Goal: Task Accomplishment & Management: Manage account settings

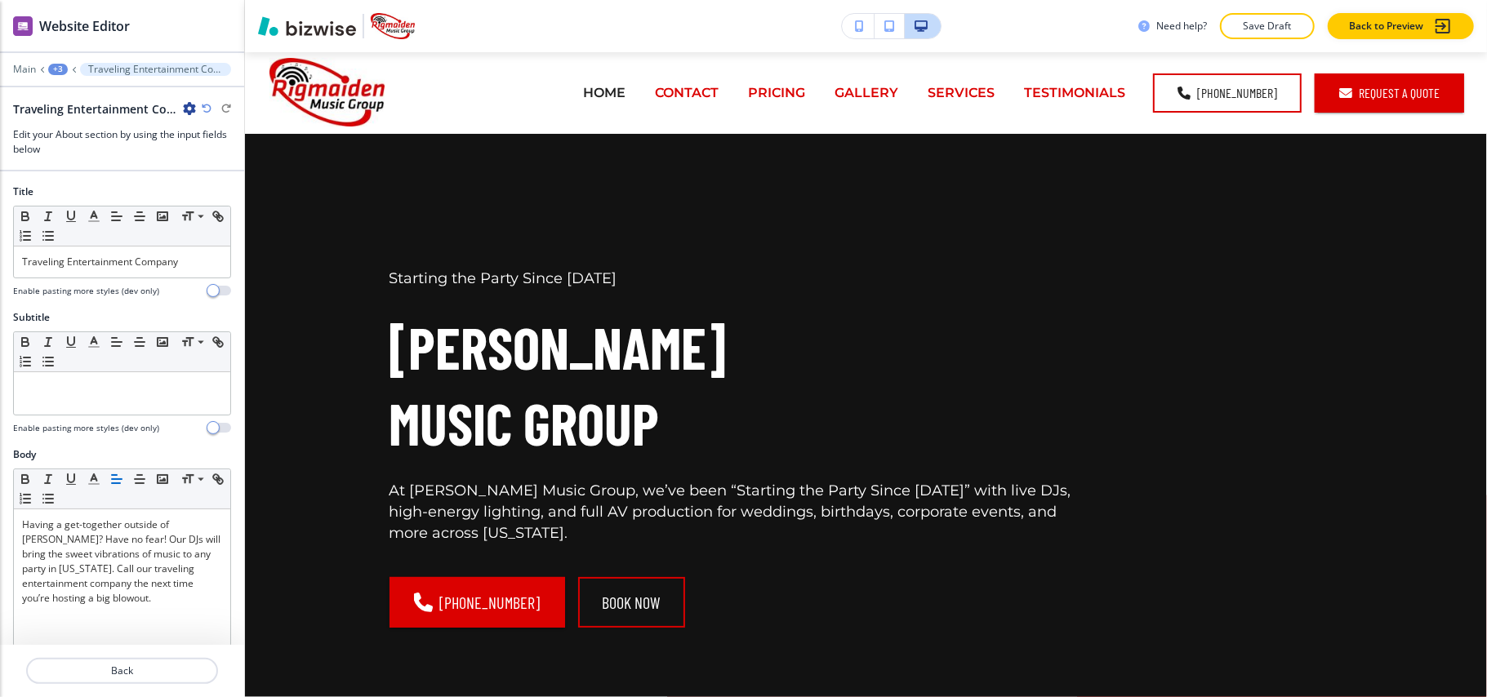
scroll to position [2980, 0]
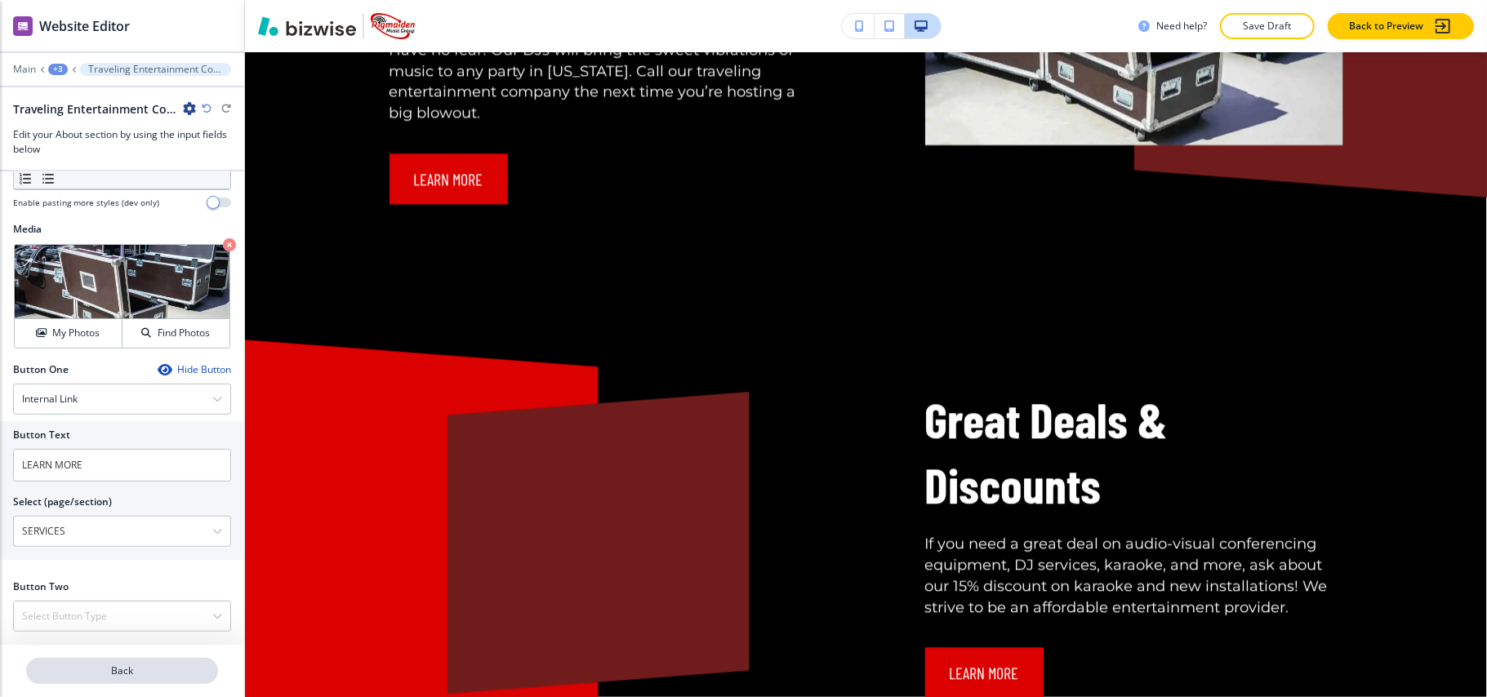
click at [165, 677] on p "Back" at bounding box center [122, 671] width 189 height 15
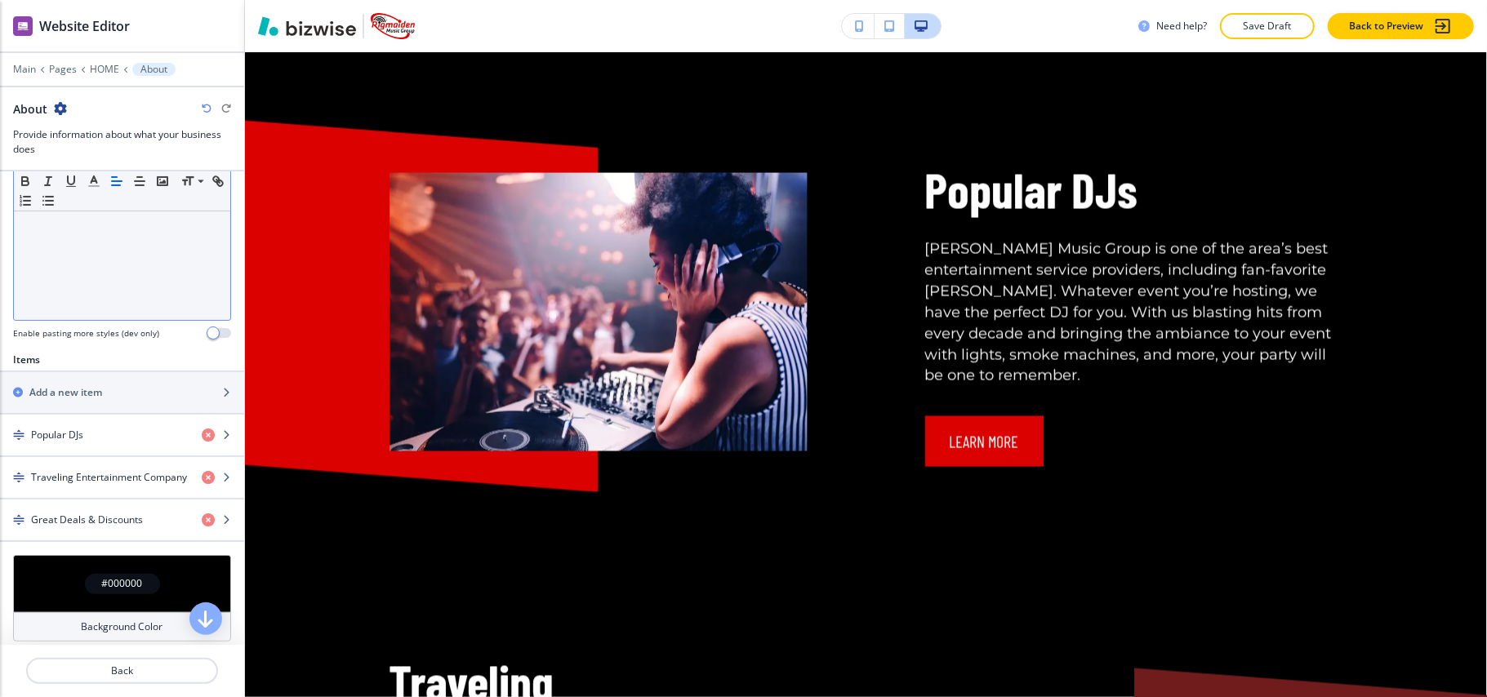
scroll to position [435, 0]
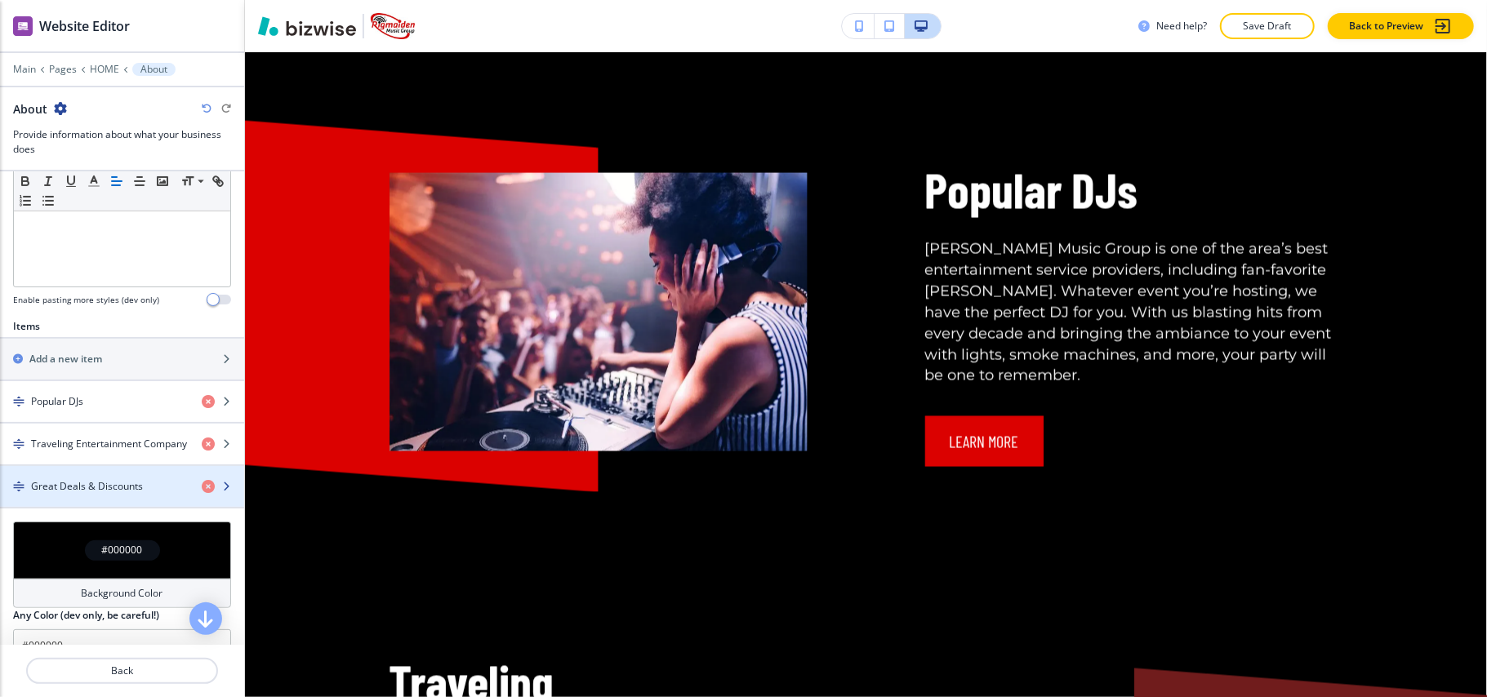
click at [83, 507] on div "button" at bounding box center [122, 500] width 244 height 13
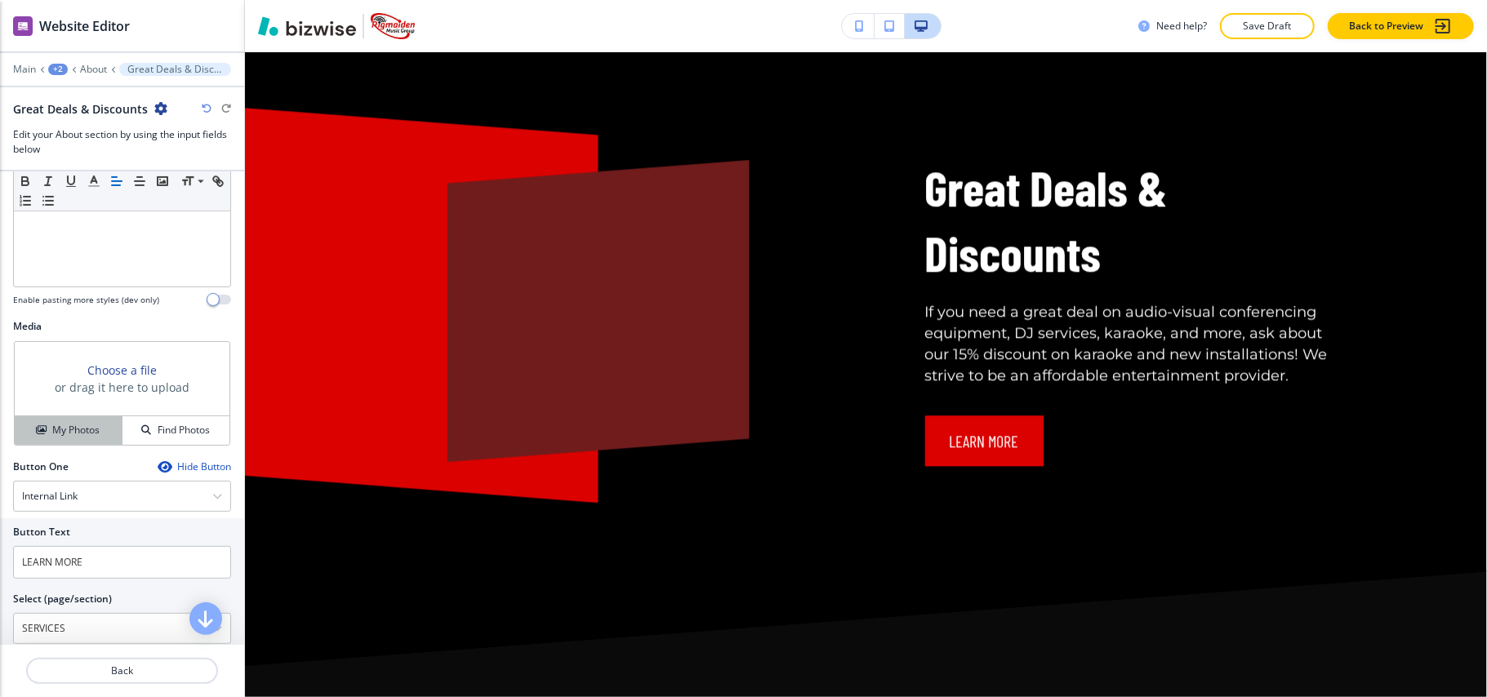
click at [89, 438] on h4 "My Photos" at bounding box center [75, 430] width 47 height 15
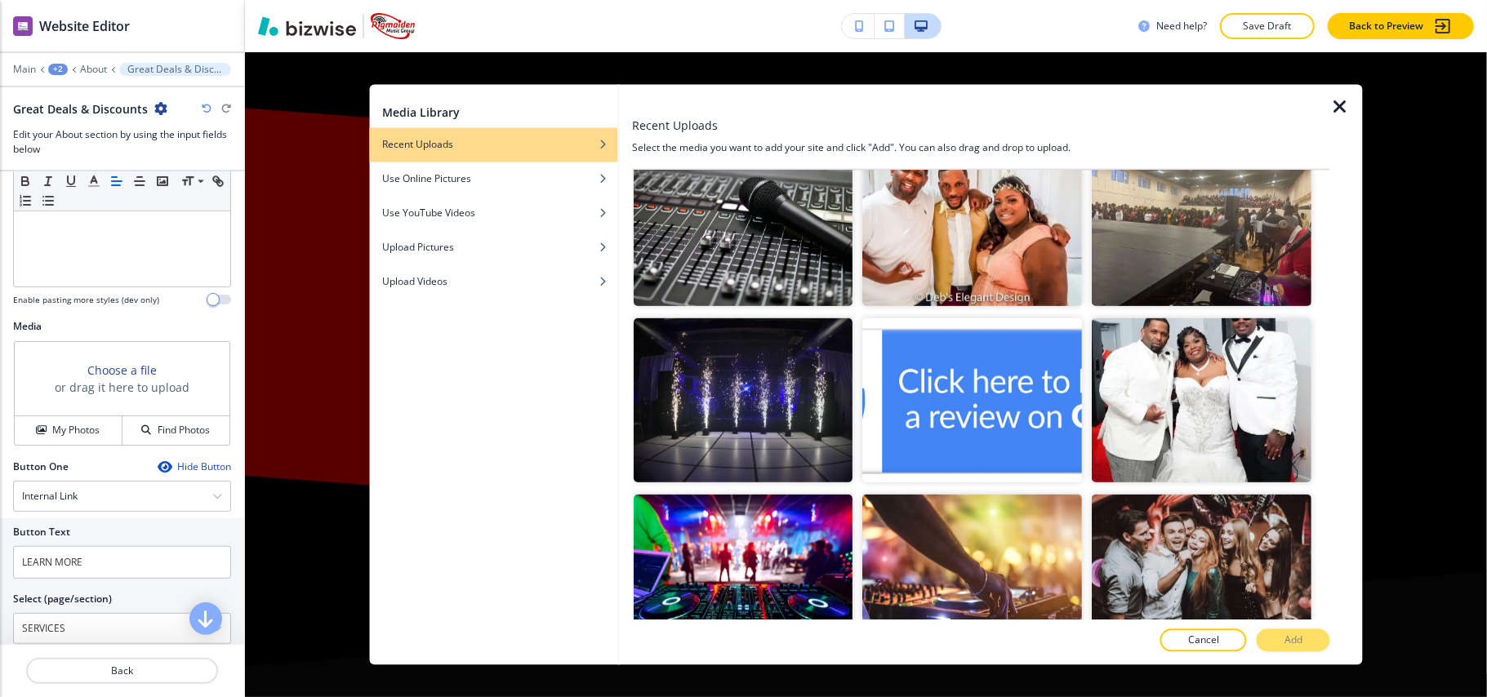
scroll to position [762, 0]
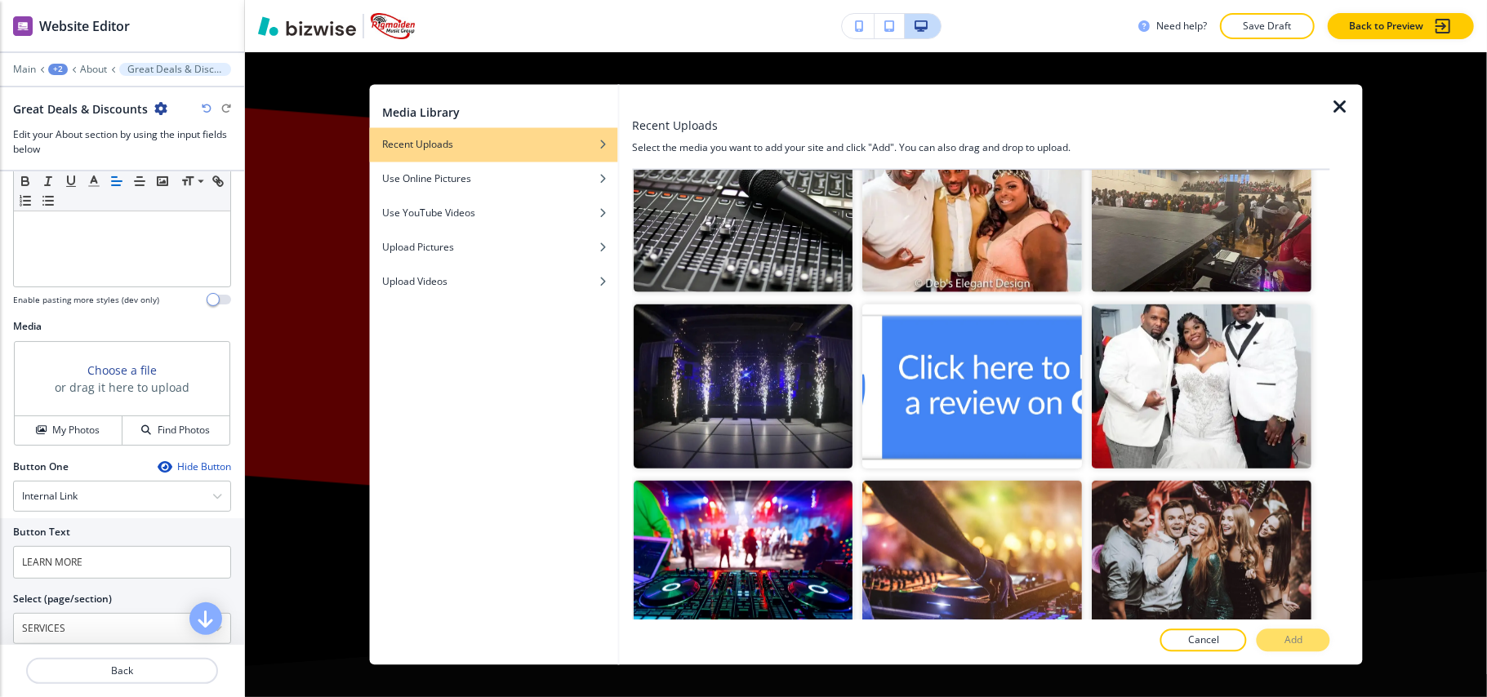
click at [703, 253] on img "button" at bounding box center [744, 209] width 220 height 165
click at [1291, 632] on button "Add" at bounding box center [1294, 641] width 74 height 23
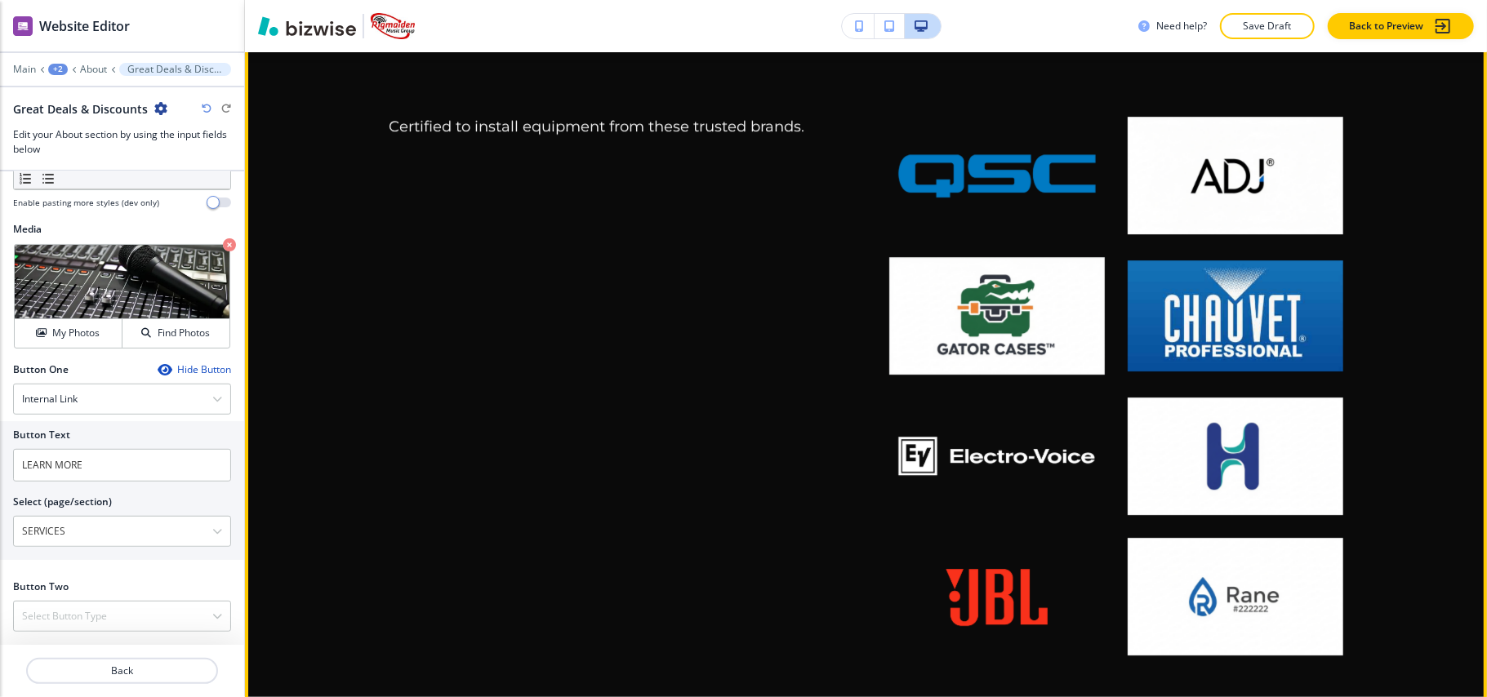
scroll to position [3757, 0]
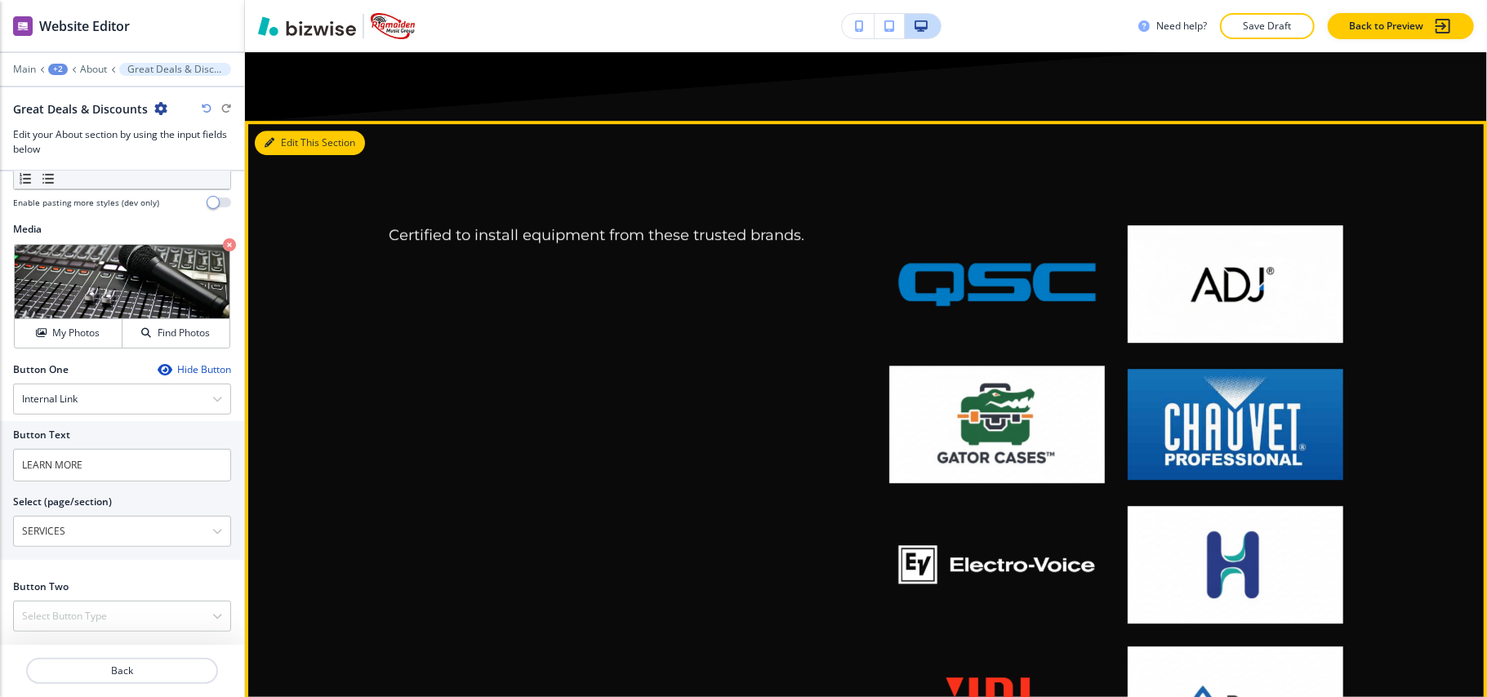
click at [284, 131] on button "Edit This Section" at bounding box center [310, 143] width 110 height 25
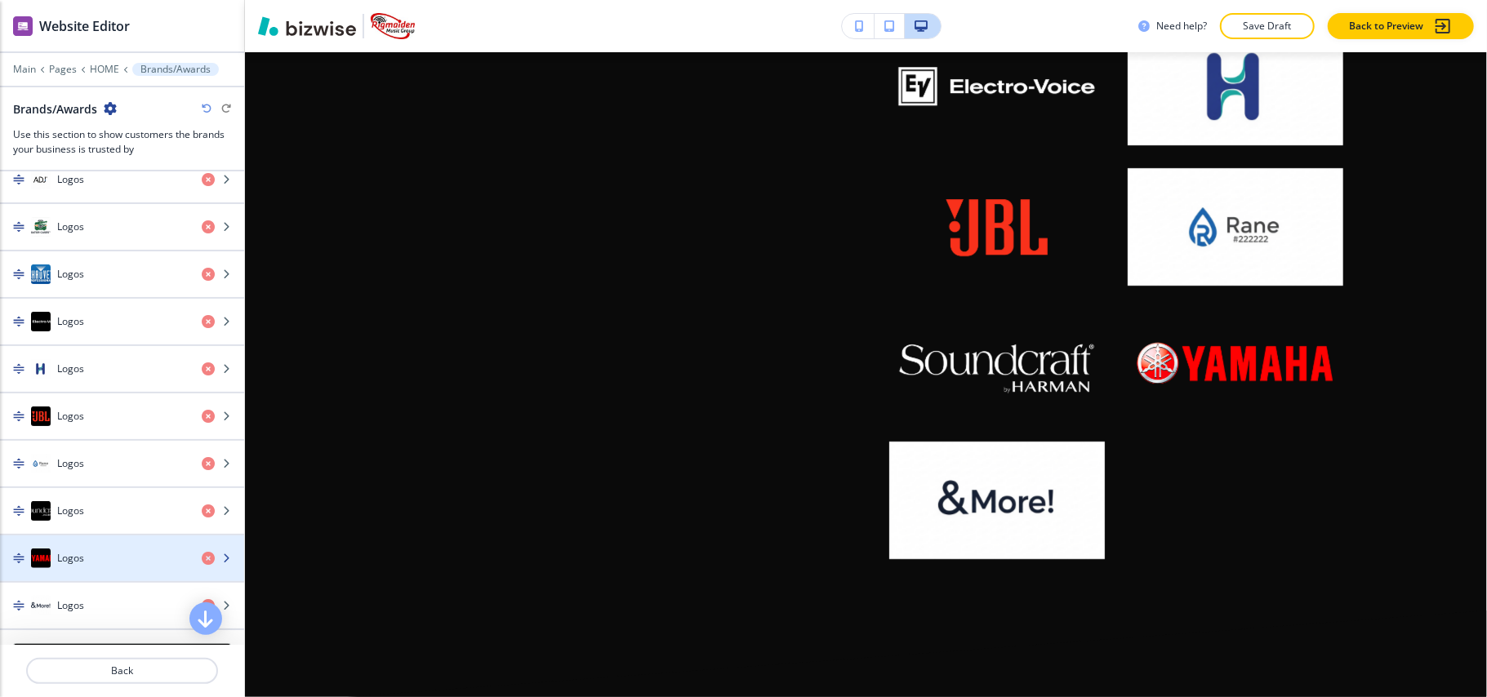
scroll to position [871, 0]
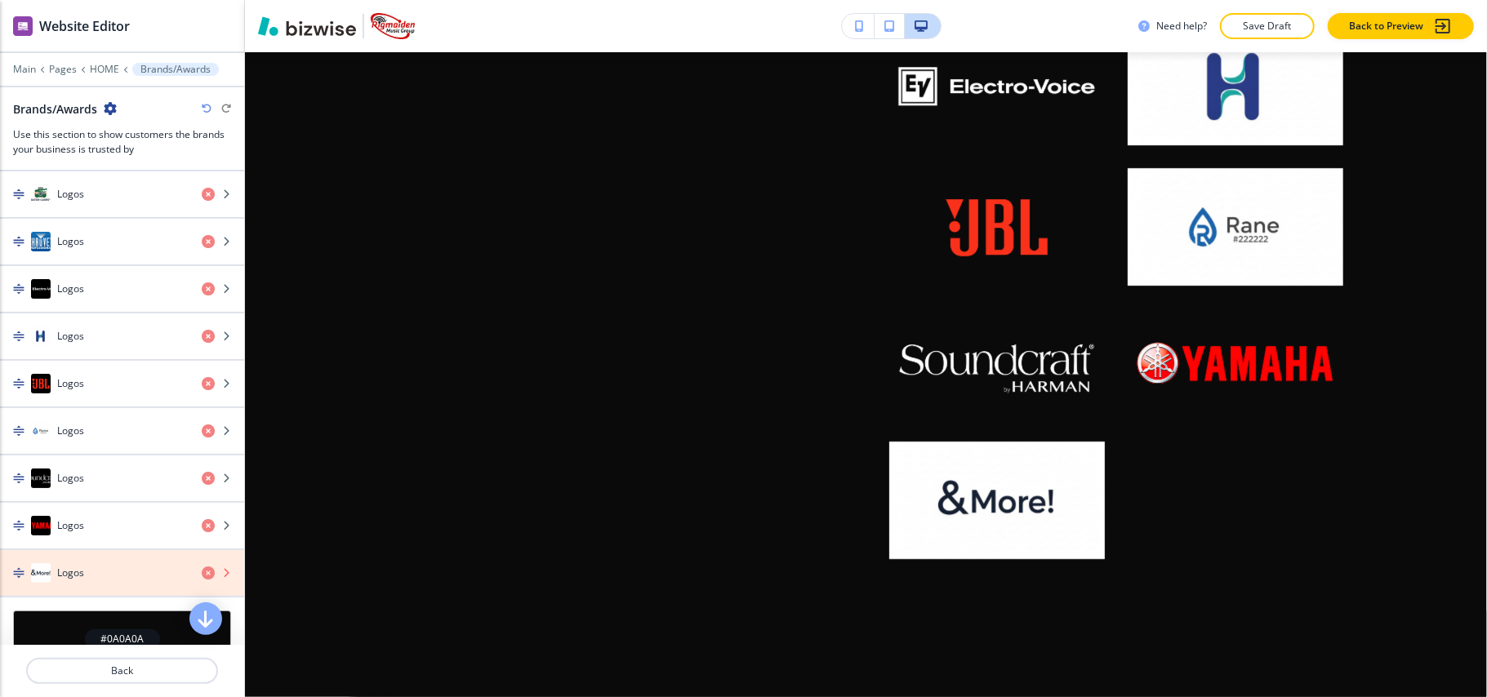
click at [202, 580] on icon "button" at bounding box center [208, 573] width 13 height 13
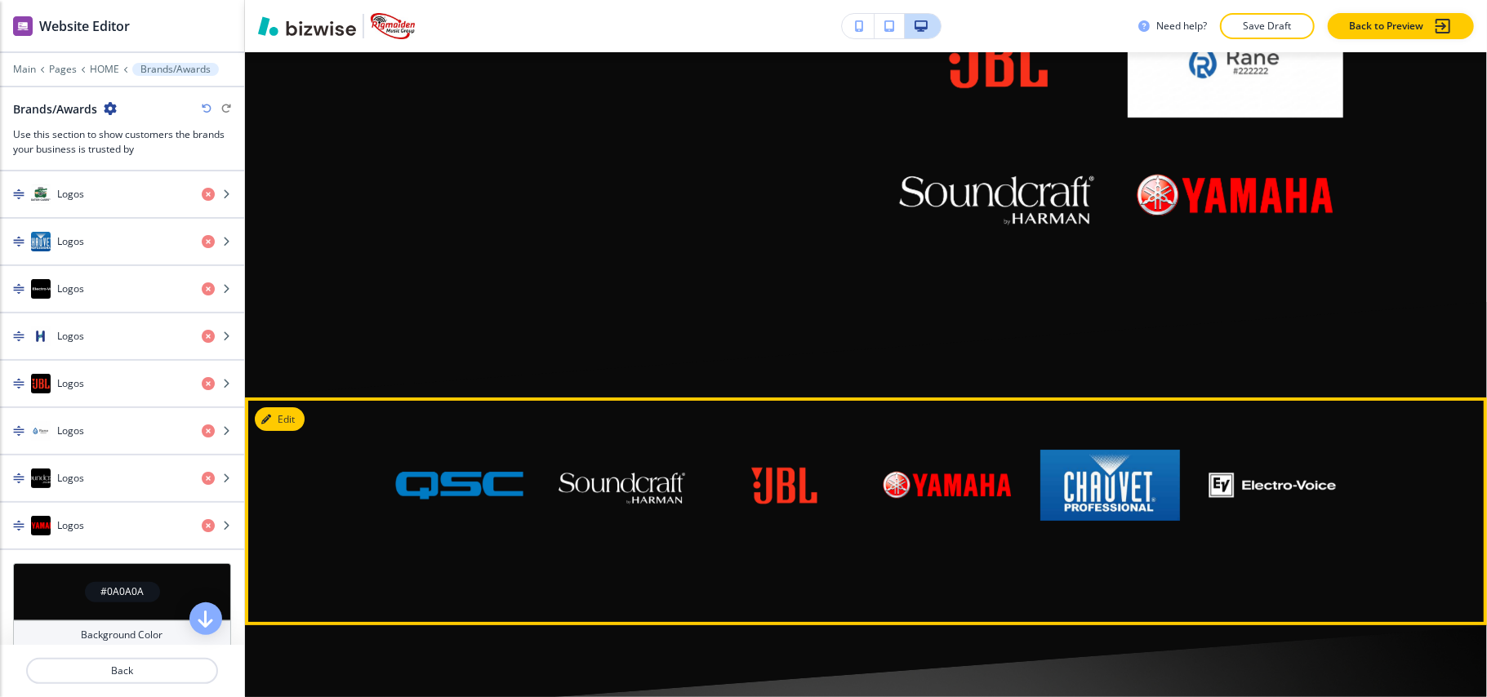
scroll to position [4454, 0]
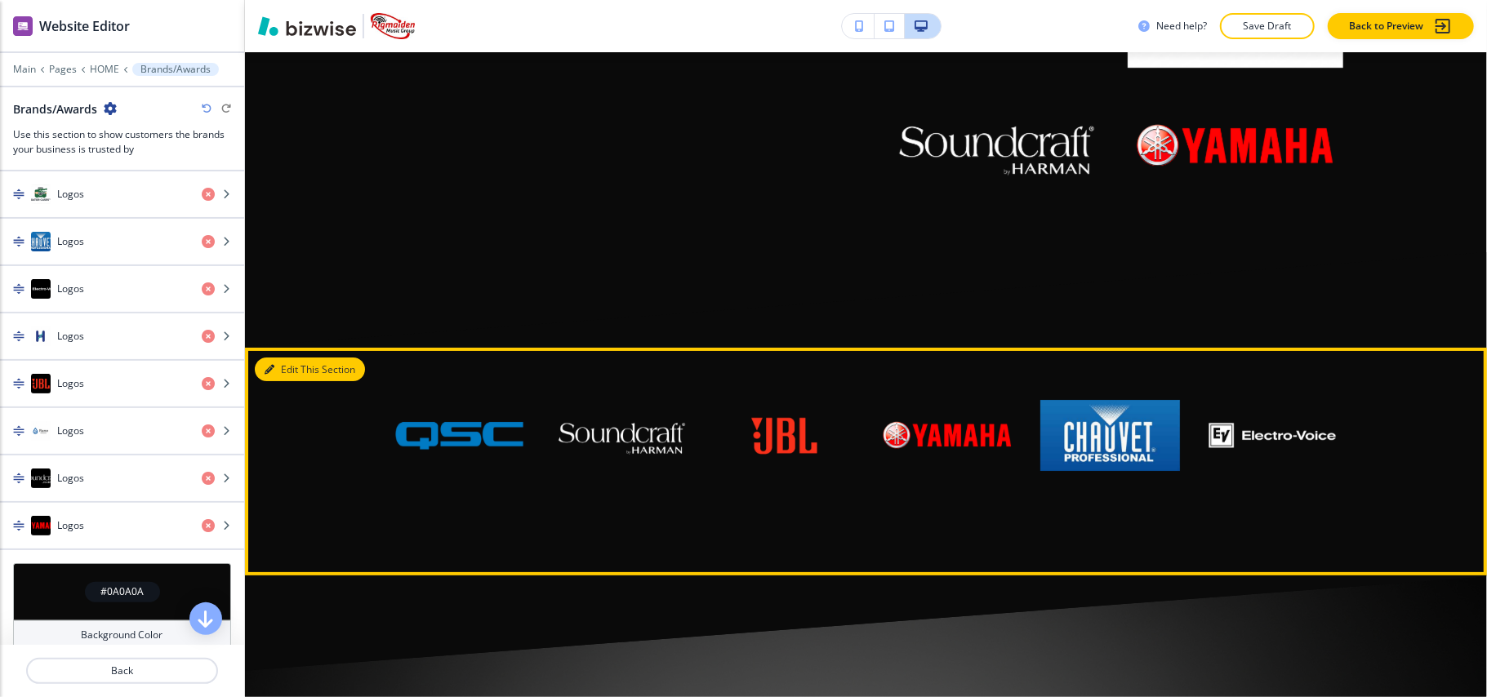
click at [310, 358] on button "Edit This Section" at bounding box center [310, 370] width 110 height 25
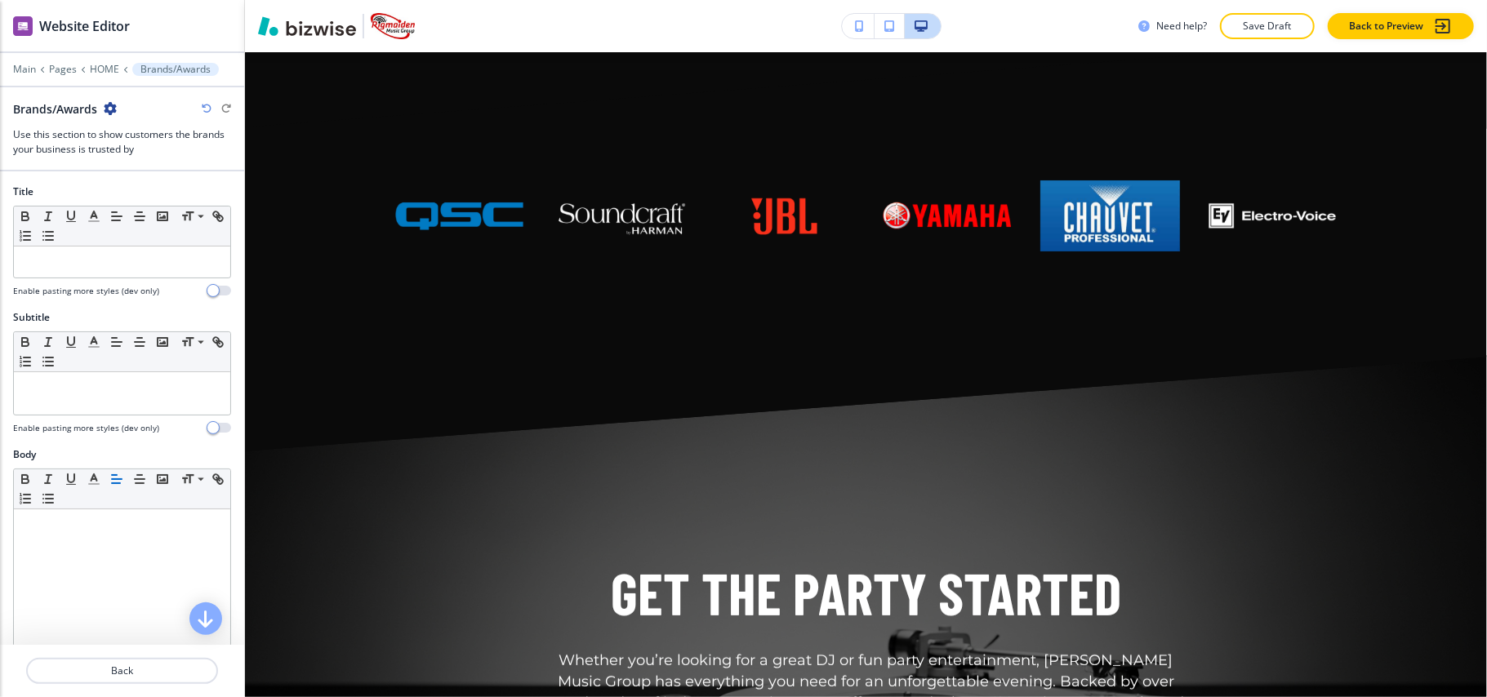
scroll to position [4724, 0]
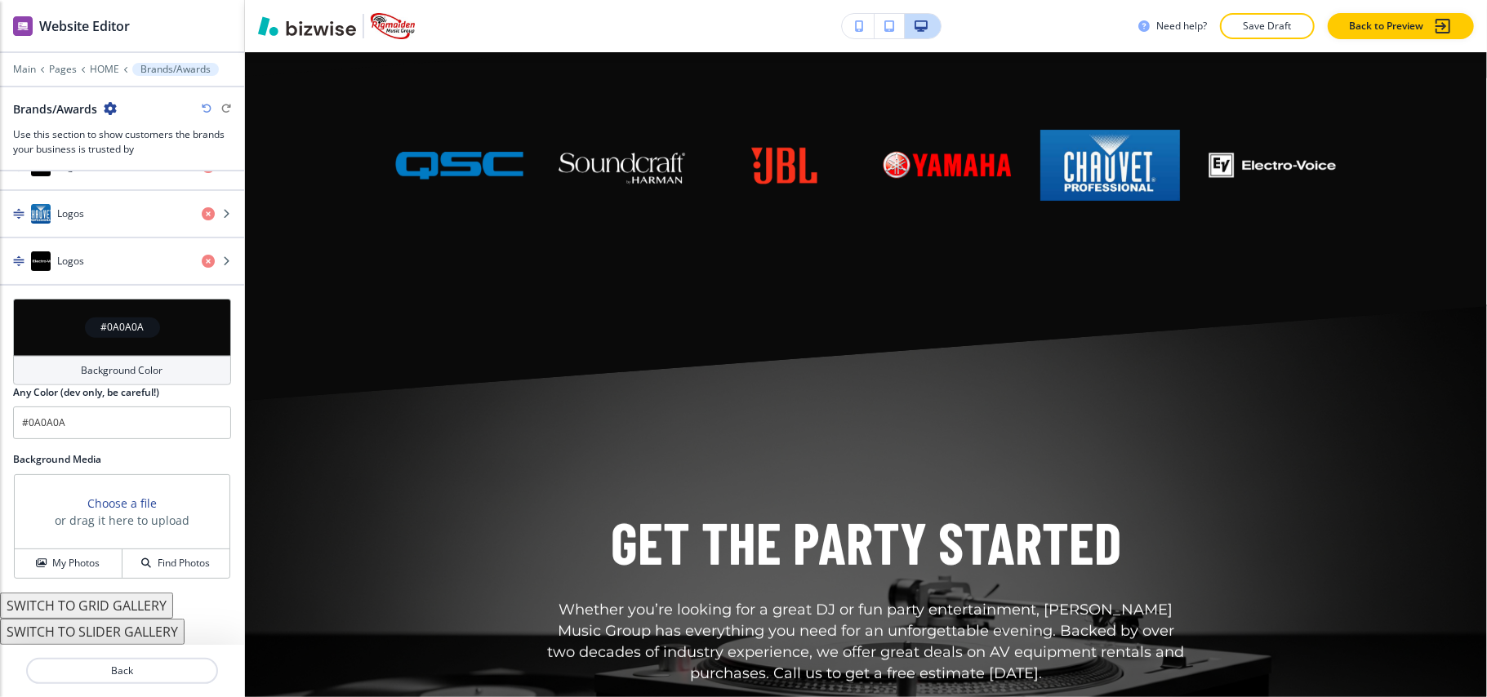
click at [42, 328] on div "#0A0A0A" at bounding box center [122, 327] width 218 height 57
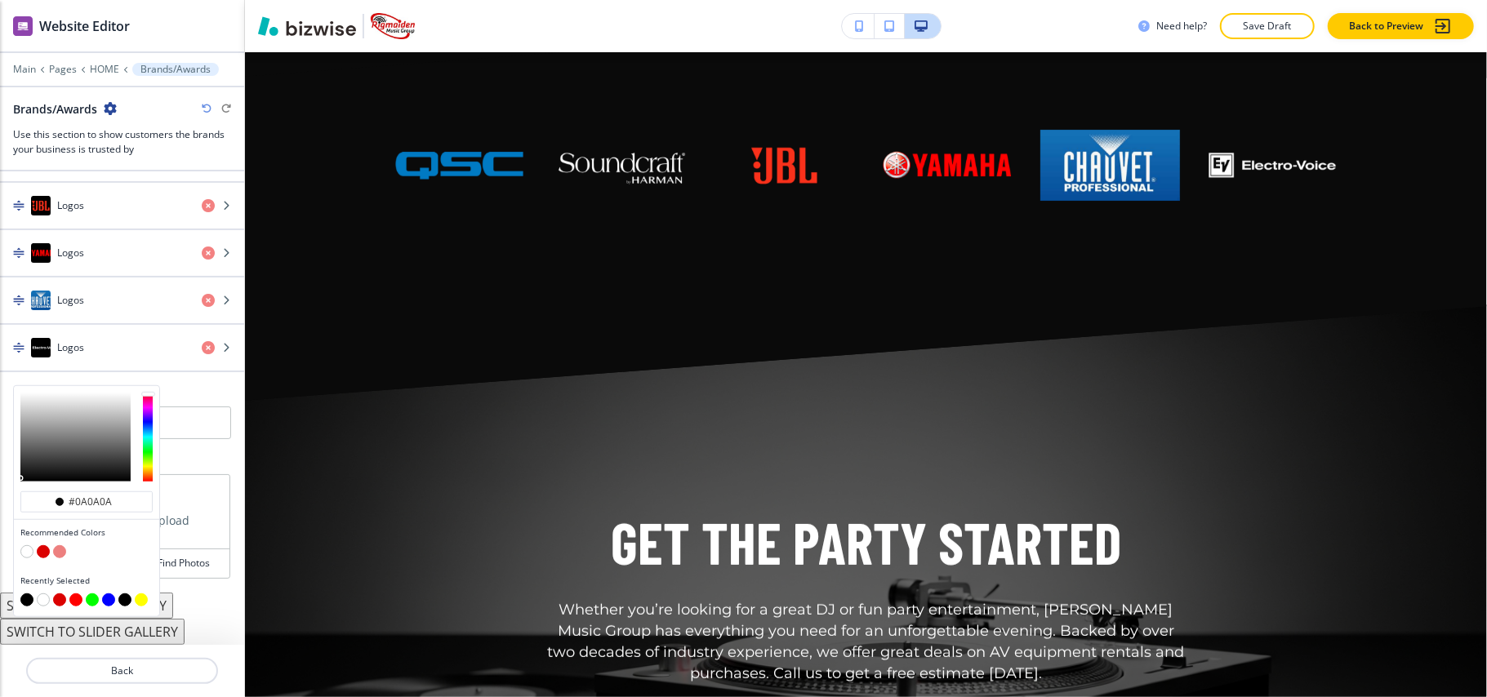
type input "#0a0a0a"
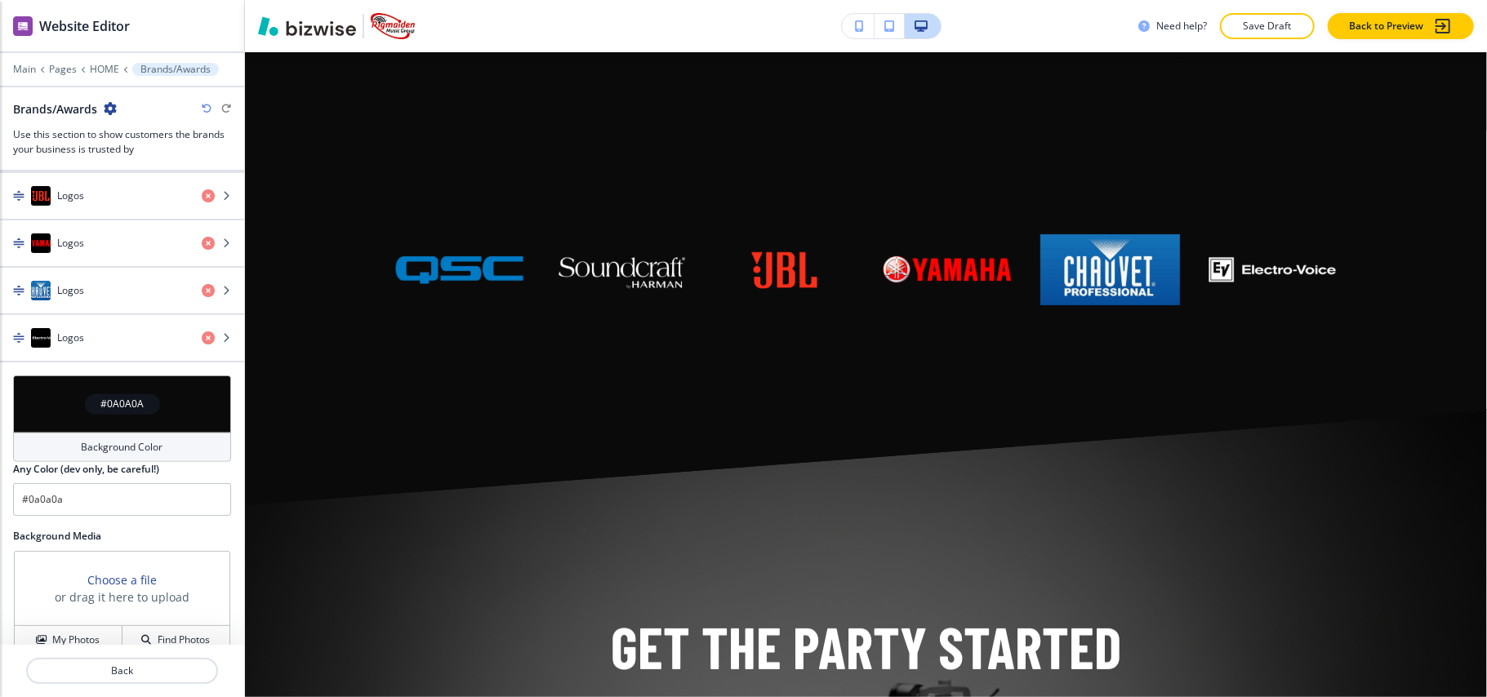
click at [225, 422] on div "#0A0A0A Background Color Any Color (dev only, be careful!) #0a0a0a" at bounding box center [122, 453] width 244 height 154
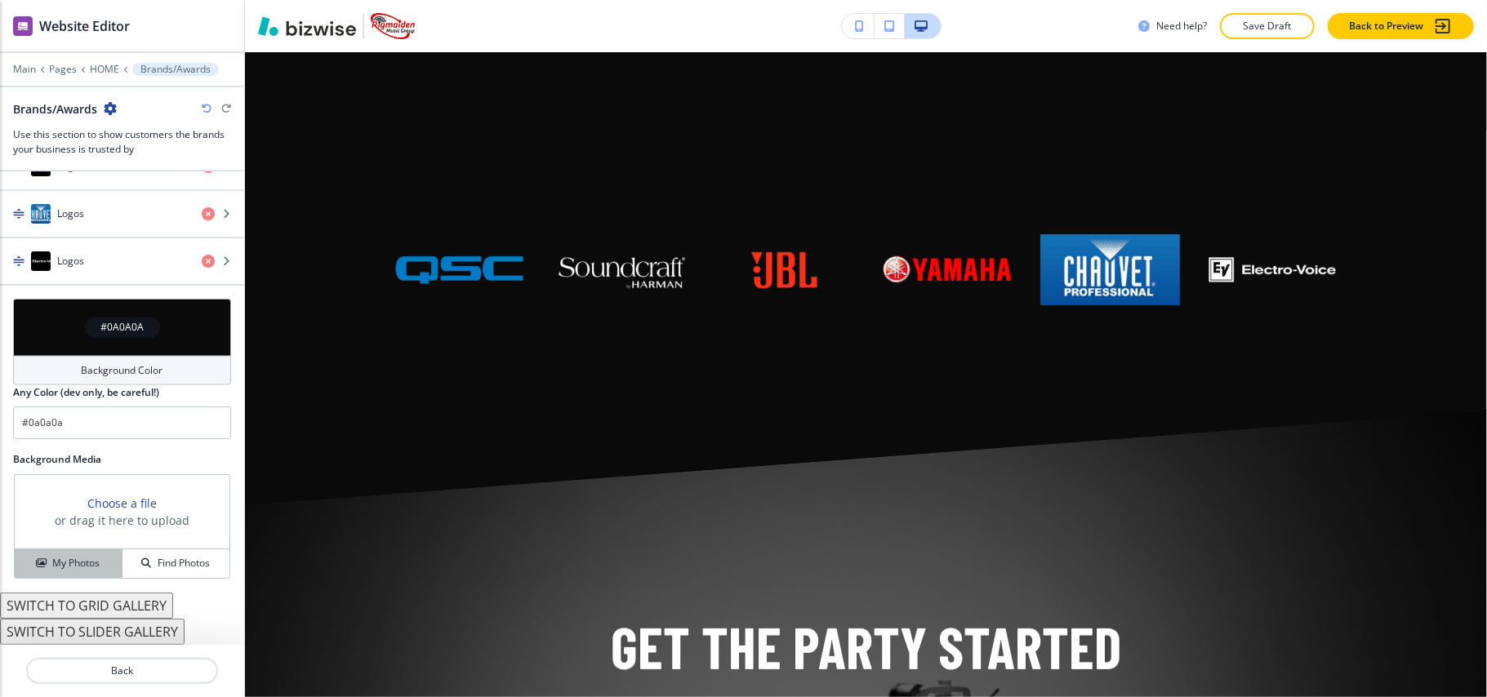
click at [72, 569] on h4 "My Photos" at bounding box center [75, 563] width 47 height 15
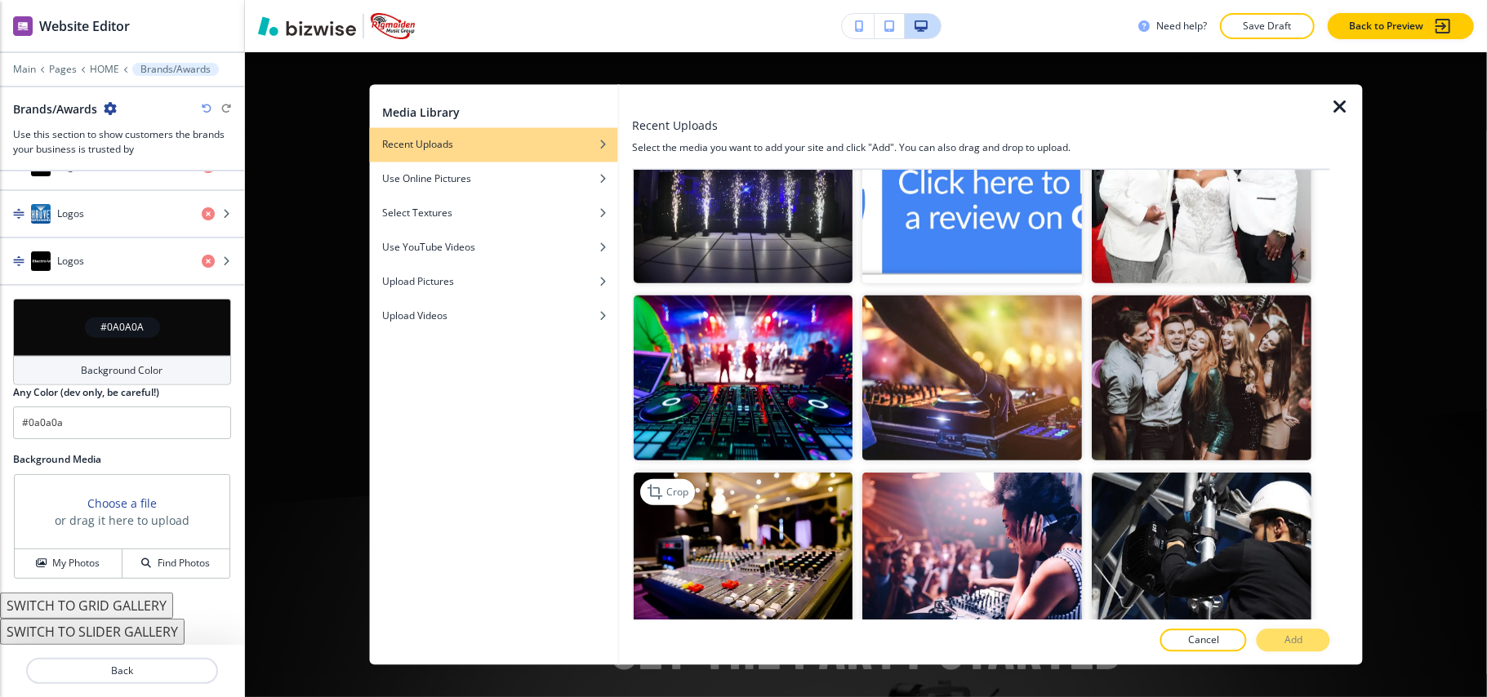
scroll to position [980, 0]
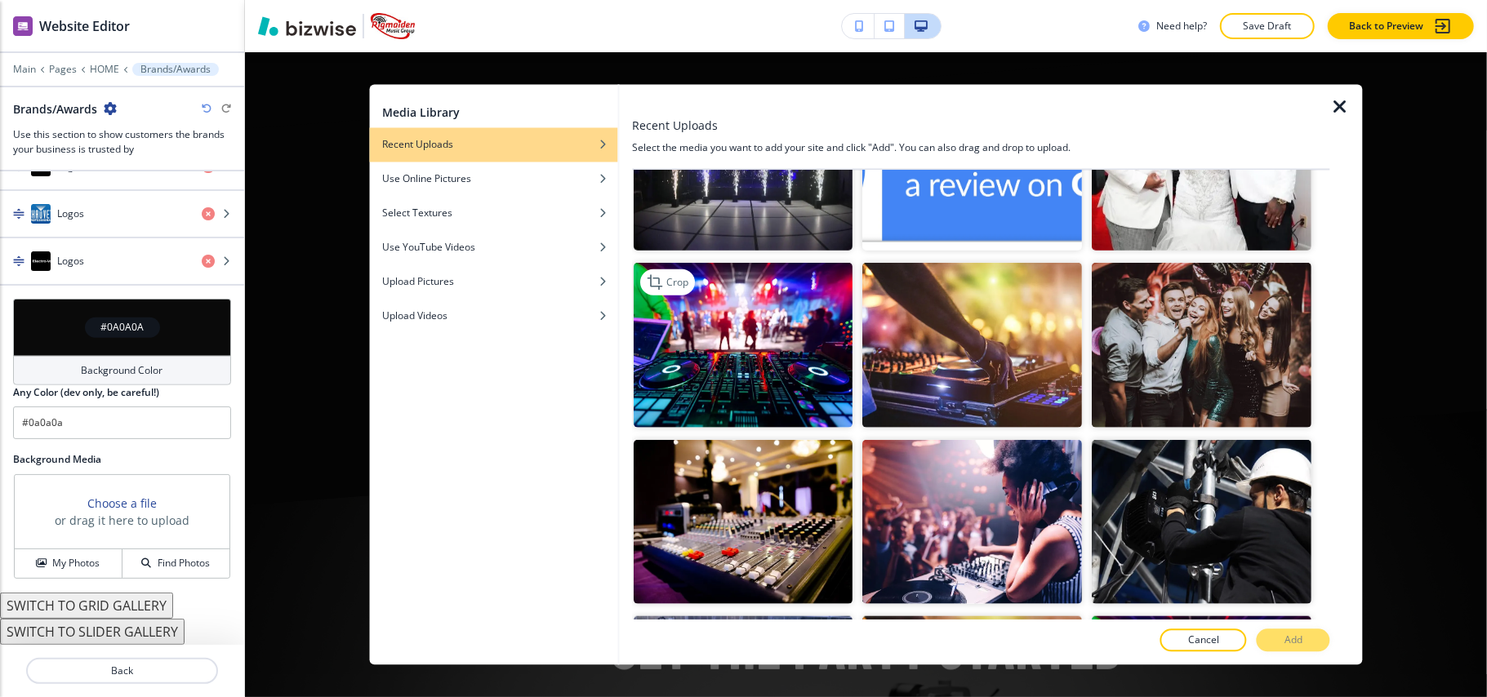
click at [737, 390] on img "button" at bounding box center [744, 345] width 220 height 165
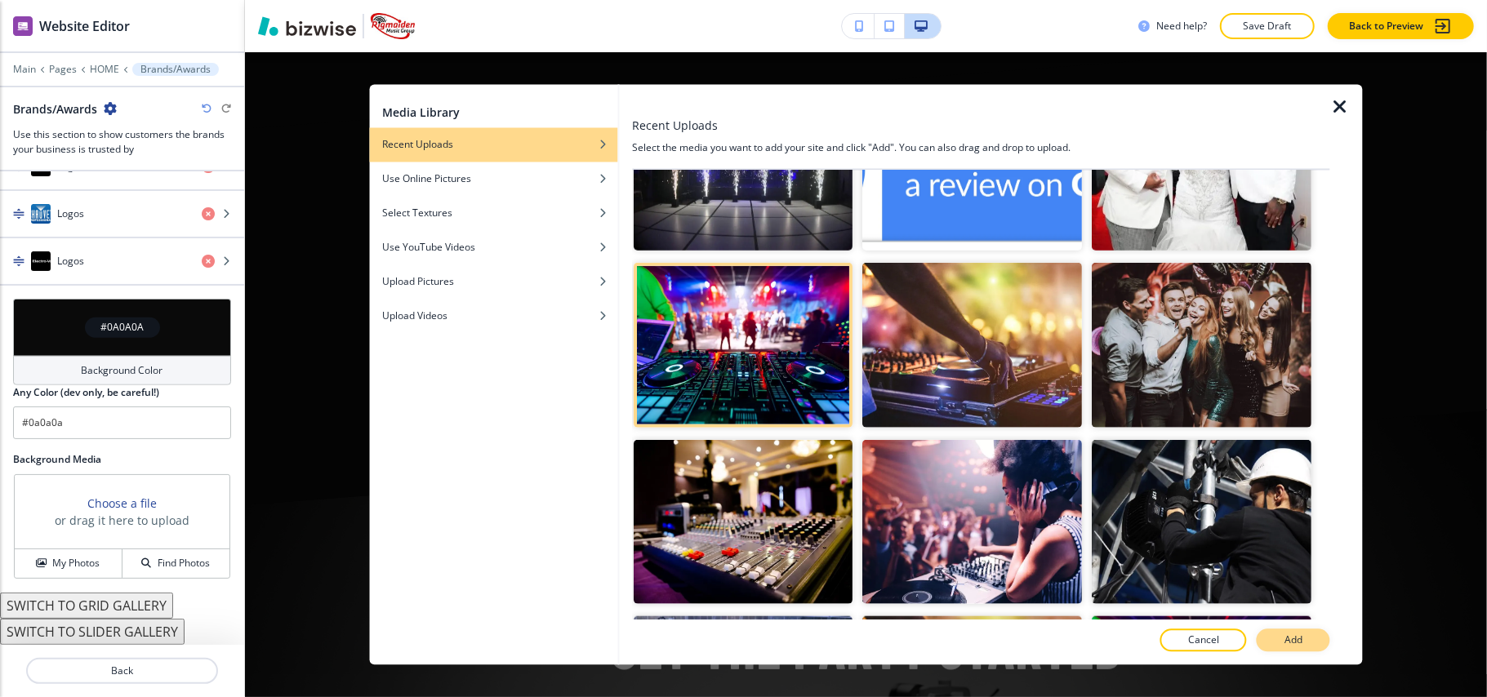
click at [1268, 637] on button "Add" at bounding box center [1294, 641] width 74 height 23
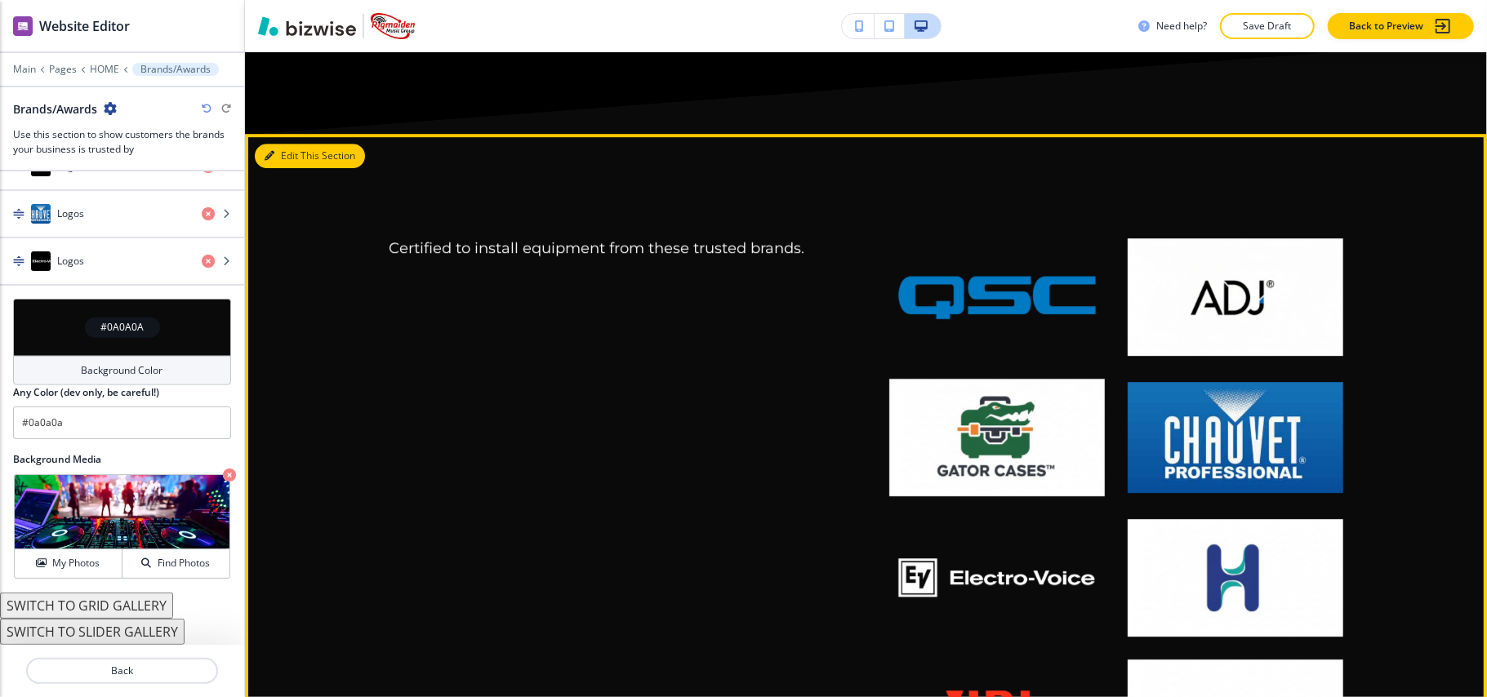
click at [271, 151] on icon "button" at bounding box center [270, 156] width 10 height 10
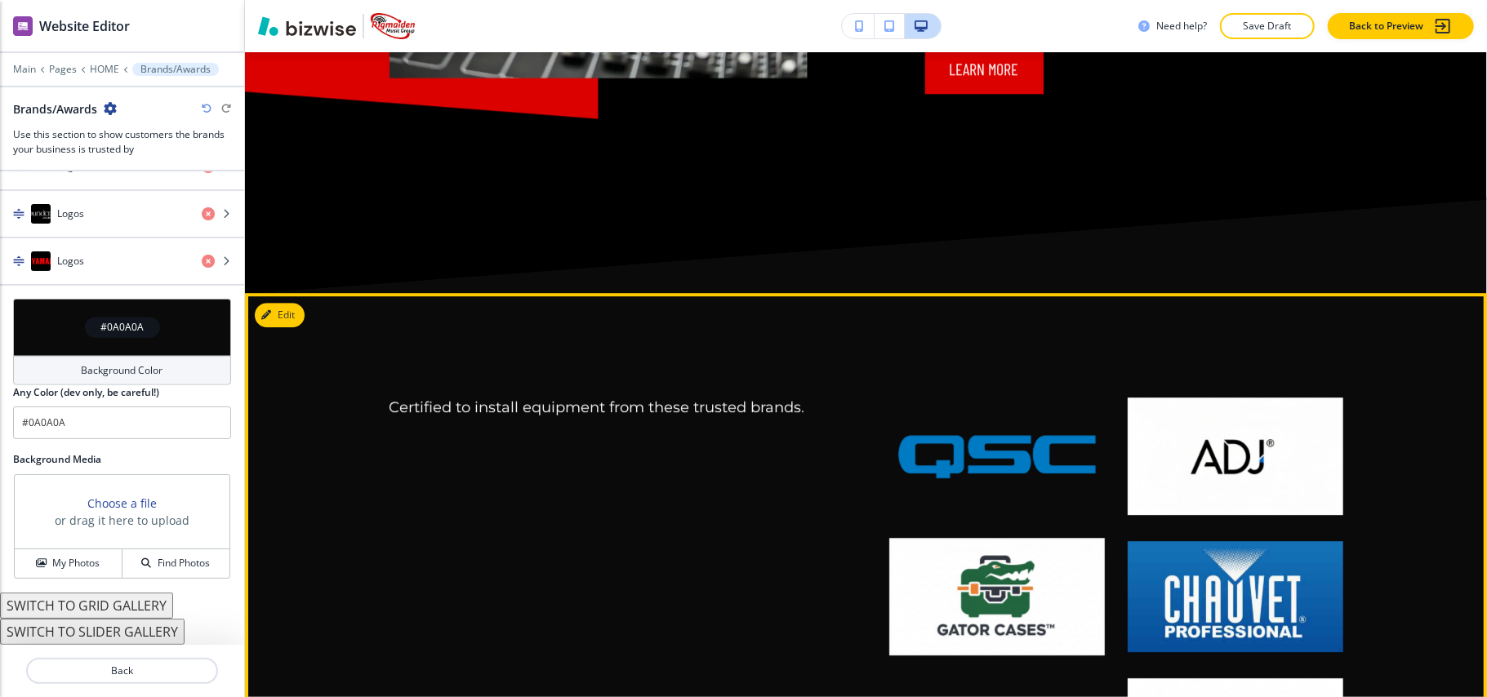
scroll to position [3582, 0]
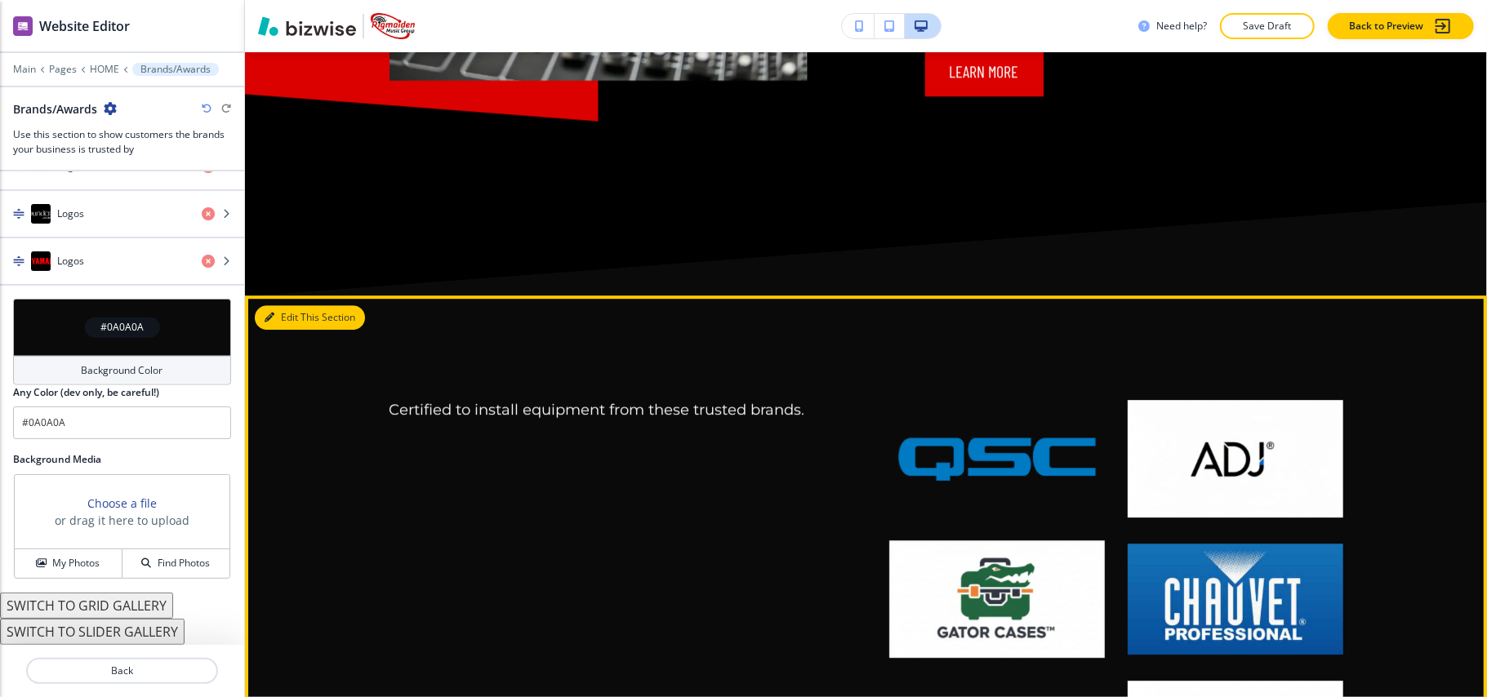
click at [291, 305] on button "Edit This Section" at bounding box center [310, 317] width 110 height 25
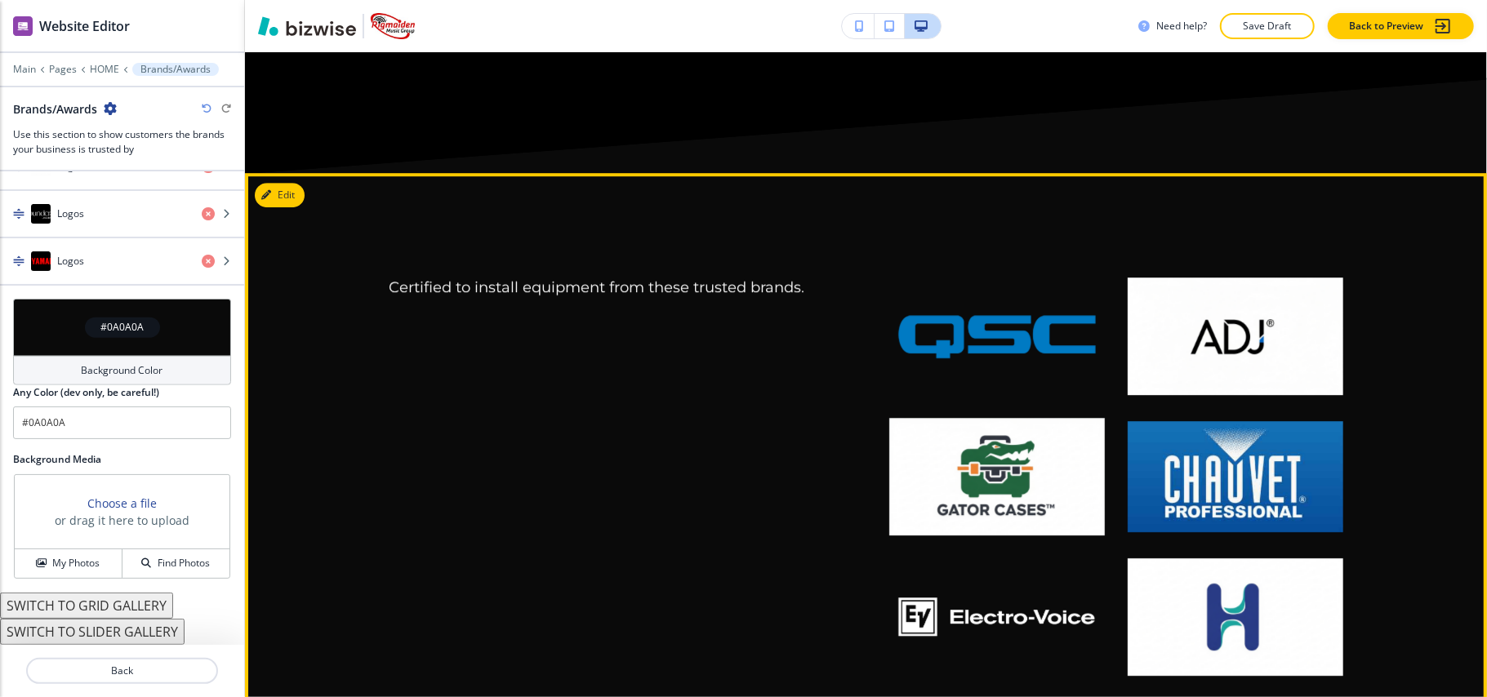
scroll to position [4018, 0]
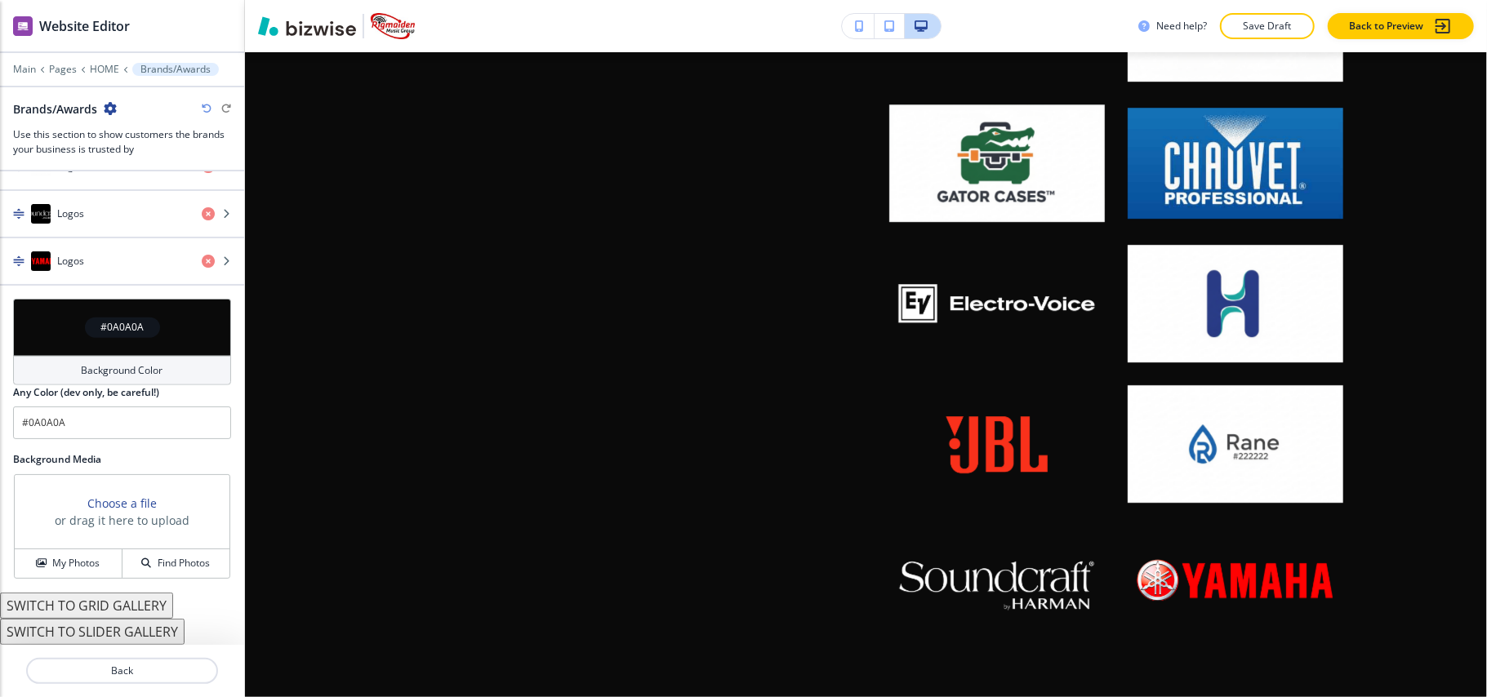
click at [105, 105] on icon "button" at bounding box center [110, 108] width 13 height 13
click at [137, 193] on p "Delete Section" at bounding box center [156, 195] width 83 height 15
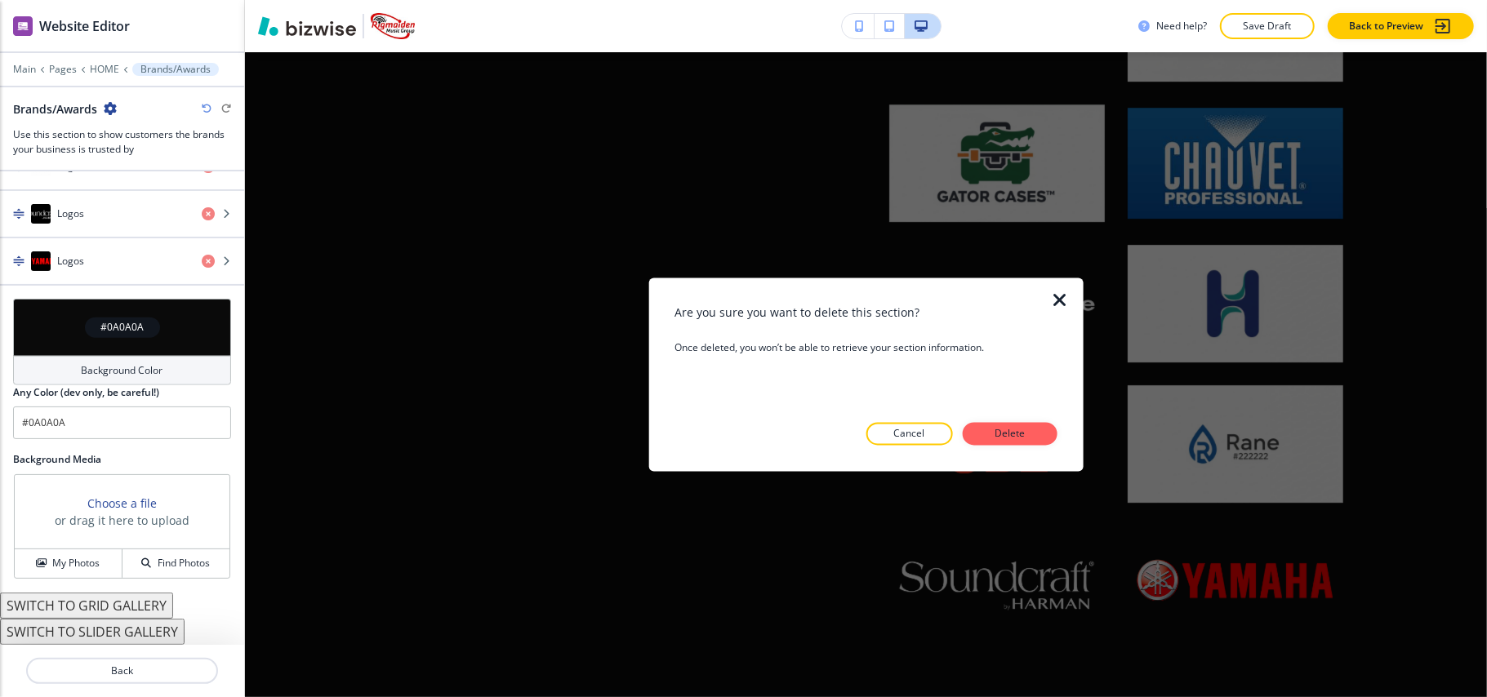
click at [1023, 433] on p "Delete" at bounding box center [1010, 434] width 39 height 15
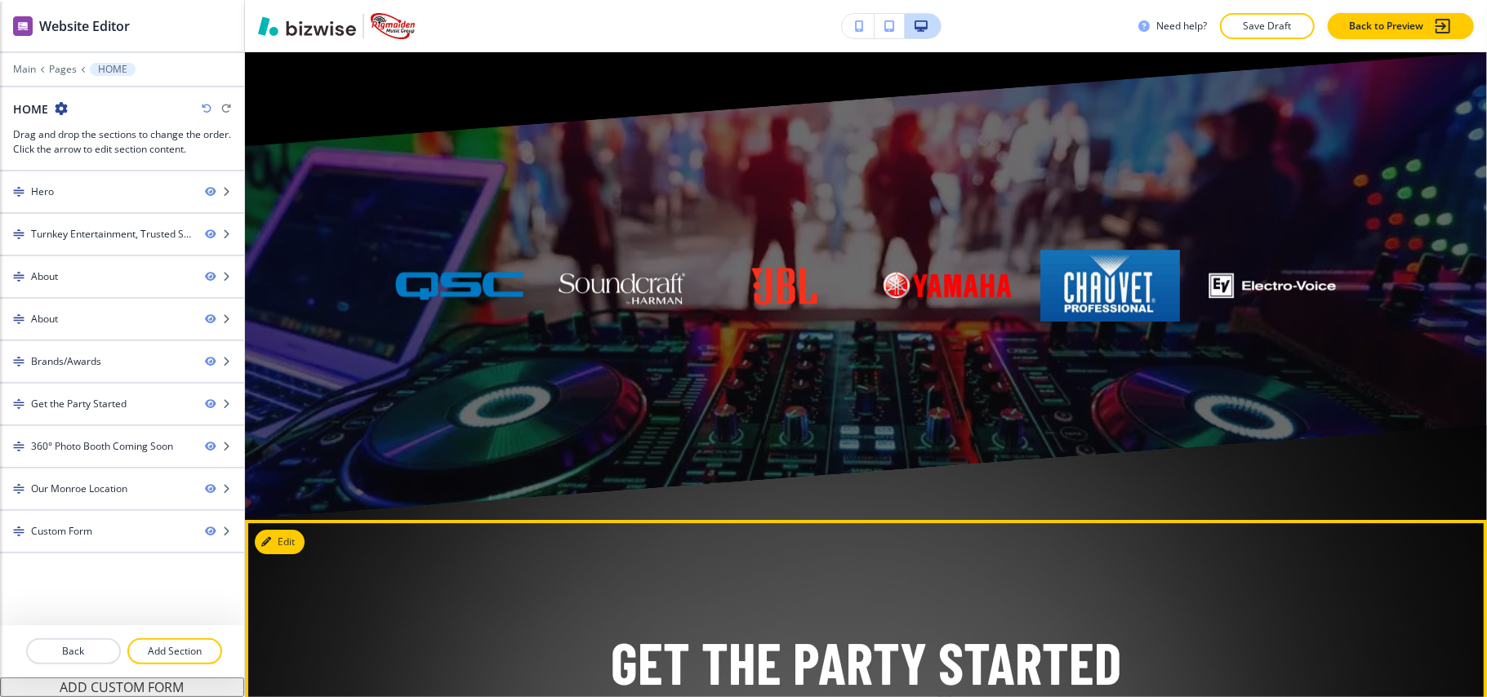
scroll to position [3582, 0]
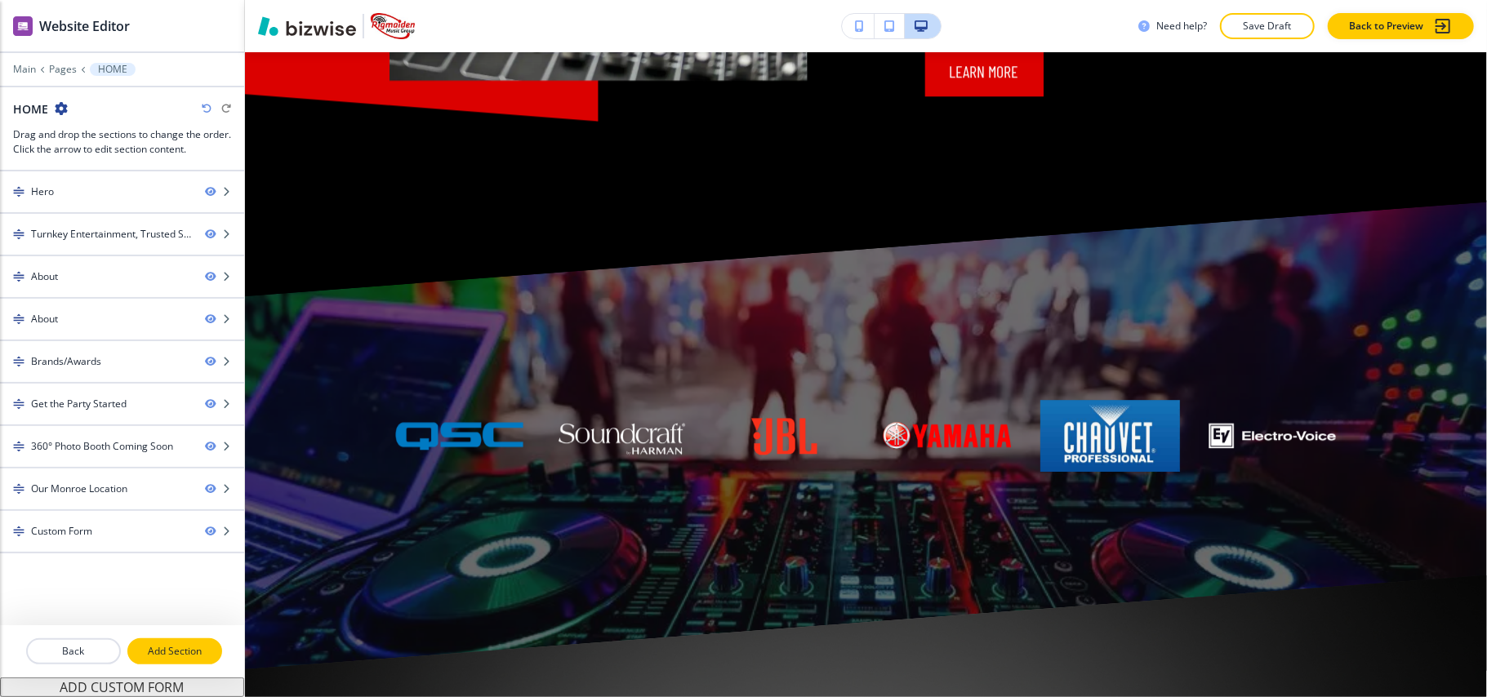
click at [168, 654] on p "Add Section" at bounding box center [174, 651] width 91 height 15
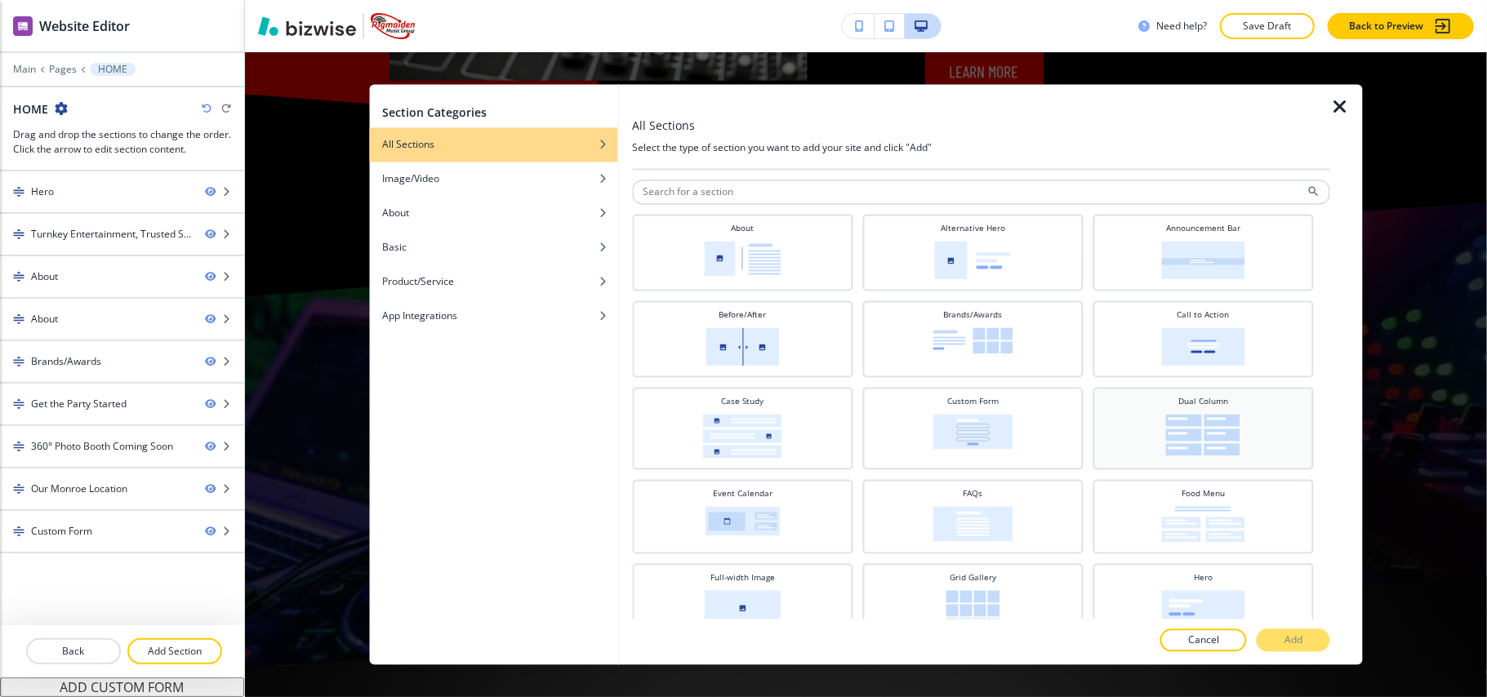
click at [1171, 426] on img at bounding box center [1203, 436] width 74 height 42
click at [1302, 637] on p "Add" at bounding box center [1294, 641] width 18 height 15
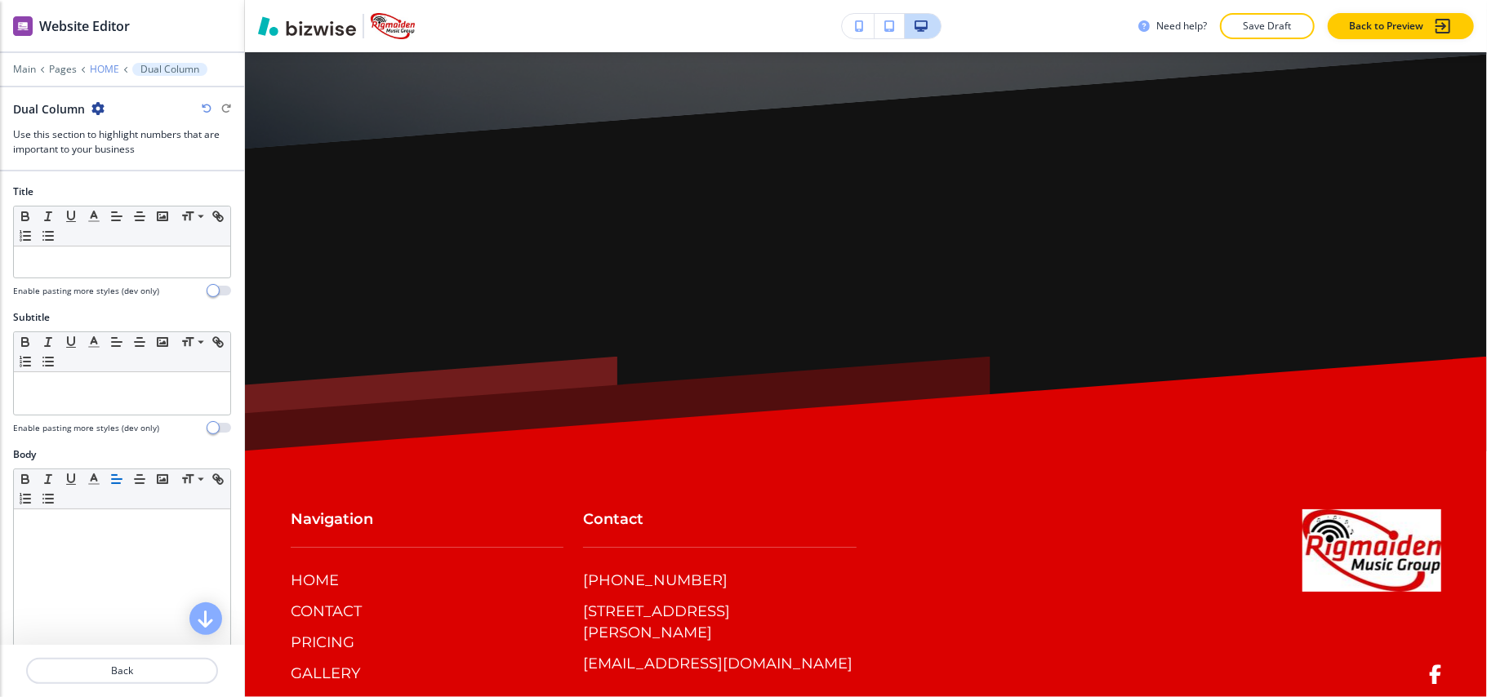
click at [106, 67] on p "HOME" at bounding box center [104, 69] width 29 height 11
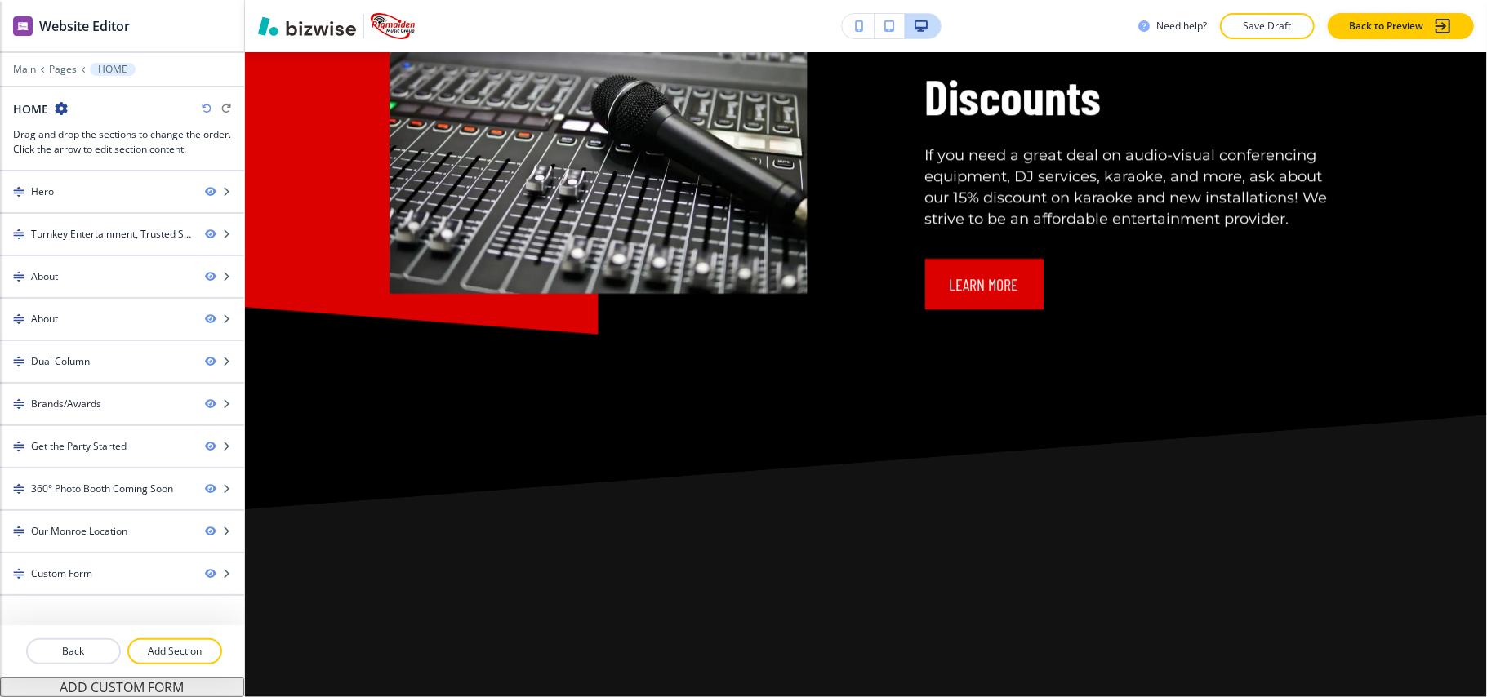
scroll to position [3365, 0]
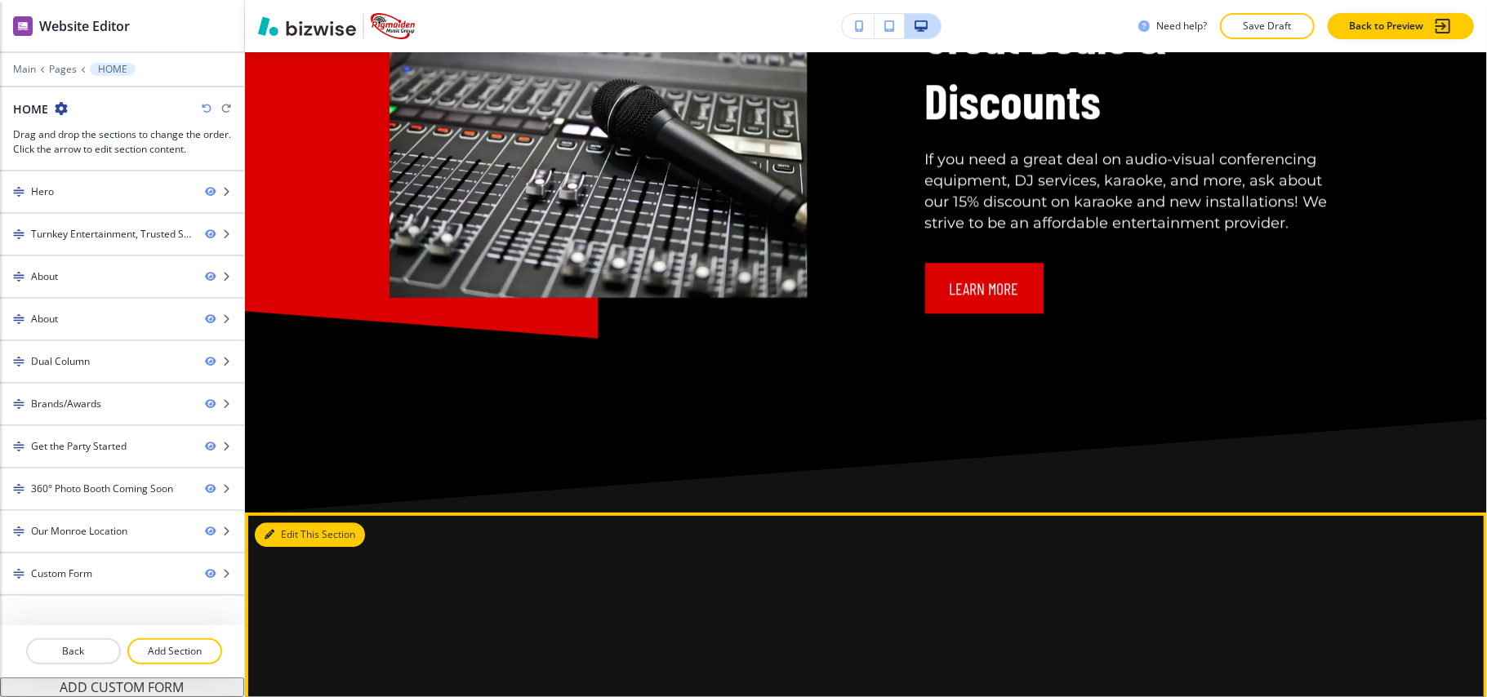
click at [291, 523] on button "Edit This Section" at bounding box center [310, 535] width 110 height 25
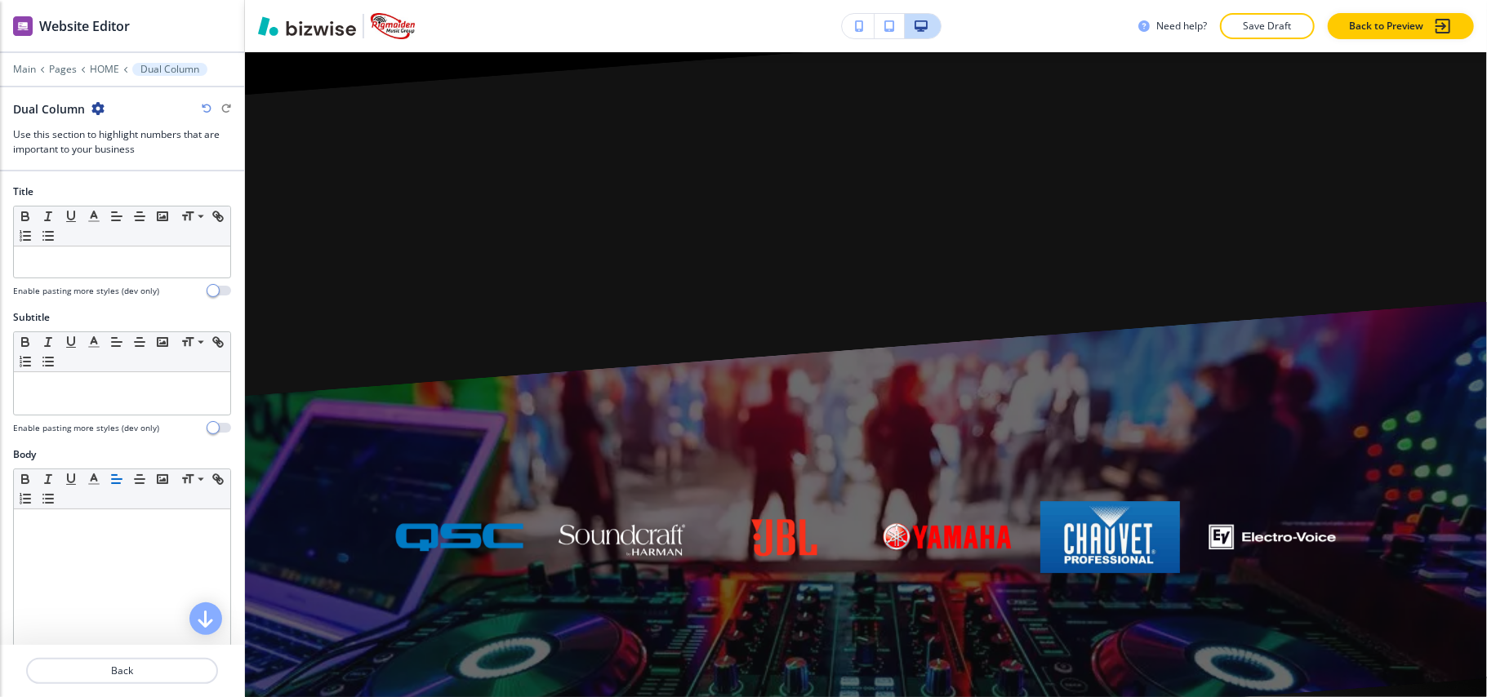
scroll to position [3800, 0]
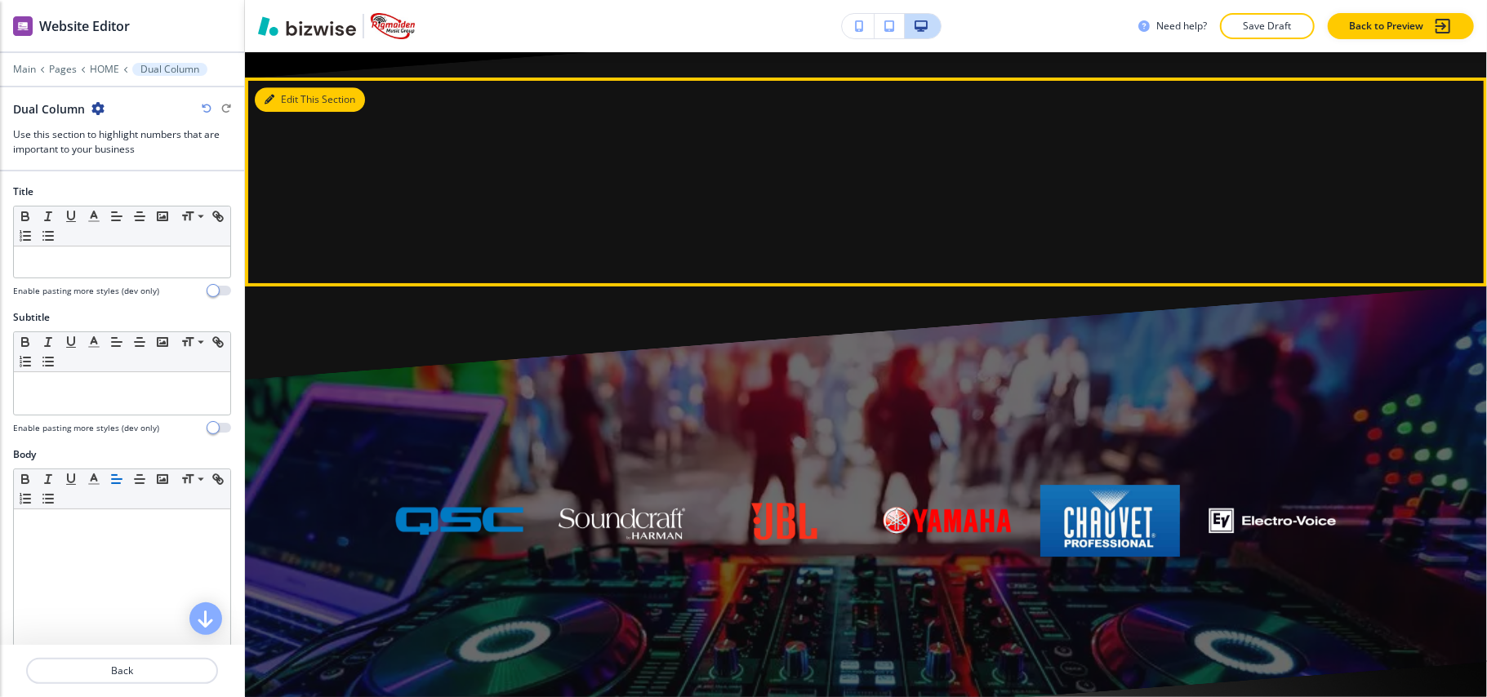
click at [301, 87] on button "Edit This Section" at bounding box center [310, 99] width 110 height 25
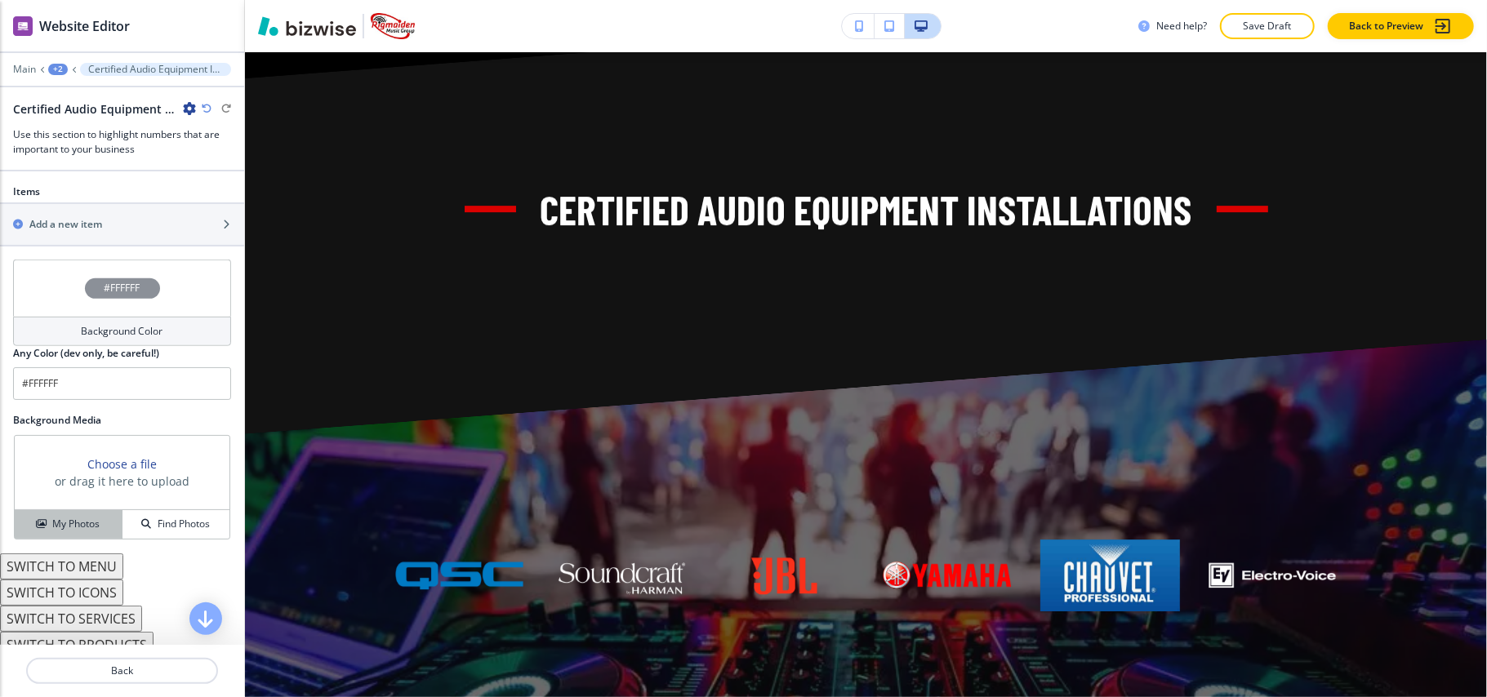
scroll to position [720, 0]
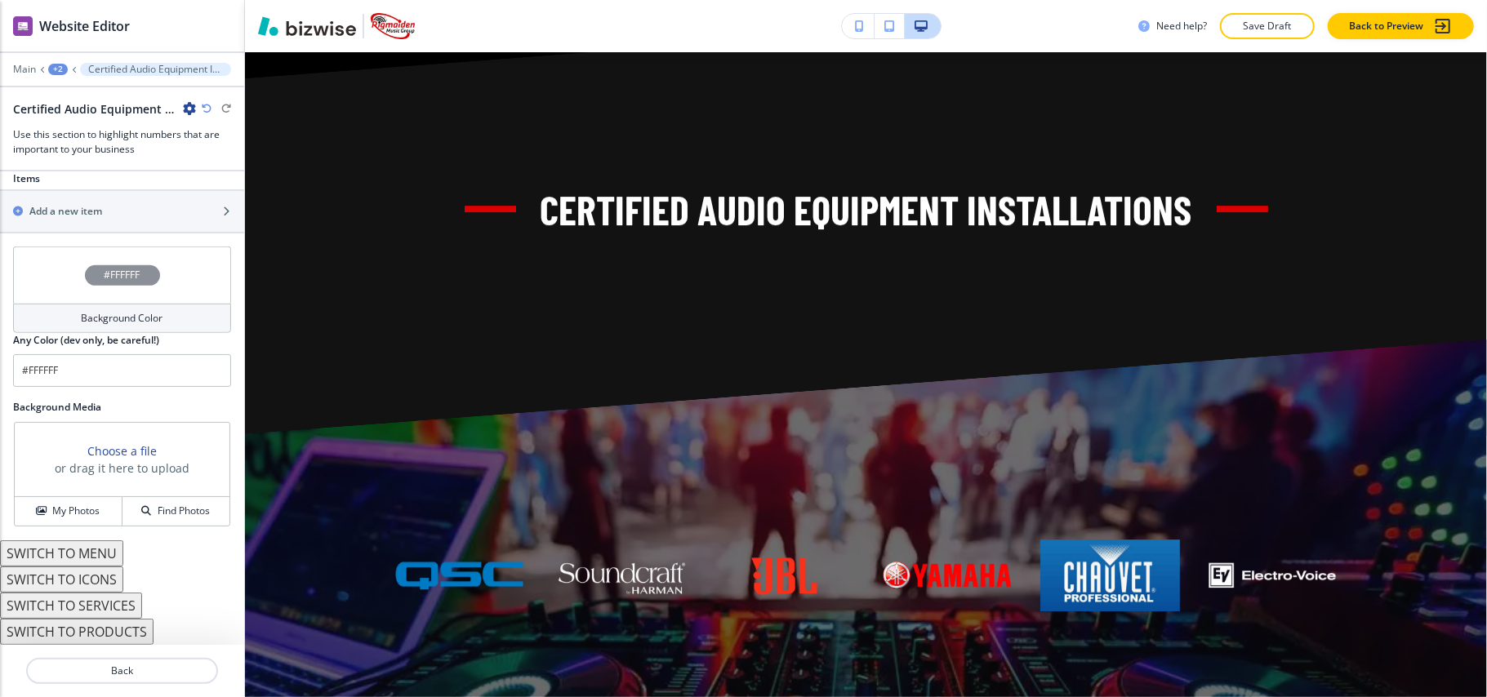
click at [100, 608] on button "SWITCH TO SERVICES" at bounding box center [71, 606] width 142 height 26
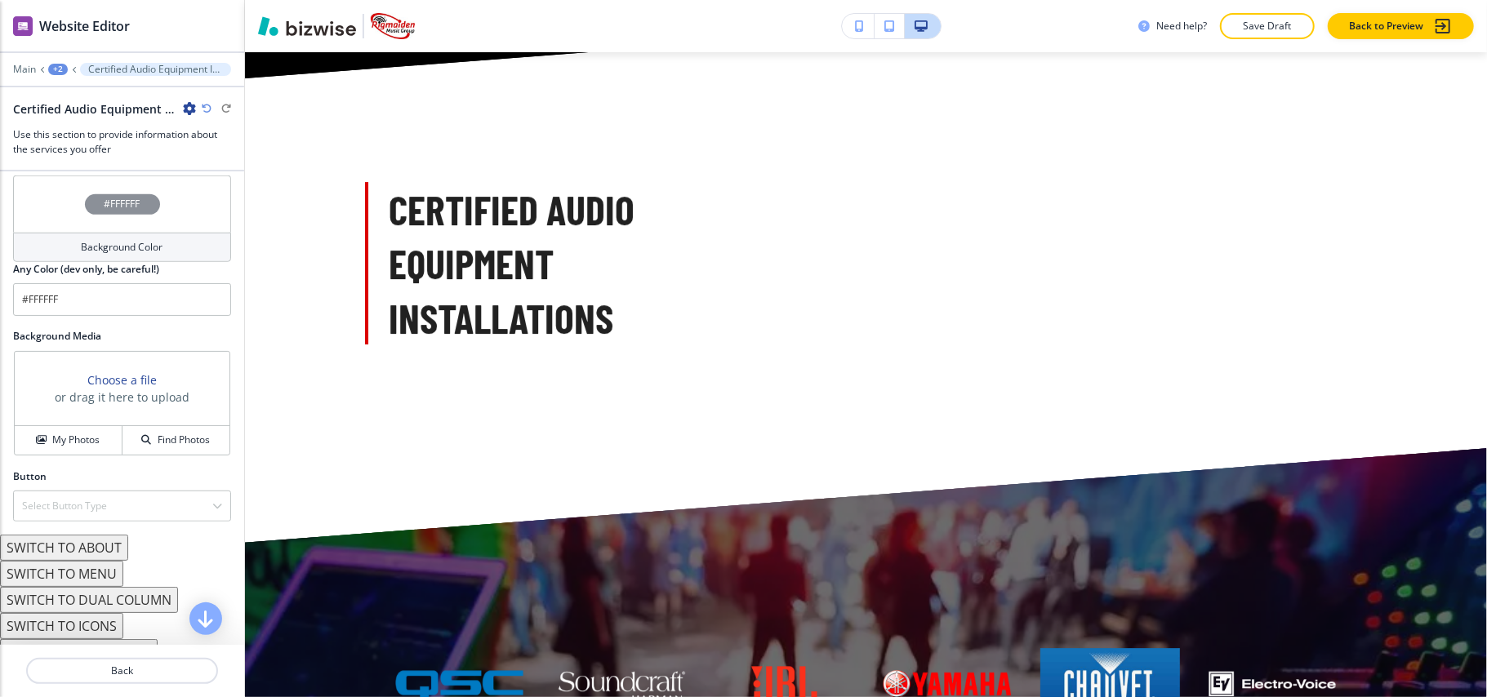
scroll to position [733, 0]
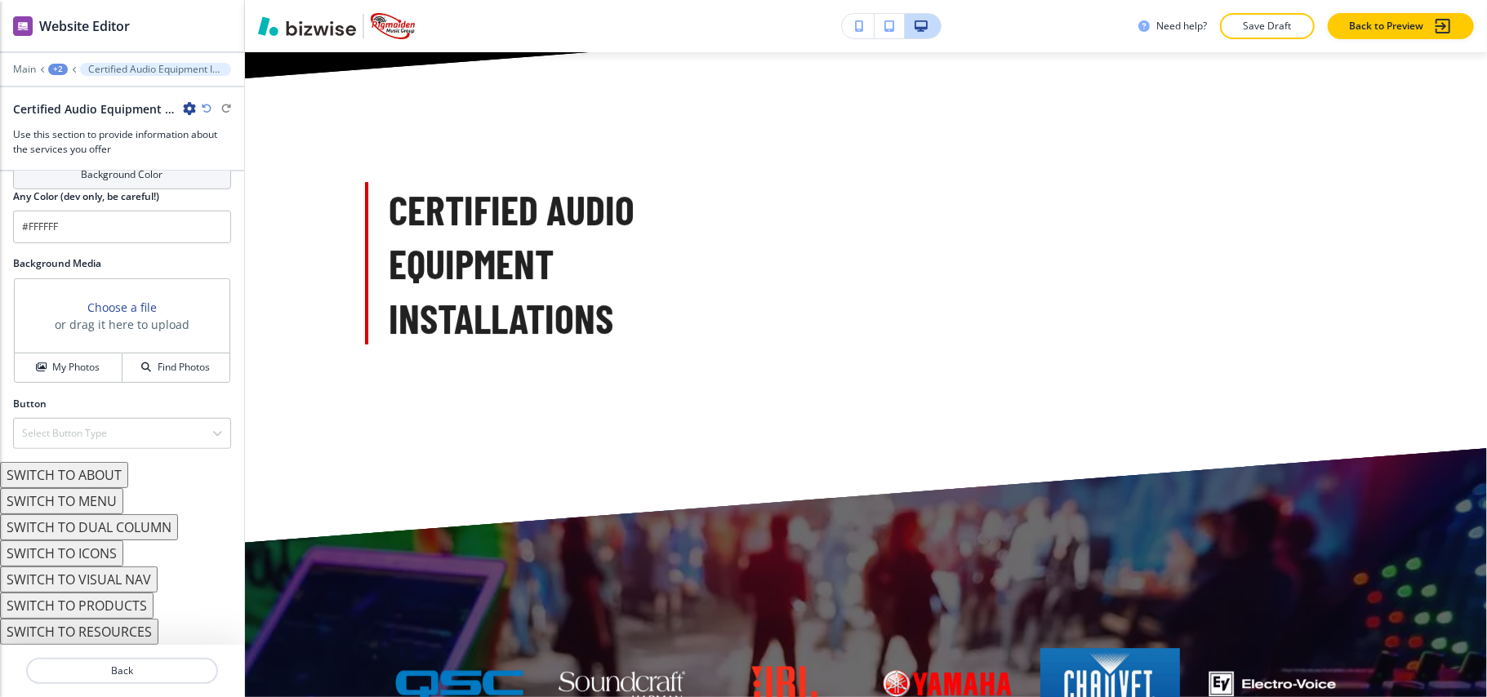
click at [86, 478] on button "SWITCH TO ABOUT" at bounding box center [64, 475] width 128 height 26
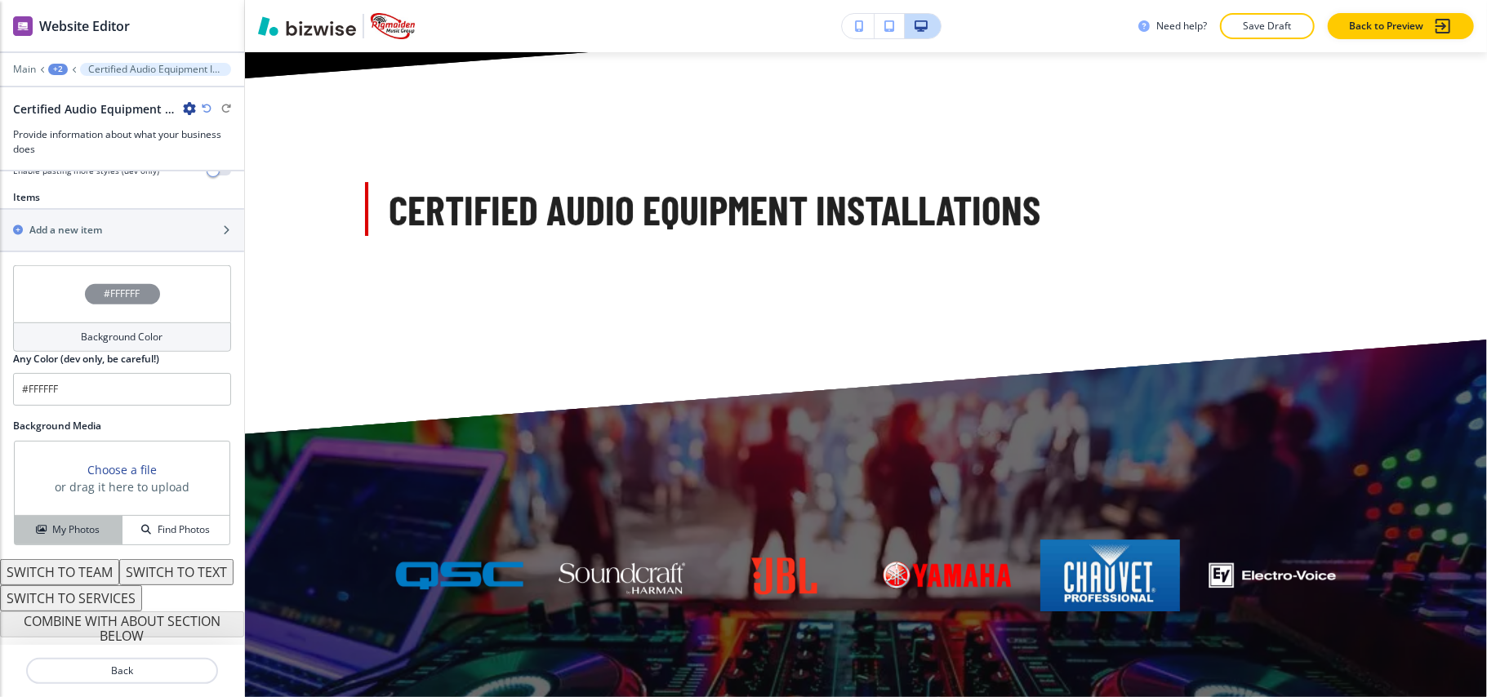
scroll to position [595, 0]
click at [119, 572] on button "SWITCH TO TEXT" at bounding box center [176, 572] width 114 height 26
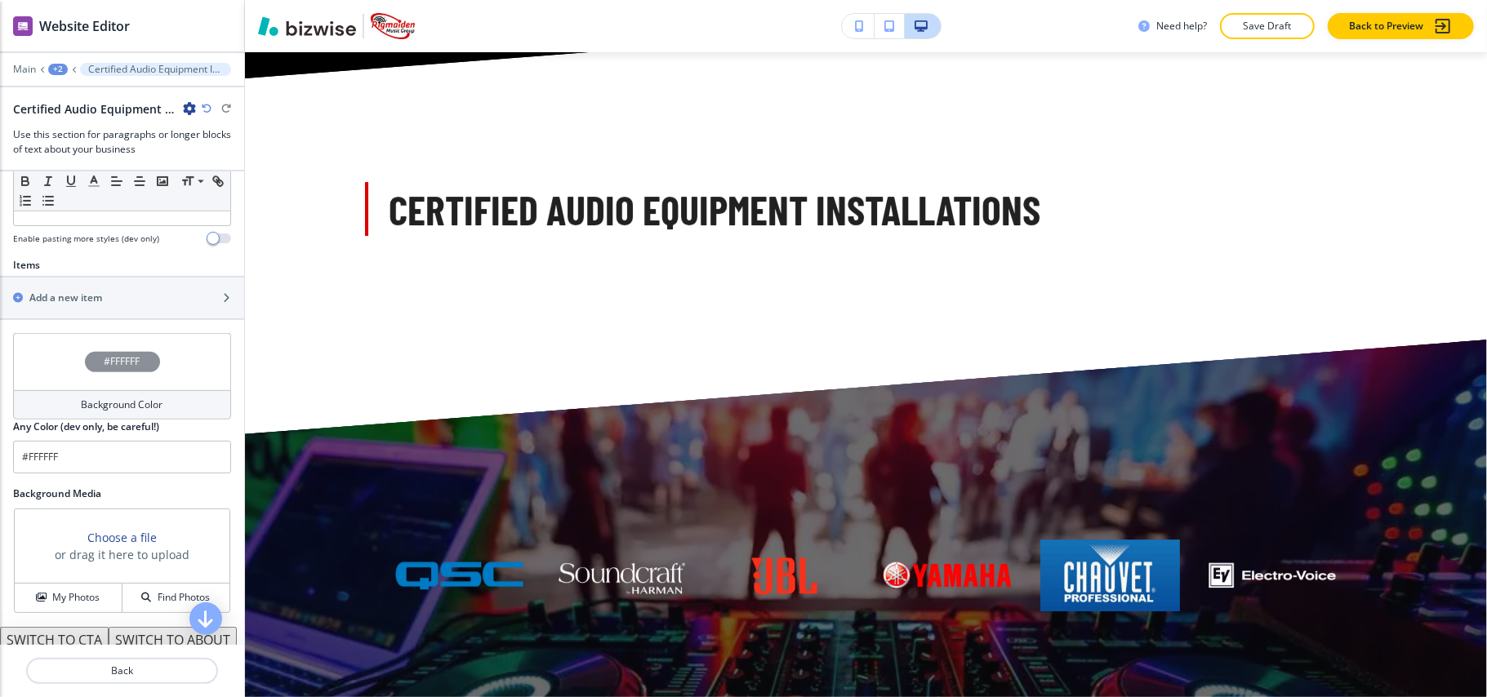
scroll to position [371, 0]
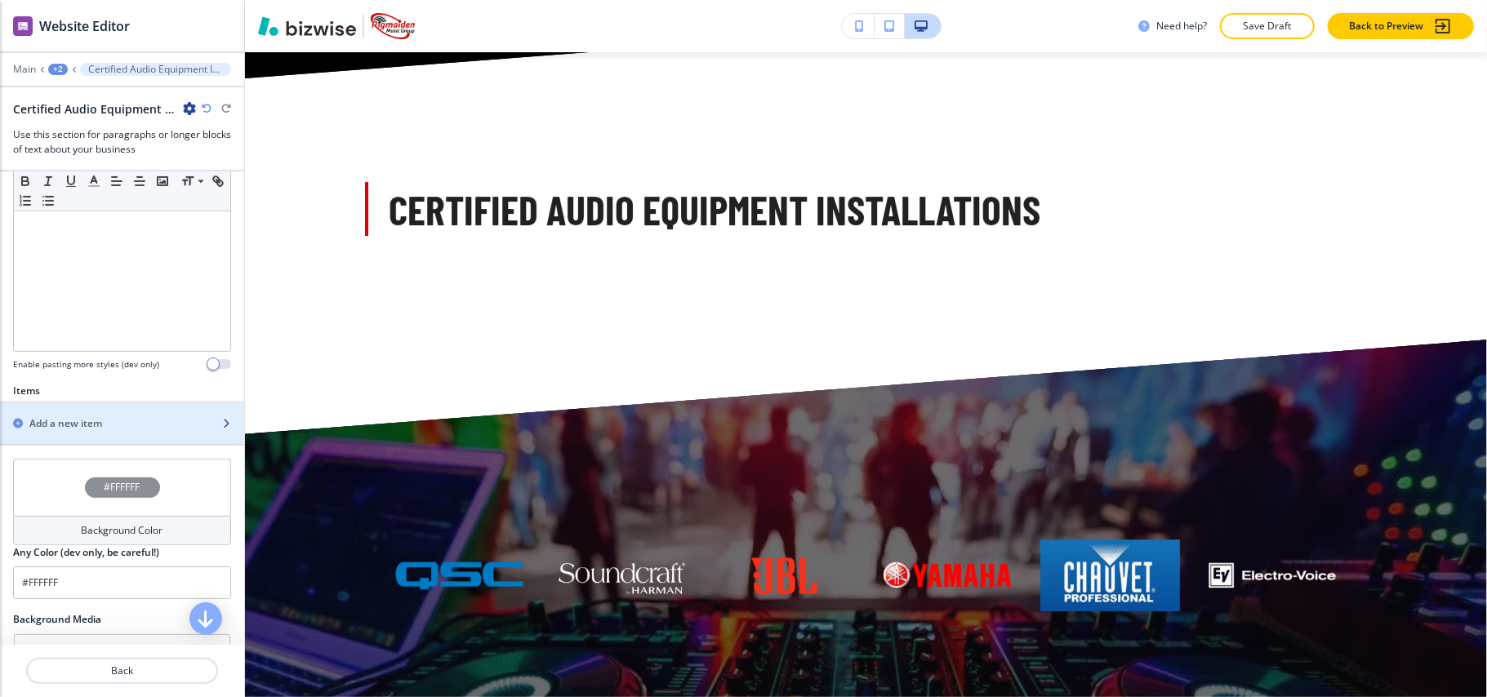
click at [99, 428] on h2 "Add a new item" at bounding box center [65, 424] width 73 height 15
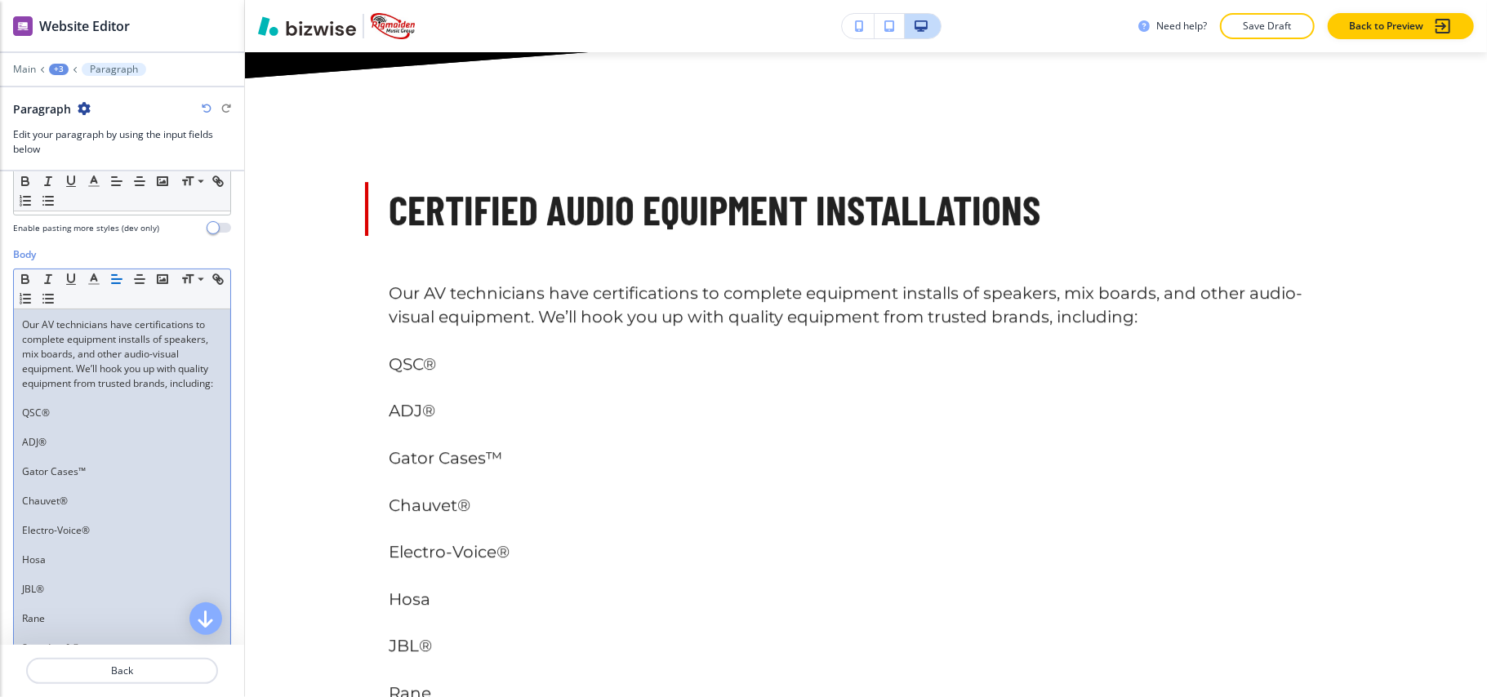
scroll to position [217, 0]
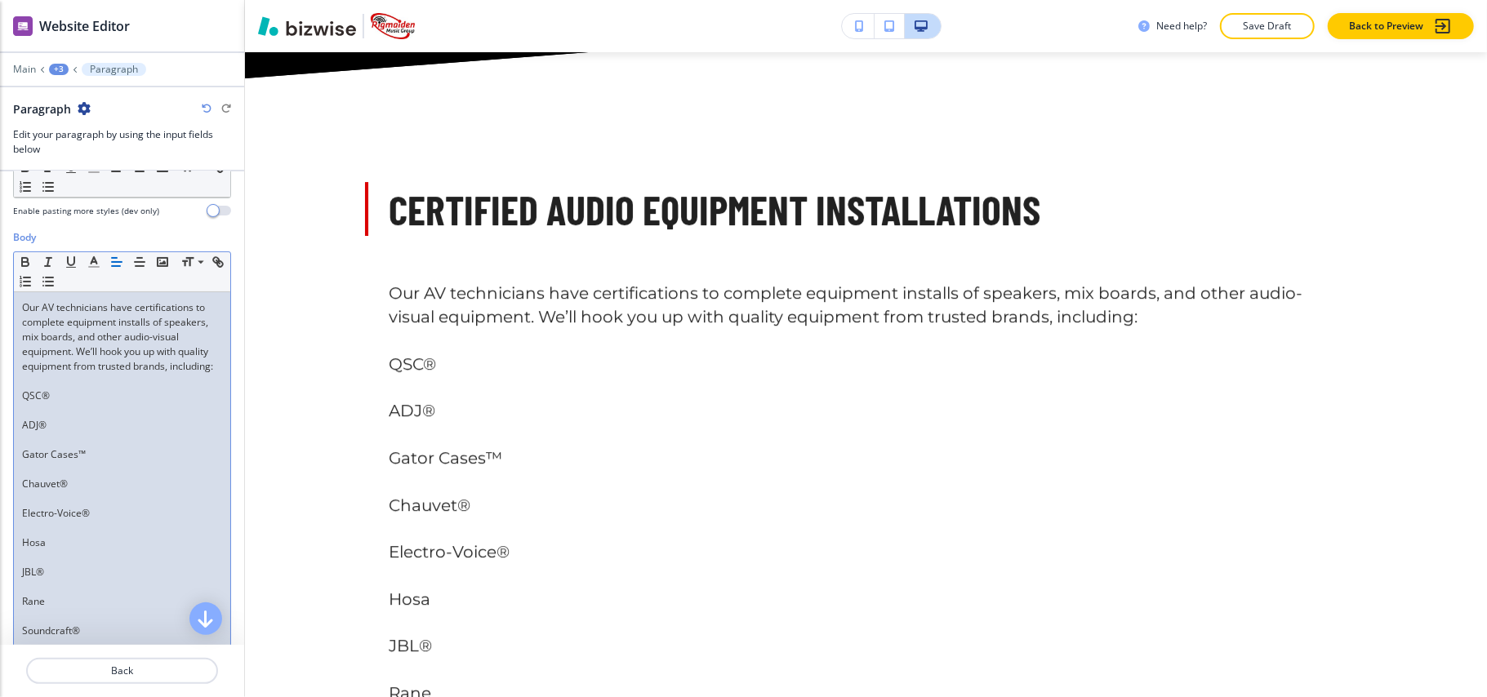
click at [78, 462] on p "Gator Cases™" at bounding box center [122, 455] width 200 height 15
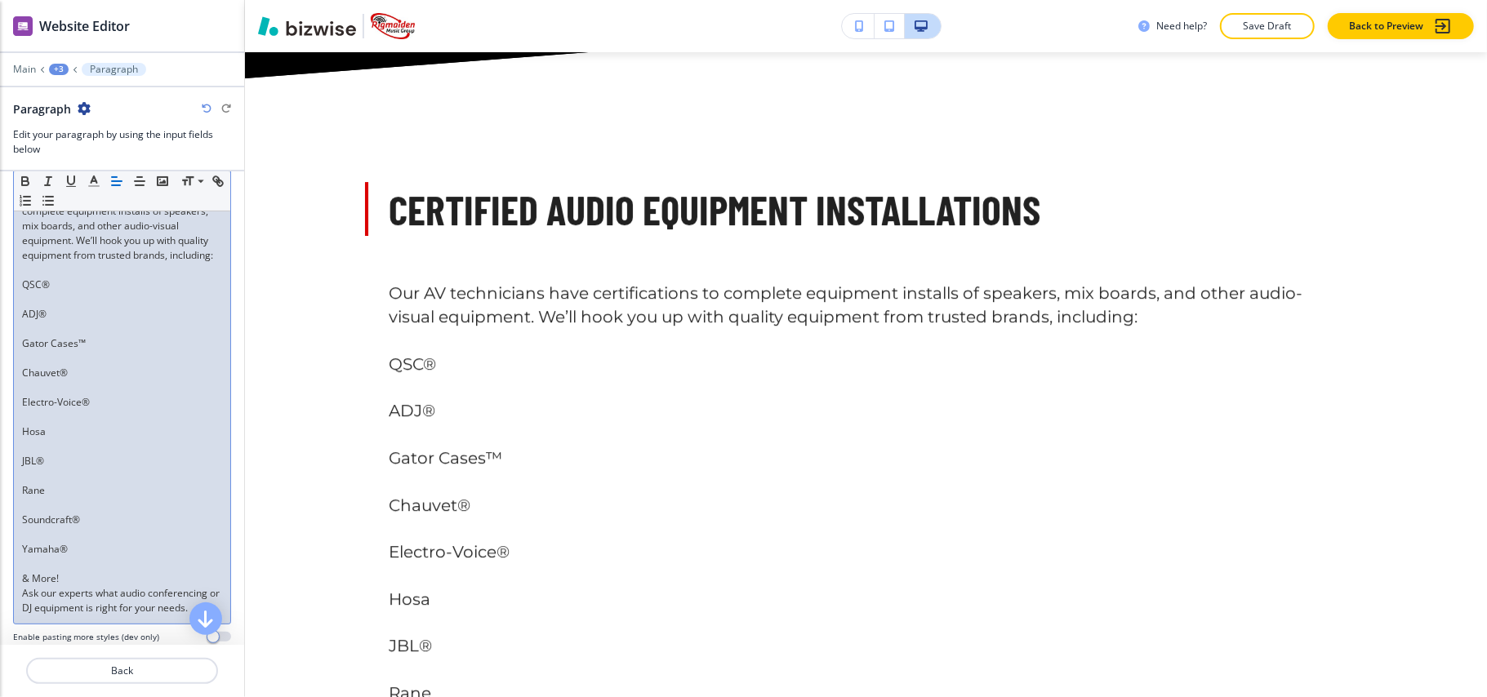
scroll to position [327, 0]
drag, startPoint x: 75, startPoint y: 592, endPoint x: 13, endPoint y: 308, distance: 290.9
click at [13, 308] on div "Small Normal Large Huge Our AV technicians have certifications to complete equi…" at bounding box center [122, 384] width 218 height 484
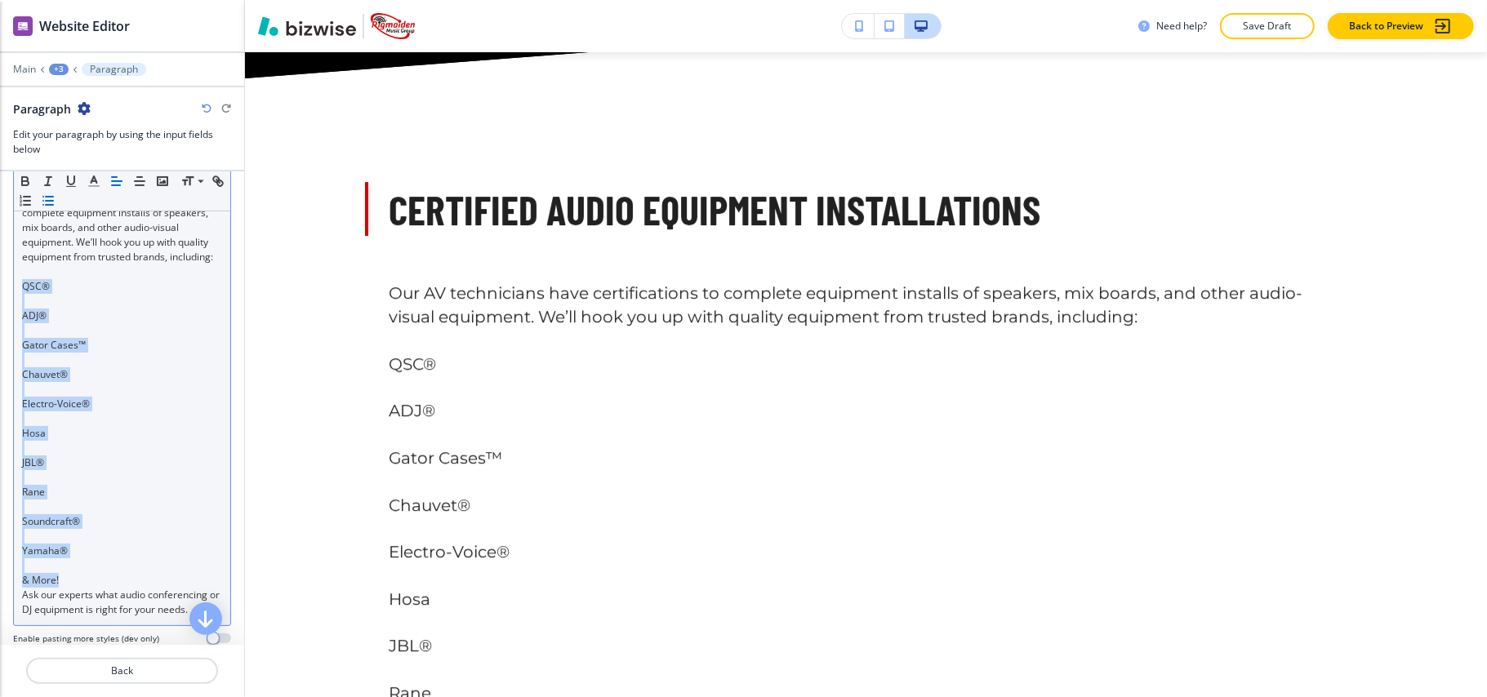
click at [56, 201] on icon "button" at bounding box center [48, 201] width 15 height 15
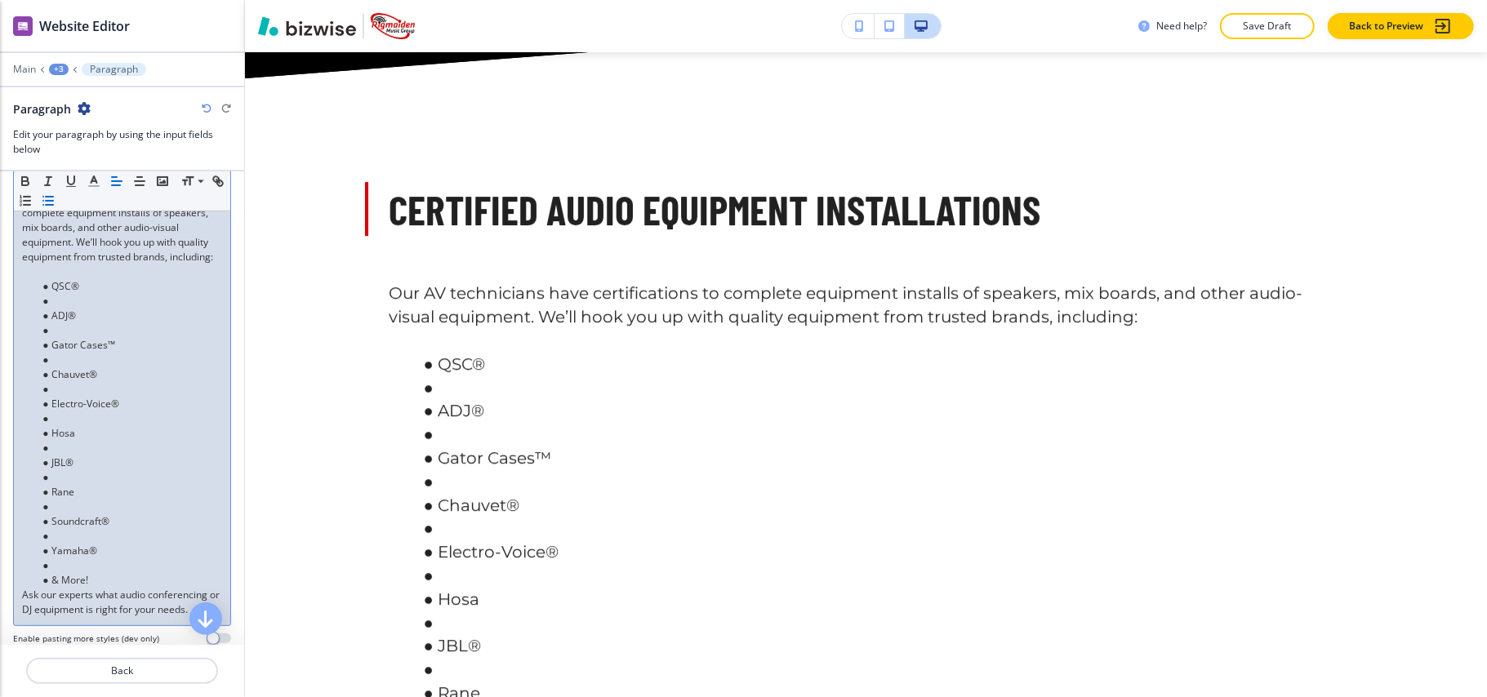
click at [70, 309] on li at bounding box center [129, 301] width 185 height 15
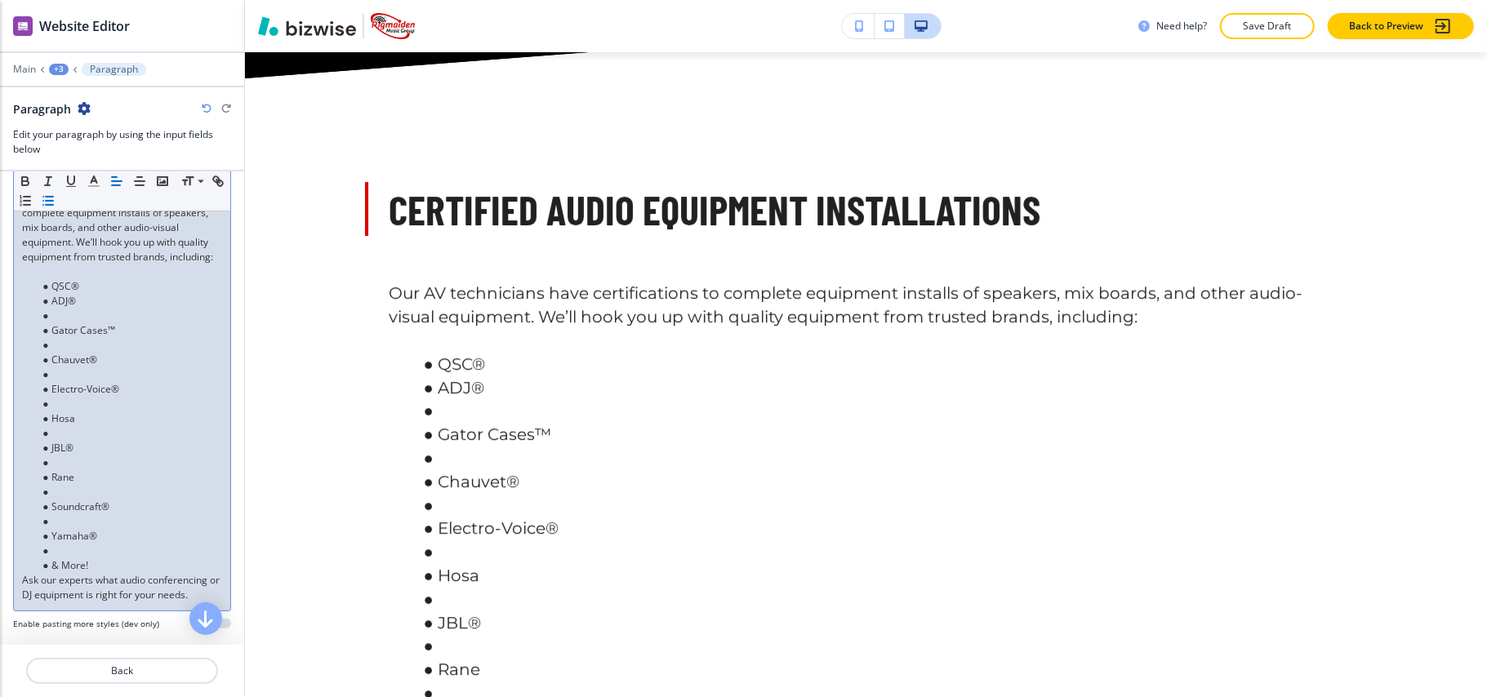
click at [65, 323] on li at bounding box center [129, 316] width 185 height 15
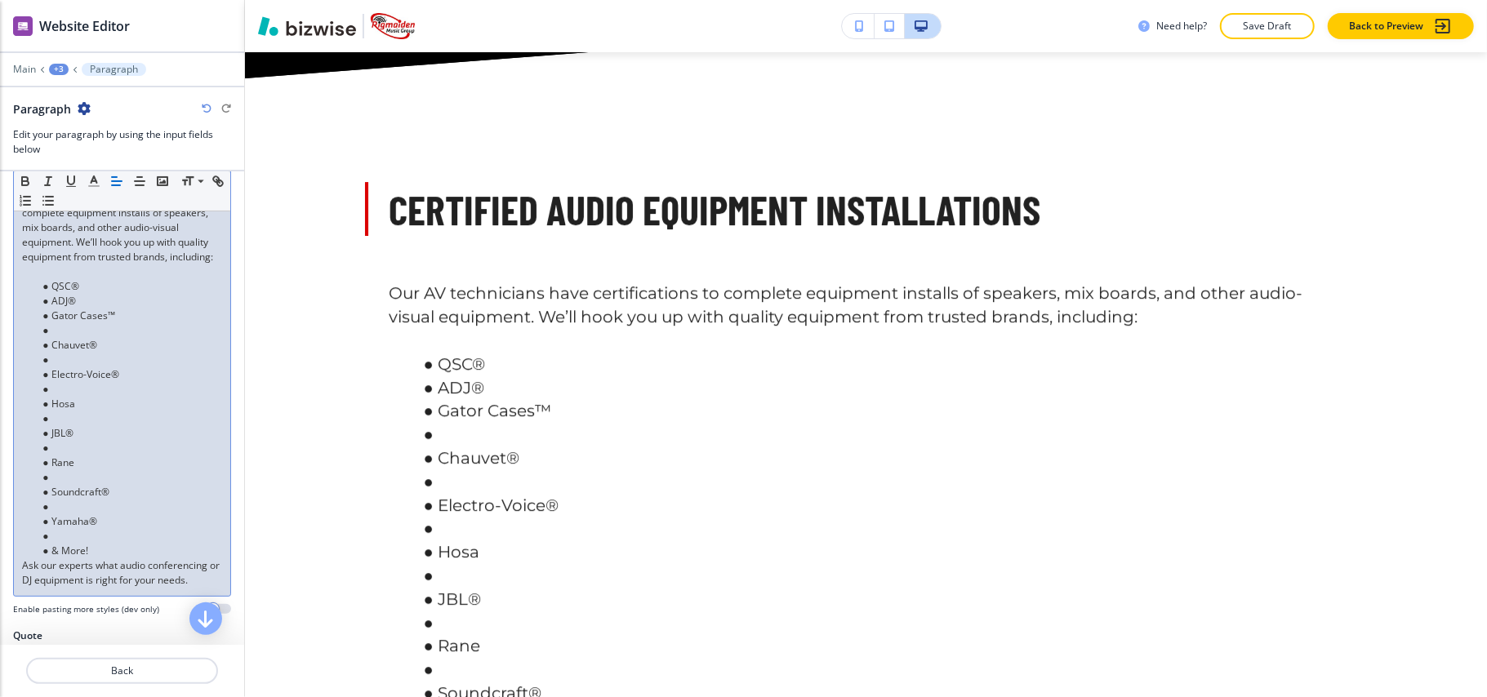
click at [65, 353] on li "Chauvet®" at bounding box center [129, 345] width 185 height 15
click at [65, 338] on li at bounding box center [129, 330] width 185 height 15
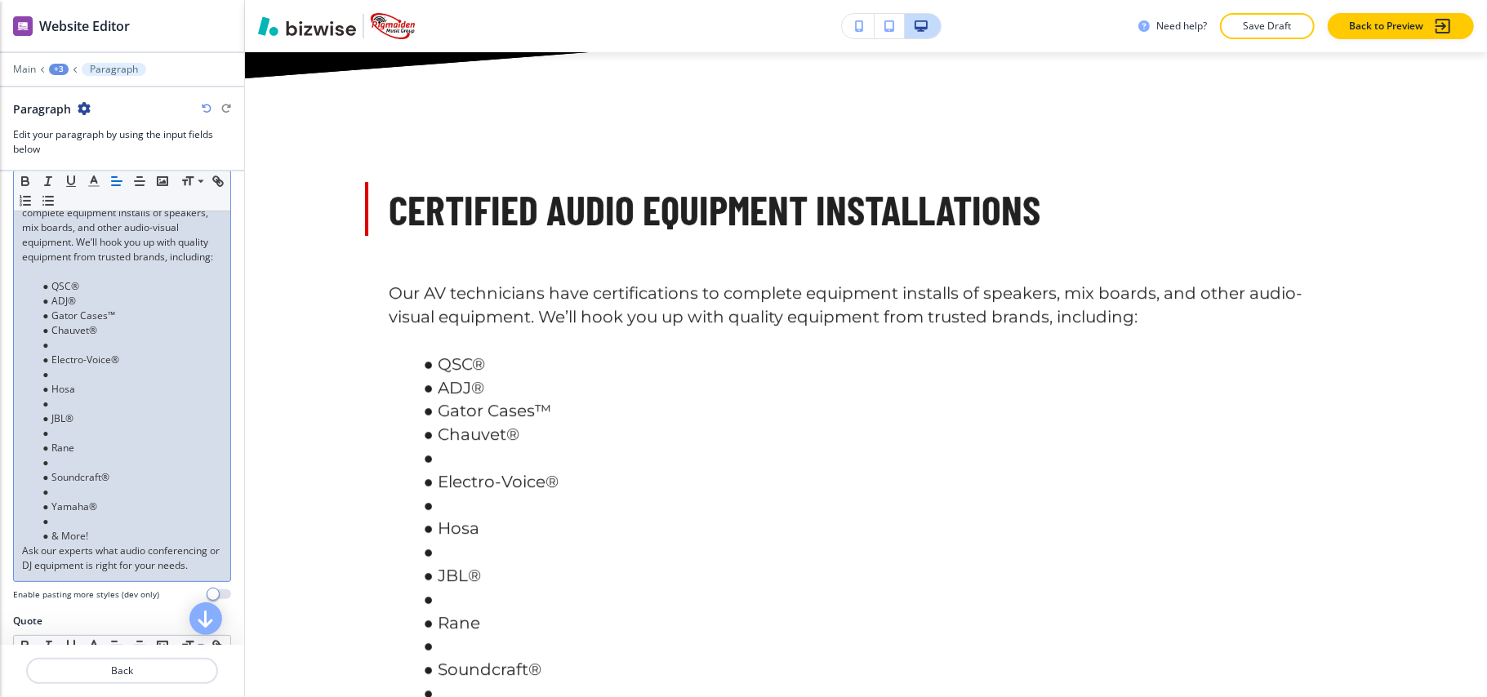
click at [65, 353] on li at bounding box center [129, 345] width 185 height 15
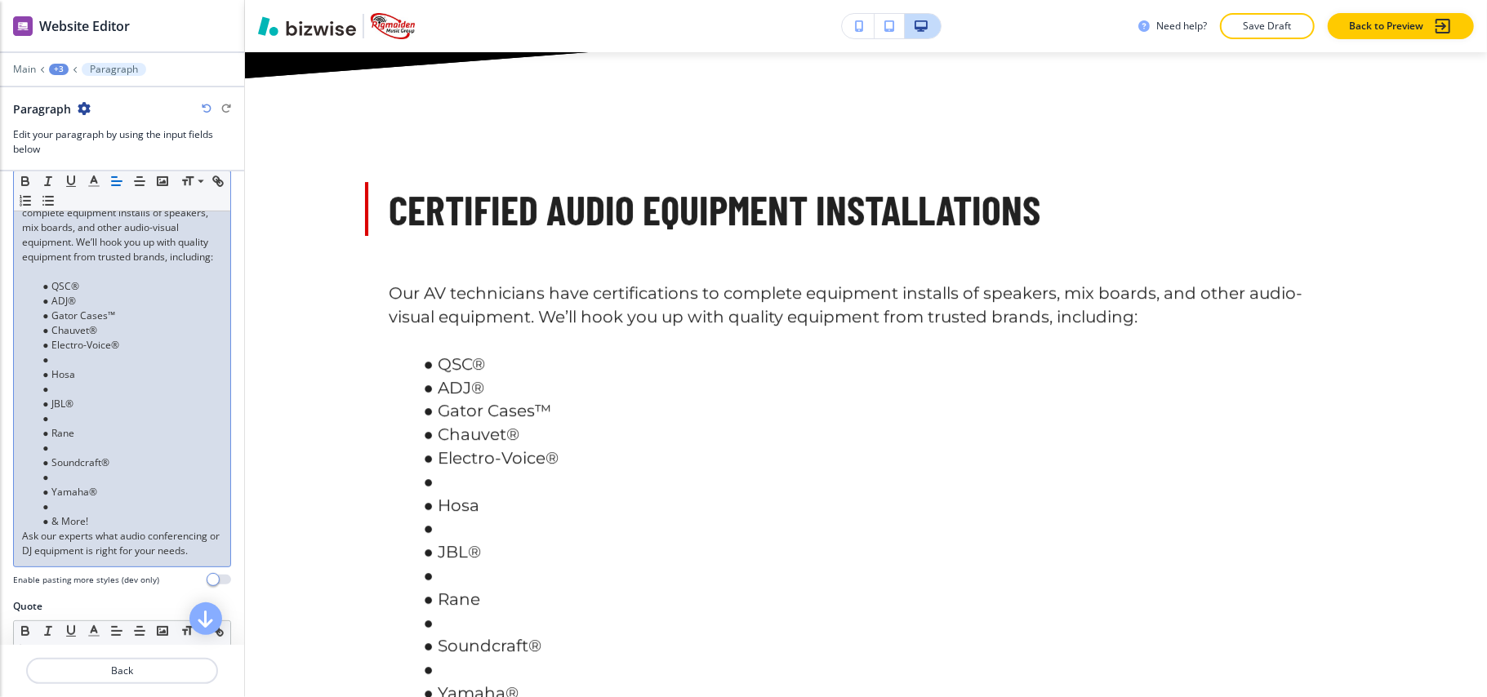
click at [66, 368] on li at bounding box center [129, 360] width 185 height 15
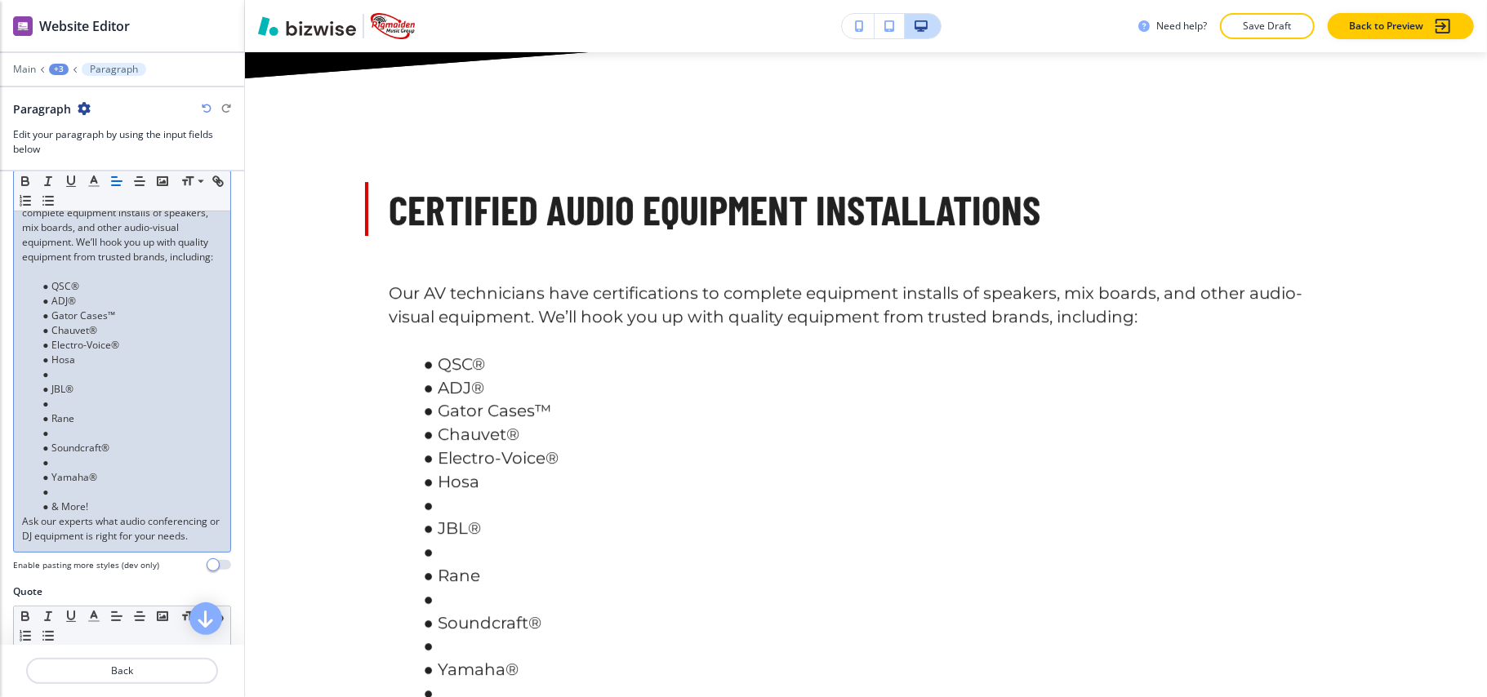
click at [60, 382] on li at bounding box center [129, 375] width 185 height 15
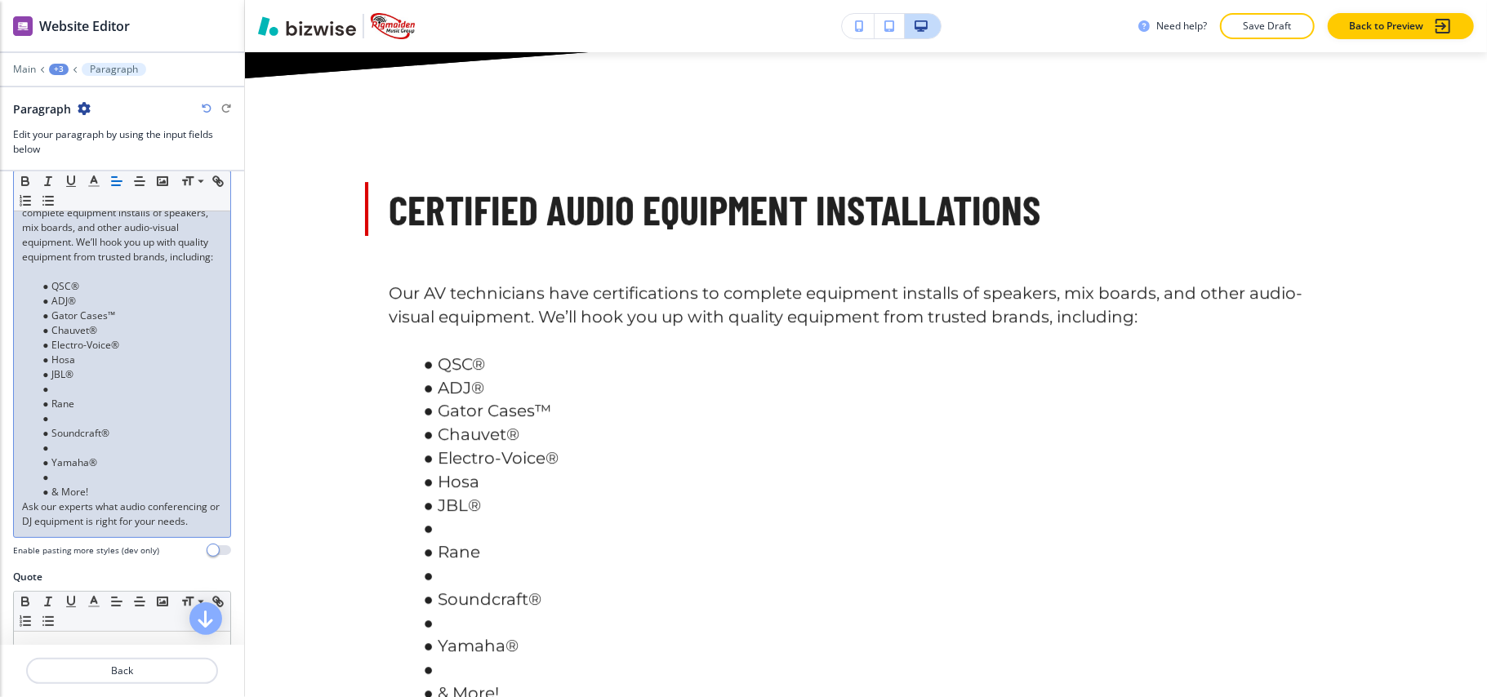
click at [65, 397] on li at bounding box center [129, 389] width 185 height 15
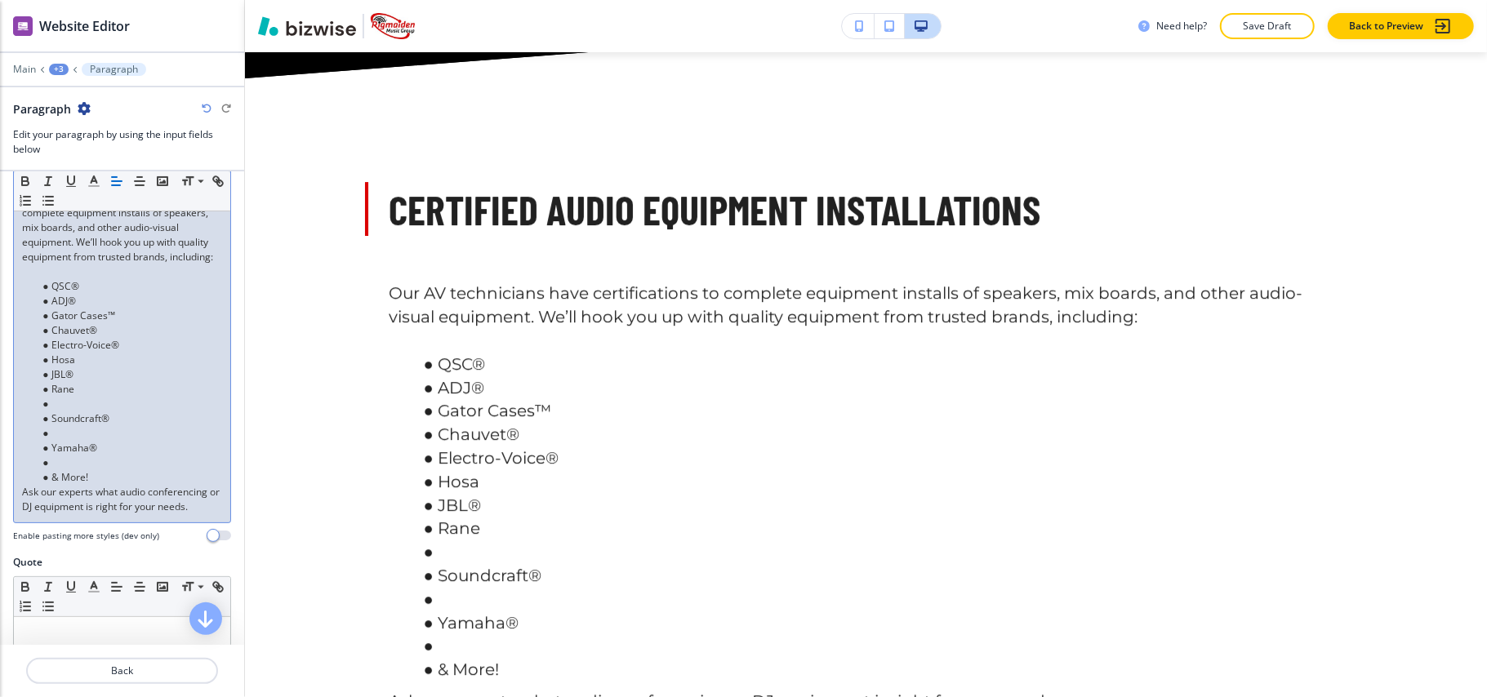
click at [60, 412] on li at bounding box center [129, 404] width 185 height 15
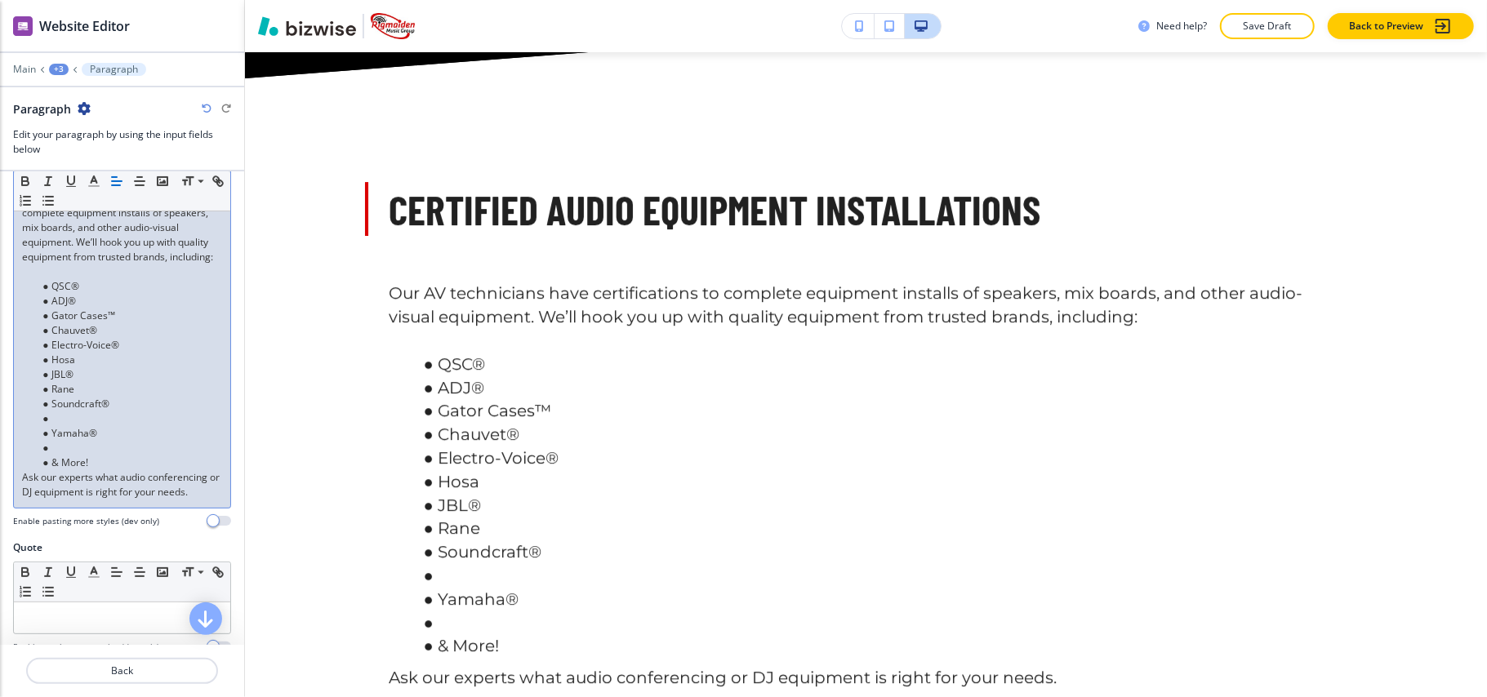
click at [66, 426] on li at bounding box center [129, 419] width 185 height 15
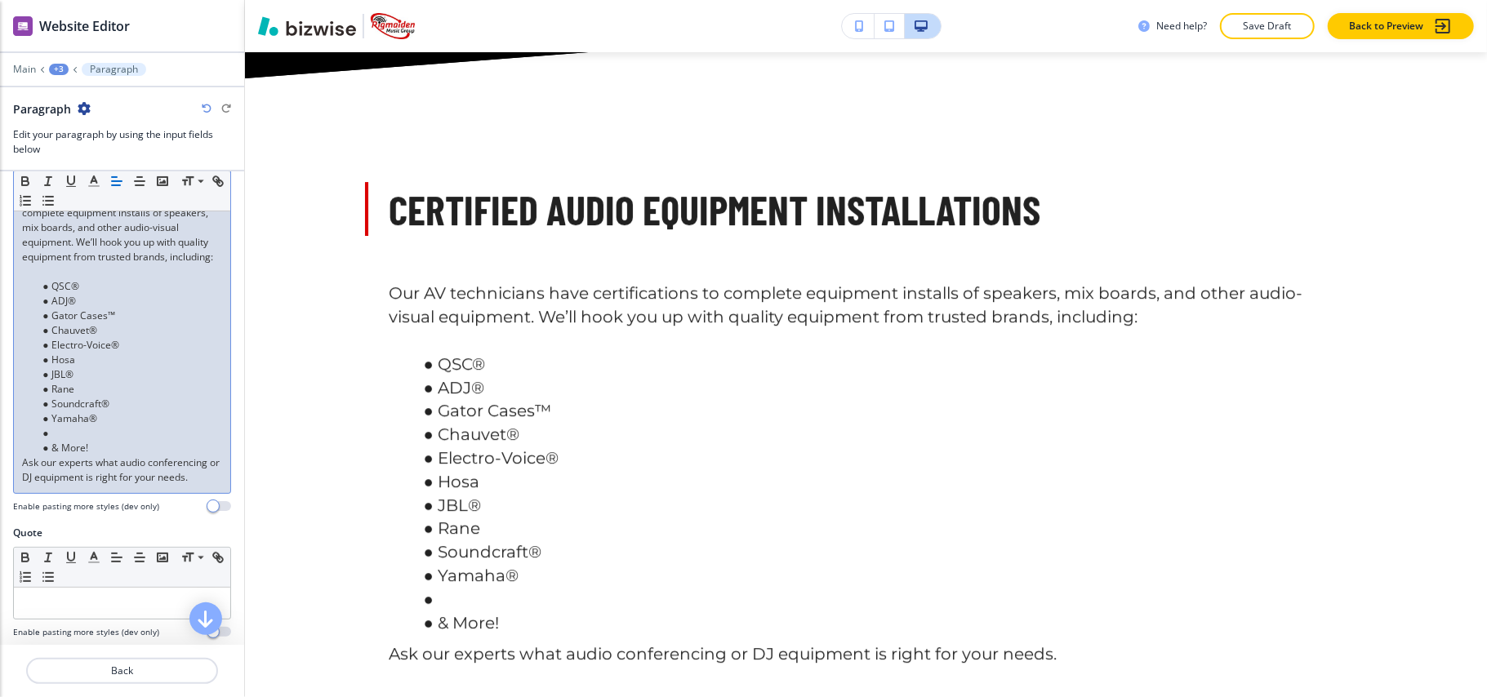
click at [57, 441] on li at bounding box center [129, 433] width 185 height 15
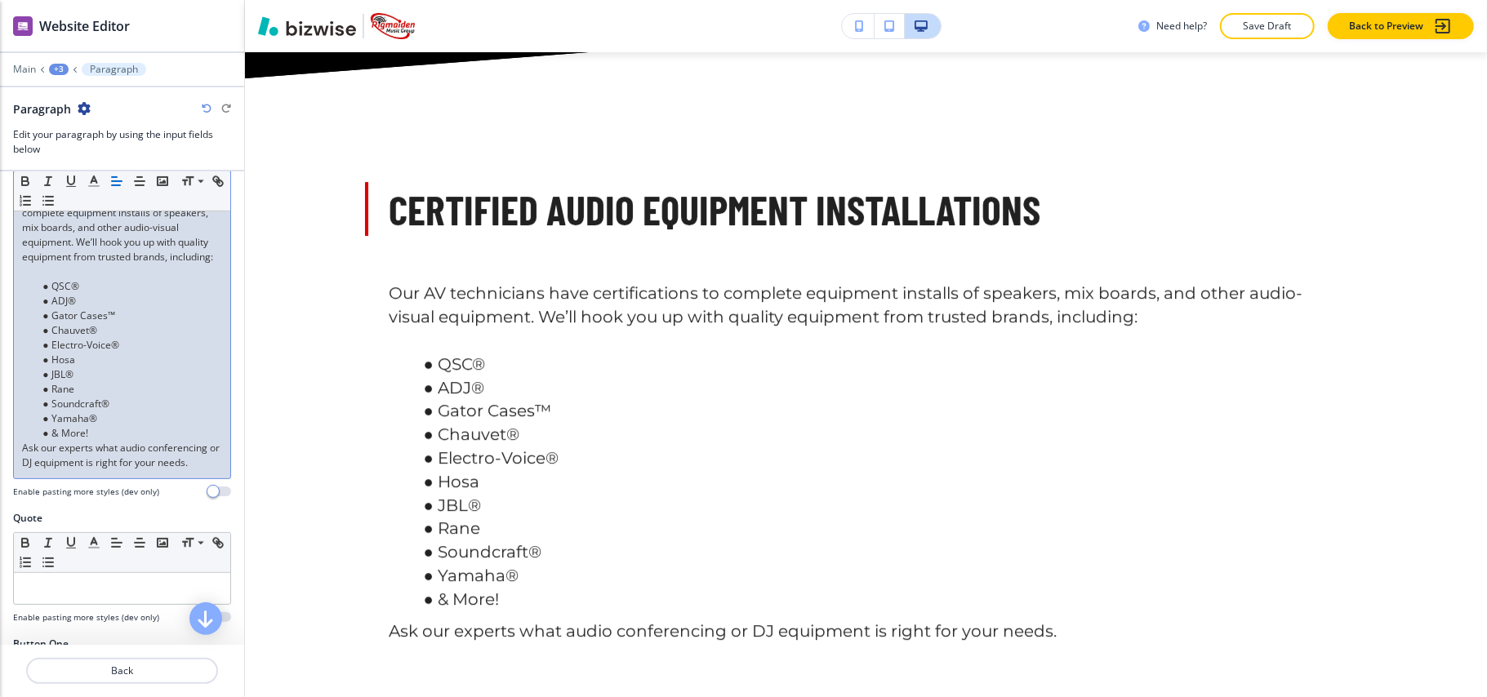
click at [40, 279] on p at bounding box center [122, 272] width 200 height 15
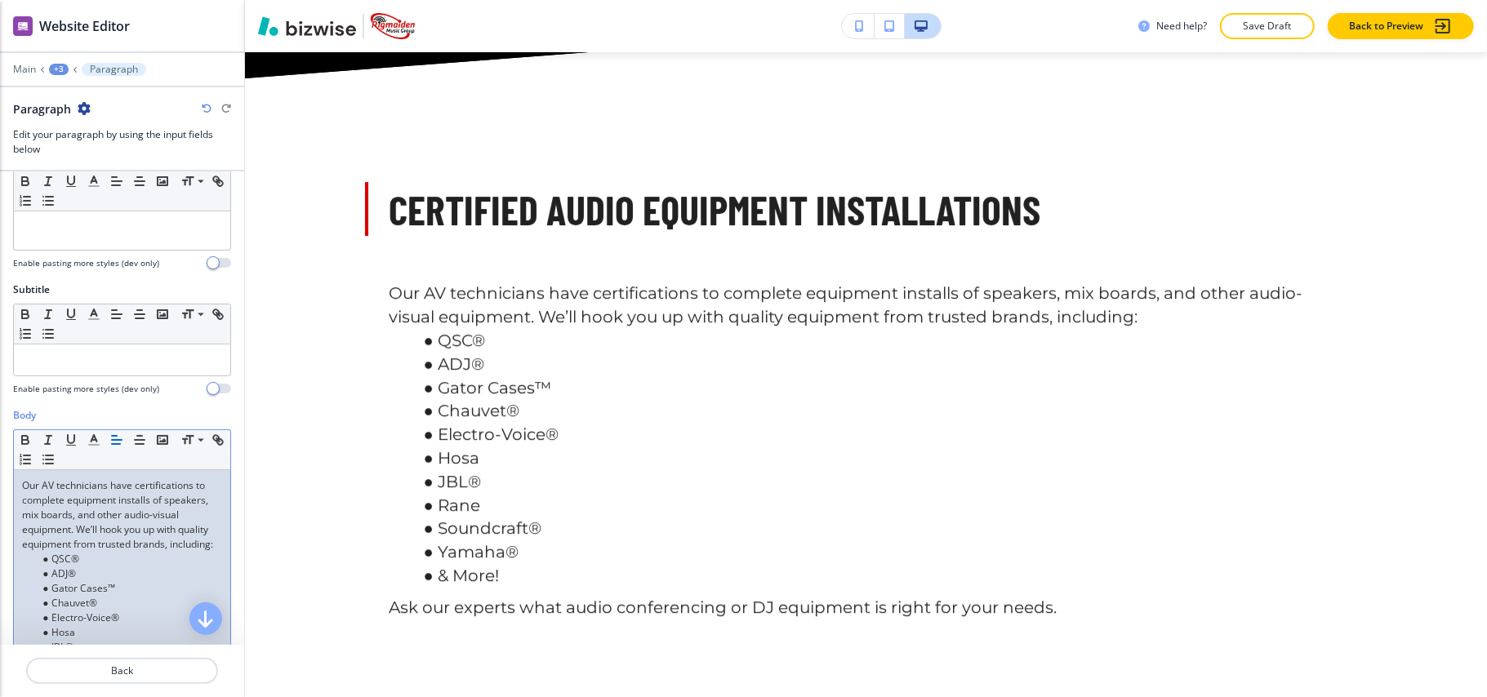
scroll to position [0, 0]
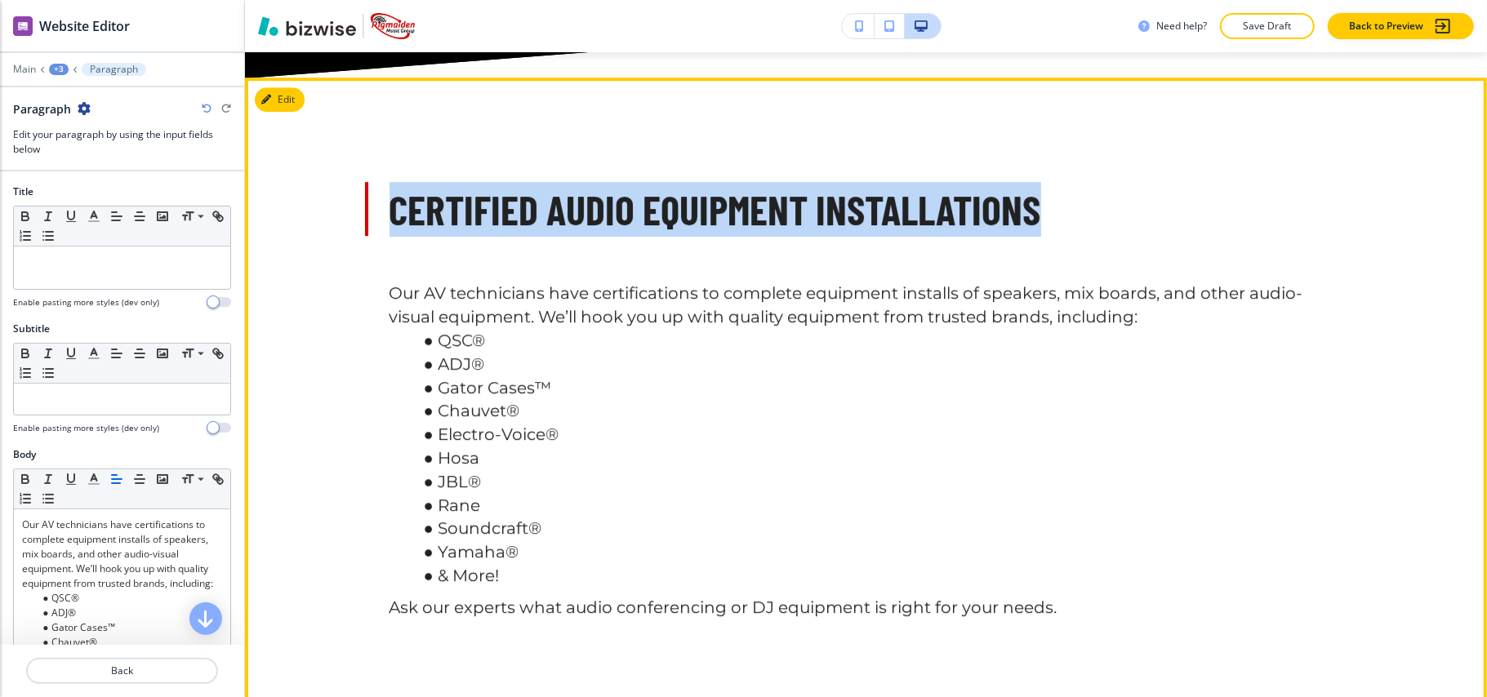
drag, startPoint x: 812, startPoint y: 175, endPoint x: 1091, endPoint y: 173, distance: 279.3
click at [1091, 182] on div "Certified Audio Equipment Installations Our AV technicians have certifications …" at bounding box center [866, 401] width 1045 height 438
copy p "Certified Audio Equipment Installations"
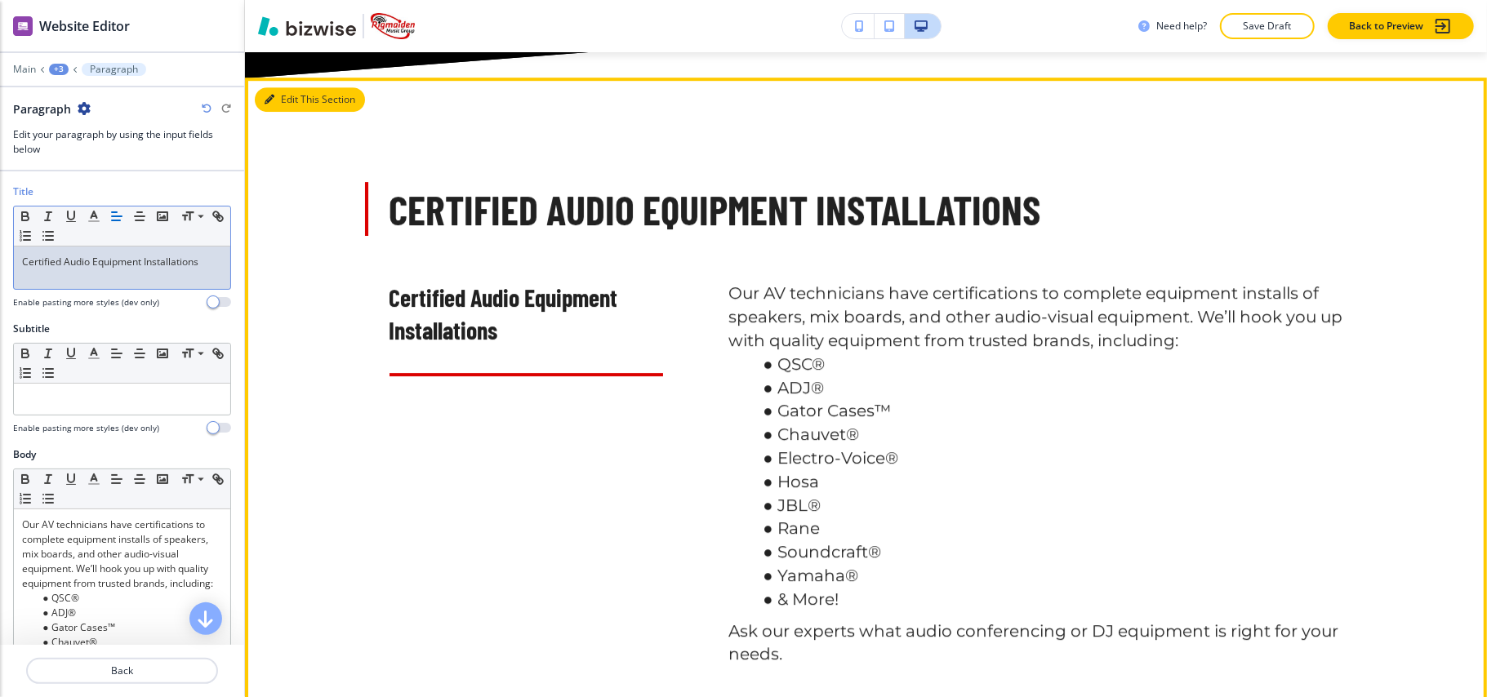
click at [292, 87] on button "Edit This Section" at bounding box center [310, 99] width 110 height 25
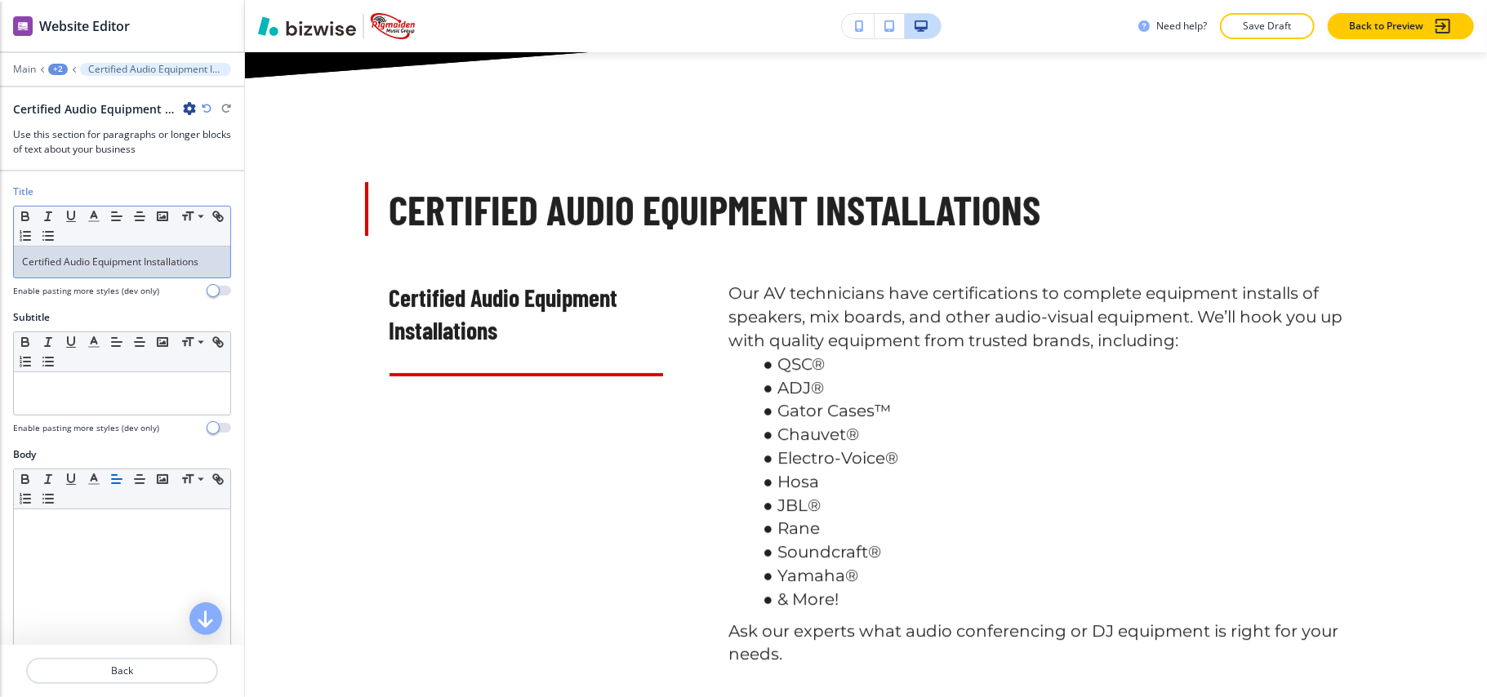
click at [126, 266] on p "Certified Audio Equipment Installations" at bounding box center [122, 262] width 200 height 15
click at [86, 250] on div "Certified Audio Equipment Installations" at bounding box center [122, 262] width 216 height 31
click at [85, 252] on div "Certified Audio Equipment Installations" at bounding box center [122, 262] width 216 height 31
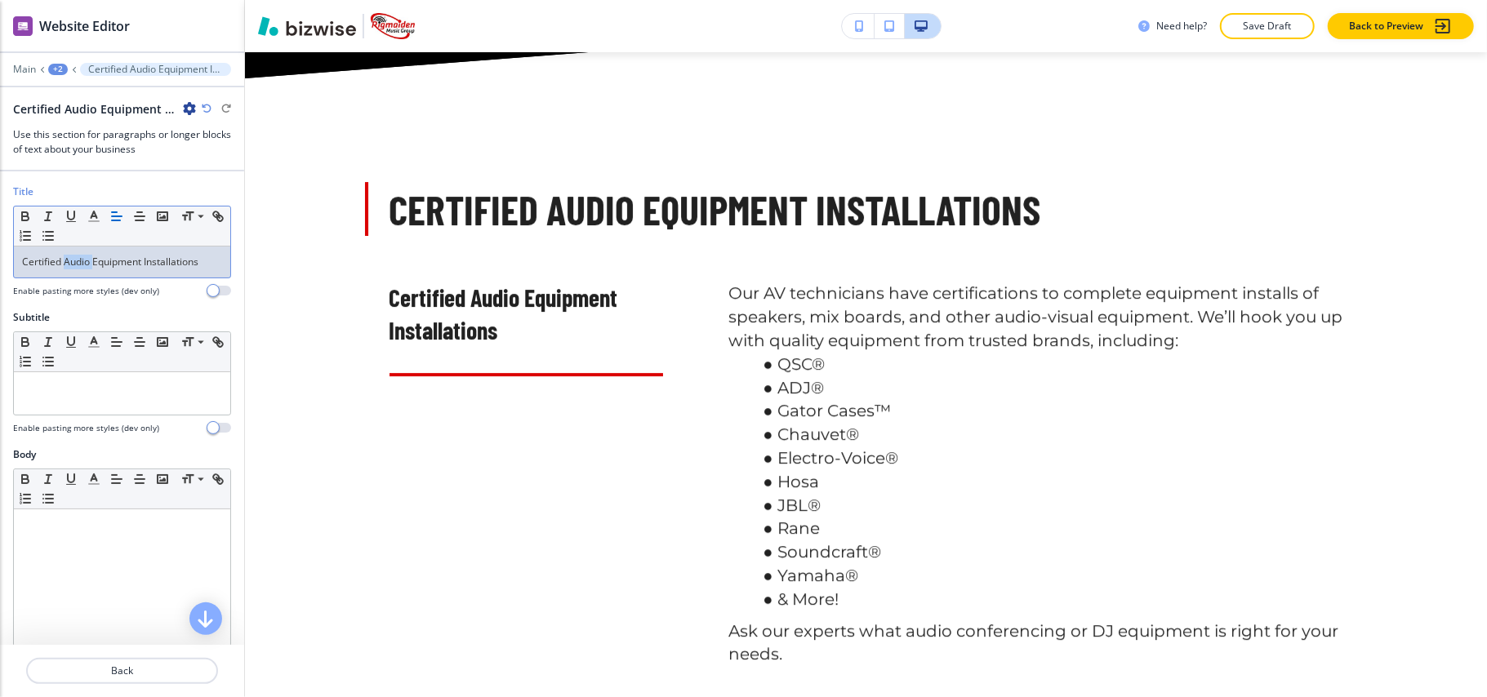
click at [85, 252] on div "Certified Audio Equipment Installations" at bounding box center [122, 262] width 216 height 31
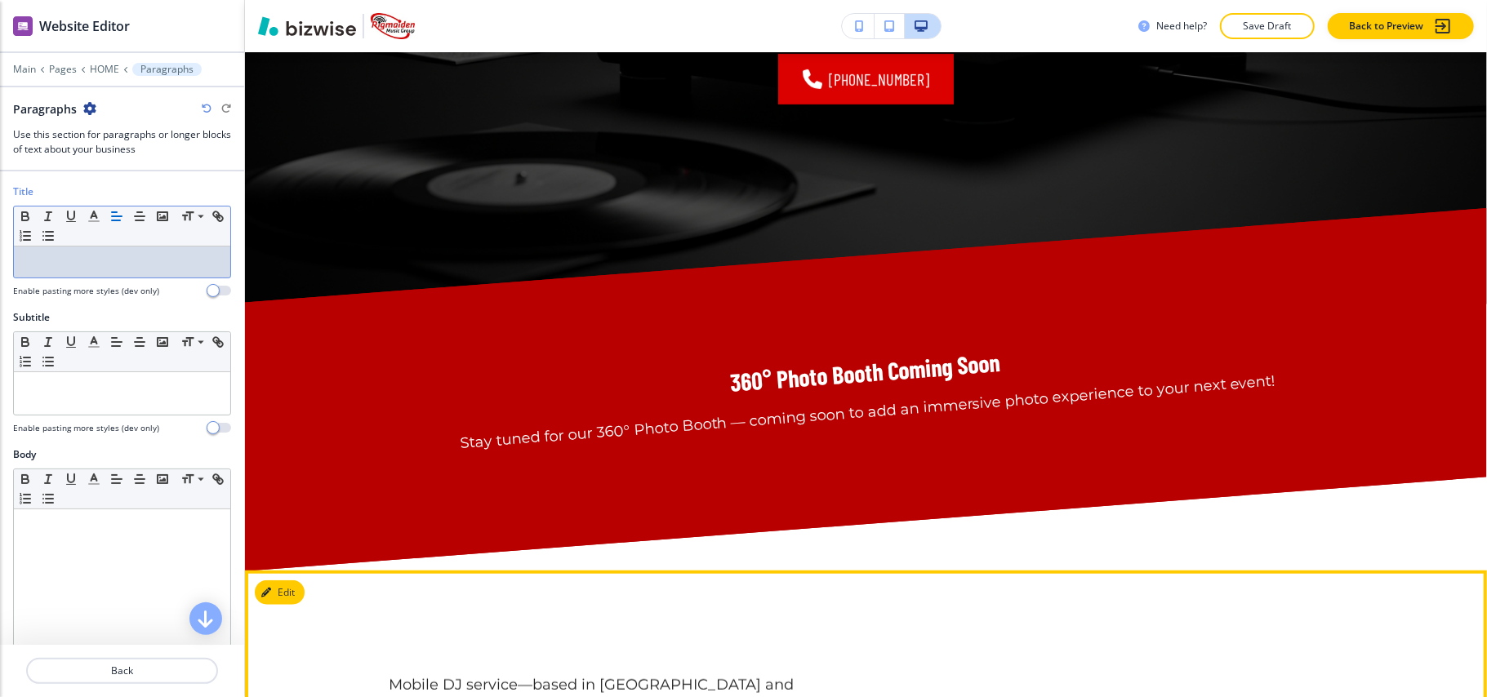
scroll to position [5216, 0]
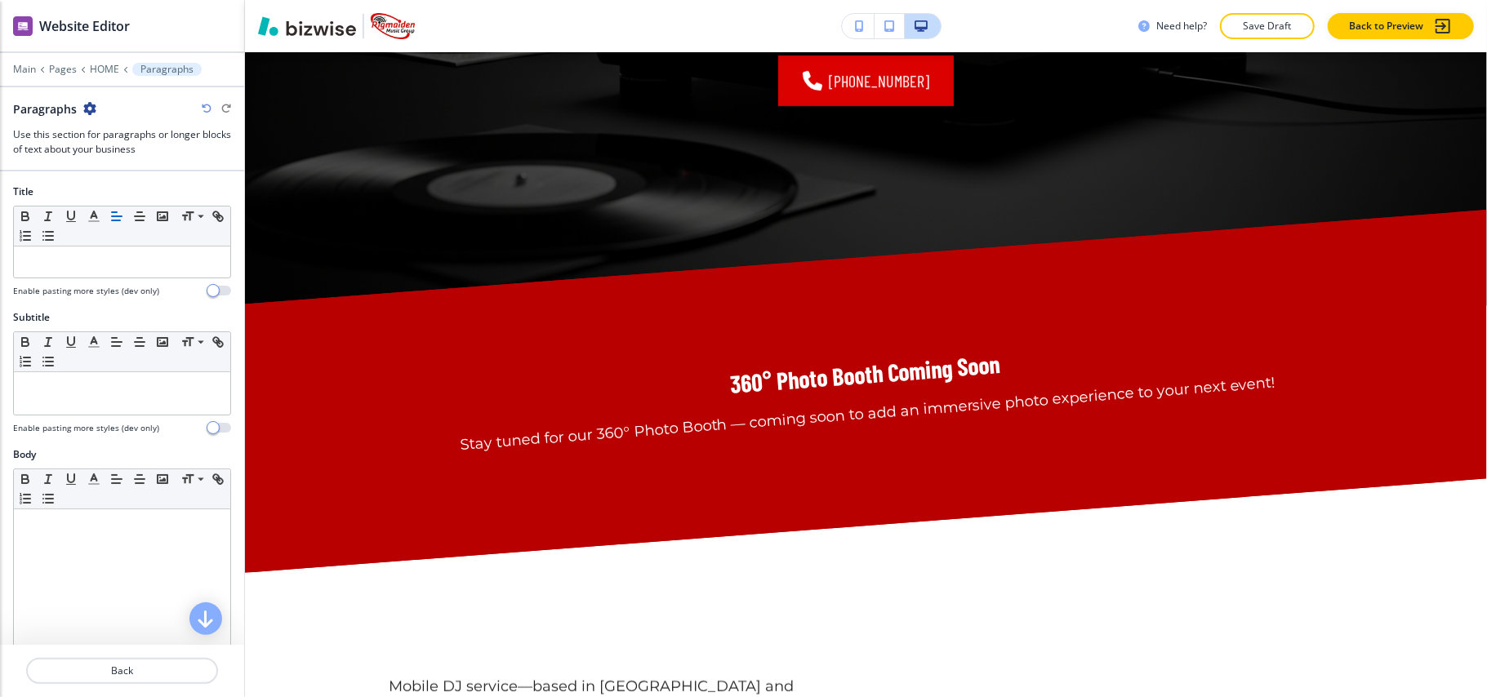
click at [86, 66] on div "Main Pages HOME Paragraphs" at bounding box center [122, 69] width 218 height 13
click at [98, 66] on p "HOME" at bounding box center [104, 69] width 29 height 11
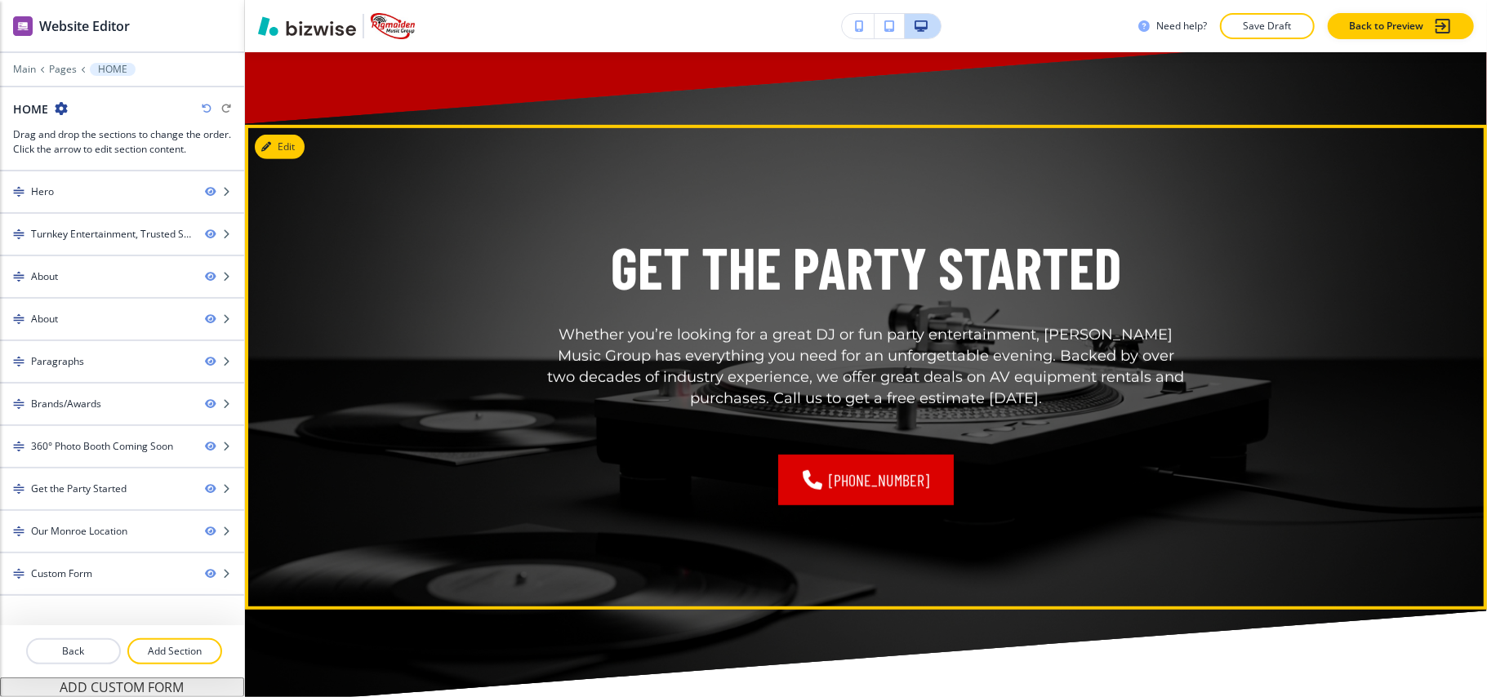
scroll to position [5105, 0]
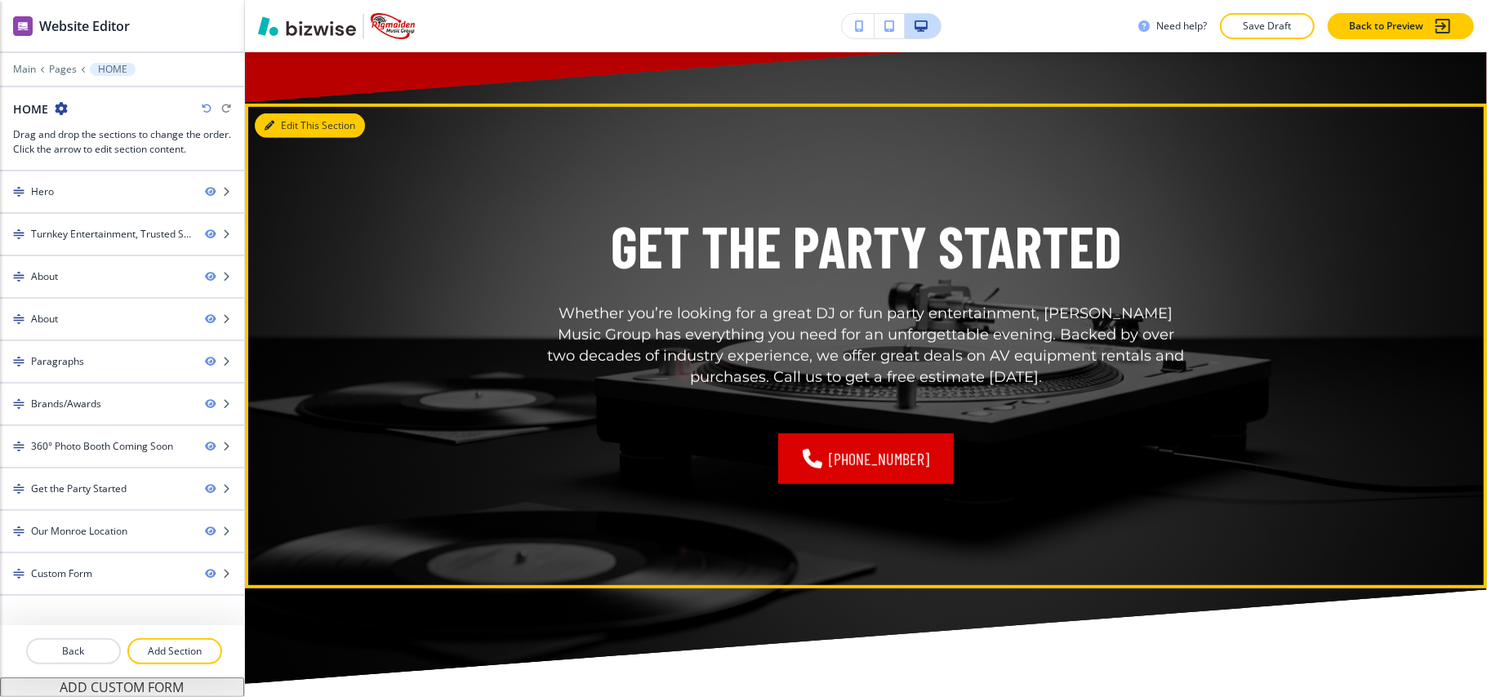
click at [297, 121] on button "Edit This Section" at bounding box center [310, 126] width 110 height 25
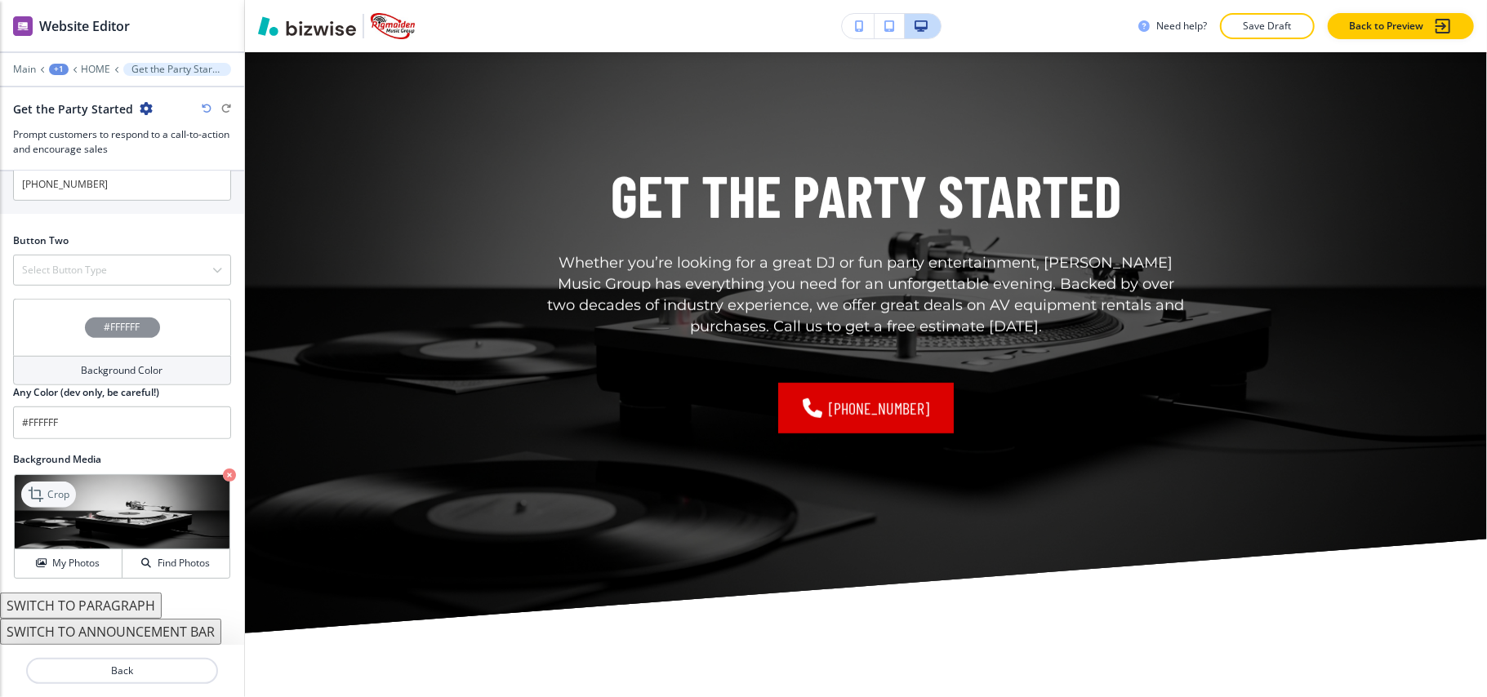
scroll to position [680, 0]
click at [85, 263] on h4 "Select Button Type" at bounding box center [64, 270] width 85 height 15
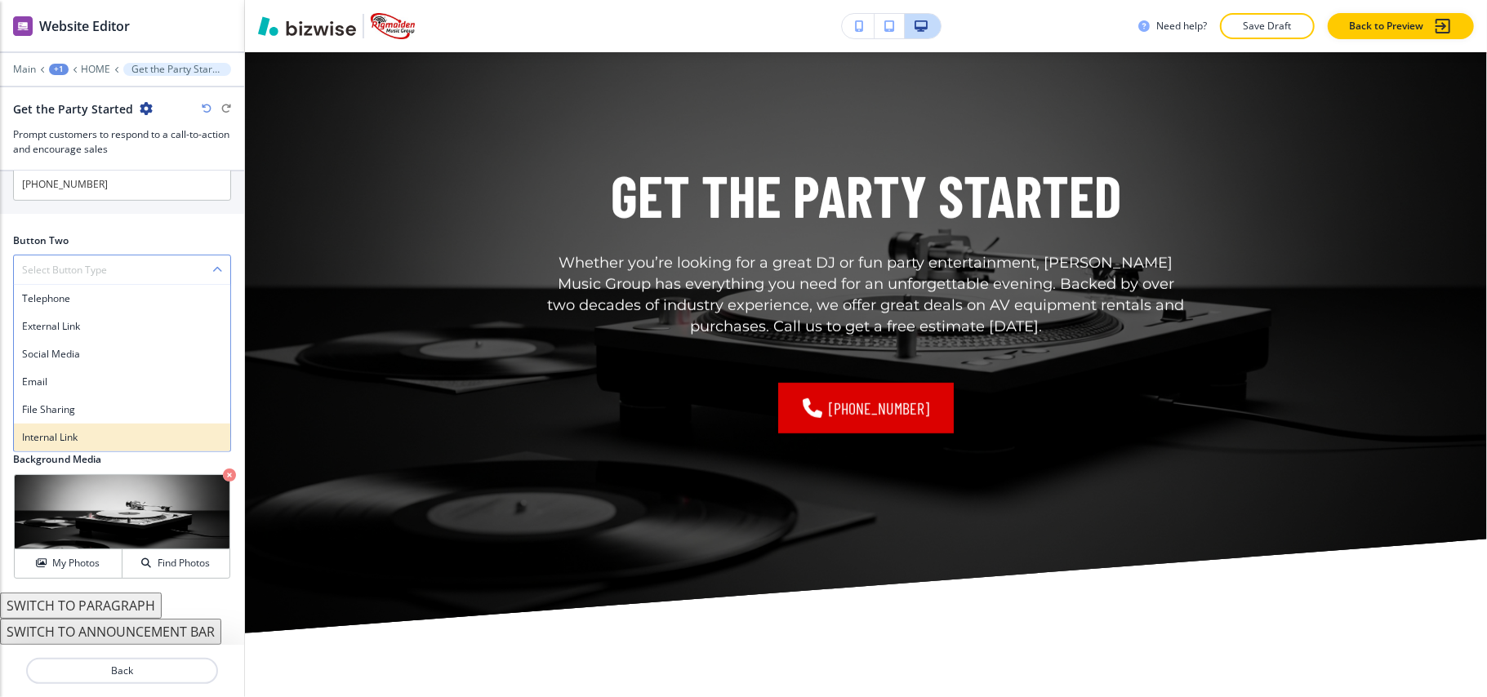
click at [82, 431] on h4 "Internal Link" at bounding box center [122, 437] width 200 height 15
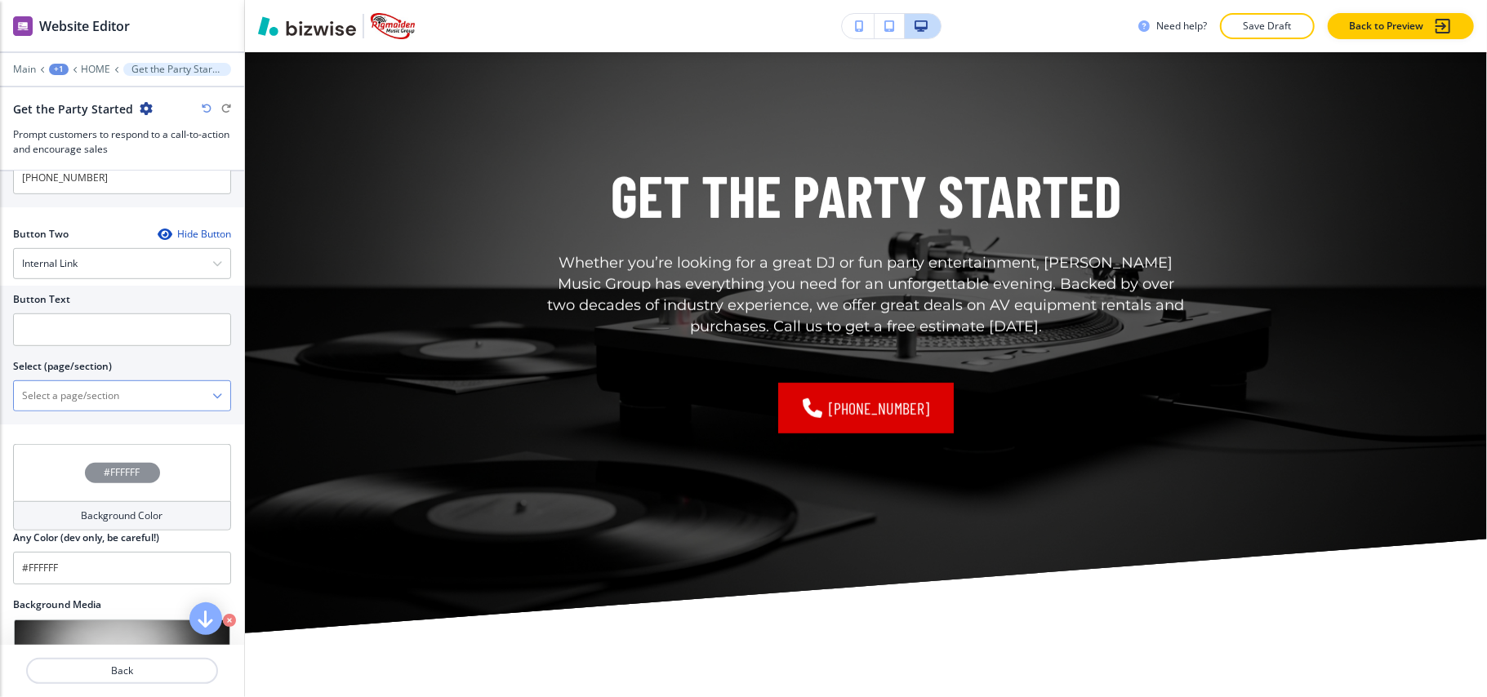
click at [118, 410] on \(page\/section\) "Manual Input" at bounding box center [113, 396] width 198 height 28
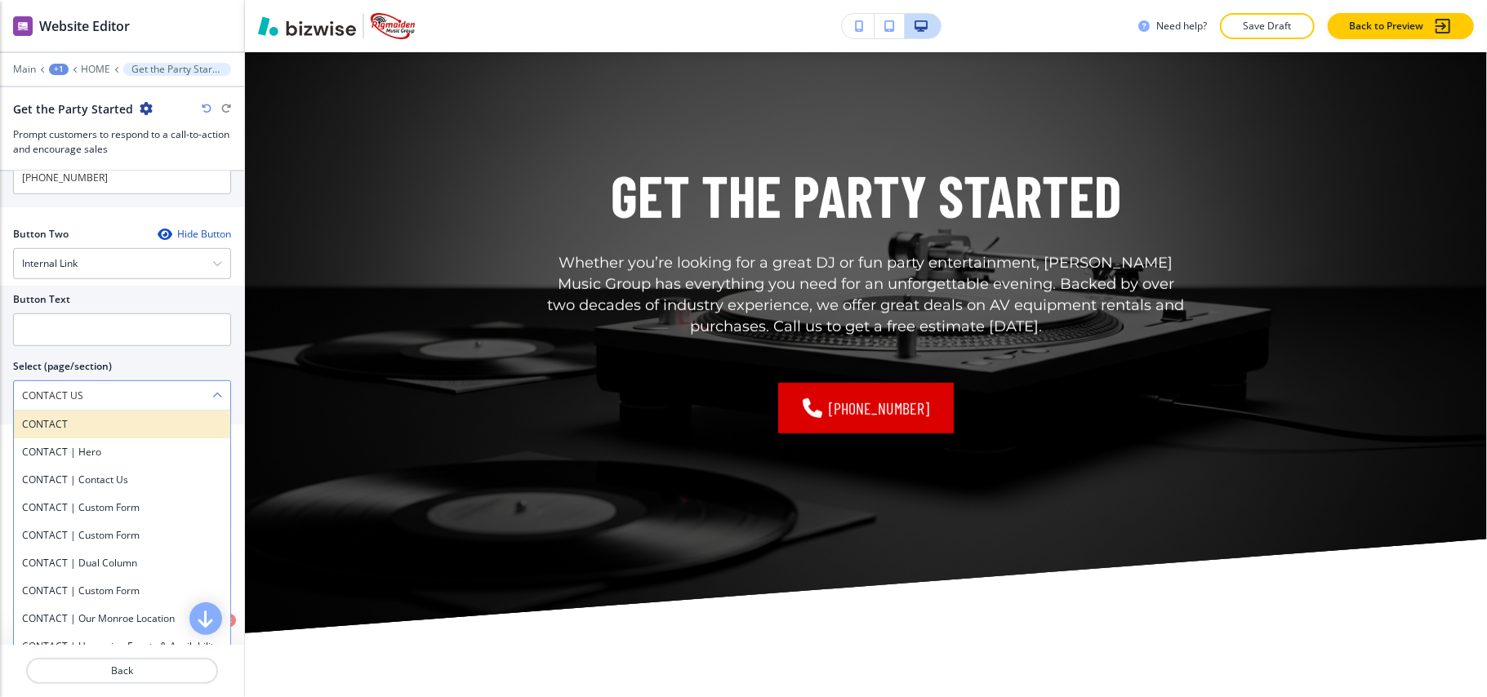
click at [83, 423] on h4 "CONTACT" at bounding box center [122, 424] width 200 height 15
type \(page\/section\) "CONTACT"
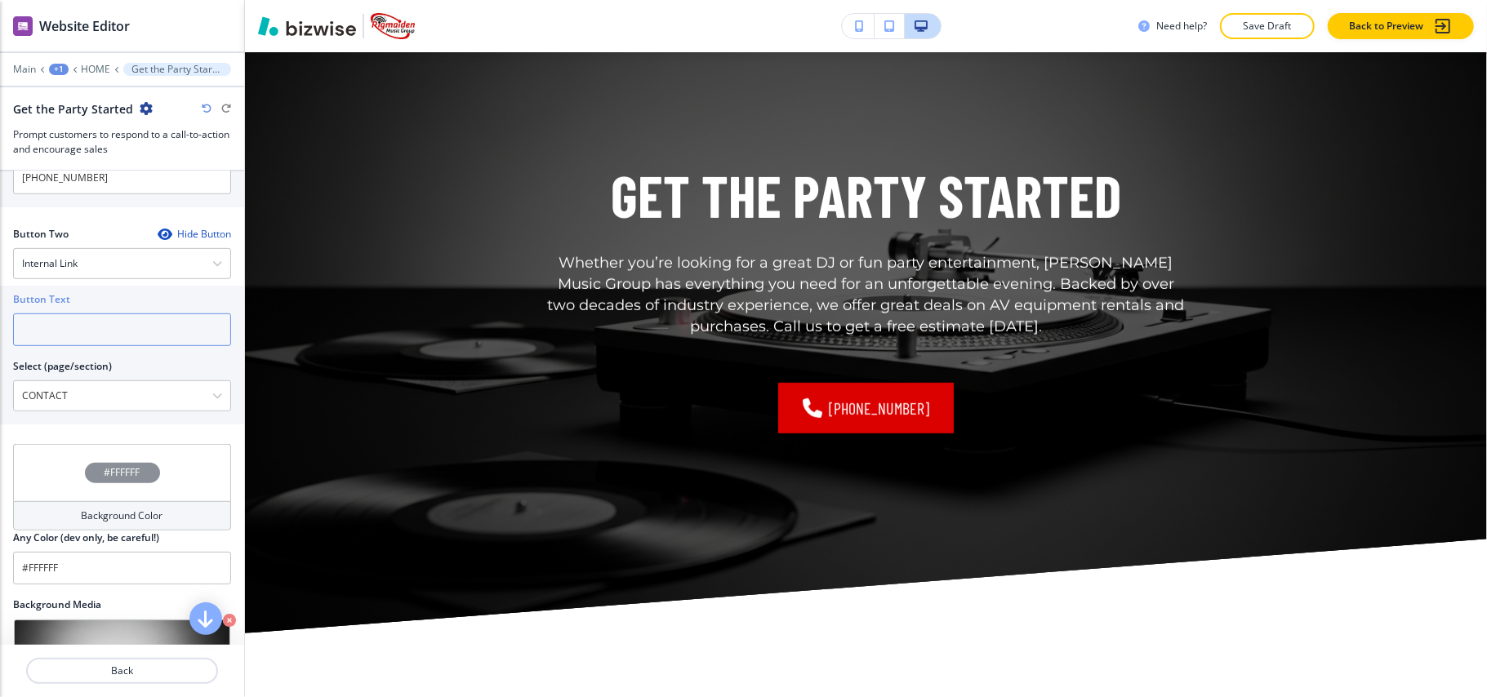
click at [88, 334] on input "text" at bounding box center [122, 330] width 218 height 33
paste input "CONTACT US"
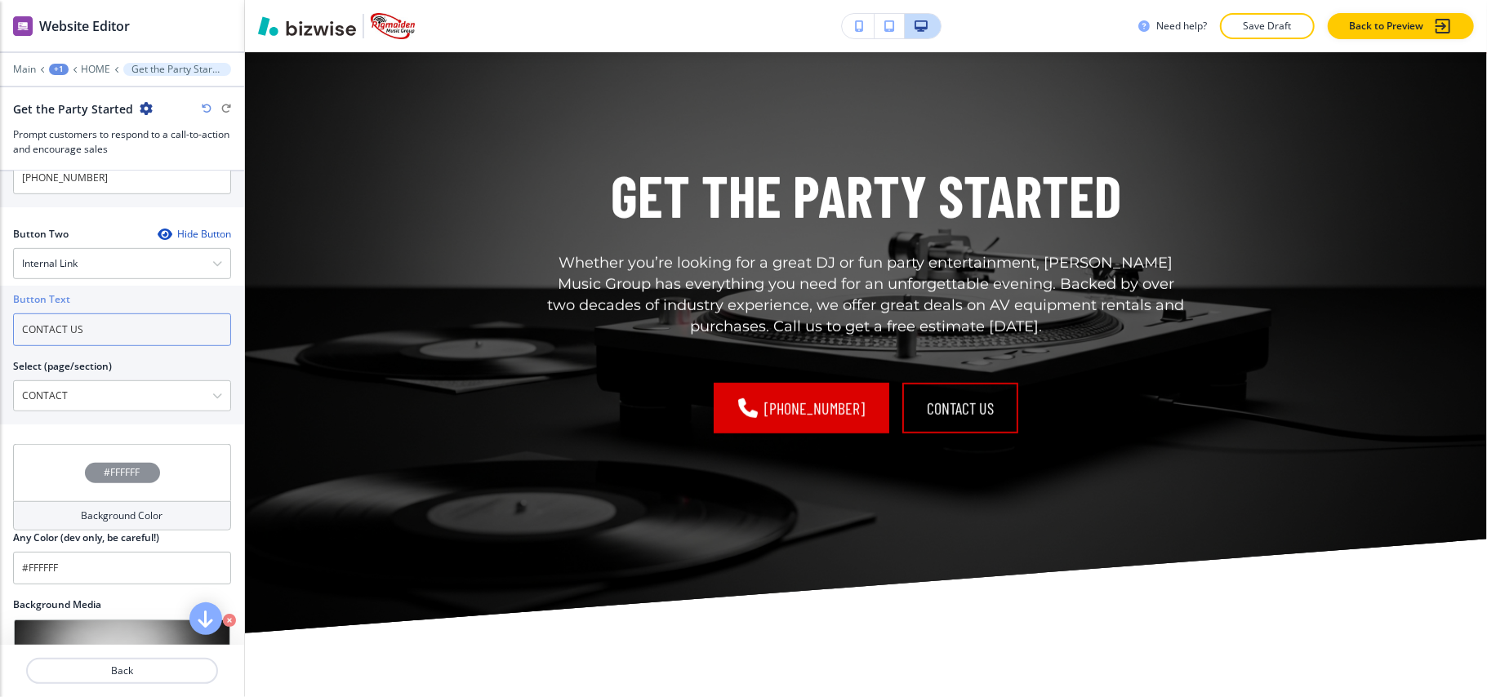
type input "CONTACT US"
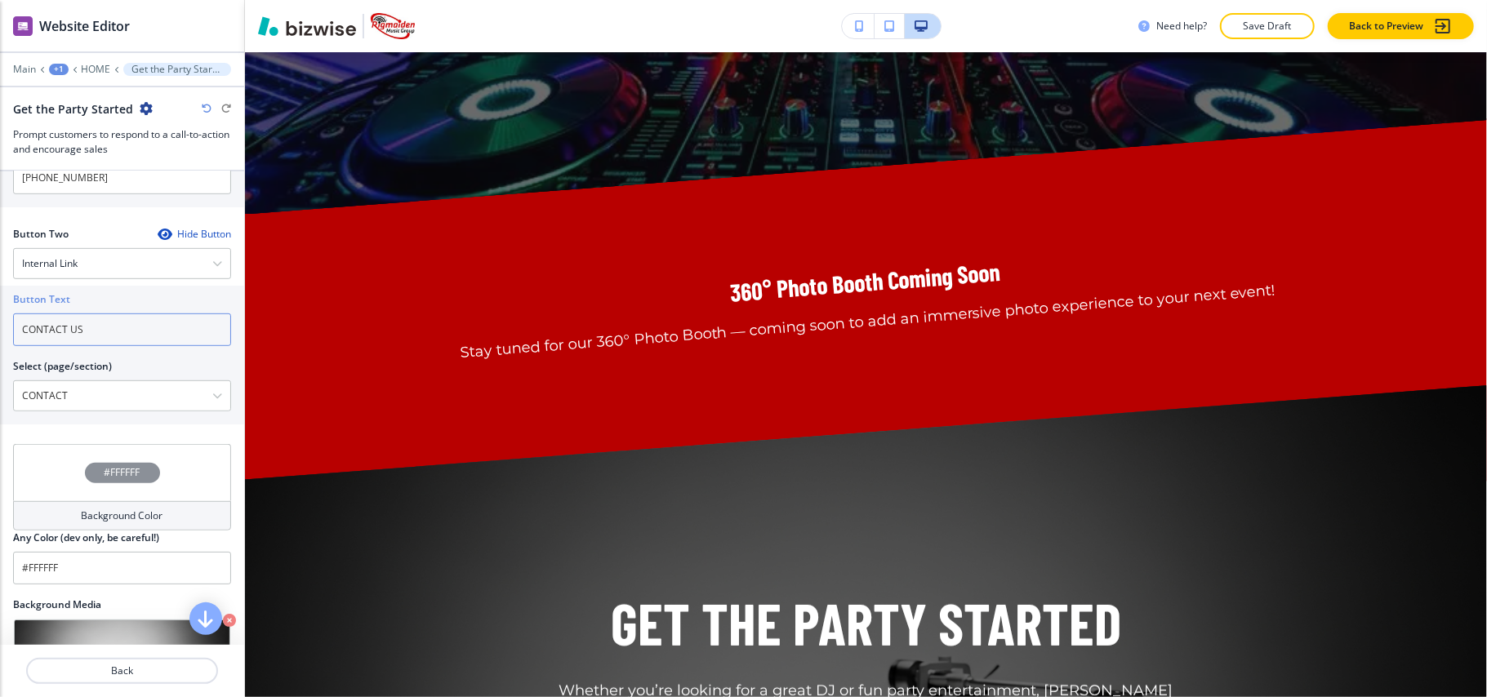
scroll to position [4719, 0]
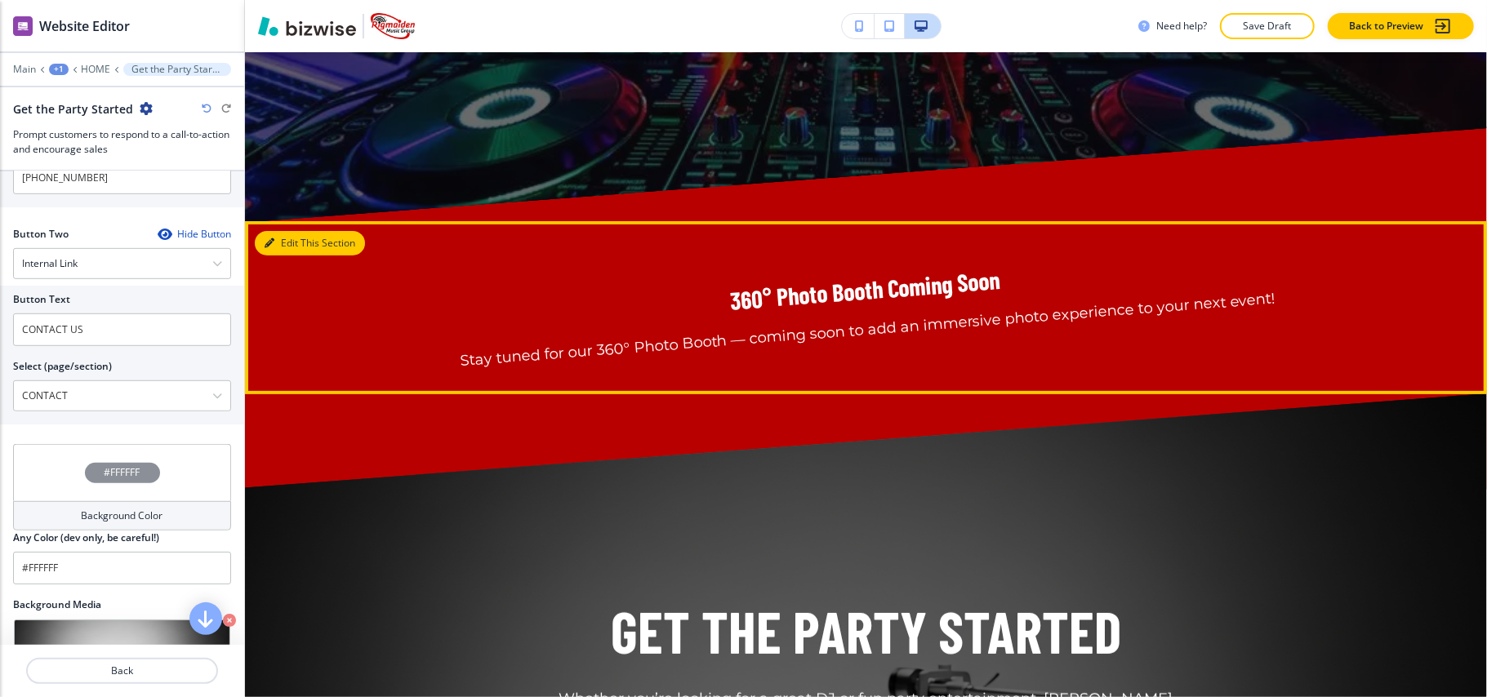
click at [275, 236] on button "Edit This Section" at bounding box center [310, 243] width 110 height 25
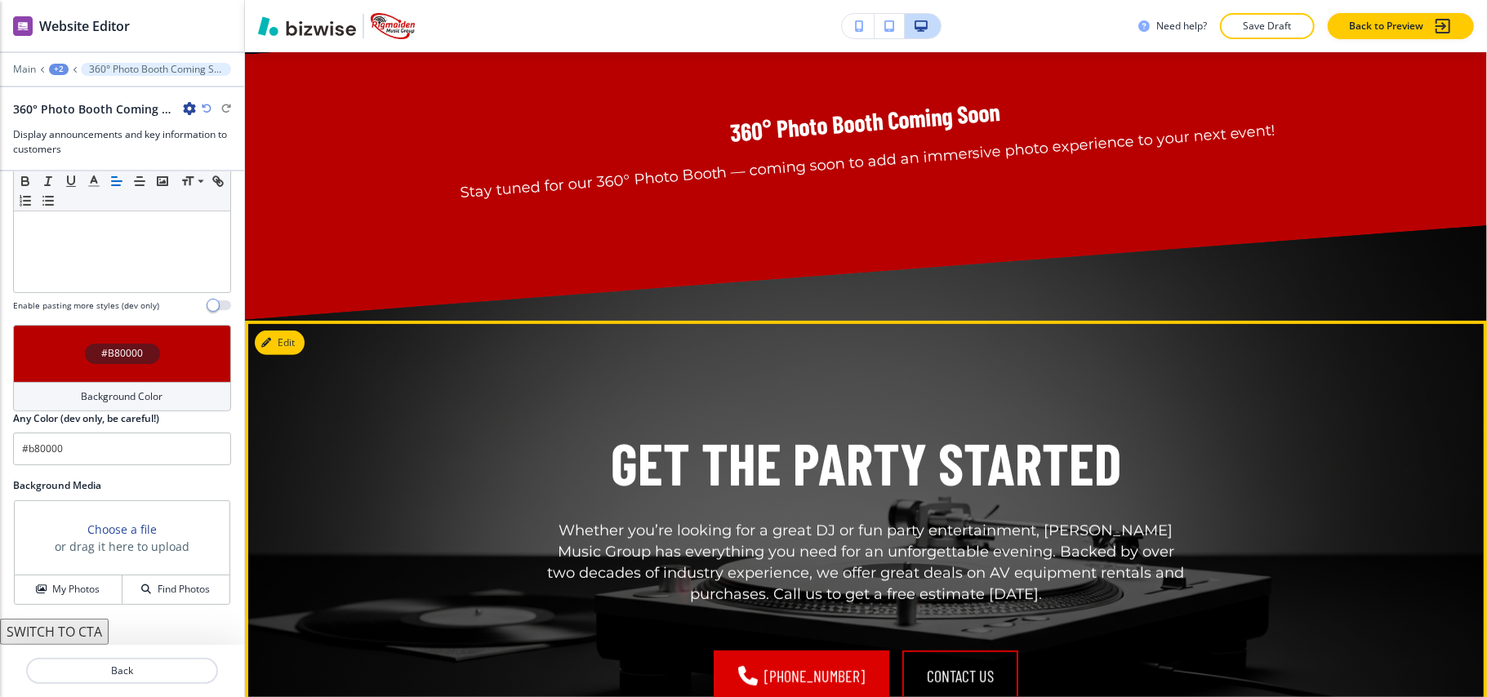
scroll to position [4561, 0]
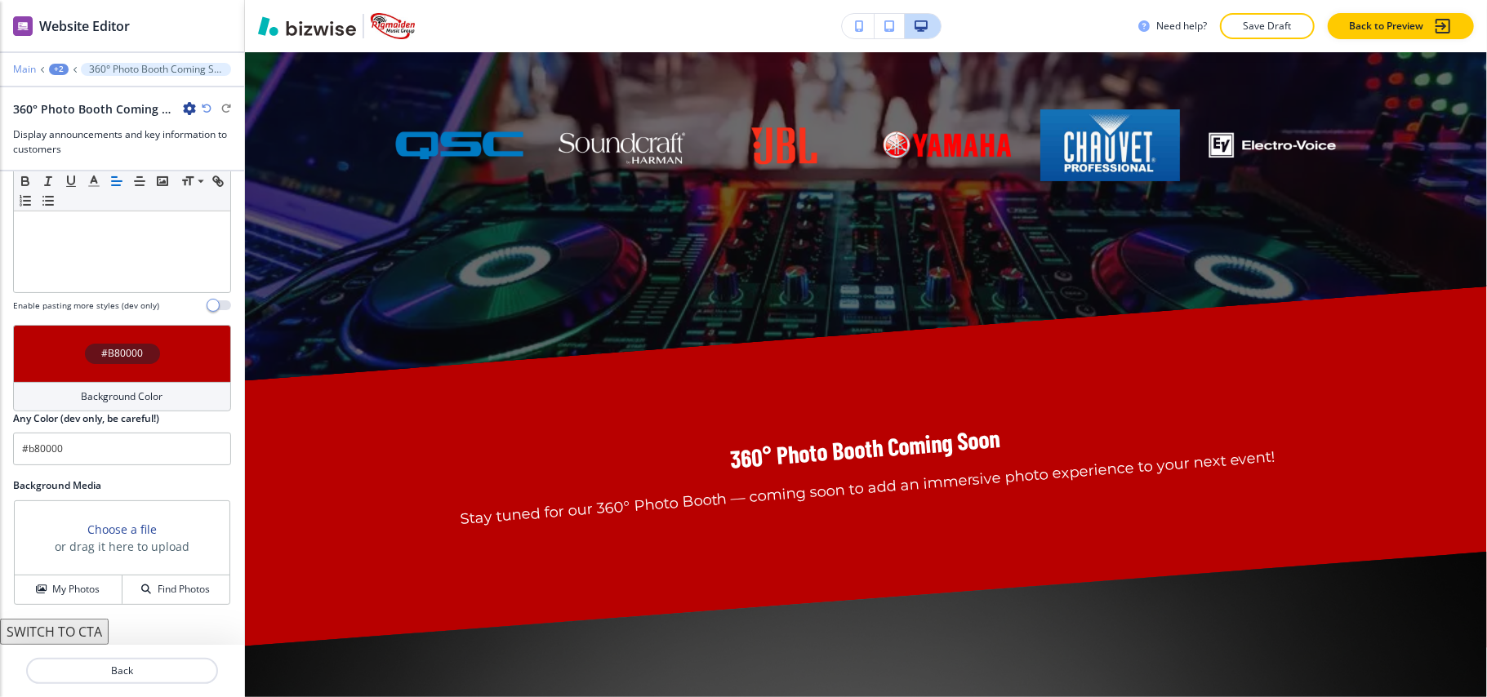
click at [17, 69] on p "Main" at bounding box center [24, 69] width 23 height 11
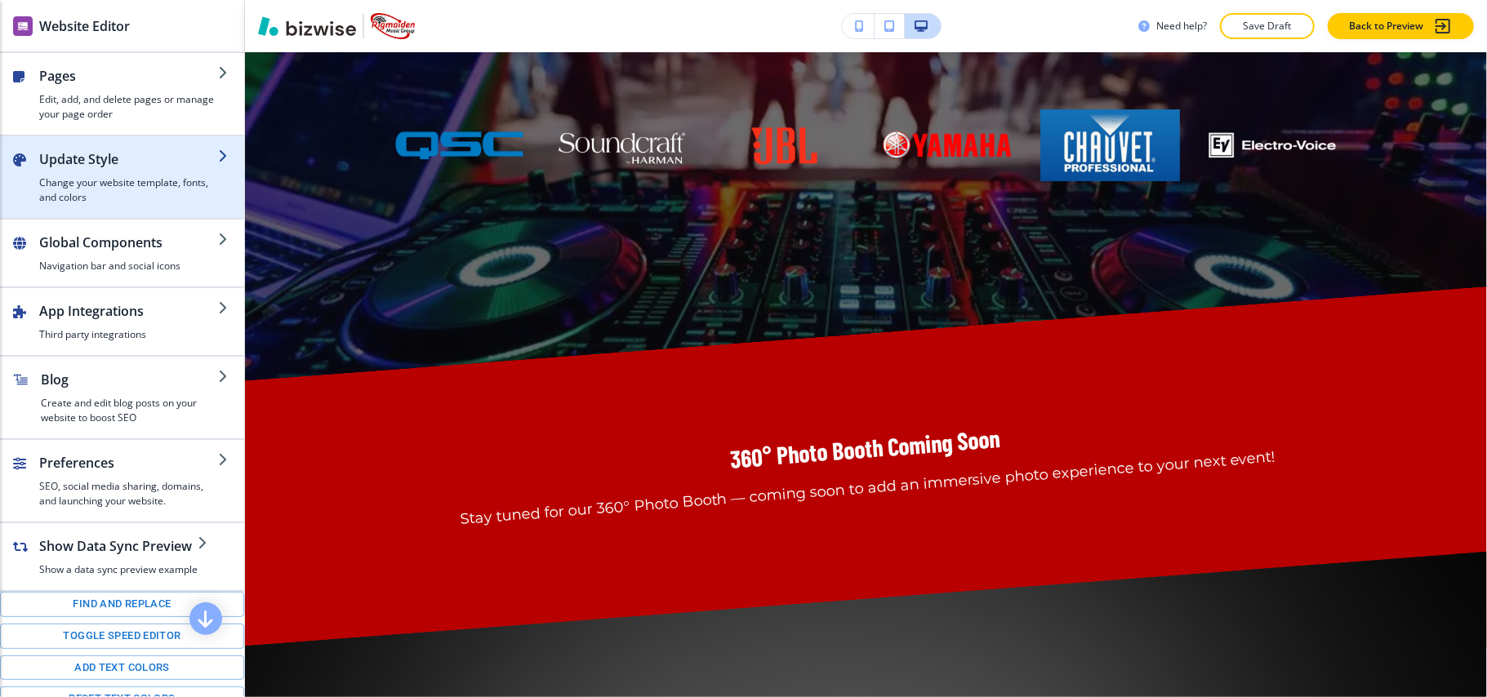
click at [91, 188] on h4 "Change your website template, fonts, and colors" at bounding box center [128, 190] width 179 height 29
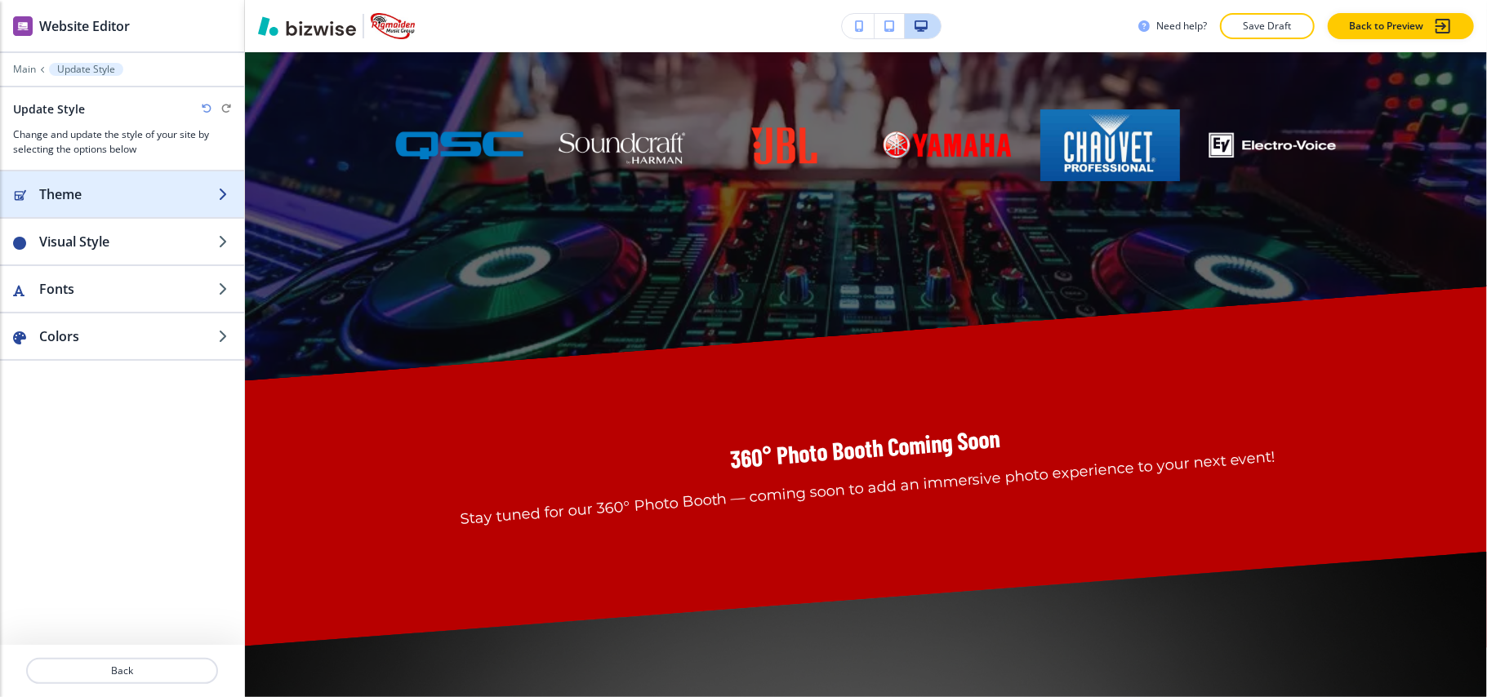
click at [112, 200] on h2 "Theme" at bounding box center [128, 195] width 179 height 20
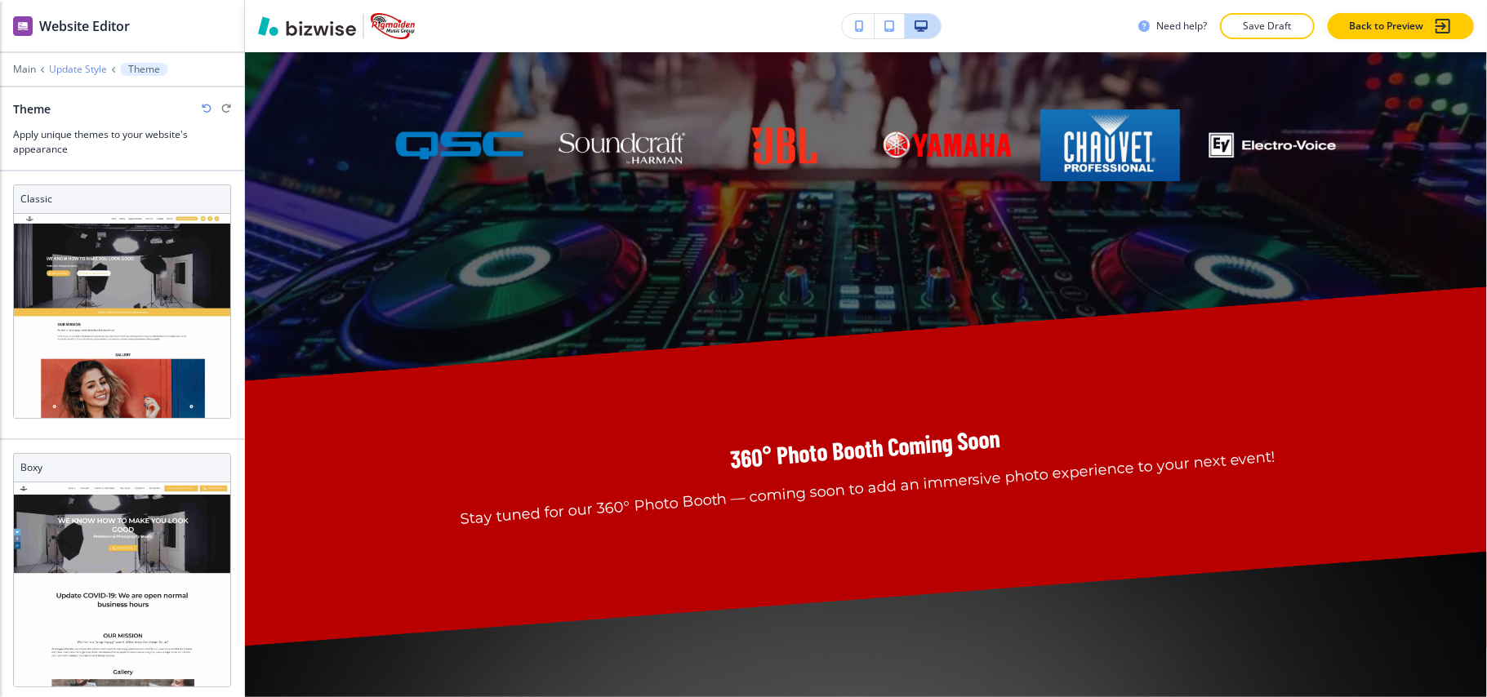
click at [69, 72] on p "Update Style" at bounding box center [78, 69] width 58 height 11
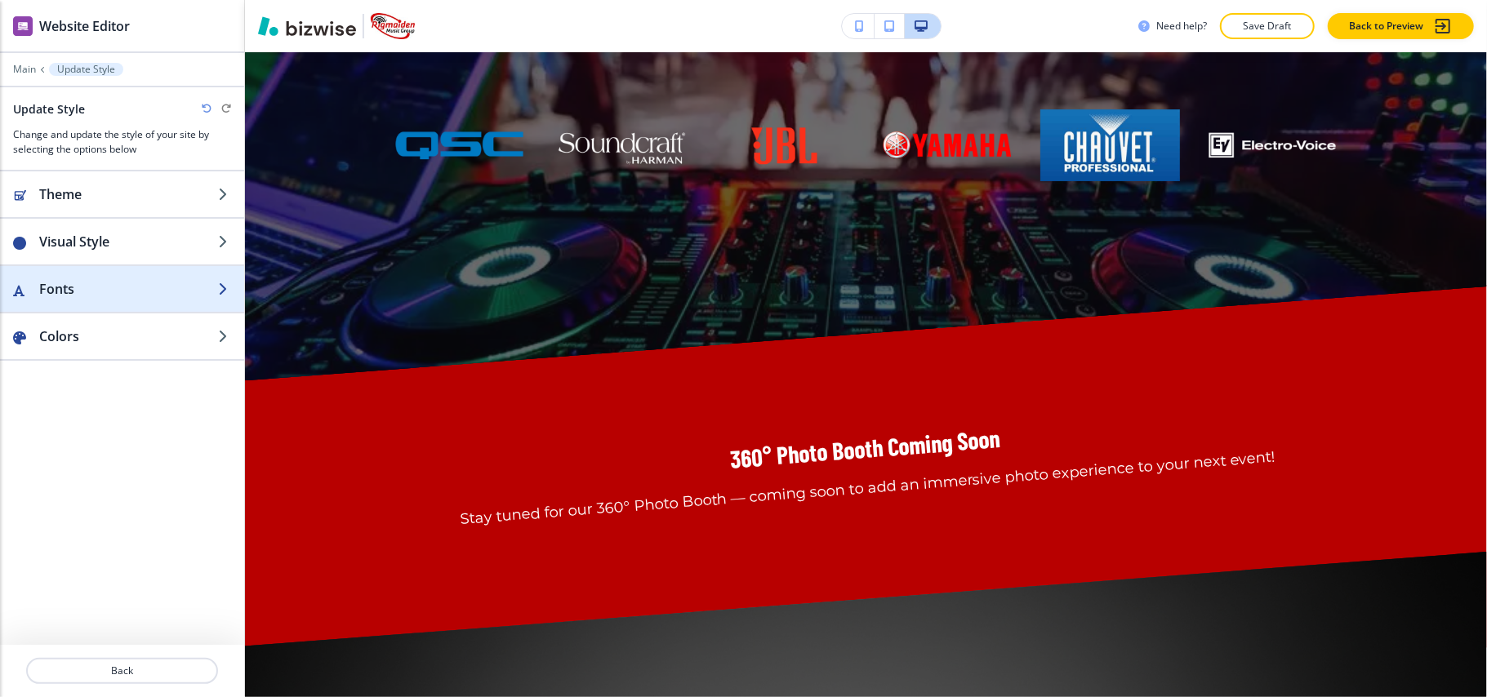
click at [96, 289] on h2 "Fonts" at bounding box center [128, 289] width 179 height 20
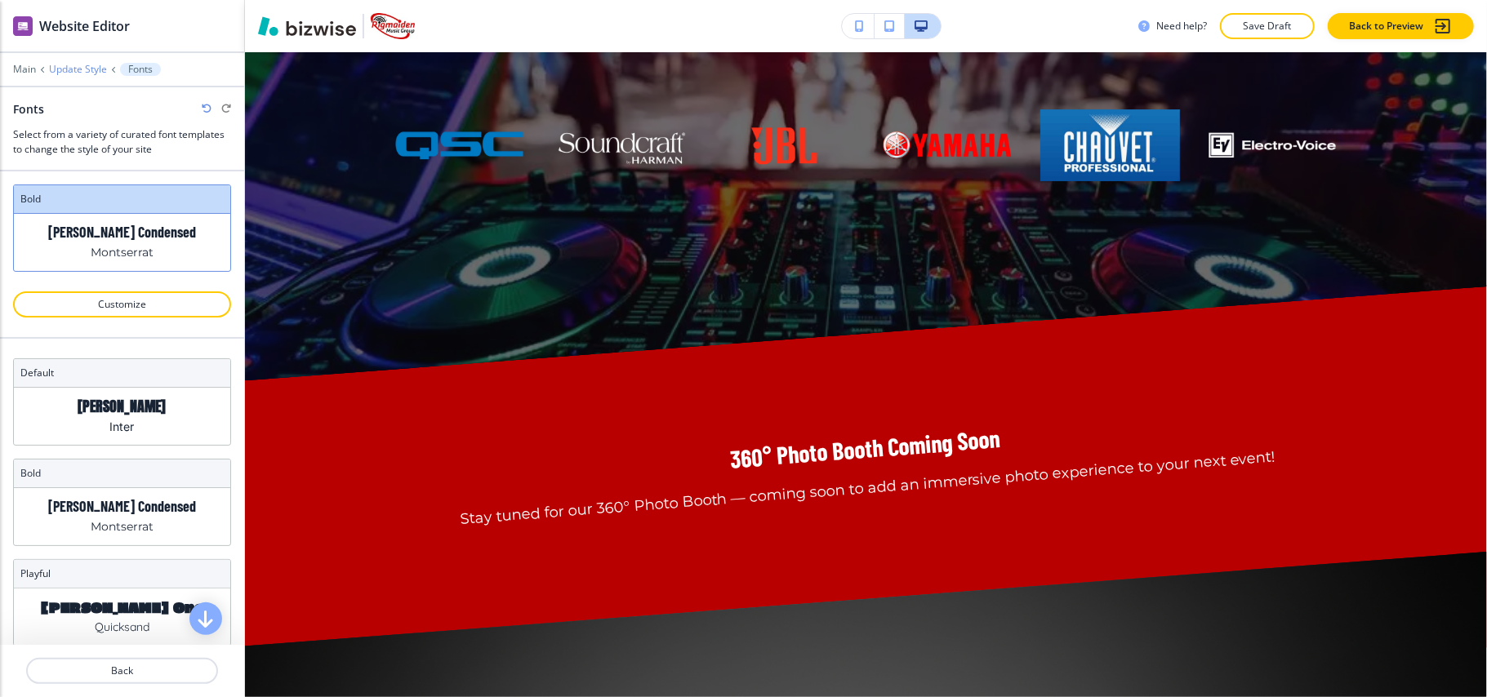
click at [79, 67] on p "Update Style" at bounding box center [78, 69] width 58 height 11
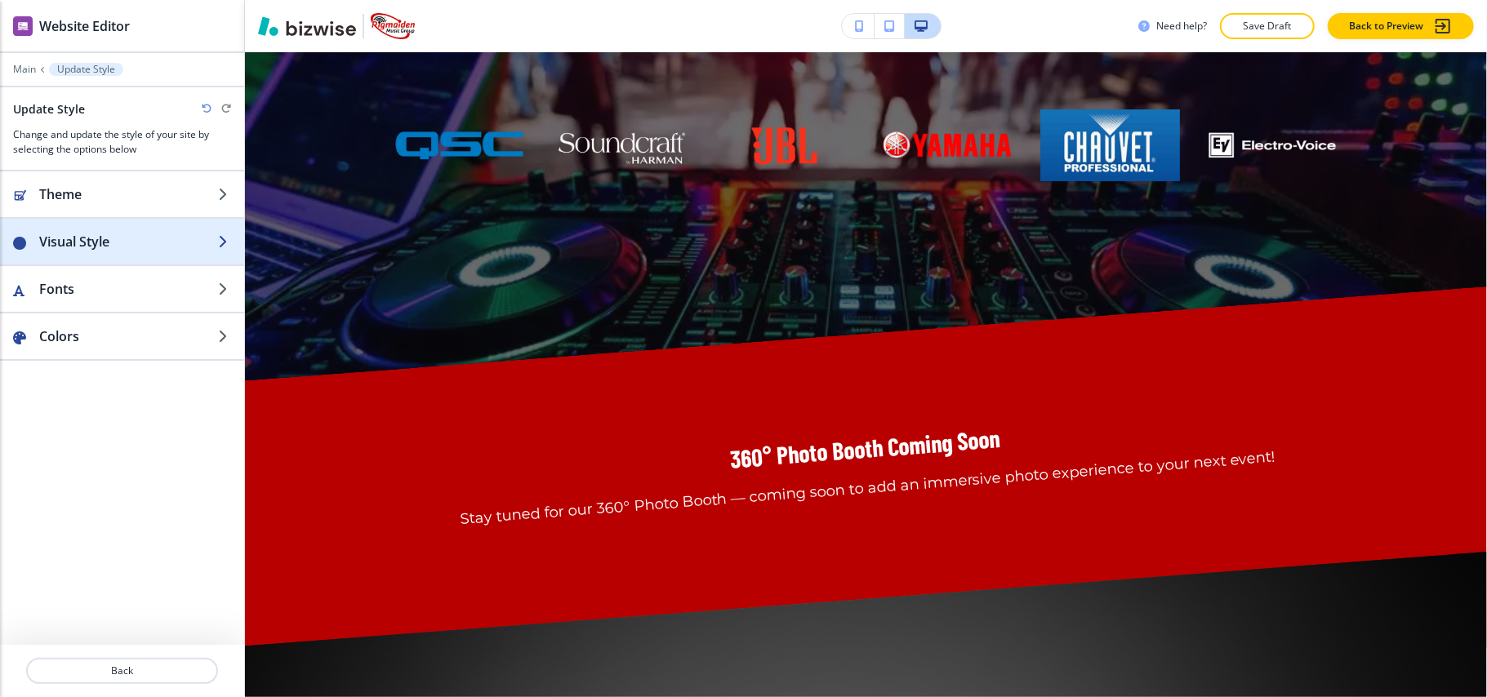
click at [106, 242] on h2 "Visual Style" at bounding box center [128, 242] width 179 height 20
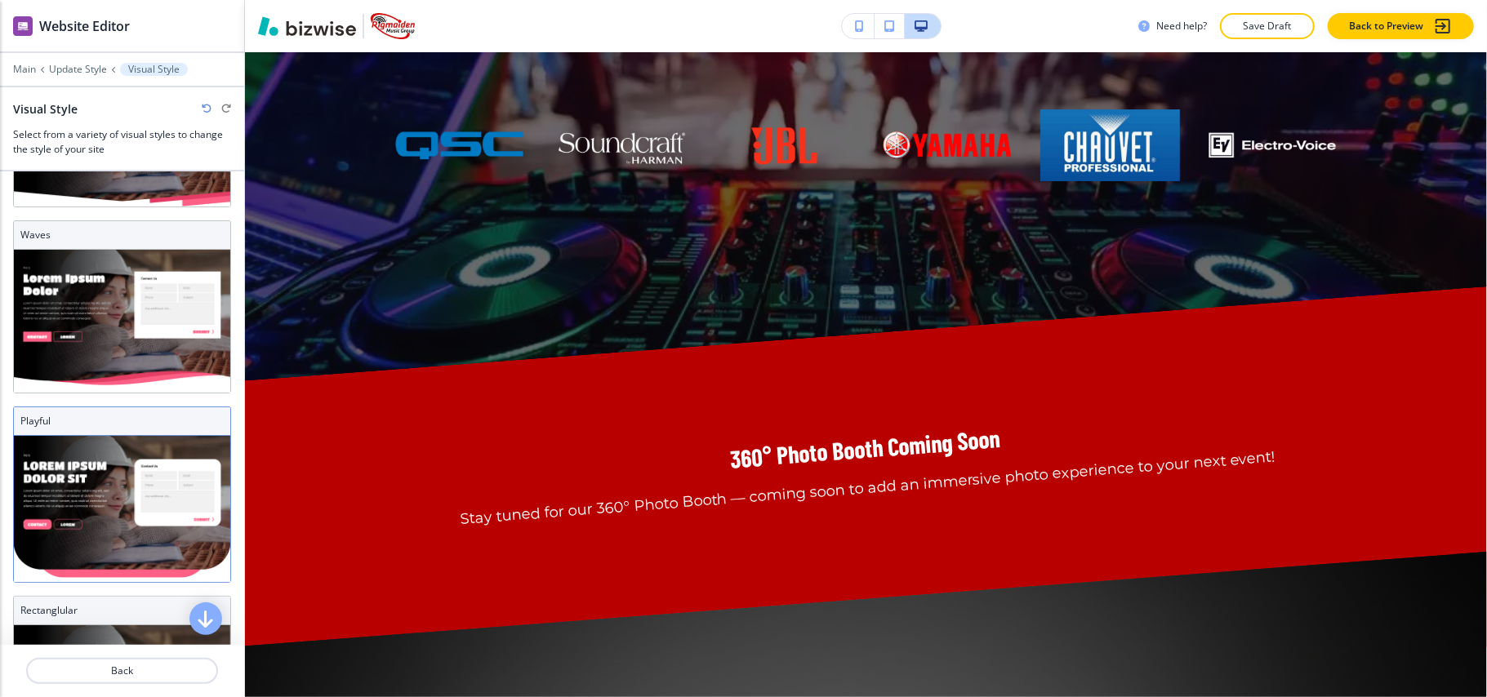
scroll to position [550, 0]
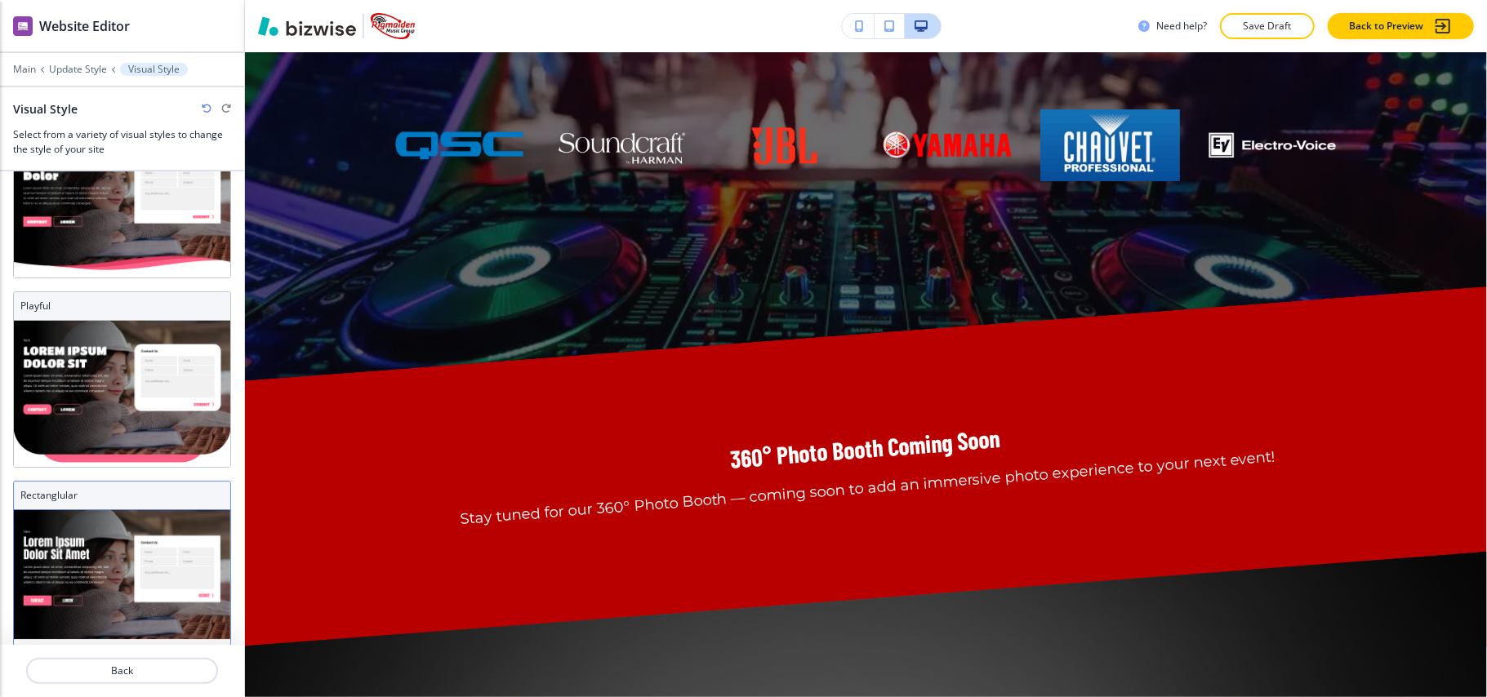
click at [122, 510] on img at bounding box center [122, 580] width 216 height 140
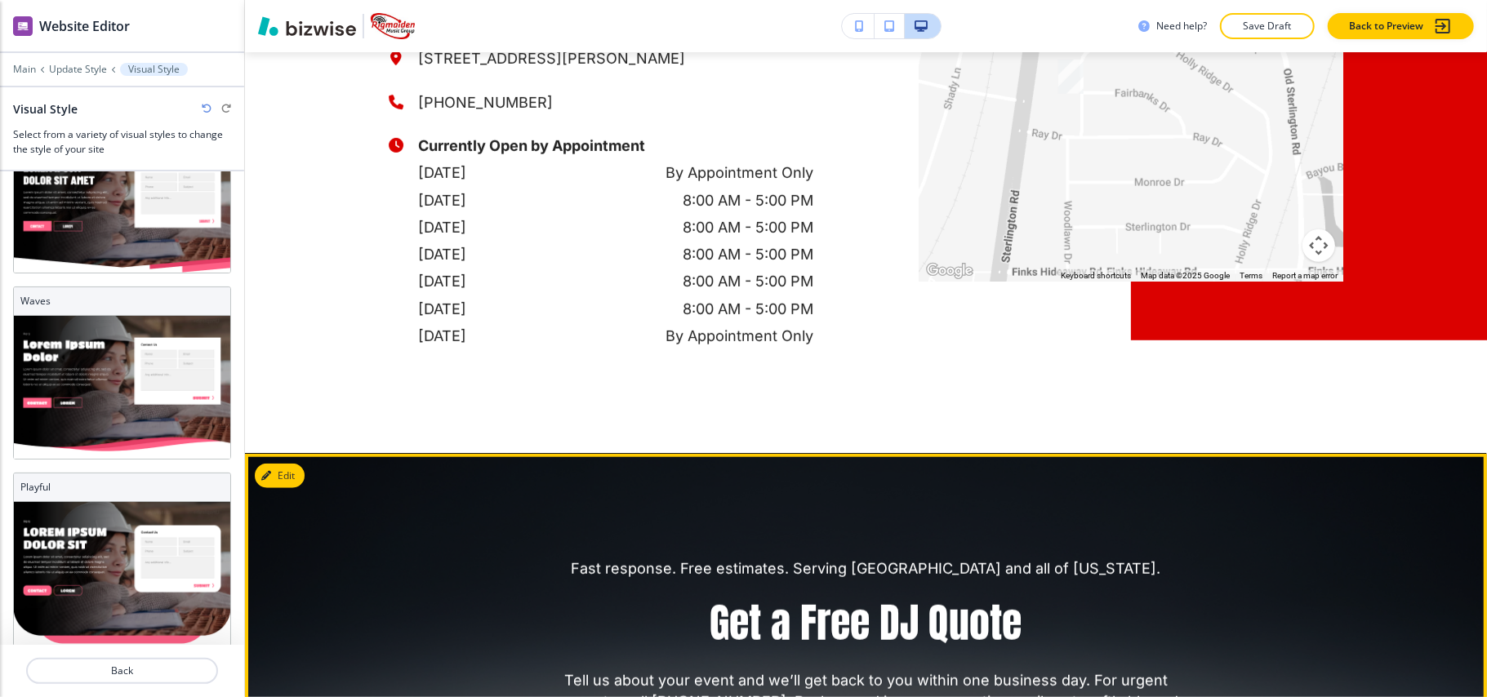
scroll to position [5130, 0]
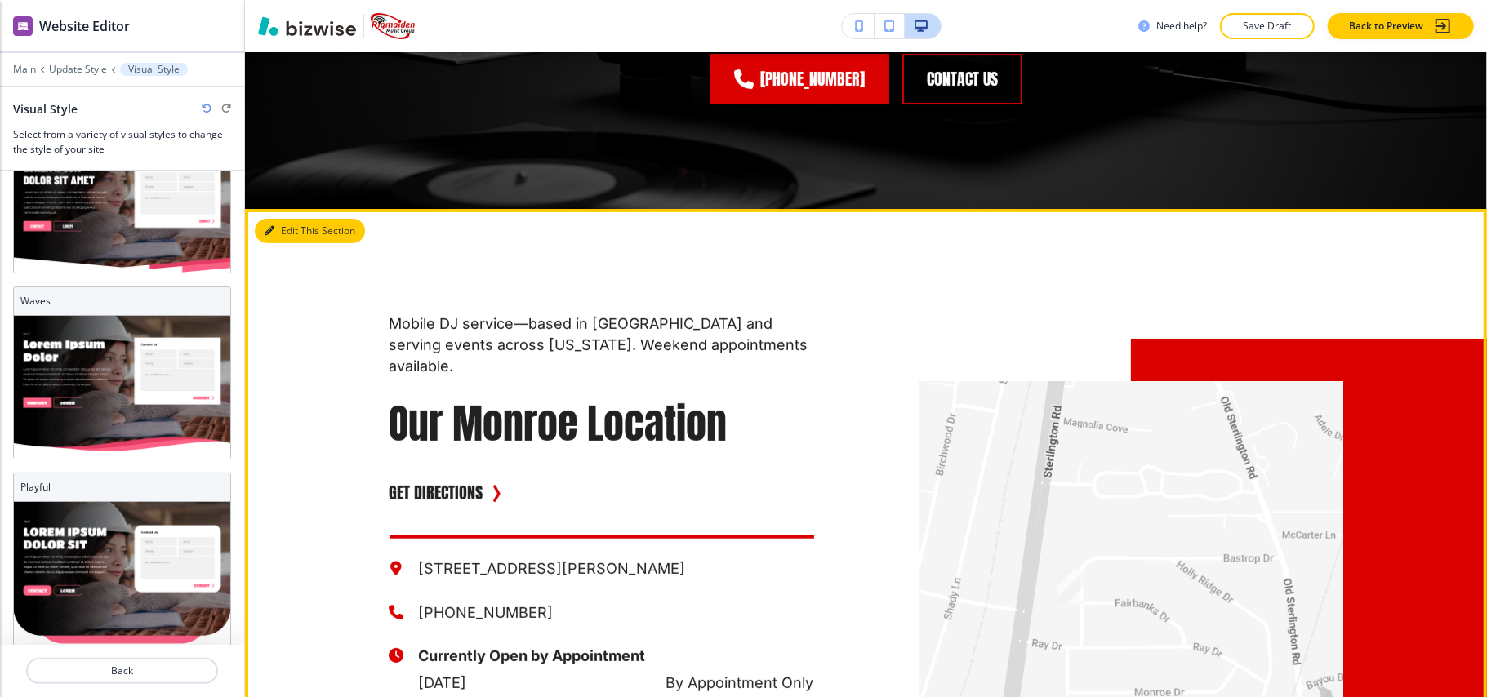
click at [289, 227] on button "Edit This Section" at bounding box center [310, 231] width 110 height 25
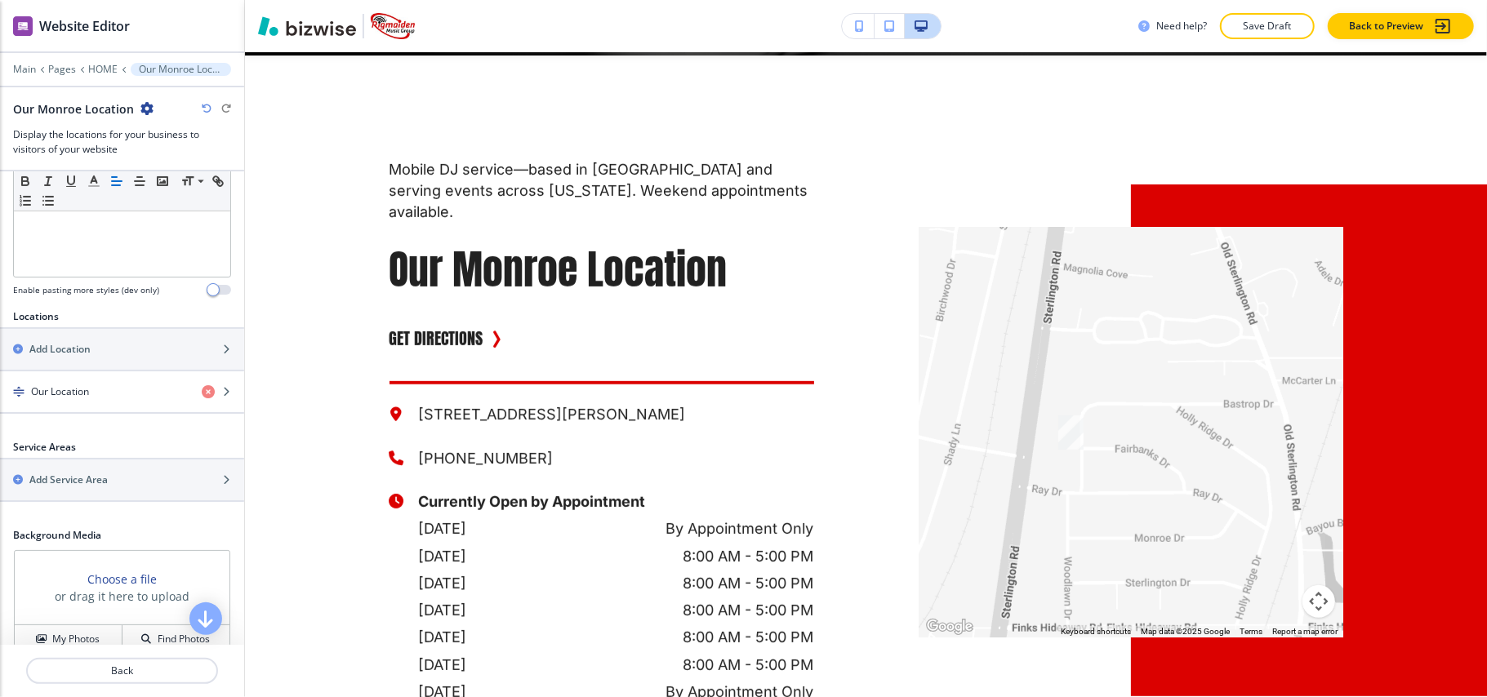
scroll to position [430, 0]
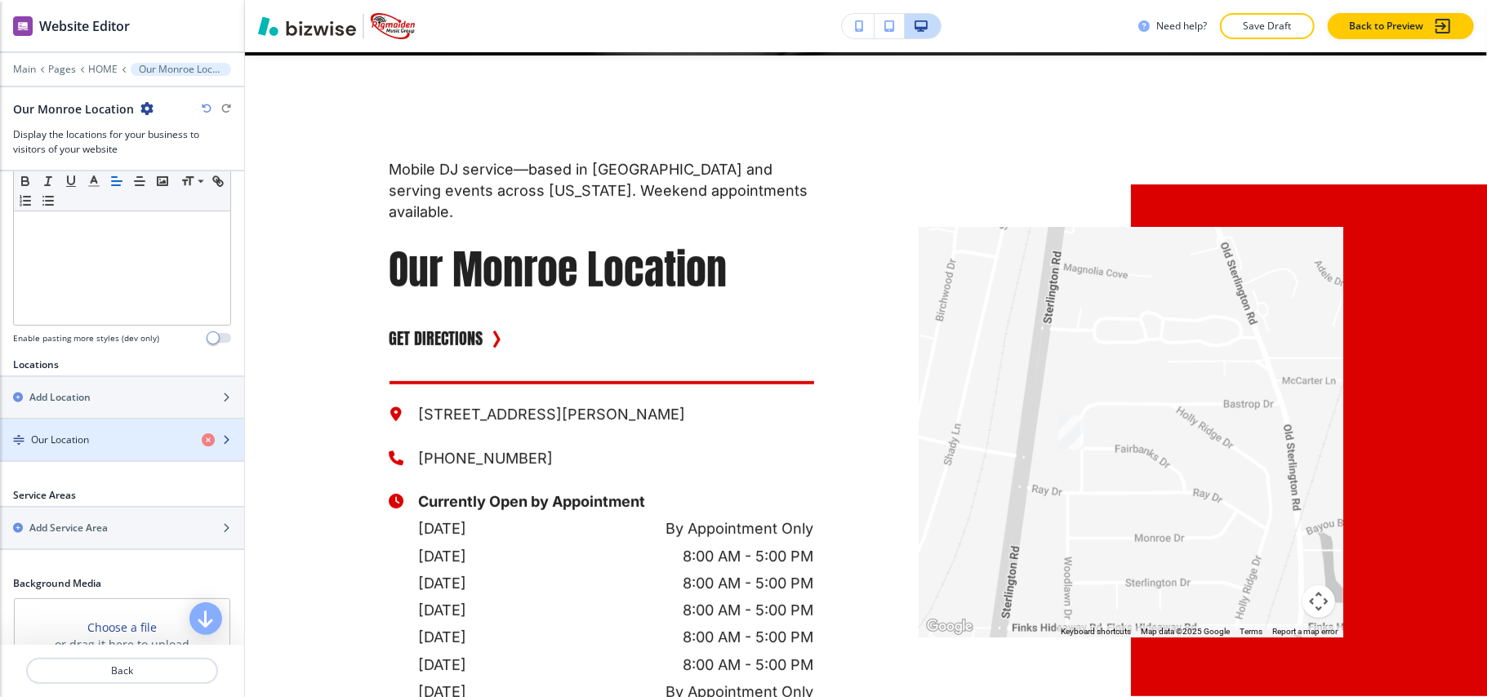
click at [82, 433] on h4 "Our Location" at bounding box center [60, 440] width 58 height 15
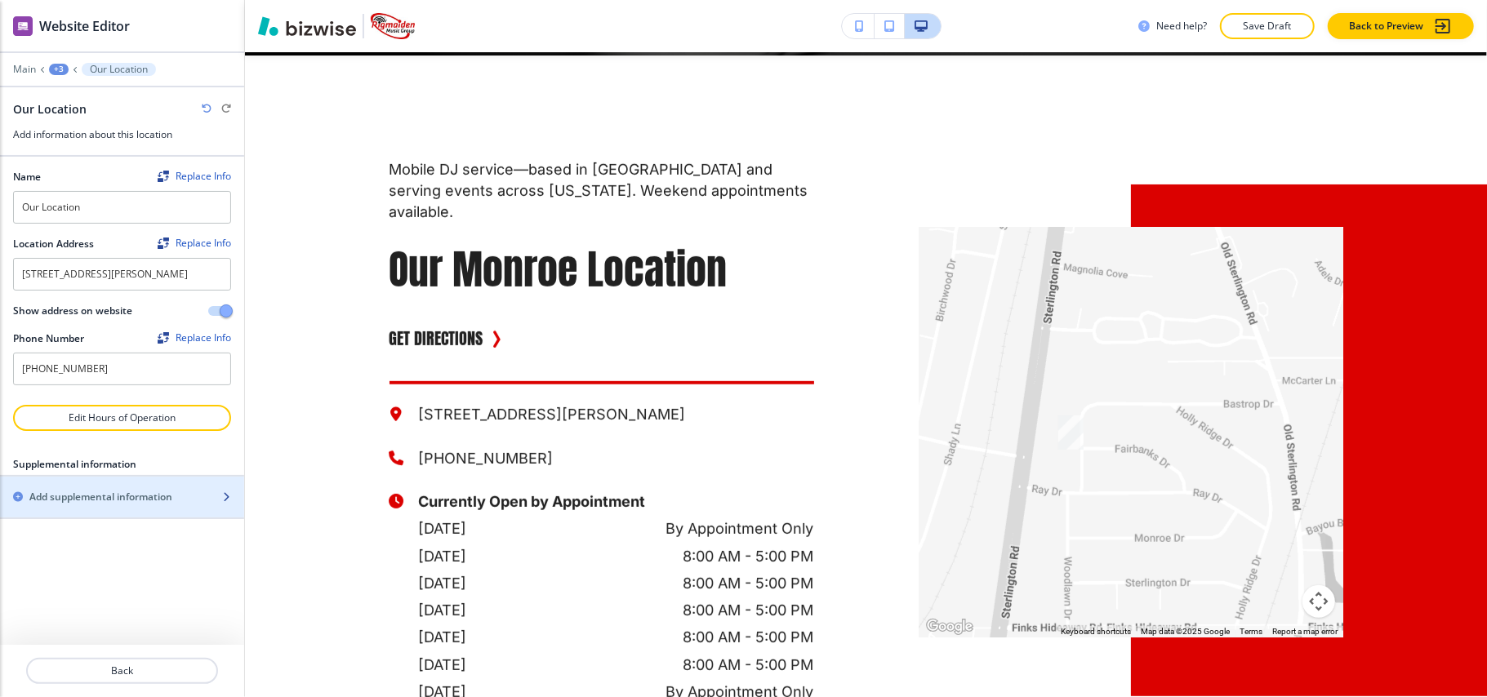
click at [93, 503] on h2 "Add supplemental information" at bounding box center [100, 497] width 143 height 15
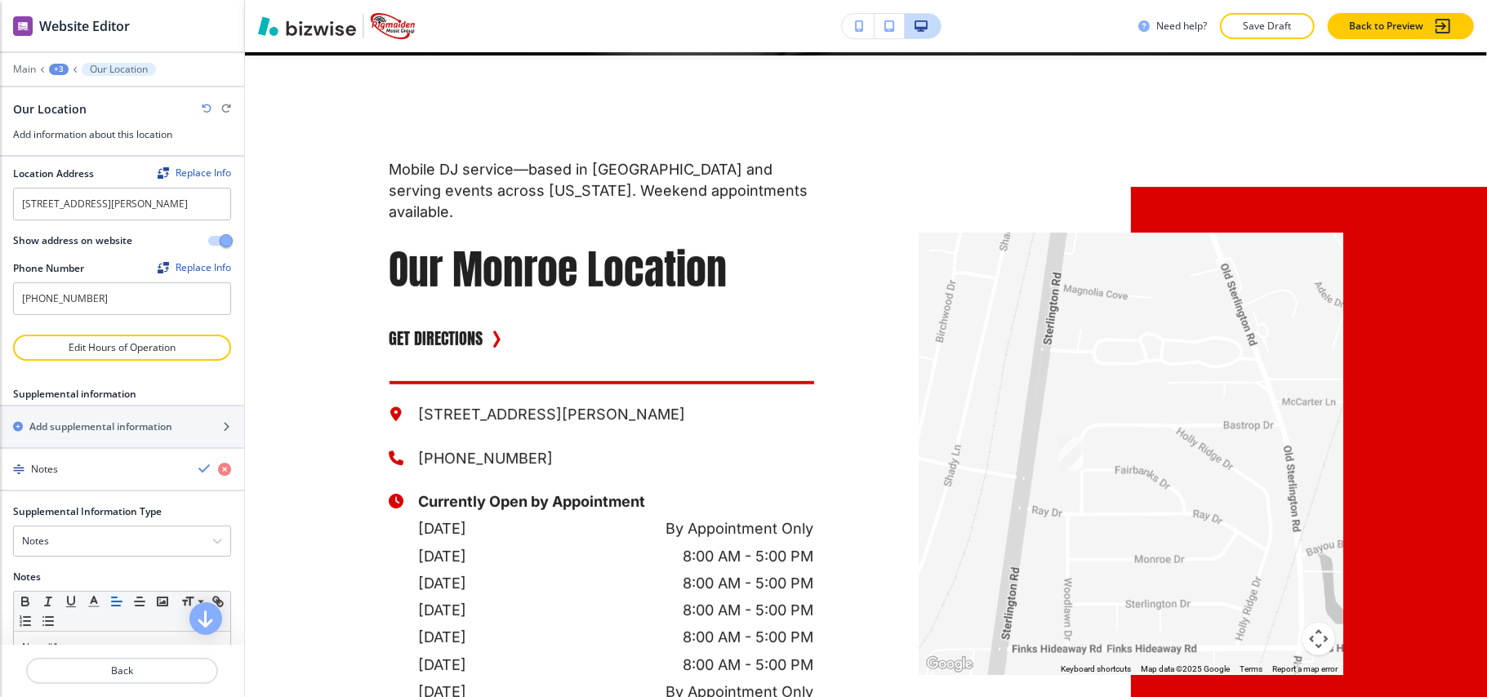
scroll to position [152, 0]
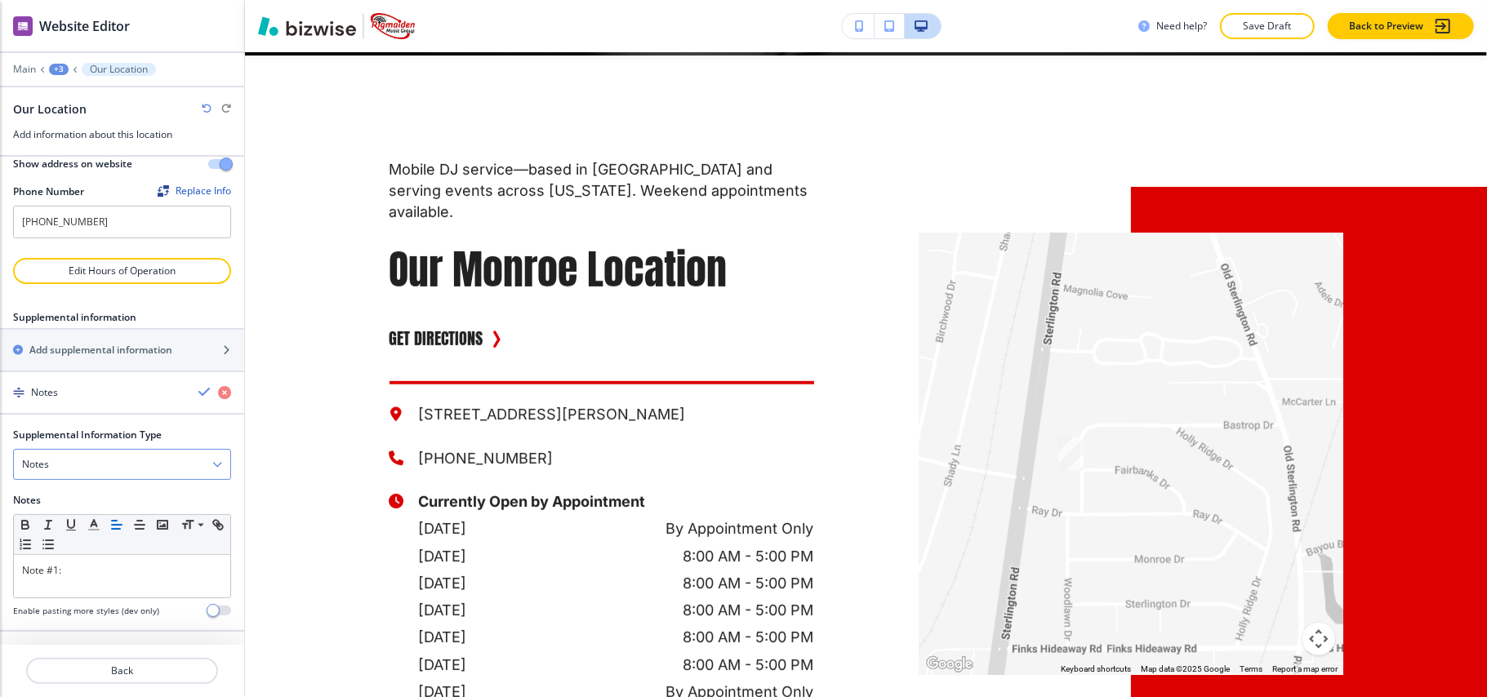
click at [75, 465] on div "Notes" at bounding box center [122, 464] width 216 height 29
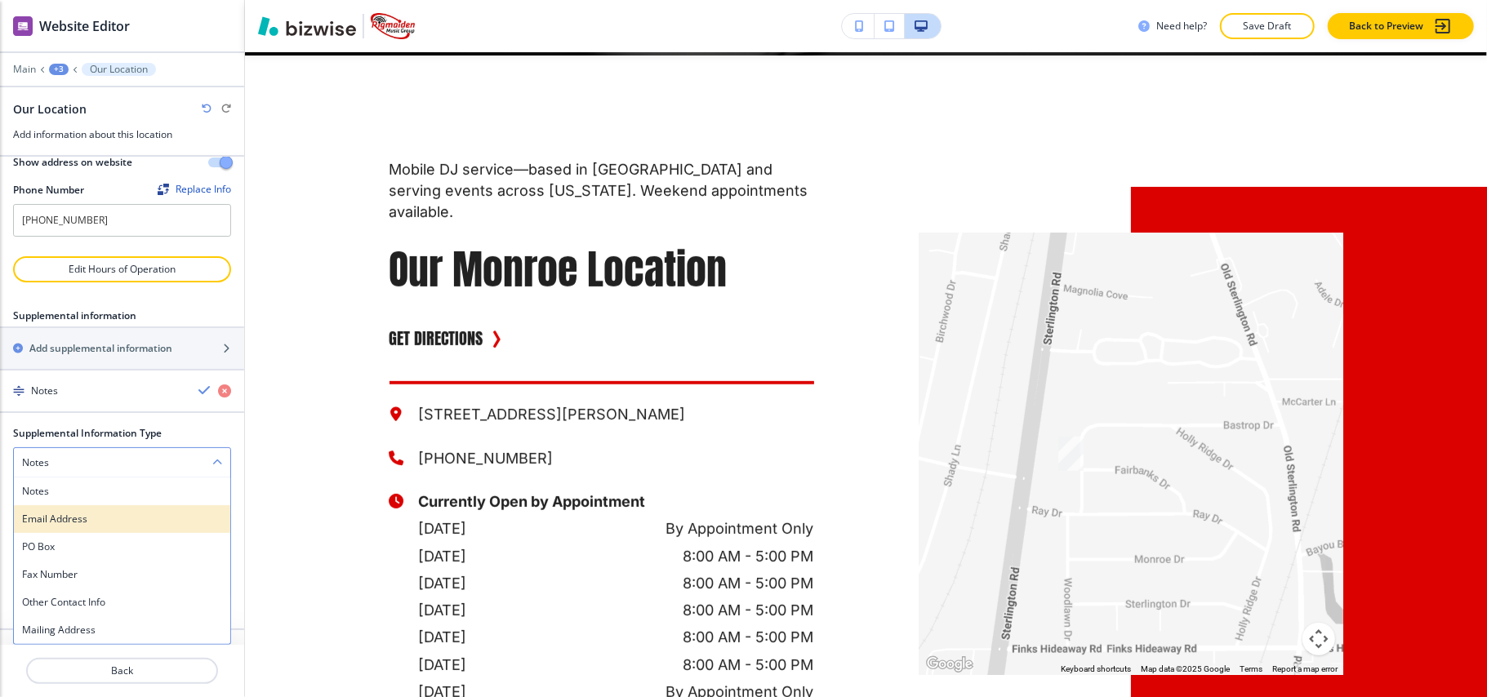
click at [73, 518] on h4 "Email Address" at bounding box center [122, 519] width 200 height 15
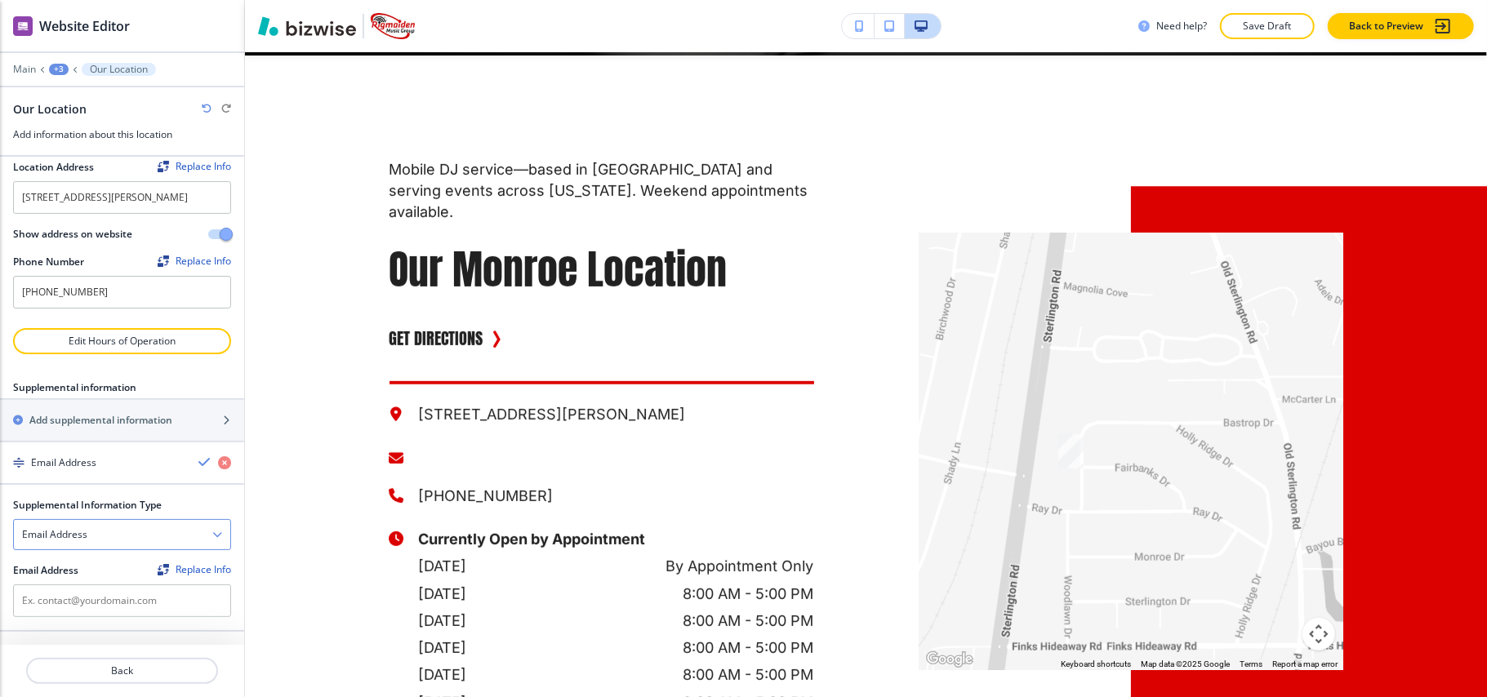
scroll to position [82, 0]
click at [67, 589] on input "text" at bounding box center [122, 601] width 218 height 33
paste input "[EMAIL_ADDRESS][DOMAIN_NAME]"
type input "[EMAIL_ADDRESS][DOMAIN_NAME]"
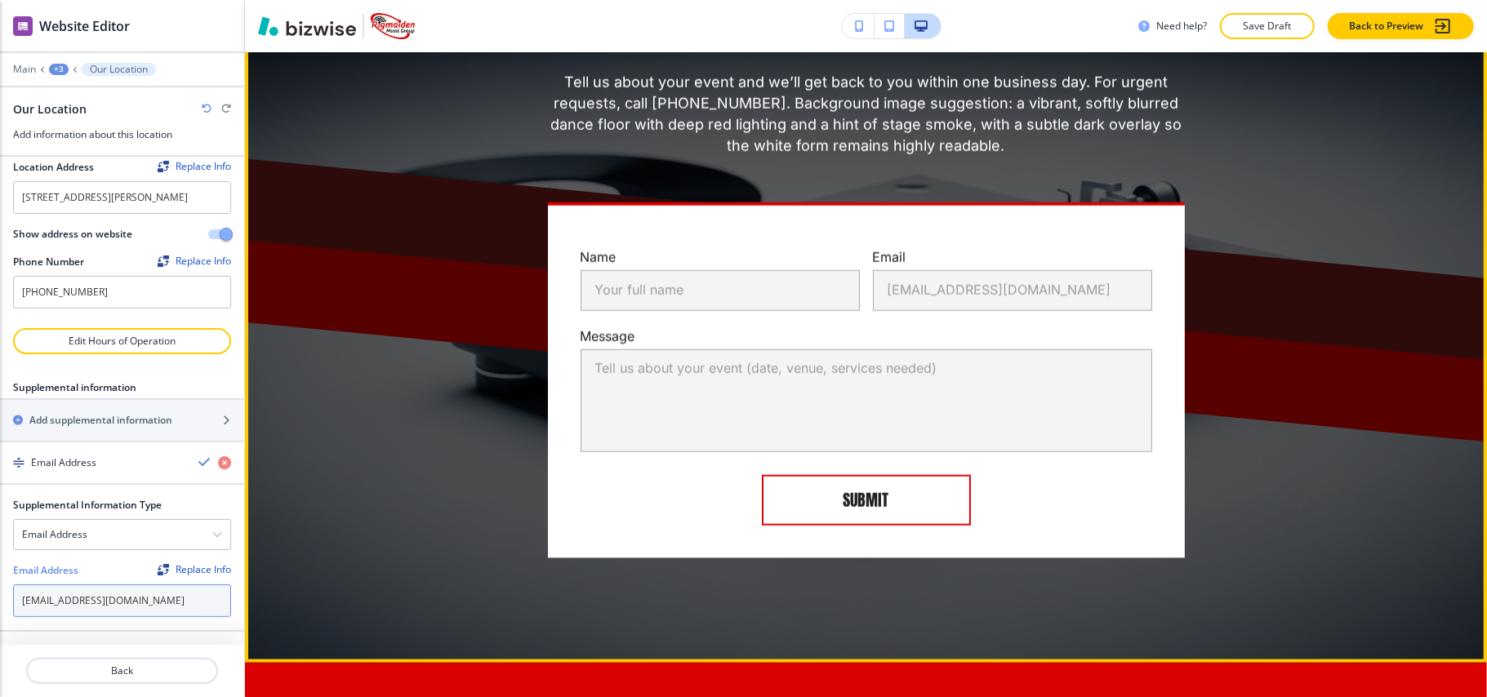
scroll to position [5611, 0]
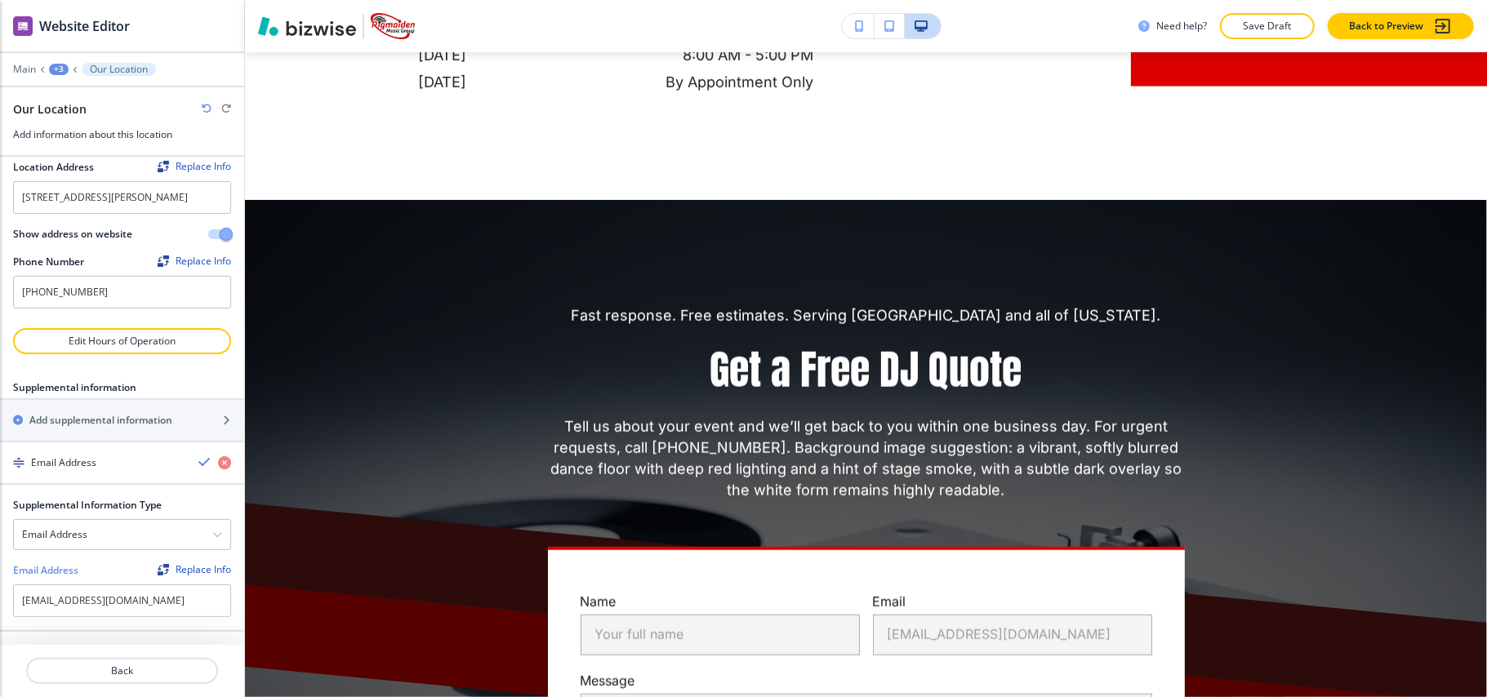
click at [0, 0] on button "Edit" at bounding box center [0, 0] width 0 height 0
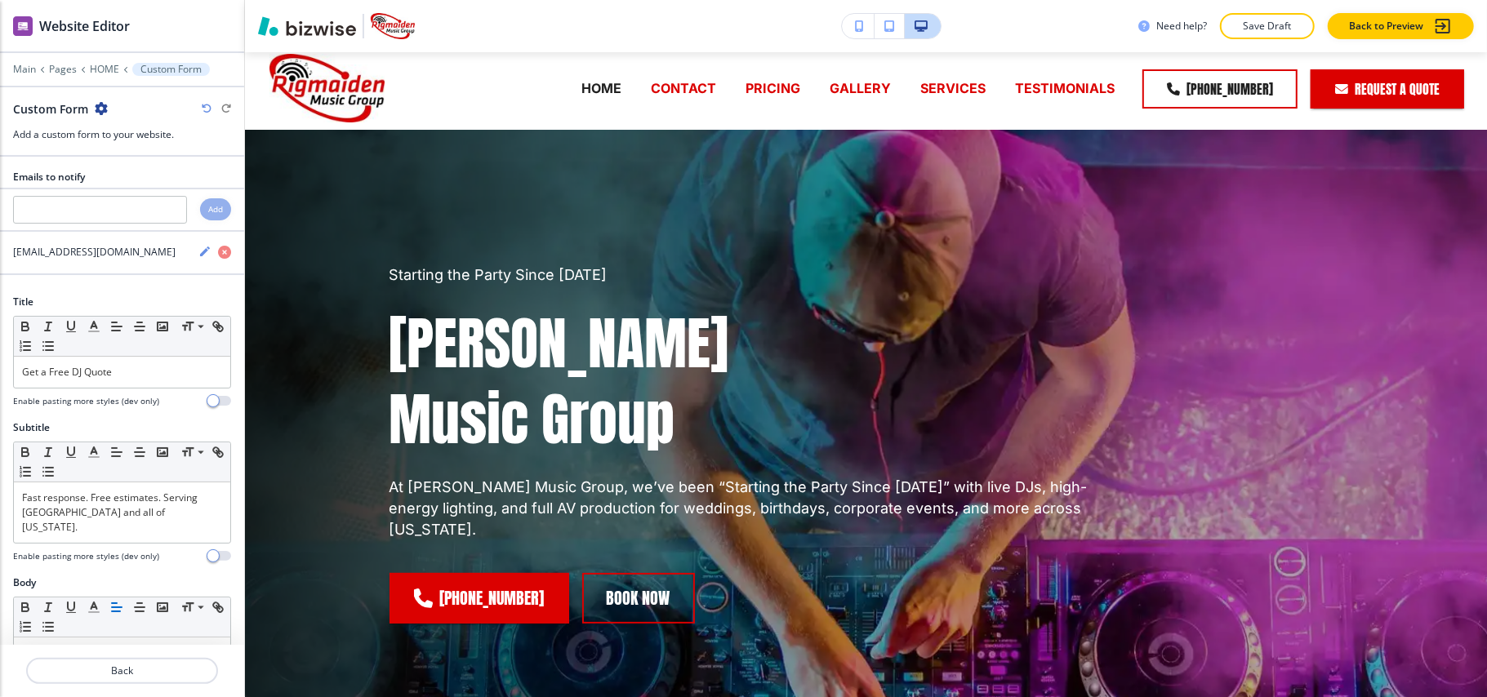
scroll to position [0, 0]
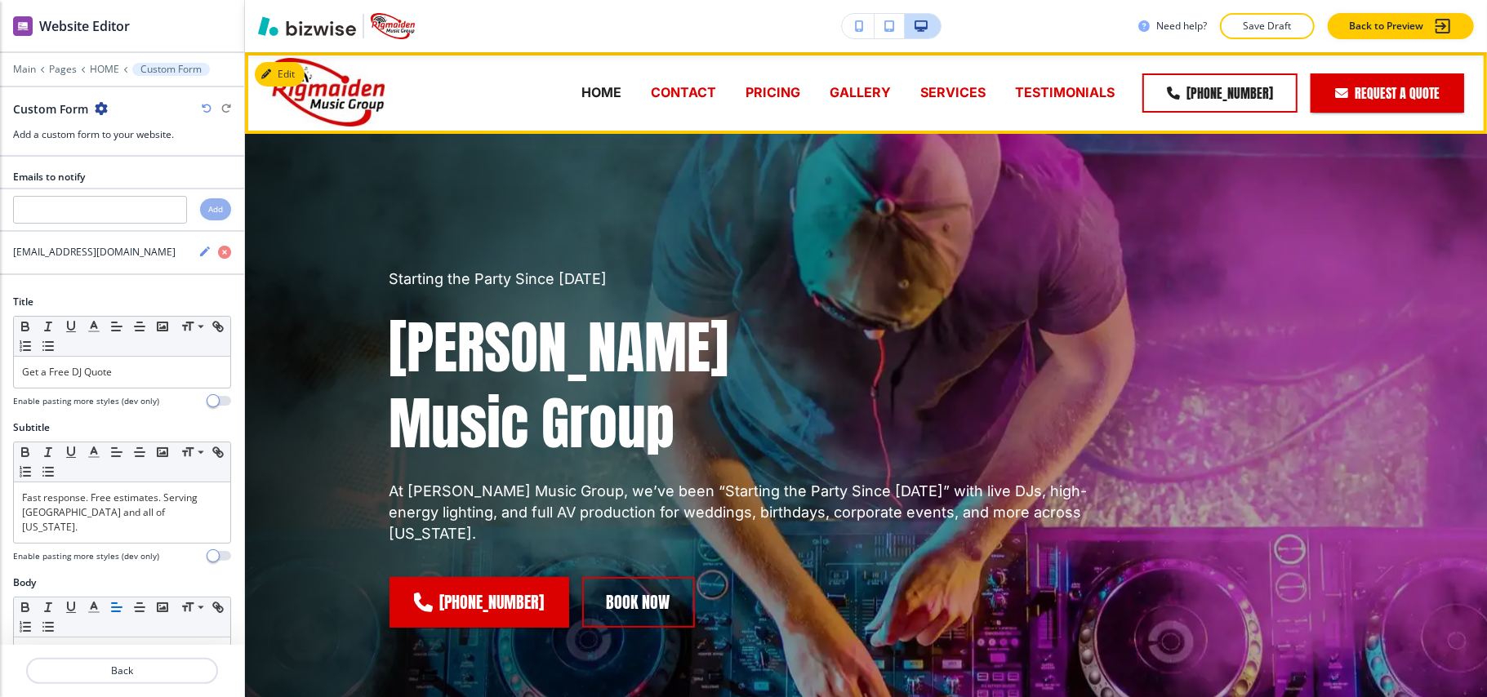
click at [712, 86] on p "CONTACT" at bounding box center [683, 92] width 65 height 19
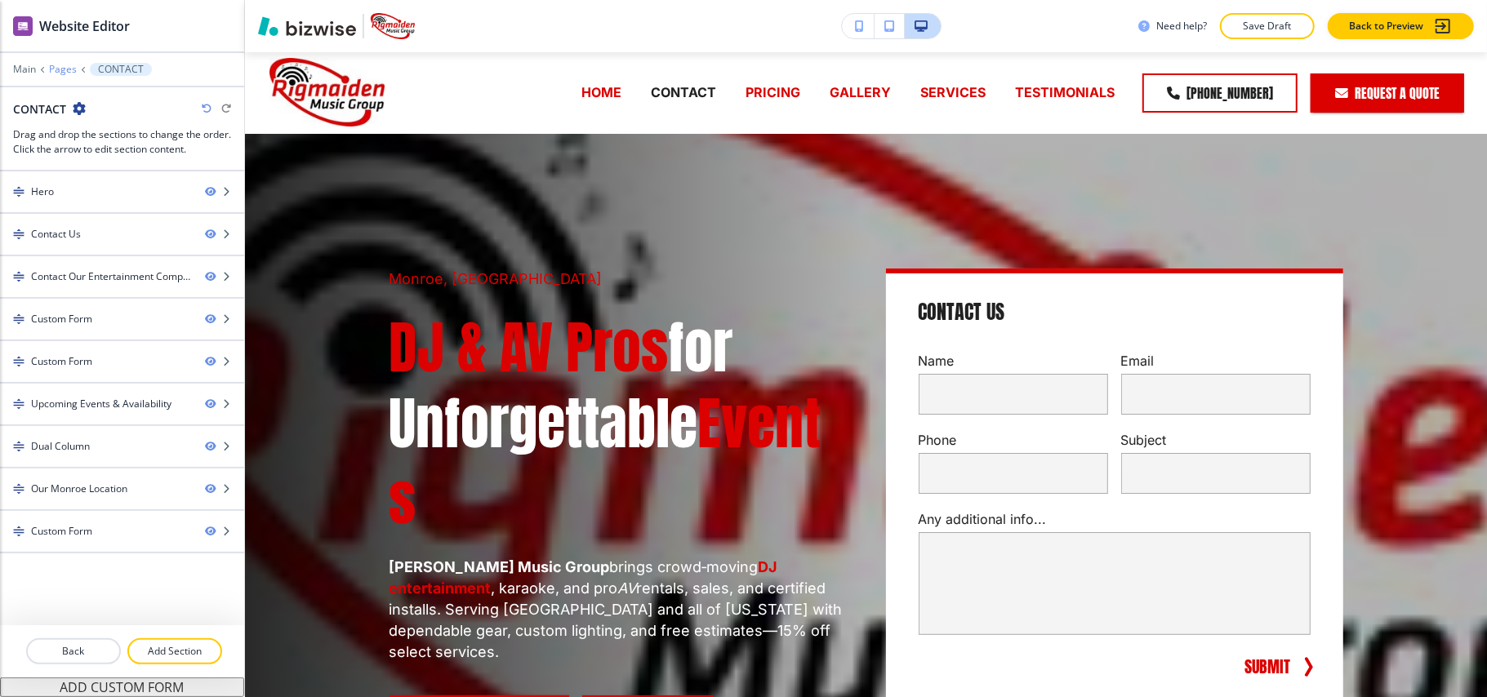
click at [69, 64] on p "Pages" at bounding box center [63, 69] width 28 height 11
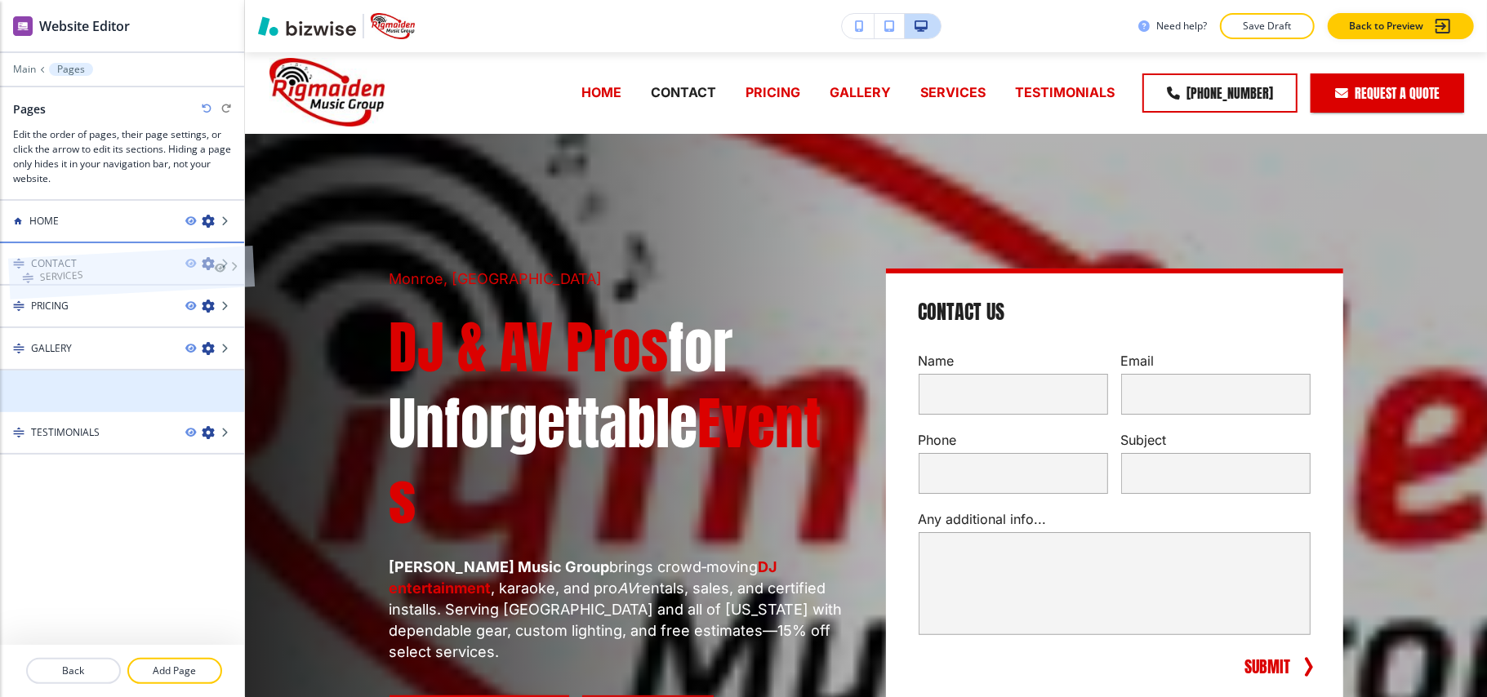
drag, startPoint x: 93, startPoint y: 395, endPoint x: 101, endPoint y: 245, distance: 150.5
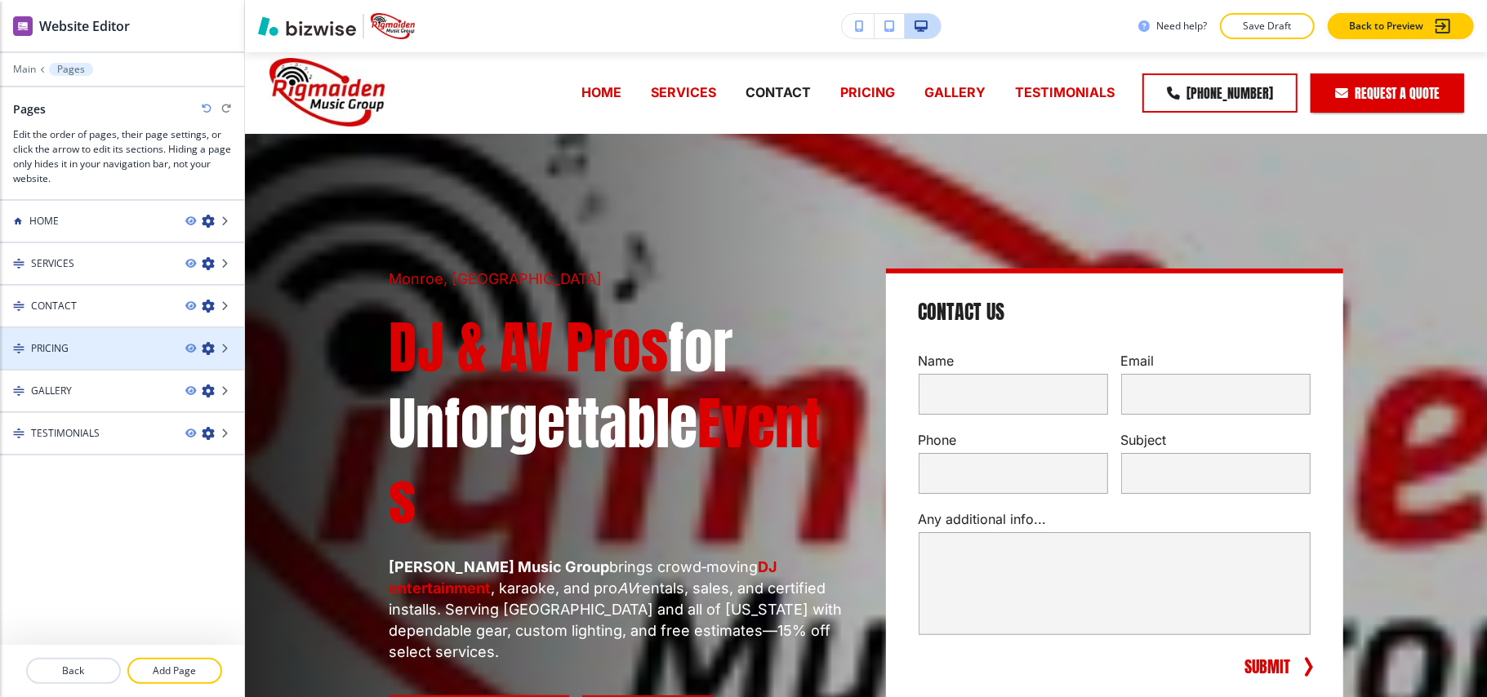
click at [99, 347] on div "PRICING" at bounding box center [86, 348] width 172 height 15
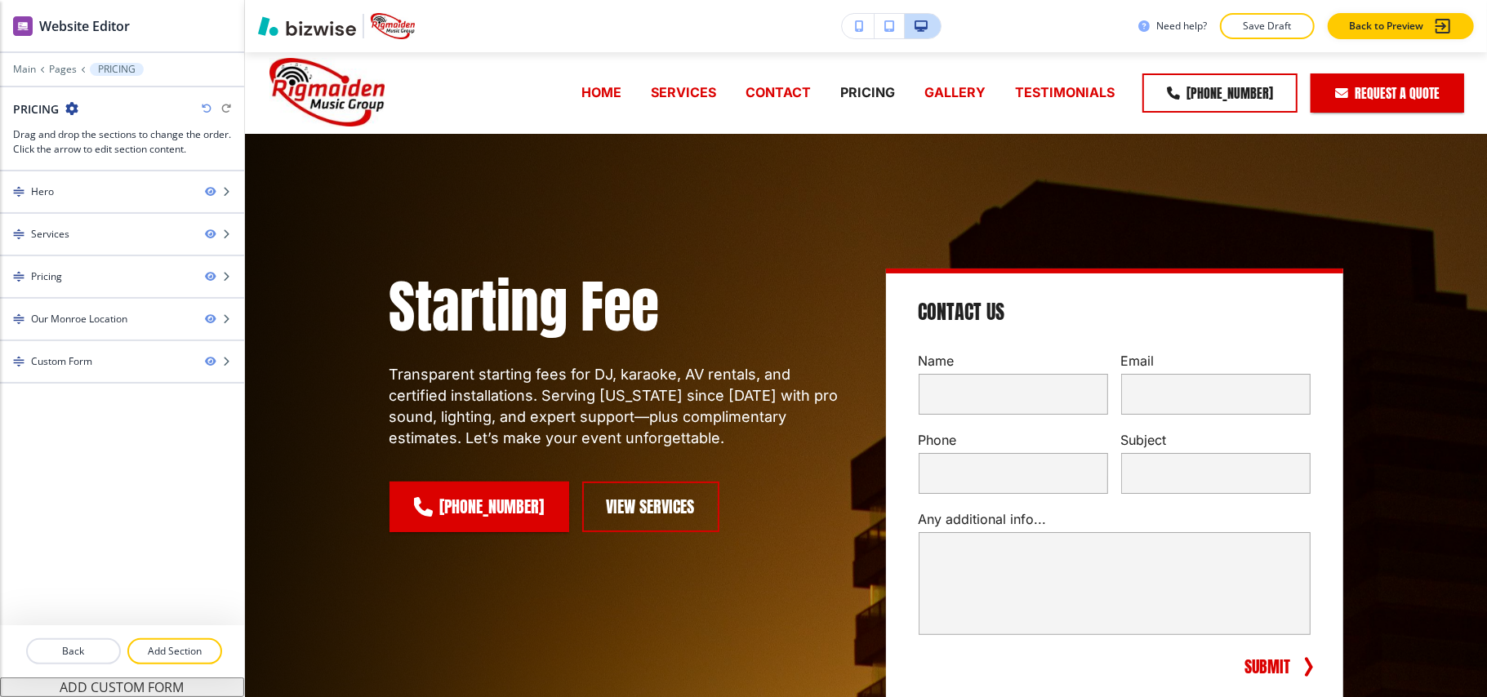
click at [75, 106] on icon "button" at bounding box center [71, 108] width 13 height 13
click at [96, 139] on p "Edit Page Settings" at bounding box center [117, 138] width 83 height 15
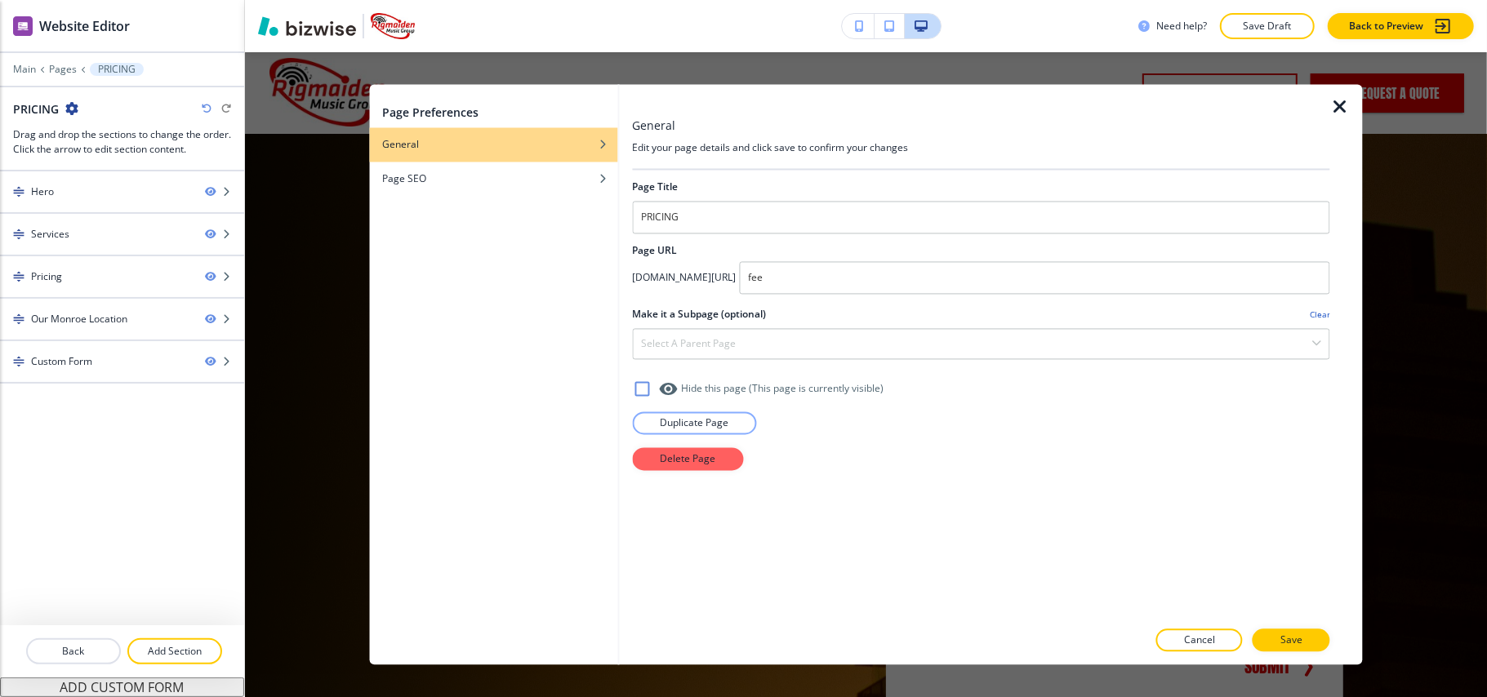
click at [1339, 102] on icon "button" at bounding box center [1340, 108] width 20 height 20
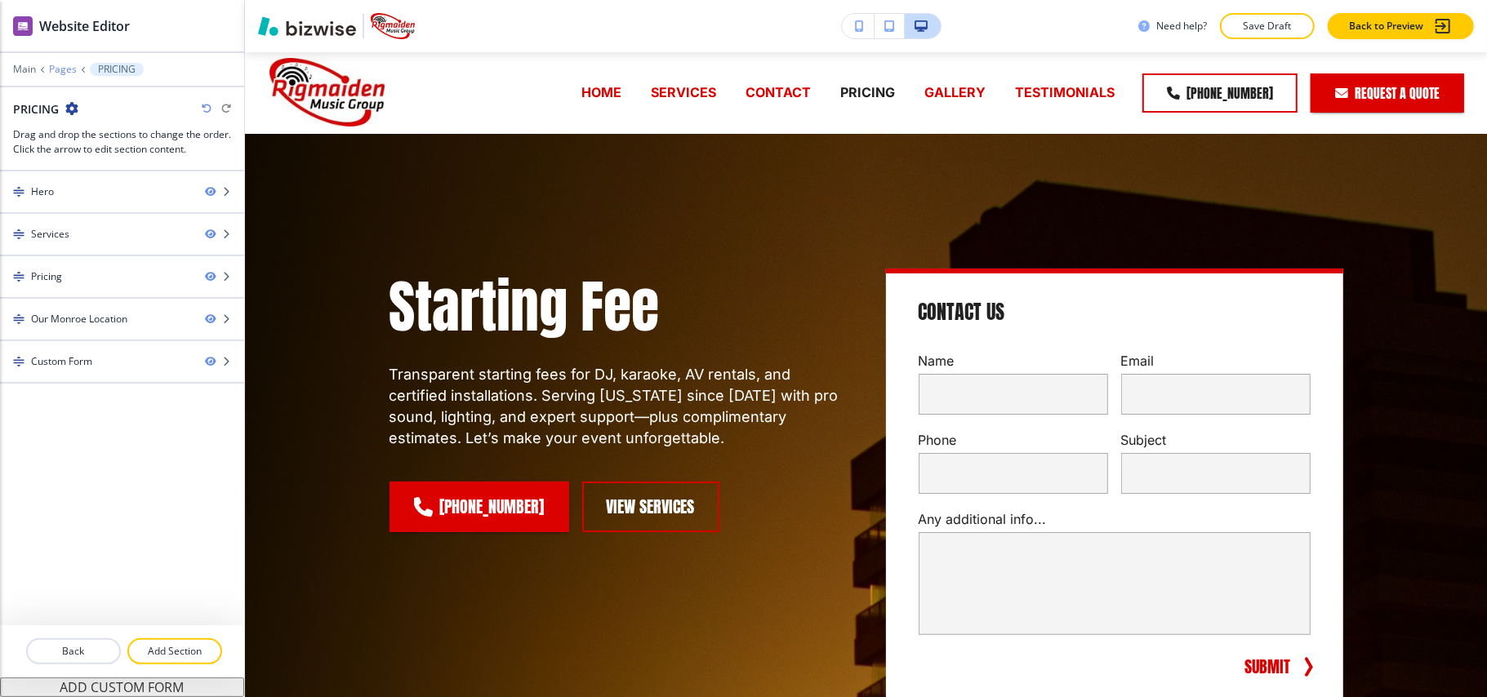
click at [59, 69] on p "Pages" at bounding box center [63, 69] width 28 height 11
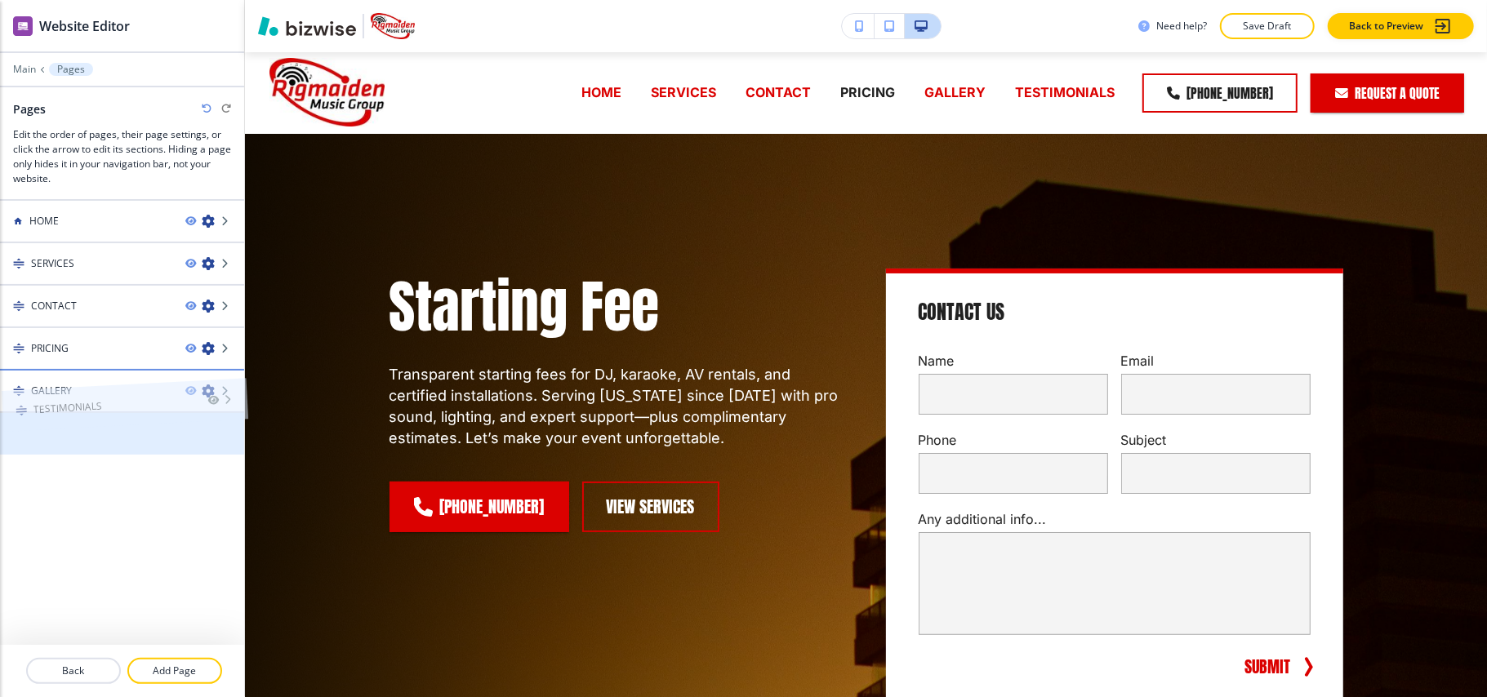
drag, startPoint x: 67, startPoint y: 429, endPoint x: 69, endPoint y: 369, distance: 59.6
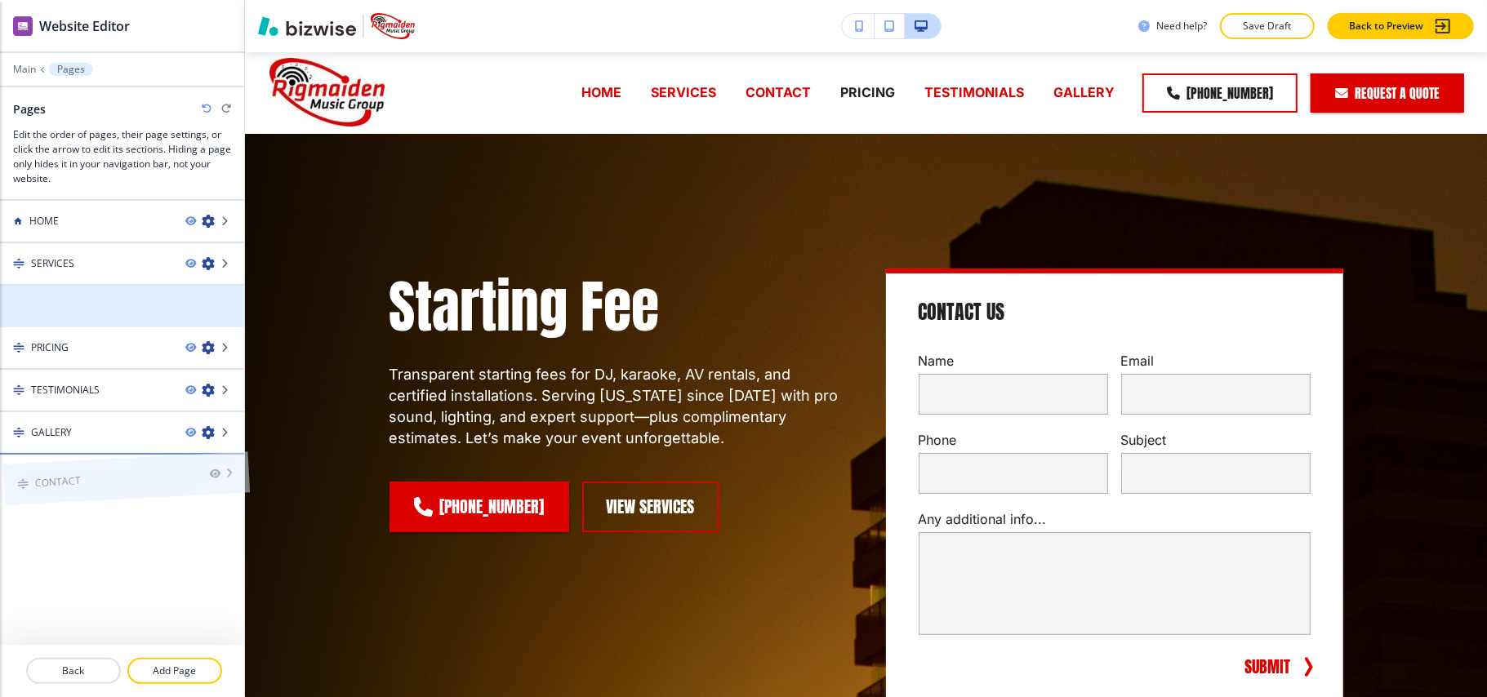
drag, startPoint x: 43, startPoint y: 305, endPoint x: 47, endPoint y: 444, distance: 139.7
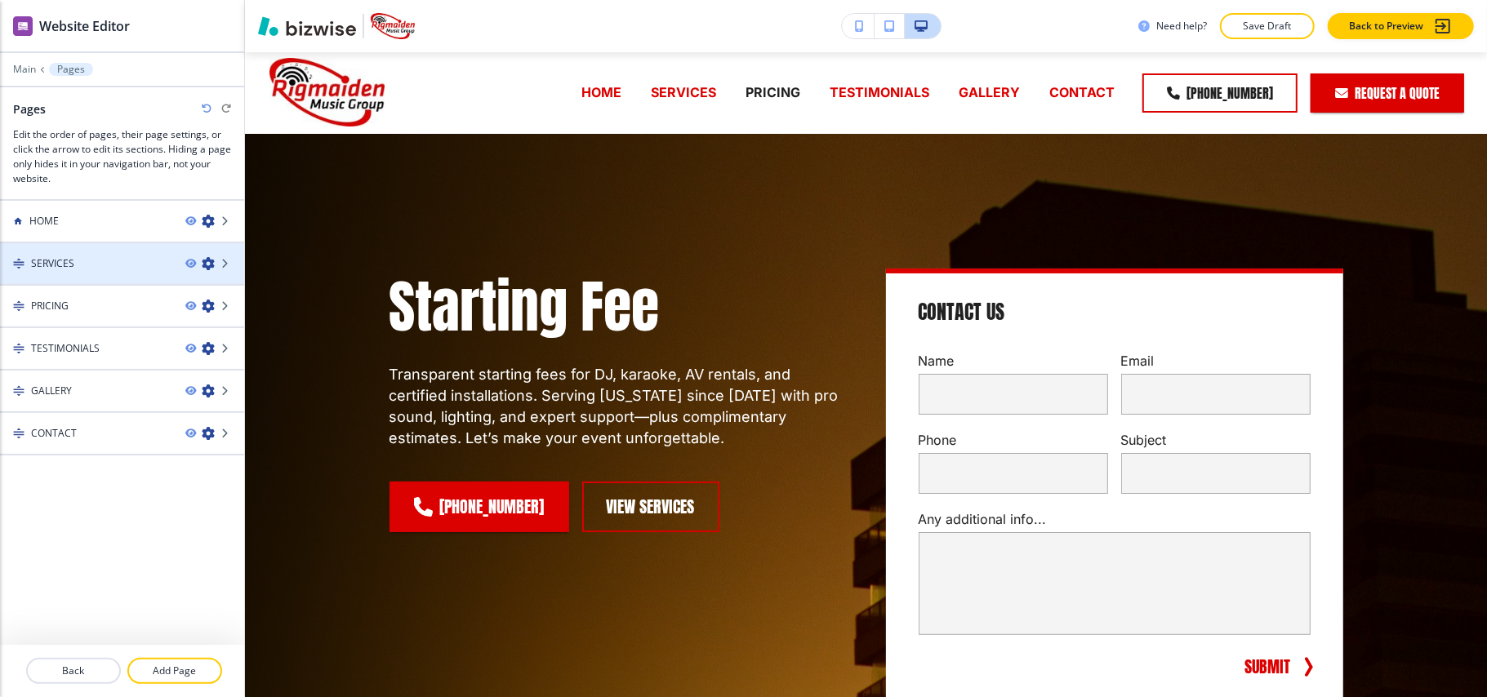
click at [93, 263] on div "SERVICES" at bounding box center [86, 263] width 172 height 15
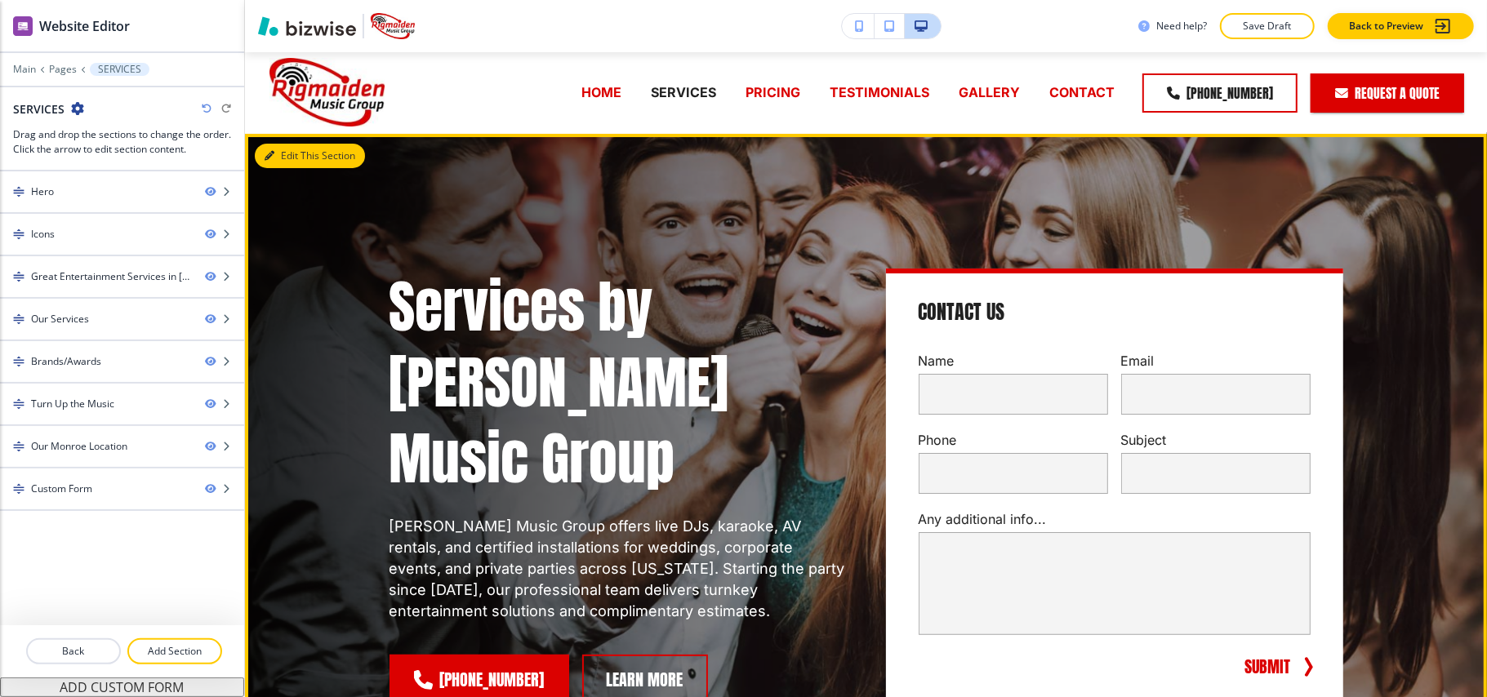
click at [302, 154] on button "Edit This Section" at bounding box center [310, 156] width 110 height 25
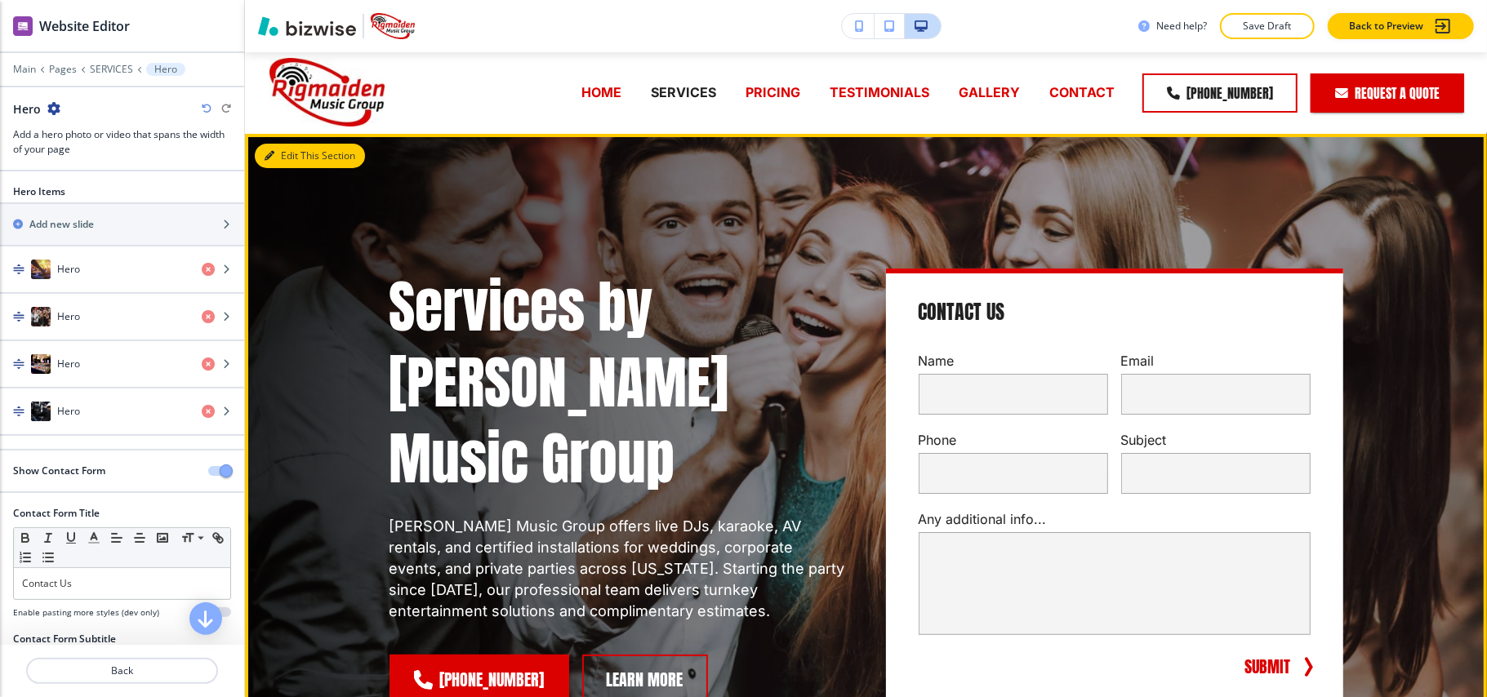
scroll to position [82, 0]
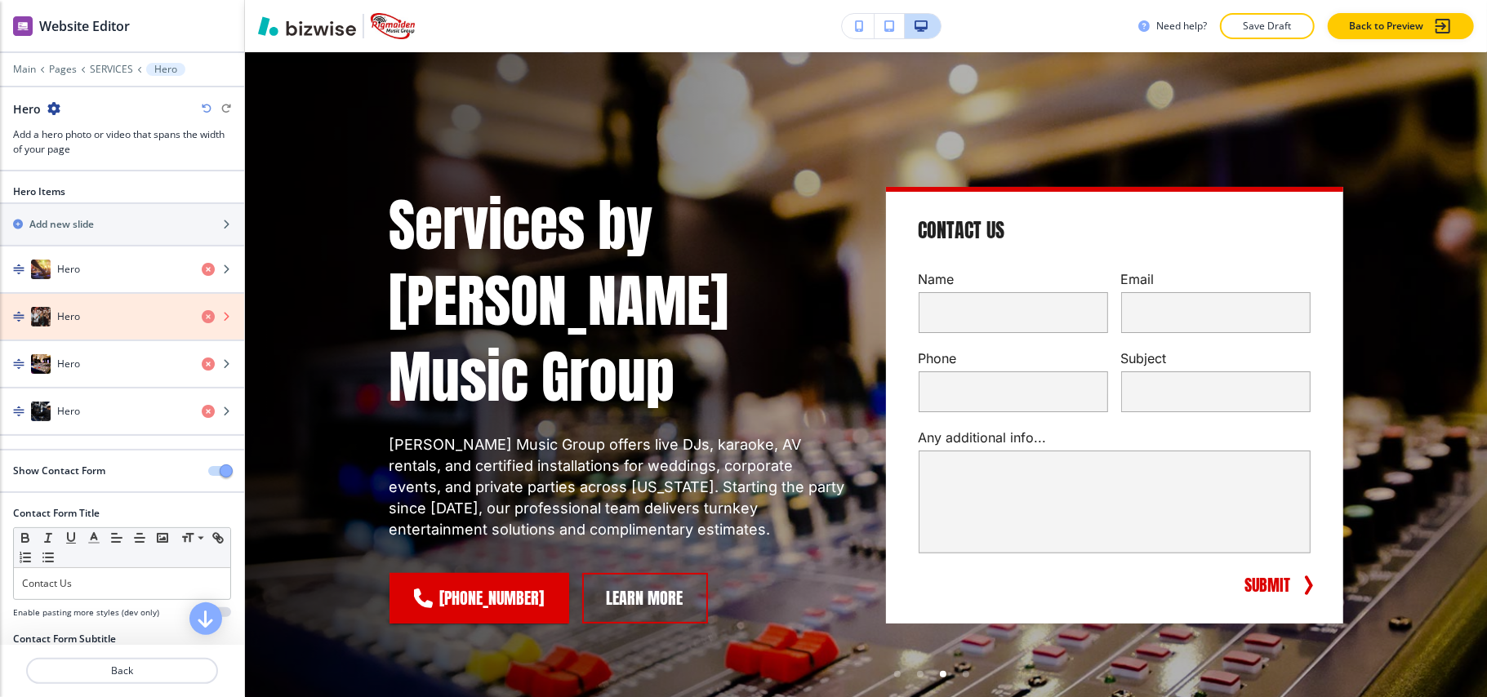
click at [202, 317] on icon "button" at bounding box center [208, 316] width 13 height 13
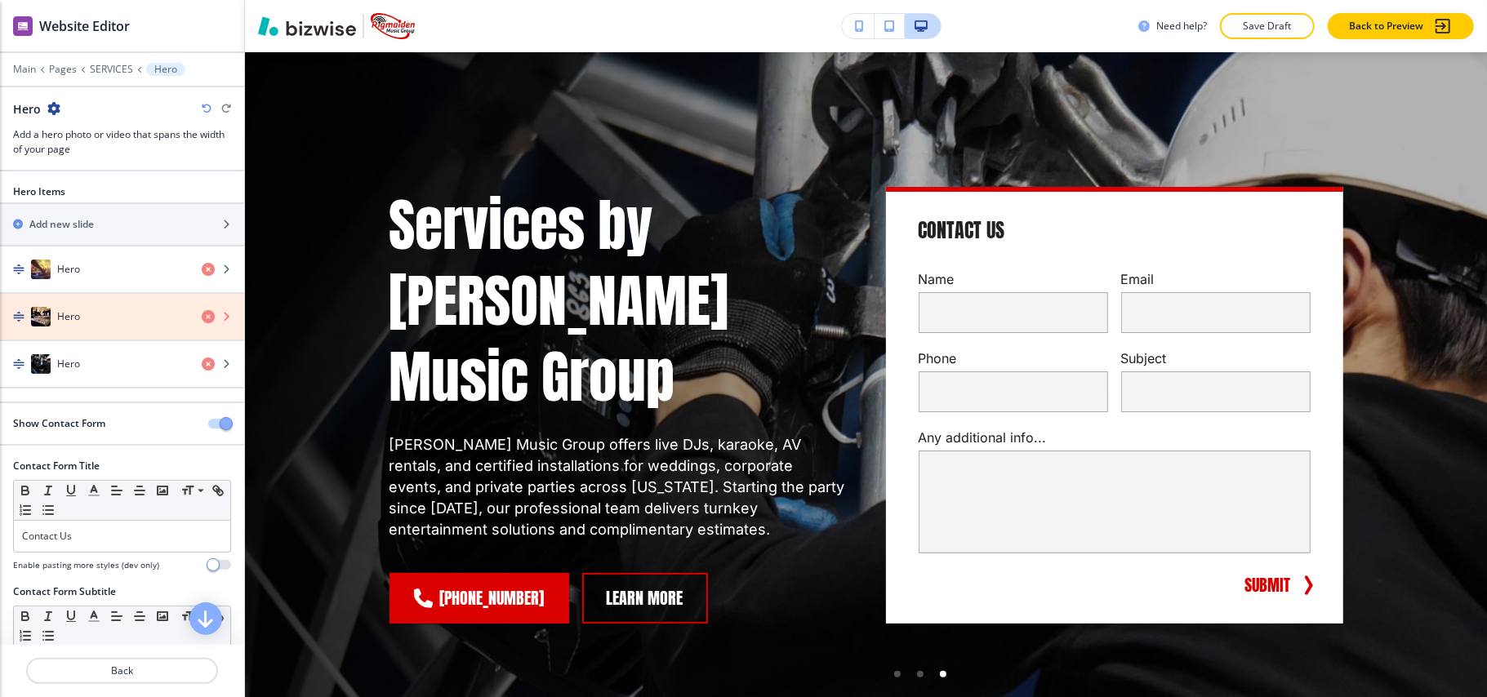
click at [202, 319] on icon "button" at bounding box center [208, 316] width 13 height 13
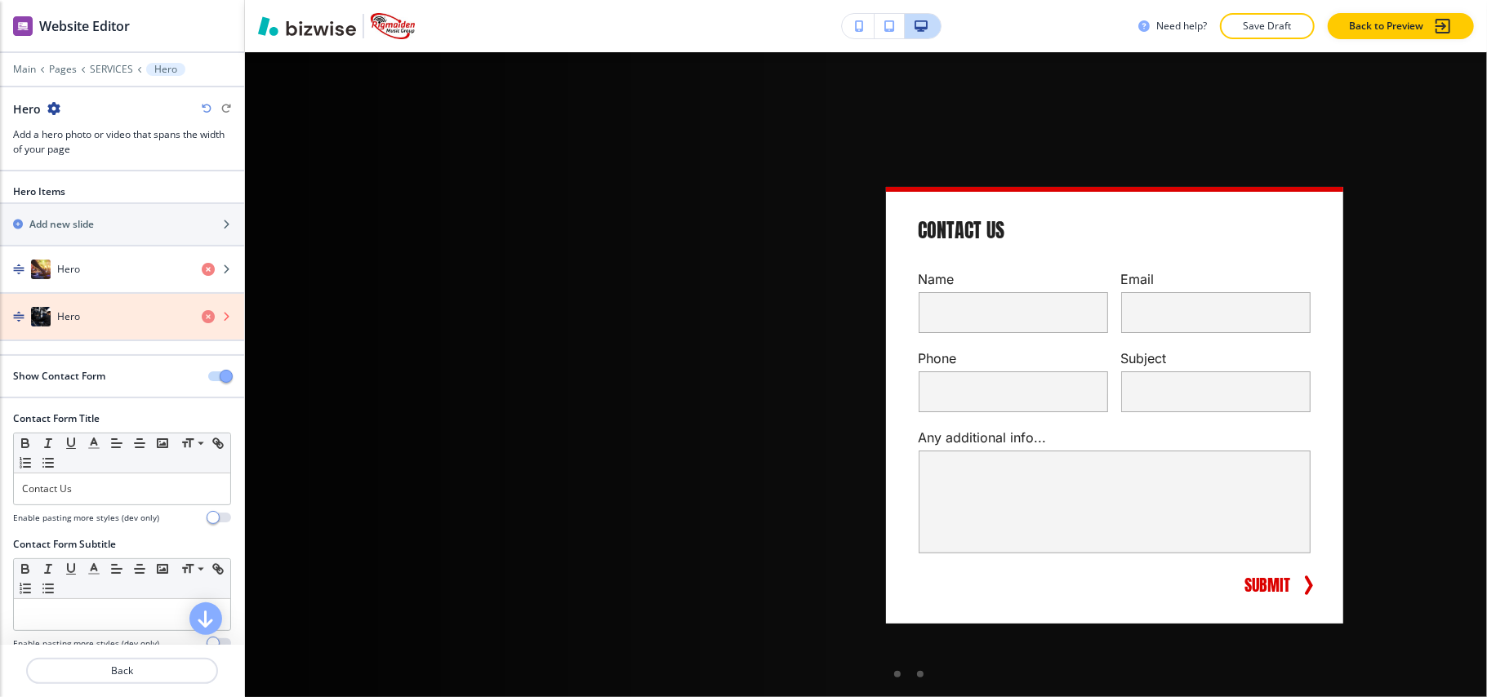
click at [202, 319] on icon "button" at bounding box center [208, 316] width 13 height 13
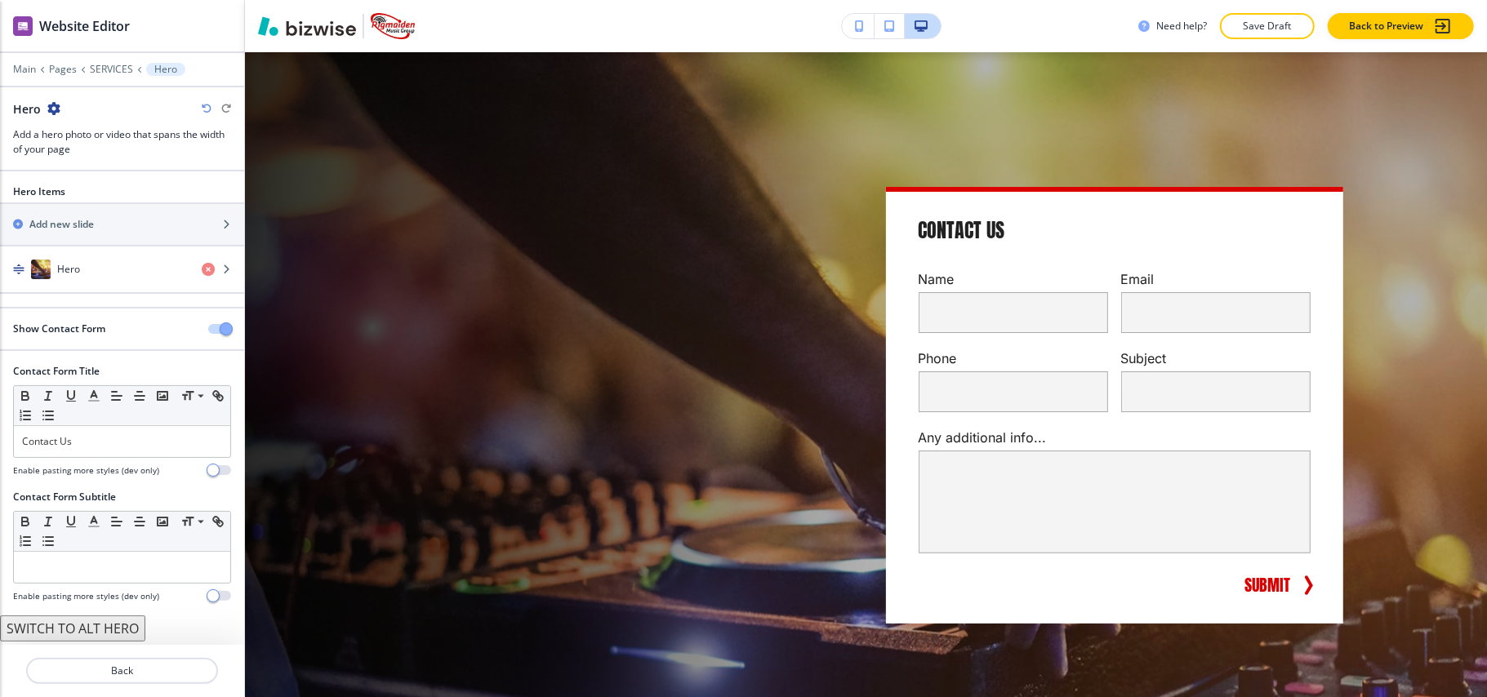
click at [208, 332] on button "button" at bounding box center [219, 329] width 23 height 10
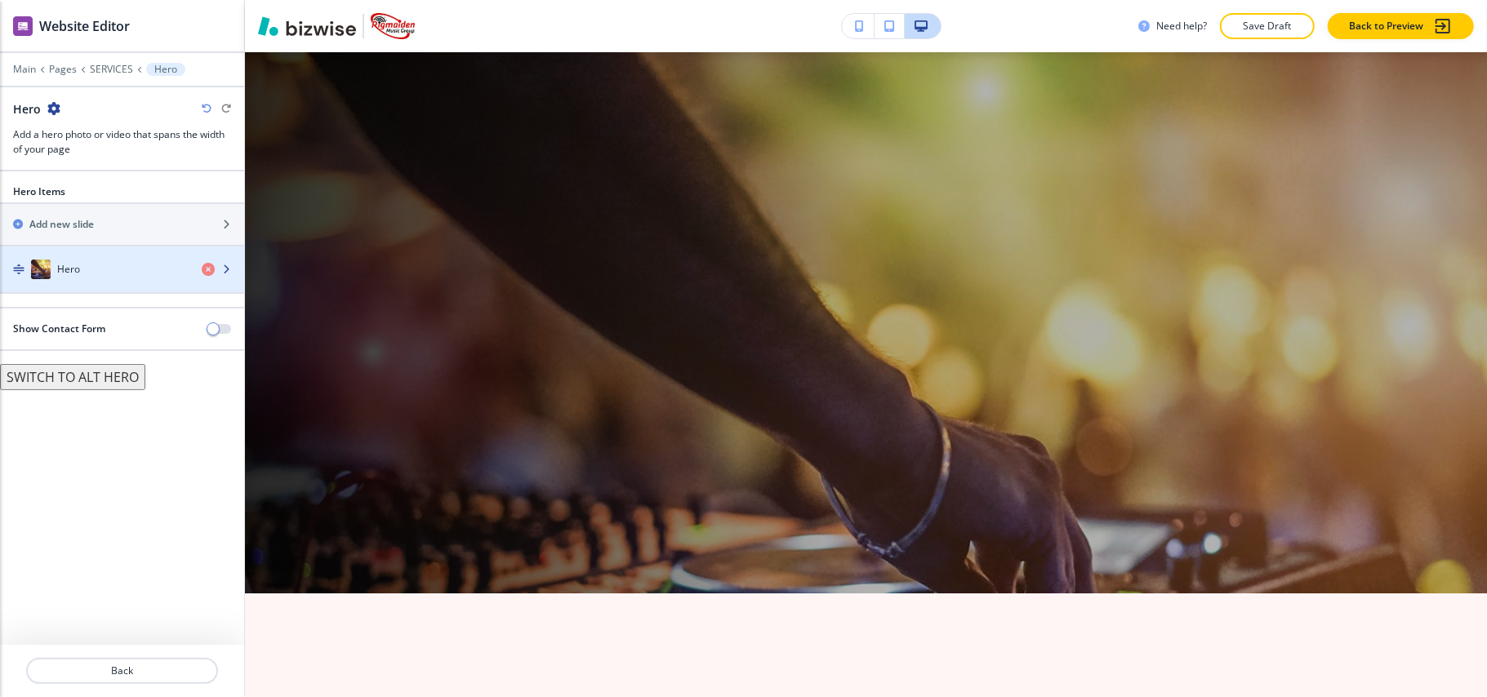
click at [98, 272] on div "Hero" at bounding box center [94, 270] width 189 height 20
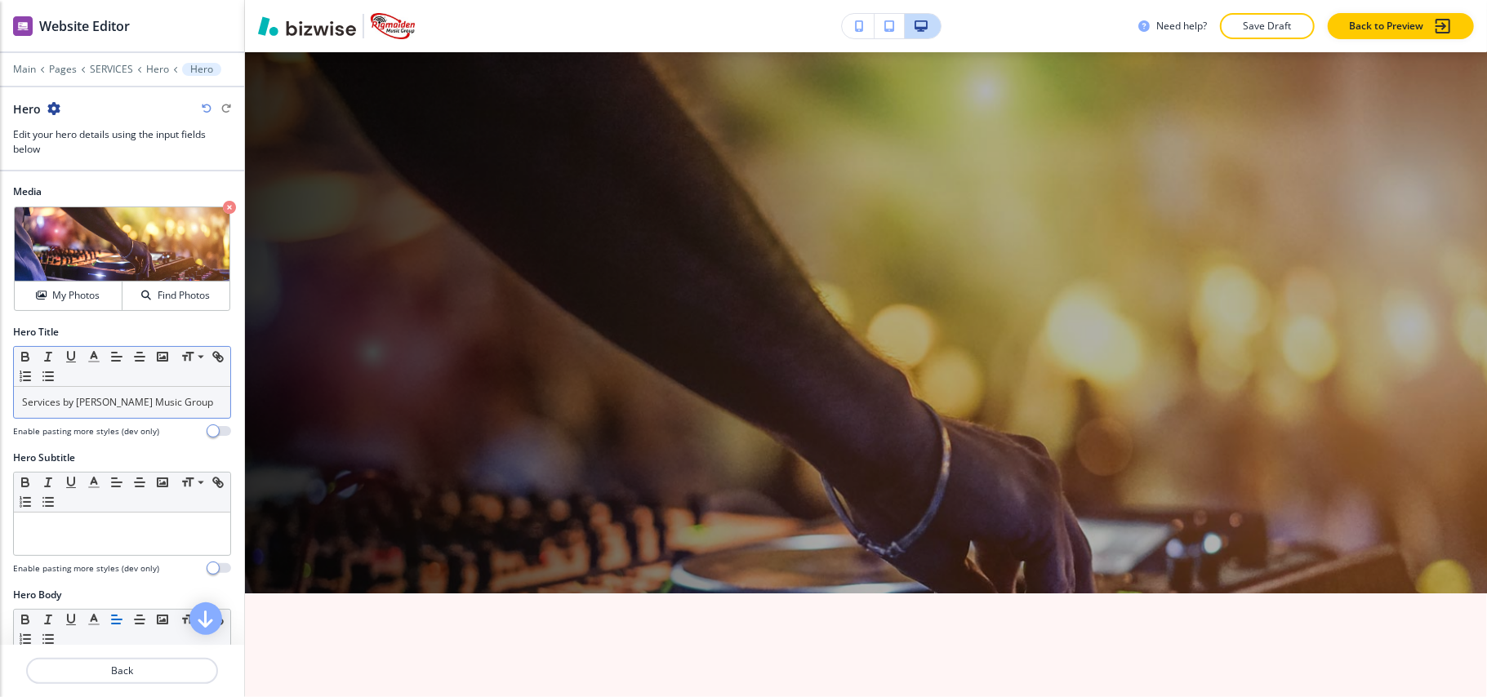
click at [131, 413] on div "Services by Rigmaiden Music Group" at bounding box center [122, 402] width 216 height 31
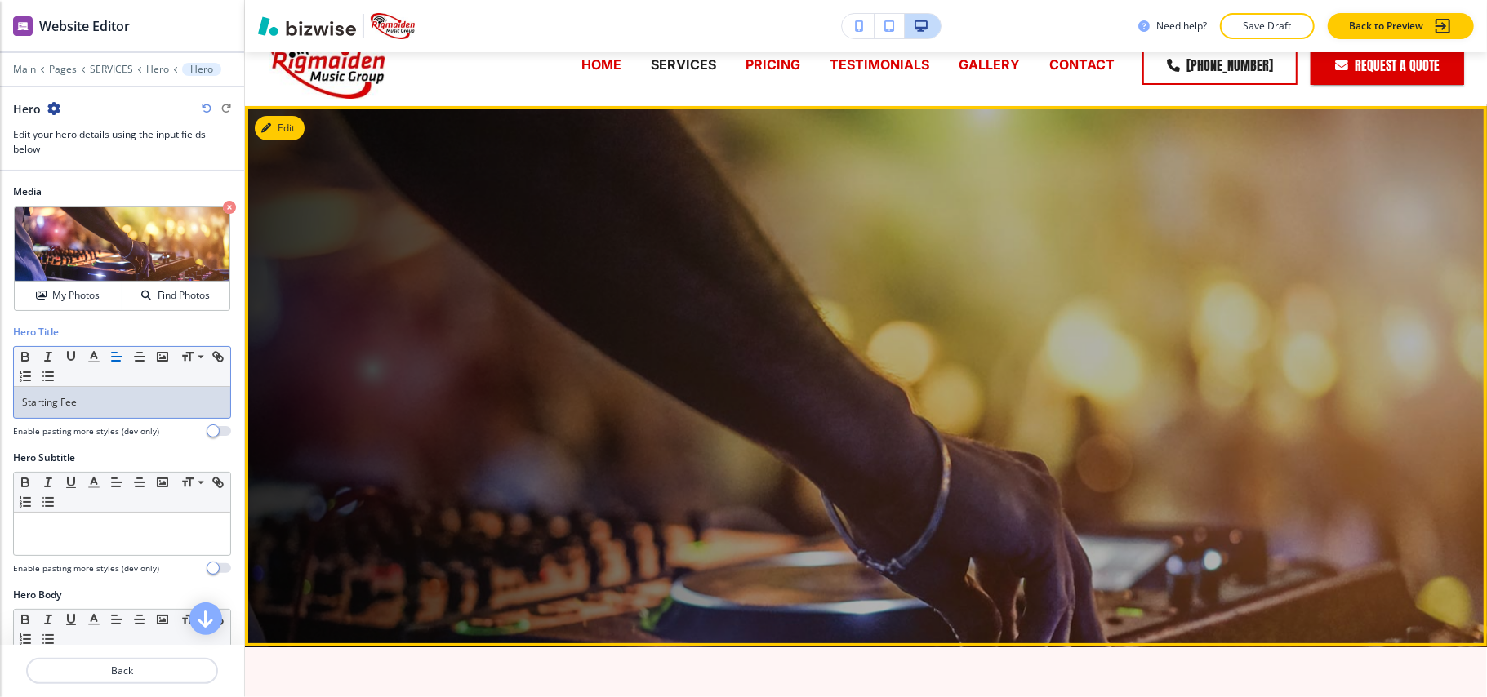
scroll to position [0, 0]
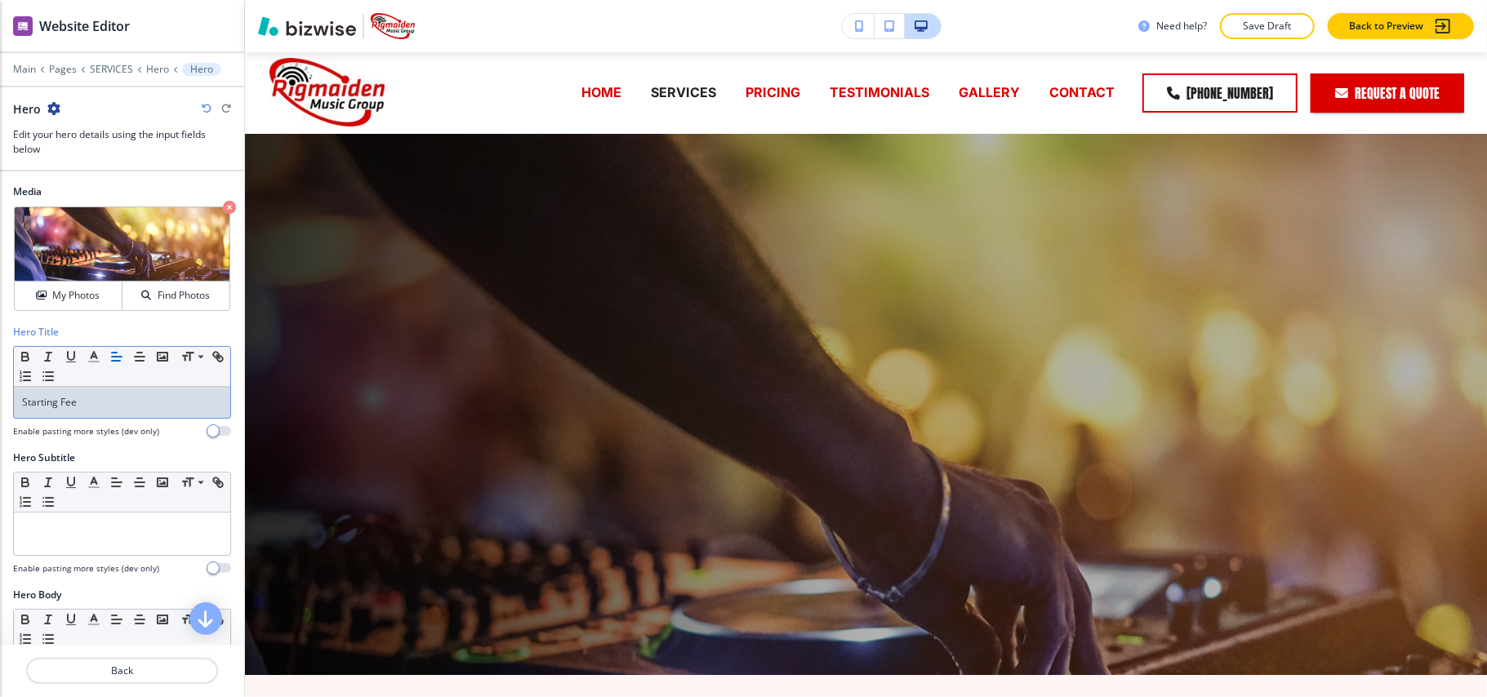
click at [165, 407] on p "Starting Fee" at bounding box center [122, 402] width 200 height 15
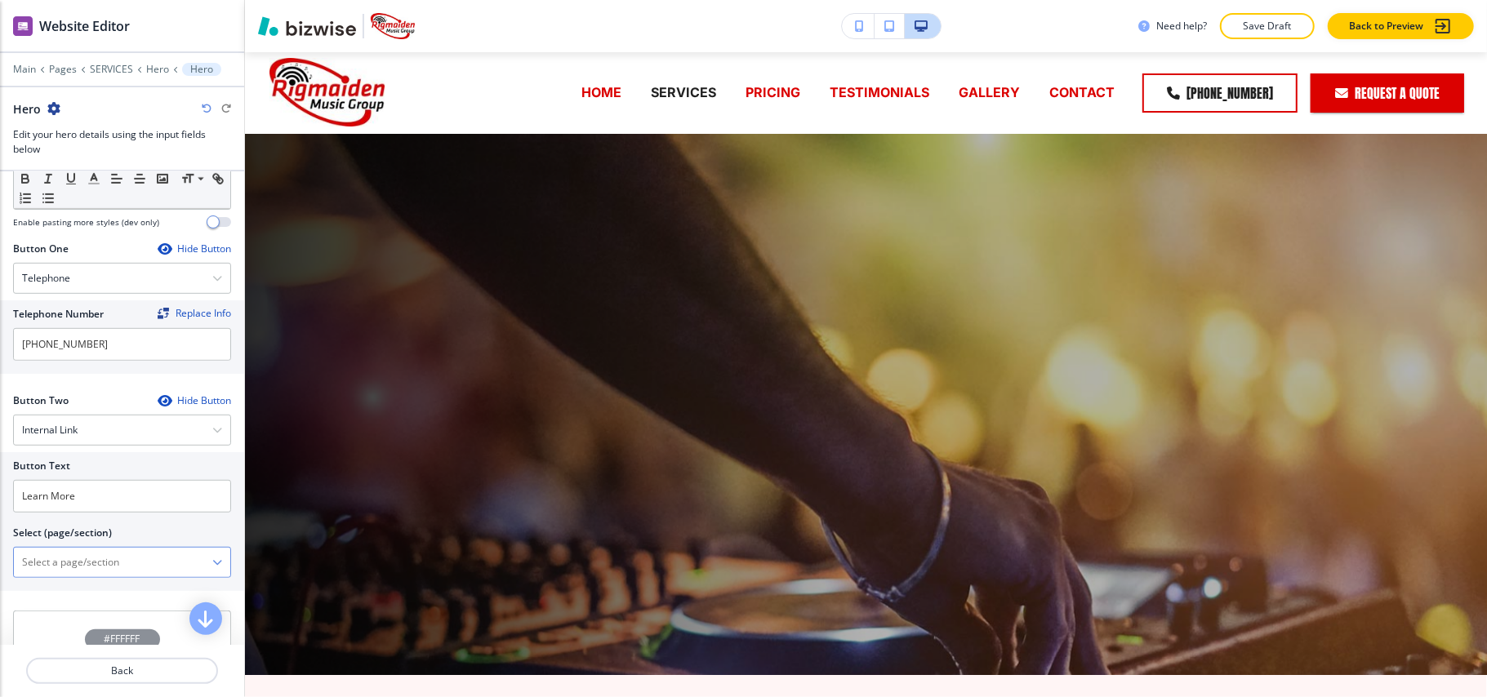
scroll to position [762, 0]
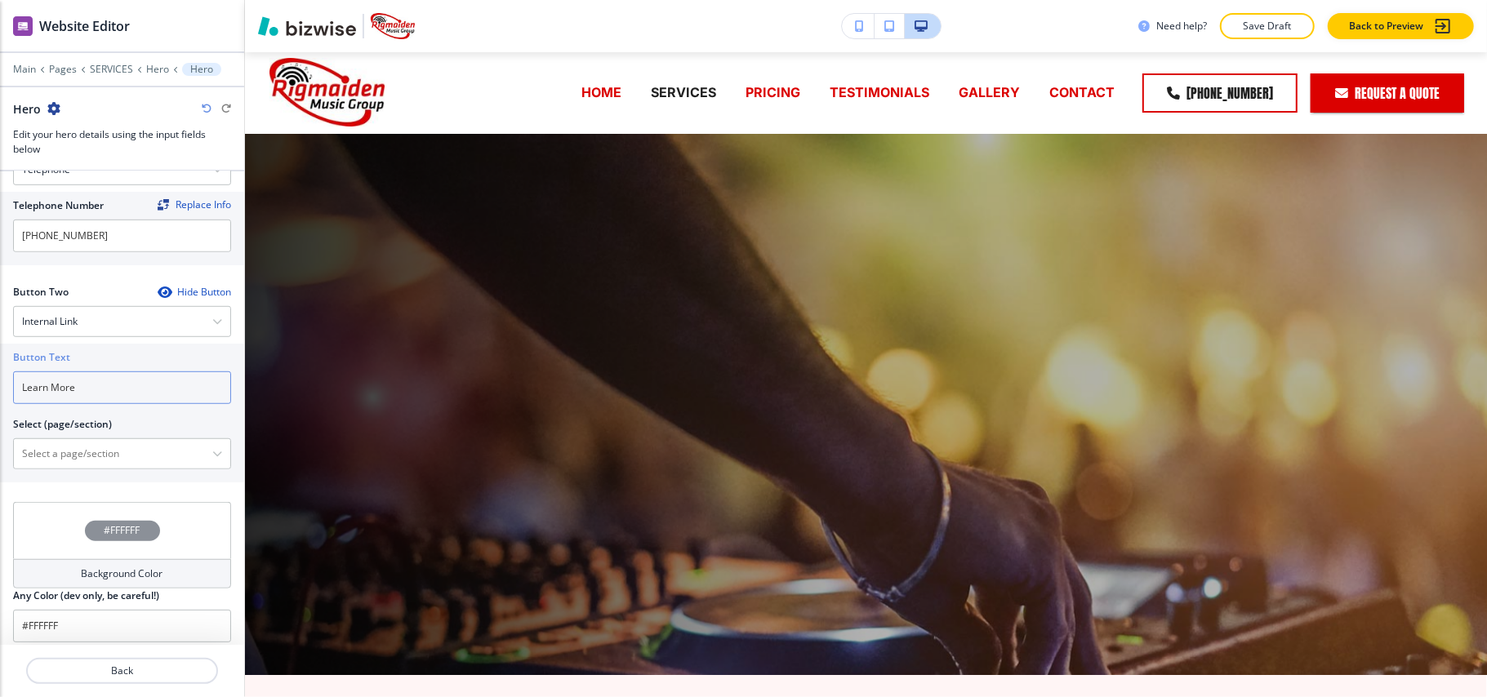
drag, startPoint x: 108, startPoint y: 387, endPoint x: 0, endPoint y: 396, distance: 108.2
click at [0, 396] on div "Button Text Learn More Select (page/section) HOME HOME | Hero HOME | Turnkey En…" at bounding box center [122, 413] width 244 height 139
paste input "BOOK NOW"
type input "BOOK NOW"
click at [95, 461] on \(page\/section\) "Manual Input" at bounding box center [113, 454] width 198 height 28
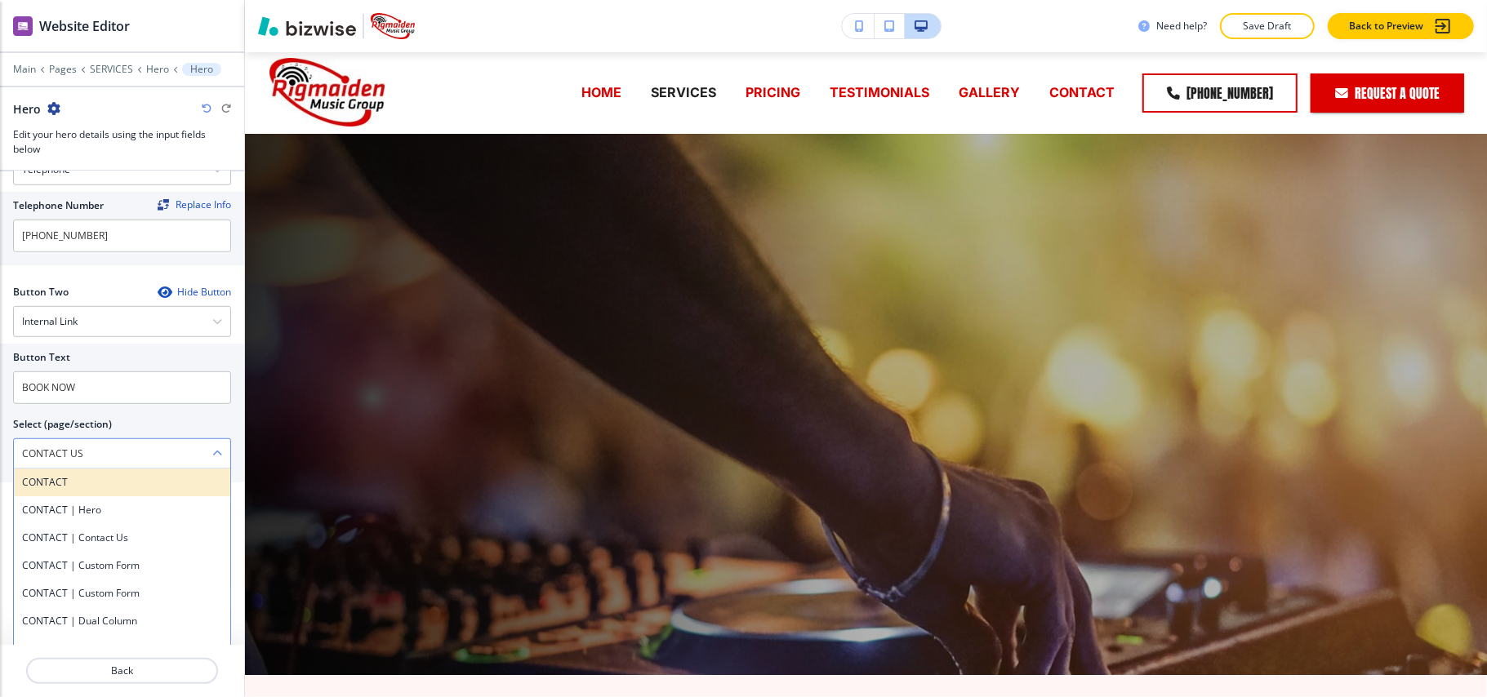
click at [78, 490] on h4 "CONTACT" at bounding box center [122, 482] width 200 height 15
type \(page\/section\) "CONTACT"
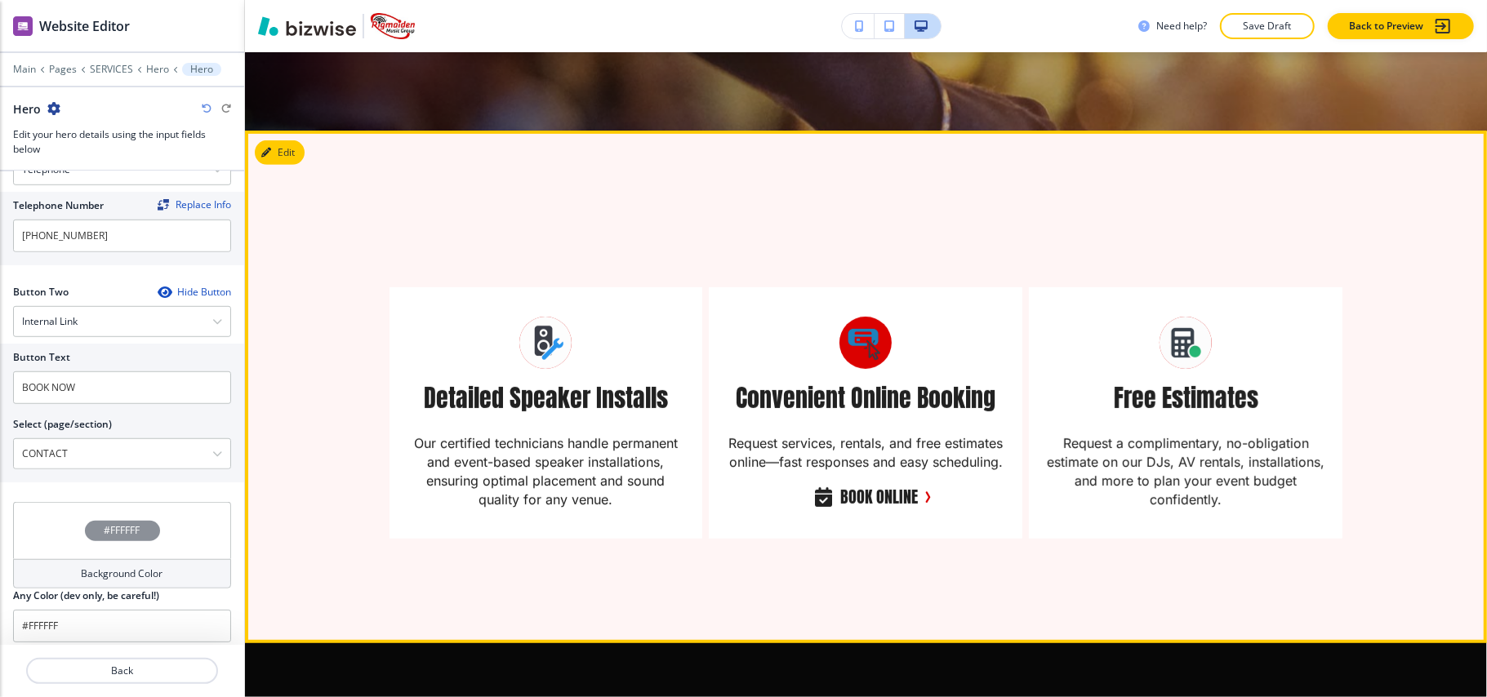
scroll to position [0, 0]
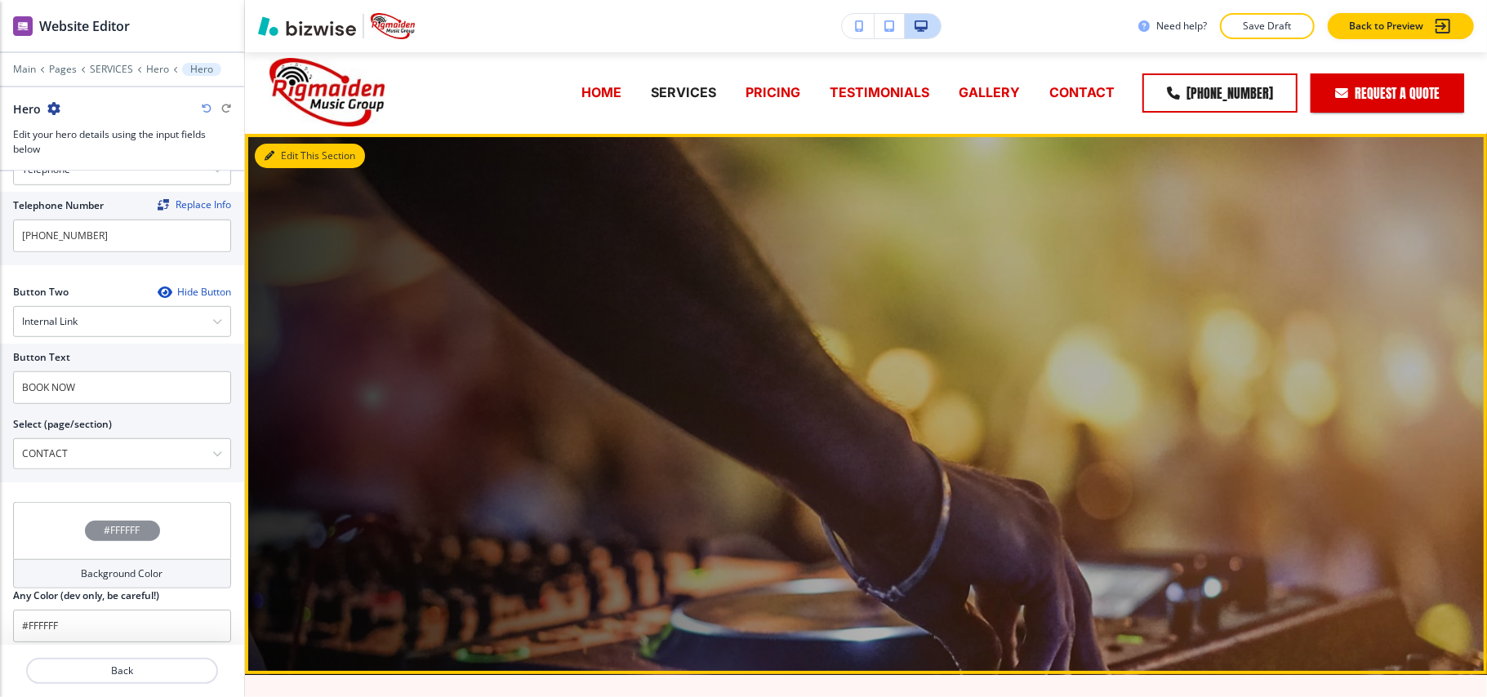
click at [283, 145] on button "Edit This Section" at bounding box center [310, 156] width 110 height 25
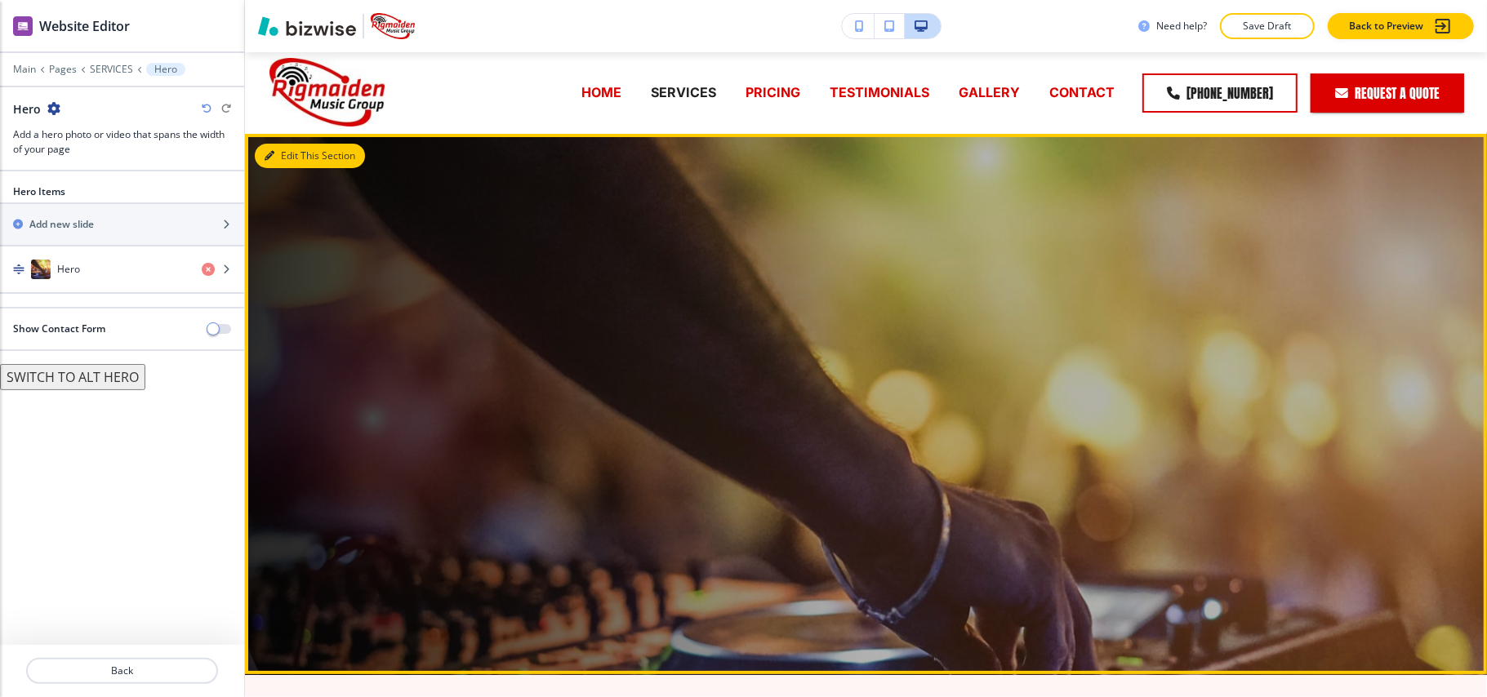
scroll to position [82, 0]
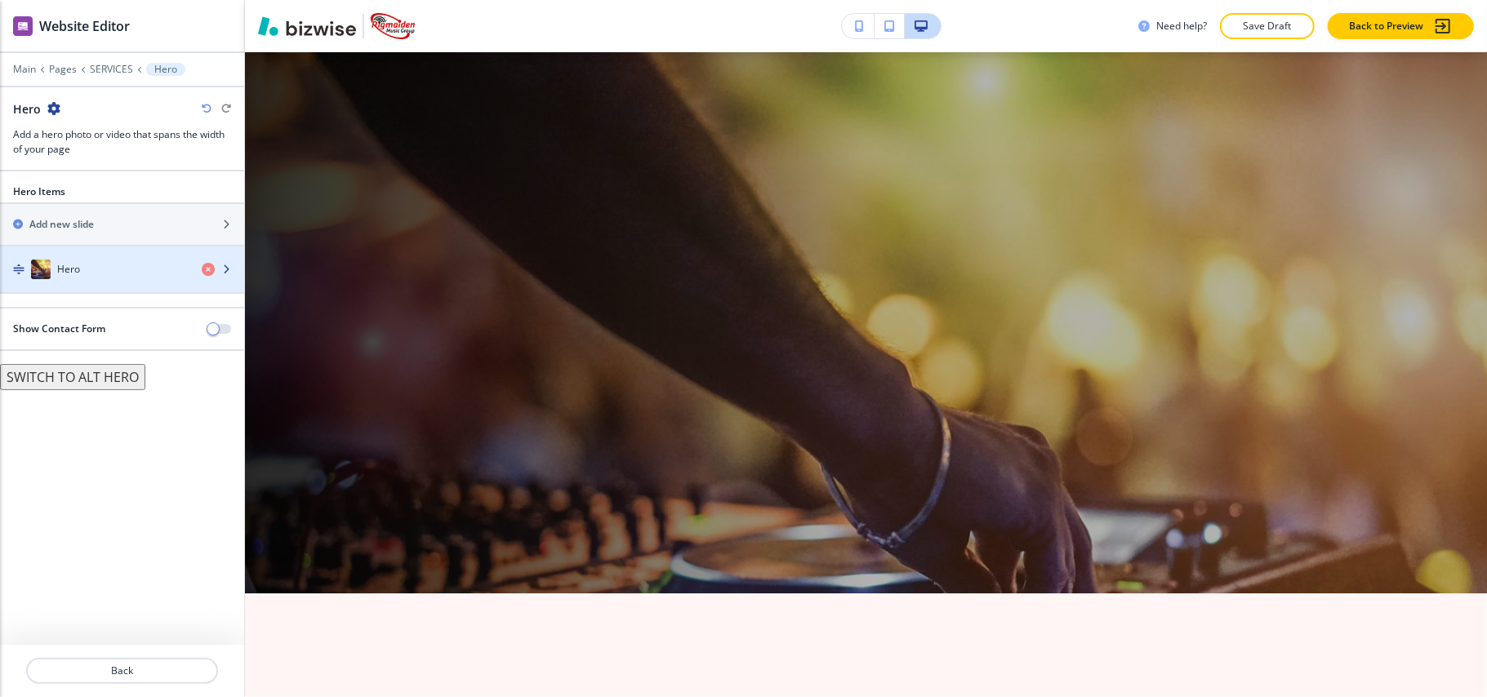
click at [140, 271] on div "Hero" at bounding box center [94, 270] width 189 height 20
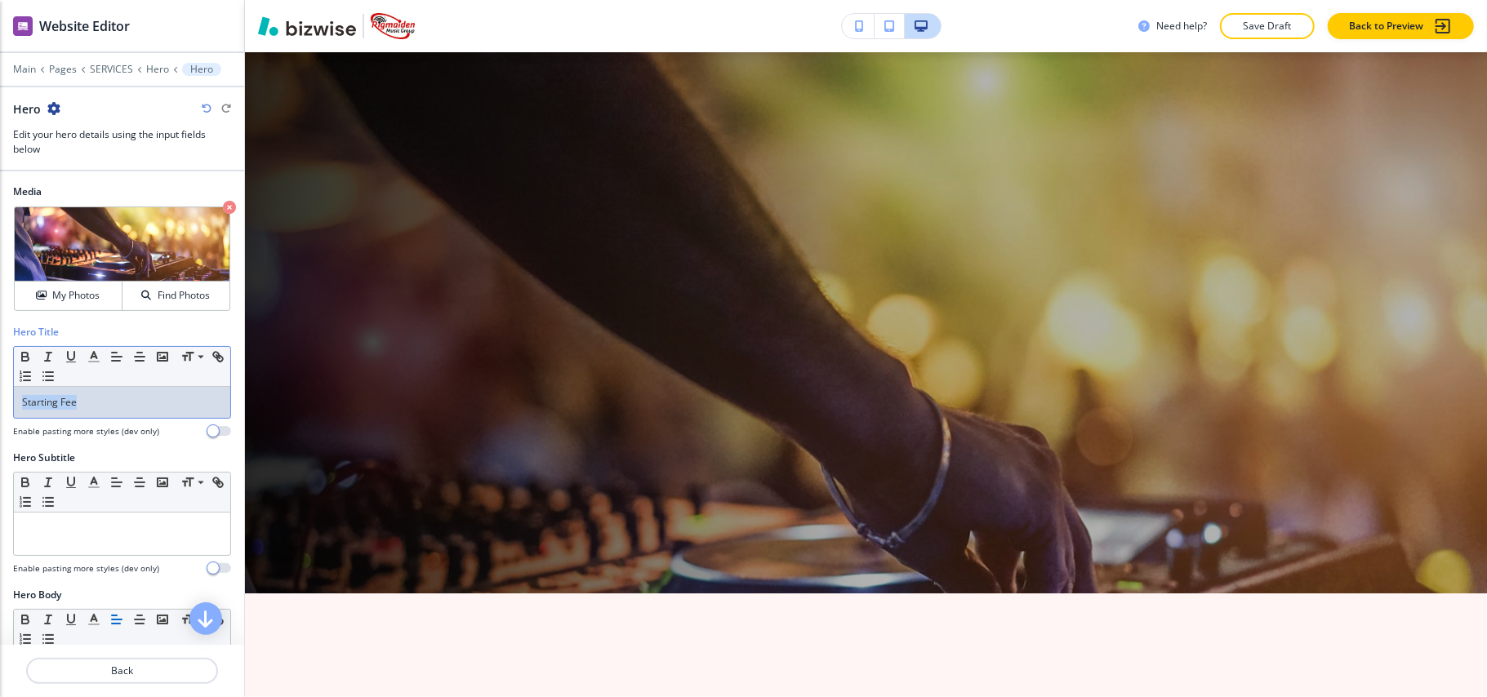
drag, startPoint x: 118, startPoint y: 407, endPoint x: 0, endPoint y: 402, distance: 117.7
click at [0, 402] on div "Hero Title Small Normal Large Huge Starting Fee Enable pasting more styles (dev…" at bounding box center [122, 388] width 244 height 126
click at [221, 203] on div "Media Crop My Photos Find Photos" at bounding box center [122, 255] width 244 height 140
click at [223, 206] on icon "button" at bounding box center [229, 207] width 13 height 13
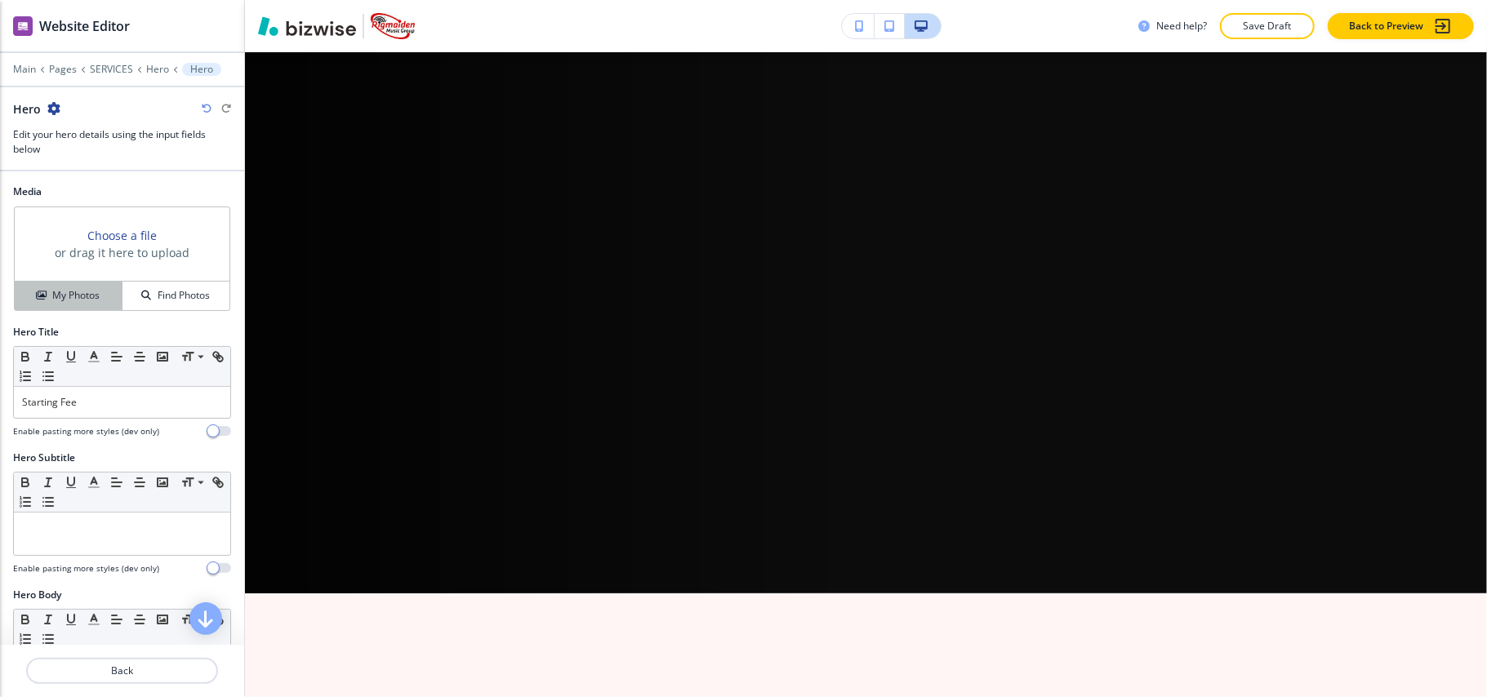
click at [56, 294] on h4 "My Photos" at bounding box center [75, 295] width 47 height 15
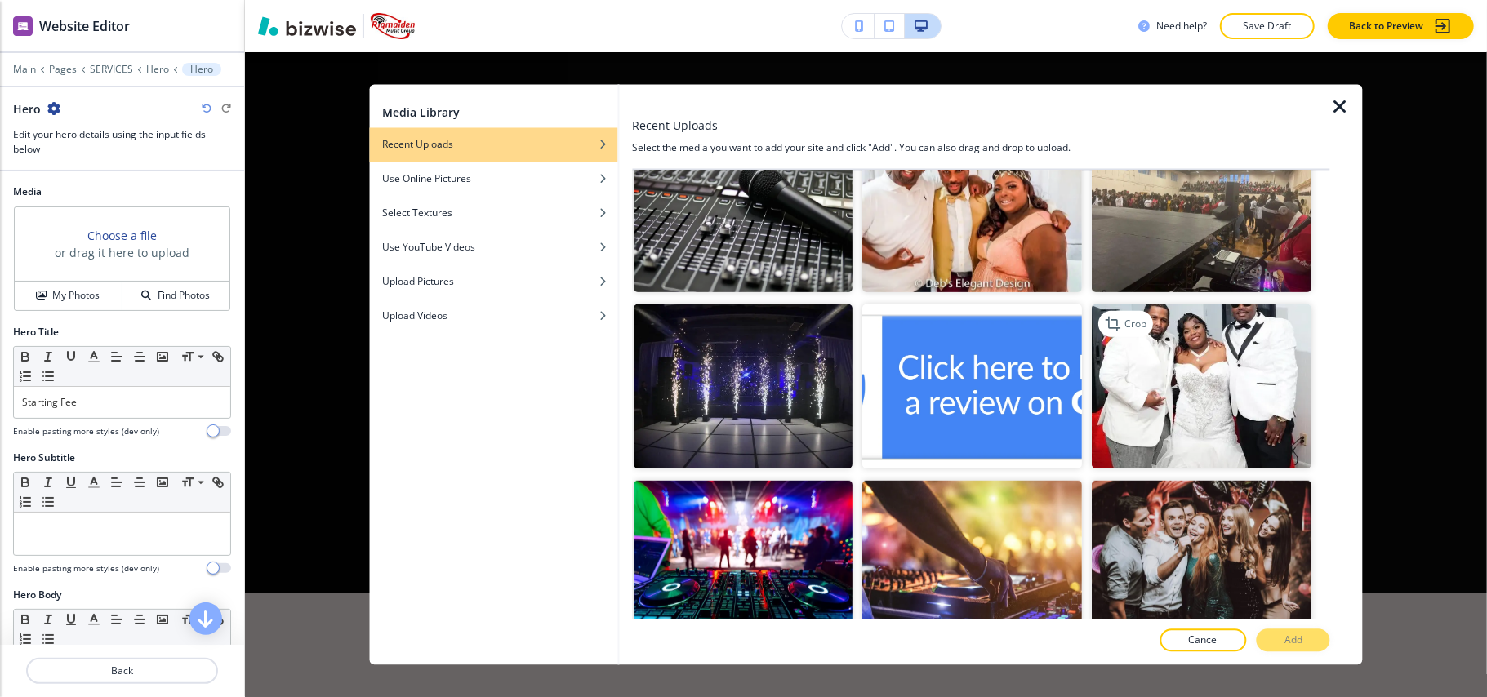
scroll to position [980, 0]
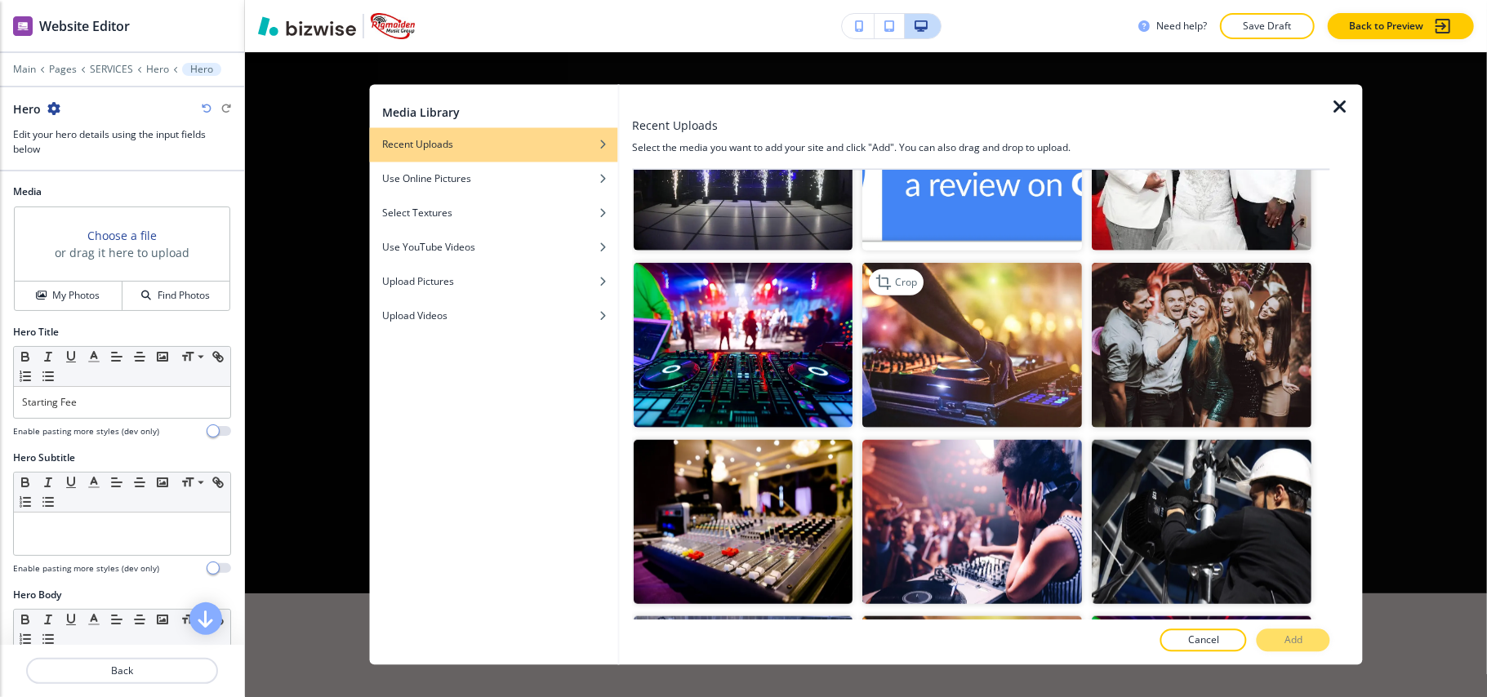
click at [956, 377] on img "button" at bounding box center [973, 345] width 220 height 165
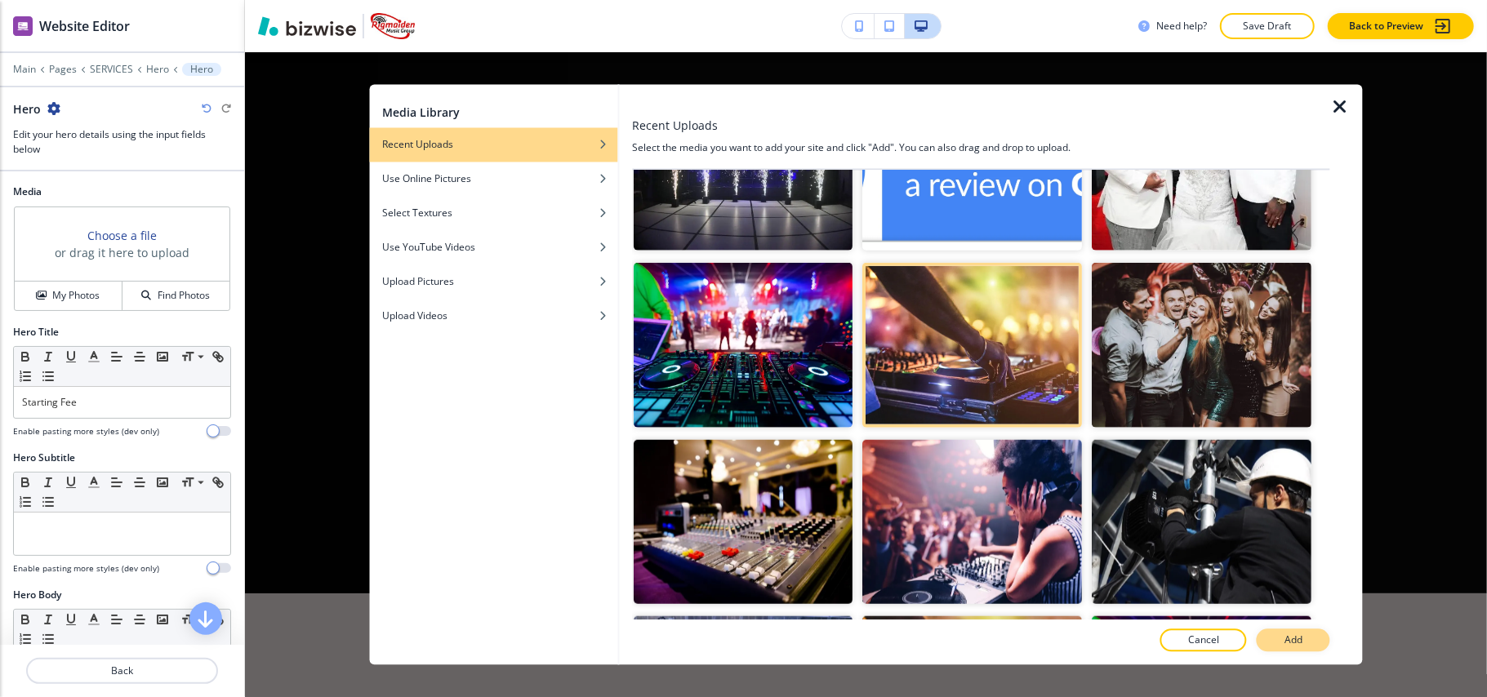
click at [1325, 648] on button "Add" at bounding box center [1294, 641] width 74 height 23
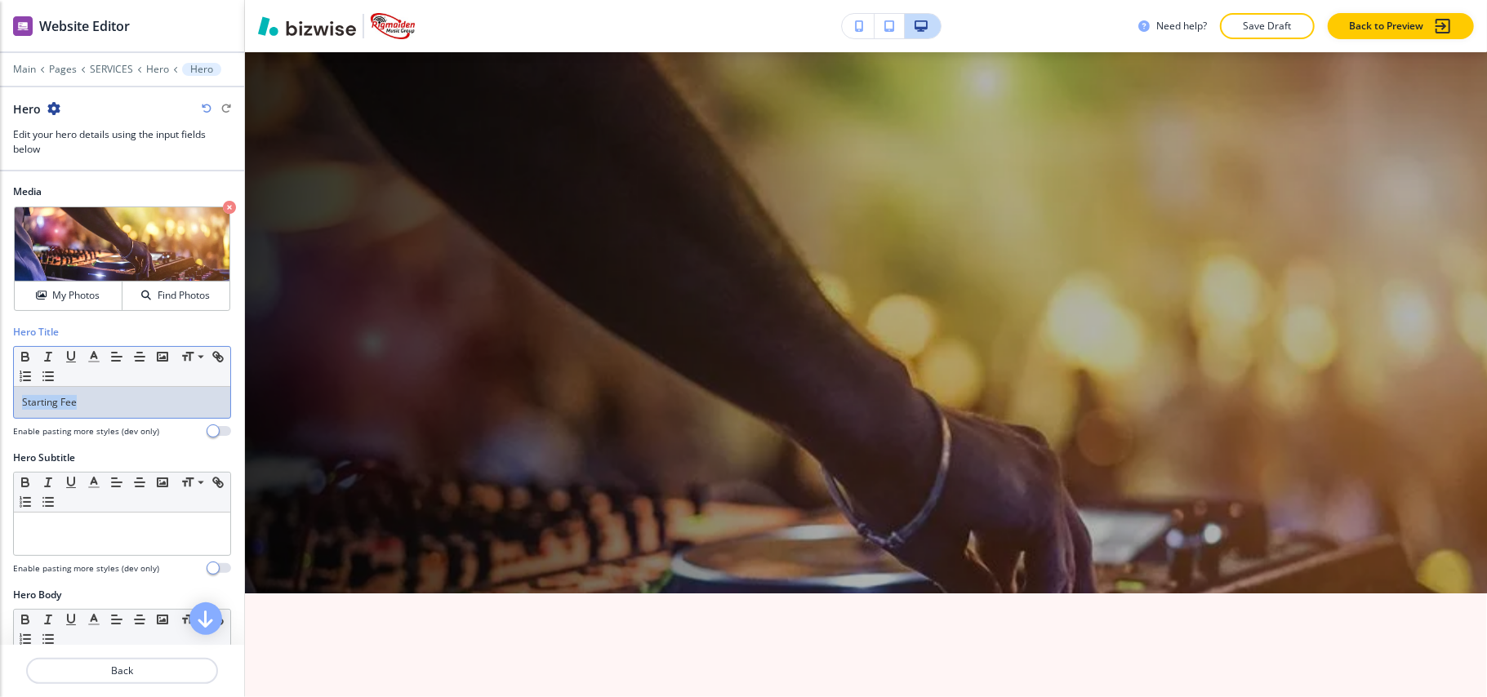
click at [0, 408] on div "Hero Title Small Normal Large Huge Starting Fee Enable pasting more styles (dev…" at bounding box center [122, 388] width 244 height 126
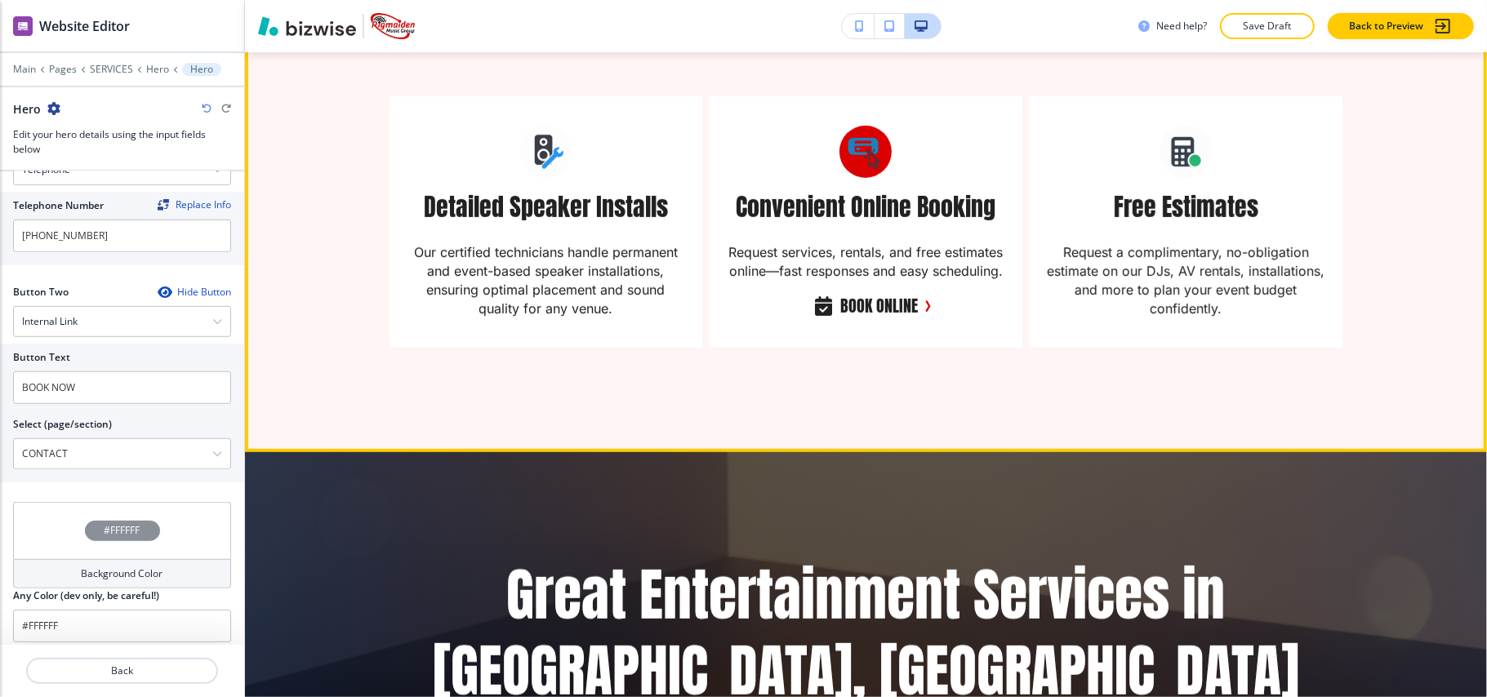
scroll to position [626, 0]
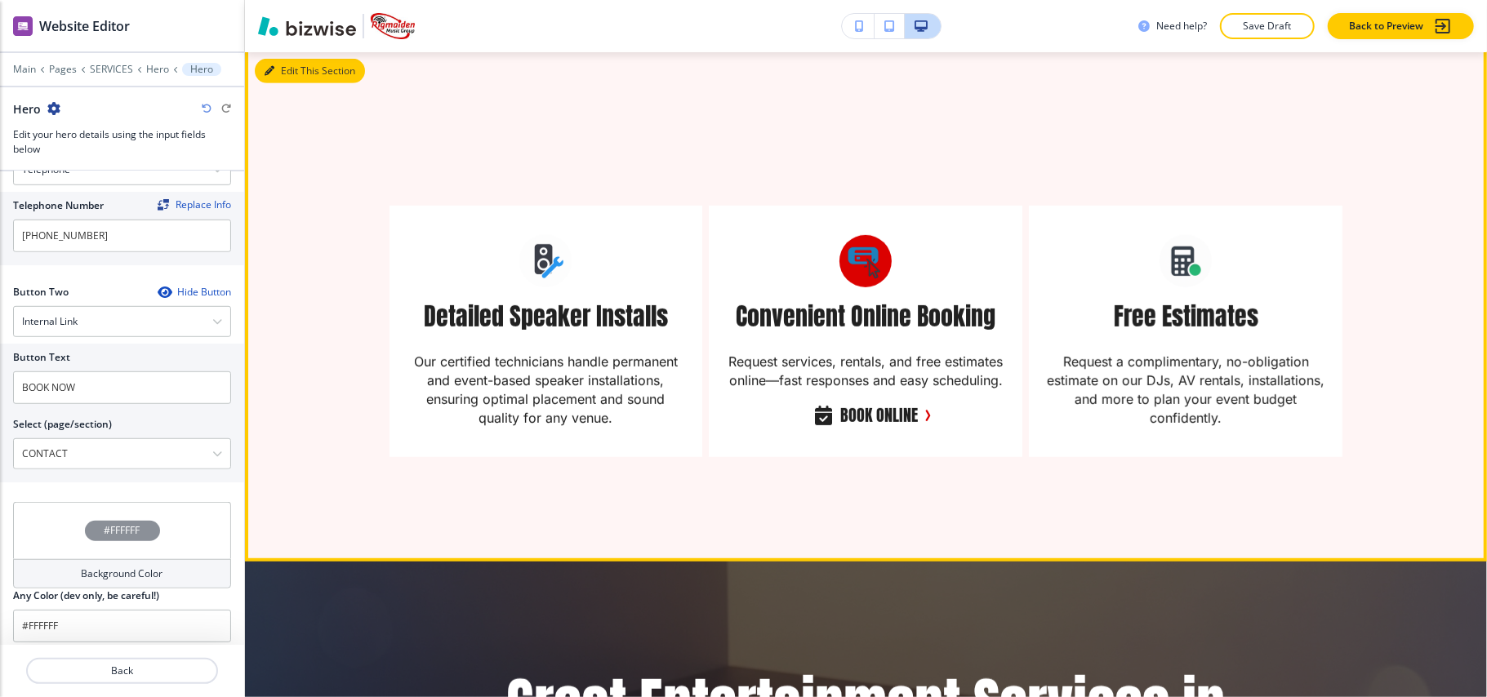
click at [292, 73] on button "Edit This Section" at bounding box center [310, 71] width 110 height 25
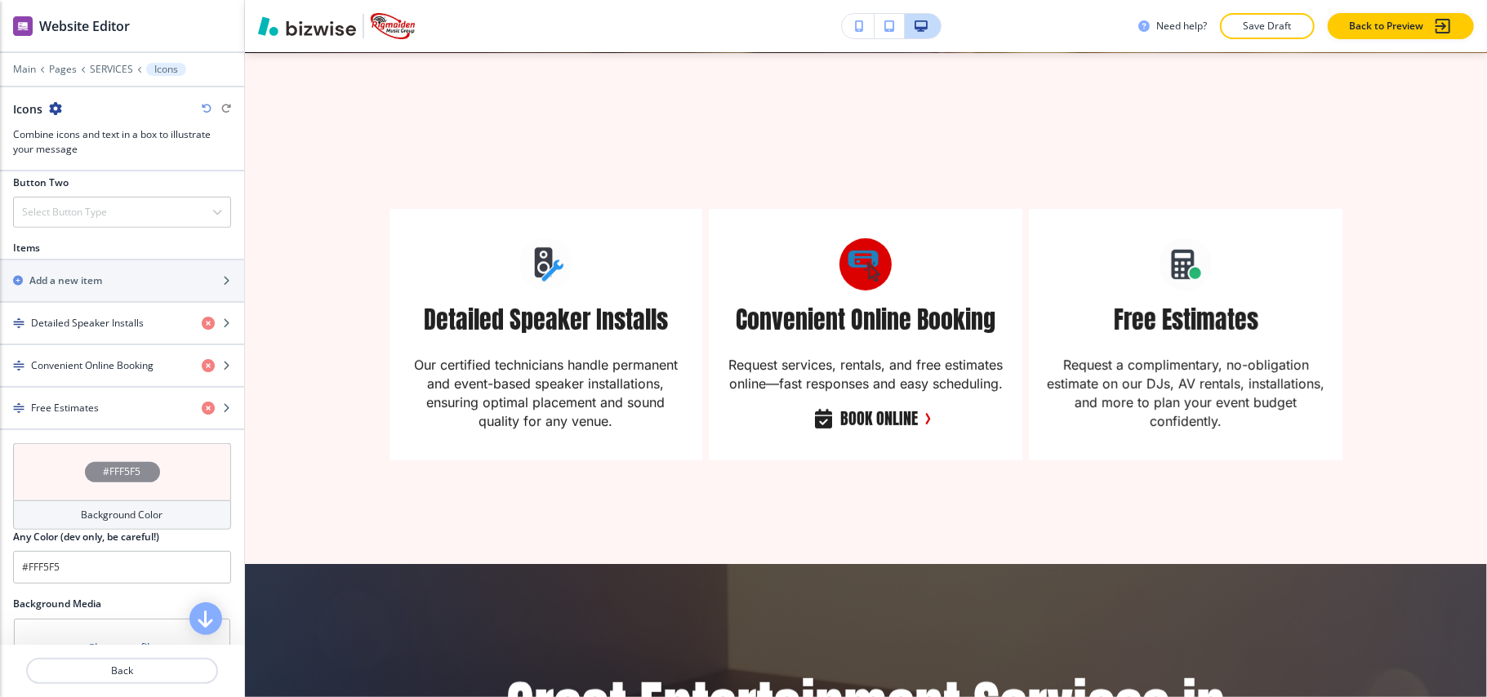
scroll to position [653, 0]
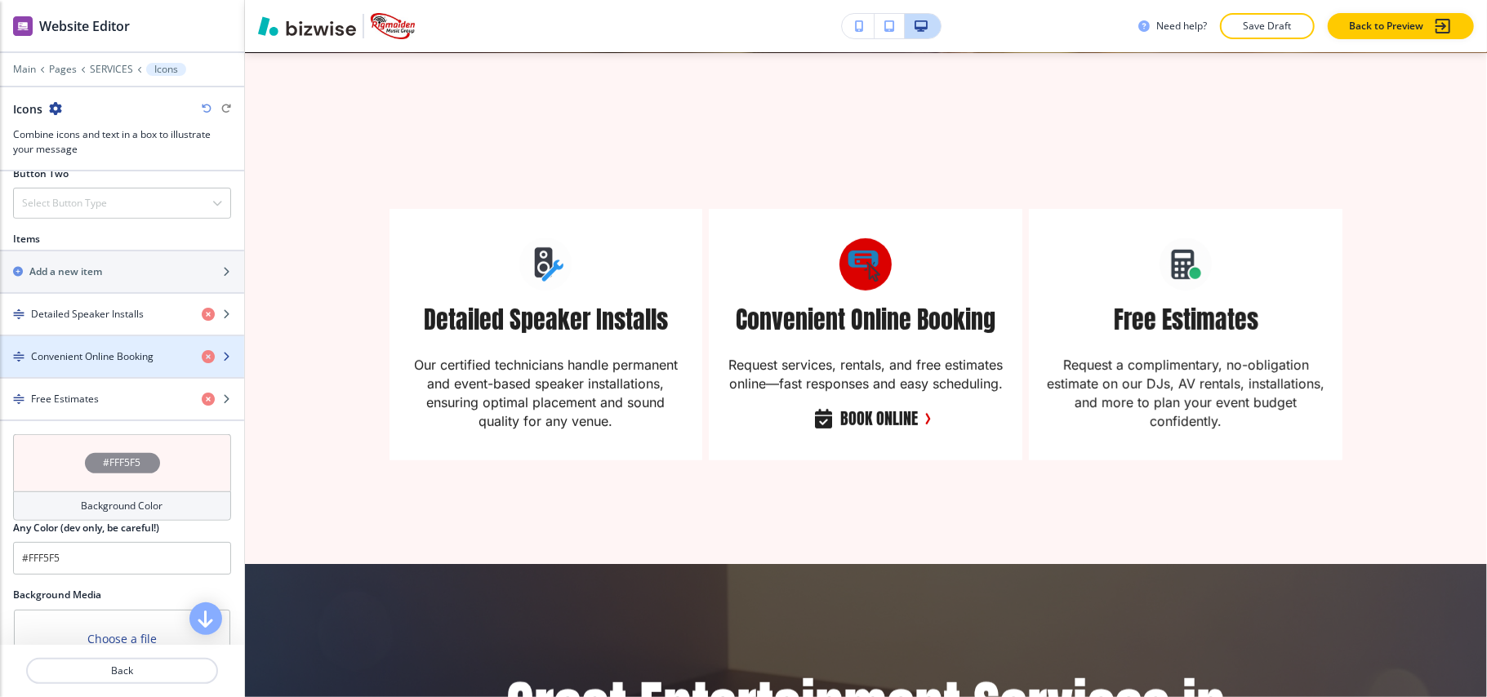
click at [106, 364] on h4 "Convenient Online Booking" at bounding box center [92, 357] width 123 height 15
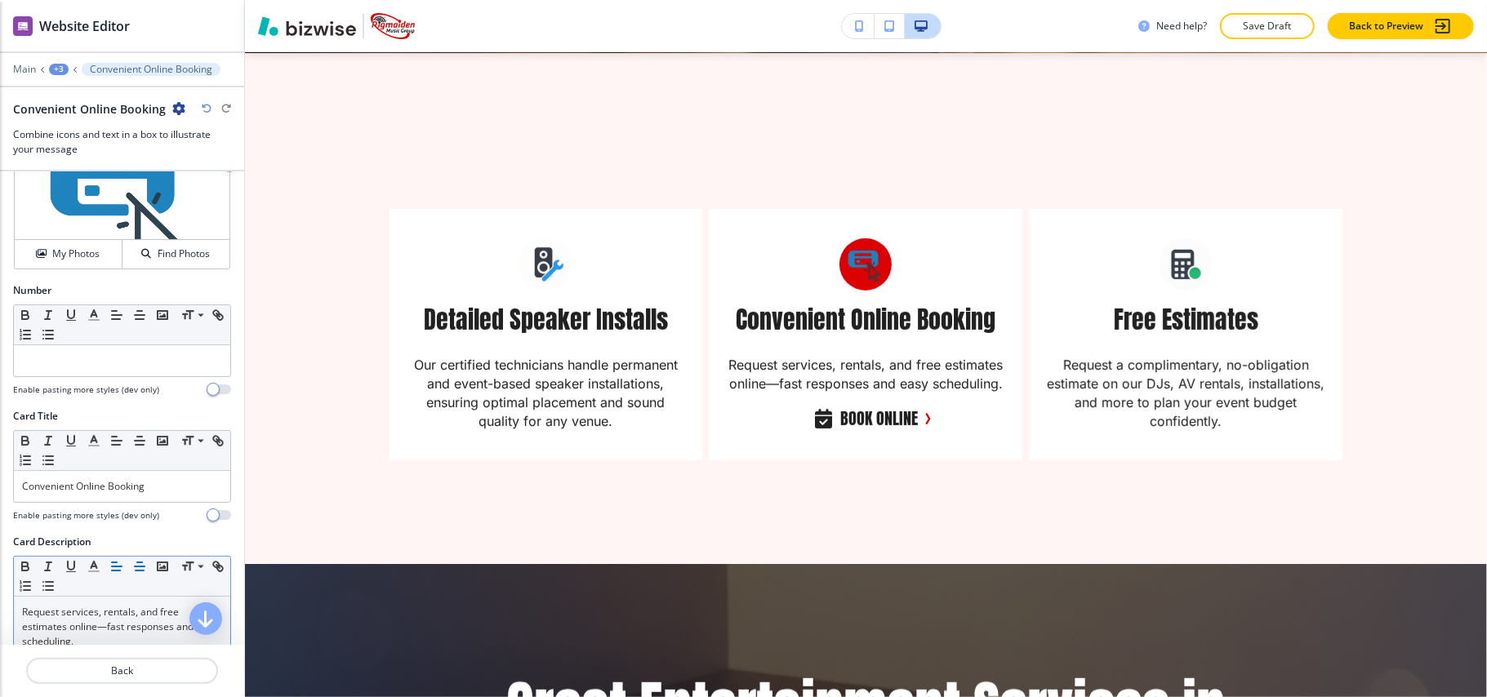
scroll to position [217, 0]
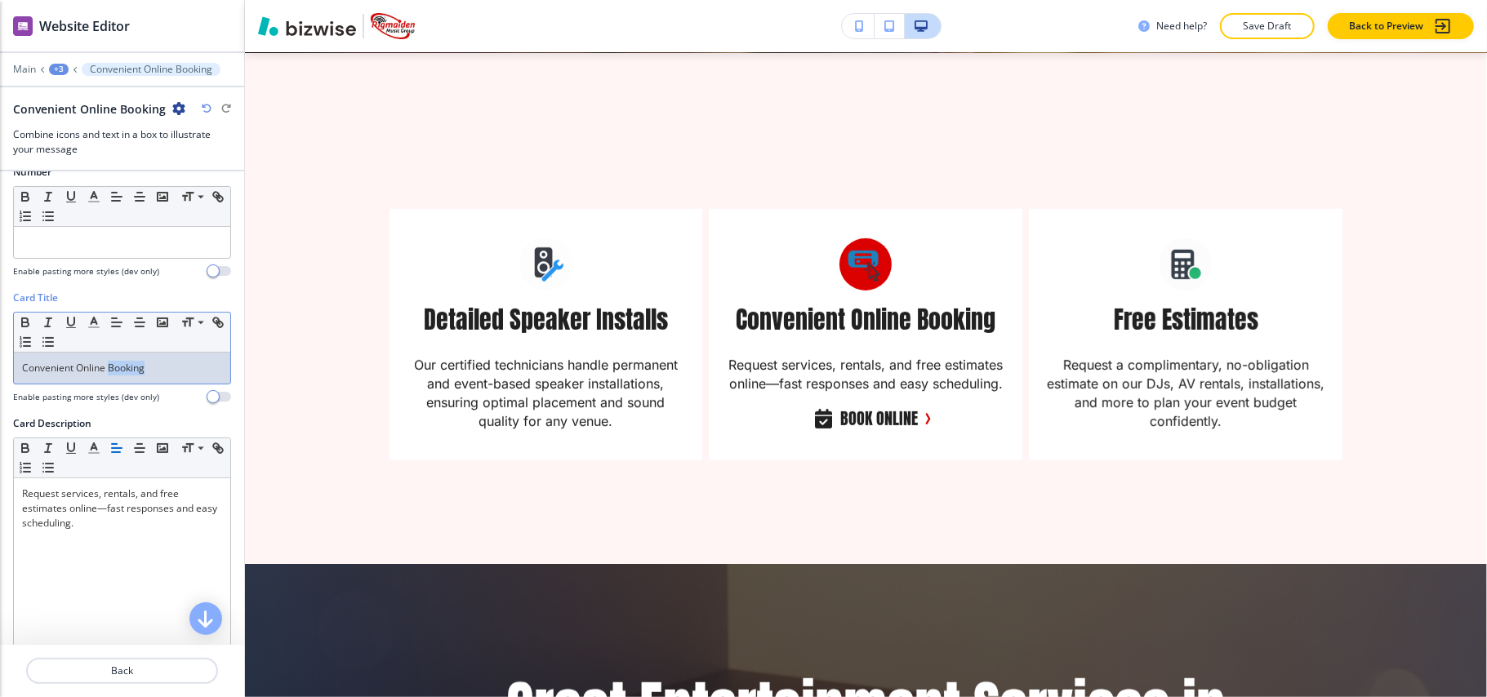
drag, startPoint x: 155, startPoint y: 369, endPoint x: 109, endPoint y: 370, distance: 46.6
click at [109, 370] on p "Convenient Online Booking" at bounding box center [122, 368] width 200 height 15
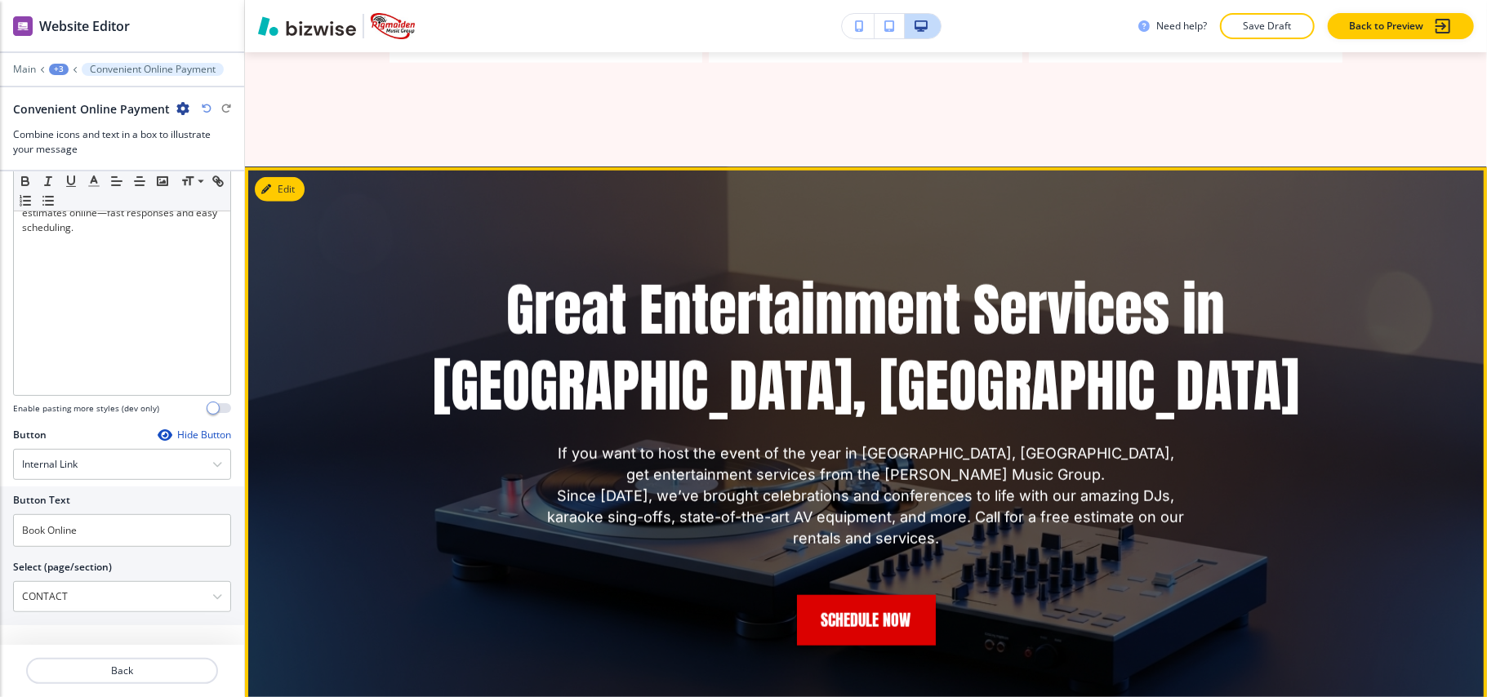
scroll to position [1058, 0]
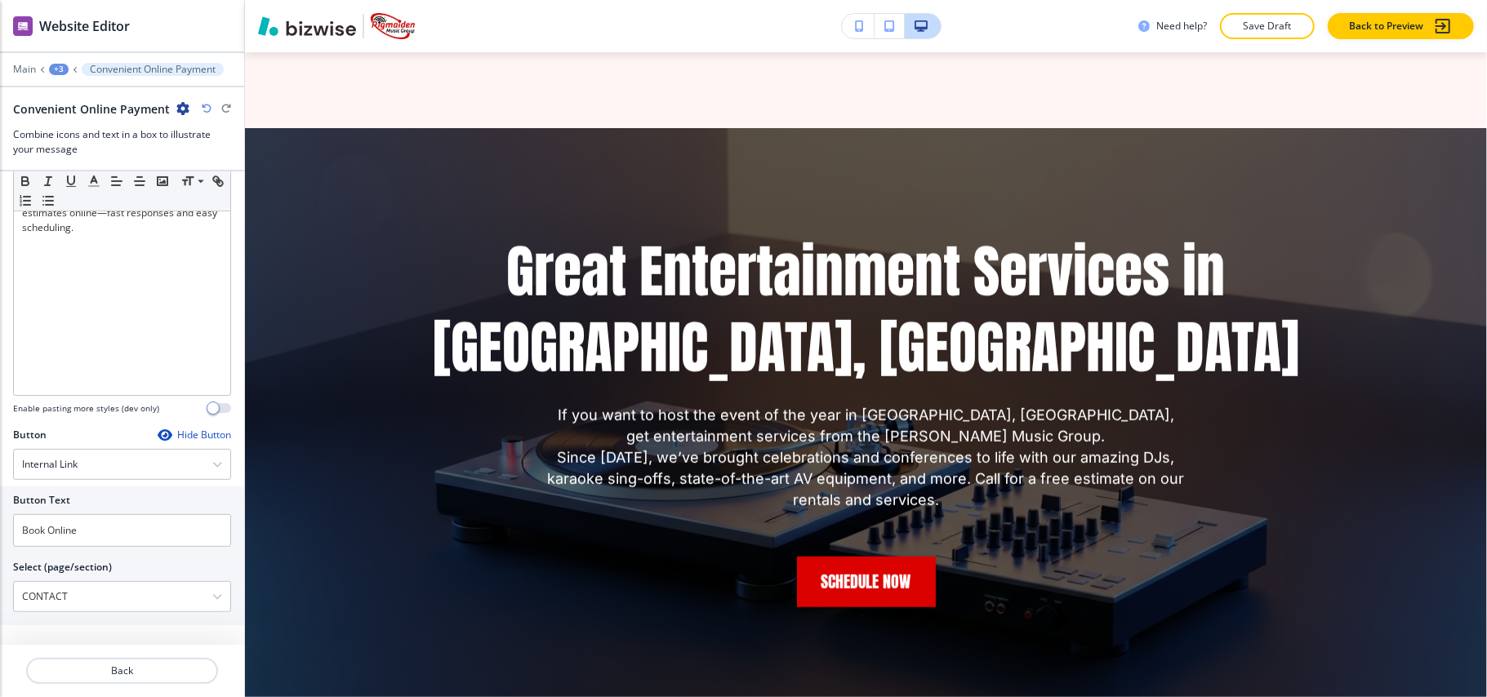
click at [60, 69] on div "+3" at bounding box center [59, 69] width 20 height 11
click at [100, 124] on p "SERVICES" at bounding box center [101, 125] width 83 height 15
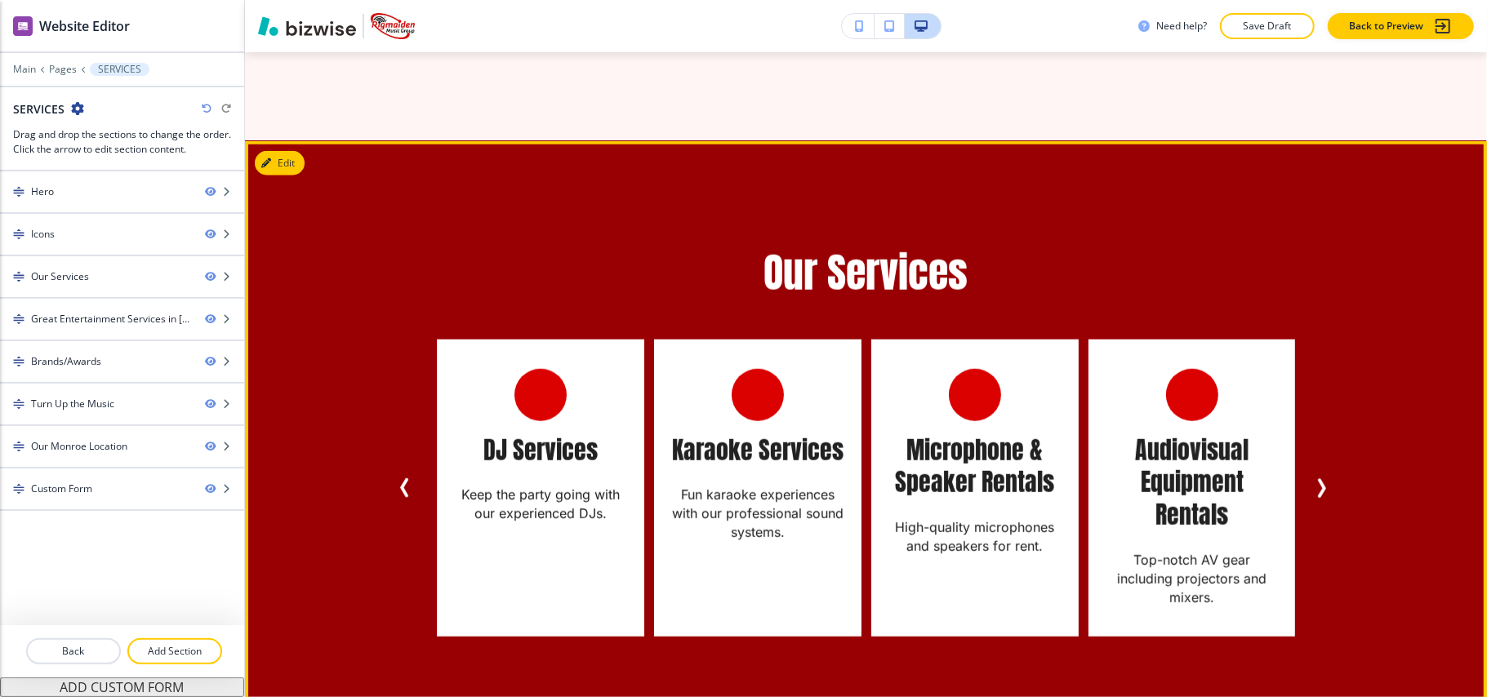
scroll to position [1045, 0]
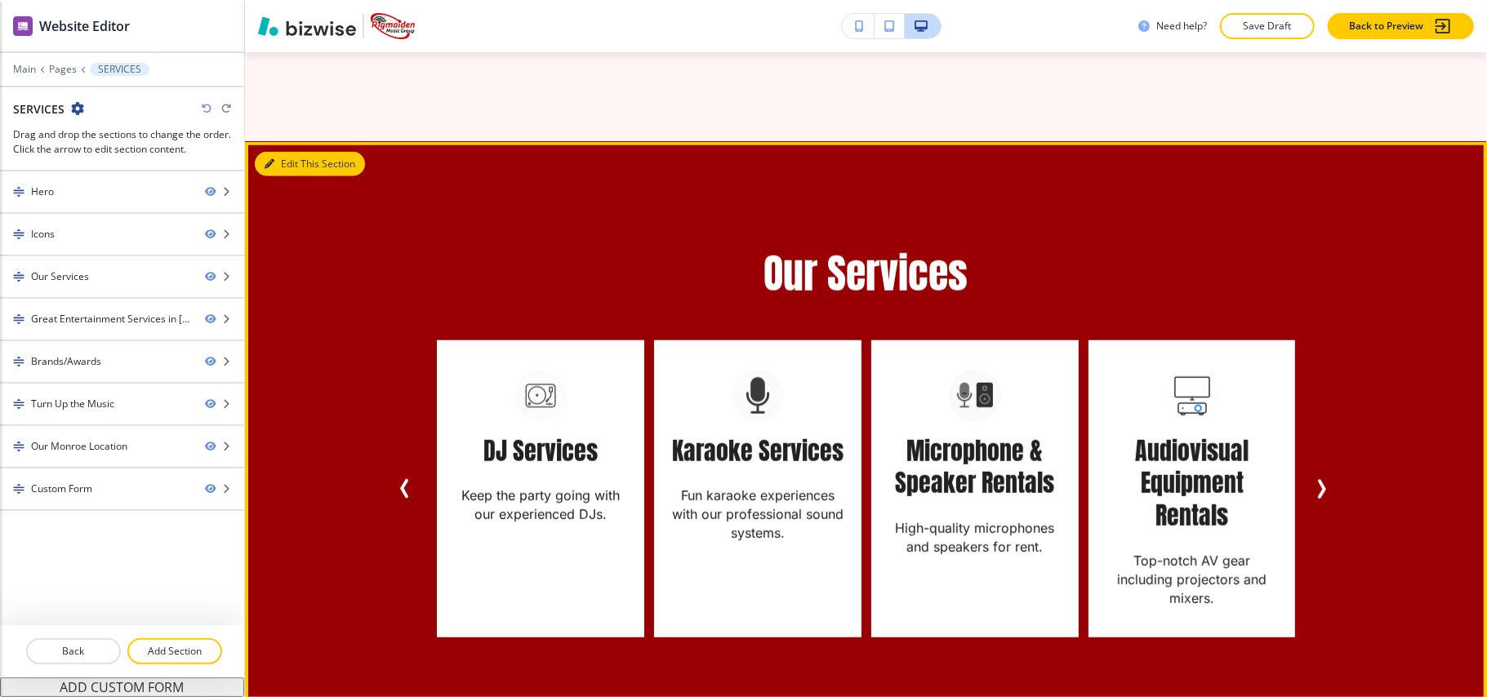
click at [273, 162] on icon "button" at bounding box center [270, 164] width 10 height 10
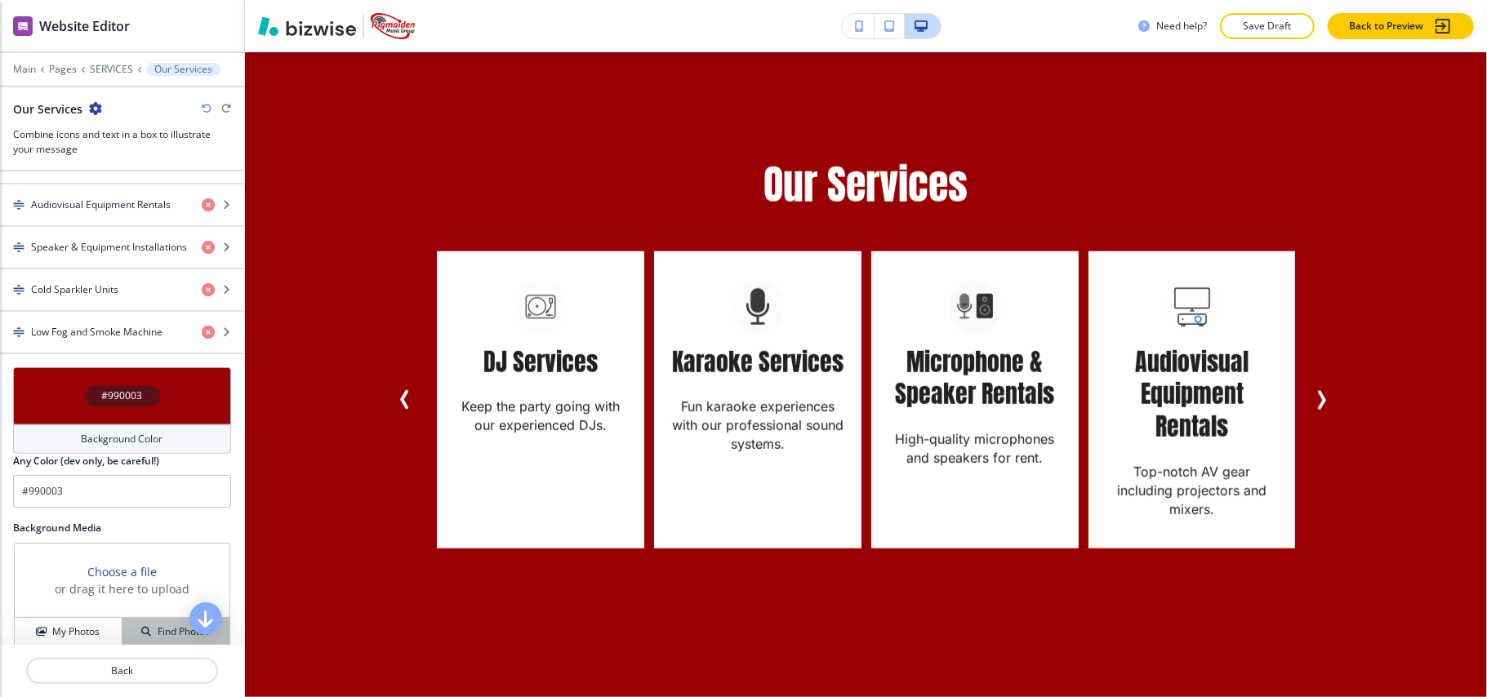
scroll to position [1021, 0]
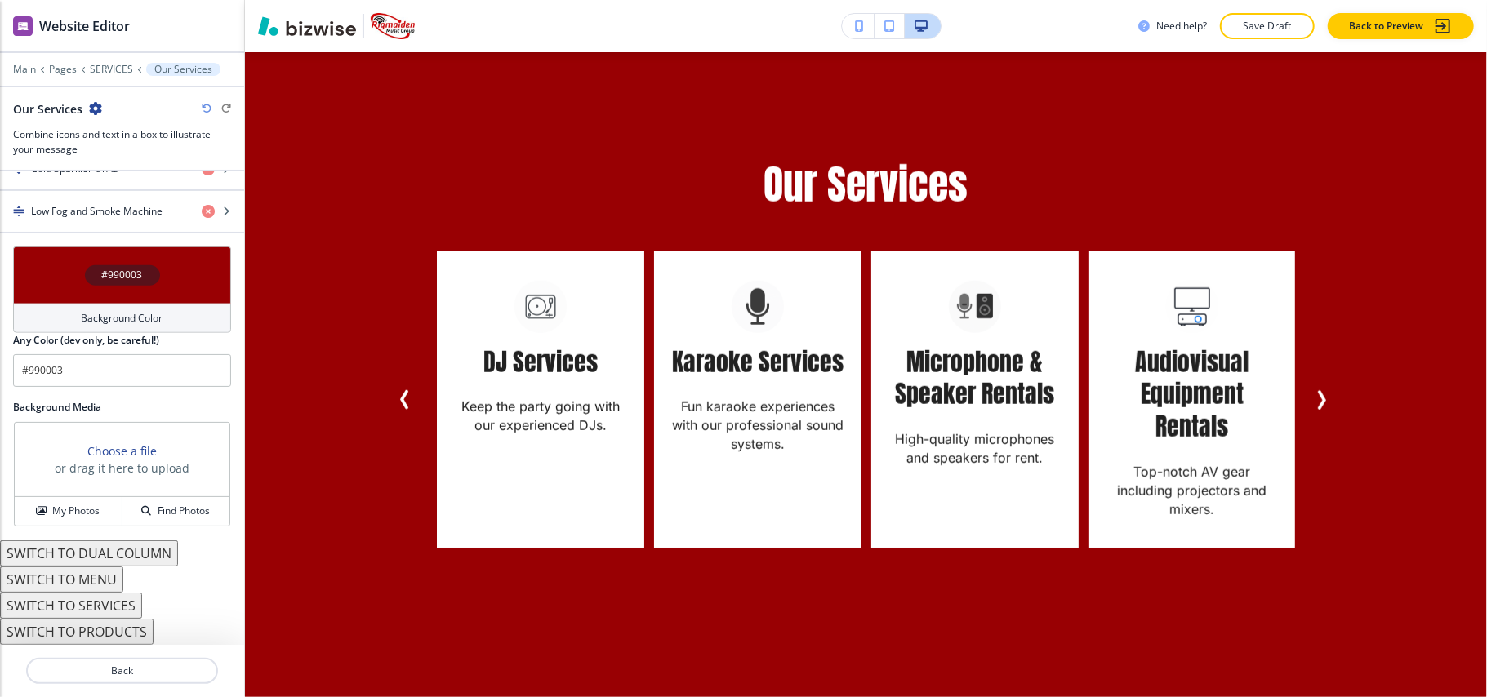
click at [113, 552] on button "SWITCH TO DUAL COLUMN" at bounding box center [89, 554] width 178 height 26
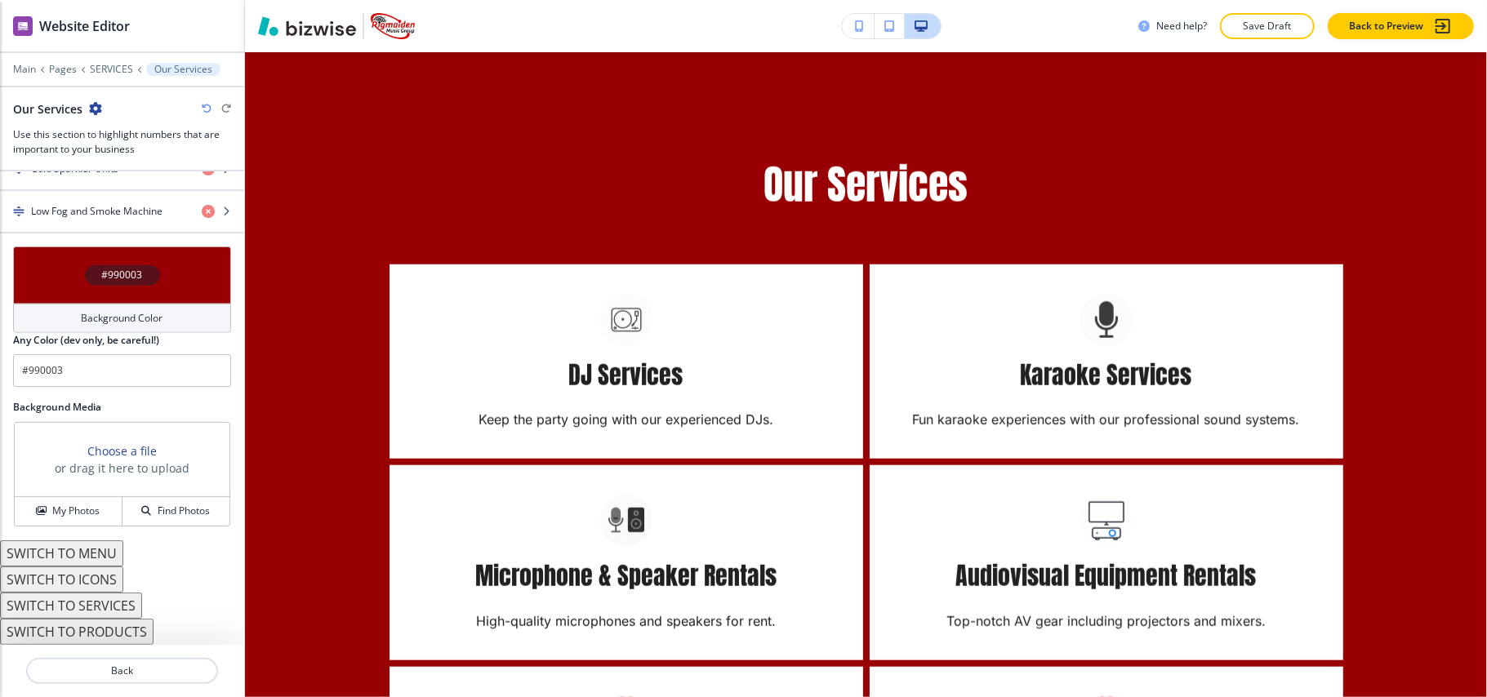
click at [96, 611] on button "SWITCH TO SERVICES" at bounding box center [71, 606] width 142 height 26
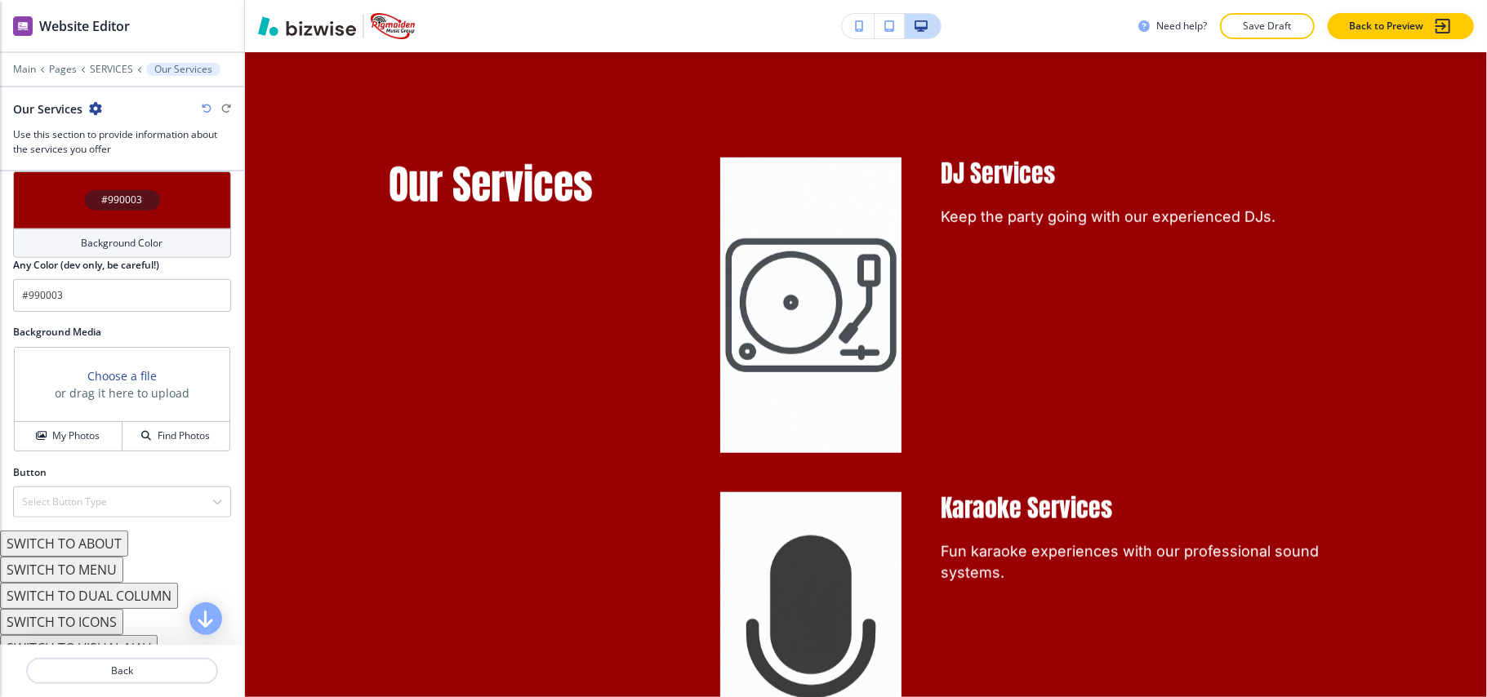
scroll to position [1034, 0]
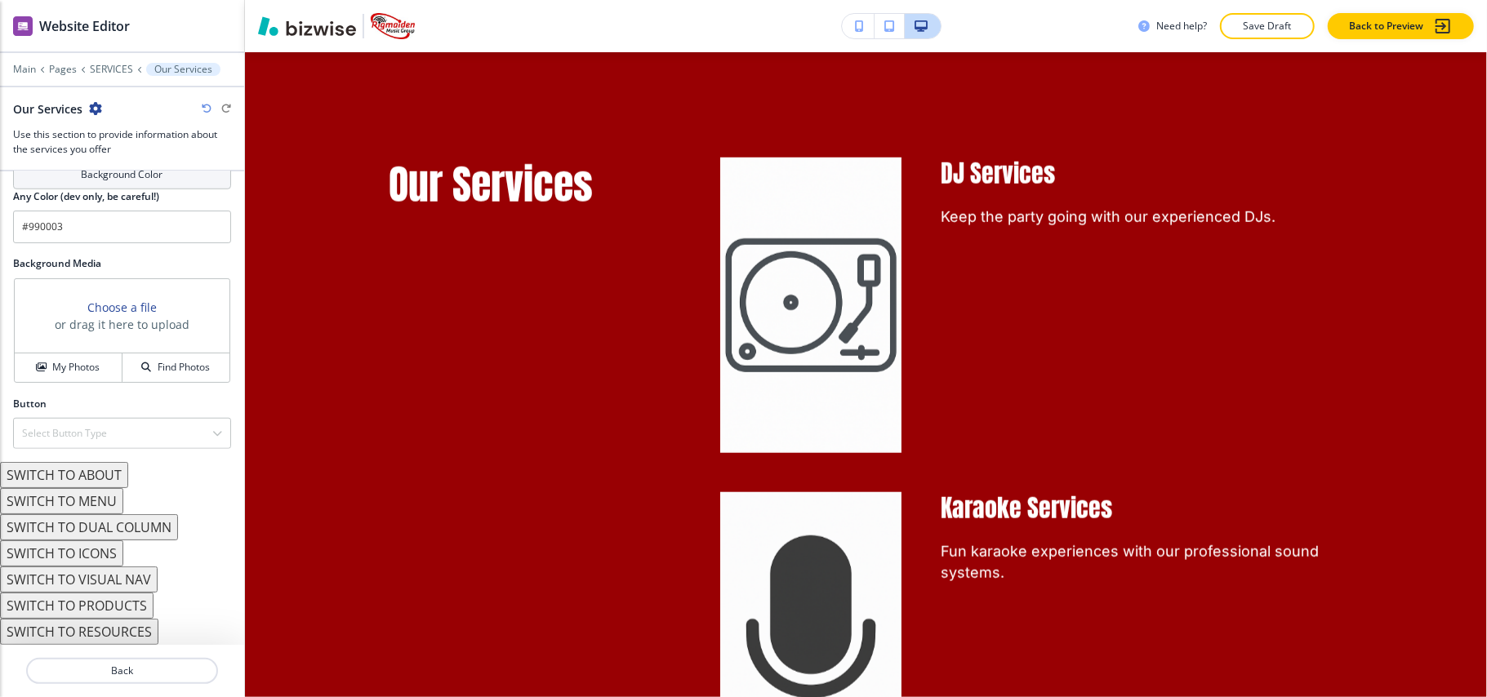
click at [90, 469] on button "SWITCH TO ABOUT" at bounding box center [64, 475] width 128 height 26
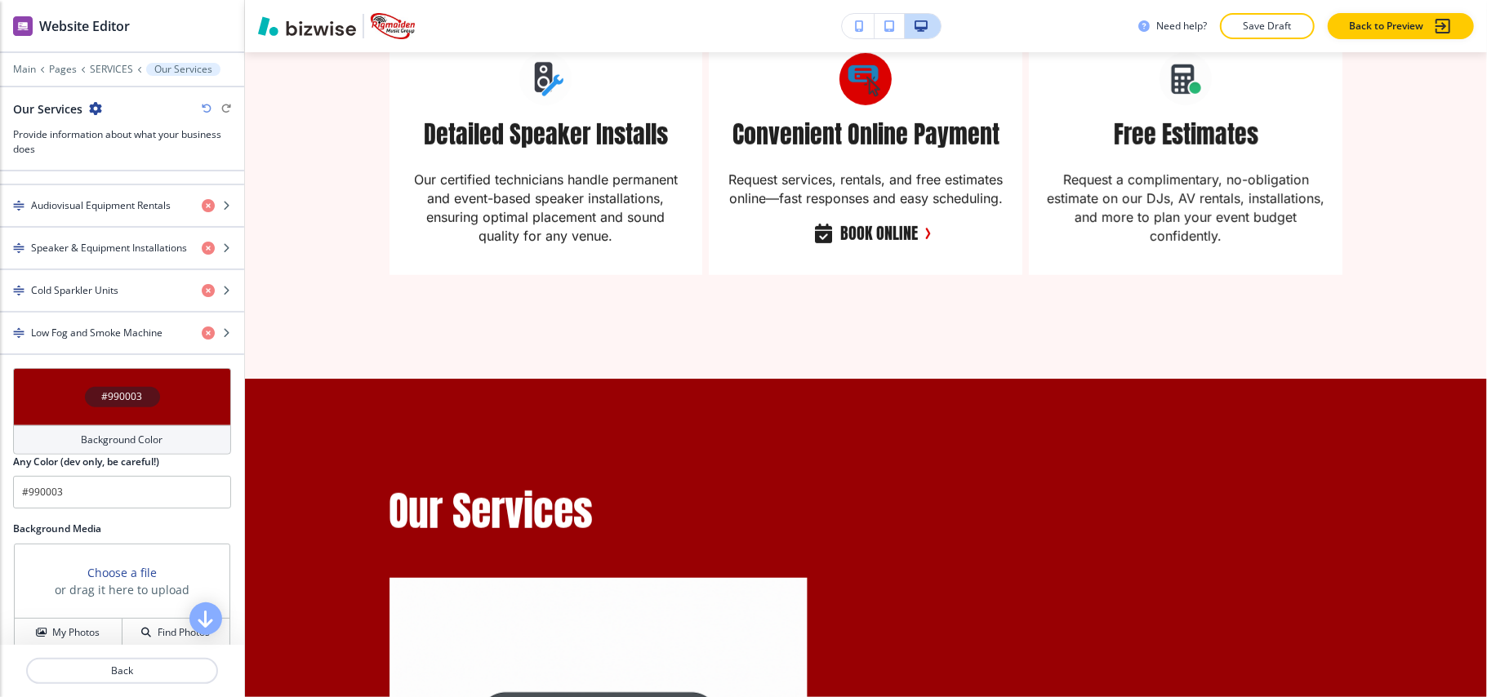
scroll to position [570, 0]
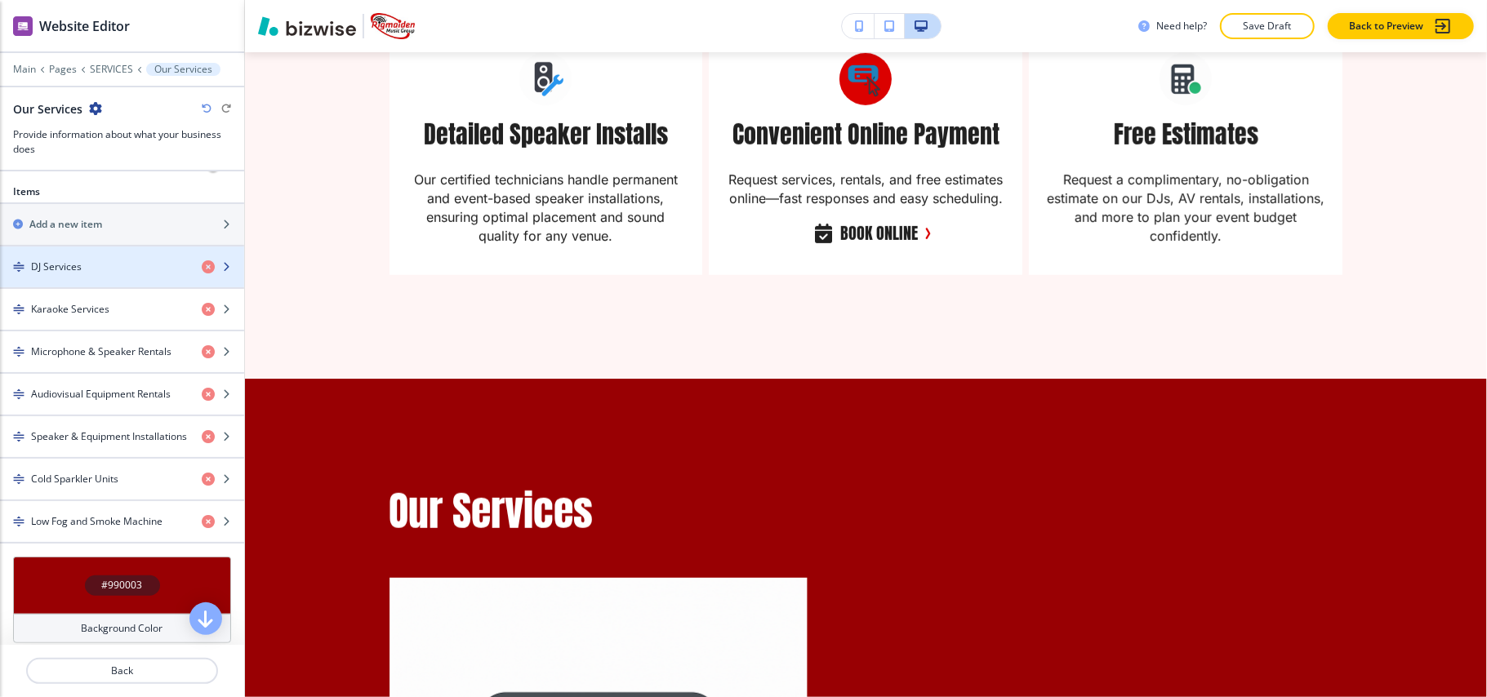
click at [74, 272] on h4 "DJ Services" at bounding box center [56, 267] width 51 height 15
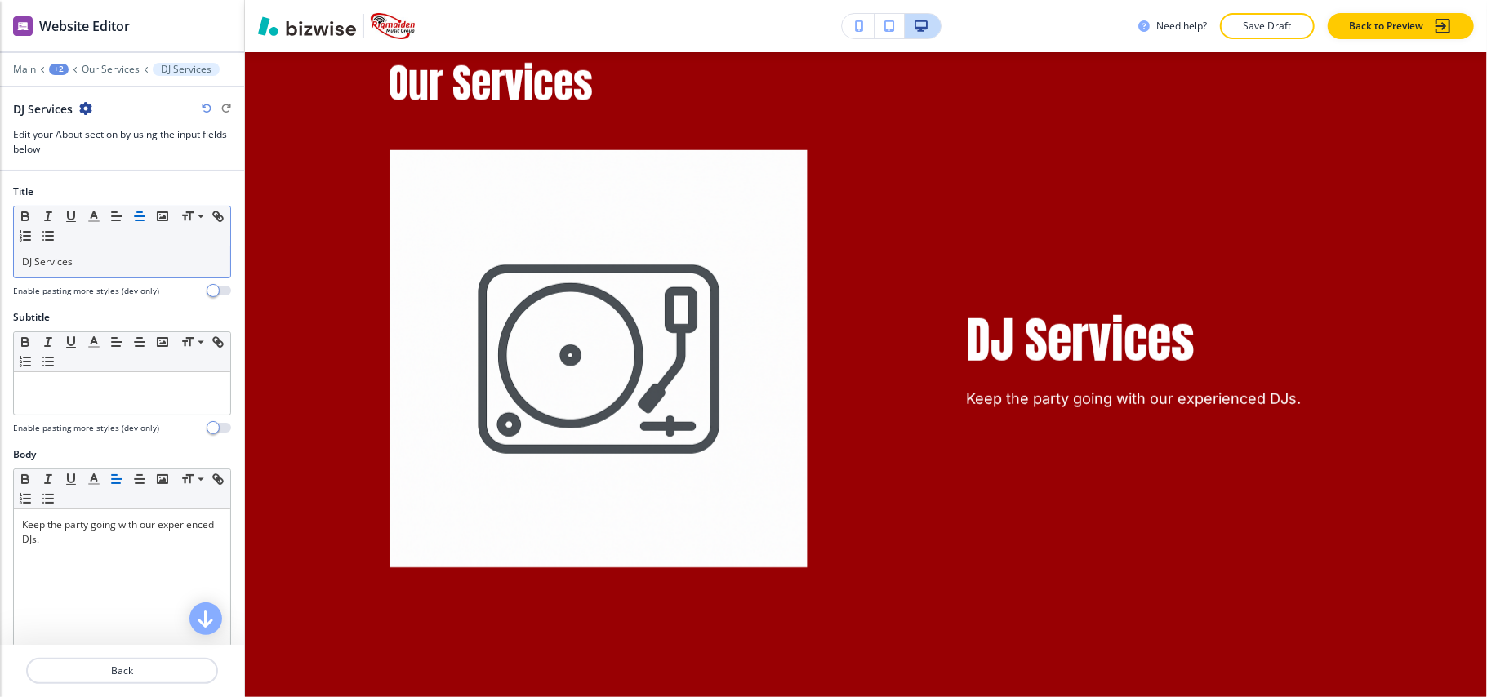
scroll to position [1255, 0]
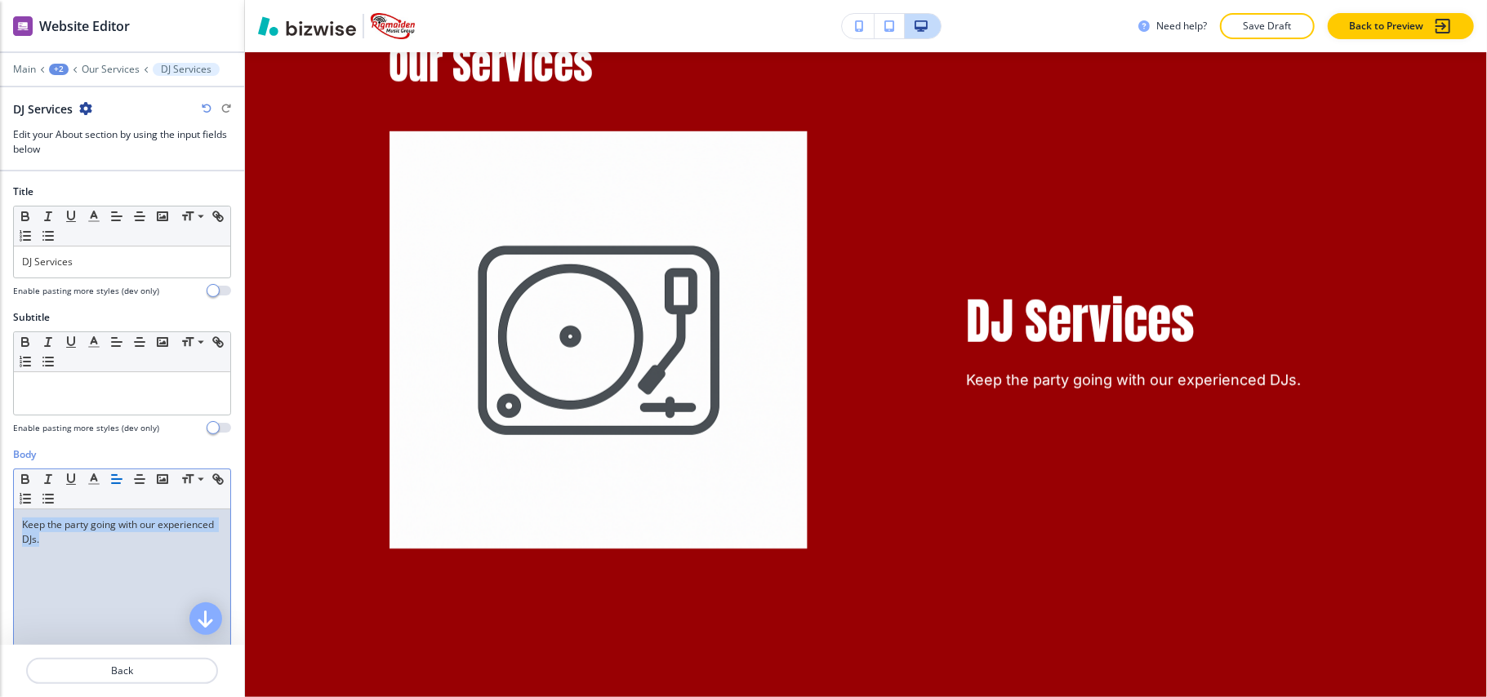
drag, startPoint x: 160, startPoint y: 564, endPoint x: 0, endPoint y: 510, distance: 168.9
click at [0, 510] on div "Body Small Normal Large Huge Keep the party going with our experienced DJs. Ena…" at bounding box center [122, 601] width 244 height 307
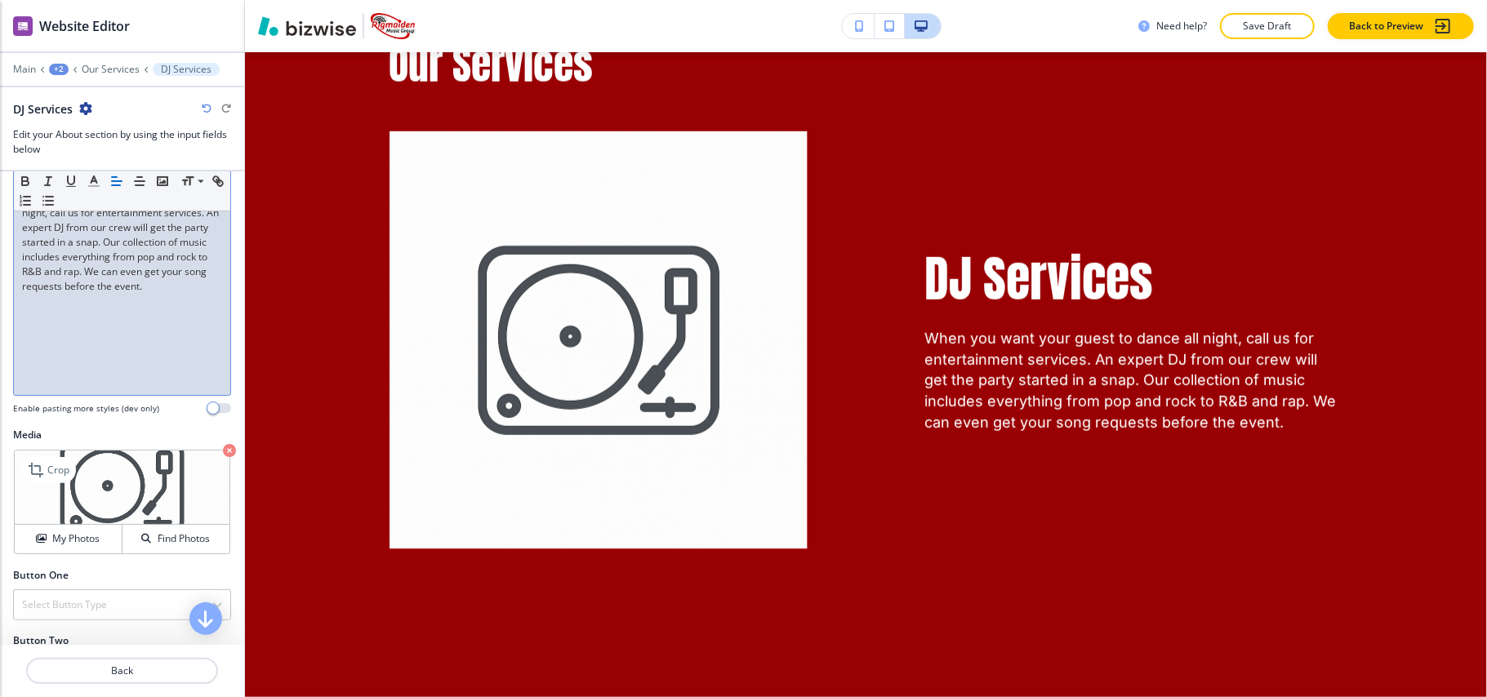
scroll to position [385, 0]
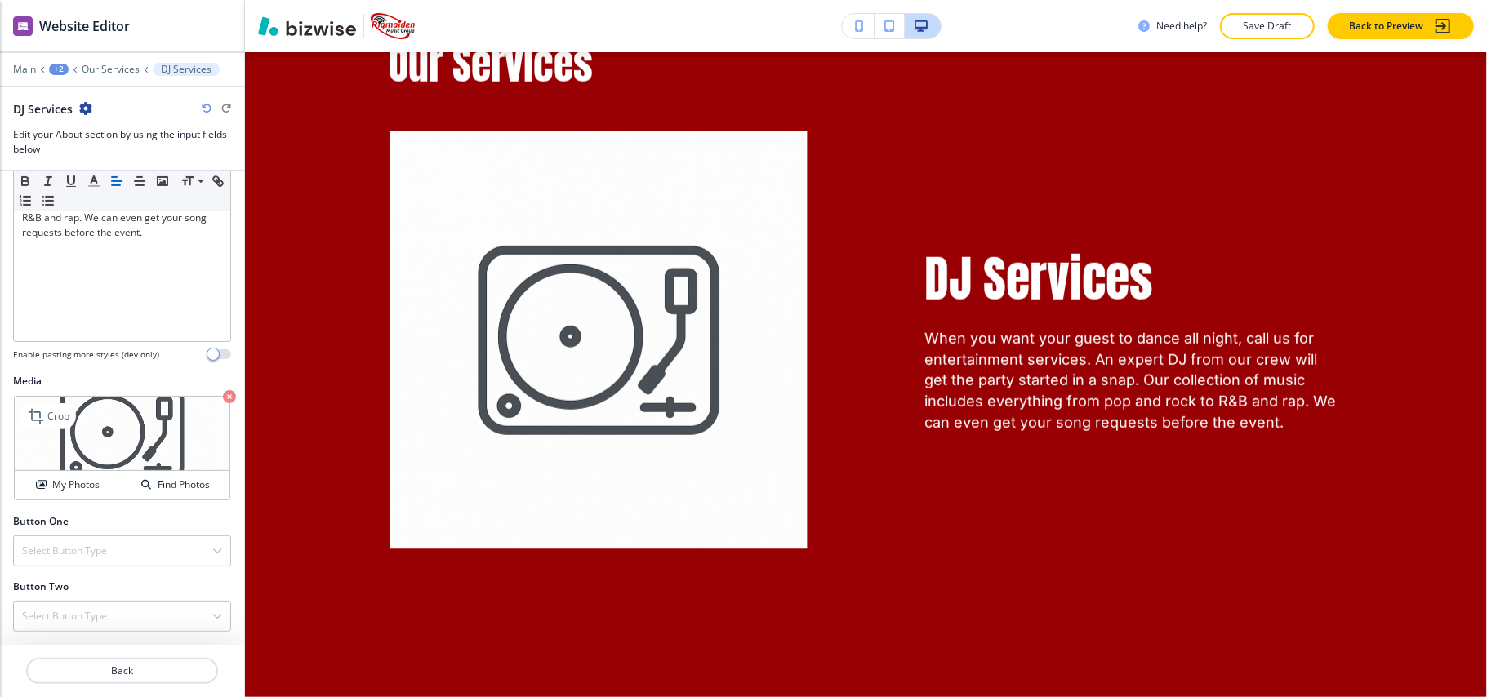
click at [223, 395] on icon "button" at bounding box center [229, 396] width 13 height 13
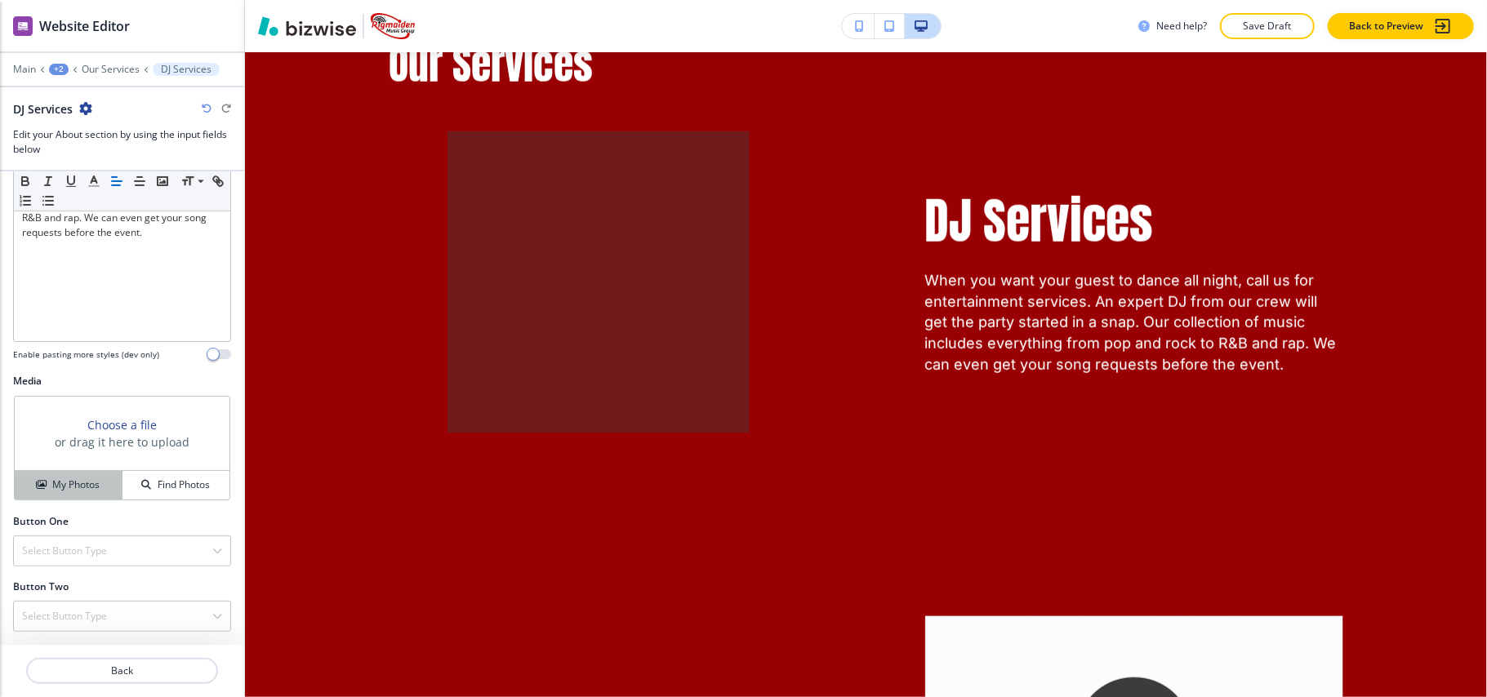
click at [67, 484] on h4 "My Photos" at bounding box center [75, 485] width 47 height 15
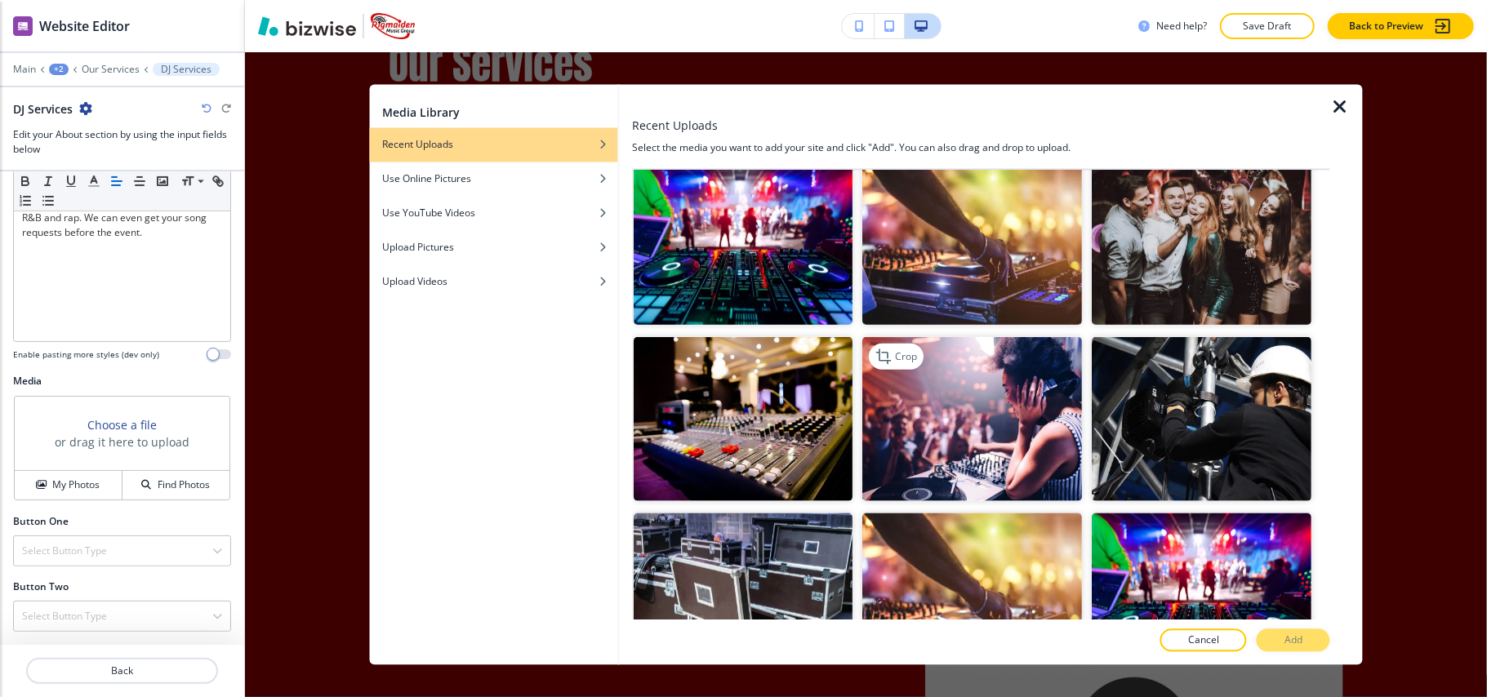
scroll to position [1089, 0]
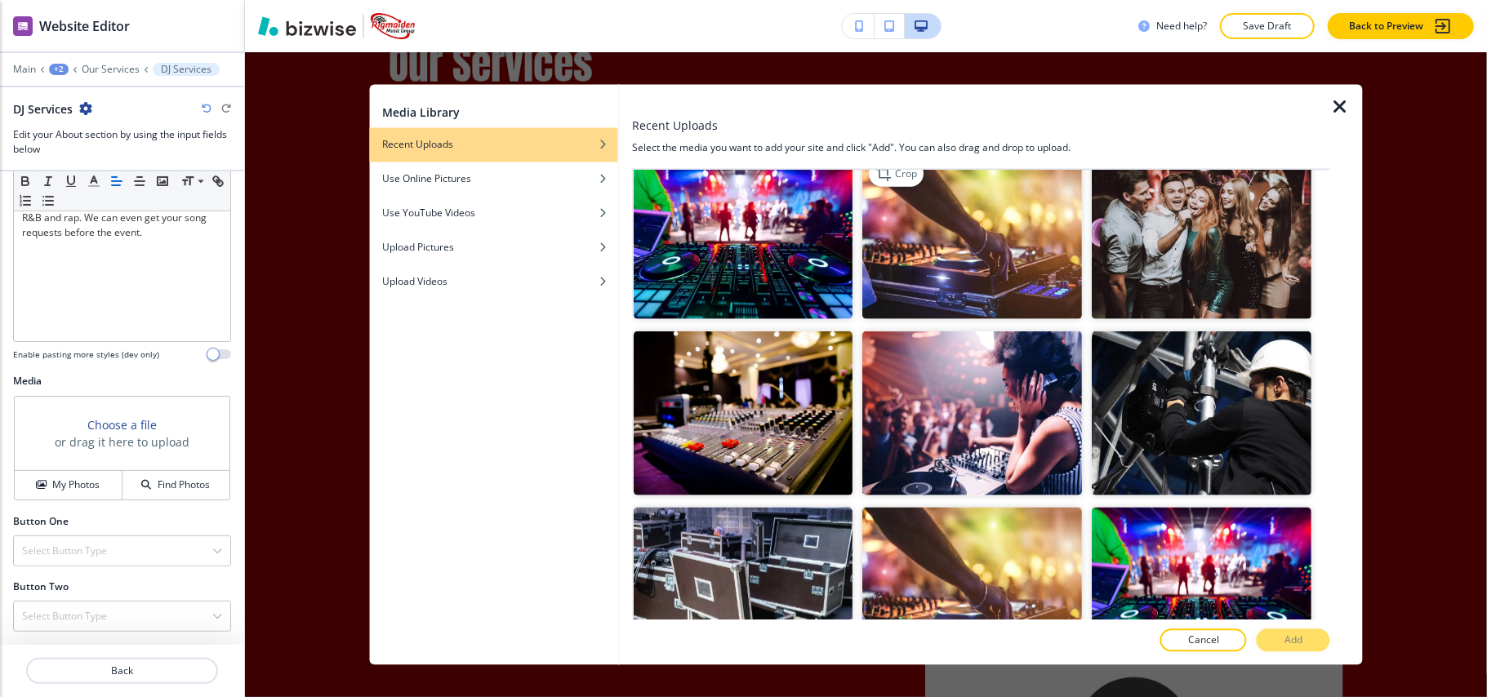
click at [929, 214] on img "button" at bounding box center [973, 236] width 220 height 165
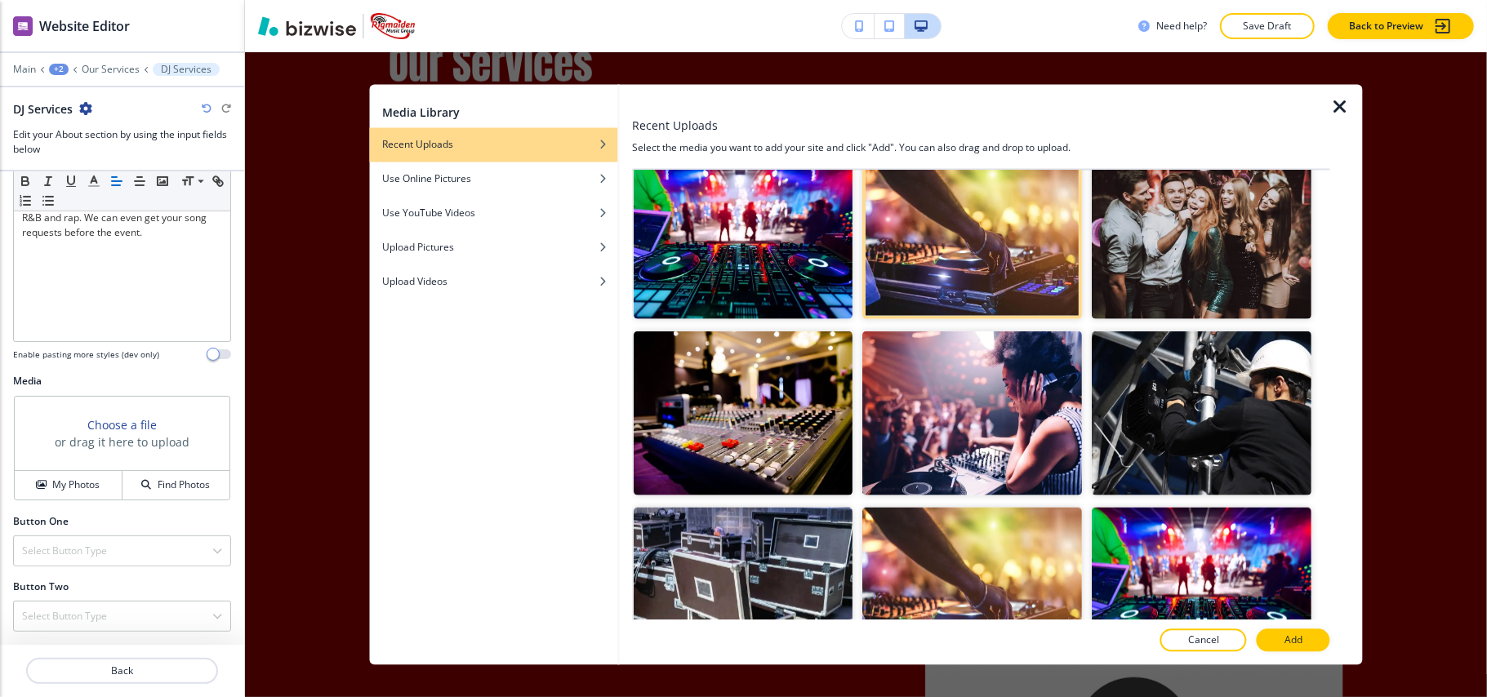
click at [1289, 635] on p "Add" at bounding box center [1294, 641] width 18 height 15
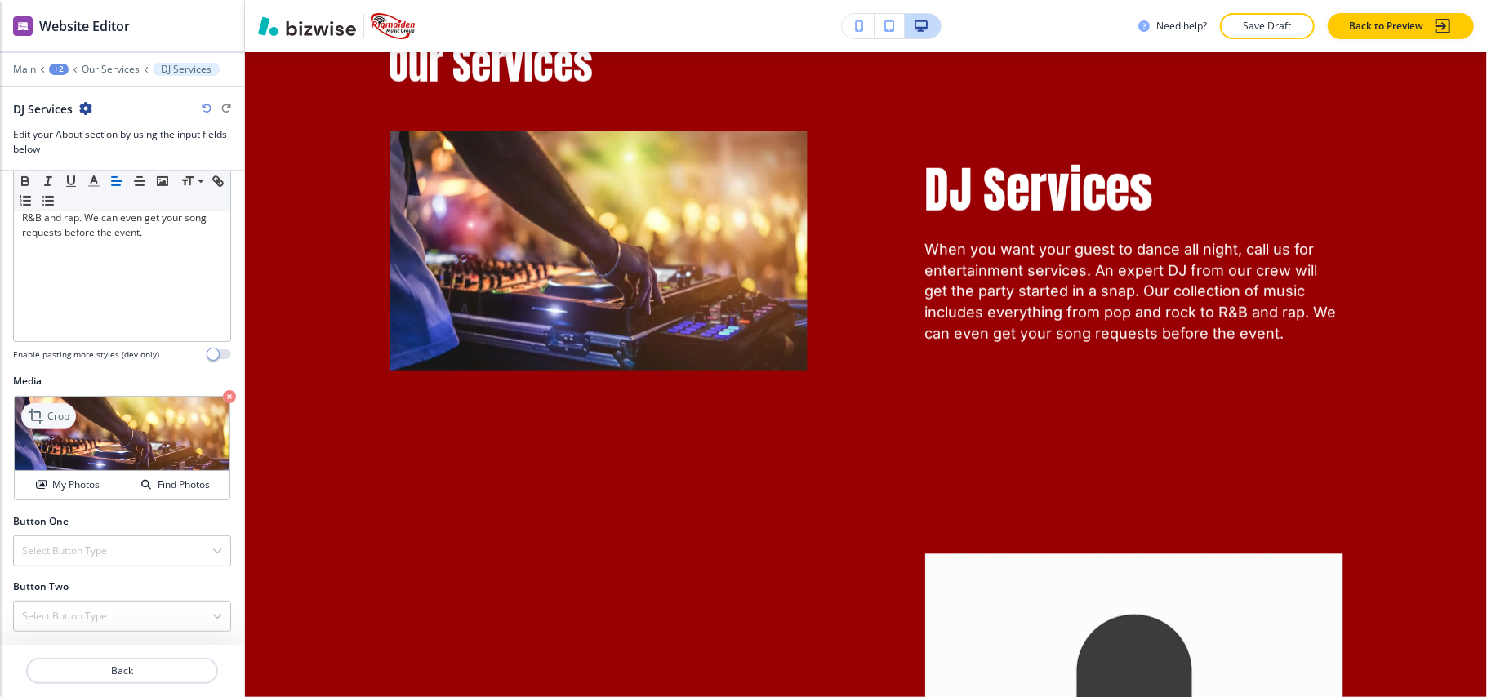
click at [50, 409] on p "Crop" at bounding box center [58, 416] width 22 height 15
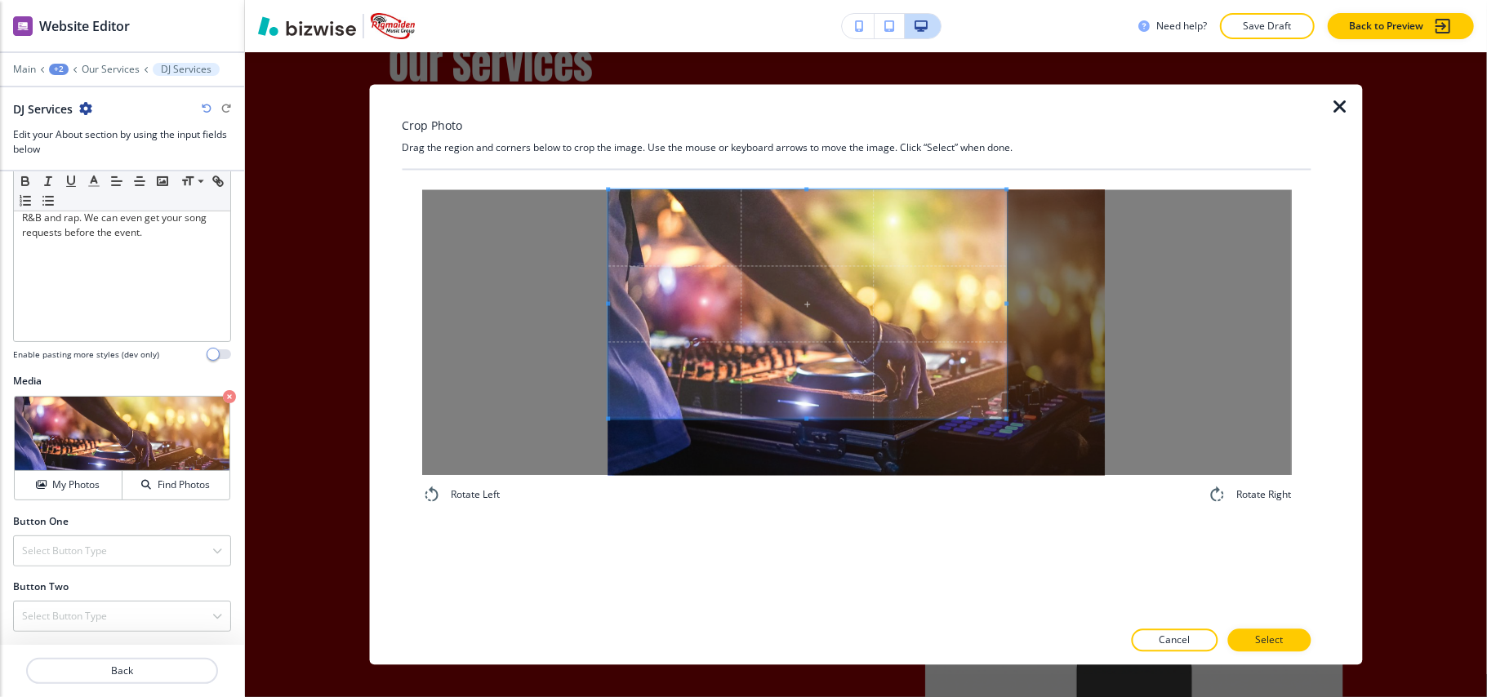
click at [858, 229] on span at bounding box center [807, 304] width 399 height 229
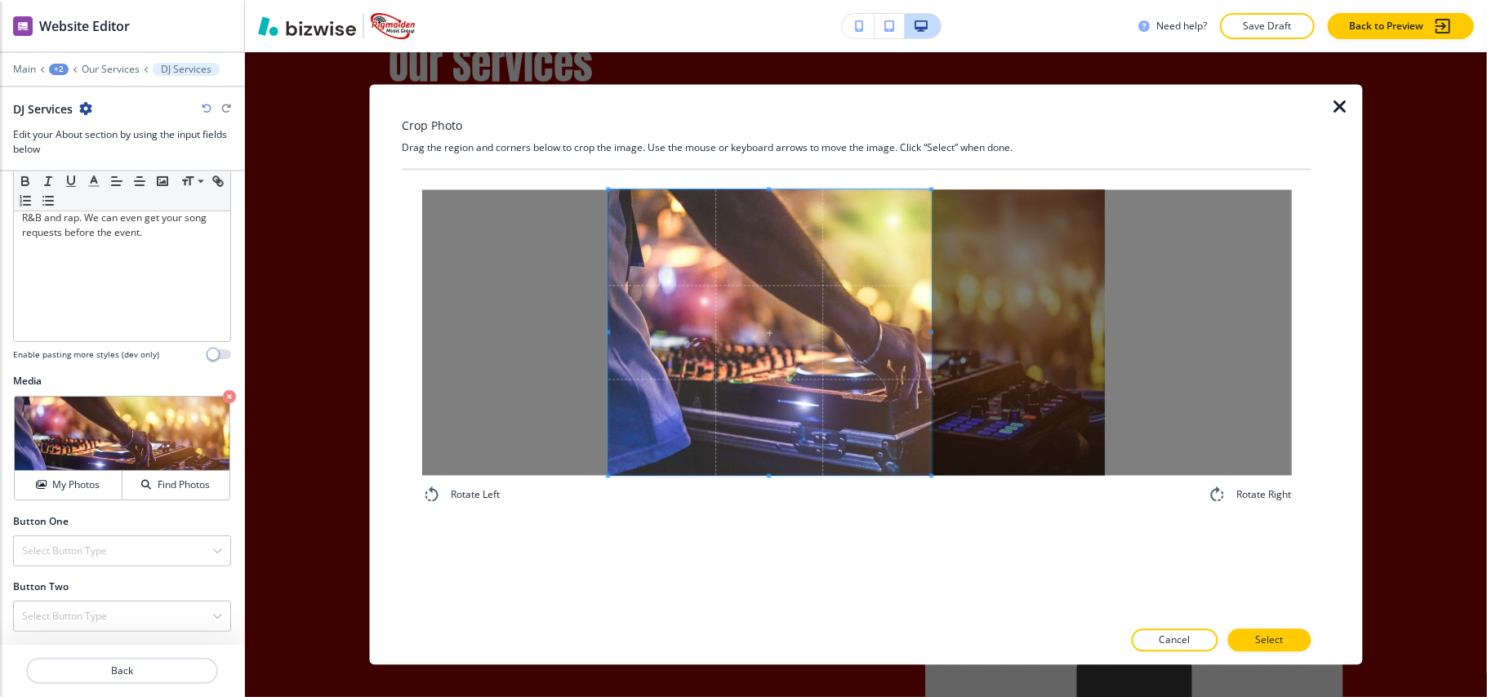
click at [934, 517] on div "Rotate Left Rotate Right" at bounding box center [856, 348] width 909 height 354
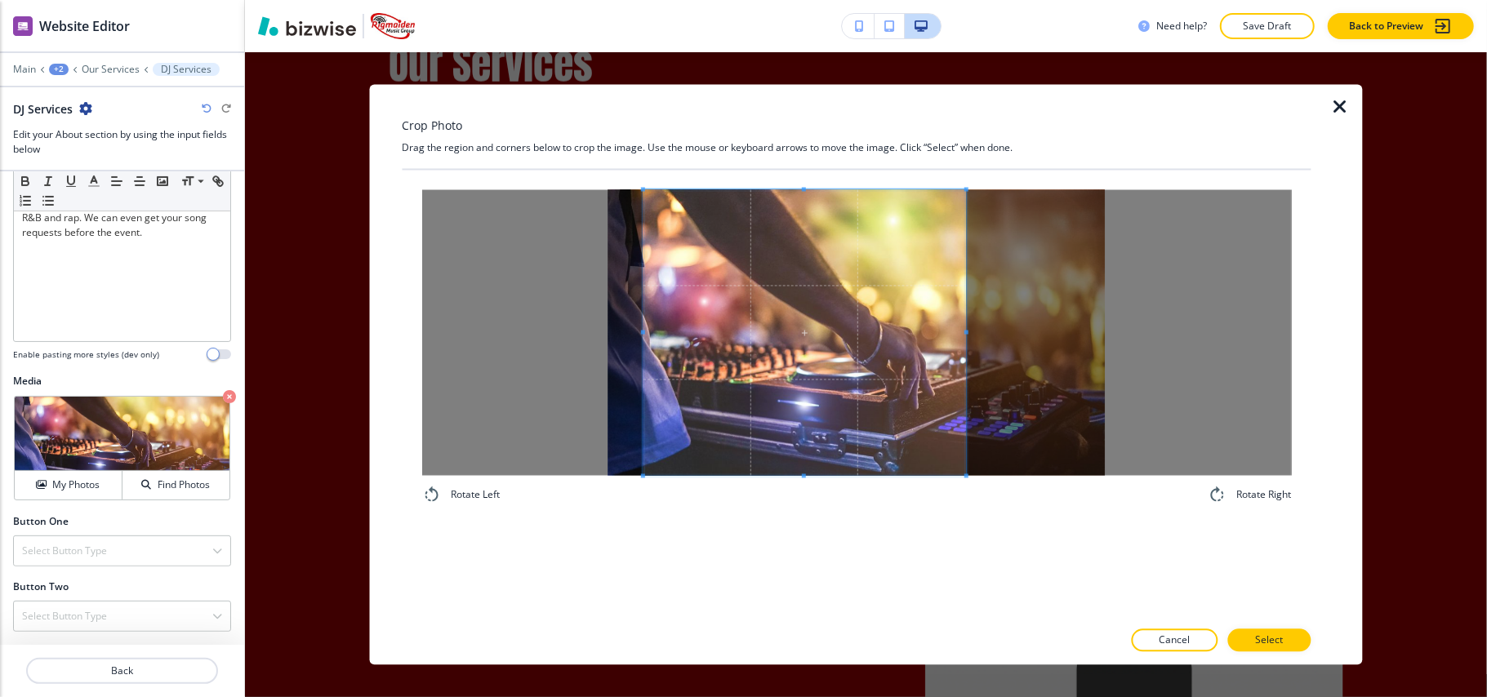
click at [830, 426] on span at bounding box center [804, 333] width 323 height 286
click at [1259, 650] on button "Select" at bounding box center [1269, 641] width 83 height 23
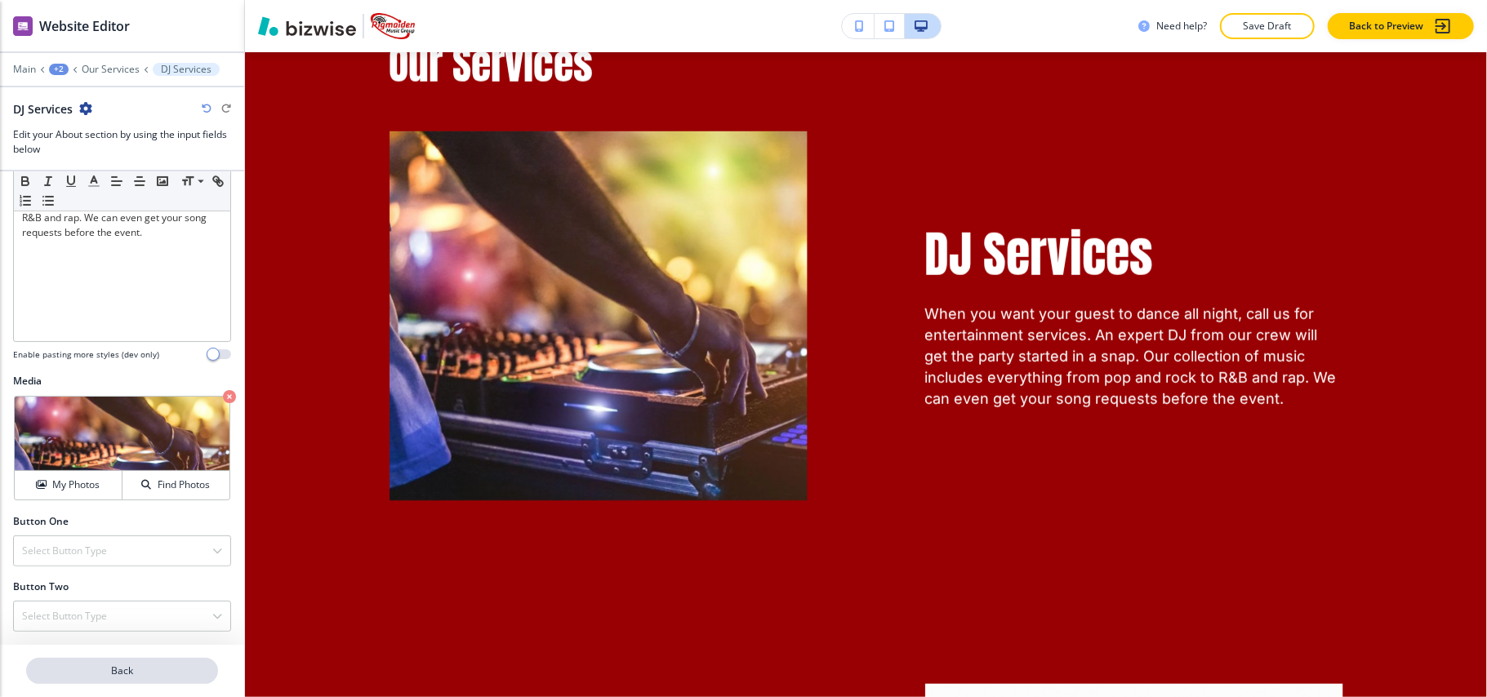
click at [150, 676] on p "Back" at bounding box center [122, 671] width 189 height 15
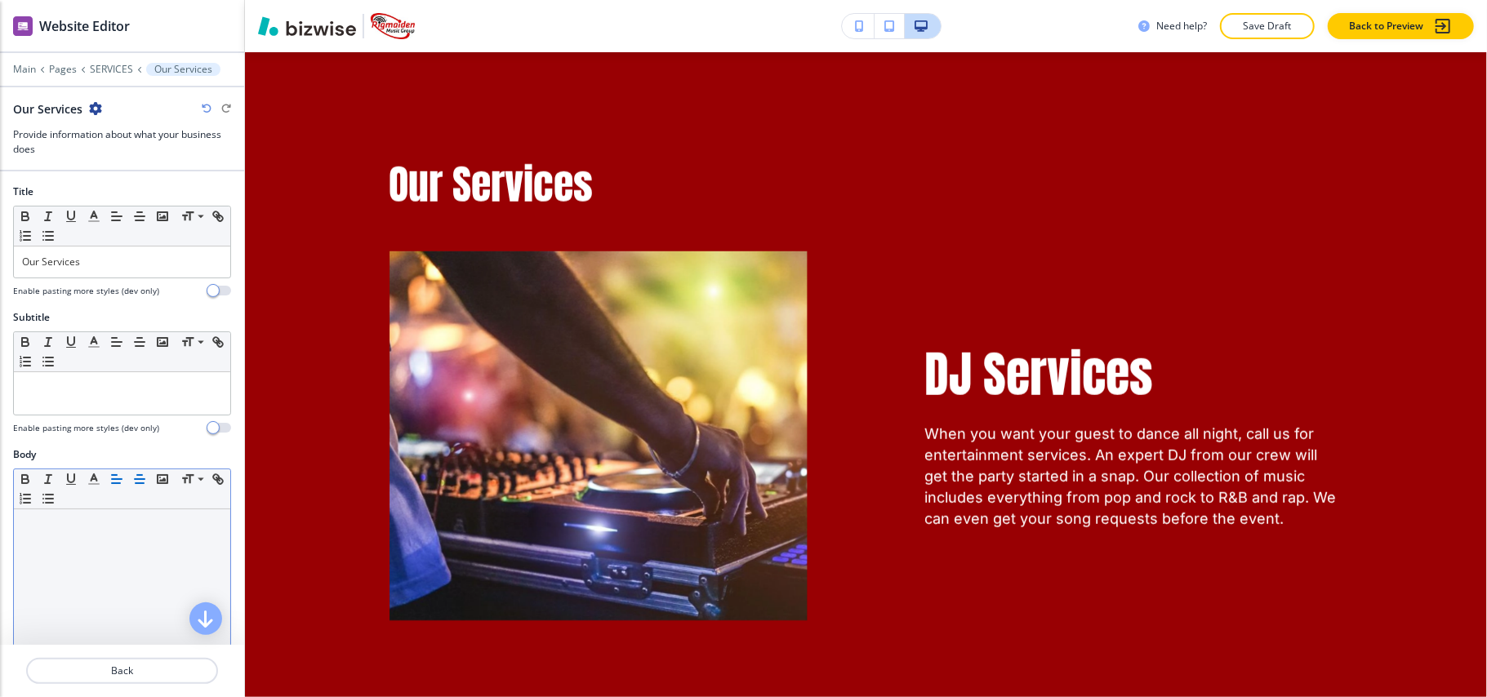
scroll to position [435, 0]
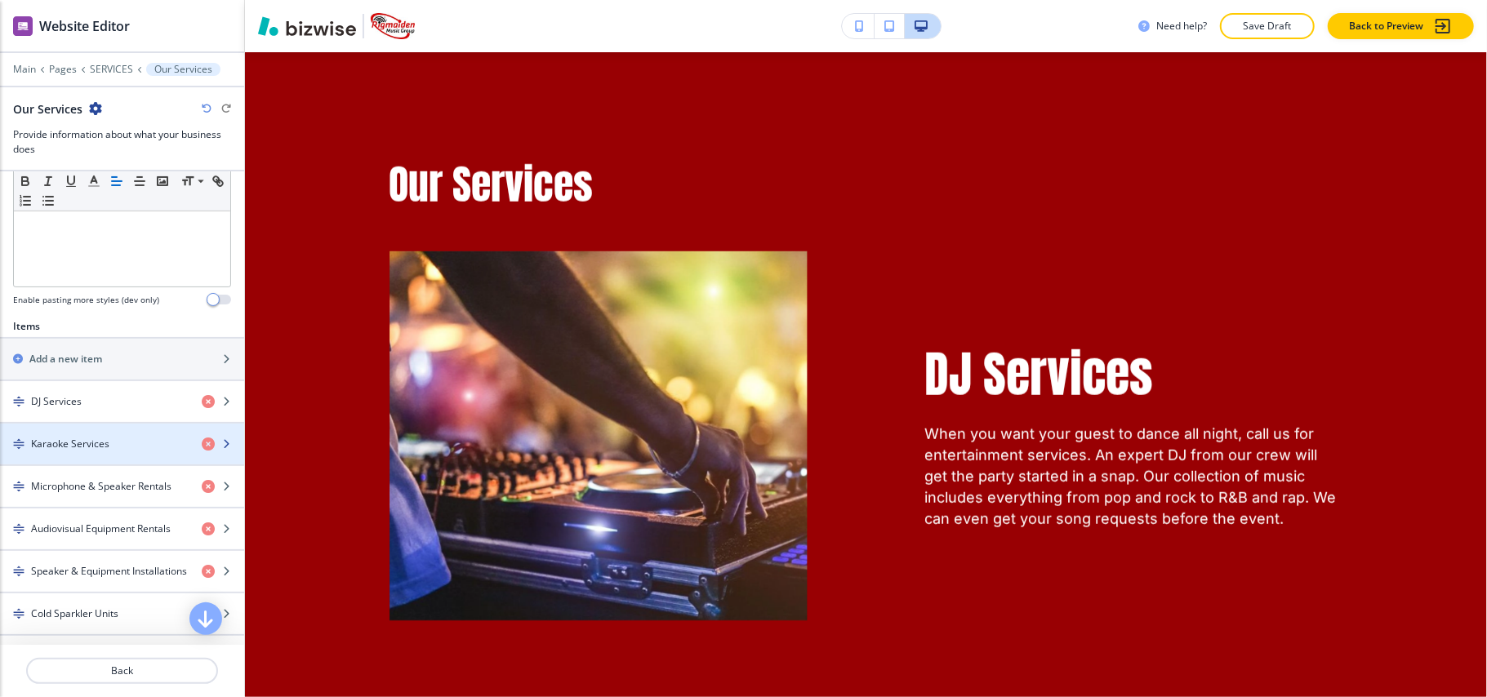
click at [90, 457] on div "button" at bounding box center [122, 458] width 244 height 13
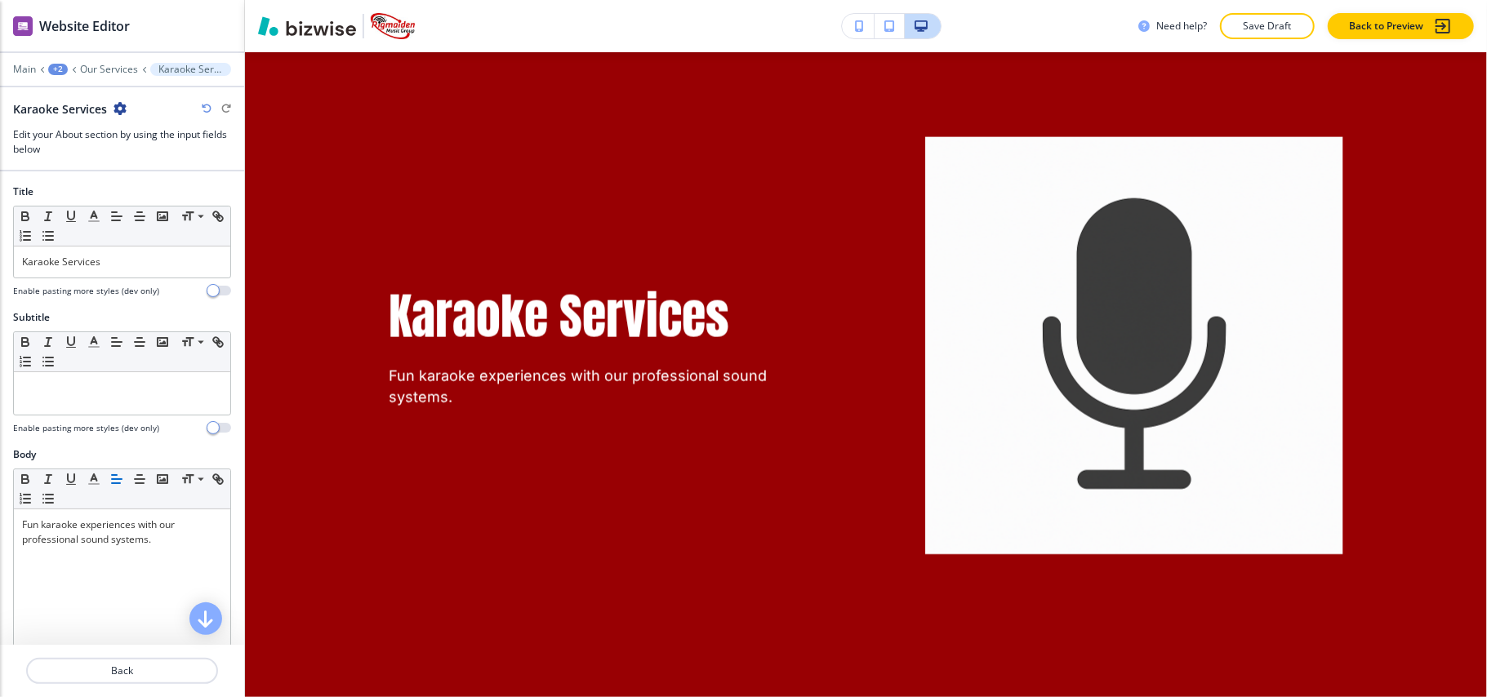
scroll to position [1807, 0]
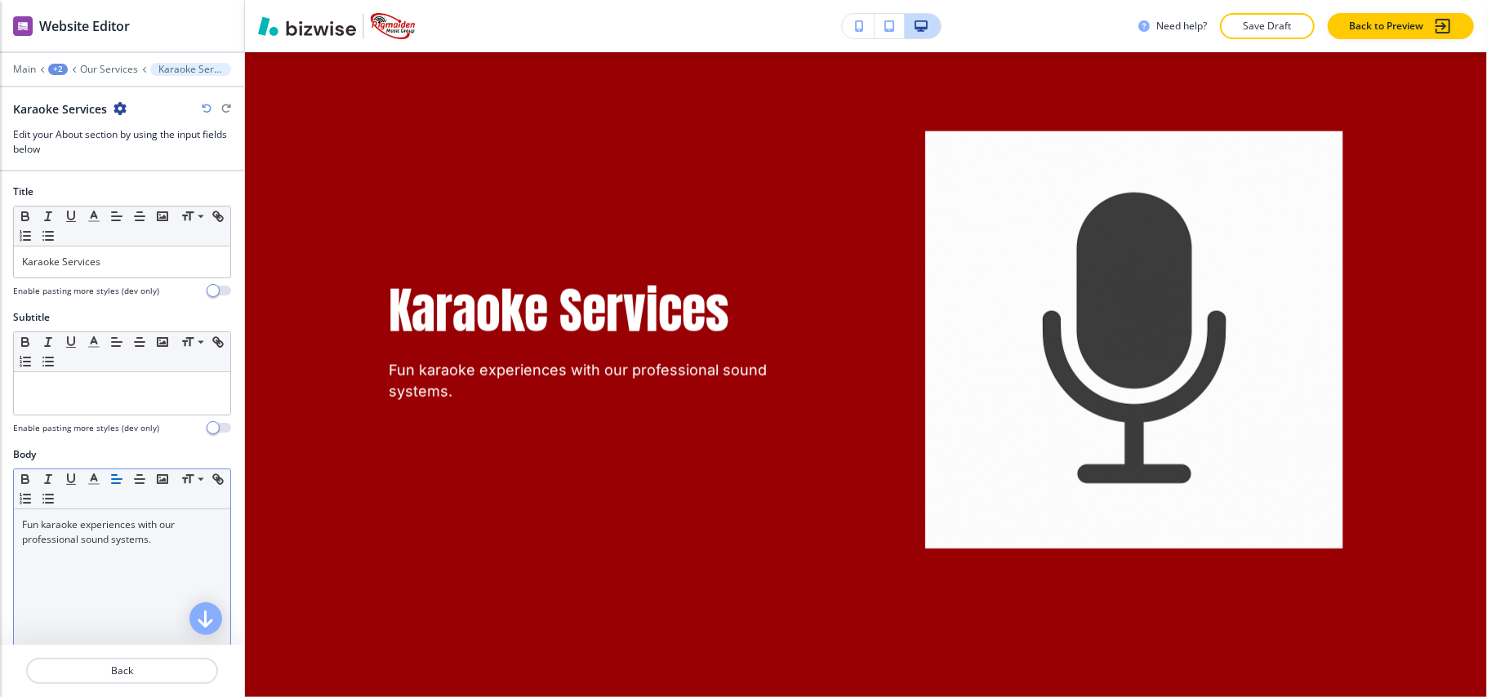
click at [131, 560] on div "Fun karaoke experiences with our professional sound systems." at bounding box center [122, 616] width 216 height 212
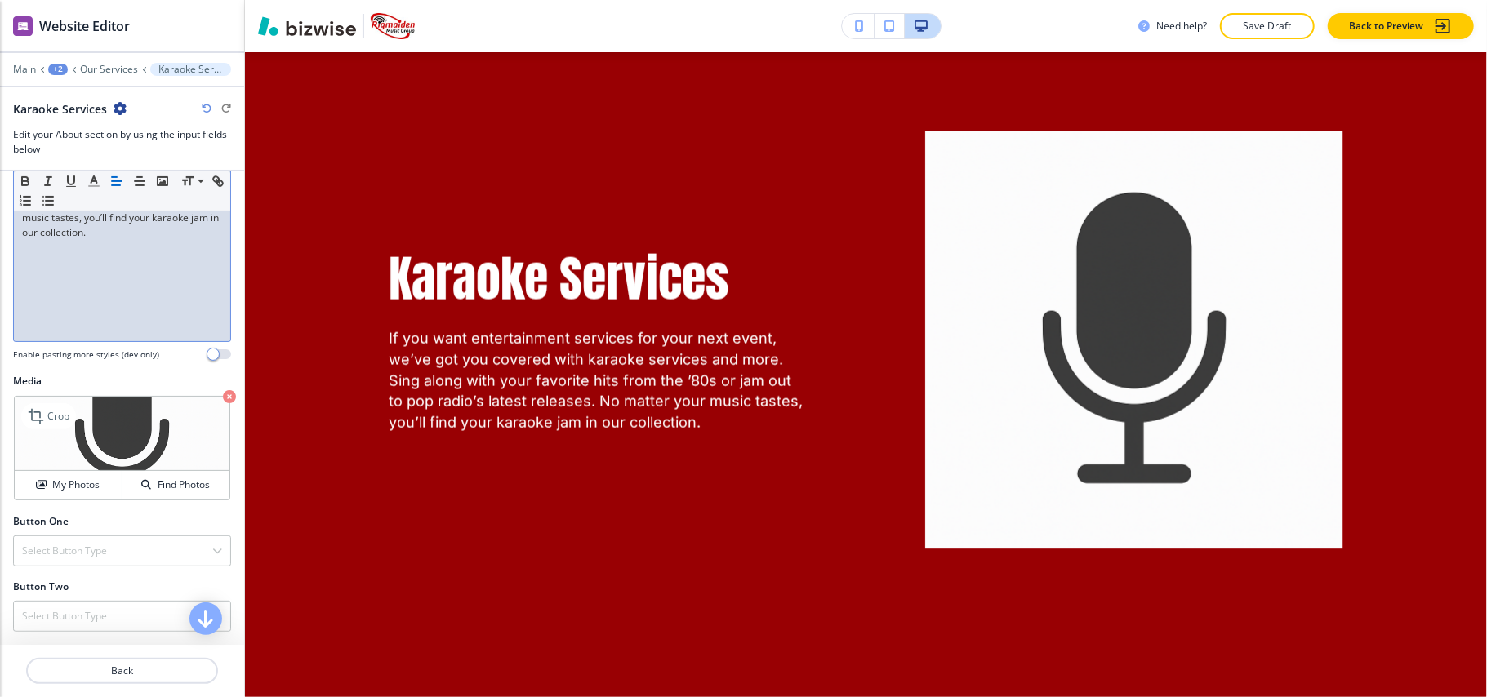
scroll to position [385, 0]
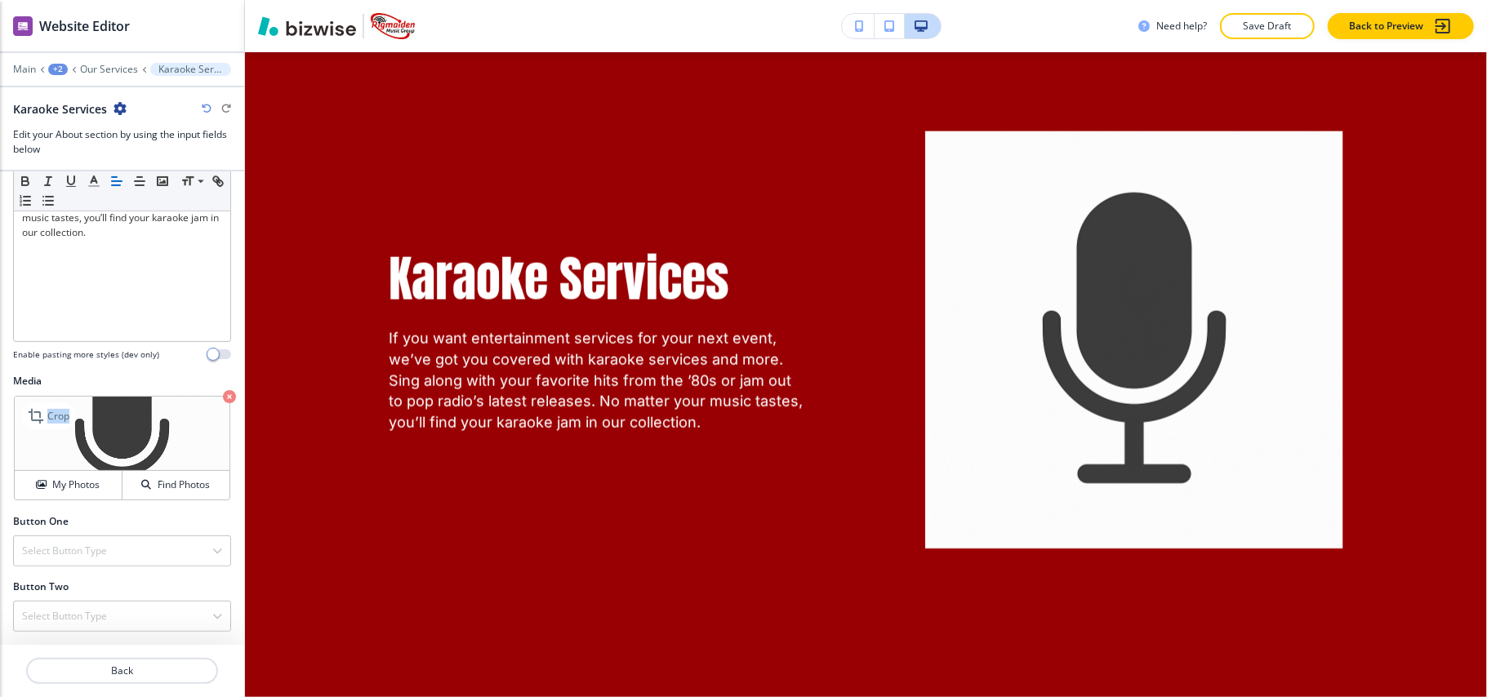
click at [206, 392] on div "Media Crop My Photos Find Photos" at bounding box center [122, 437] width 218 height 127
click at [223, 394] on icon "button" at bounding box center [229, 396] width 13 height 13
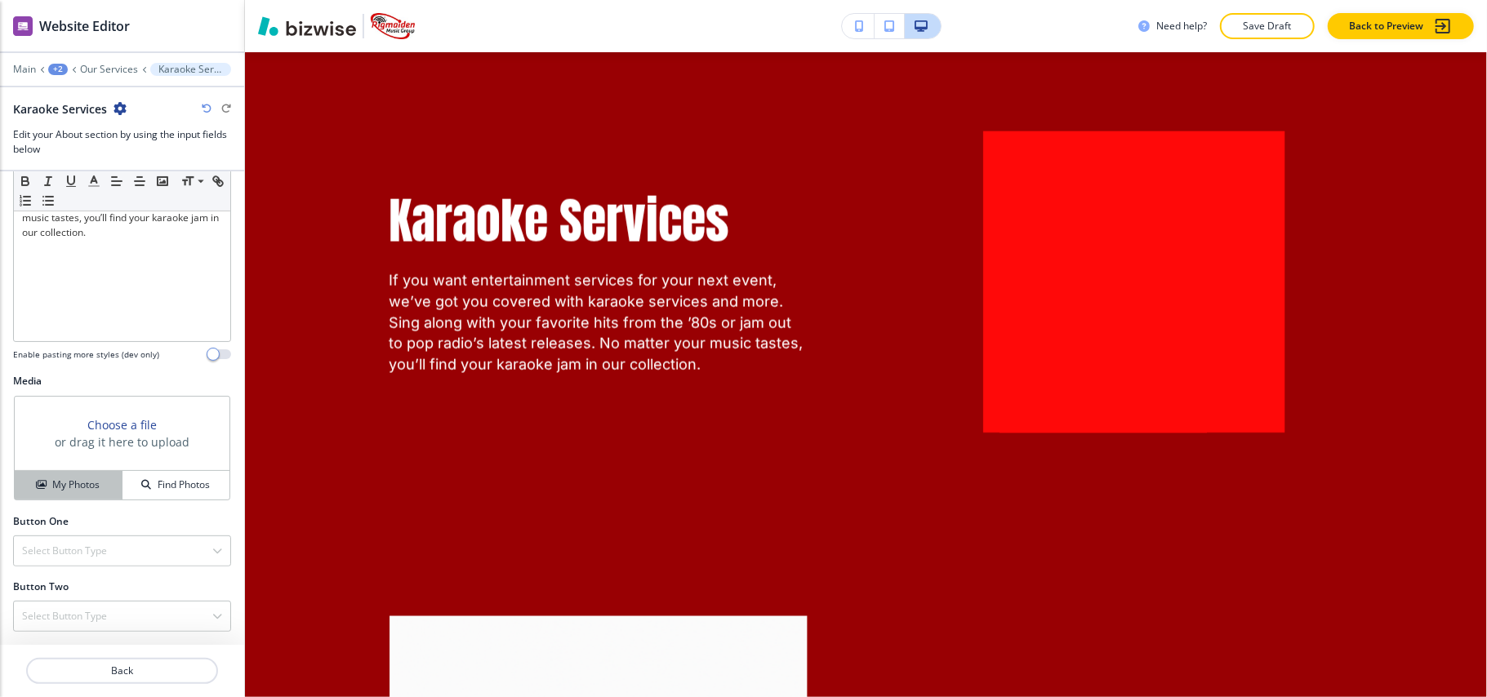
click at [98, 482] on div "My Photos" at bounding box center [68, 485] width 107 height 15
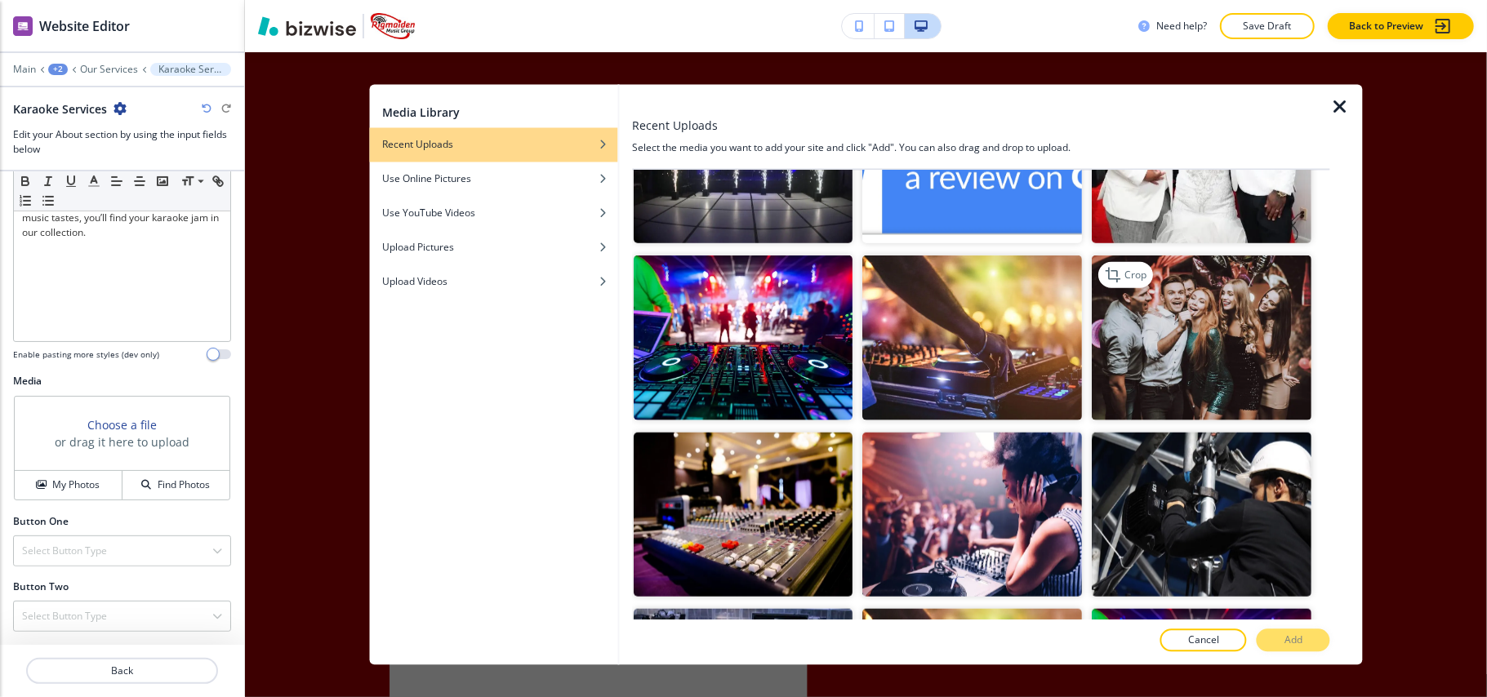
scroll to position [980, 0]
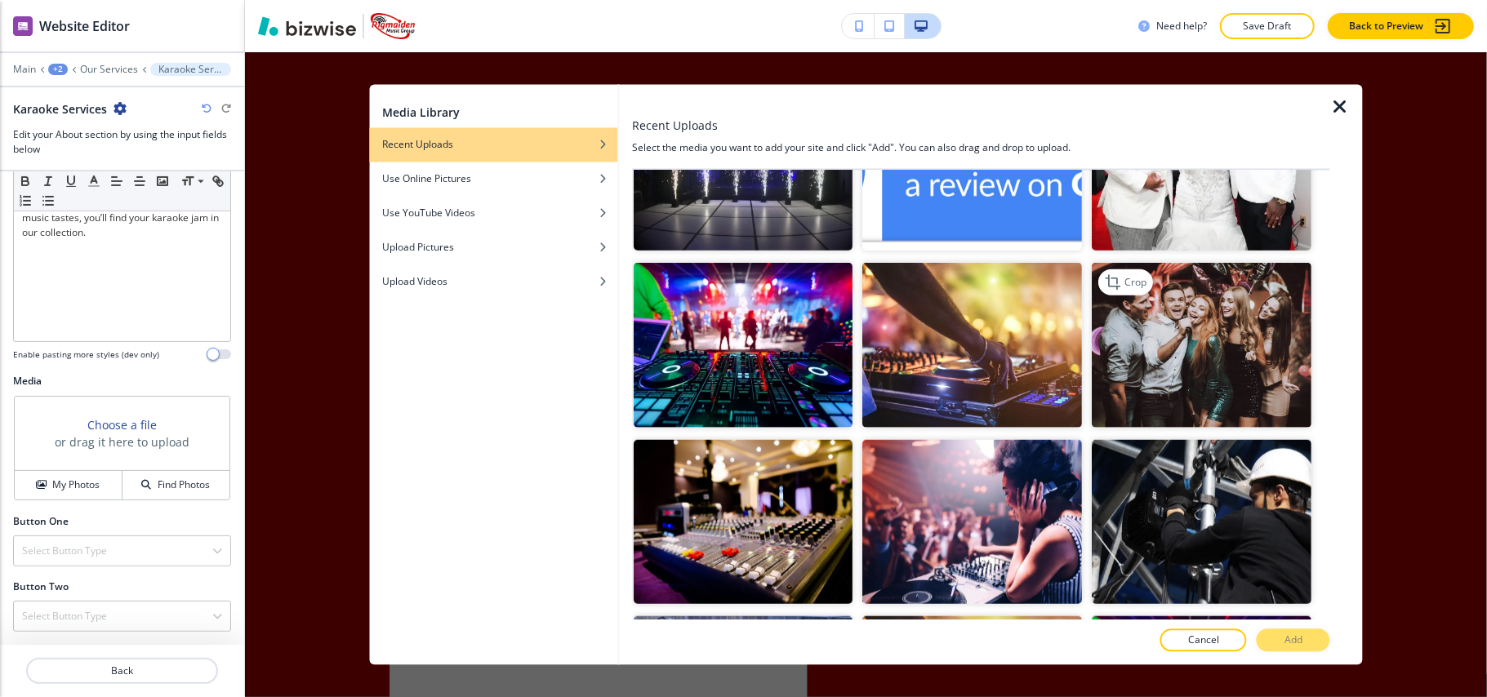
click at [1210, 298] on img "button" at bounding box center [1203, 345] width 220 height 165
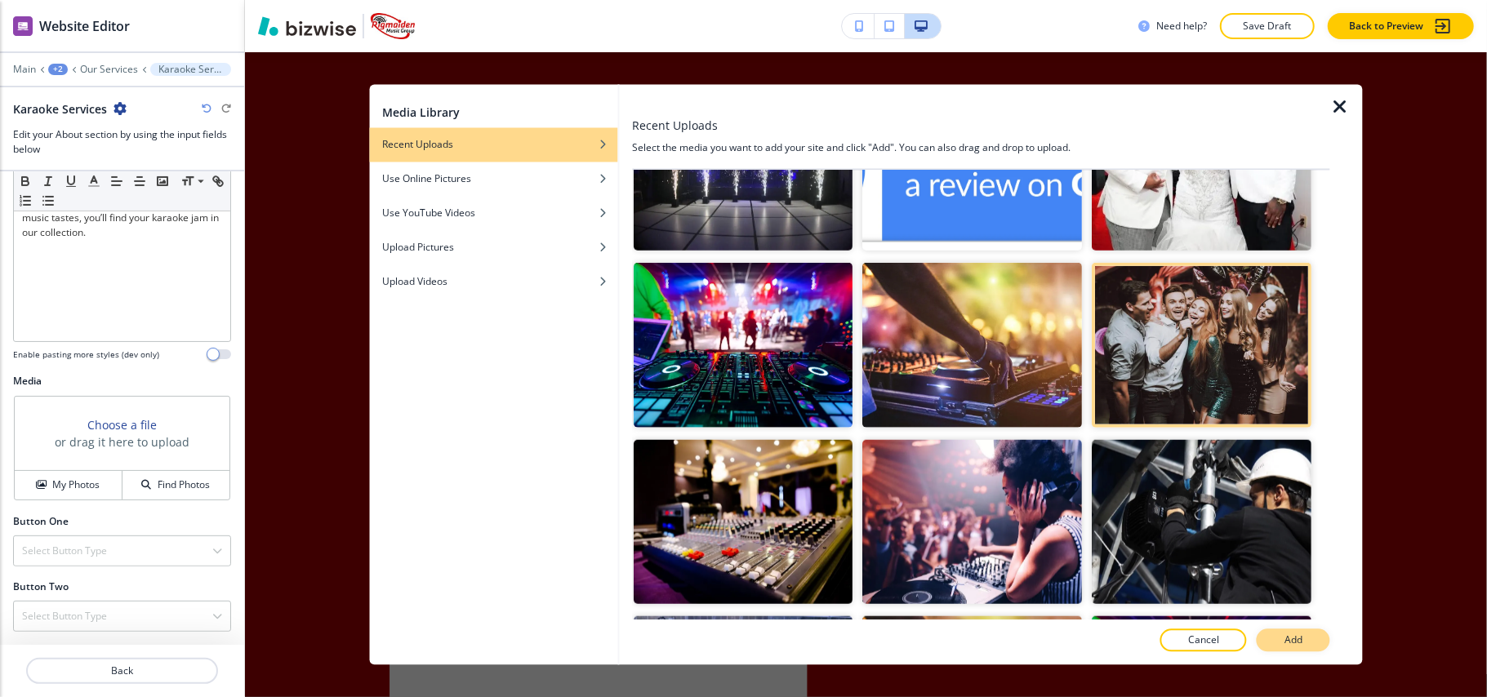
click at [1295, 634] on p "Add" at bounding box center [1294, 641] width 18 height 15
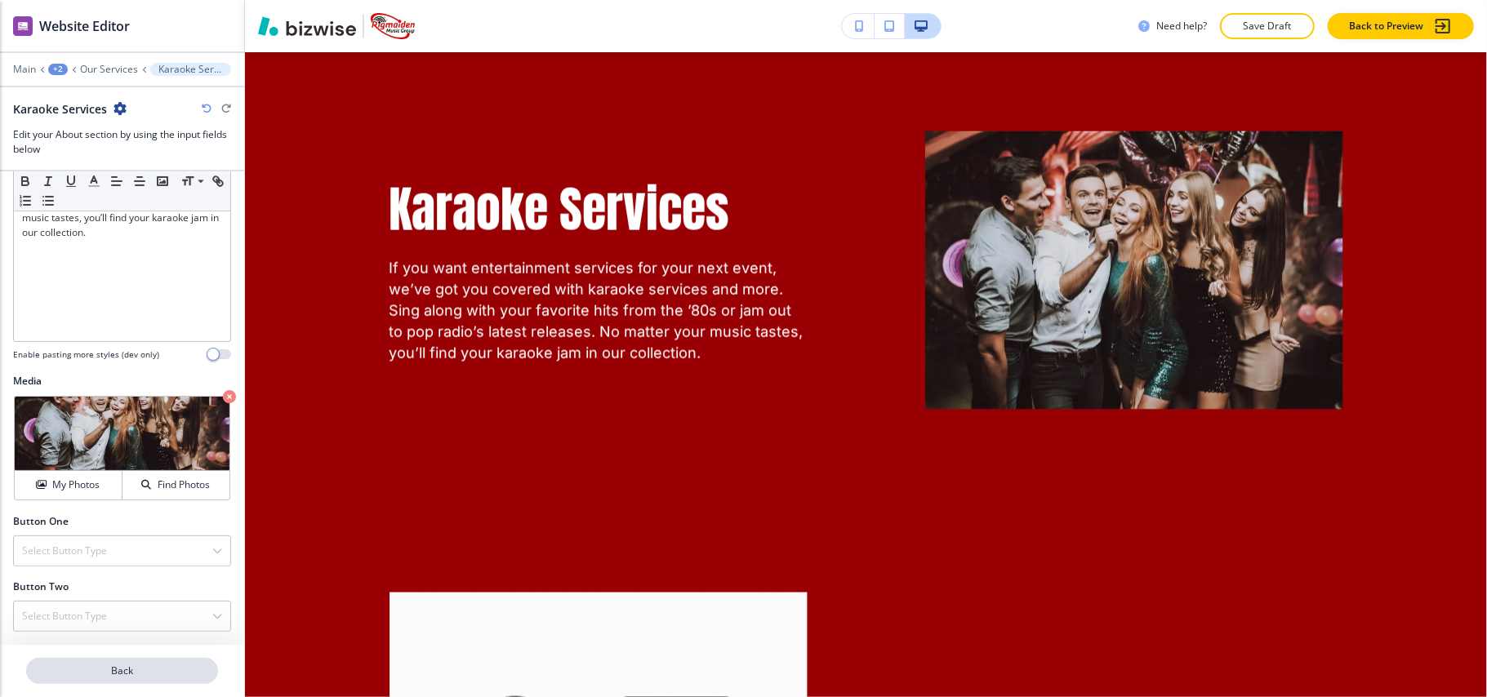
click at [129, 668] on p "Back" at bounding box center [122, 671] width 189 height 15
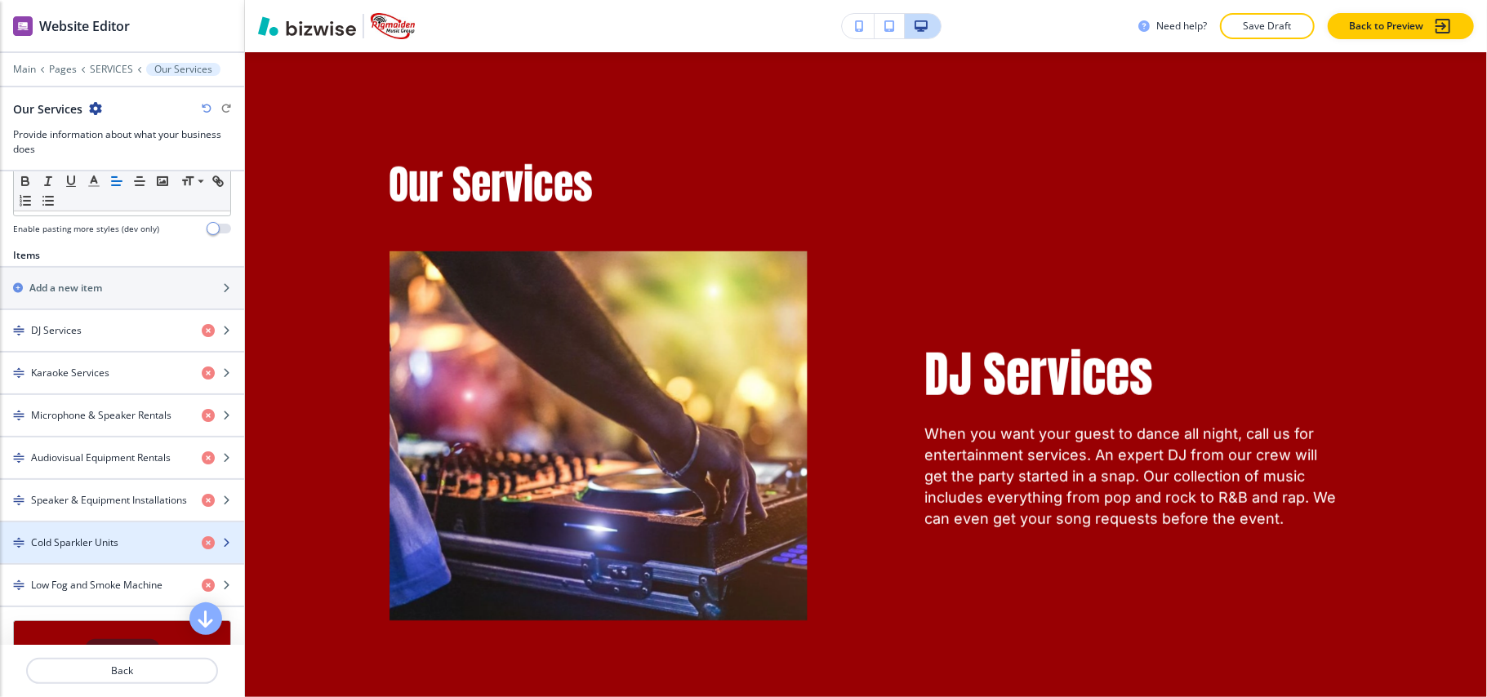
scroll to position [544, 0]
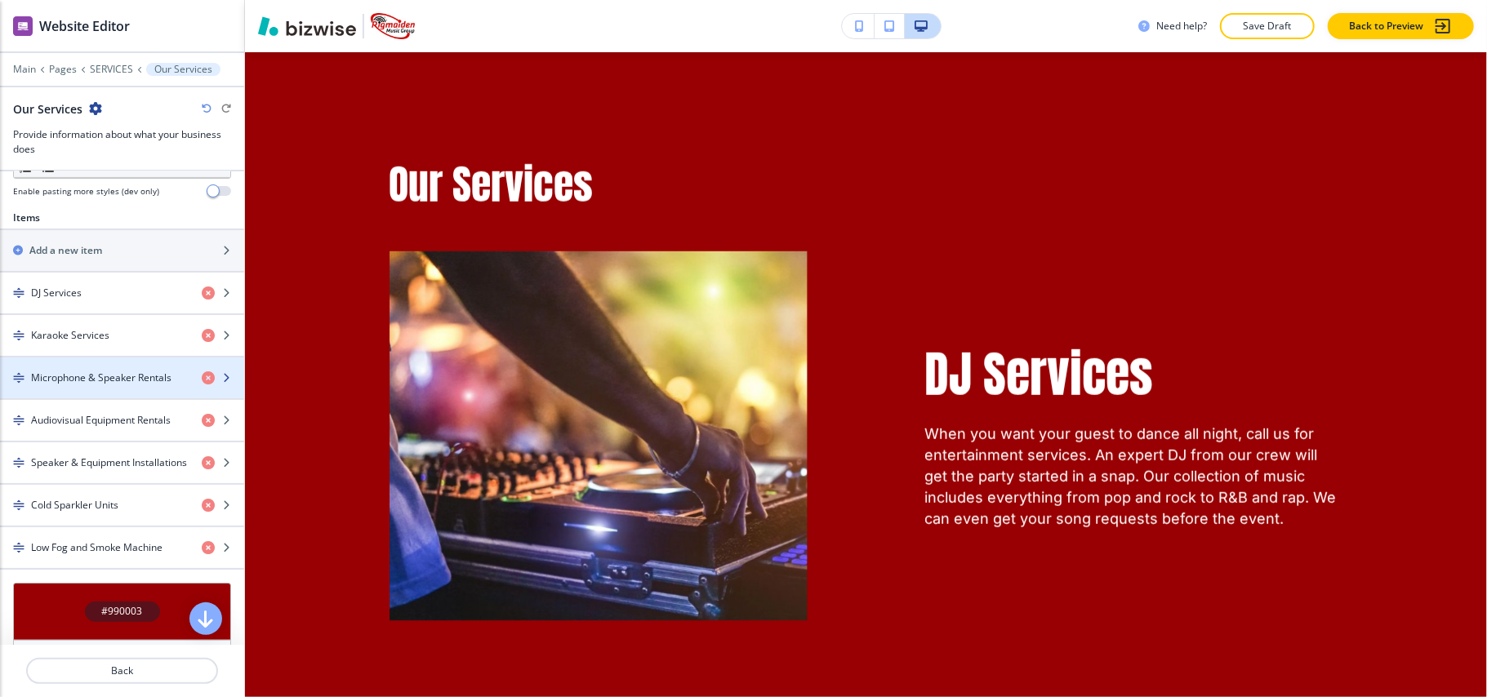
click at [100, 393] on div "button" at bounding box center [122, 391] width 244 height 13
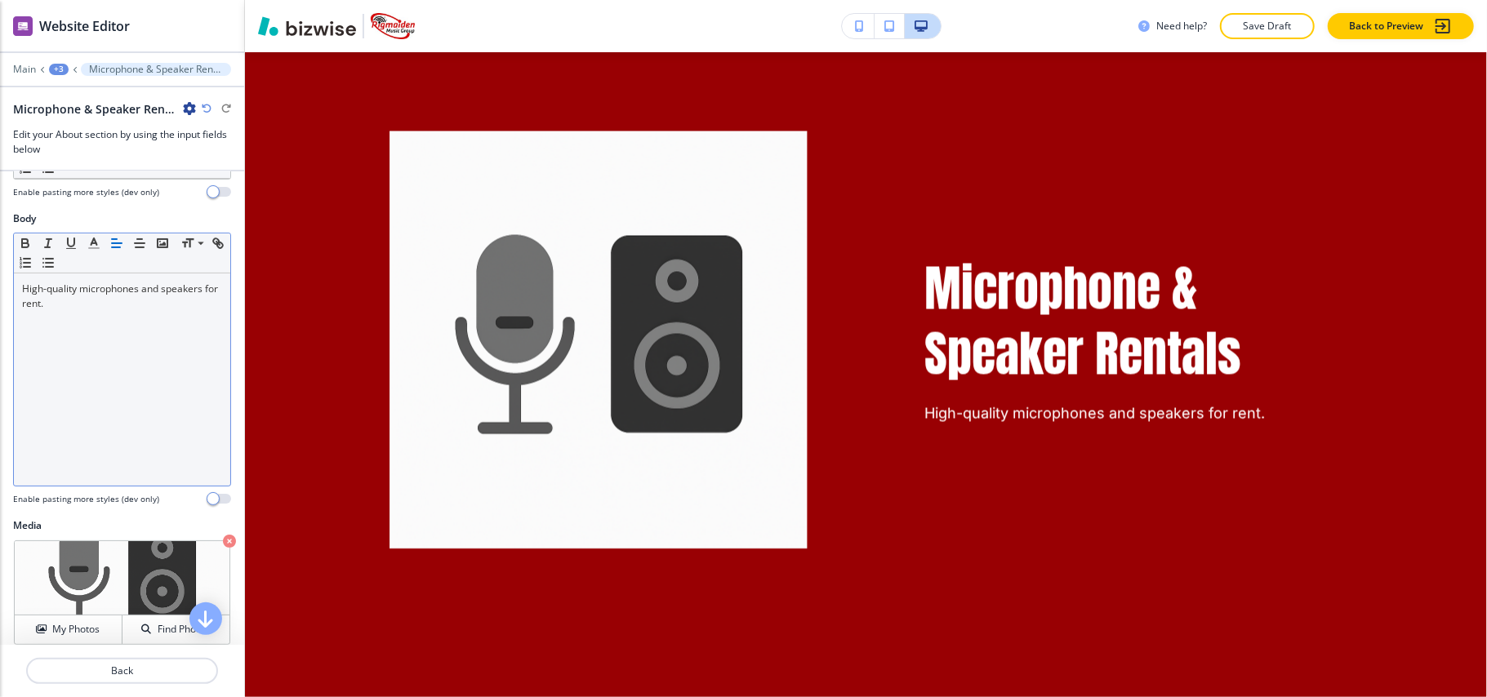
scroll to position [109, 0]
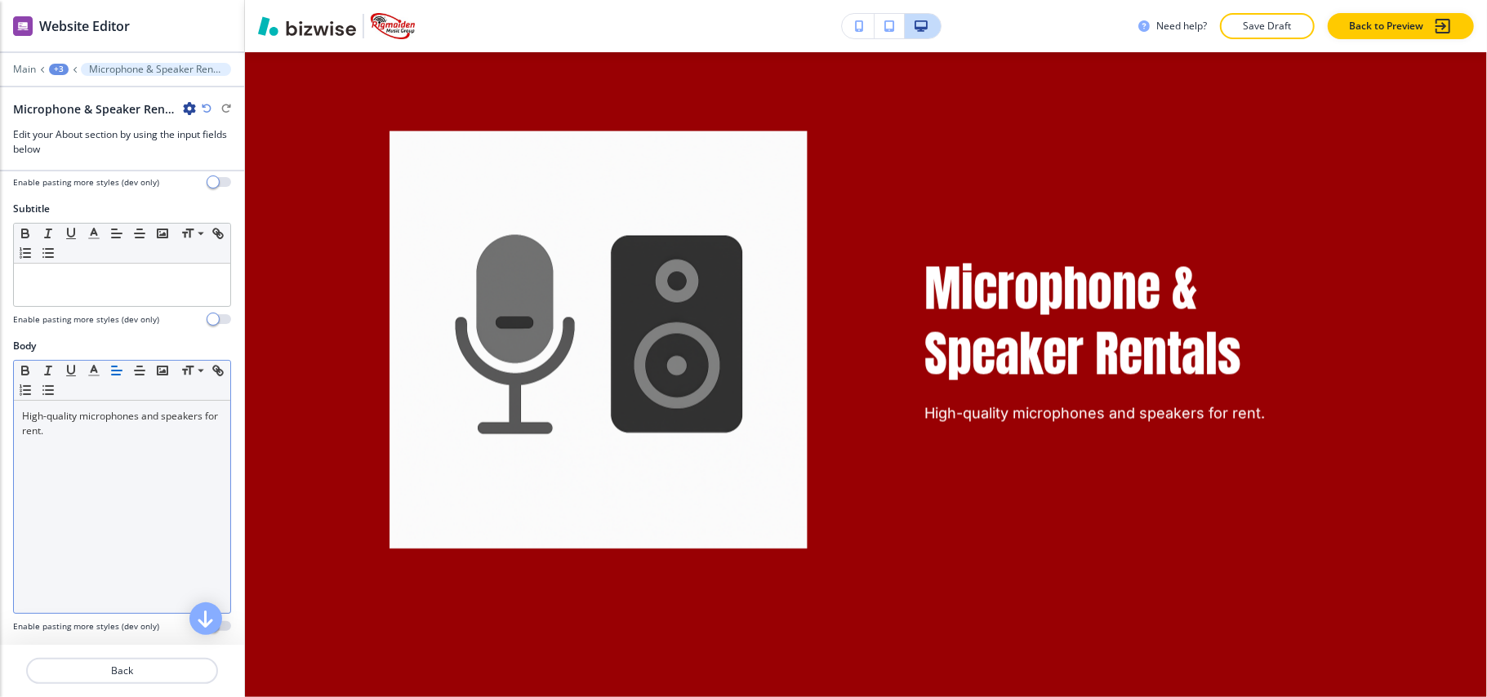
click at [125, 442] on div "High-quality microphones and speakers for rent." at bounding box center [122, 507] width 216 height 212
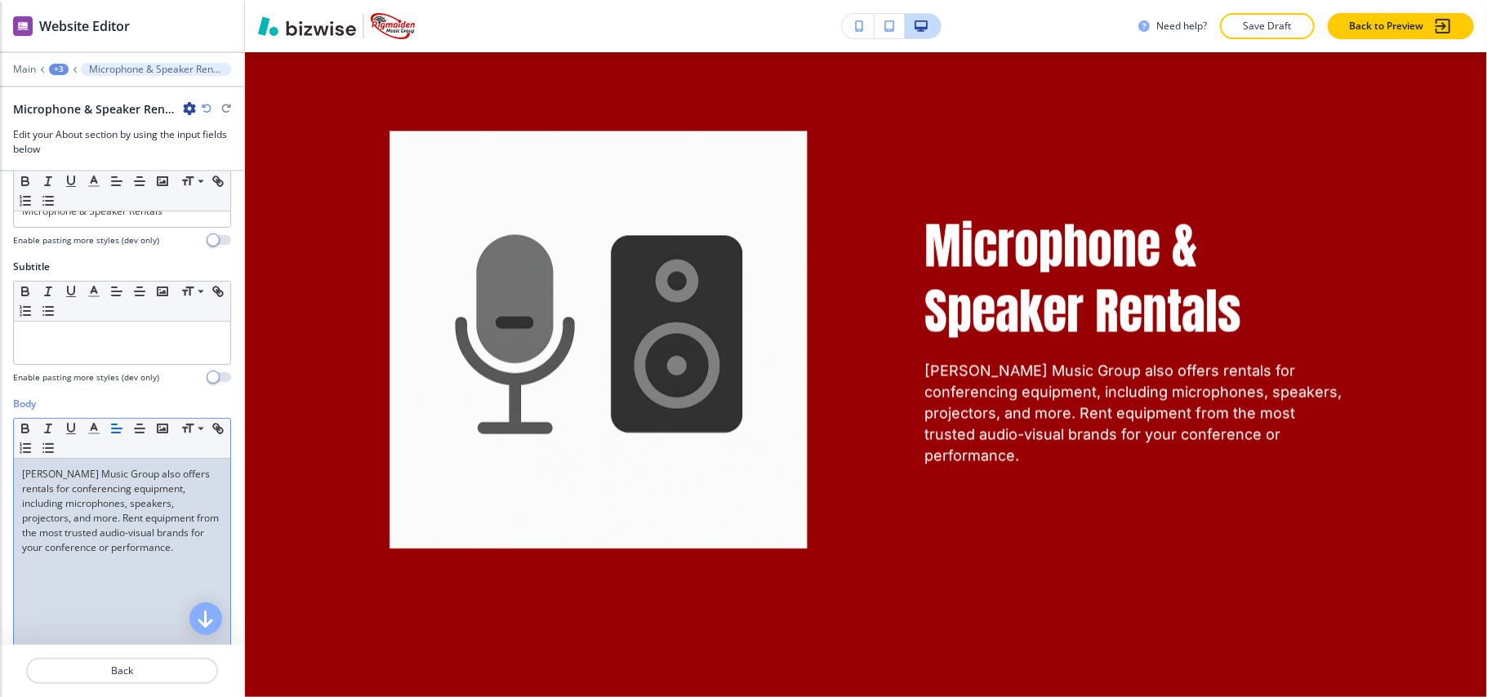
scroll to position [0, 0]
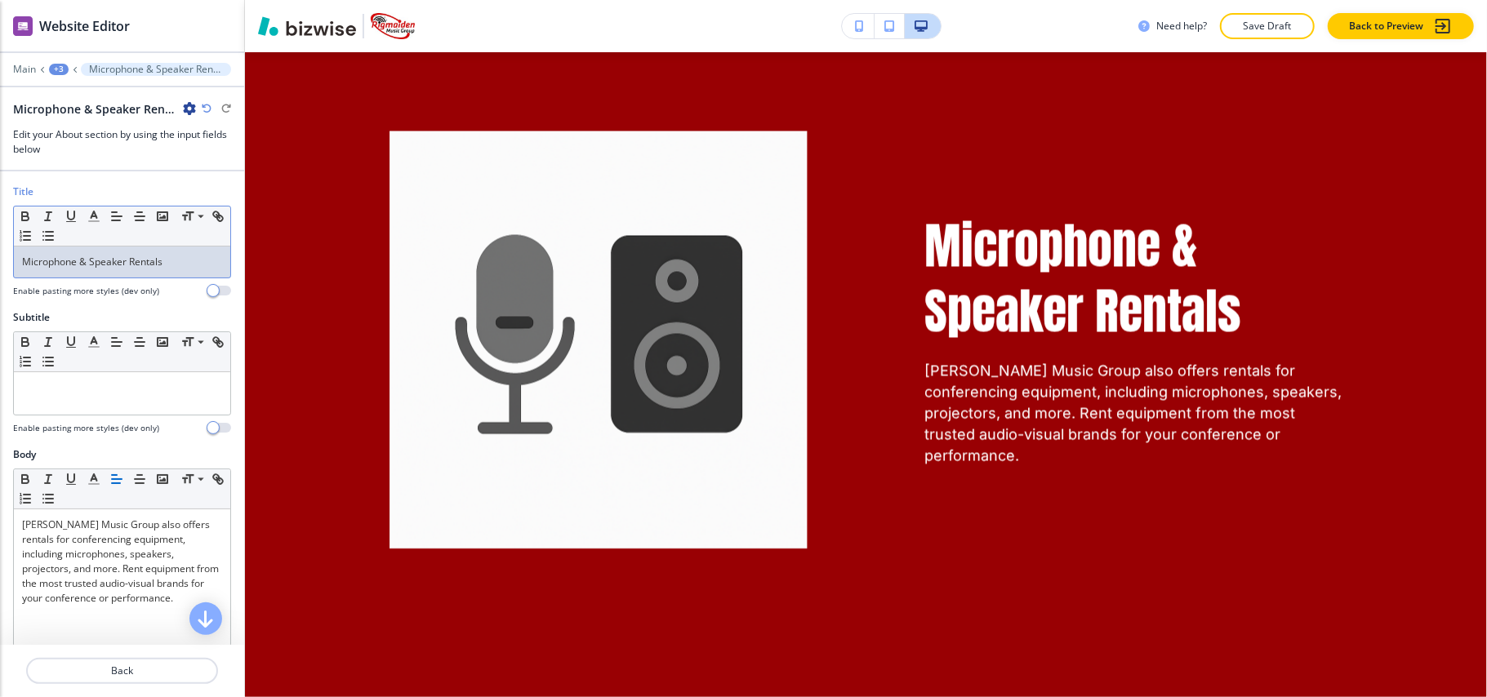
click at [96, 270] on p "Microphone & Speaker Rentals" at bounding box center [122, 262] width 200 height 15
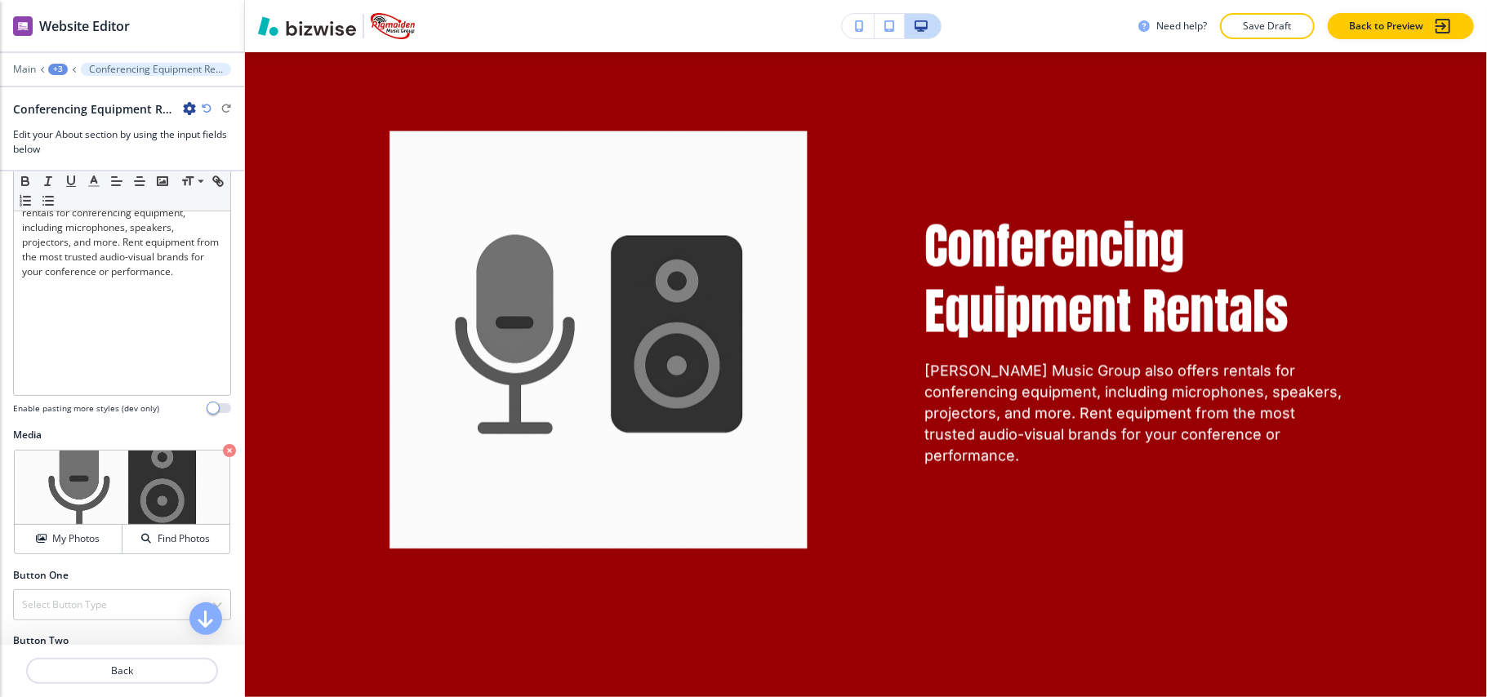
scroll to position [385, 0]
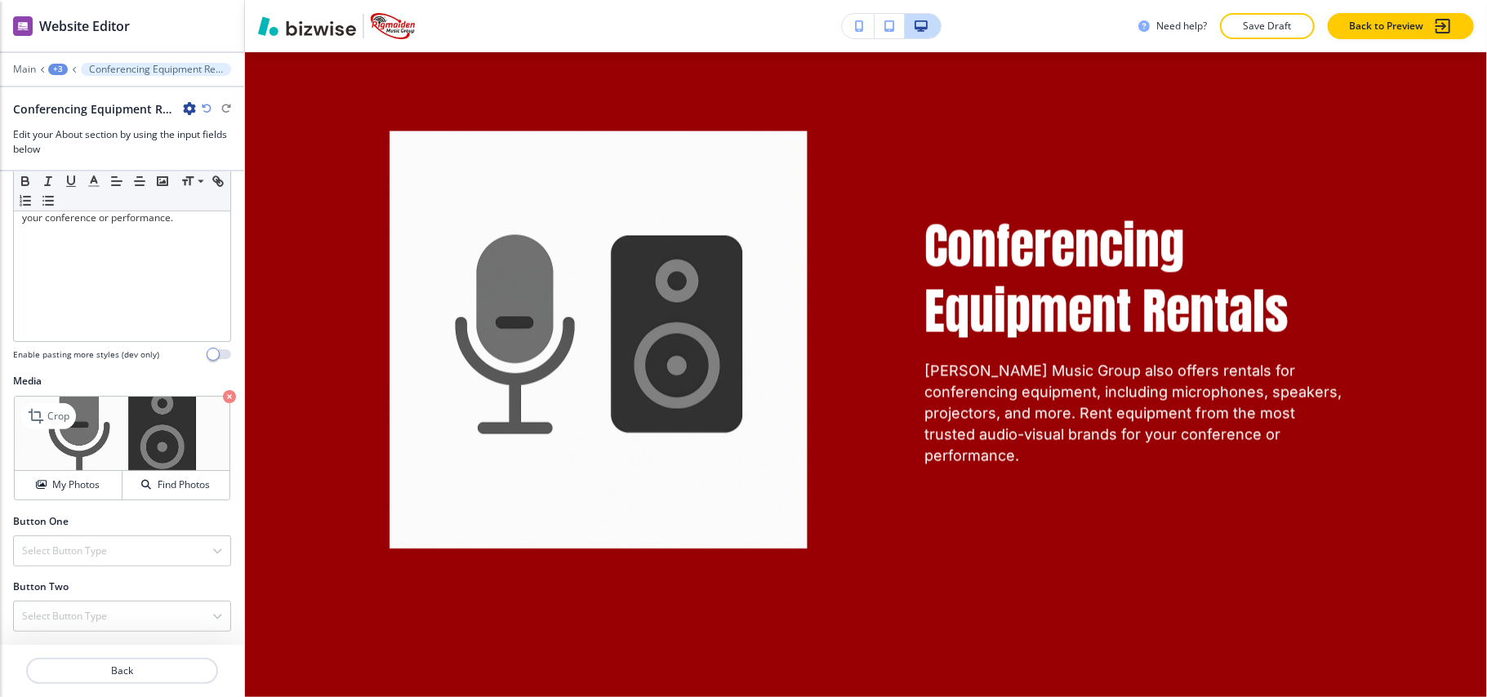
click at [223, 394] on icon "button" at bounding box center [229, 396] width 13 height 13
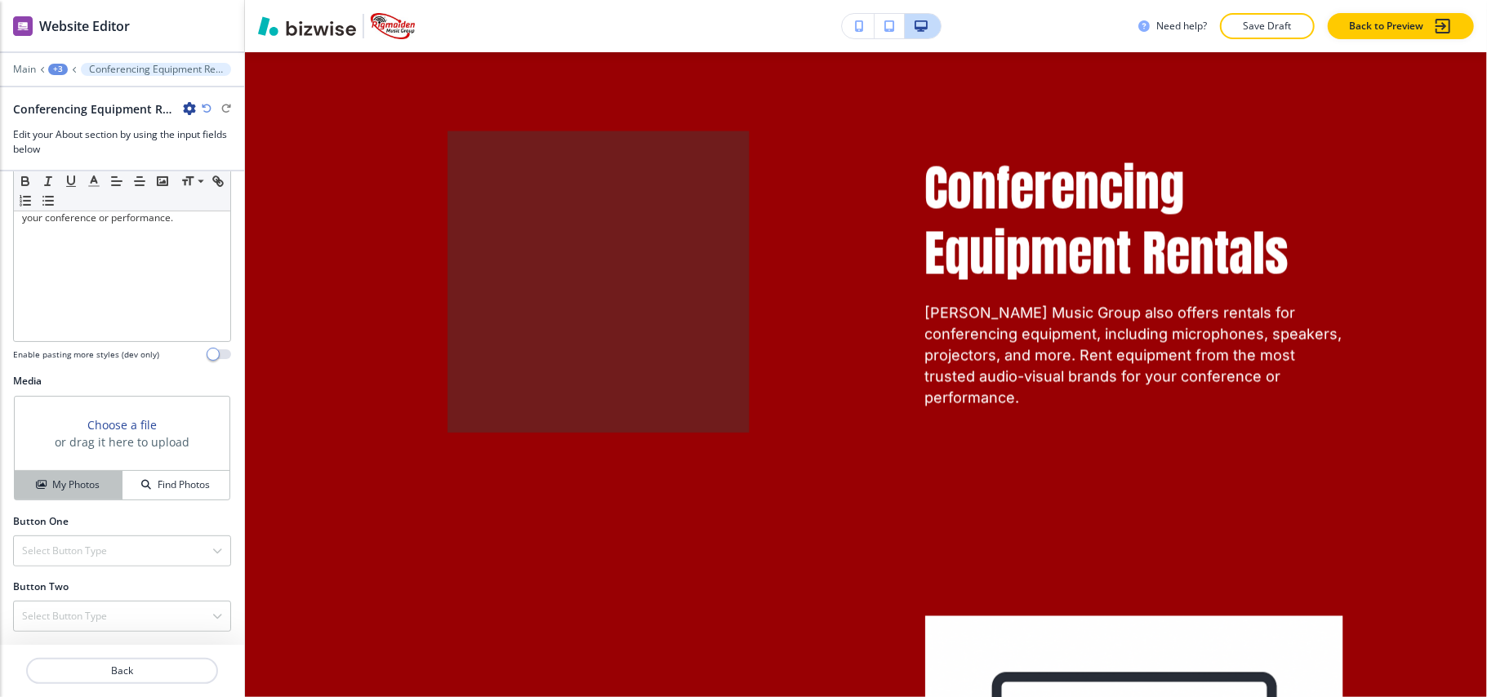
click at [79, 480] on h4 "My Photos" at bounding box center [75, 485] width 47 height 15
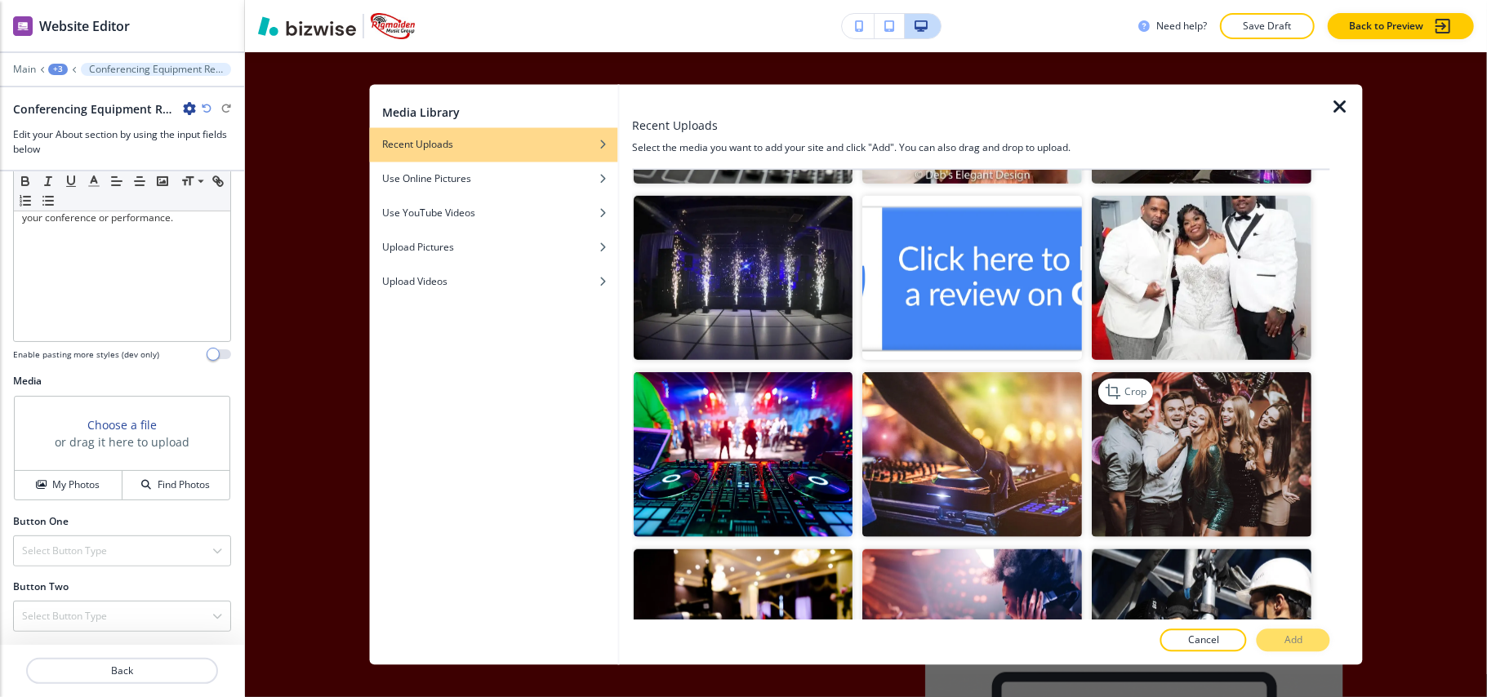
scroll to position [1089, 0]
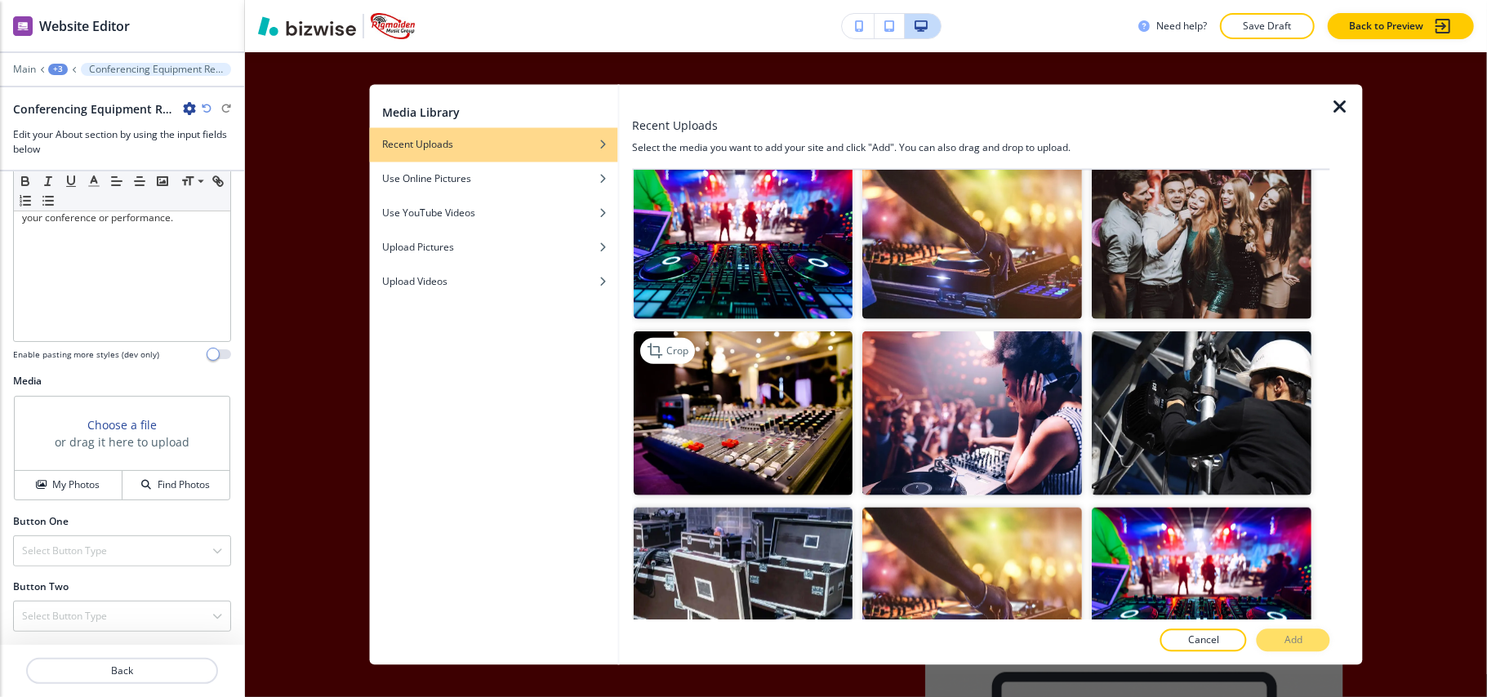
click at [725, 393] on img "button" at bounding box center [744, 413] width 220 height 165
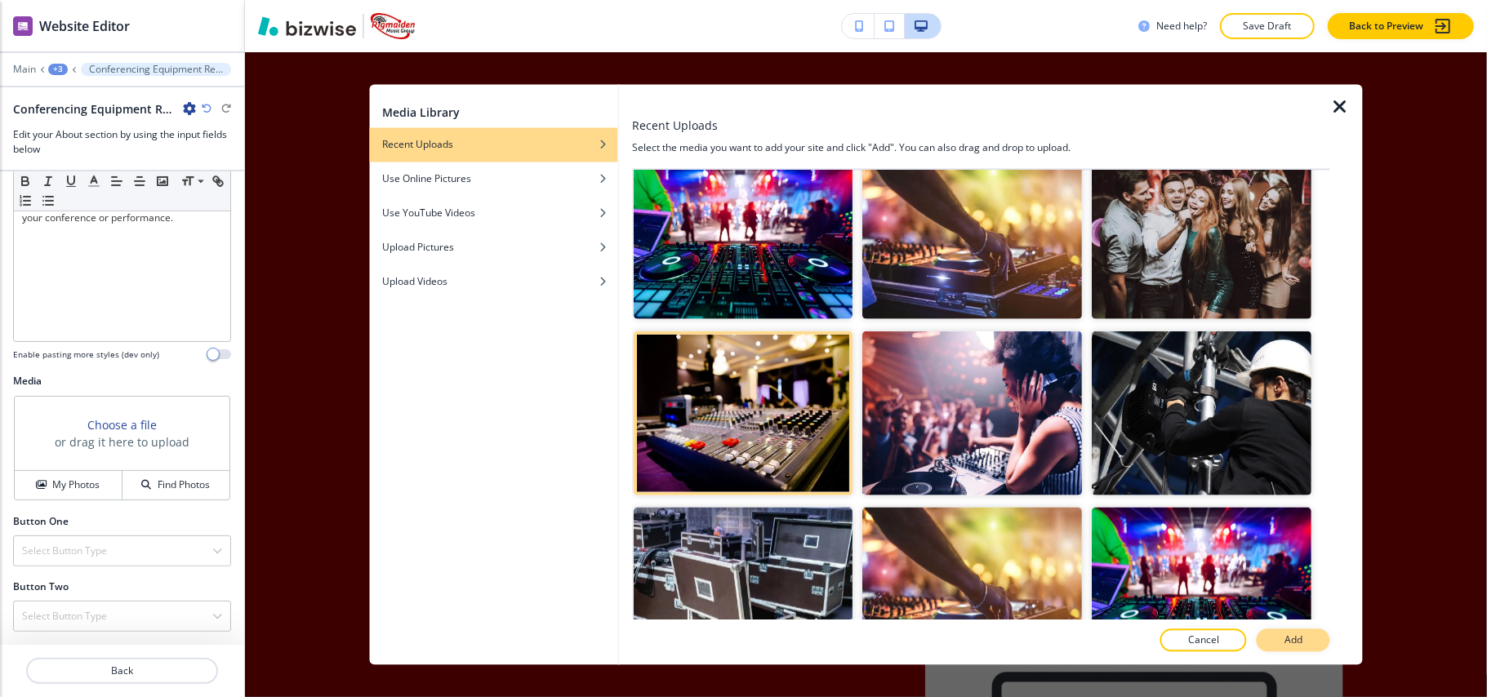
click at [1303, 638] on p "Add" at bounding box center [1294, 641] width 18 height 15
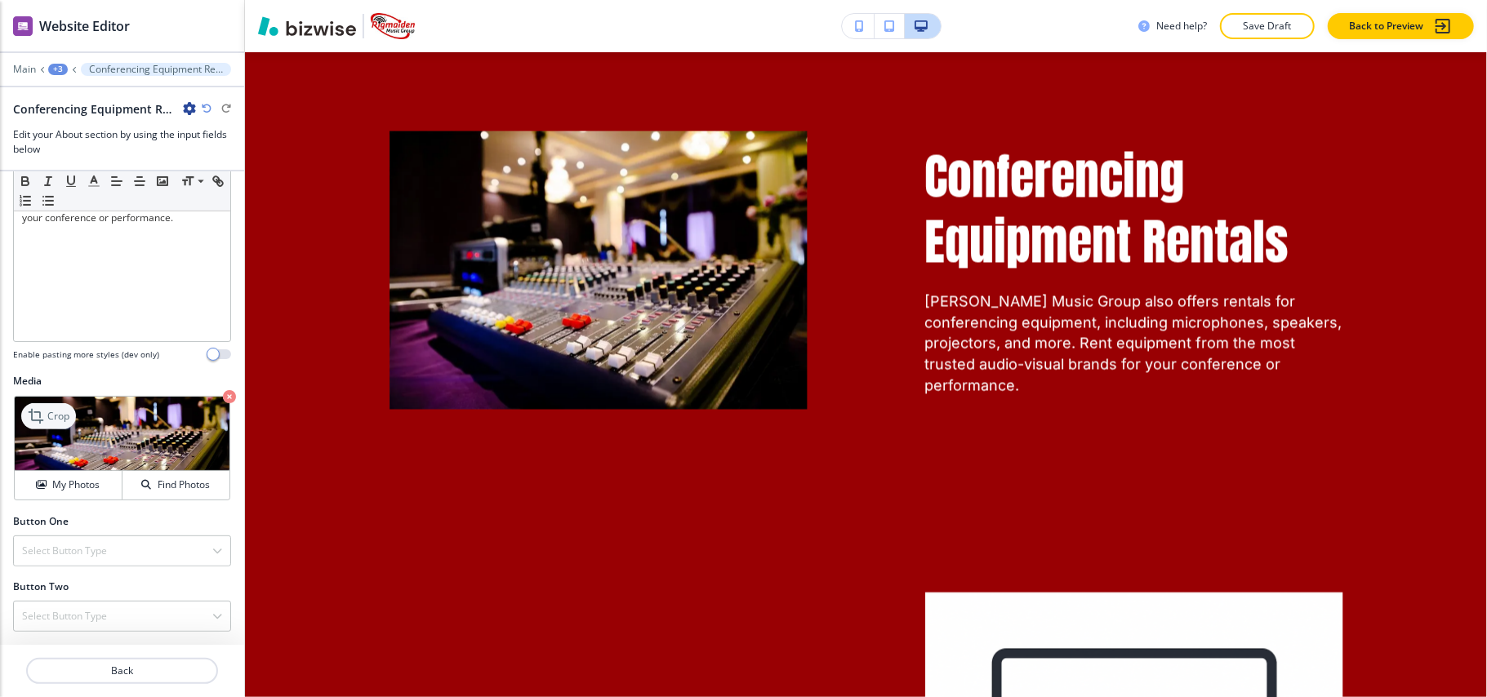
click at [41, 417] on icon at bounding box center [38, 417] width 20 height 20
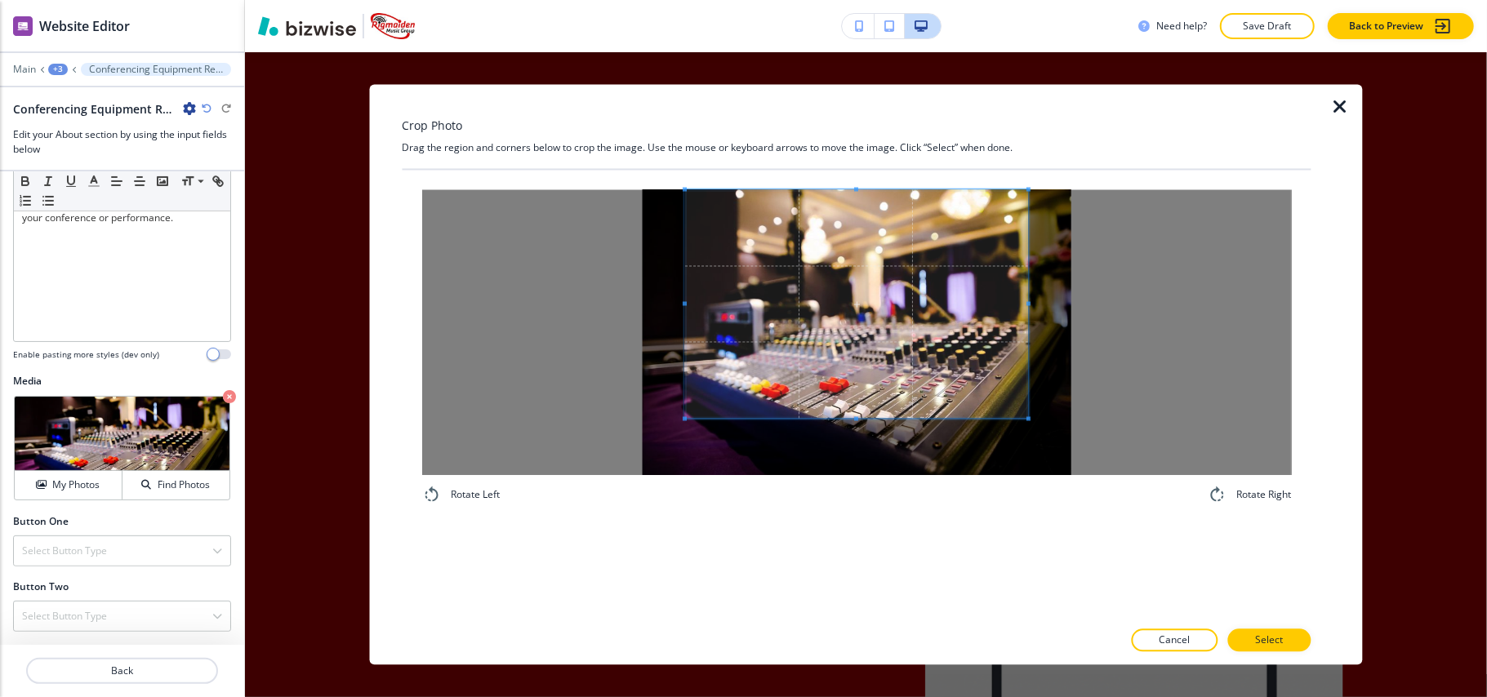
click at [926, 266] on span at bounding box center [856, 304] width 343 height 229
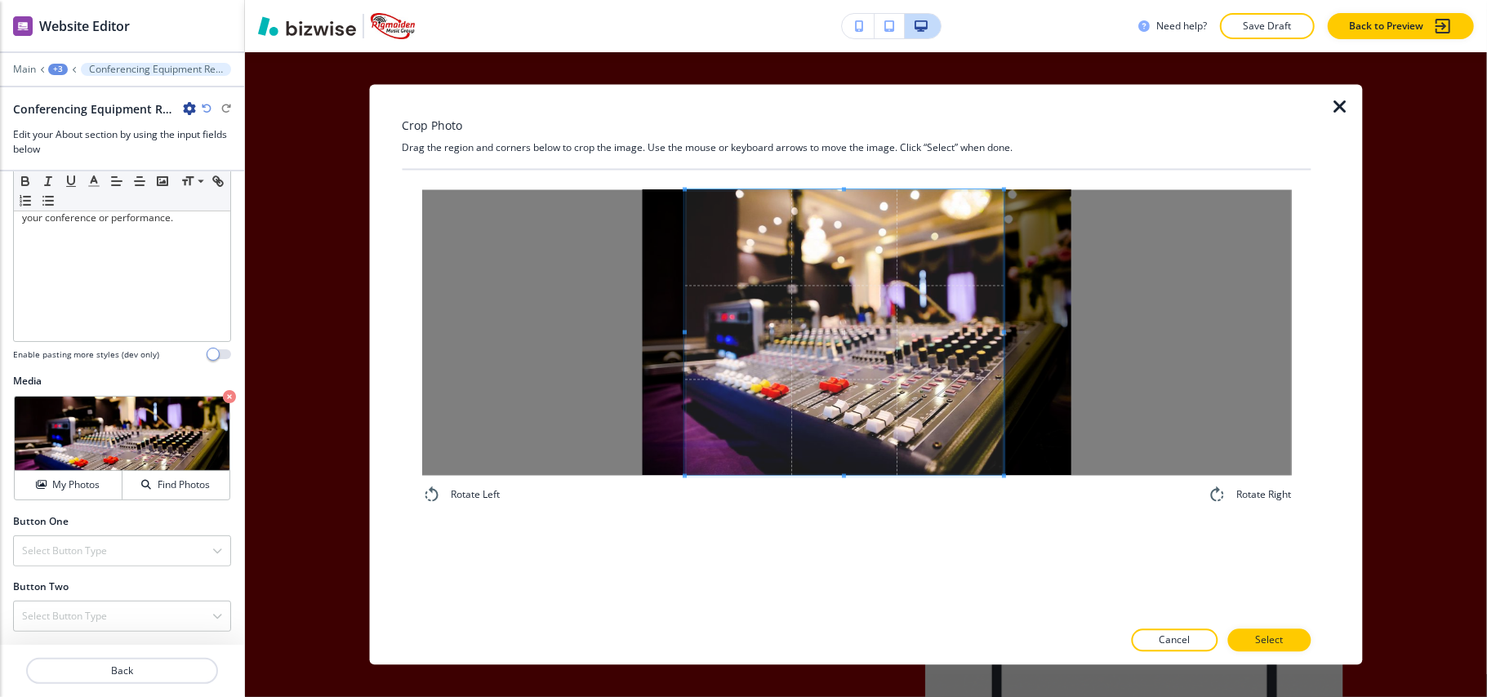
click at [1003, 497] on div "Rotate Left Rotate Right" at bounding box center [856, 347] width 870 height 315
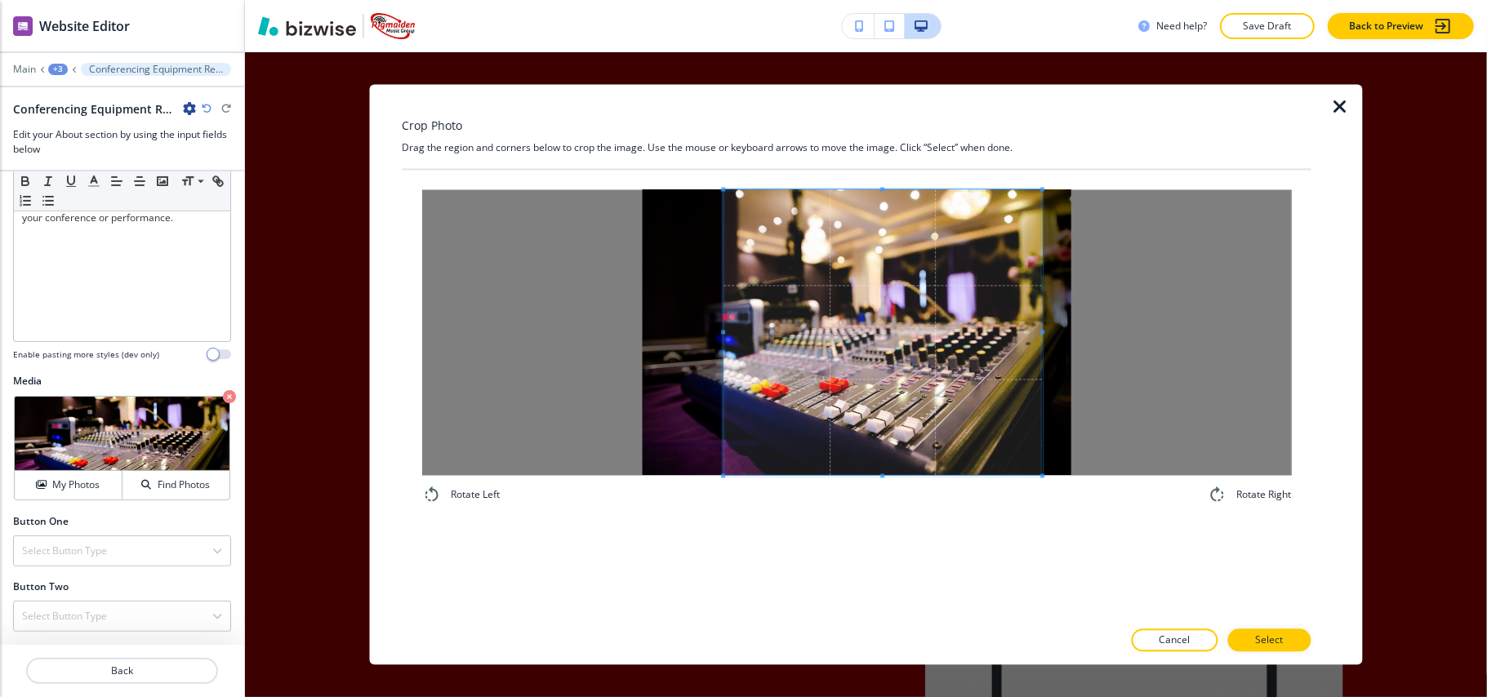
click at [949, 413] on span at bounding box center [883, 333] width 319 height 286
click at [1263, 644] on p "Select" at bounding box center [1269, 641] width 28 height 15
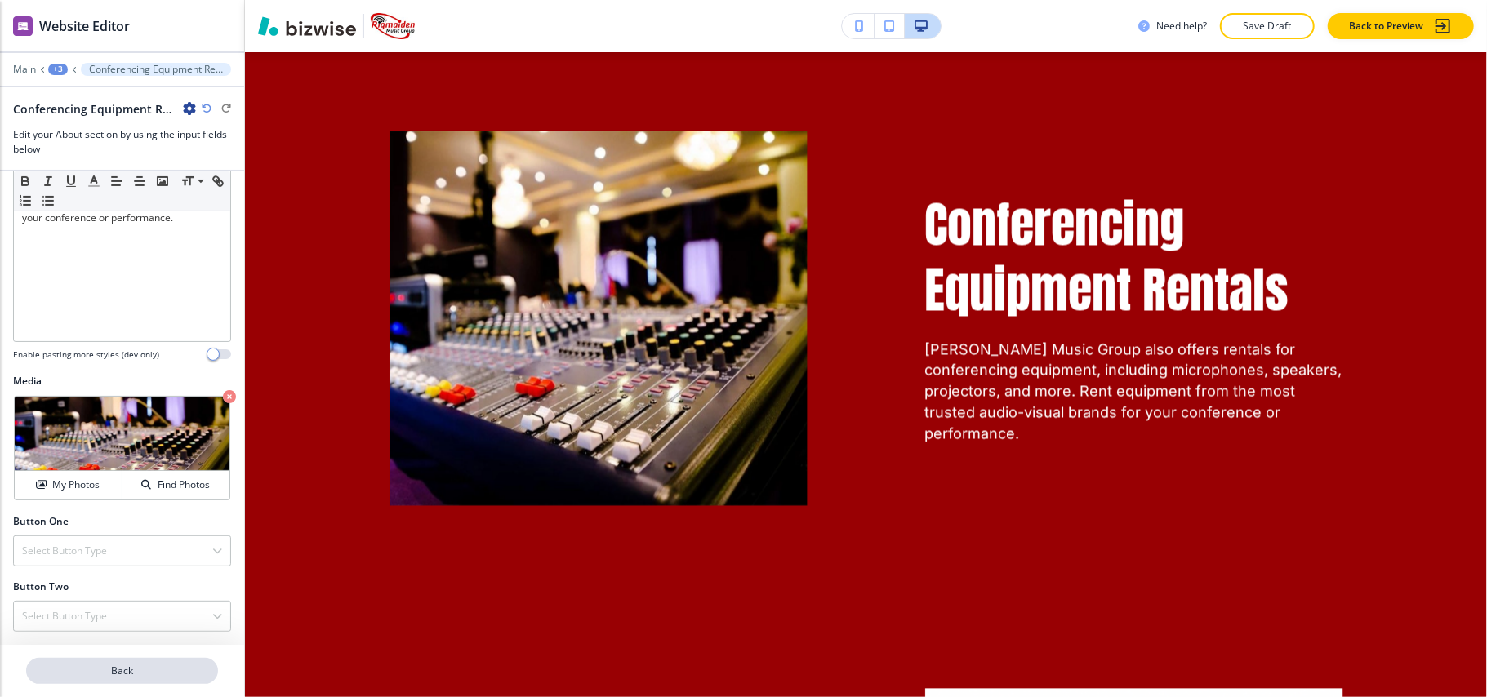
click at [162, 676] on p "Back" at bounding box center [122, 671] width 189 height 15
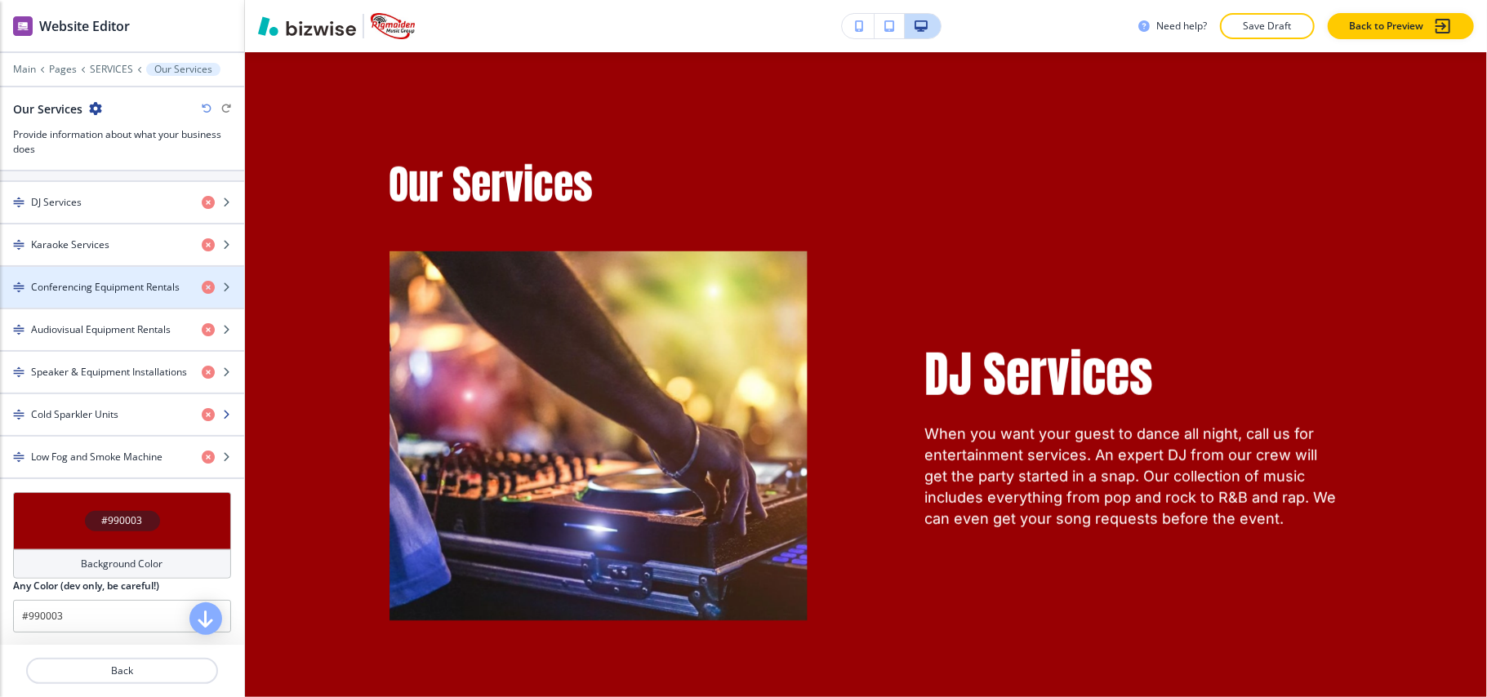
scroll to position [653, 0]
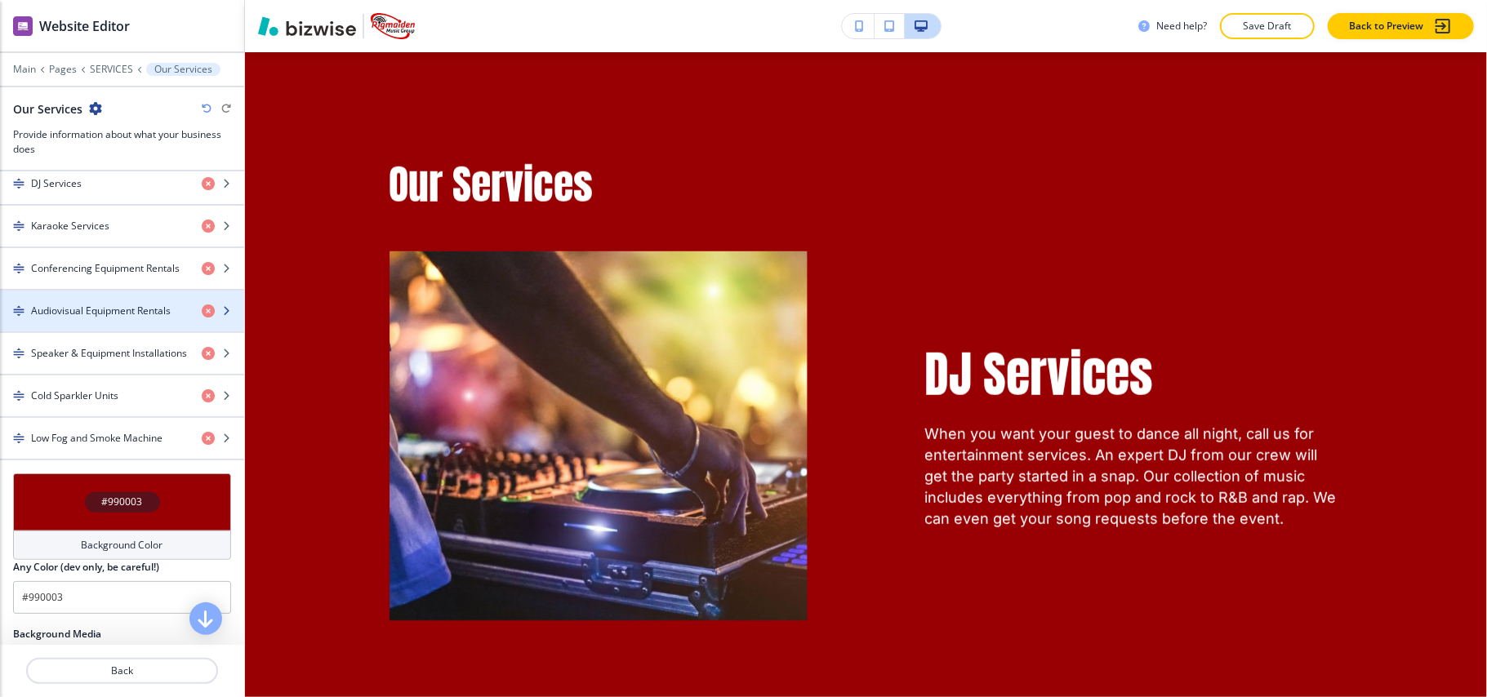
click at [56, 328] on div "button" at bounding box center [122, 325] width 244 height 13
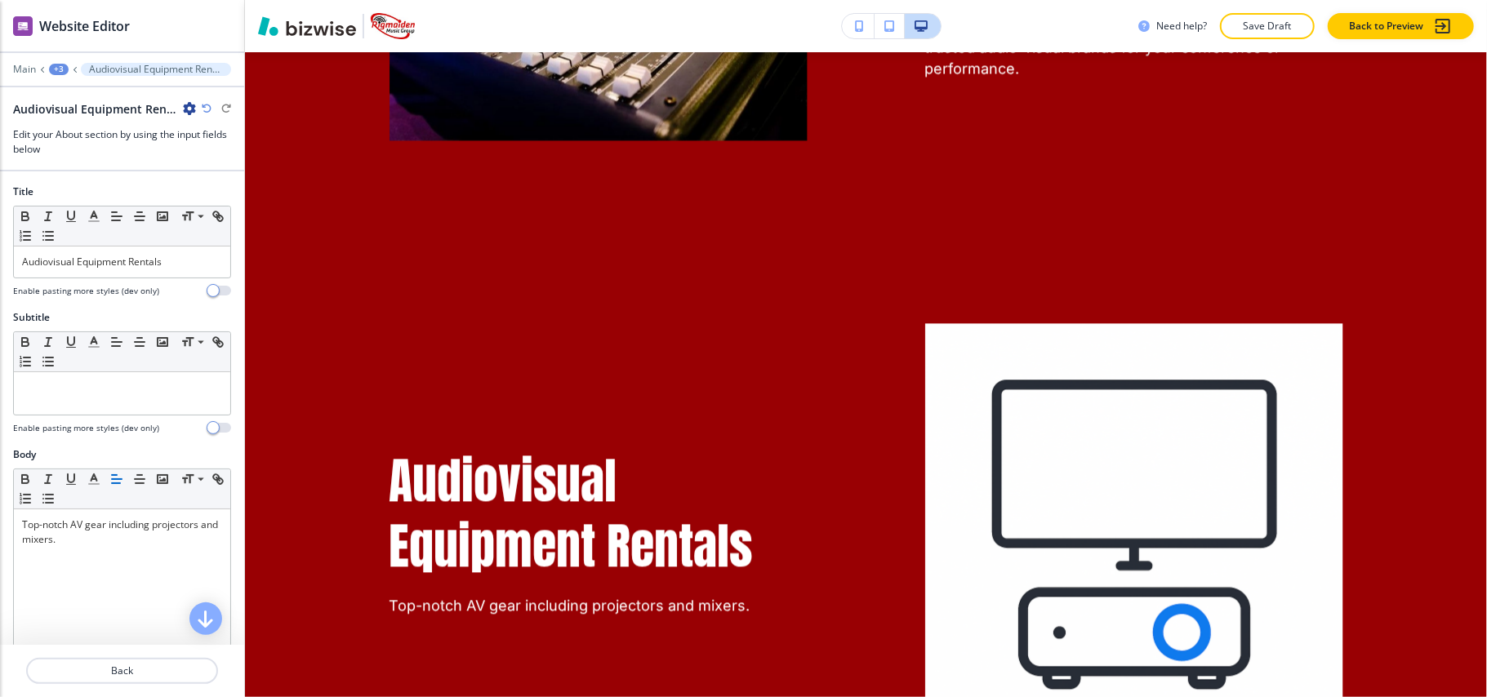
scroll to position [2828, 0]
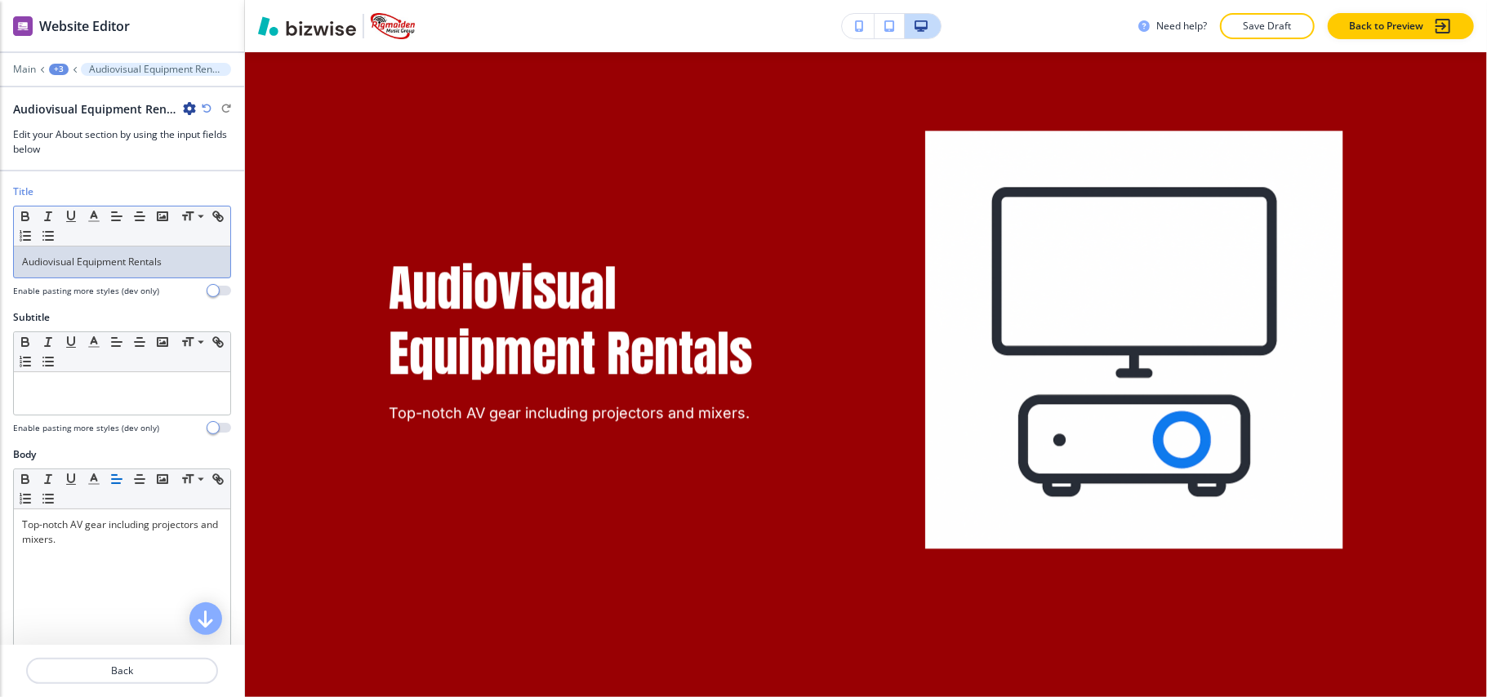
click at [47, 269] on p "Audiovisual Equipment Rentals" at bounding box center [122, 262] width 200 height 15
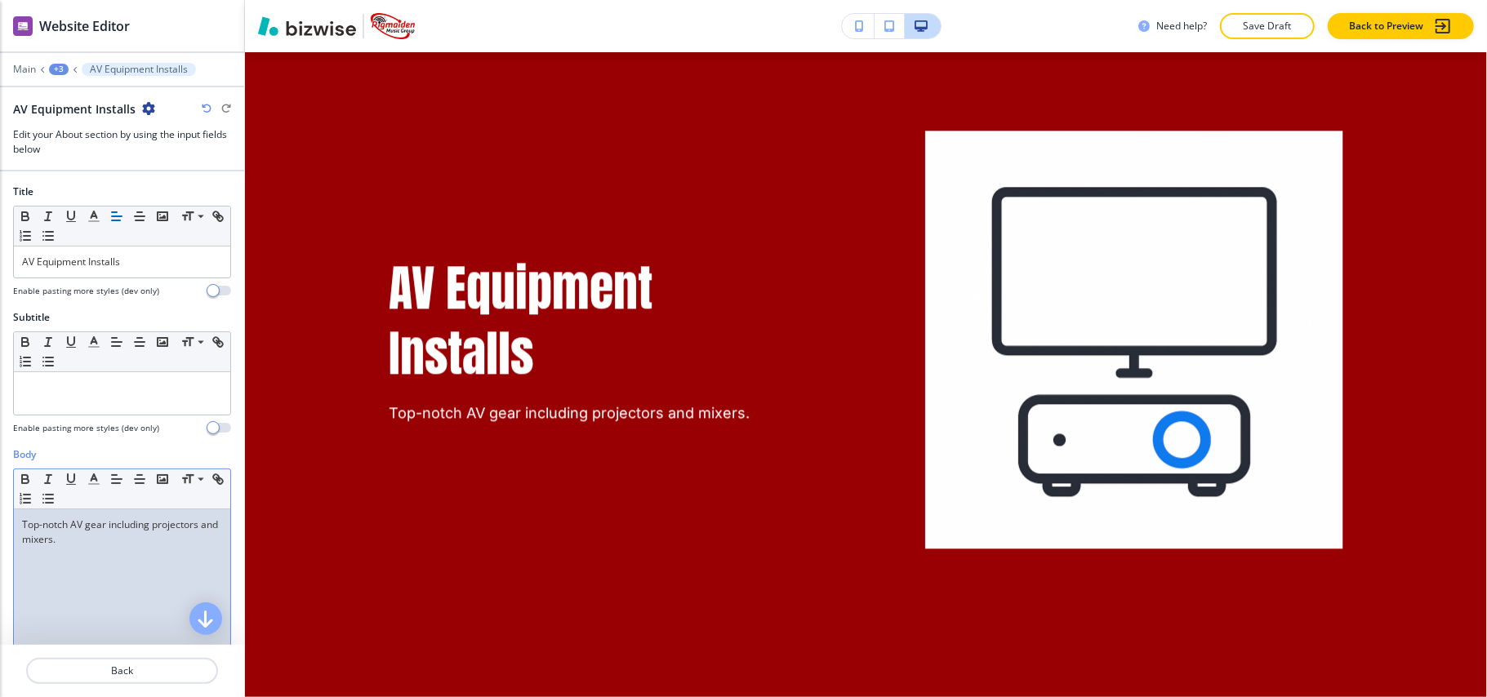
click at [98, 542] on p "Top-notch AV gear including projectors and mixers." at bounding box center [122, 532] width 200 height 29
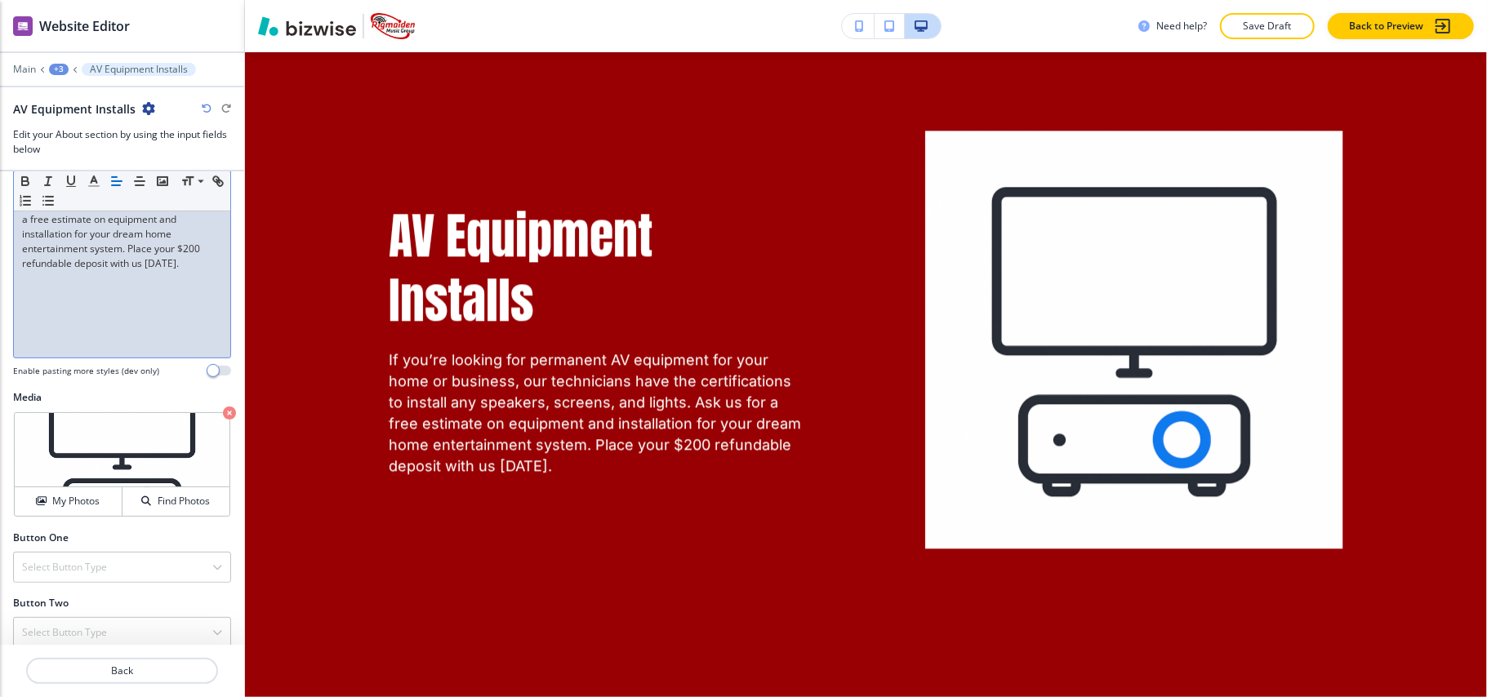
scroll to position [385, 0]
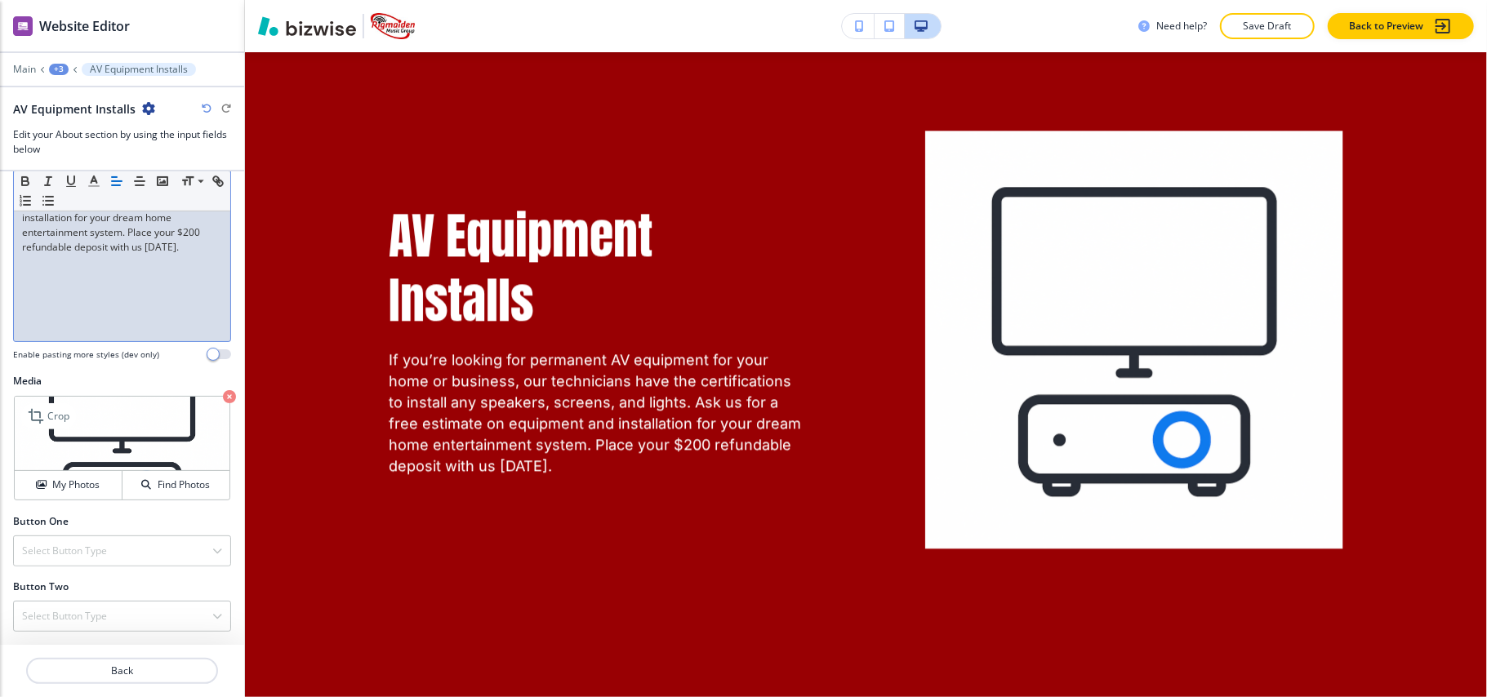
click at [223, 396] on icon "button" at bounding box center [229, 396] width 13 height 13
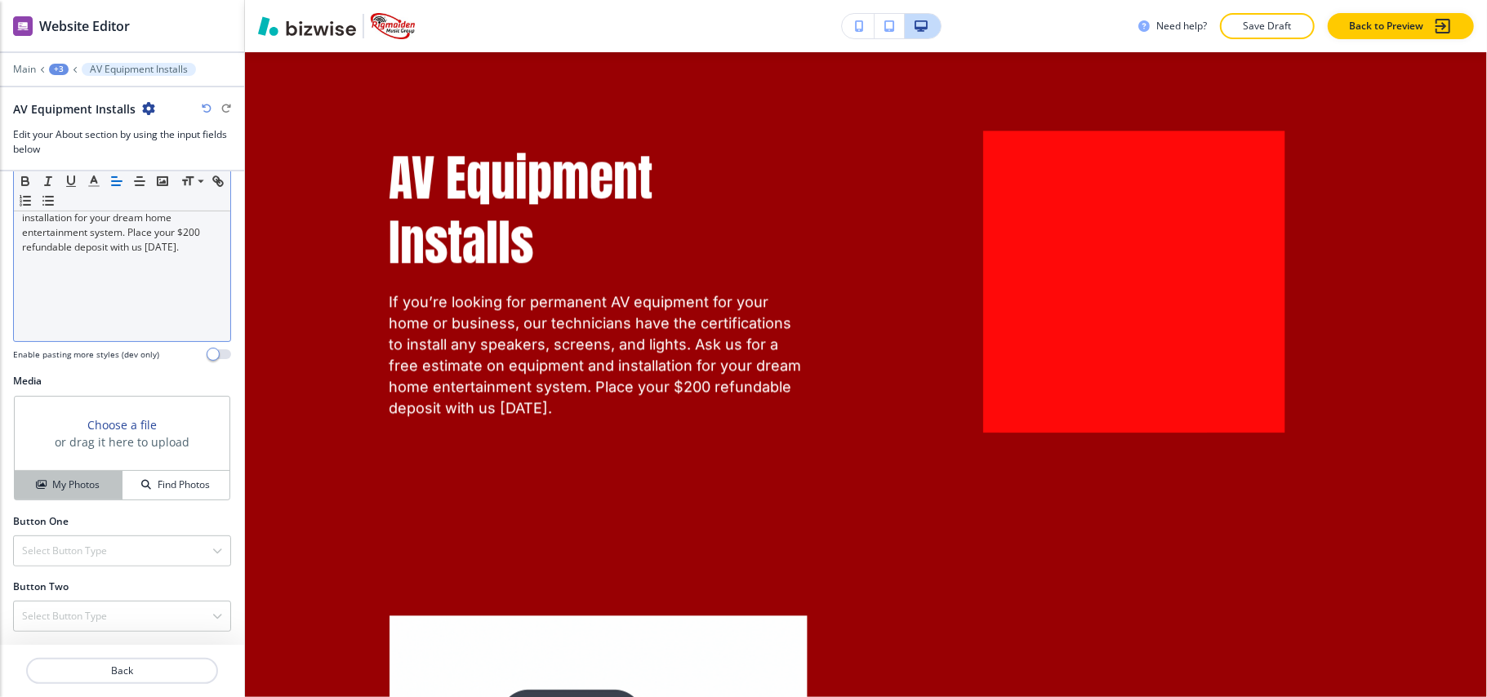
click at [79, 482] on h4 "My Photos" at bounding box center [75, 485] width 47 height 15
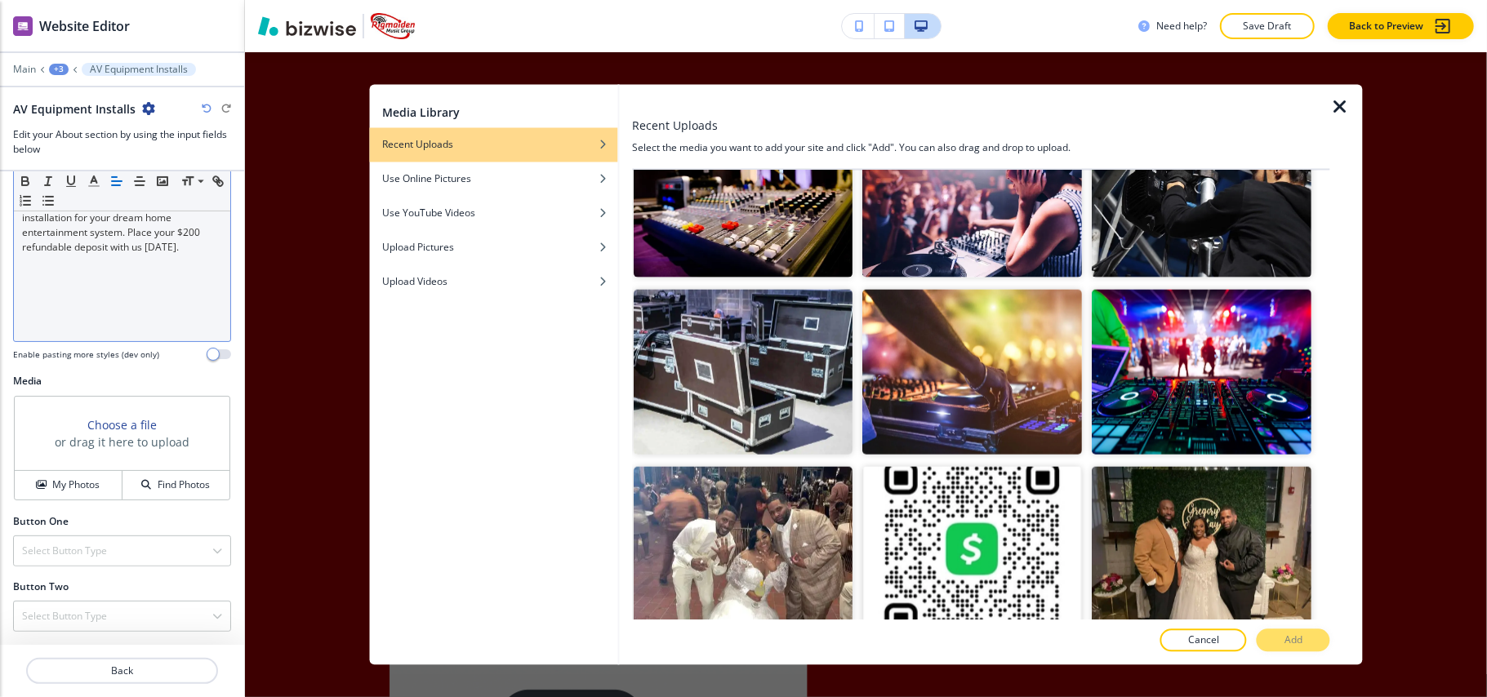
scroll to position [1089, 0]
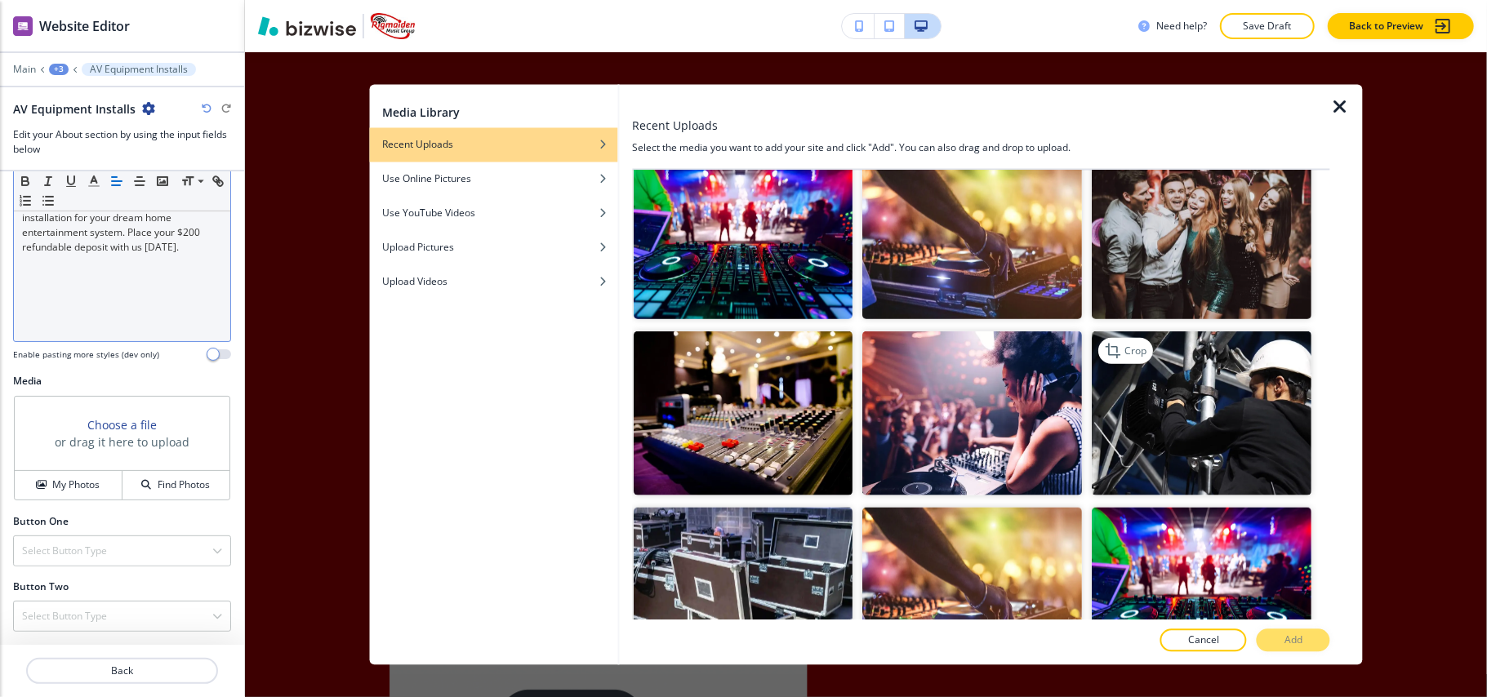
click at [1158, 423] on img "button" at bounding box center [1203, 413] width 220 height 165
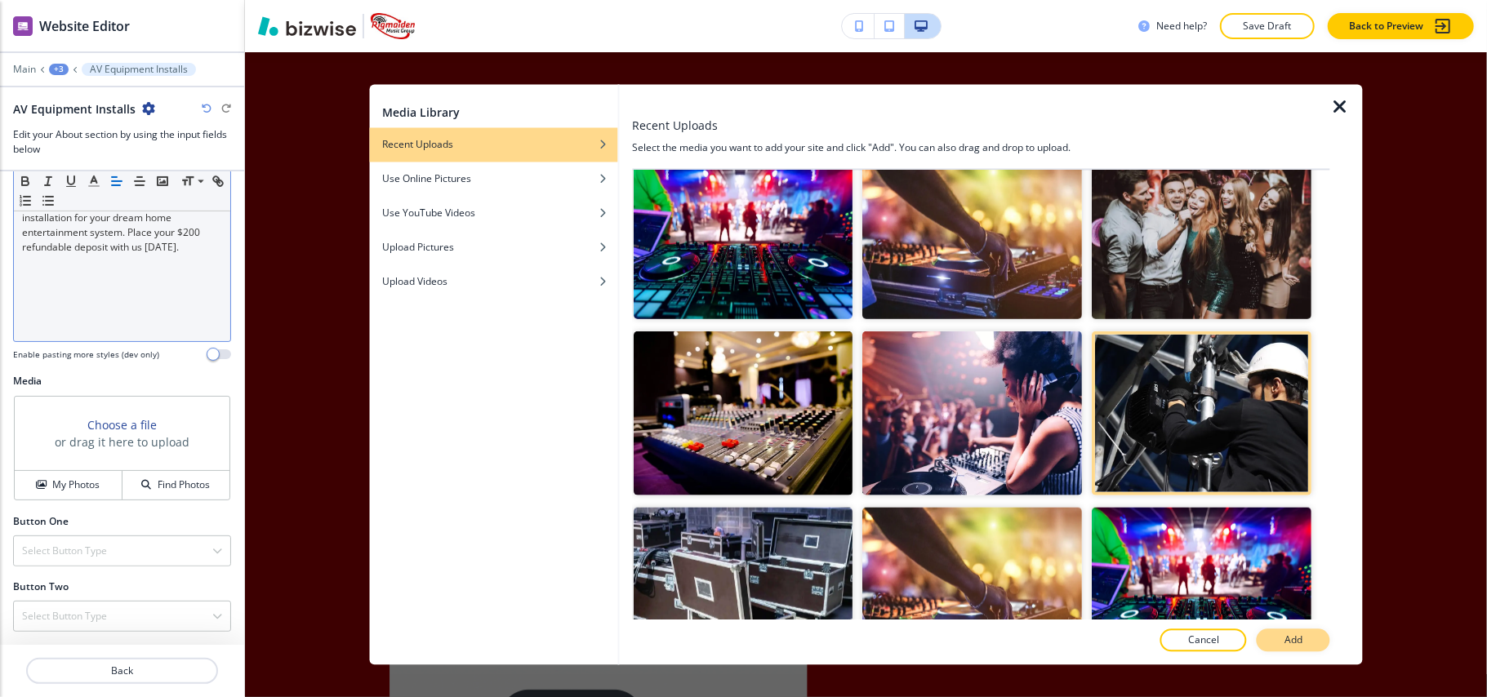
click at [1301, 635] on p "Add" at bounding box center [1294, 641] width 18 height 15
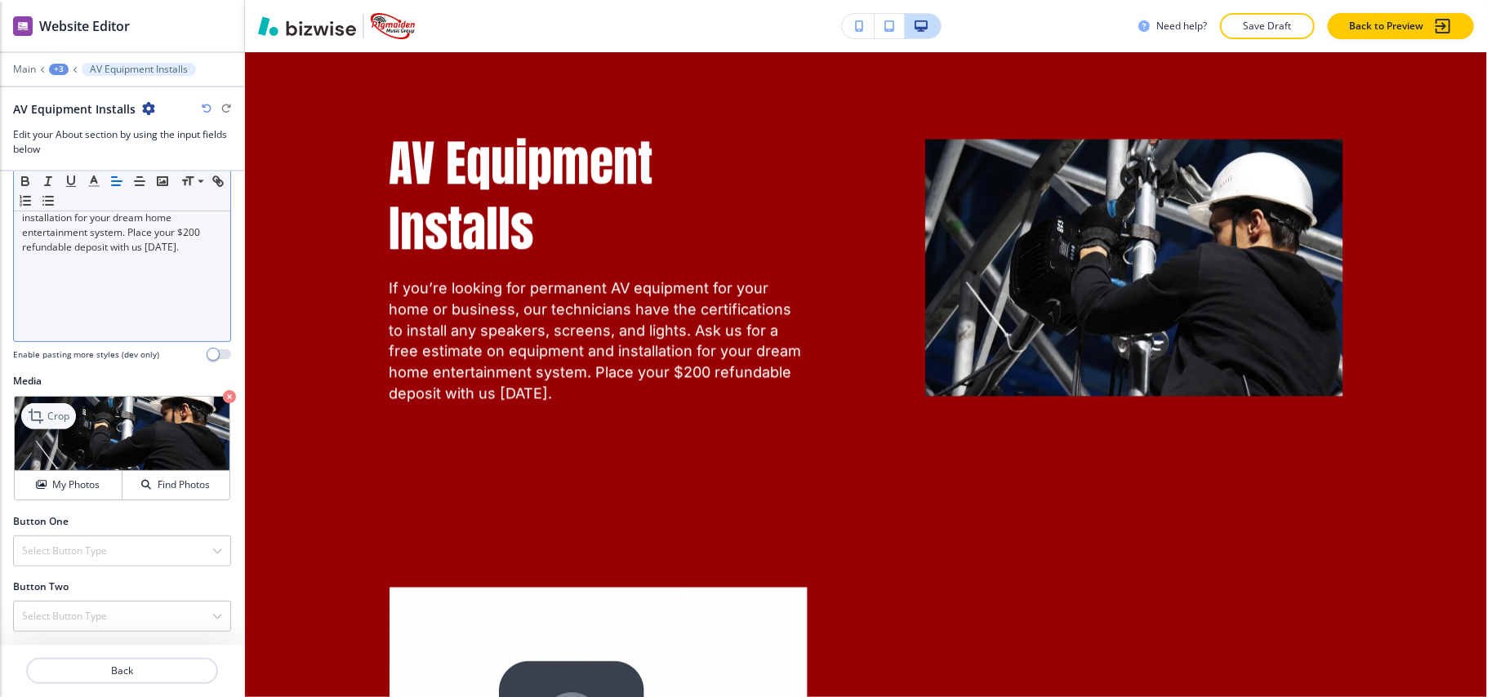
click at [57, 416] on p "Crop" at bounding box center [58, 416] width 22 height 15
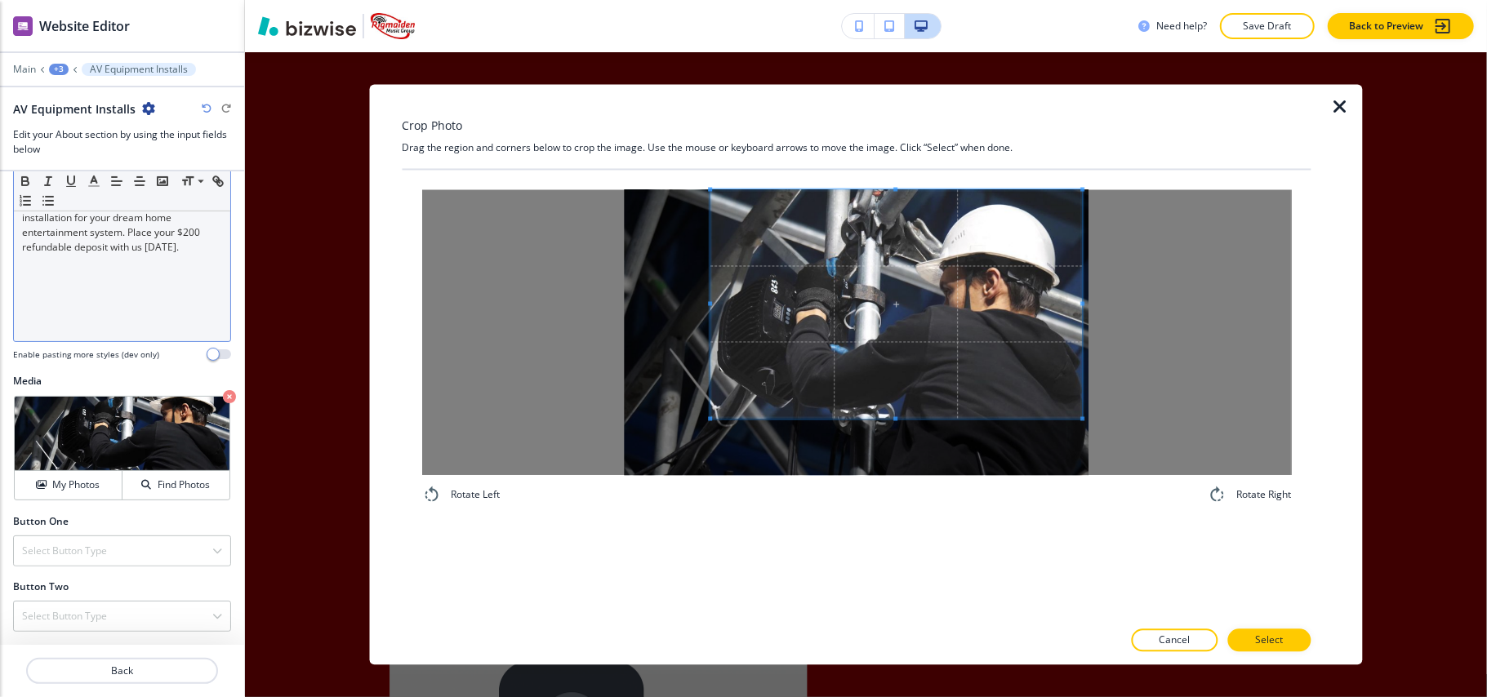
click at [1045, 229] on span at bounding box center [897, 304] width 372 height 229
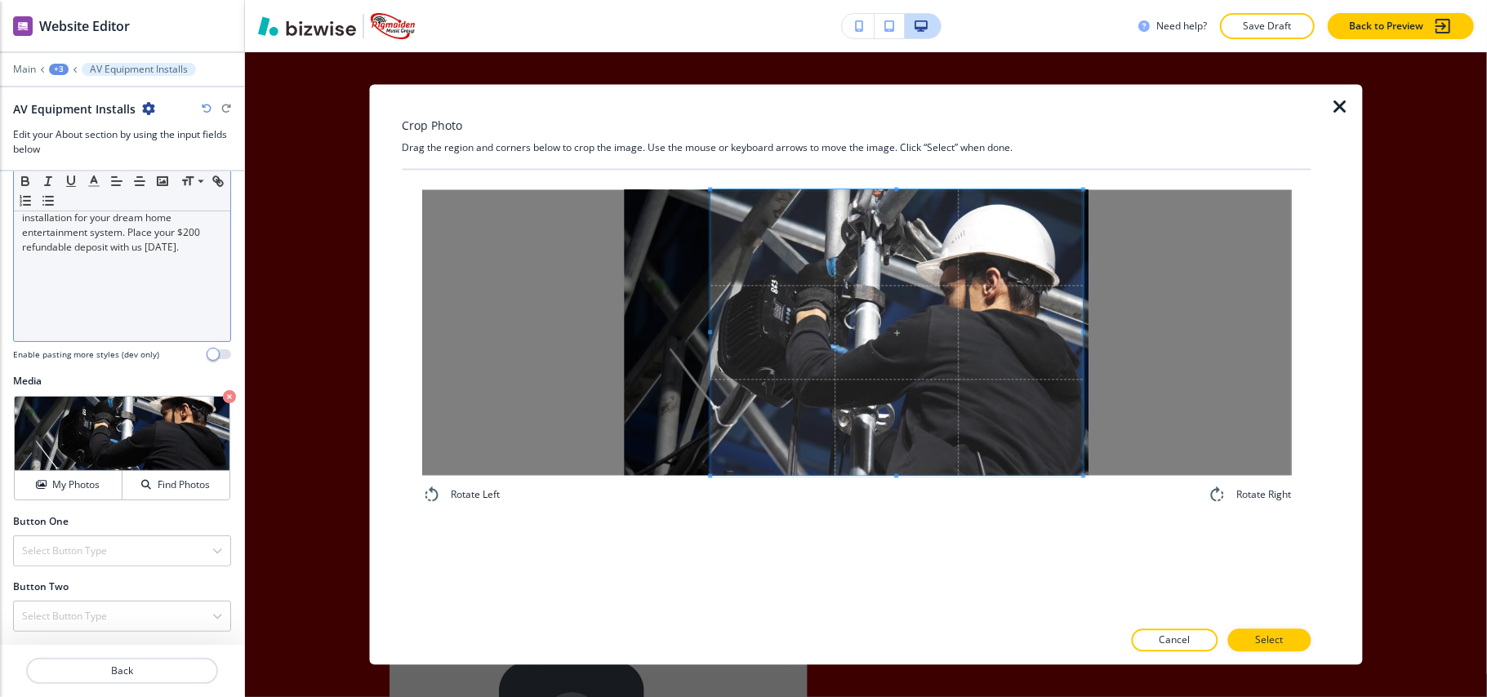
click at [1081, 516] on div "Rotate Left Rotate Right" at bounding box center [856, 348] width 909 height 354
click at [1272, 638] on p "Select" at bounding box center [1269, 641] width 28 height 15
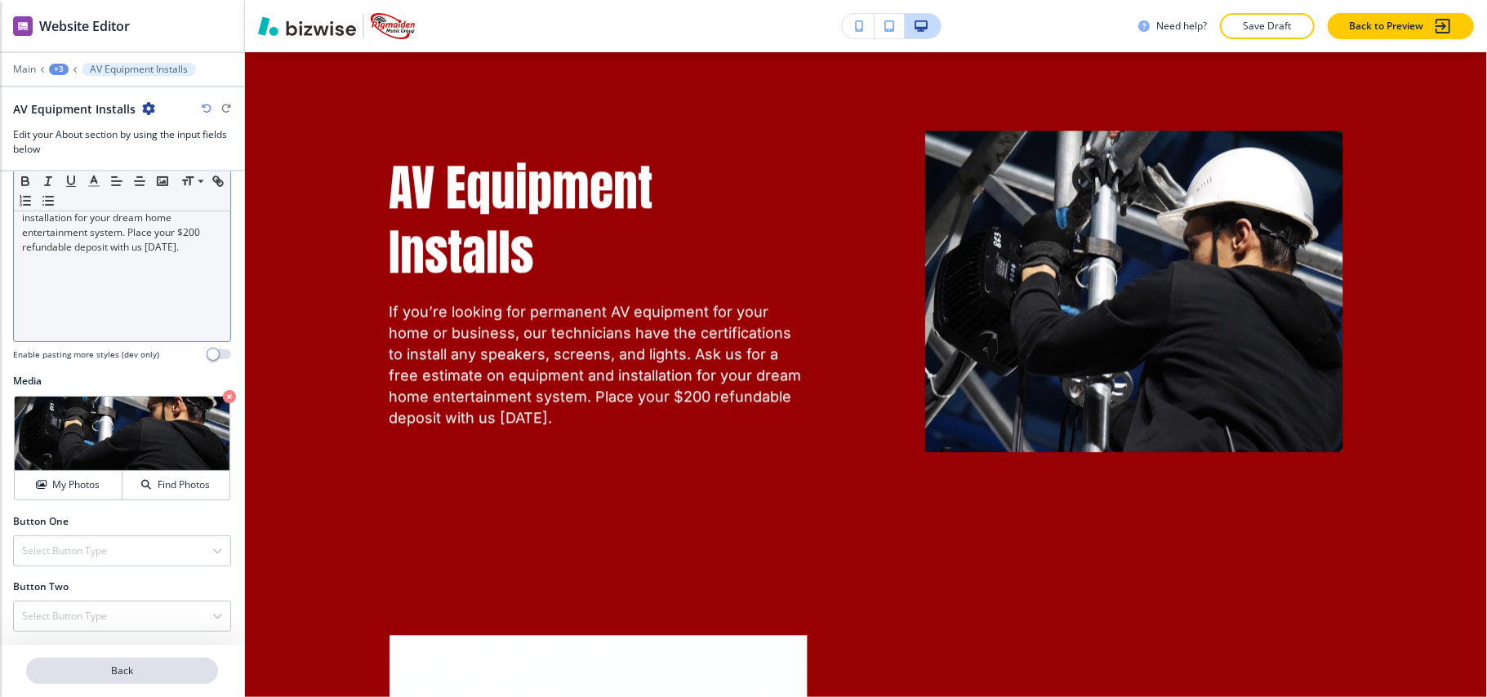
click at [145, 671] on p "Back" at bounding box center [122, 671] width 189 height 15
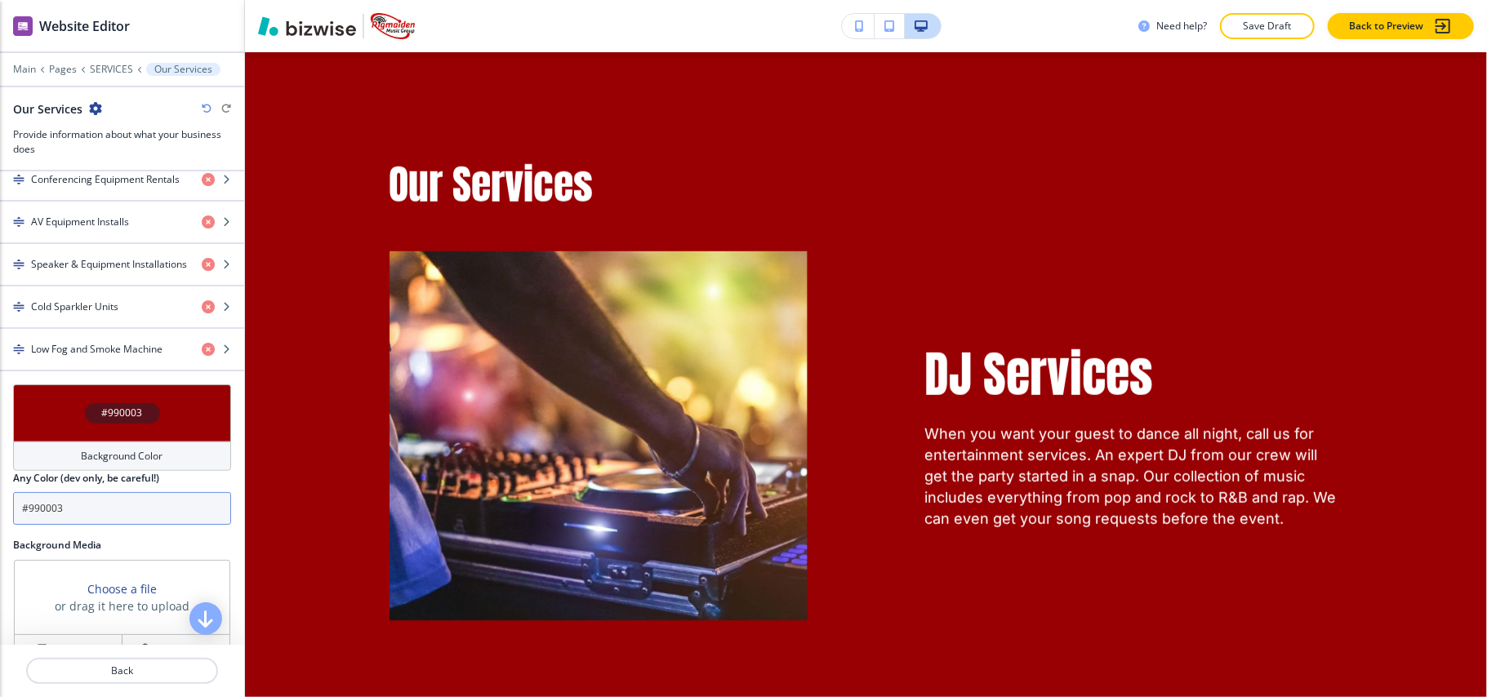
scroll to position [762, 0]
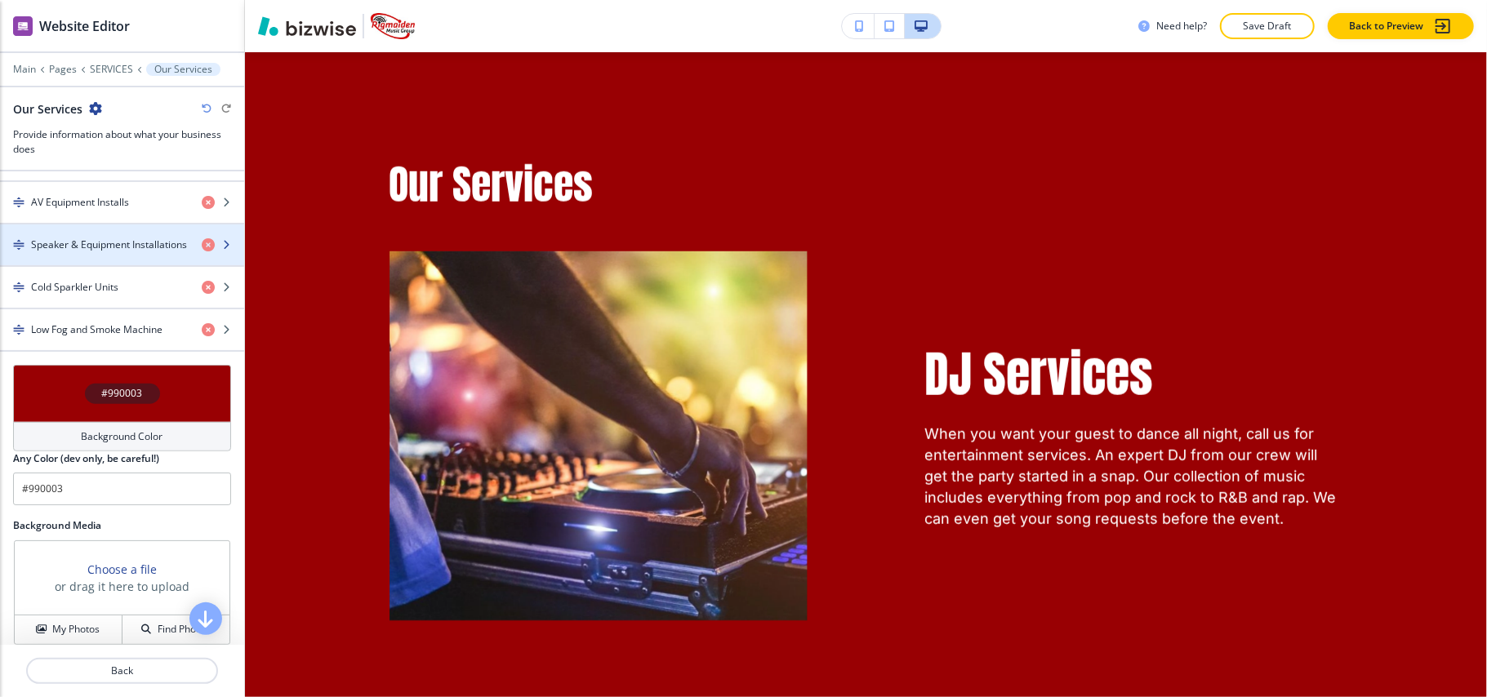
click at [114, 249] on h4 "Speaker & Equipment Installations" at bounding box center [109, 245] width 156 height 15
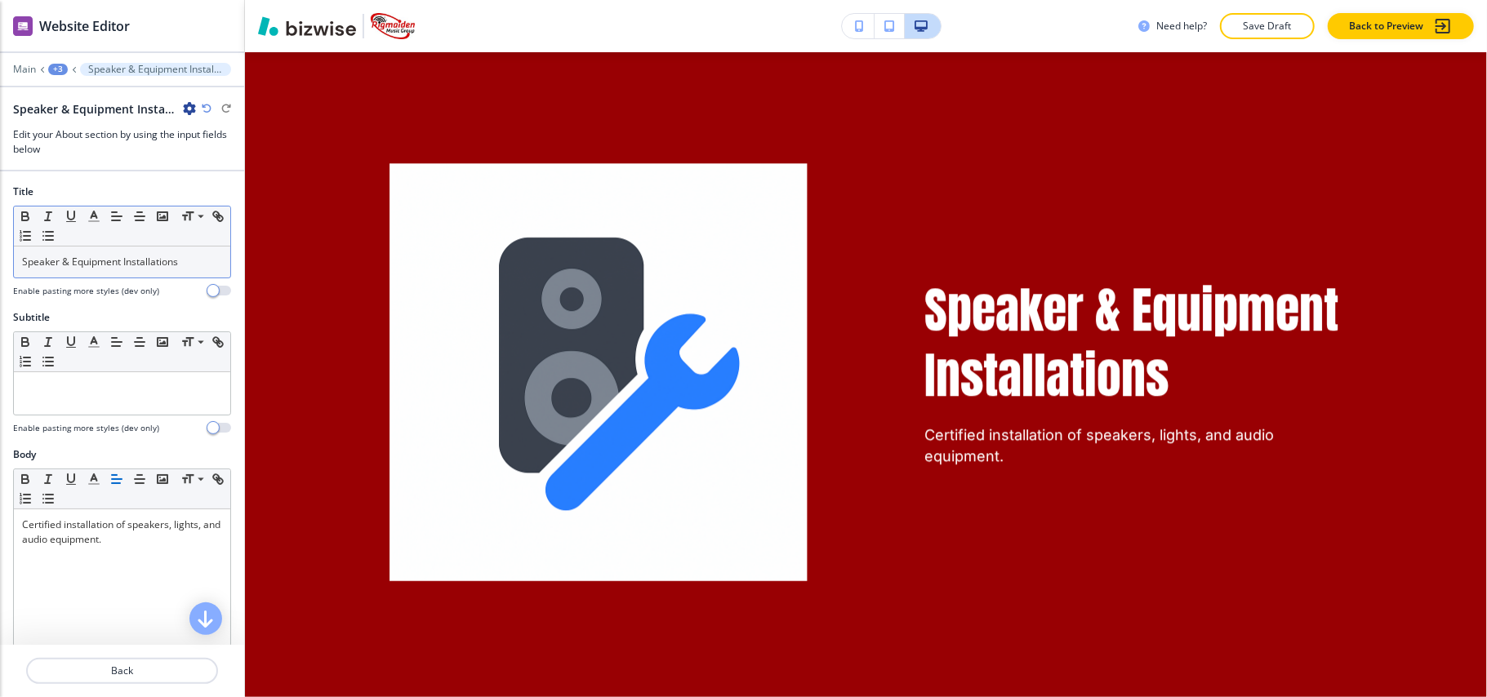
click at [131, 265] on p "Speaker & Equipment Installations" at bounding box center [122, 262] width 200 height 15
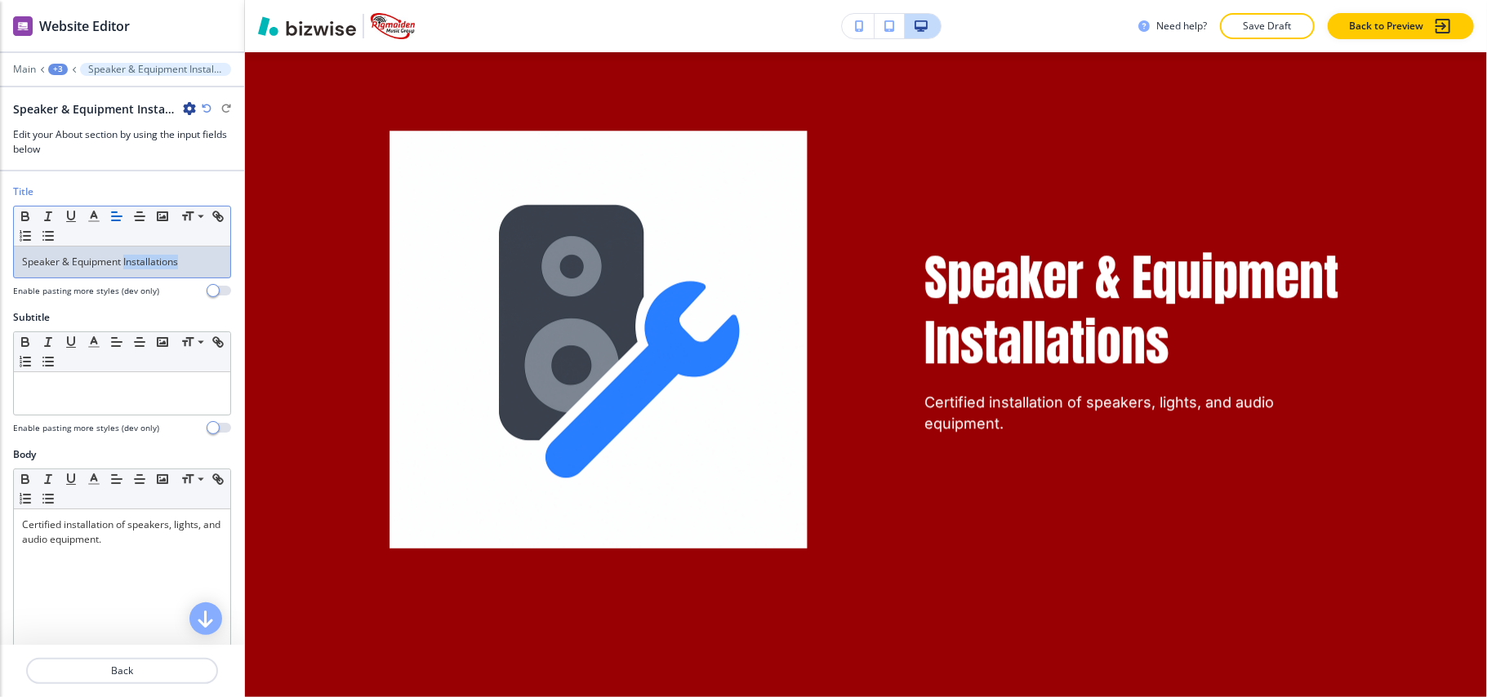
click at [131, 265] on p "Speaker & Equipment Installations" at bounding box center [122, 262] width 200 height 15
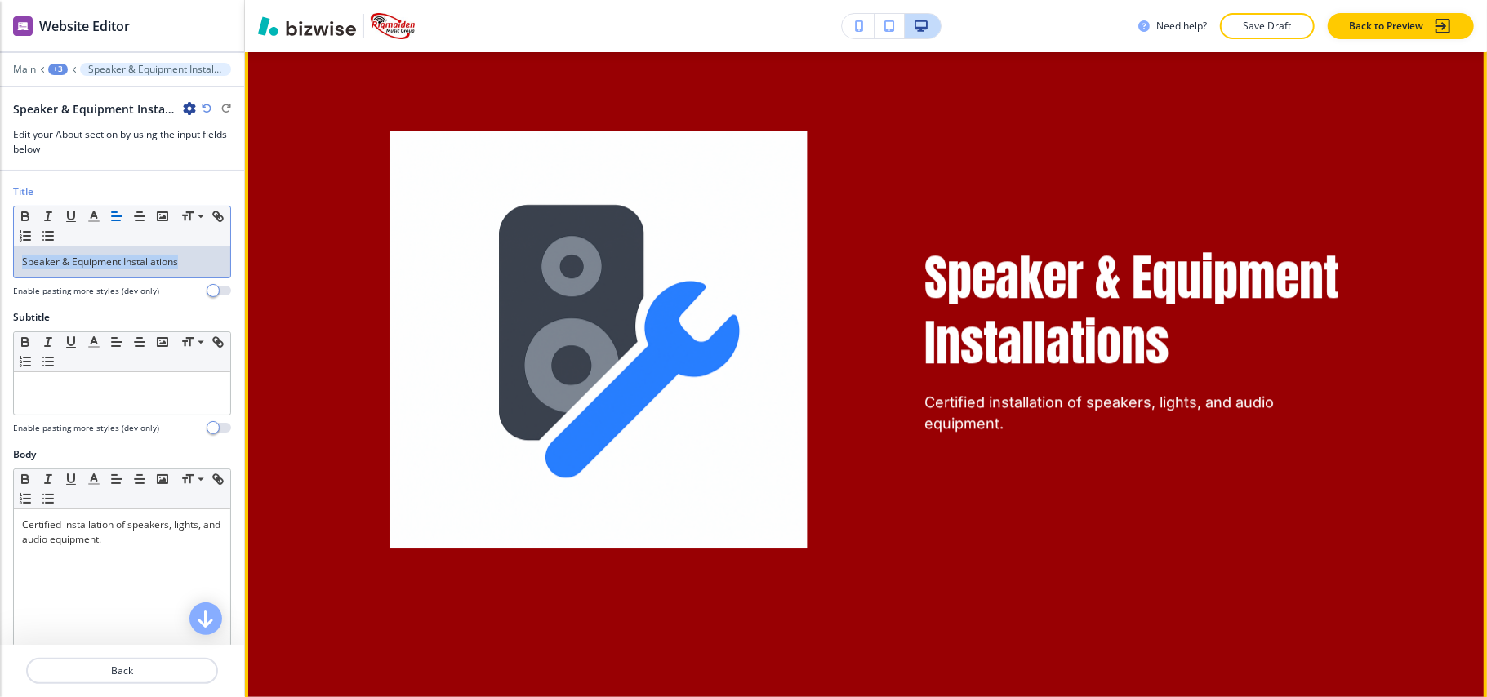
scroll to position [3006, 0]
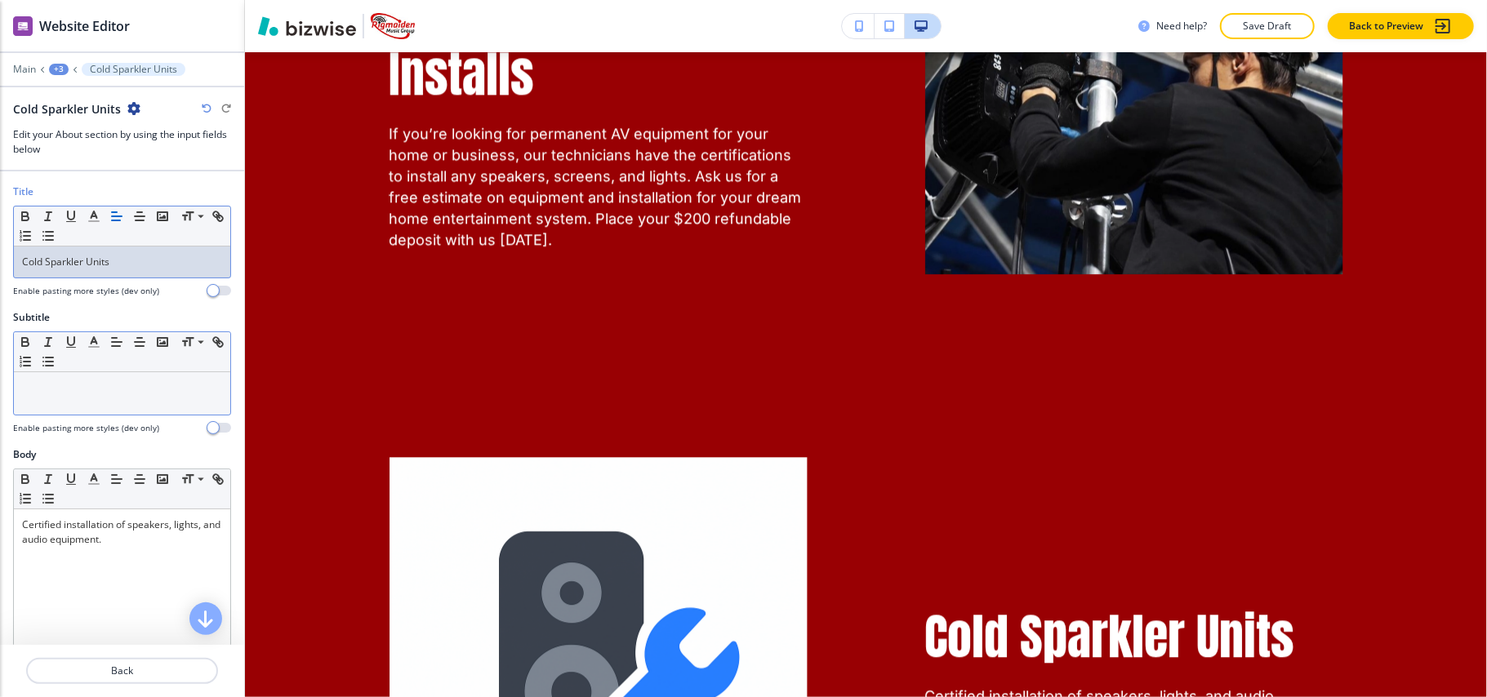
click at [131, 395] on p at bounding box center [122, 388] width 200 height 15
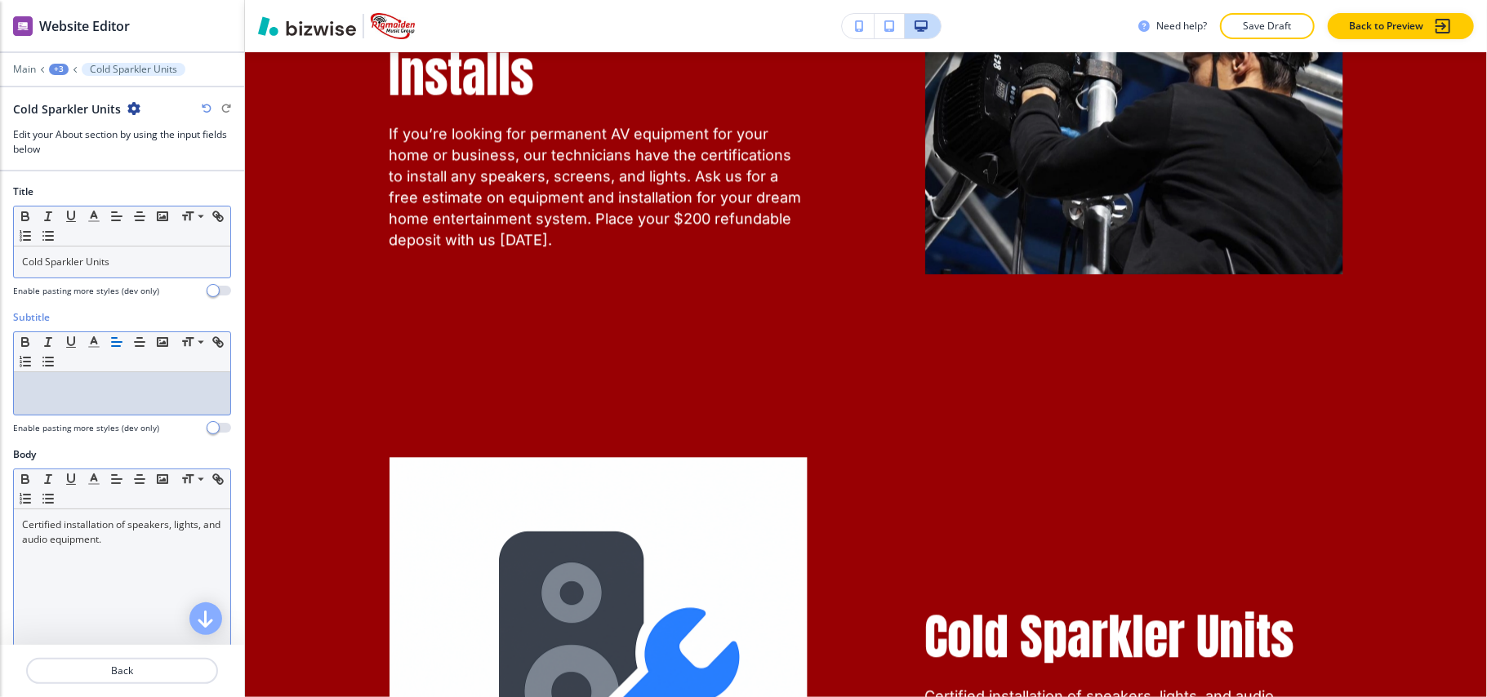
click at [83, 552] on div "Certified installation of speakers, lights, and audio equipment." at bounding box center [122, 616] width 216 height 212
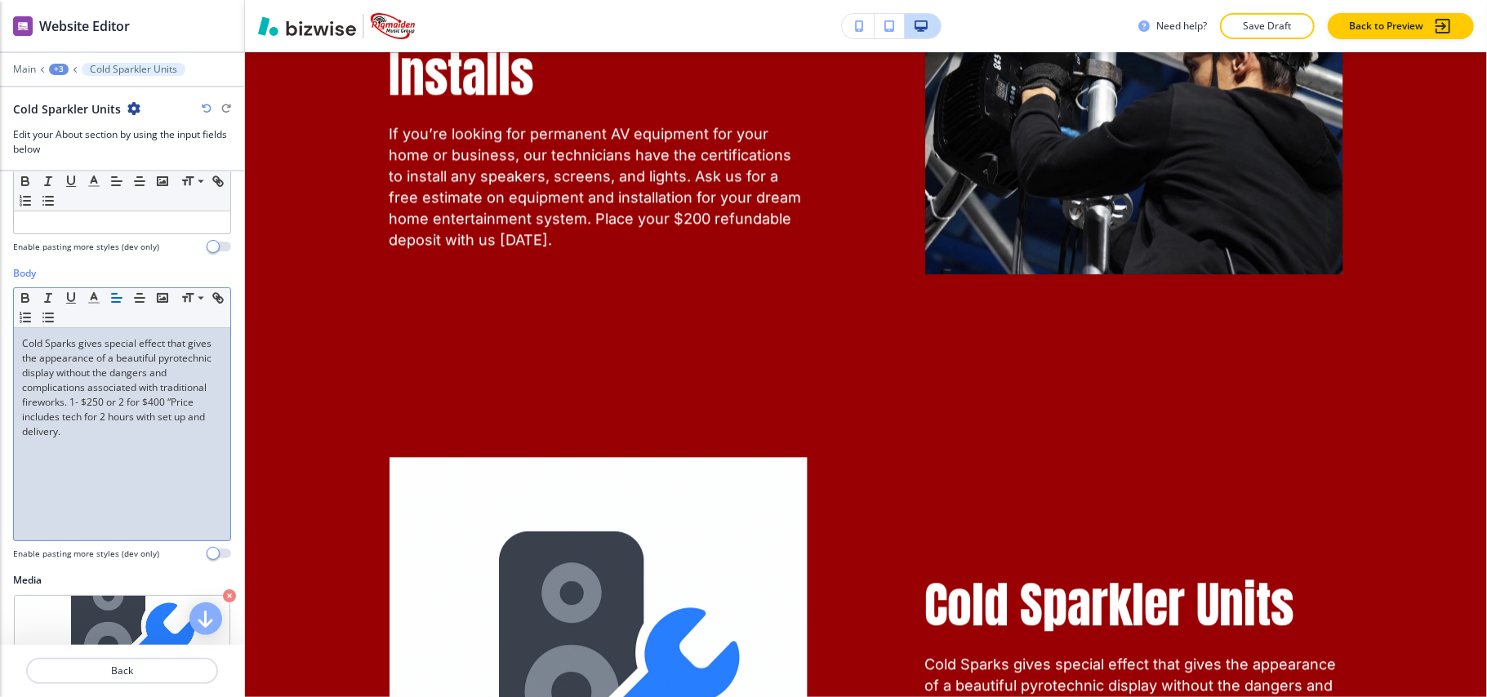
scroll to position [385, 0]
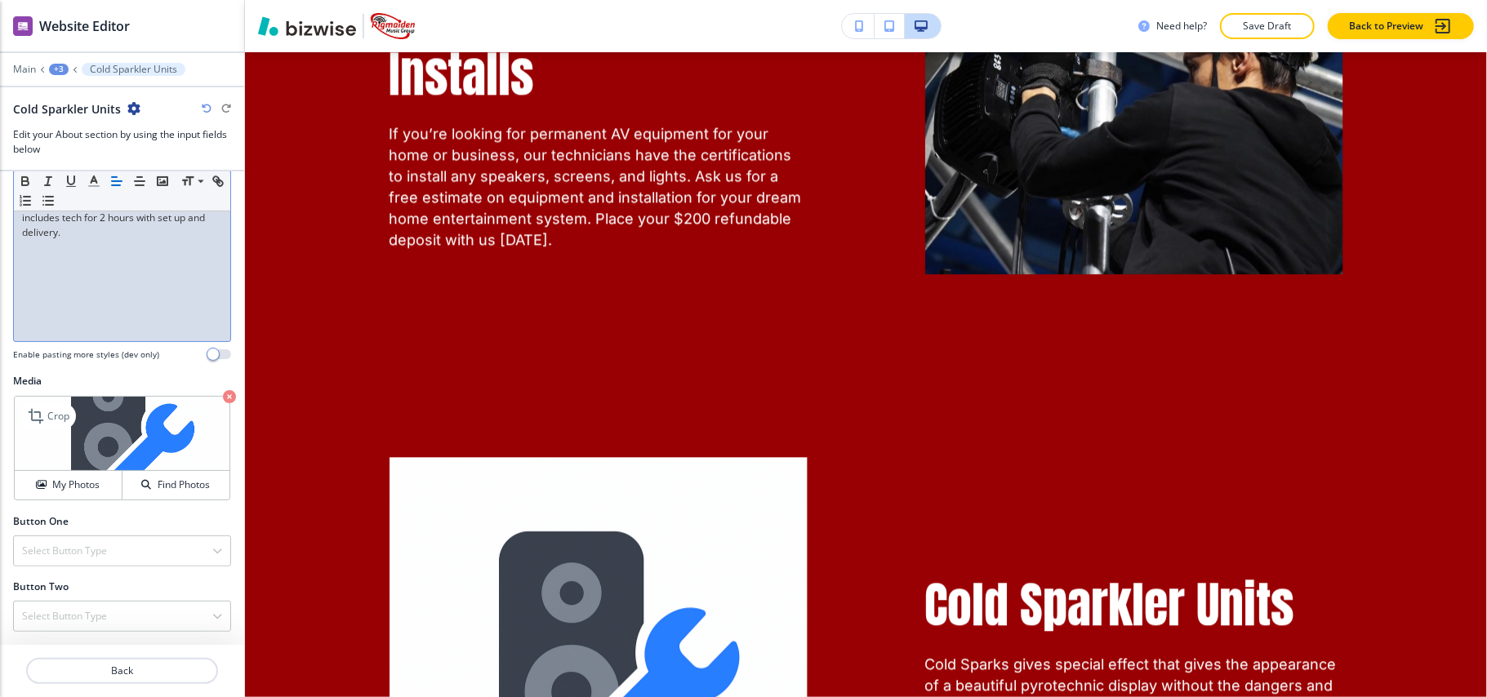
click at [223, 397] on icon "button" at bounding box center [229, 396] width 13 height 13
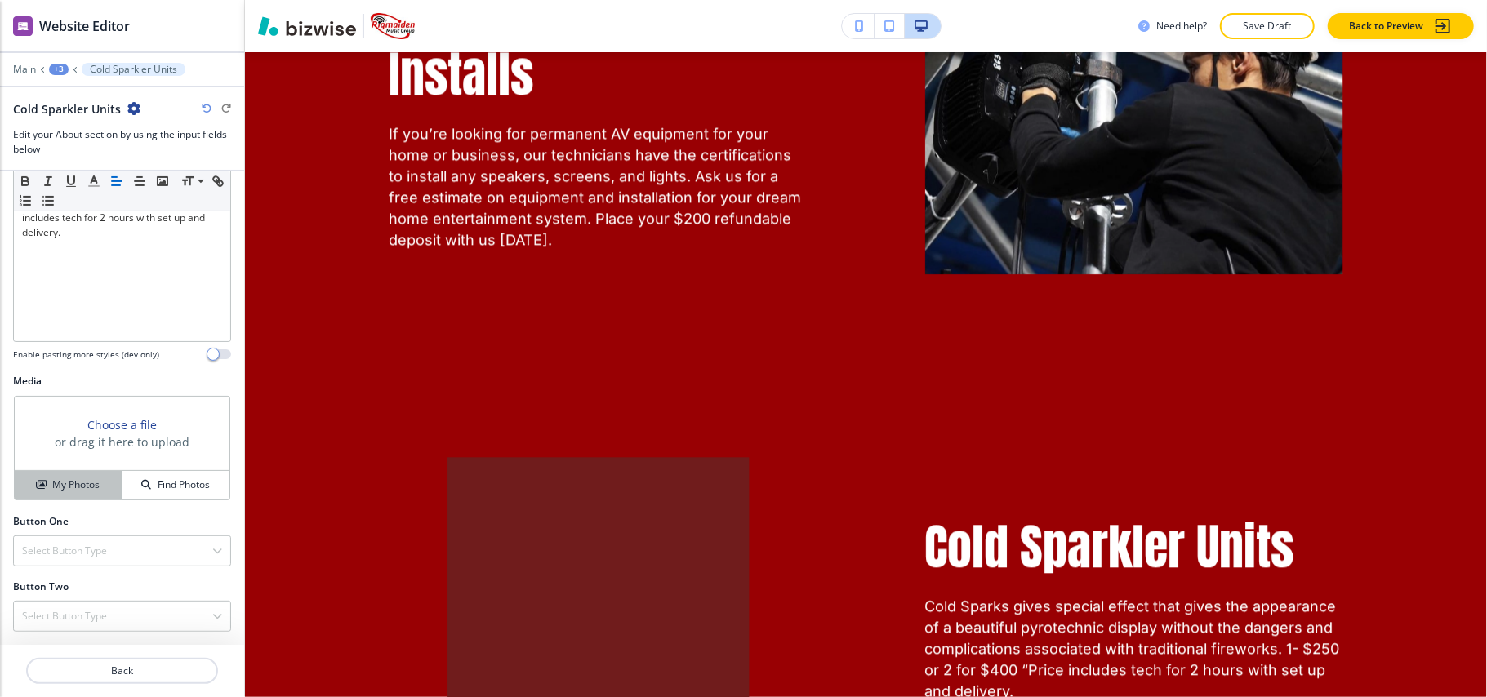
click at [70, 488] on h4 "My Photos" at bounding box center [75, 485] width 47 height 15
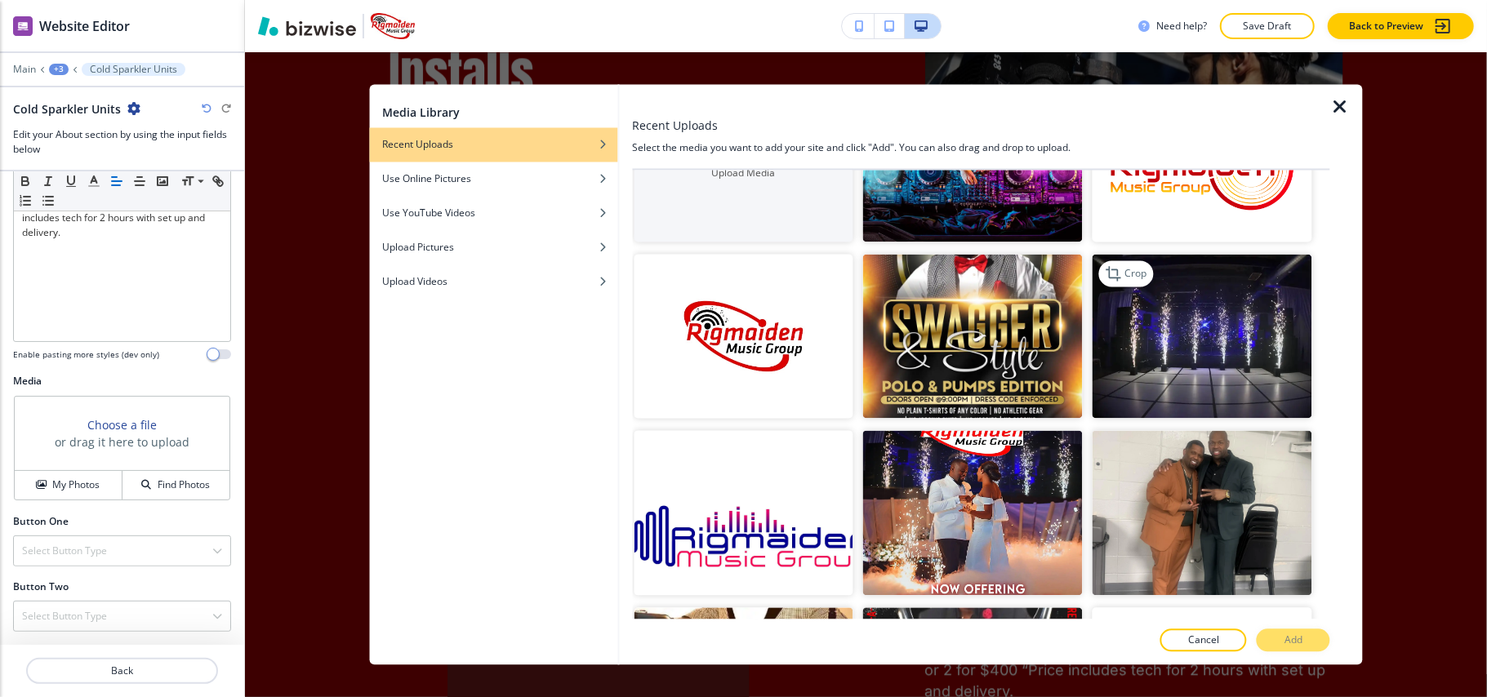
scroll to position [0, 0]
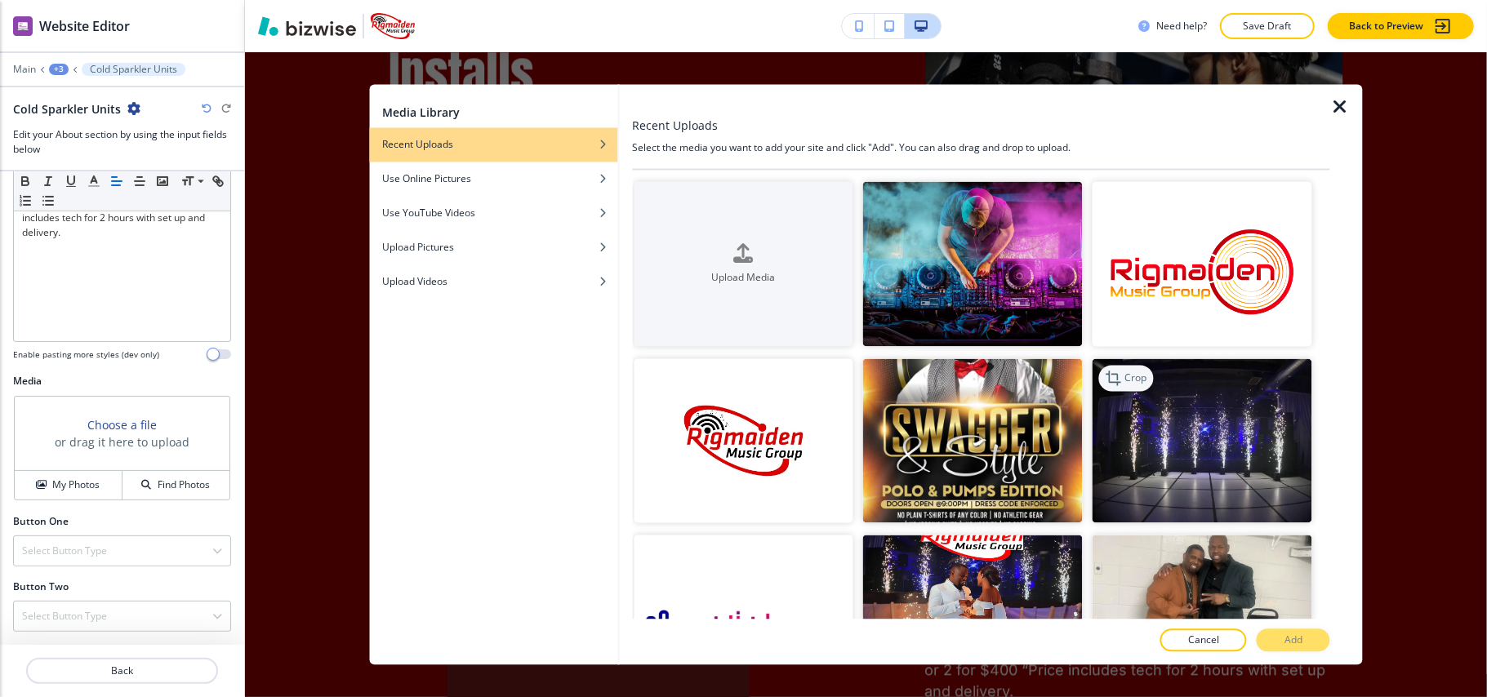
click at [1125, 376] on p "Crop" at bounding box center [1136, 378] width 22 height 15
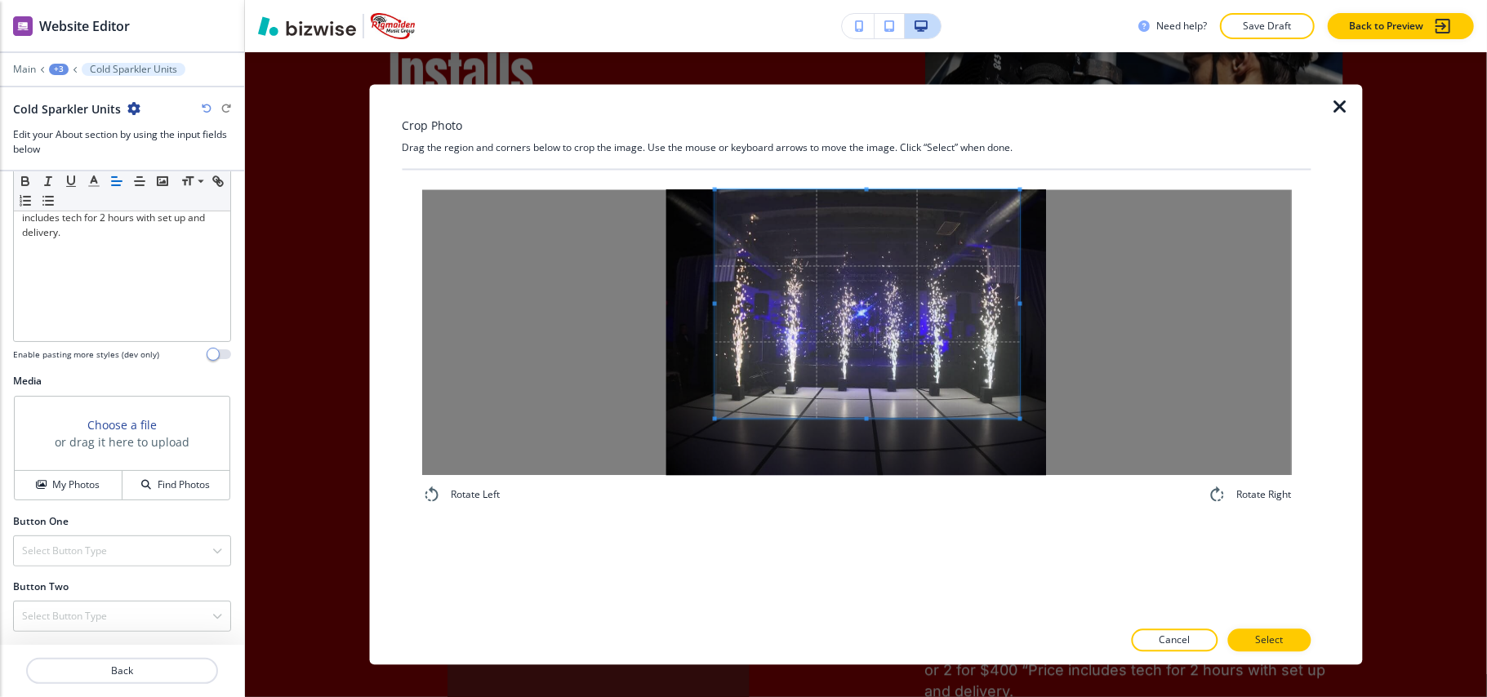
click at [862, 314] on span at bounding box center [867, 304] width 305 height 229
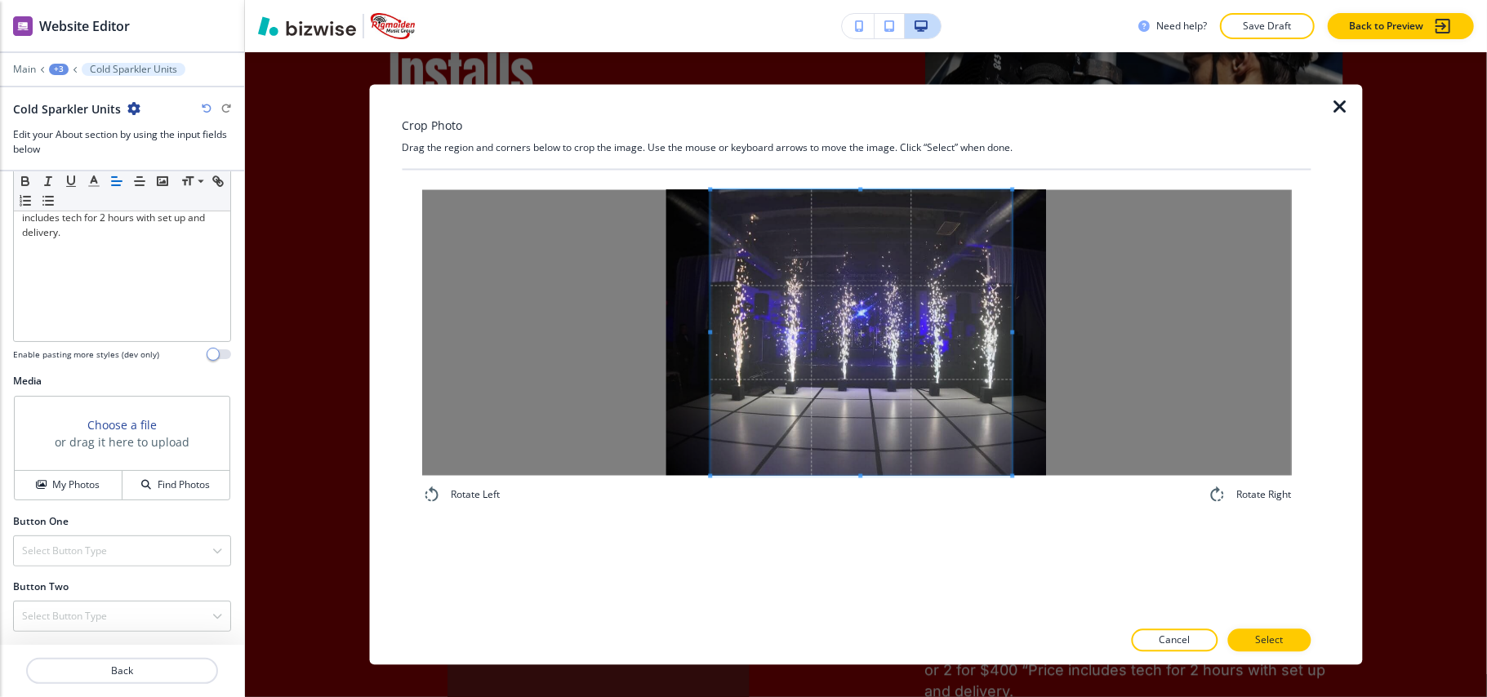
click at [1013, 501] on div "Rotate Left Rotate Right" at bounding box center [856, 347] width 870 height 315
click at [1285, 642] on button "Select" at bounding box center [1269, 641] width 83 height 23
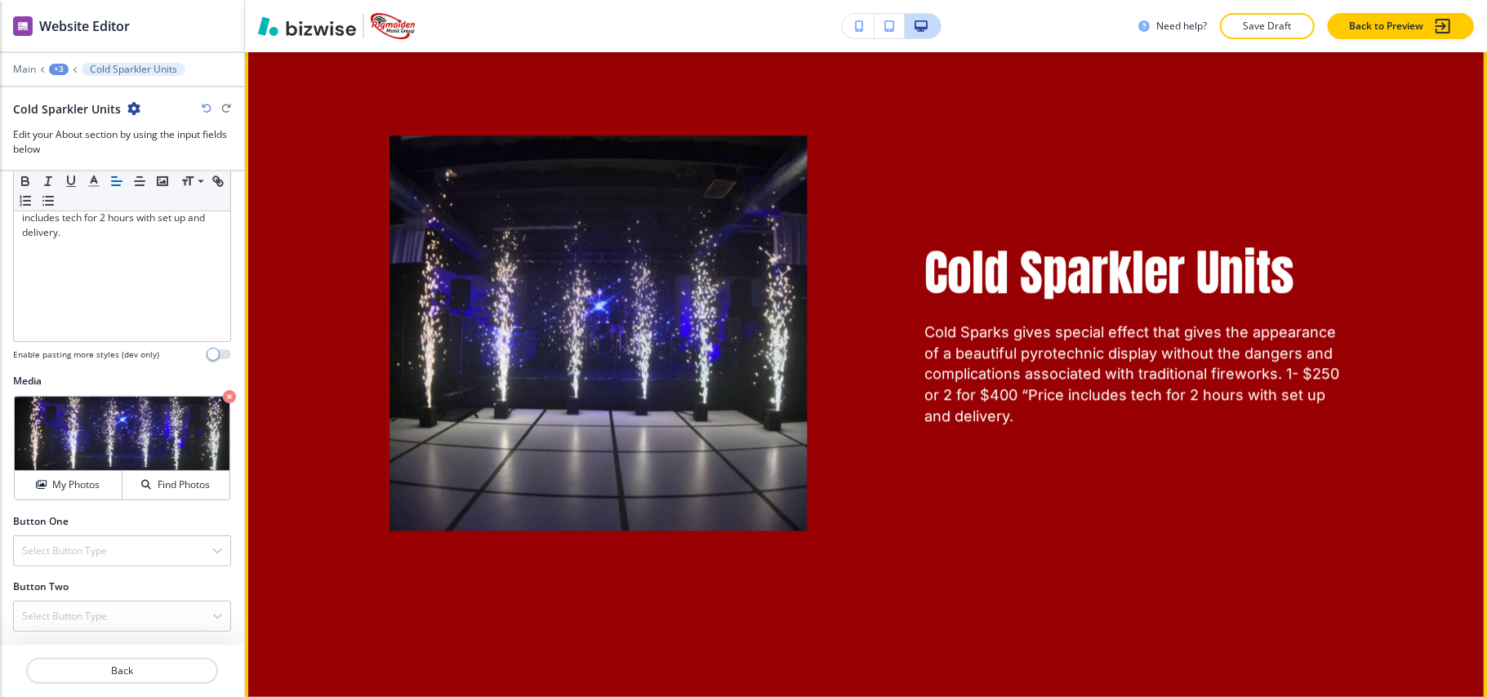
scroll to position [3332, 0]
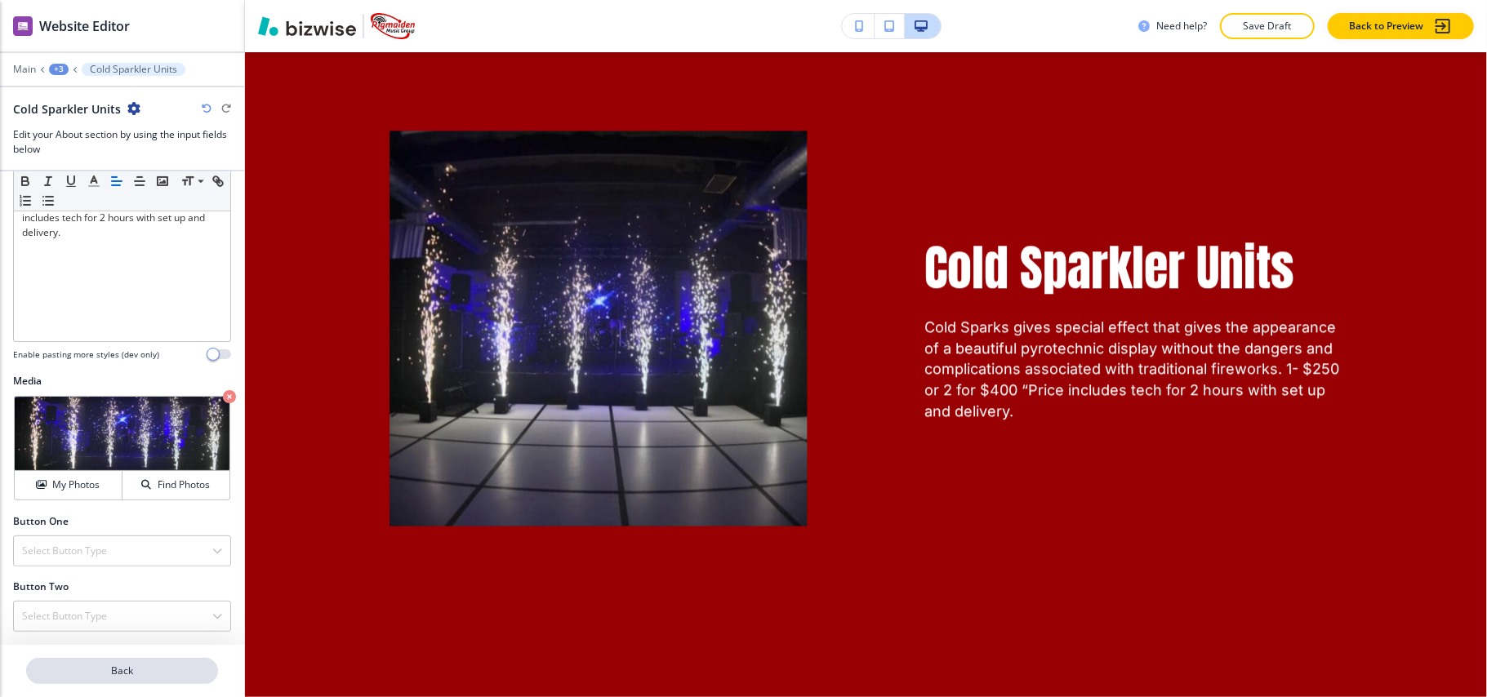
click at [180, 662] on button "Back" at bounding box center [122, 671] width 192 height 26
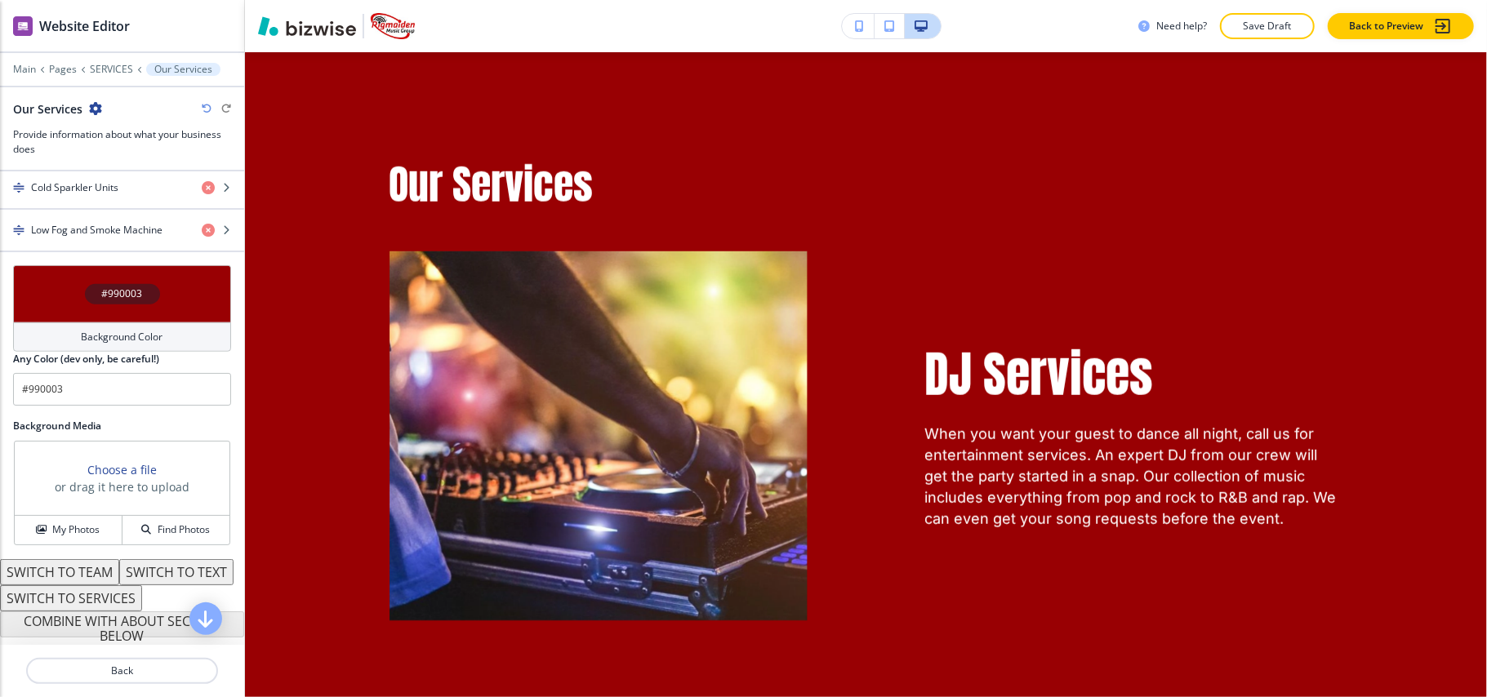
scroll to position [871, 0]
click at [89, 226] on h4 "Low Fog and Smoke Machine" at bounding box center [96, 230] width 131 height 15
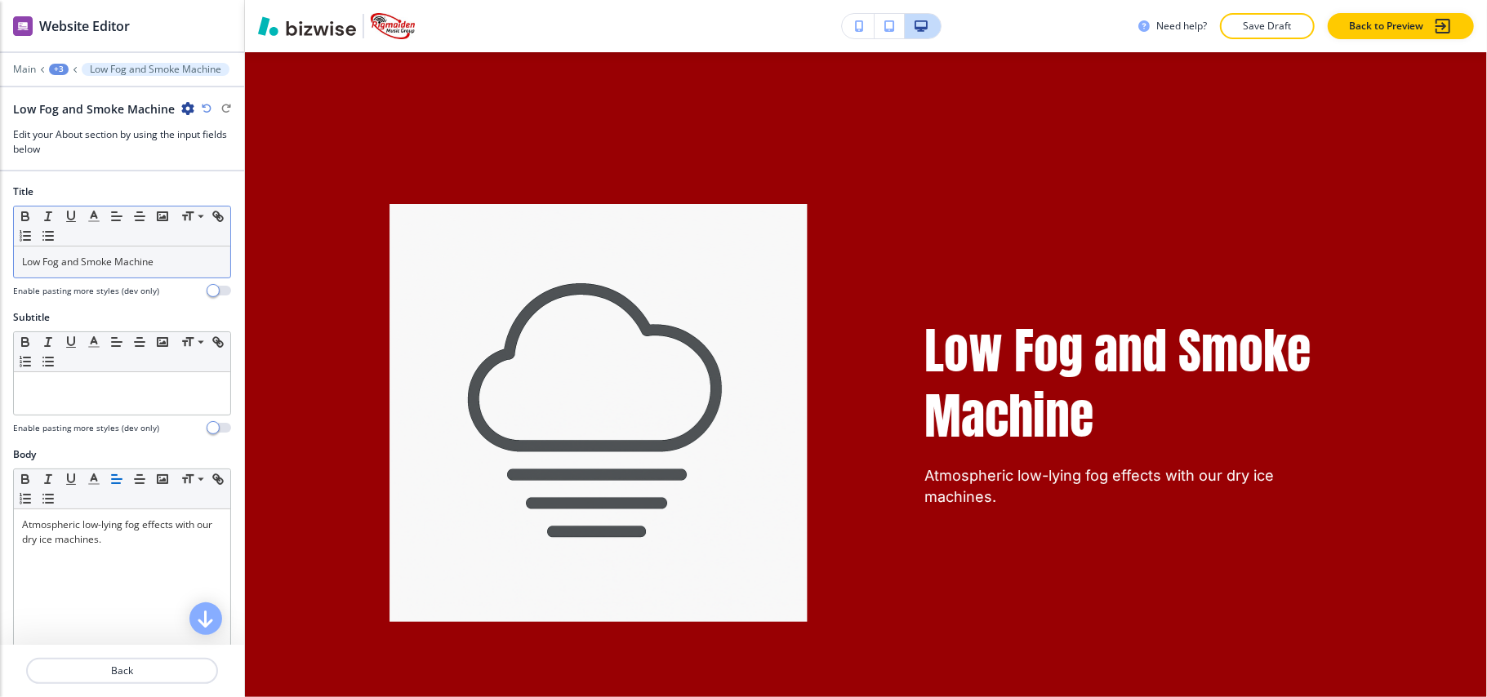
click at [155, 266] on p "Low Fog and Smoke Machine" at bounding box center [122, 262] width 200 height 15
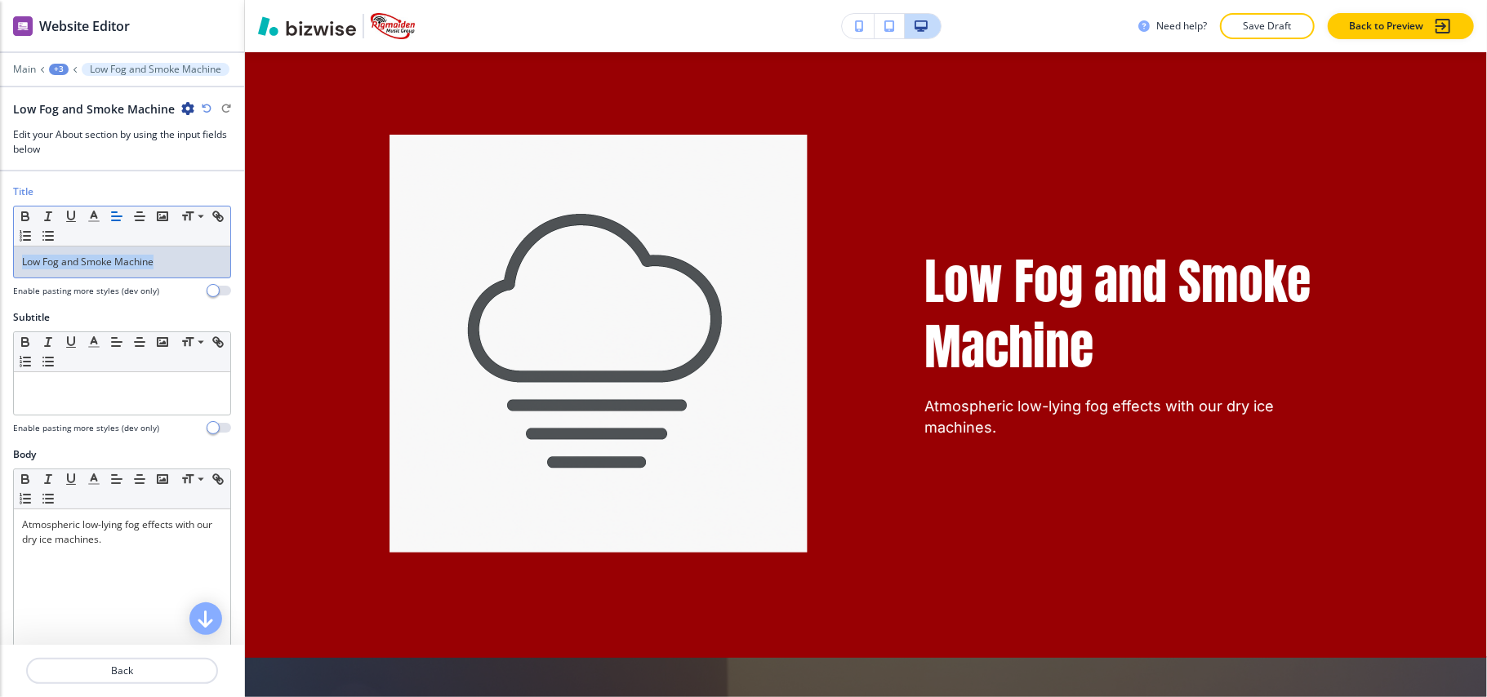
scroll to position [4512, 0]
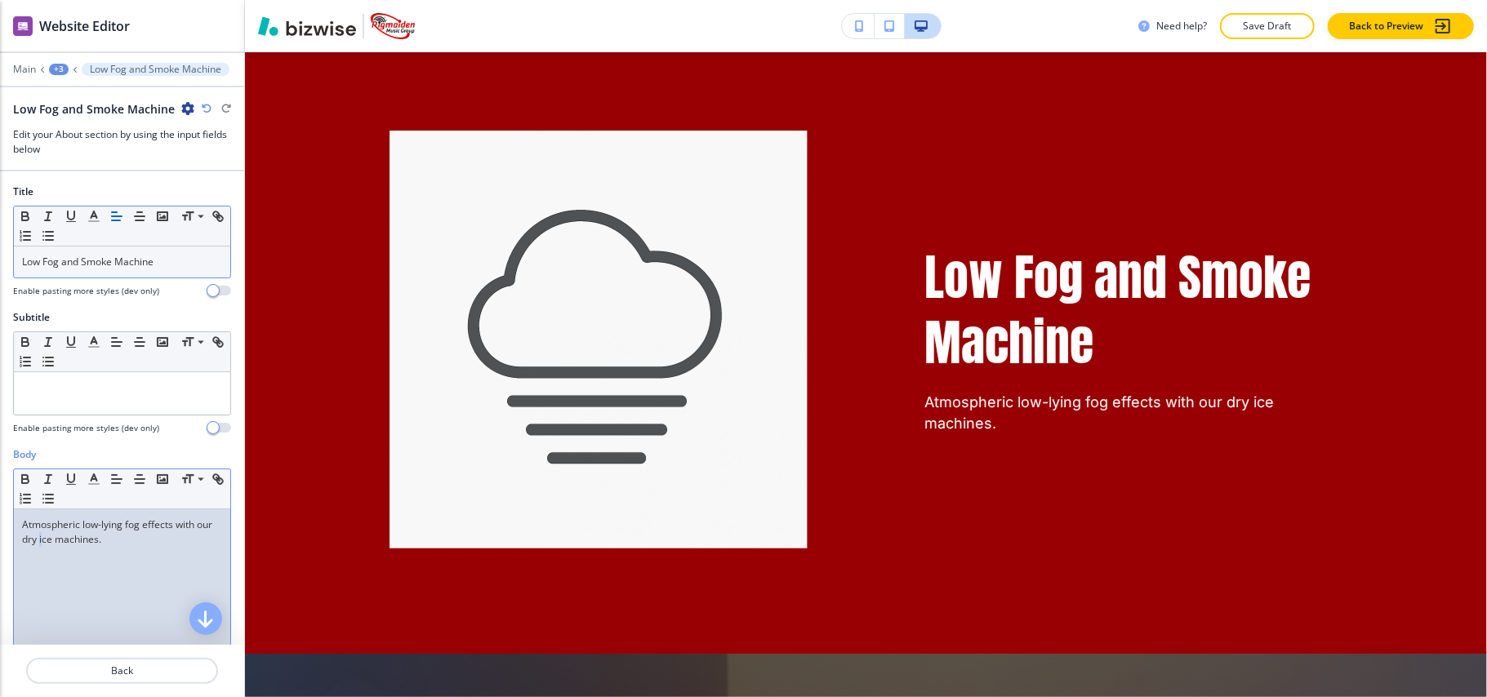
click at [60, 569] on div "Atmospheric low-lying fog effects with our dry ice machines." at bounding box center [122, 616] width 216 height 212
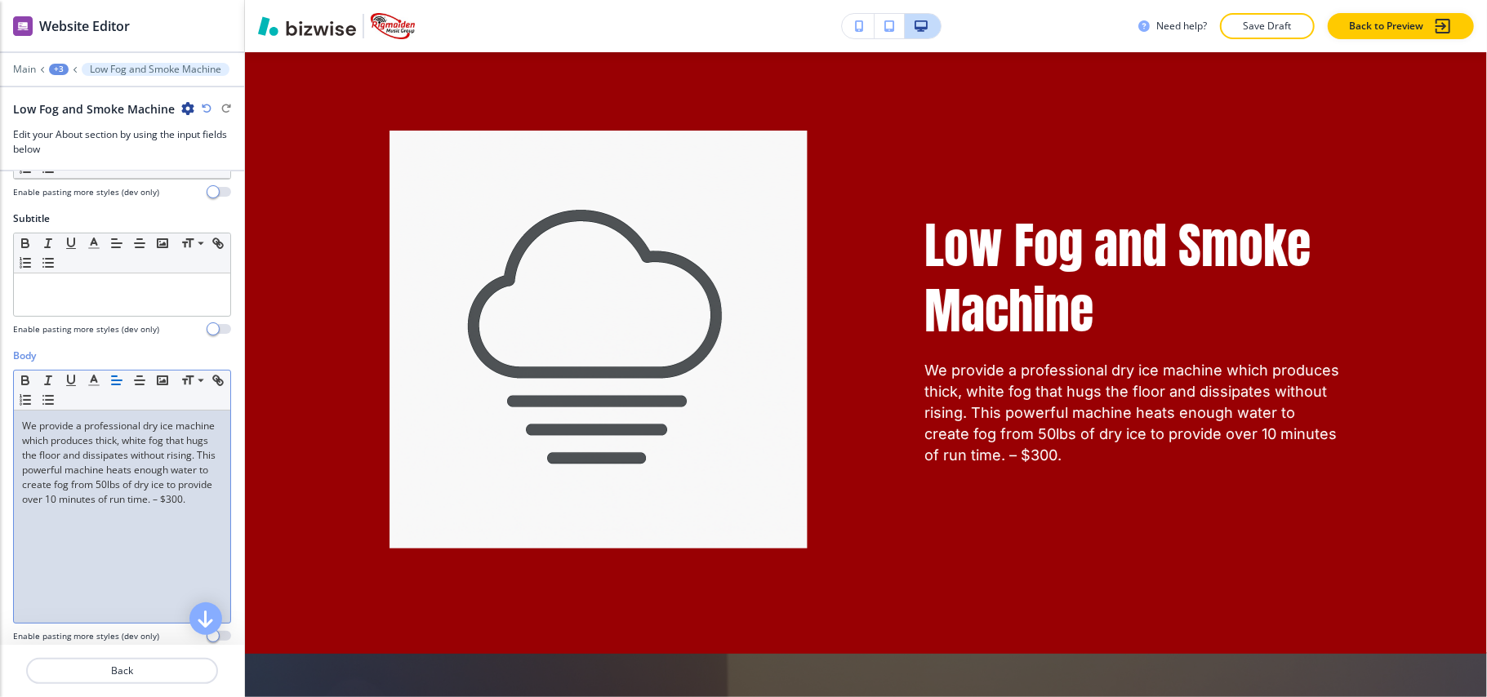
scroll to position [385, 0]
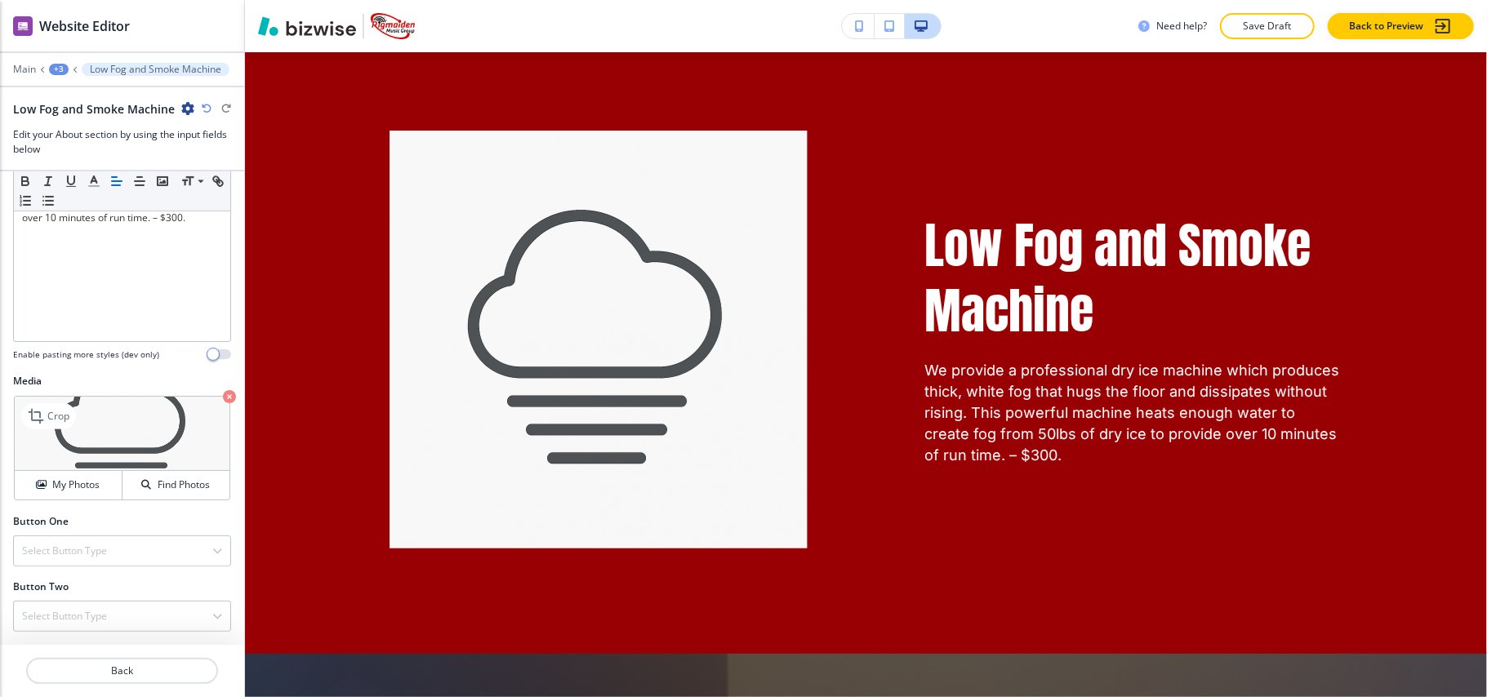
click at [223, 390] on icon "button" at bounding box center [229, 396] width 13 height 13
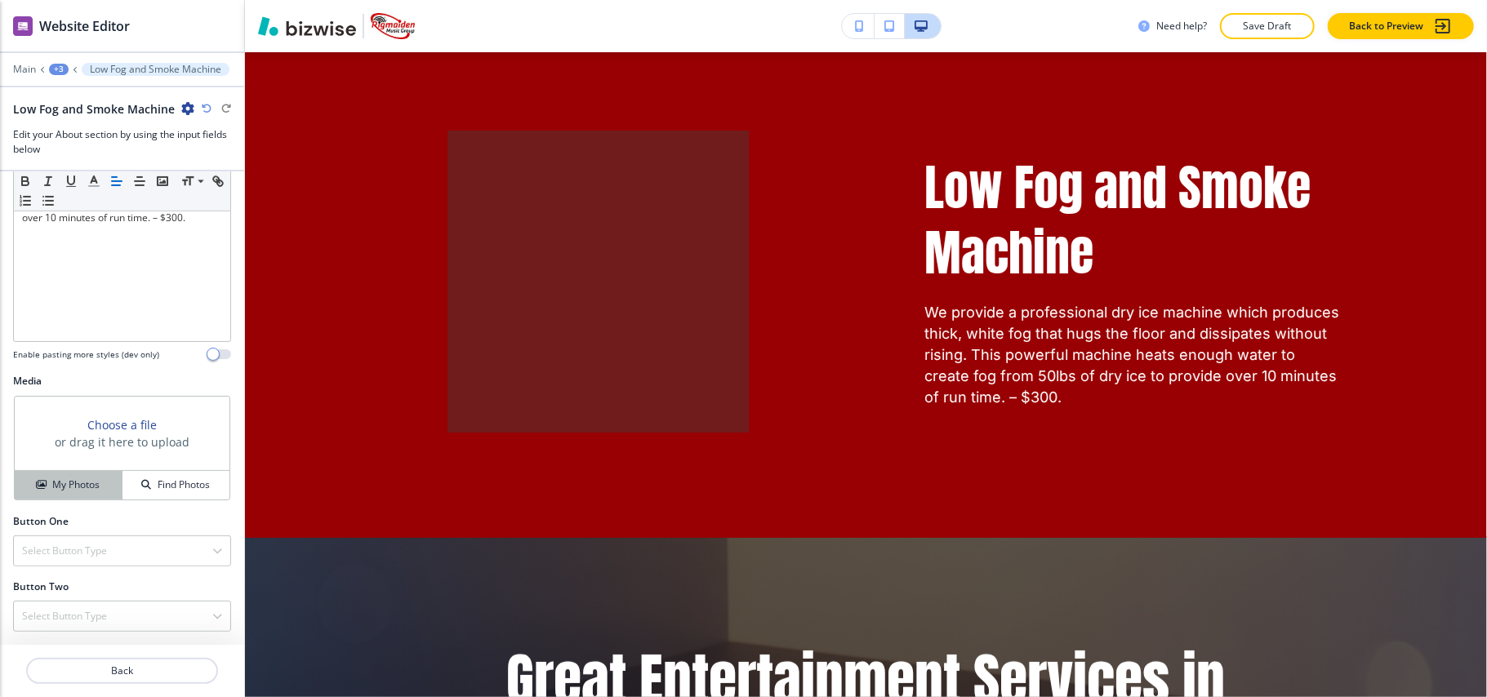
click at [70, 475] on button "My Photos" at bounding box center [69, 485] width 108 height 29
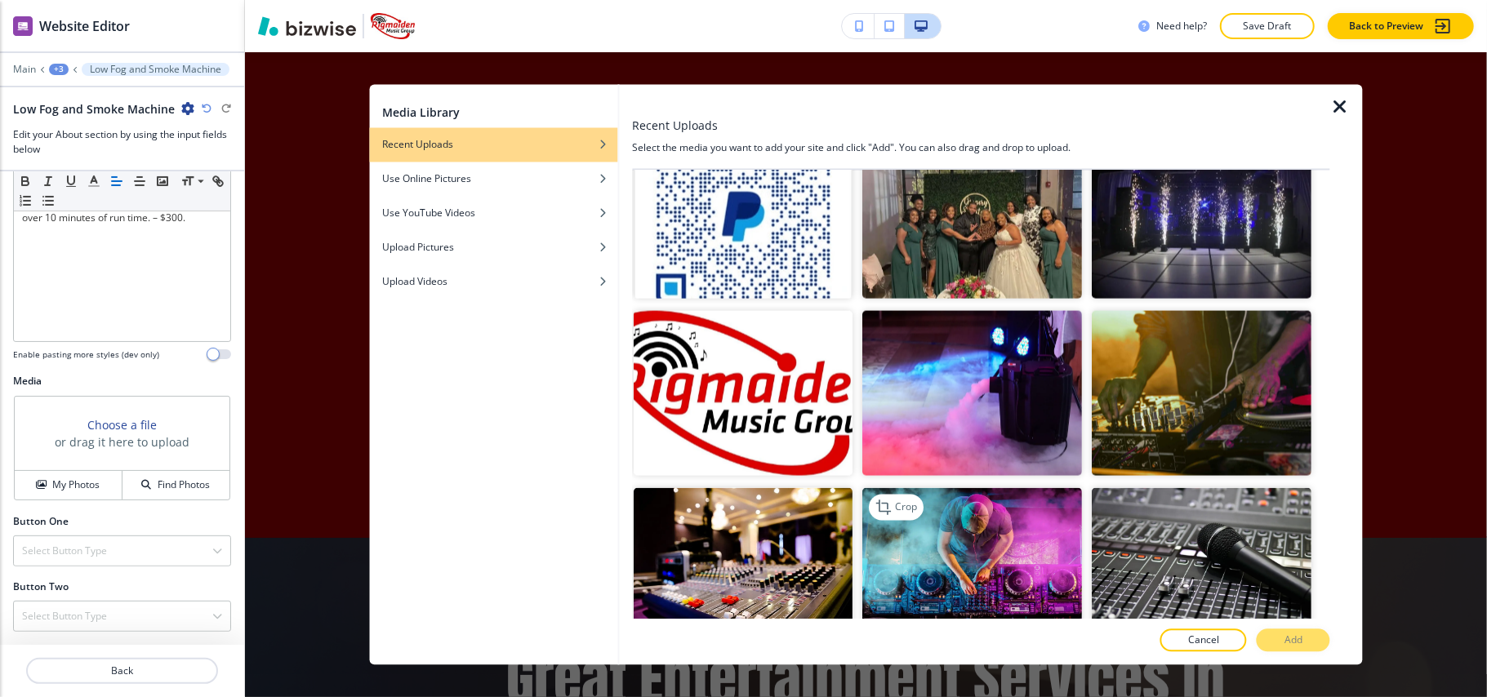
scroll to position [2069, 0]
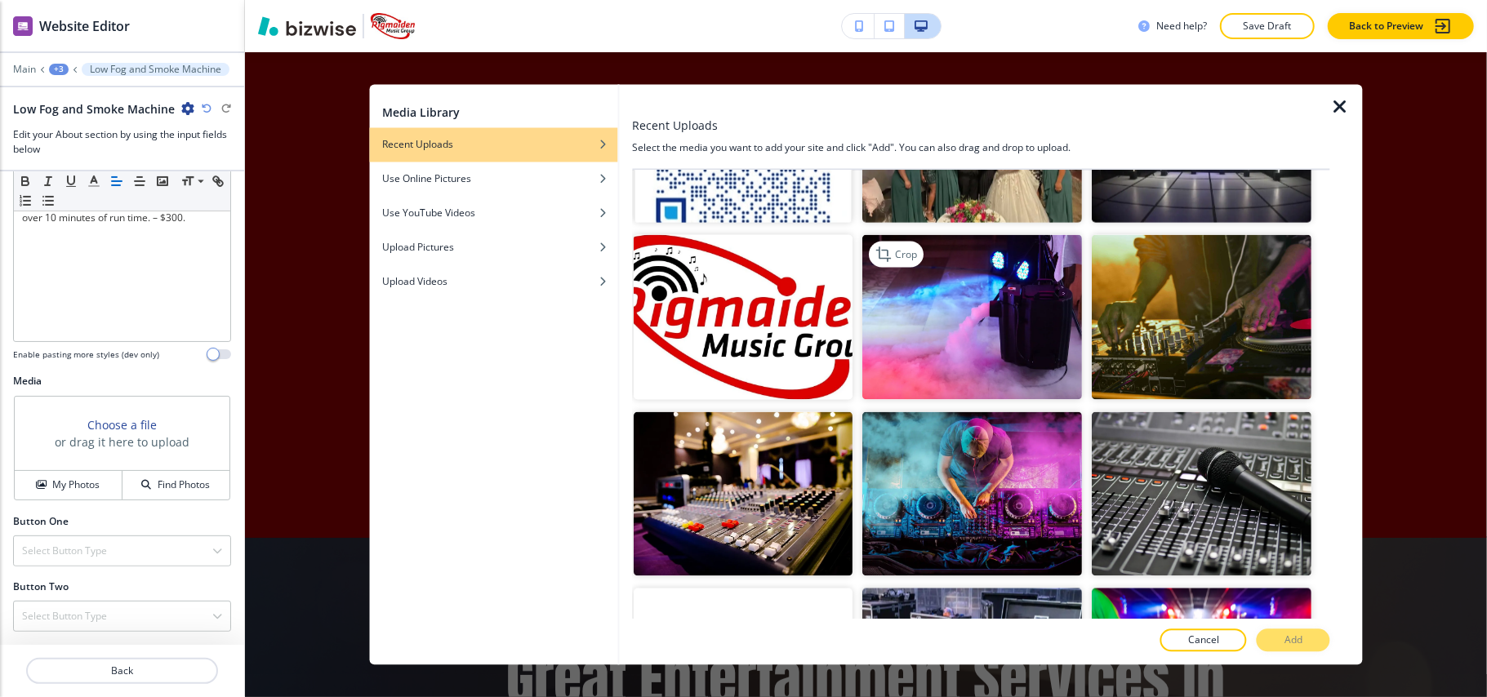
click at [1004, 260] on img "button" at bounding box center [973, 317] width 220 height 165
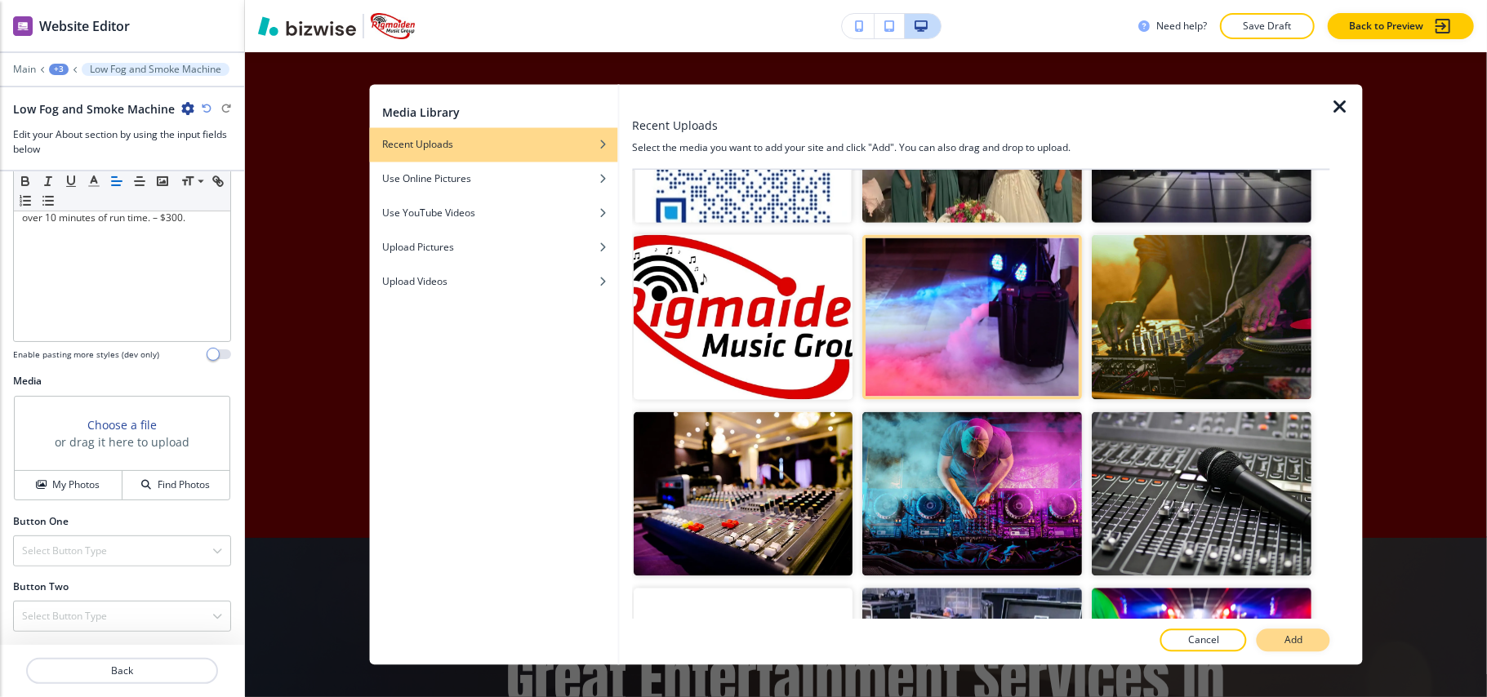
click at [1294, 648] on p "Add" at bounding box center [1294, 641] width 18 height 15
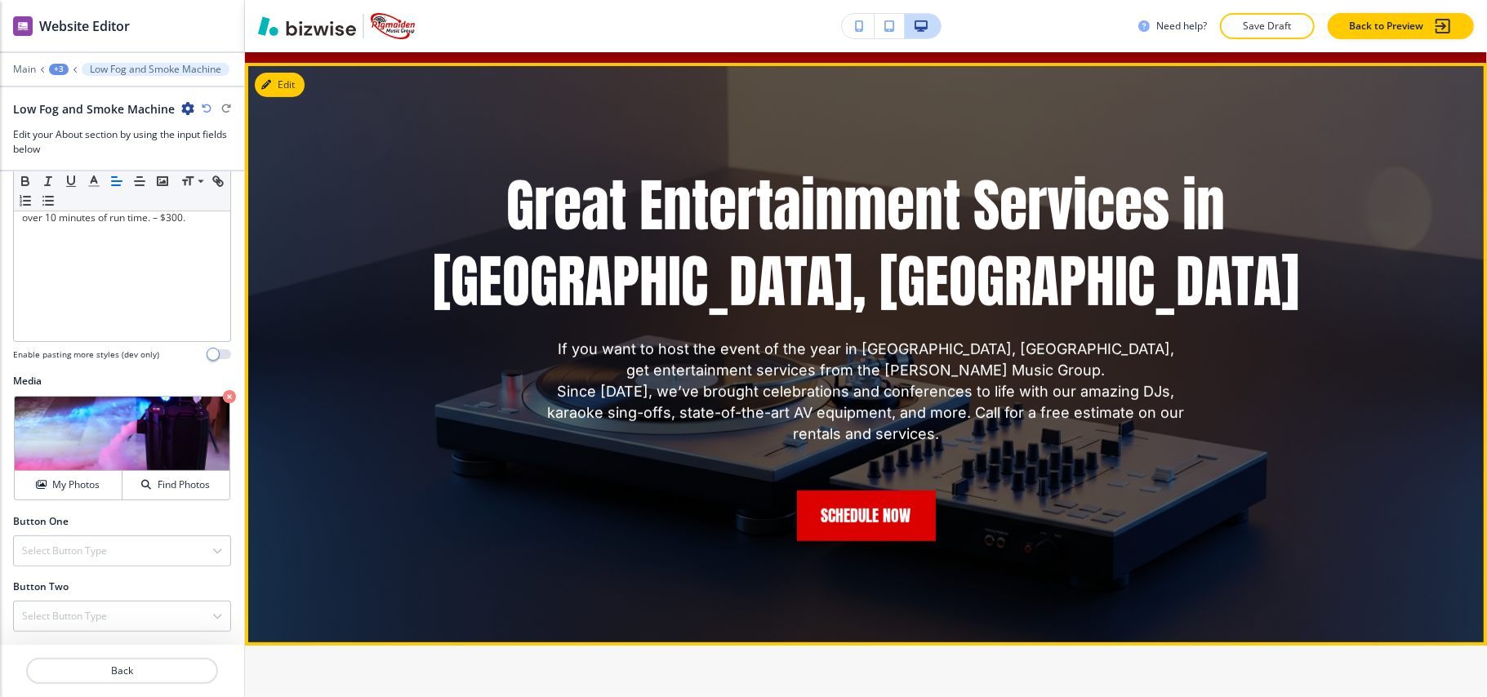
scroll to position [4948, 0]
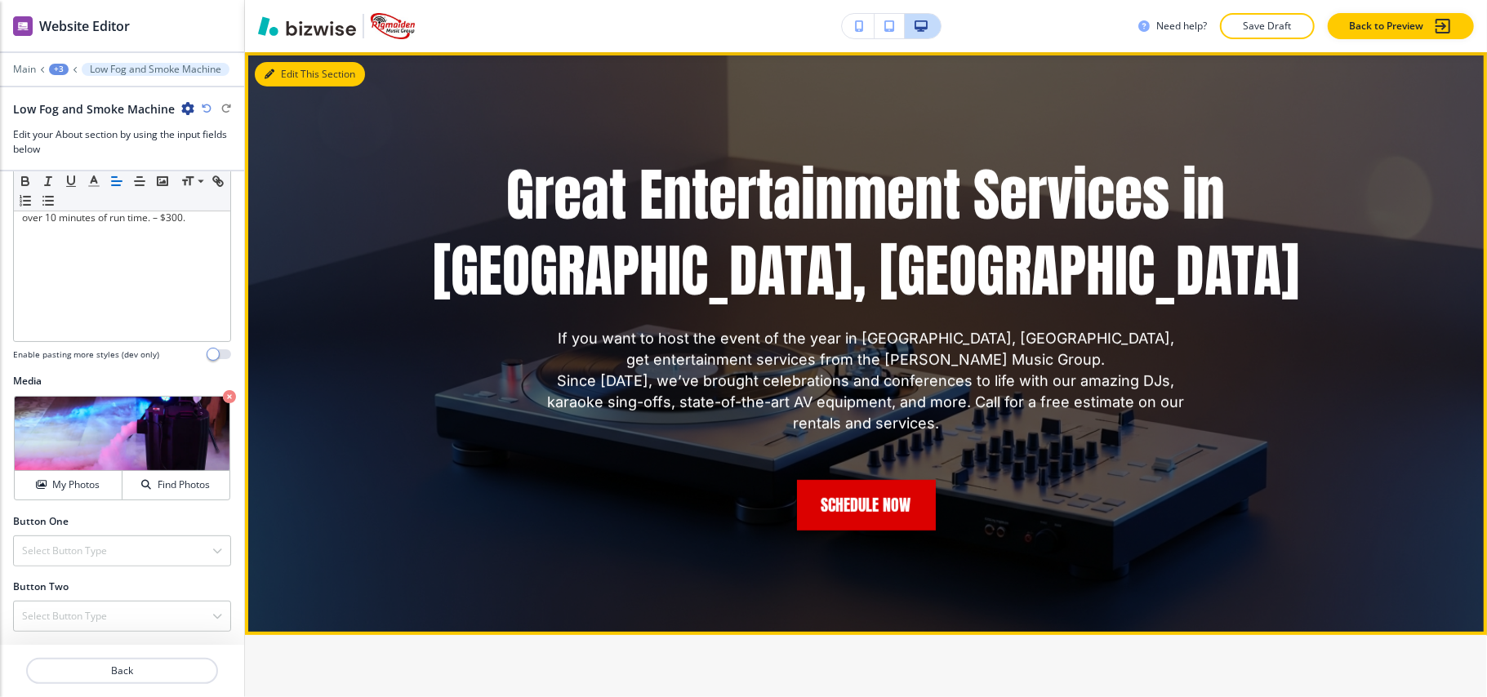
click at [256, 87] on button "Edit This Section" at bounding box center [310, 74] width 110 height 25
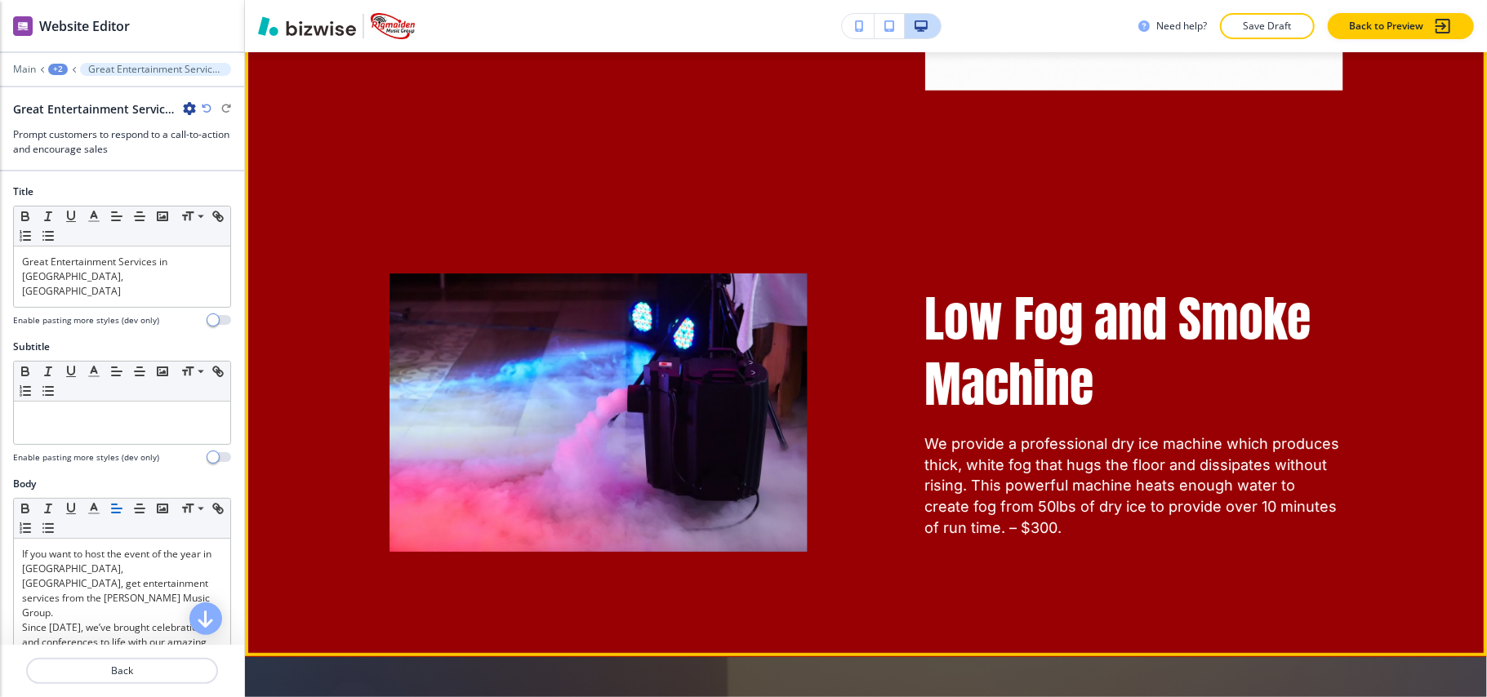
scroll to position [4212, 0]
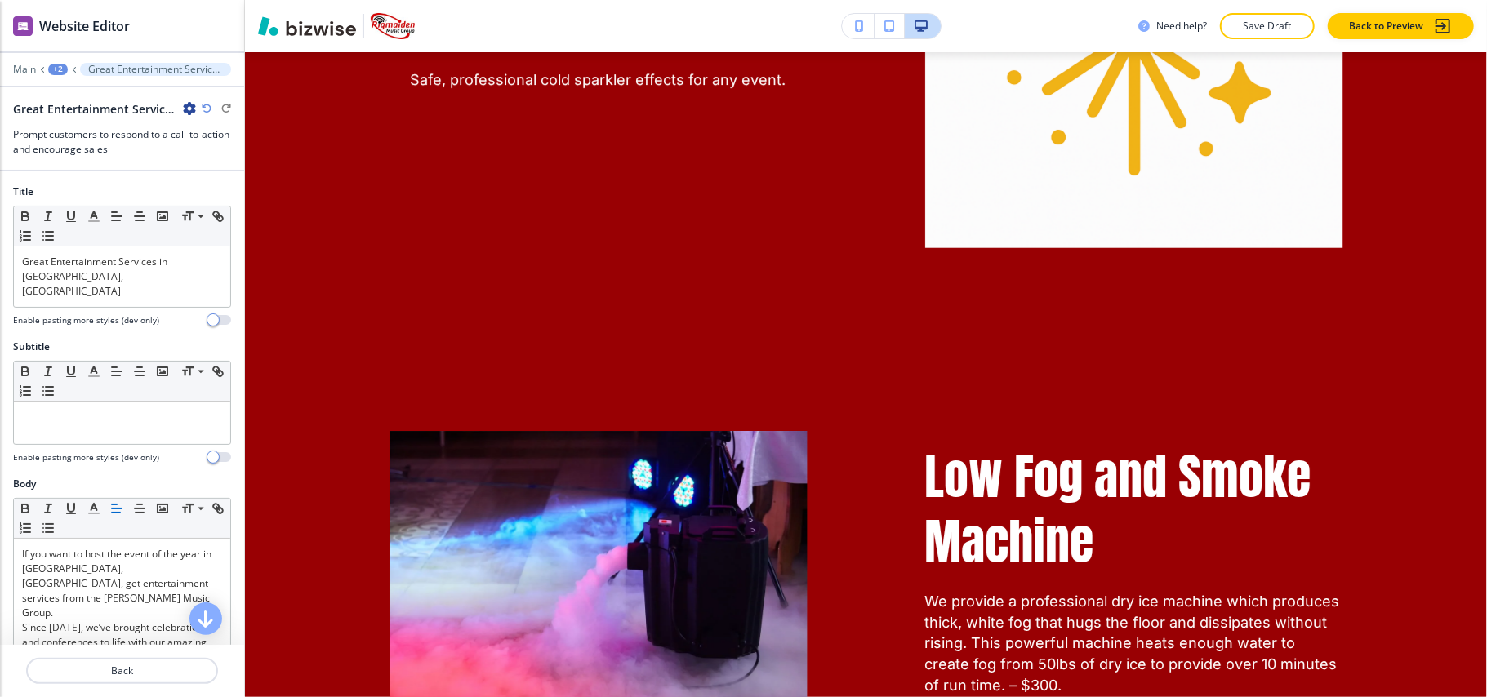
click at [56, 66] on div "+2" at bounding box center [58, 69] width 20 height 11
click at [80, 128] on p "SERVICES" at bounding box center [100, 125] width 83 height 15
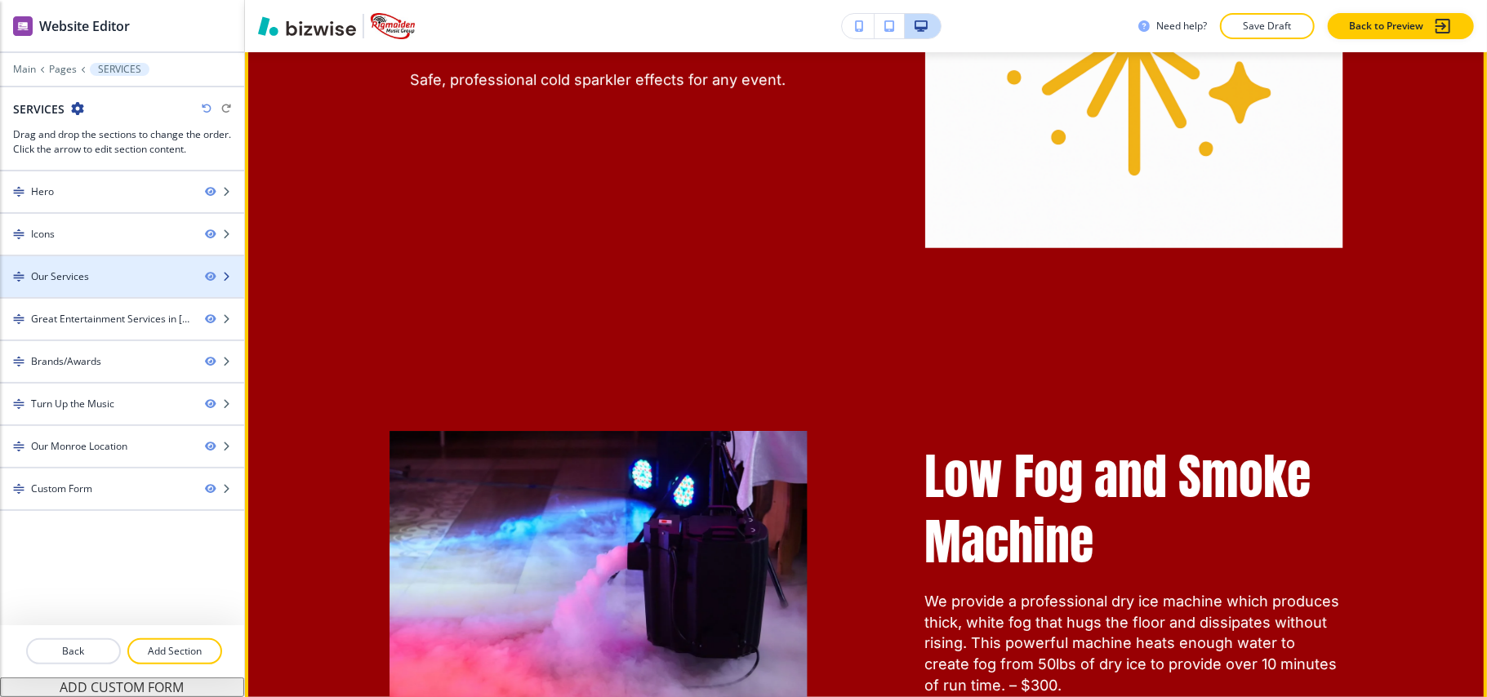
click at [87, 276] on div "Our Services" at bounding box center [60, 277] width 58 height 15
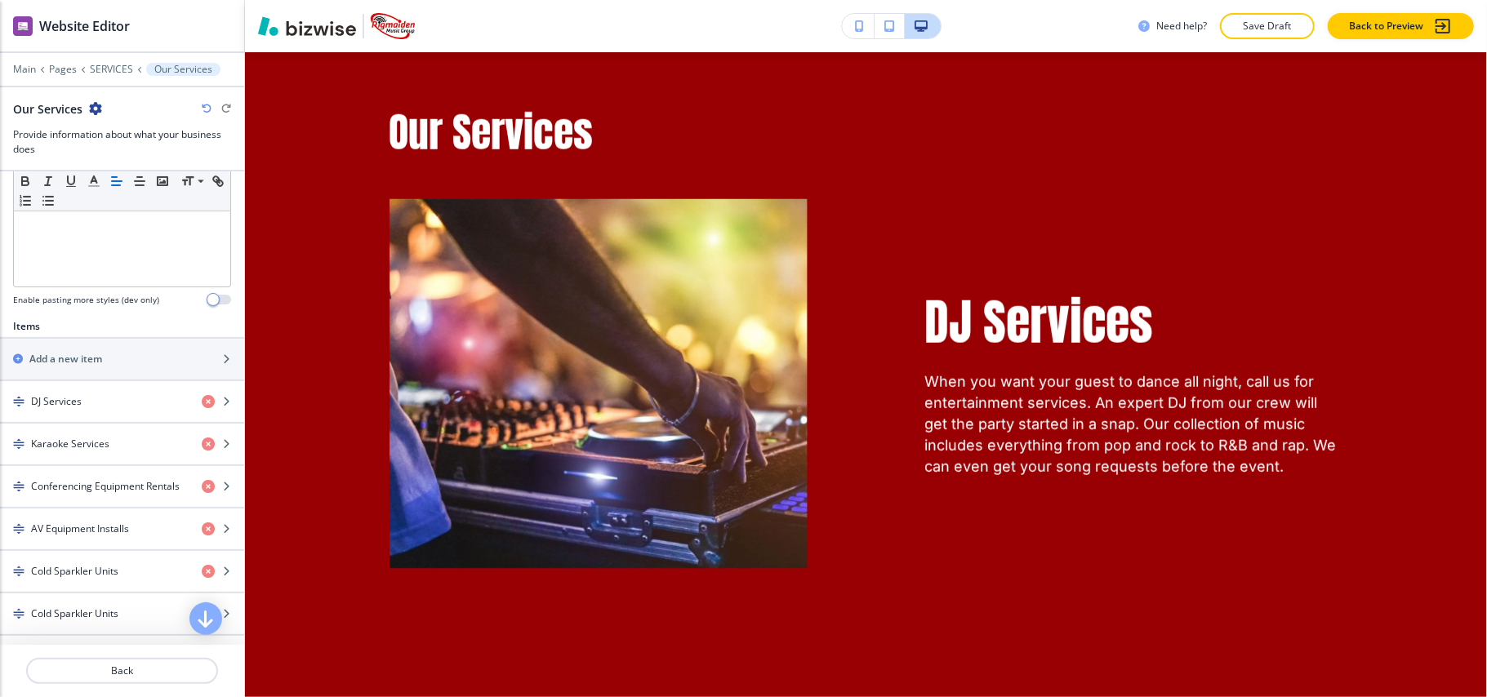
scroll to position [1134, 0]
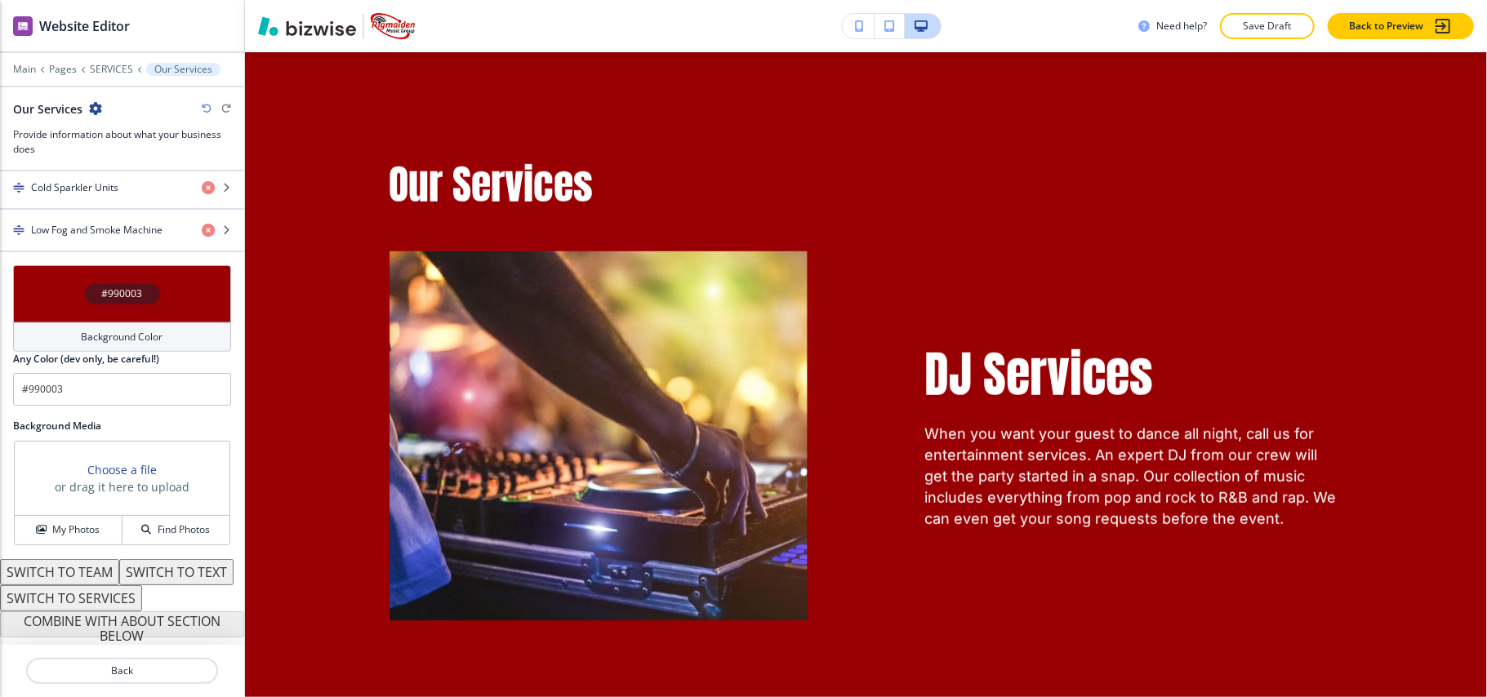
click at [50, 265] on div "#990003" at bounding box center [122, 293] width 218 height 57
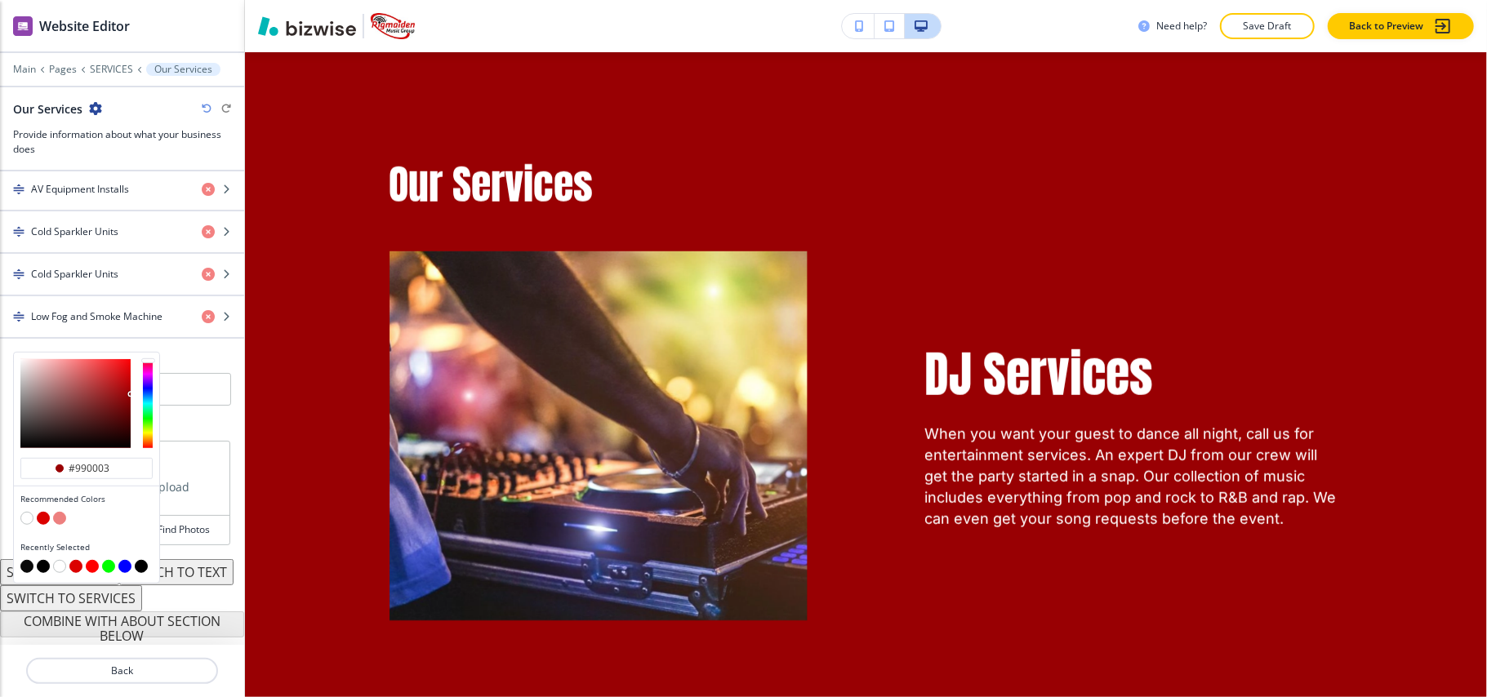
click at [31, 560] on button "button" at bounding box center [26, 566] width 13 height 13
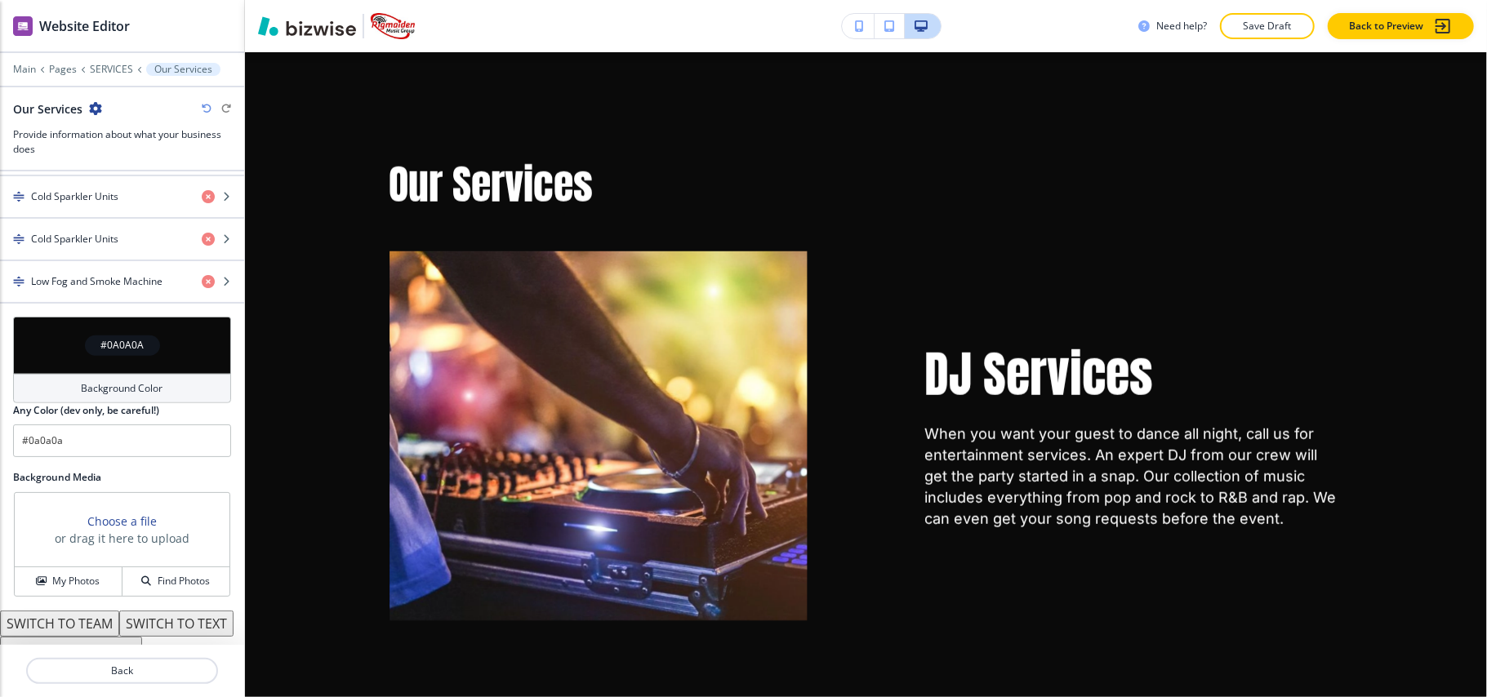
type input "#0a0a0a"
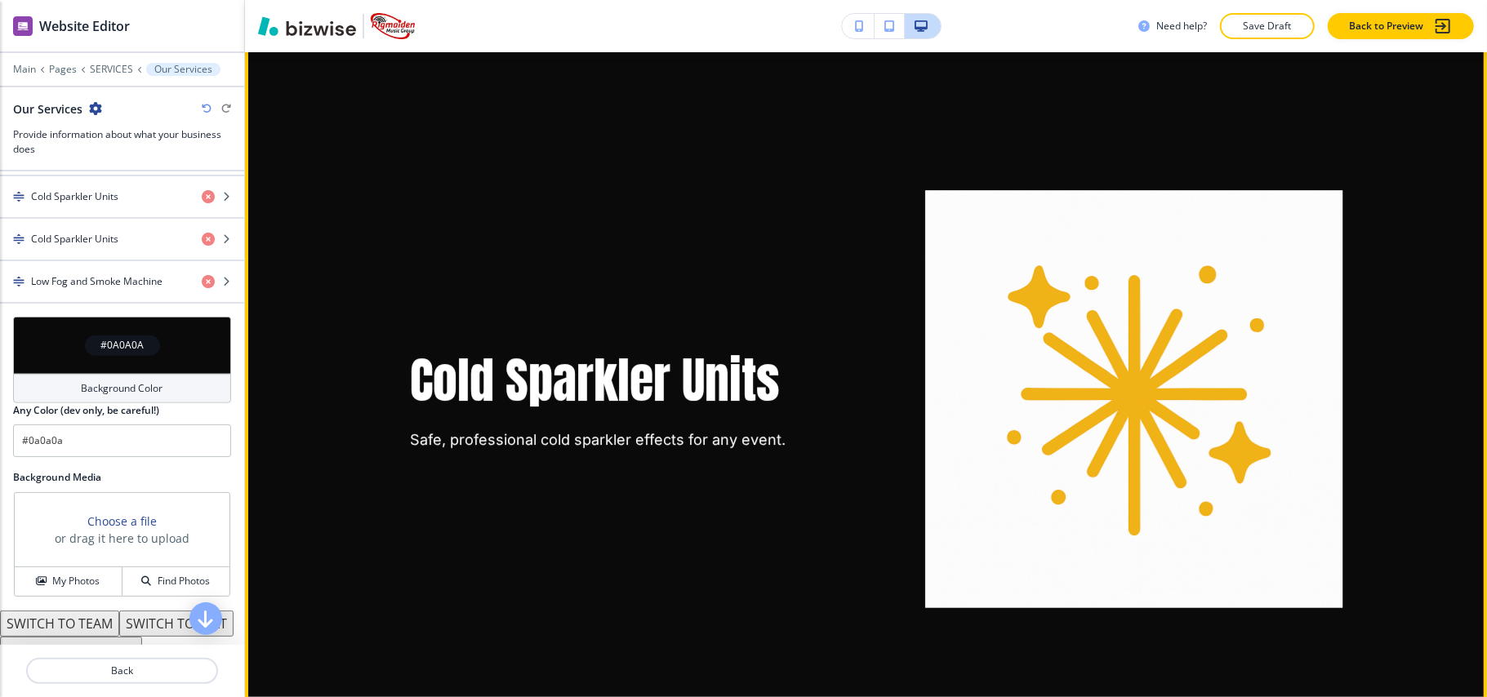
scroll to position [3857, 0]
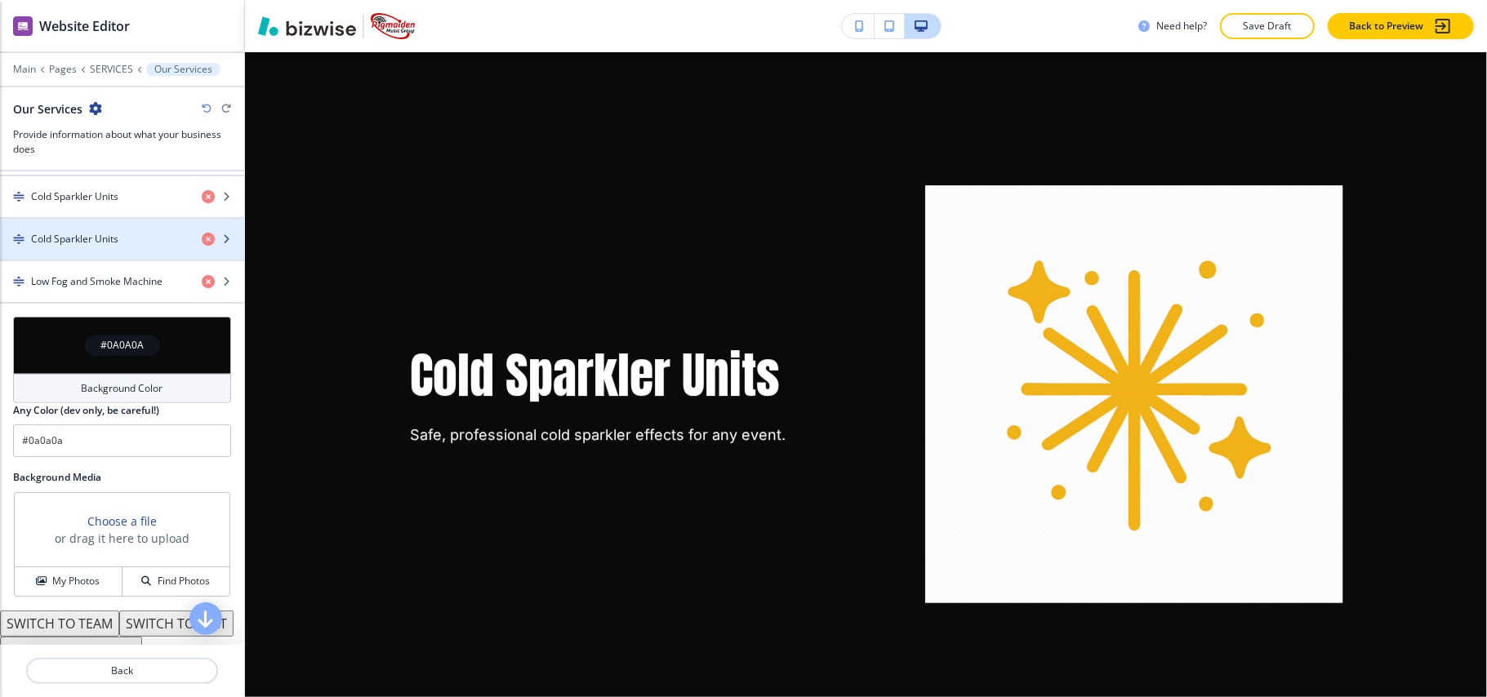
click at [99, 246] on h4 "Cold Sparkler Units" at bounding box center [74, 239] width 87 height 15
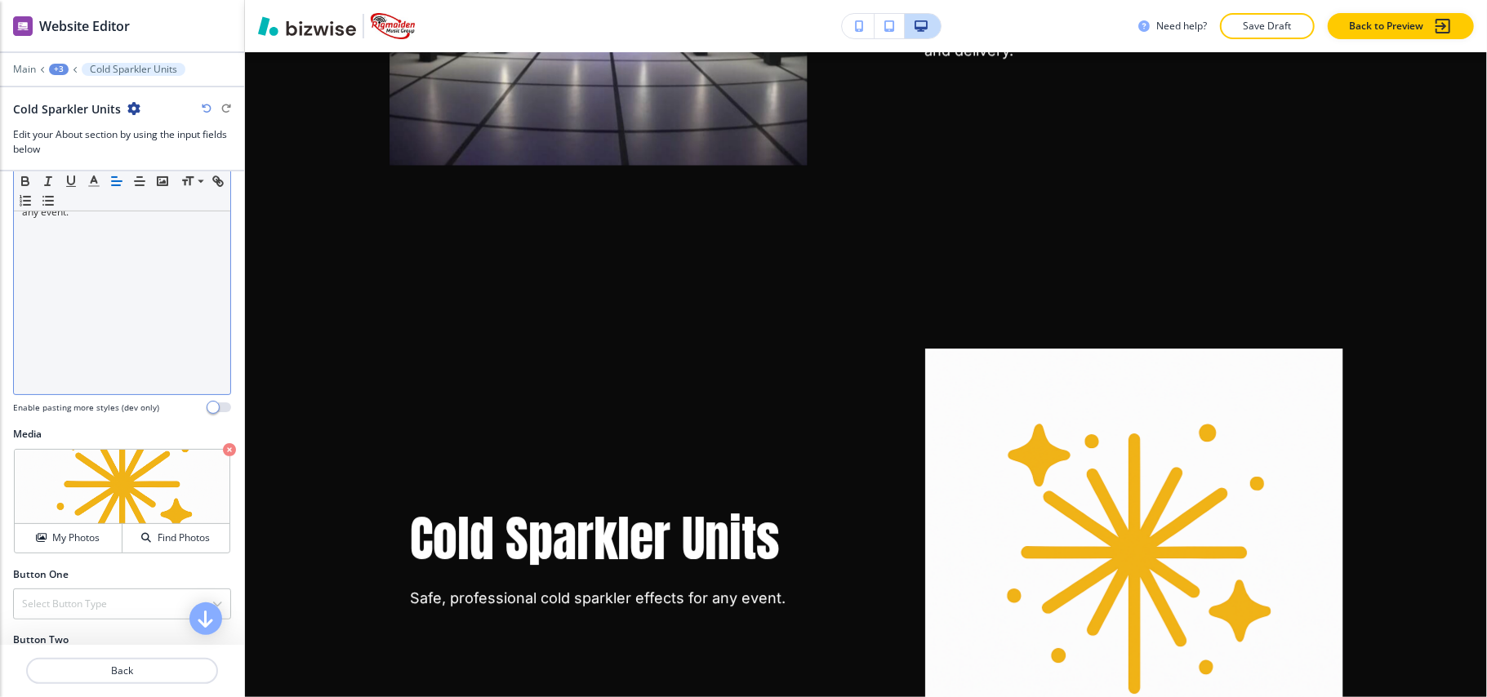
scroll to position [385, 0]
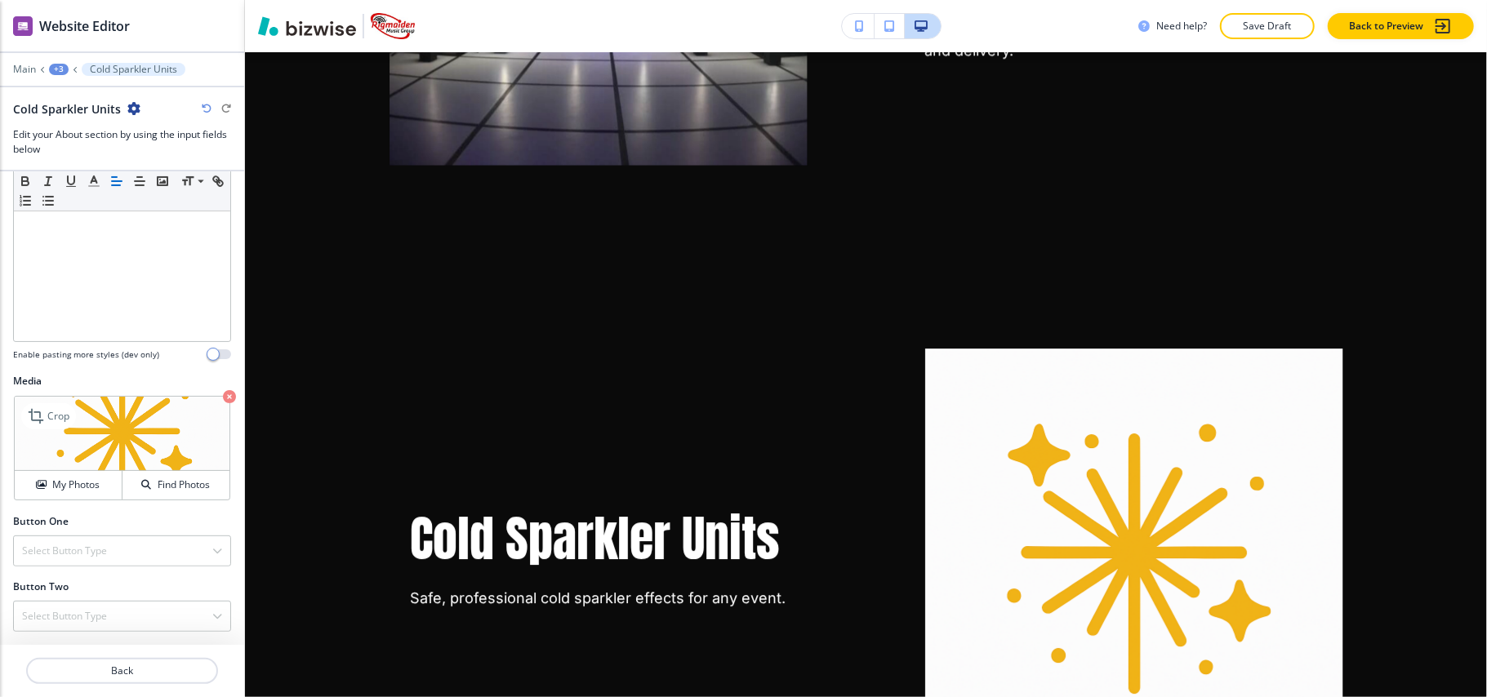
click at [223, 397] on icon "button" at bounding box center [229, 396] width 13 height 13
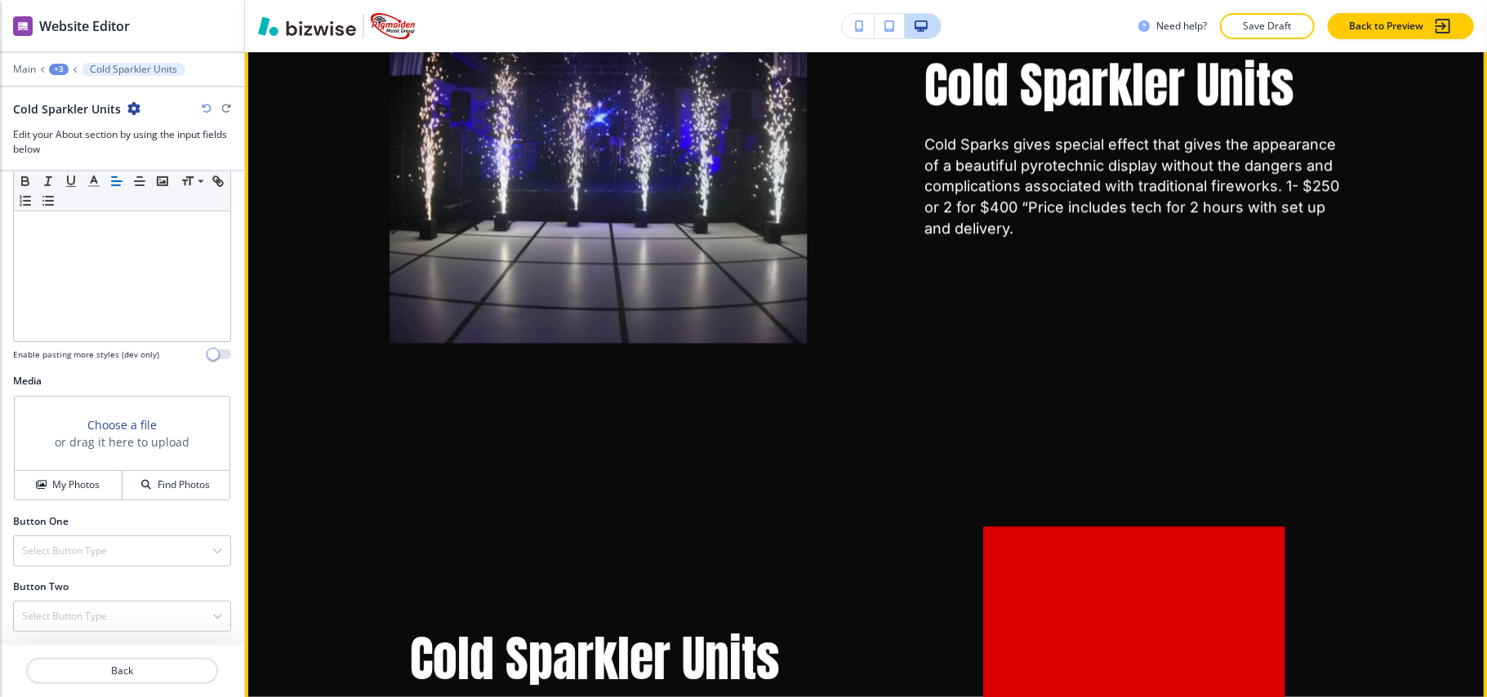
scroll to position [3693, 0]
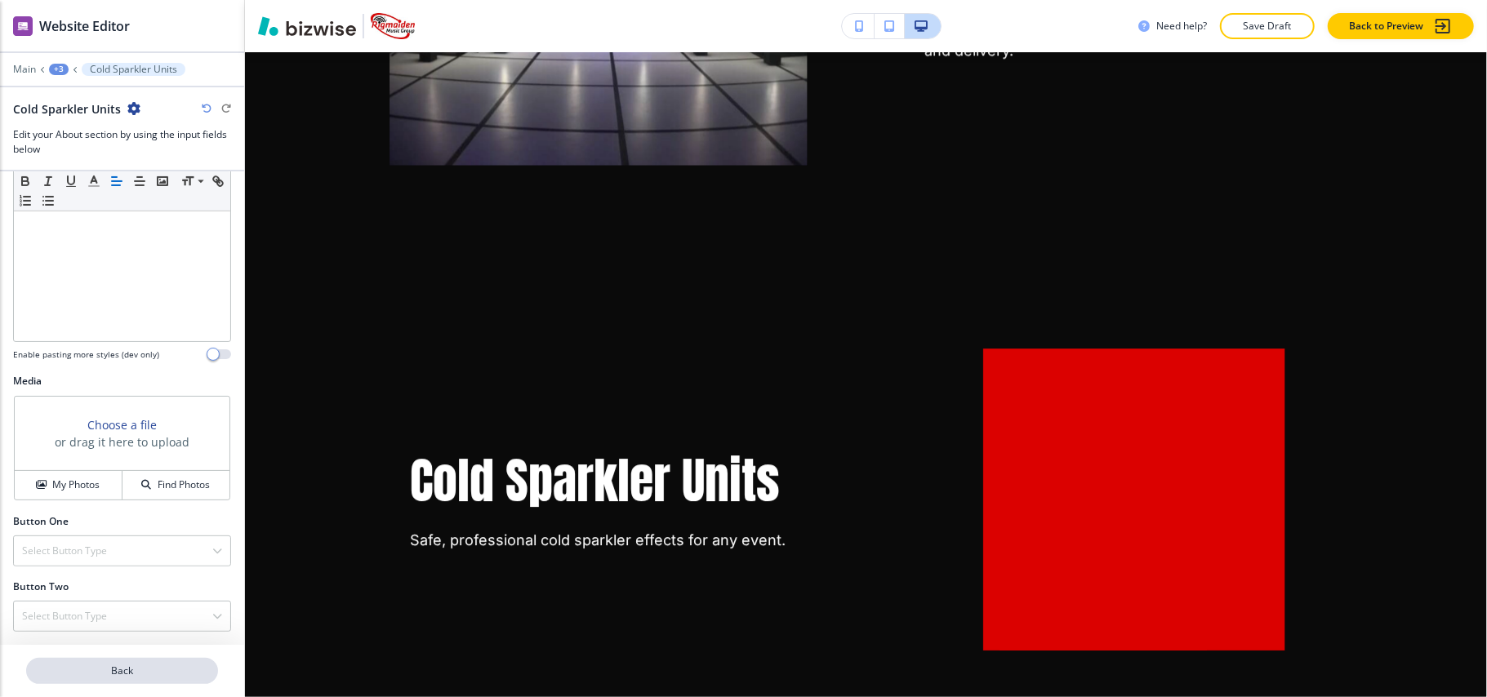
click at [154, 678] on p "Back" at bounding box center [122, 671] width 189 height 15
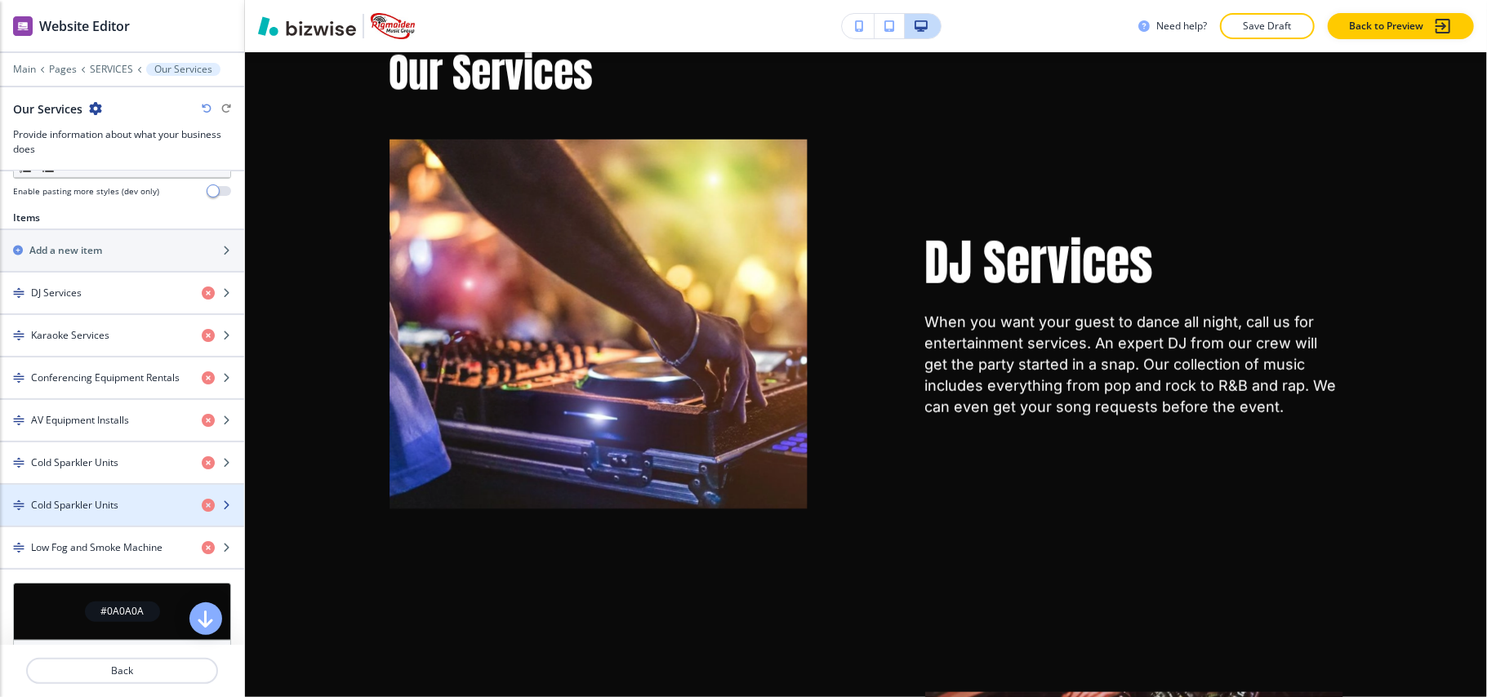
scroll to position [0, 0]
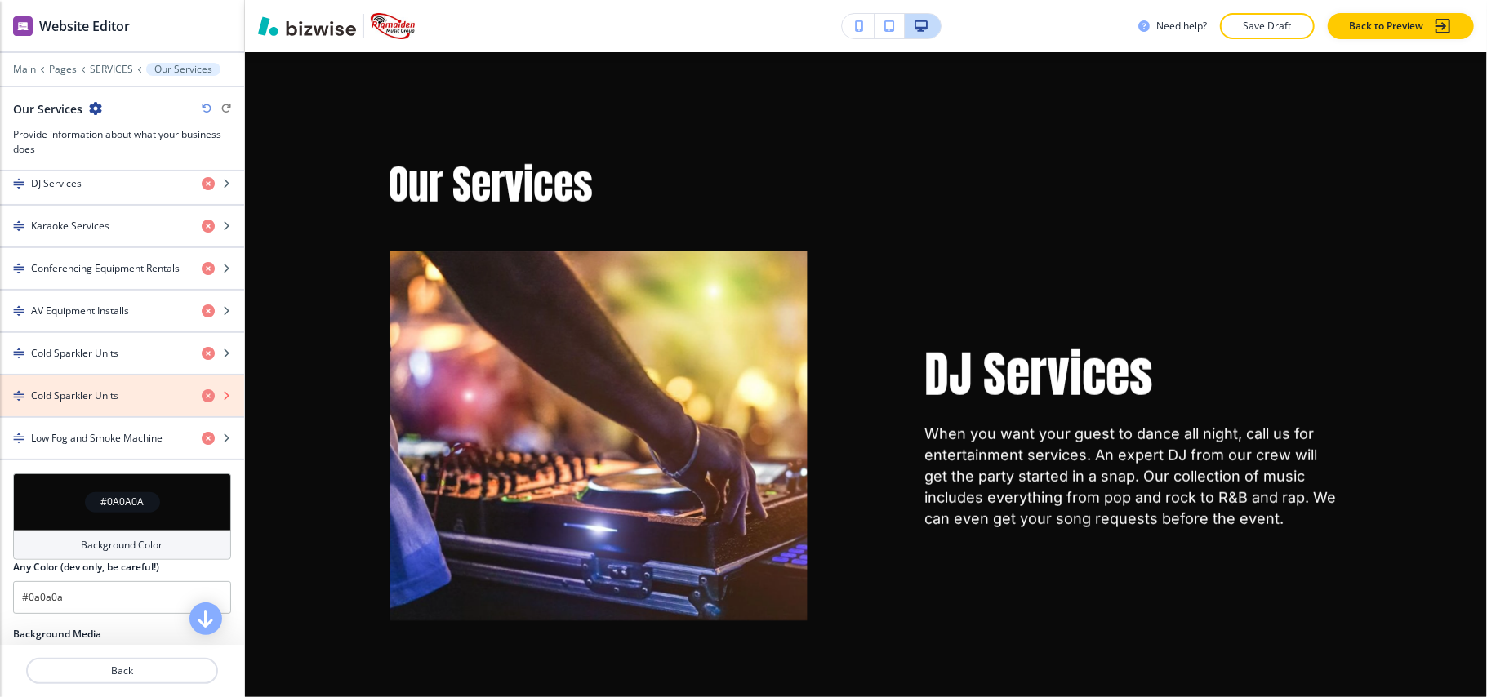
click at [202, 403] on icon "button" at bounding box center [208, 396] width 13 height 13
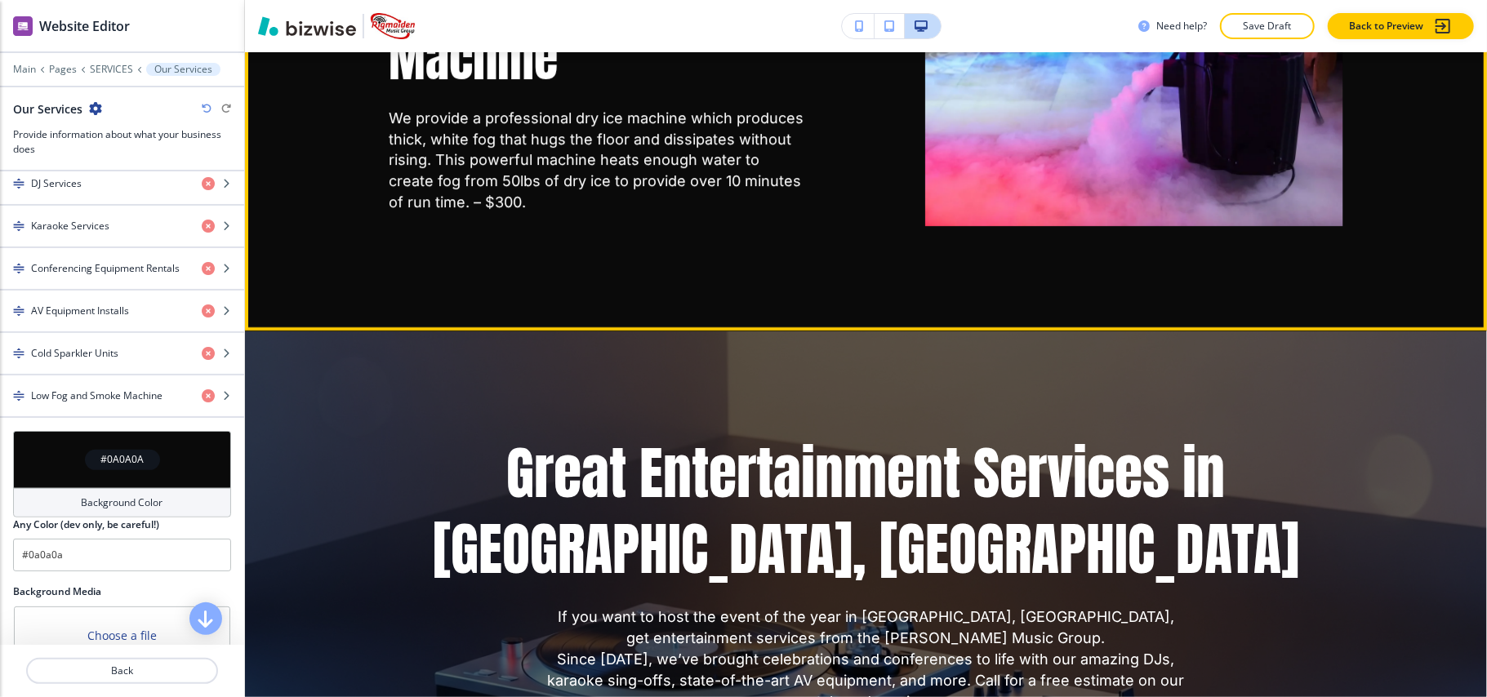
scroll to position [4293, 0]
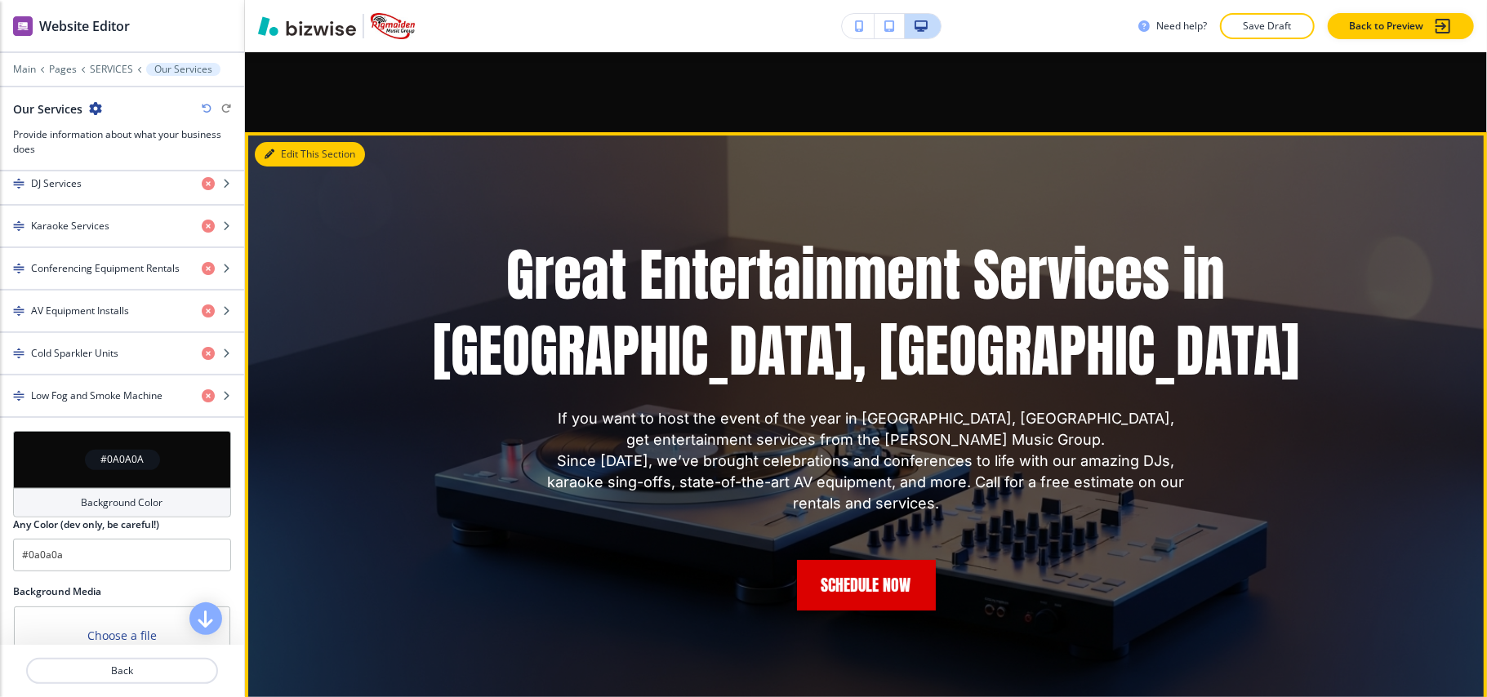
click at [279, 160] on button "Edit This Section" at bounding box center [310, 154] width 110 height 25
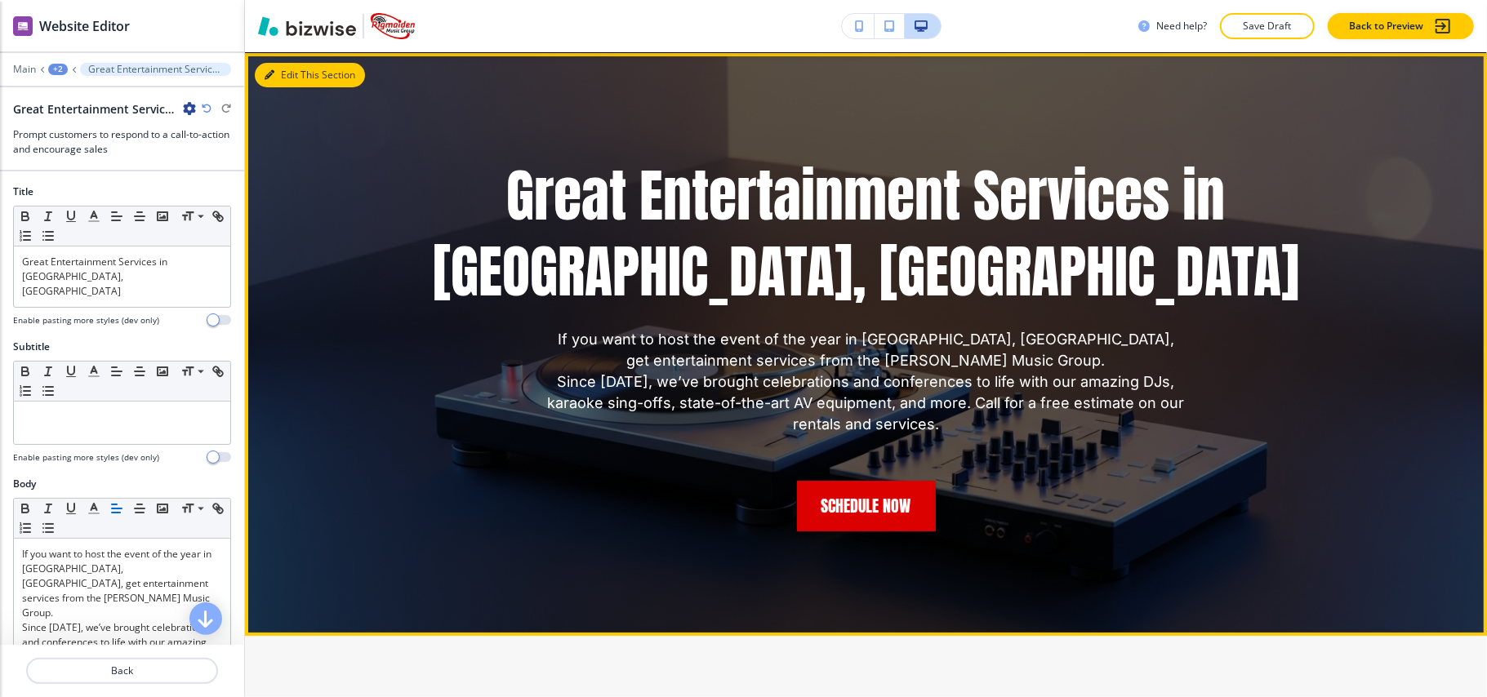
scroll to position [4373, 0]
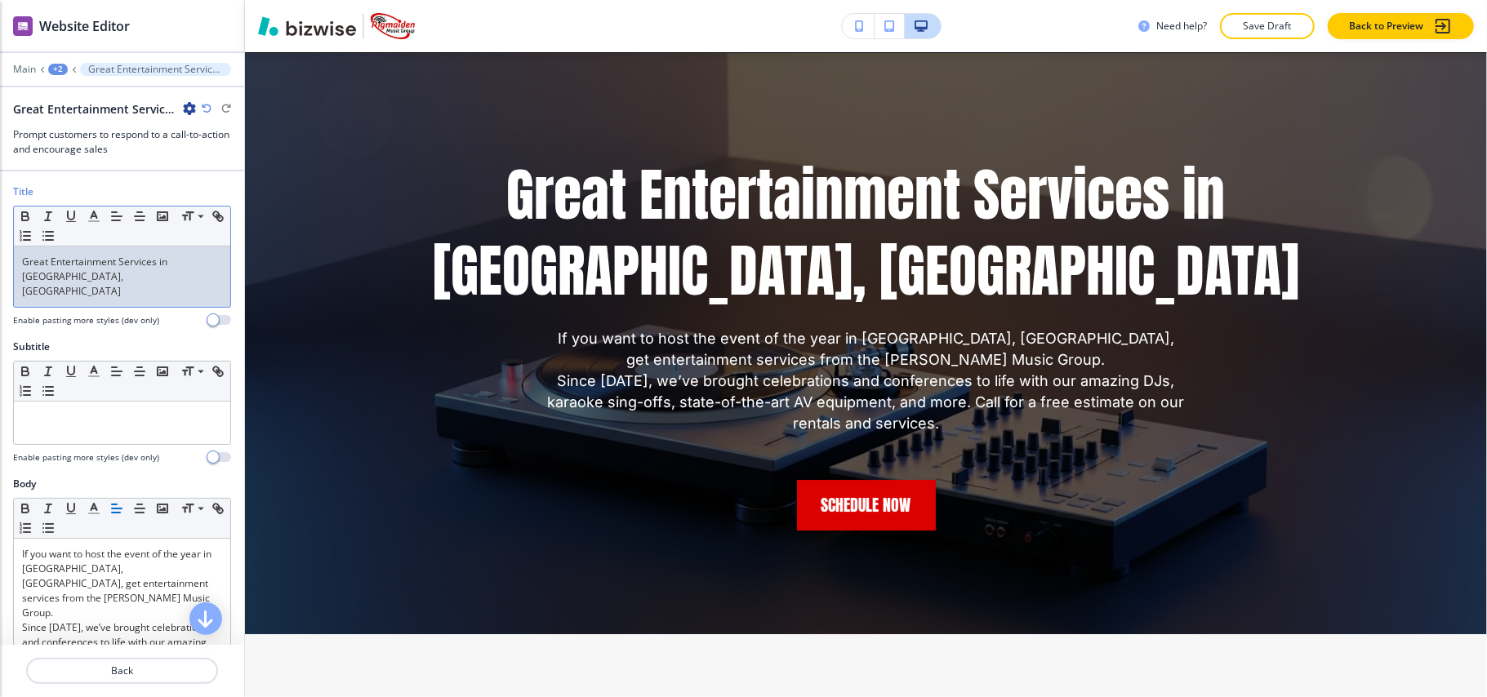
click at [103, 285] on p "Great Entertainment Services in Monroe, LA" at bounding box center [122, 277] width 200 height 44
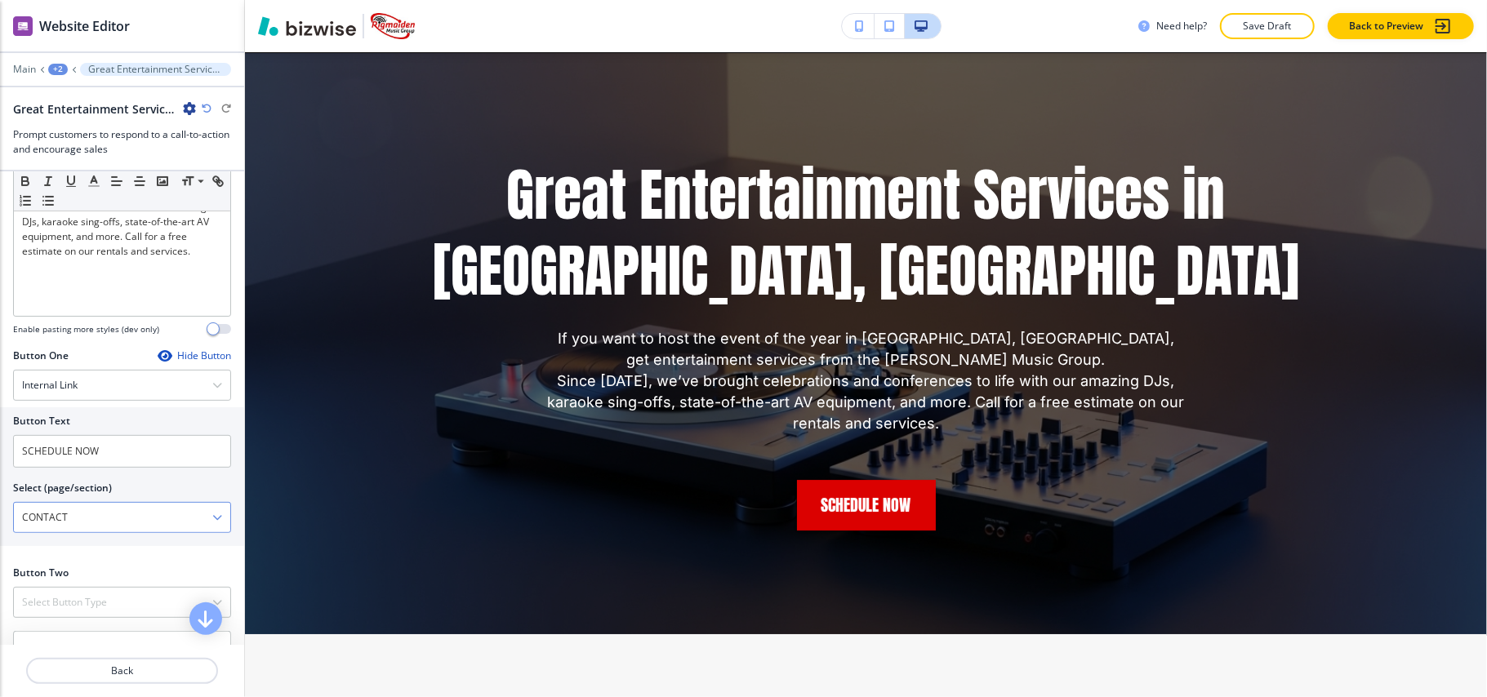
scroll to position [760, 0]
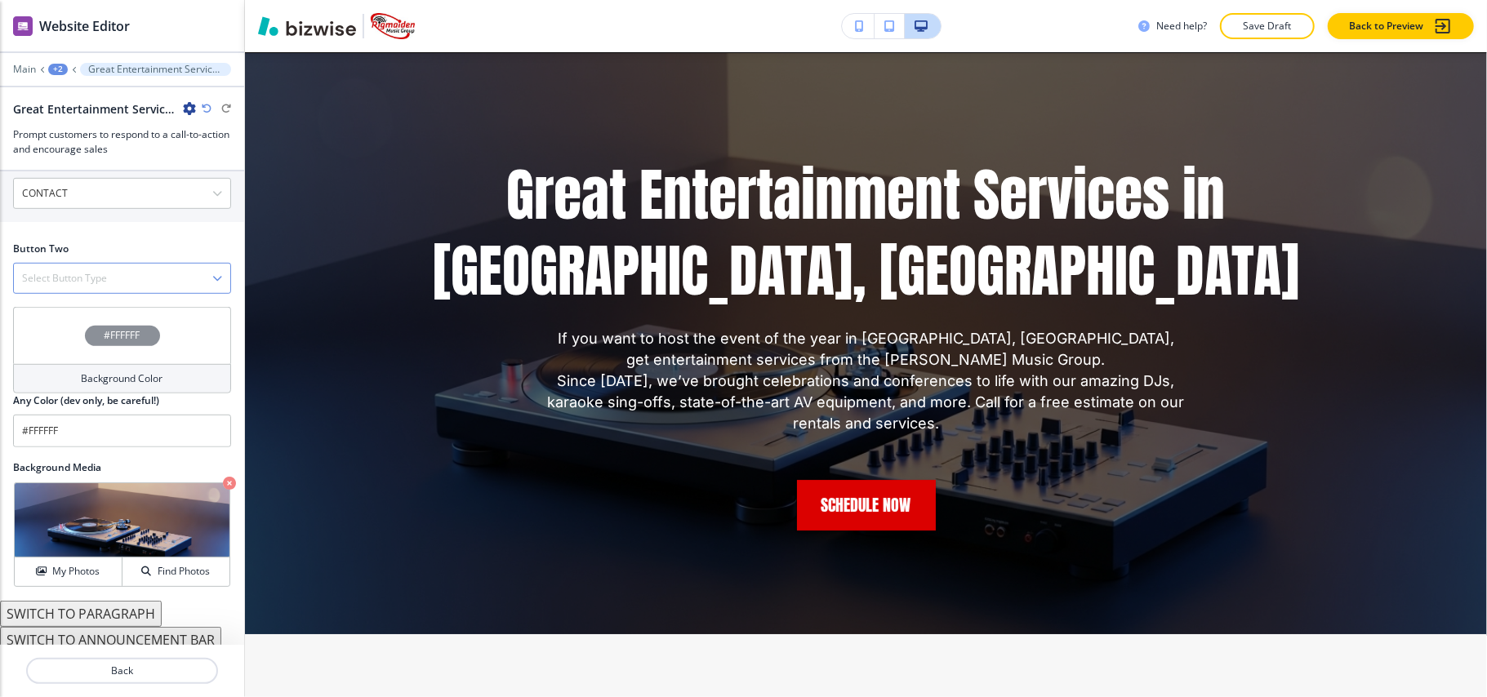
click at [82, 278] on div "Select Button Type" at bounding box center [122, 278] width 216 height 29
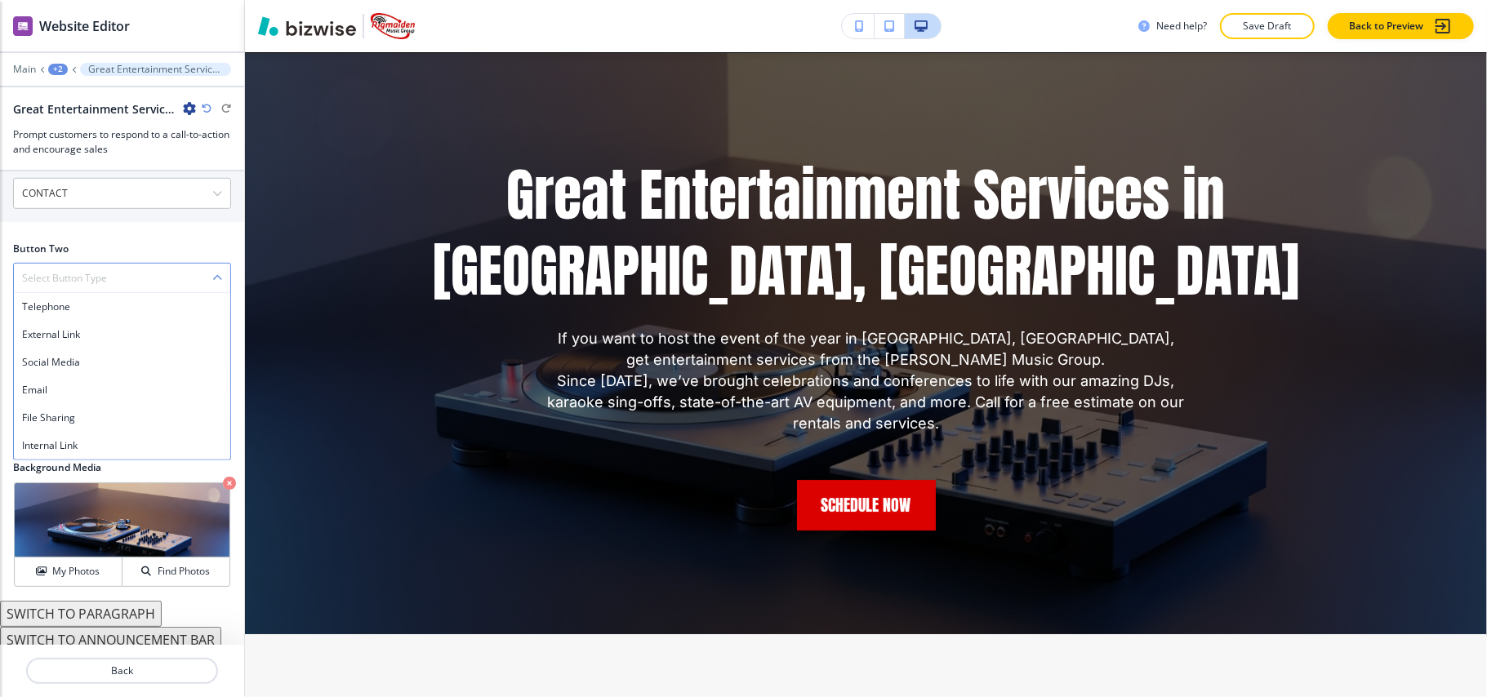
click at [83, 275] on h4 "Select Button Type" at bounding box center [64, 278] width 85 height 15
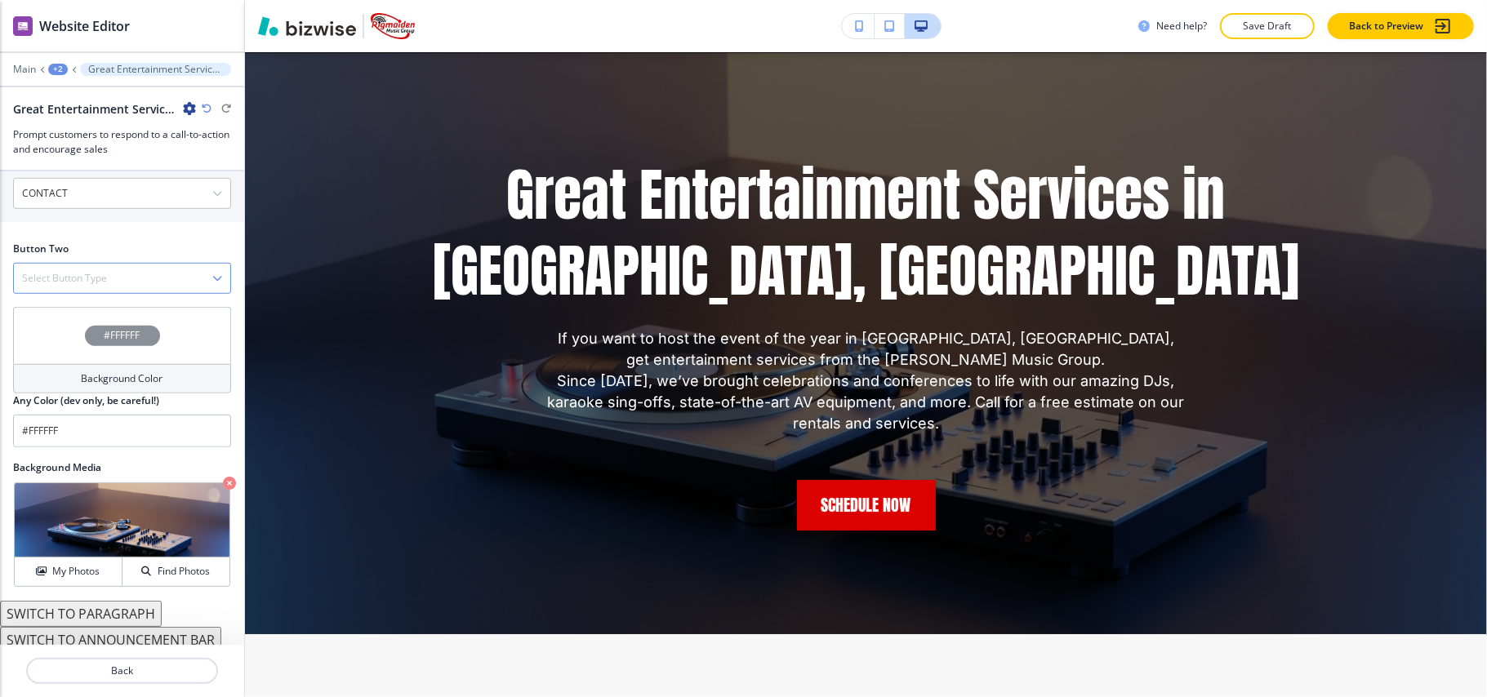
click at [83, 272] on h4 "Select Button Type" at bounding box center [64, 278] width 85 height 15
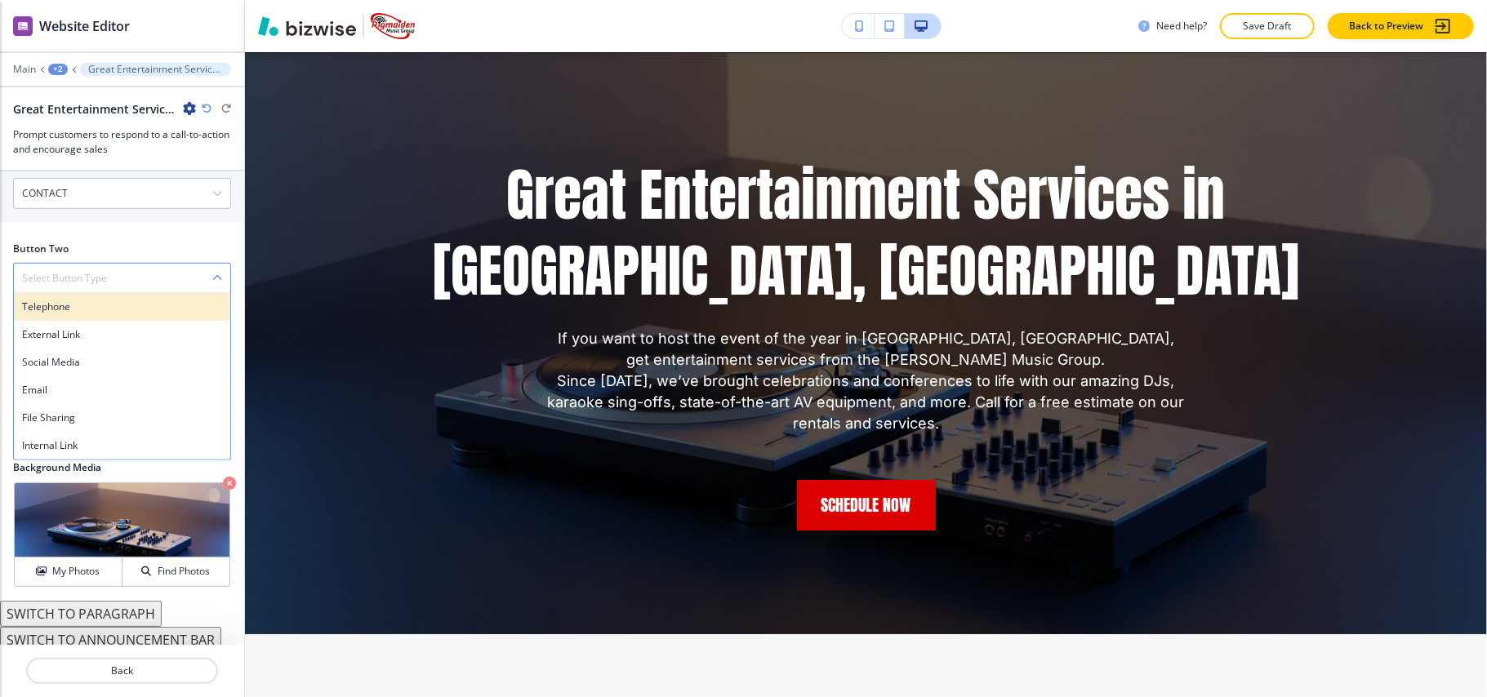
click at [75, 305] on h4 "Telephone" at bounding box center [122, 307] width 200 height 15
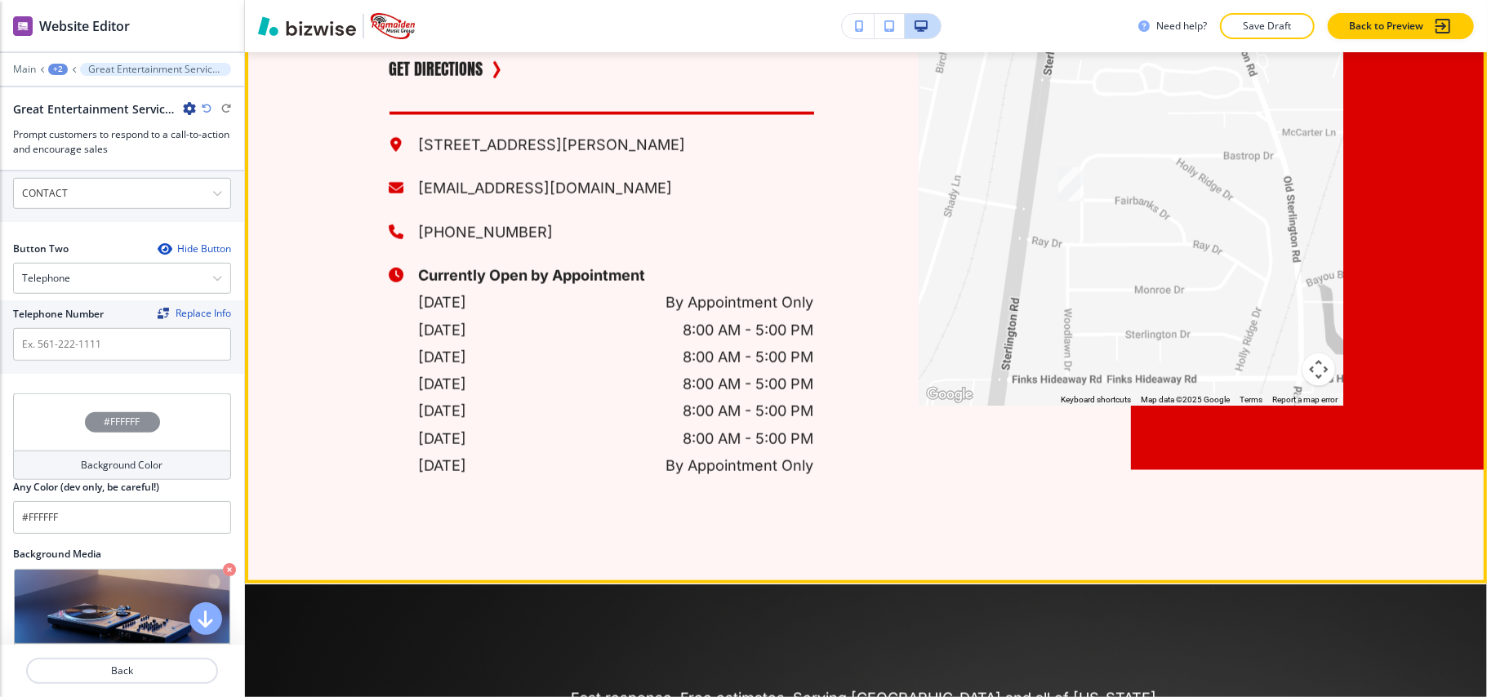
scroll to position [5898, 0]
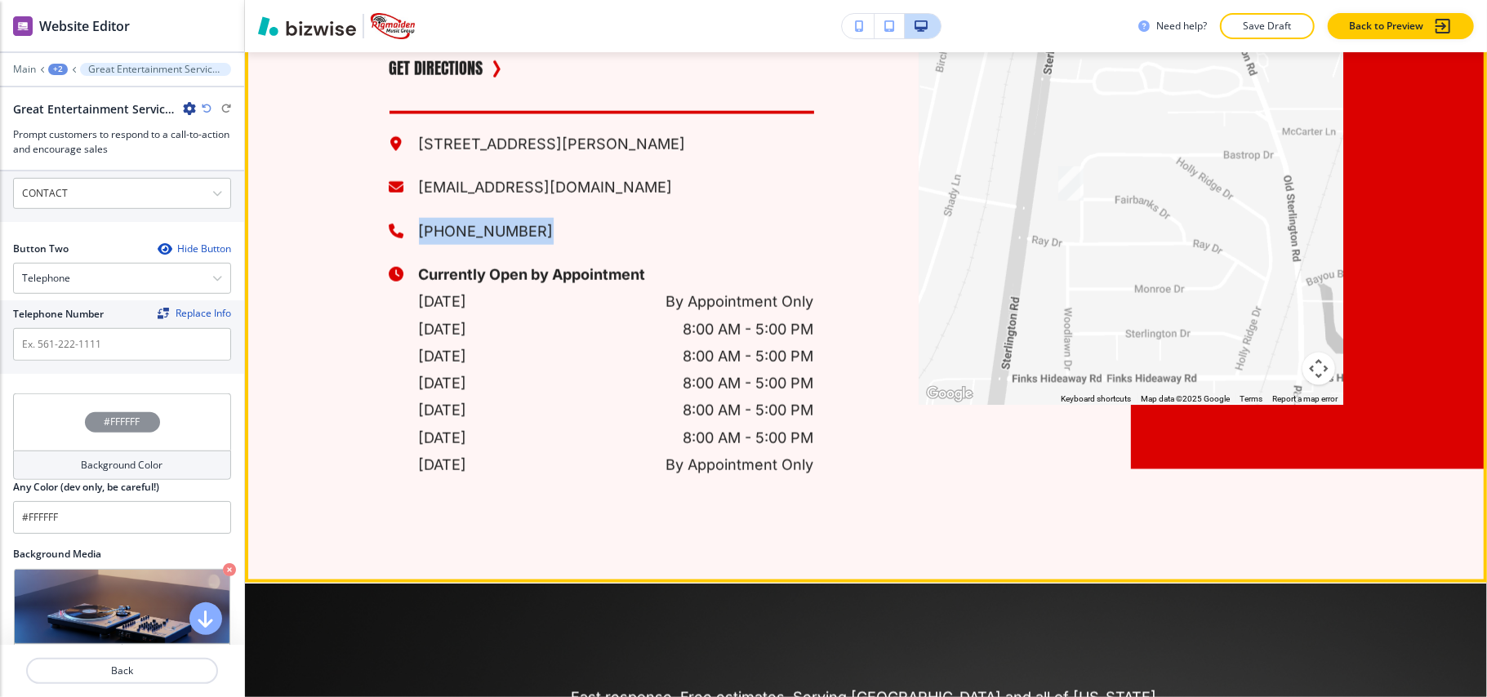
drag, startPoint x: 472, startPoint y: 283, endPoint x: 415, endPoint y: 279, distance: 57.3
click at [419, 245] on p "[PHONE_NUMBER]" at bounding box center [616, 231] width 395 height 27
copy p "318) 614-7466"
click at [550, 245] on p "[PHONE_NUMBER]" at bounding box center [616, 231] width 395 height 27
drag, startPoint x: 546, startPoint y: 278, endPoint x: 393, endPoint y: 282, distance: 153.6
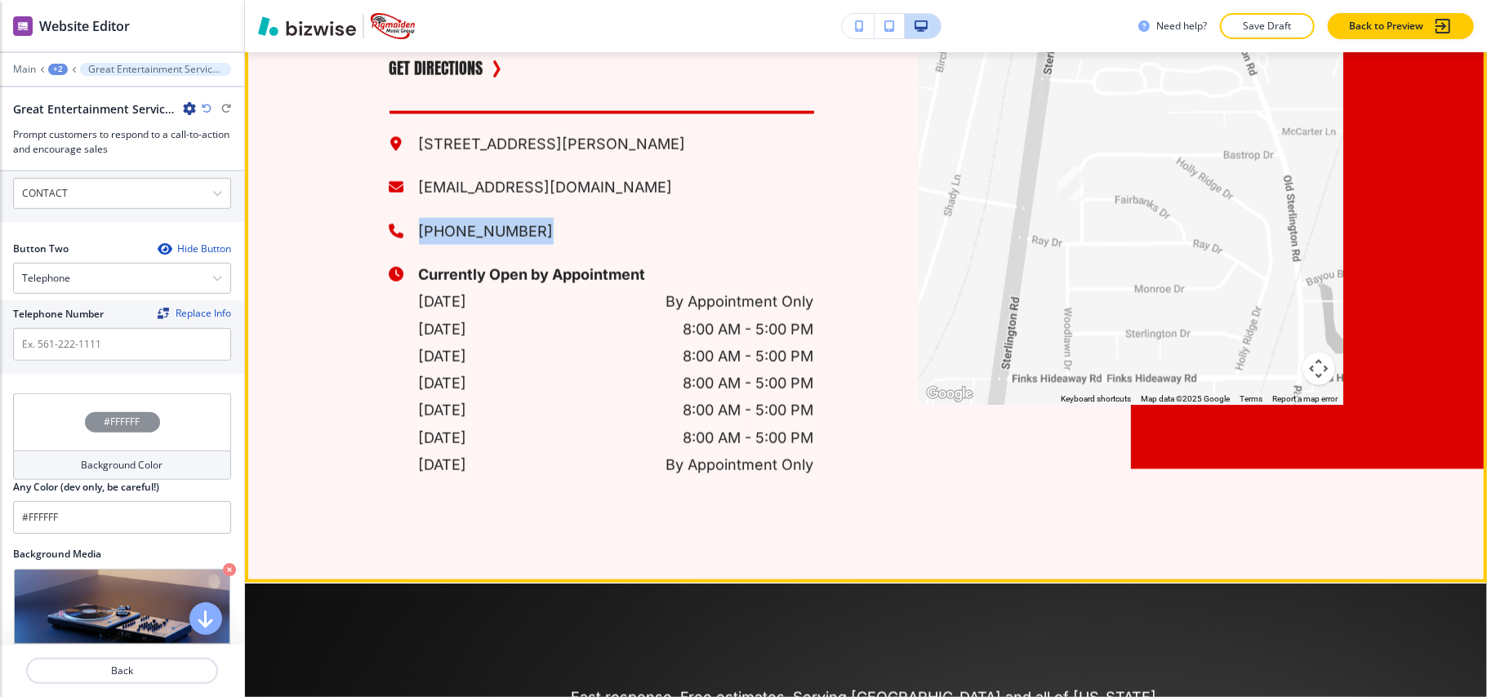
click at [393, 245] on div "[PHONE_NUMBER]" at bounding box center [602, 231] width 425 height 27
copy p "[PHONE_NUMBER]"
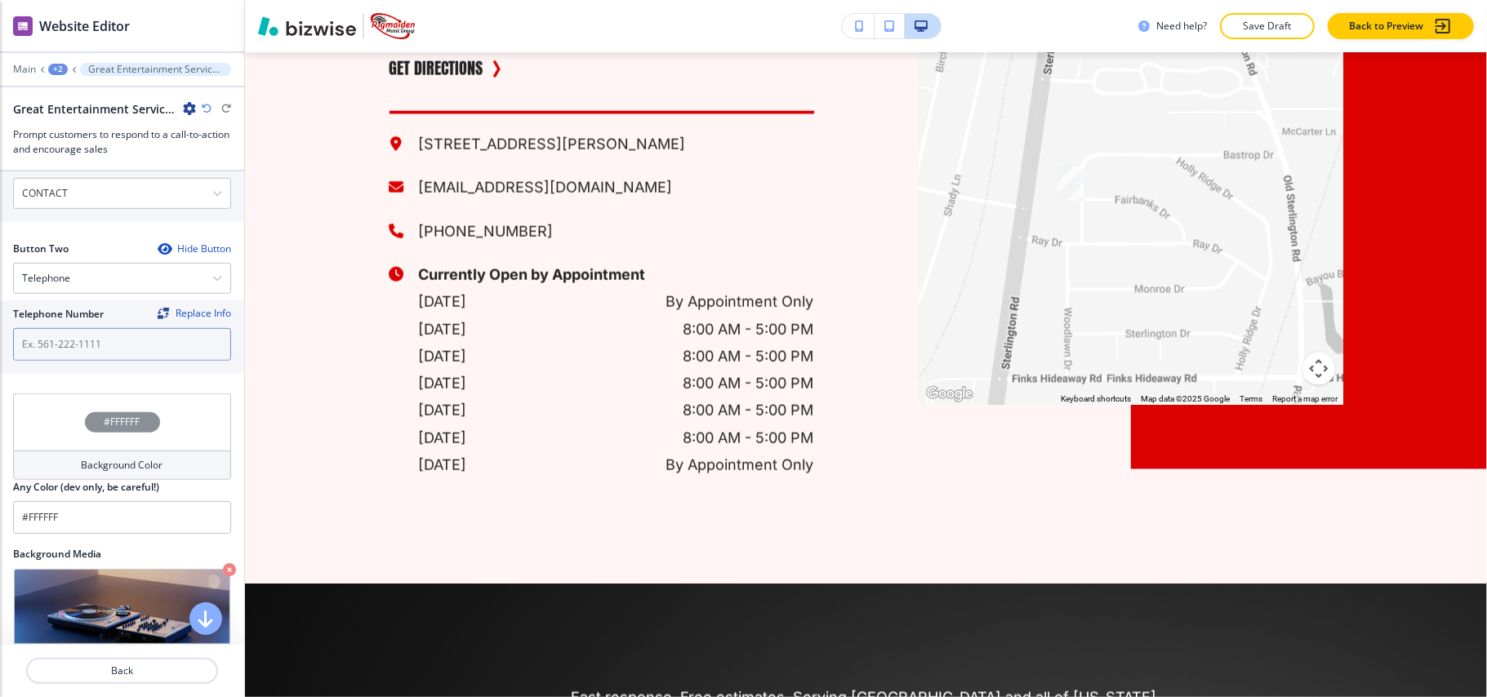
click at [160, 328] on input "text" at bounding box center [122, 344] width 218 height 33
paste input "[PHONE_NUMBER]"
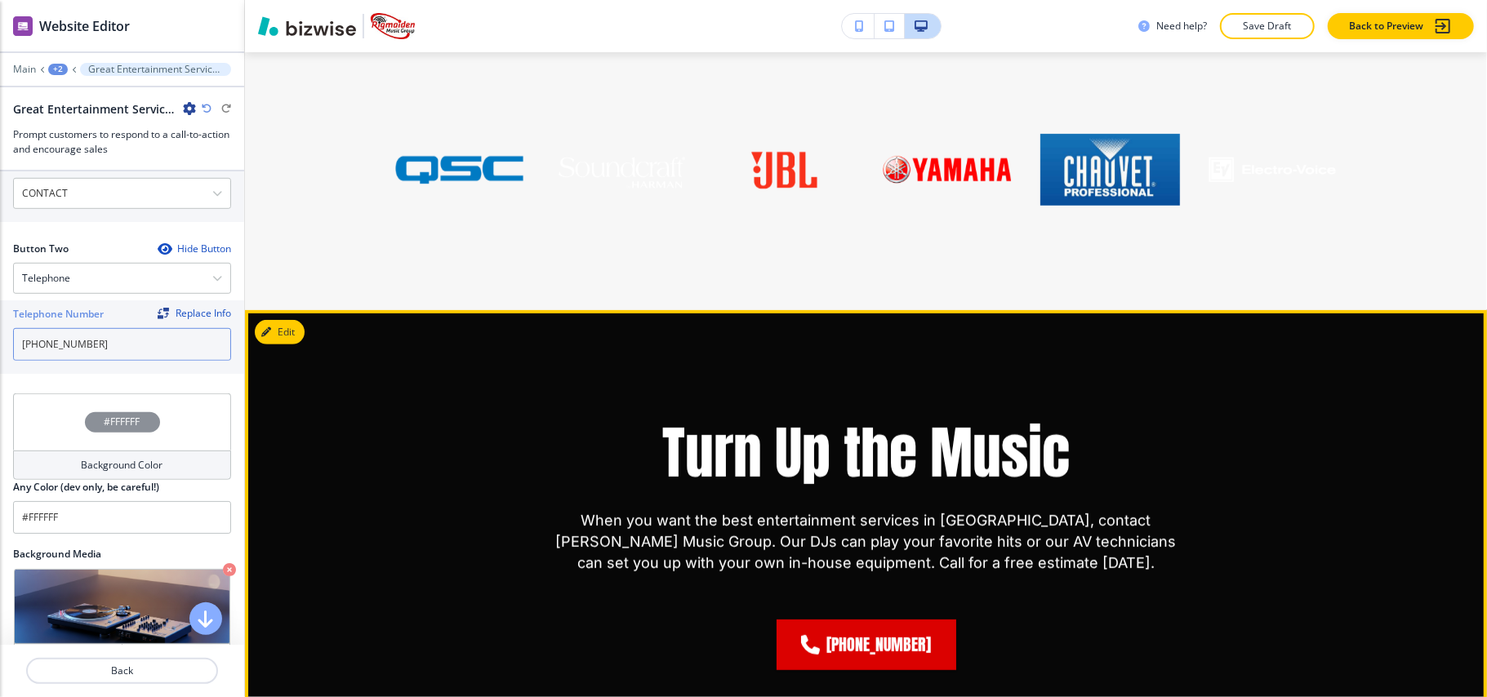
scroll to position [4699, 0]
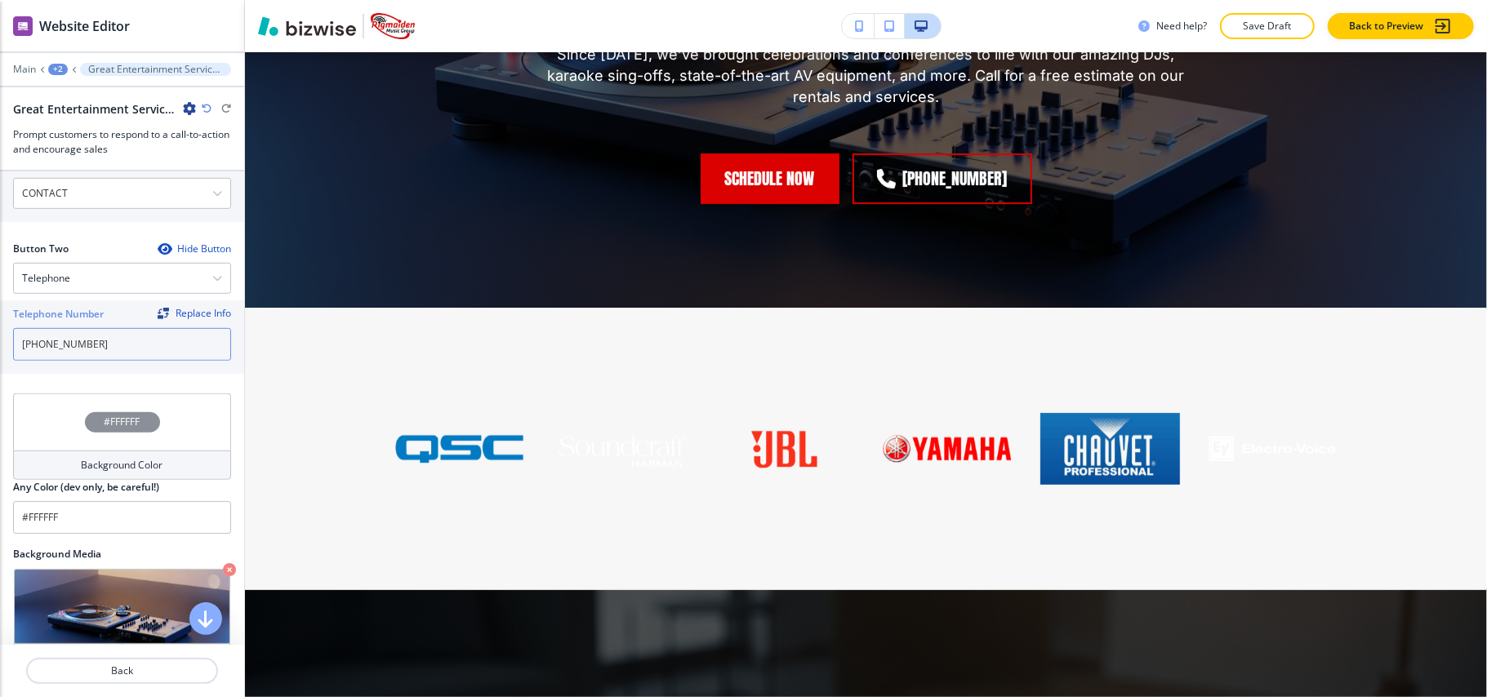
type input "[PHONE_NUMBER]"
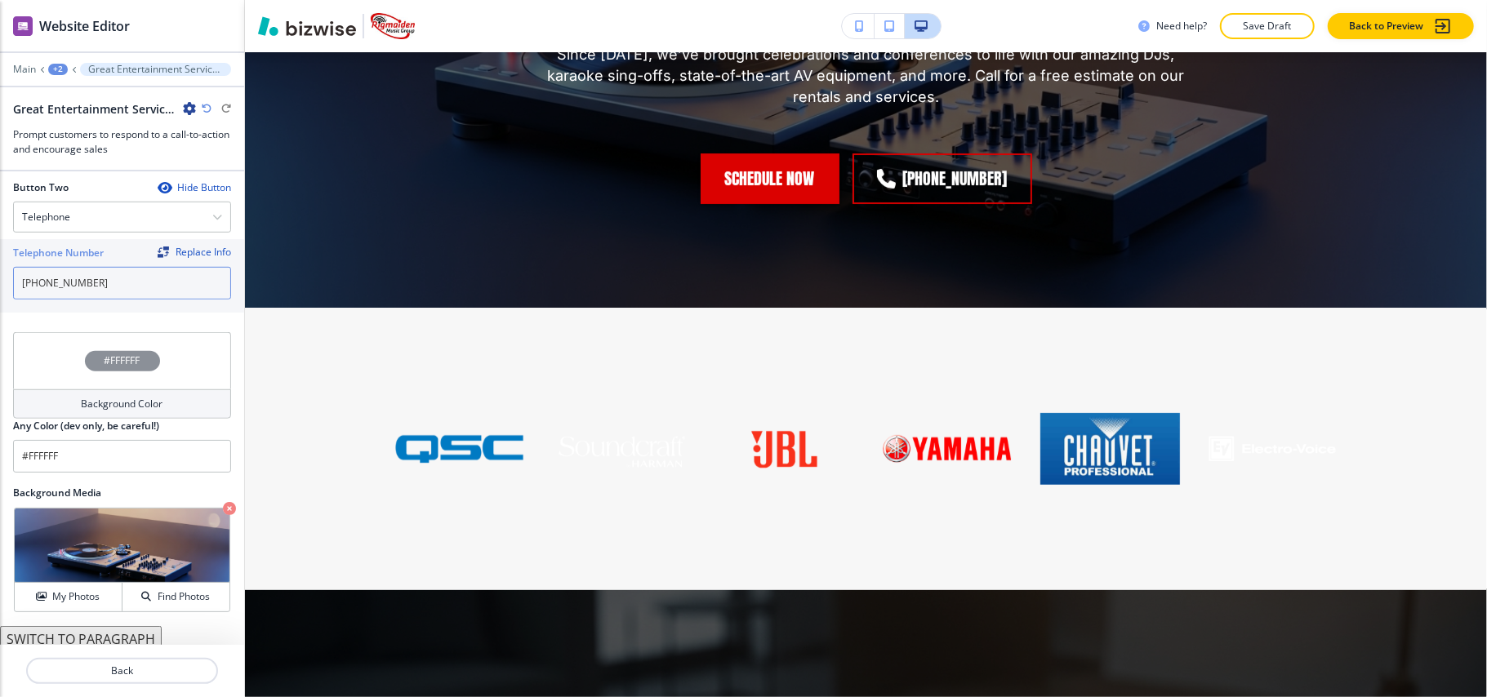
scroll to position [847, 0]
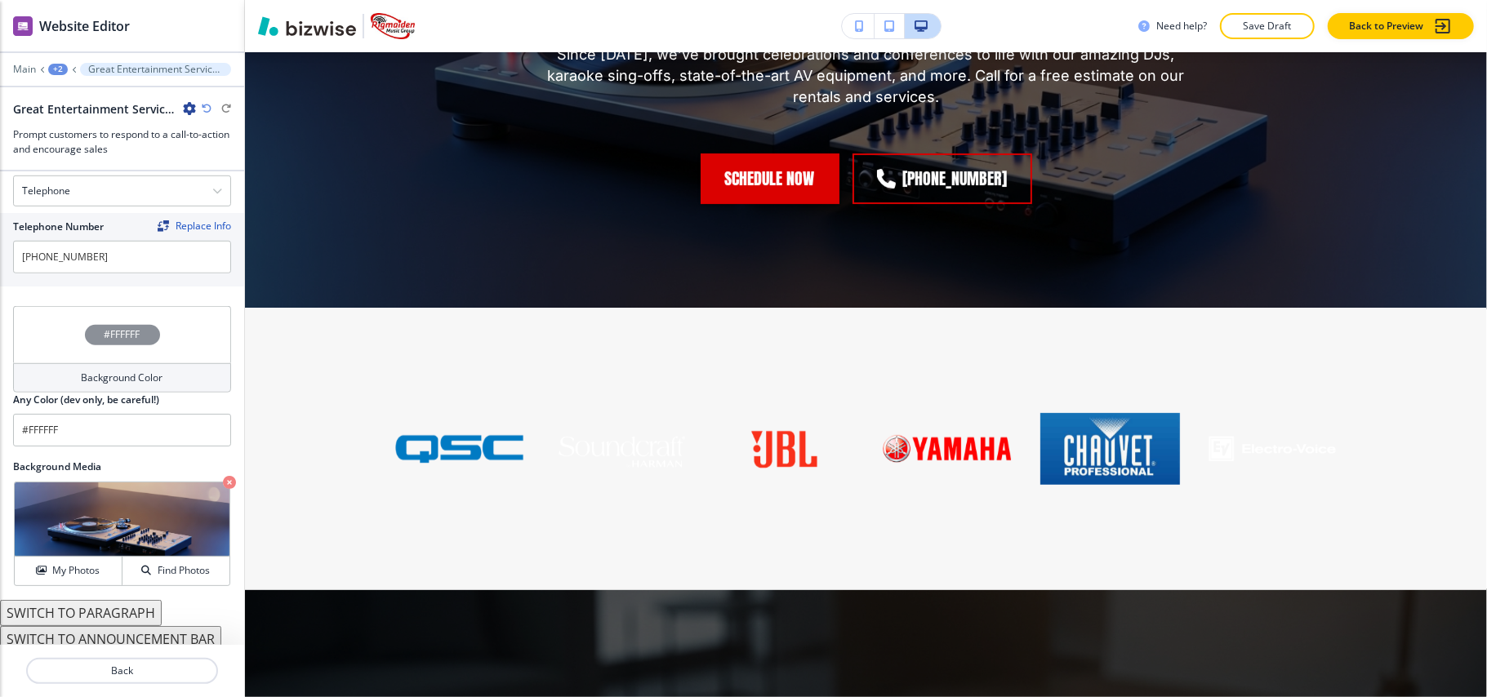
click at [60, 66] on div "+2" at bounding box center [58, 69] width 20 height 11
click at [87, 122] on p "SERVICES" at bounding box center [100, 125] width 83 height 15
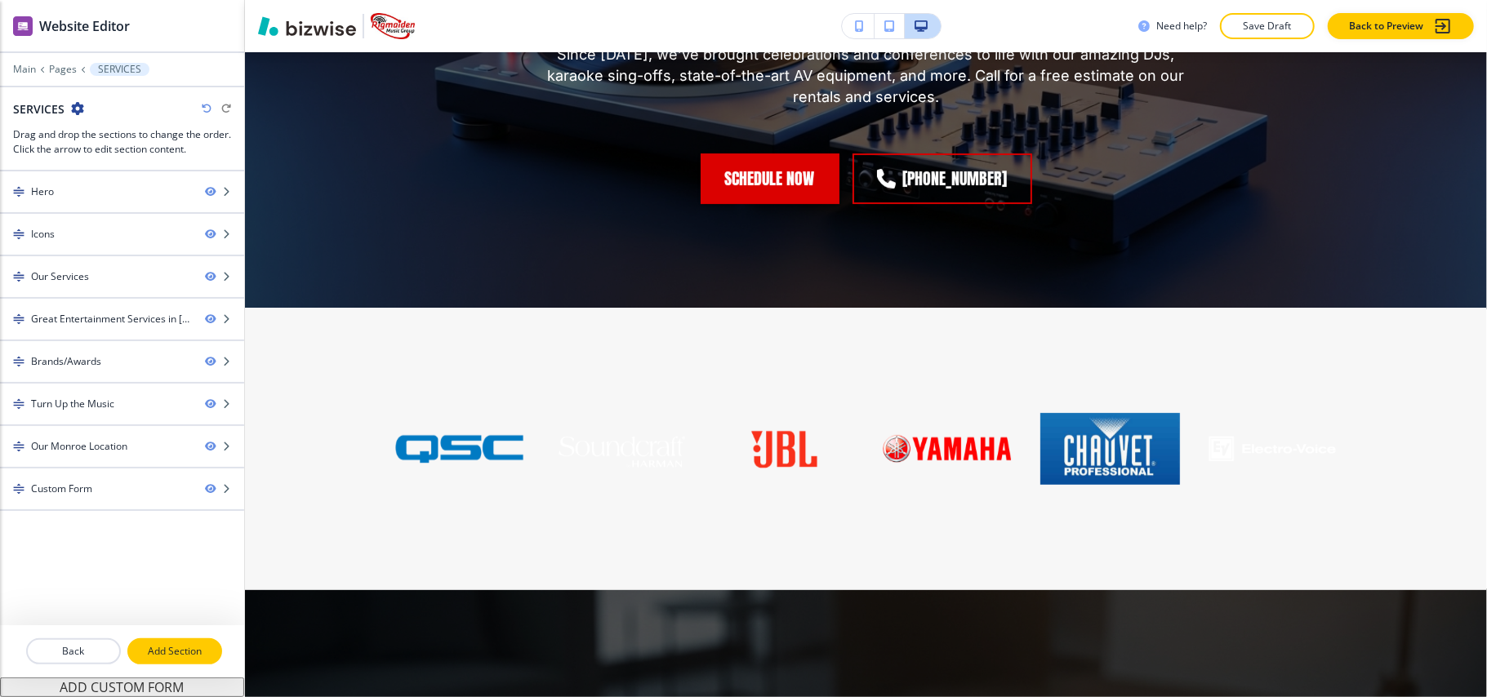
click at [189, 650] on p "Add Section" at bounding box center [174, 651] width 91 height 15
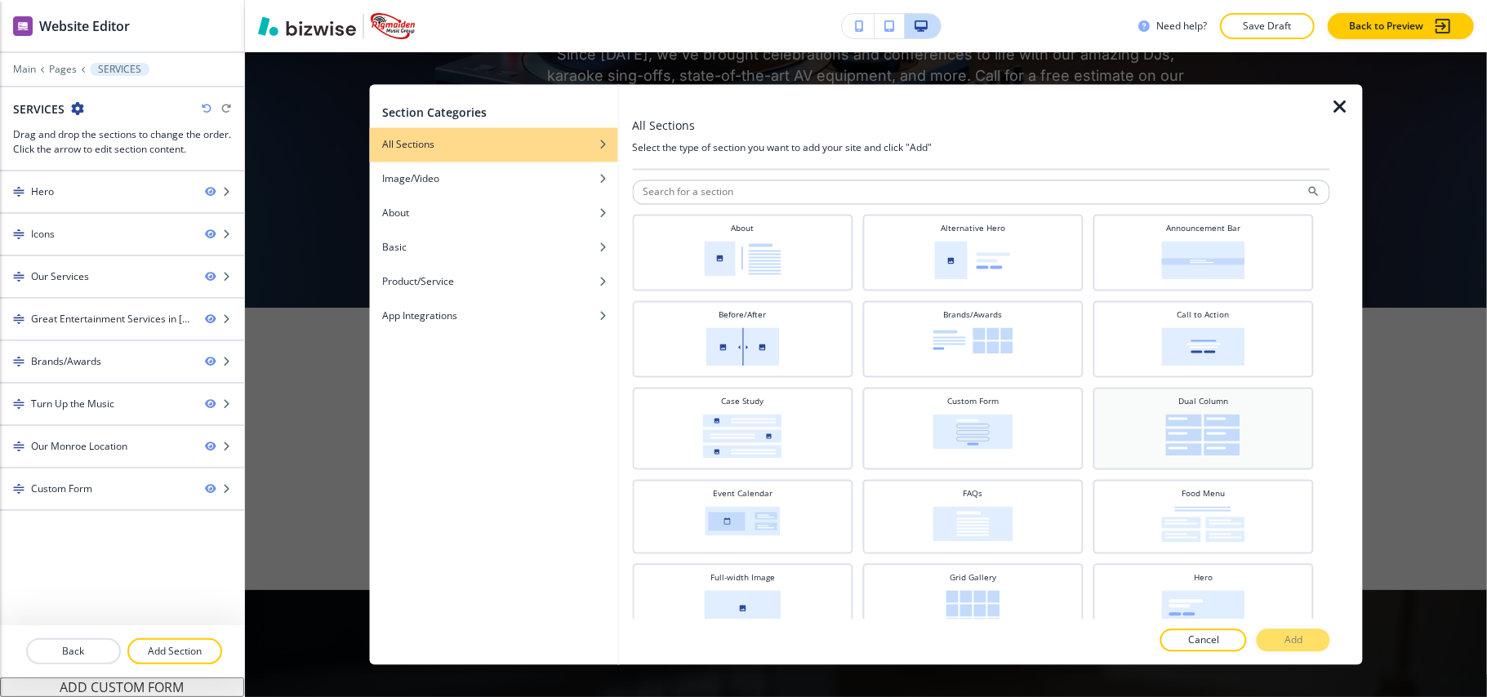
click at [1209, 423] on img at bounding box center [1203, 436] width 74 height 42
drag, startPoint x: 1290, startPoint y: 638, endPoint x: 1145, endPoint y: 588, distance: 153.7
click at [1291, 638] on p "Add" at bounding box center [1294, 641] width 18 height 15
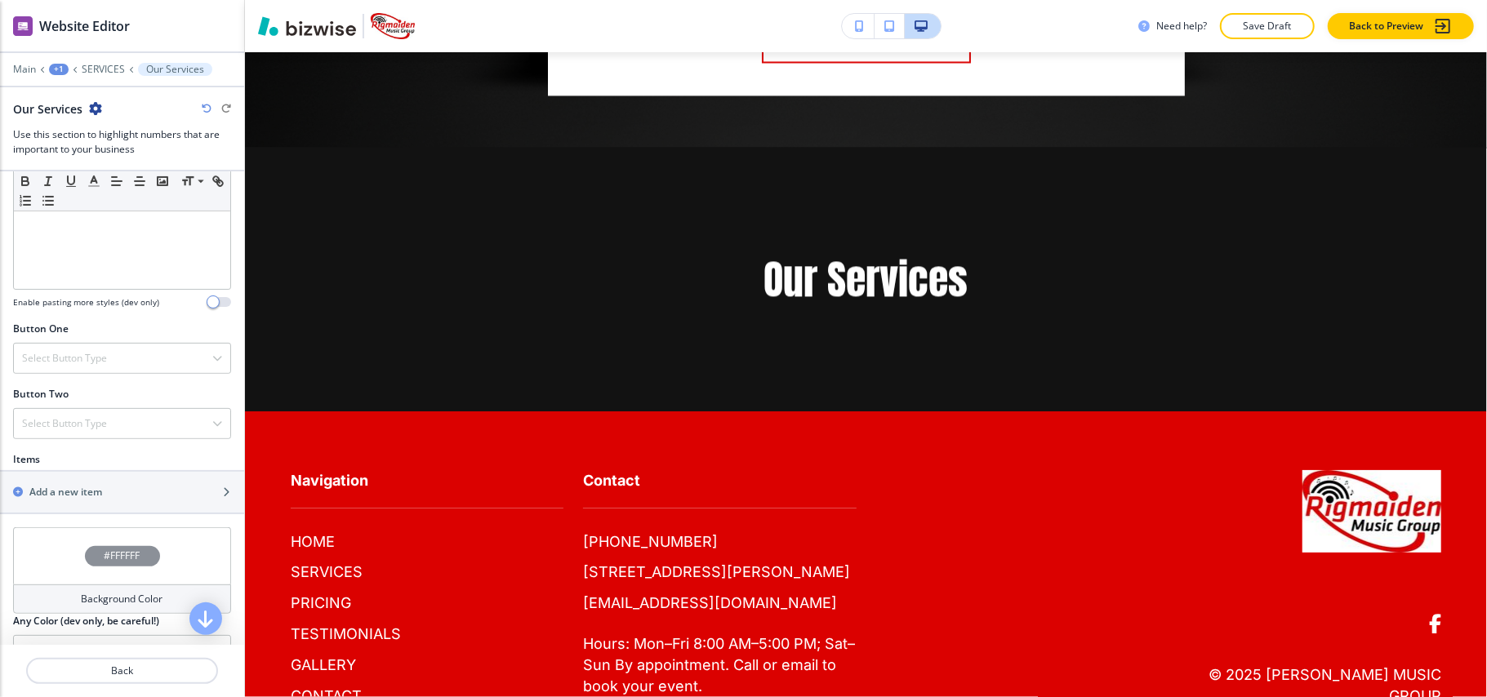
scroll to position [435, 0]
click at [74, 483] on div "button" at bounding box center [122, 476] width 244 height 13
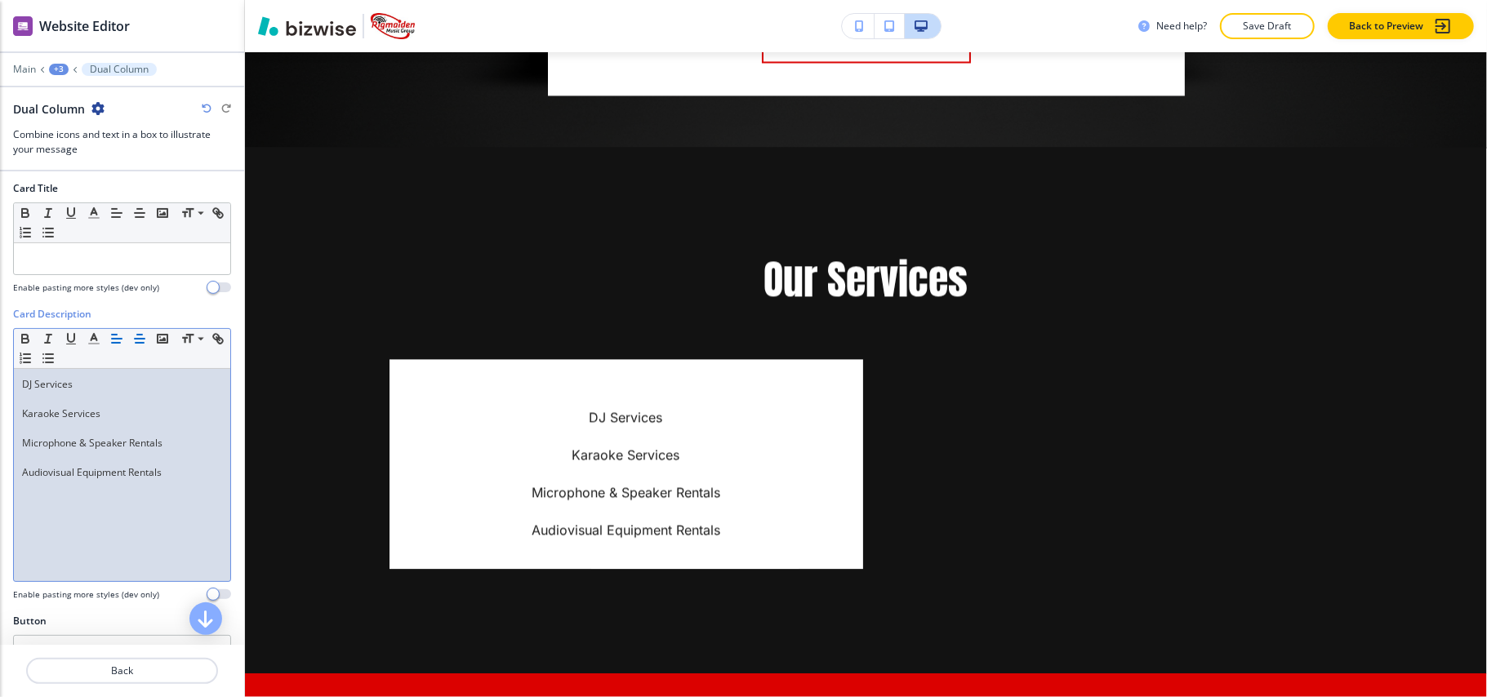
scroll to position [0, 0]
click at [57, 412] on p "Karaoke Services" at bounding box center [122, 414] width 200 height 15
click at [64, 402] on p at bounding box center [122, 399] width 200 height 15
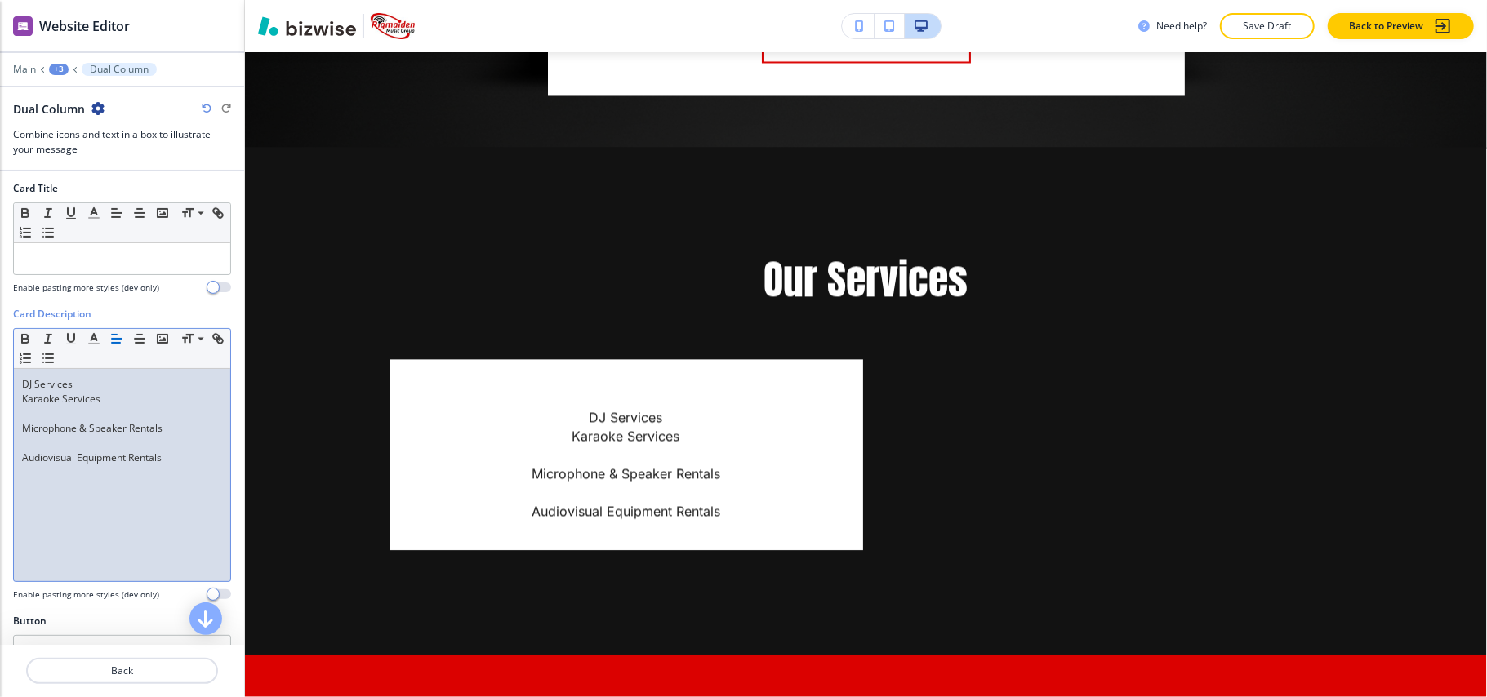
click at [60, 421] on p at bounding box center [122, 414] width 200 height 15
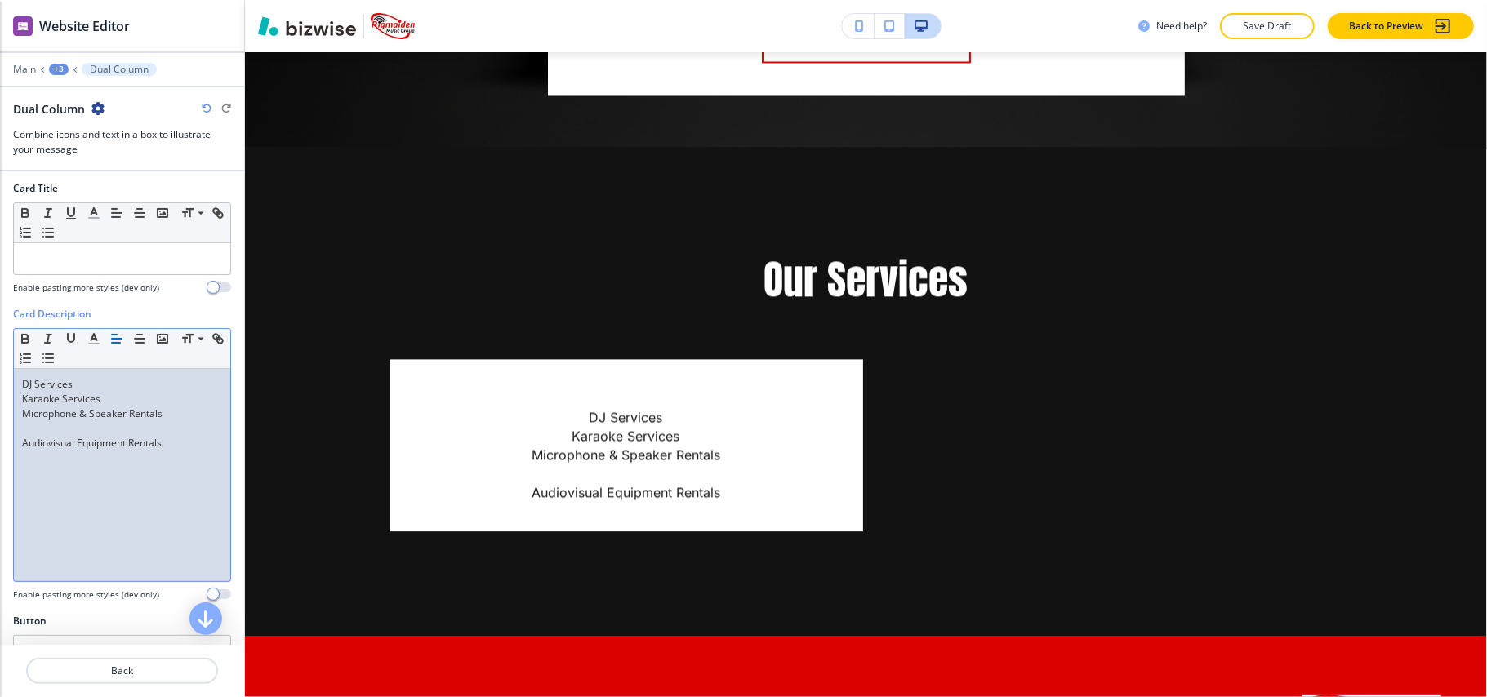
click at [60, 430] on p at bounding box center [122, 428] width 200 height 15
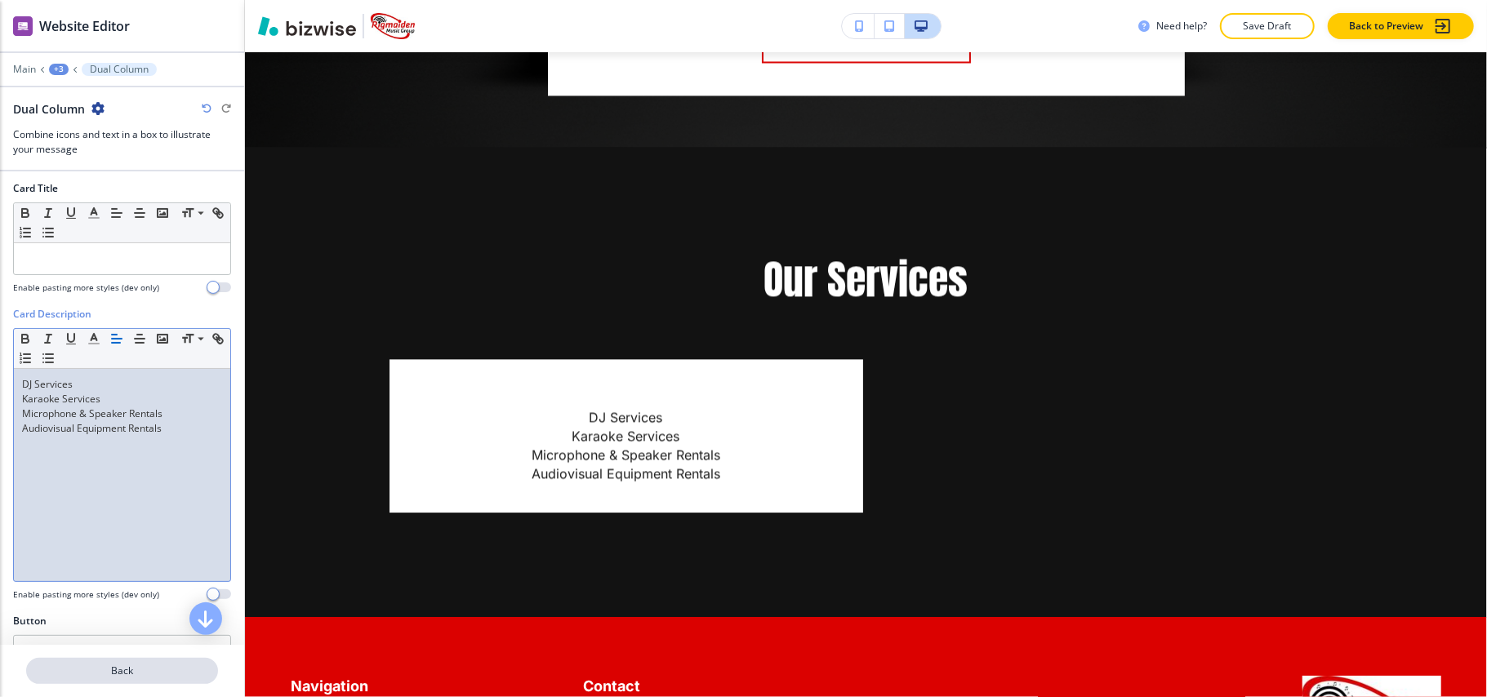
click at [131, 673] on p "Back" at bounding box center [122, 671] width 189 height 15
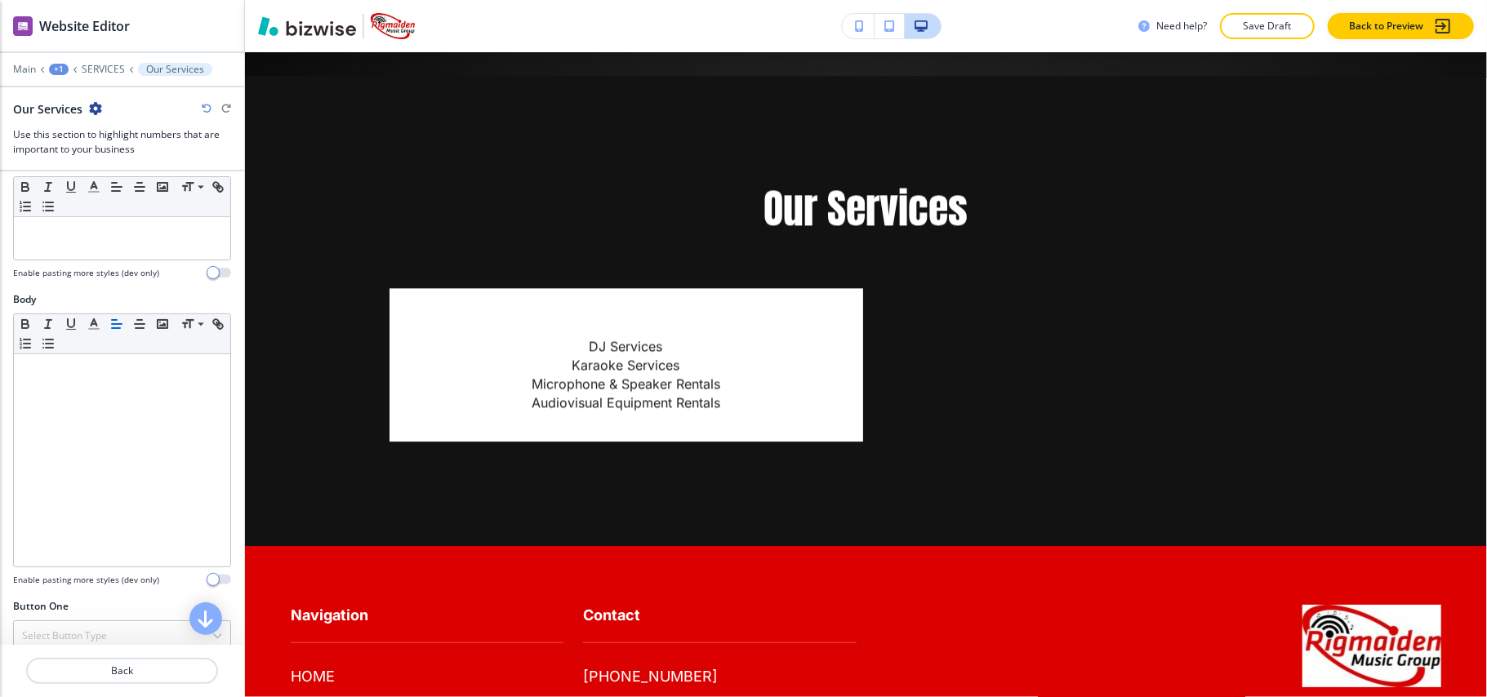
scroll to position [435, 0]
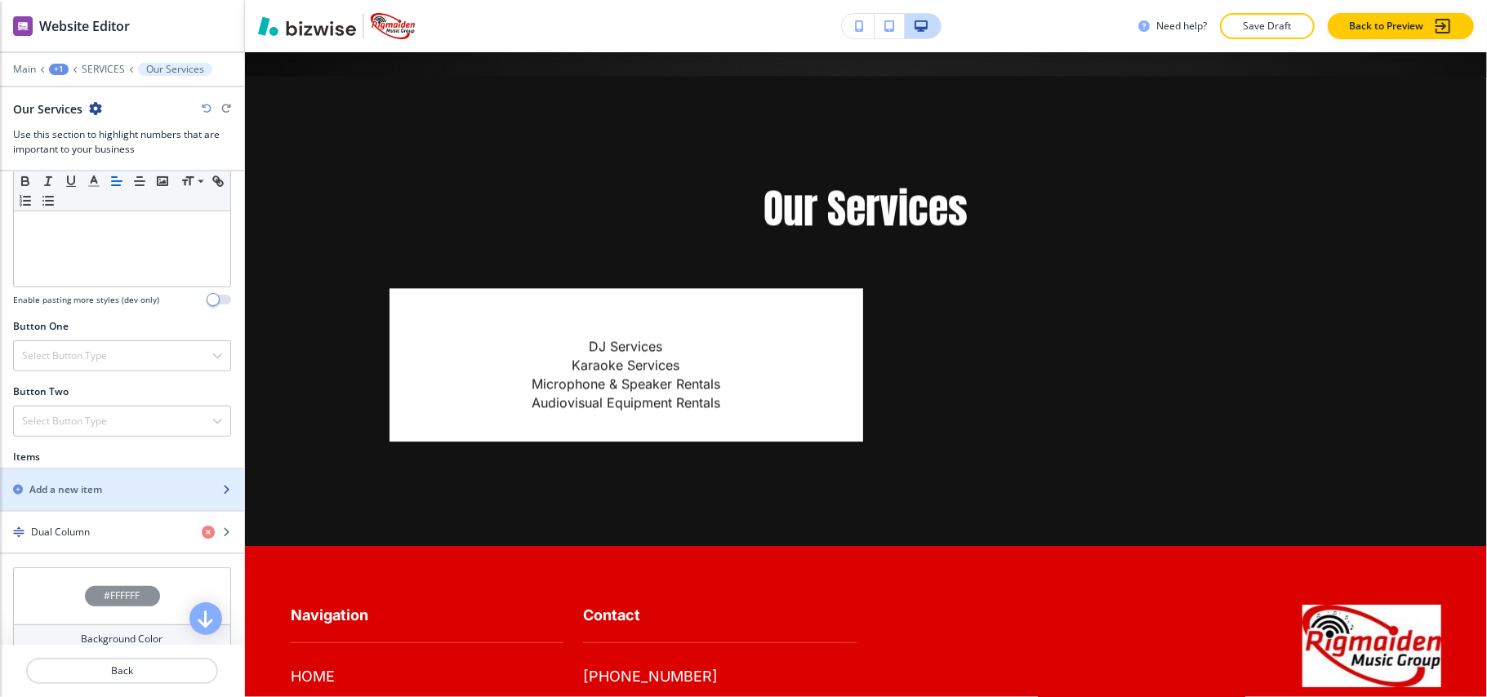
click at [80, 491] on h2 "Add a new item" at bounding box center [65, 490] width 73 height 15
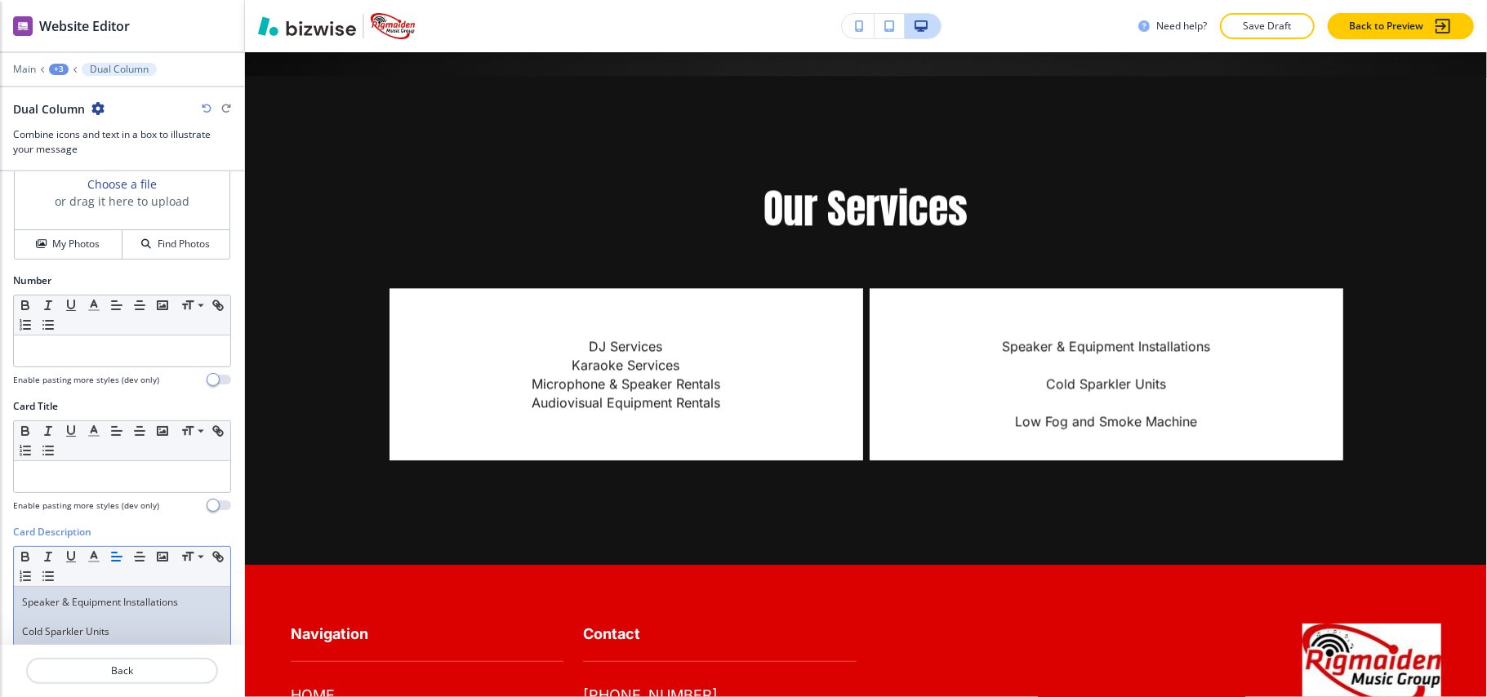
scroll to position [0, 0]
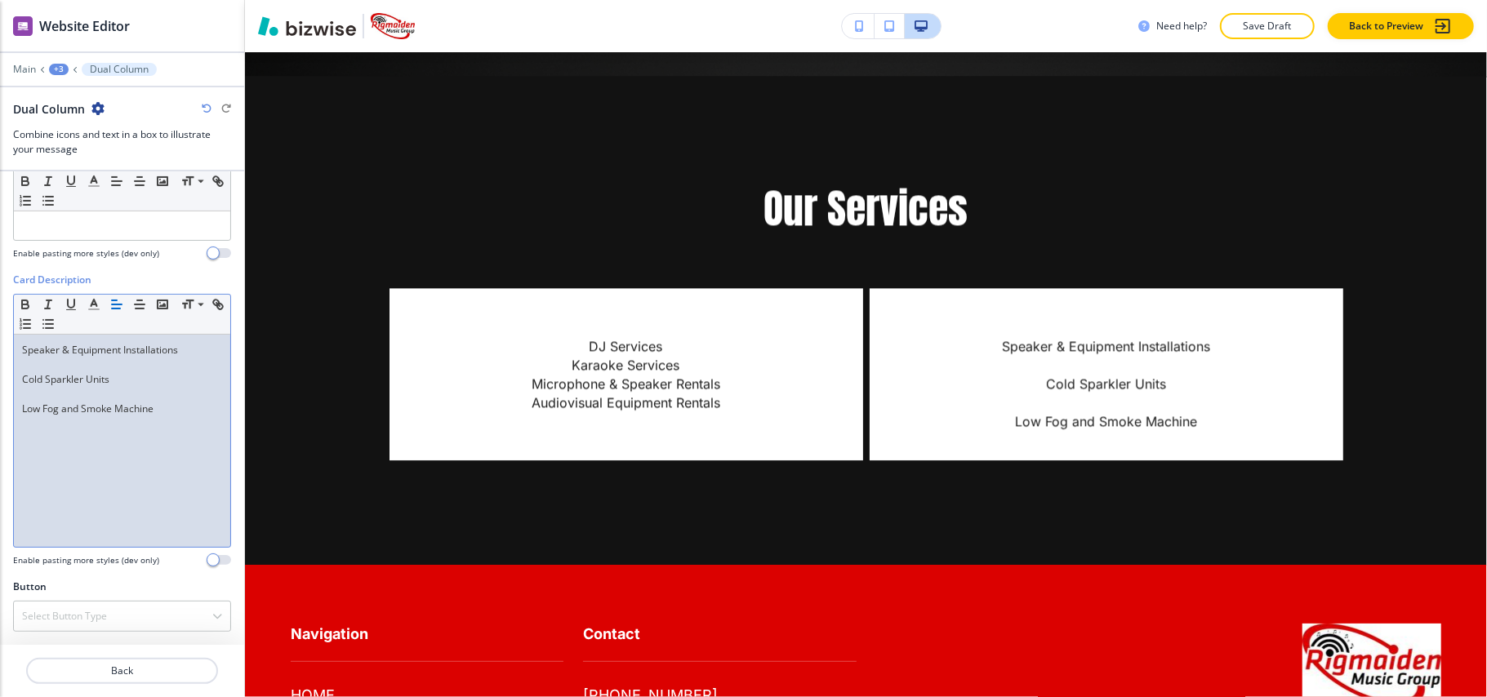
click at [38, 389] on p at bounding box center [122, 394] width 200 height 15
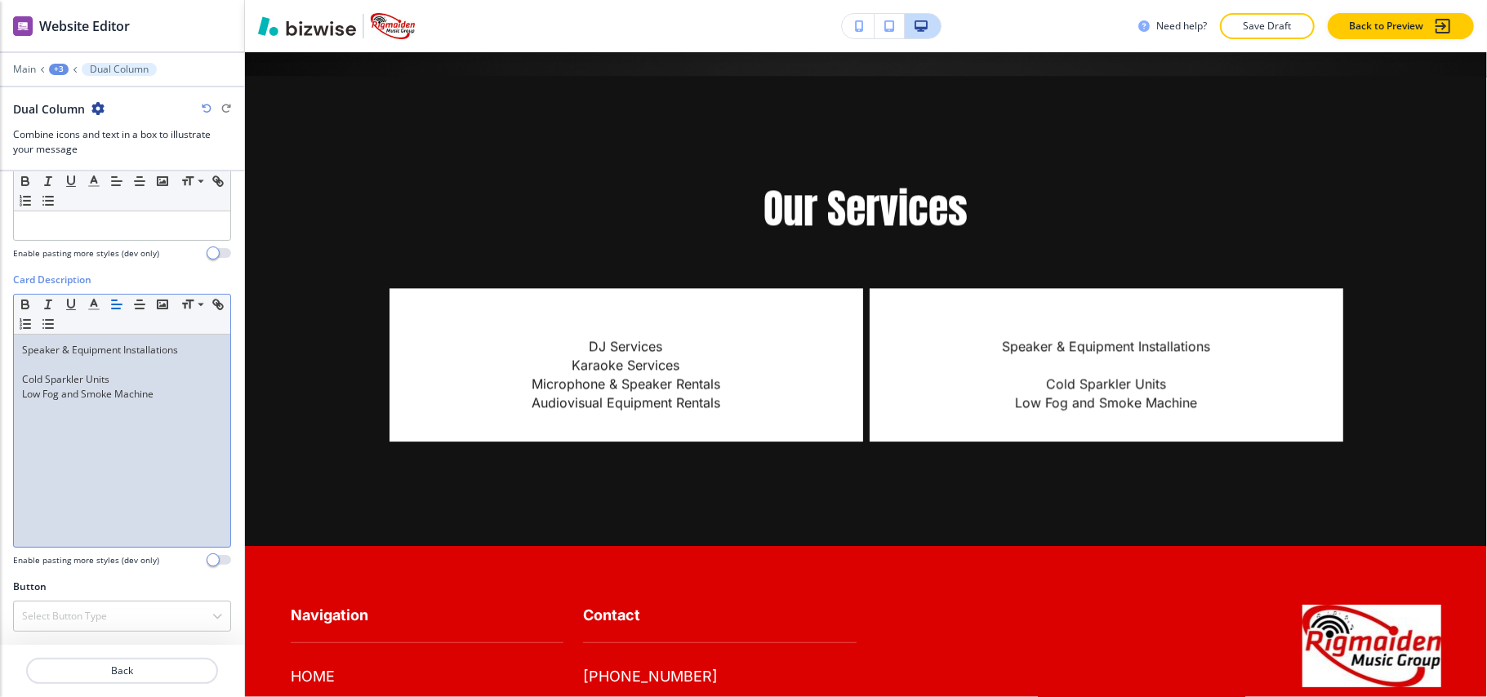
click at [44, 364] on p at bounding box center [122, 365] width 200 height 15
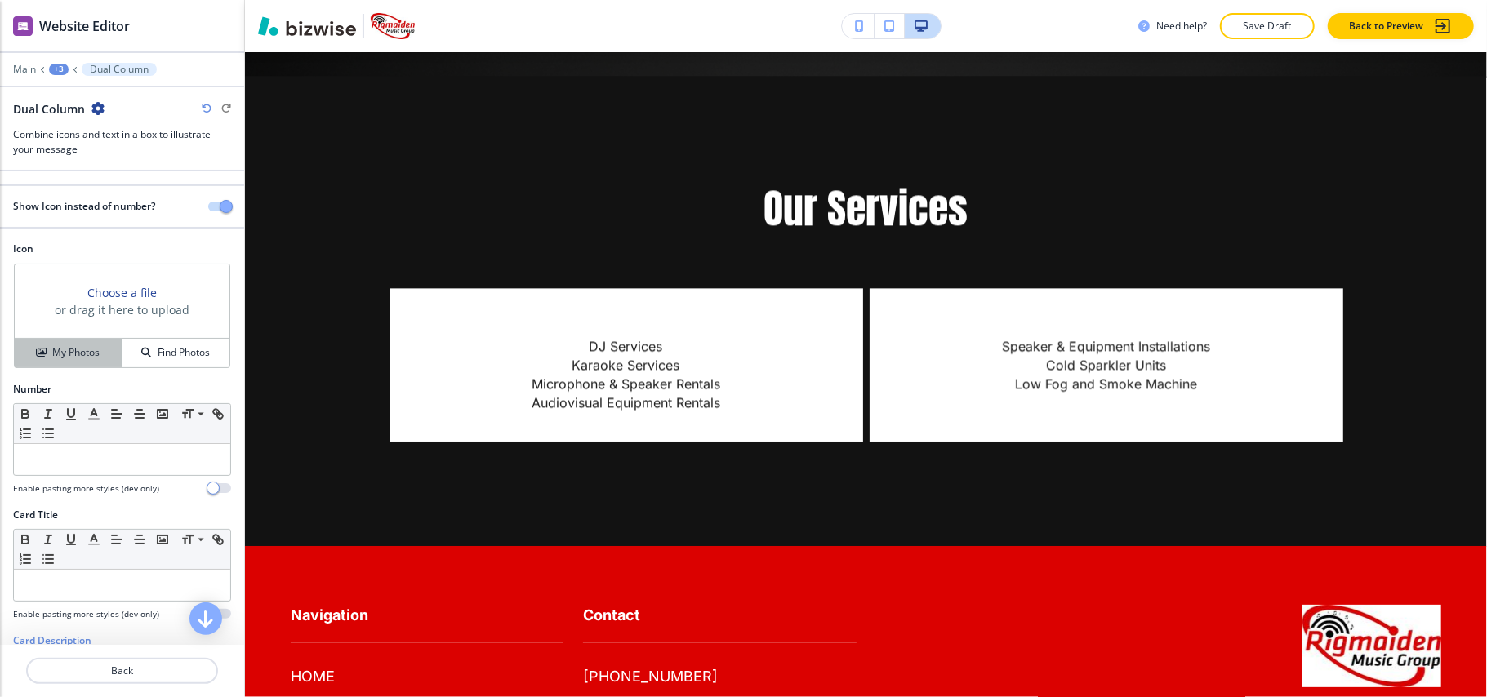
click at [59, 350] on h4 "My Photos" at bounding box center [75, 352] width 47 height 15
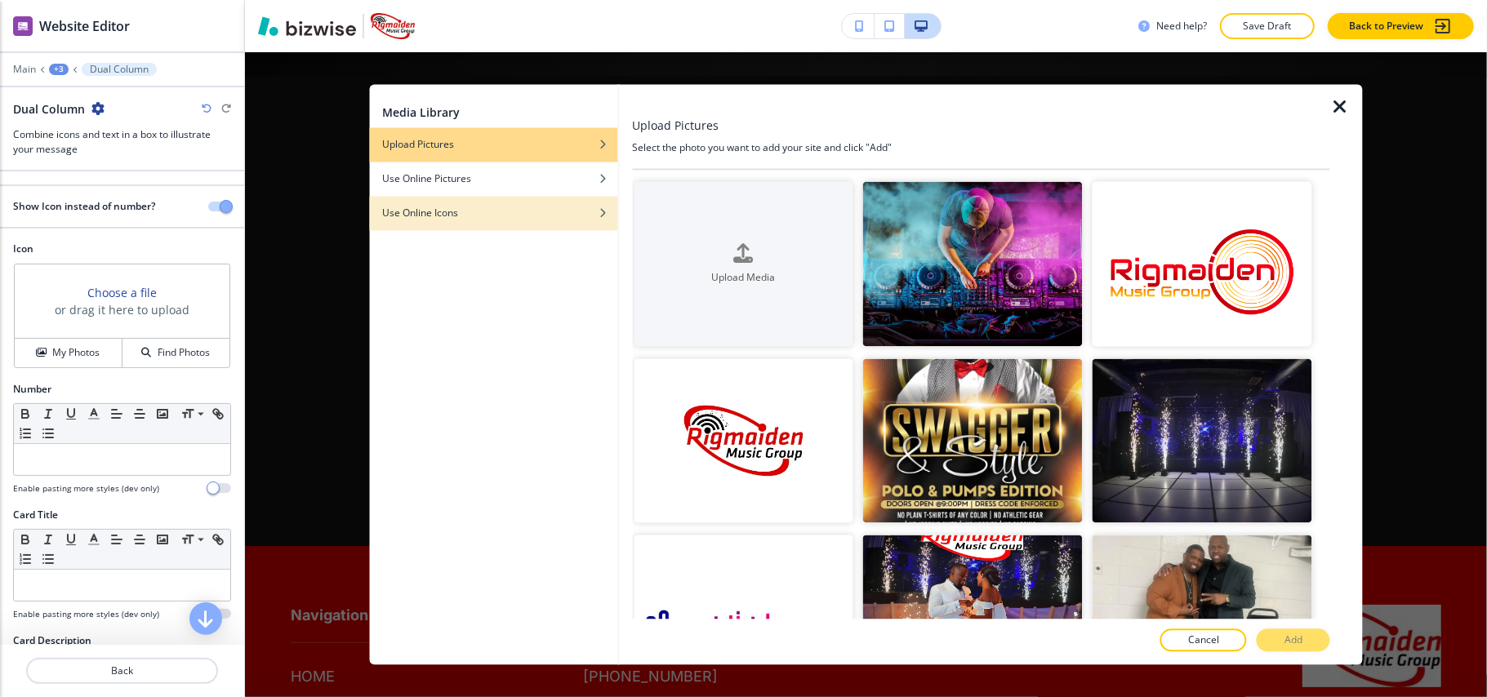
click at [456, 201] on div "button" at bounding box center [493, 202] width 248 height 10
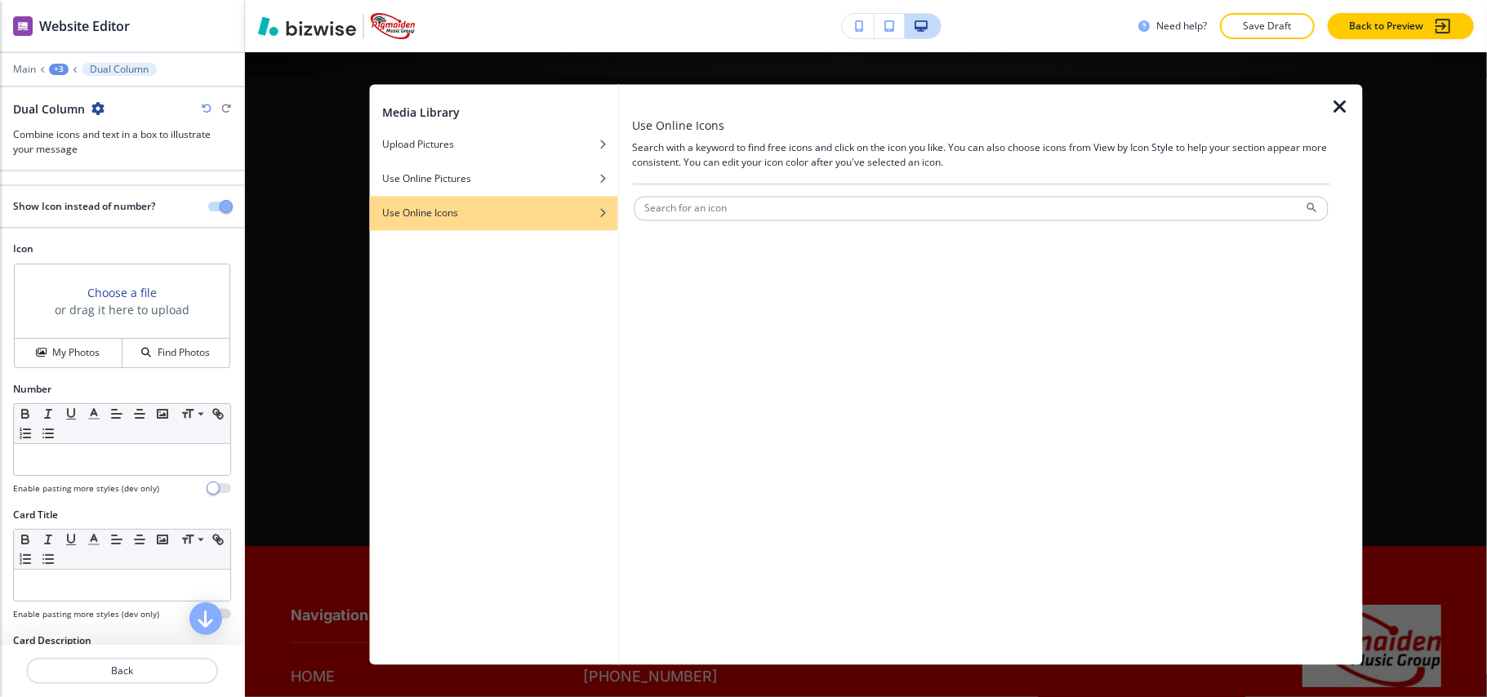
click at [709, 194] on div at bounding box center [981, 190] width 698 height 10
click at [710, 203] on input "text" at bounding box center [981, 209] width 695 height 25
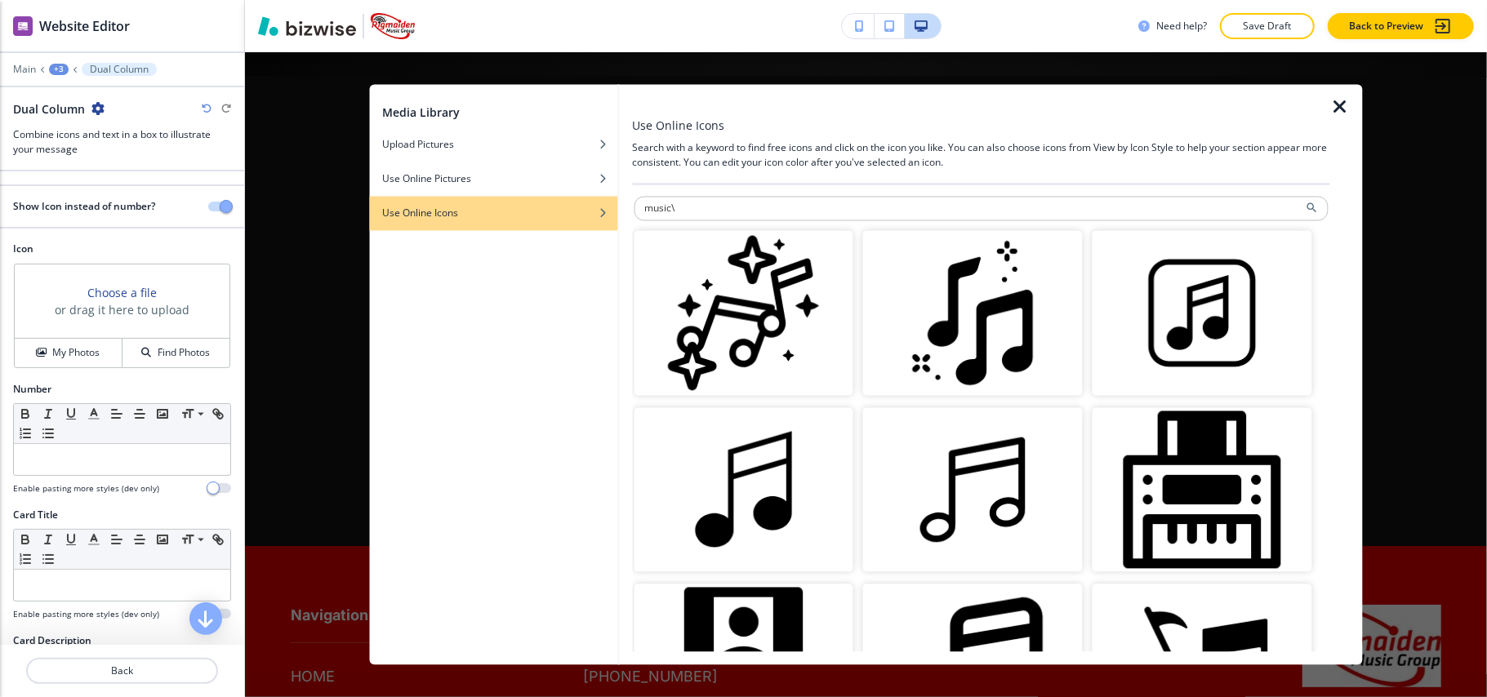
type input "music\"
click at [808, 479] on img "button" at bounding box center [744, 490] width 220 height 165
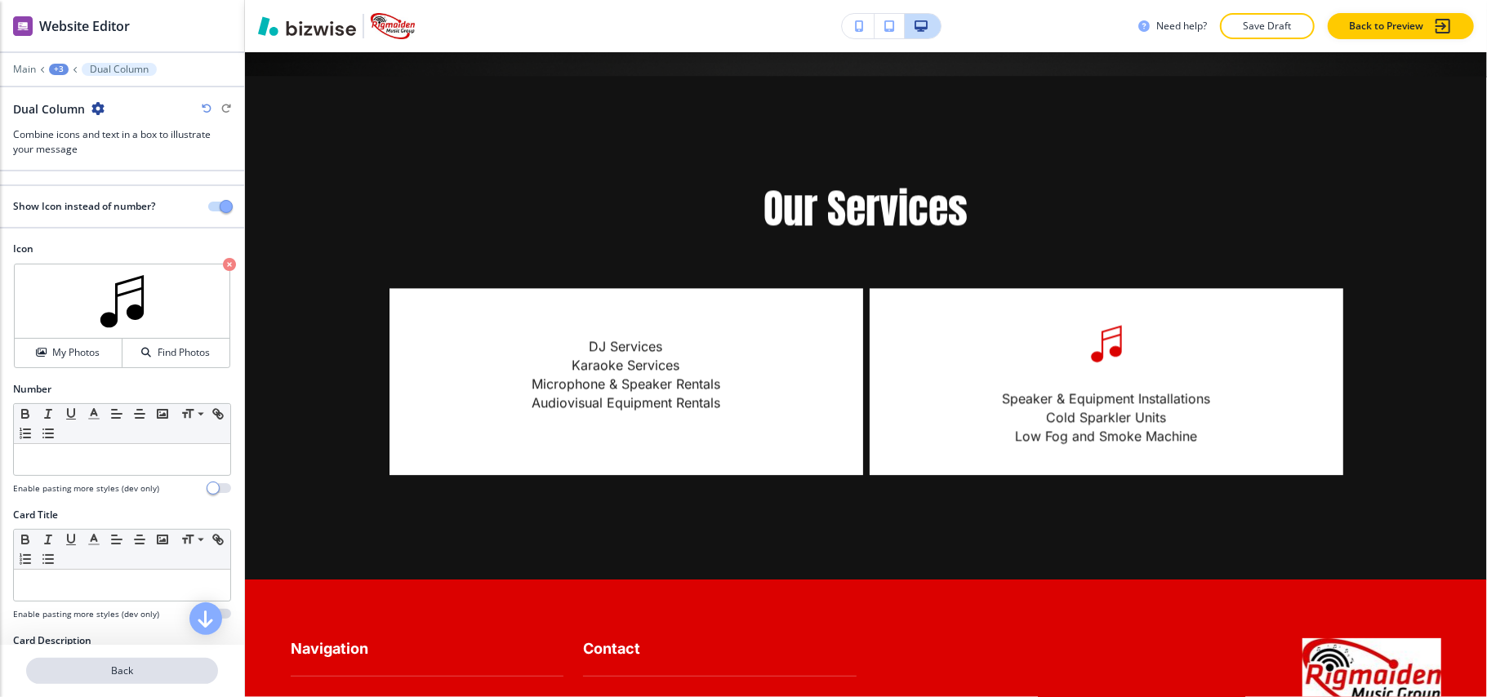
click at [136, 676] on p "Back" at bounding box center [122, 671] width 189 height 15
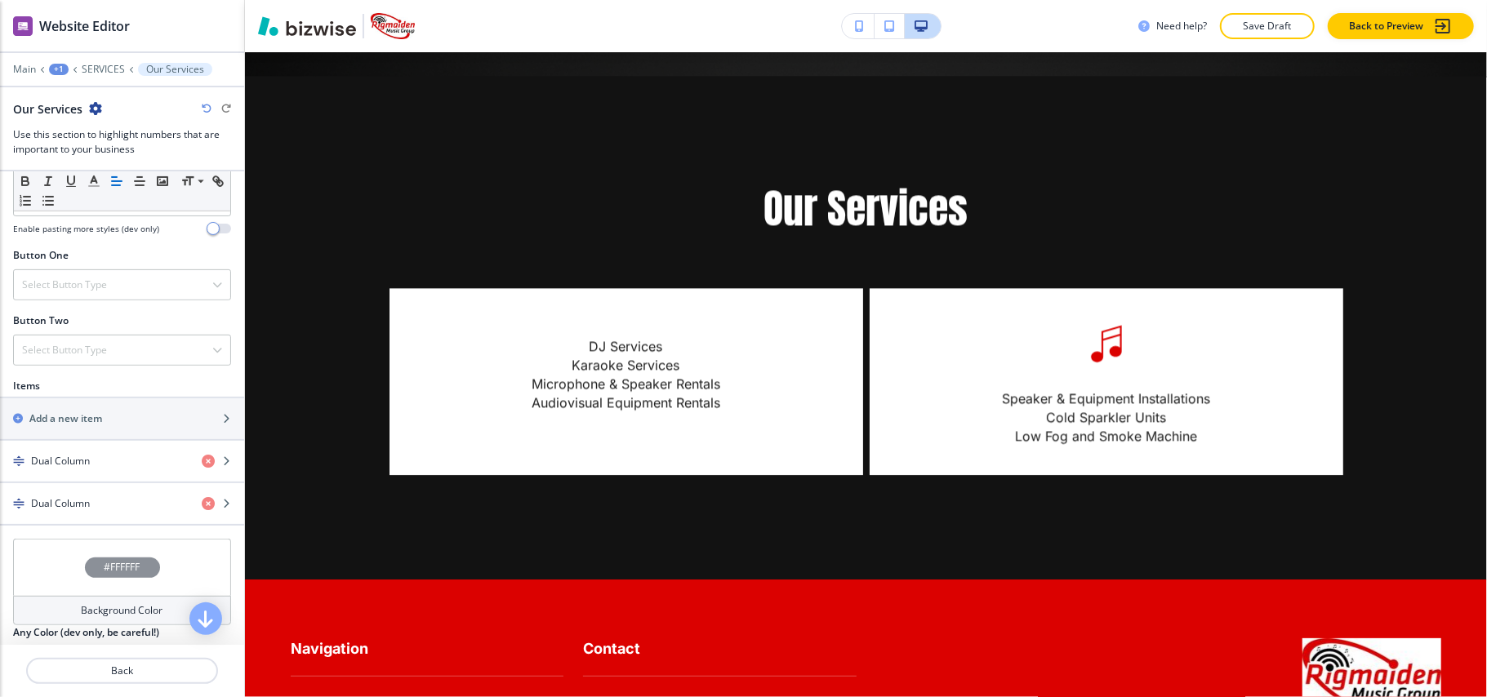
scroll to position [544, 0]
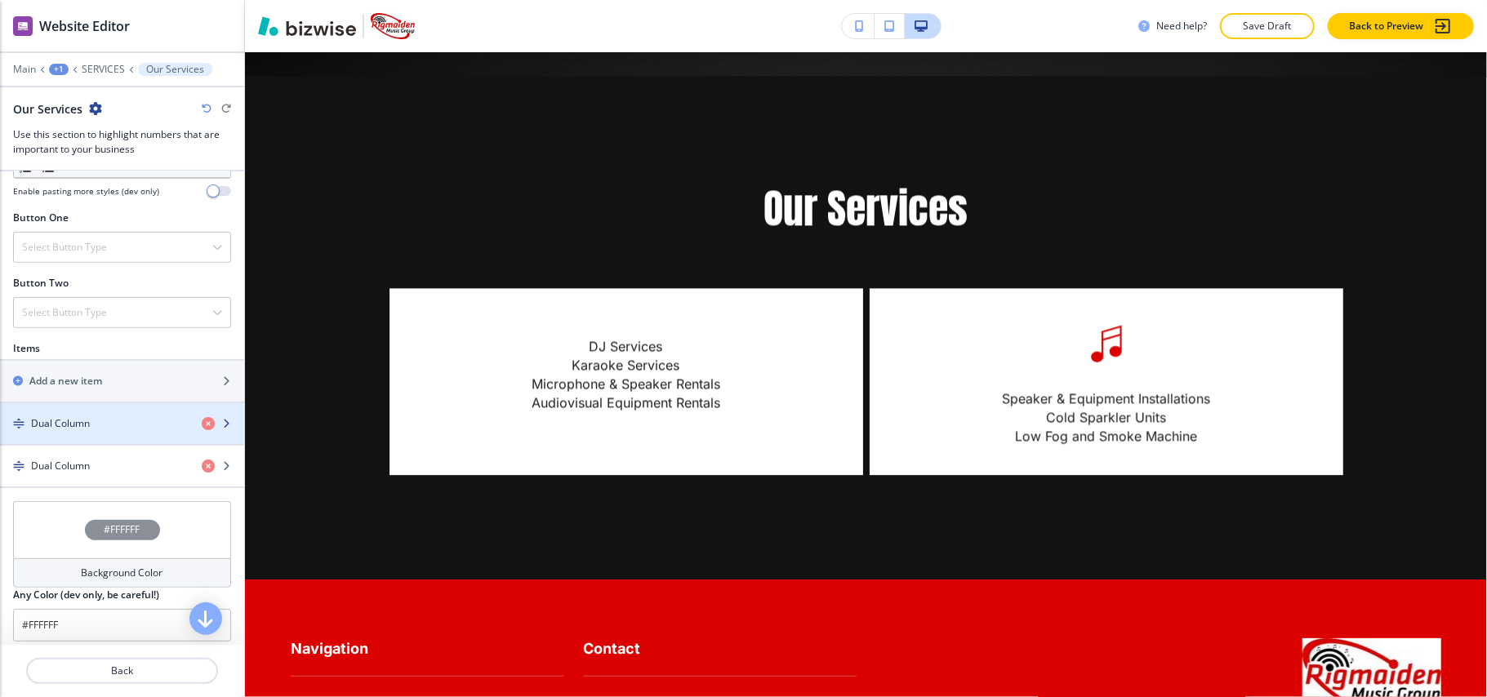
click at [74, 431] on h4 "Dual Column" at bounding box center [60, 424] width 59 height 15
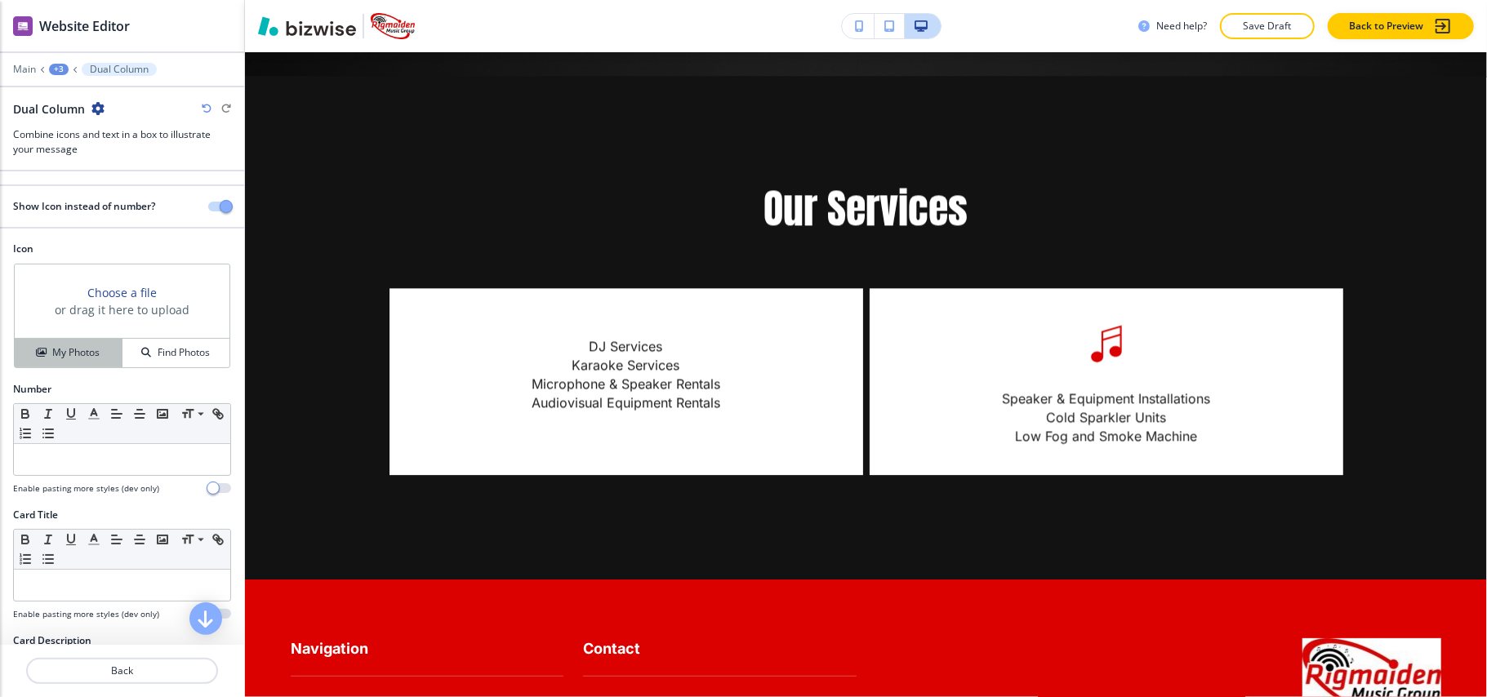
click at [83, 353] on h4 "My Photos" at bounding box center [75, 352] width 47 height 15
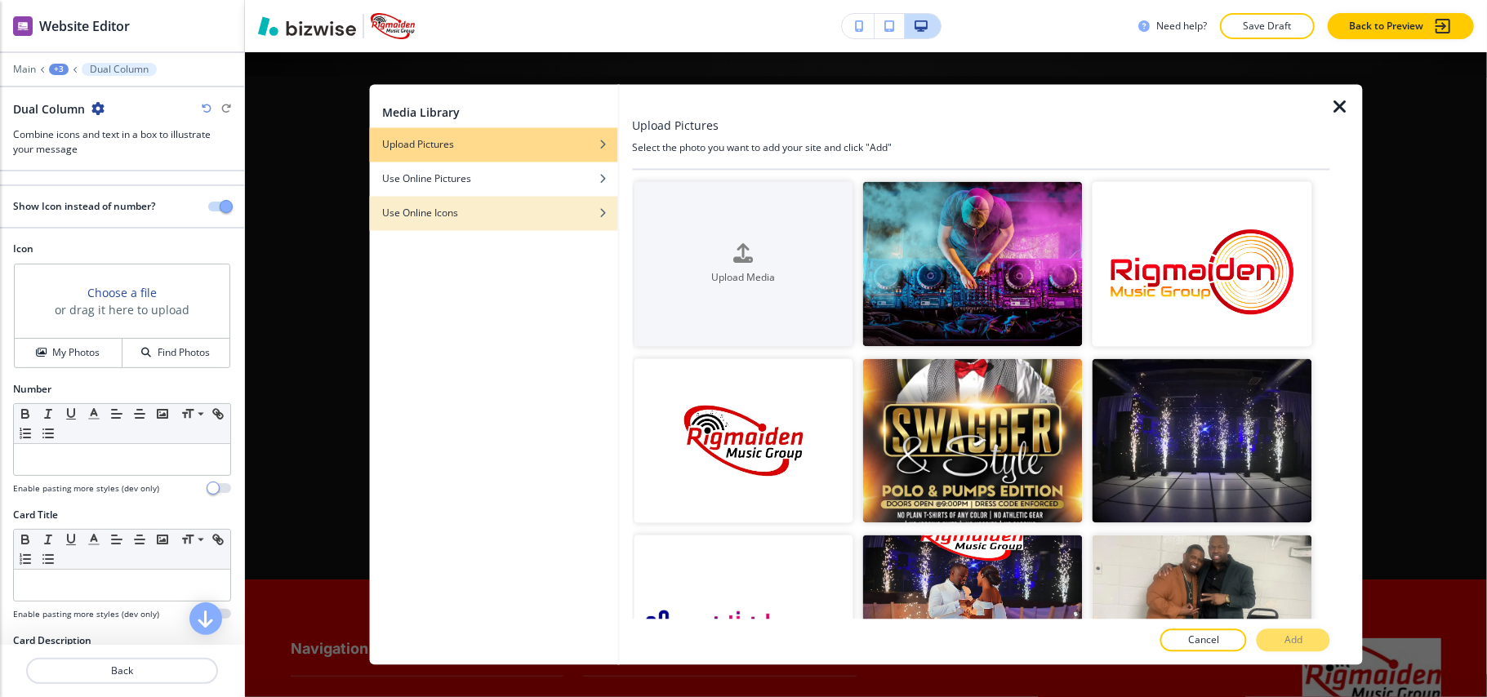
click at [495, 207] on div "Use Online Icons" at bounding box center [493, 214] width 248 height 15
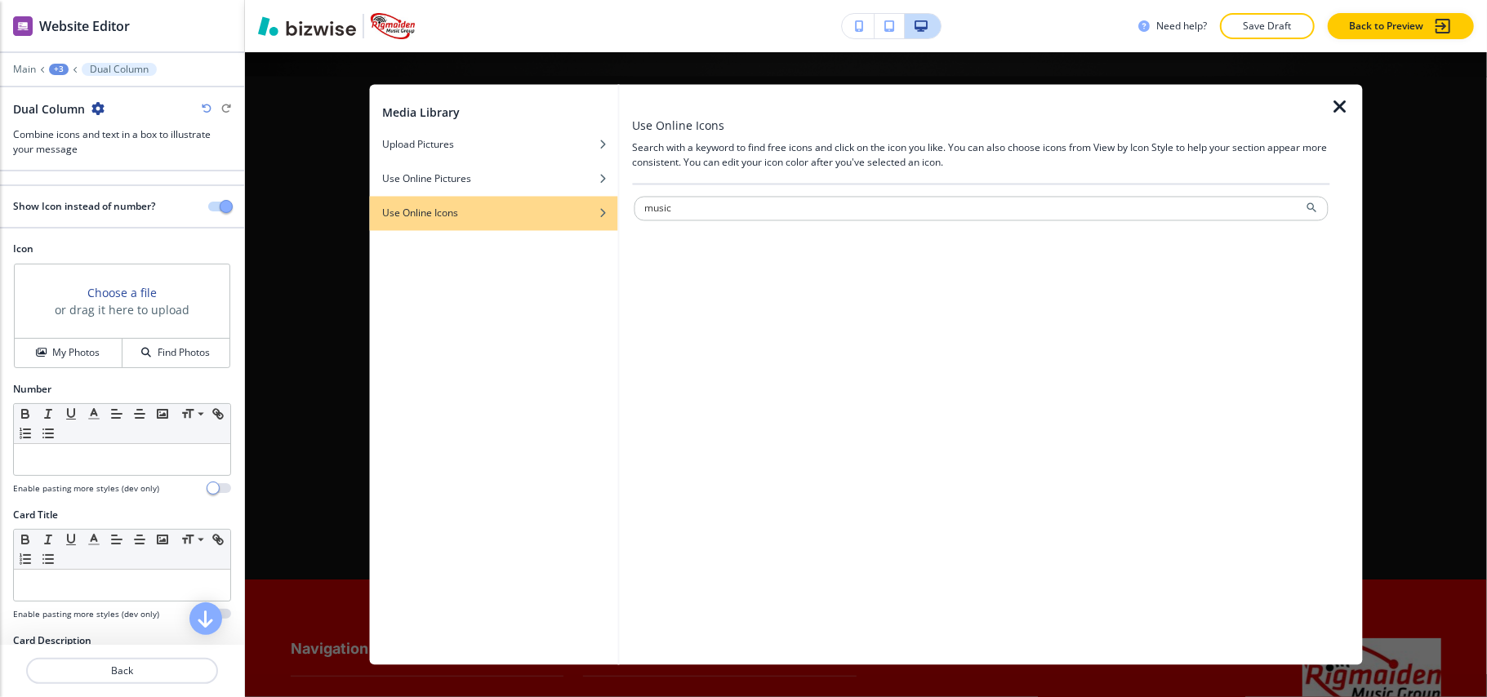
type input "music"
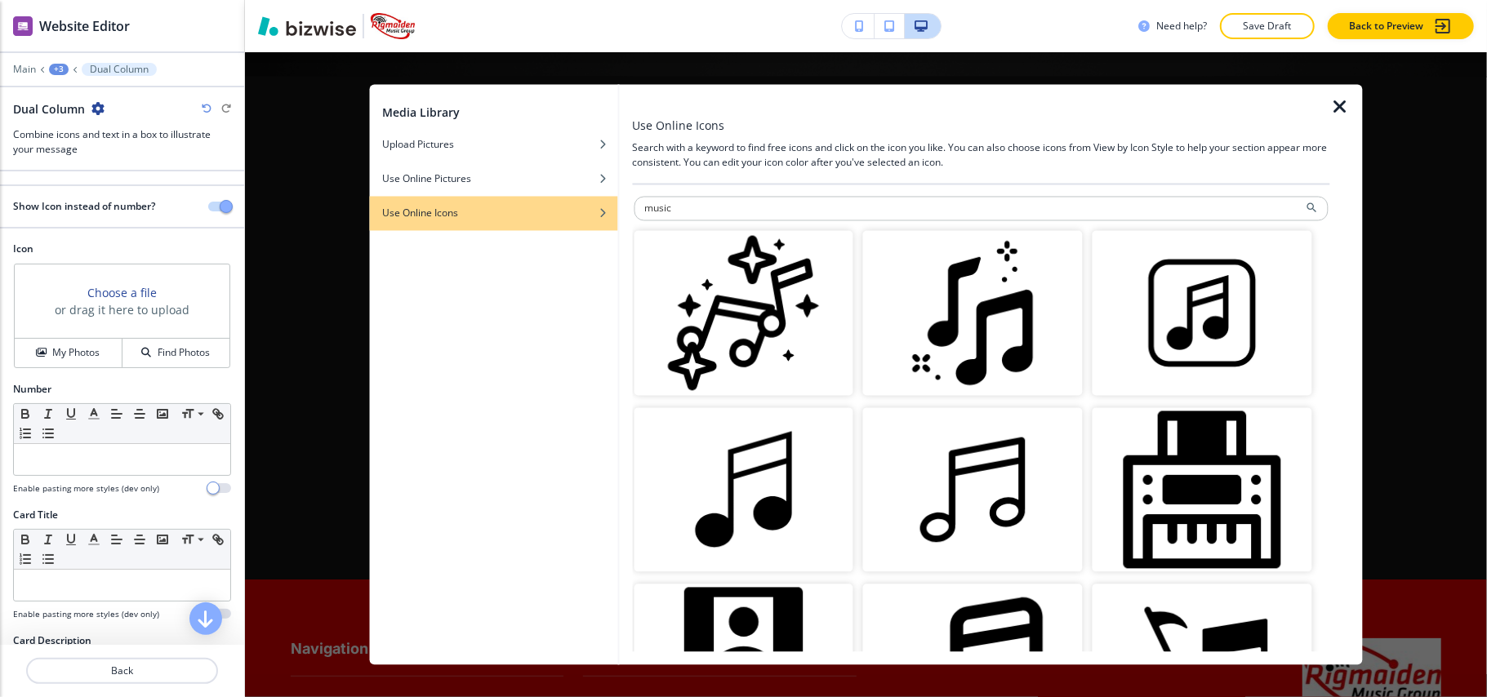
click at [787, 475] on img "button" at bounding box center [744, 490] width 220 height 165
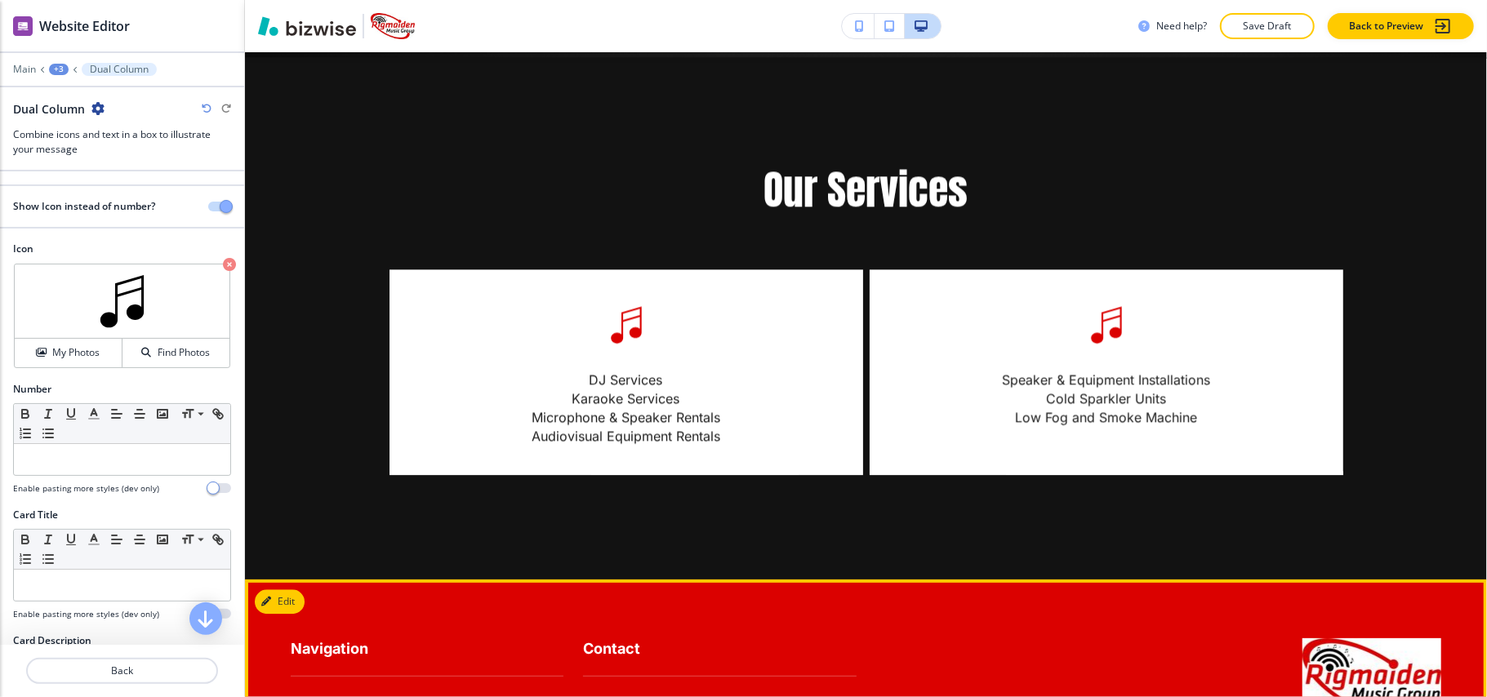
scroll to position [7037, 0]
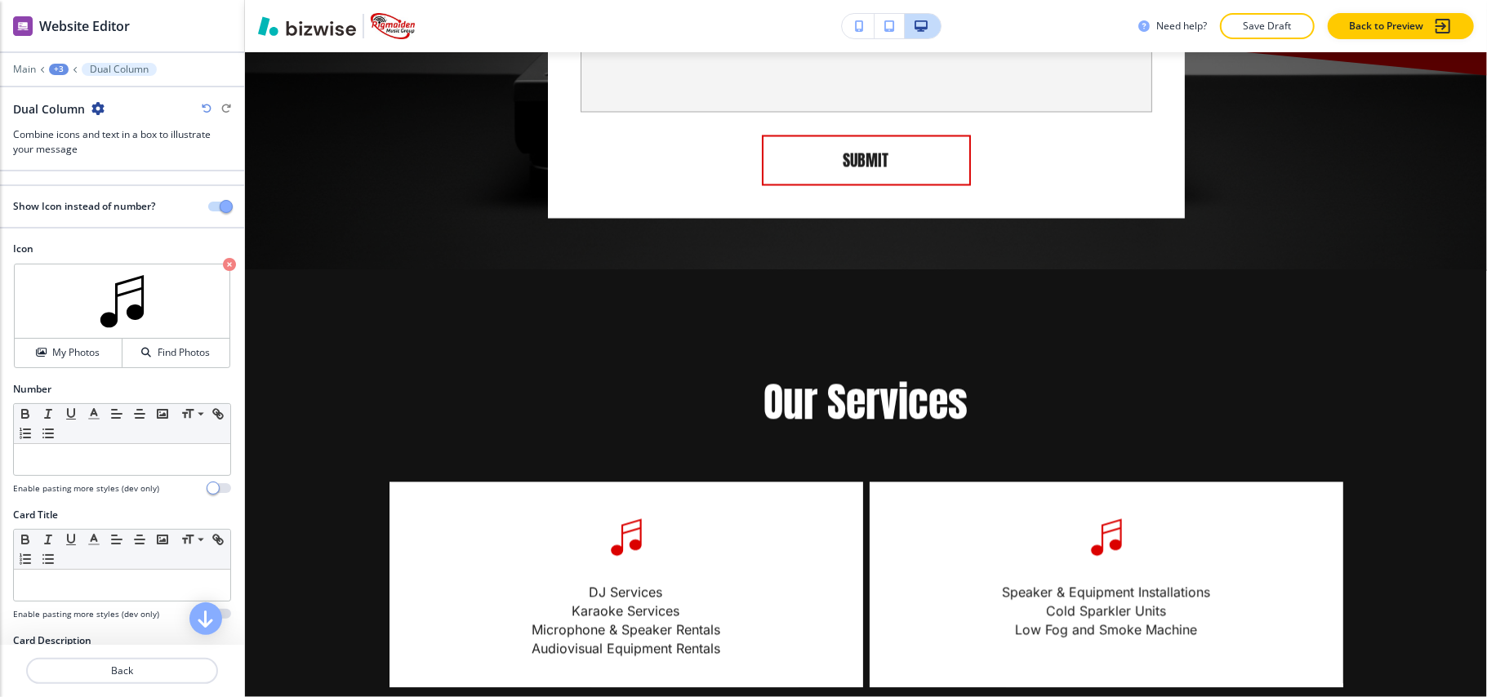
click at [59, 65] on div "+3" at bounding box center [59, 69] width 20 height 11
click at [80, 129] on p "SERVICES" at bounding box center [101, 125] width 83 height 15
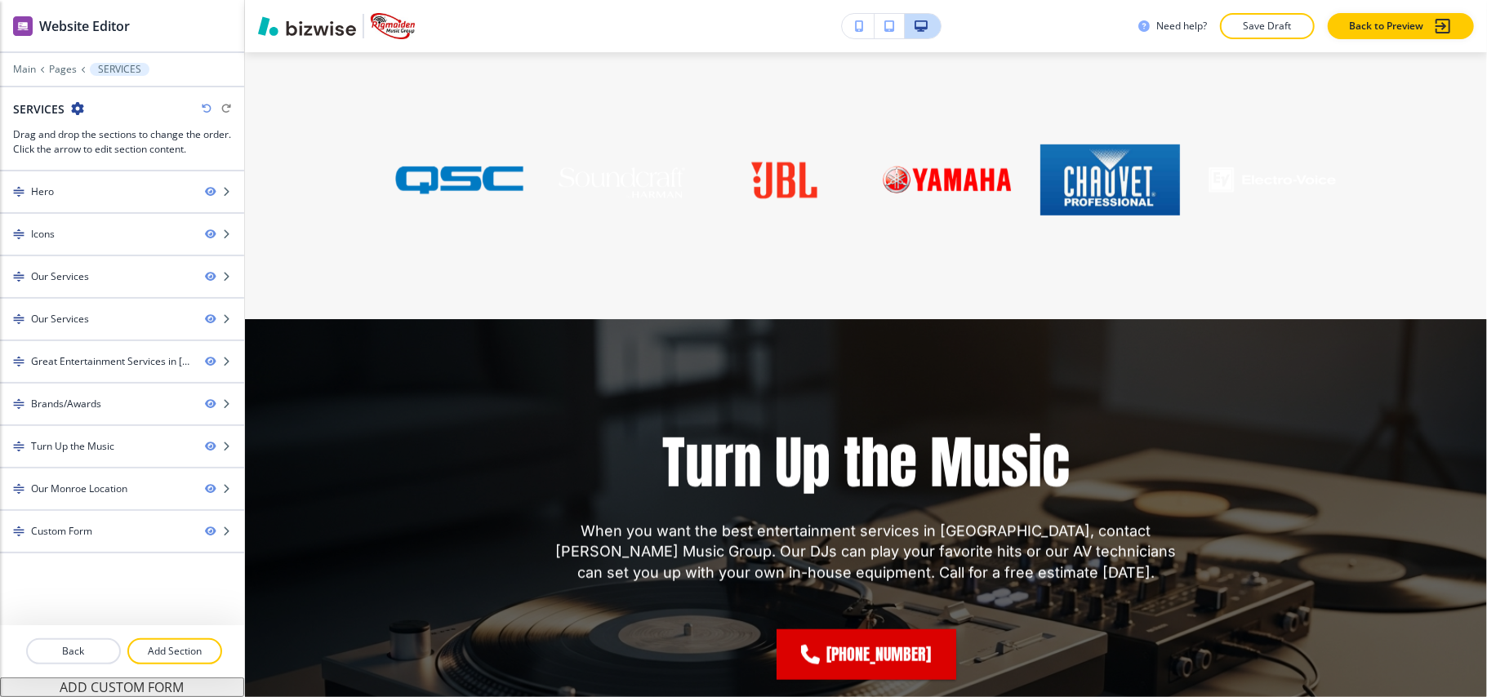
scroll to position [5439, 0]
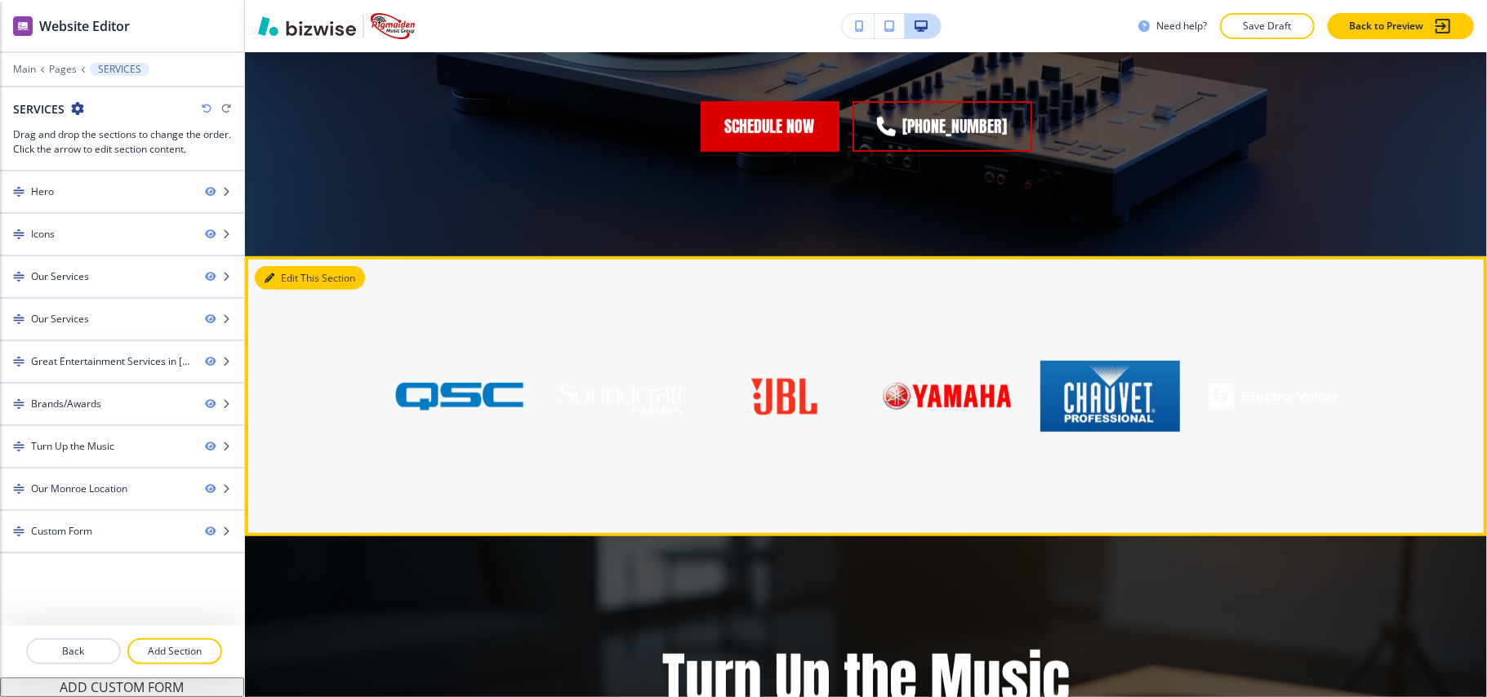
click at [286, 273] on button "Edit This Section" at bounding box center [310, 278] width 110 height 25
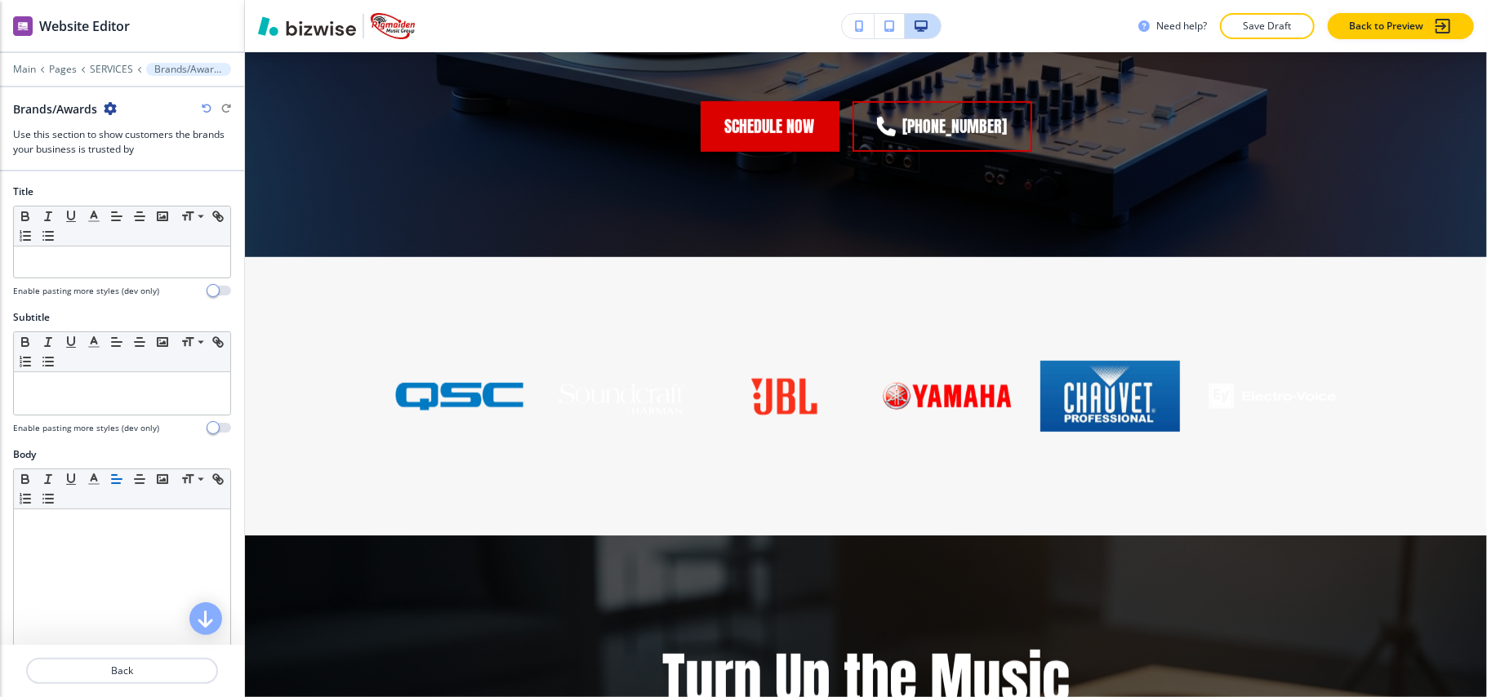
scroll to position [5424, 0]
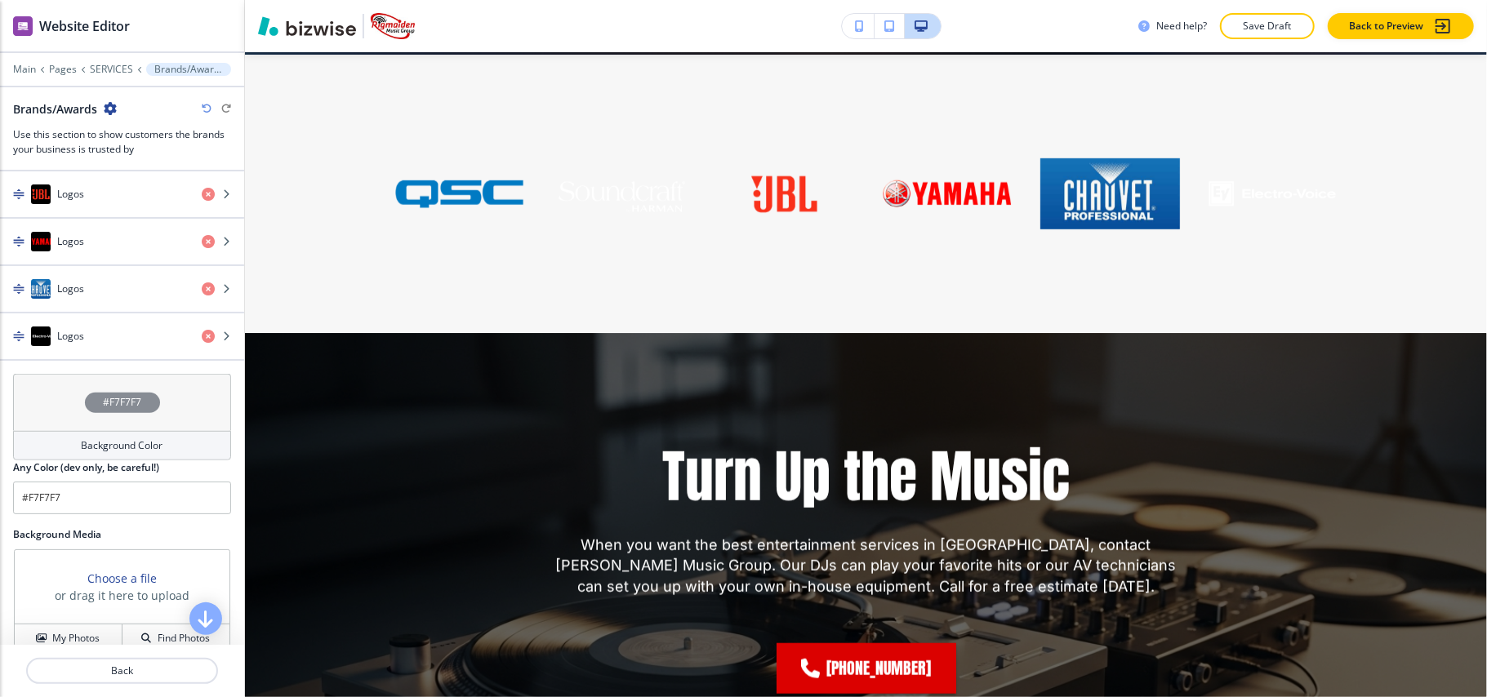
click at [18, 405] on div "#F7F7F7" at bounding box center [122, 402] width 218 height 57
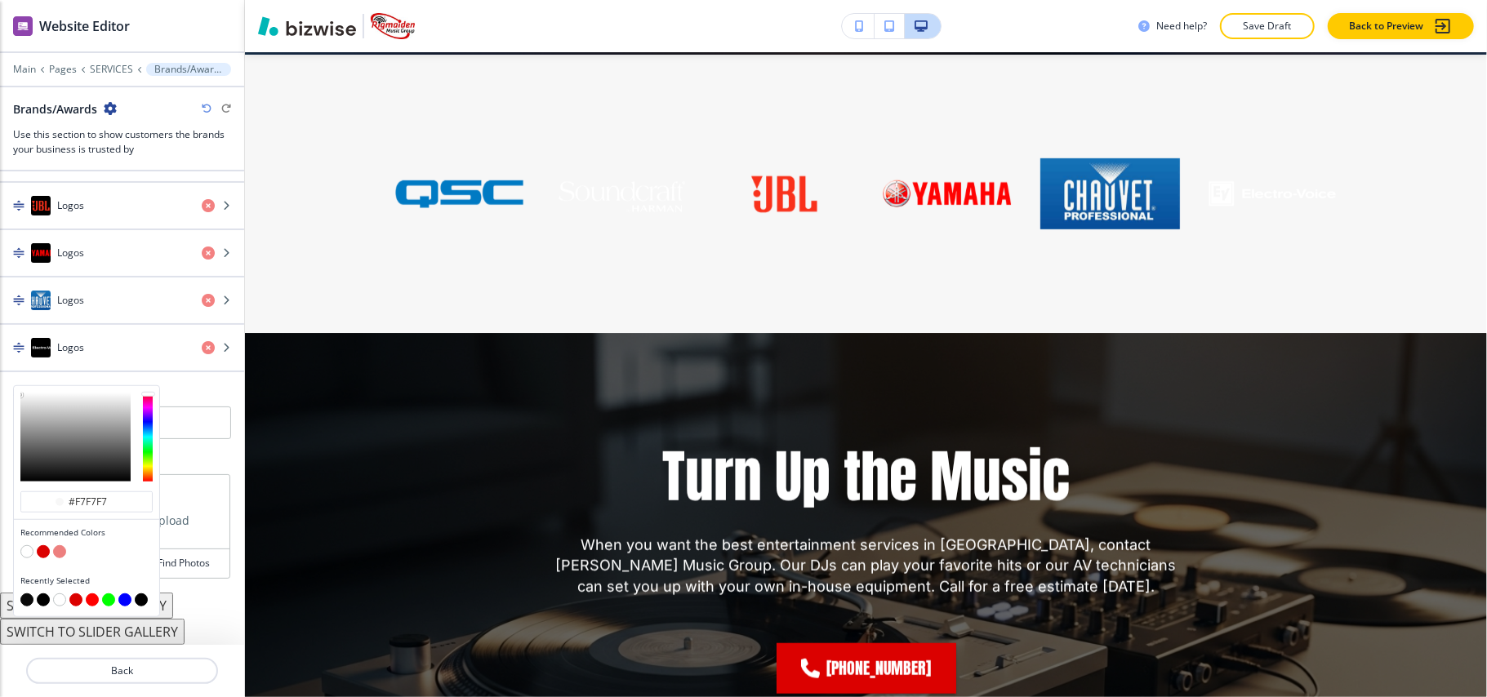
scroll to position [869, 0]
click at [27, 598] on button "button" at bounding box center [26, 600] width 13 height 13
type input "#0a0a0a"
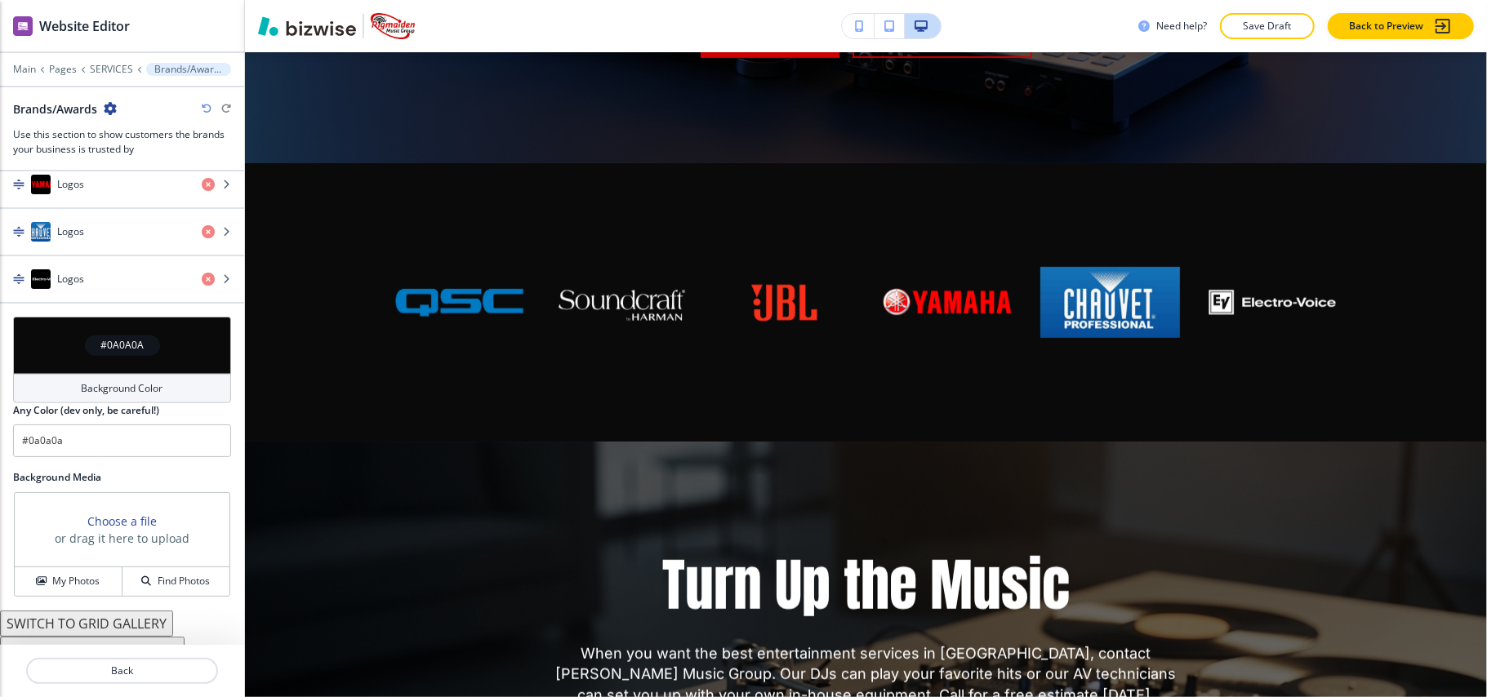
scroll to position [956, 0]
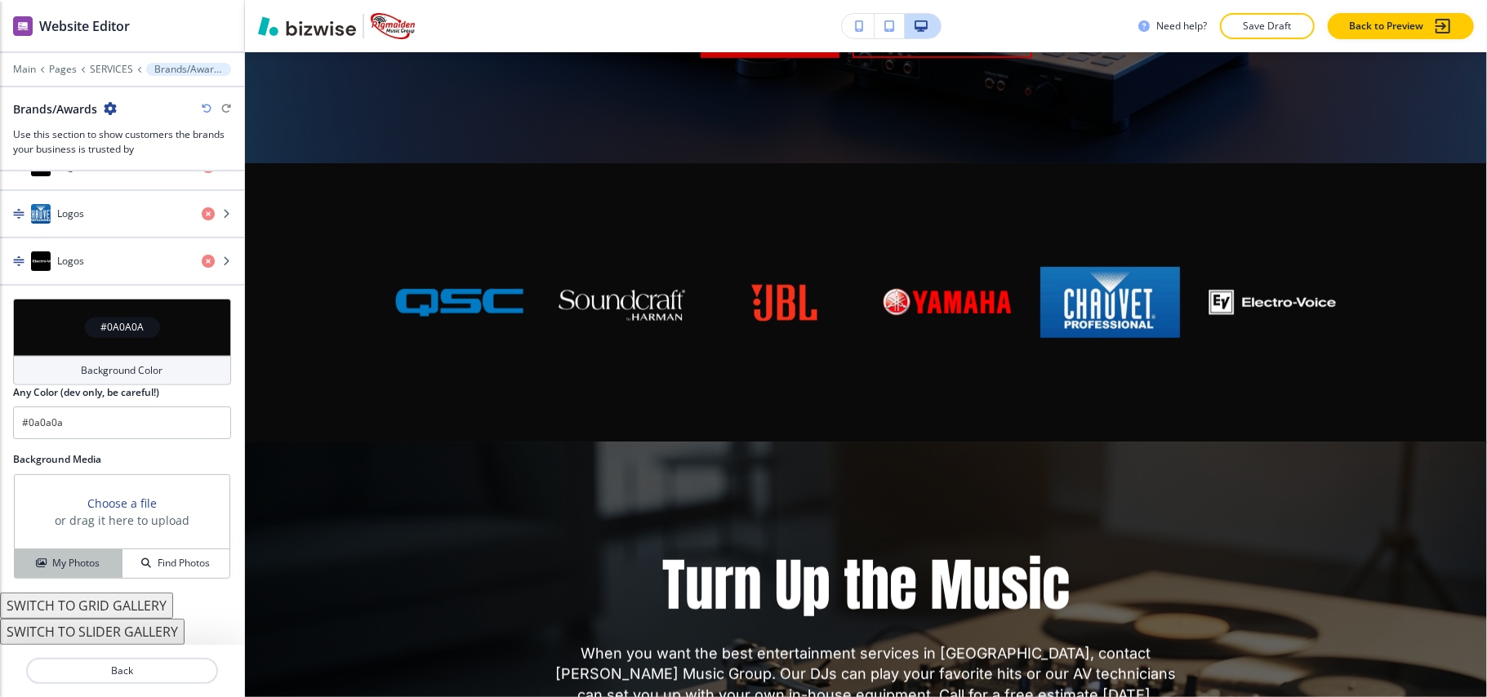
click at [67, 563] on h4 "My Photos" at bounding box center [75, 563] width 47 height 15
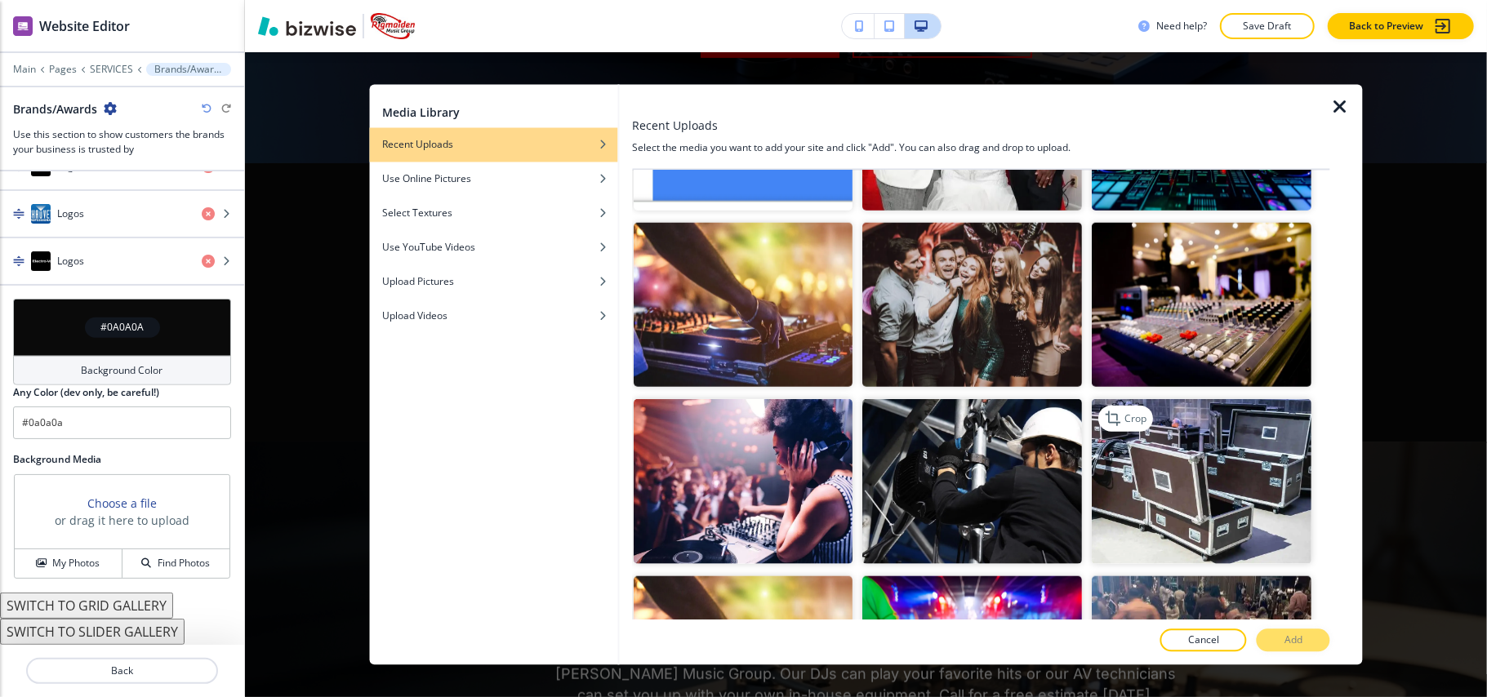
scroll to position [1415, 0]
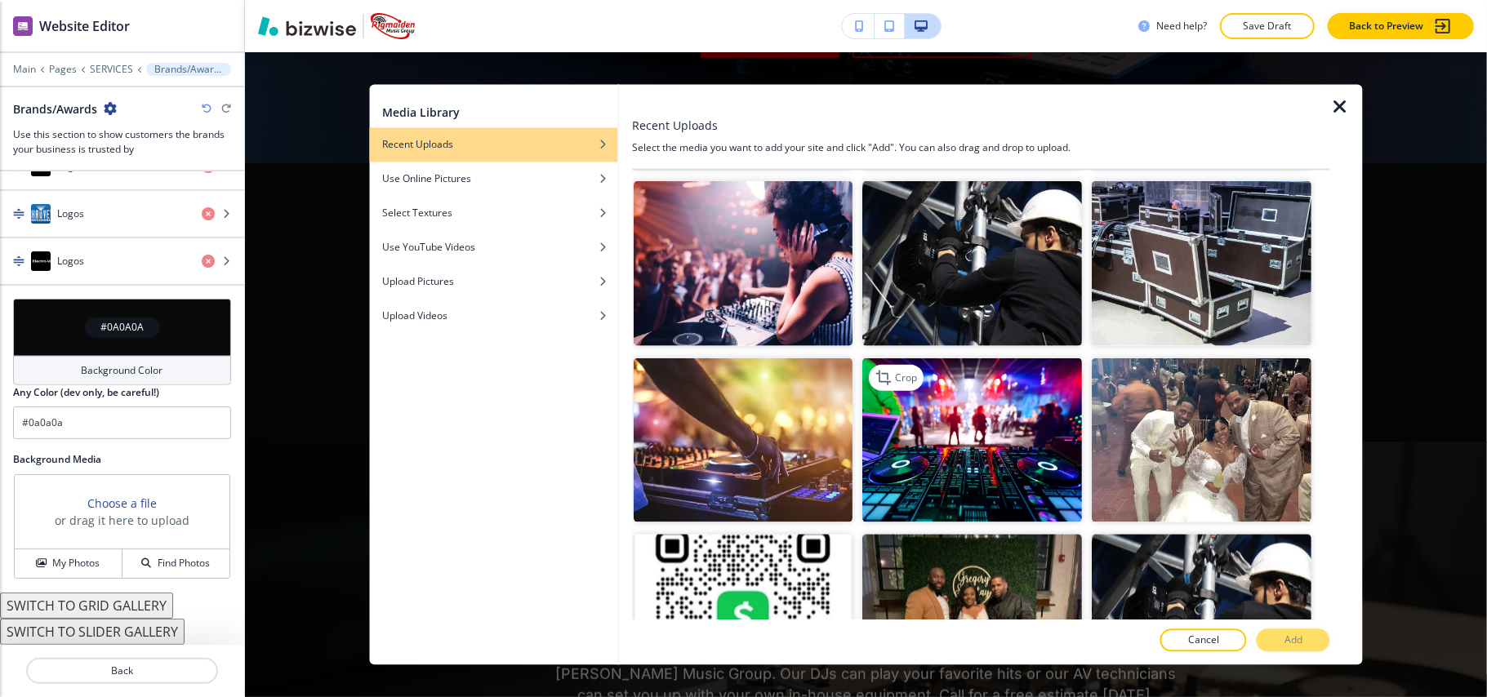
click at [972, 386] on img "button" at bounding box center [973, 440] width 220 height 165
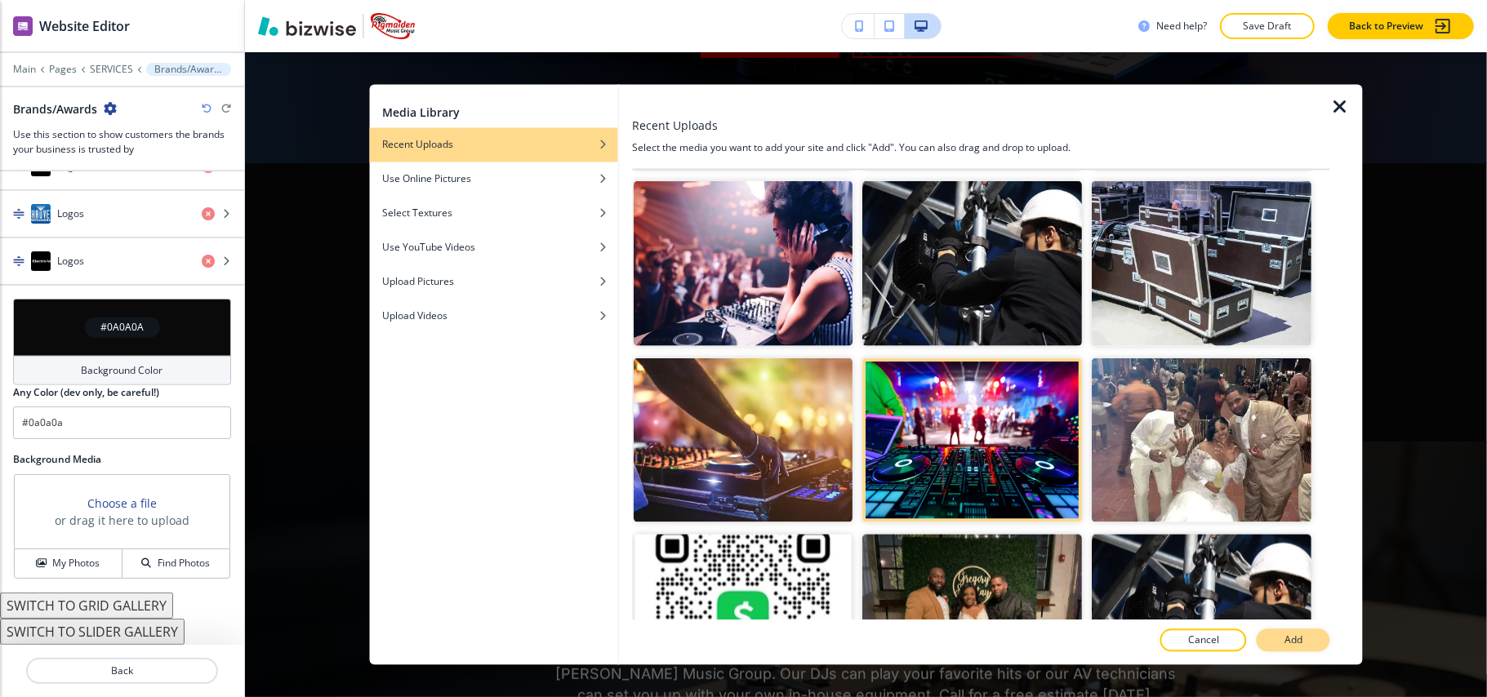
click at [1290, 640] on p "Add" at bounding box center [1294, 641] width 18 height 15
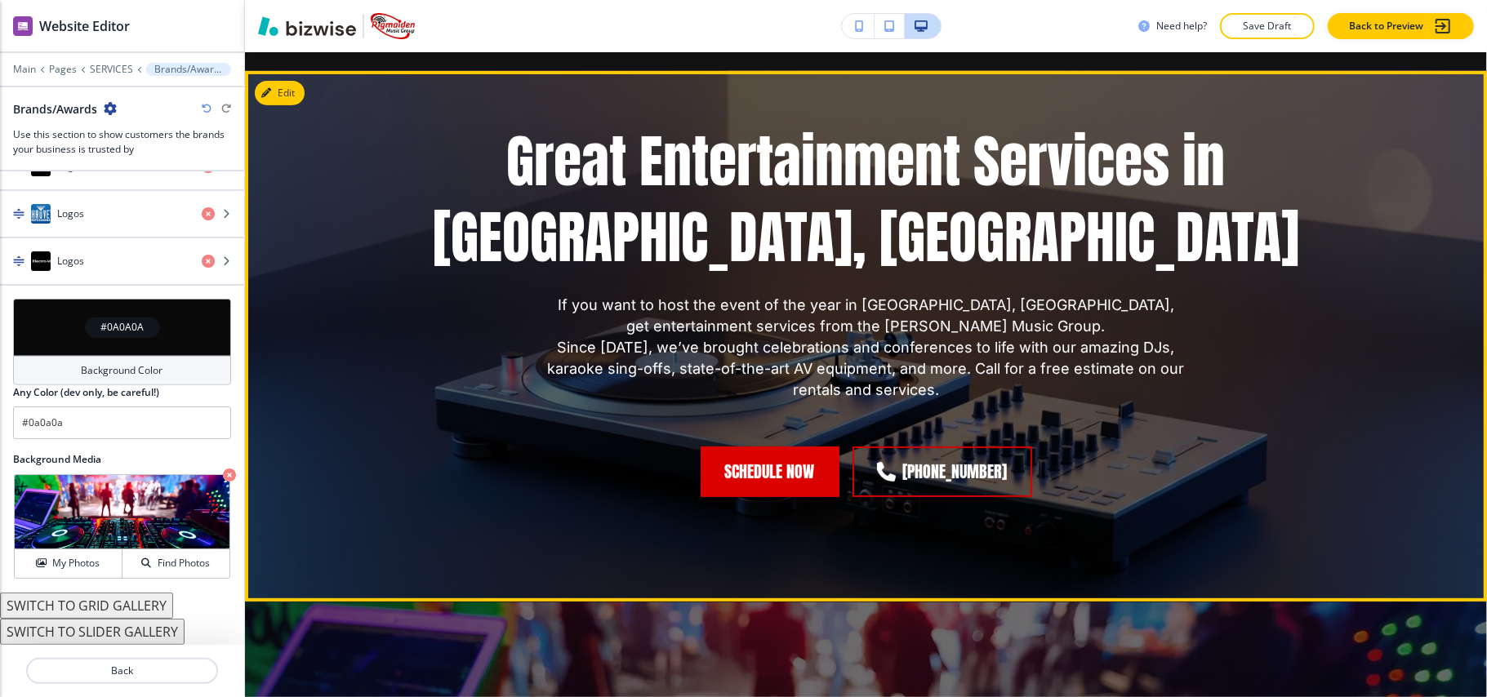
scroll to position [4771, 0]
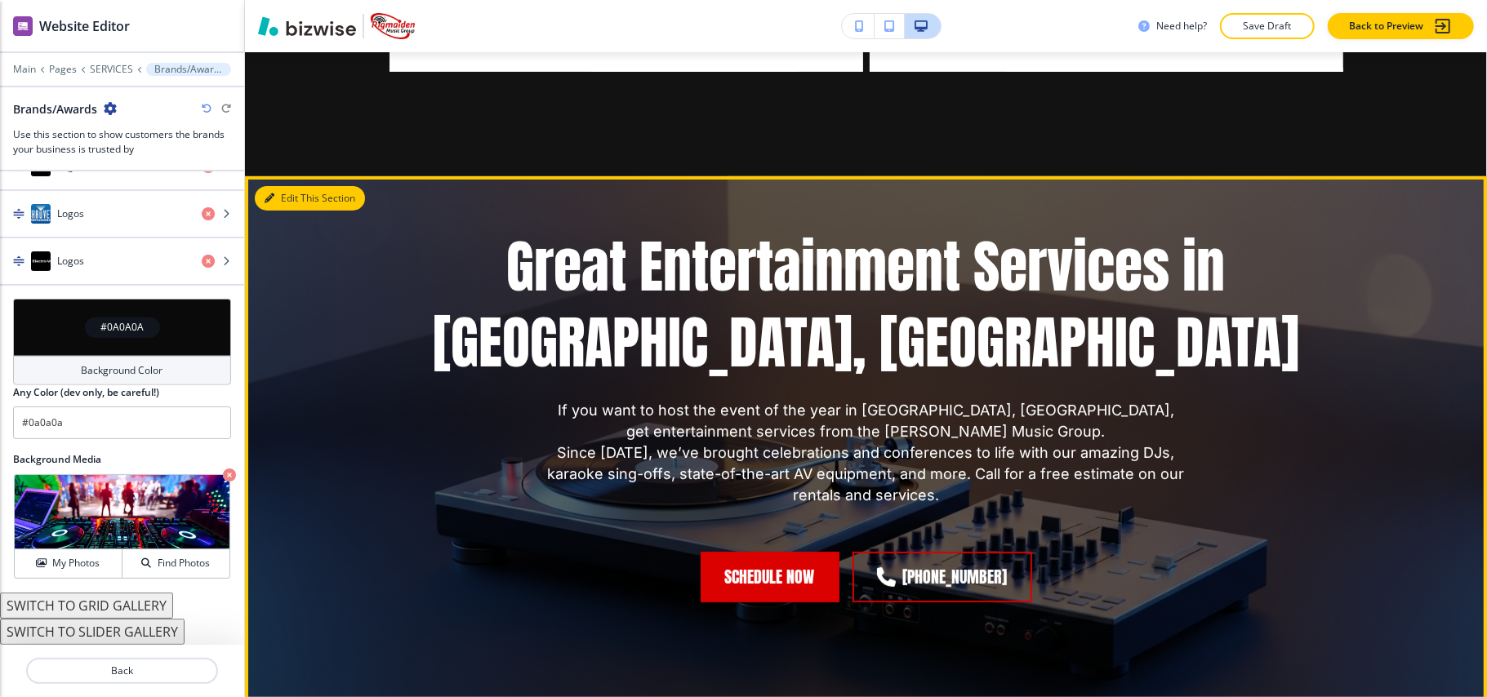
click at [292, 203] on button "Edit This Section" at bounding box center [310, 198] width 110 height 25
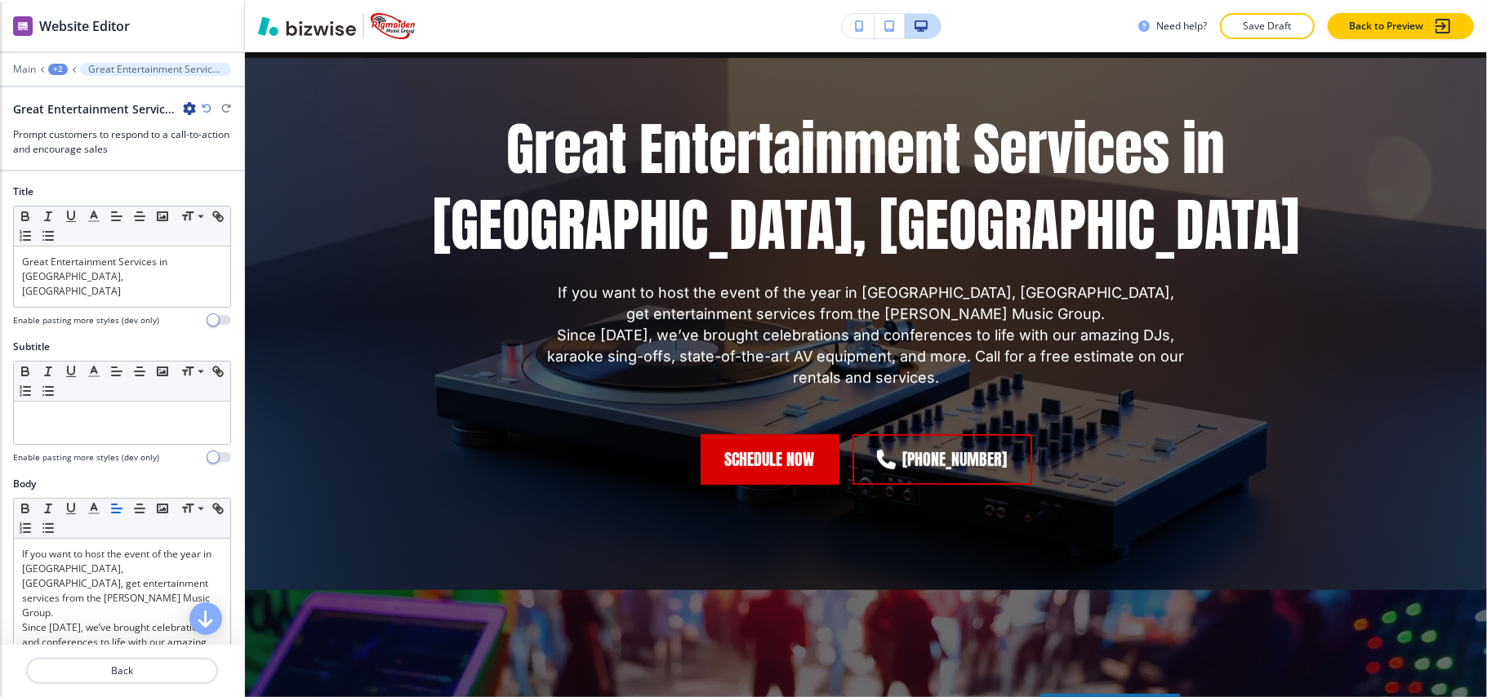
scroll to position [4895, 0]
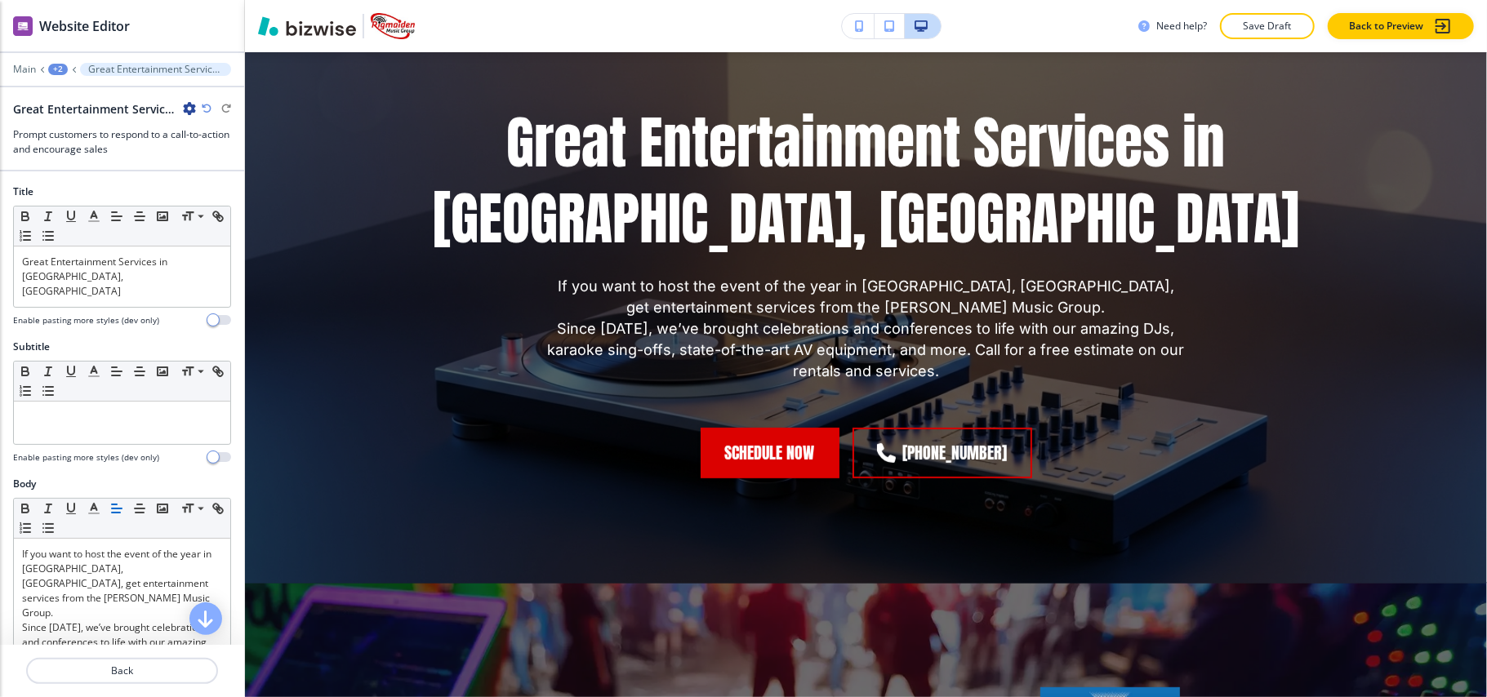
click at [185, 108] on icon "button" at bounding box center [189, 108] width 13 height 13
click at [216, 197] on p "Delete Section" at bounding box center [235, 195] width 83 height 15
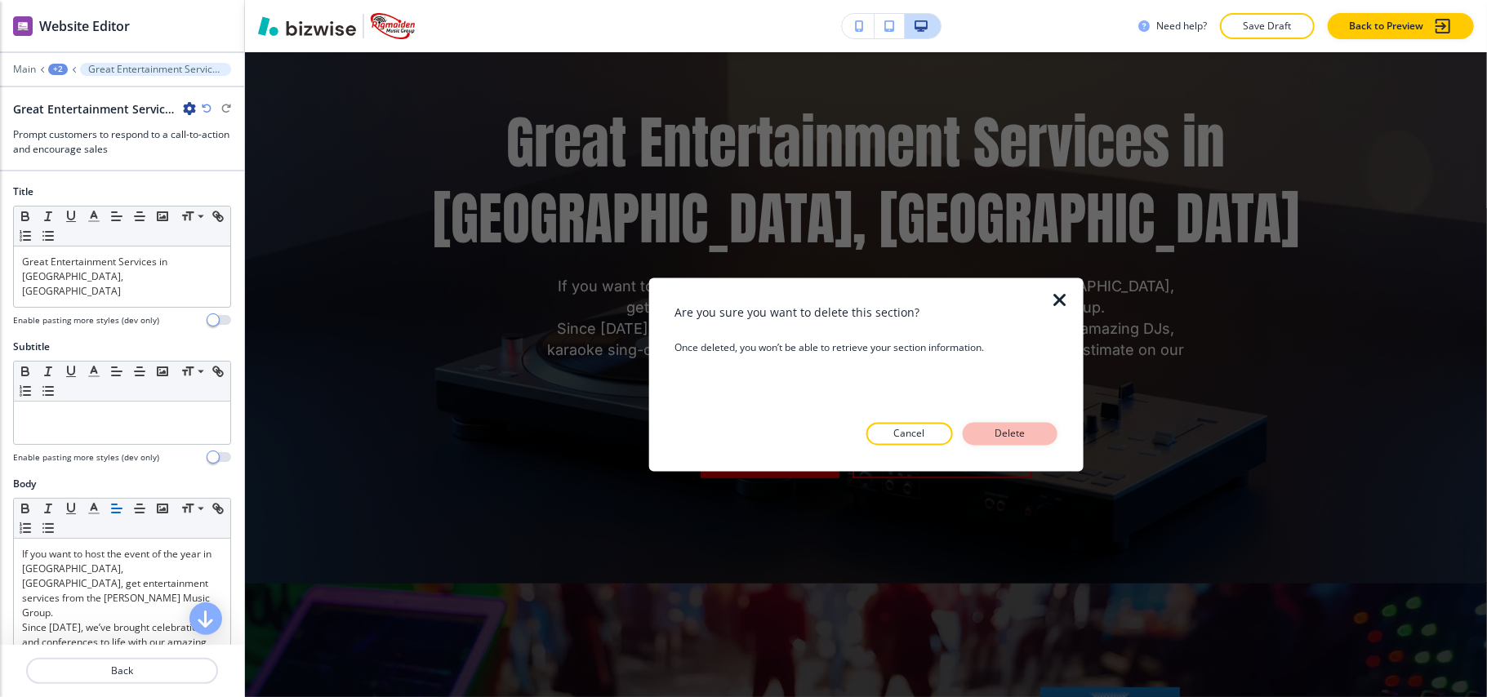
click at [1009, 430] on p "Delete" at bounding box center [1010, 434] width 39 height 15
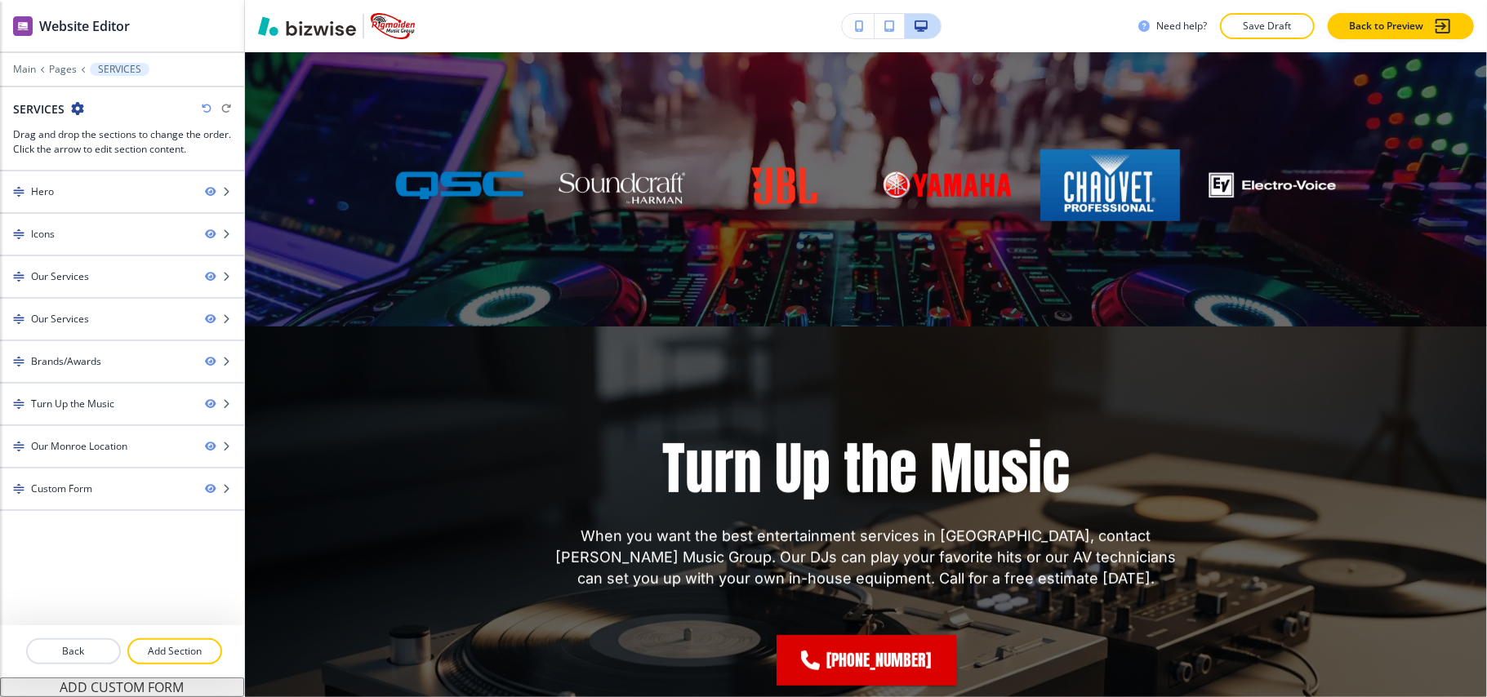
scroll to position [4786, 0]
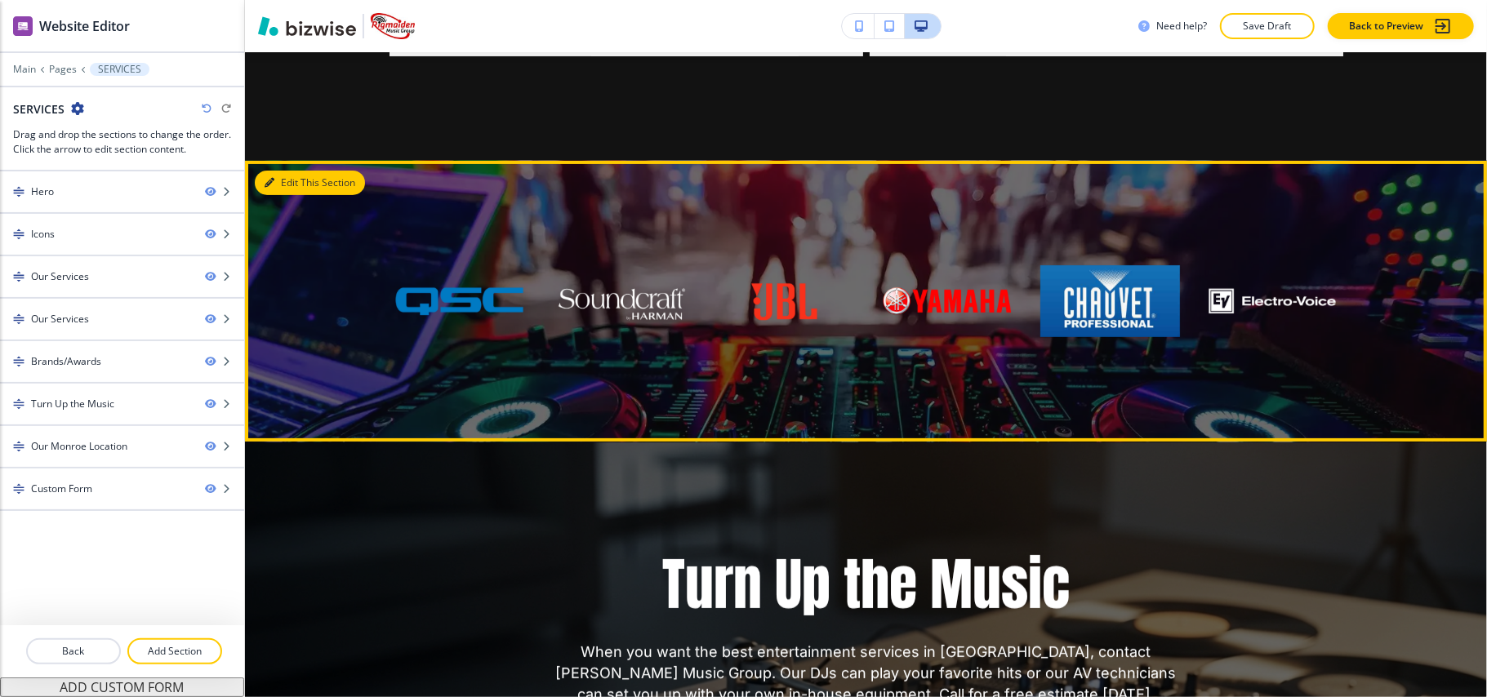
click at [288, 180] on button "Edit This Section" at bounding box center [310, 183] width 110 height 25
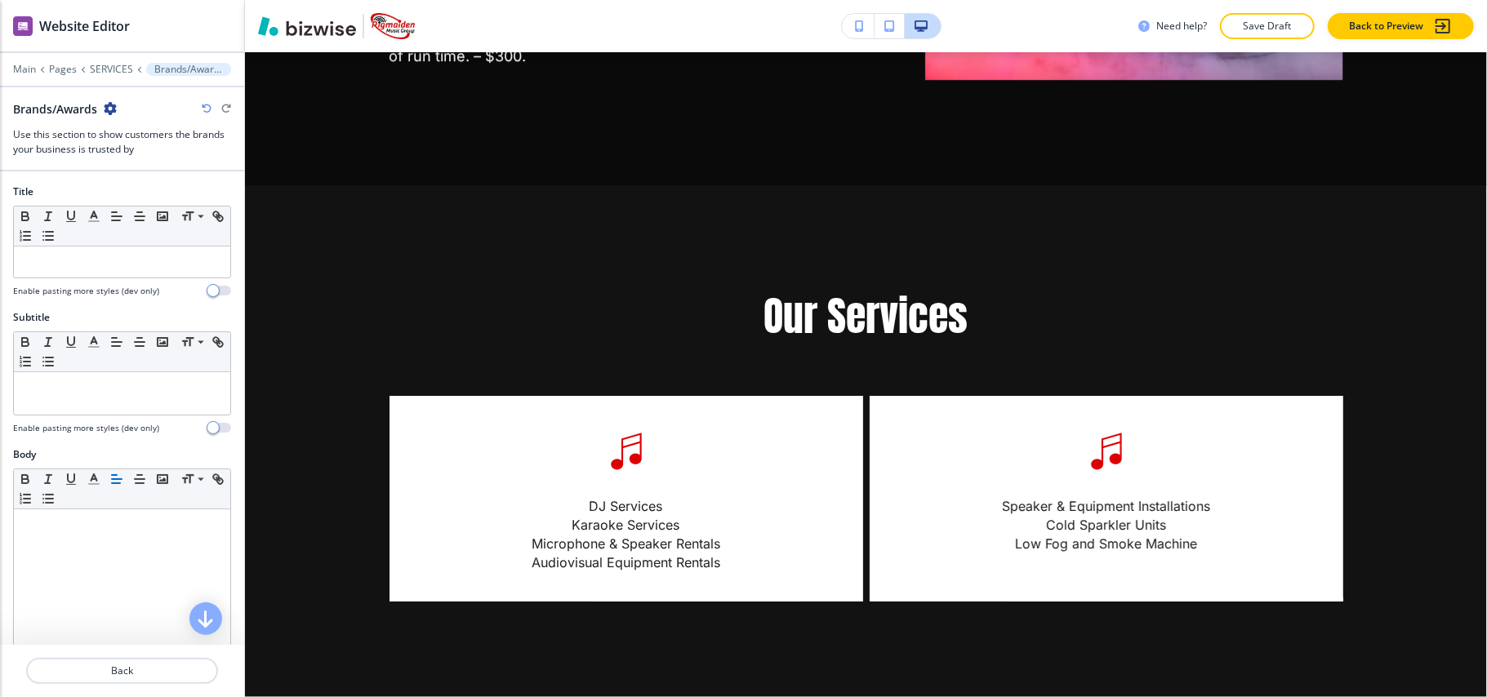
scroll to position [4241, 0]
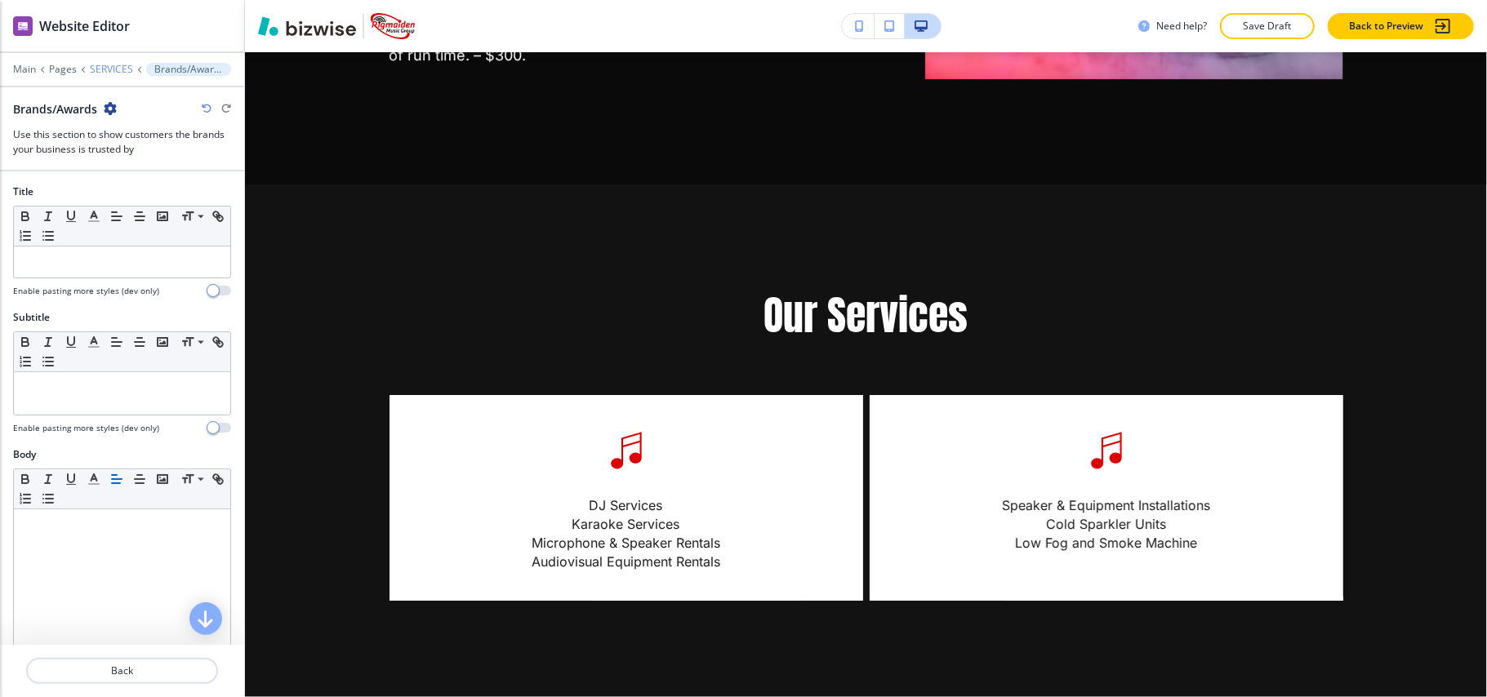
click at [116, 67] on p "SERVICES" at bounding box center [111, 69] width 43 height 11
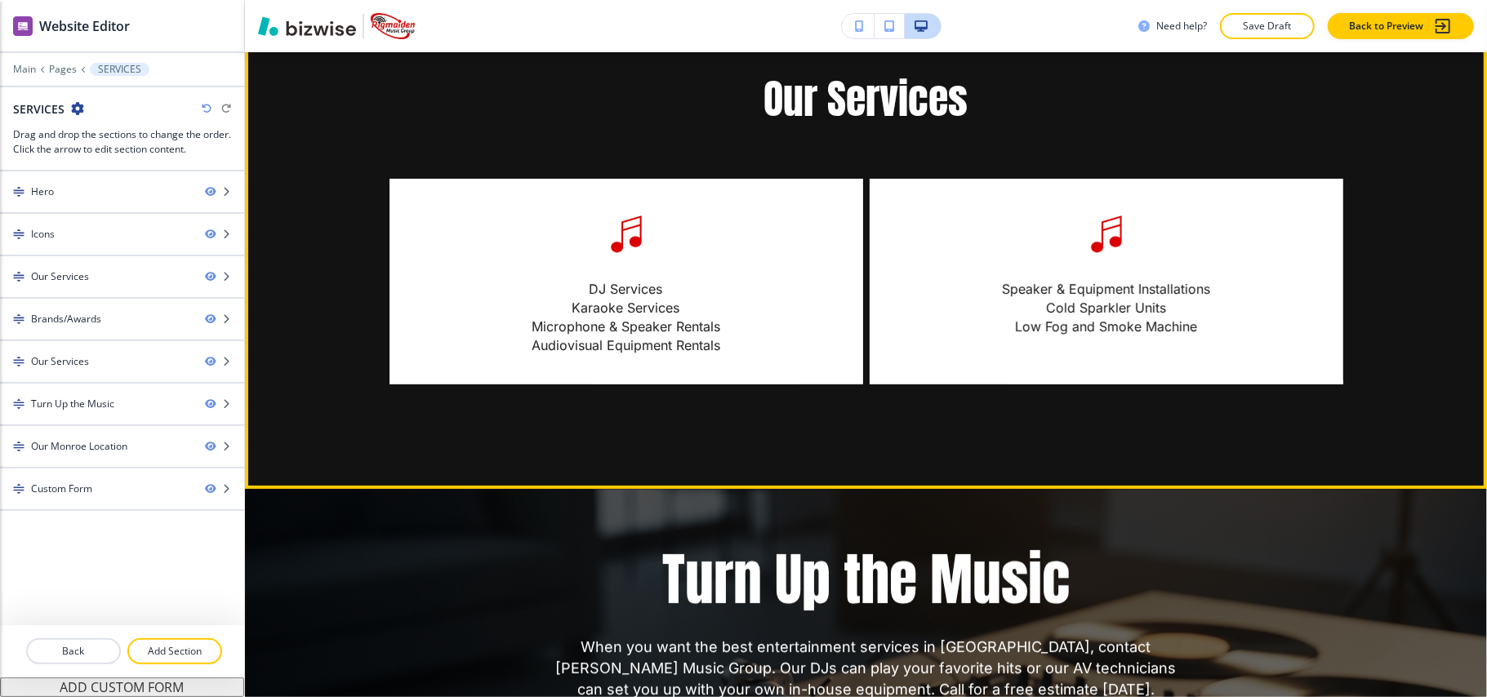
scroll to position [4918, 0]
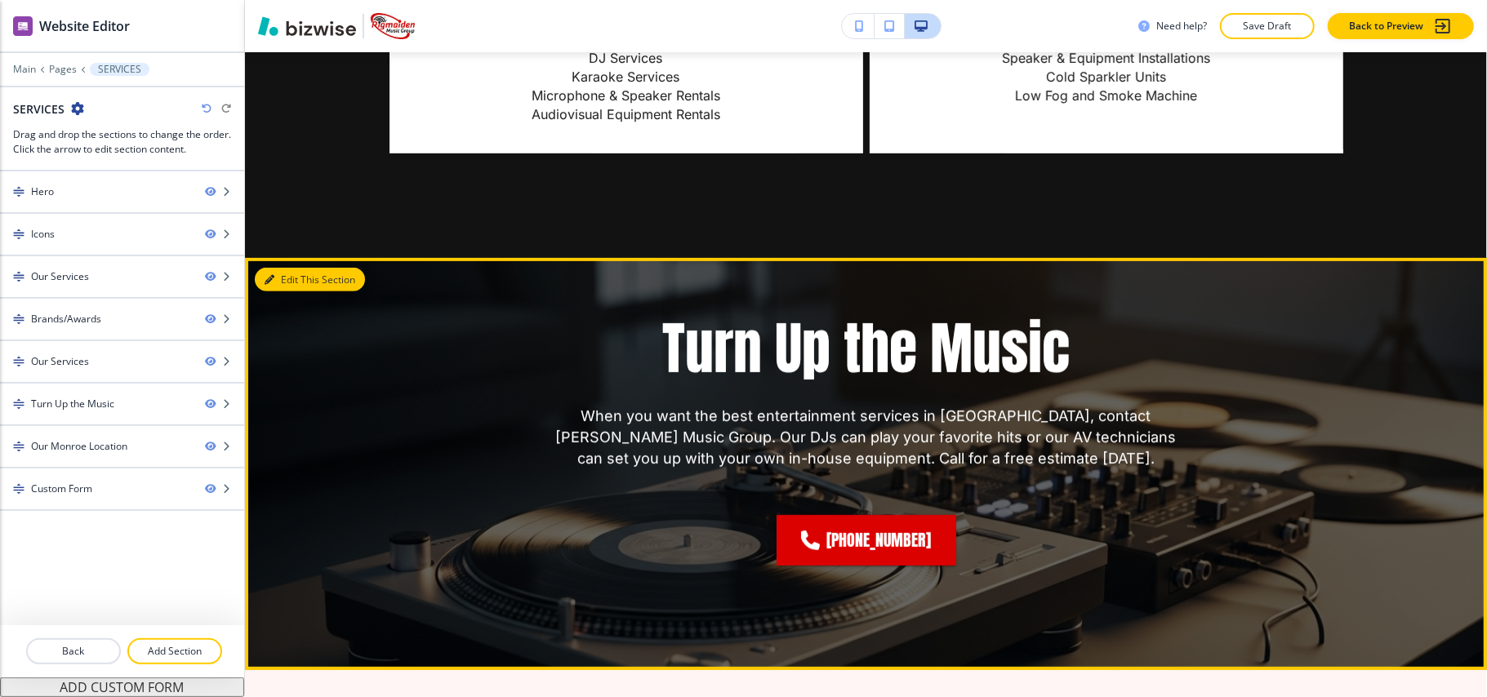
click at [285, 269] on button "Edit This Section" at bounding box center [310, 280] width 110 height 25
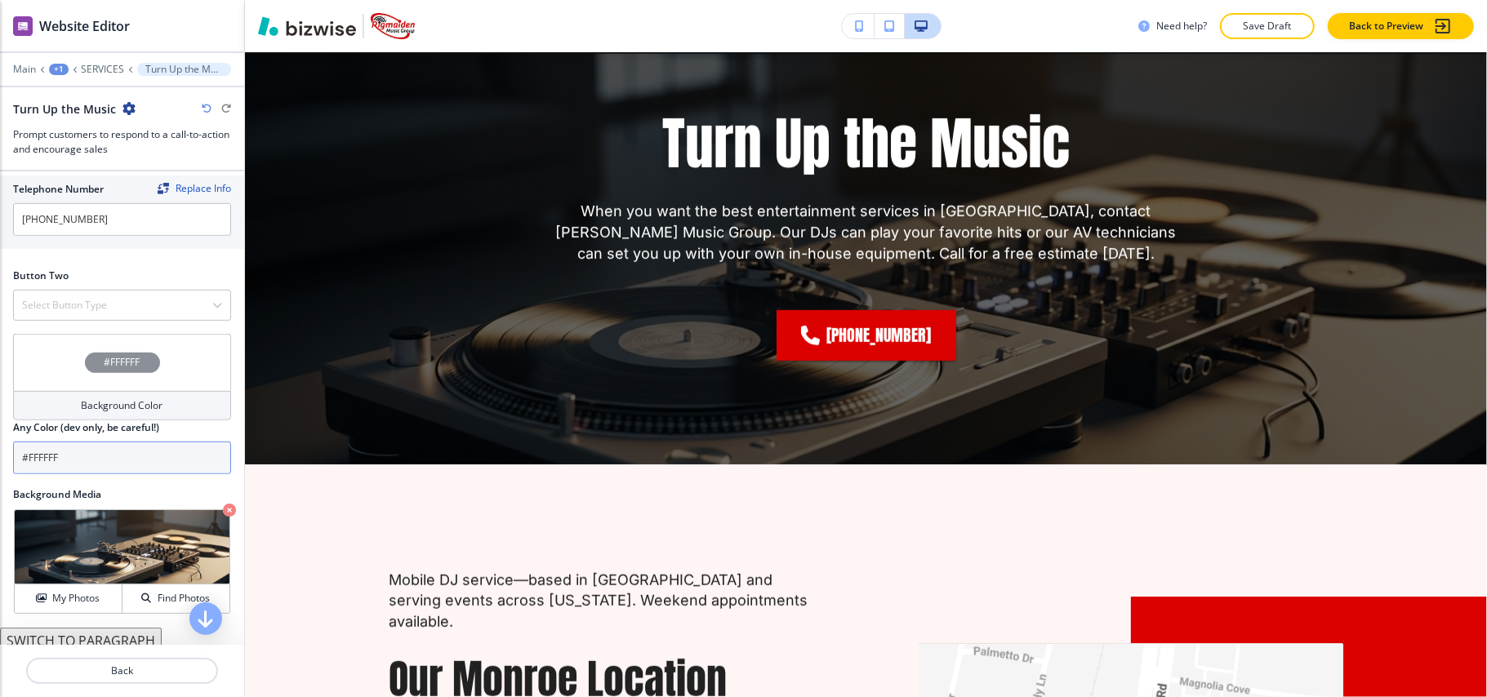
scroll to position [653, 0]
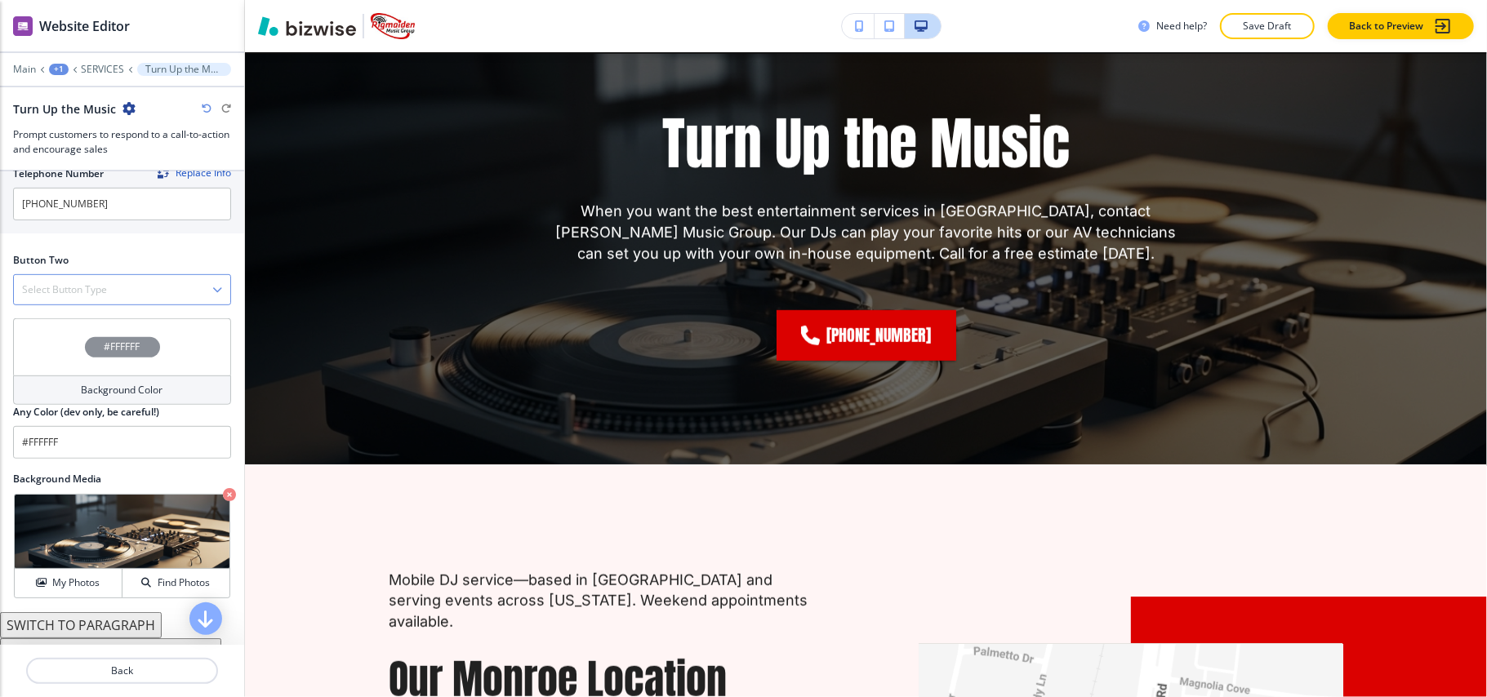
click at [62, 289] on h4 "Select Button Type" at bounding box center [64, 290] width 85 height 15
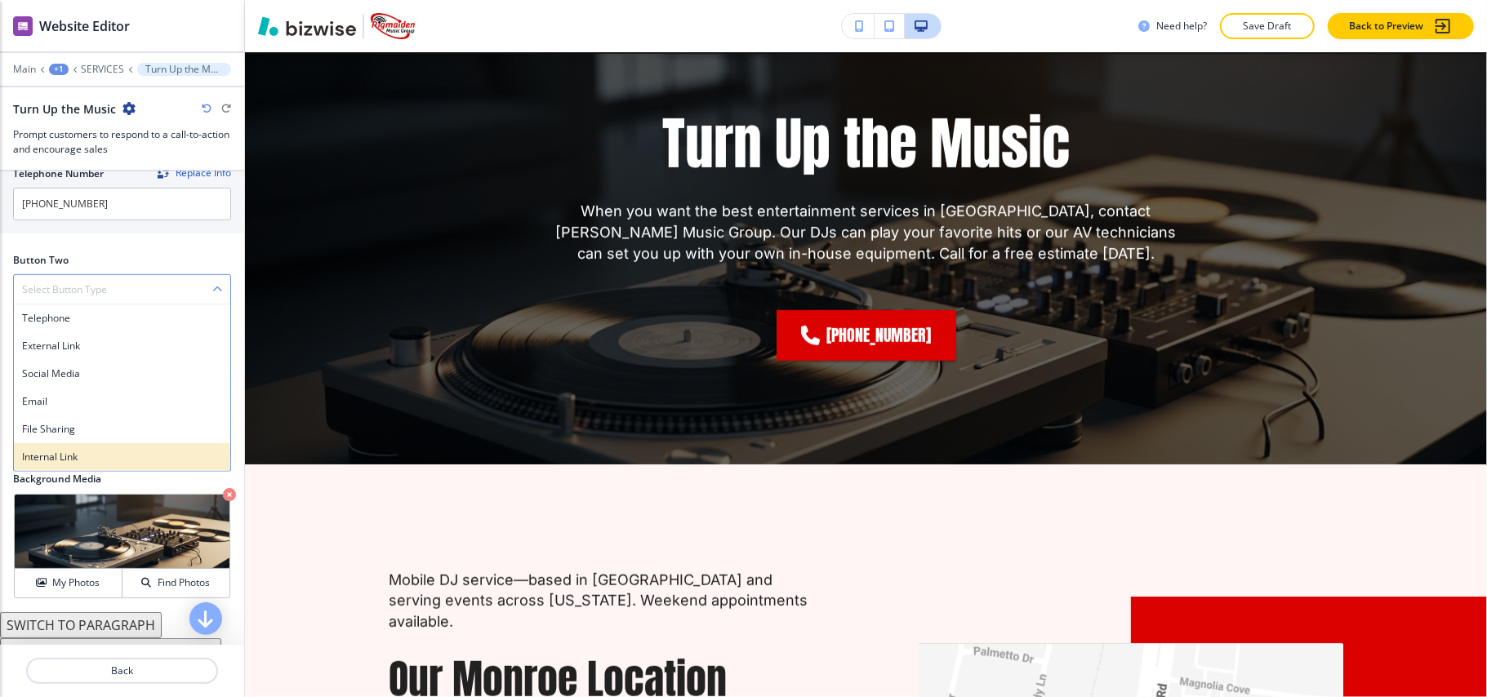
click at [56, 462] on h4 "Internal Link" at bounding box center [122, 457] width 200 height 15
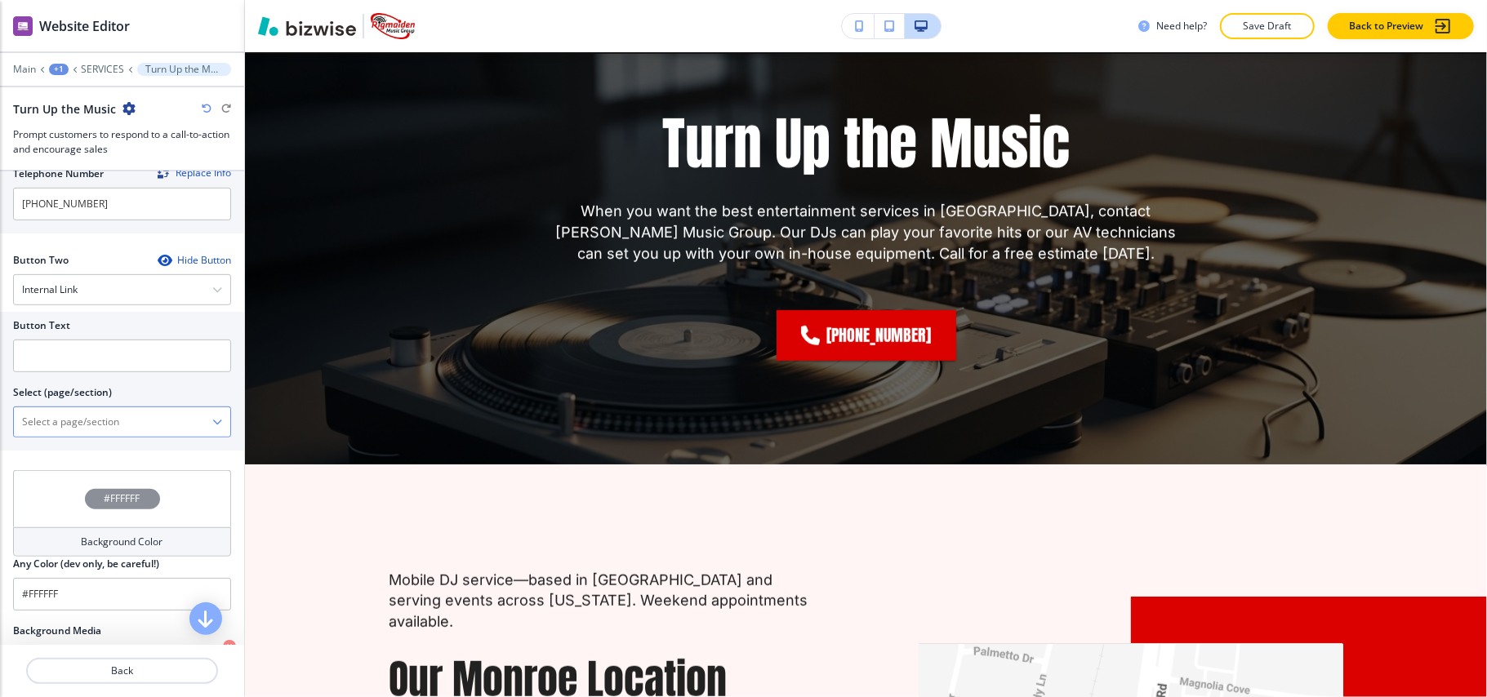
click at [89, 435] on \(page\/section\) "Manual Input" at bounding box center [113, 422] width 198 height 28
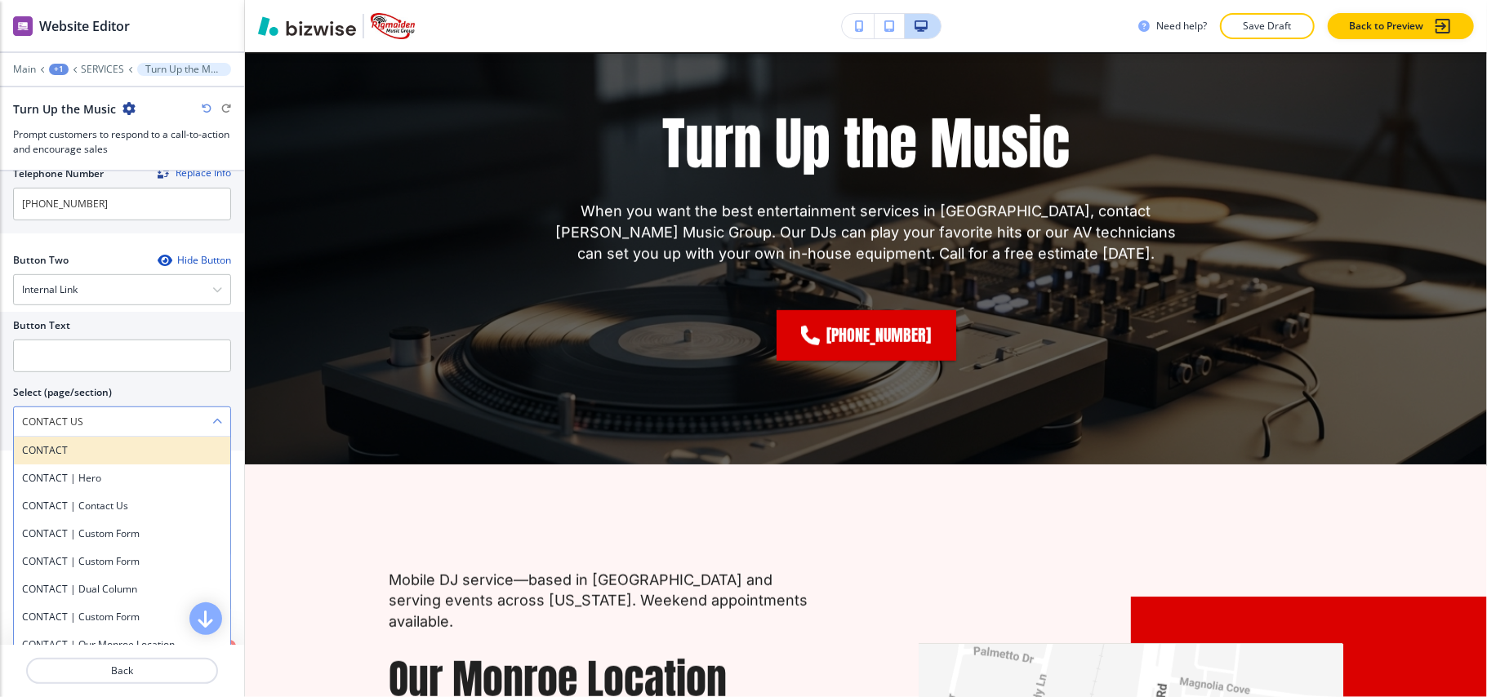
click at [73, 458] on h4 "CONTACT" at bounding box center [122, 450] width 200 height 15
type \(page\/section\) "CONTACT"
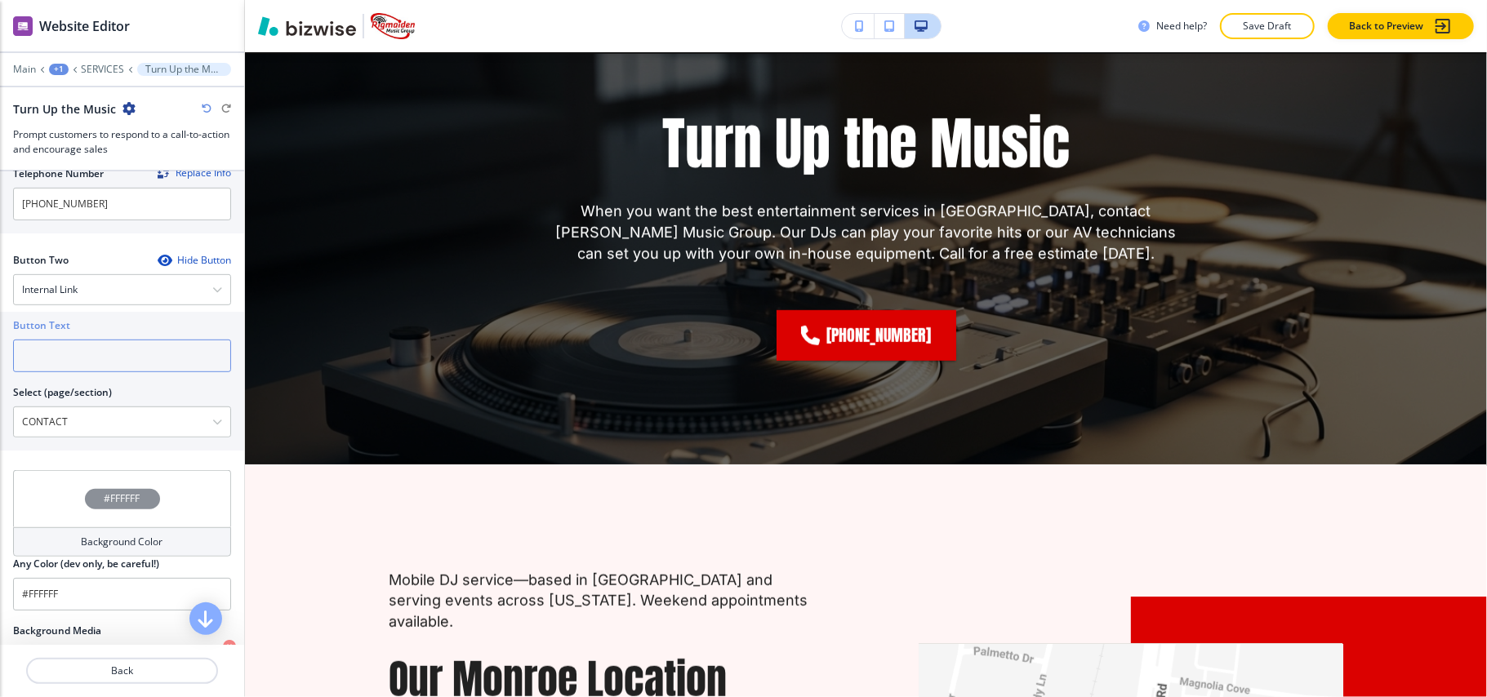
click at [89, 360] on input "text" at bounding box center [122, 356] width 218 height 33
paste input "CONTACT US"
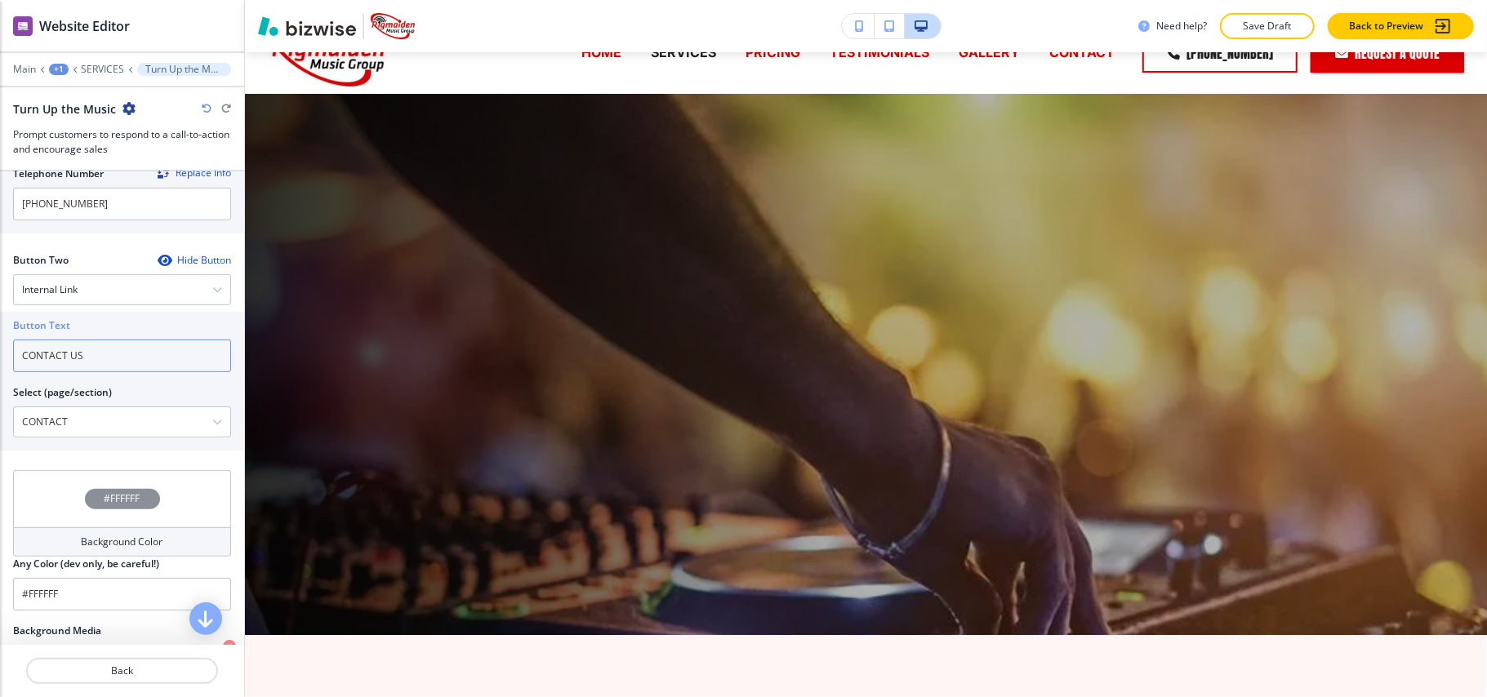
scroll to position [0, 0]
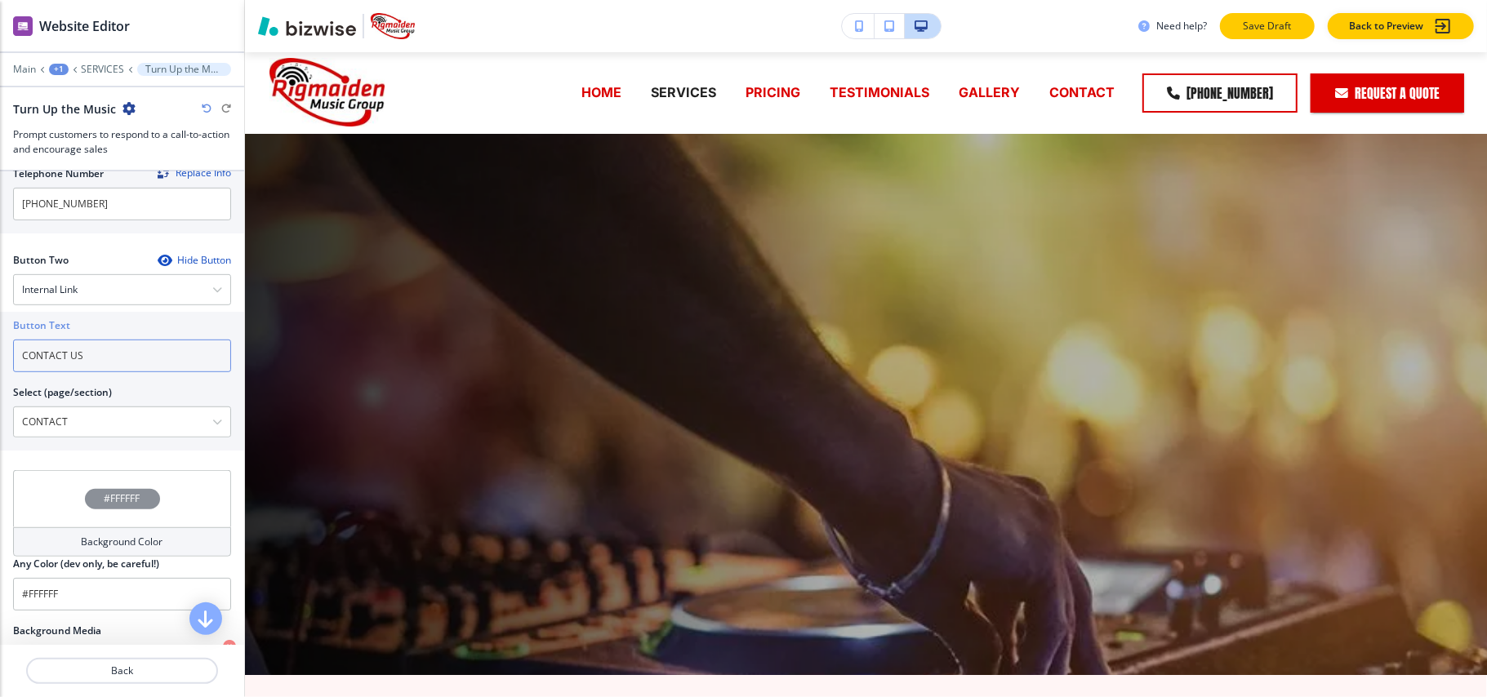
type input "CONTACT US"
click at [1256, 27] on p "Save Draft" at bounding box center [1267, 26] width 52 height 15
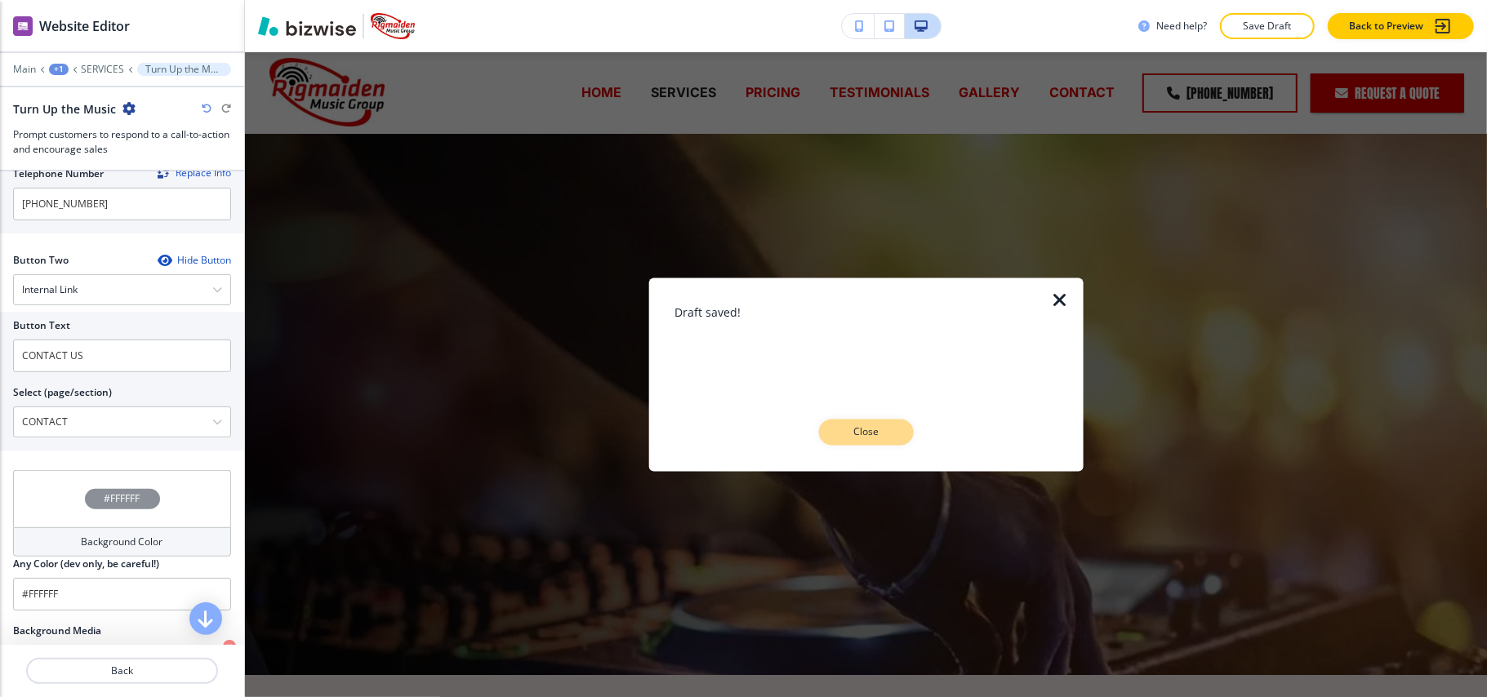
click at [849, 426] on p "Close" at bounding box center [866, 433] width 52 height 15
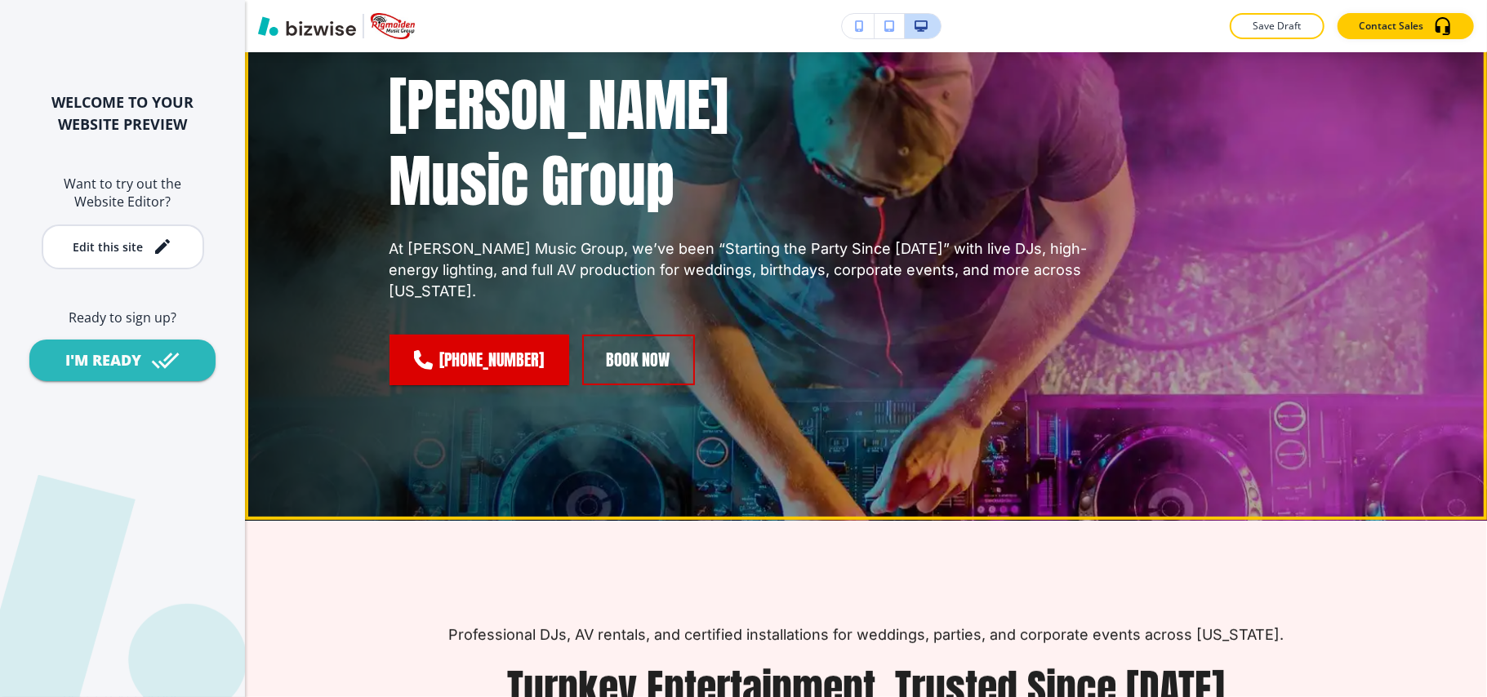
scroll to position [327, 0]
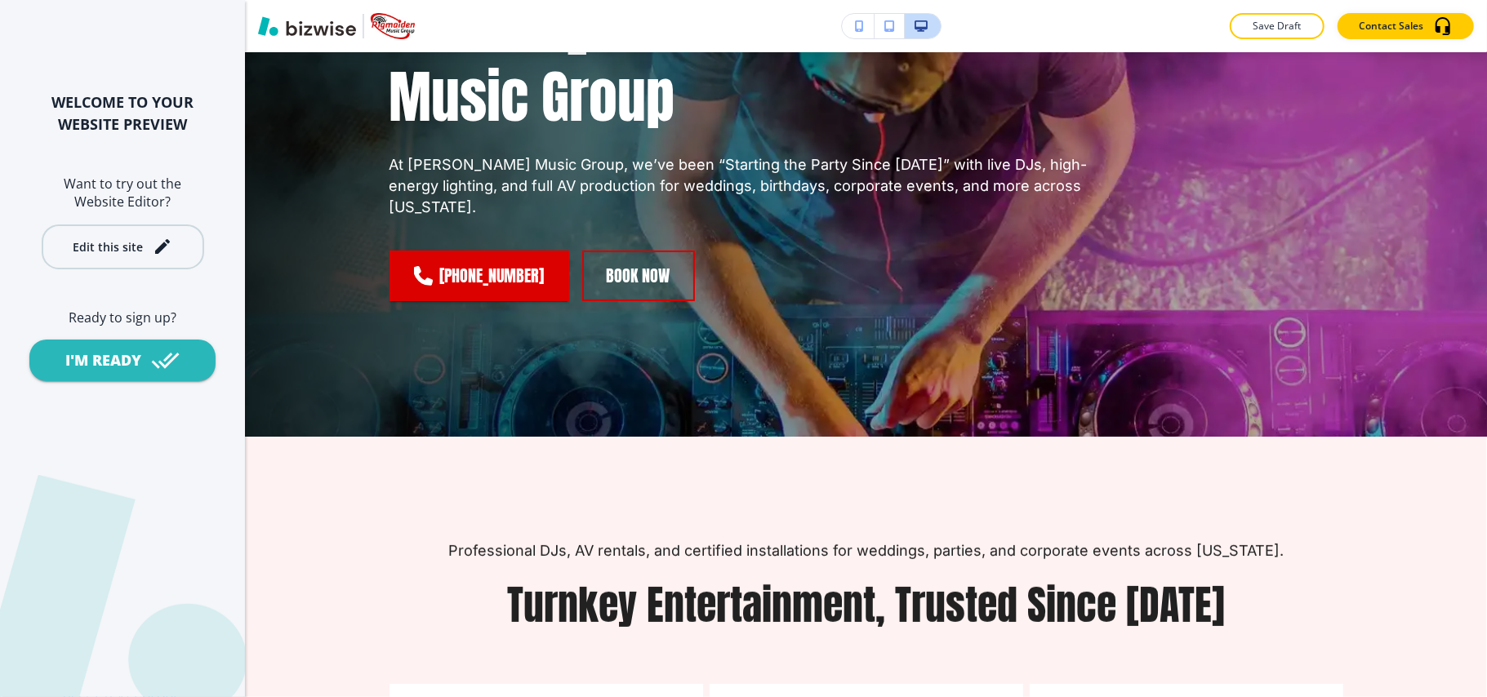
click at [127, 230] on button "Edit this site" at bounding box center [123, 247] width 163 height 45
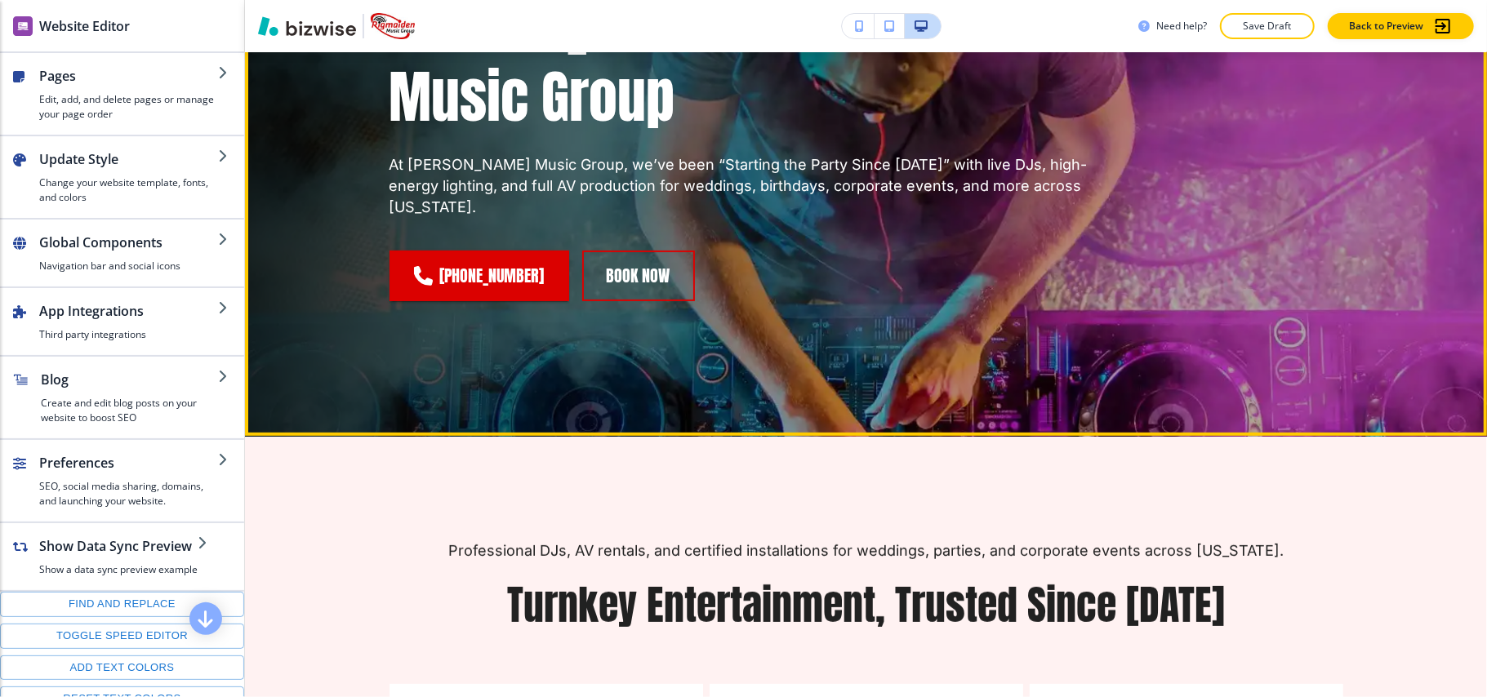
scroll to position [0, 0]
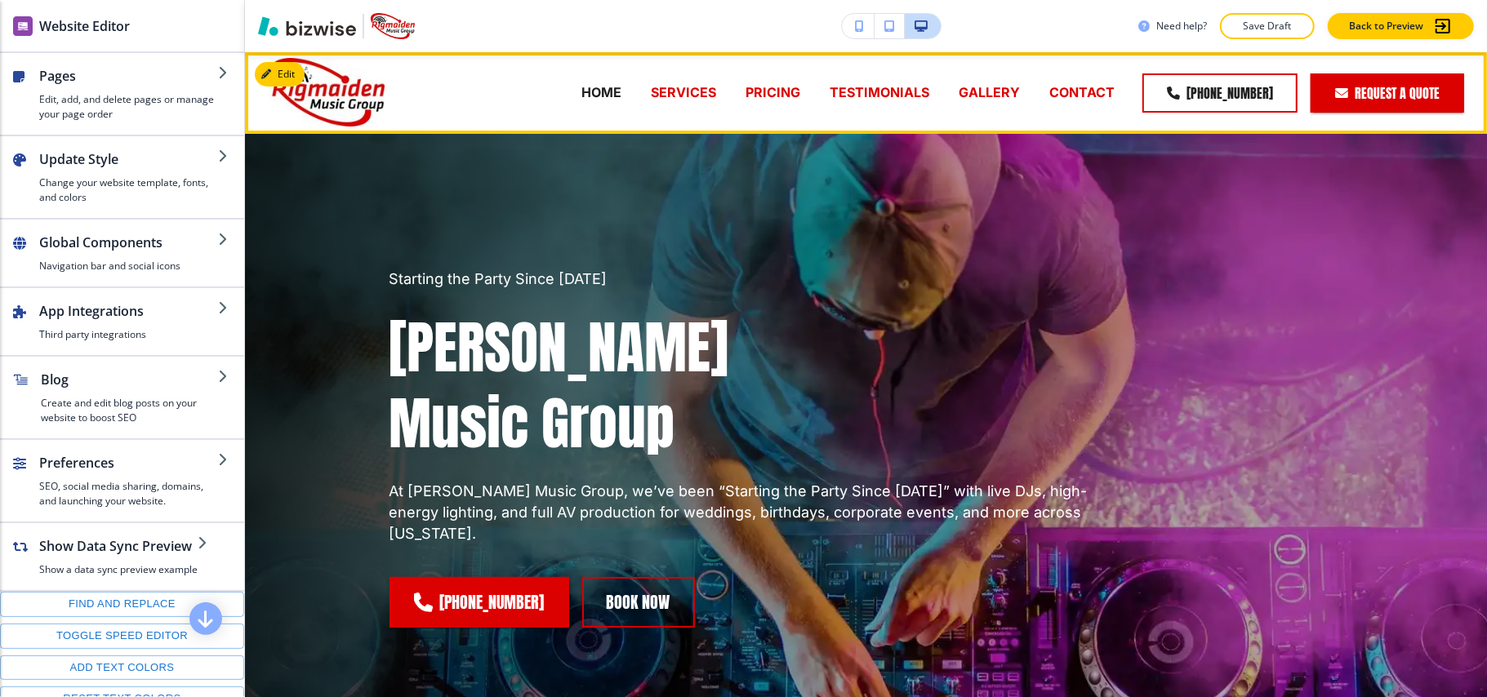
click at [677, 78] on div "SERVICES" at bounding box center [683, 92] width 95 height 65
click at [680, 95] on p "SERVICES" at bounding box center [683, 92] width 65 height 19
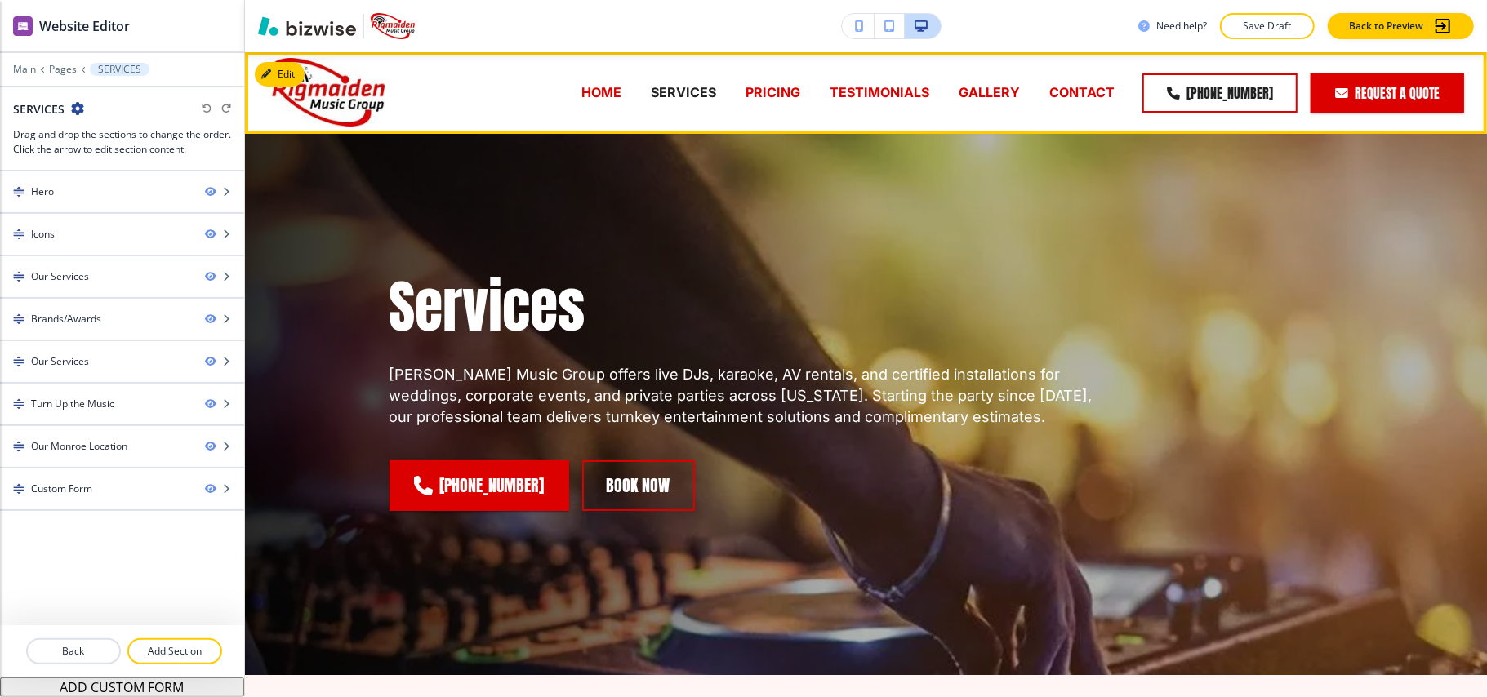
click at [762, 85] on p "PRICING" at bounding box center [773, 92] width 55 height 19
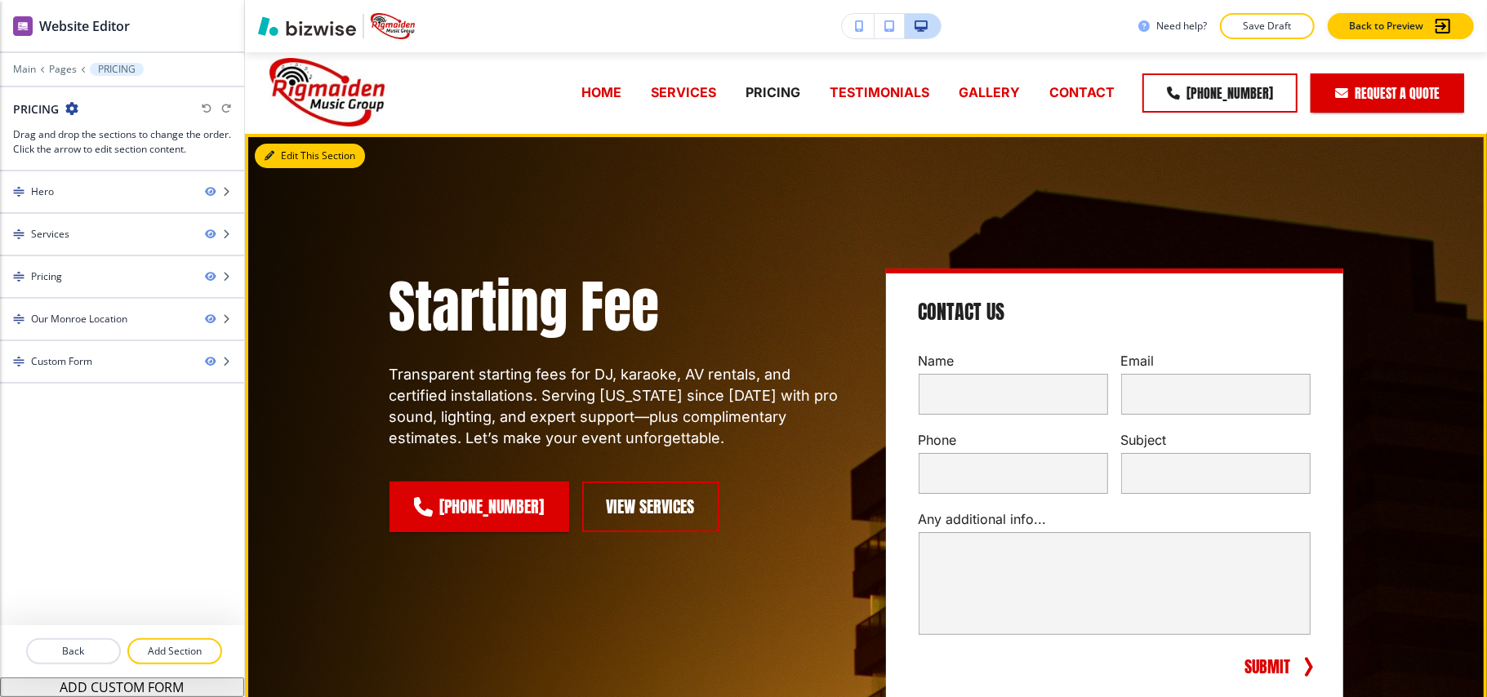
click at [289, 155] on button "Edit This Section" at bounding box center [310, 156] width 110 height 25
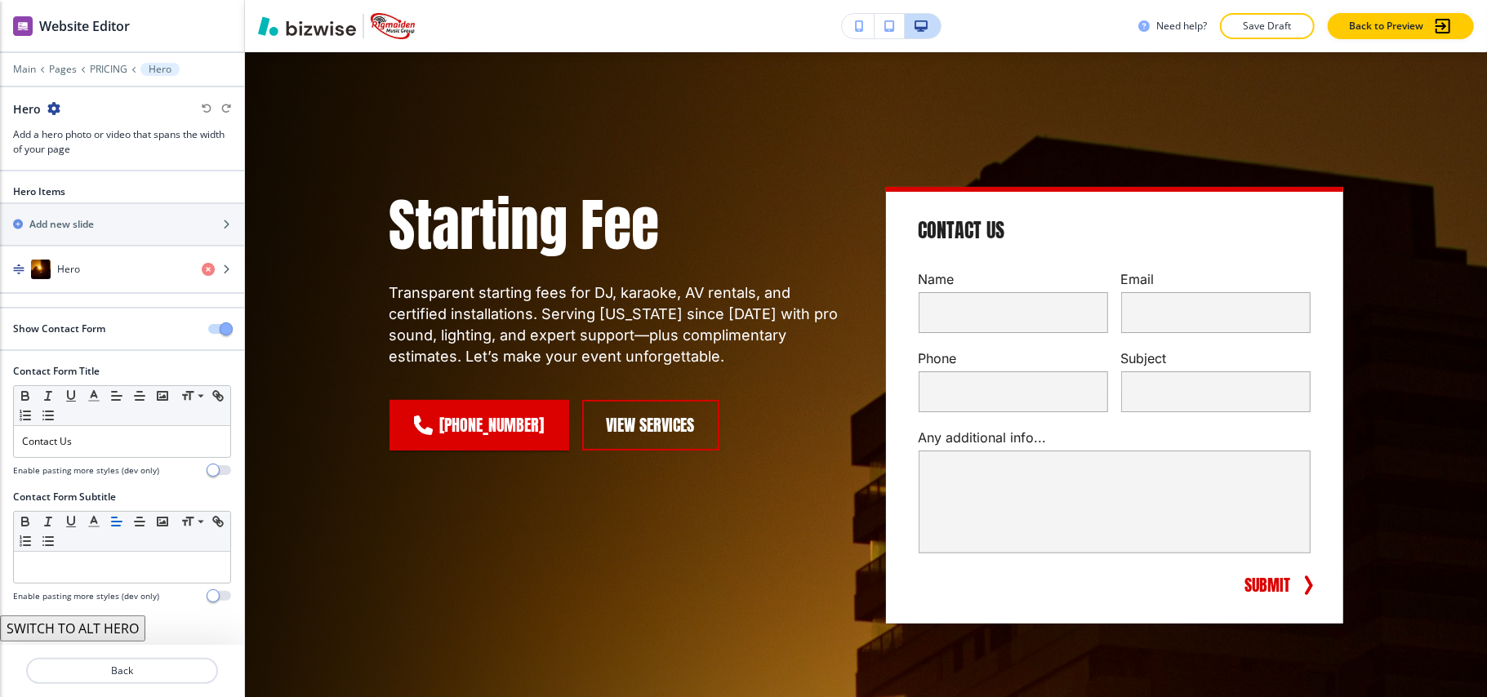
scroll to position [2, 0]
click at [93, 256] on div "button" at bounding box center [122, 253] width 244 height 13
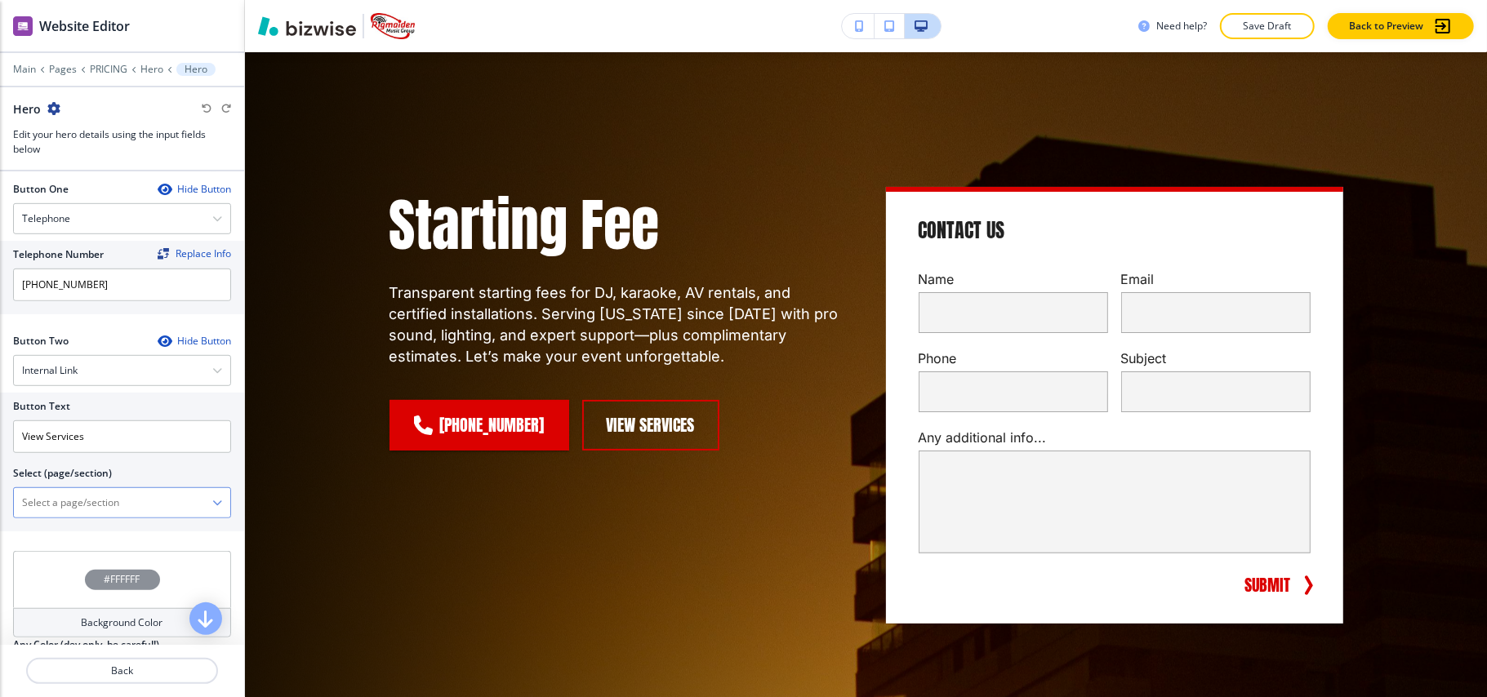
scroll to position [762, 0]
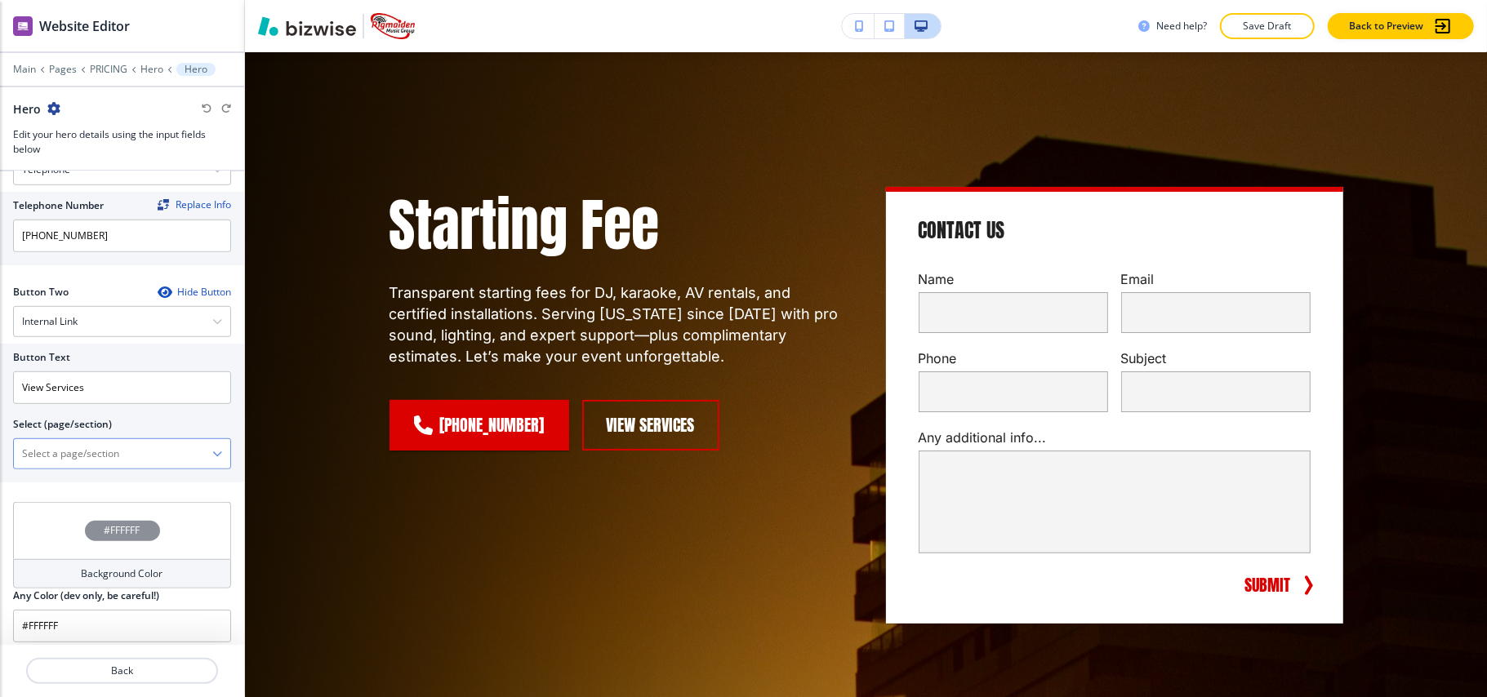
click at [105, 456] on \(page\/section\) "Manual Input" at bounding box center [113, 454] width 198 height 28
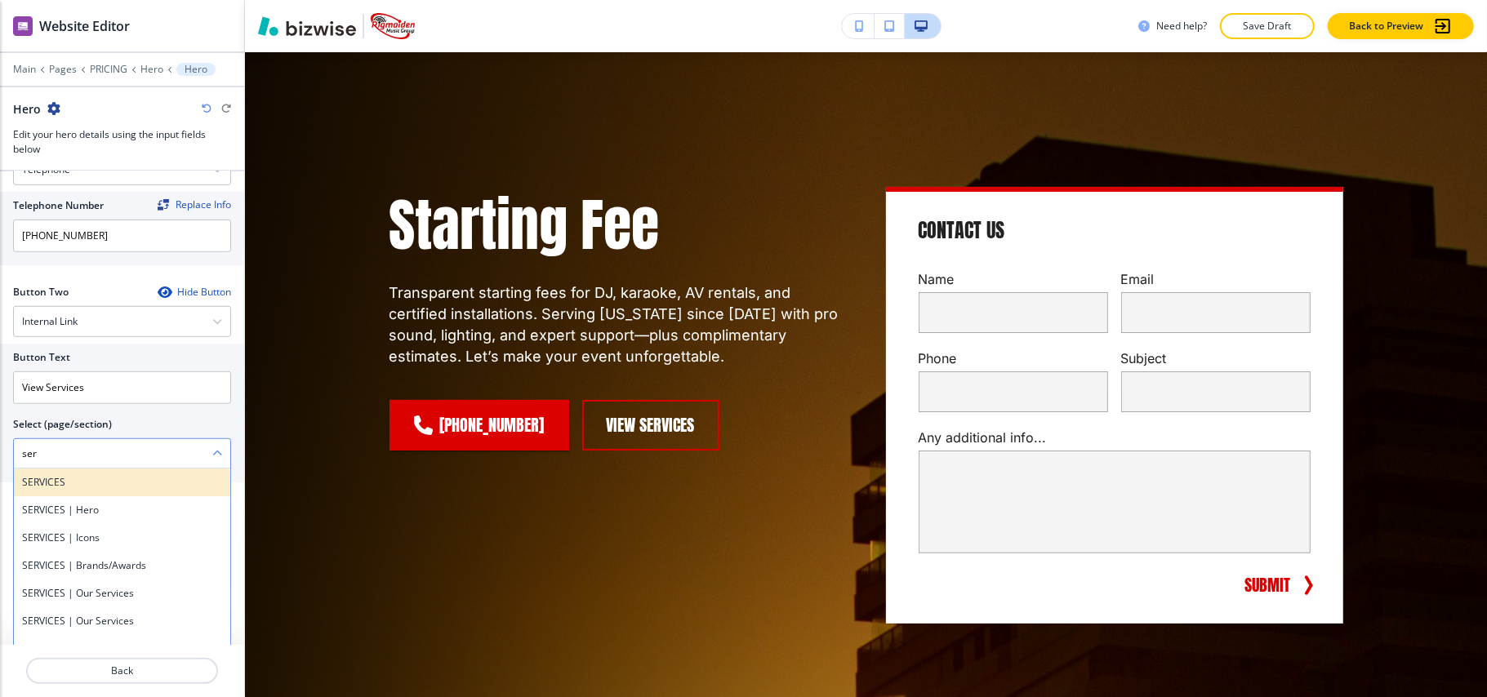
click at [64, 487] on h4 "SERVICES" at bounding box center [122, 482] width 200 height 15
type \(page\/section\) "SERVICES"
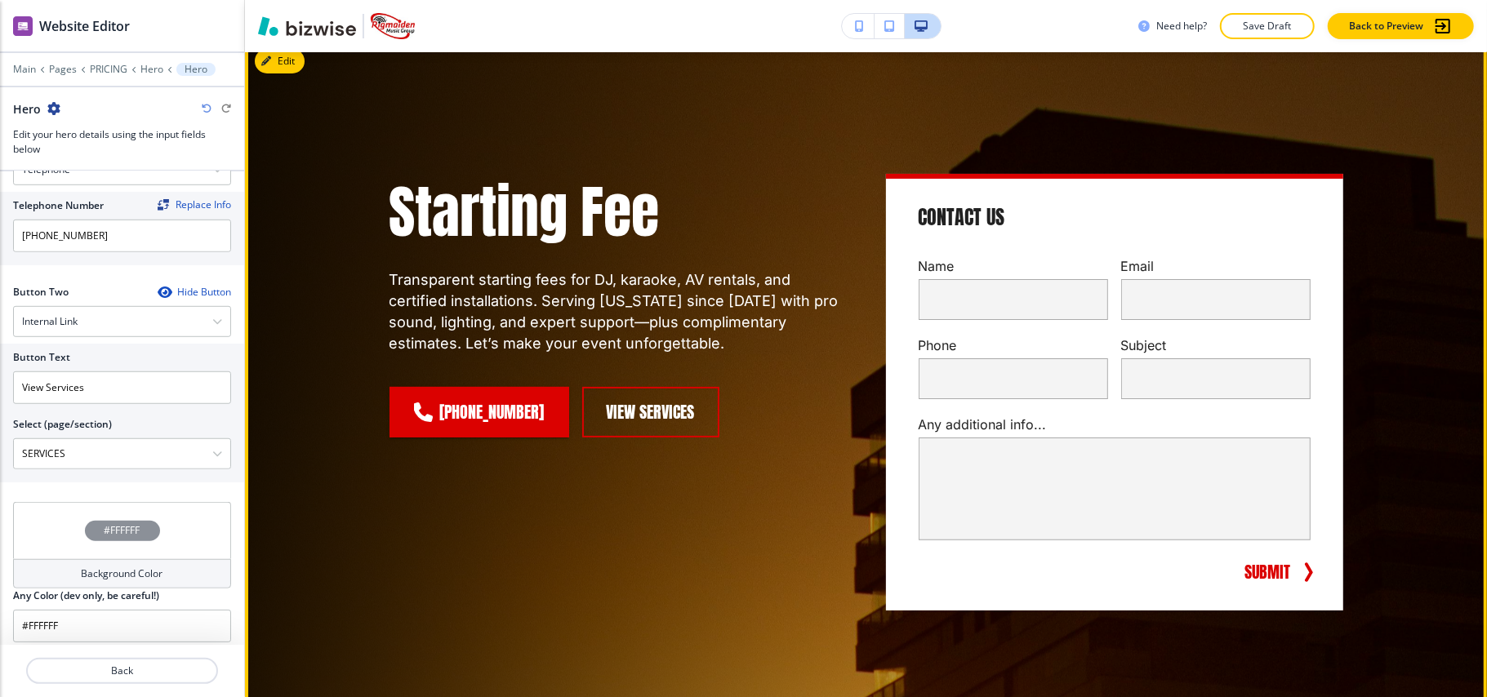
scroll to position [0, 0]
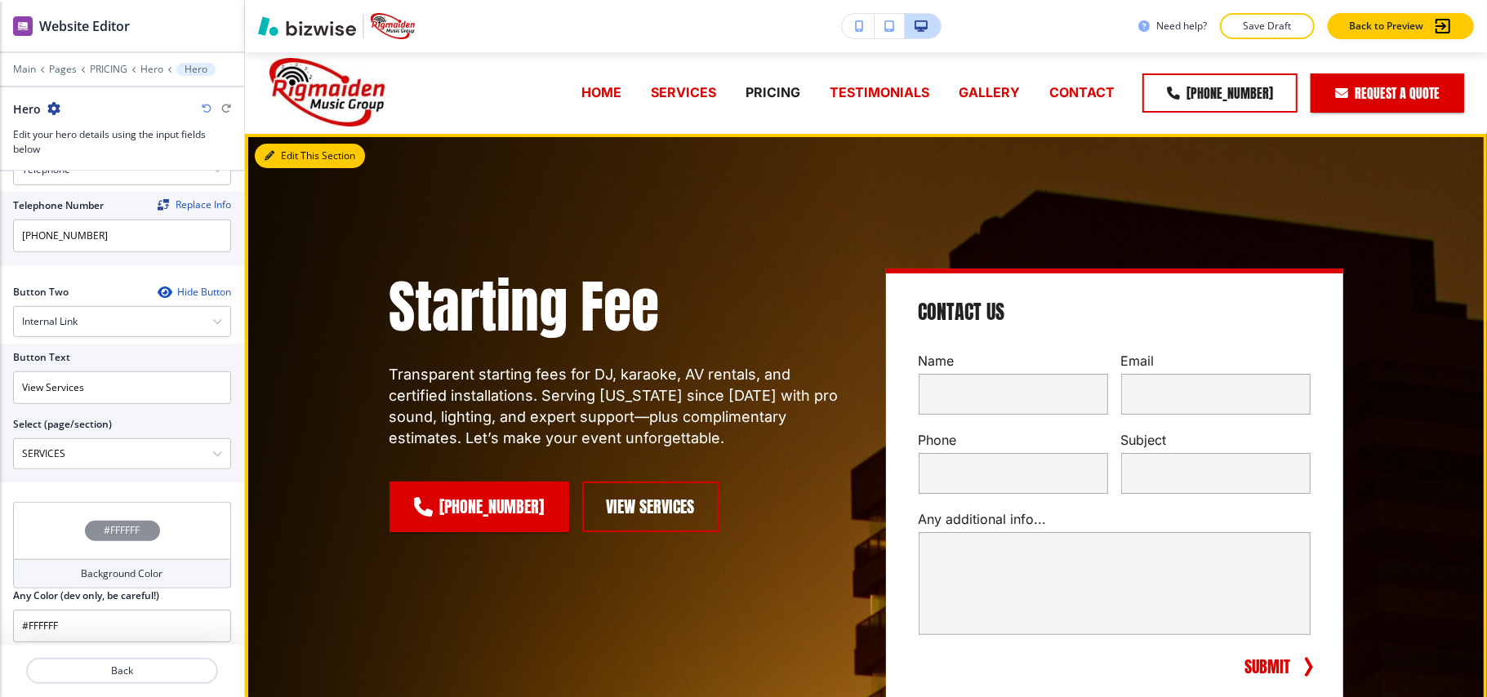
click at [289, 149] on button "Edit This Section" at bounding box center [310, 156] width 110 height 25
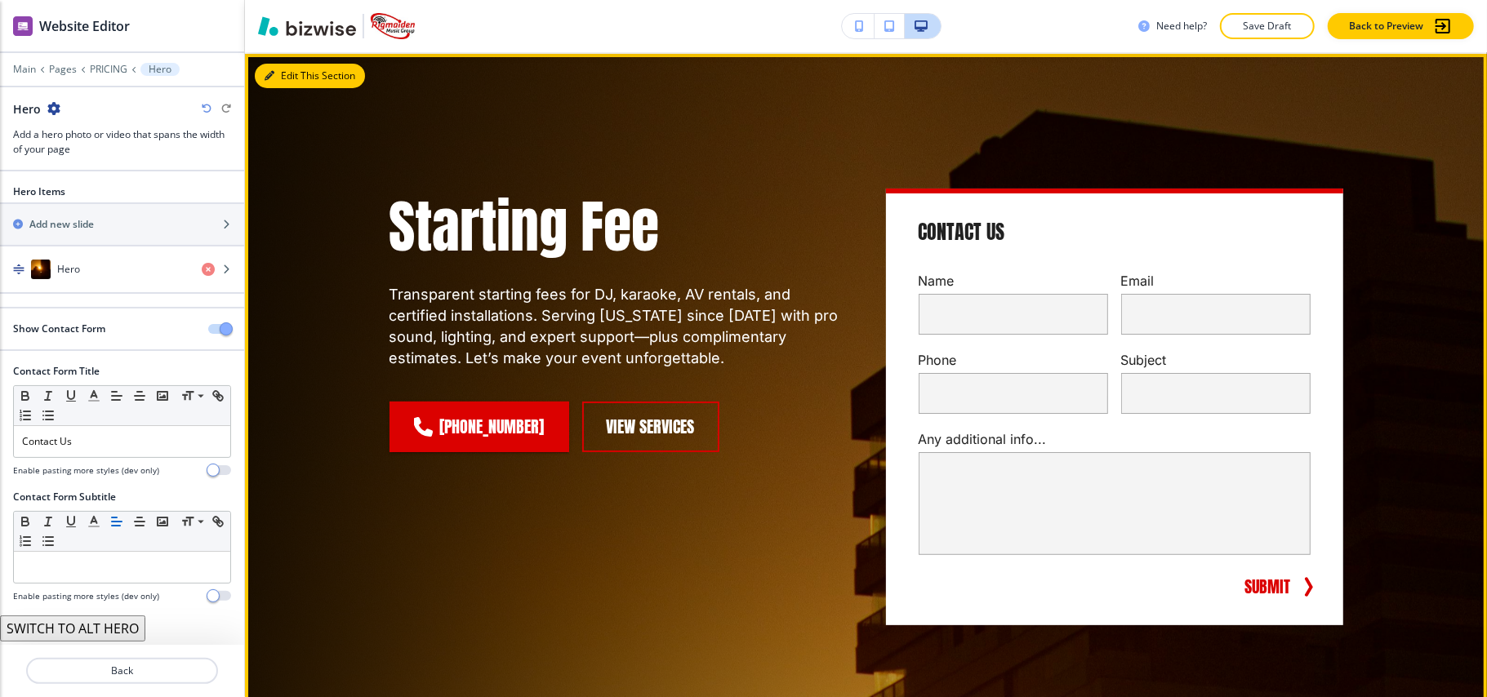
scroll to position [82, 0]
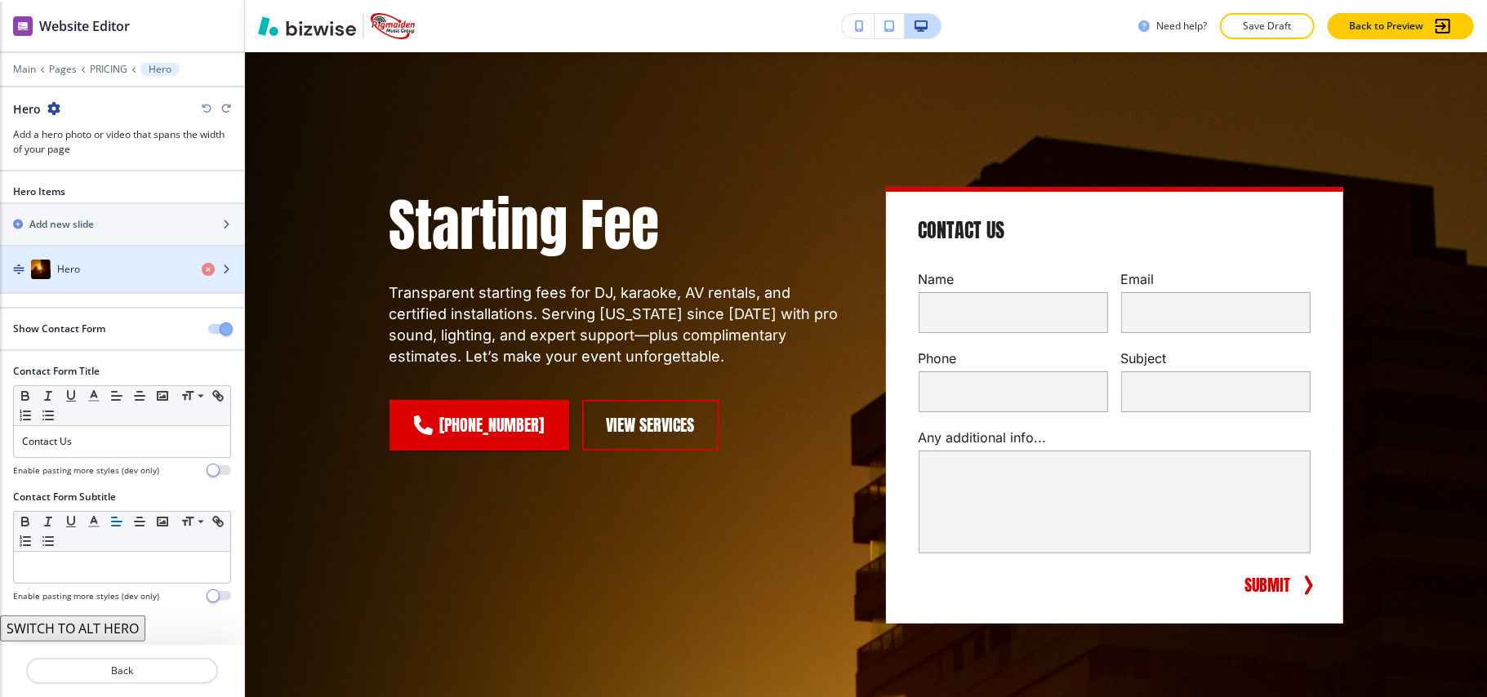
click at [80, 266] on div "Hero" at bounding box center [94, 270] width 189 height 20
click at [108, 263] on div "Hero" at bounding box center [94, 270] width 189 height 20
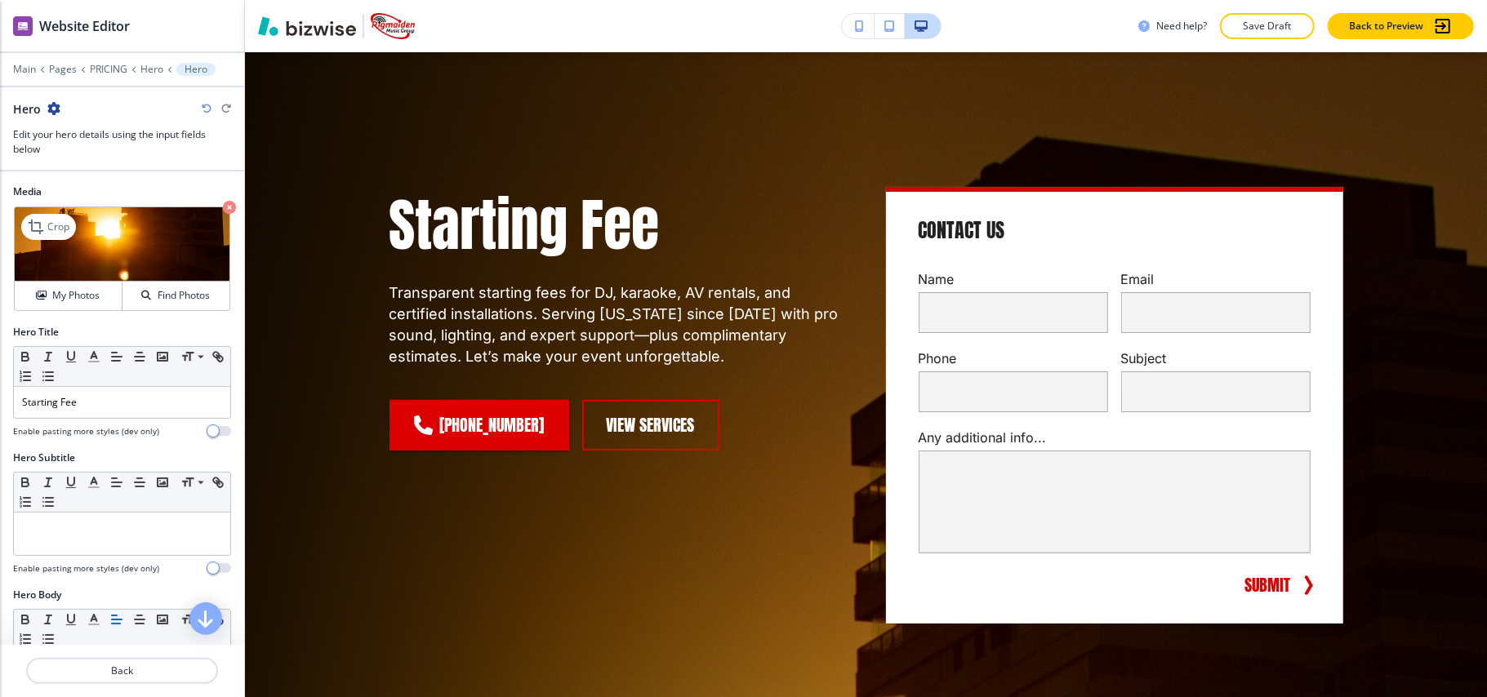
click at [223, 207] on icon "button" at bounding box center [229, 207] width 13 height 13
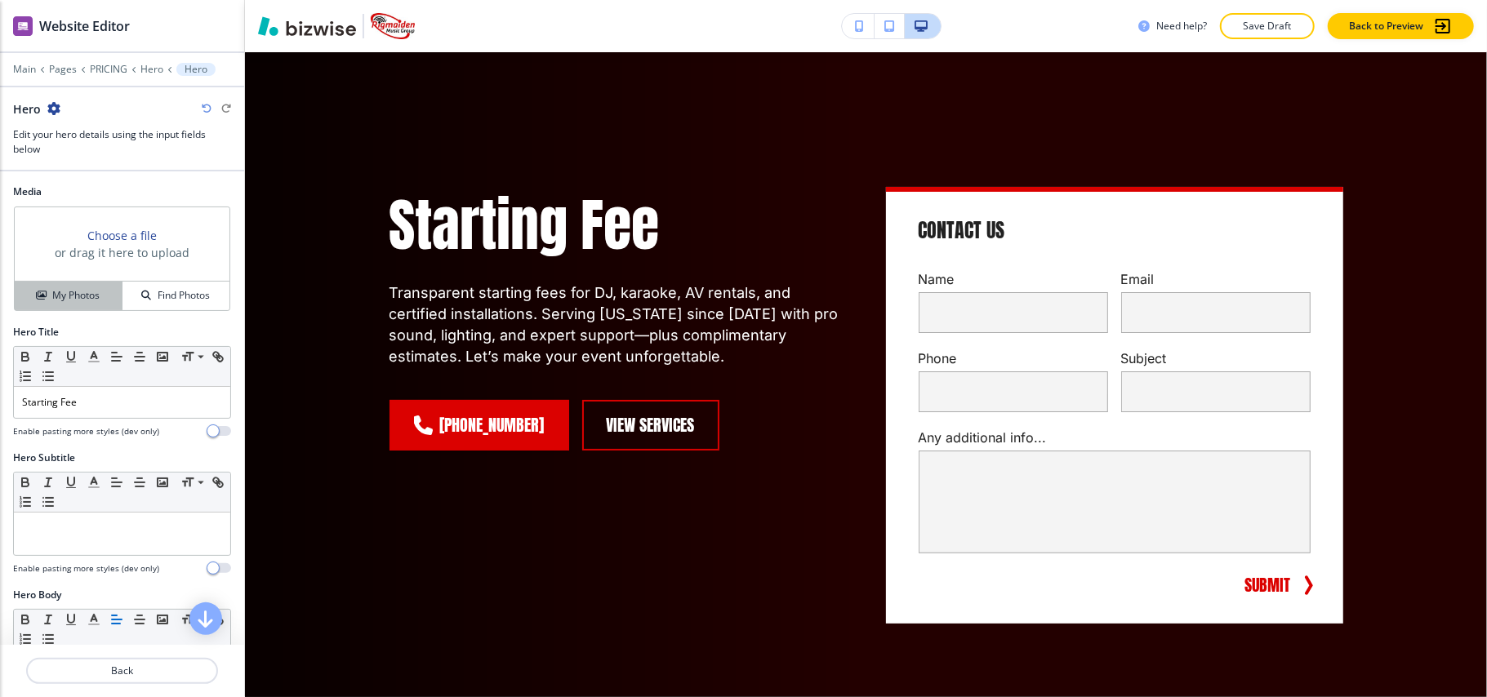
click at [75, 299] on h4 "My Photos" at bounding box center [75, 295] width 47 height 15
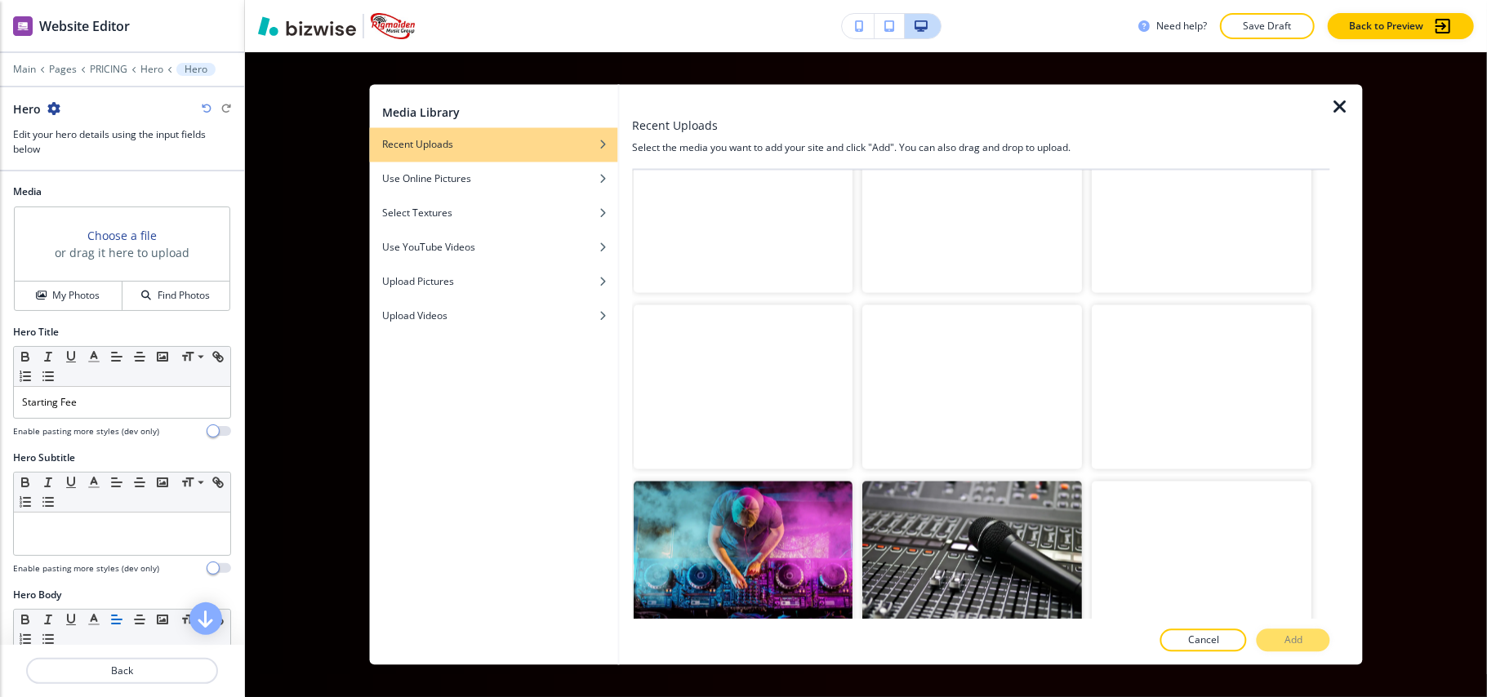
scroll to position [2177, 0]
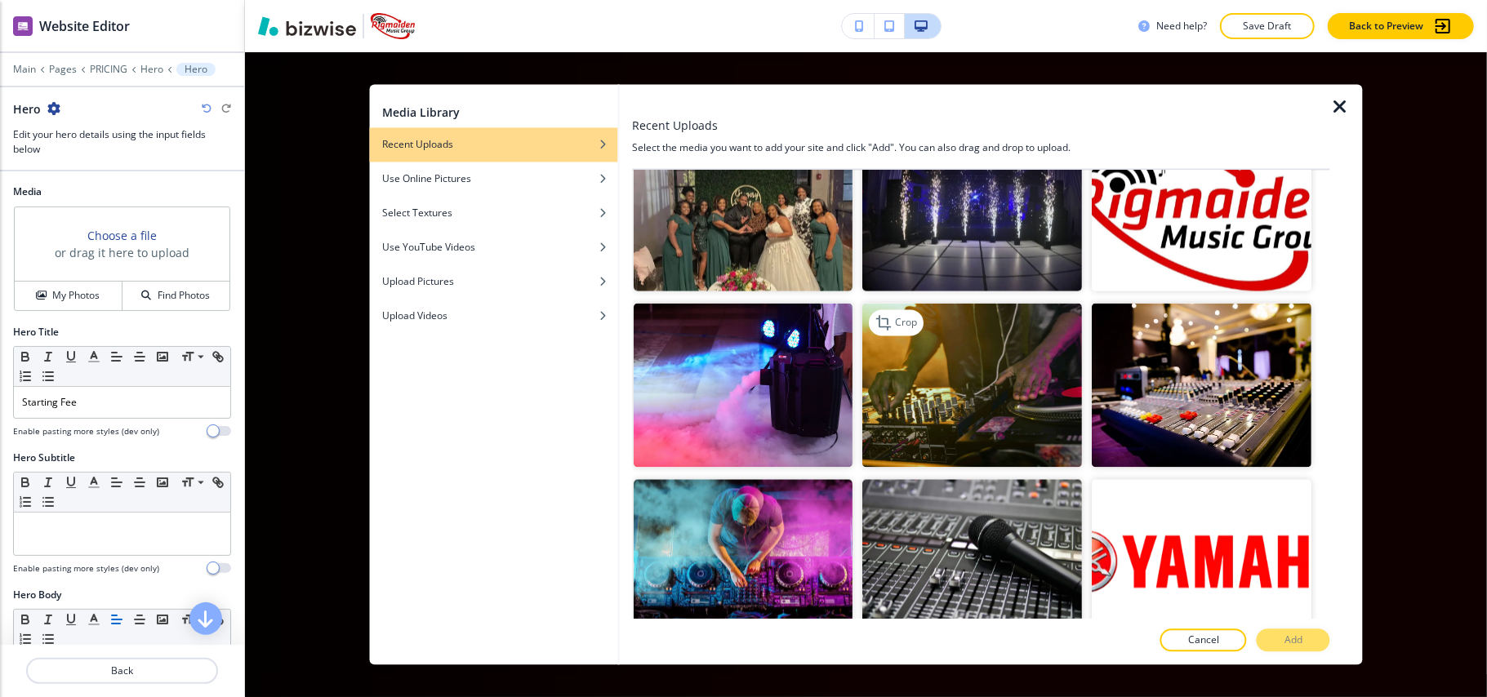
click at [985, 351] on img "button" at bounding box center [973, 385] width 220 height 165
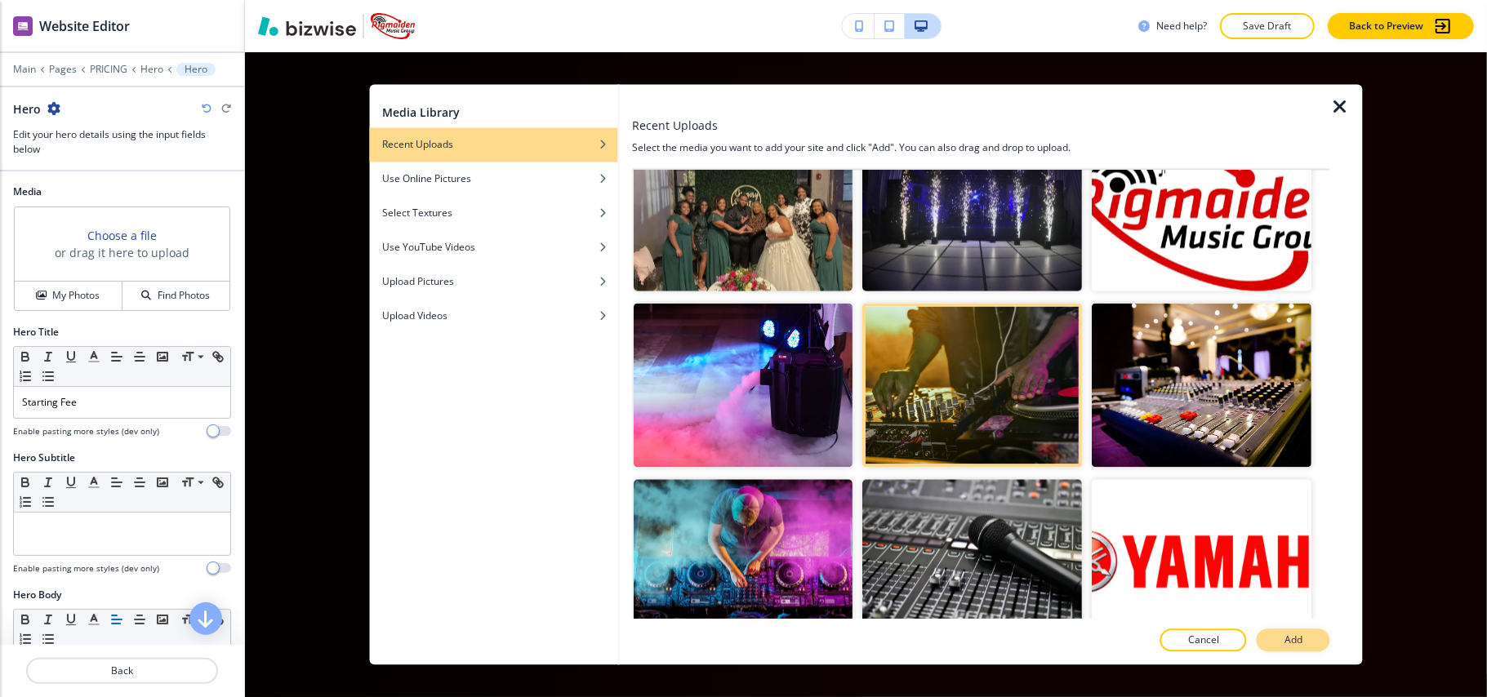
click at [1277, 642] on button "Add" at bounding box center [1294, 641] width 74 height 23
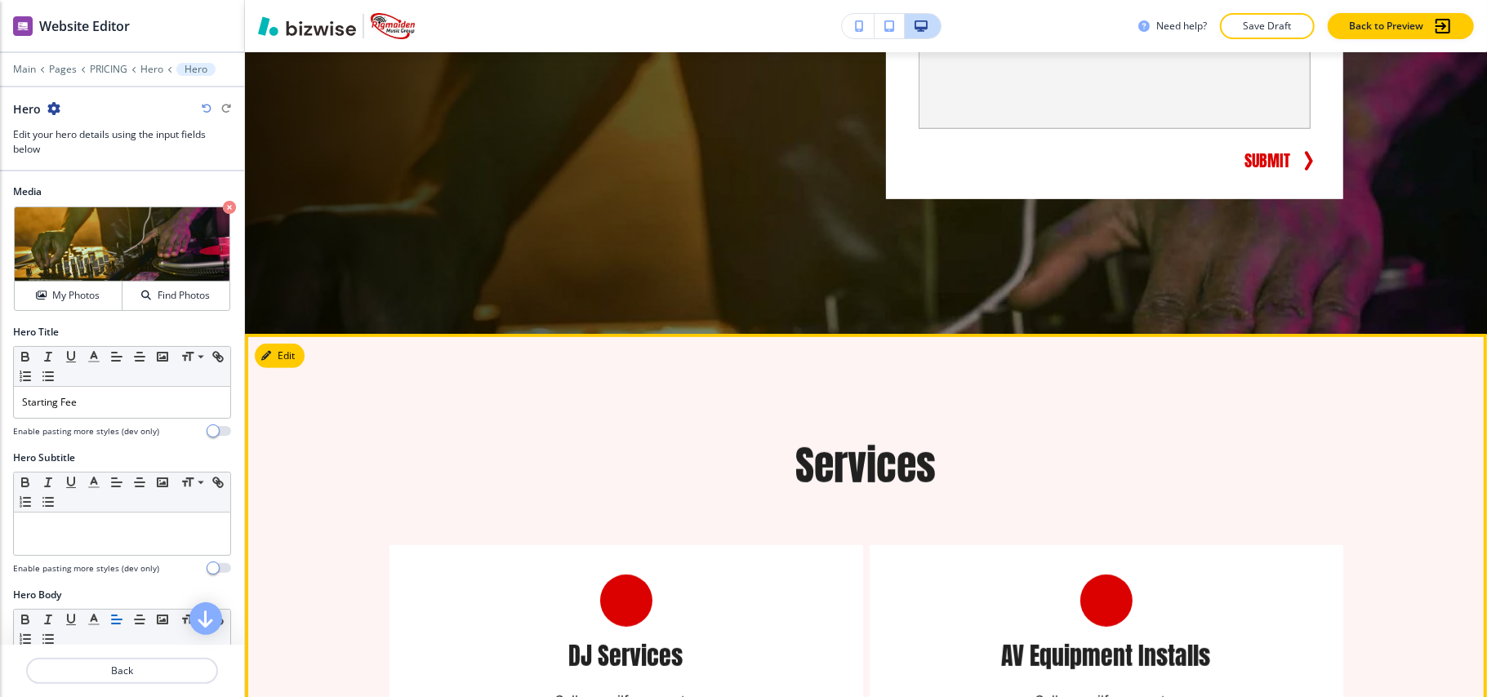
scroll to position [844, 0]
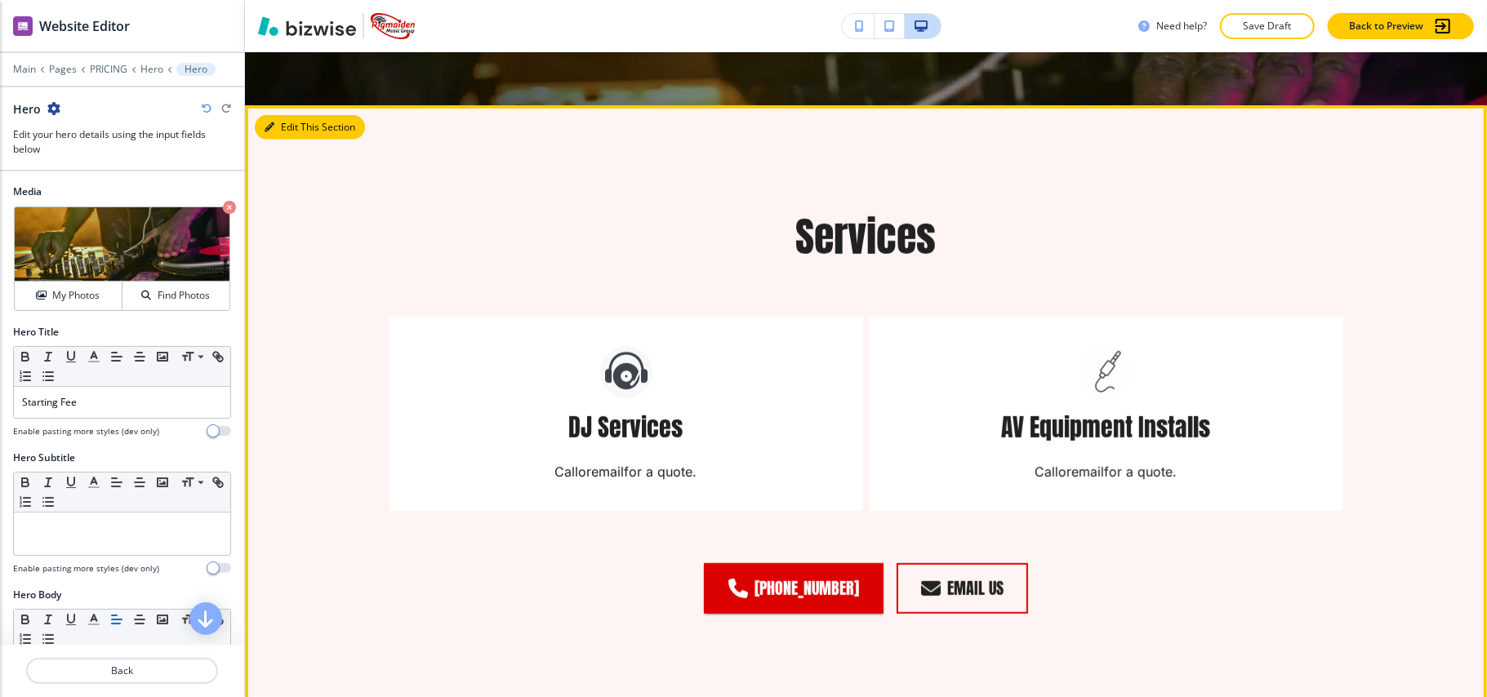
click at [298, 126] on button "Edit This Section" at bounding box center [310, 127] width 110 height 25
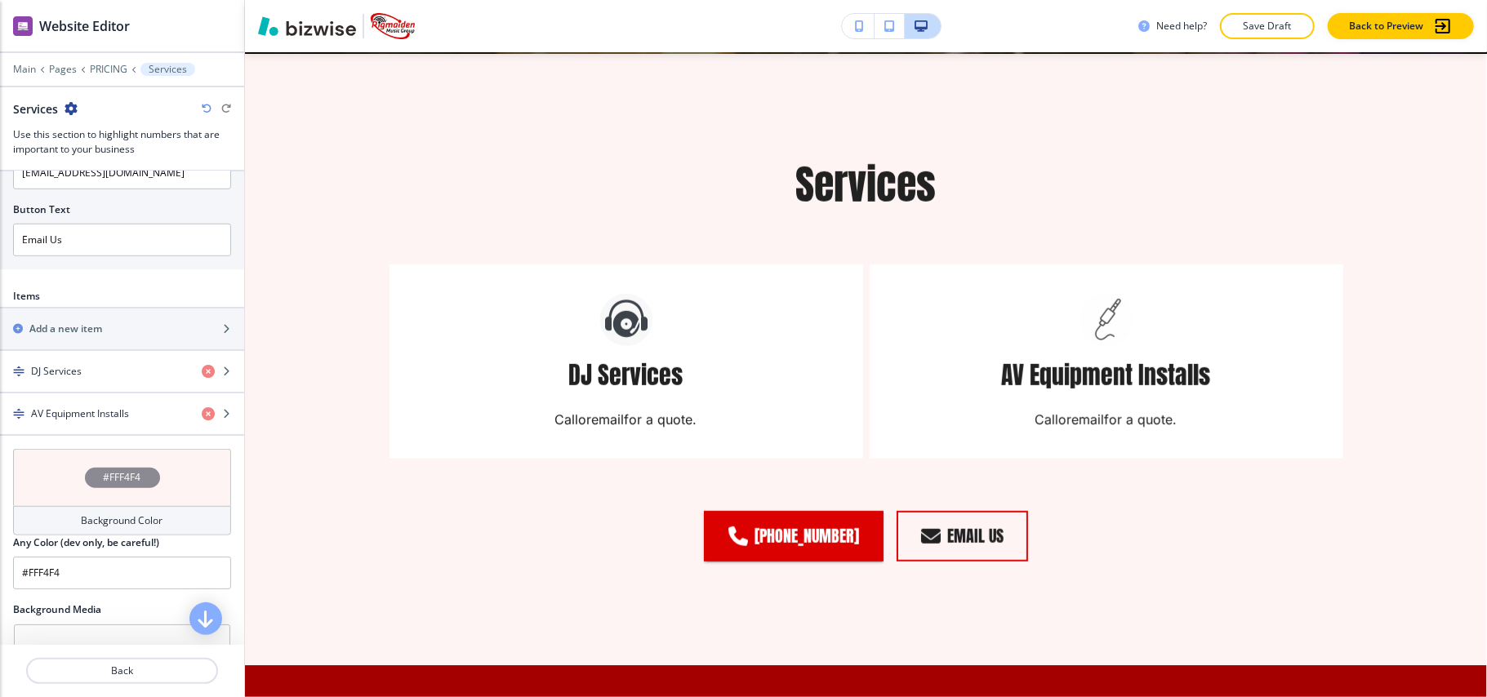
scroll to position [871, 0]
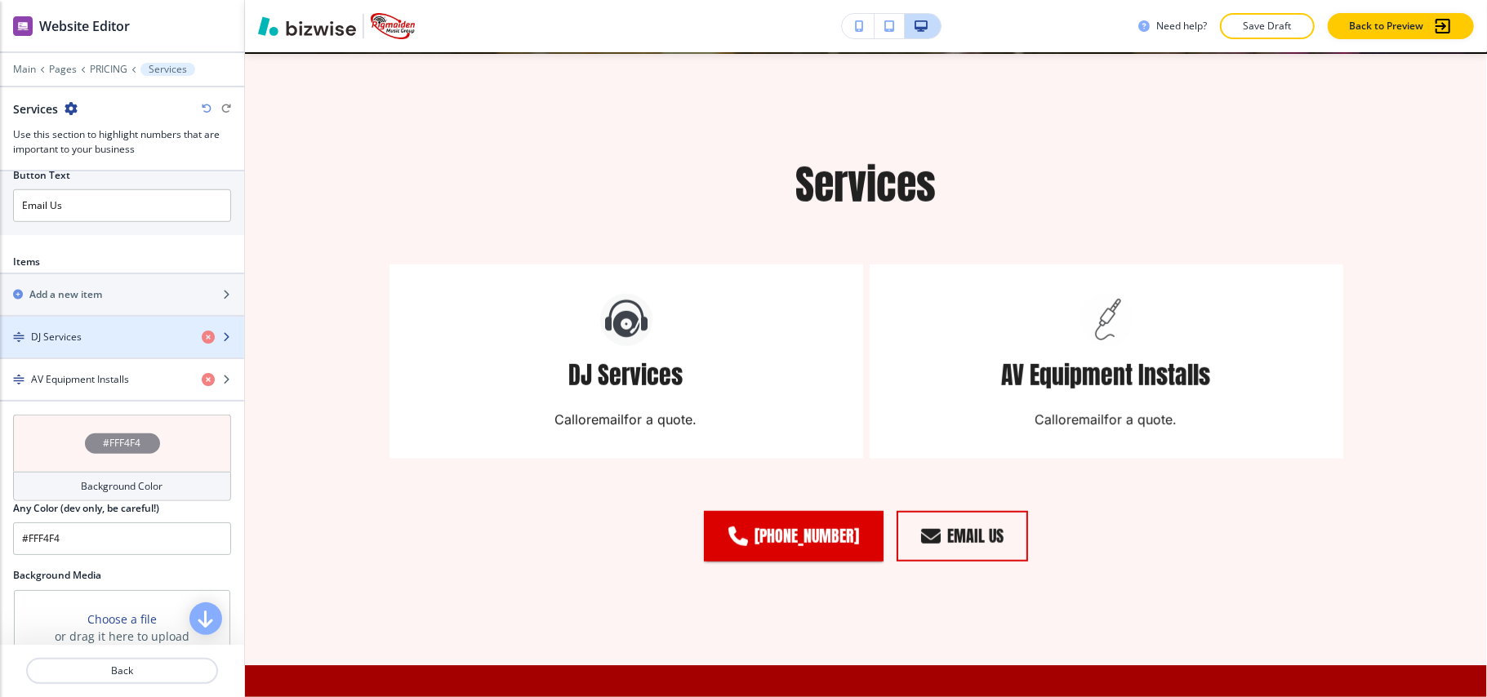
click at [70, 344] on h4 "DJ Services" at bounding box center [56, 337] width 51 height 15
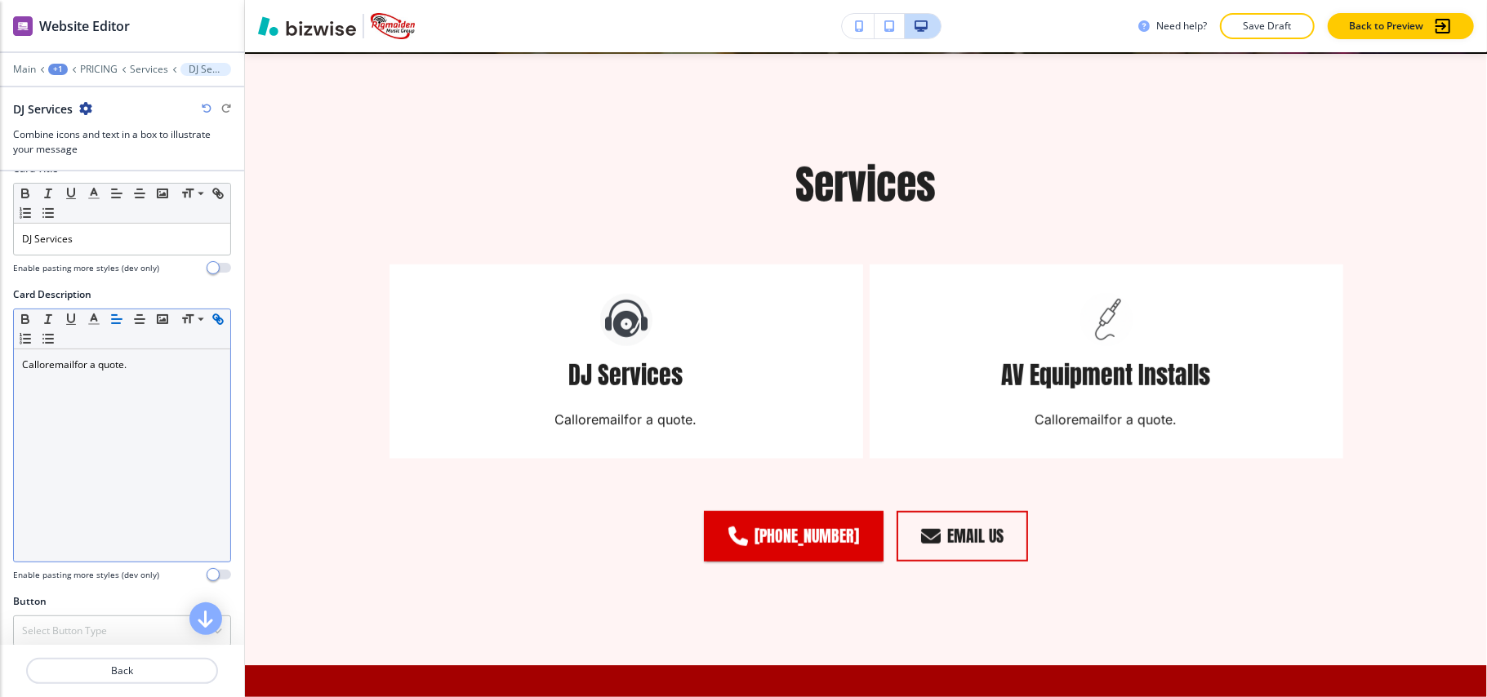
scroll to position [367, 0]
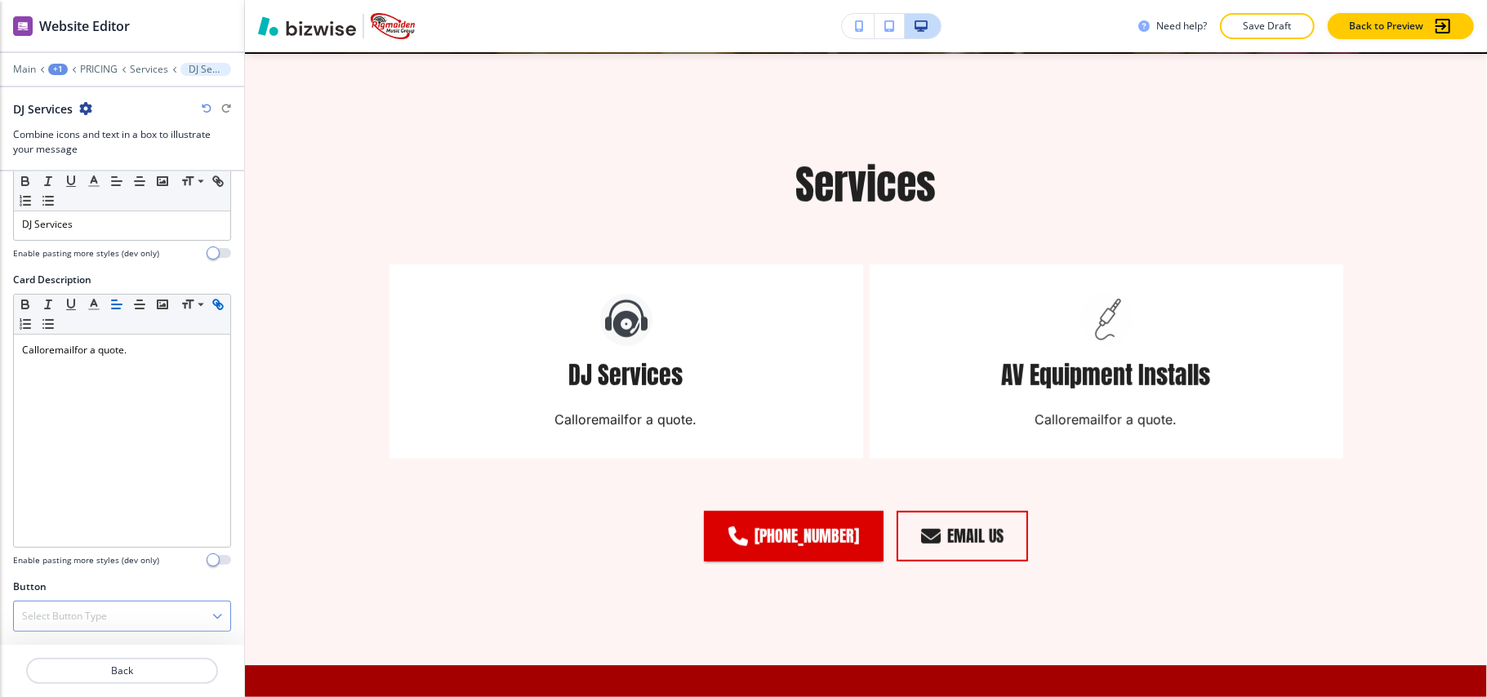
click at [106, 611] on h4 "Select Button Type" at bounding box center [64, 616] width 85 height 15
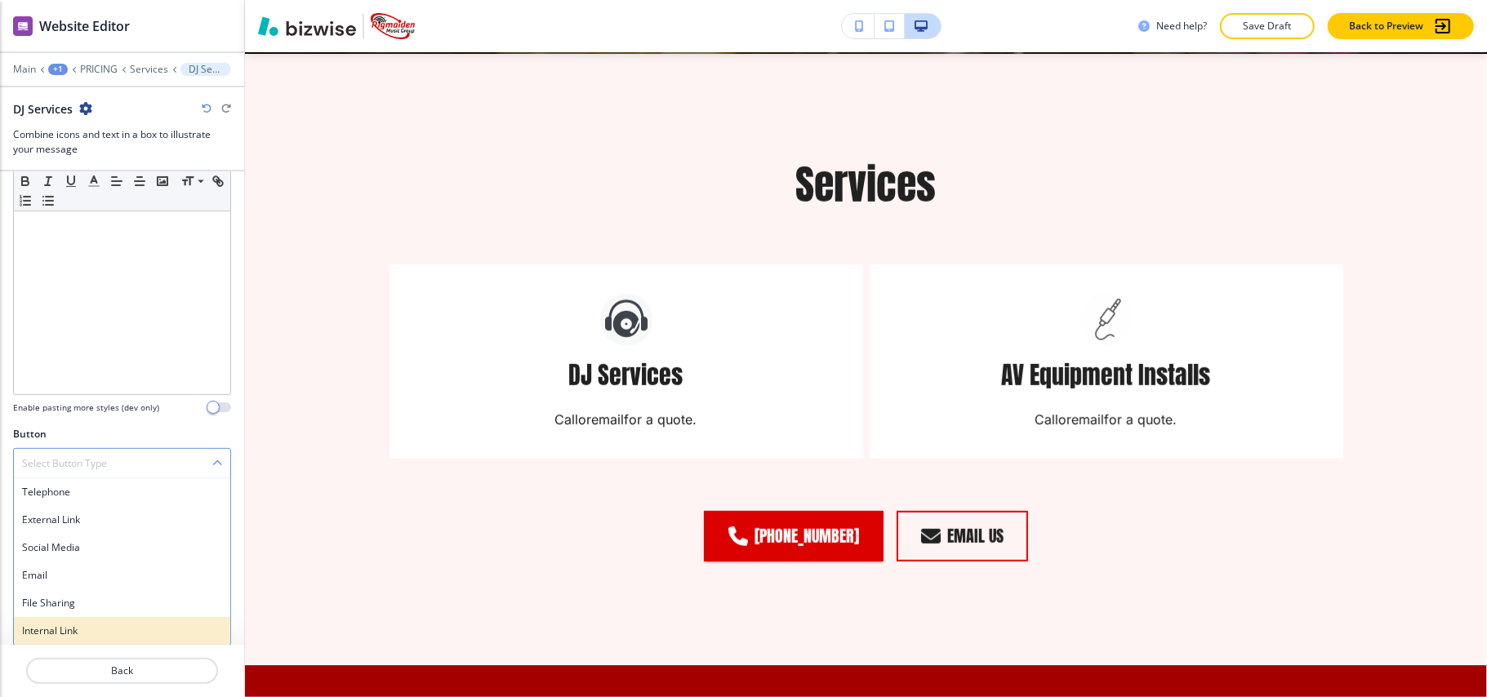
scroll to position [520, 0]
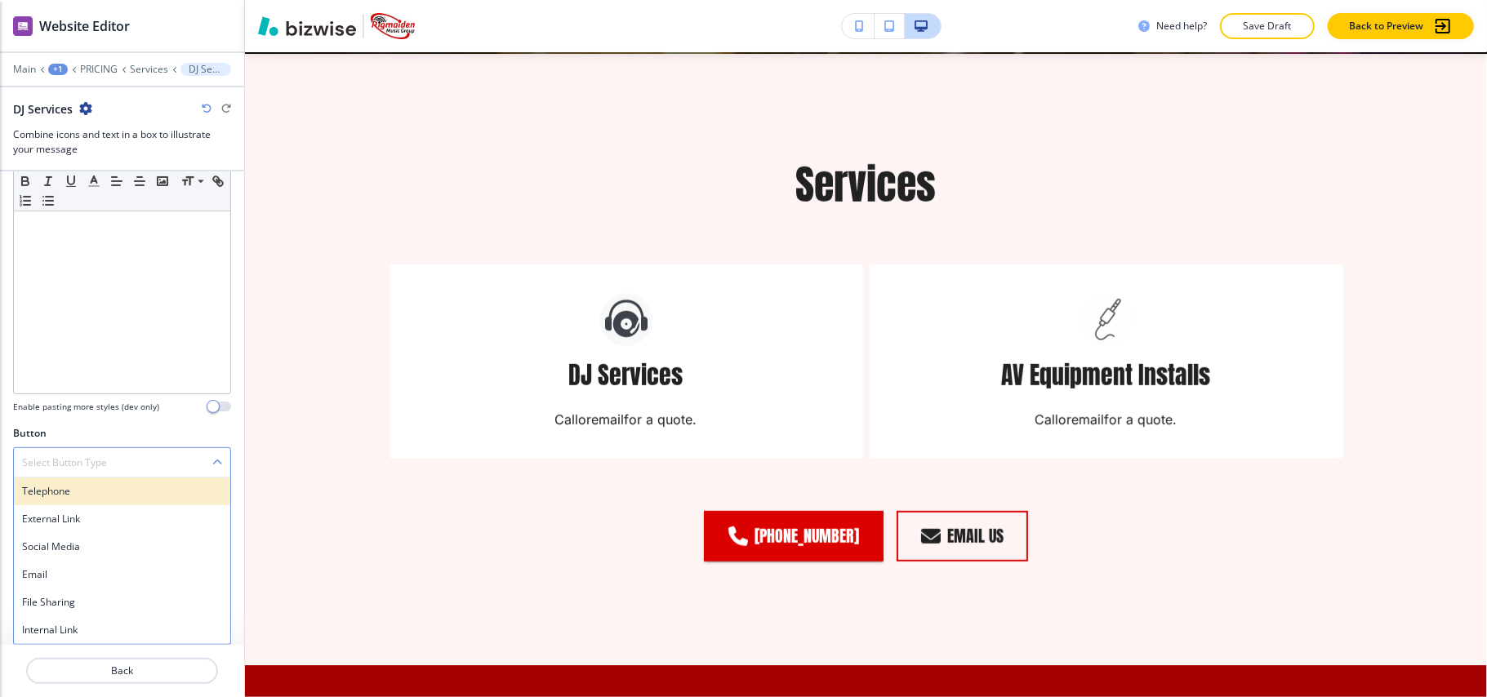
click at [89, 493] on h4 "Telephone" at bounding box center [122, 491] width 200 height 15
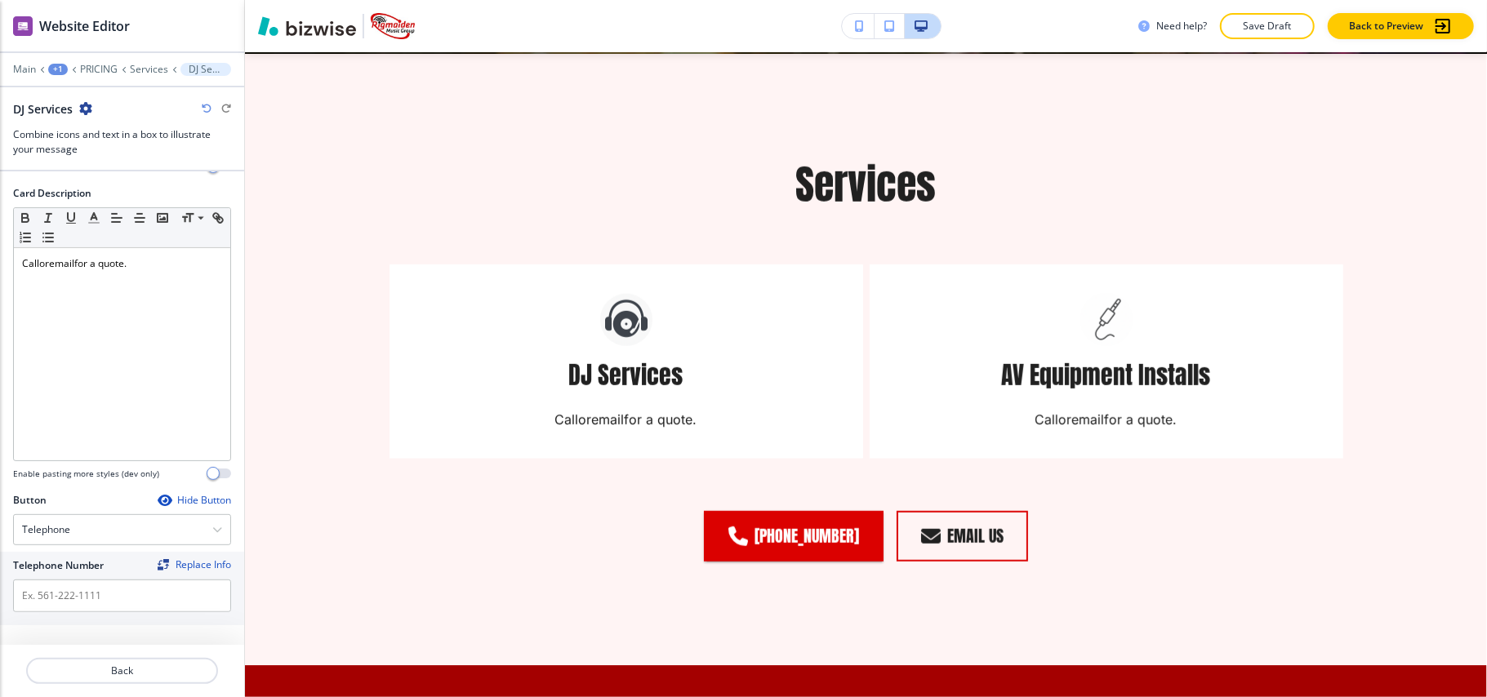
scroll to position [454, 0]
click at [59, 595] on input "text" at bounding box center [122, 596] width 218 height 33
paste input "[PHONE_NUMBER]"
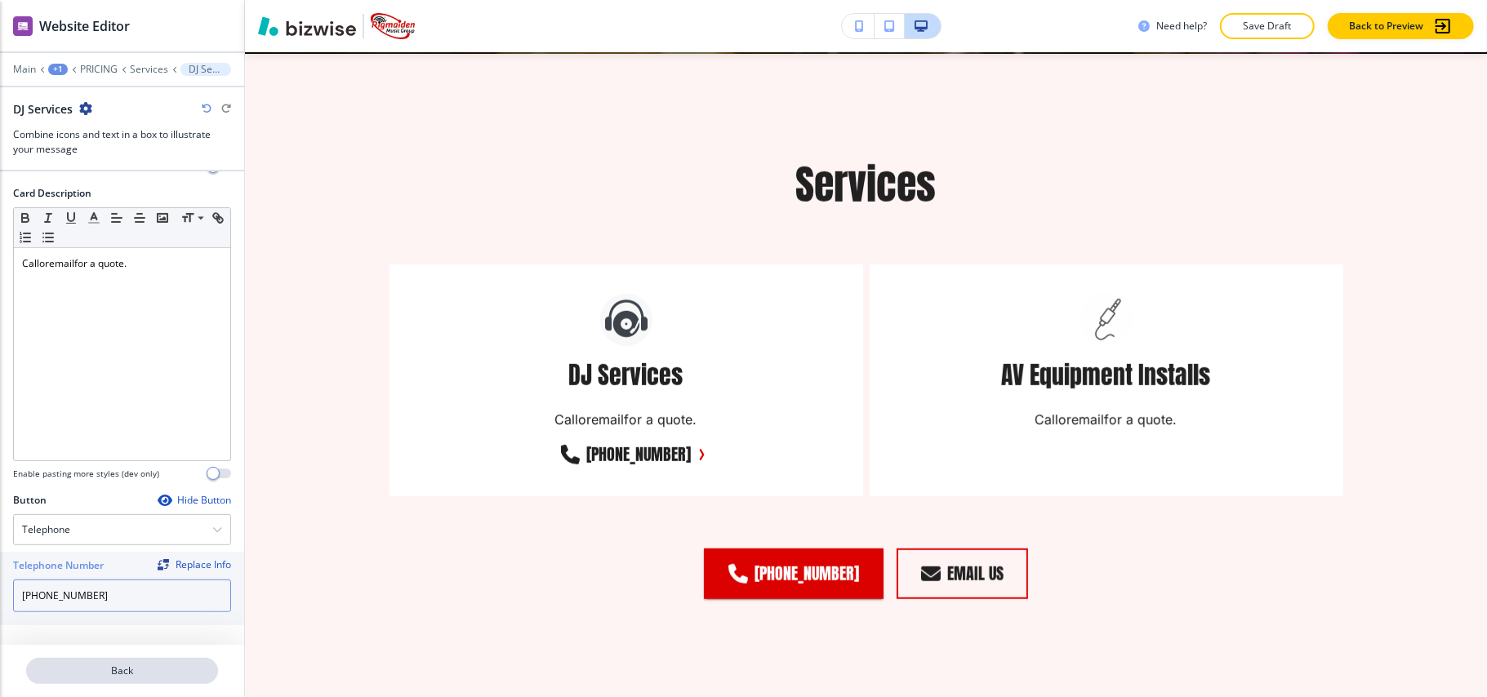
type input "[PHONE_NUMBER]"
click at [135, 673] on p "Back" at bounding box center [122, 671] width 189 height 15
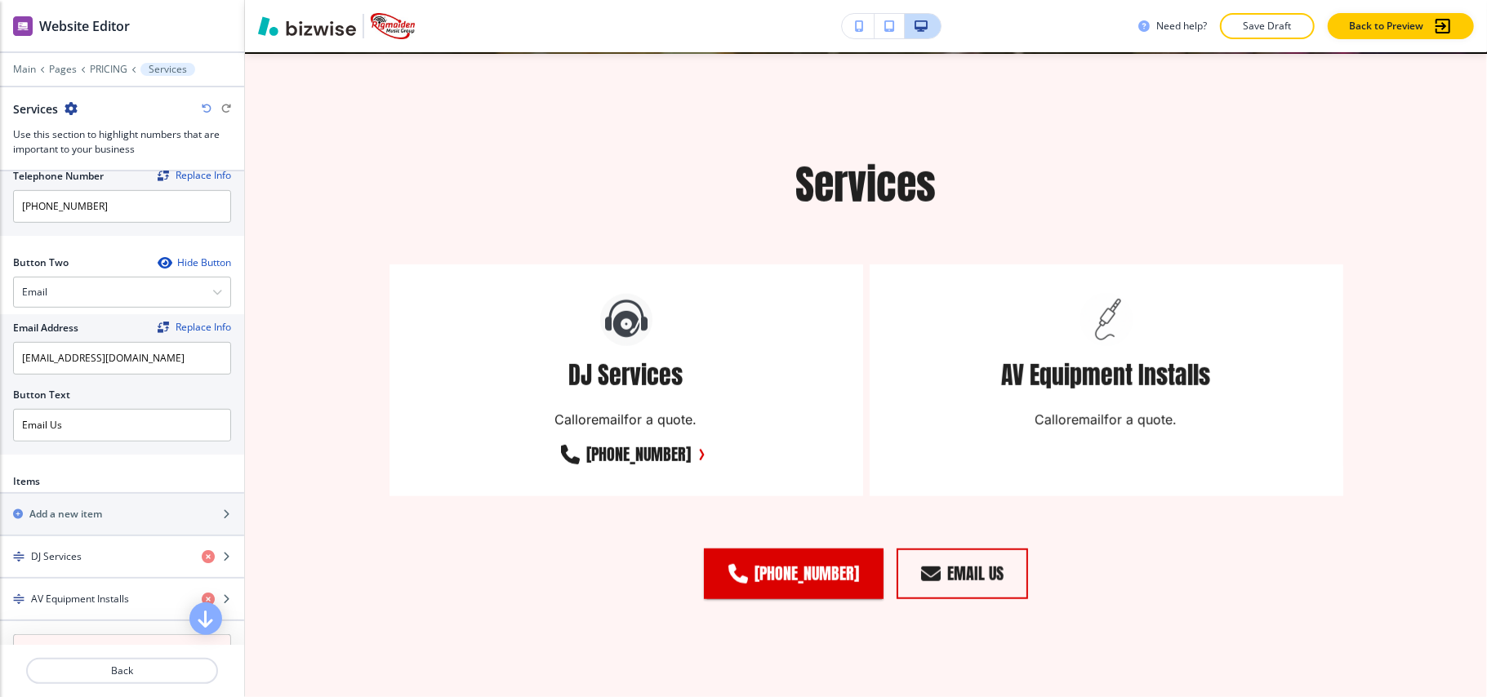
scroll to position [653, 0]
click at [98, 612] on div "button" at bounding box center [122, 610] width 244 height 13
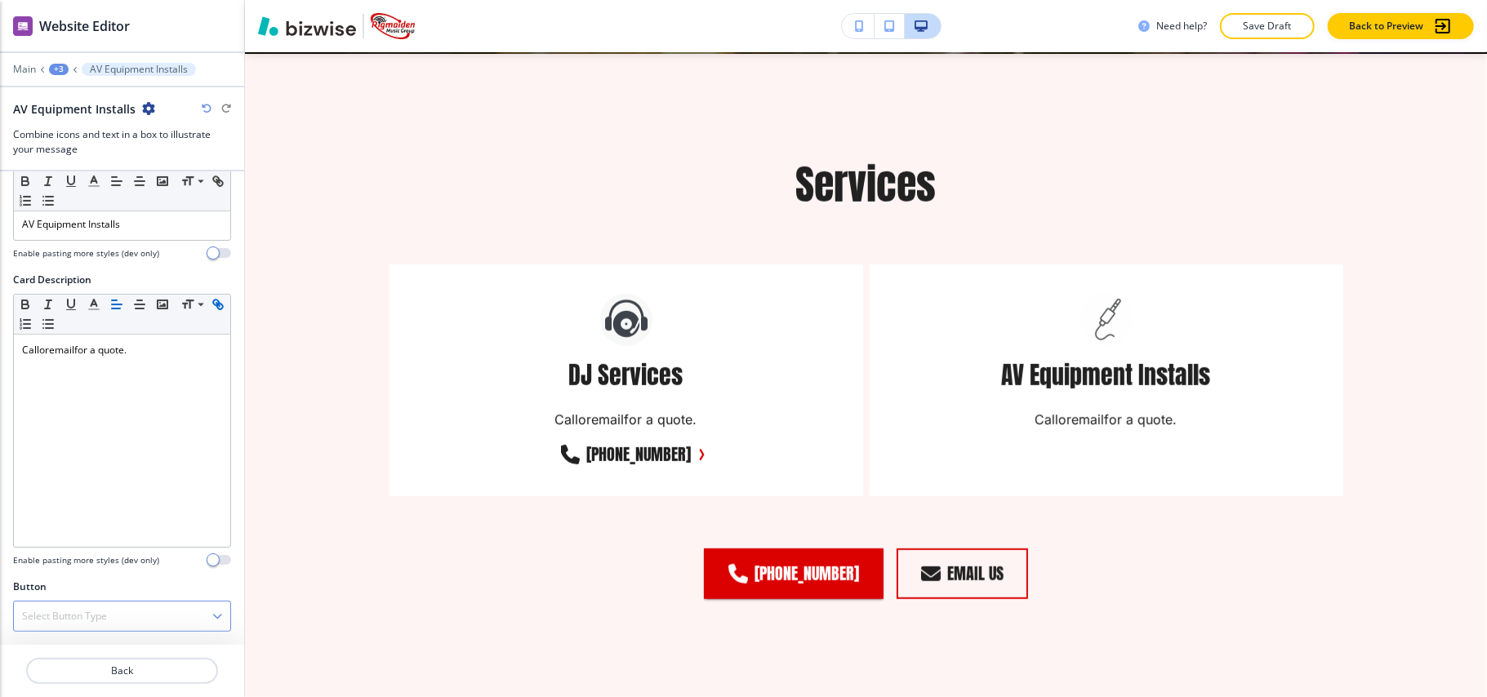
click at [80, 601] on div "Select Button Type Telephone External Link Social Media Email File Sharing Inte…" at bounding box center [122, 616] width 218 height 31
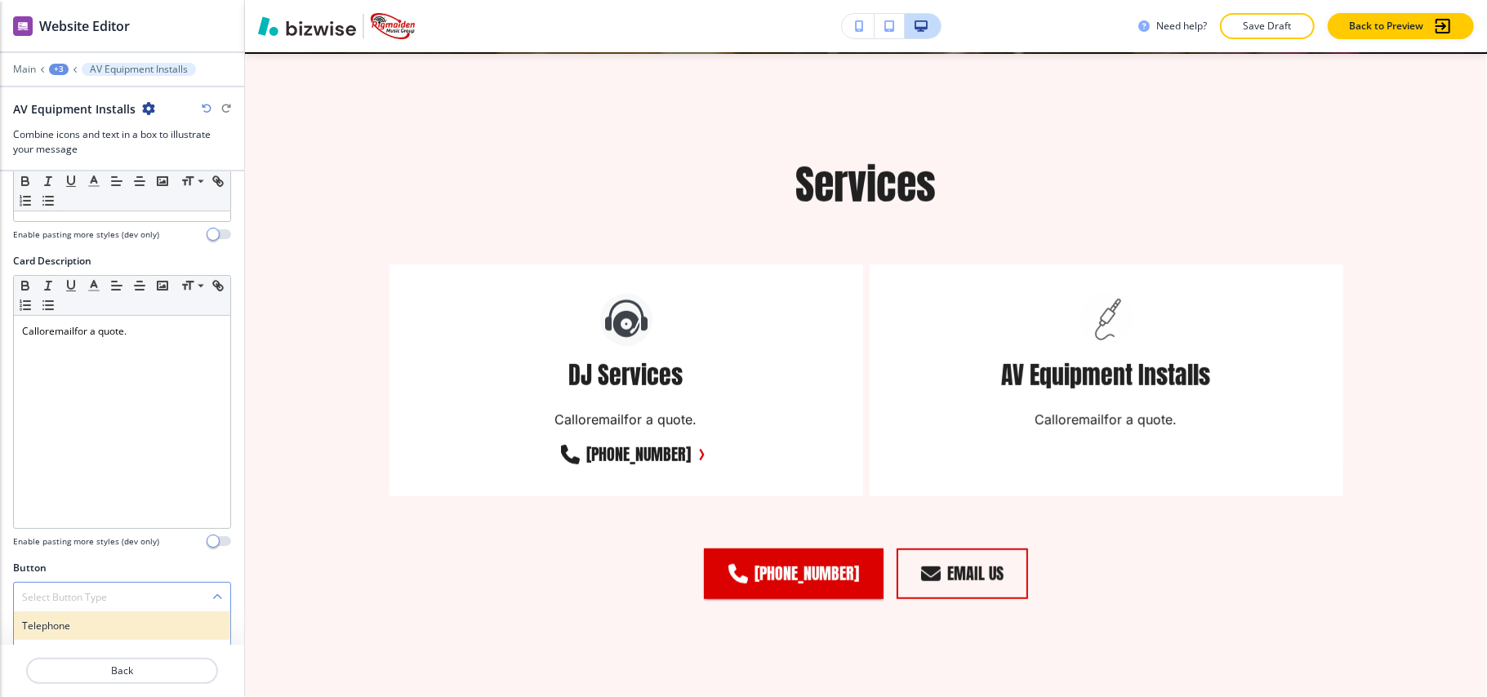
click at [80, 629] on h4 "Telephone" at bounding box center [122, 626] width 200 height 15
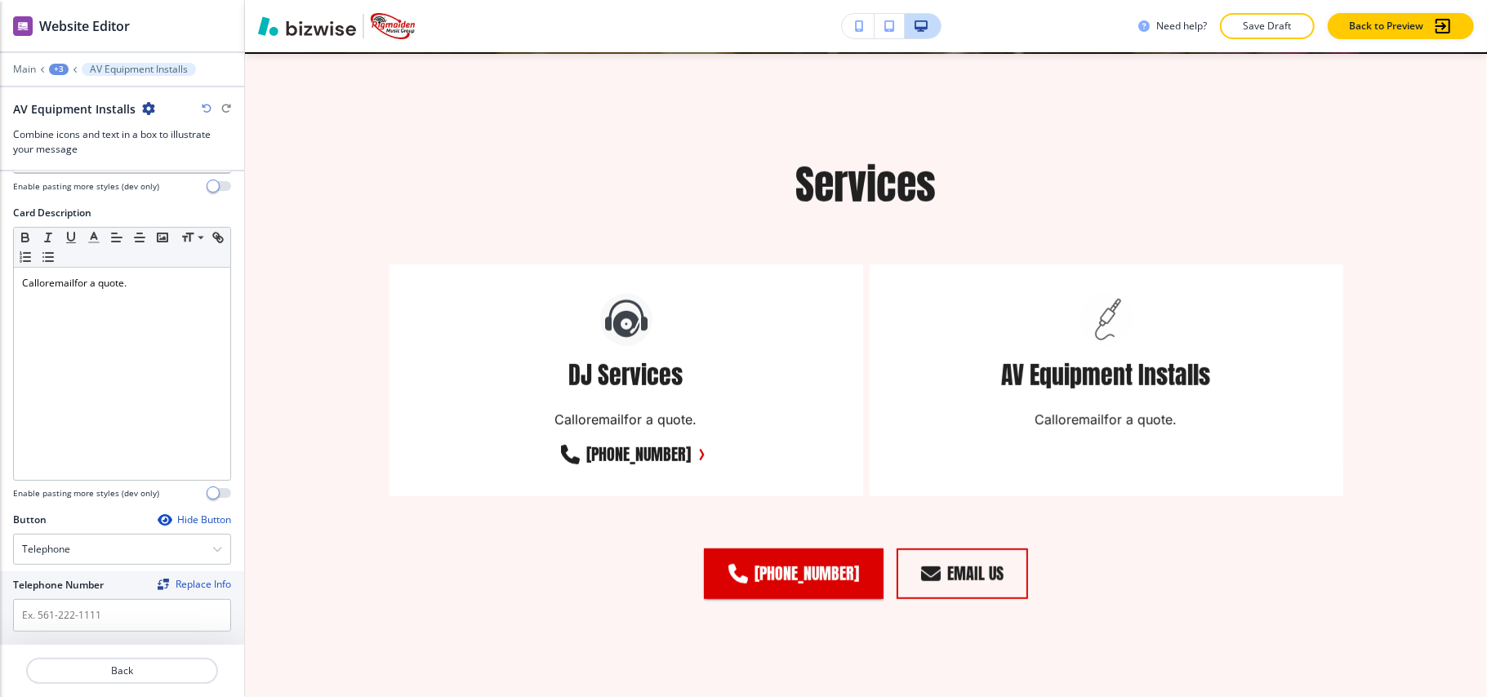
scroll to position [454, 0]
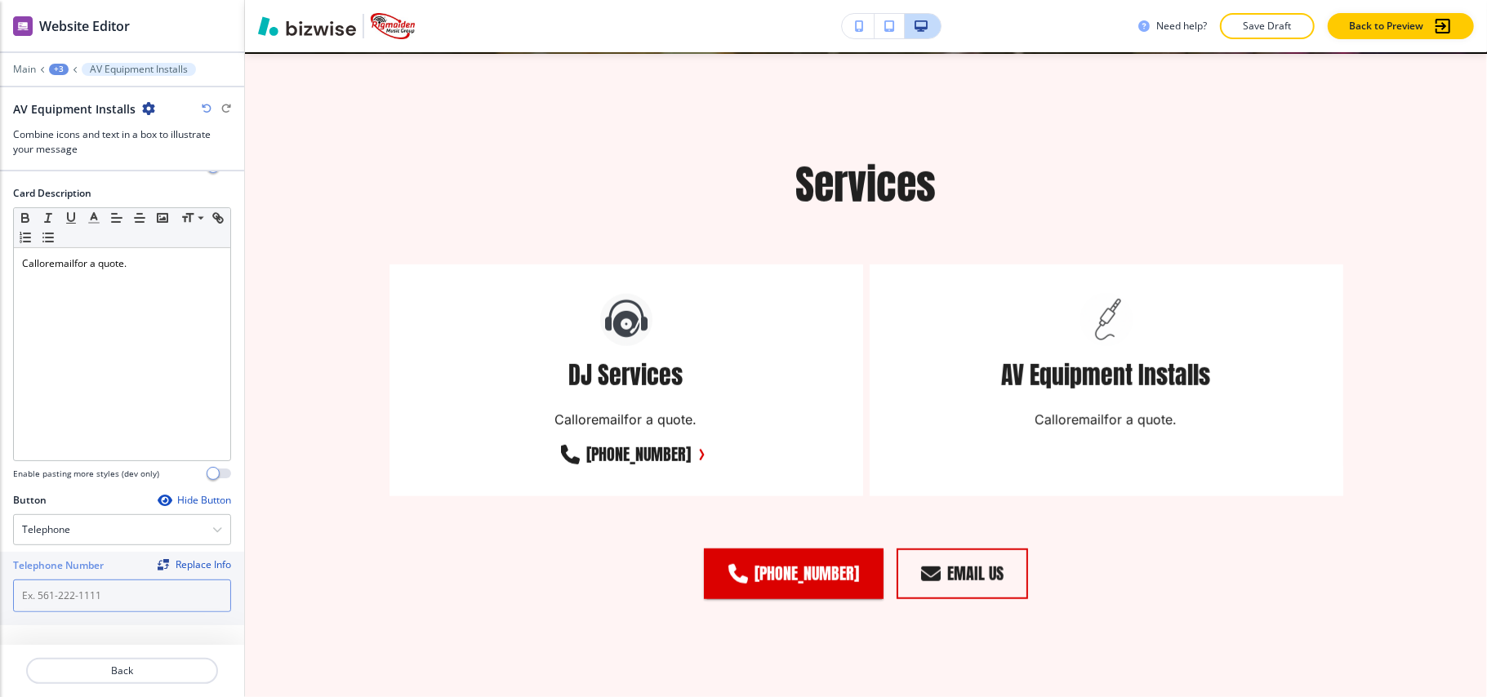
click at [79, 601] on input "text" at bounding box center [122, 596] width 218 height 33
paste input "[PHONE_NUMBER]"
type input "[PHONE_NUMBER]"
click at [160, 662] on button "Back" at bounding box center [122, 671] width 192 height 26
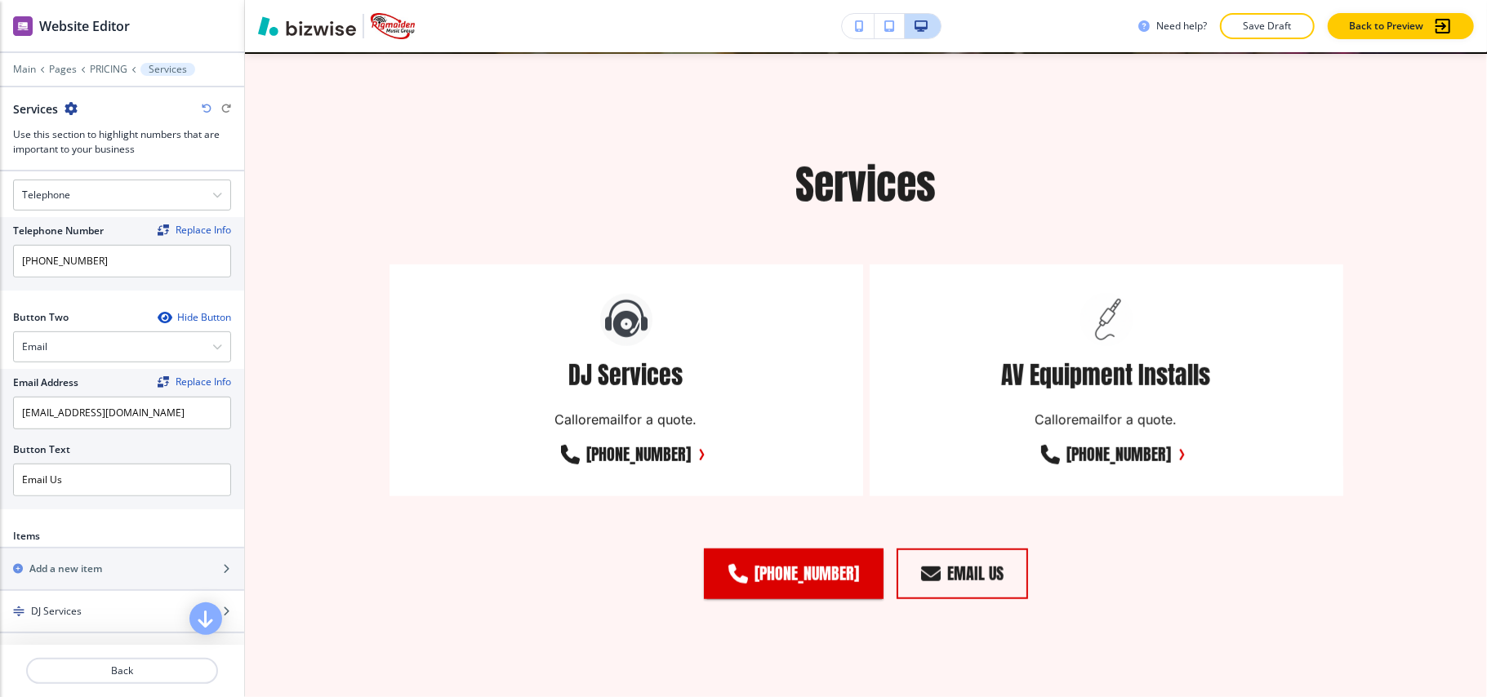
scroll to position [762, 0]
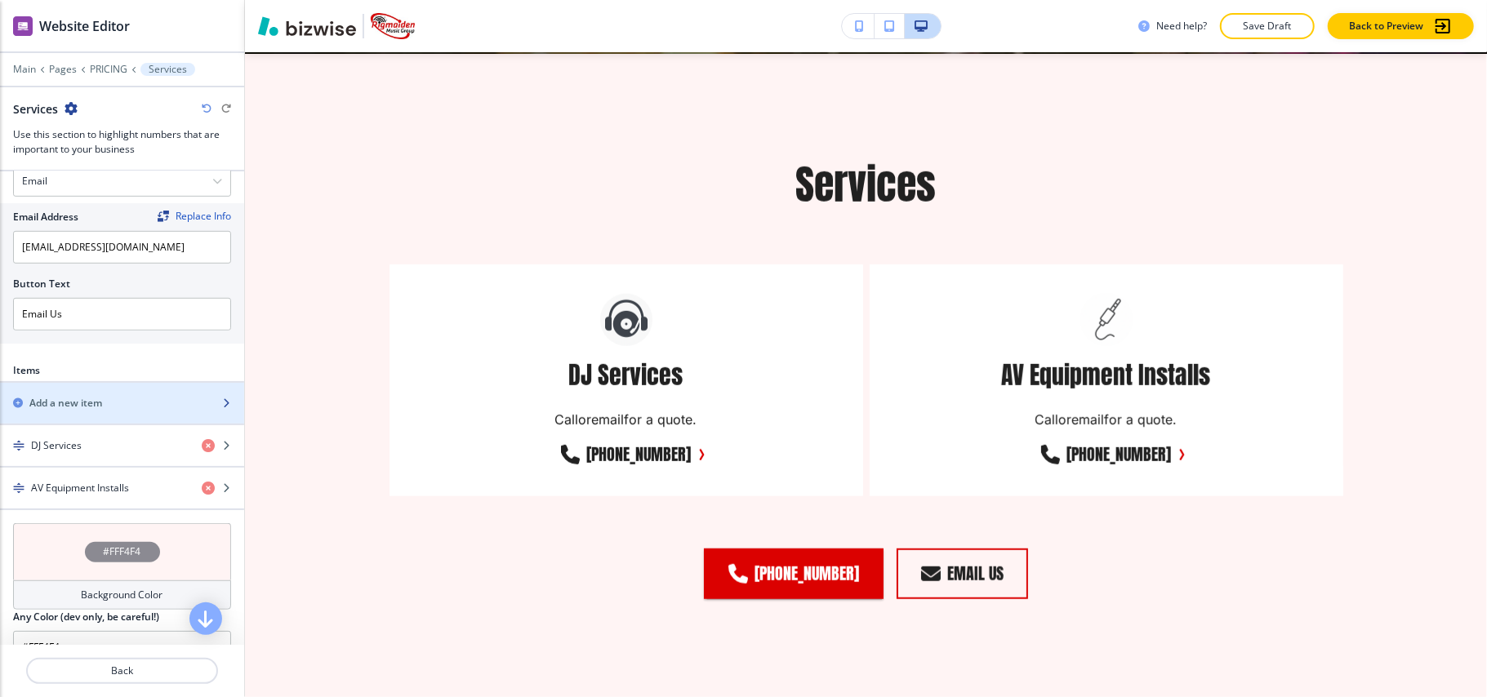
click at [79, 396] on div "button" at bounding box center [122, 389] width 244 height 13
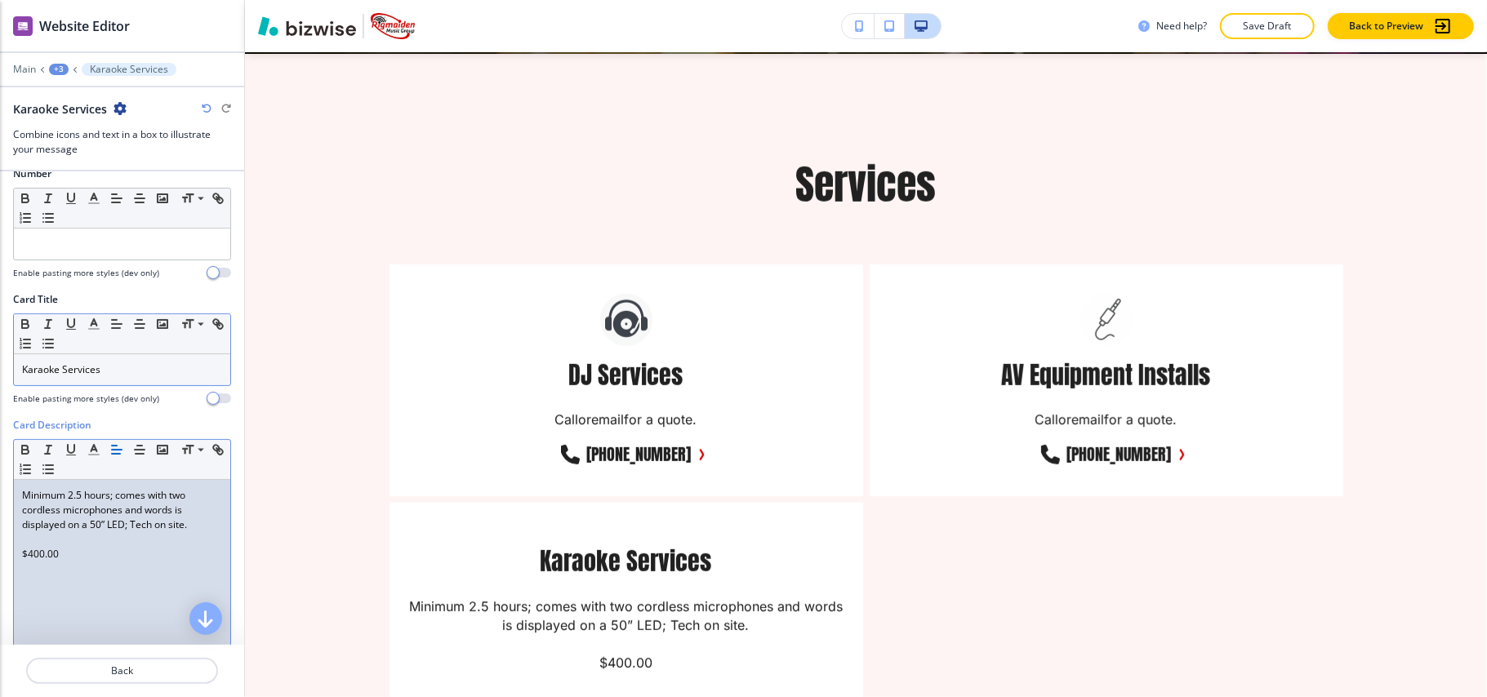
scroll to position [217, 0]
drag, startPoint x: 69, startPoint y: 557, endPoint x: 0, endPoint y: 557, distance: 69.4
click at [0, 557] on div "Card Description Small Normal Large Huge Minimum 2.5 hours; comes with two cord…" at bounding box center [122, 570] width 244 height 307
drag, startPoint x: 66, startPoint y: 557, endPoint x: 39, endPoint y: 564, distance: 27.7
click at [31, 565] on div "Minimum 2.5 hours; comes with two cordless microphones and words is displayed o…" at bounding box center [122, 585] width 216 height 212
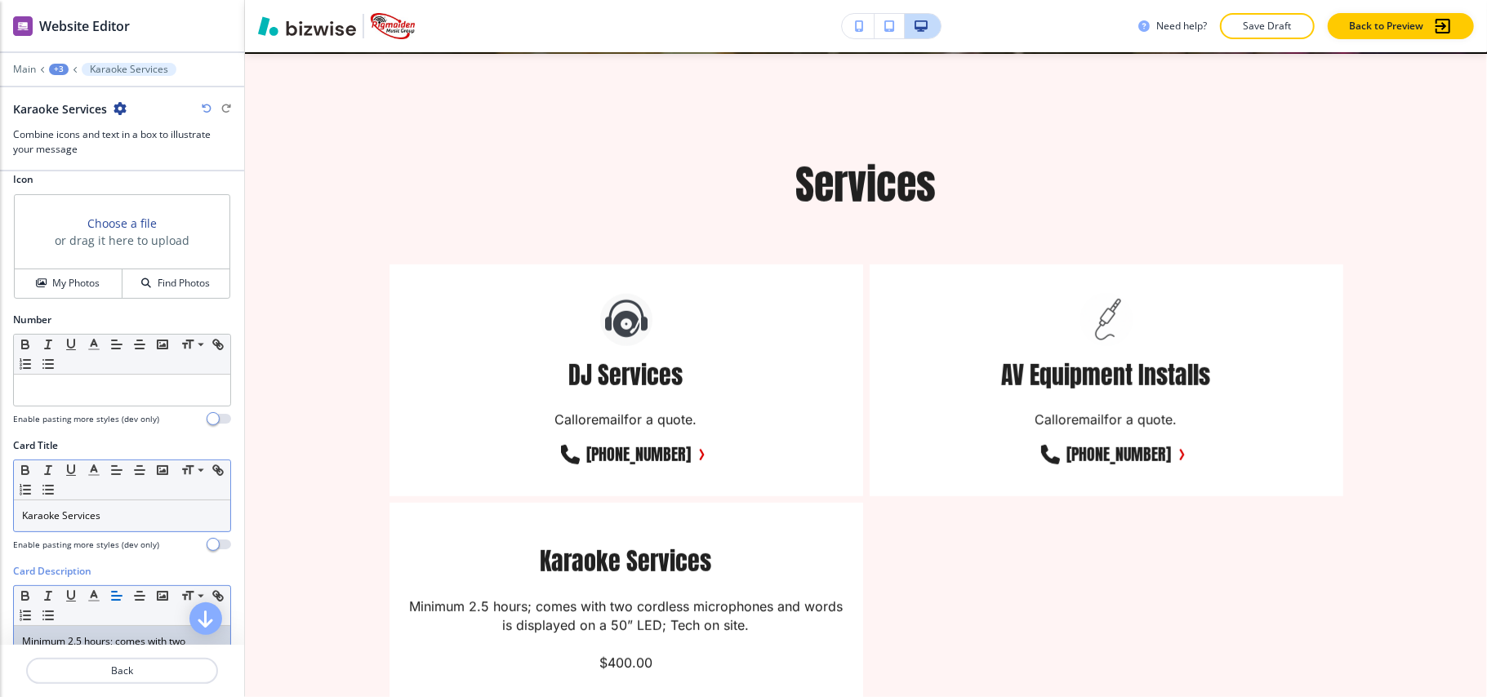
scroll to position [0, 0]
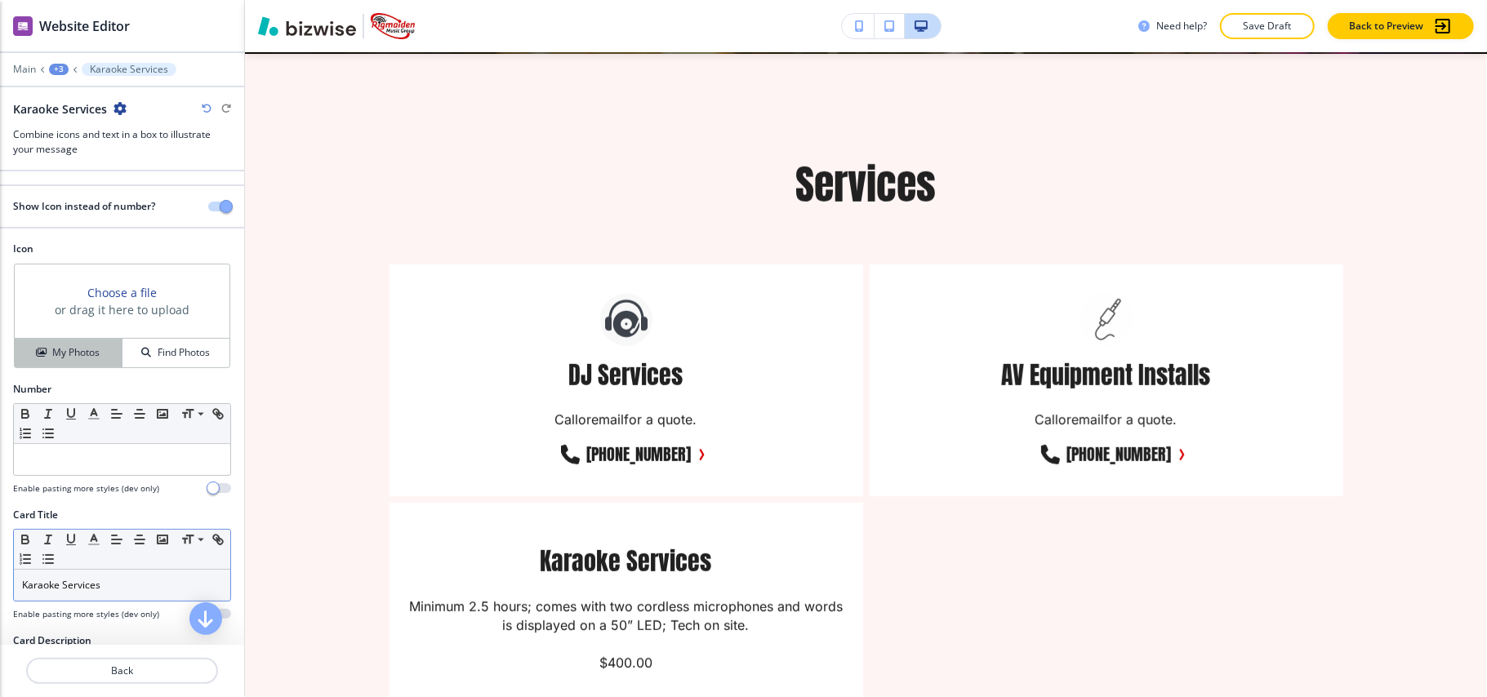
click at [72, 350] on h4 "My Photos" at bounding box center [75, 352] width 47 height 15
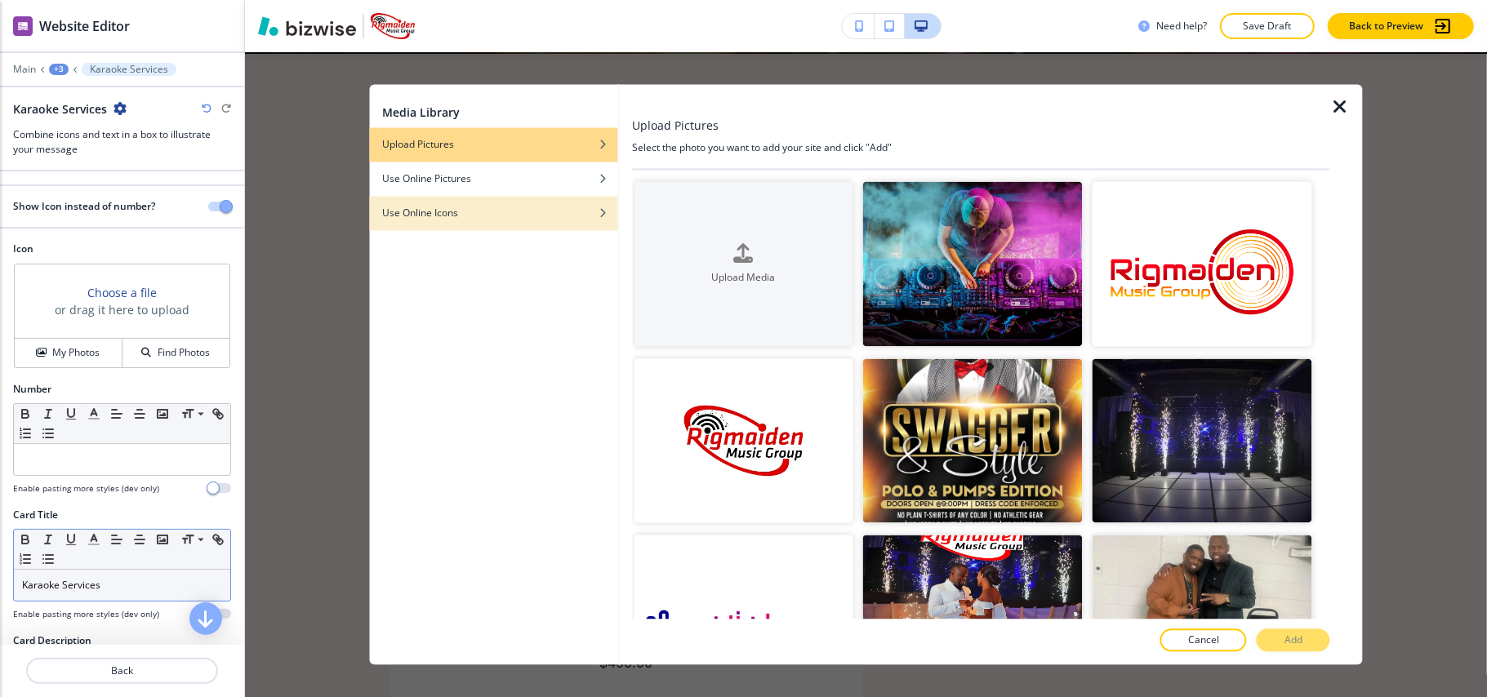
click at [482, 222] on div "button" at bounding box center [493, 226] width 248 height 10
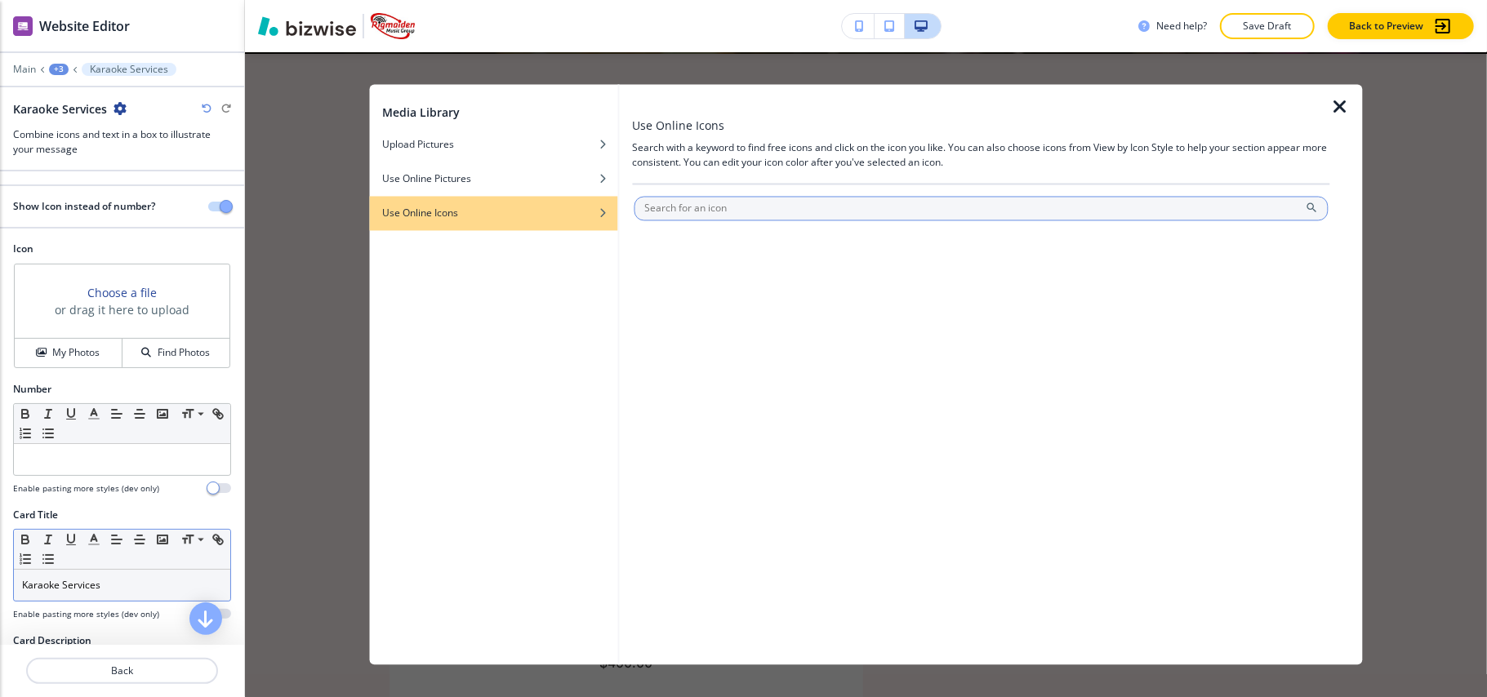
click at [688, 221] on input "text" at bounding box center [981, 209] width 695 height 25
type input "microphone"
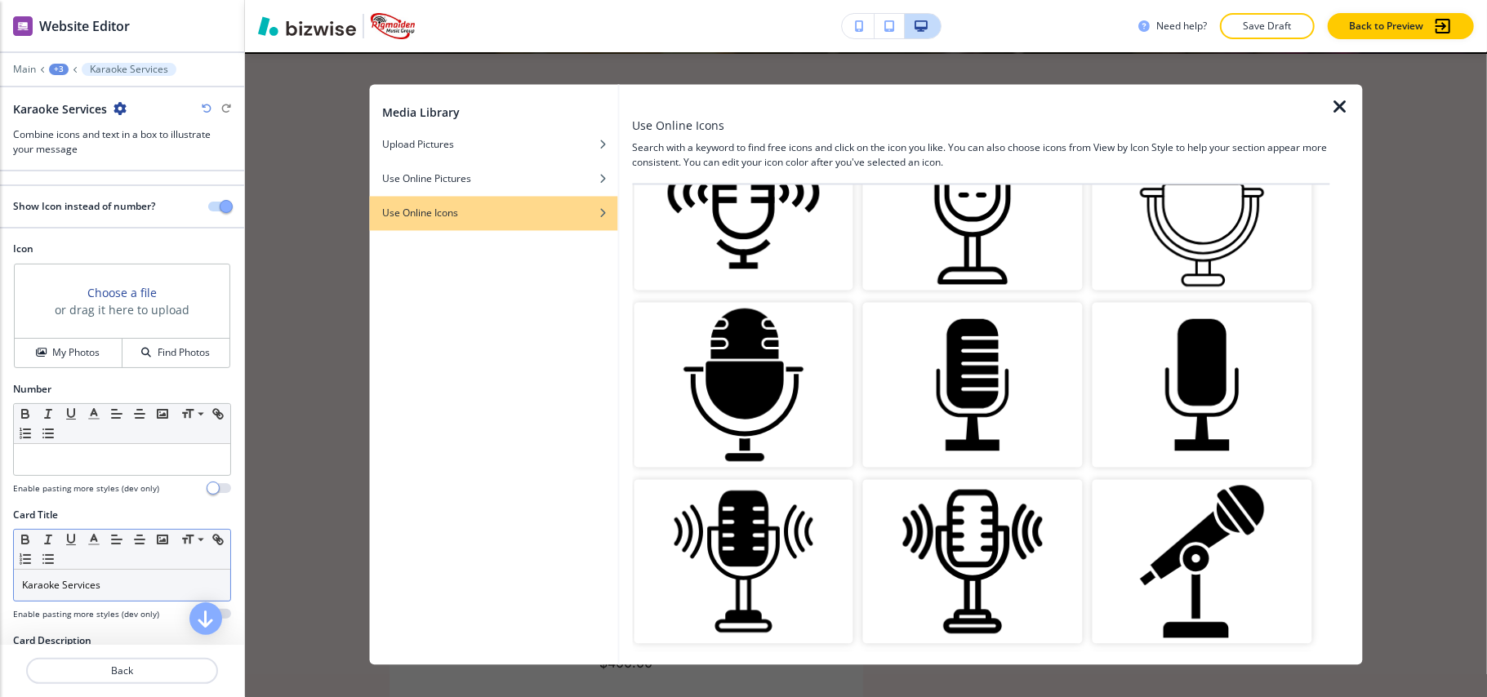
scroll to position [762, 0]
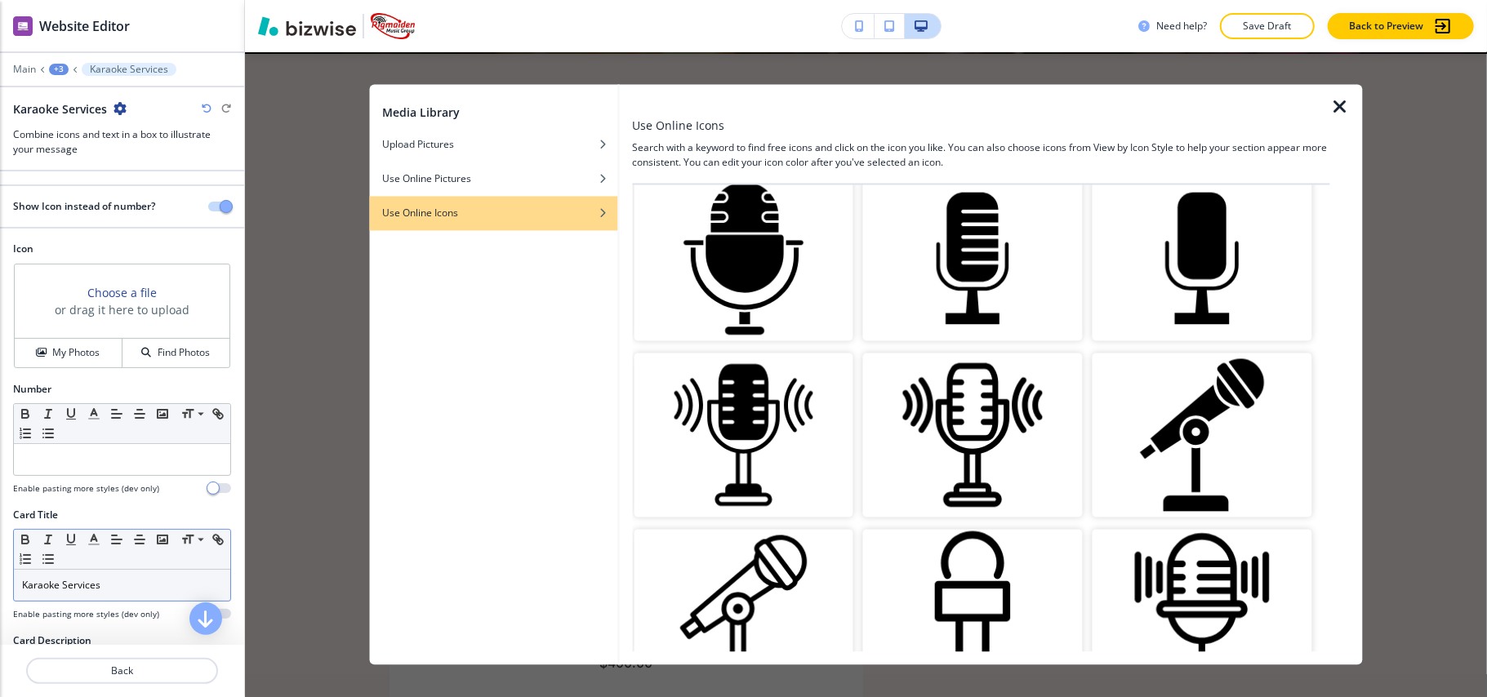
click at [1194, 413] on img "button" at bounding box center [1203, 435] width 220 height 165
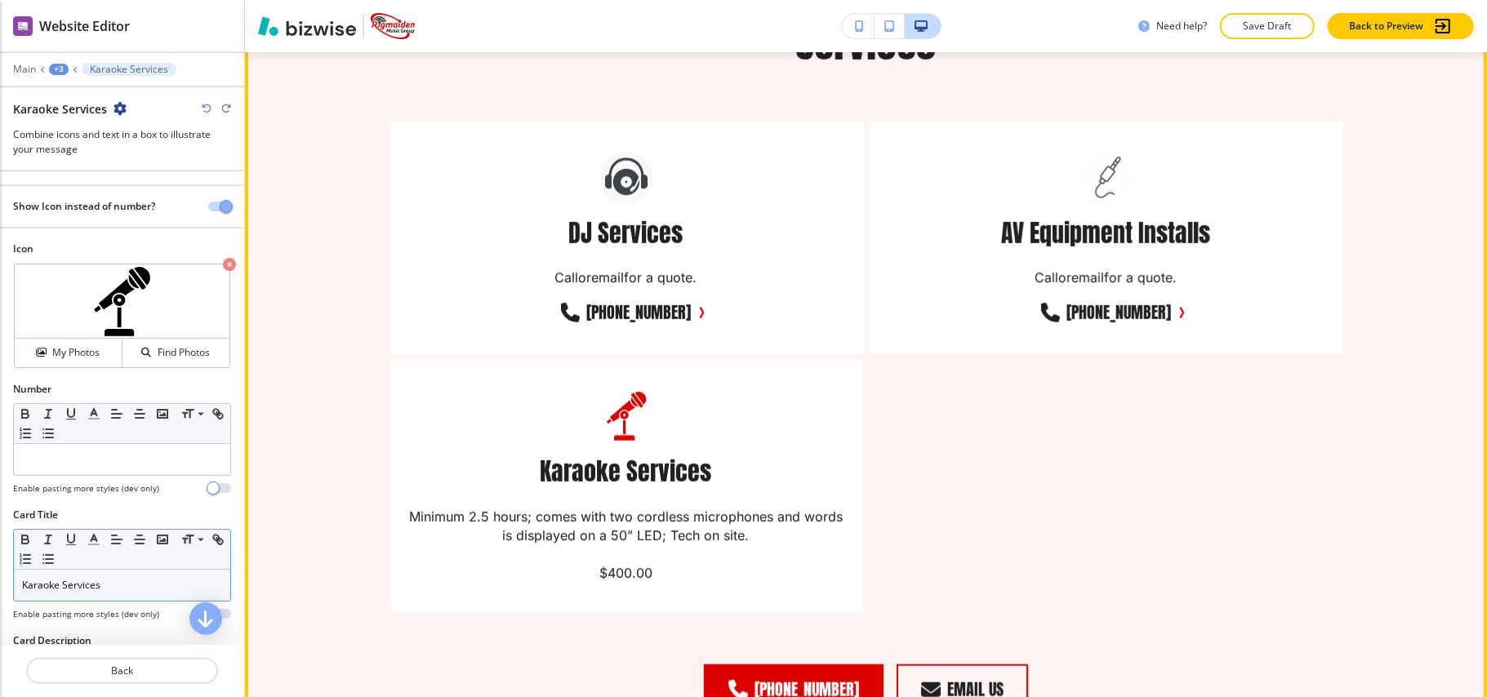
scroll to position [896, 0]
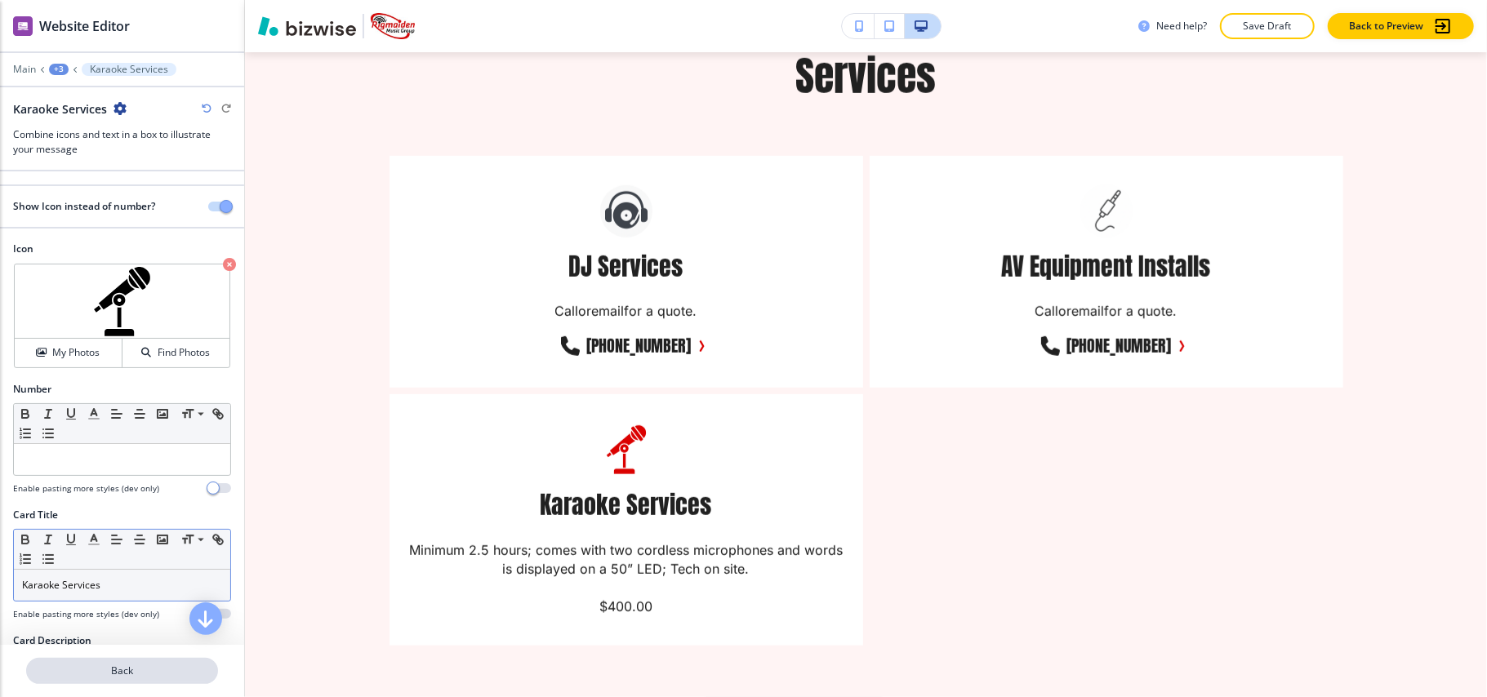
click at [105, 663] on button "Back" at bounding box center [122, 671] width 192 height 26
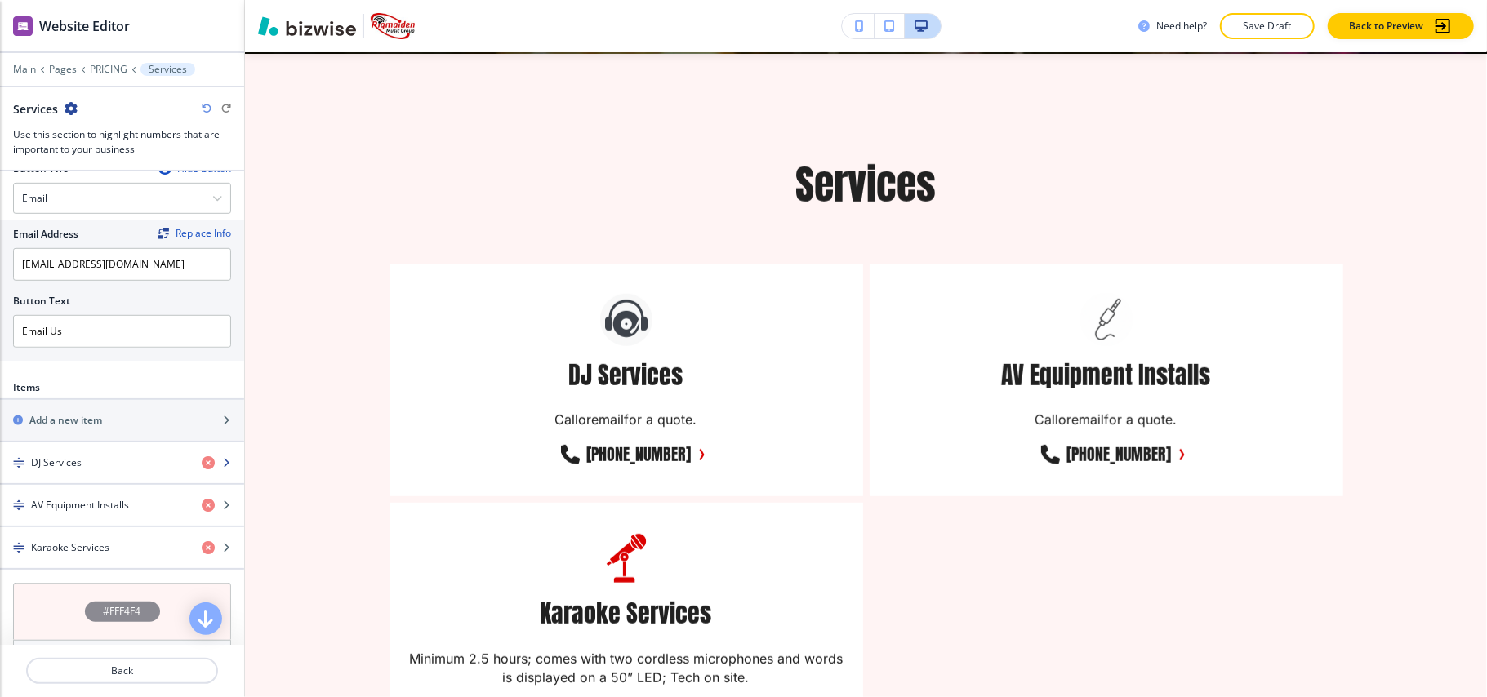
scroll to position [762, 0]
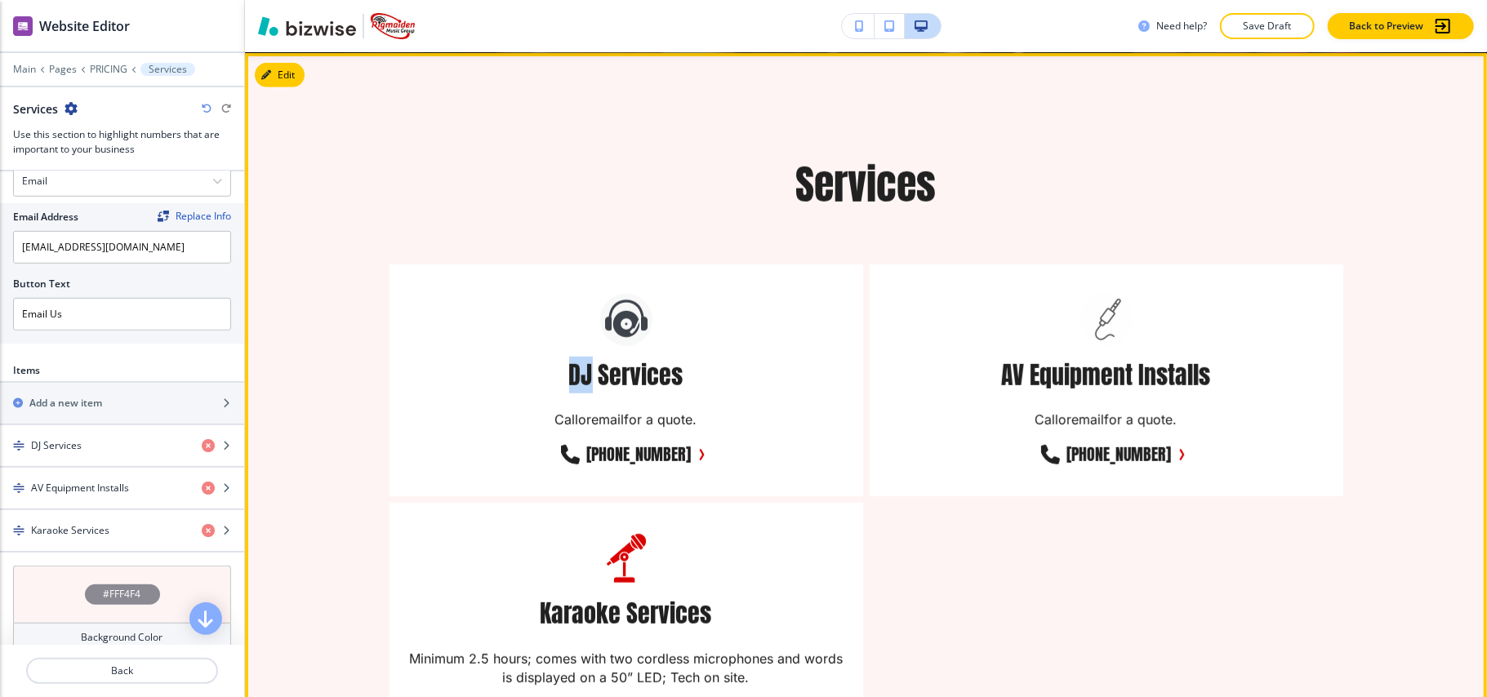
drag, startPoint x: 550, startPoint y: 372, endPoint x: 586, endPoint y: 372, distance: 35.9
click at [586, 372] on div "DJ Services Call or email for a quote. (318) 614-7466" at bounding box center [627, 381] width 474 height 233
copy h5 "DJ"
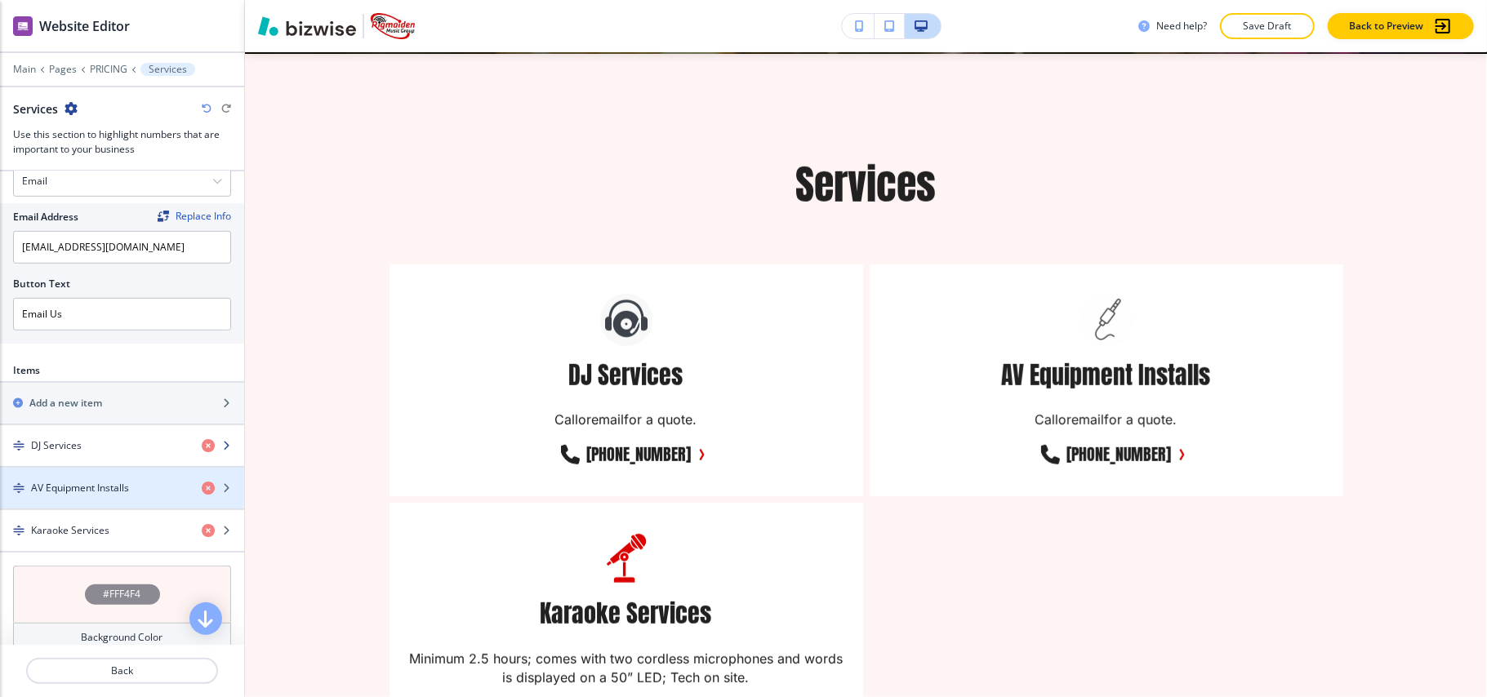
click at [88, 461] on div "button" at bounding box center [122, 459] width 244 height 13
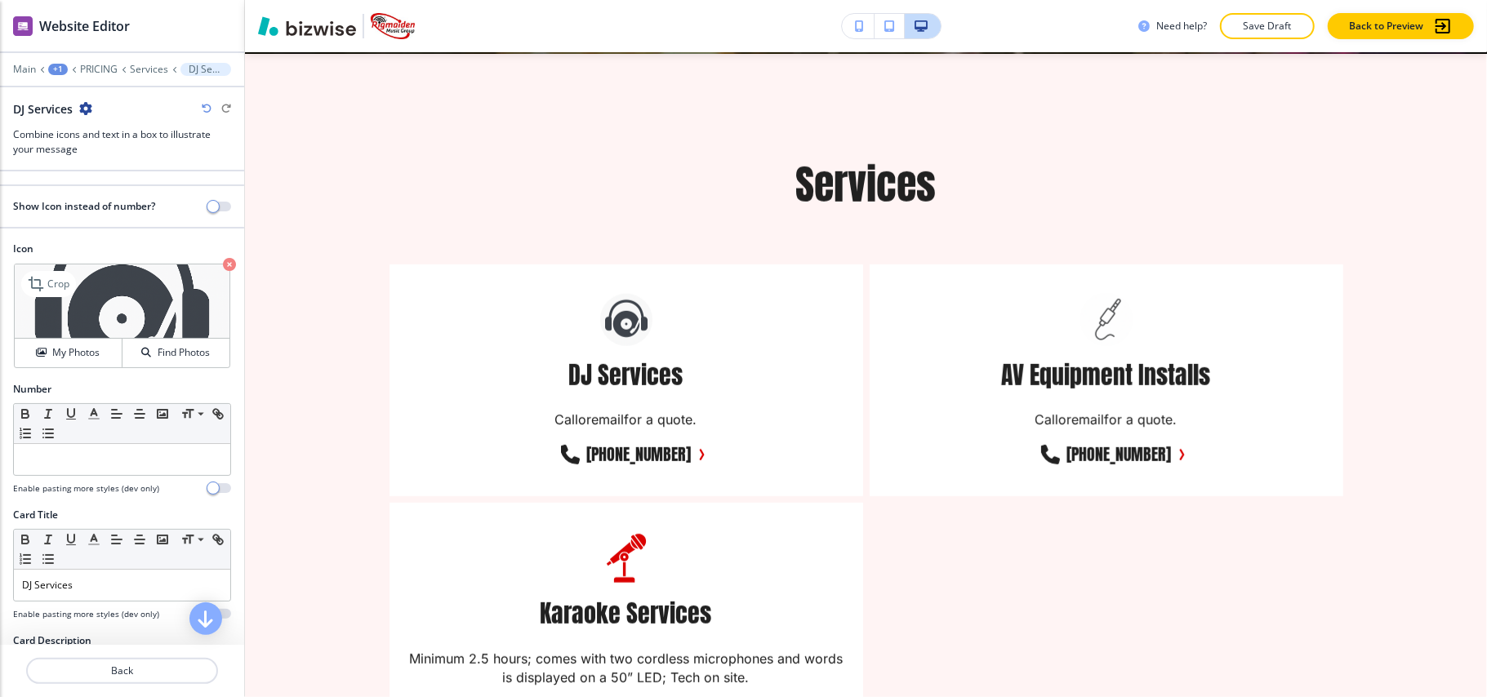
click at [223, 261] on icon "button" at bounding box center [229, 264] width 13 height 13
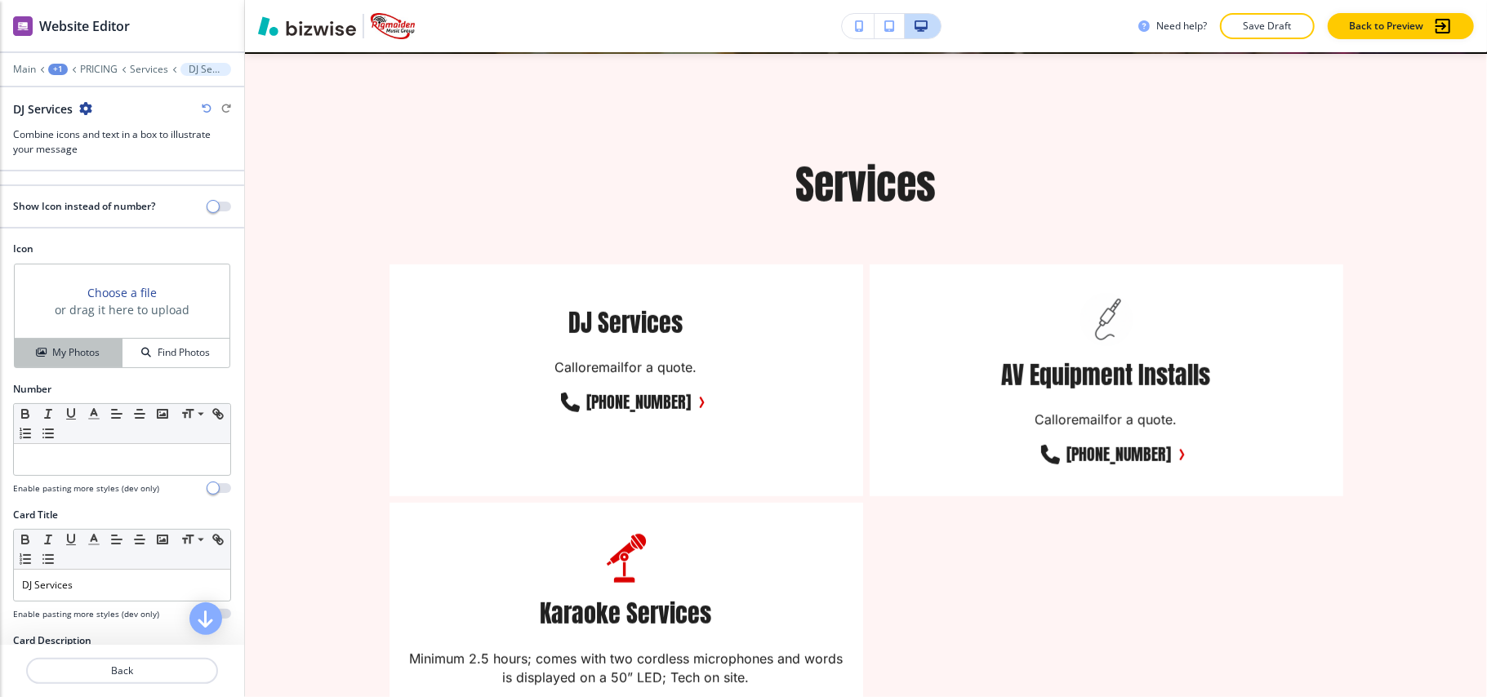
click at [79, 354] on h4 "My Photos" at bounding box center [75, 352] width 47 height 15
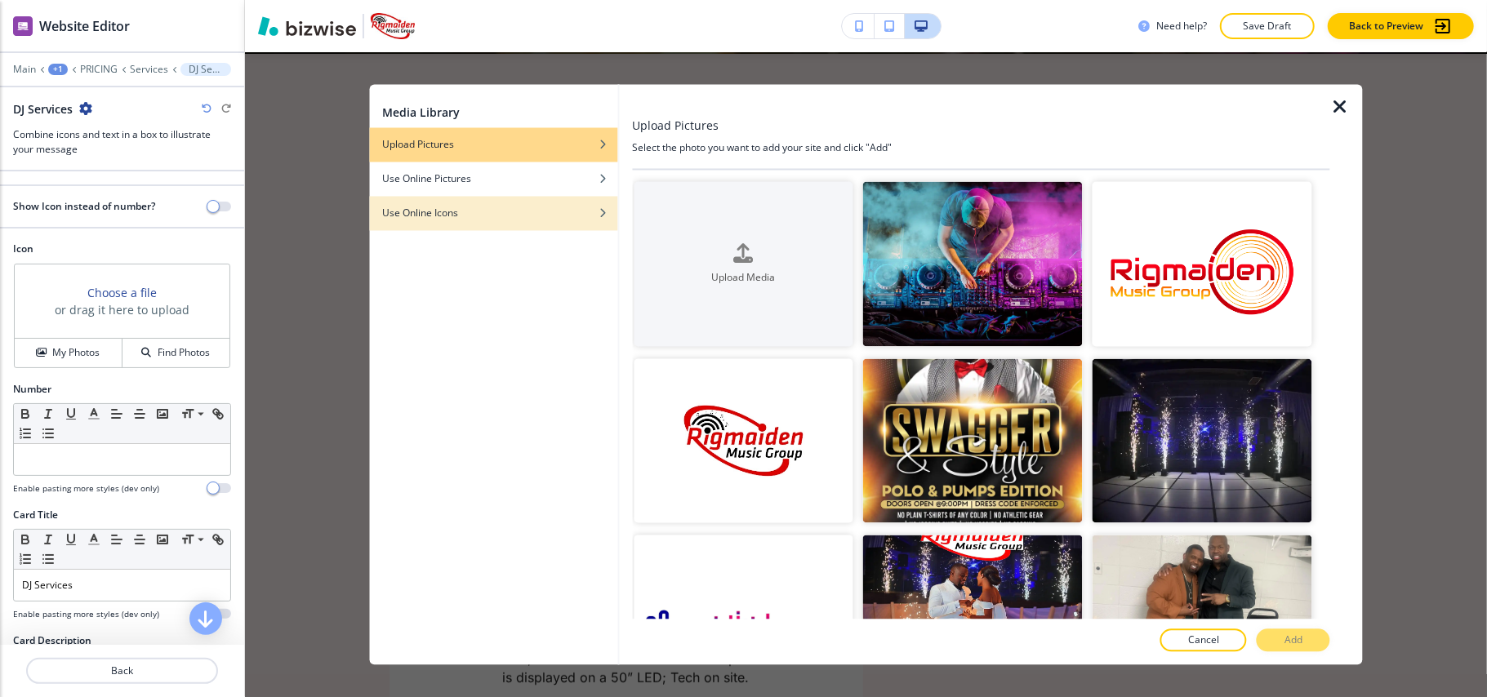
click at [517, 197] on div "button" at bounding box center [493, 202] width 248 height 10
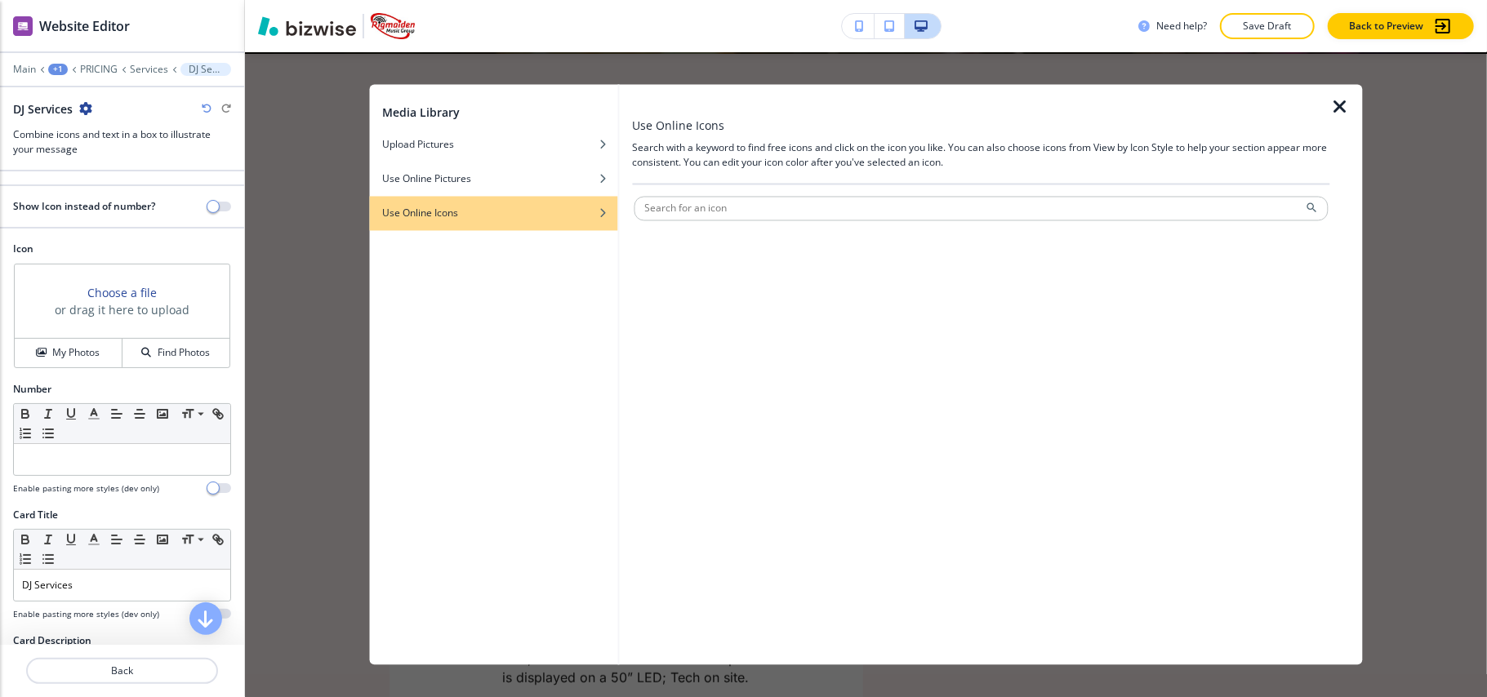
click at [664, 193] on div at bounding box center [981, 190] width 698 height 10
click at [693, 204] on input "text" at bounding box center [981, 209] width 695 height 25
paste input "DJ"
type input "DJ"
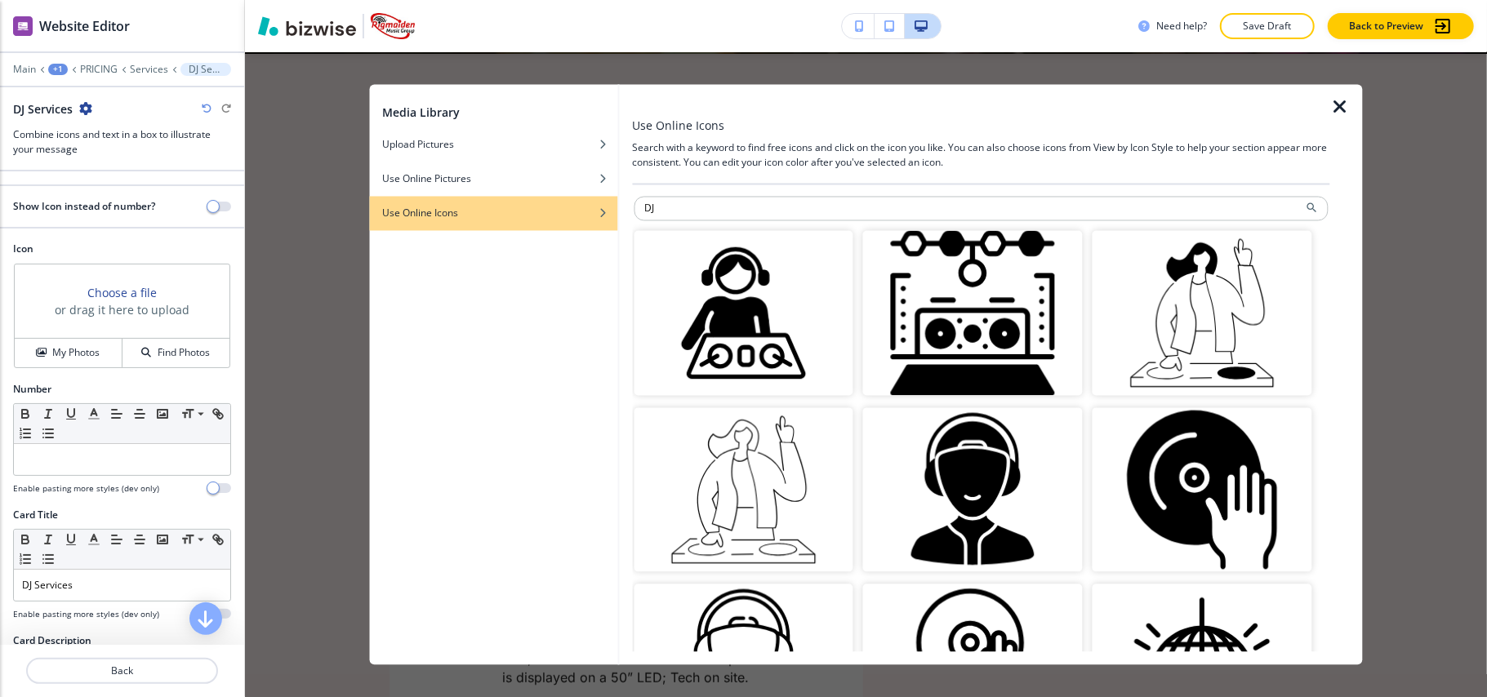
click at [740, 279] on img "button" at bounding box center [744, 313] width 220 height 165
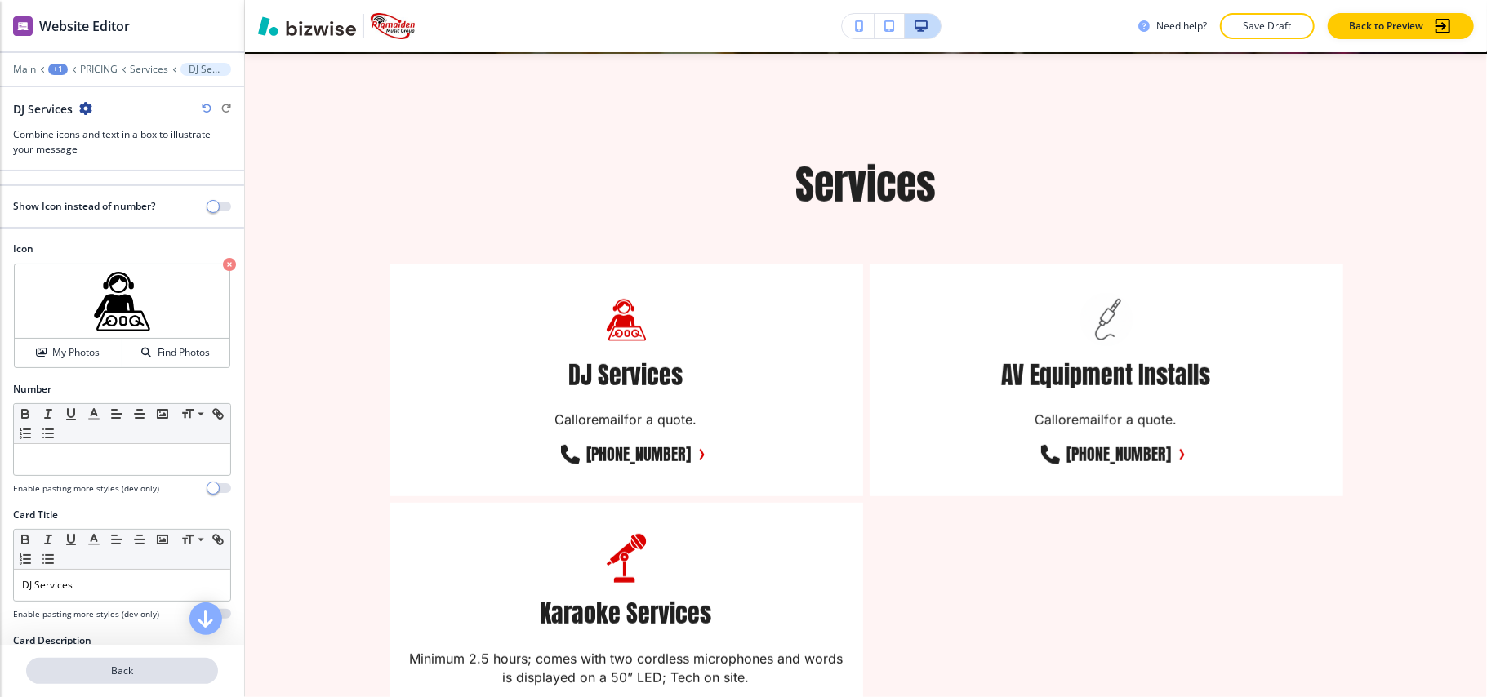
click at [118, 674] on p "Back" at bounding box center [122, 671] width 189 height 15
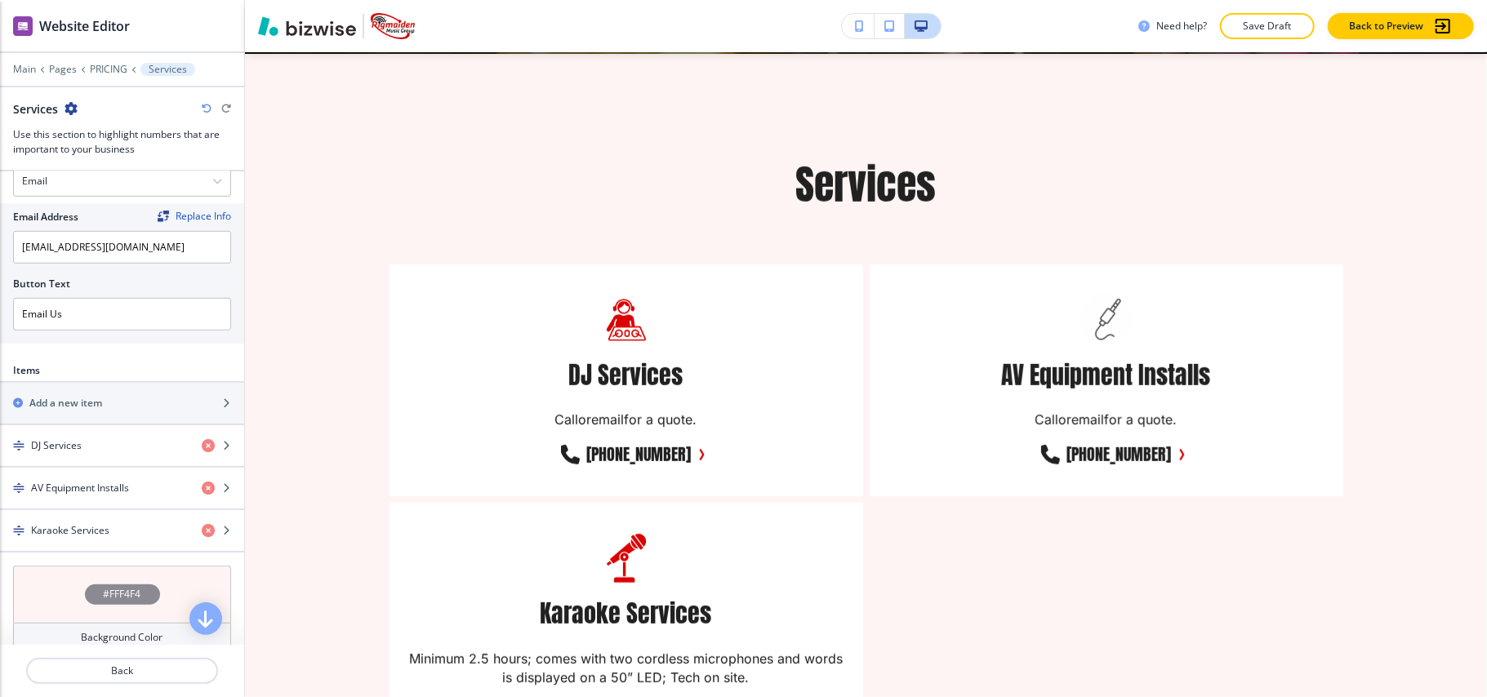
scroll to position [871, 0]
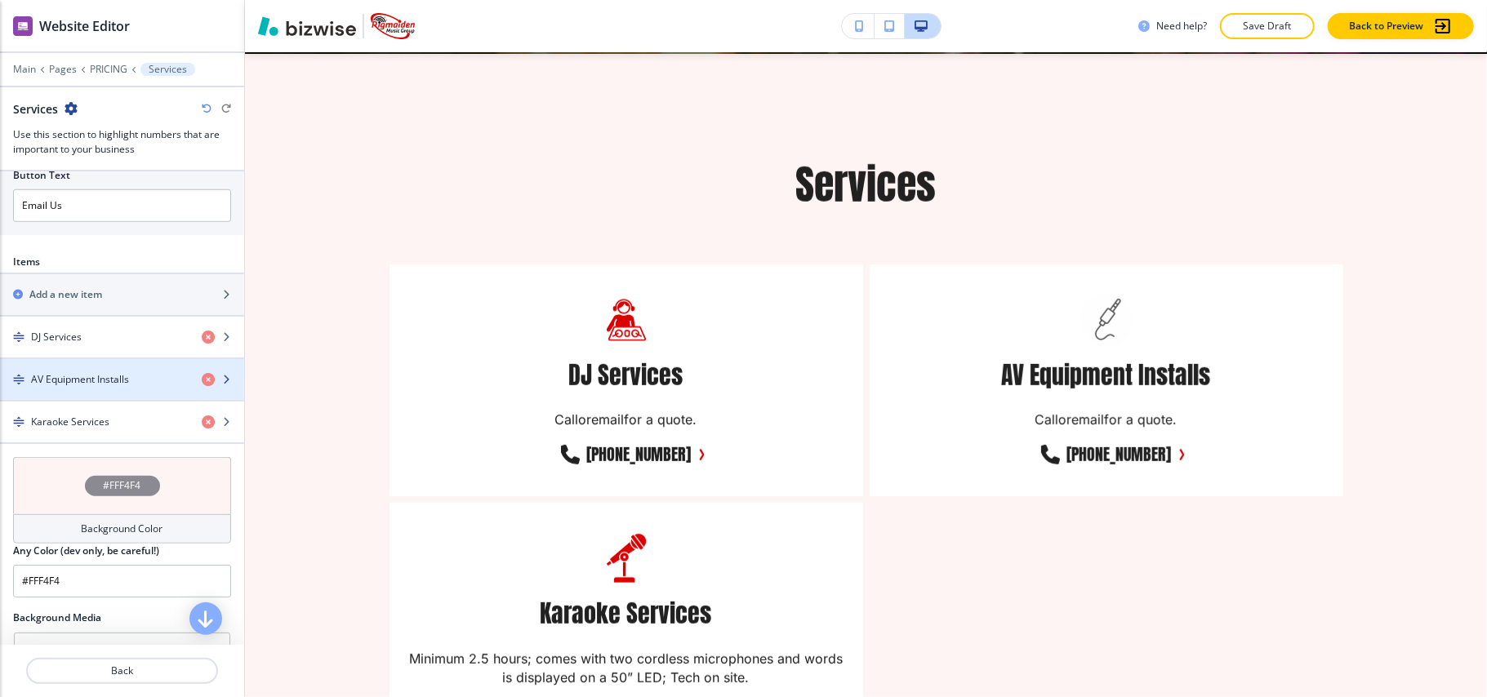
click at [93, 370] on div "button" at bounding box center [122, 365] width 244 height 13
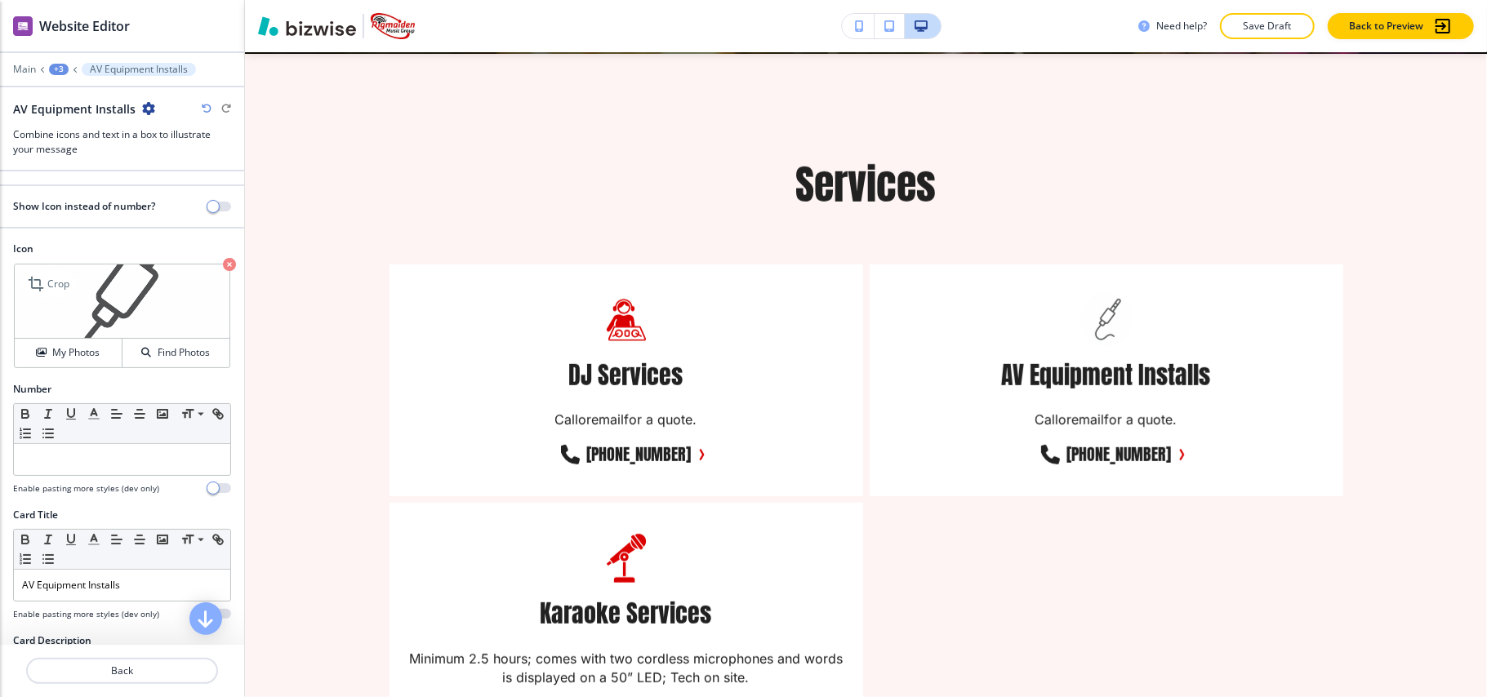
click at [223, 263] on icon "button" at bounding box center [229, 264] width 13 height 13
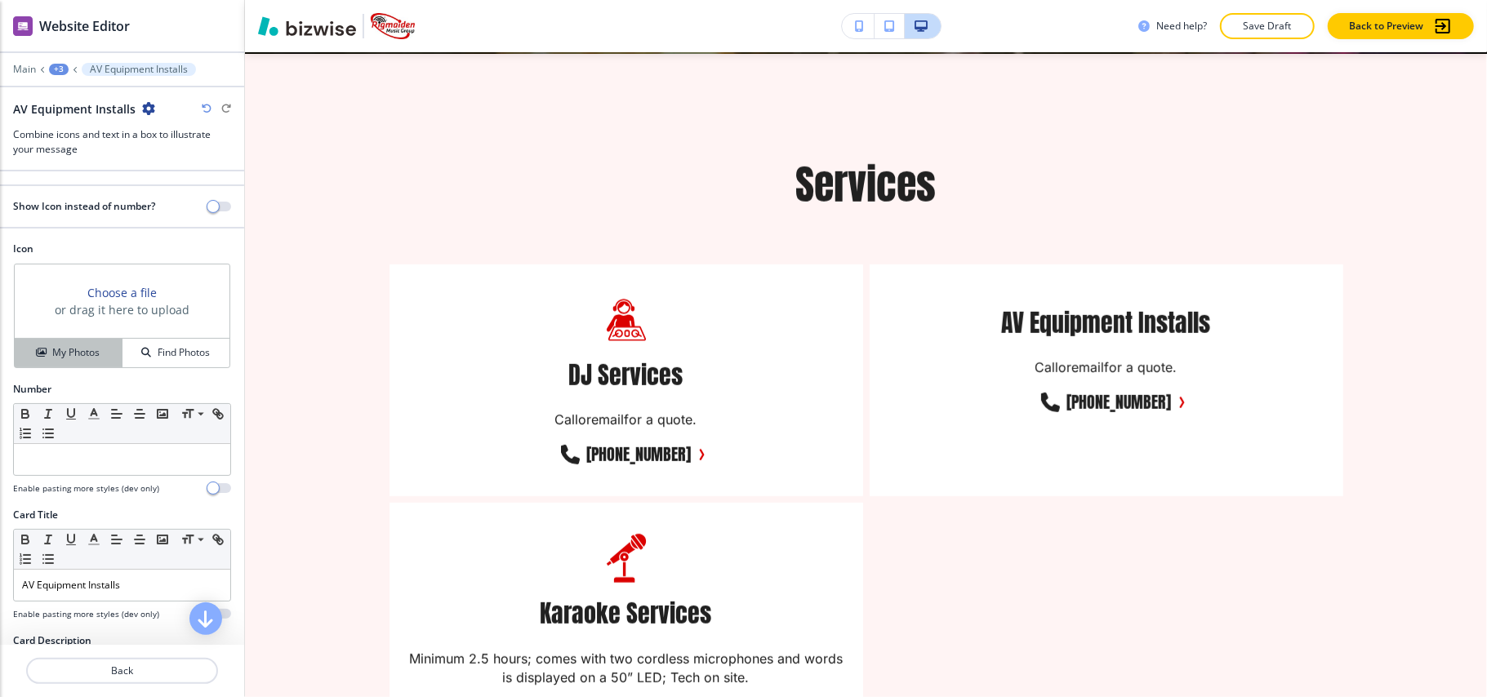
click at [42, 359] on div "My Photos" at bounding box center [68, 352] width 107 height 15
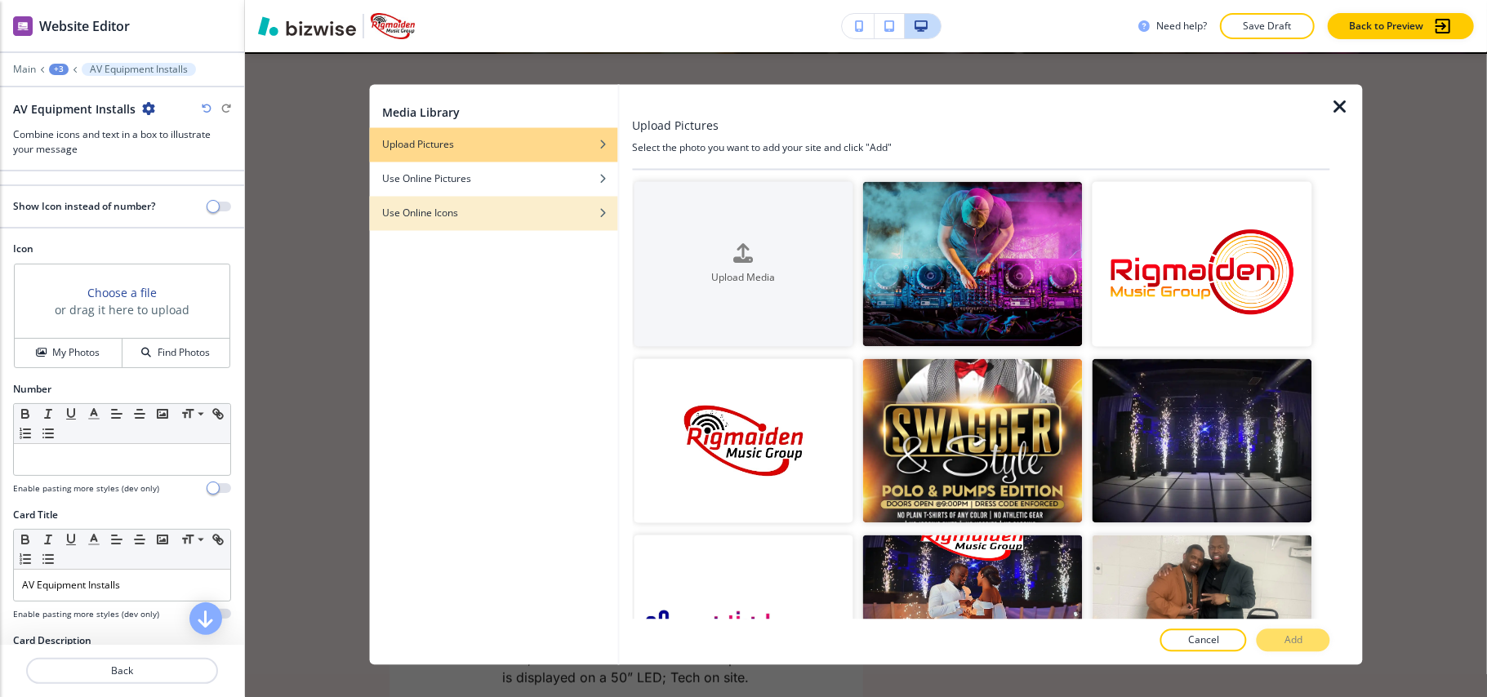
click at [500, 216] on div "Use Online Icons" at bounding box center [493, 214] width 248 height 15
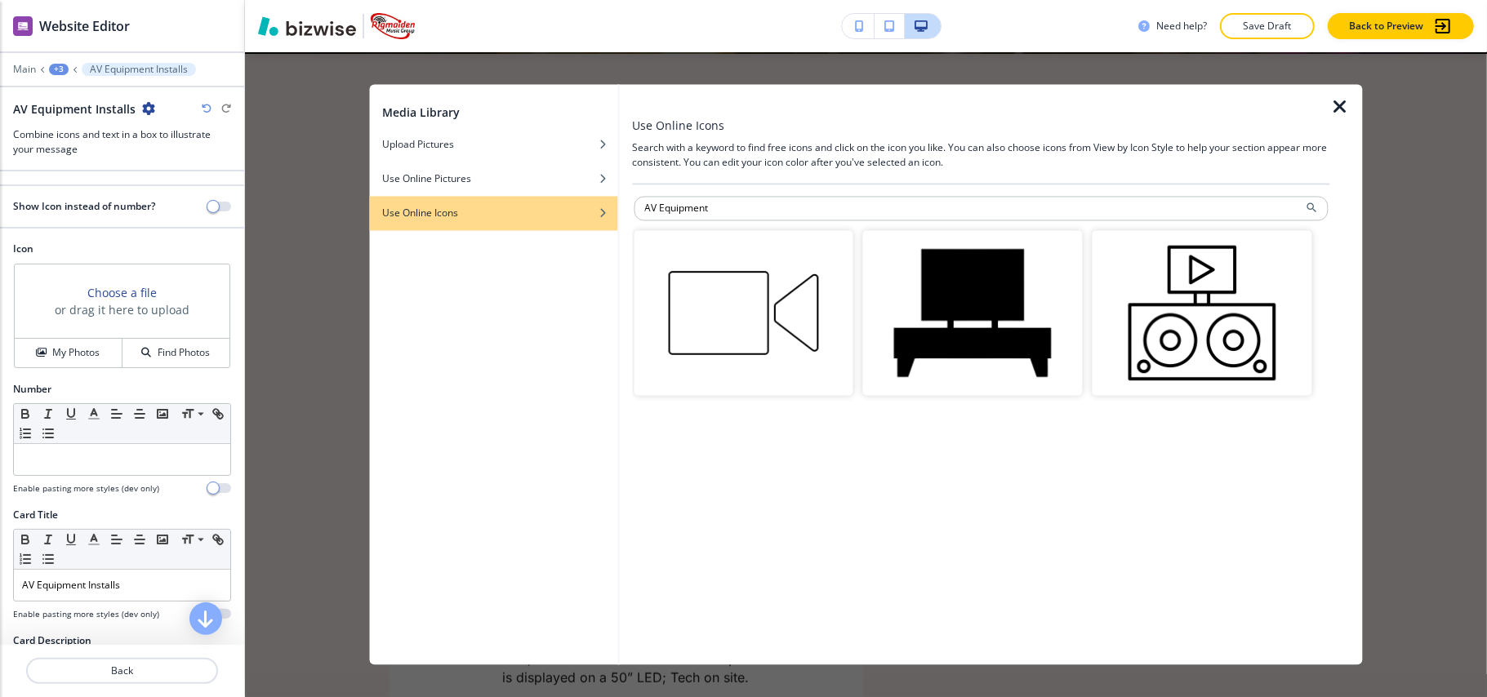
drag, startPoint x: 760, startPoint y: 214, endPoint x: 503, endPoint y: 200, distance: 256.8
click at [503, 200] on div "Media Library Upload Pictures Use Online Pictures Use Online Icons Use Online I…" at bounding box center [866, 375] width 994 height 581
type input "connector"
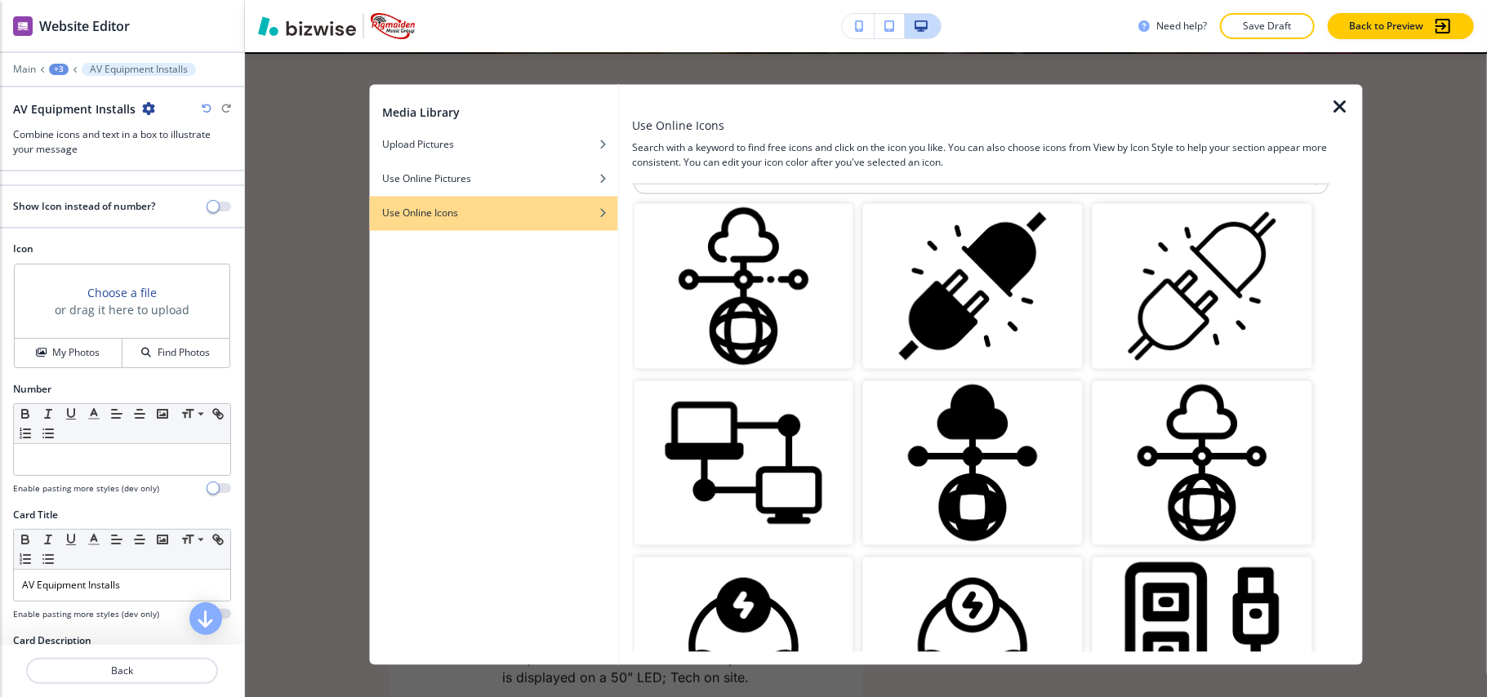
scroll to position [11, 0]
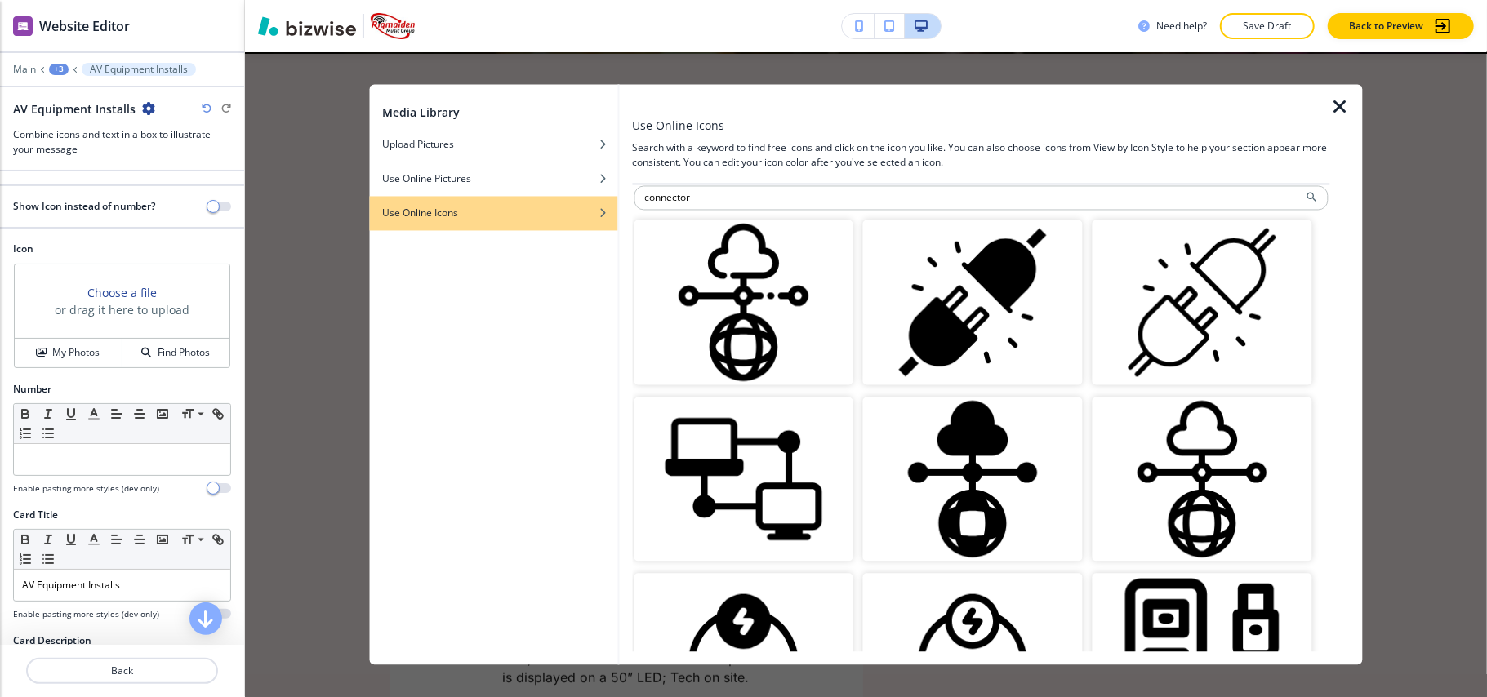
click at [990, 292] on img "button" at bounding box center [973, 303] width 220 height 165
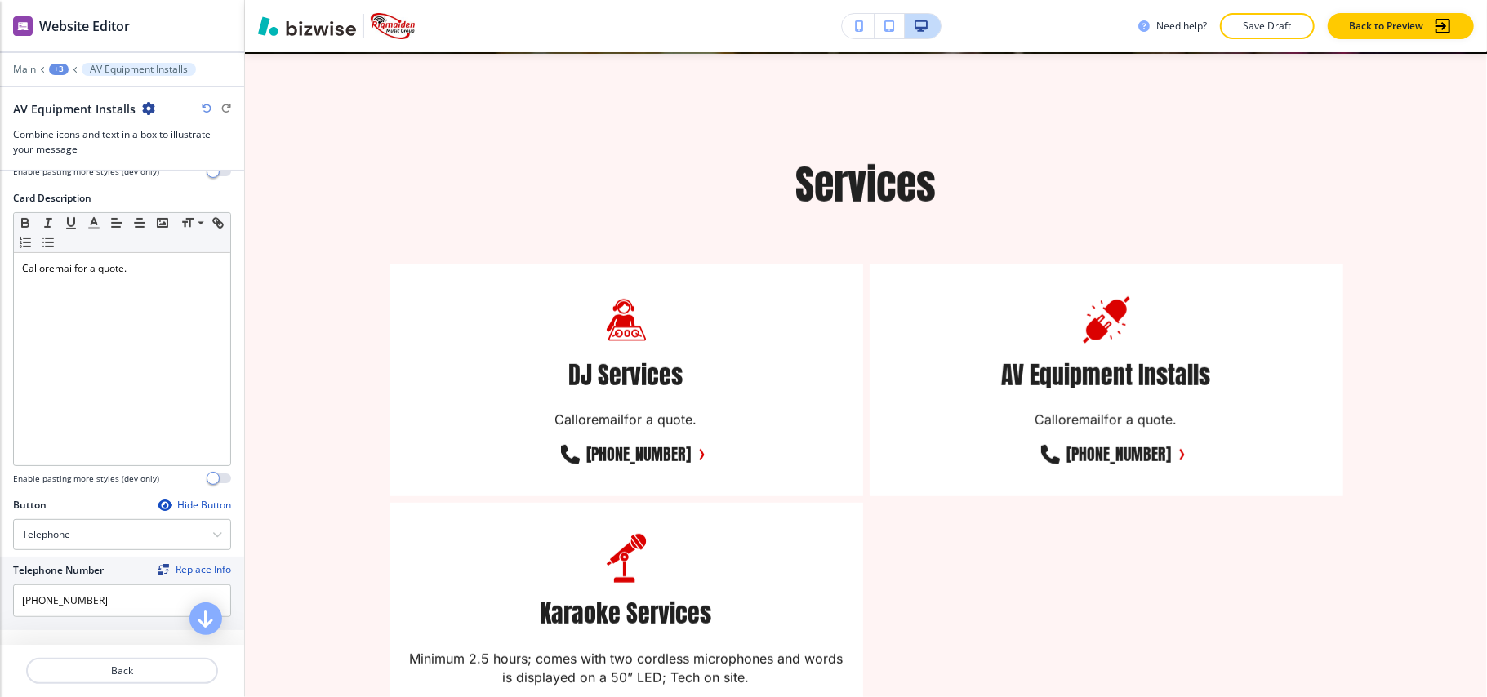
scroll to position [454, 0]
drag, startPoint x: 114, startPoint y: 595, endPoint x: 23, endPoint y: 585, distance: 92.1
click at [0, 593] on div "Telephone Number Replace Info (318) 614-7466" at bounding box center [122, 589] width 244 height 74
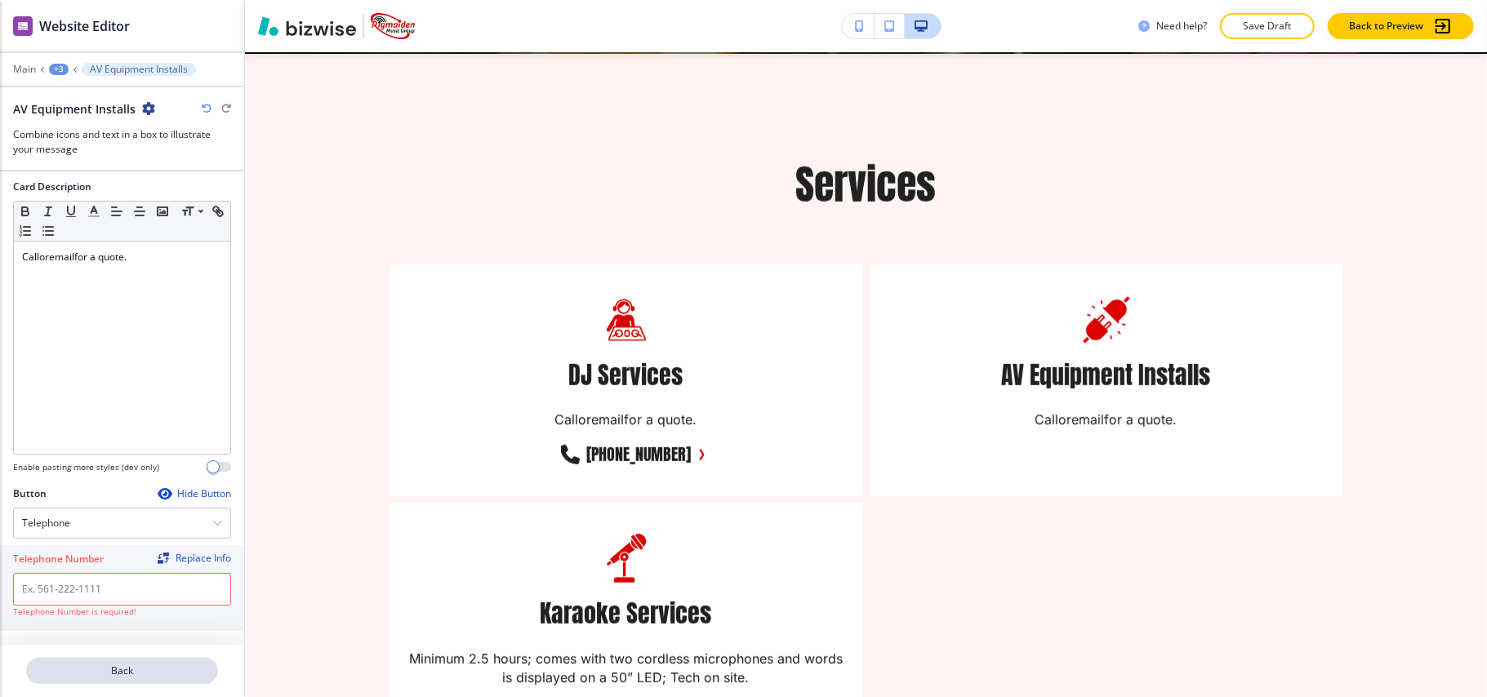
click at [128, 665] on p "Back" at bounding box center [122, 671] width 189 height 15
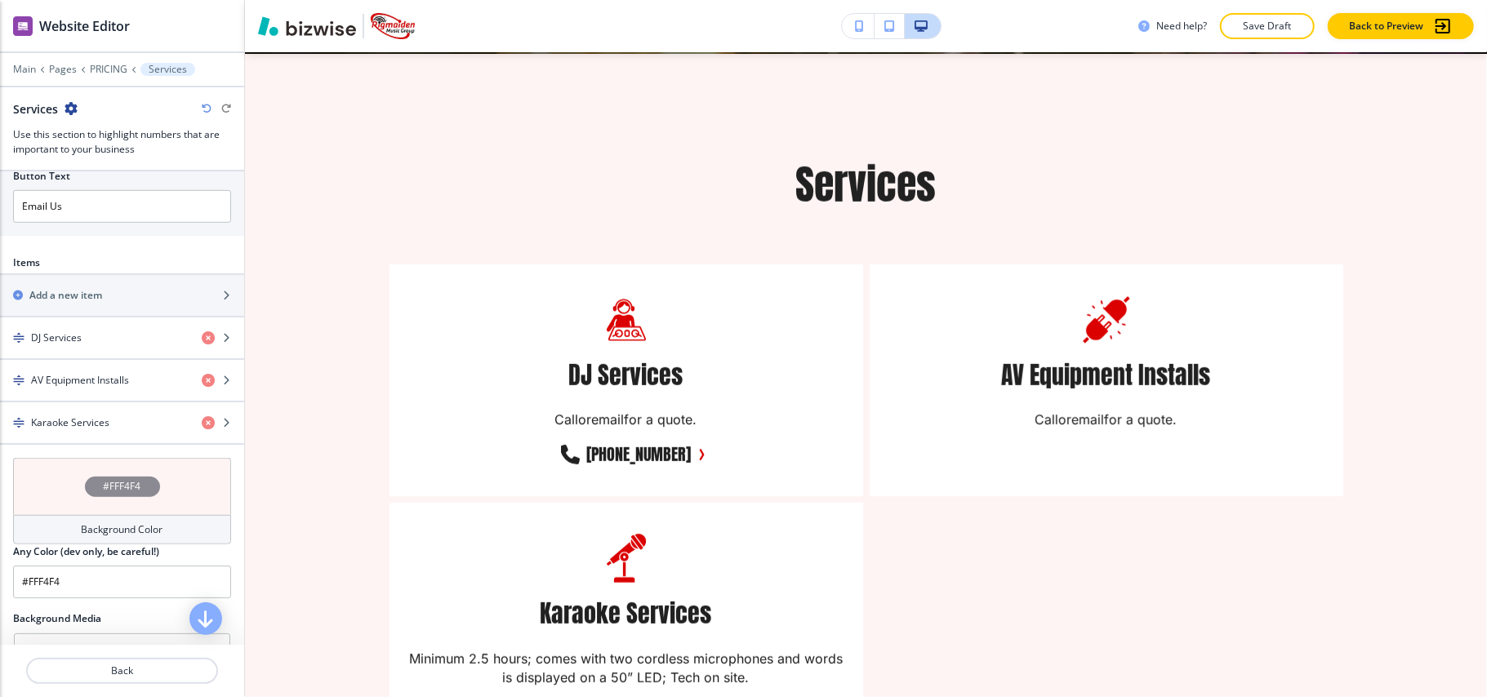
scroll to position [871, 0]
click at [88, 358] on div "button" at bounding box center [122, 351] width 244 height 13
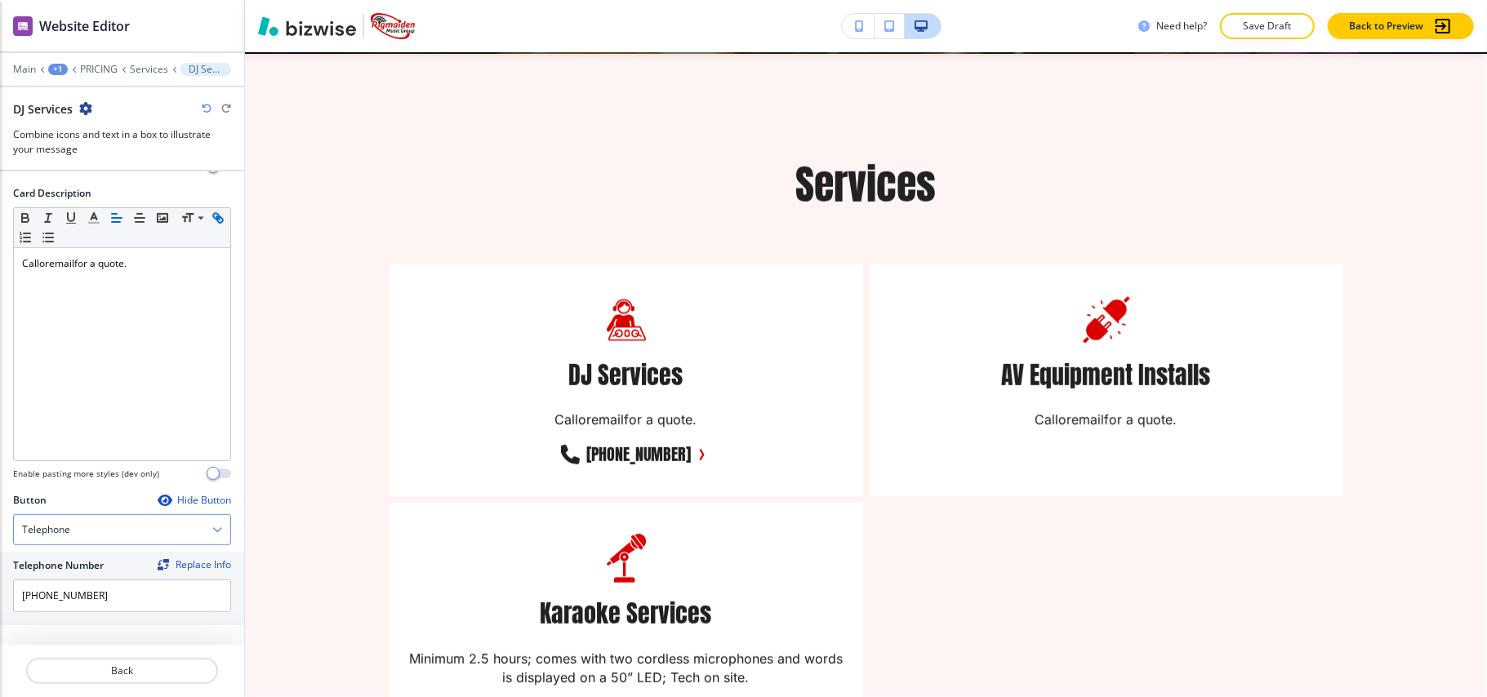
scroll to position [454, 0]
drag, startPoint x: 109, startPoint y: 599, endPoint x: 42, endPoint y: 622, distance: 71.0
click at [0, 595] on div "Telephone Number Replace Info (318) 614-7466" at bounding box center [122, 589] width 244 height 74
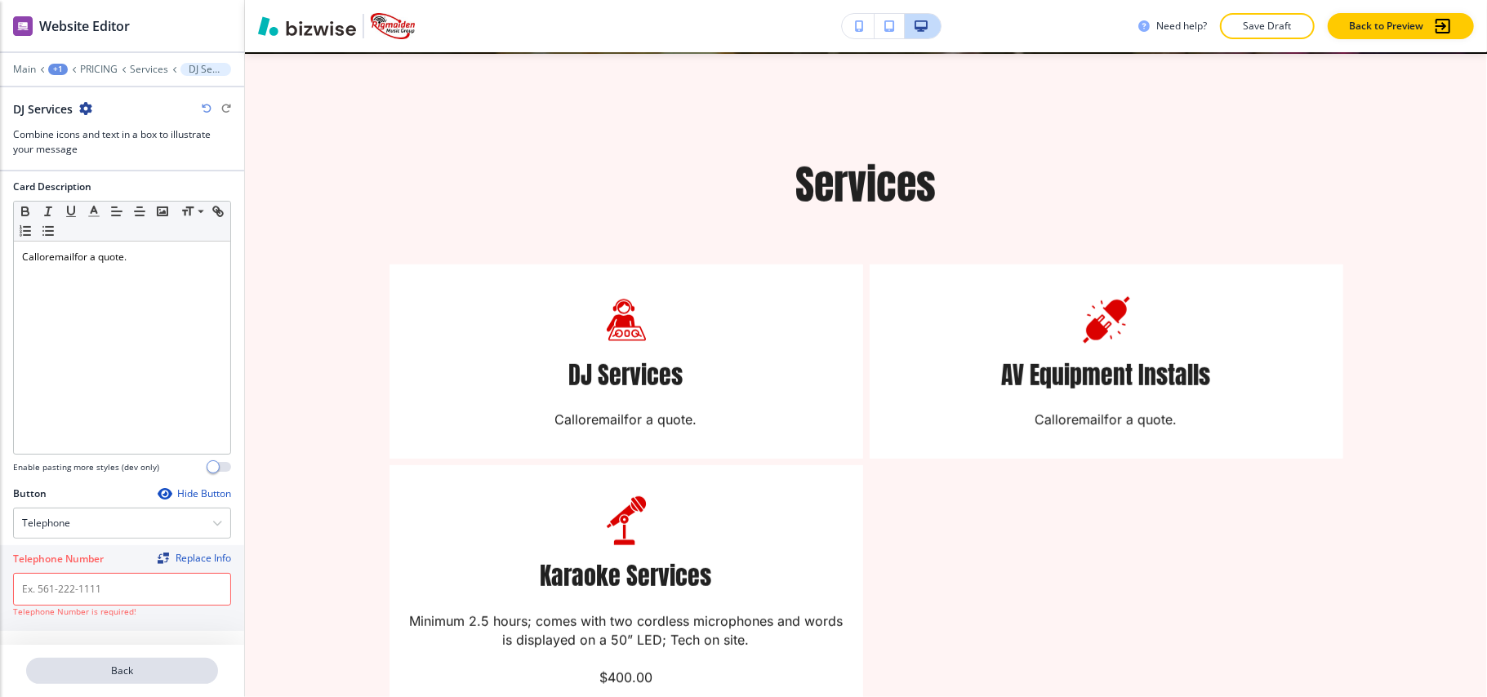
click at [162, 674] on p "Back" at bounding box center [122, 671] width 189 height 15
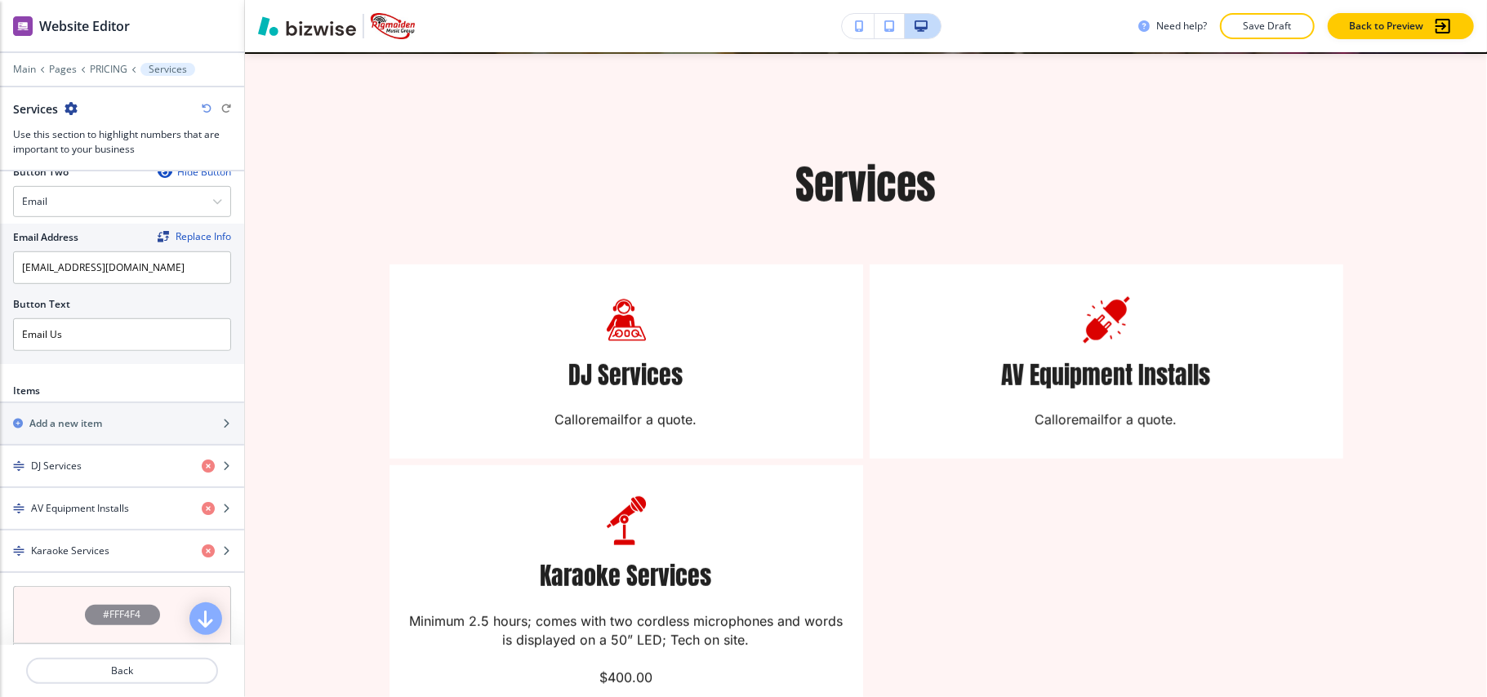
scroll to position [762, 0]
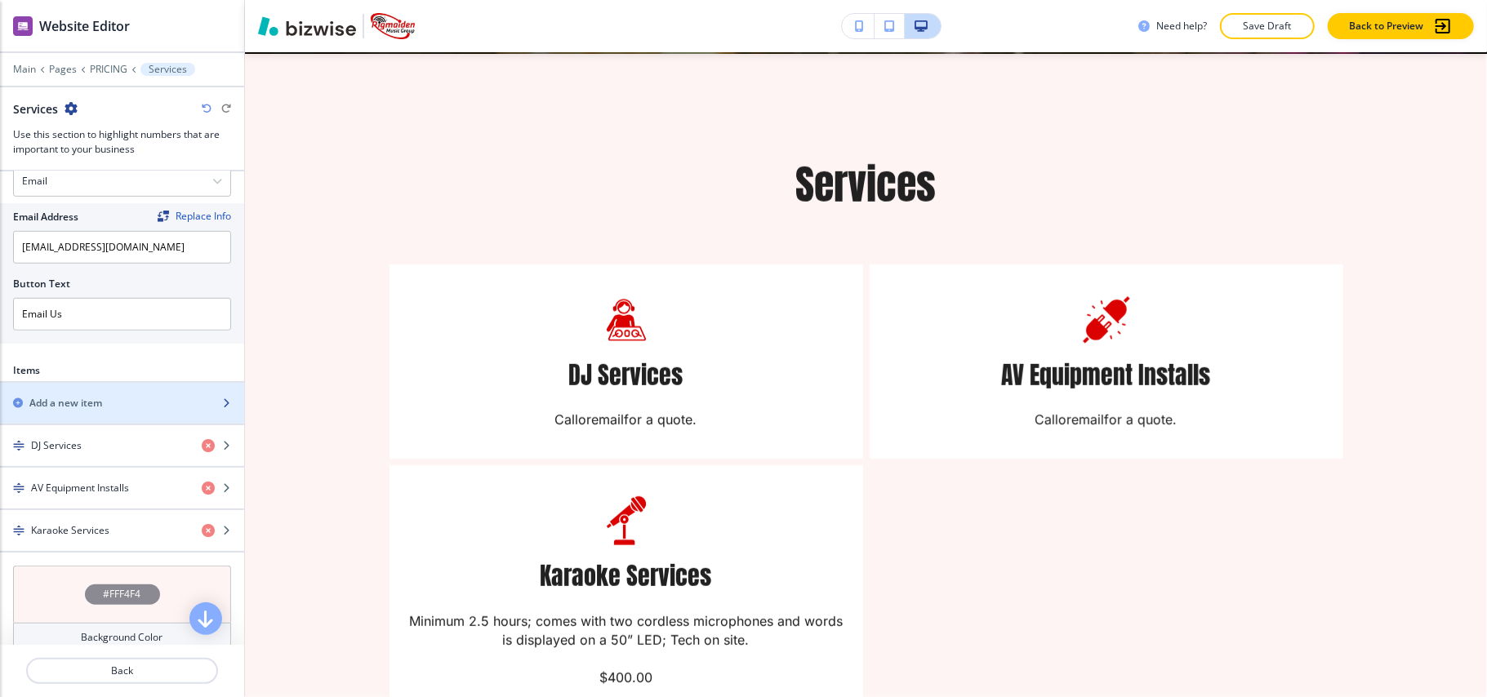
click at [86, 411] on h2 "Add a new item" at bounding box center [65, 403] width 73 height 15
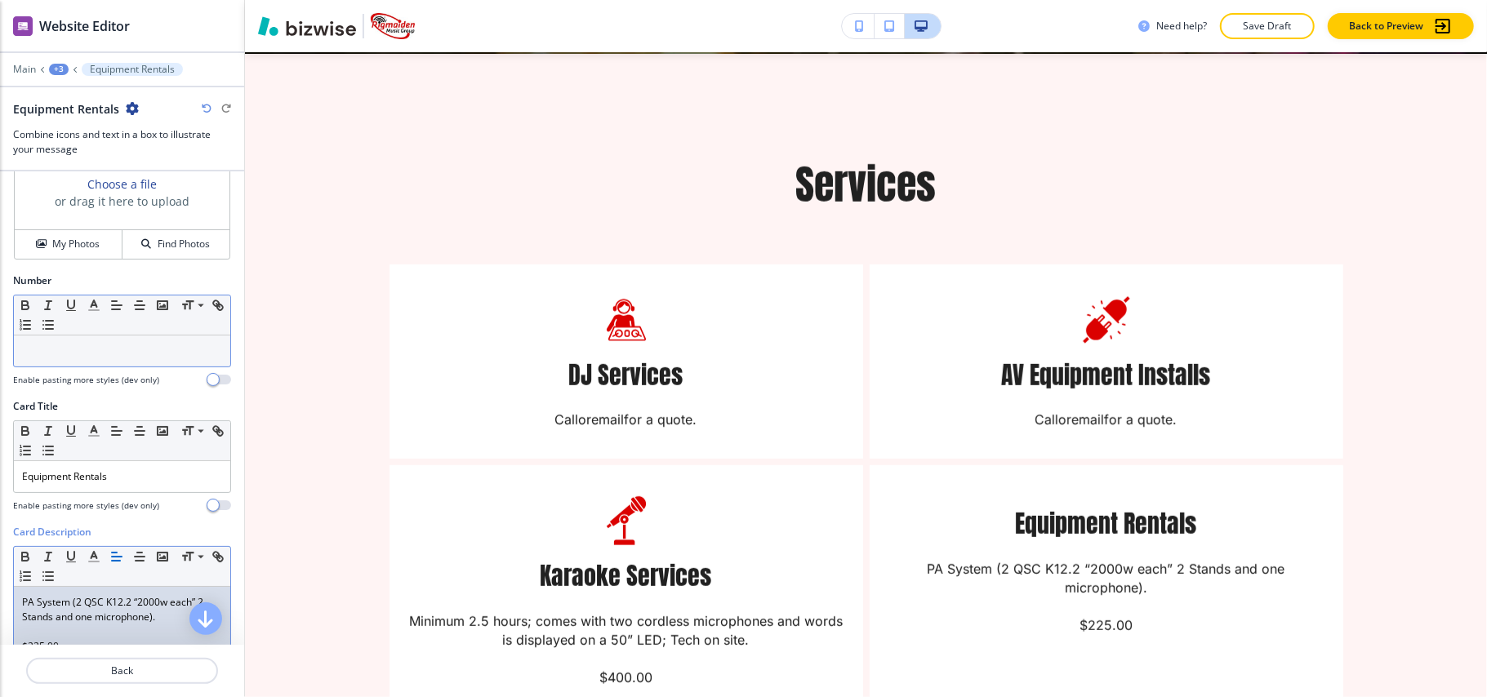
scroll to position [0, 0]
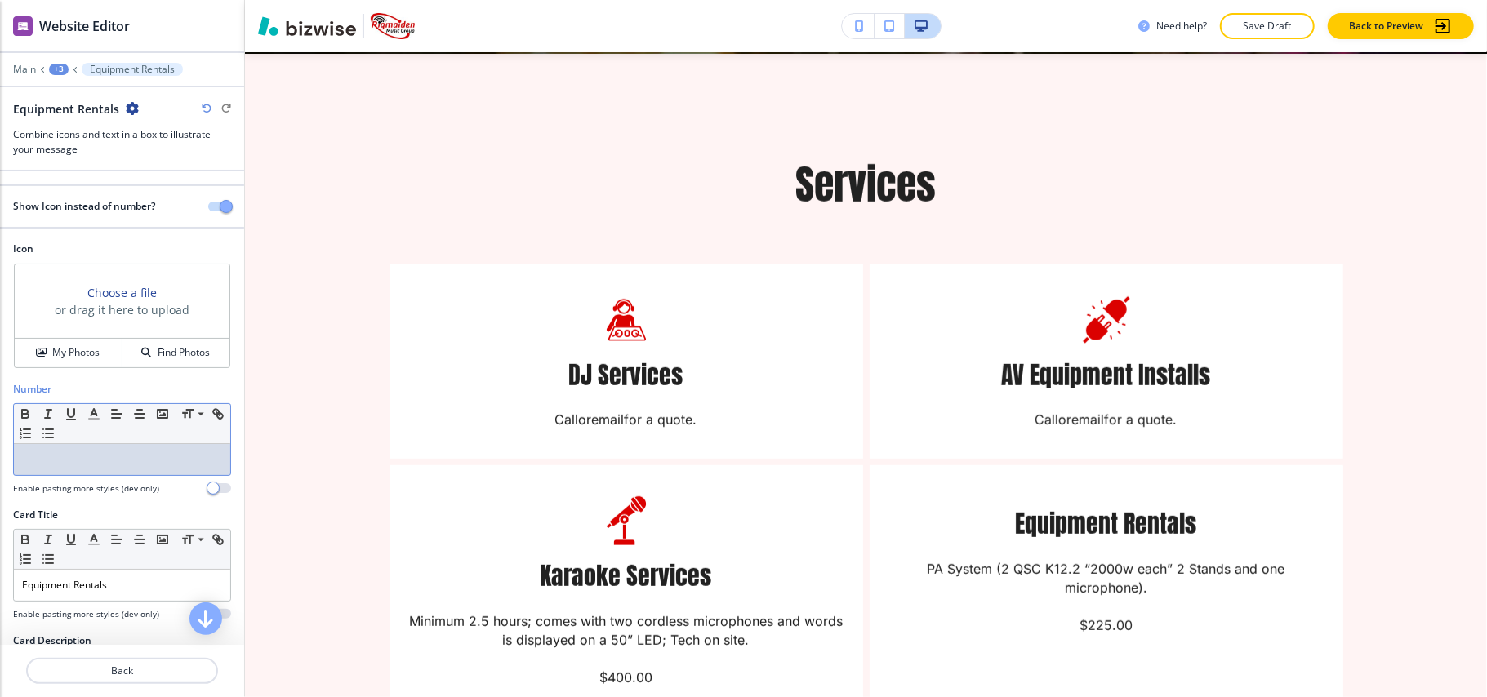
click at [57, 459] on p at bounding box center [122, 459] width 200 height 15
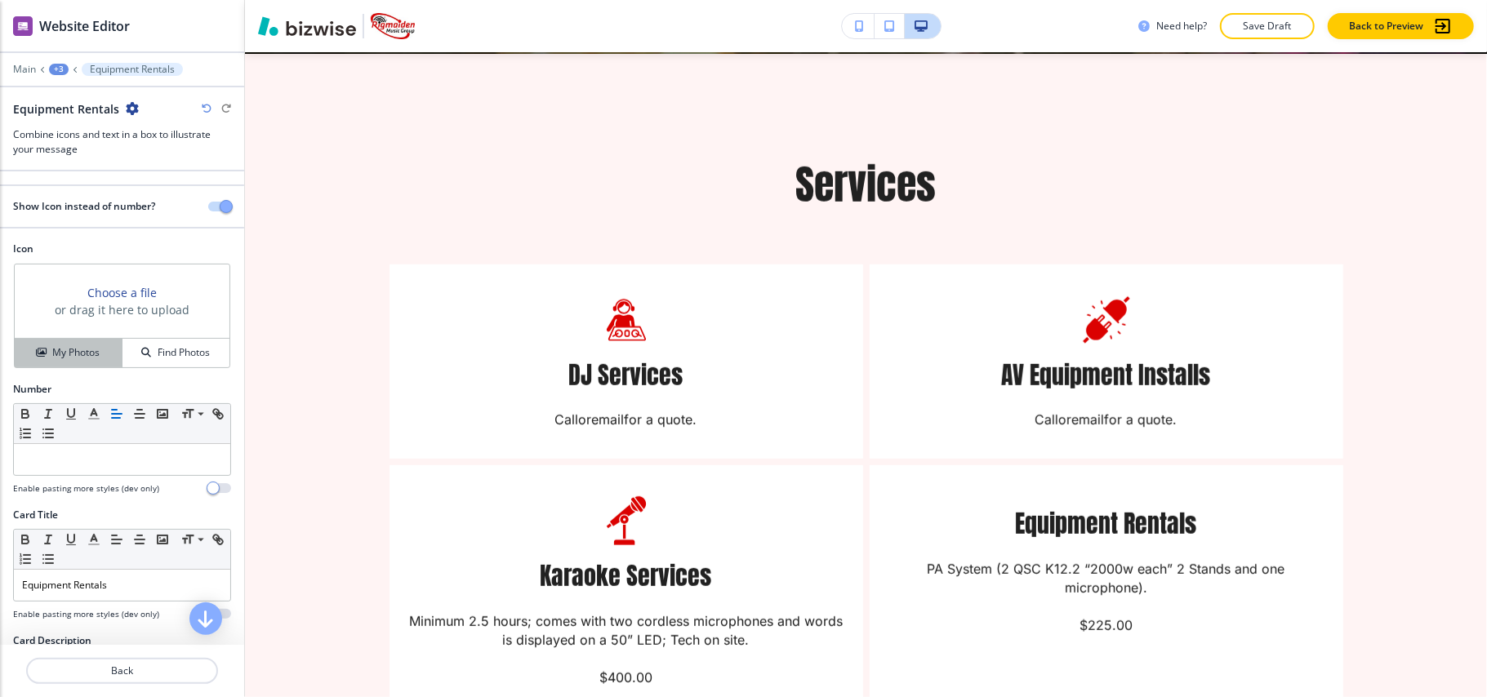
click at [66, 351] on h4 "My Photos" at bounding box center [75, 352] width 47 height 15
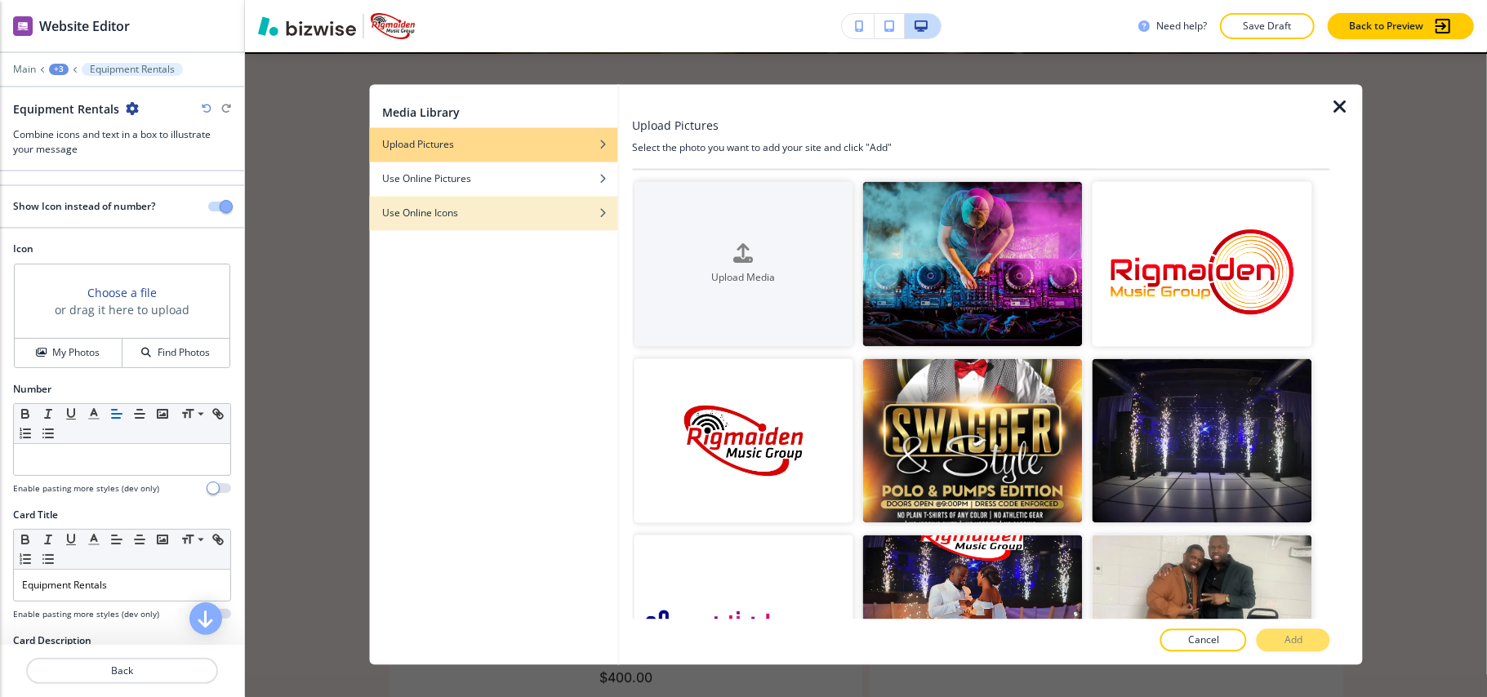
click at [531, 216] on div "Use Online Icons" at bounding box center [493, 214] width 248 height 15
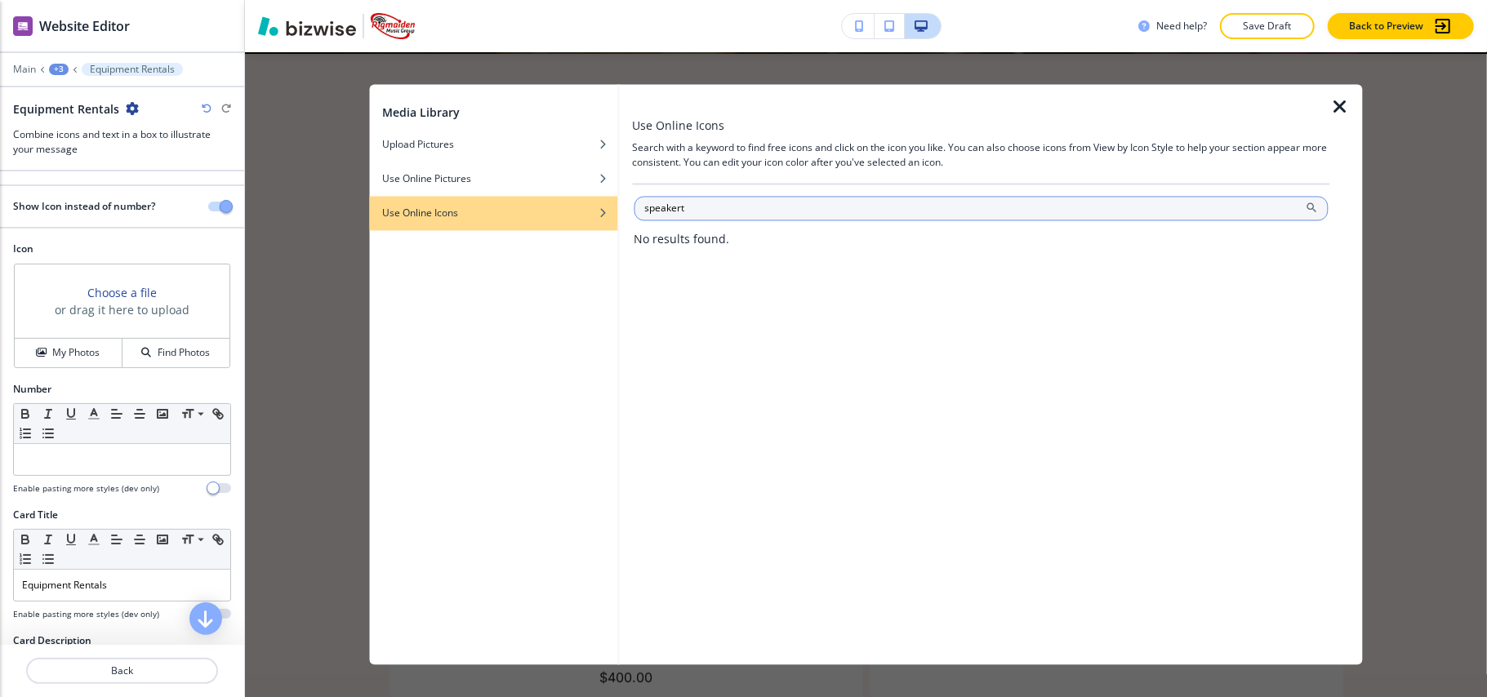
click at [716, 210] on input "speakert" at bounding box center [981, 209] width 695 height 25
type input "speaker"
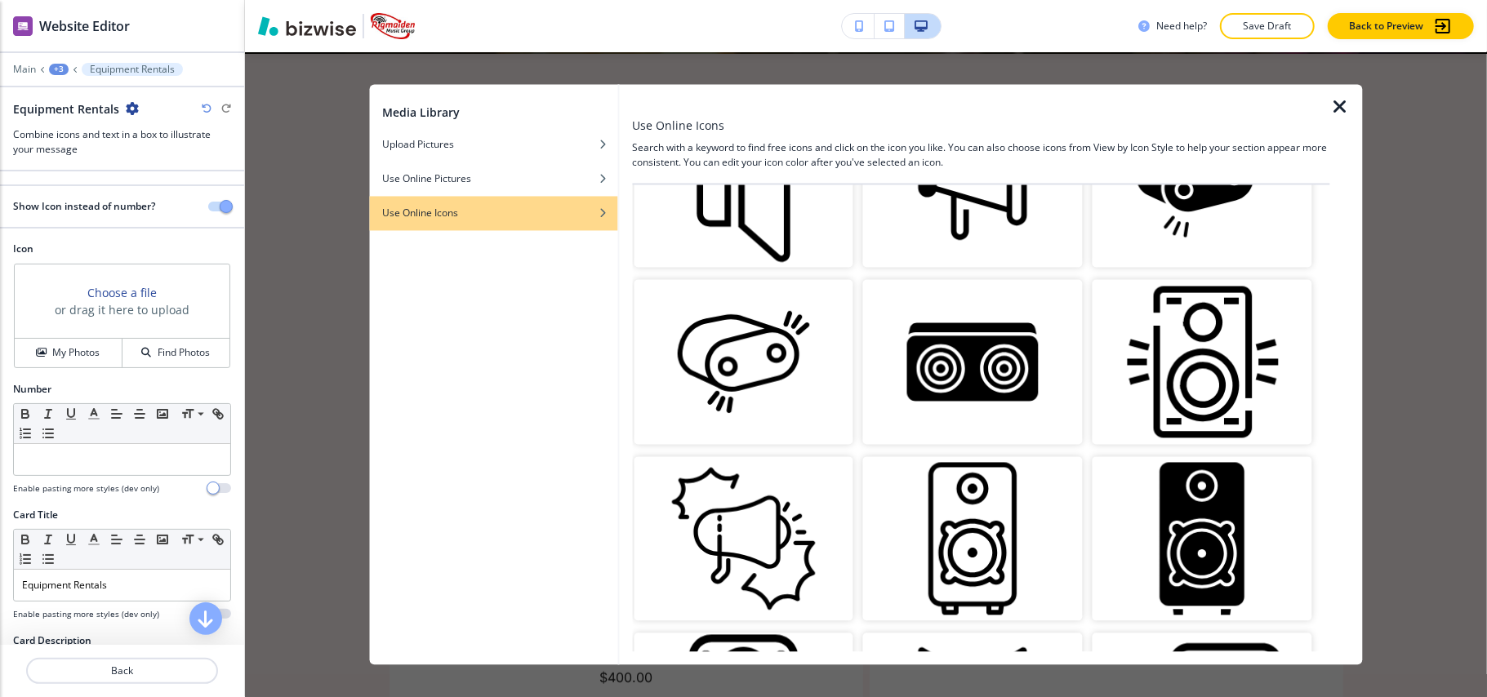
scroll to position [653, 0]
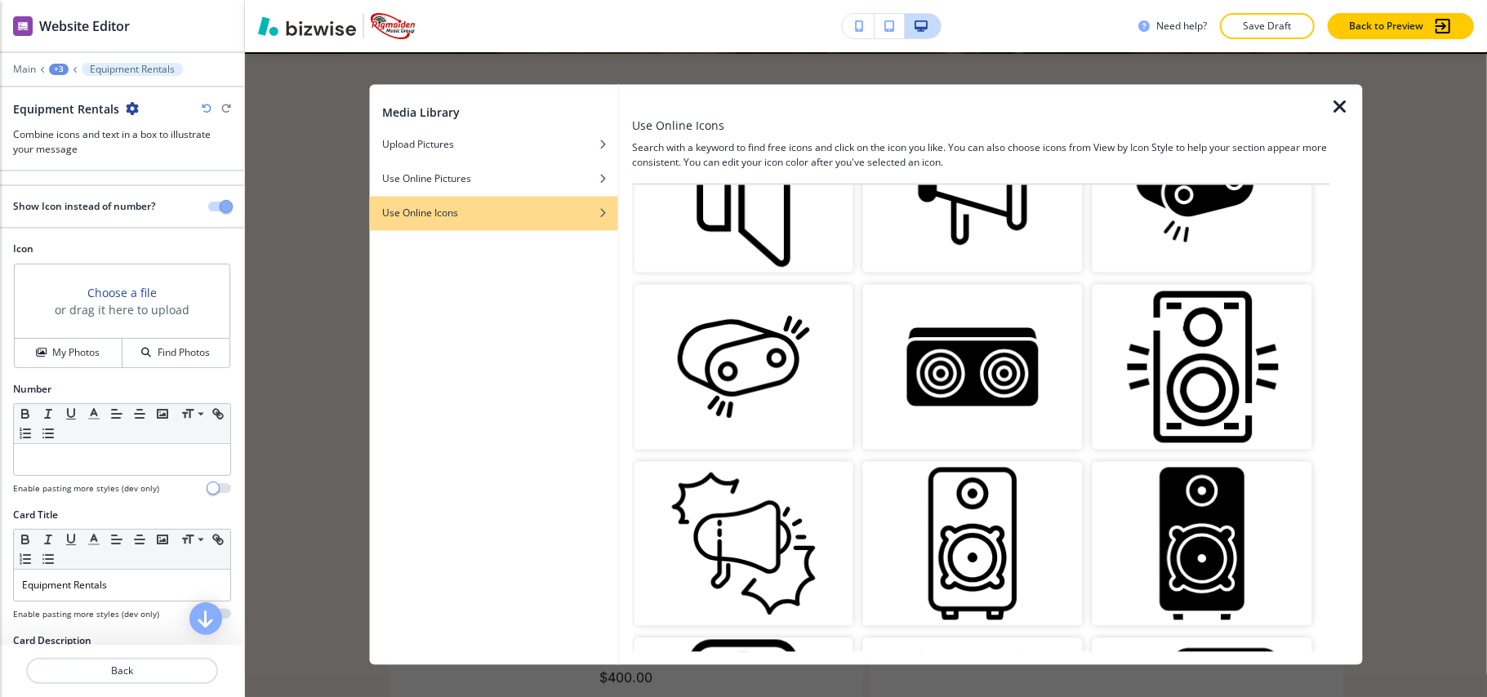
click at [1202, 485] on img "button" at bounding box center [1203, 543] width 220 height 165
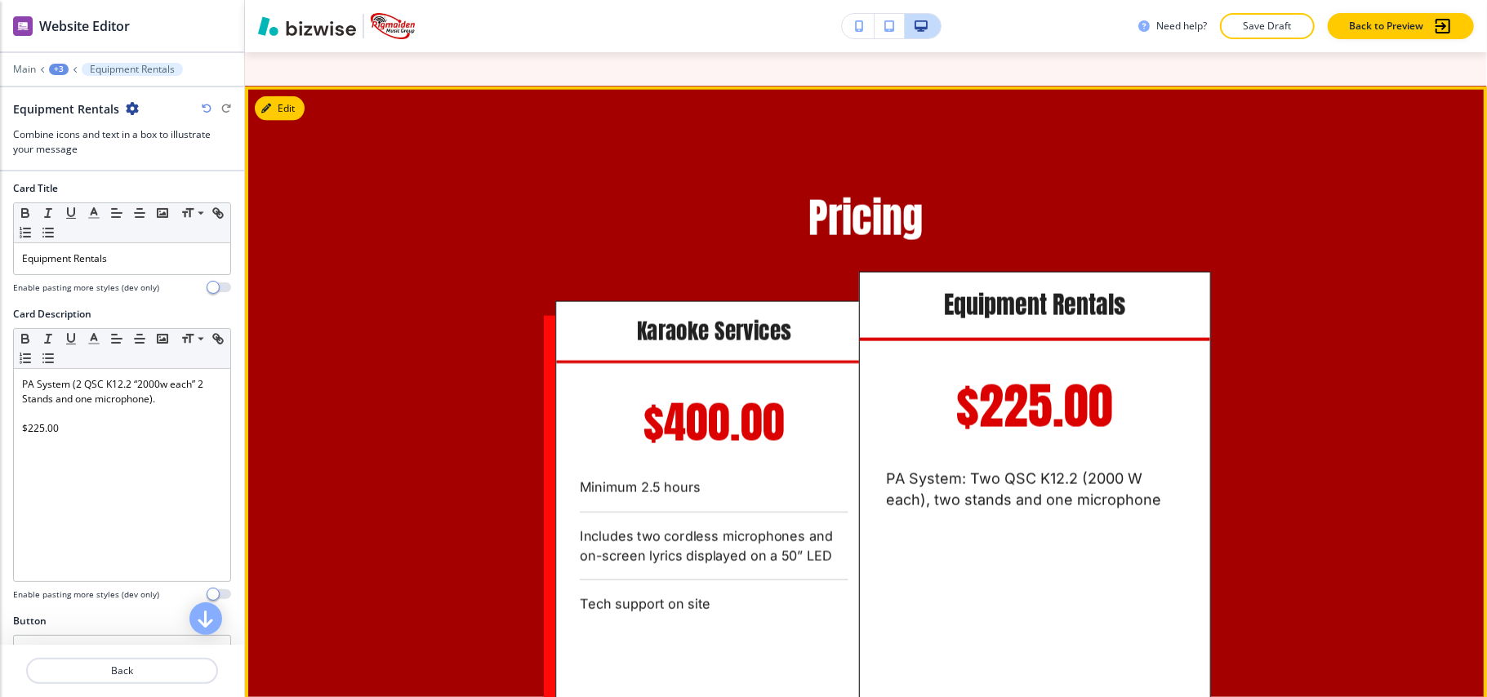
scroll to position [1441, 0]
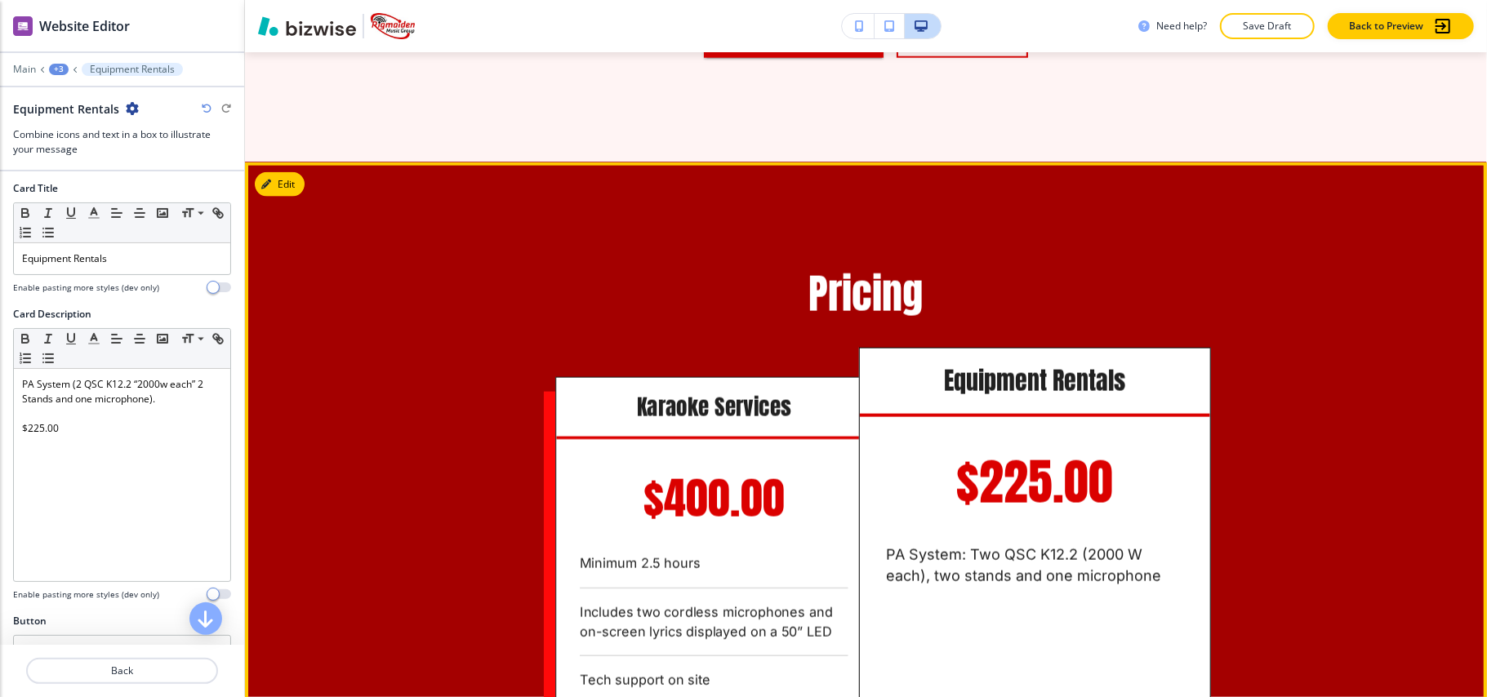
click at [289, 180] on button "Edit" at bounding box center [280, 184] width 50 height 25
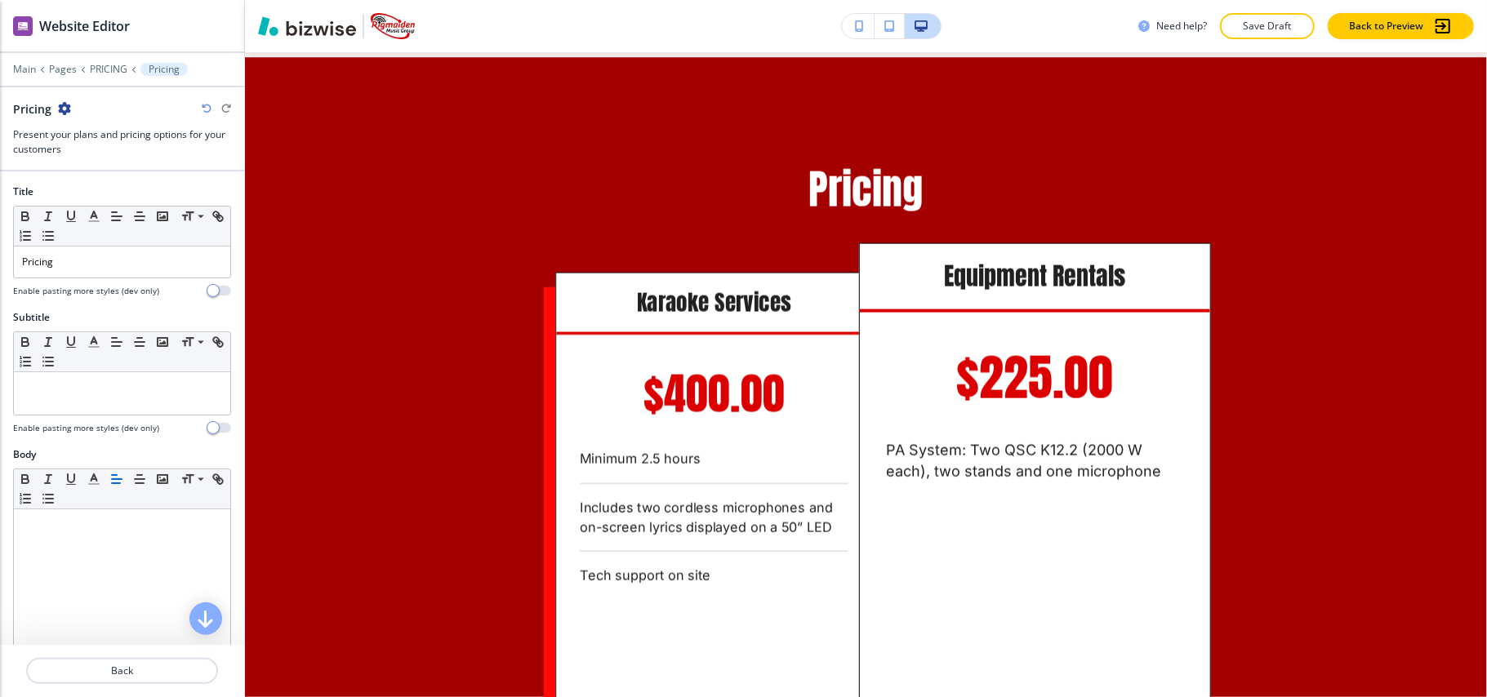
scroll to position [1658, 0]
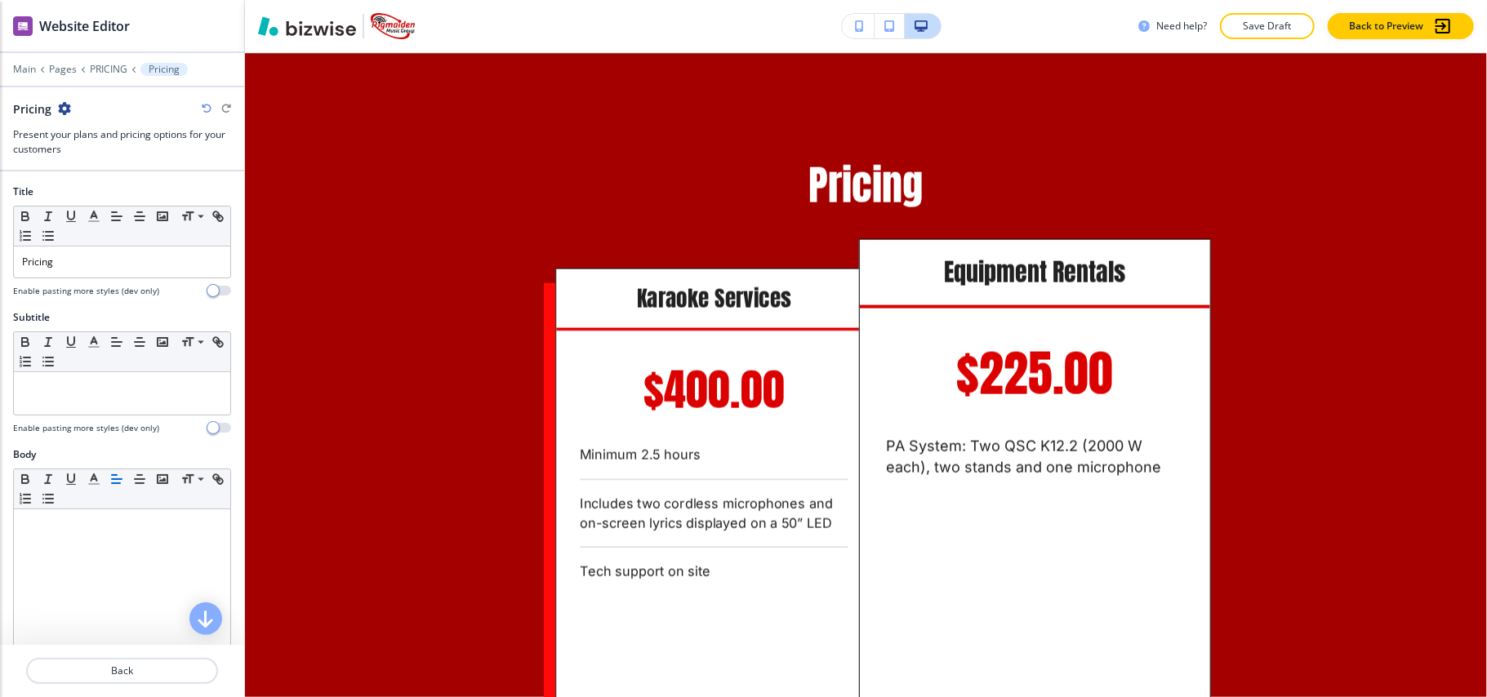
click at [67, 103] on icon "button" at bounding box center [64, 108] width 13 height 13
click at [92, 193] on p "Delete Section" at bounding box center [110, 195] width 83 height 15
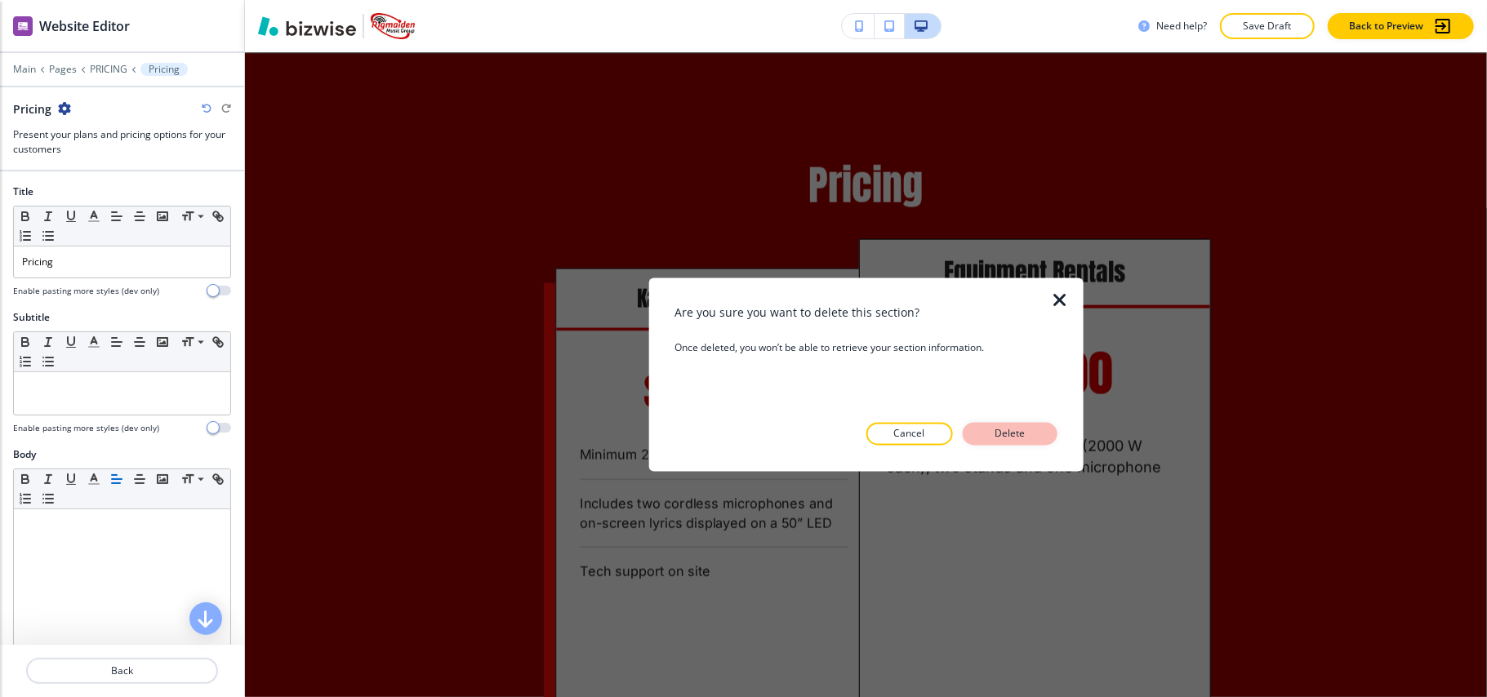
click at [1008, 432] on p "Delete" at bounding box center [1010, 434] width 39 height 15
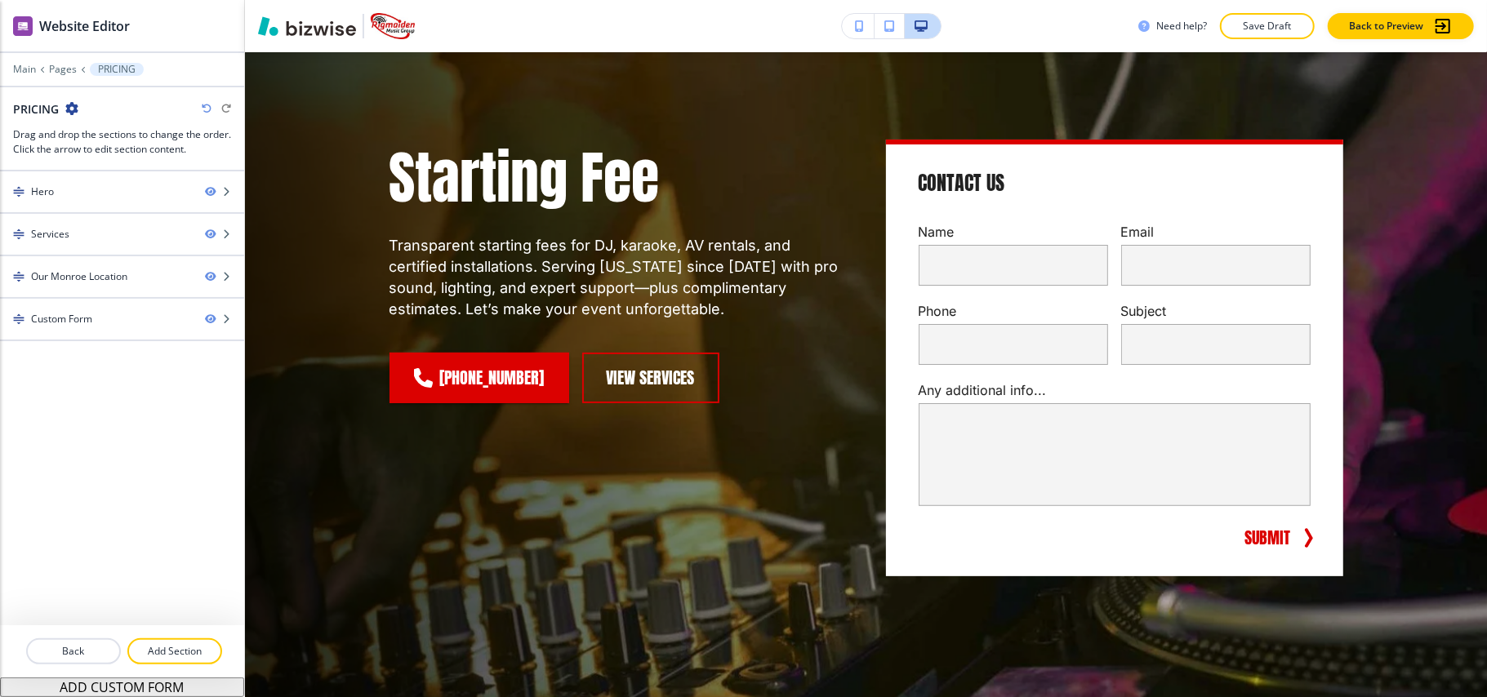
scroll to position [0, 0]
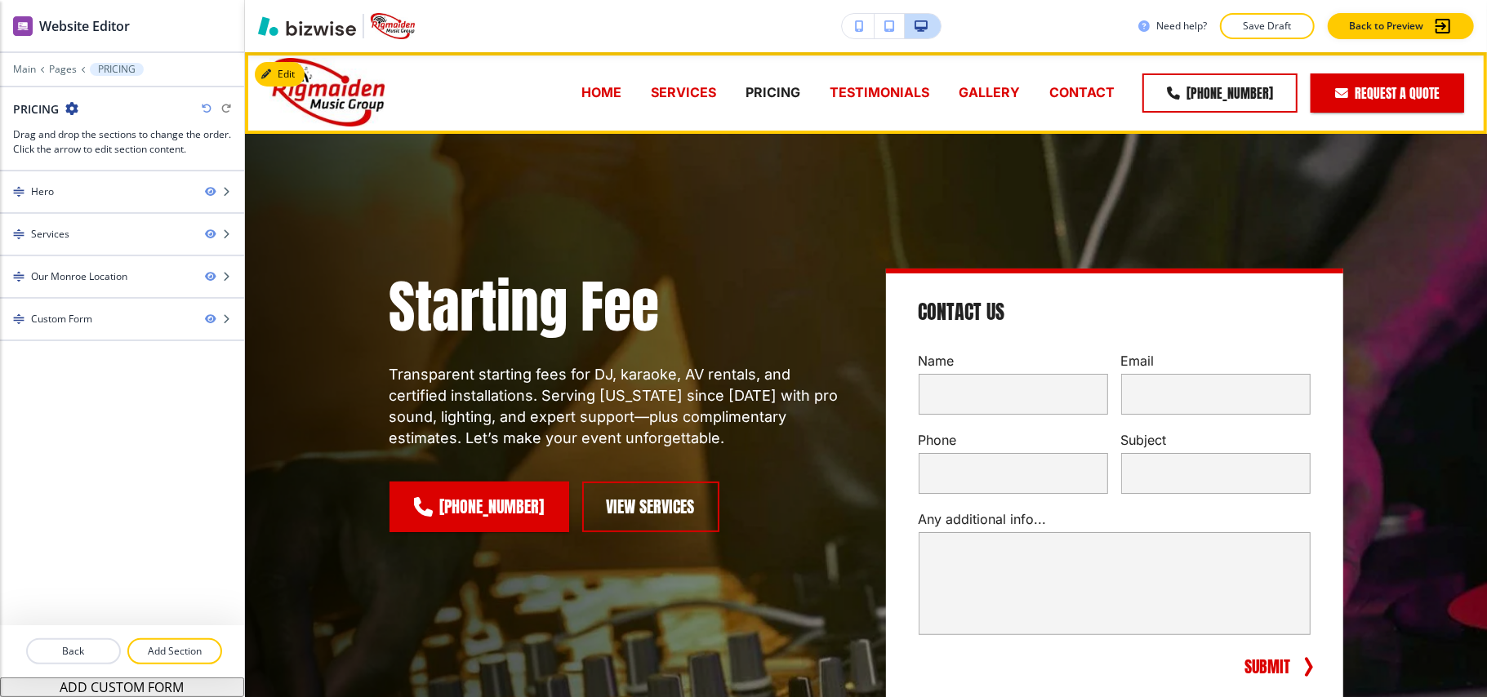
click at [693, 89] on p "SERVICES" at bounding box center [683, 92] width 65 height 19
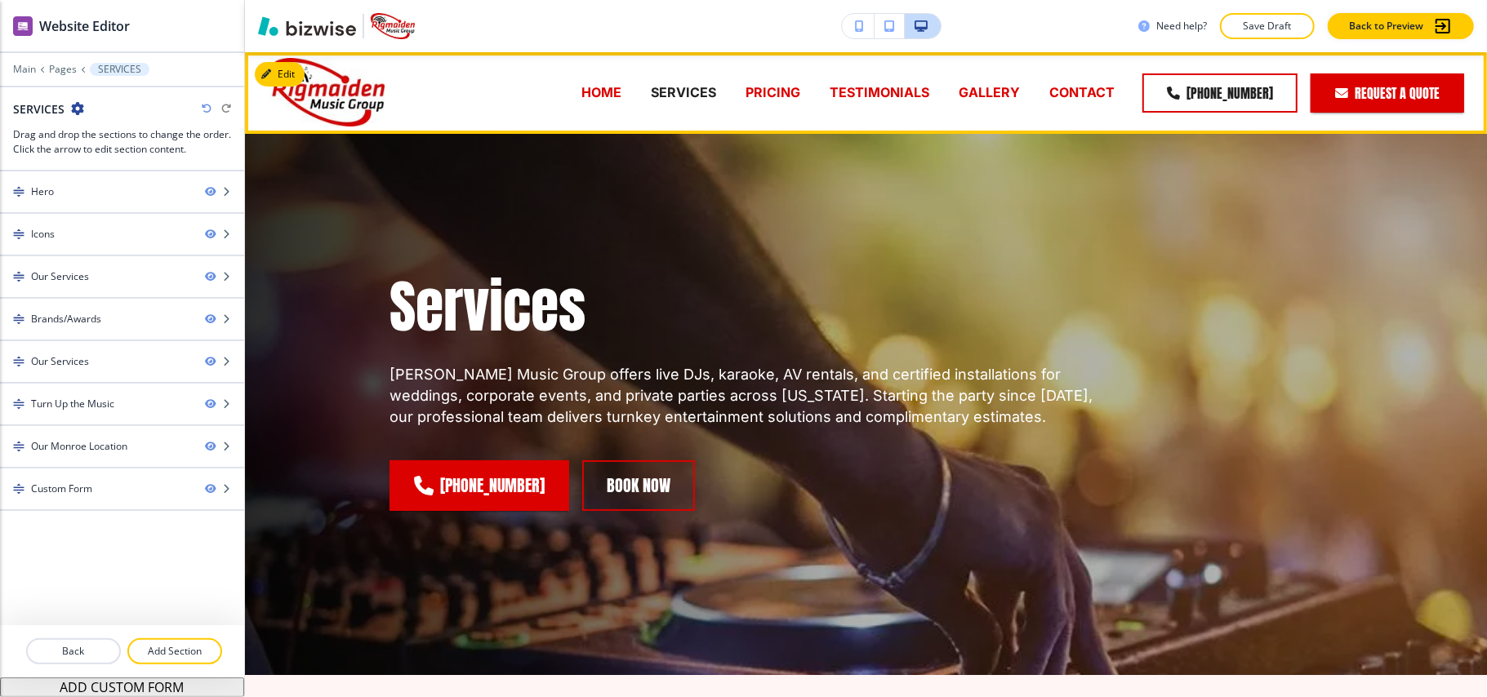
click at [781, 85] on p "PRICING" at bounding box center [773, 92] width 55 height 19
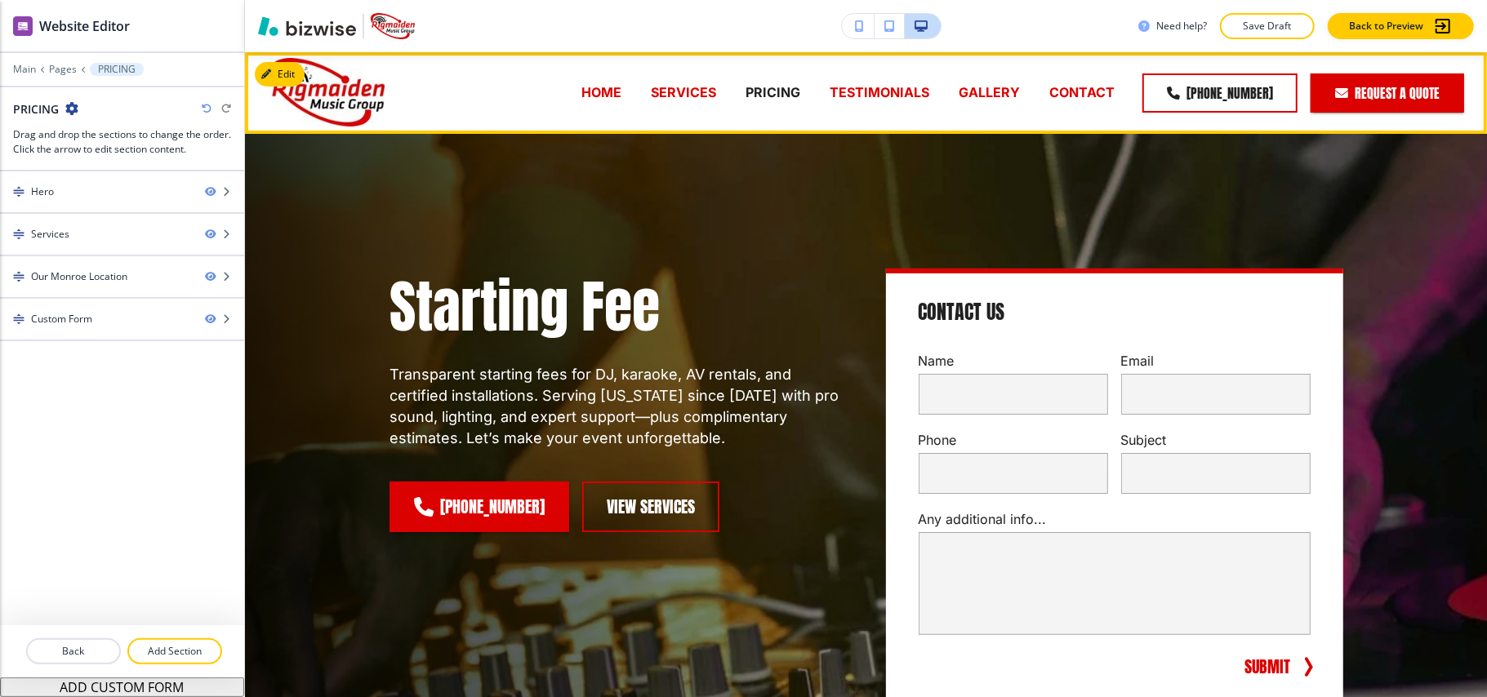
click at [890, 89] on p "TESTIMONIALS" at bounding box center [880, 92] width 100 height 19
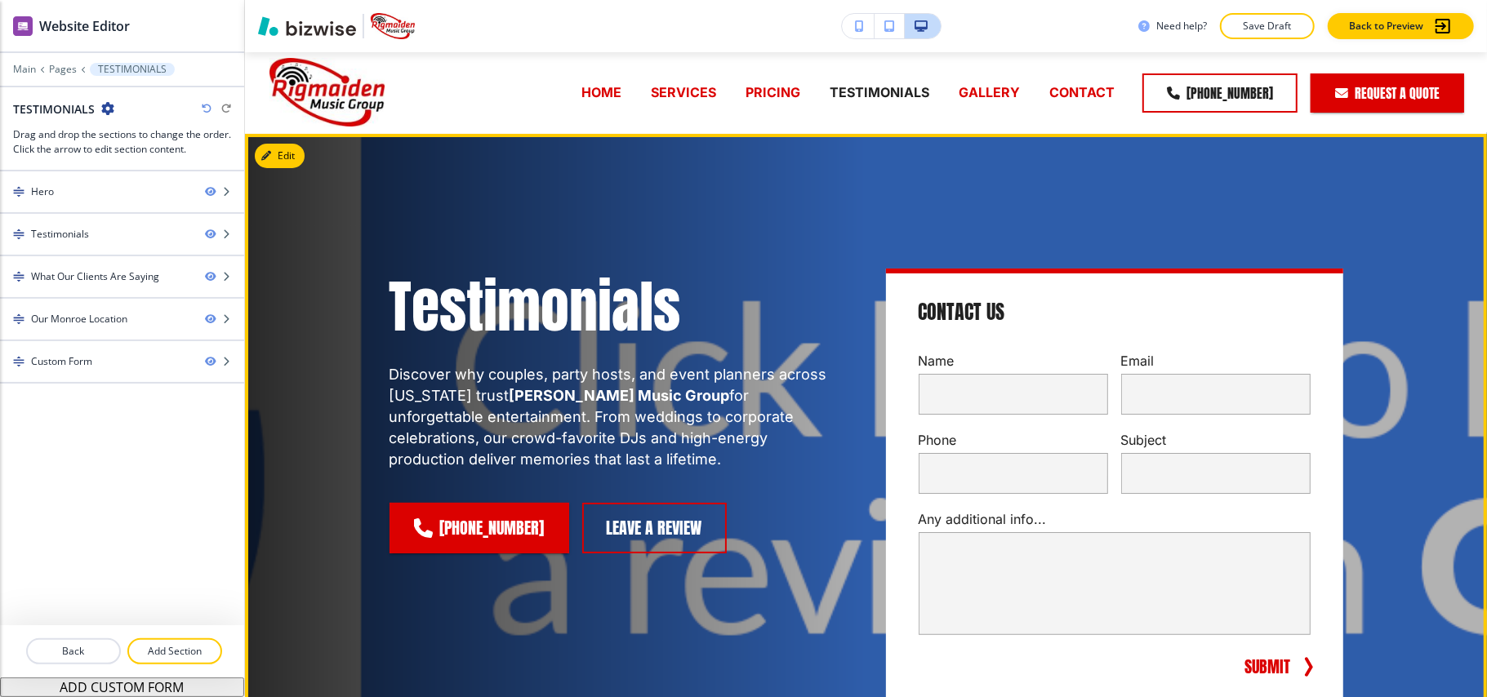
click at [284, 142] on div "Testimonials Discover why couples, party hosts, and event planners across Louis…" at bounding box center [866, 487] width 1242 height 706
click at [285, 154] on button "Edit This Section" at bounding box center [310, 156] width 110 height 25
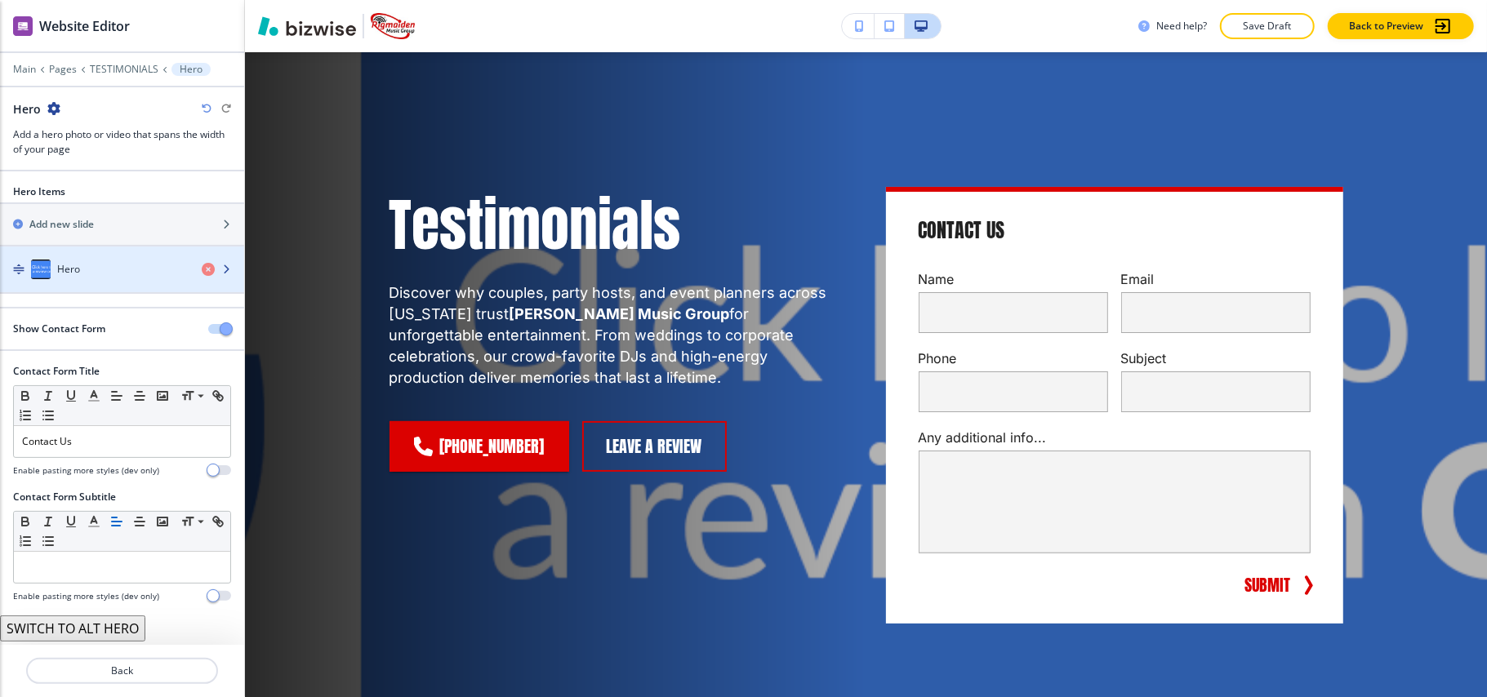
click at [152, 269] on div "Hero" at bounding box center [94, 270] width 189 height 20
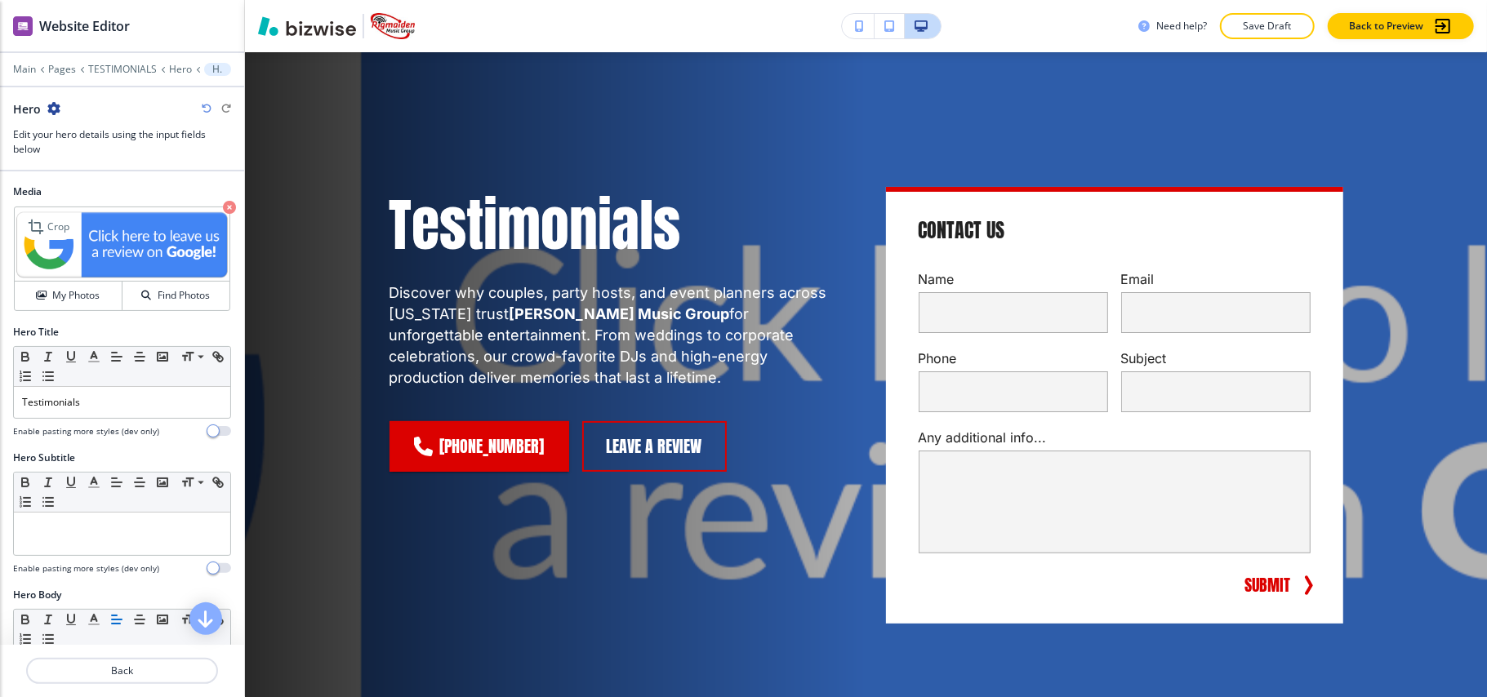
click at [223, 207] on icon "button" at bounding box center [229, 207] width 13 height 13
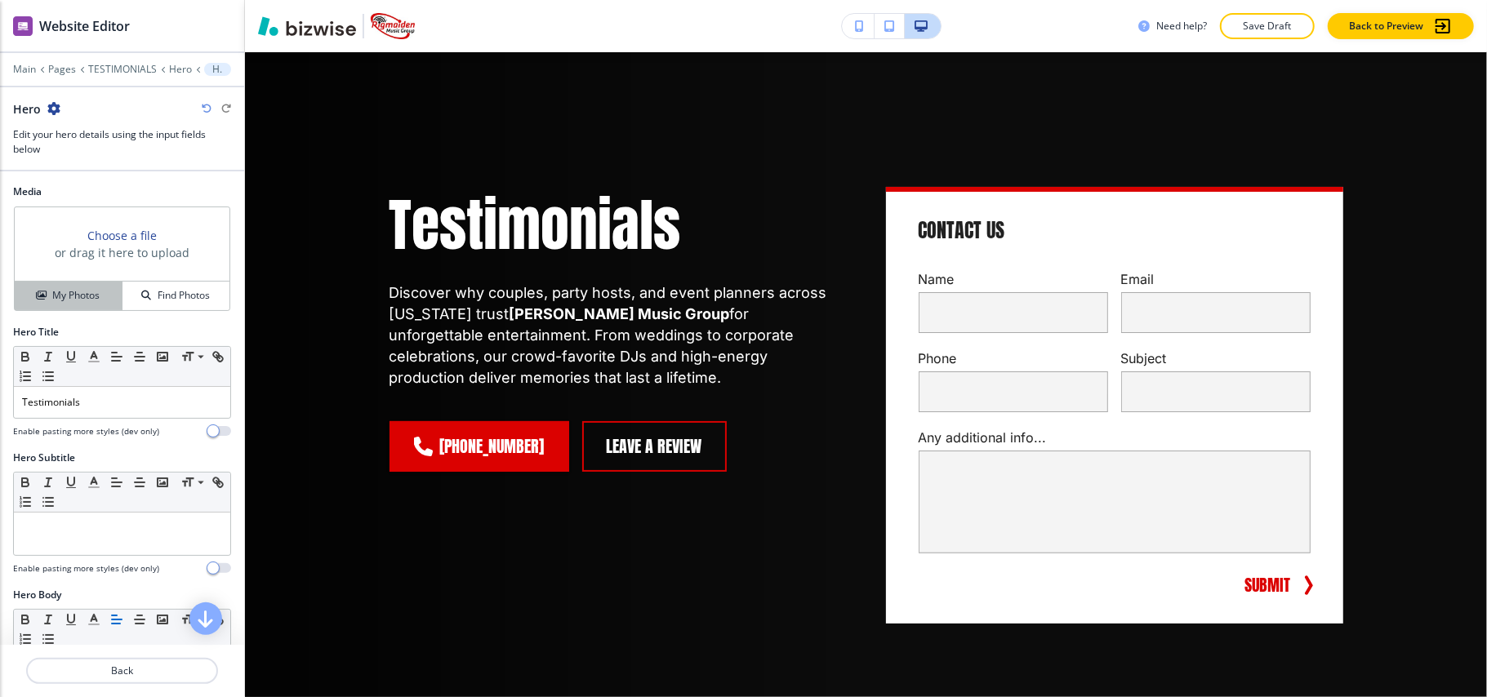
click at [60, 297] on h4 "My Photos" at bounding box center [75, 295] width 47 height 15
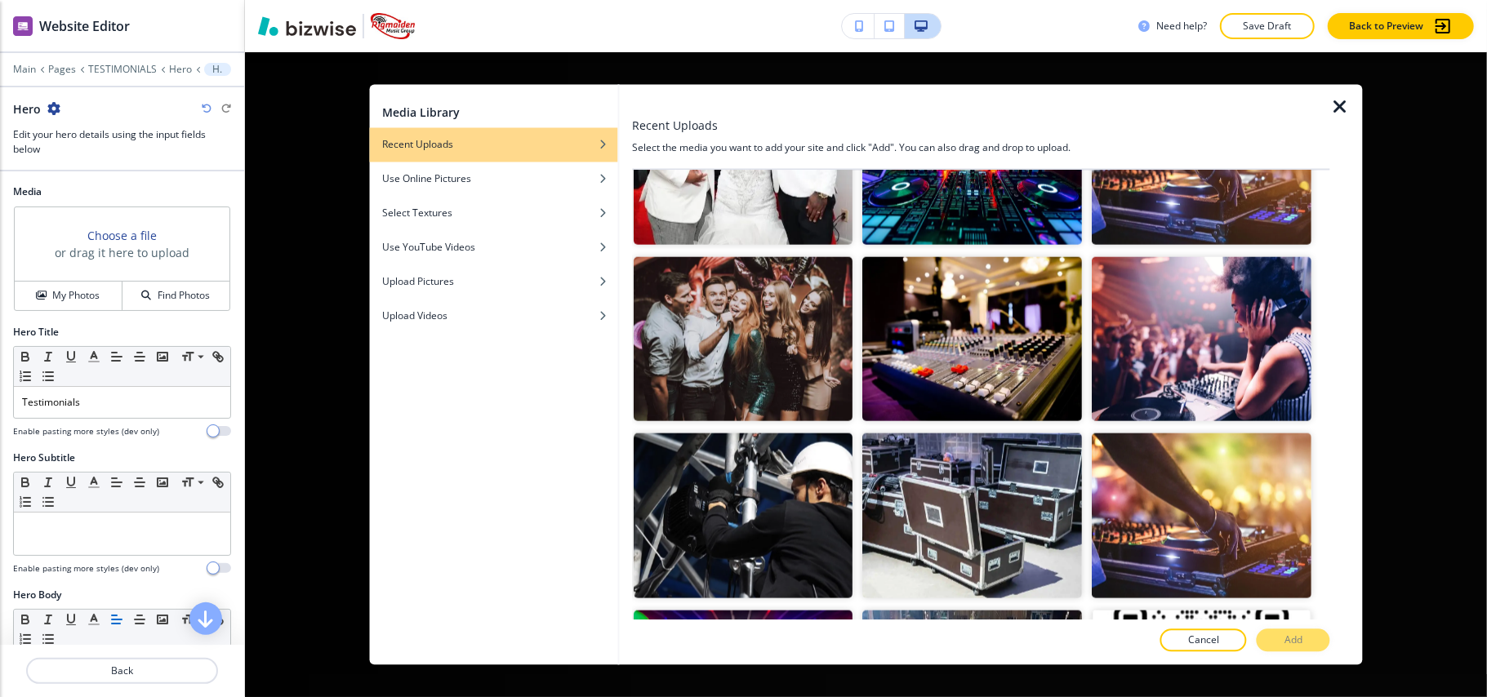
scroll to position [1524, 0]
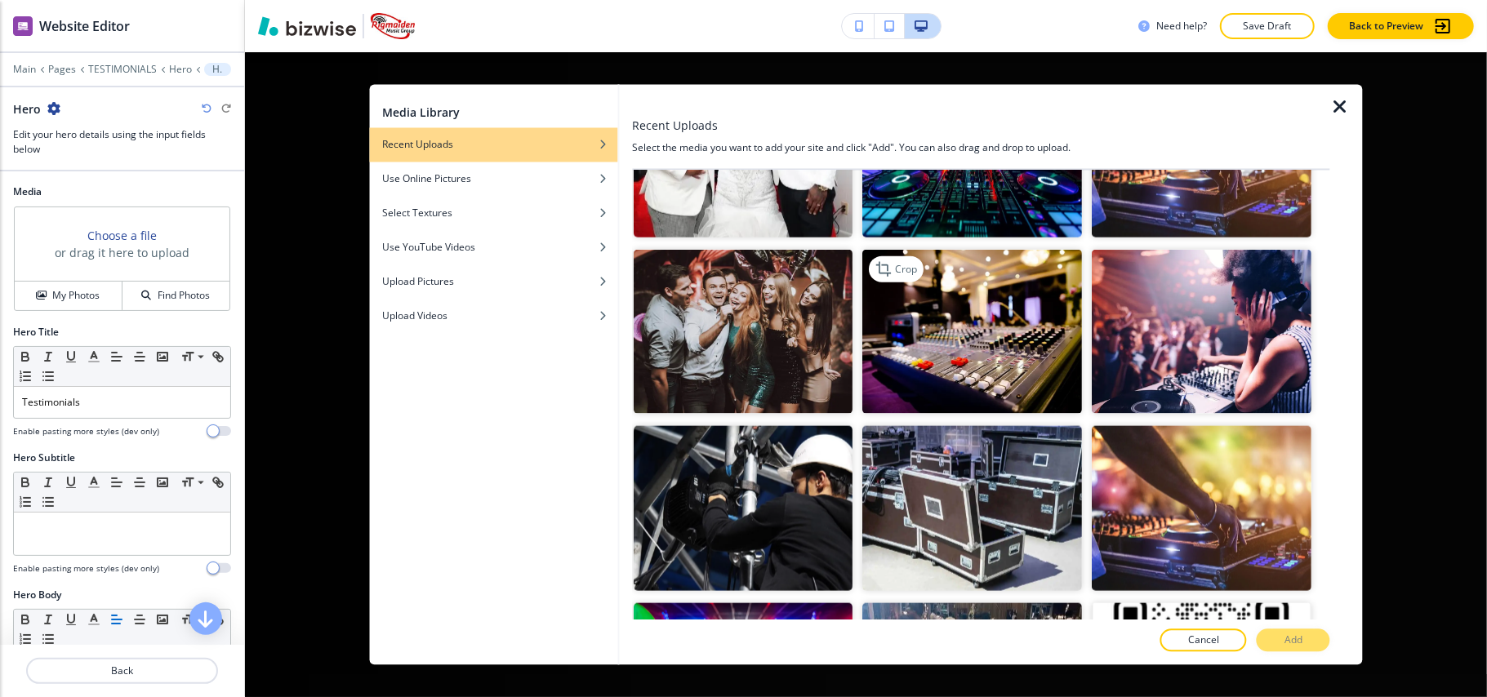
click at [941, 320] on img "button" at bounding box center [973, 331] width 220 height 165
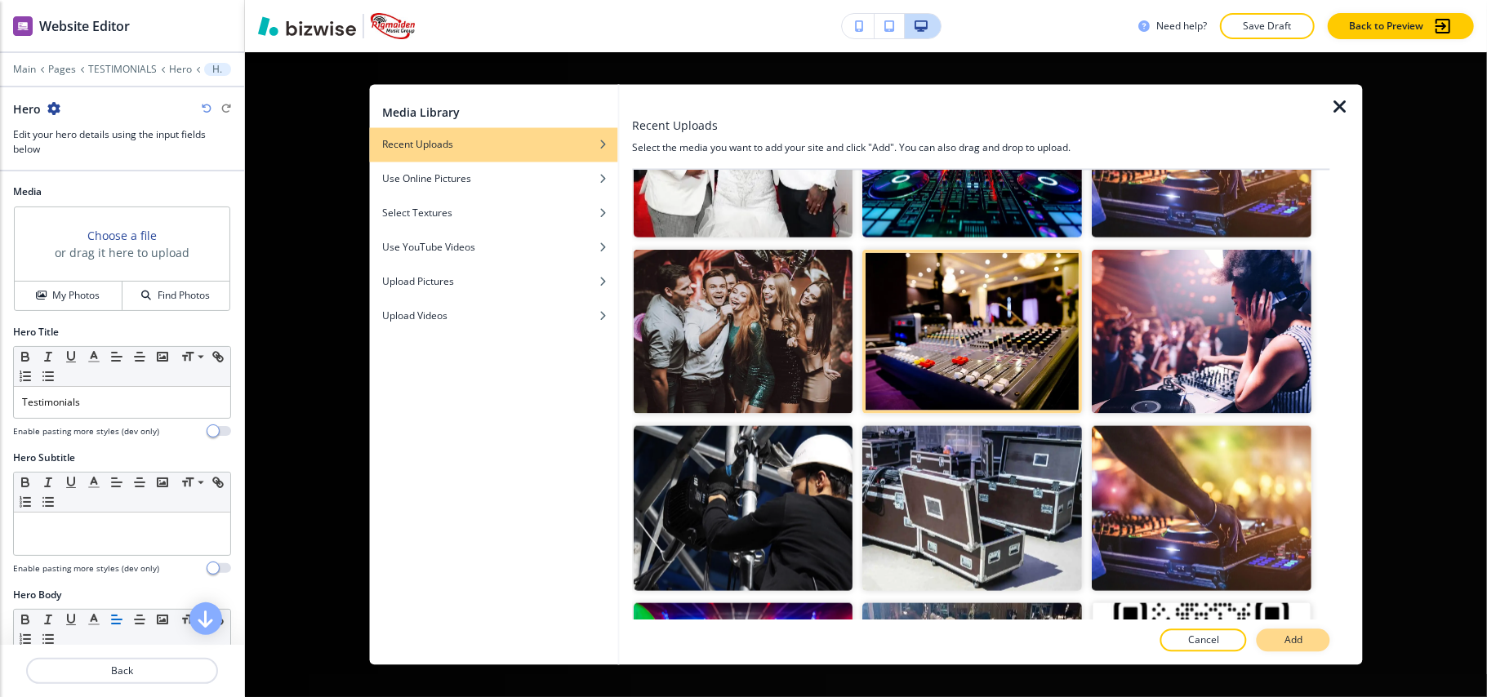
click at [1302, 638] on p "Add" at bounding box center [1294, 641] width 18 height 15
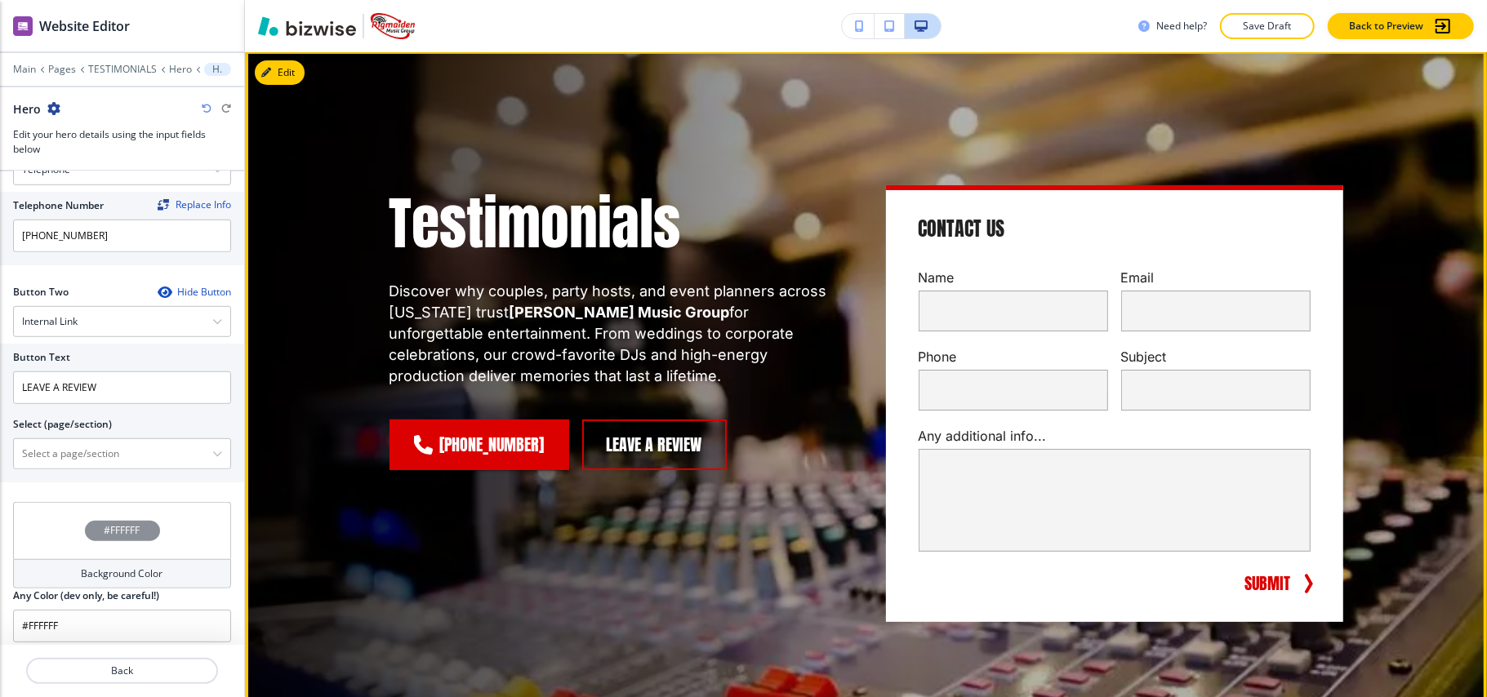
scroll to position [82, 0]
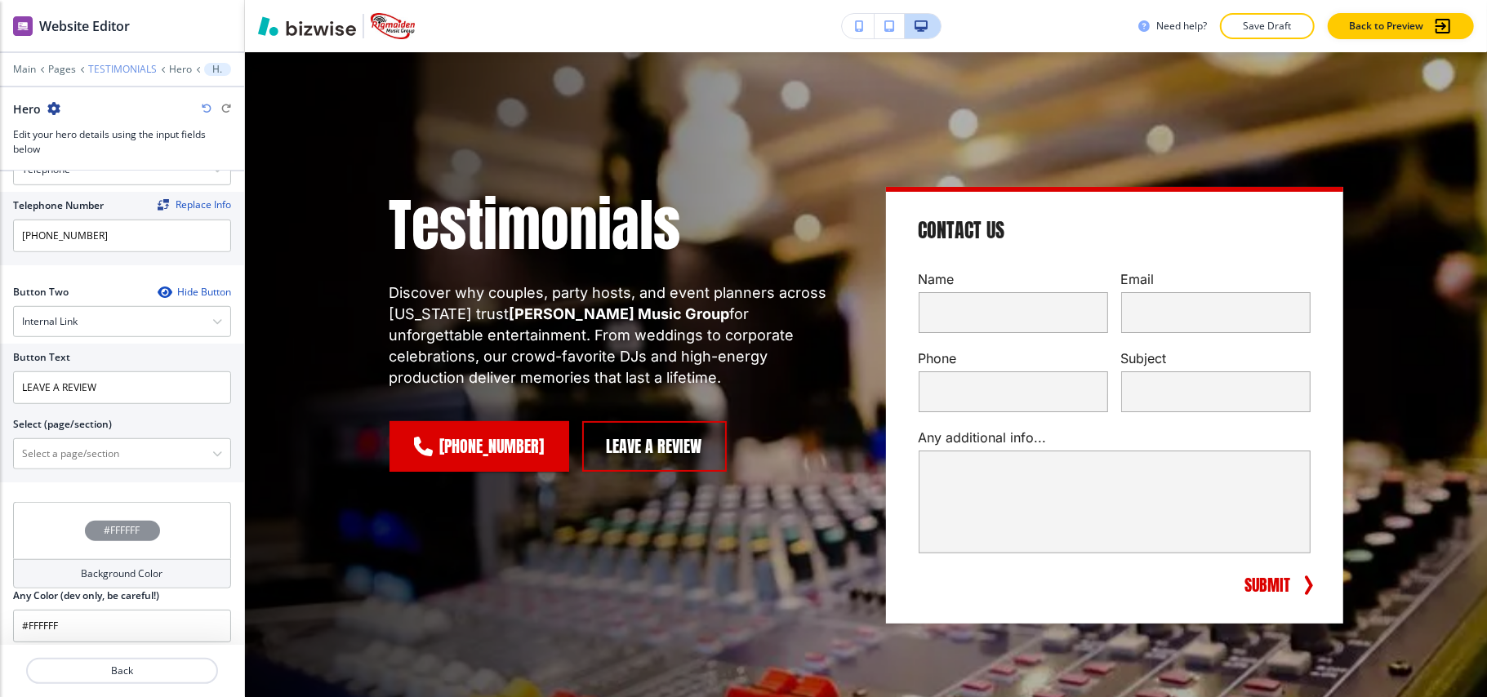
click at [127, 66] on p "TESTIMONIALS" at bounding box center [122, 69] width 69 height 11
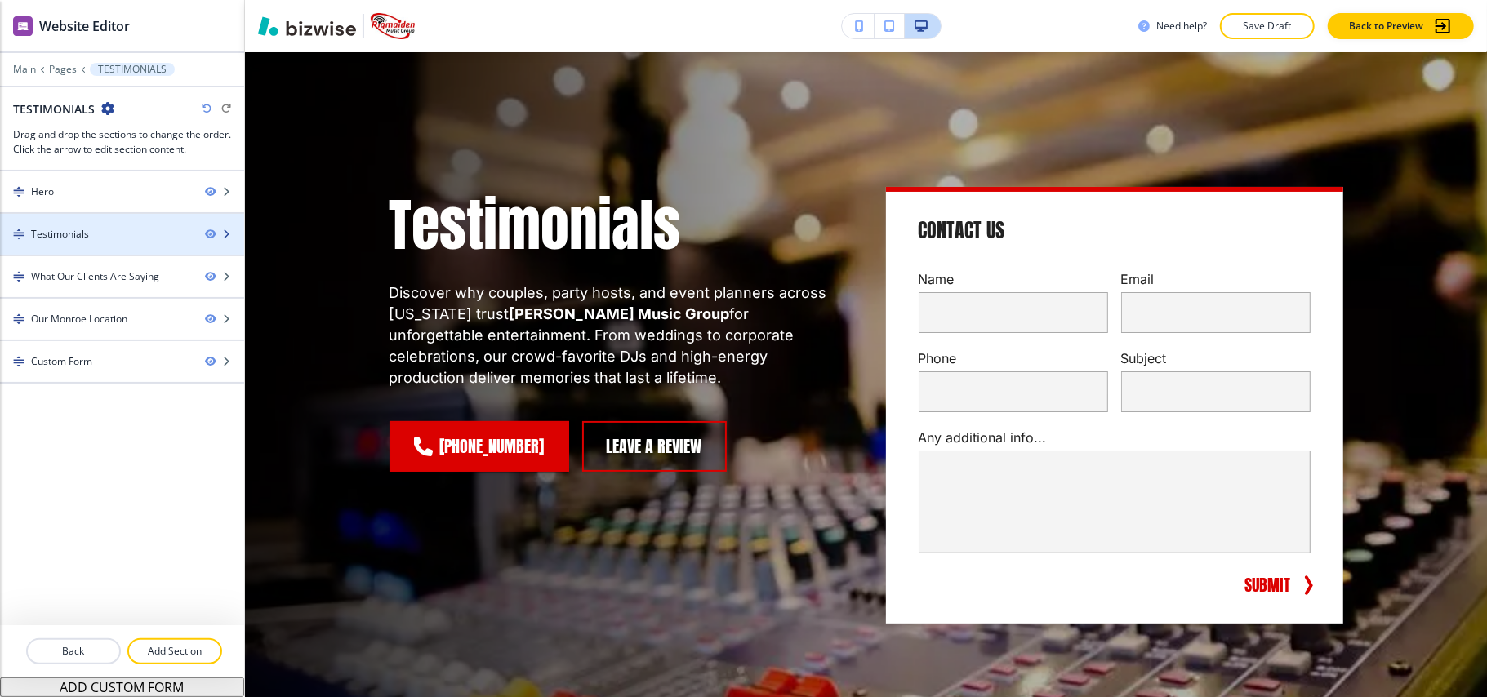
click at [122, 236] on div "Testimonials" at bounding box center [96, 234] width 192 height 15
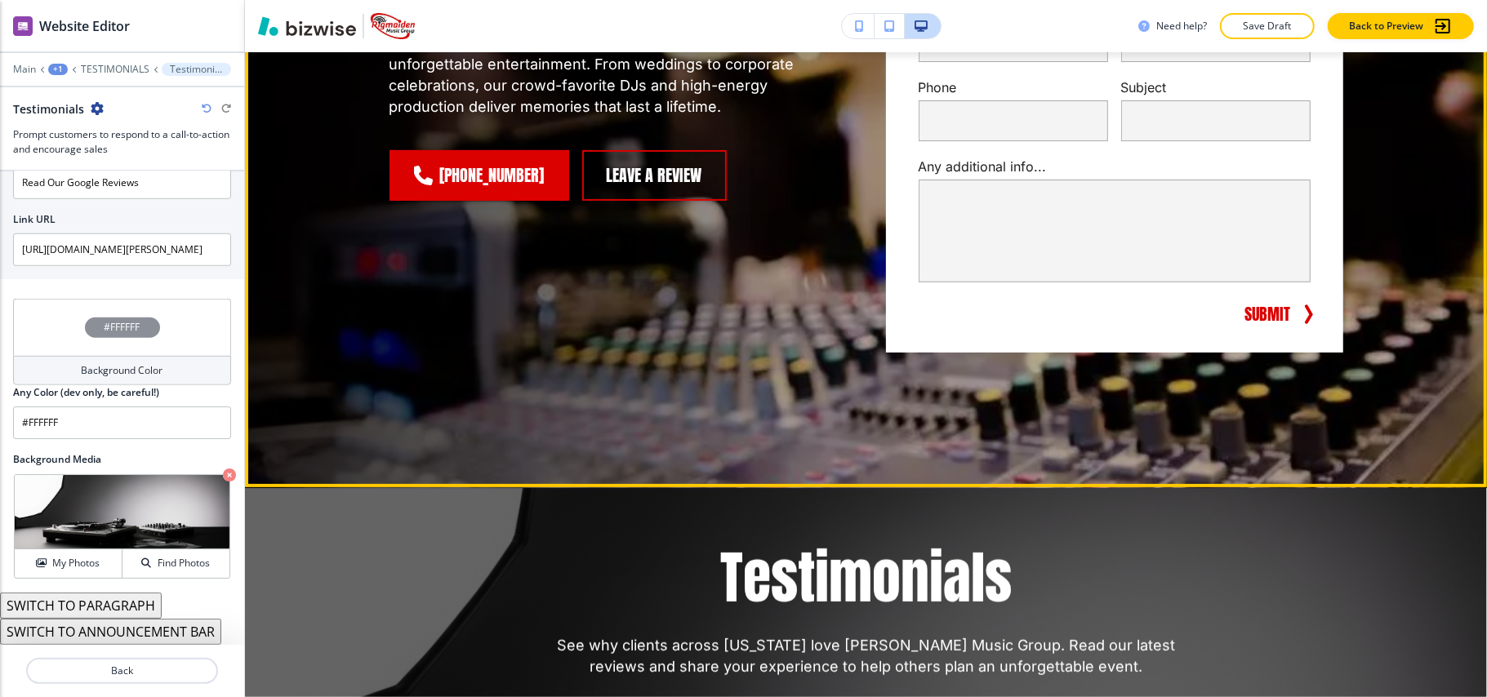
scroll to position [351, 0]
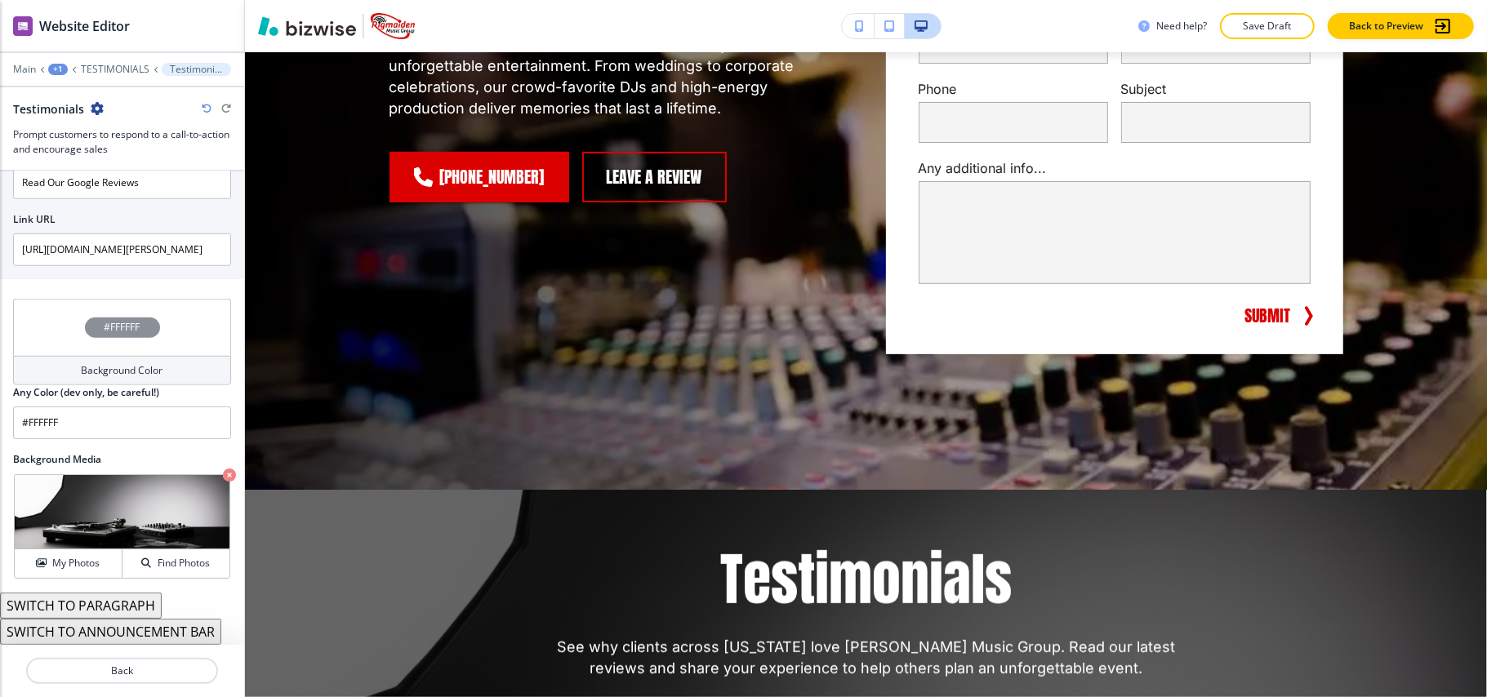
click at [48, 69] on div "+1" at bounding box center [58, 69] width 20 height 11
click at [83, 98] on p "Pages" at bounding box center [101, 96] width 83 height 15
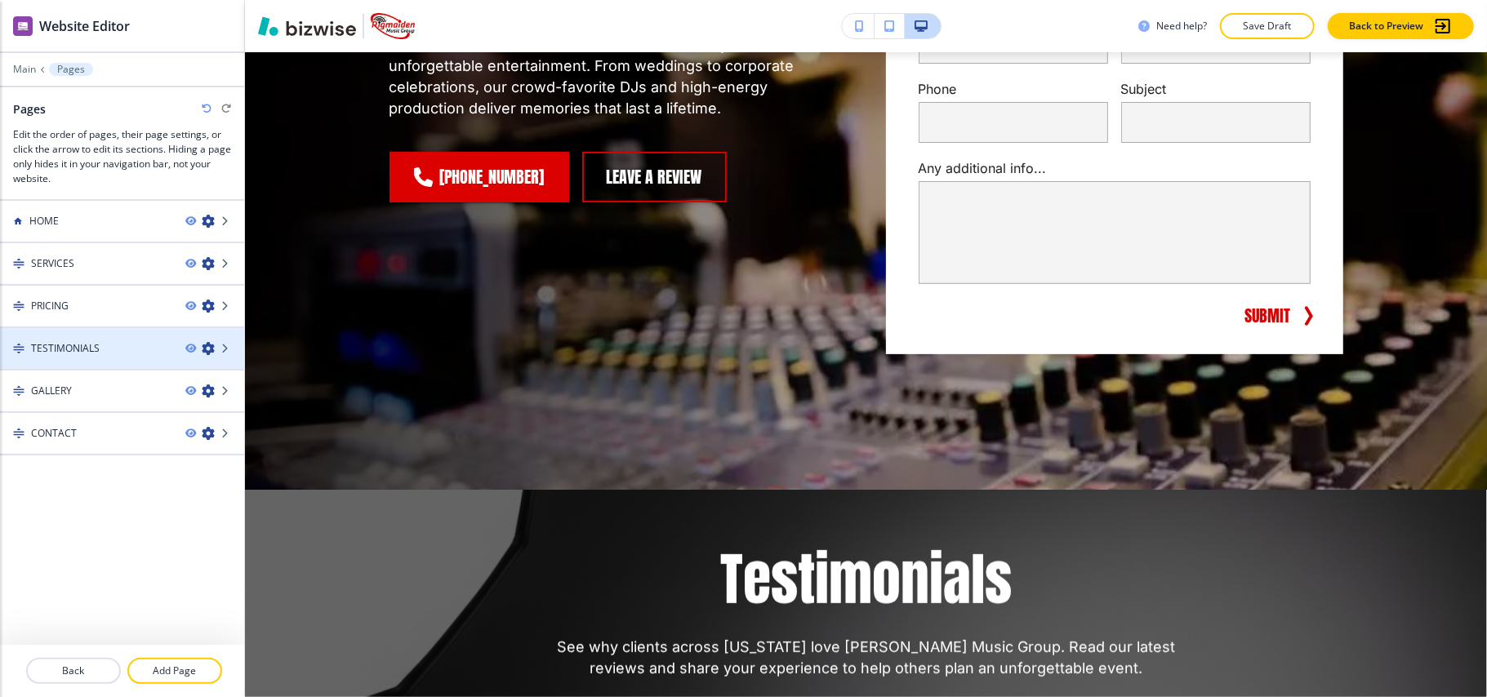
click at [92, 350] on h4 "TESTIMONIALS" at bounding box center [65, 348] width 69 height 15
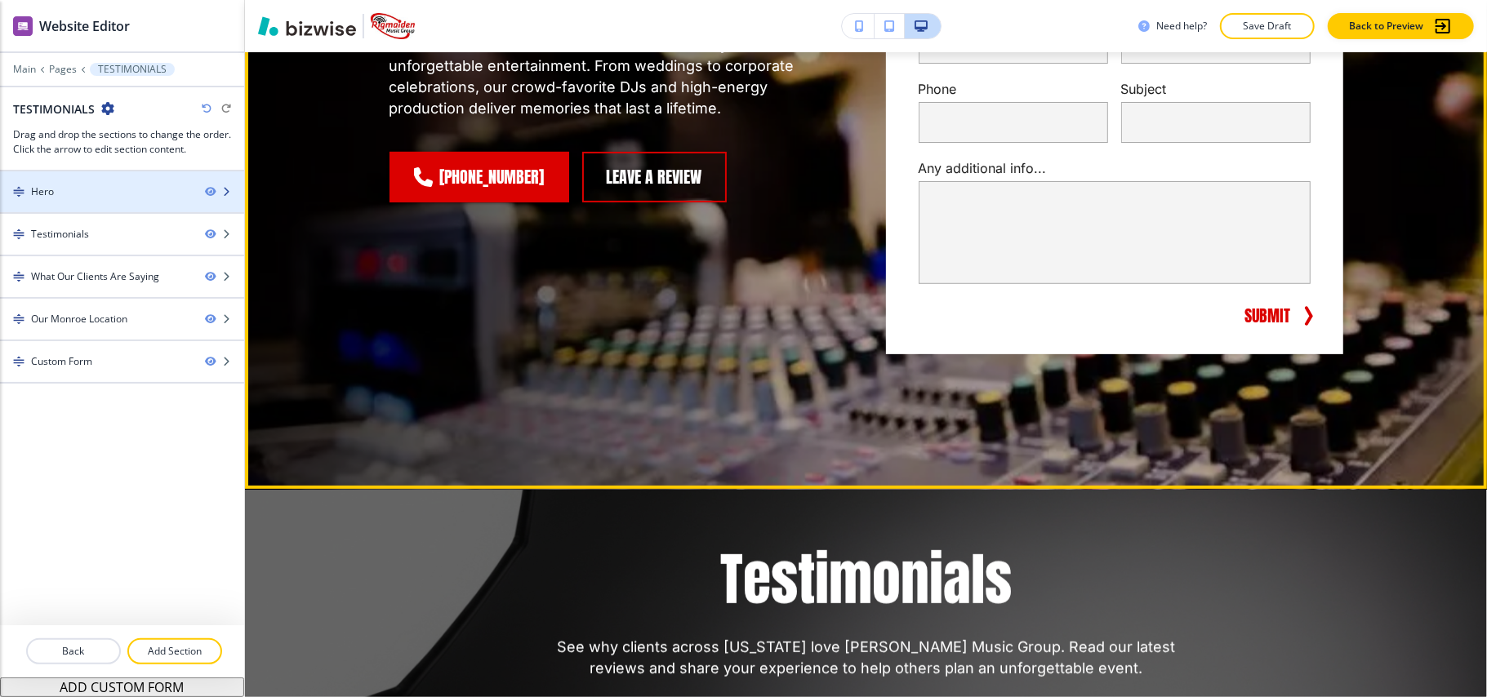
click at [108, 203] on div at bounding box center [122, 205] width 244 height 13
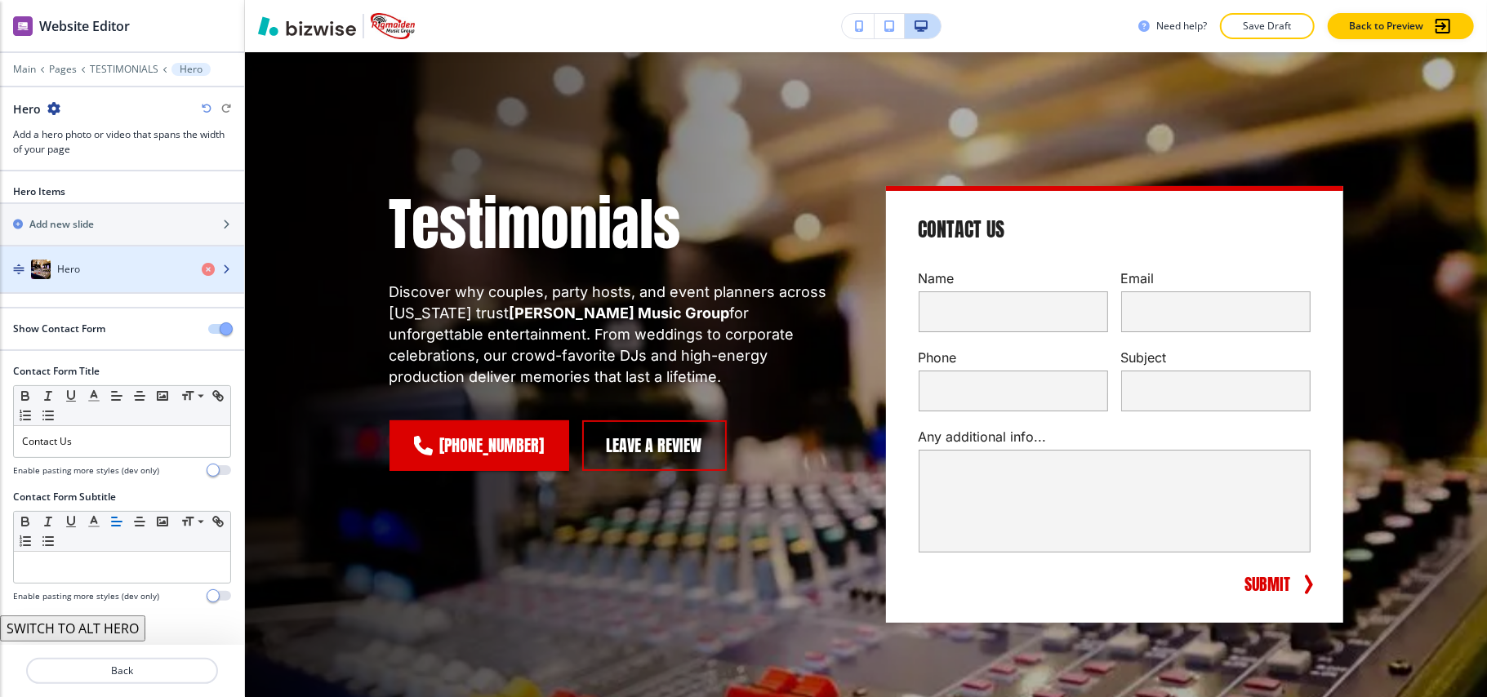
scroll to position [82, 0]
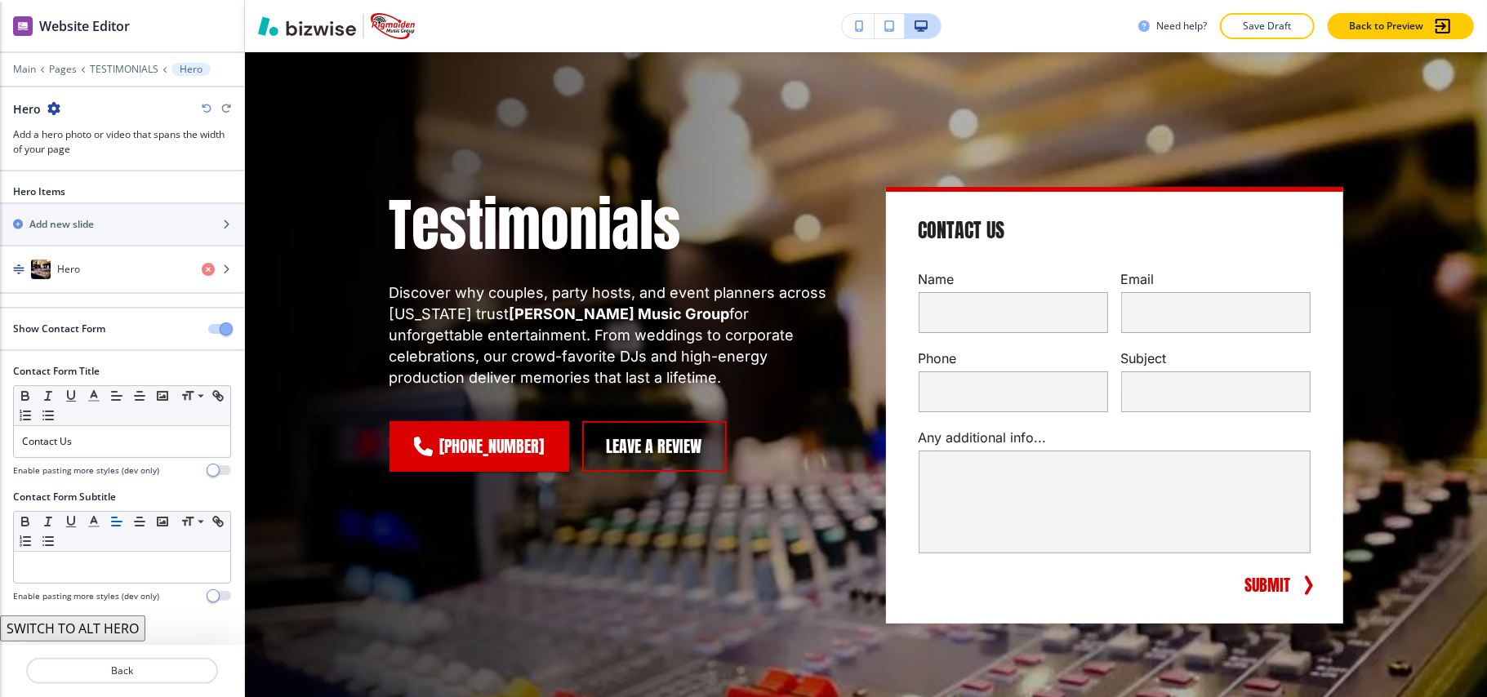
click at [208, 332] on button "button" at bounding box center [219, 329] width 23 height 10
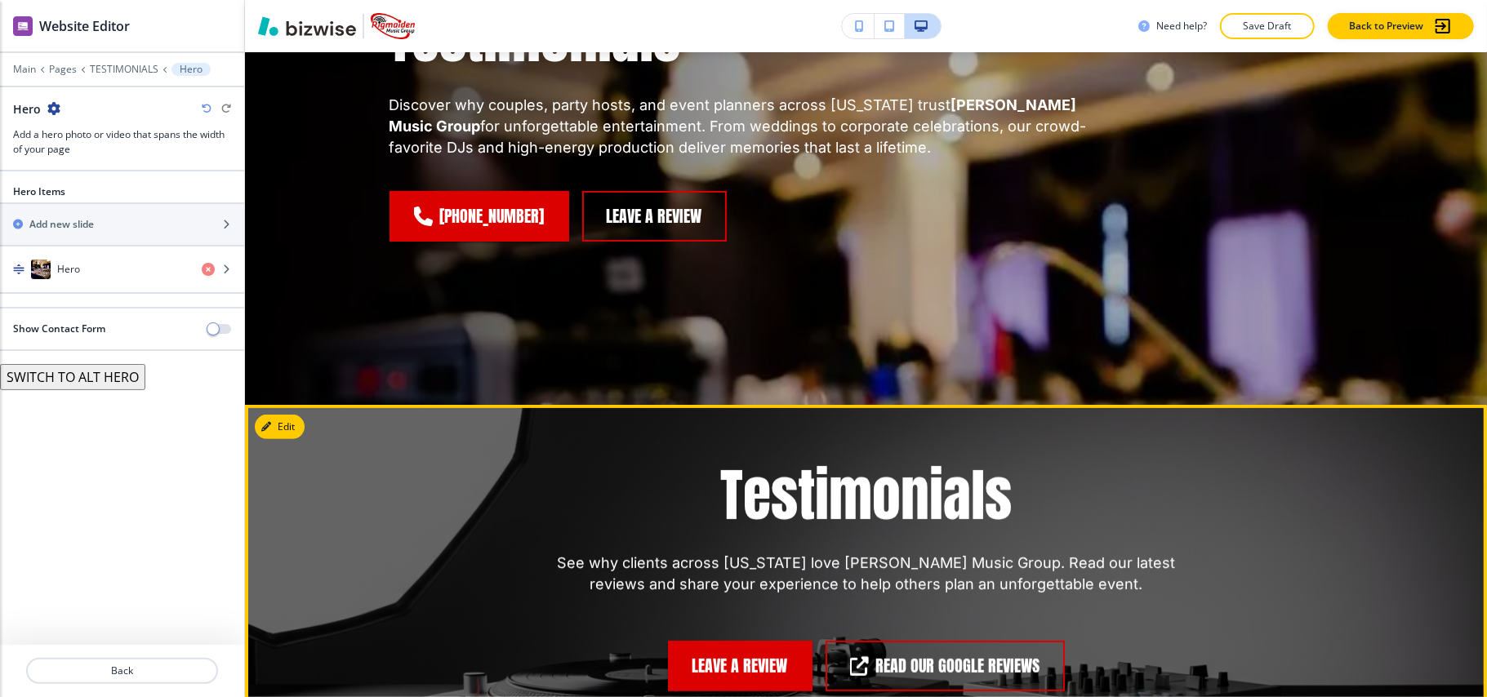
scroll to position [408, 0]
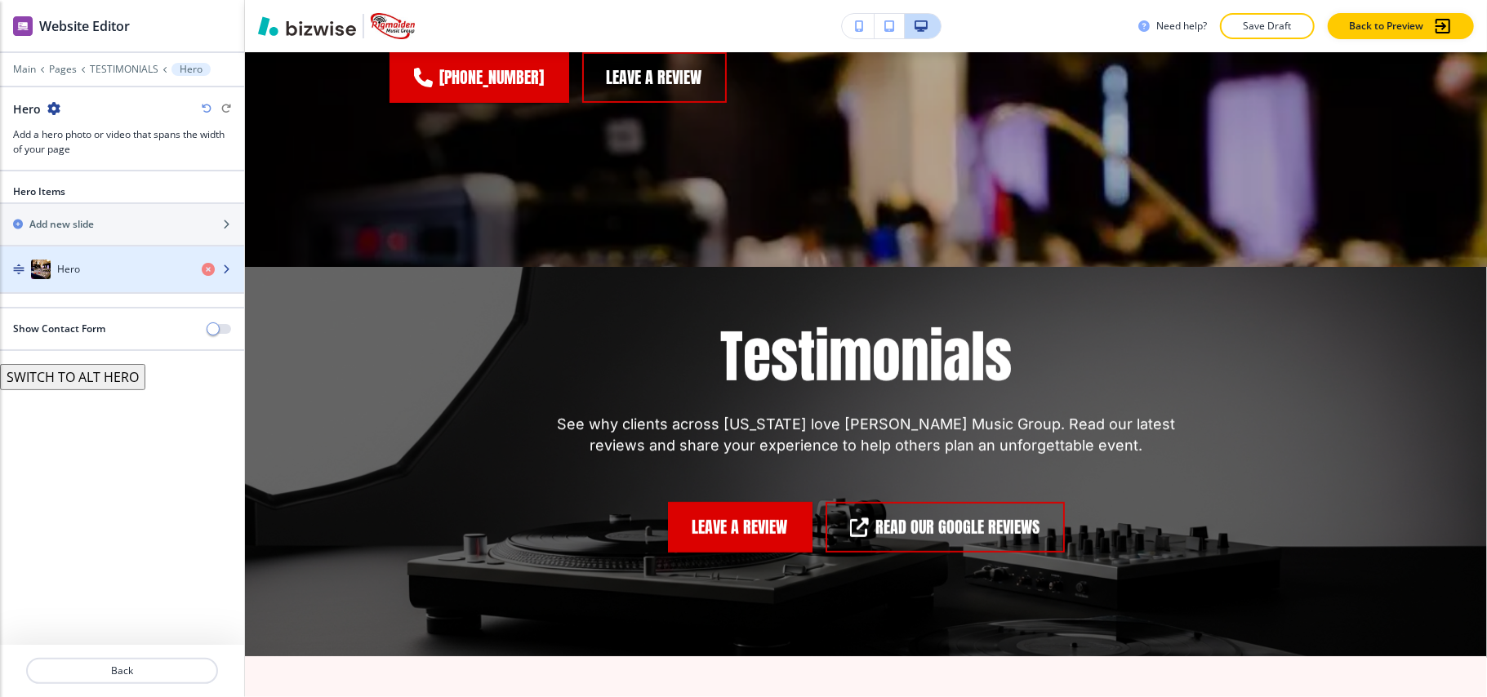
click at [83, 281] on div "button" at bounding box center [122, 285] width 244 height 13
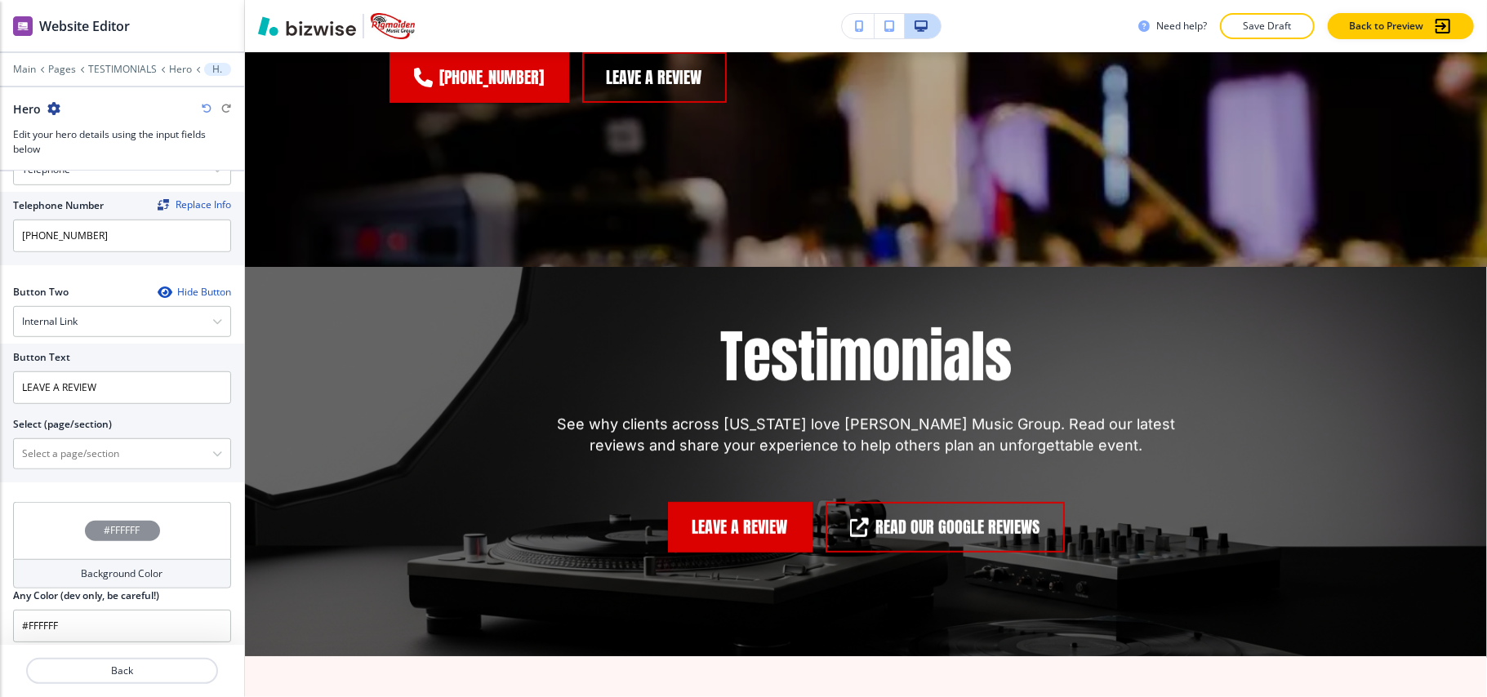
scroll to position [779, 0]
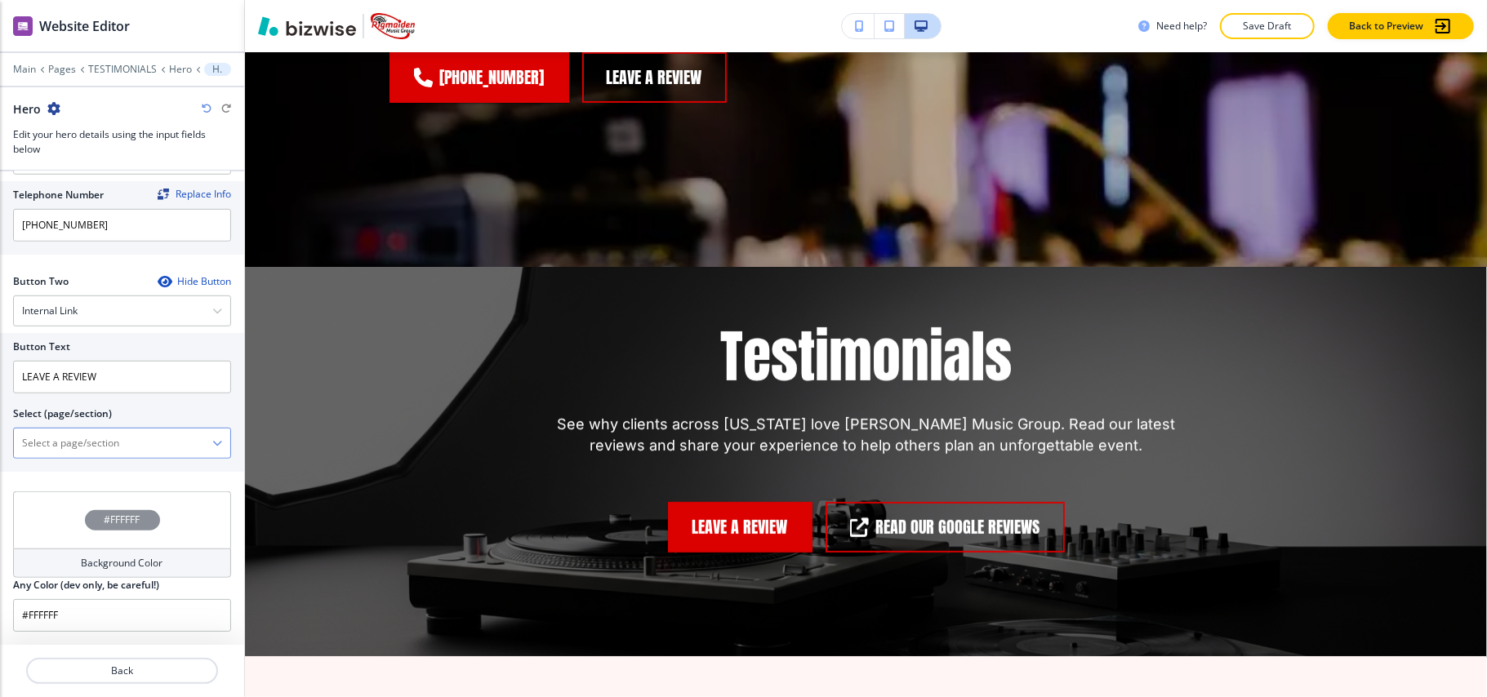
click at [96, 442] on \(page\/section\) "Manual Input" at bounding box center [113, 444] width 198 height 28
paste \(page\/section\) "https://share.google/ucv0JLi4N73iPAm1c"
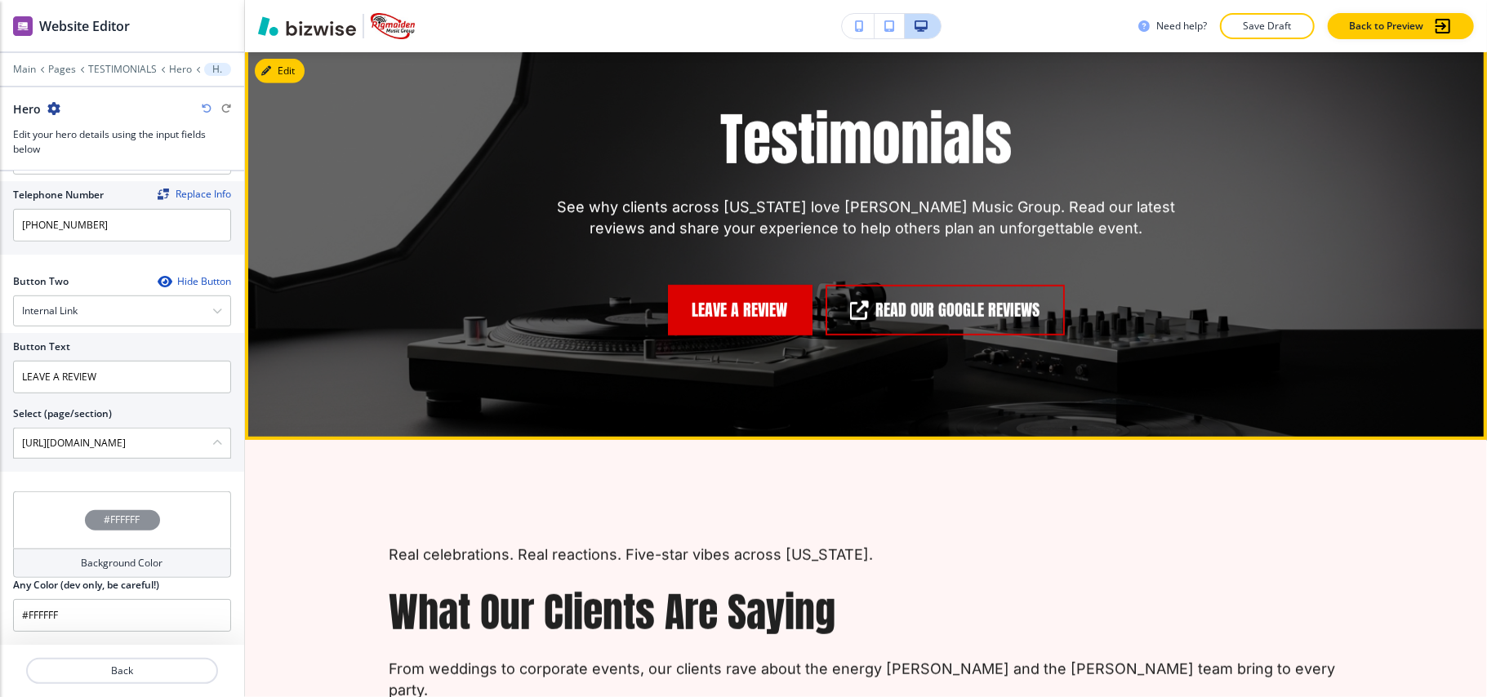
scroll to position [517, 0]
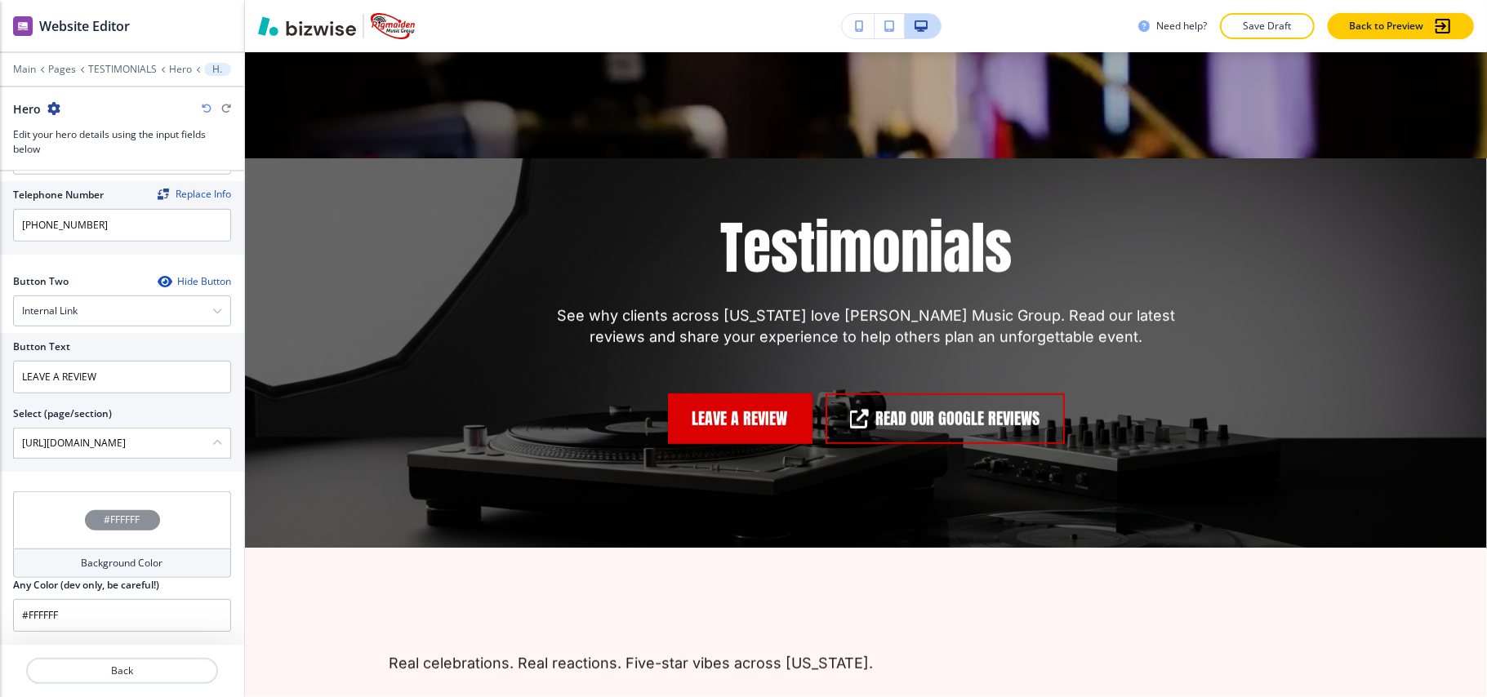
type \(page\/section\) "https://share.google/ucv0JLi4N73iPAm1c"
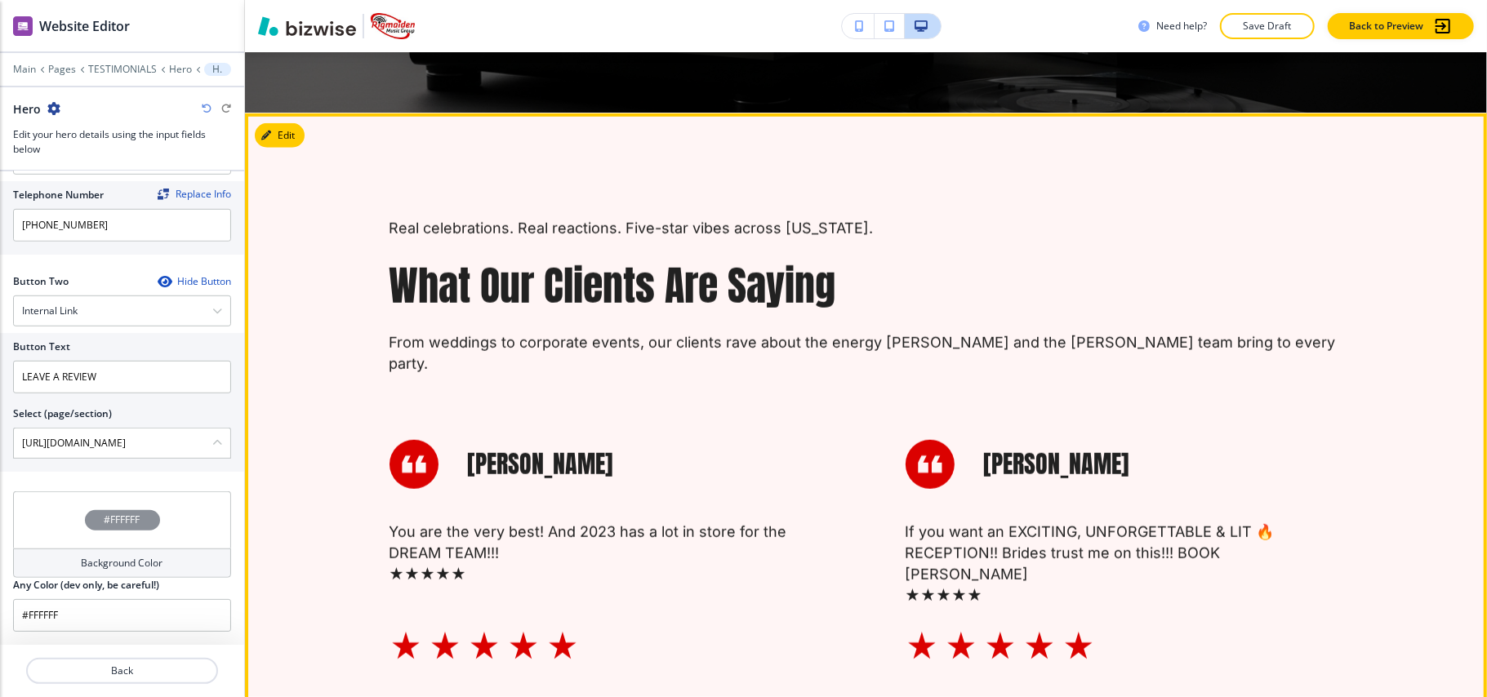
scroll to position [626, 0]
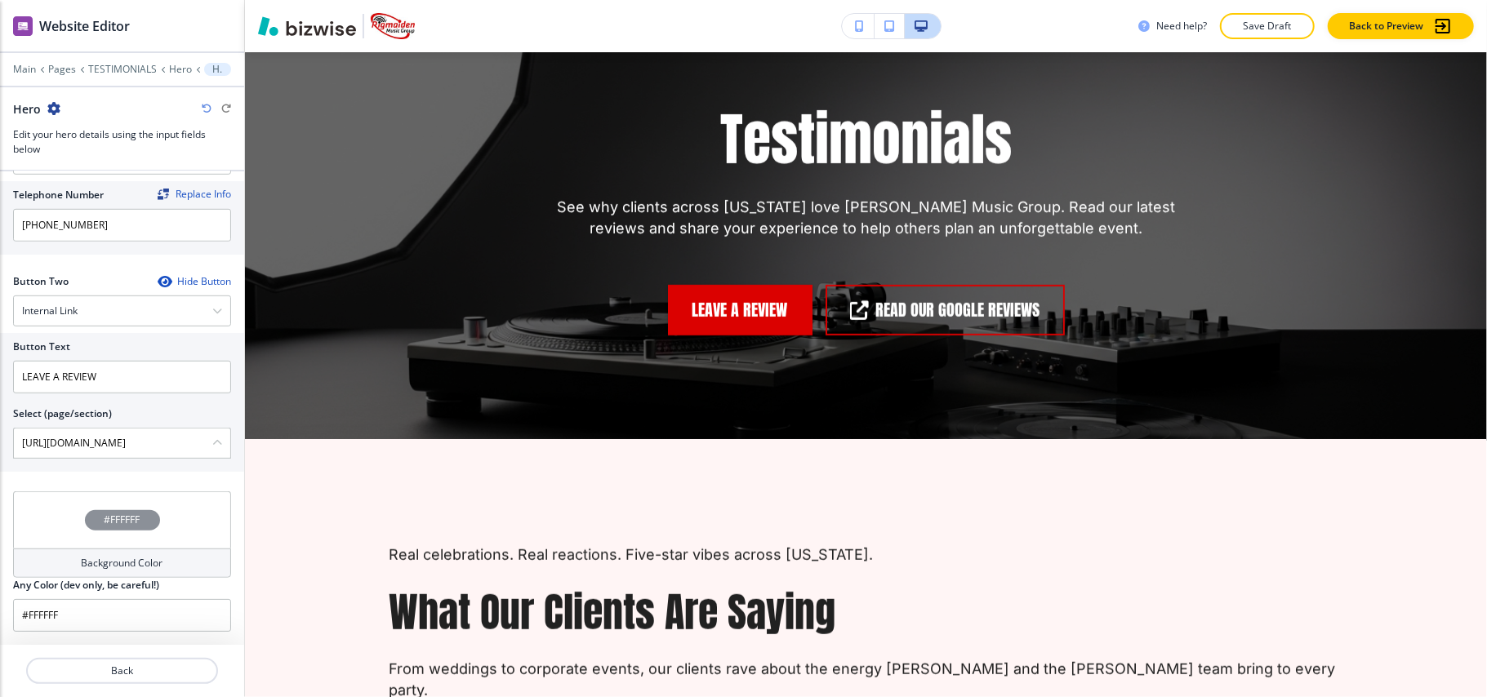
click at [105, 62] on div at bounding box center [122, 58] width 244 height 10
click at [111, 67] on p "TESTIMONIALS" at bounding box center [122, 69] width 69 height 11
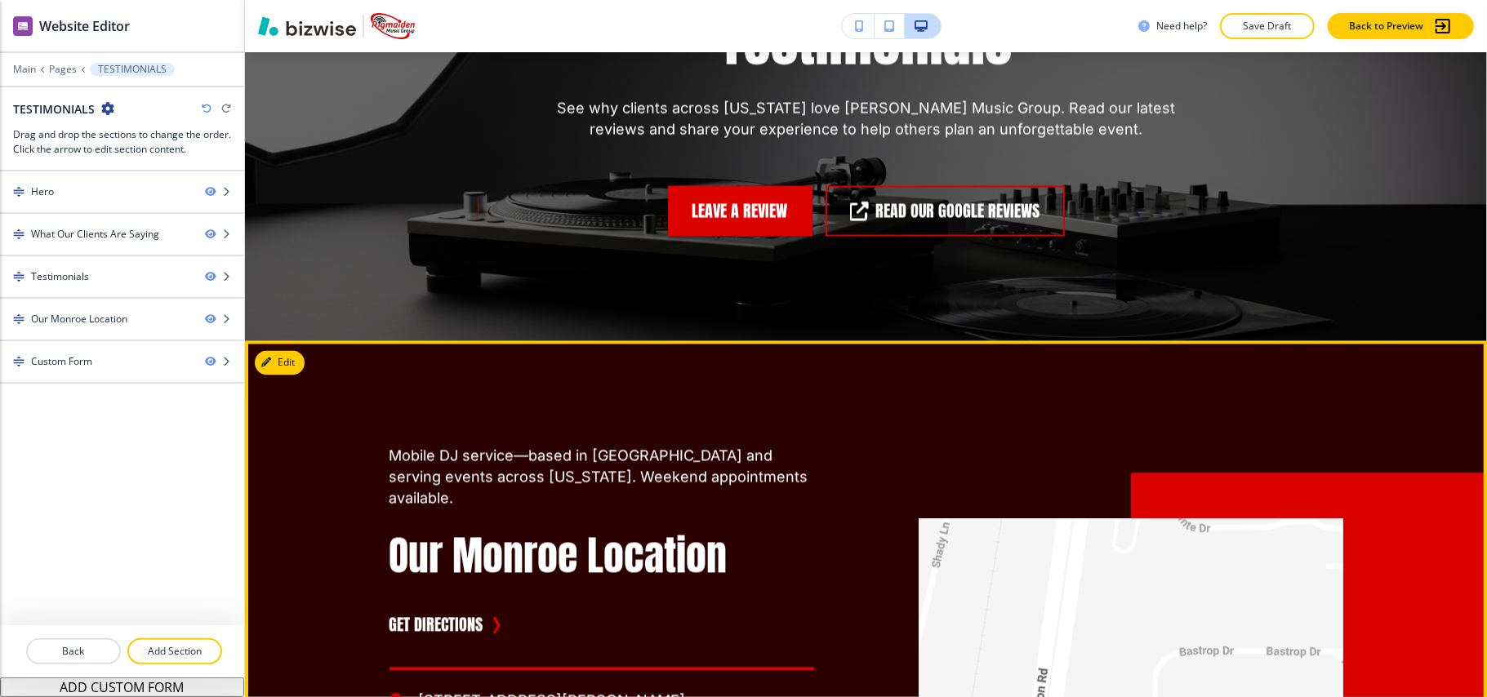
click at [263, 351] on button "Edit" at bounding box center [280, 363] width 50 height 25
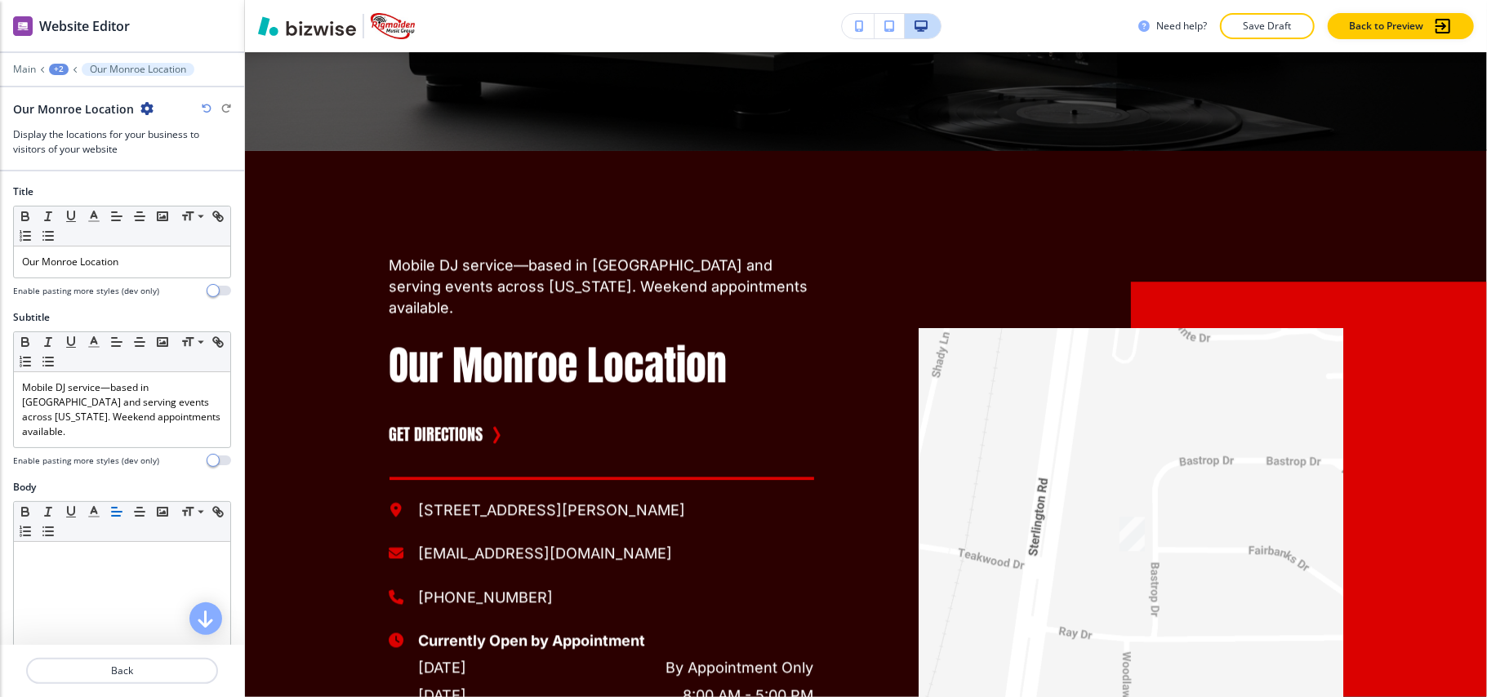
scroll to position [2491, 0]
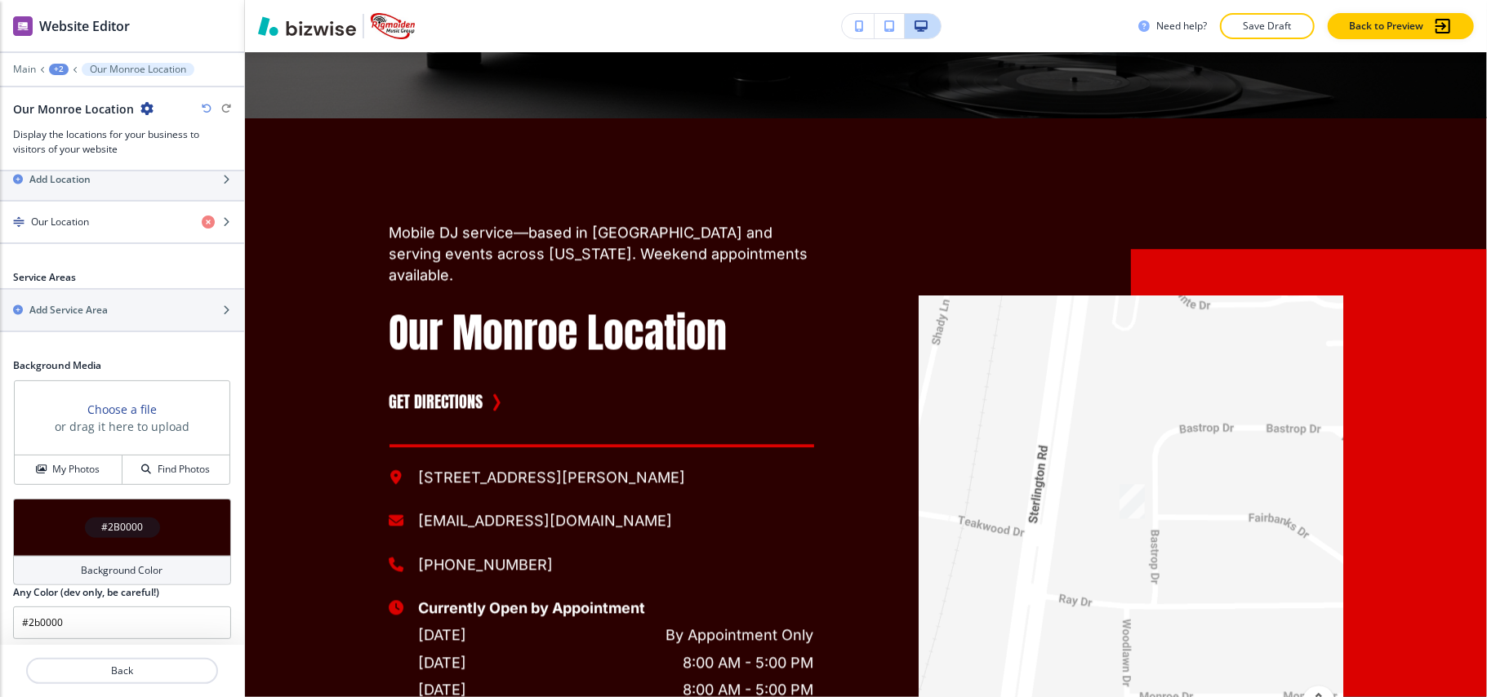
click at [34, 518] on div "#2B0000" at bounding box center [122, 527] width 218 height 57
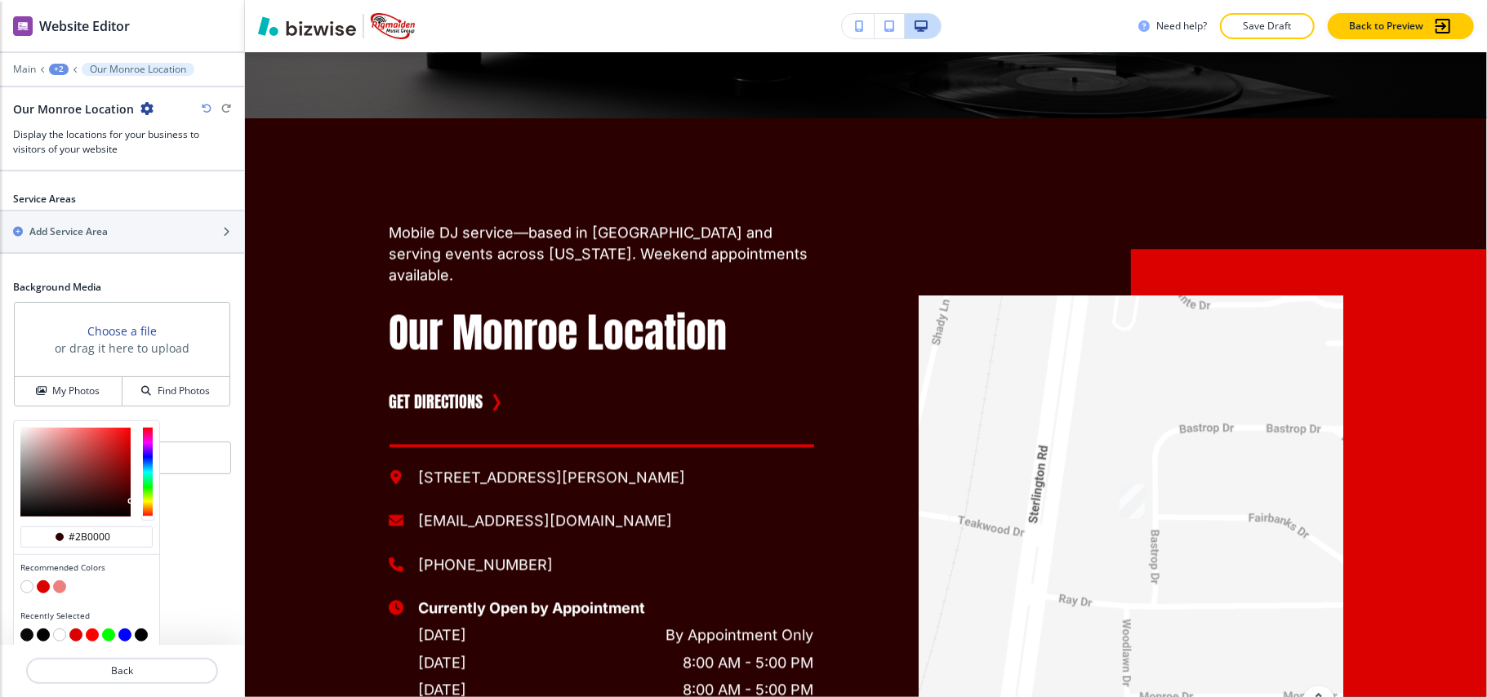
click at [24, 581] on button "button" at bounding box center [26, 587] width 13 height 13
type input "#FFFFFF"
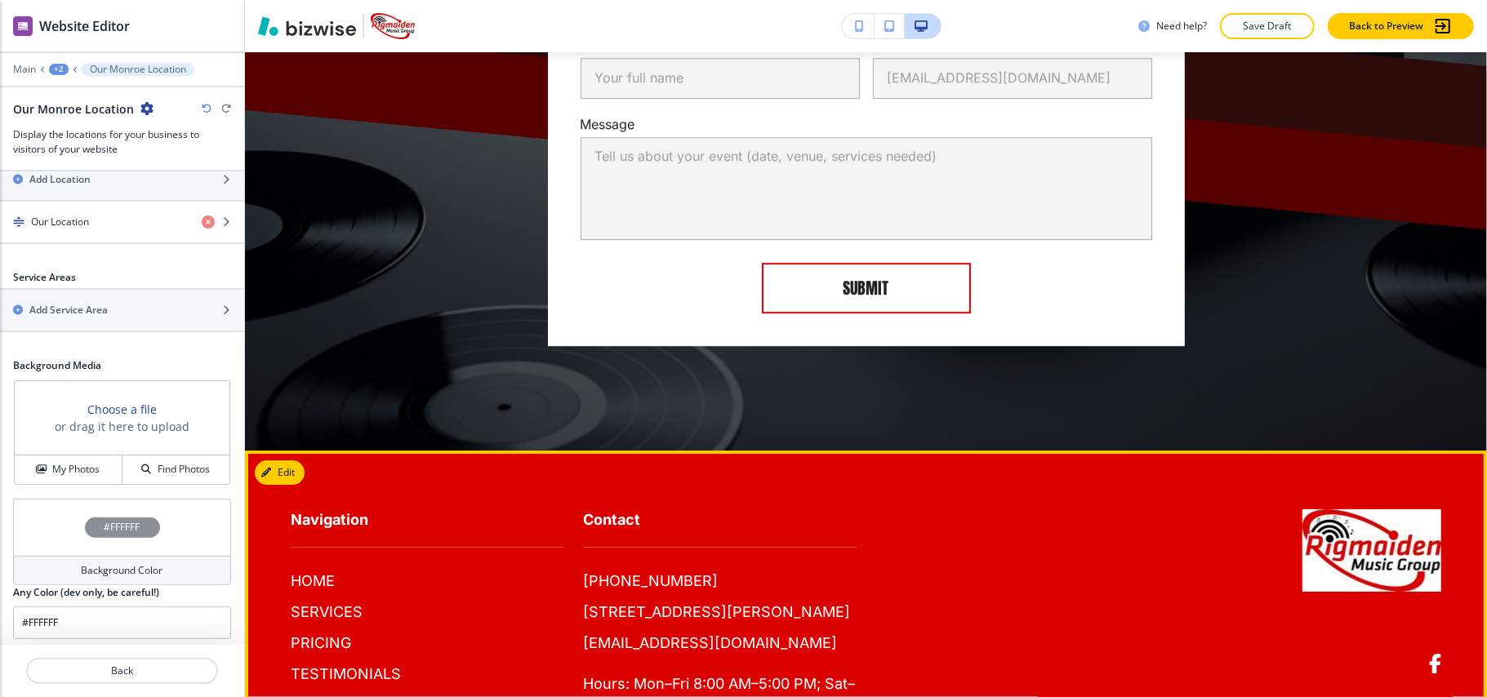
scroll to position [3796, 0]
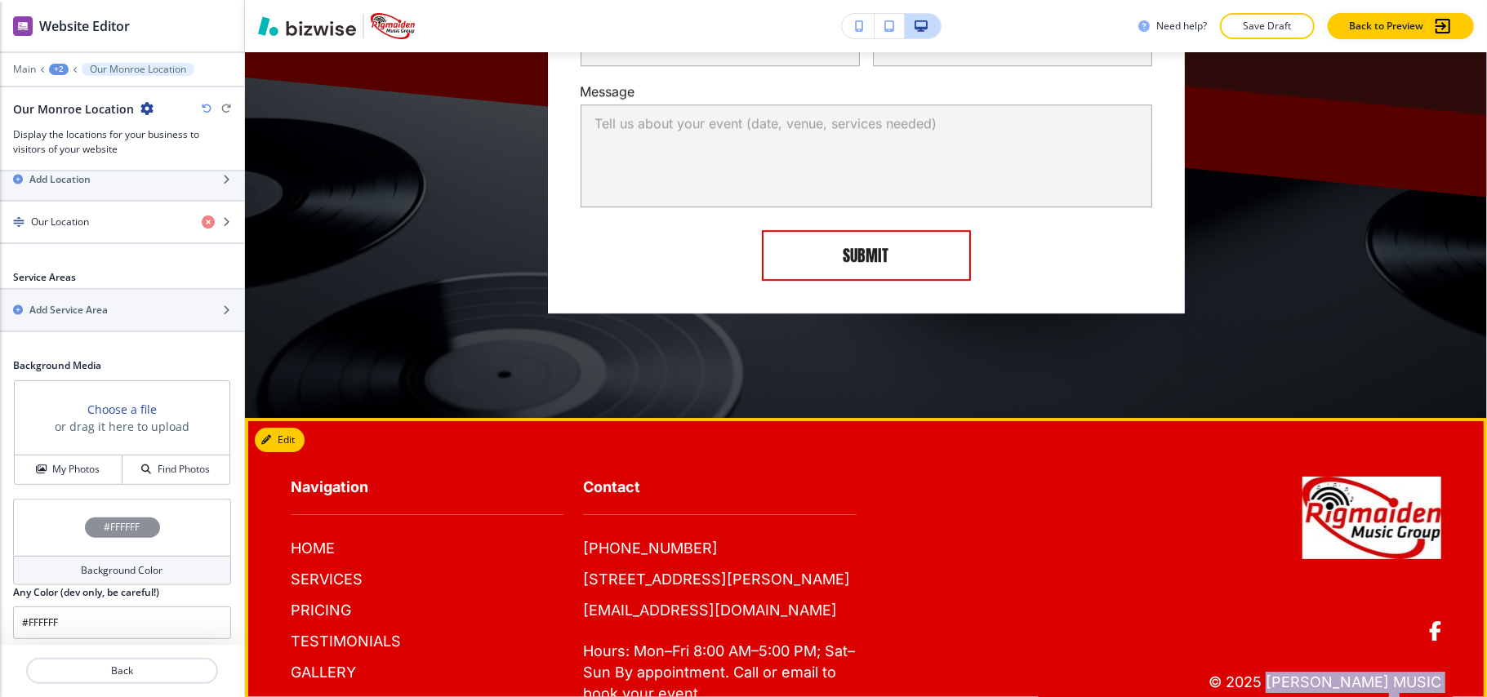
drag, startPoint x: 1438, startPoint y: 627, endPoint x: 1238, endPoint y: 629, distance: 200.1
click at [1238, 629] on footer "Navigation HOME SERVICES PRICING TESTIMONIALS GALLERY CONTACT Contact (318) 614…" at bounding box center [866, 595] width 1242 height 354
copy p "[PERSON_NAME] Music Group"
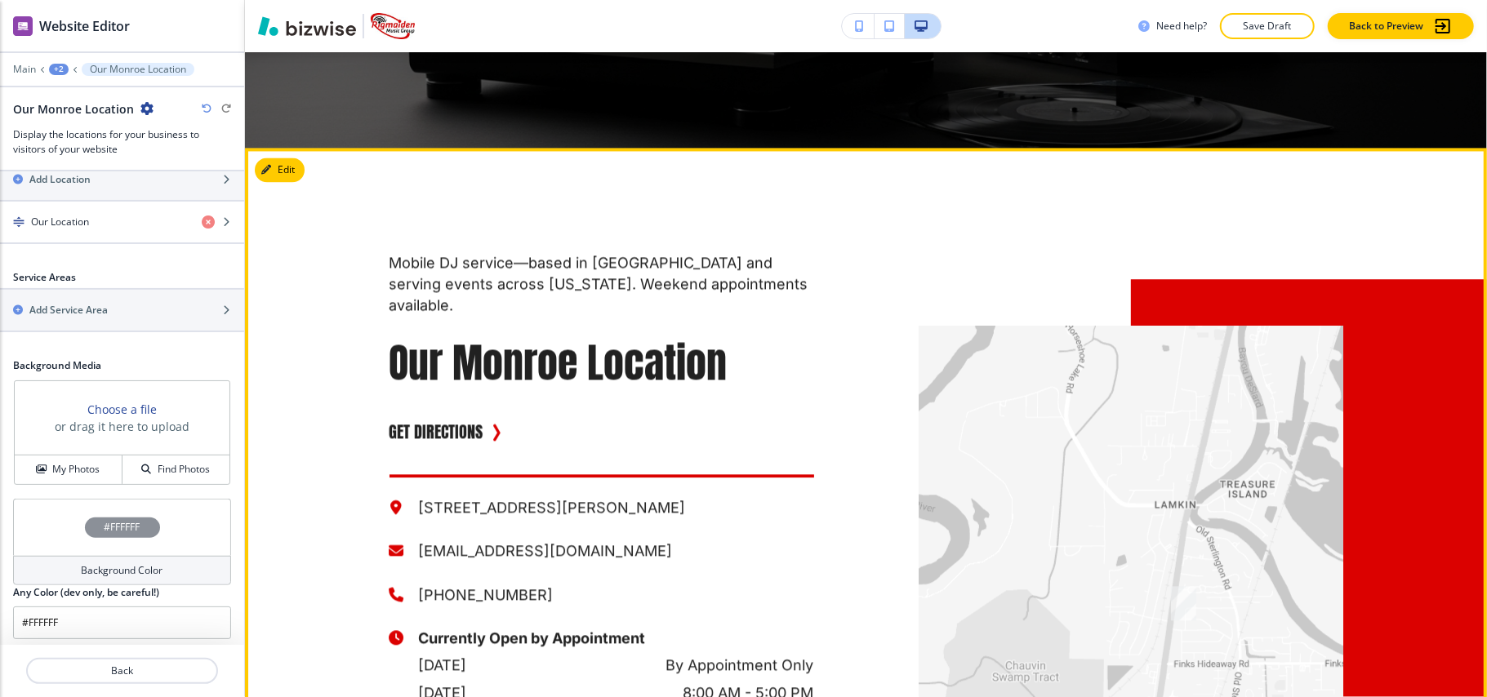
scroll to position [2271, 0]
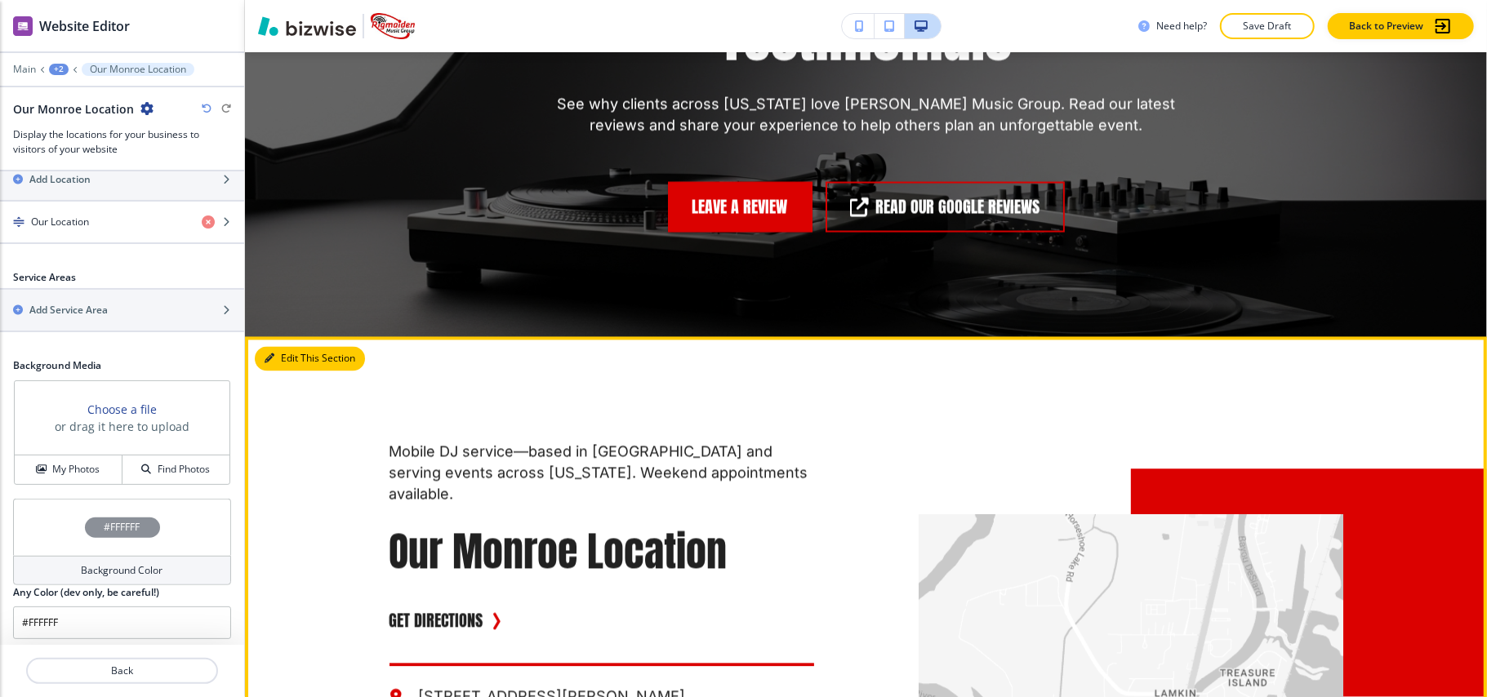
click at [282, 347] on button "Edit This Section" at bounding box center [310, 359] width 110 height 25
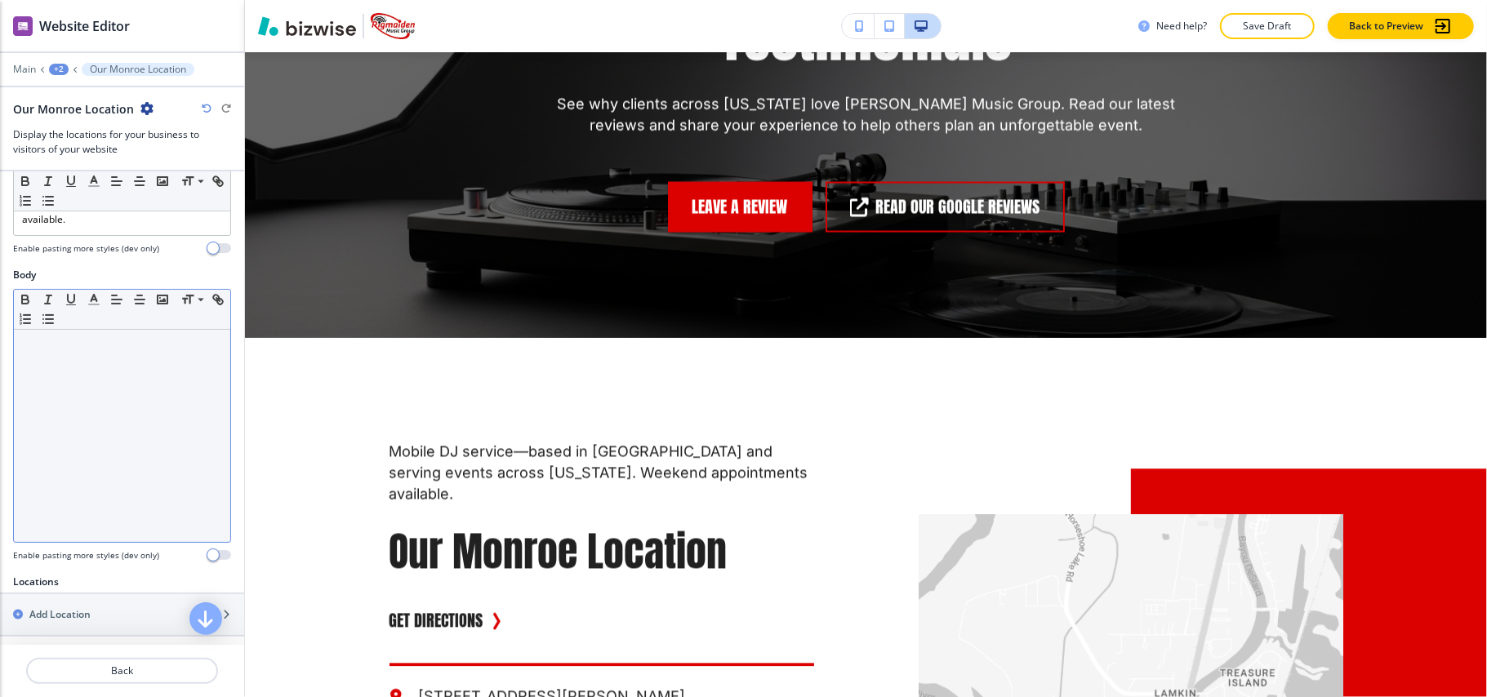
scroll to position [0, 0]
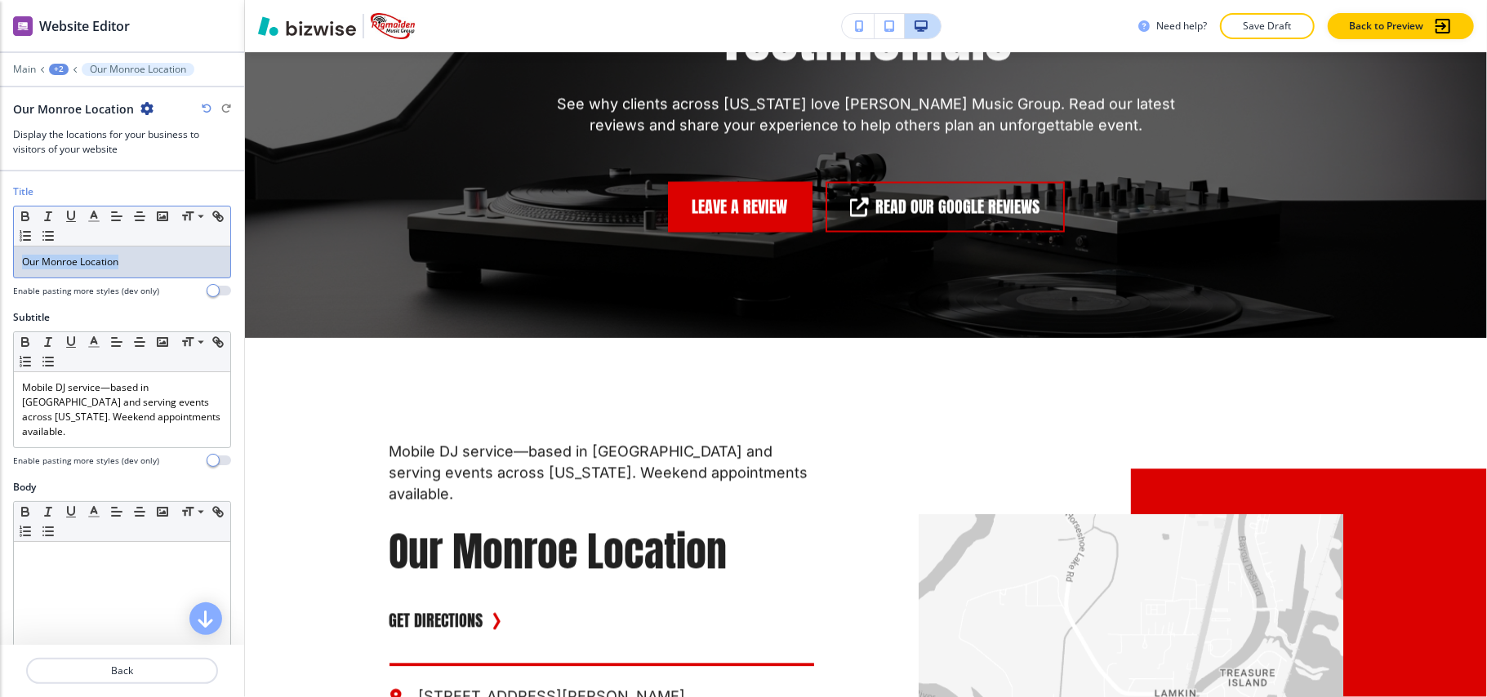
drag, startPoint x: 176, startPoint y: 265, endPoint x: 0, endPoint y: 265, distance: 176.4
click at [0, 265] on div "Title Small Normal Large Huge Our Monroe Location Enable pasting more styles (d…" at bounding box center [122, 248] width 244 height 126
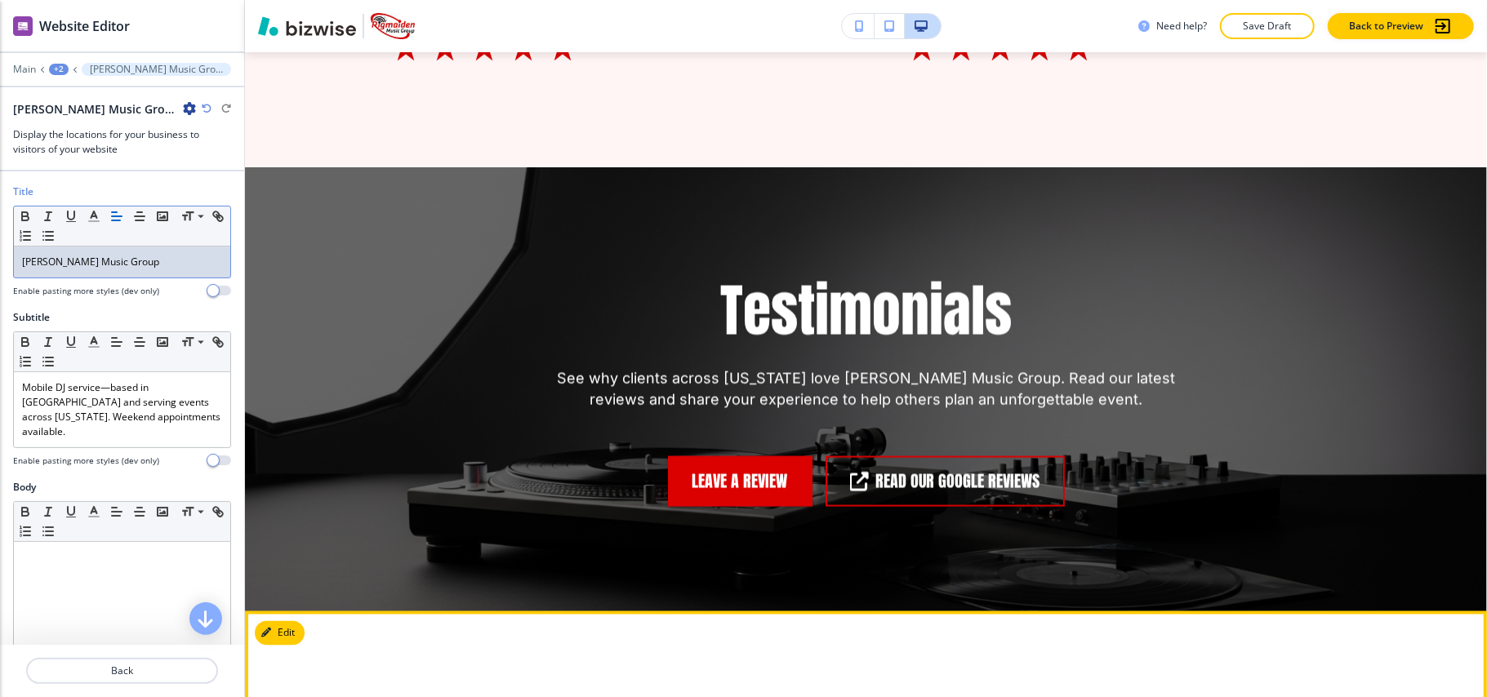
scroll to position [1836, 0]
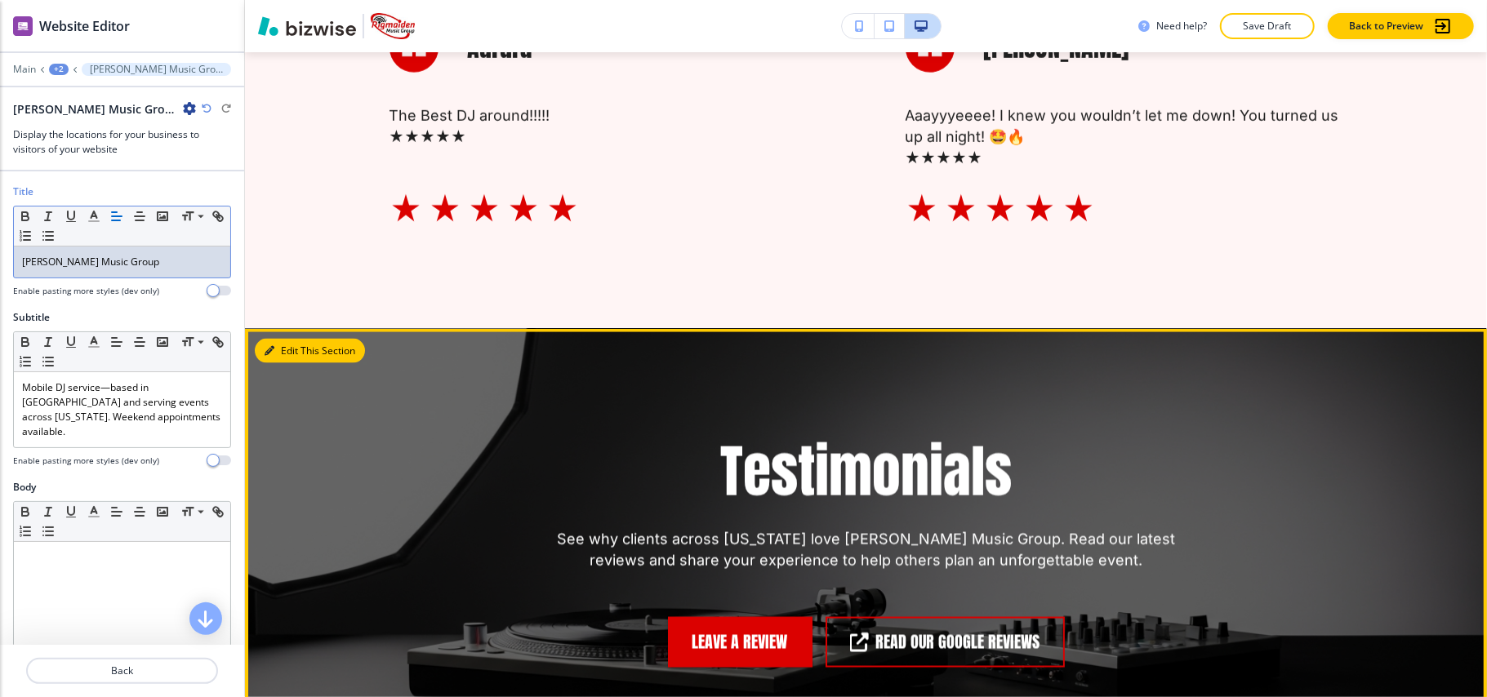
click at [271, 346] on icon "button" at bounding box center [270, 351] width 10 height 10
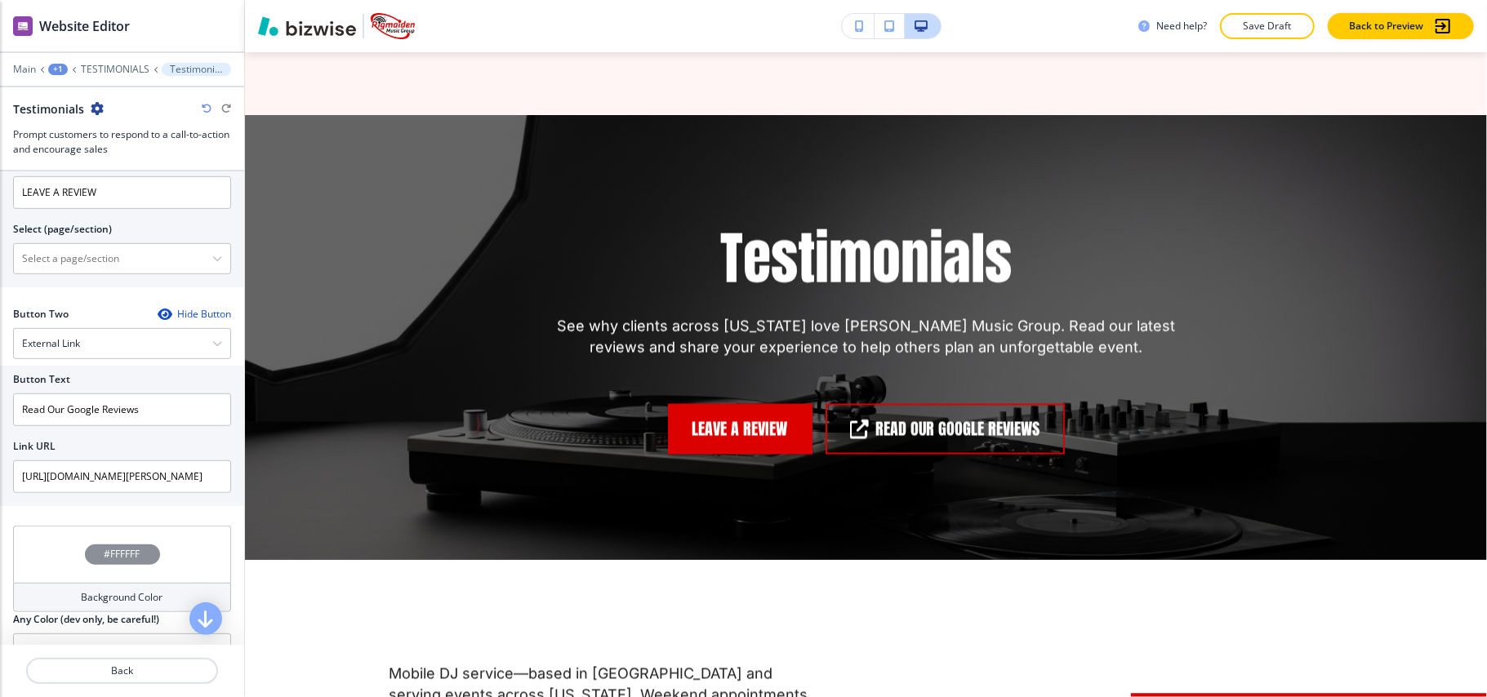
scroll to position [544, 0]
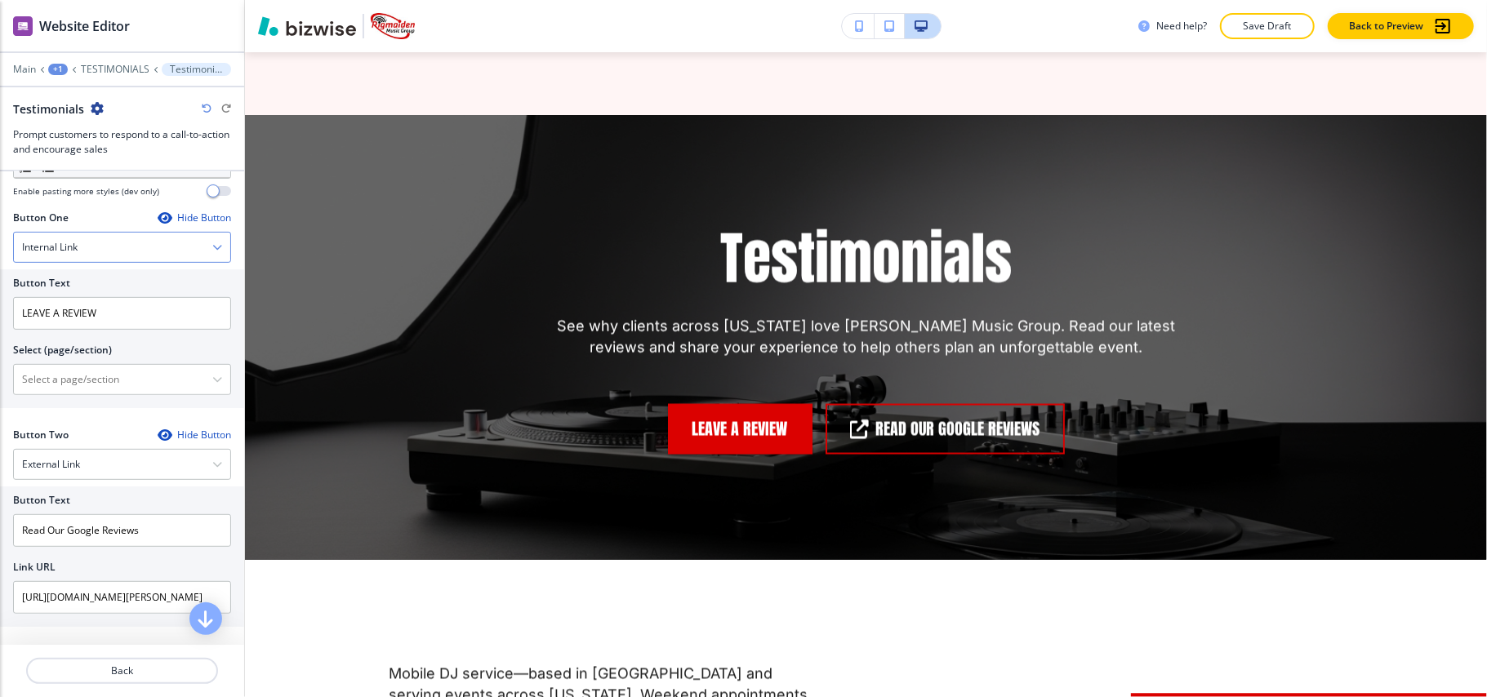
click at [99, 256] on div "Internal Link" at bounding box center [122, 247] width 216 height 29
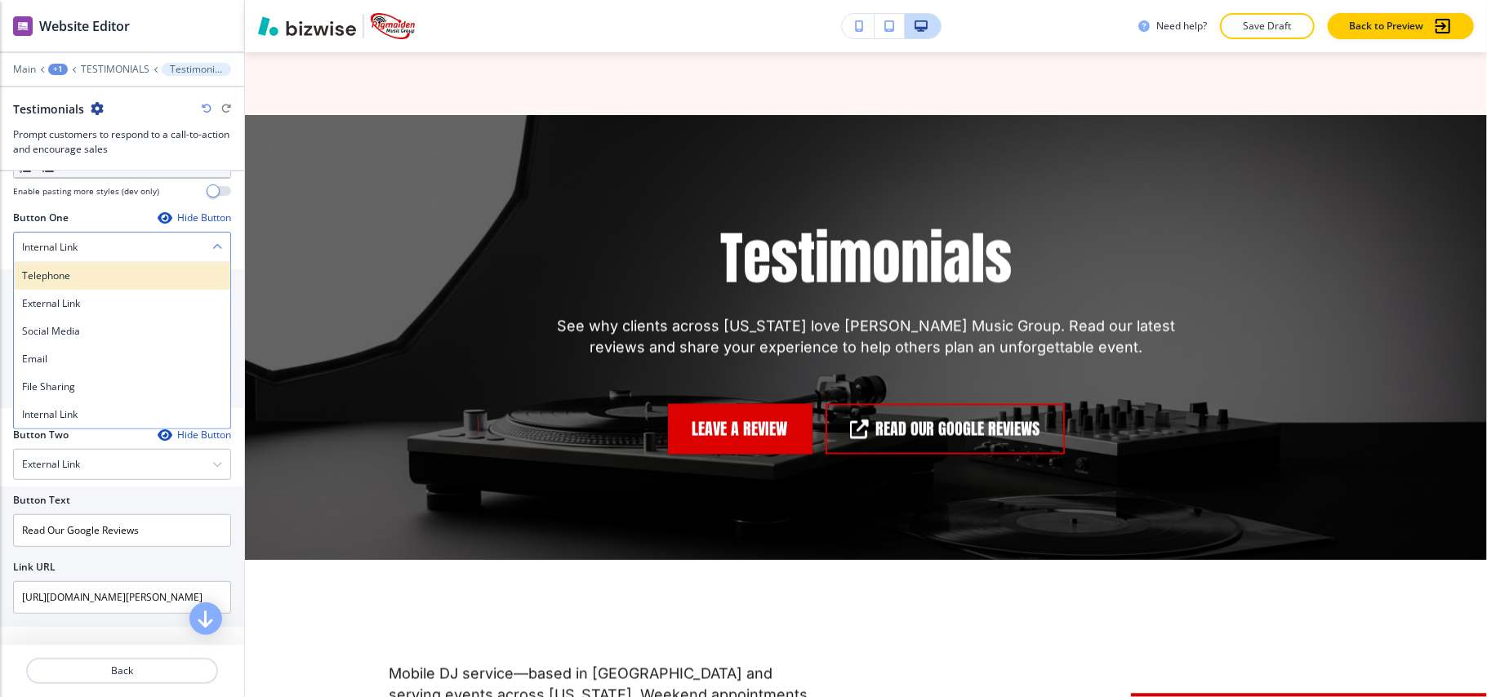
click at [98, 279] on h4 "Telephone" at bounding box center [122, 276] width 200 height 15
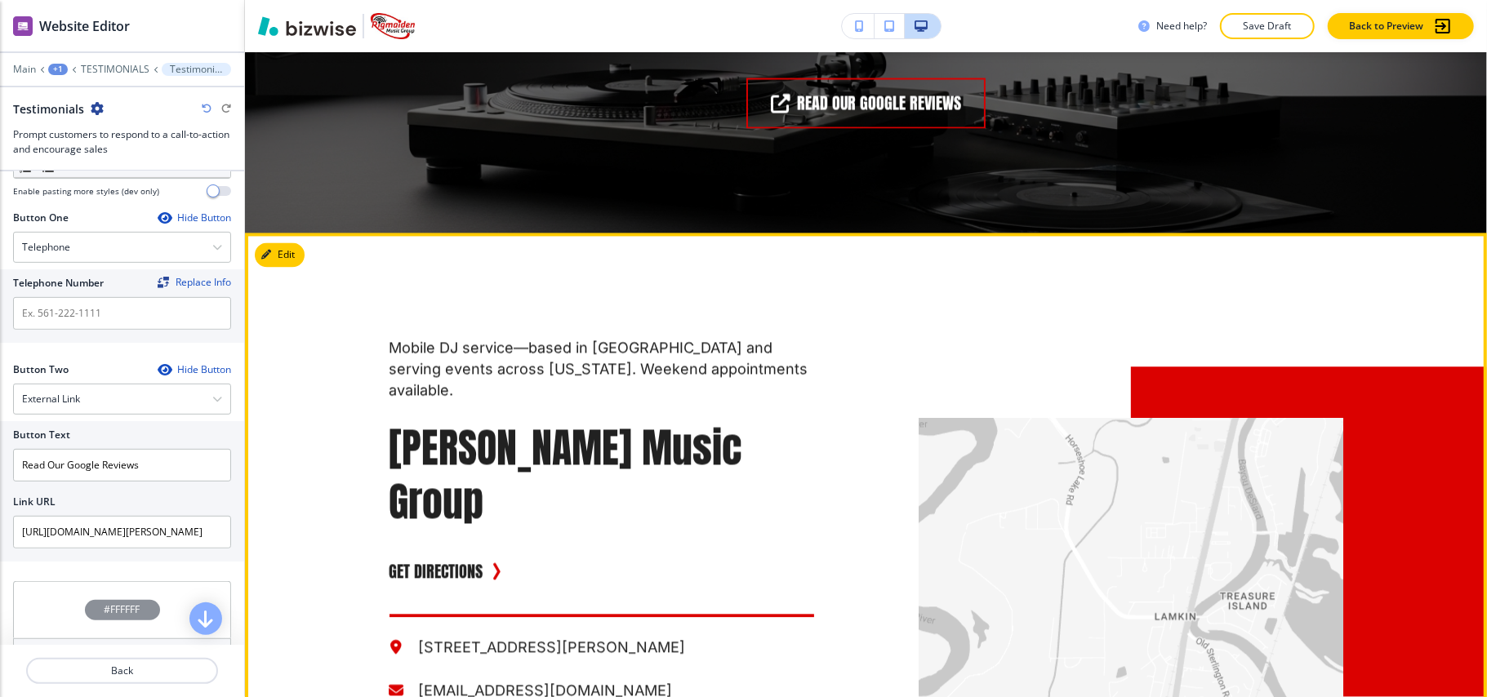
scroll to position [2594, 0]
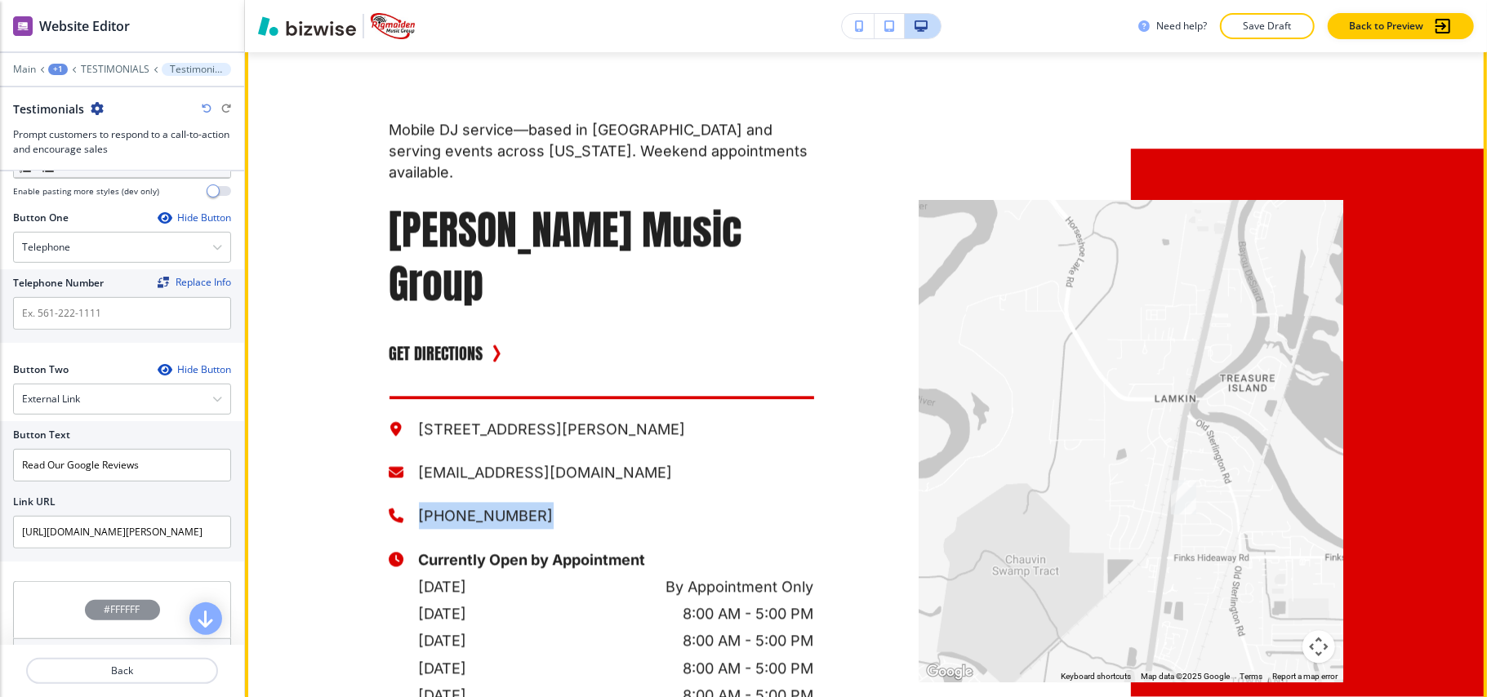
drag, startPoint x: 422, startPoint y: 372, endPoint x: 386, endPoint y: 372, distance: 35.9
click at [390, 502] on div "[PHONE_NUMBER]" at bounding box center [602, 515] width 425 height 27
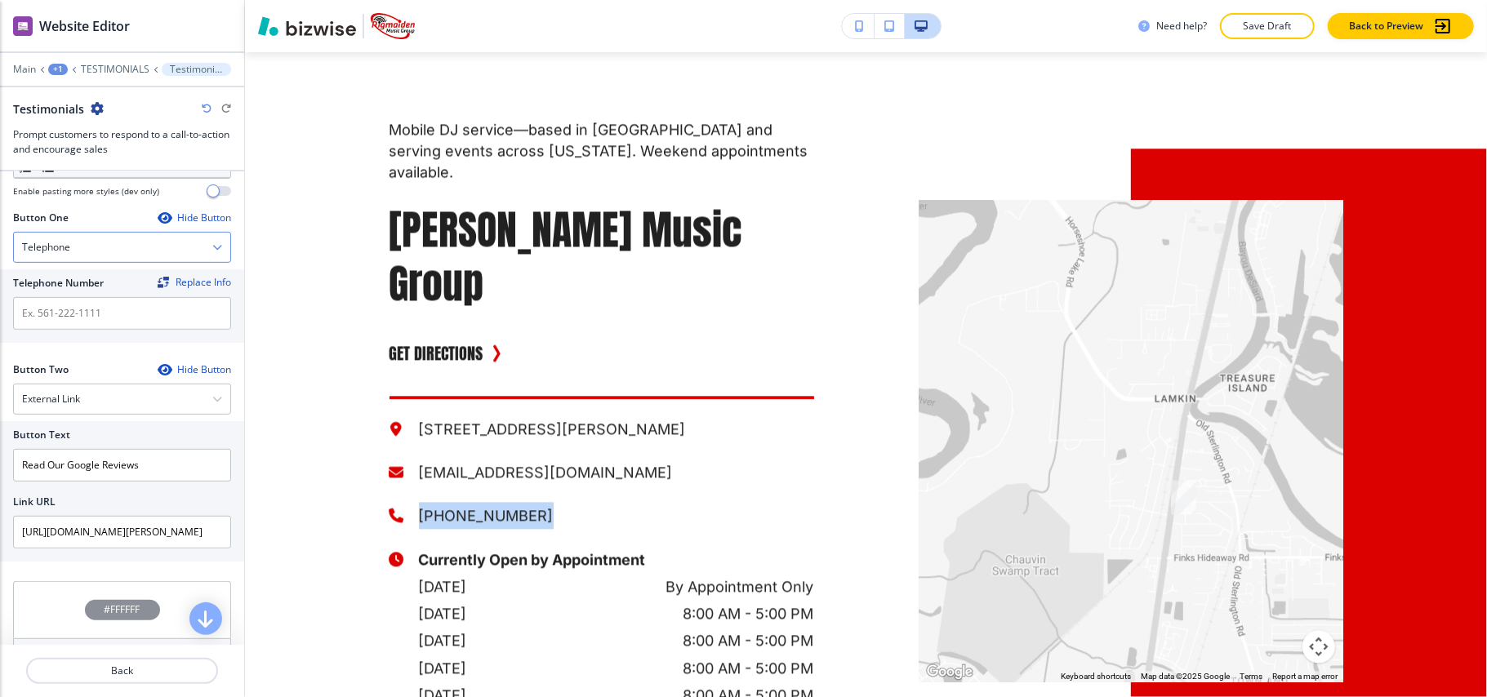
copy p "[PHONE_NUMBER]"
click at [90, 318] on input "text" at bounding box center [122, 313] width 218 height 33
paste input "[PHONE_NUMBER]"
type input "[PHONE_NUMBER]"
click at [96, 410] on div "External Link" at bounding box center [122, 399] width 216 height 29
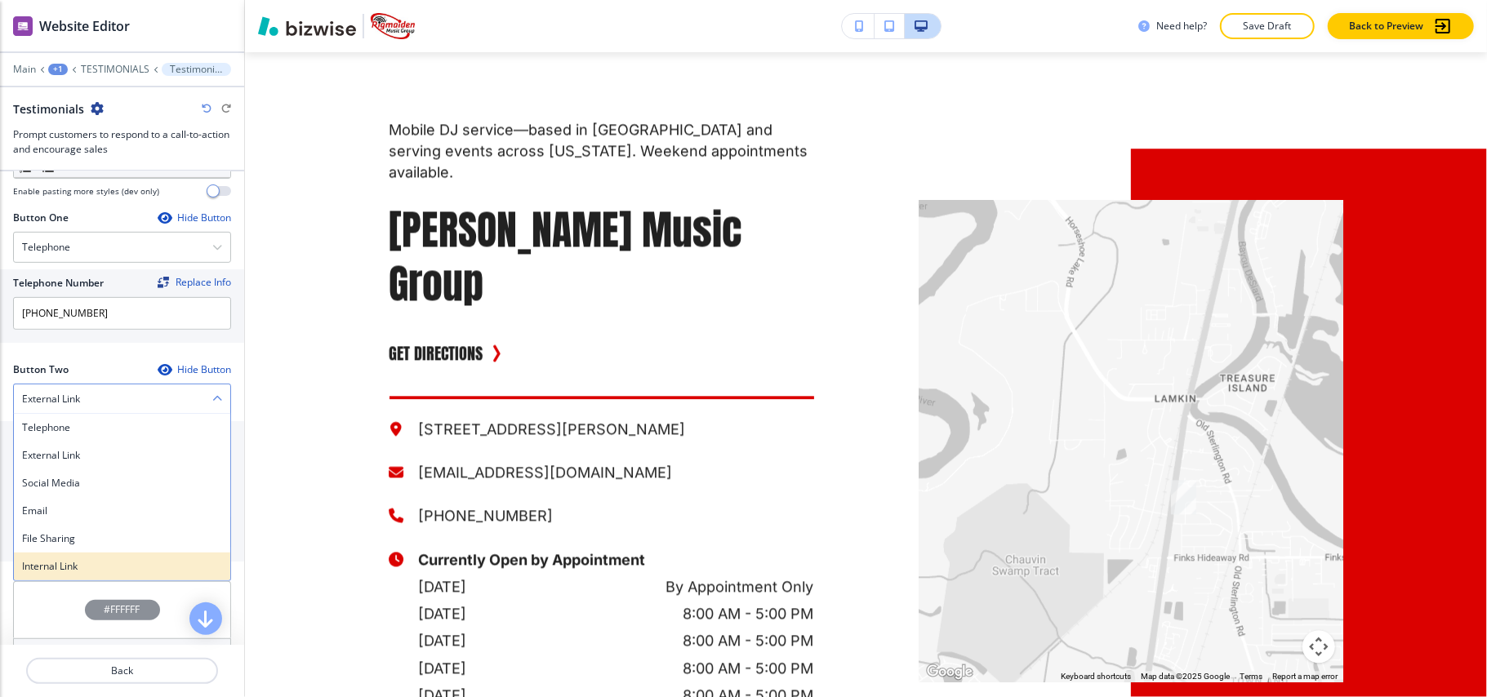
click at [86, 569] on h4 "Internal Link" at bounding box center [122, 566] width 200 height 15
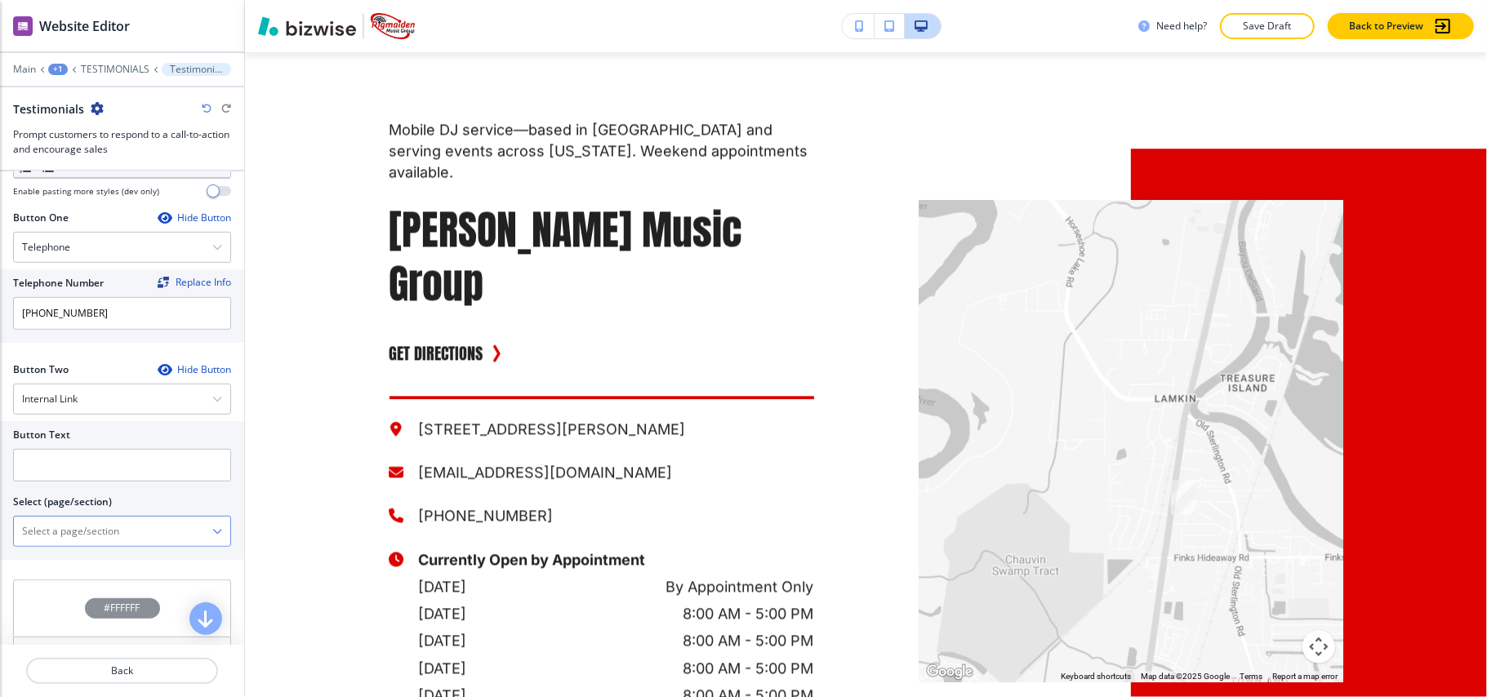
click at [111, 542] on \(page\/section\) "Manual Input" at bounding box center [113, 532] width 198 height 28
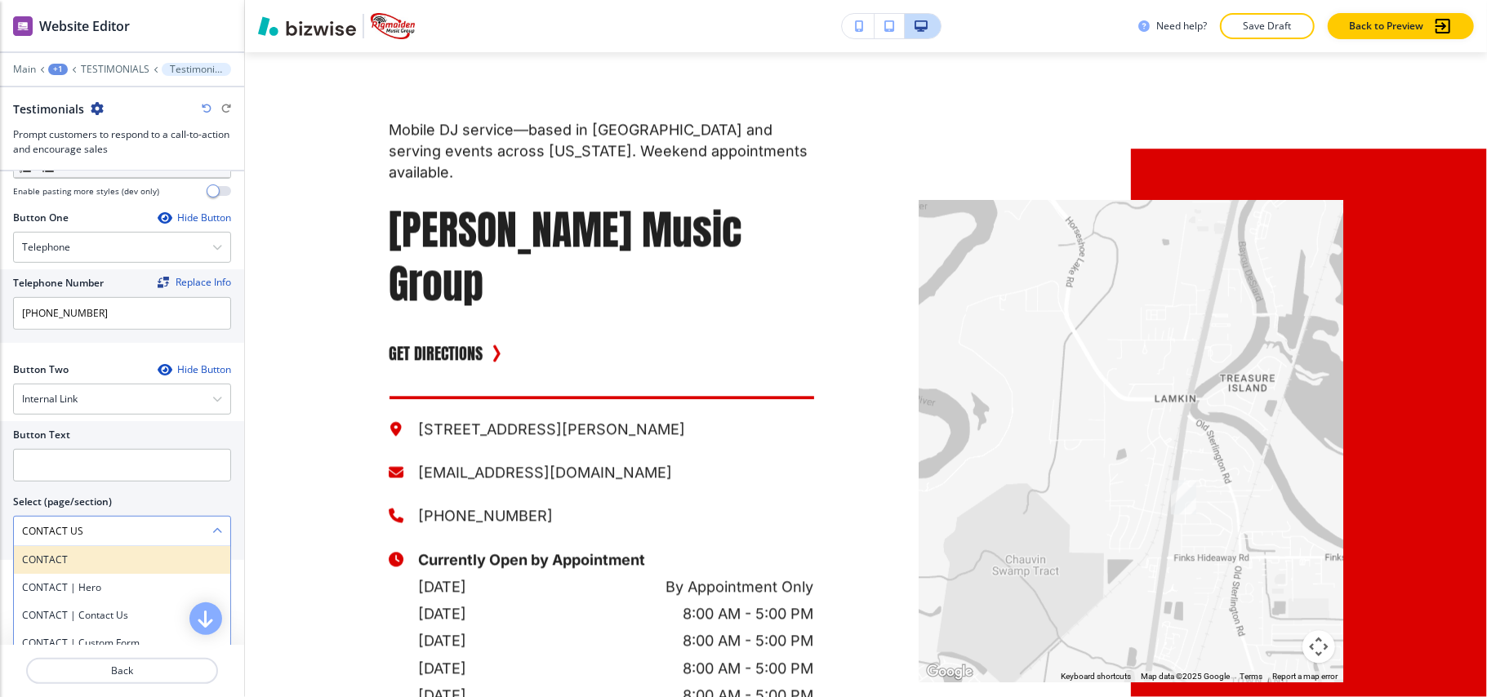
click at [60, 564] on h4 "CONTACT" at bounding box center [122, 560] width 200 height 15
type \(page\/section\) "CONTACT"
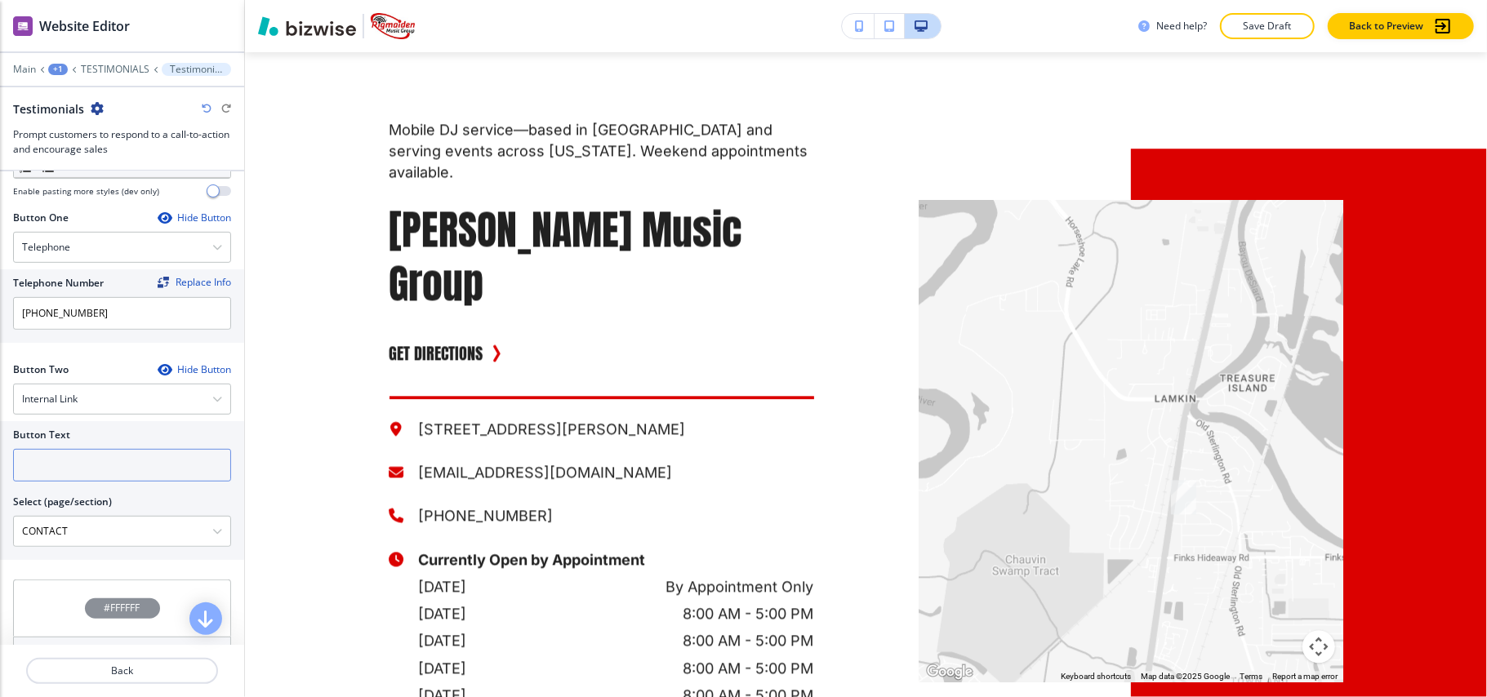
click at [72, 481] on input "text" at bounding box center [122, 465] width 218 height 33
paste input "CONTACT US"
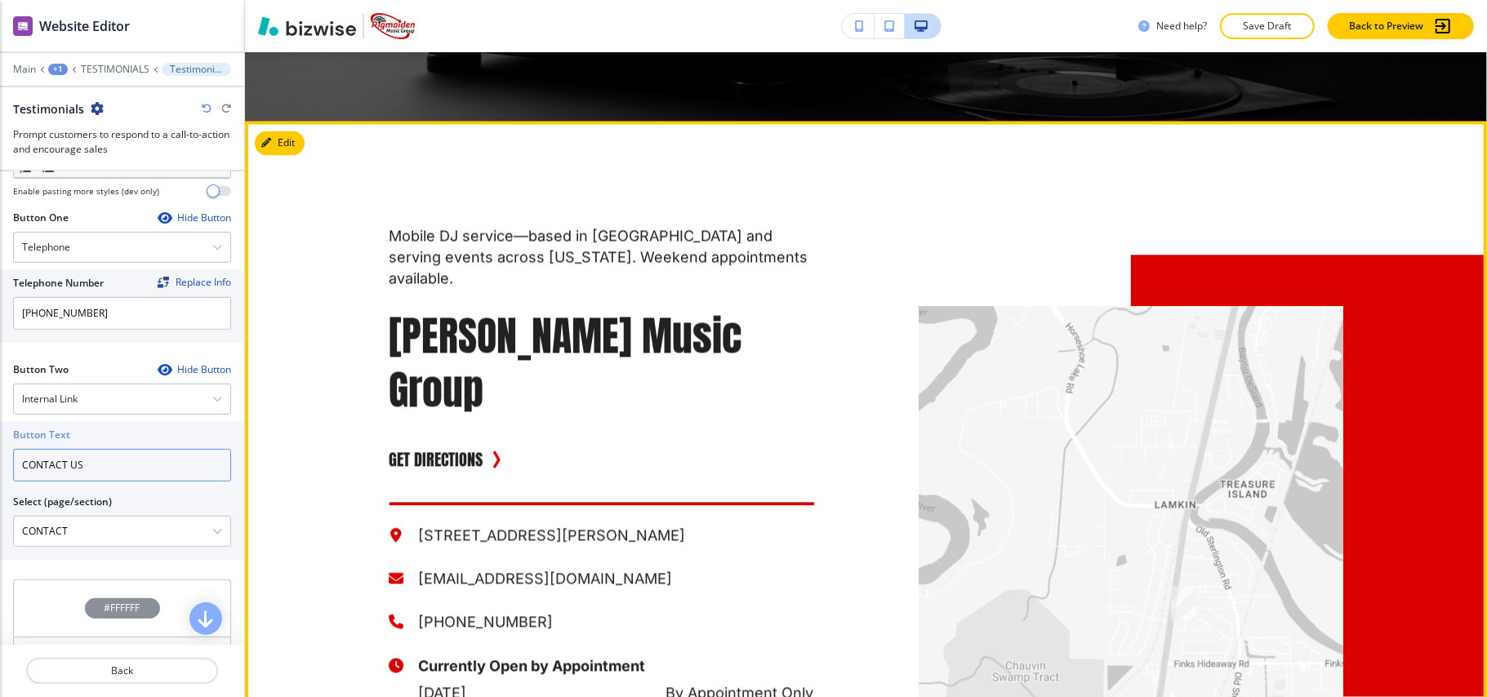
scroll to position [2485, 0]
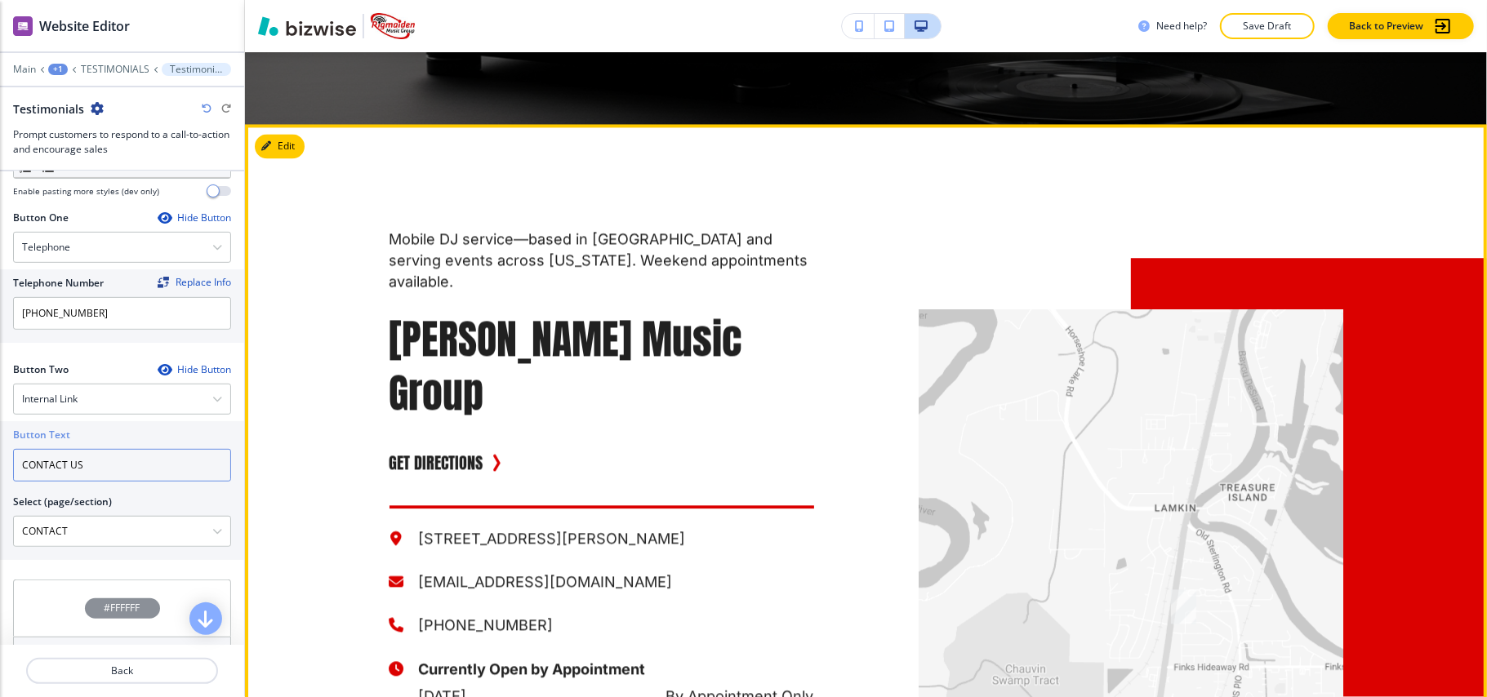
type input "CONTACT US"
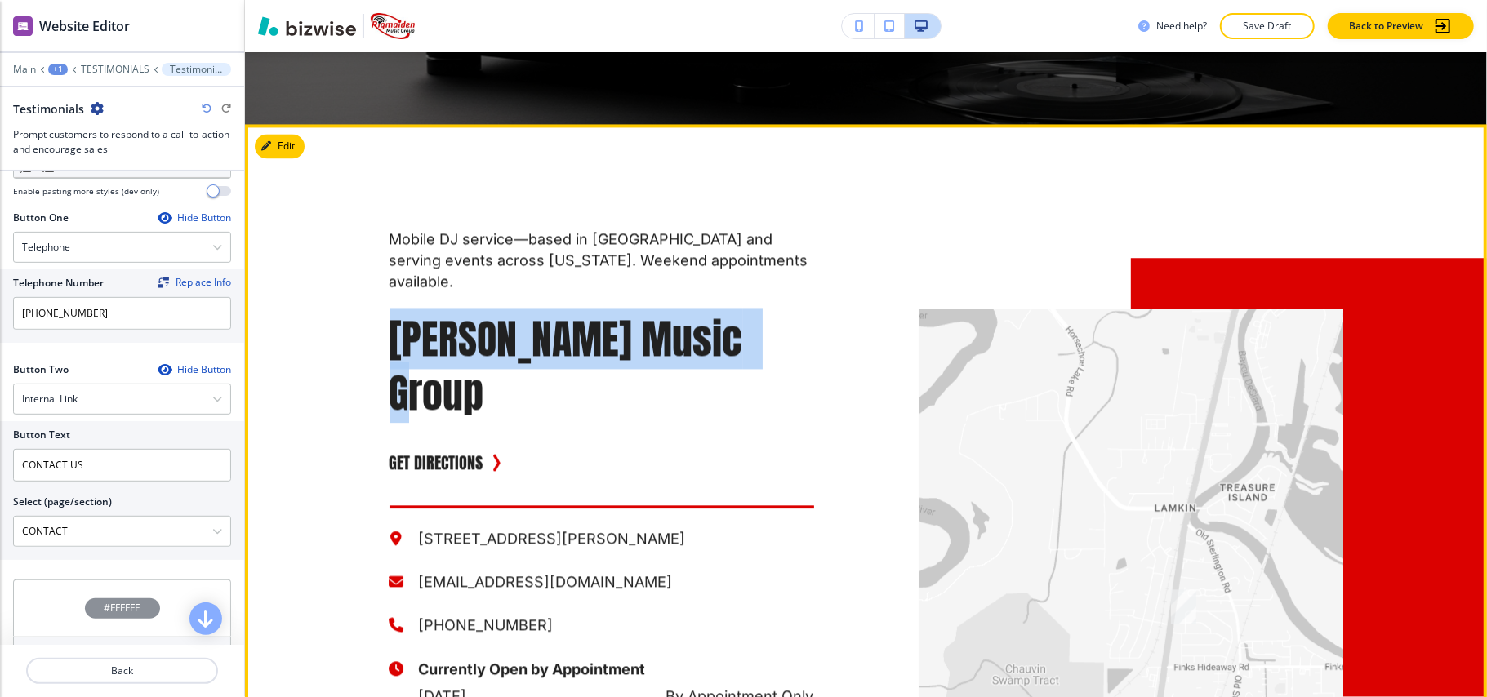
drag, startPoint x: 776, startPoint y: 256, endPoint x: 324, endPoint y: 272, distance: 451.9
click at [324, 272] on div "Mobile DJ service—based in Monroe and serving events across Louisiana. Weekend …" at bounding box center [549, 498] width 529 height 749
copy p "[PERSON_NAME] Music Group"
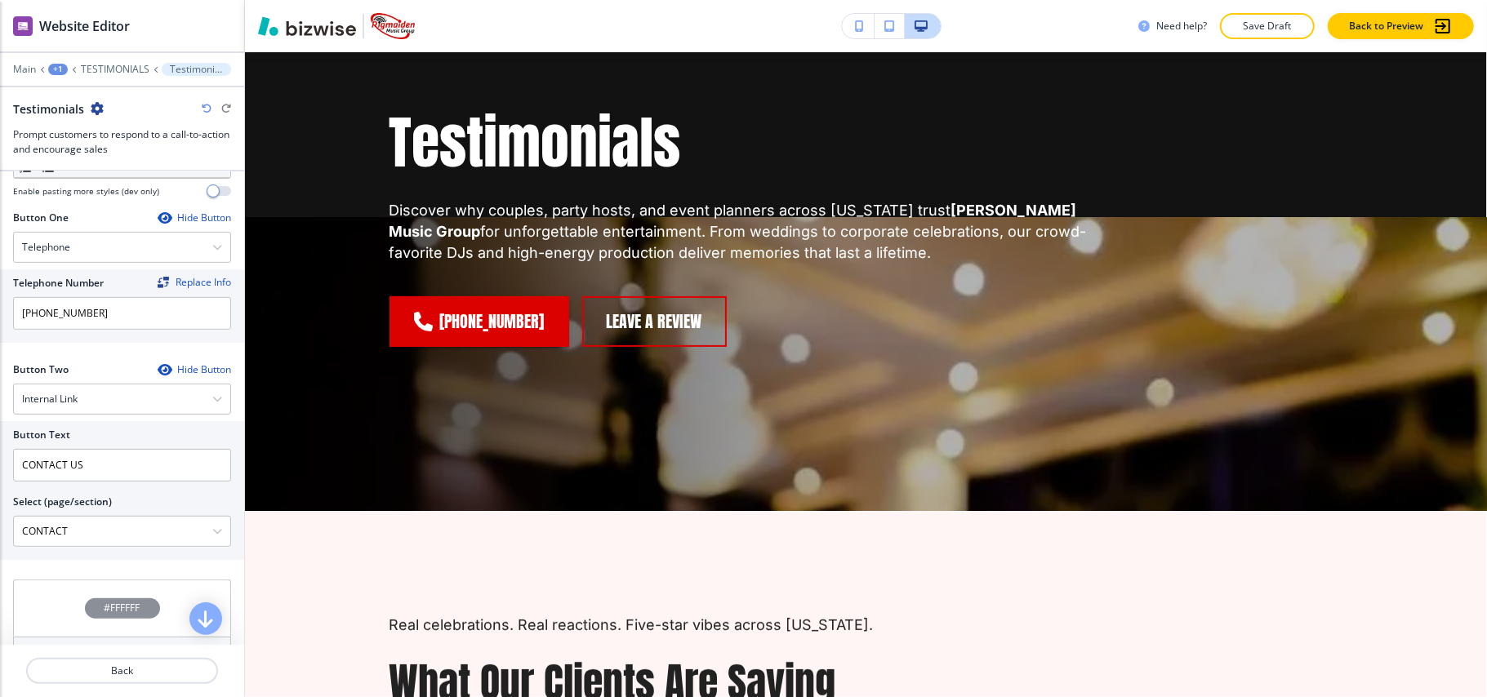
scroll to position [0, 0]
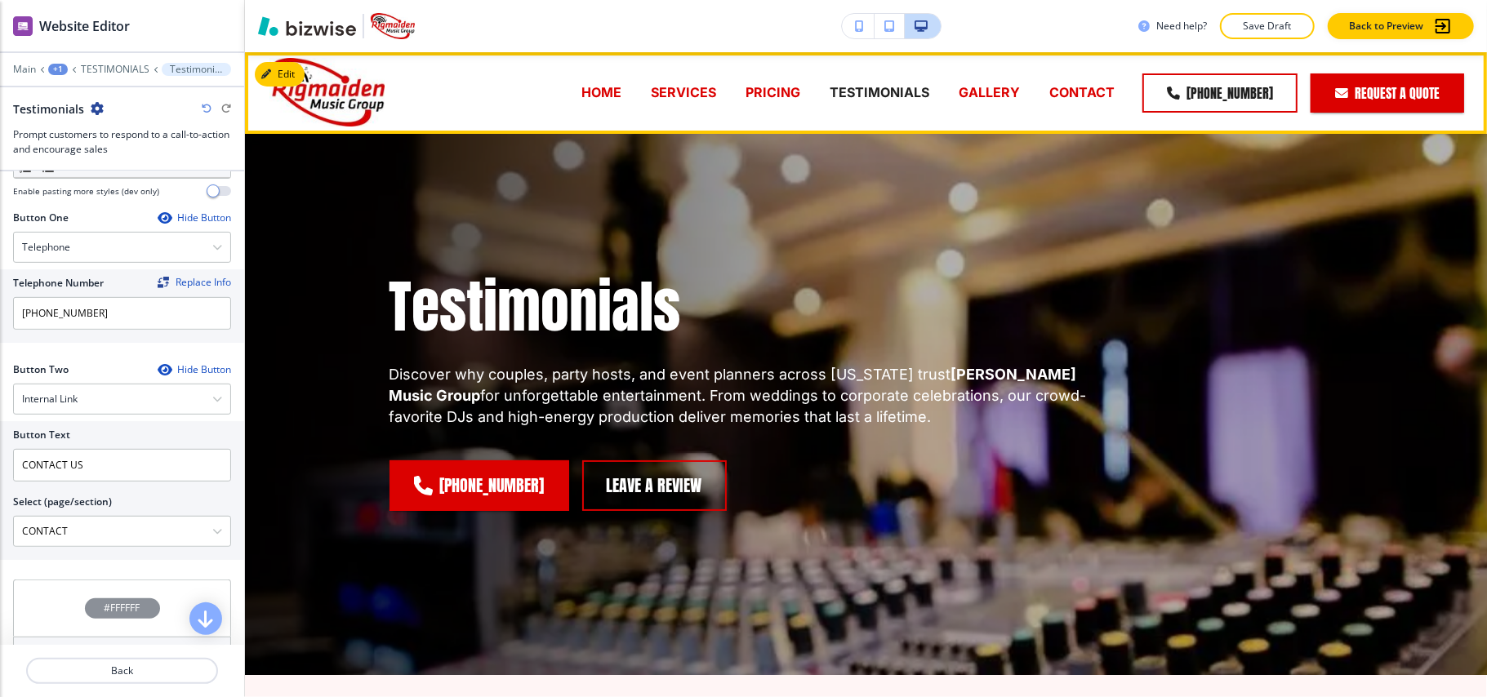
click at [781, 82] on div "PRICING" at bounding box center [773, 92] width 84 height 65
click at [778, 90] on p "PRICING" at bounding box center [773, 92] width 55 height 19
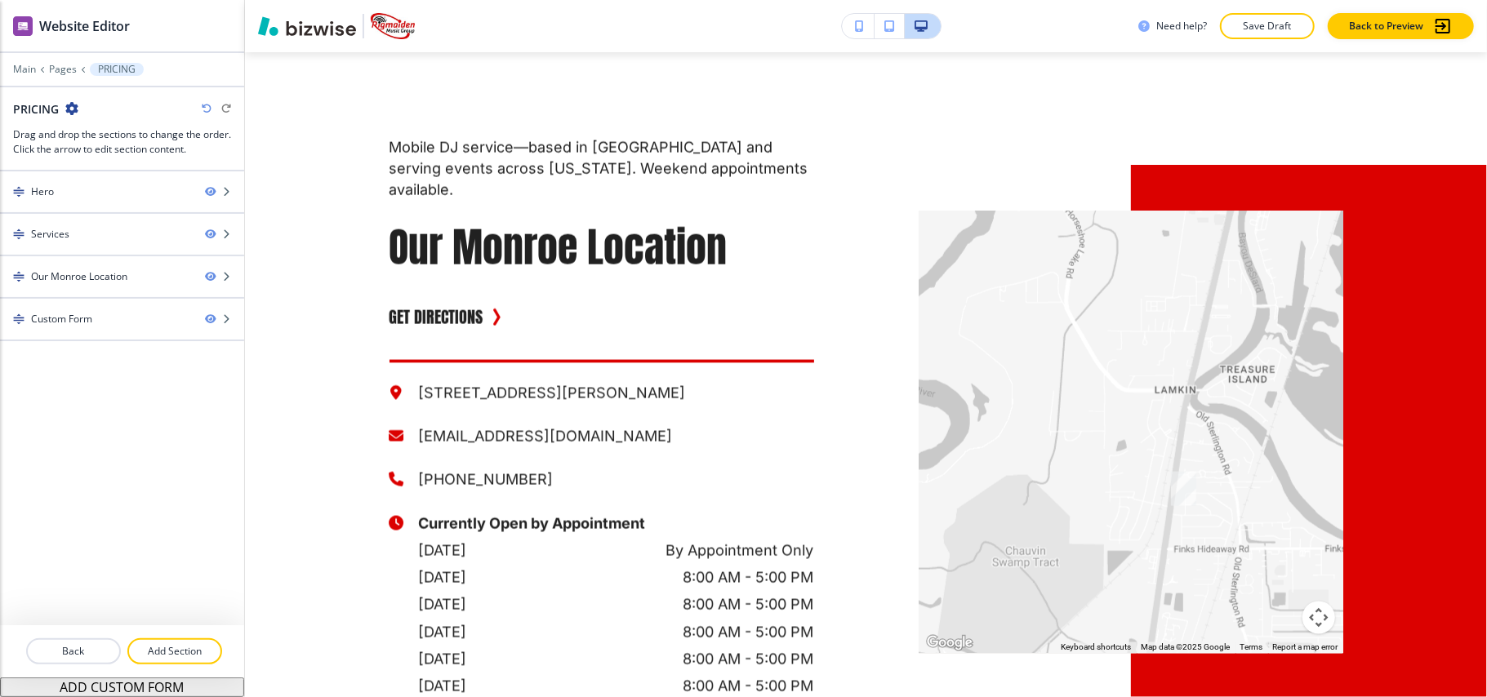
scroll to position [1589, 0]
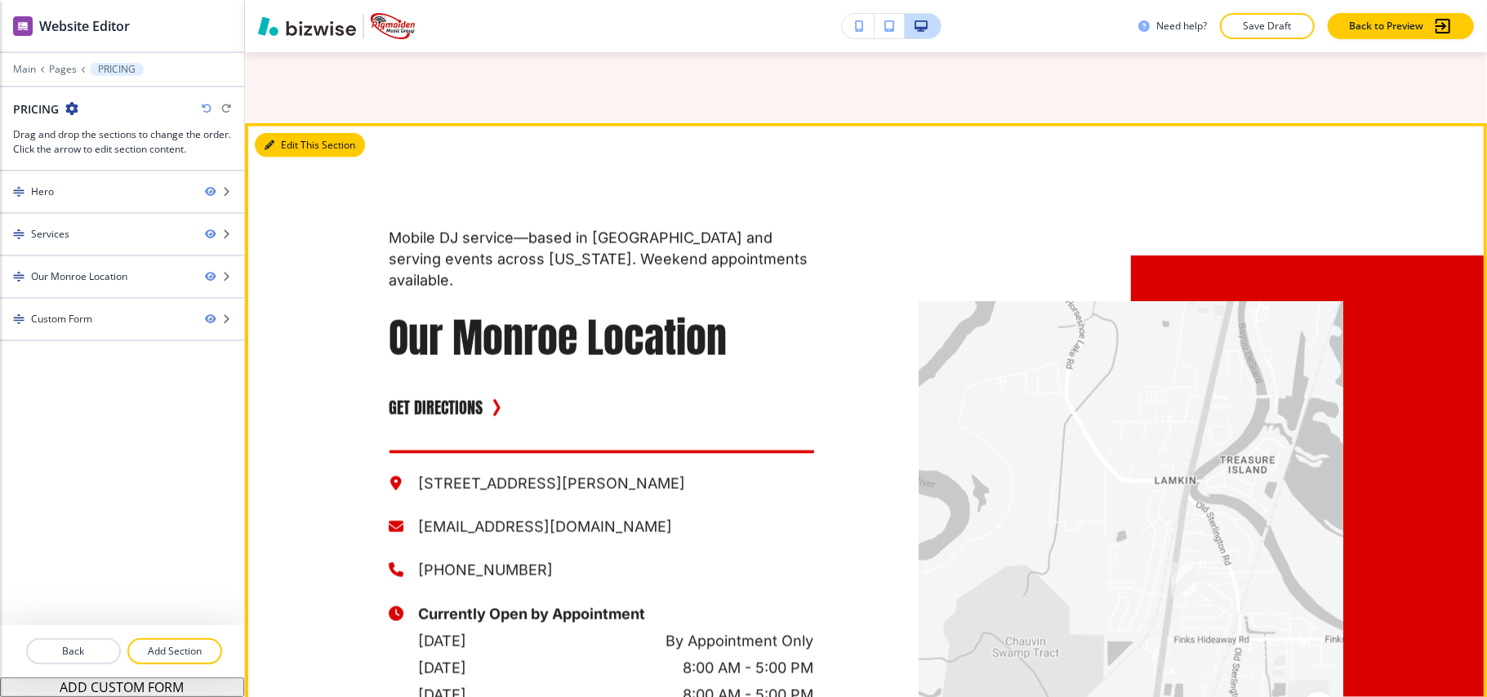
click at [297, 145] on button "Edit This Section" at bounding box center [310, 145] width 110 height 25
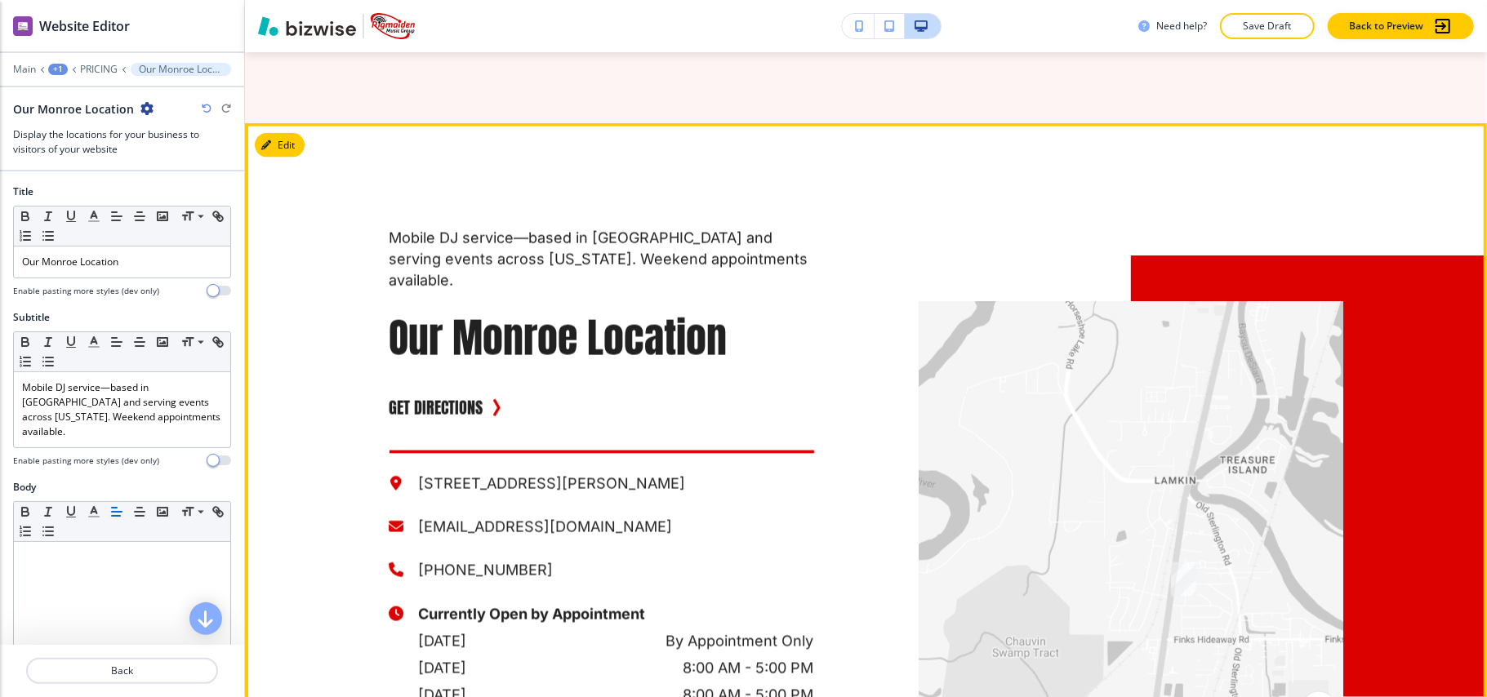
scroll to position [1658, 0]
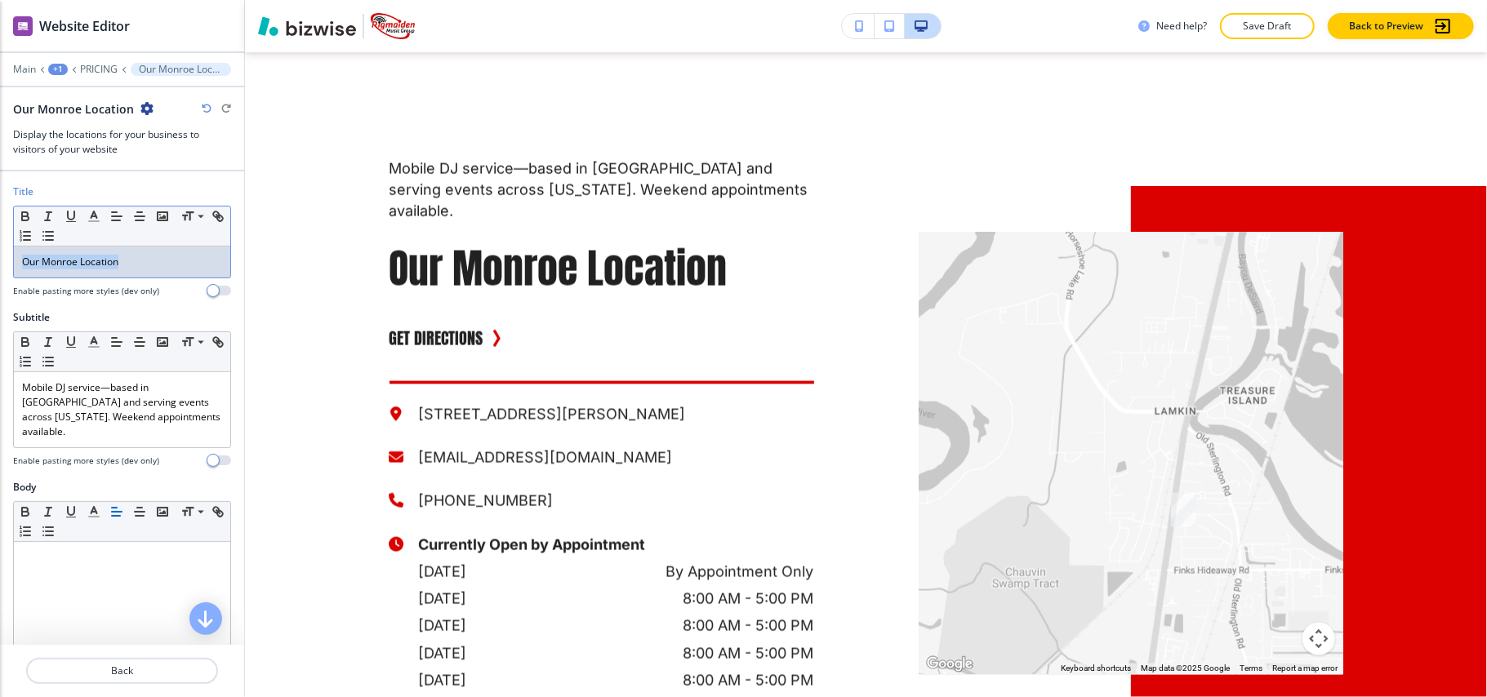
drag, startPoint x: 0, startPoint y: 275, endPoint x: 89, endPoint y: 265, distance: 89.7
click at [2, 271] on div "Title Small Normal Large Huge Our Monroe Location Enable pasting more styles (d…" at bounding box center [122, 248] width 244 height 126
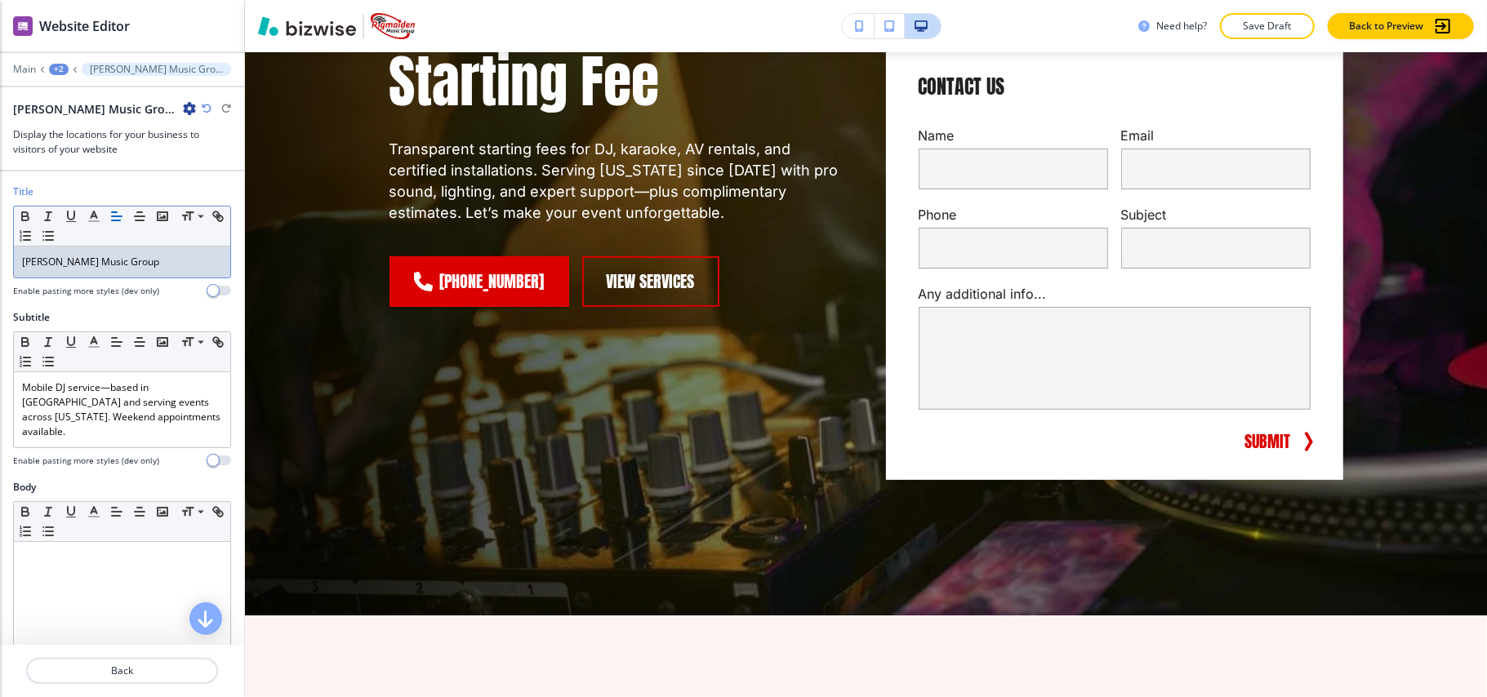
scroll to position [0, 0]
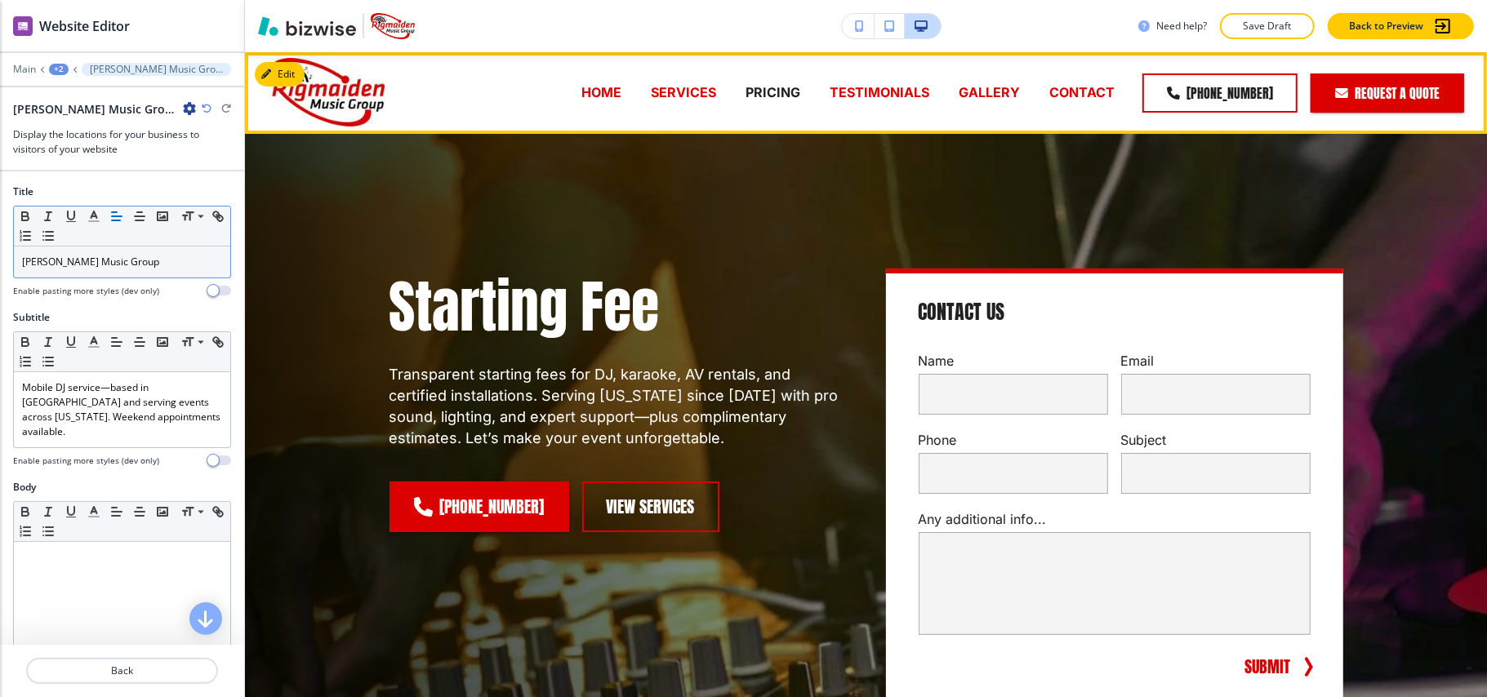
click at [681, 93] on p "SERVICES" at bounding box center [683, 92] width 65 height 19
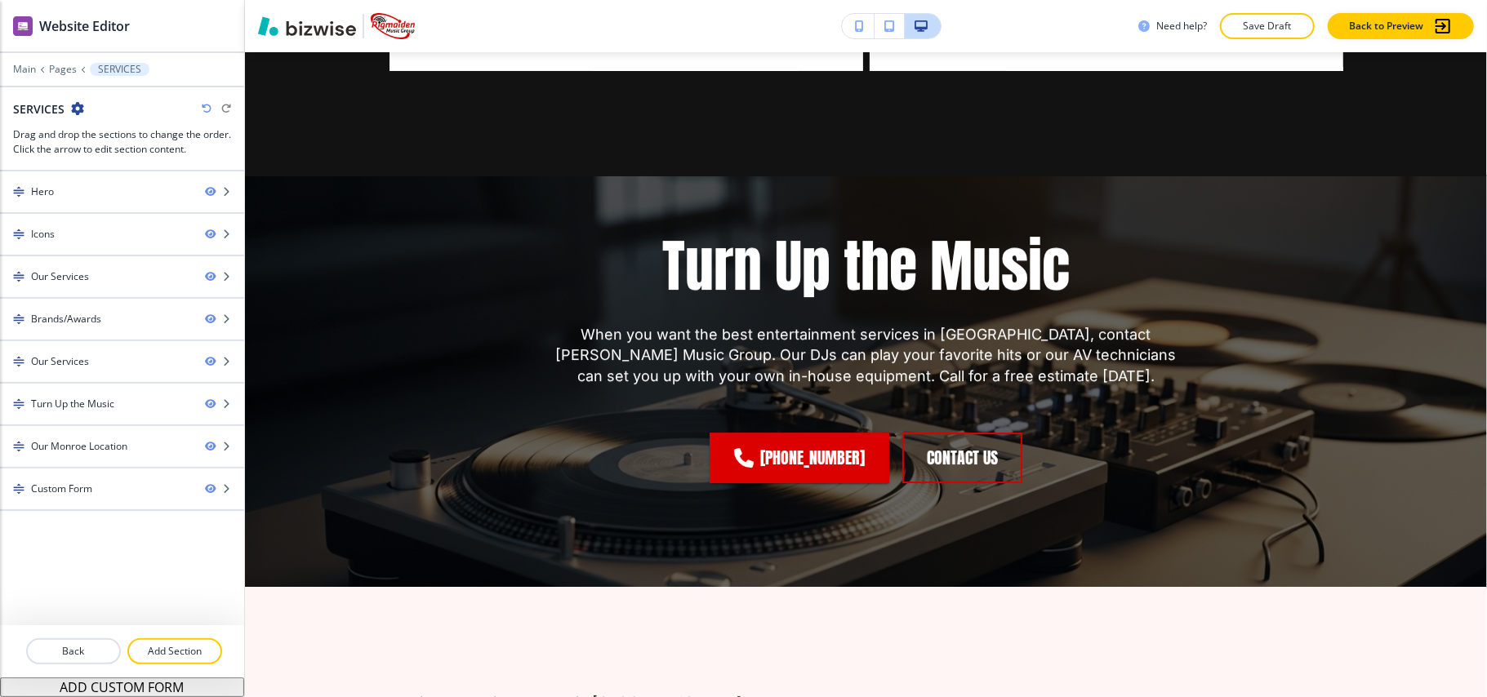
scroll to position [4496, 0]
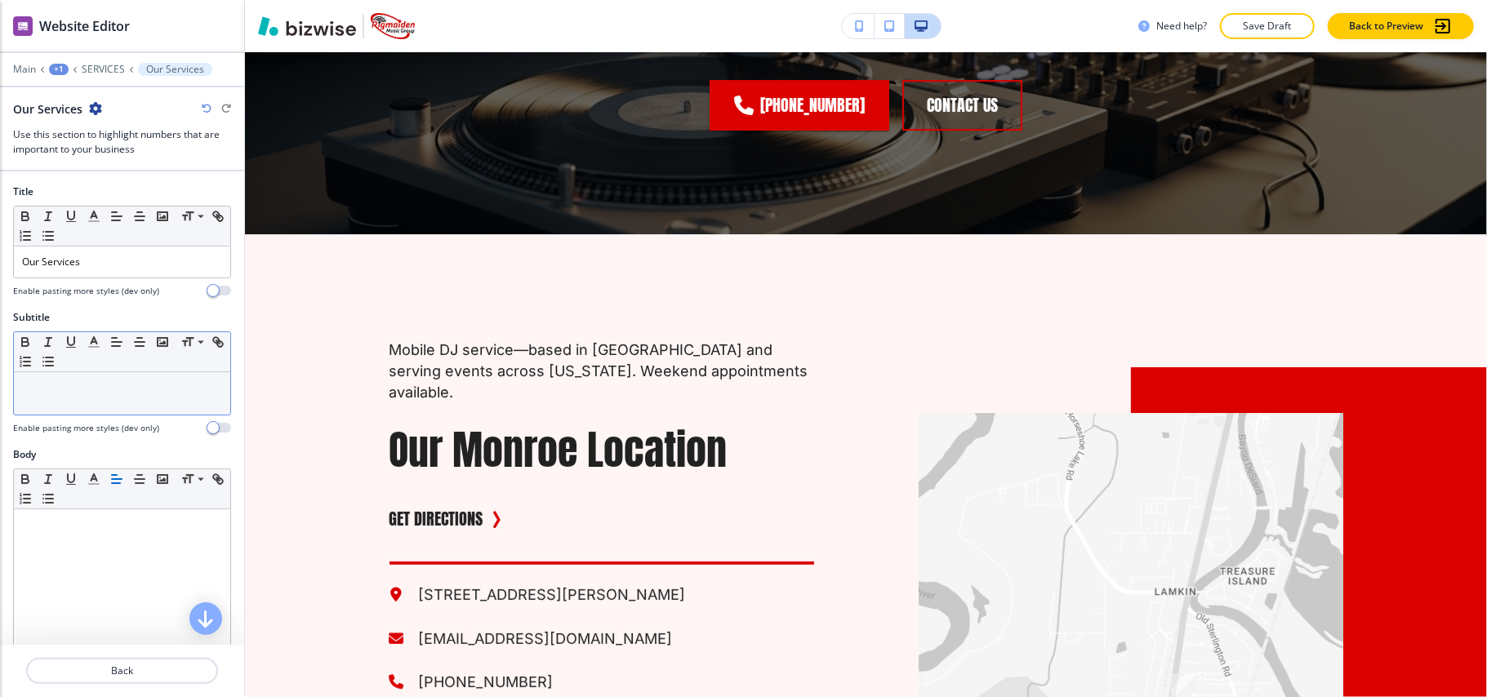
scroll to position [4601, 0]
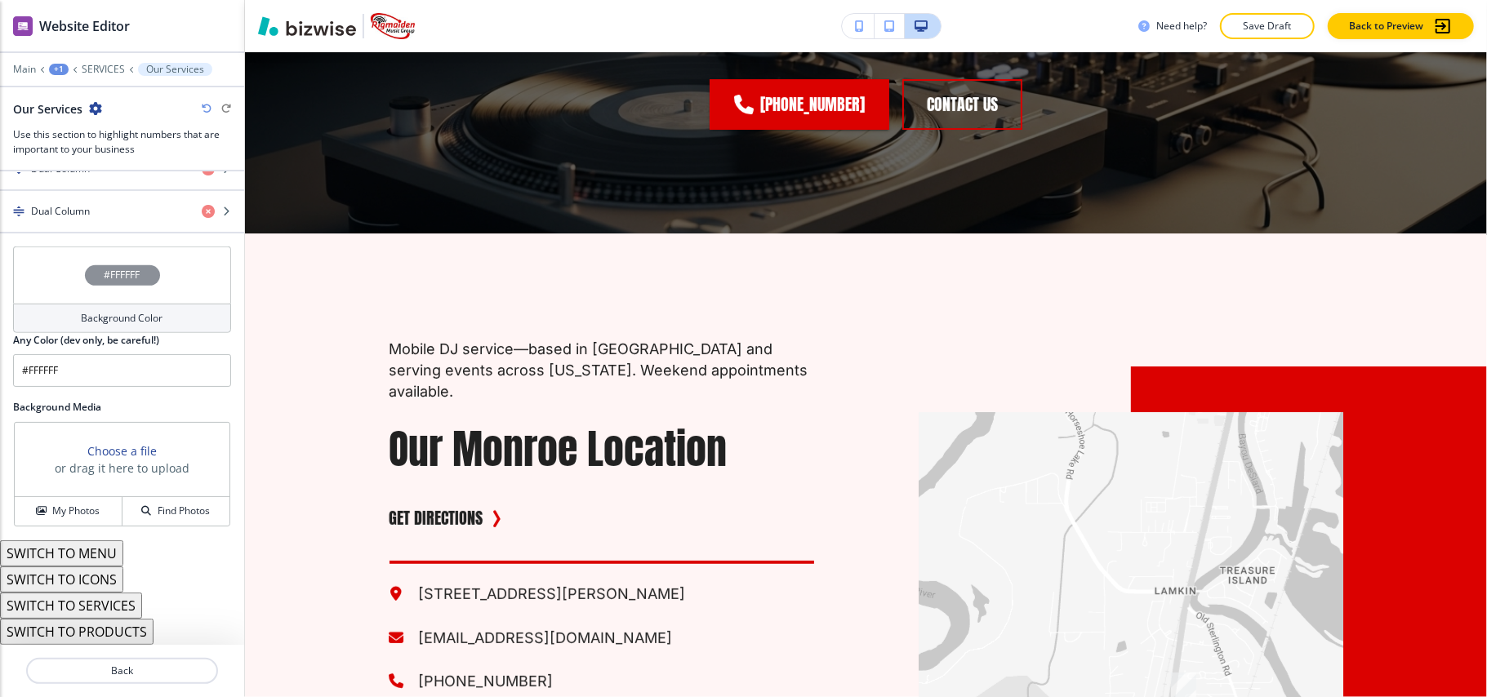
click at [42, 272] on div "#FFFFFF" at bounding box center [122, 275] width 218 height 57
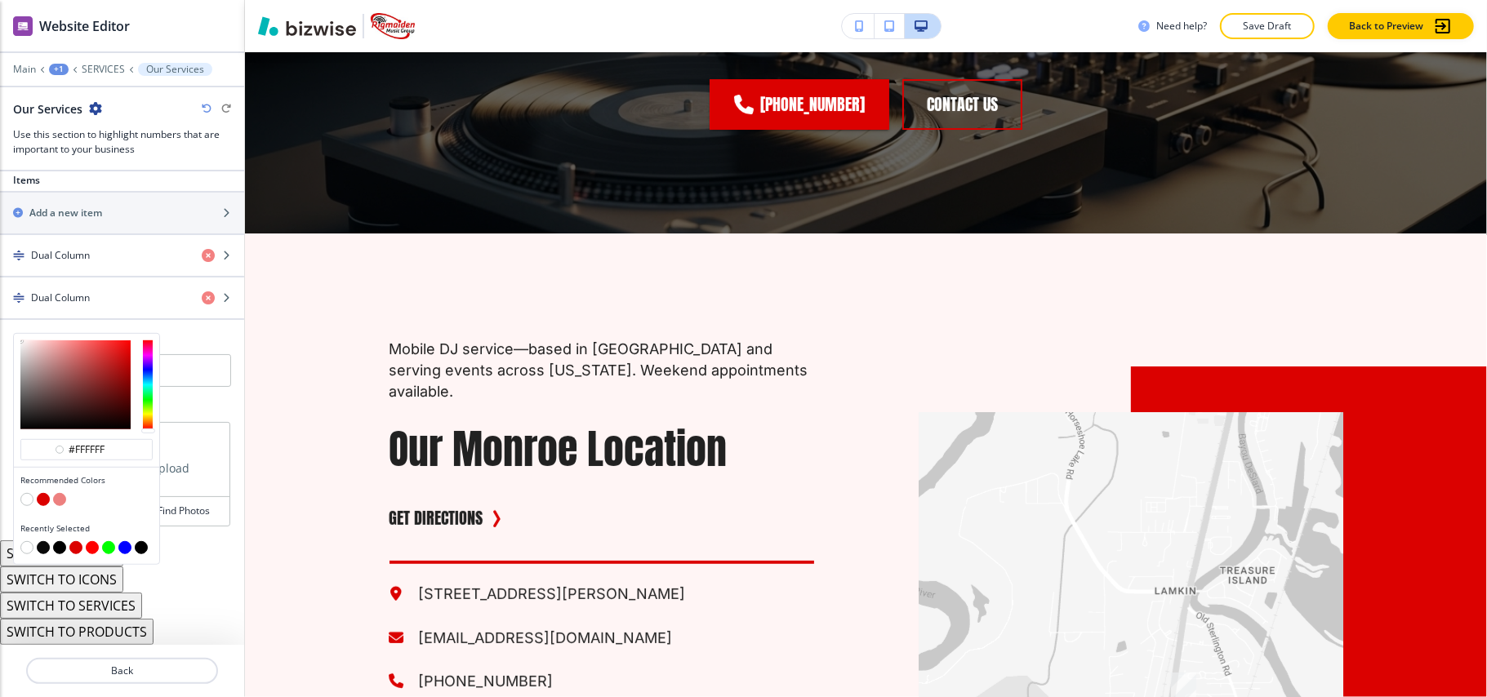
scroll to position [720, 0]
click at [59, 498] on button "button" at bounding box center [59, 499] width 13 height 13
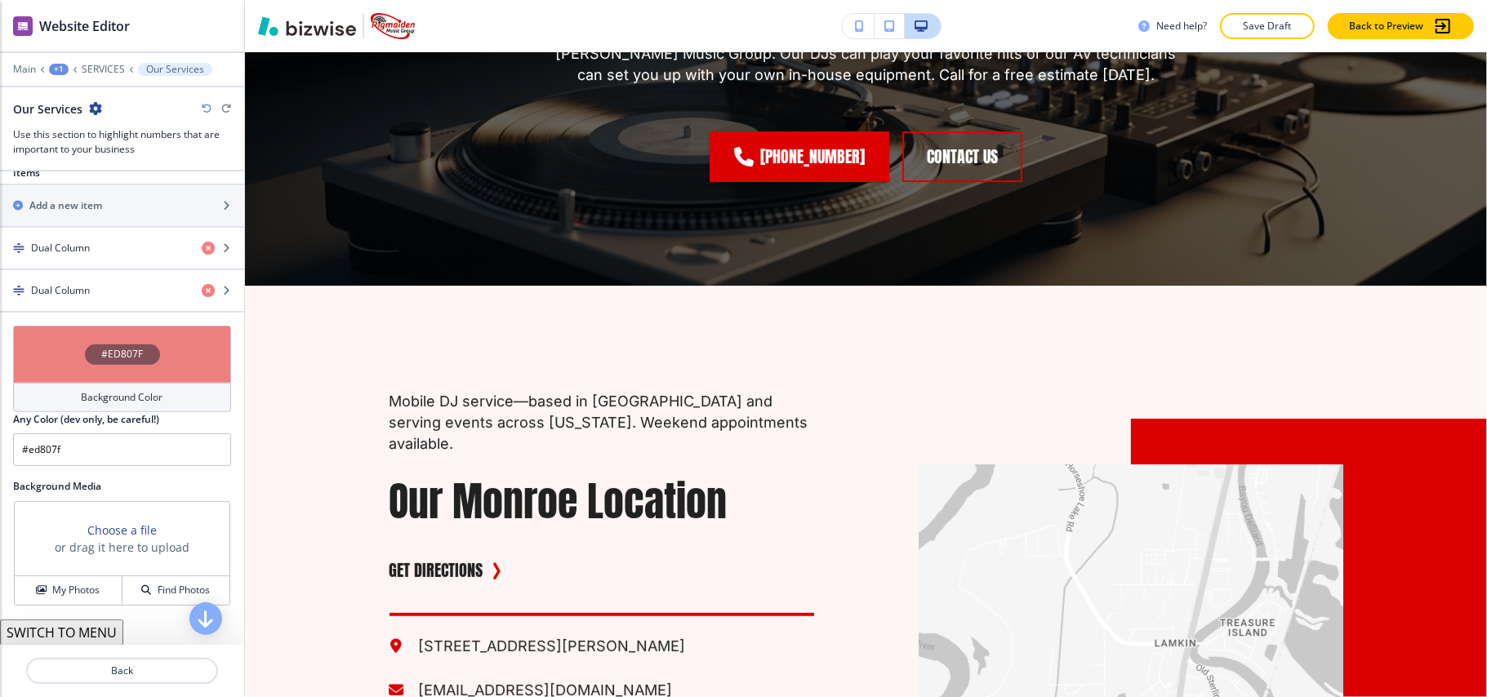
click at [43, 374] on div "#ED807F" at bounding box center [122, 354] width 218 height 57
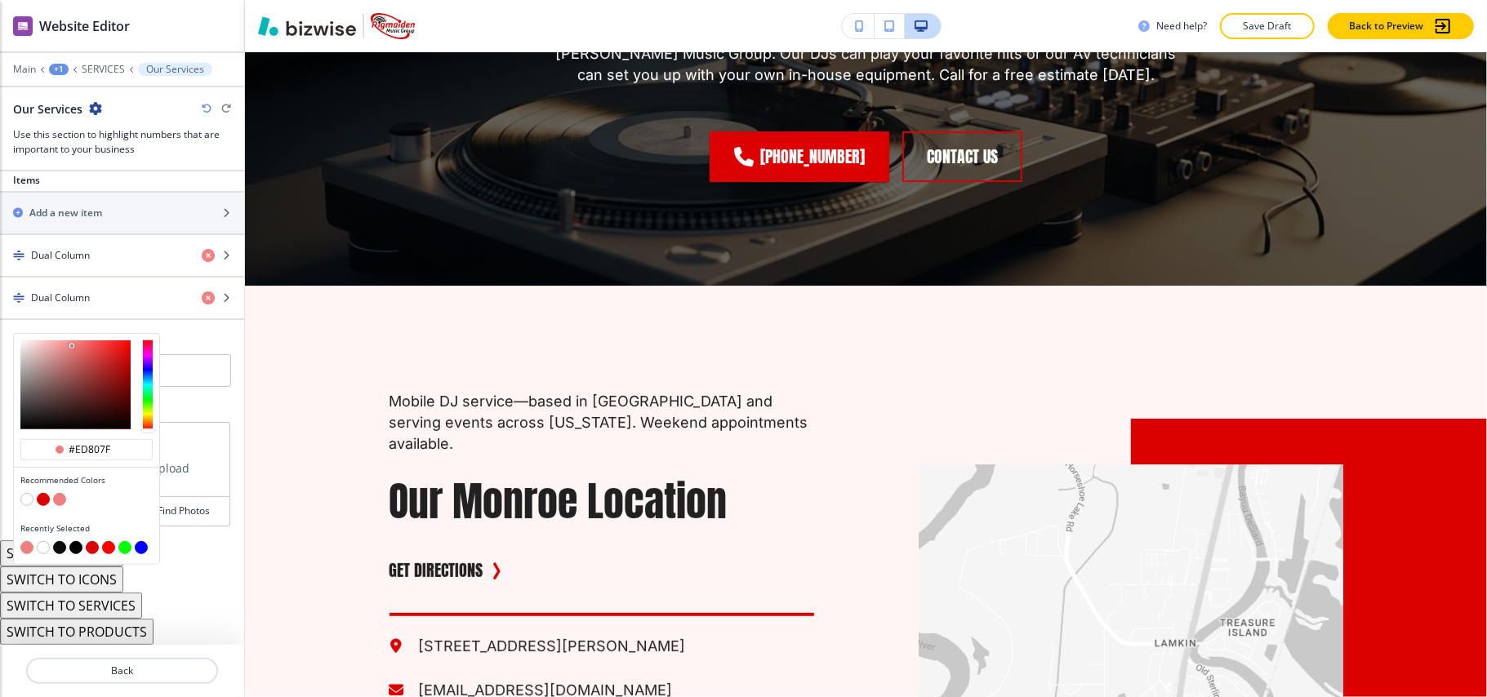
click at [46, 546] on button "button" at bounding box center [43, 547] width 13 height 13
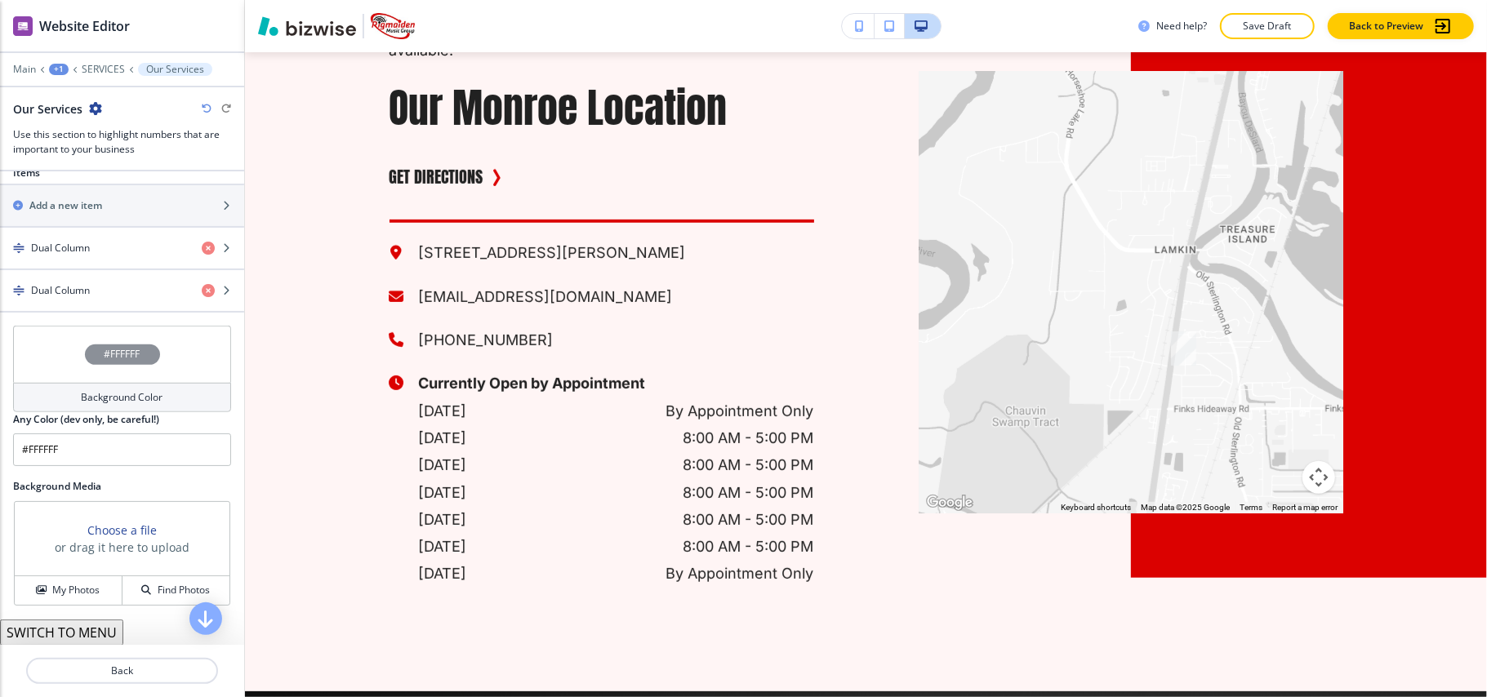
scroll to position [4928, 0]
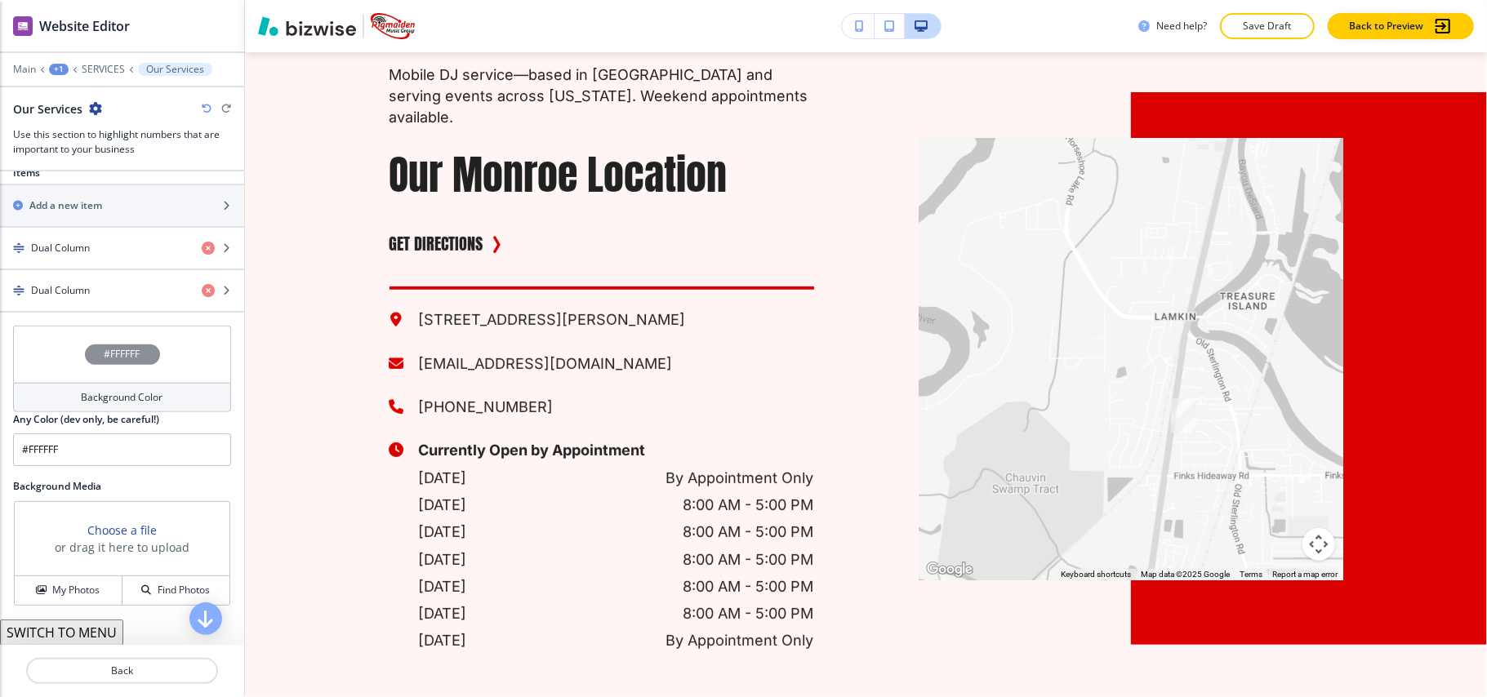
click at [42, 371] on div "#FFFFFF" at bounding box center [122, 354] width 218 height 57
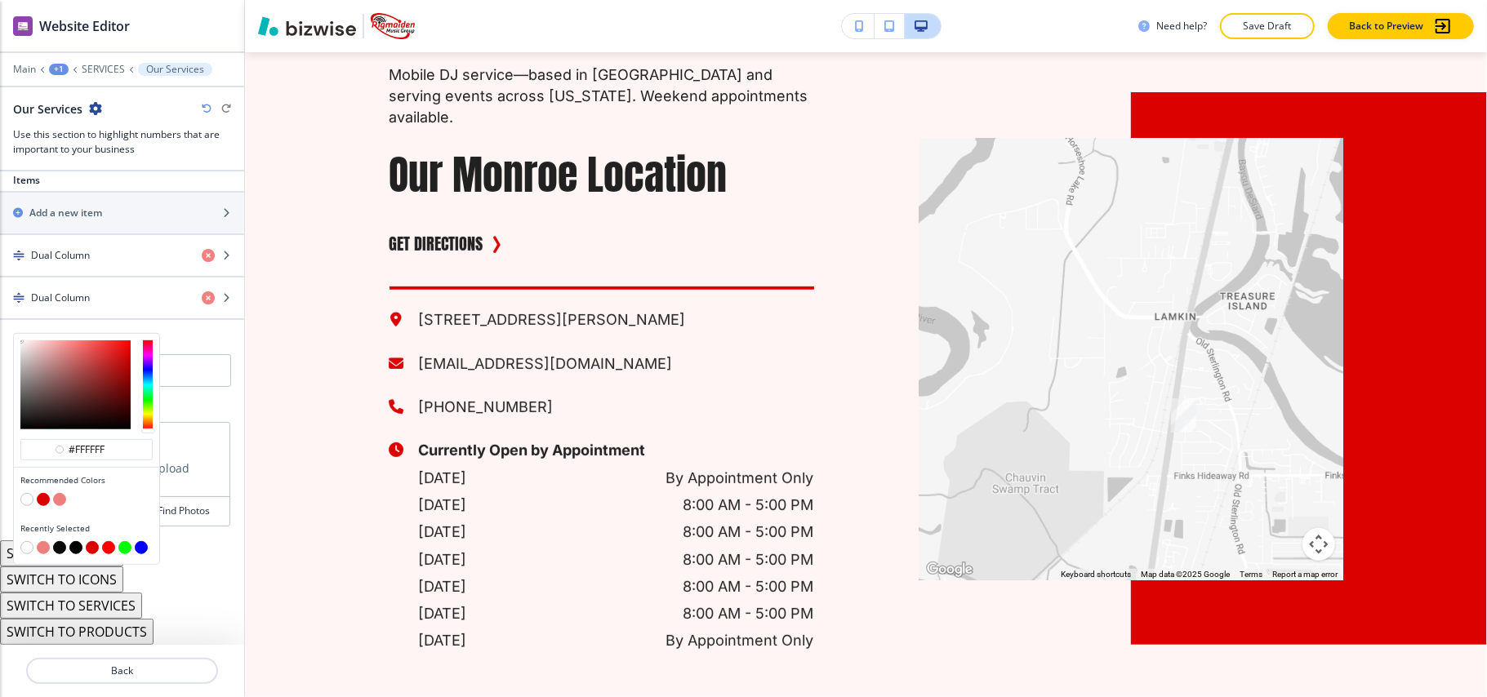
click at [60, 547] on button "button" at bounding box center [59, 547] width 13 height 13
type input "#0a0a0a"
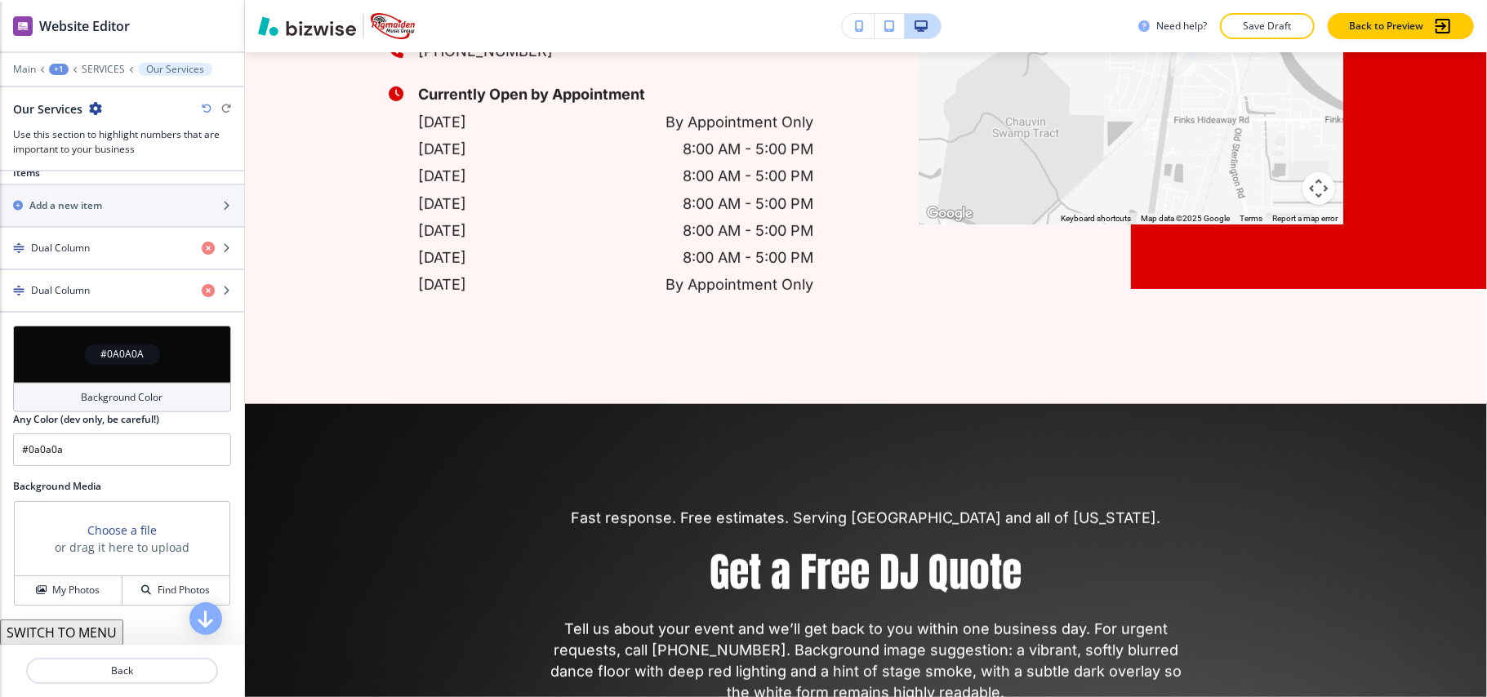
scroll to position [5421, 0]
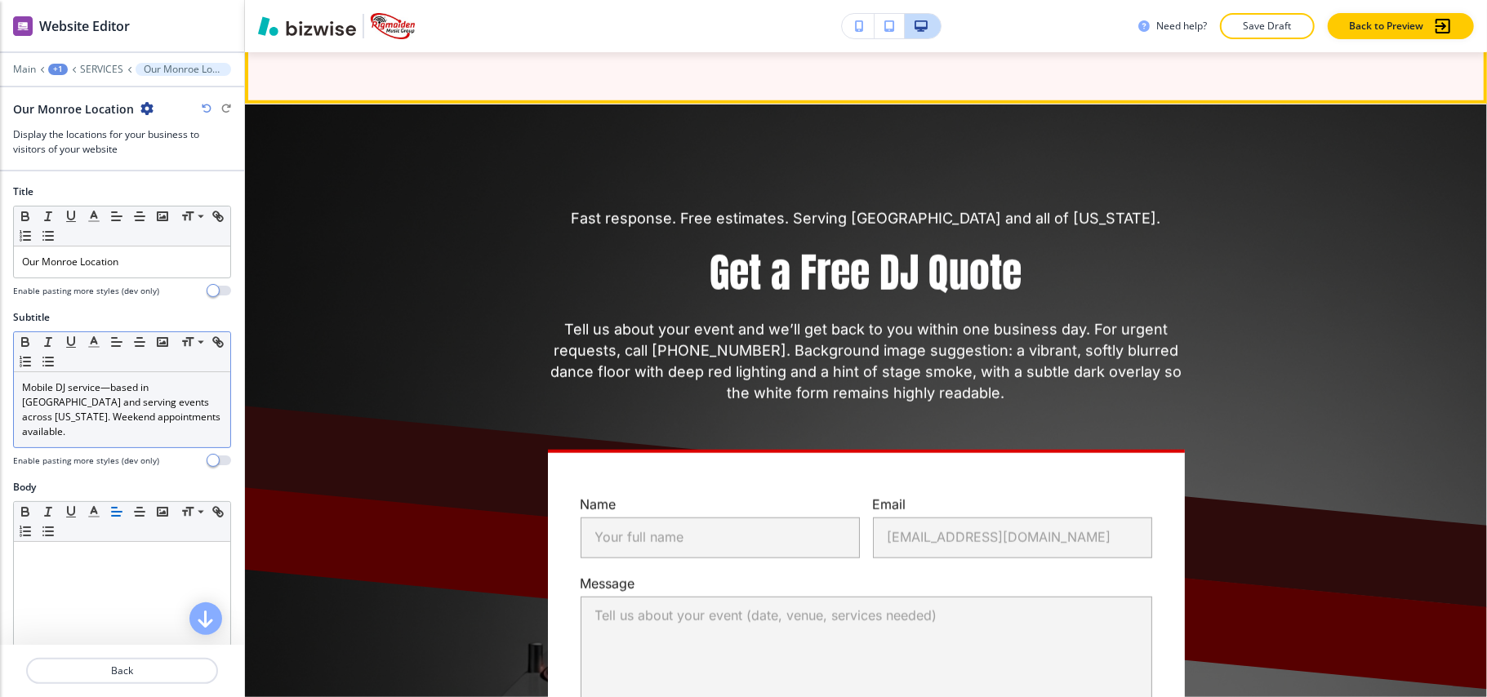
scroll to position [5534, 0]
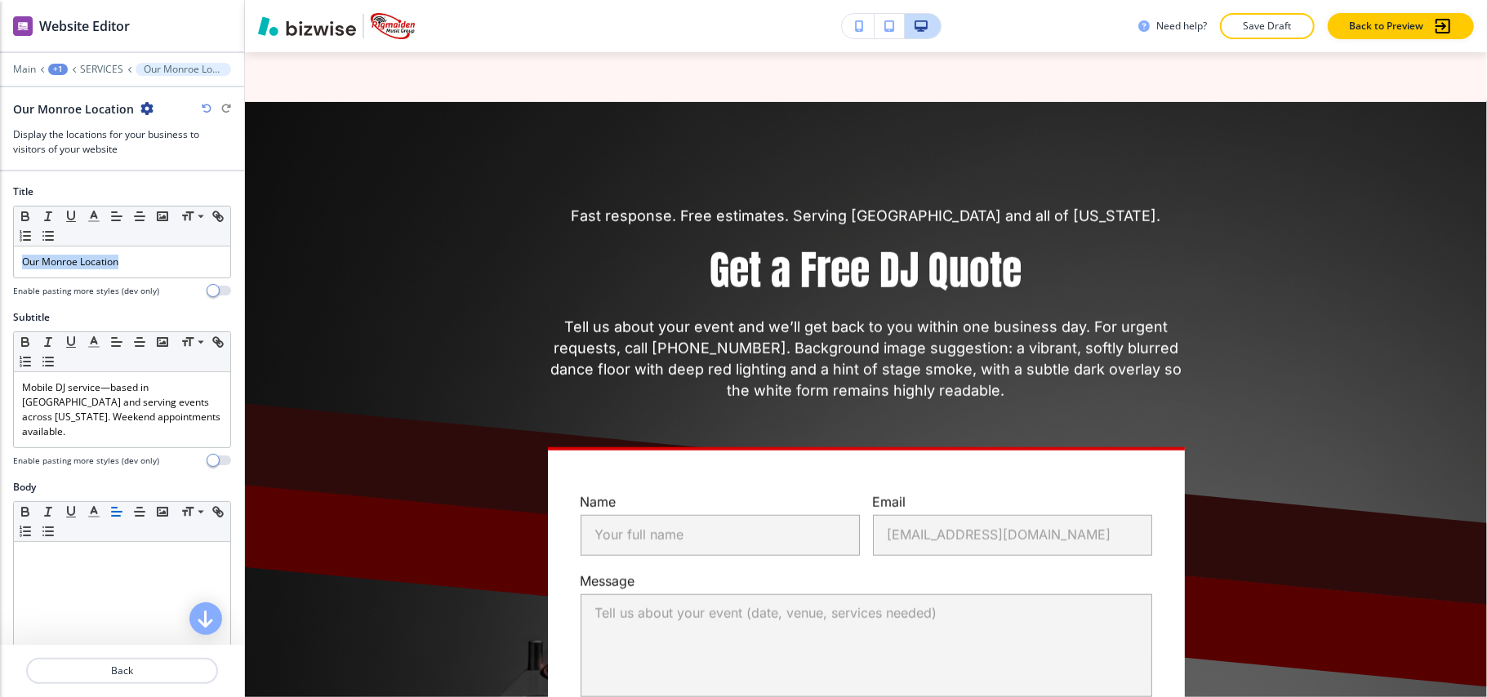
click at [0, 263] on div "Title Small Normal Large Huge Our Monroe Location Enable pasting more styles (d…" at bounding box center [122, 248] width 244 height 126
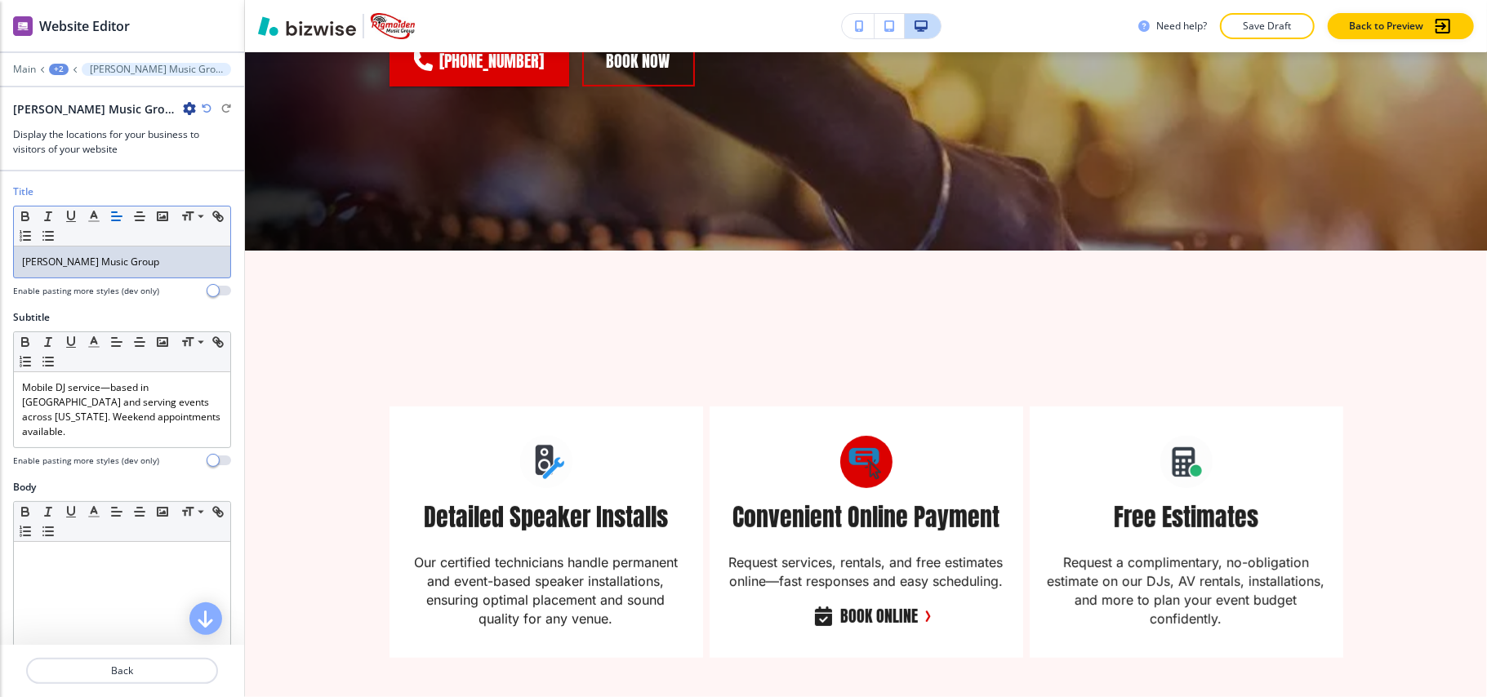
scroll to position [0, 0]
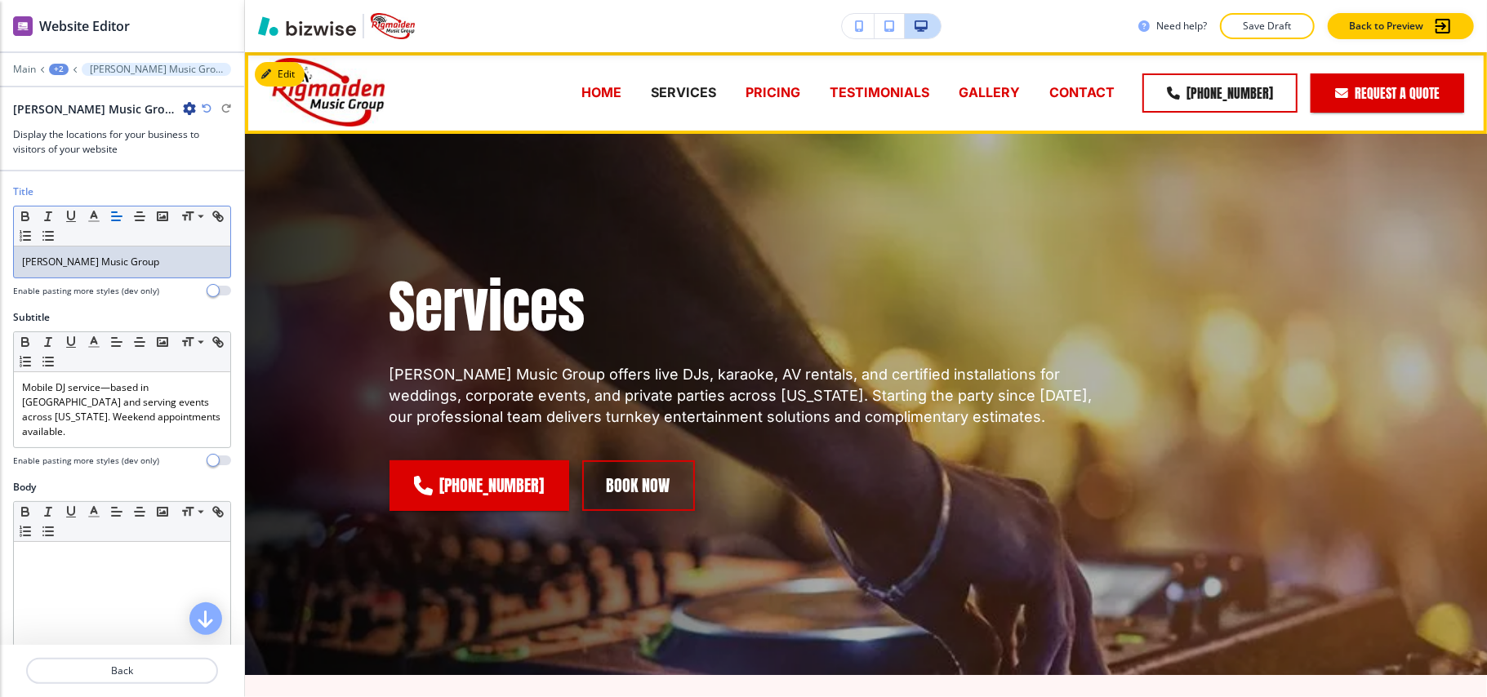
click at [894, 96] on p "TESTIMONIALS" at bounding box center [880, 92] width 100 height 19
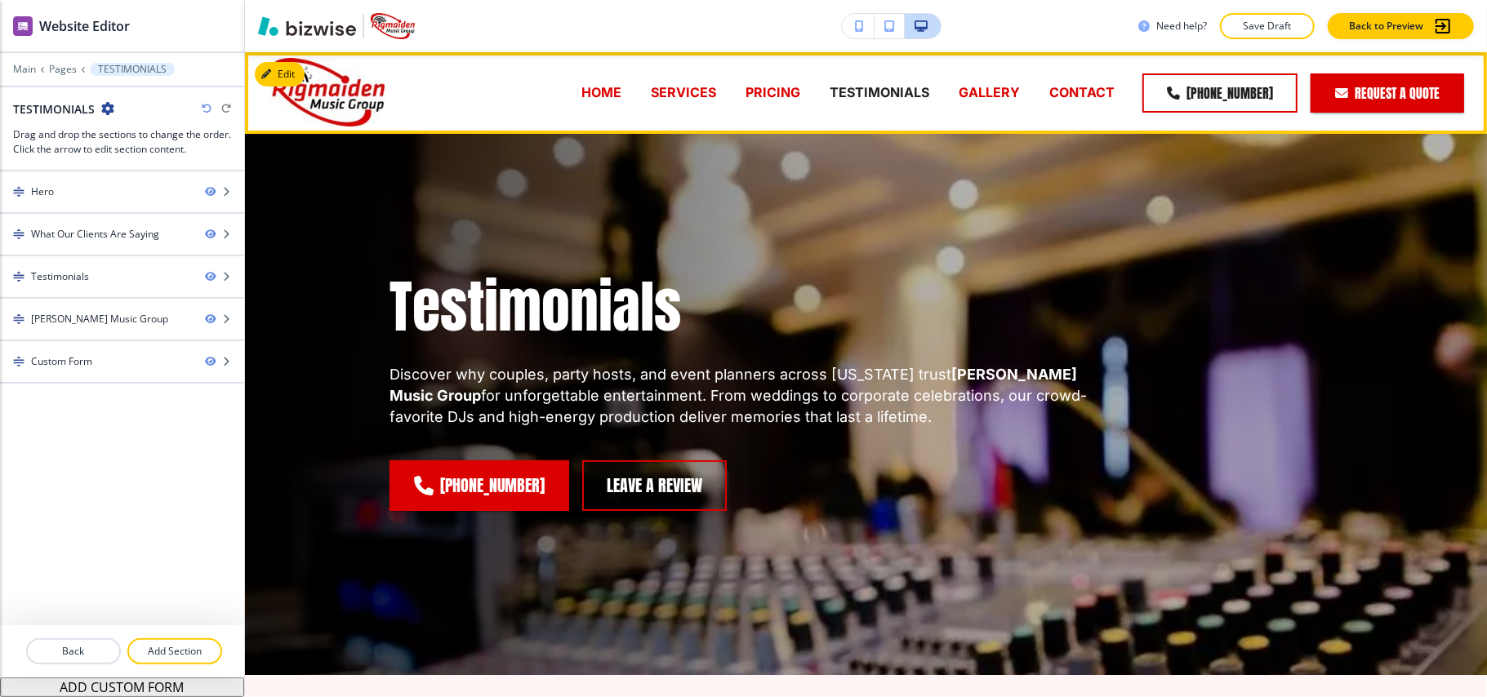
click at [983, 96] on p "GALLERY" at bounding box center [989, 92] width 61 height 19
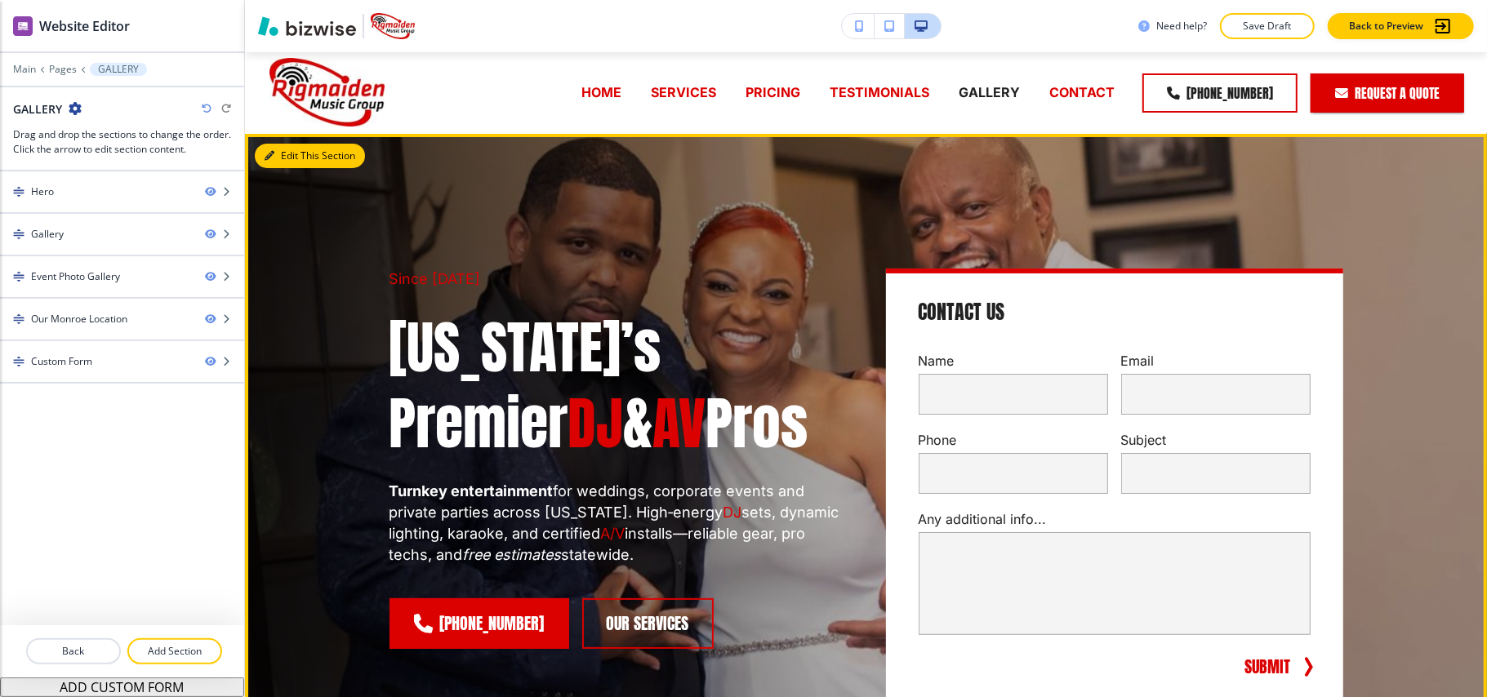
click at [292, 151] on button "Edit This Section" at bounding box center [310, 156] width 110 height 25
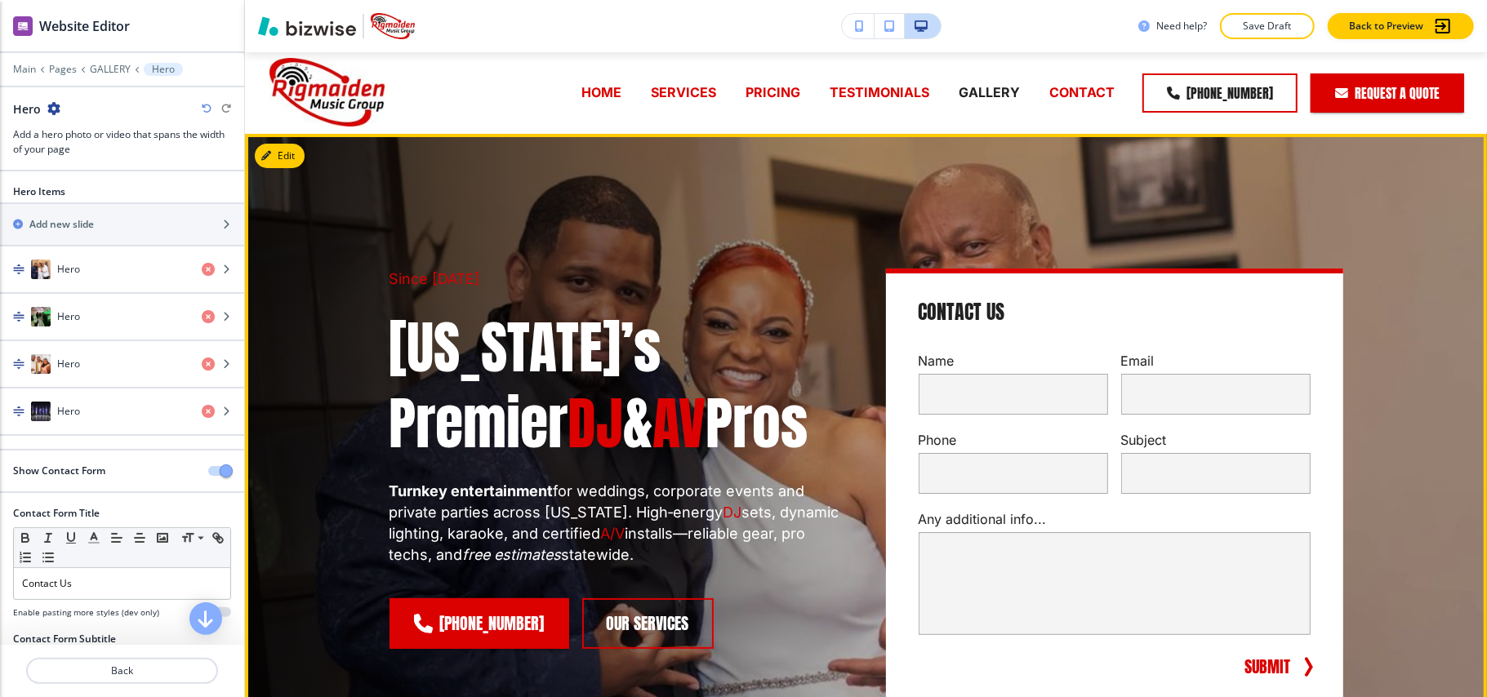
scroll to position [82, 0]
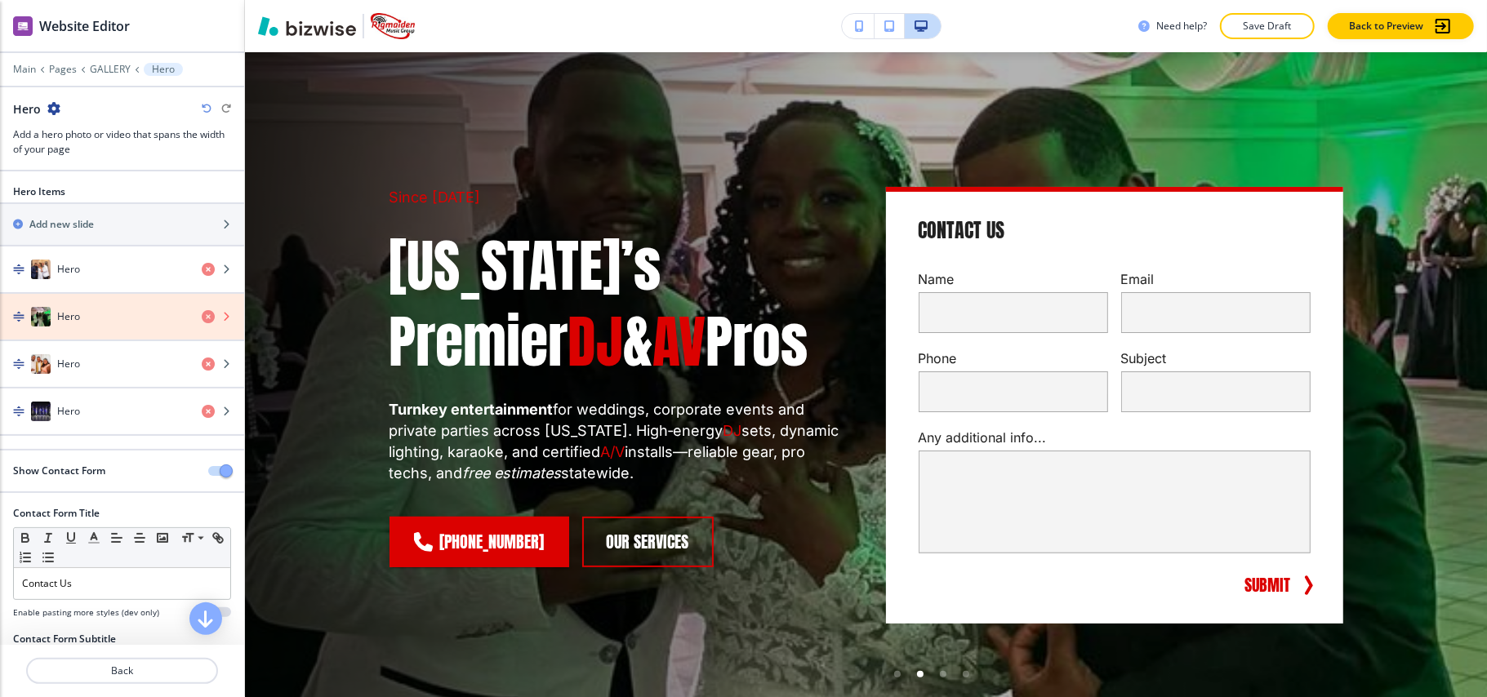
click at [202, 321] on icon "button" at bounding box center [208, 316] width 13 height 13
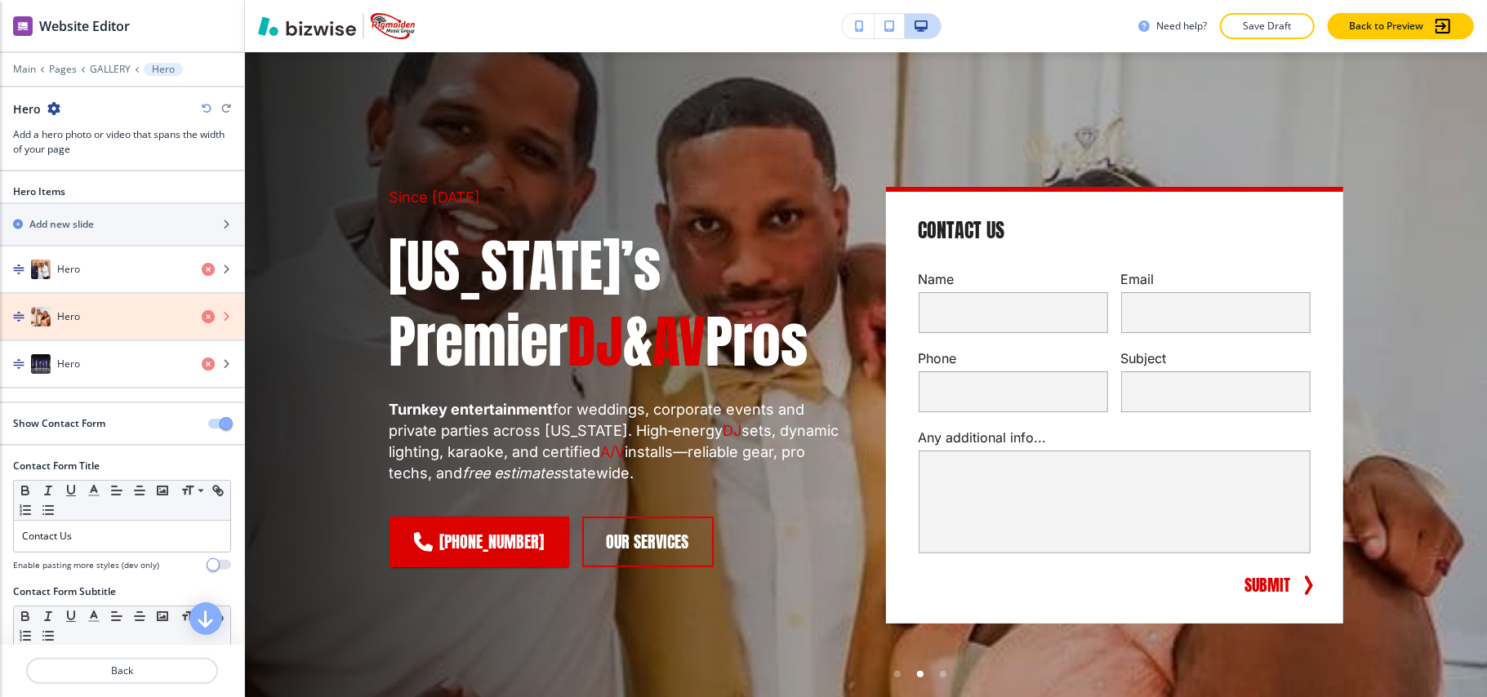
click at [202, 323] on icon "button" at bounding box center [208, 316] width 13 height 13
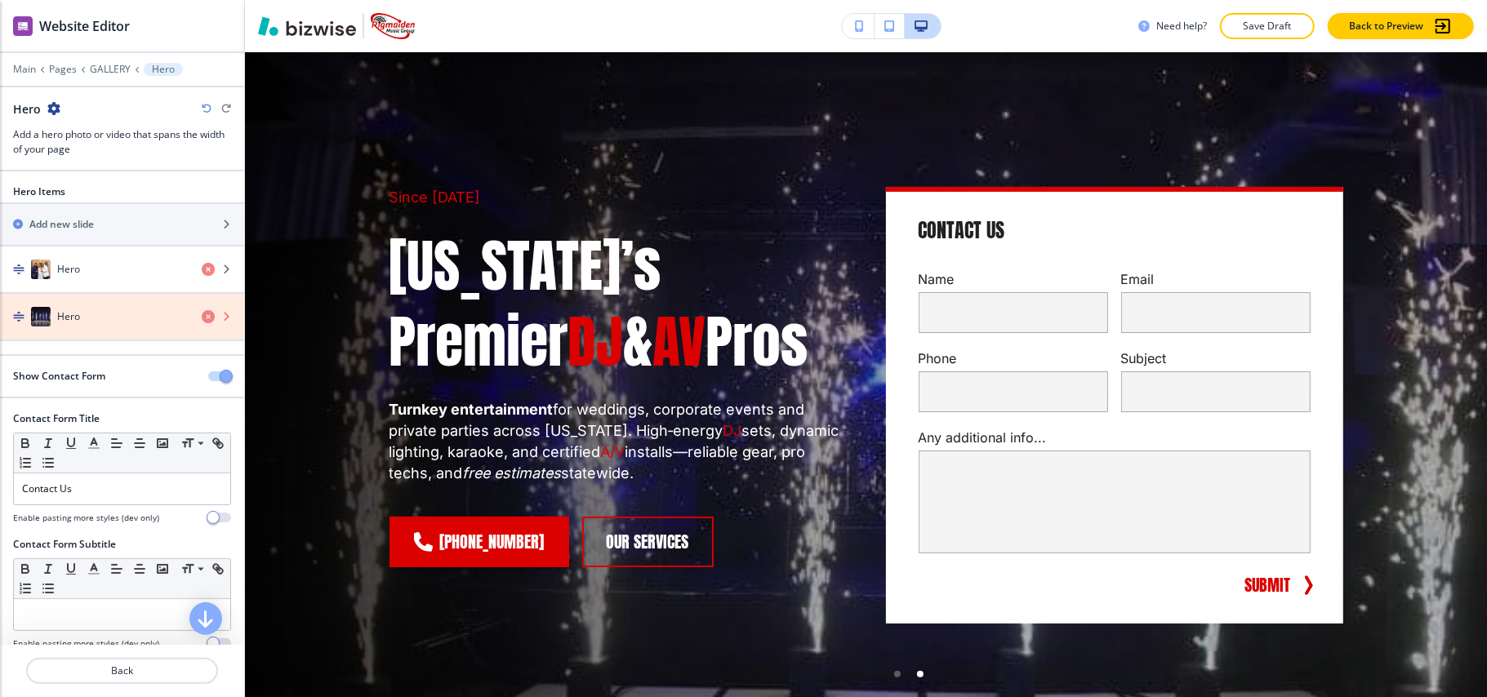
click at [202, 321] on icon "button" at bounding box center [208, 316] width 13 height 13
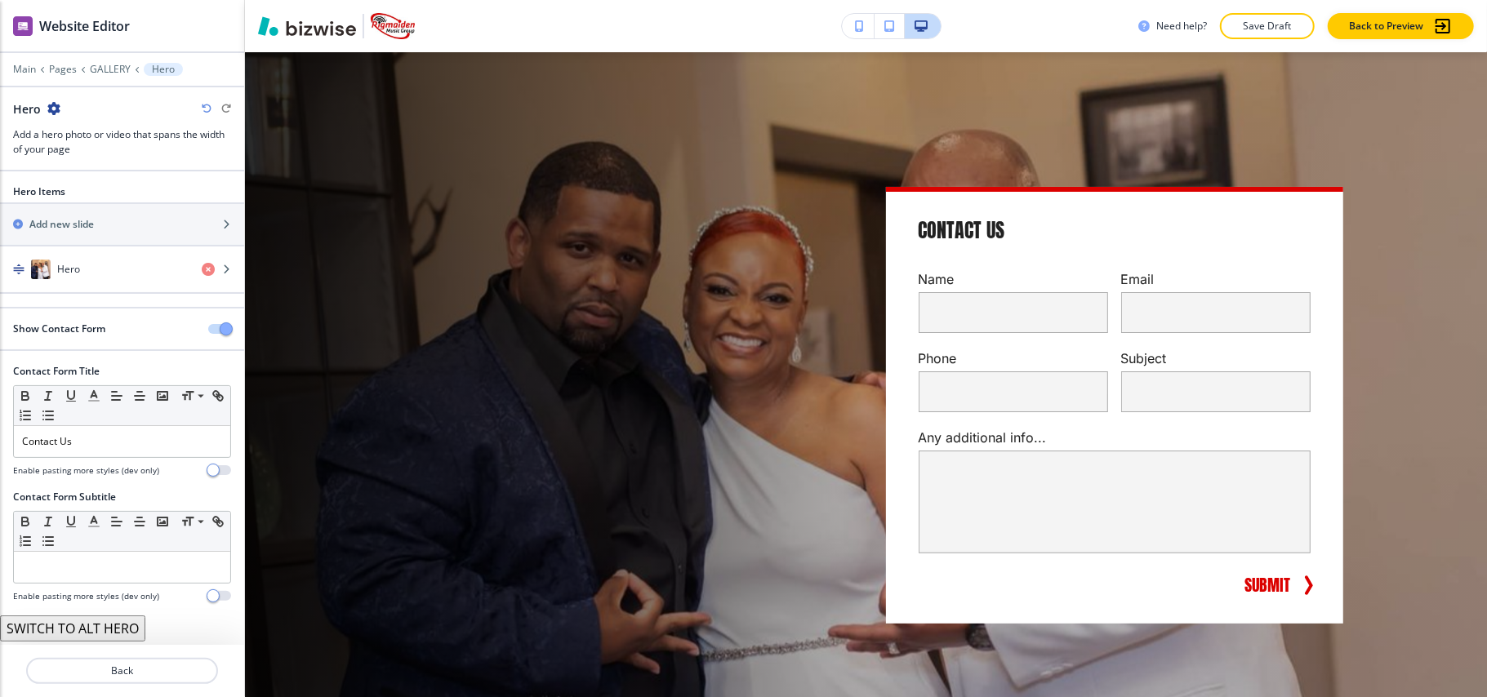
click at [203, 105] on icon "button" at bounding box center [207, 109] width 10 height 10
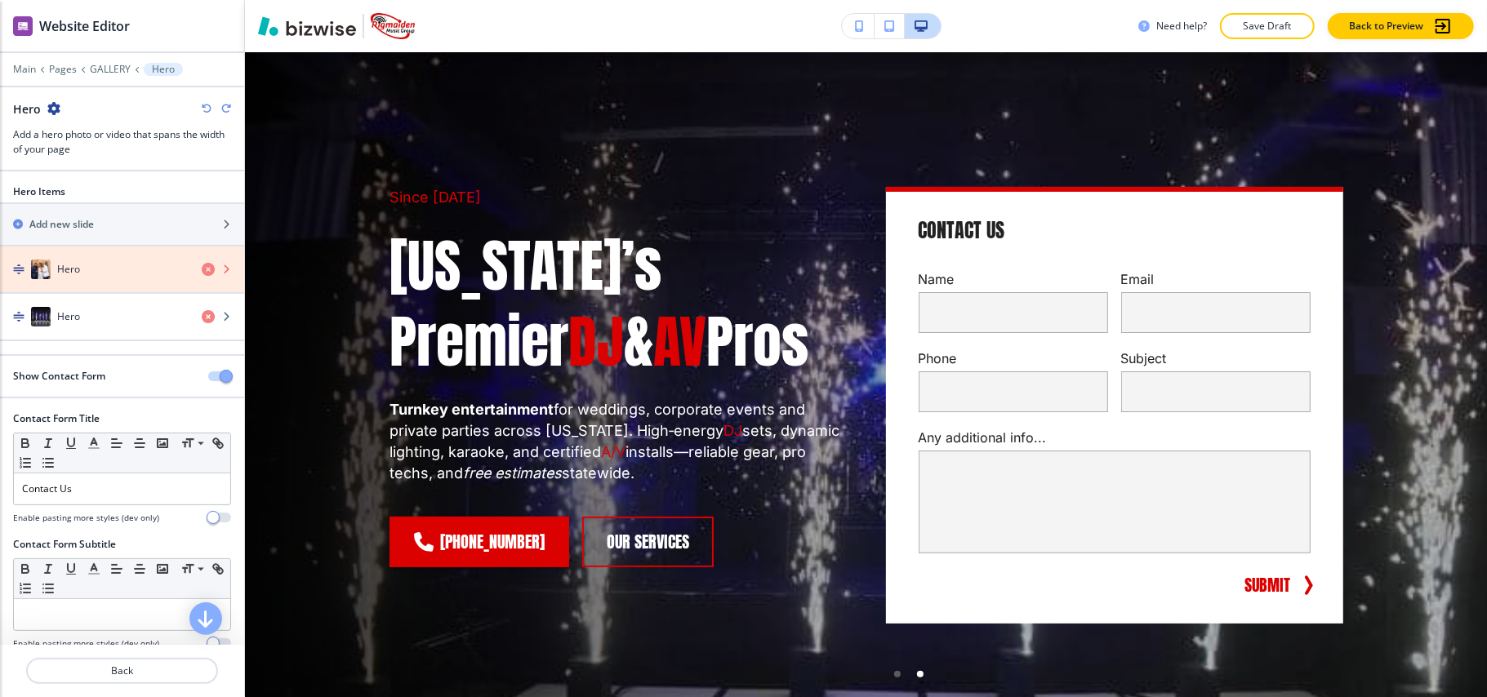
click at [202, 269] on icon "button" at bounding box center [208, 269] width 13 height 13
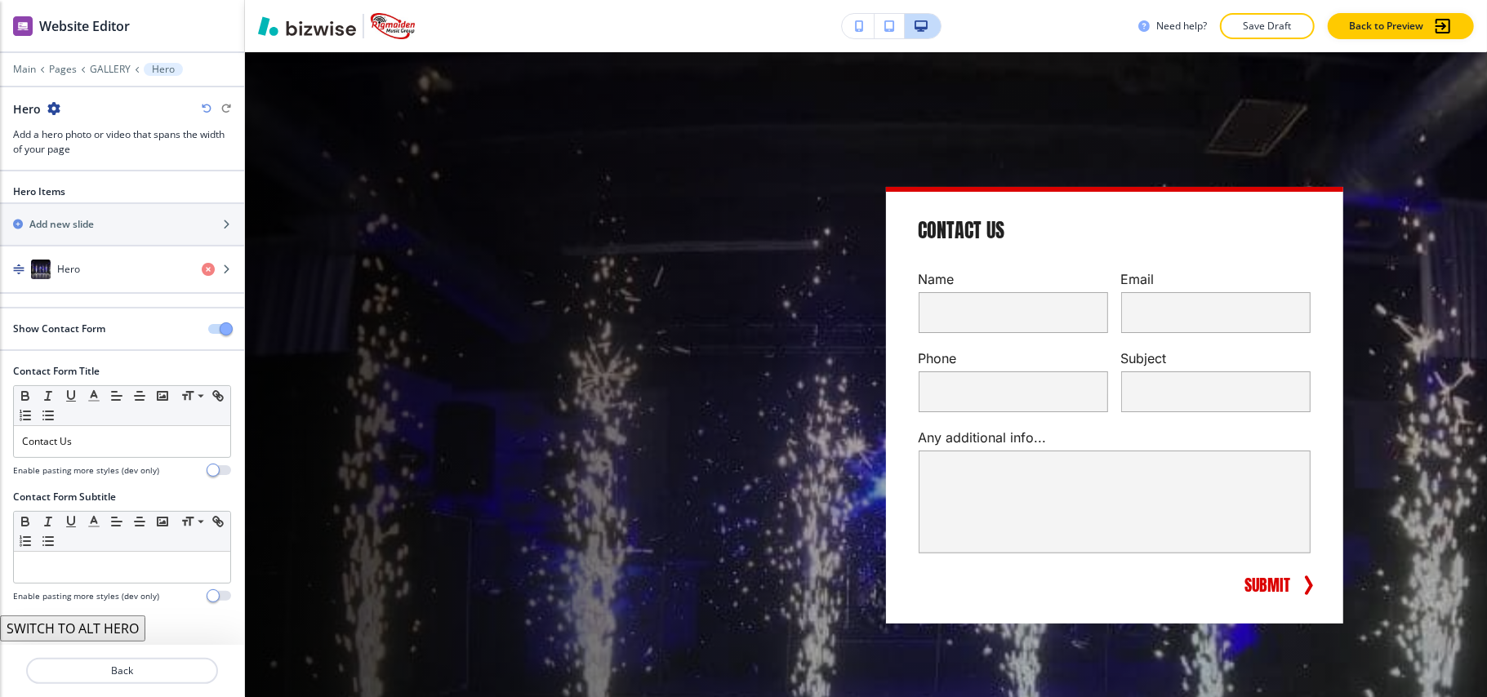
click at [203, 114] on icon "button" at bounding box center [207, 109] width 10 height 10
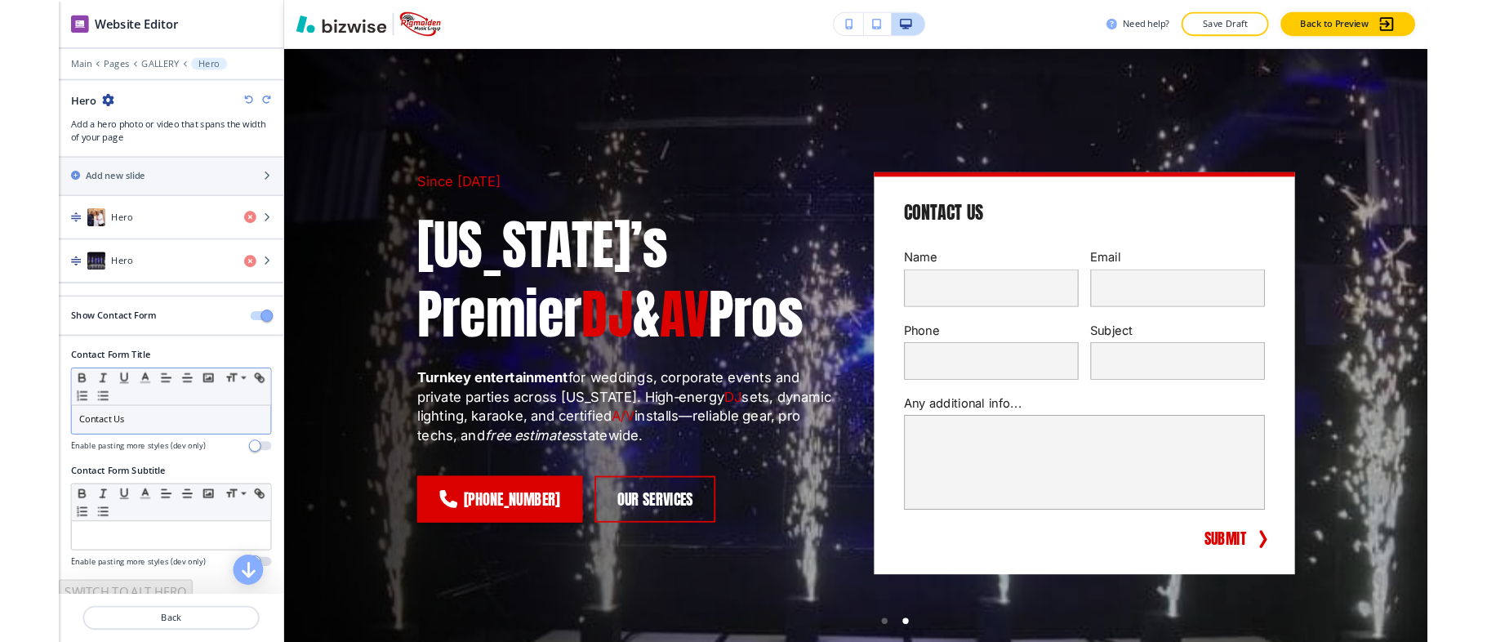
scroll to position [50, 0]
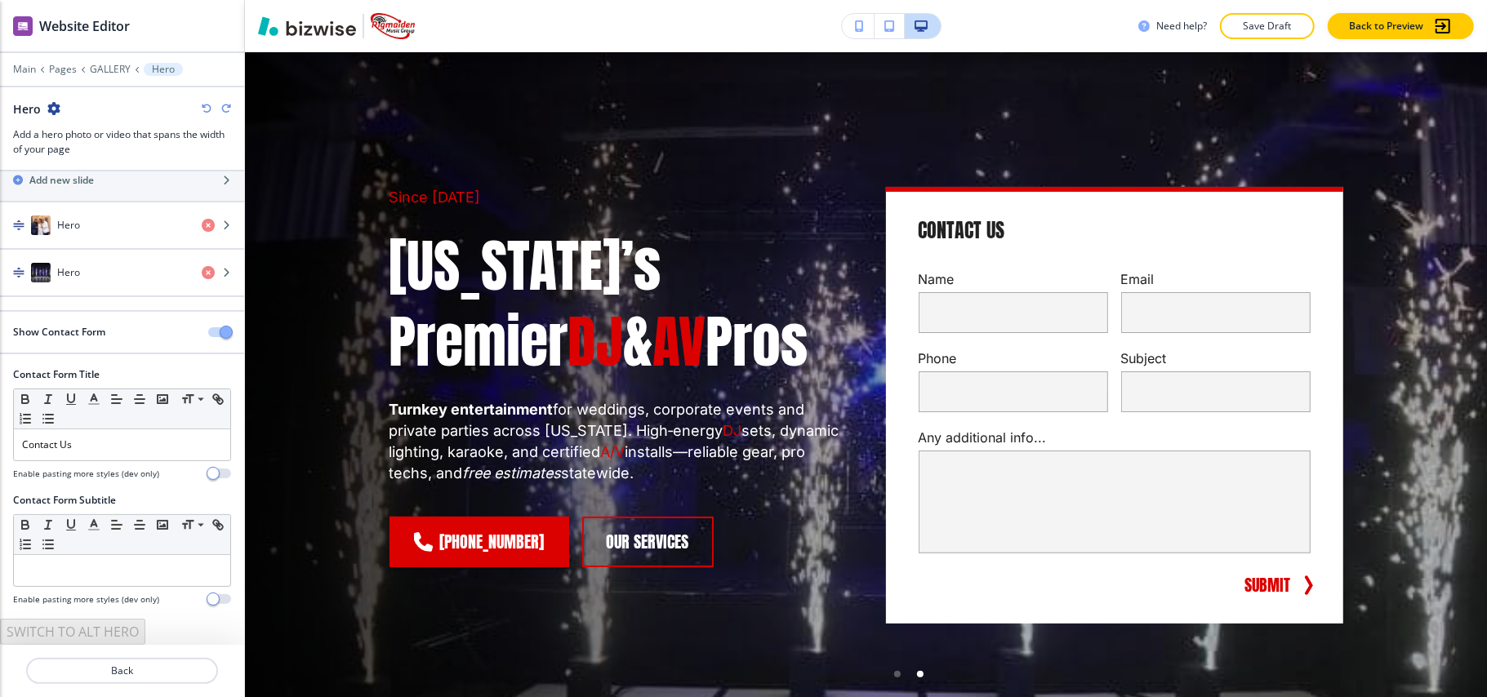
click at [209, 108] on icon "button" at bounding box center [207, 109] width 10 height 10
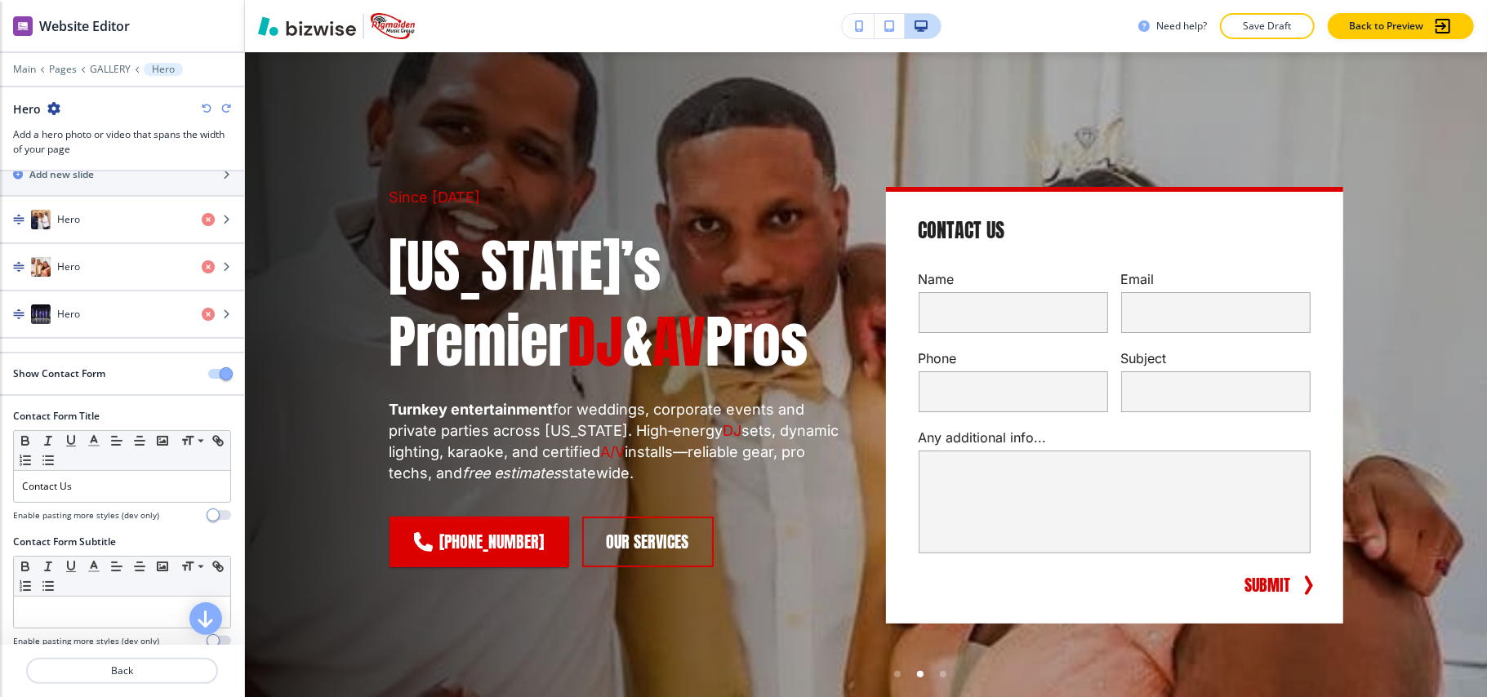
click at [203, 109] on icon "button" at bounding box center [207, 109] width 10 height 10
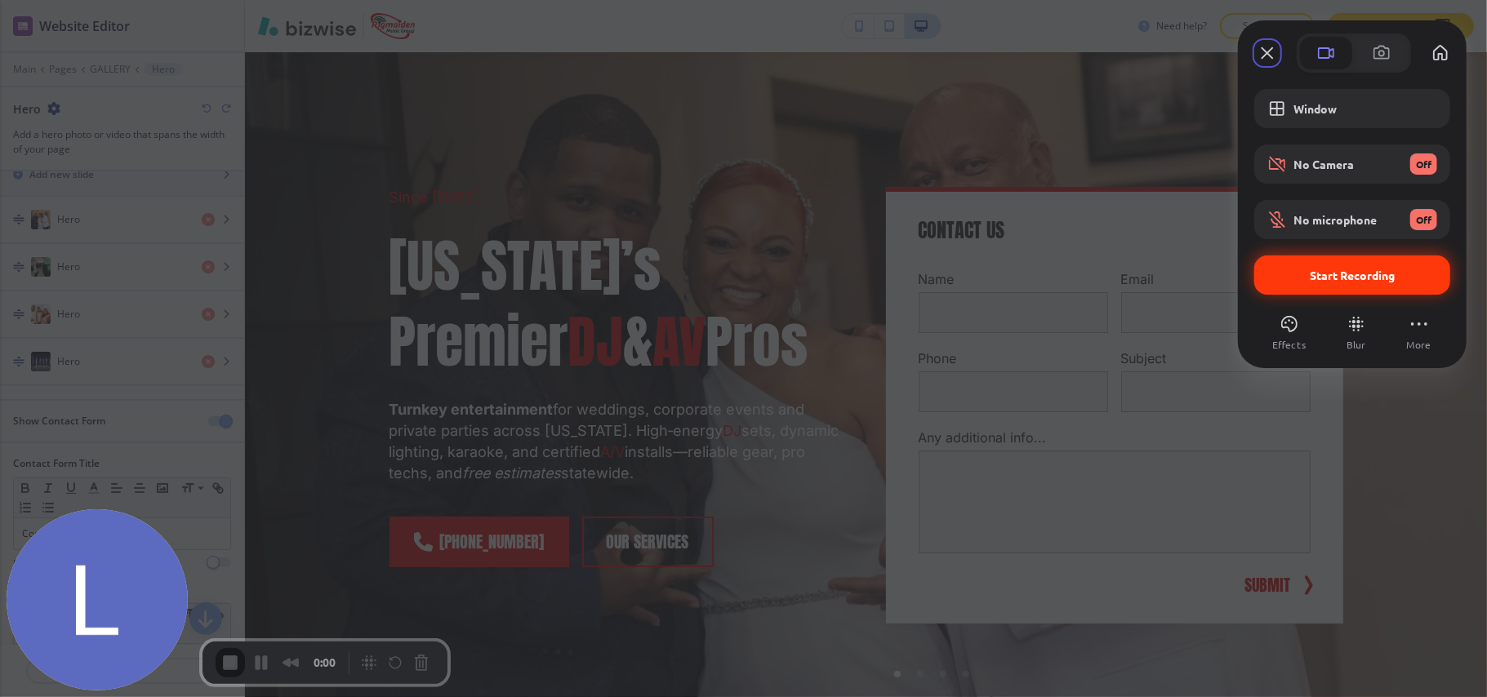
click at [1337, 278] on span "Start Recording" at bounding box center [1352, 275] width 85 height 15
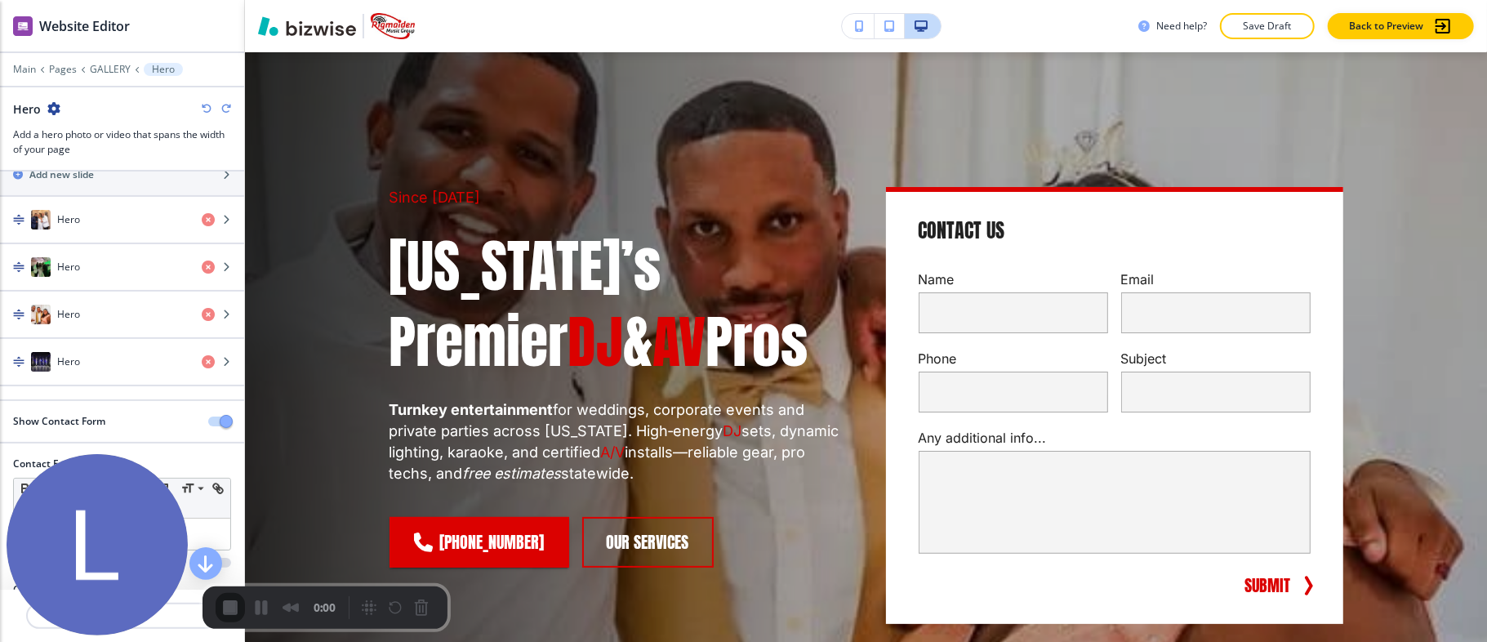
scroll to position [82, 0]
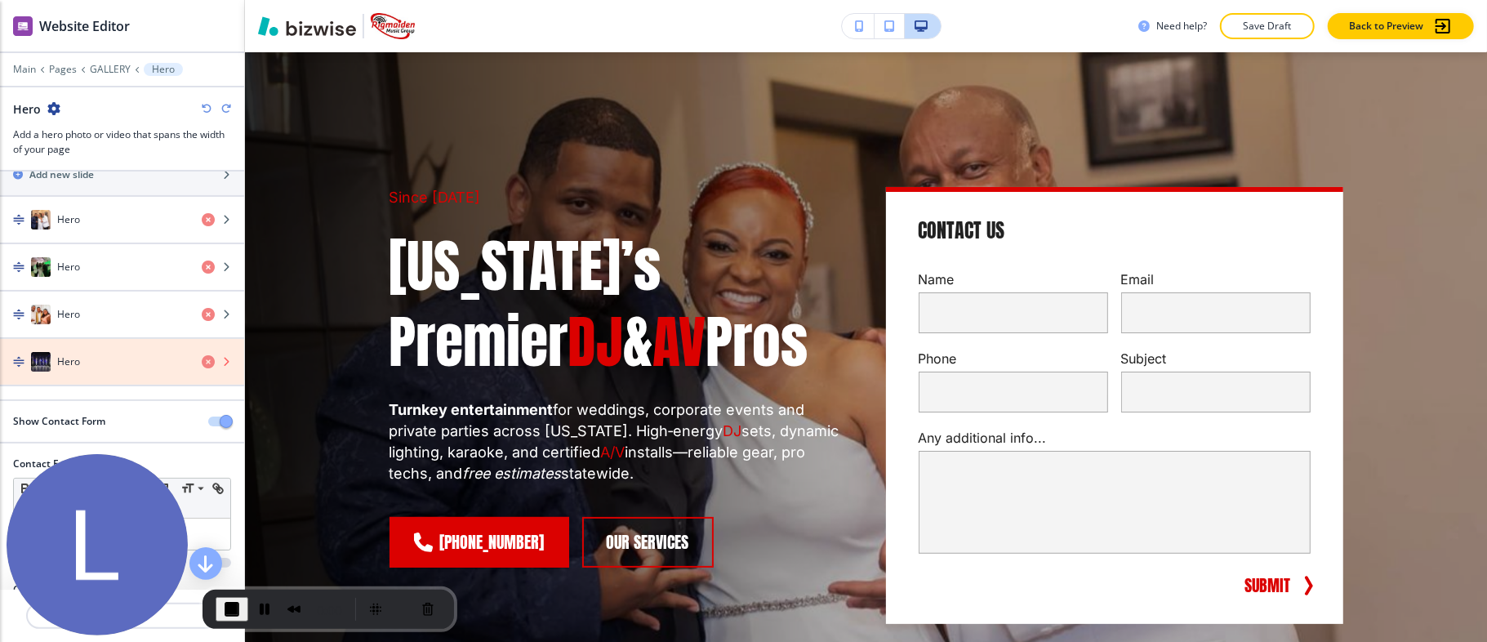
click at [202, 359] on icon "button" at bounding box center [208, 361] width 13 height 13
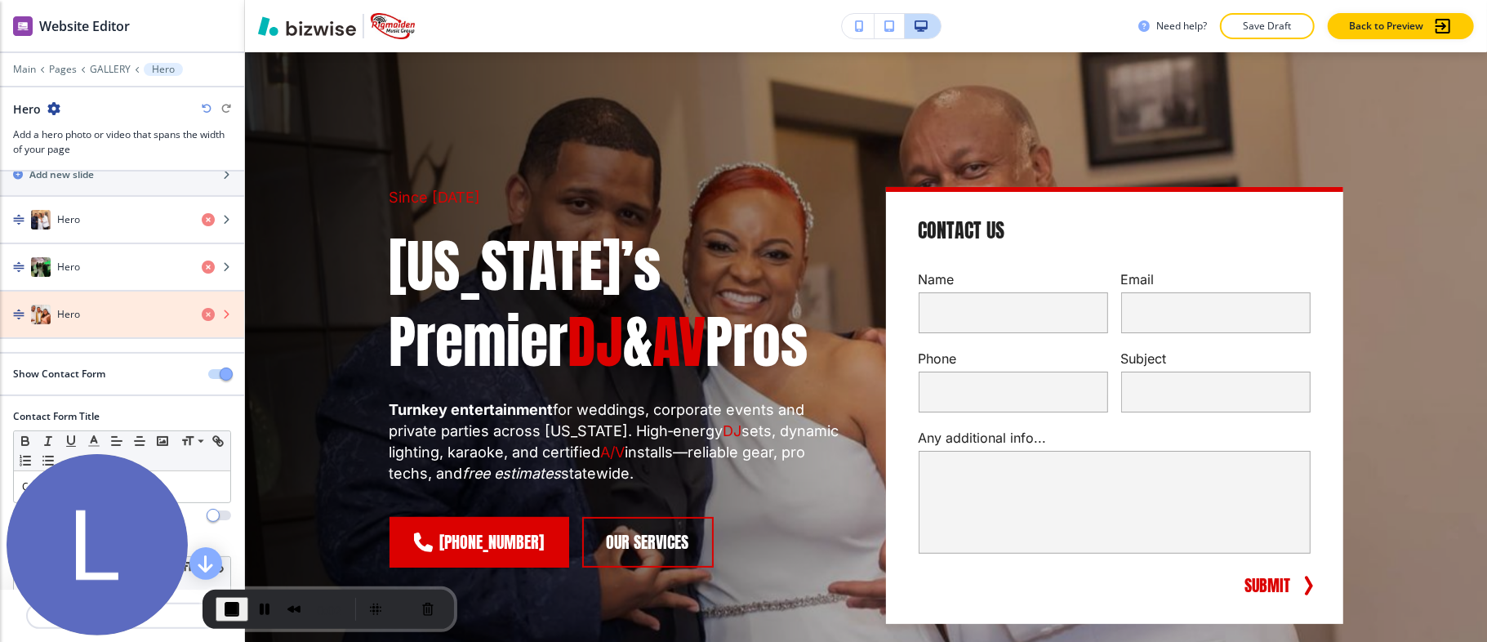
click at [202, 312] on icon "button" at bounding box center [208, 314] width 13 height 13
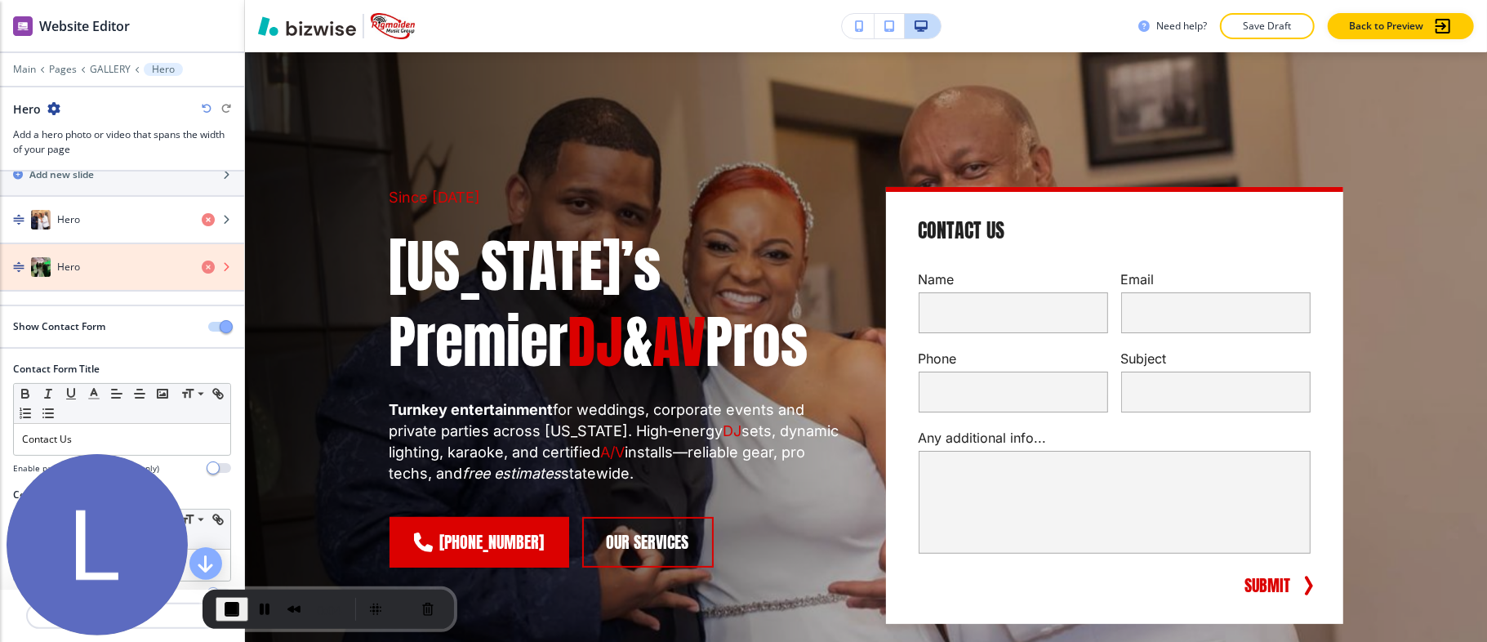
click at [202, 265] on icon "button" at bounding box center [208, 267] width 13 height 13
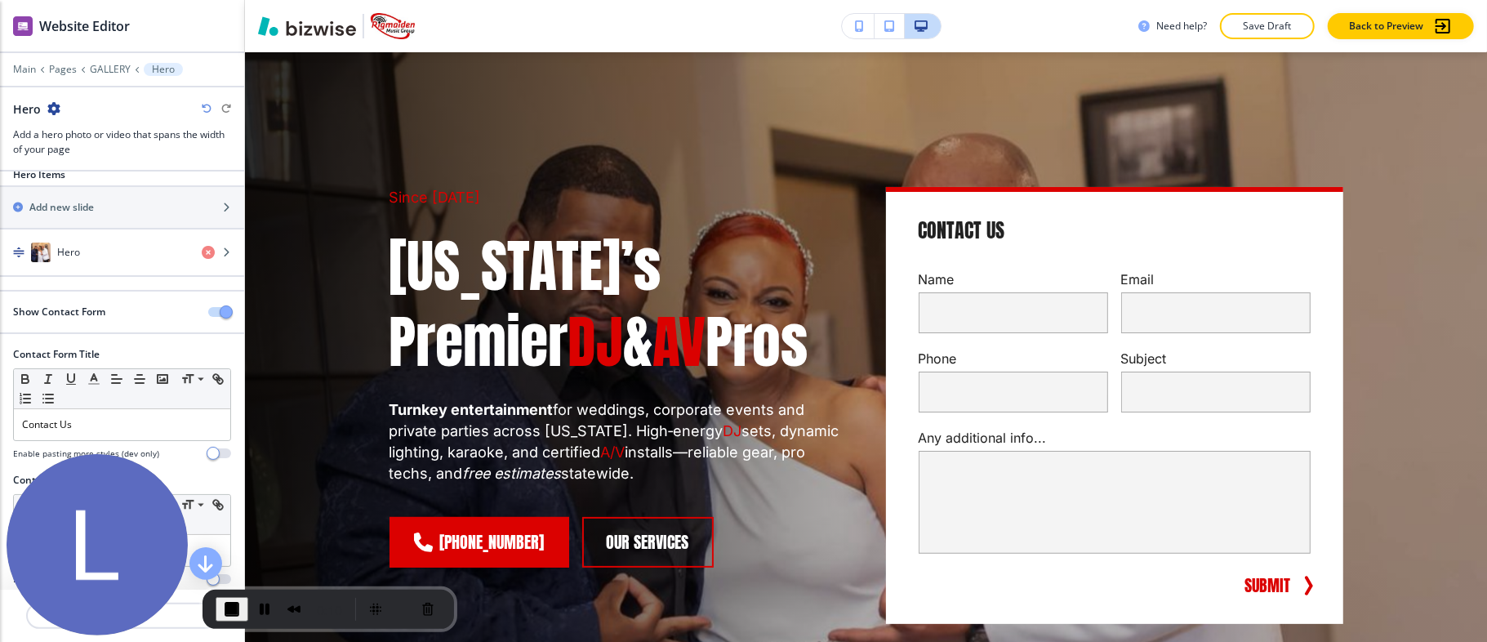
scroll to position [0, 0]
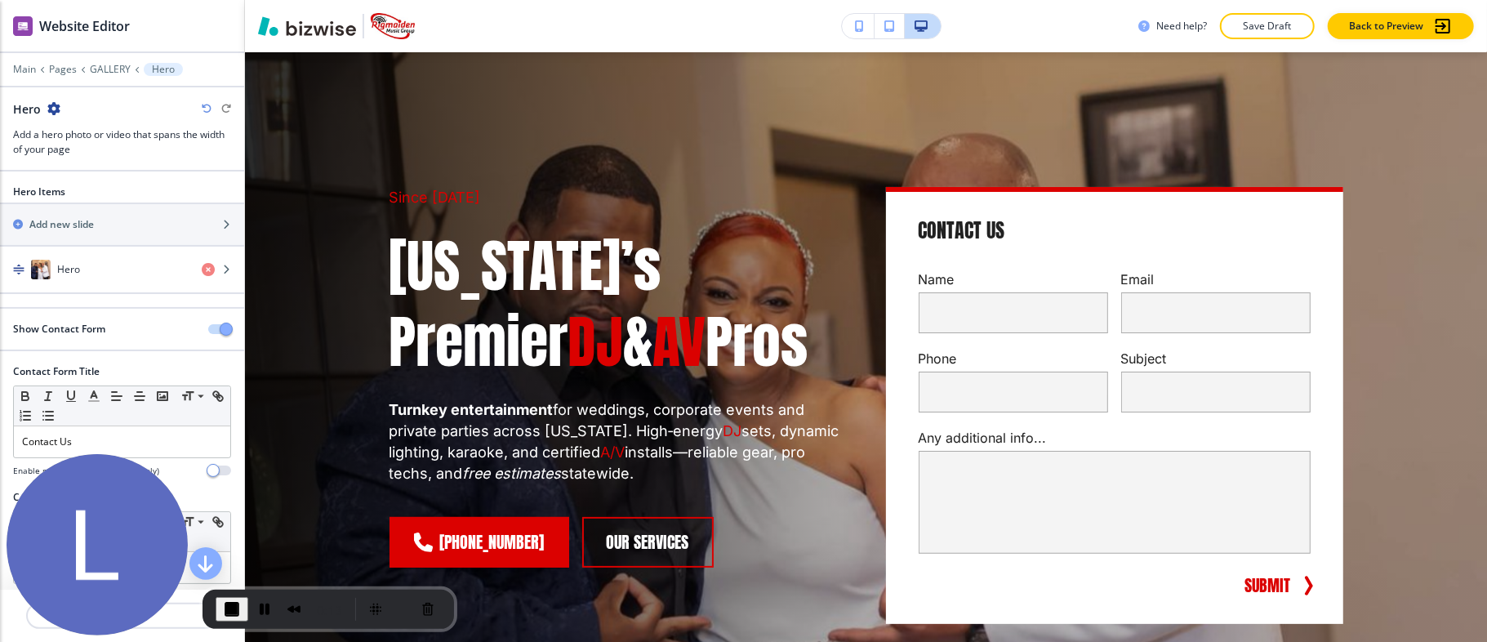
click at [204, 106] on icon "button" at bounding box center [207, 109] width 10 height 10
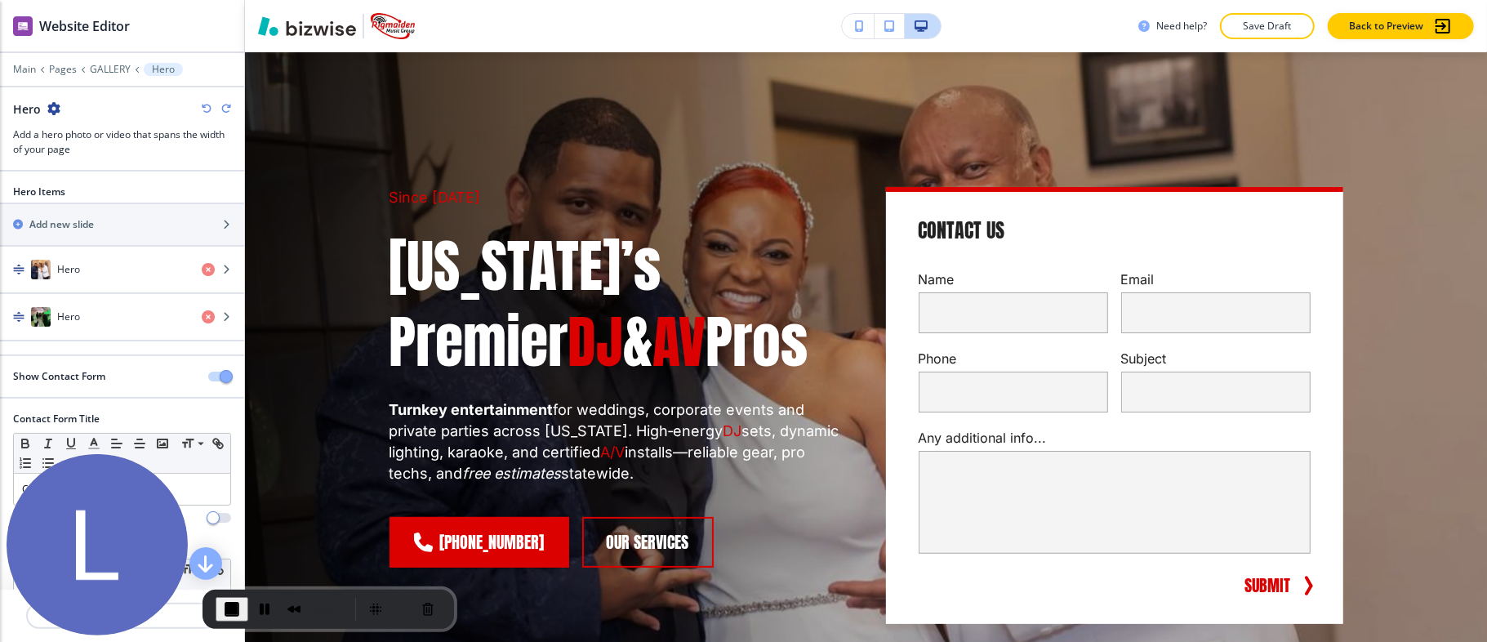
click at [204, 106] on icon "button" at bounding box center [207, 109] width 10 height 10
click at [207, 109] on icon "button" at bounding box center [207, 109] width 10 height 10
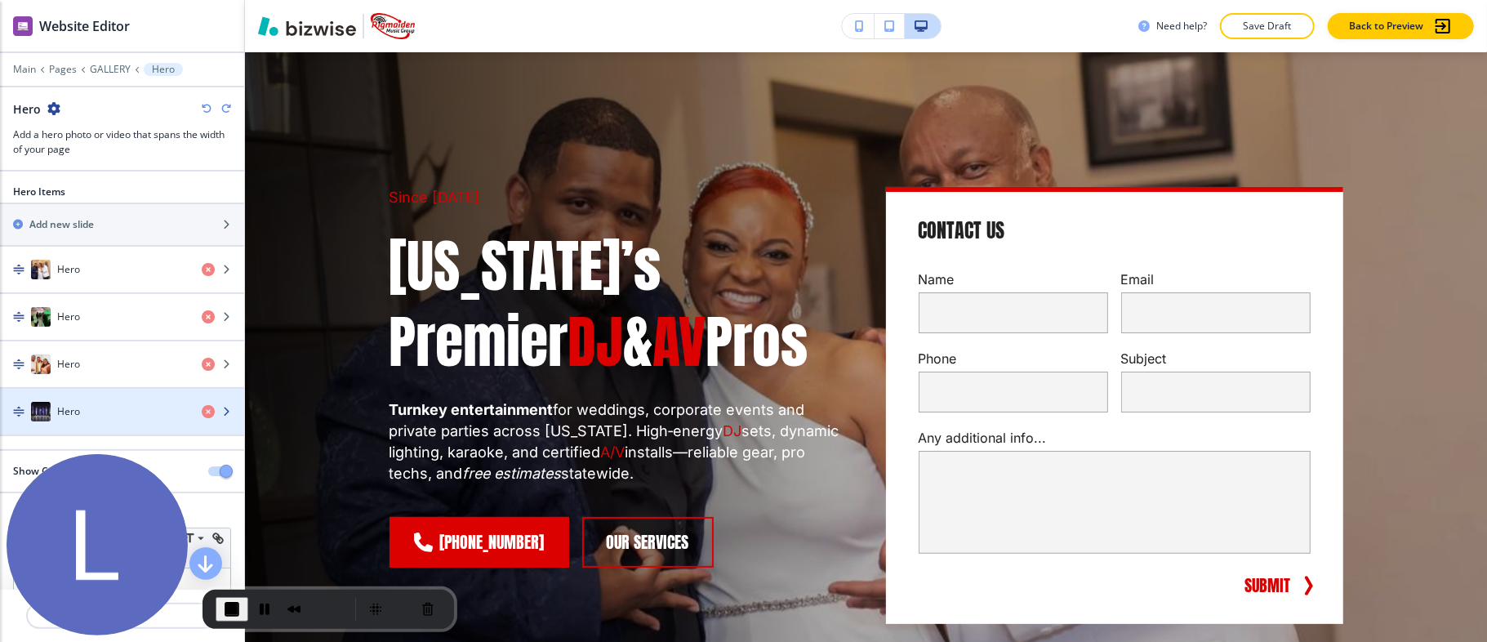
click at [79, 404] on h4 "Hero" at bounding box center [68, 411] width 23 height 15
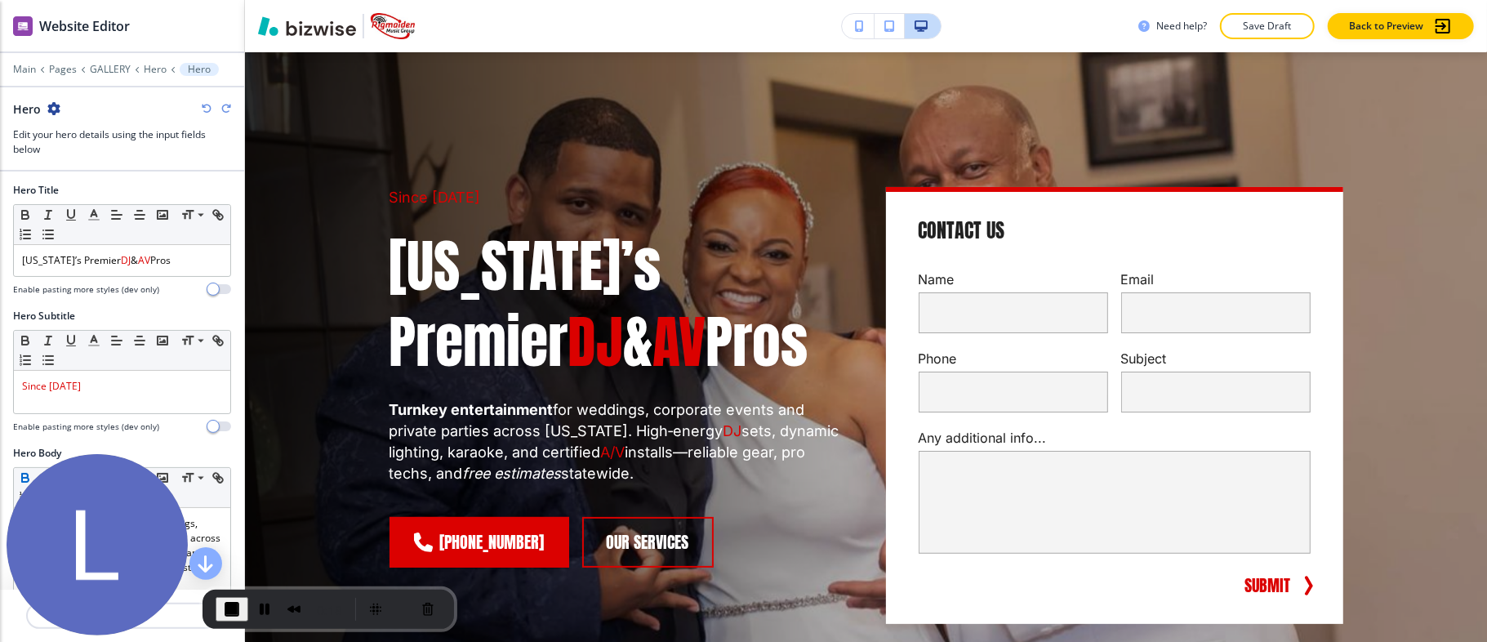
scroll to position [217, 0]
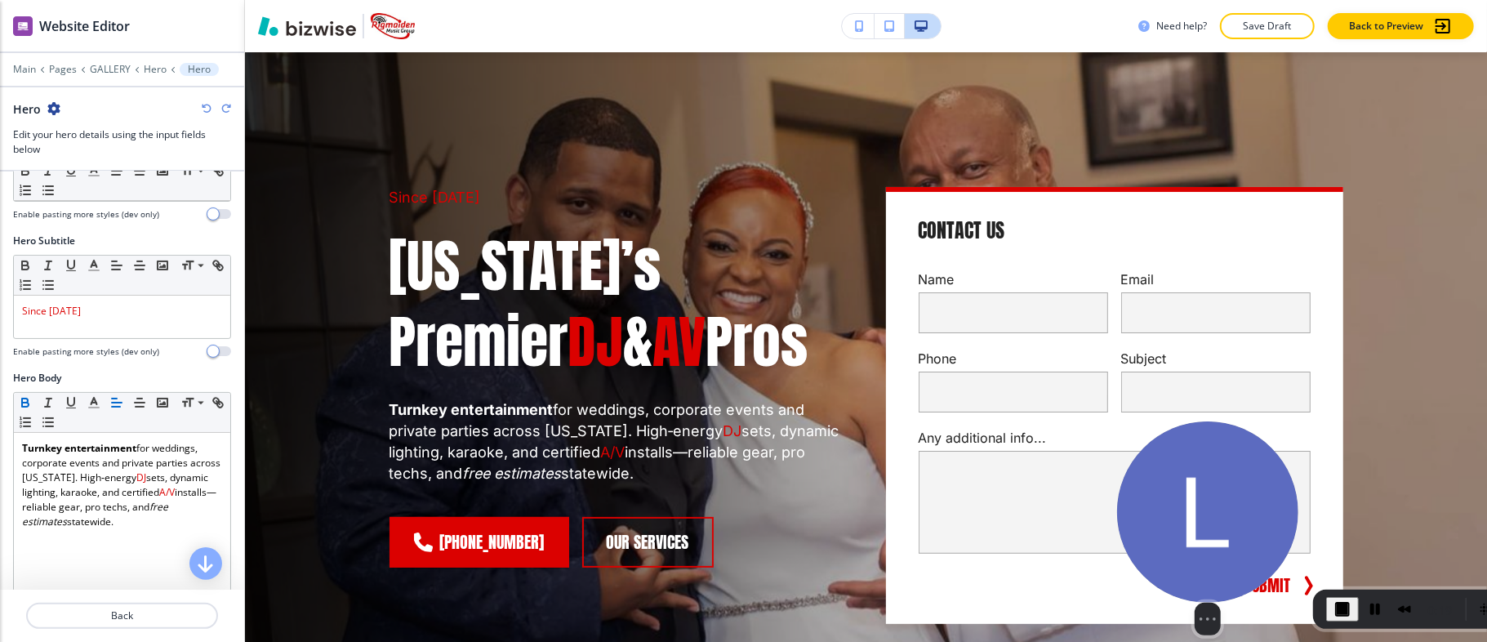
drag, startPoint x: 53, startPoint y: 485, endPoint x: 287, endPoint y: 625, distance: 272.9
click at [1164, 521] on img at bounding box center [1207, 511] width 181 height 181
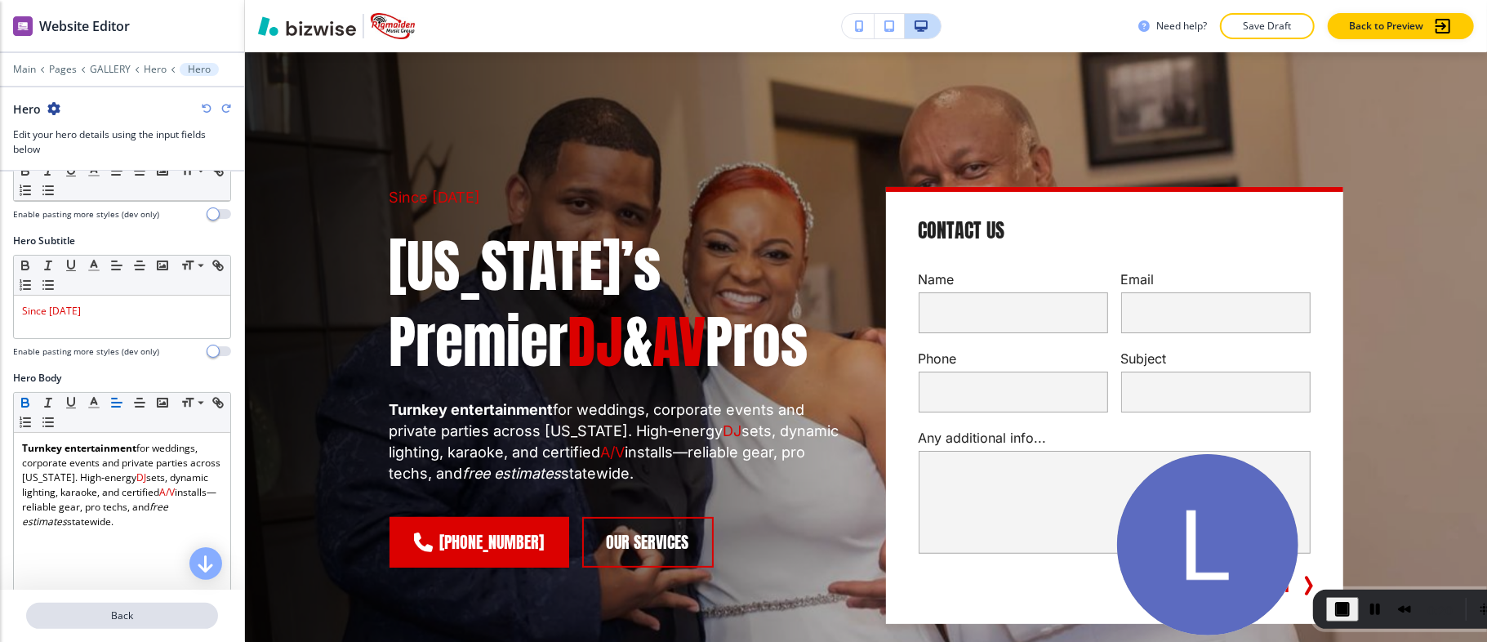
click at [165, 609] on p "Back" at bounding box center [122, 615] width 189 height 15
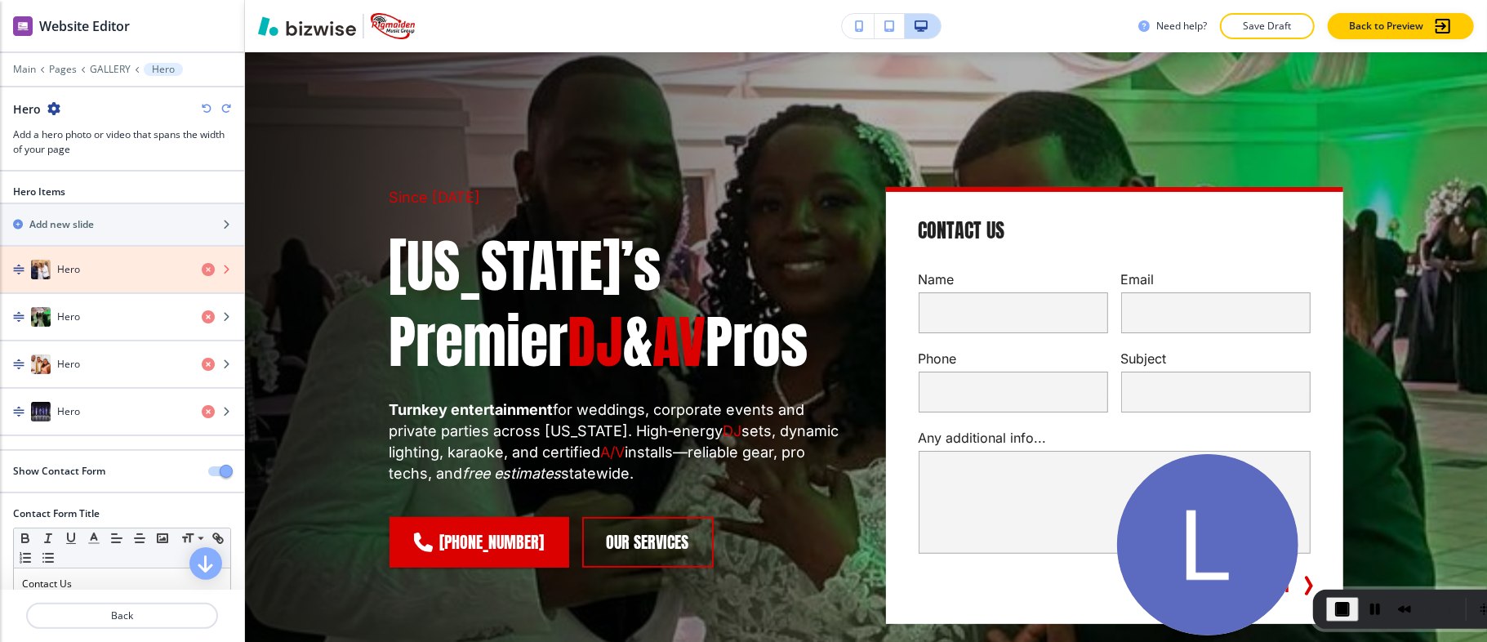
click at [202, 269] on icon "button" at bounding box center [208, 269] width 13 height 13
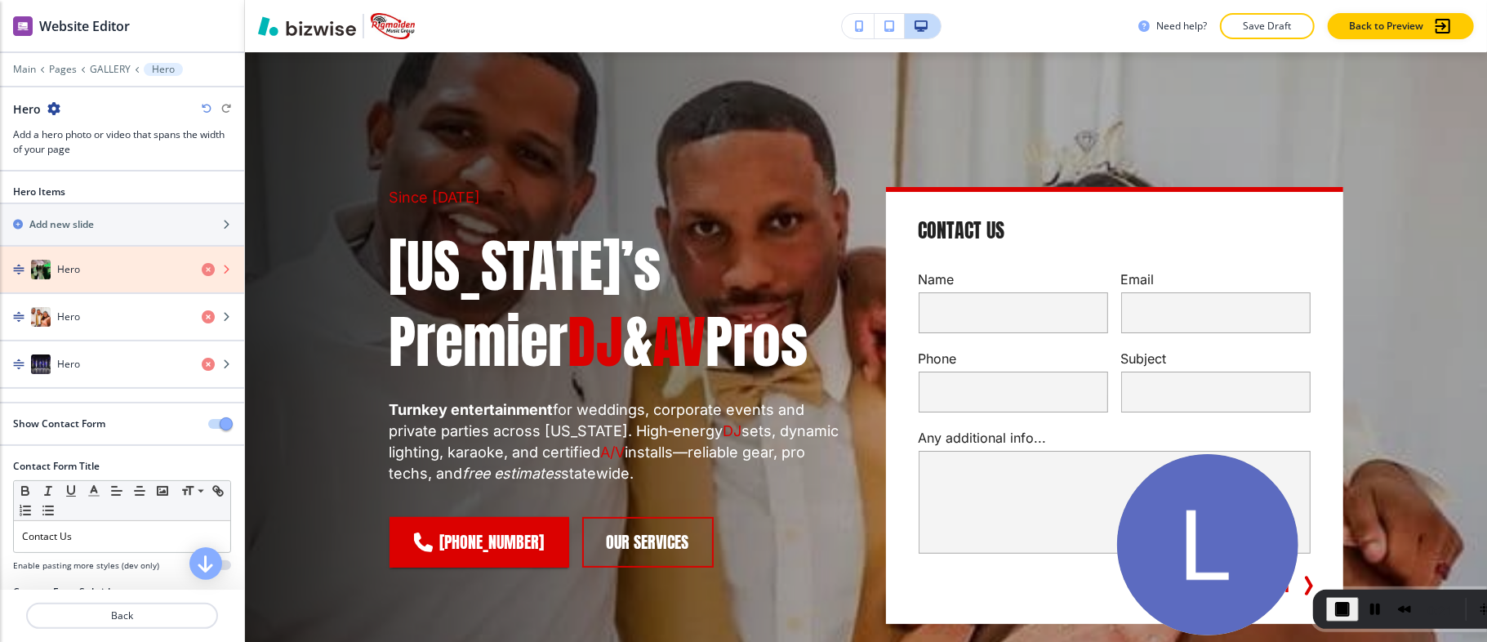
click at [202, 269] on icon "button" at bounding box center [208, 269] width 13 height 13
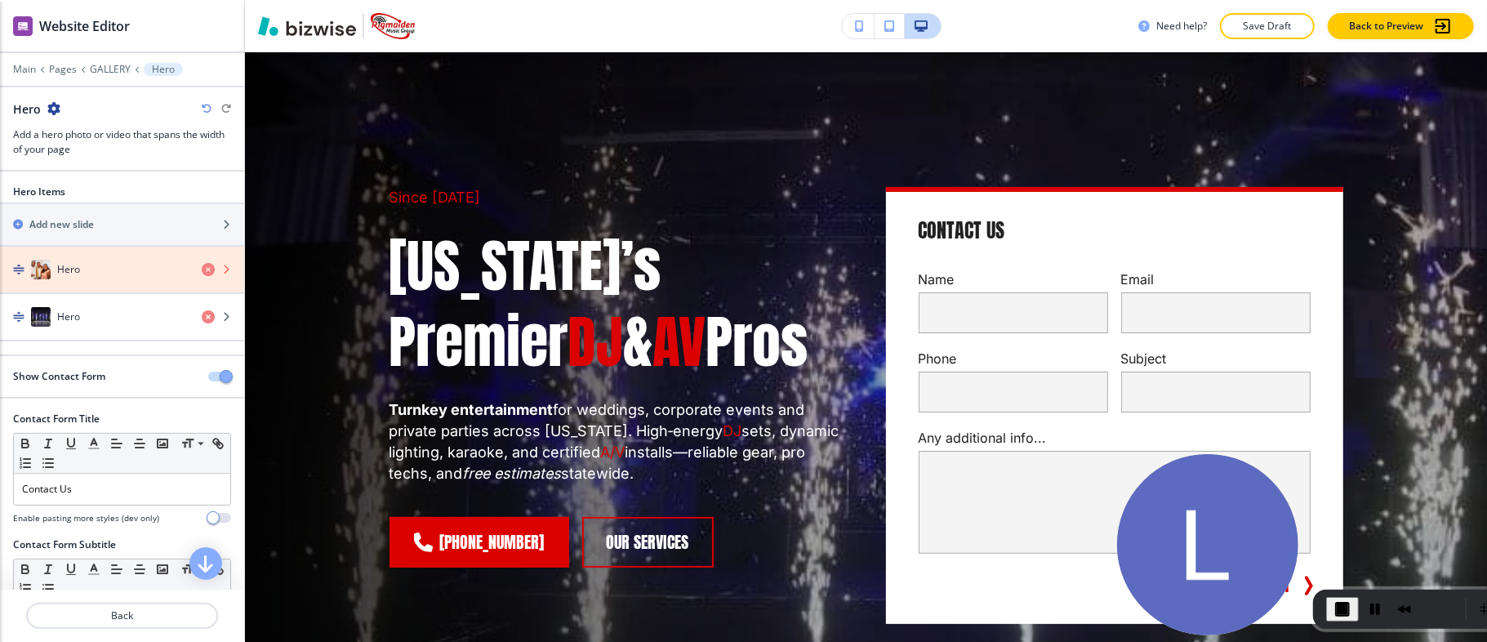
click at [202, 269] on icon "button" at bounding box center [208, 269] width 13 height 13
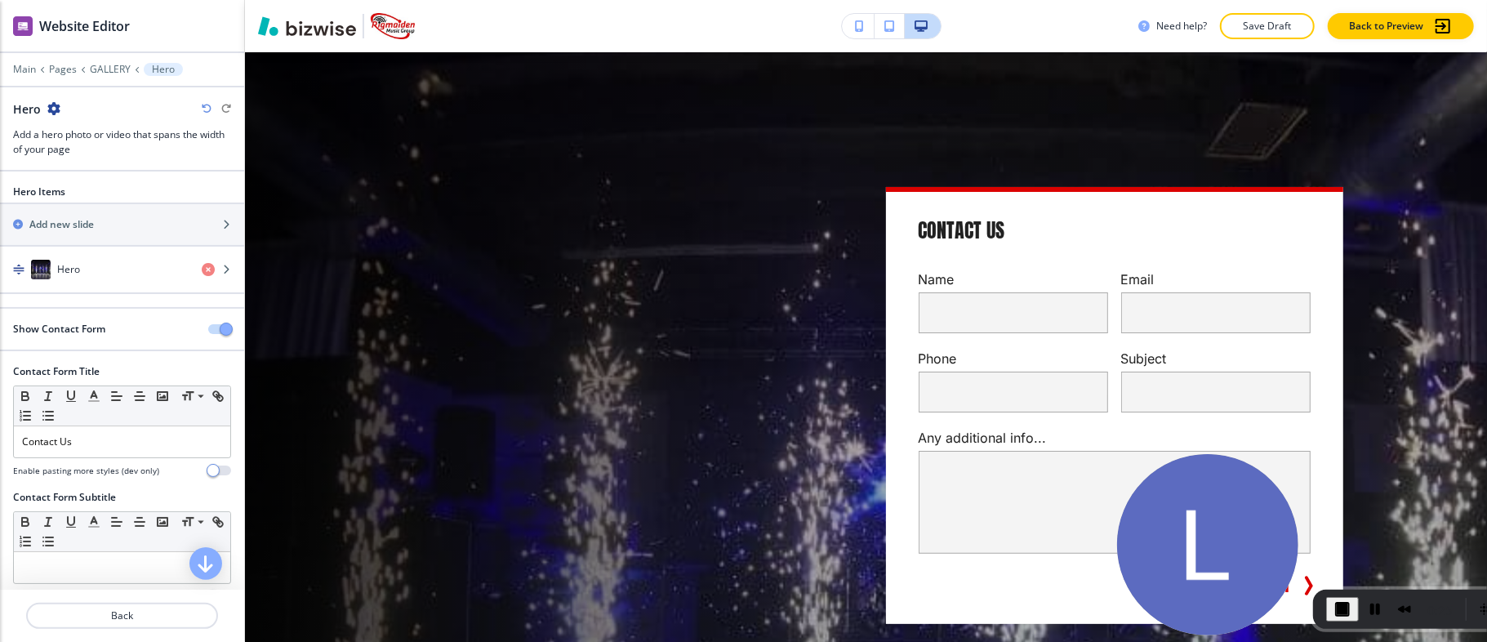
click at [203, 105] on icon "button" at bounding box center [207, 109] width 10 height 10
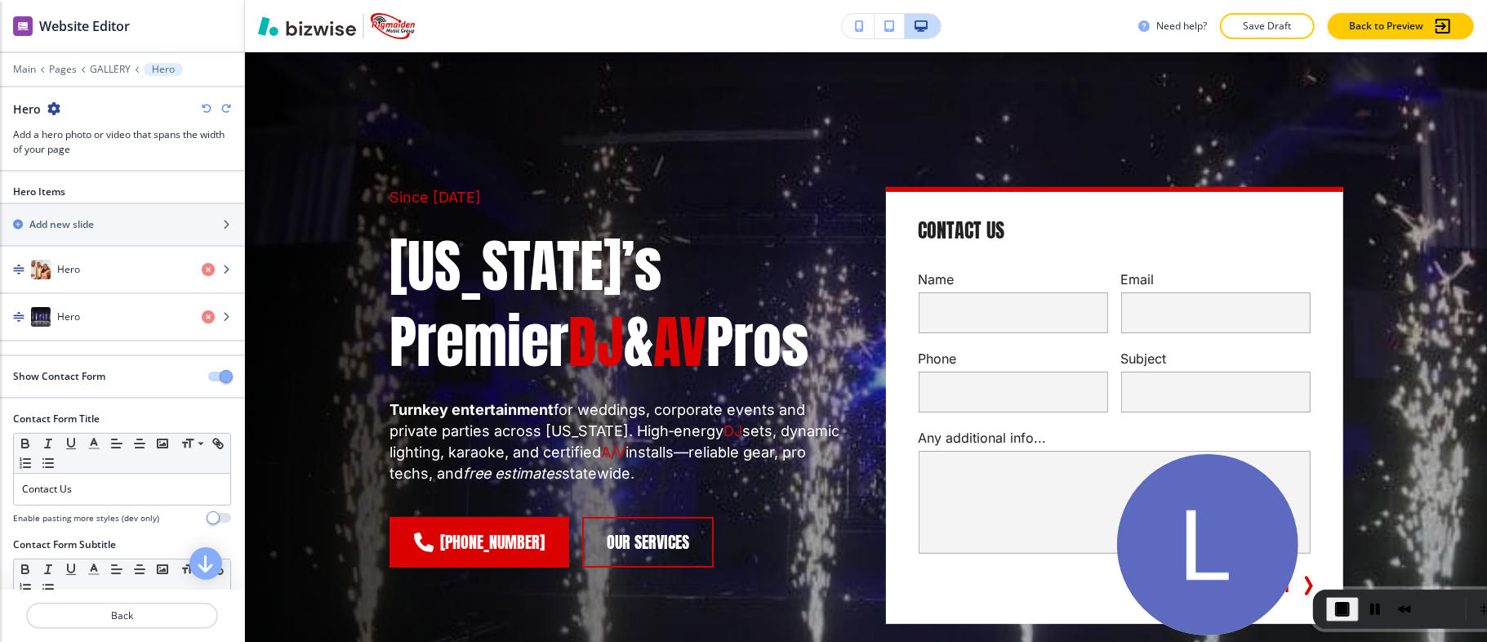
click at [203, 105] on icon "button" at bounding box center [207, 109] width 10 height 10
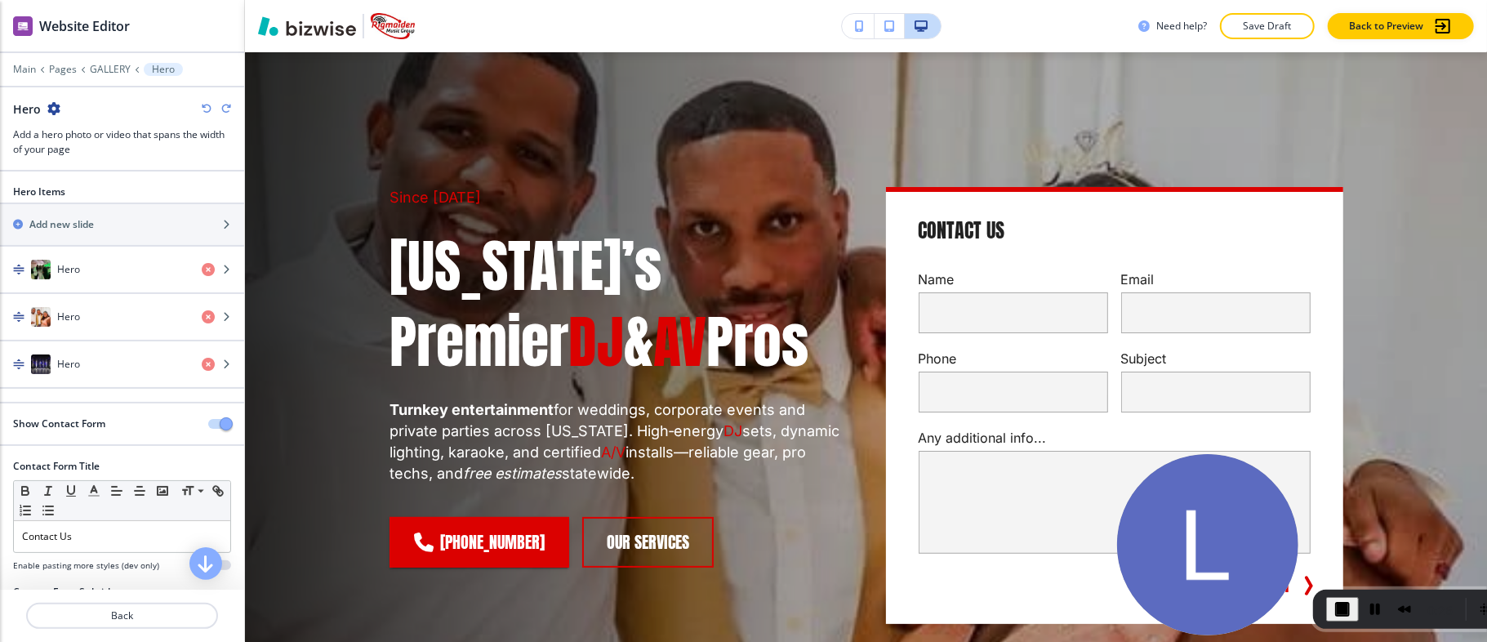
click at [203, 105] on icon "button" at bounding box center [207, 109] width 10 height 10
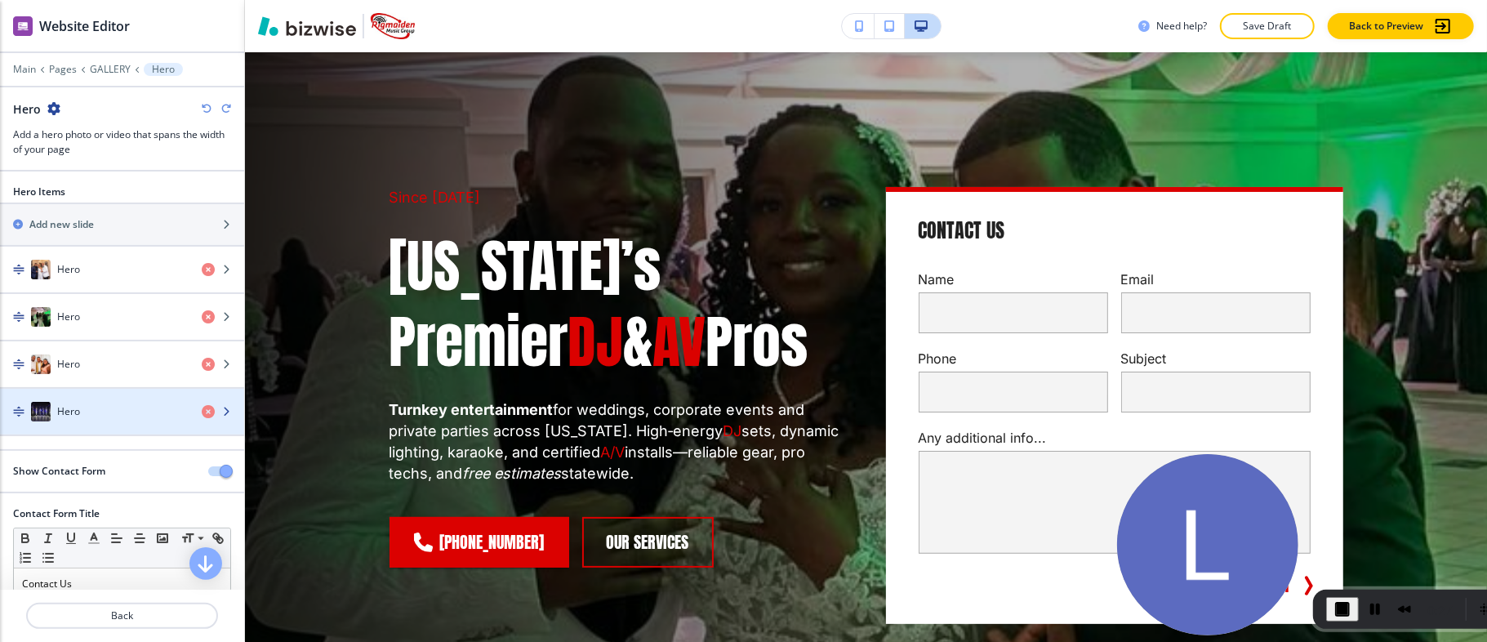
click at [118, 406] on div "Hero" at bounding box center [94, 412] width 189 height 20
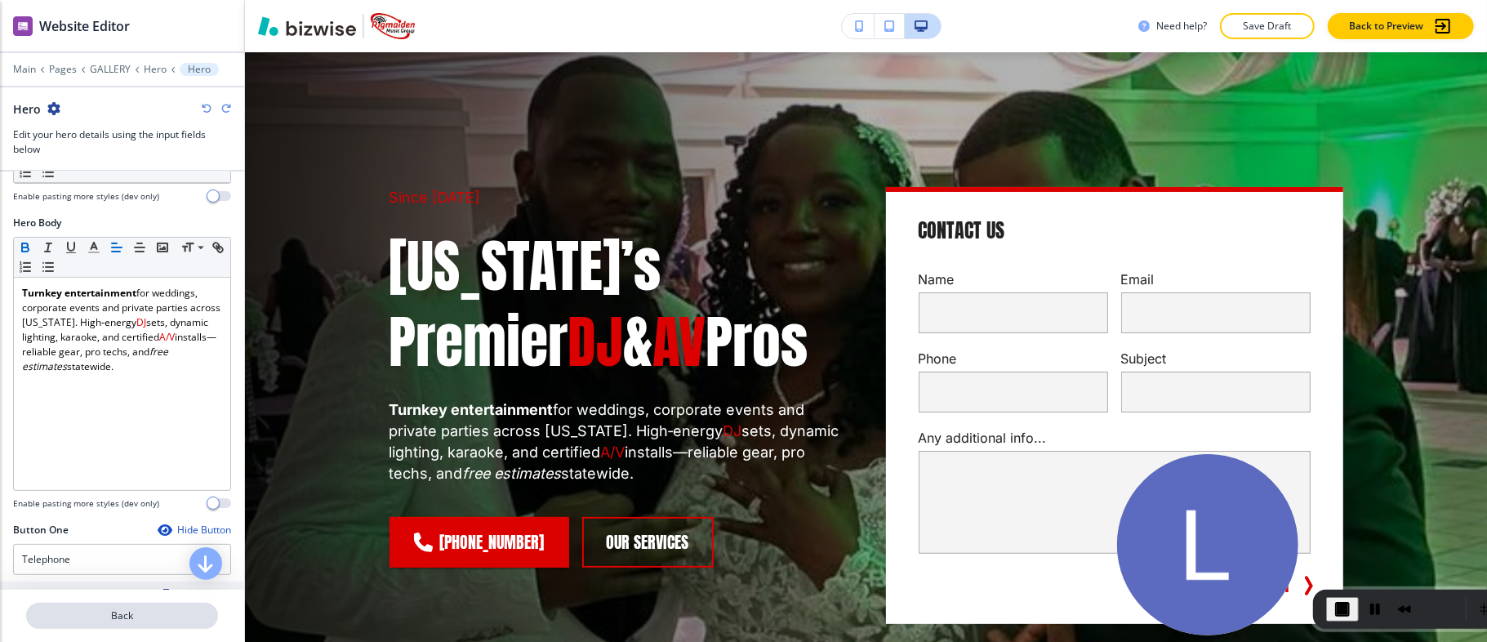
scroll to position [327, 0]
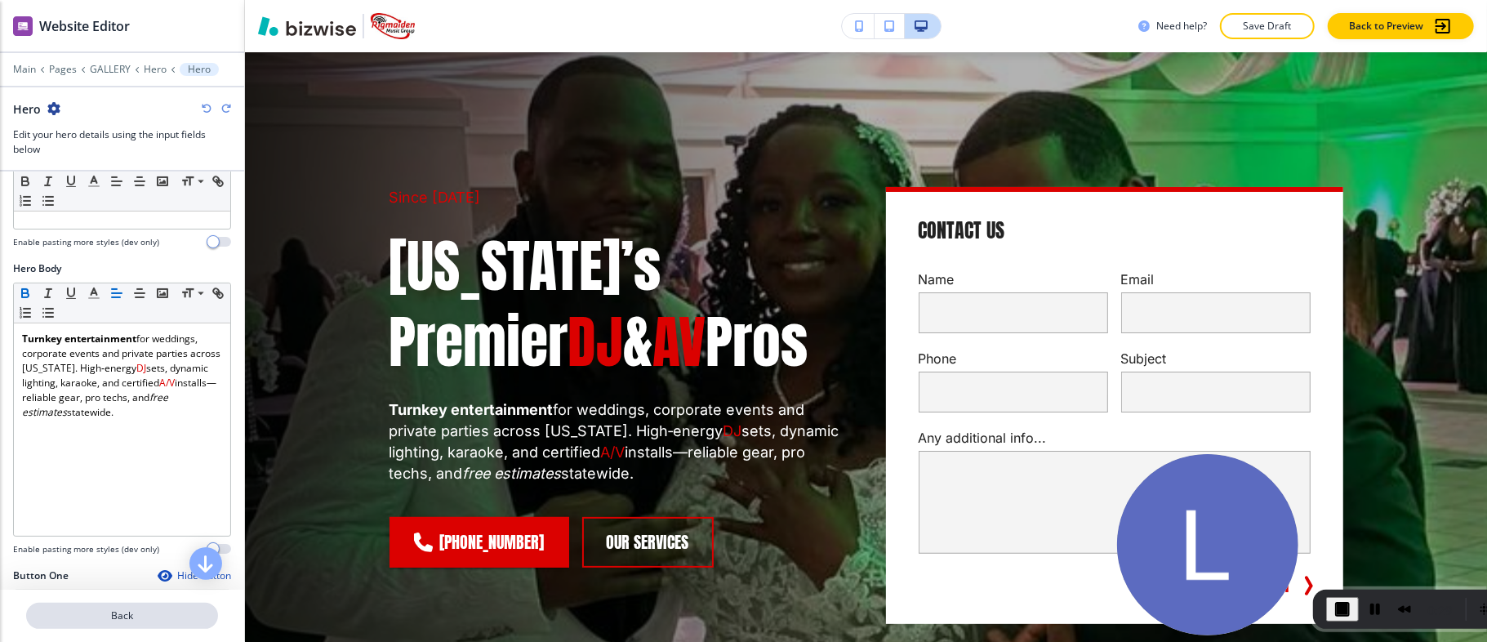
click at [142, 621] on p "Back" at bounding box center [122, 615] width 189 height 15
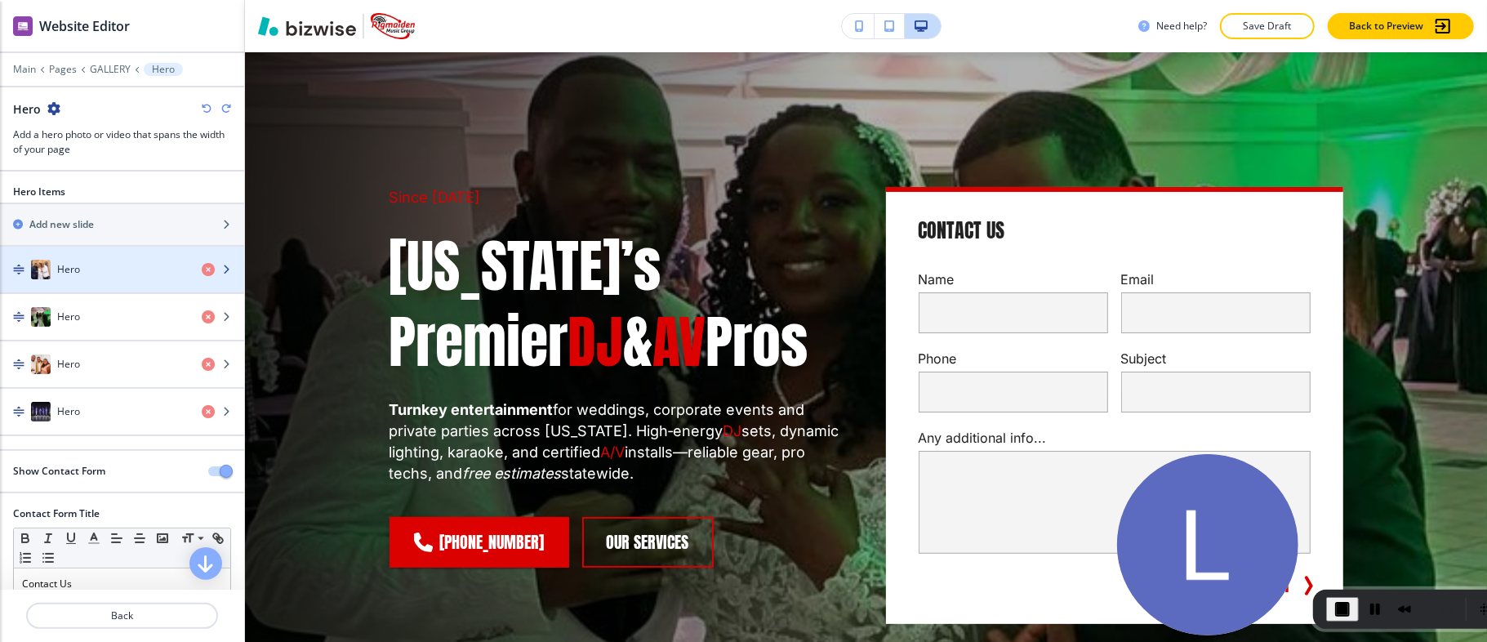
click at [105, 269] on div "Hero" at bounding box center [94, 270] width 189 height 20
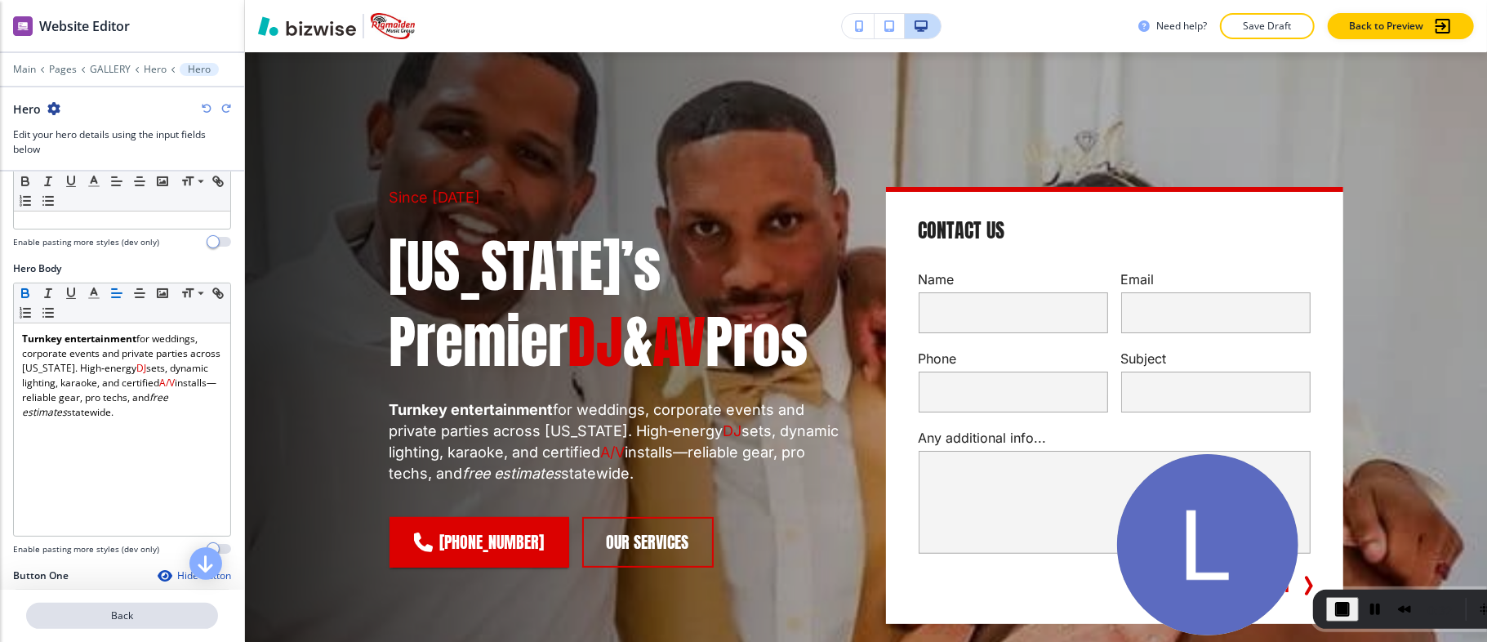
click at [128, 612] on p "Back" at bounding box center [122, 615] width 189 height 15
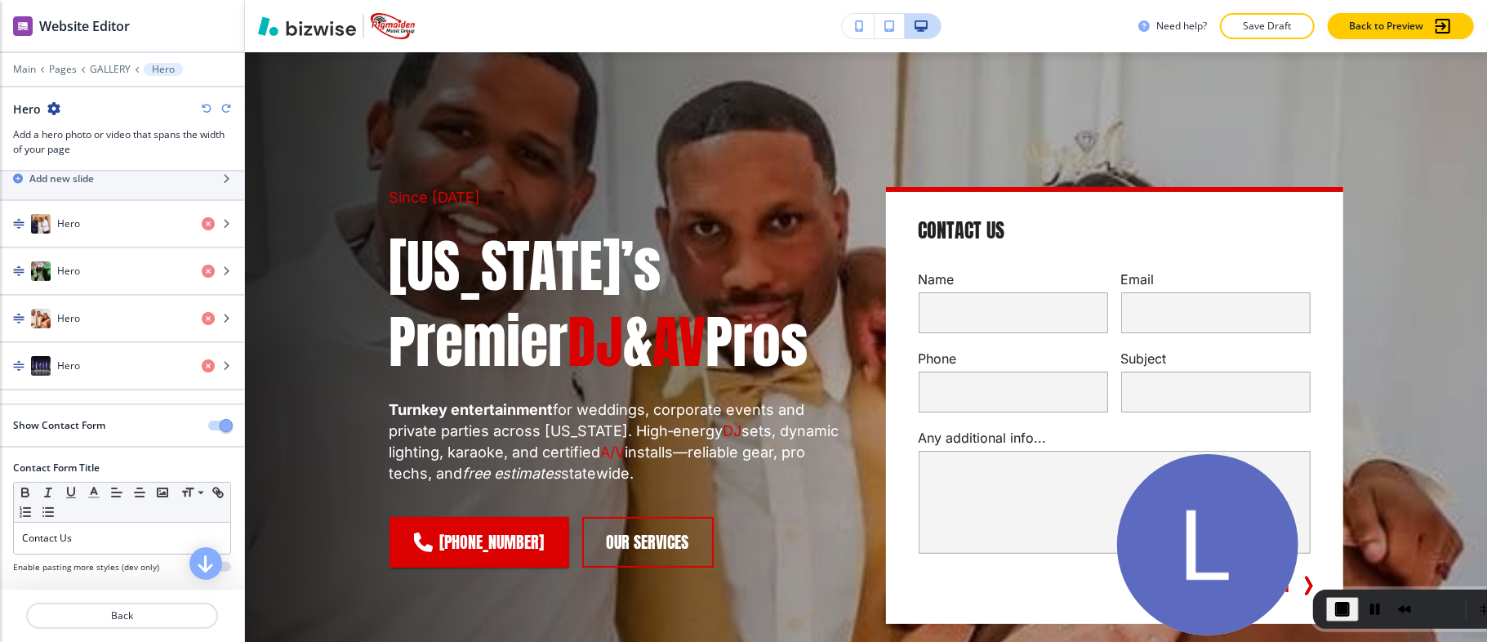
scroll to position [0, 0]
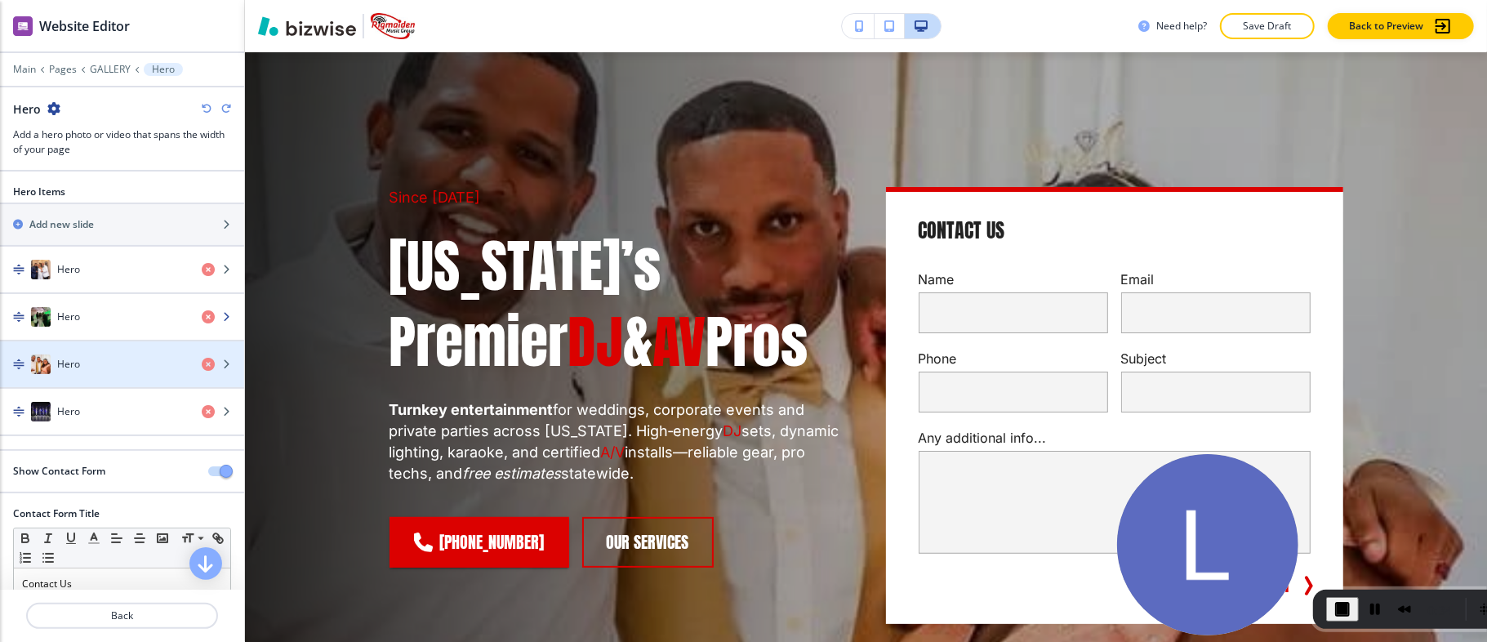
click at [99, 314] on div "Hero" at bounding box center [94, 317] width 189 height 20
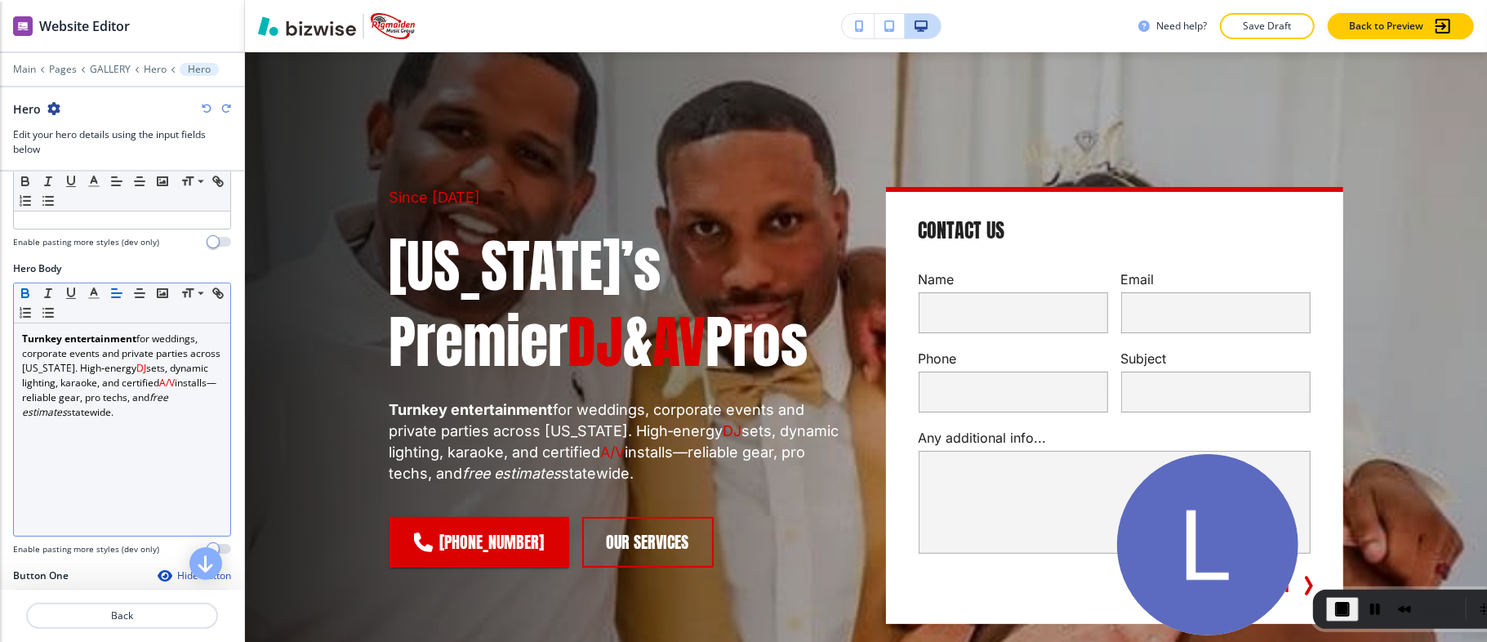
scroll to position [435, 0]
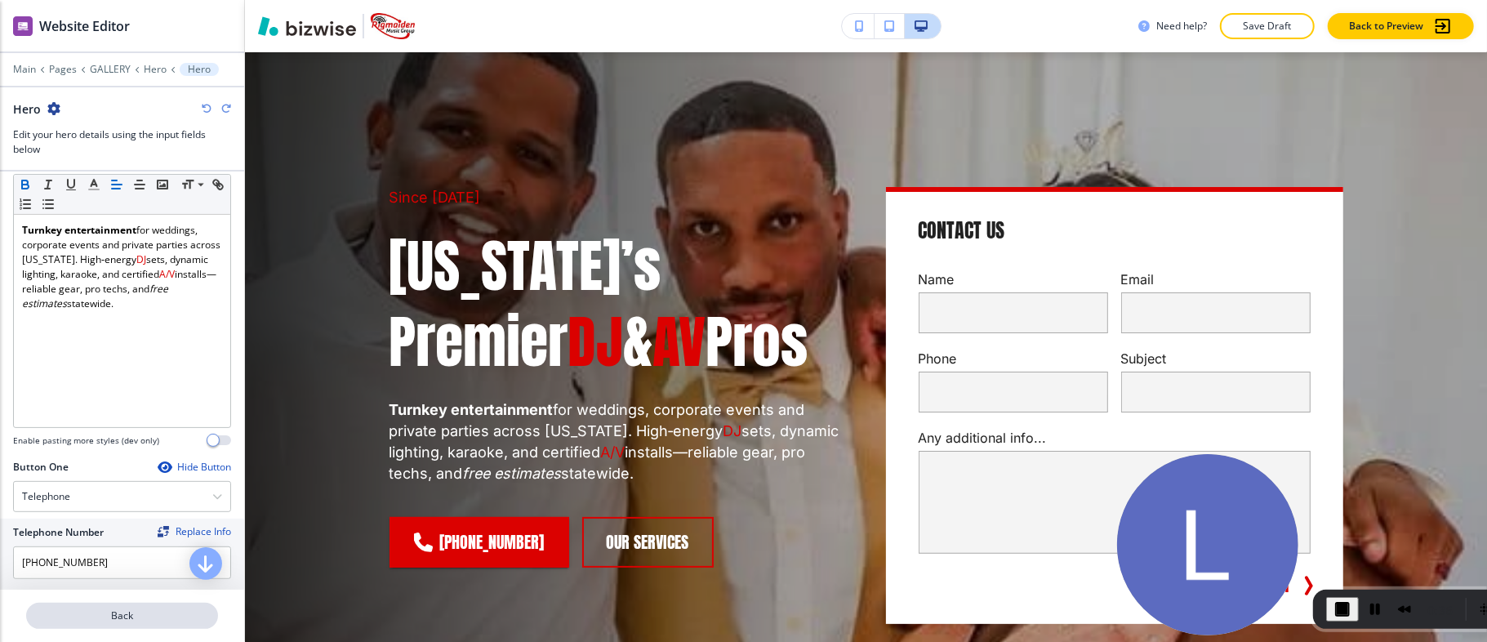
click at [124, 609] on p "Back" at bounding box center [122, 615] width 189 height 15
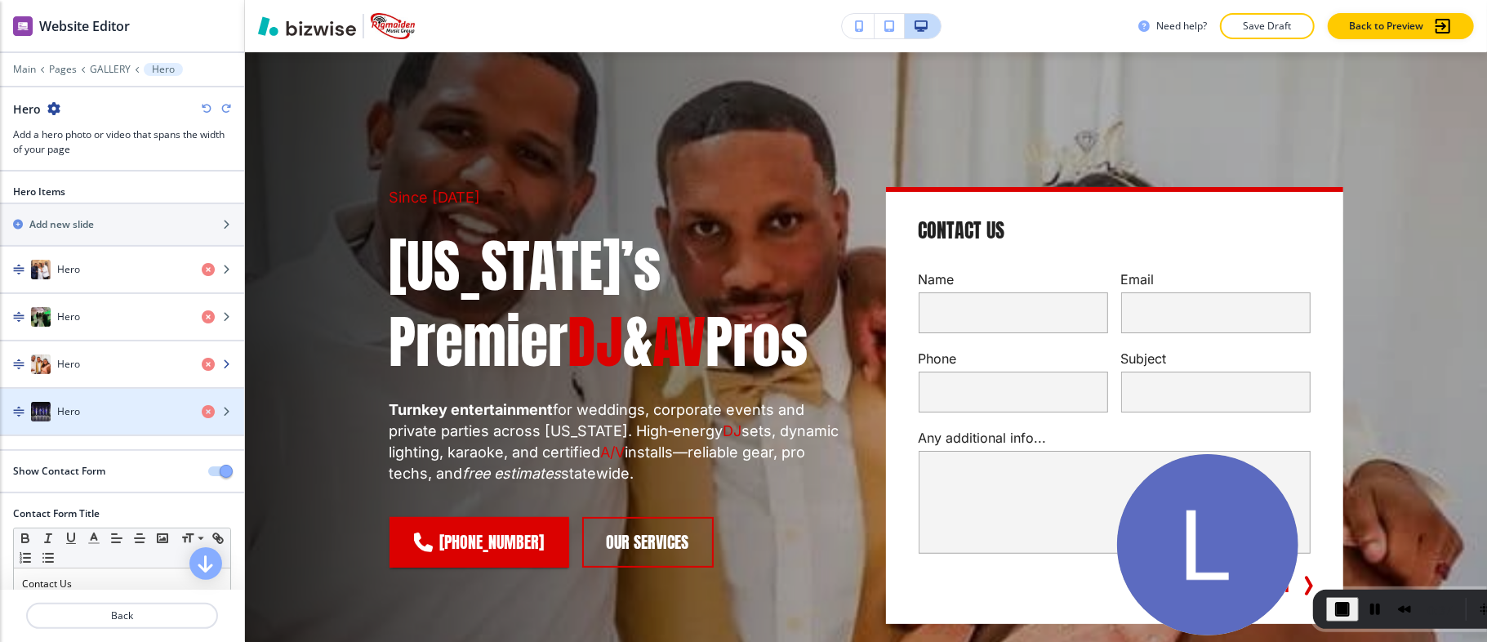
click at [112, 363] on div "Hero" at bounding box center [94, 364] width 189 height 20
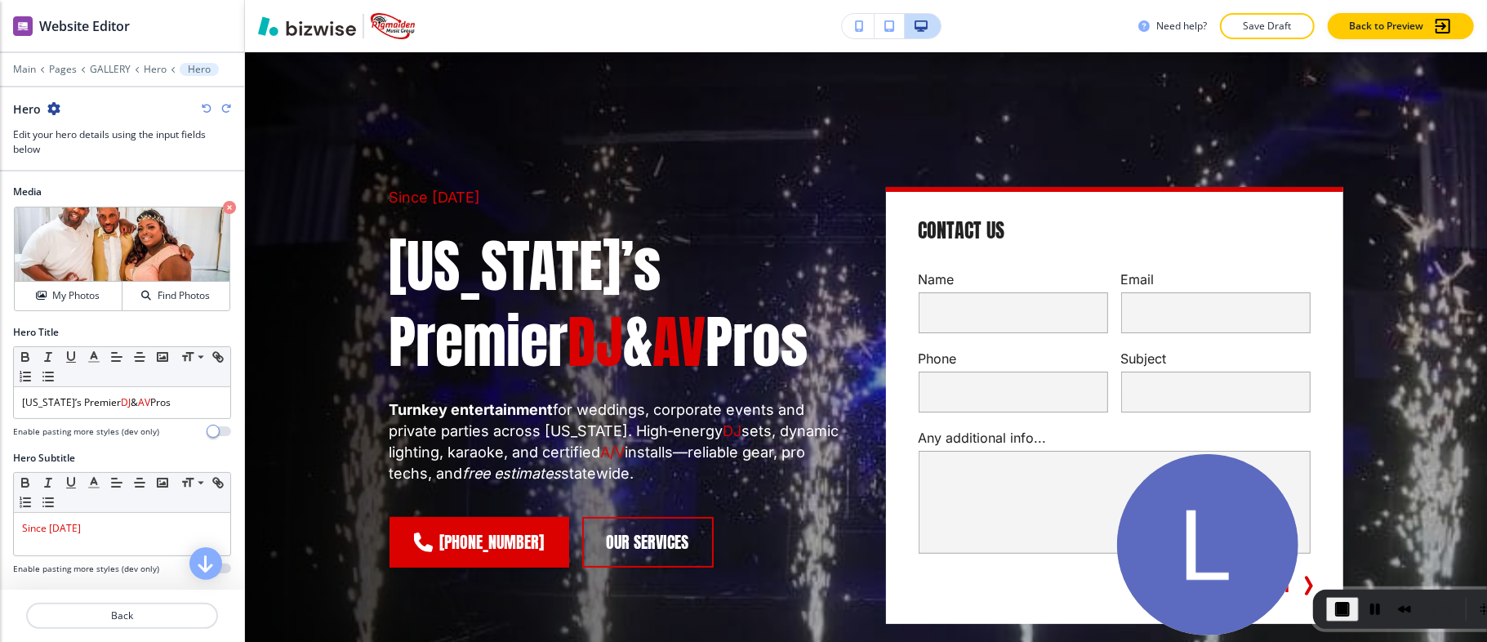
scroll to position [327, 0]
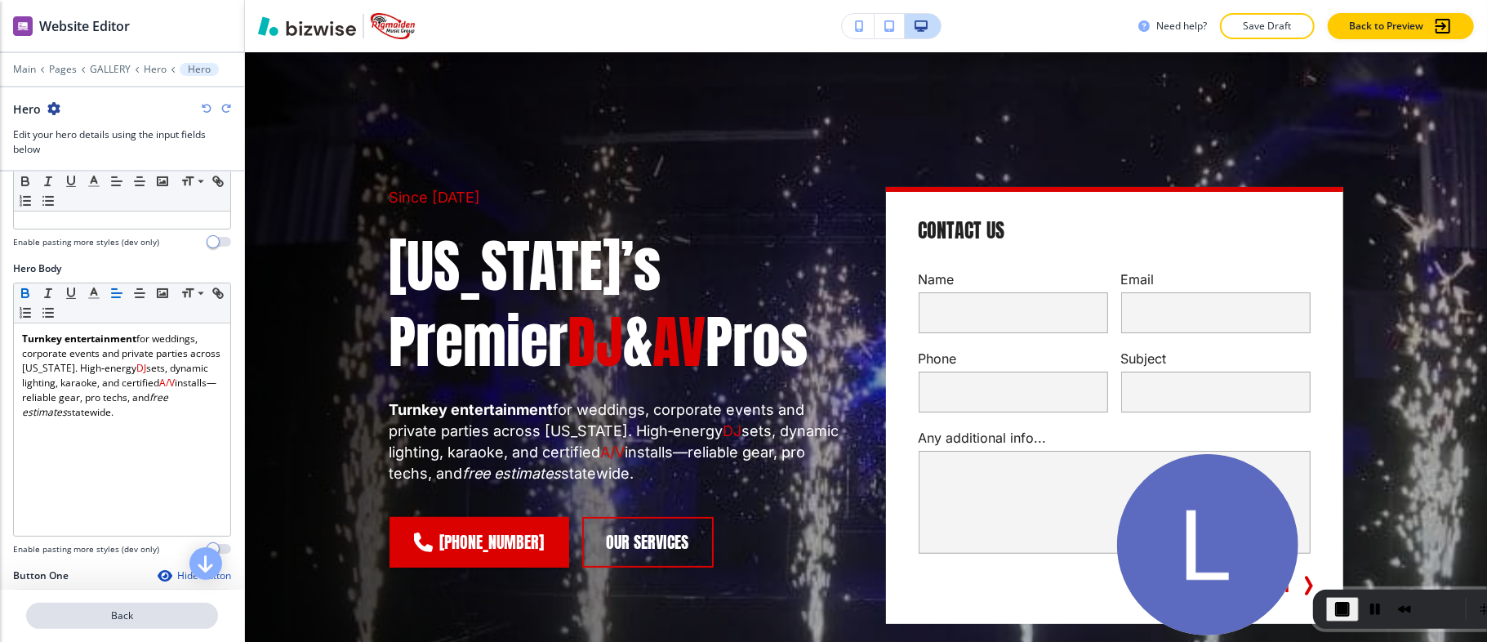
click at [138, 613] on p "Back" at bounding box center [122, 615] width 189 height 15
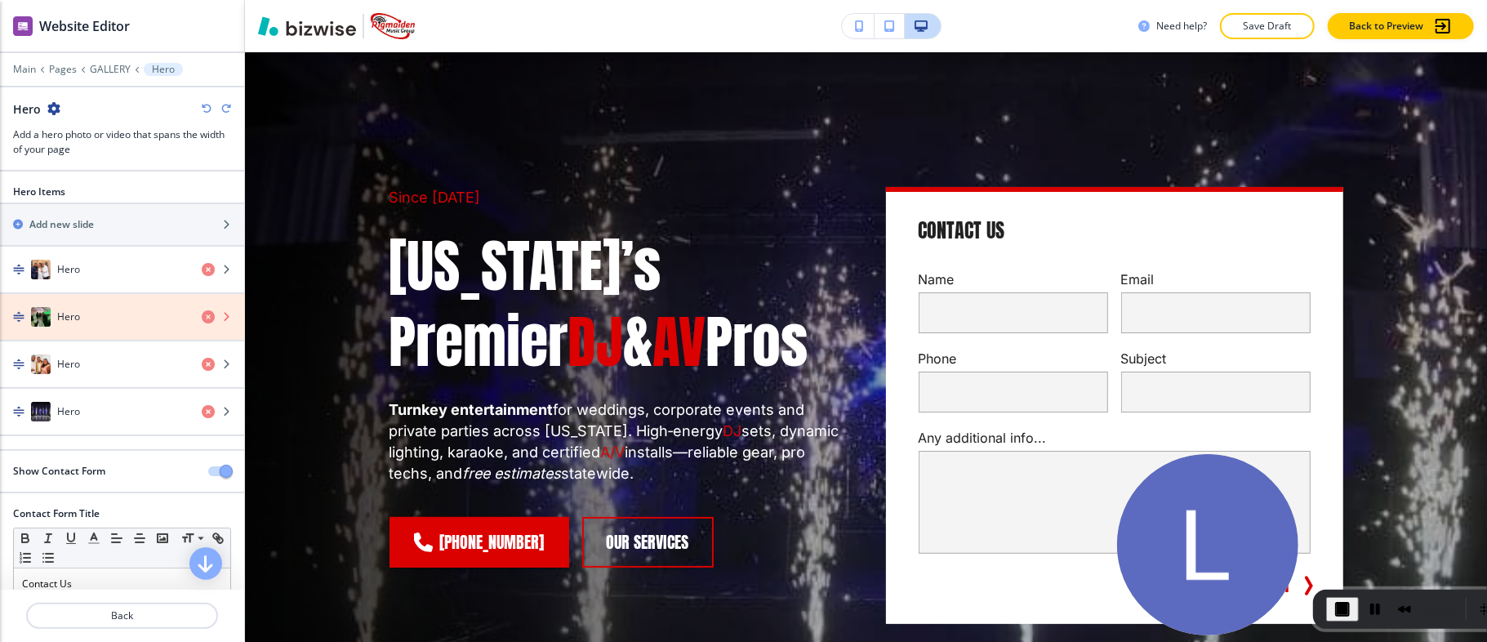
click at [202, 315] on icon "button" at bounding box center [208, 316] width 13 height 13
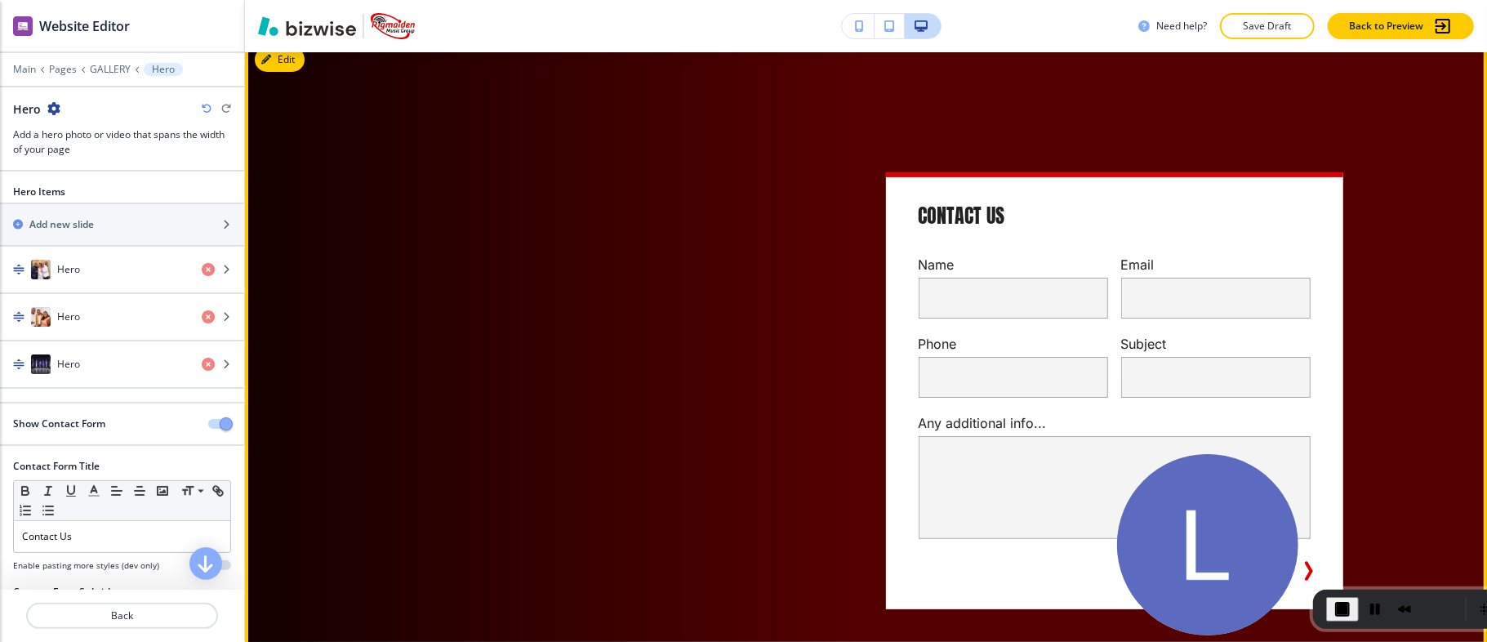
scroll to position [82, 0]
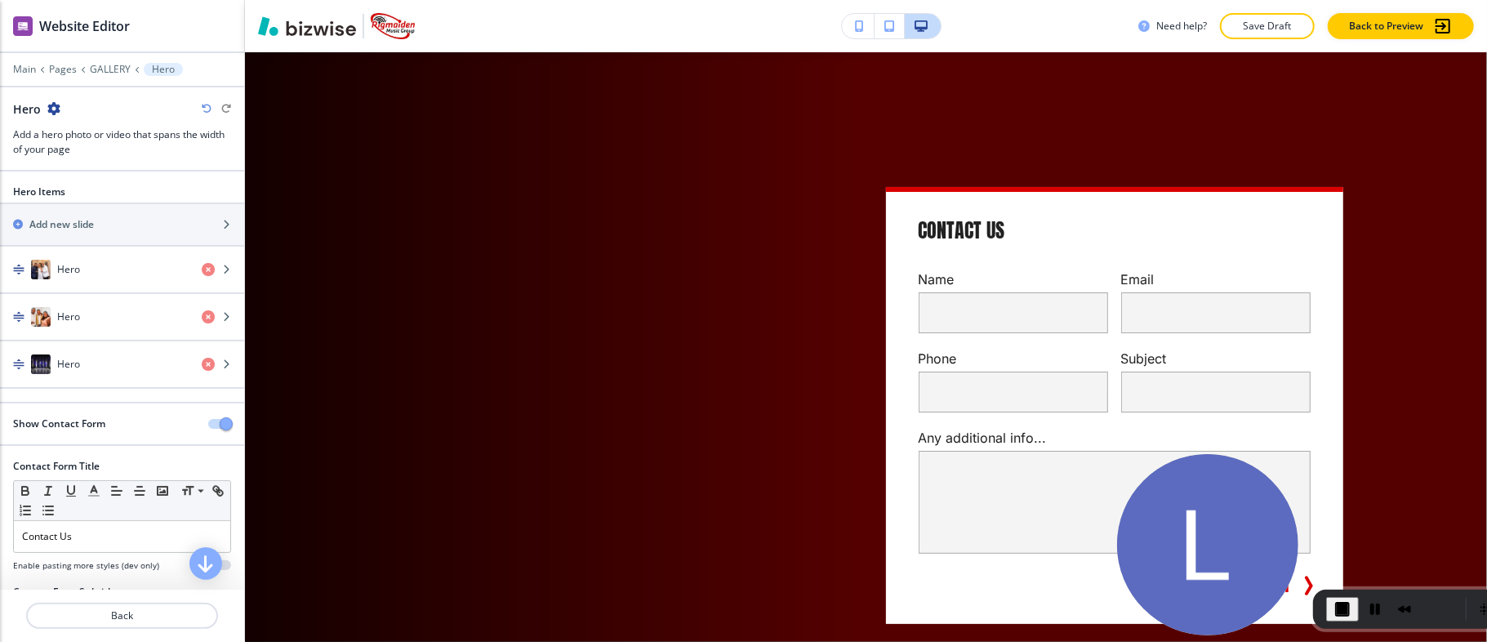
click at [207, 106] on icon "button" at bounding box center [207, 109] width 10 height 10
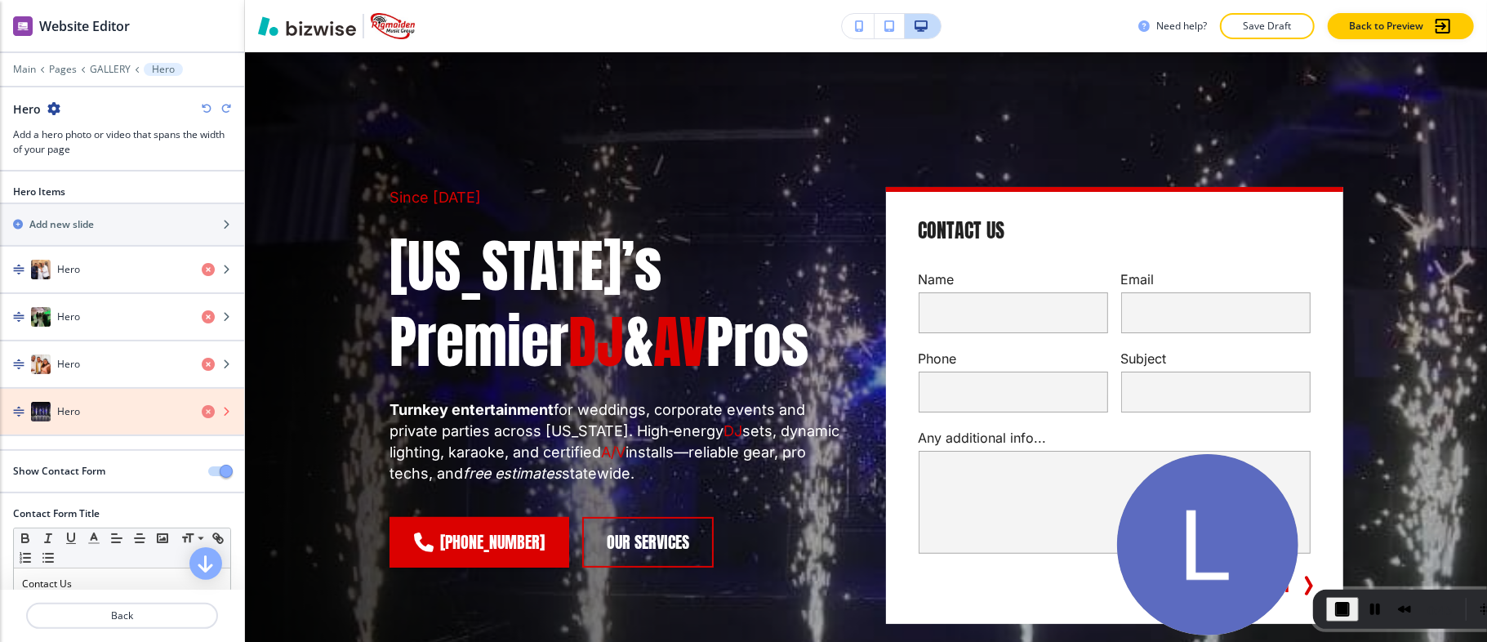
click at [202, 409] on icon "button" at bounding box center [208, 411] width 13 height 13
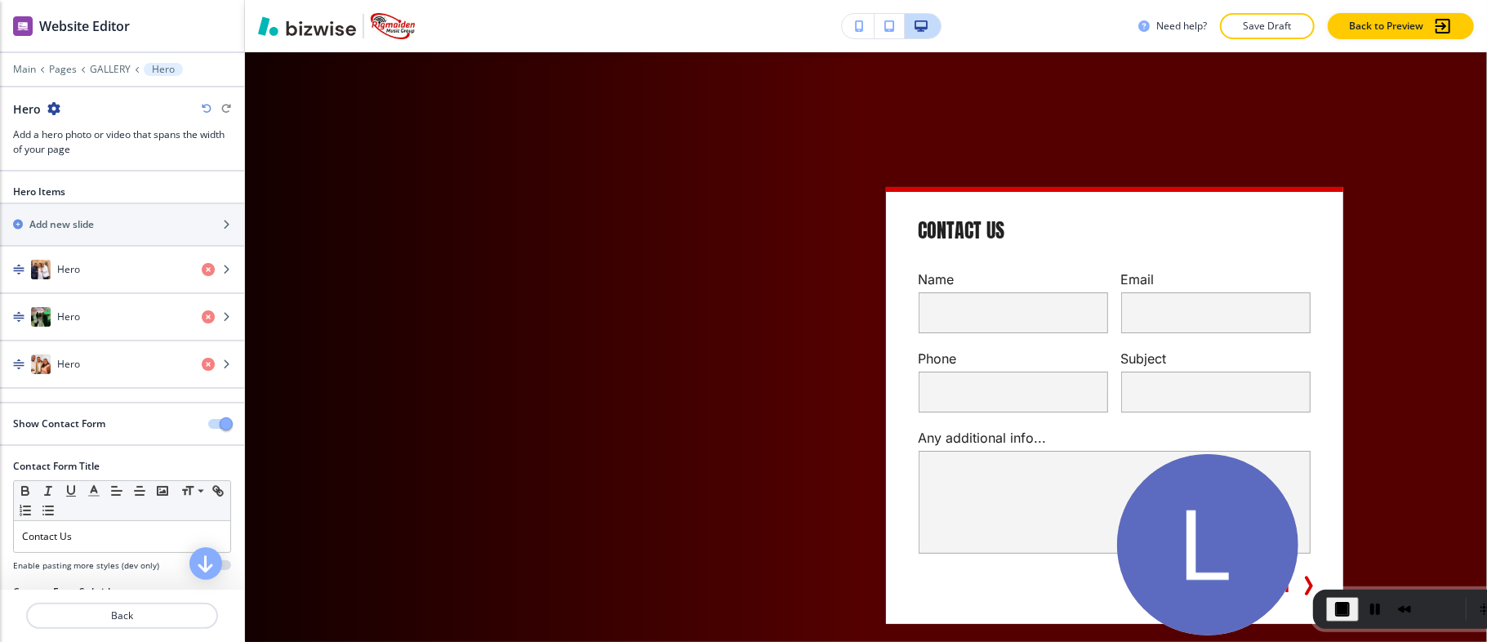
click at [206, 105] on icon "button" at bounding box center [207, 109] width 10 height 10
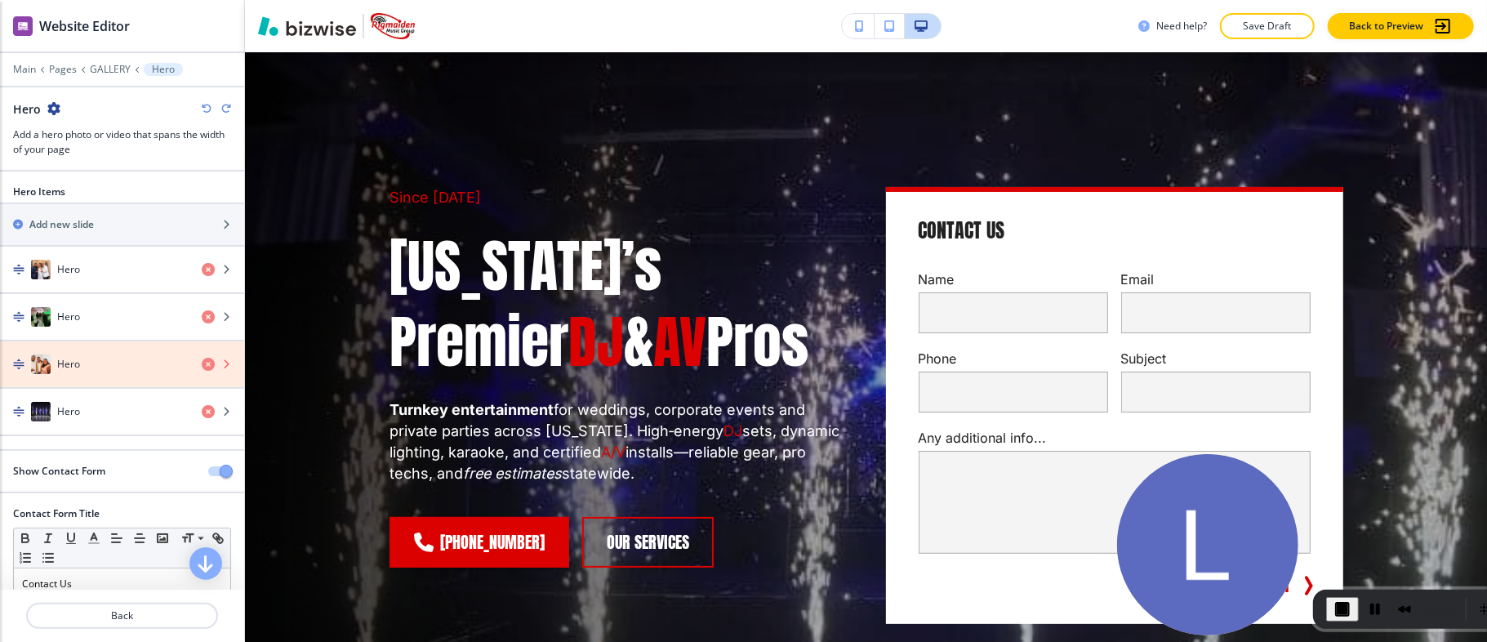
click at [202, 363] on icon "button" at bounding box center [208, 364] width 13 height 13
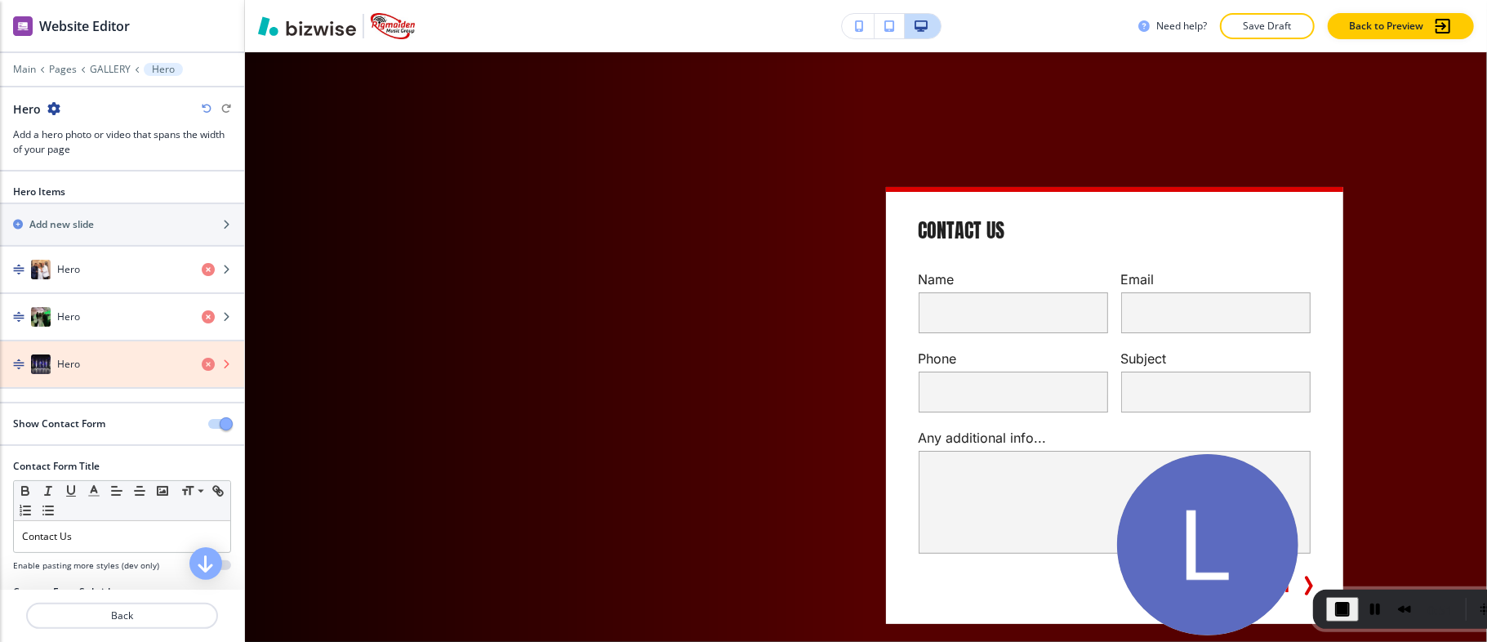
click at [202, 363] on icon "button" at bounding box center [208, 364] width 13 height 13
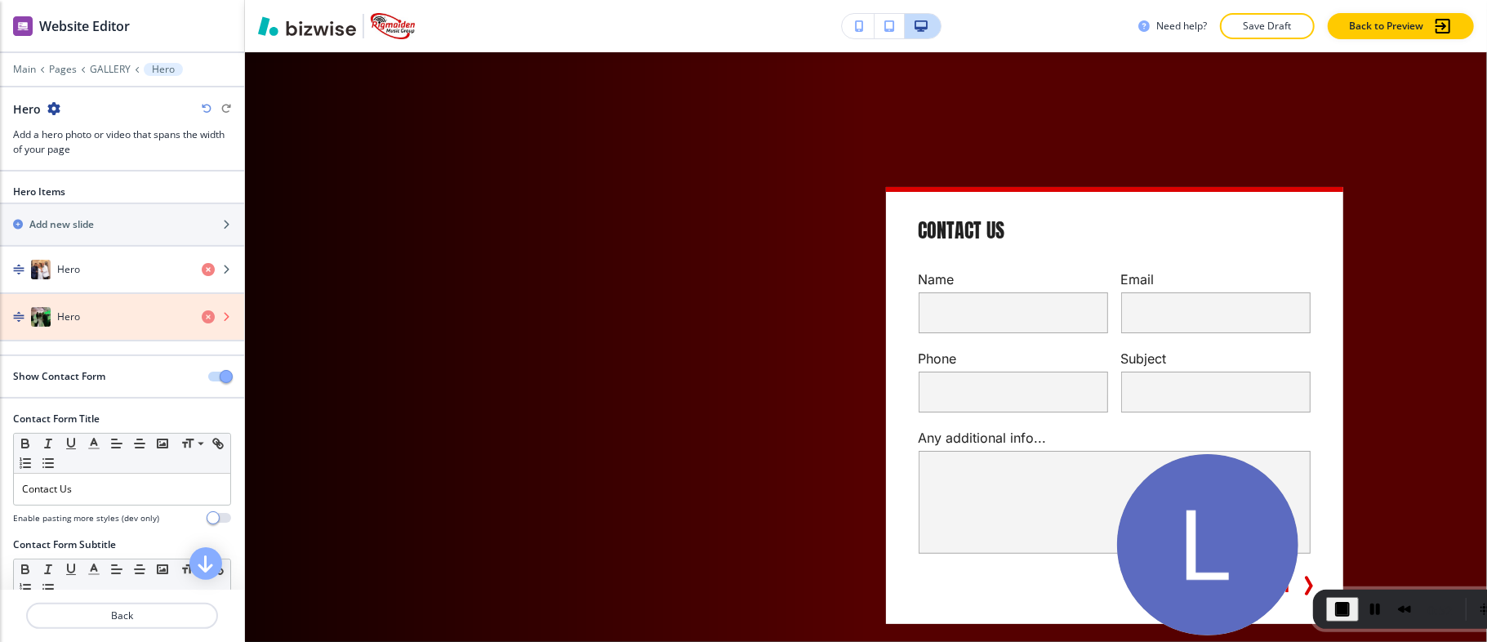
click at [202, 317] on icon "button" at bounding box center [208, 316] width 13 height 13
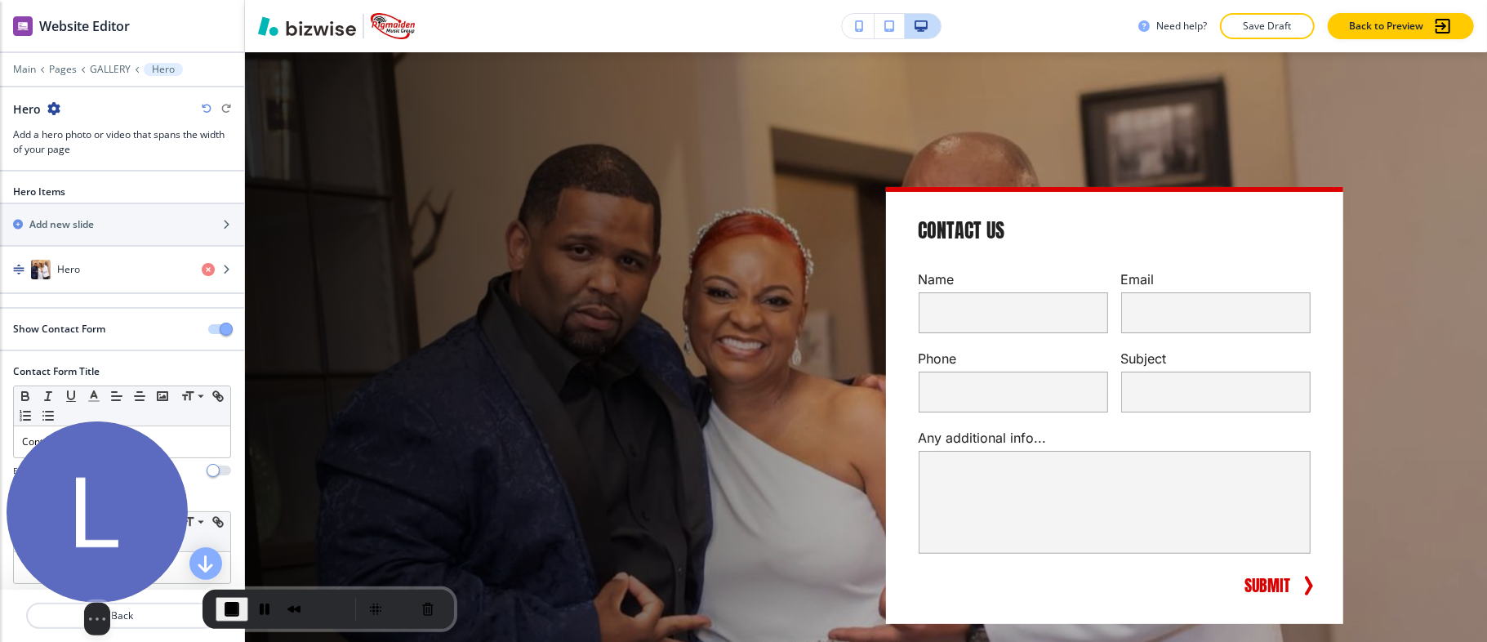
drag, startPoint x: 1135, startPoint y: 484, endPoint x: 78, endPoint y: 520, distance: 1057.5
click at [78, 520] on img at bounding box center [97, 511] width 181 height 181
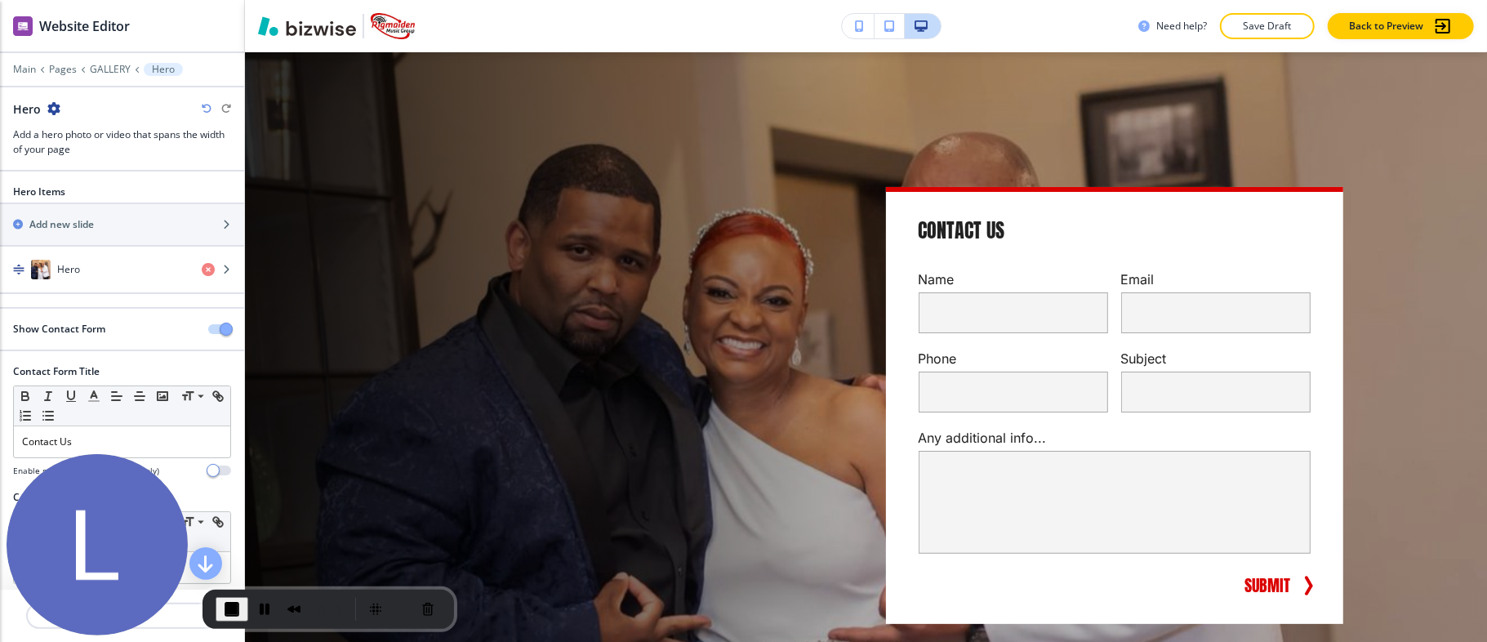
click at [203, 106] on icon "button" at bounding box center [207, 109] width 10 height 10
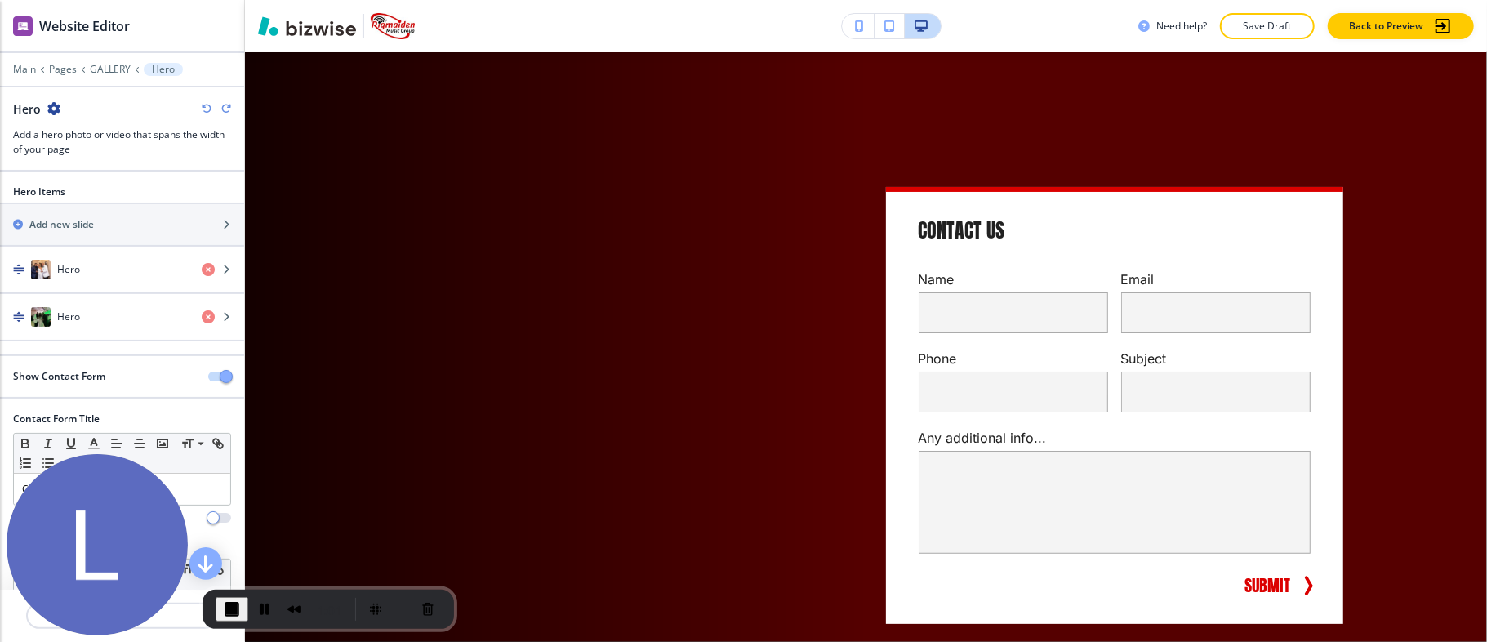
click at [206, 108] on icon "button" at bounding box center [207, 109] width 10 height 10
click at [209, 108] on icon "button" at bounding box center [207, 109] width 10 height 10
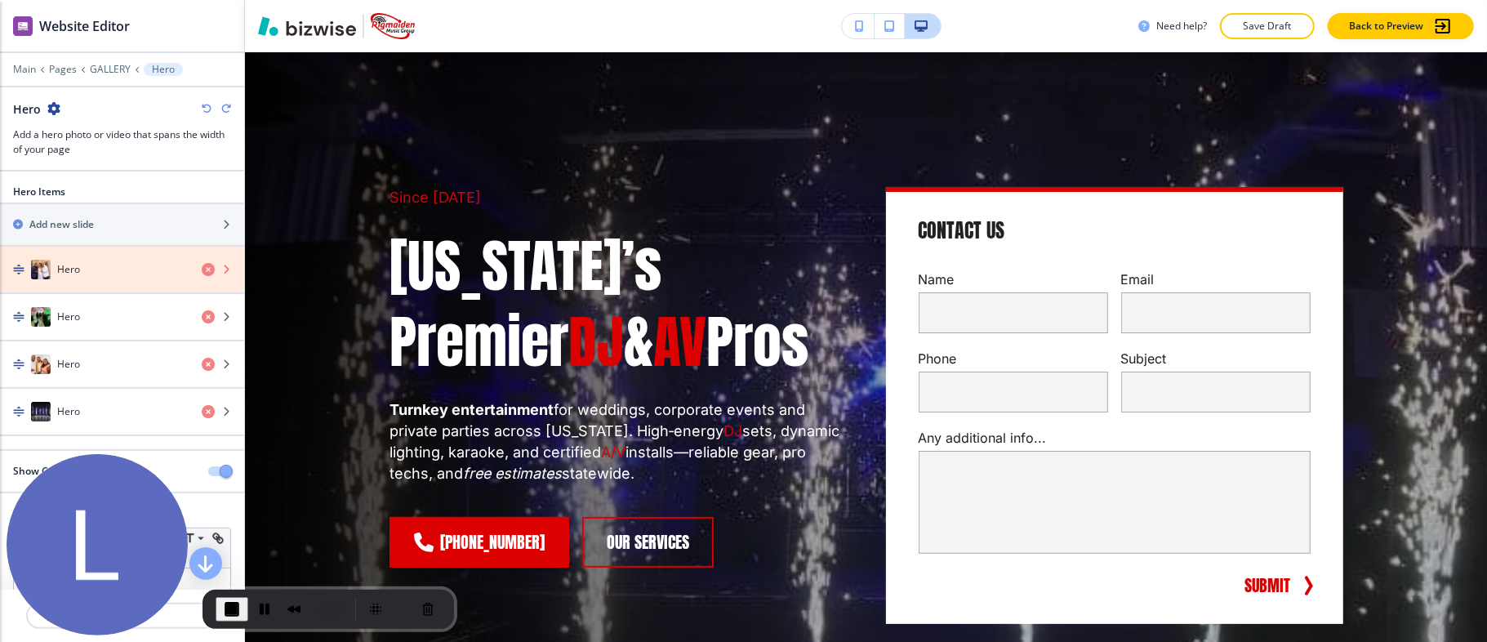
click at [202, 266] on icon "button" at bounding box center [208, 269] width 13 height 13
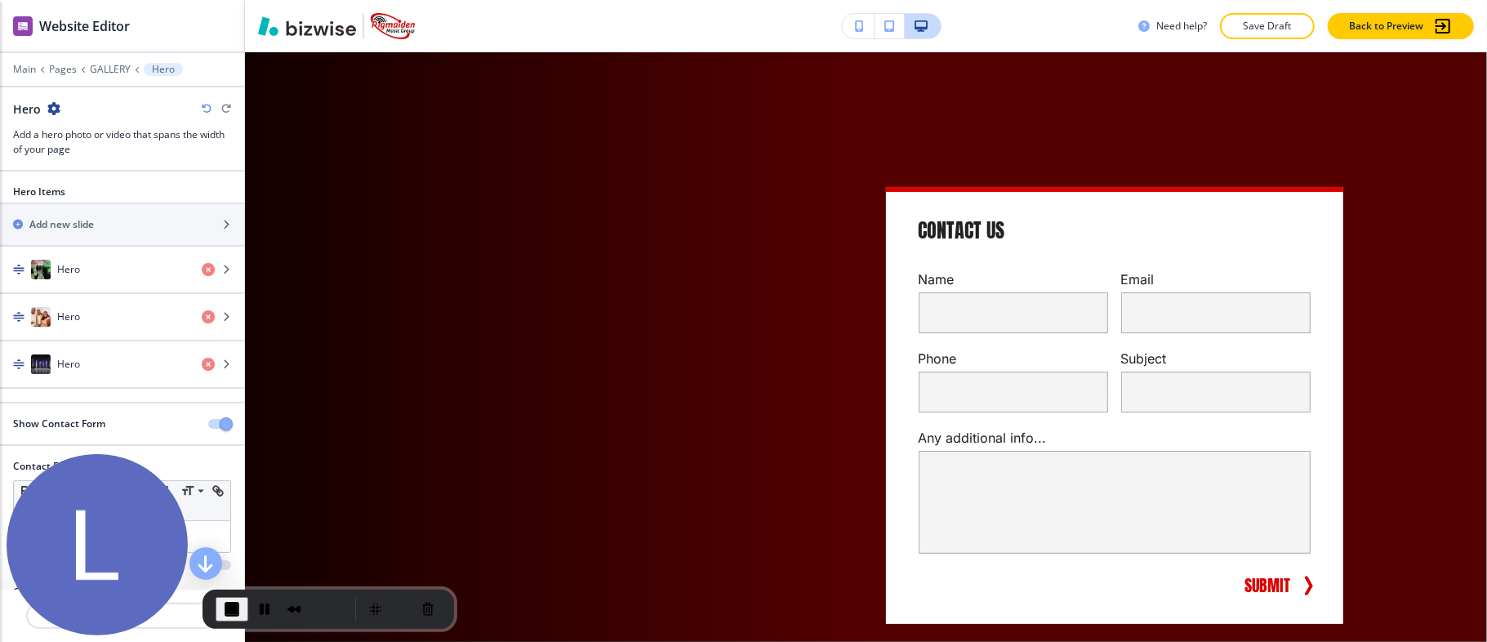
click at [210, 108] on icon "button" at bounding box center [207, 109] width 10 height 10
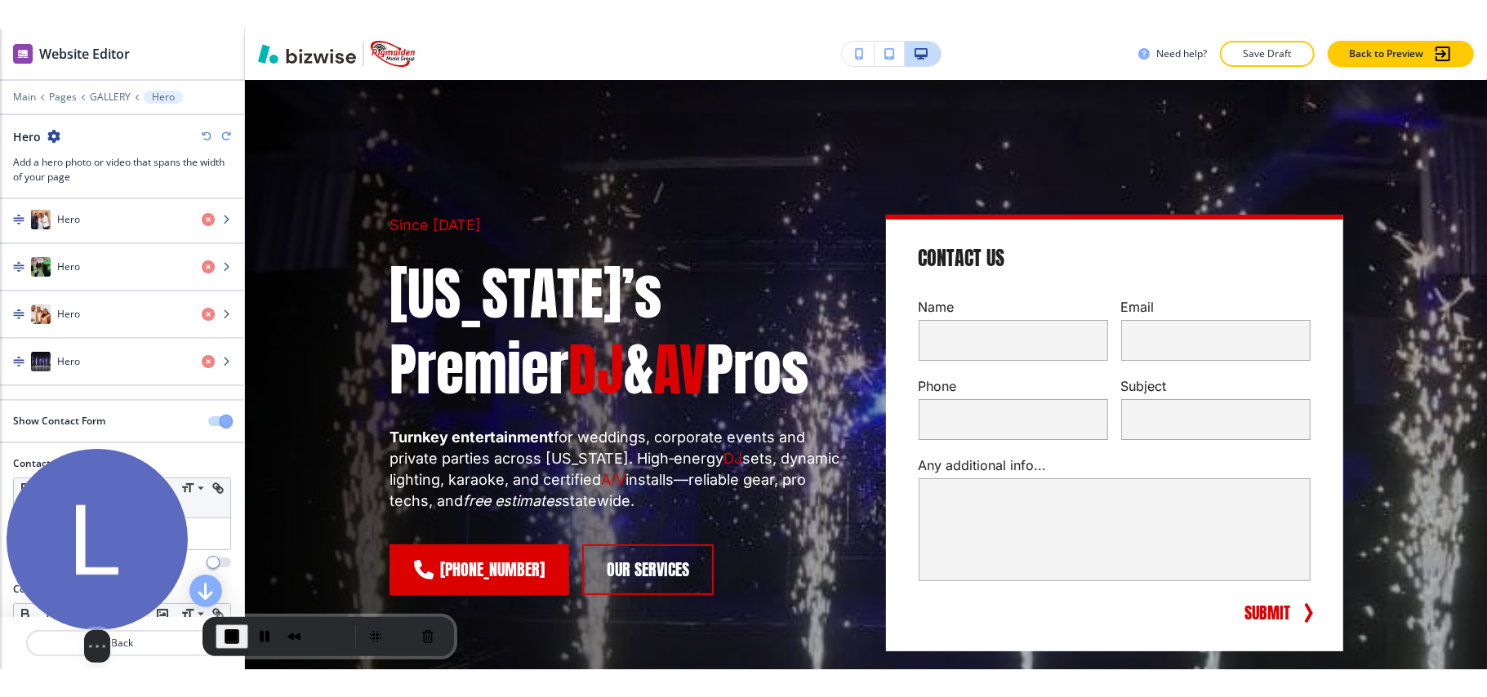
scroll to position [109, 0]
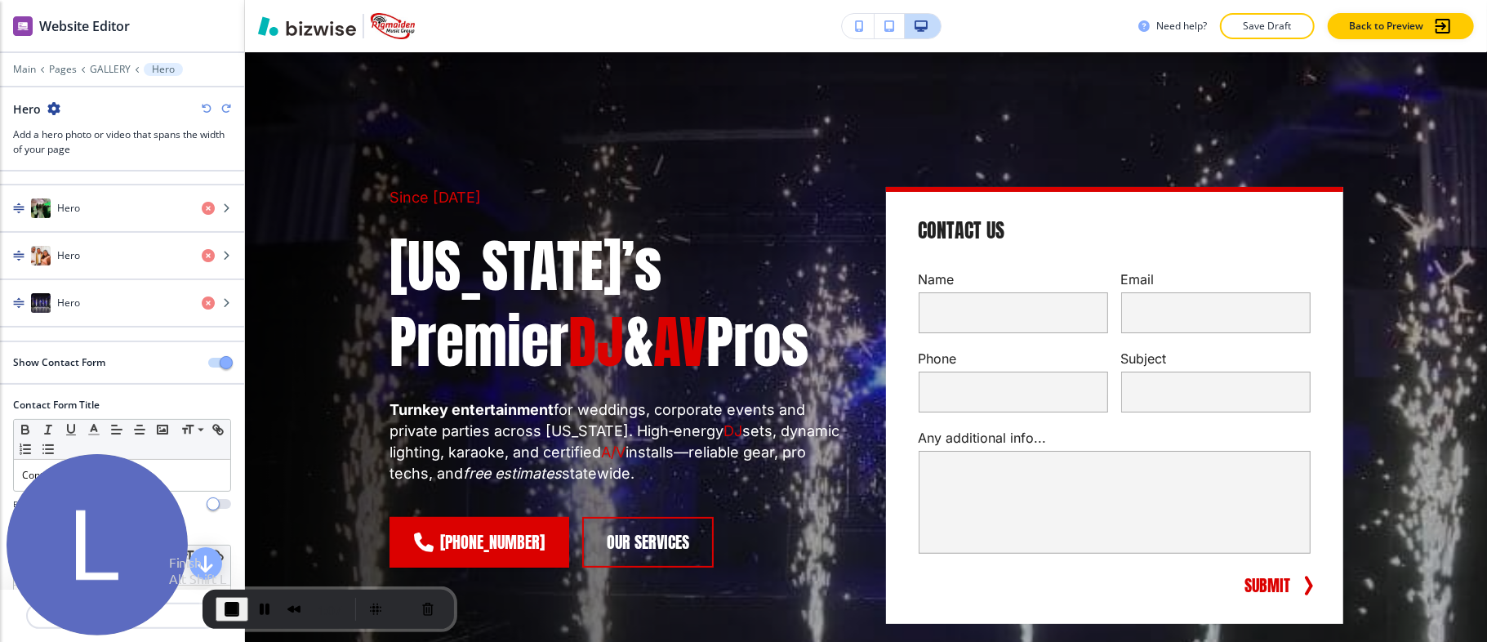
click at [234, 606] on span "End Recording" at bounding box center [232, 609] width 20 height 20
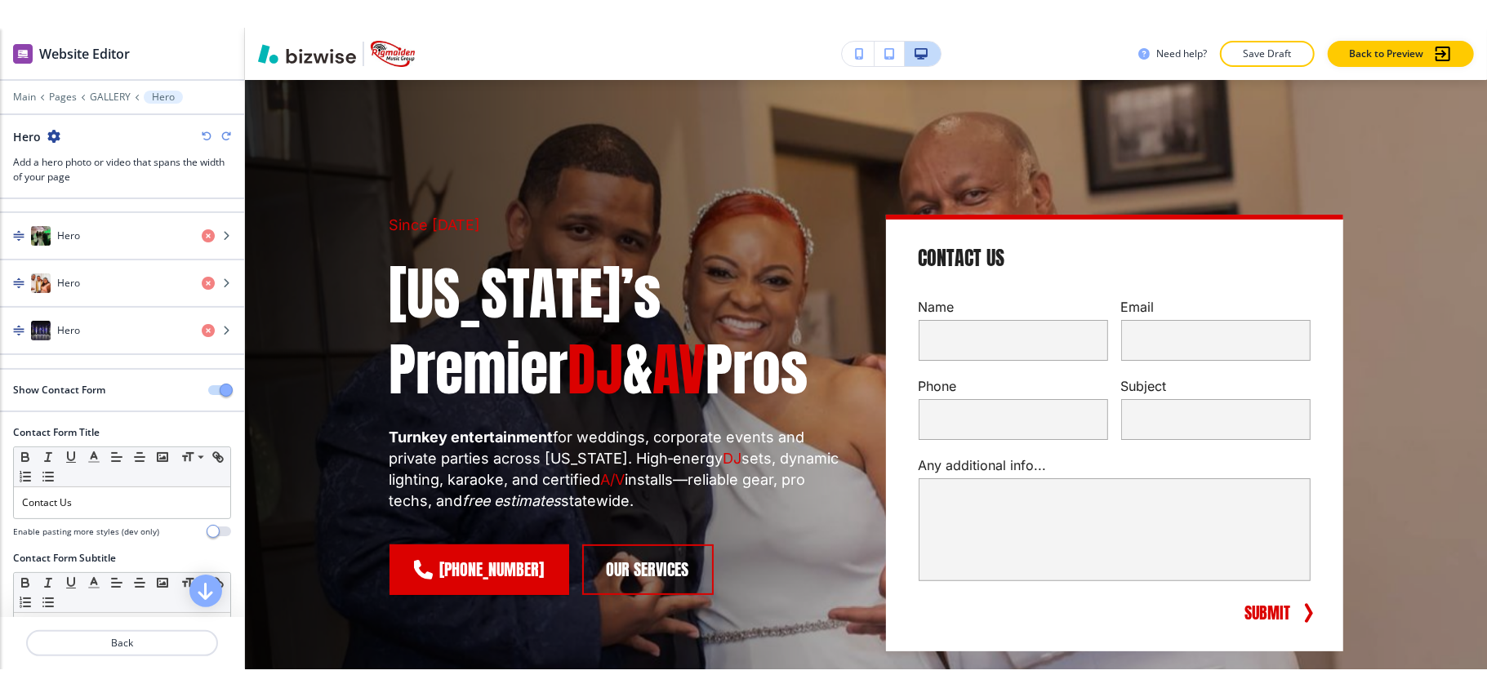
scroll to position [82, 0]
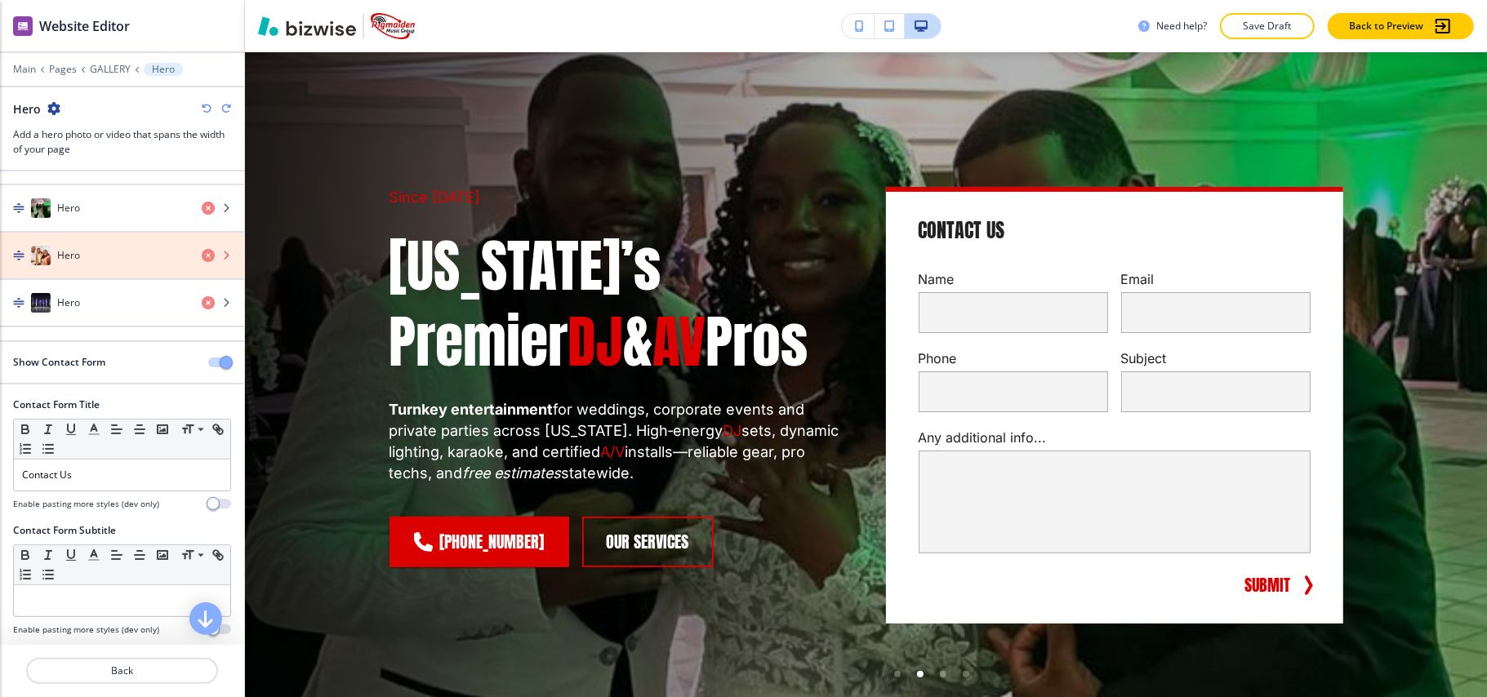
click at [202, 256] on icon "button" at bounding box center [208, 255] width 13 height 13
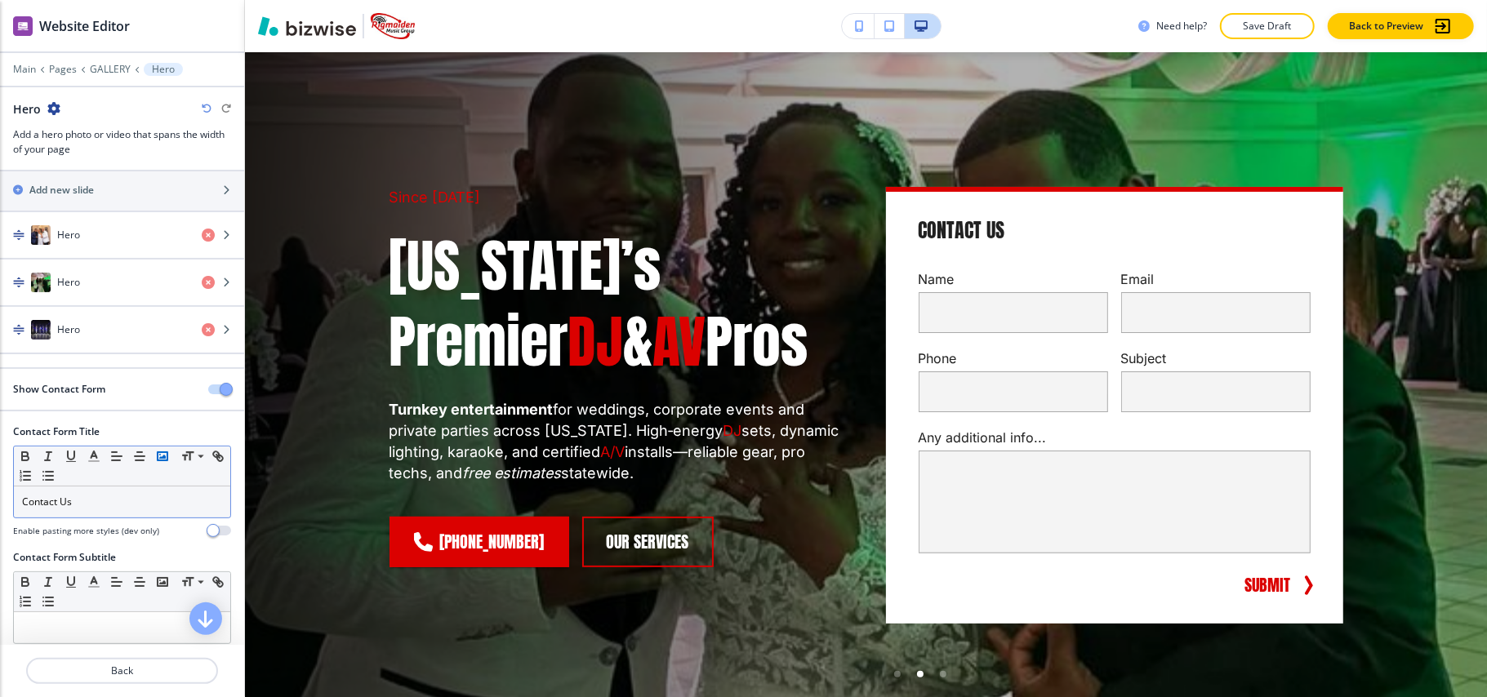
scroll to position [0, 0]
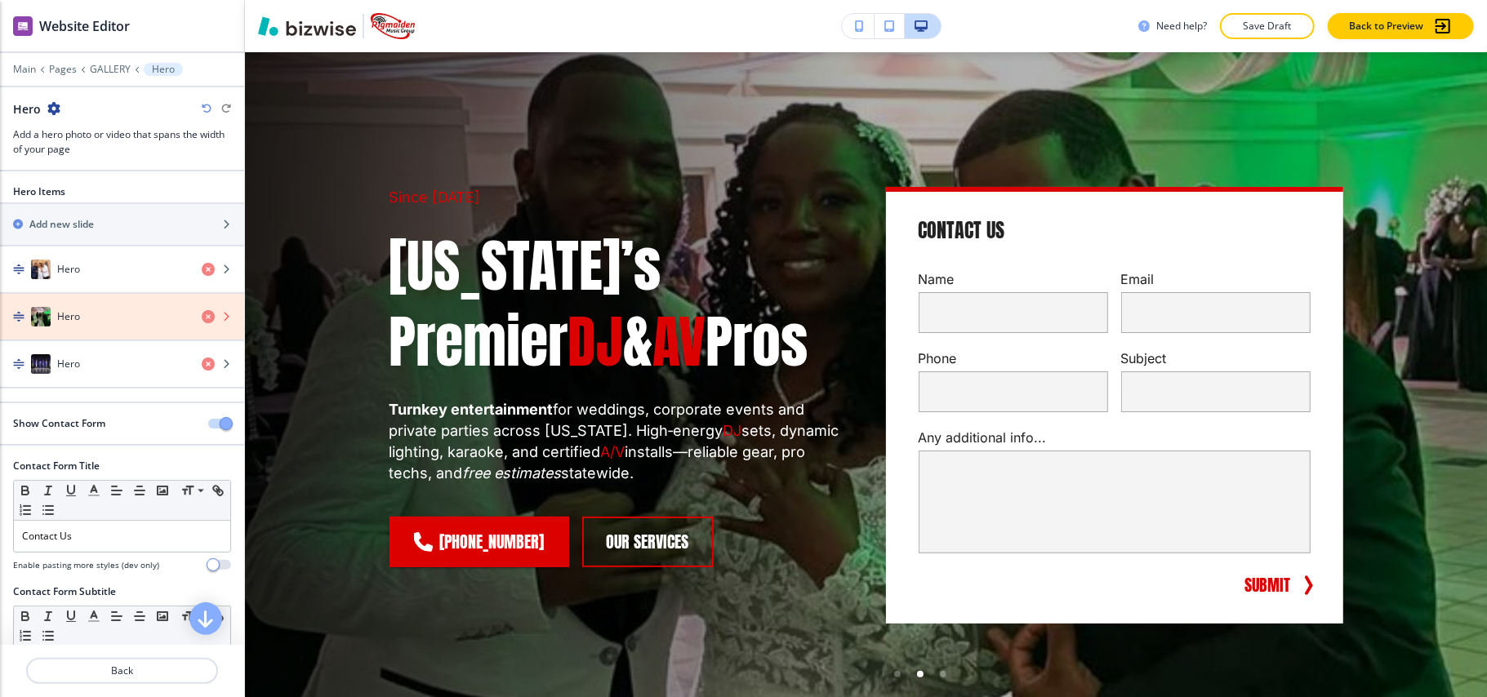
click at [202, 319] on icon "button" at bounding box center [208, 316] width 13 height 13
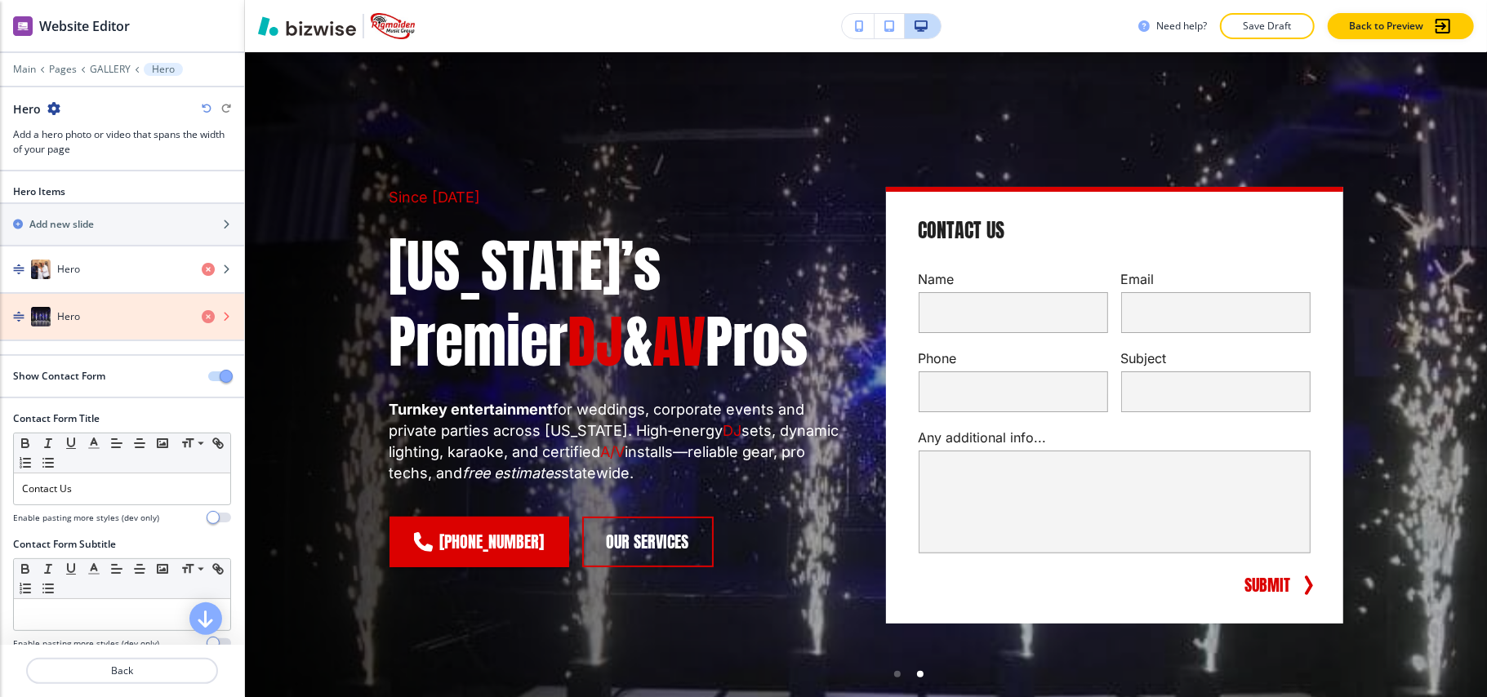
click at [202, 317] on icon "button" at bounding box center [208, 316] width 13 height 13
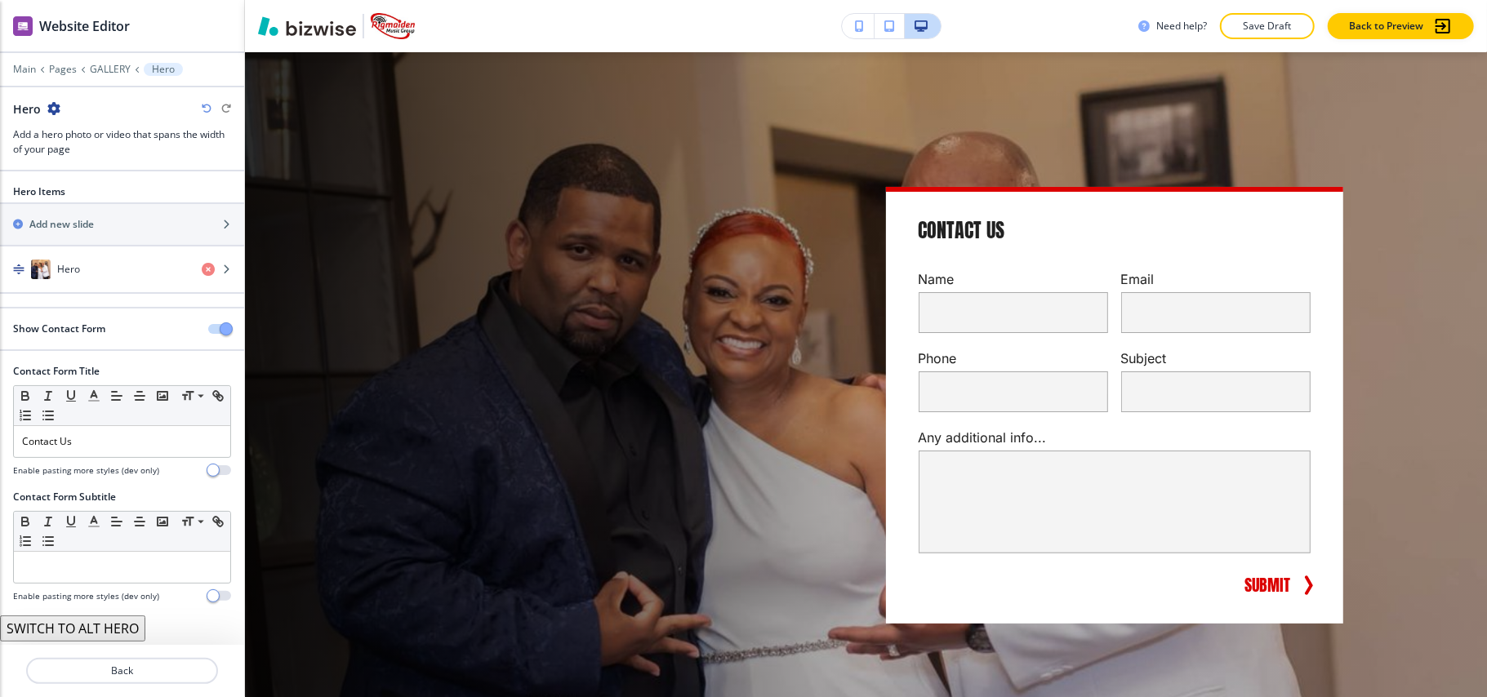
click at [203, 103] on div "Hero" at bounding box center [122, 108] width 218 height 17
click at [203, 111] on icon "button" at bounding box center [207, 109] width 10 height 10
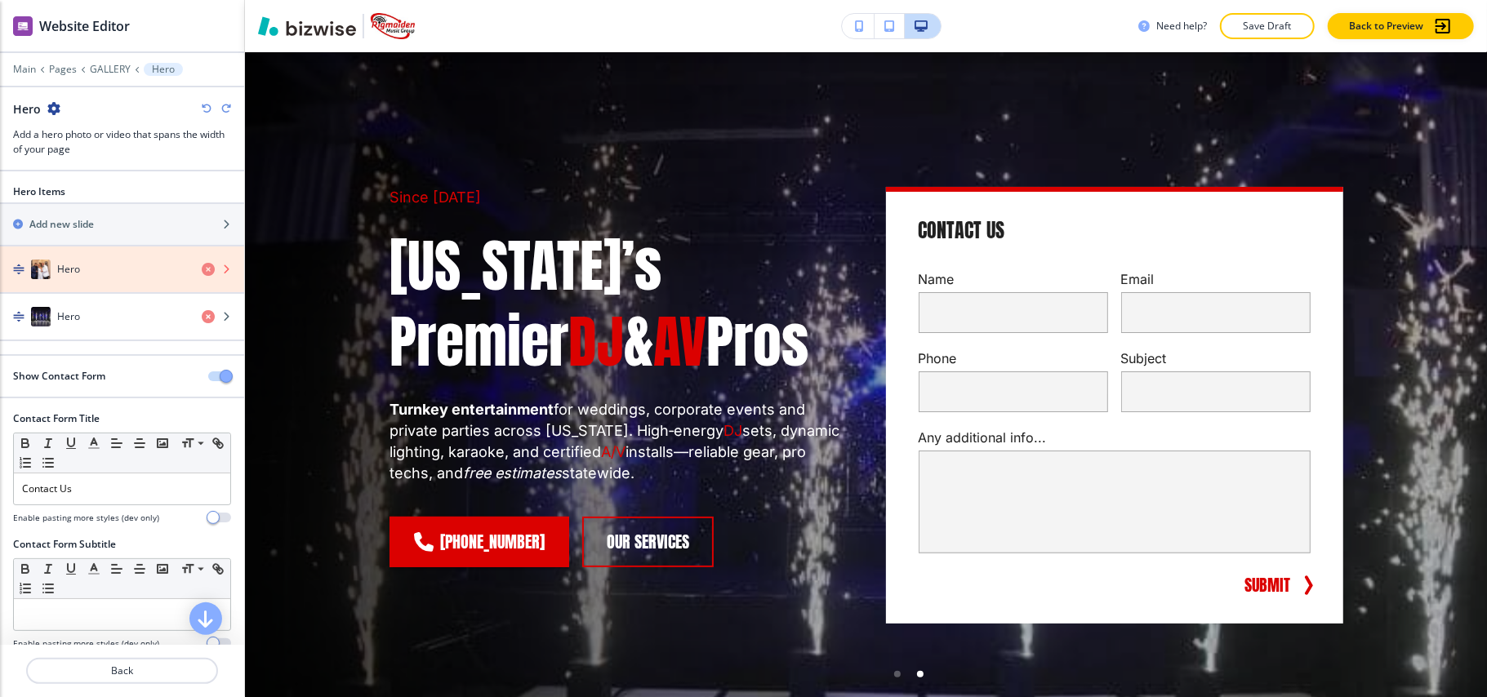
click at [202, 266] on icon "button" at bounding box center [208, 269] width 13 height 13
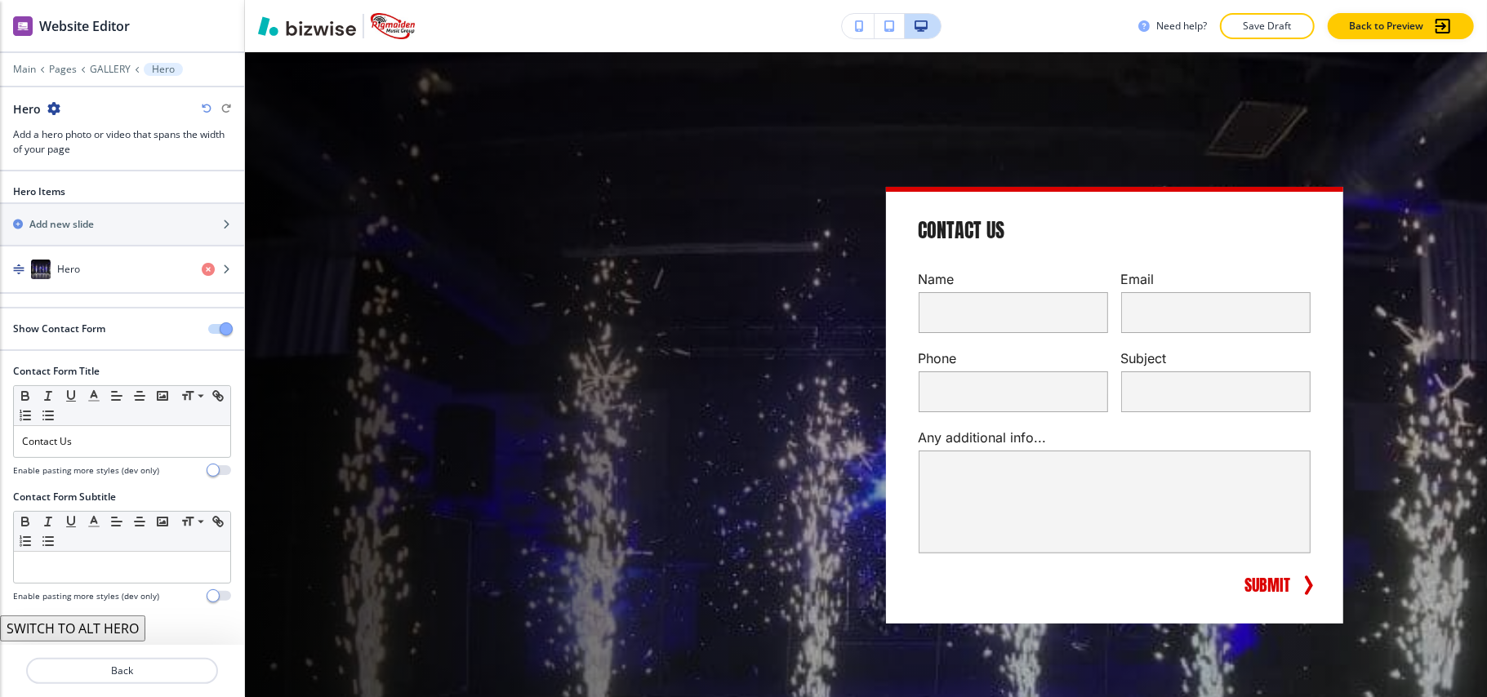
click at [203, 106] on icon "button" at bounding box center [207, 109] width 10 height 10
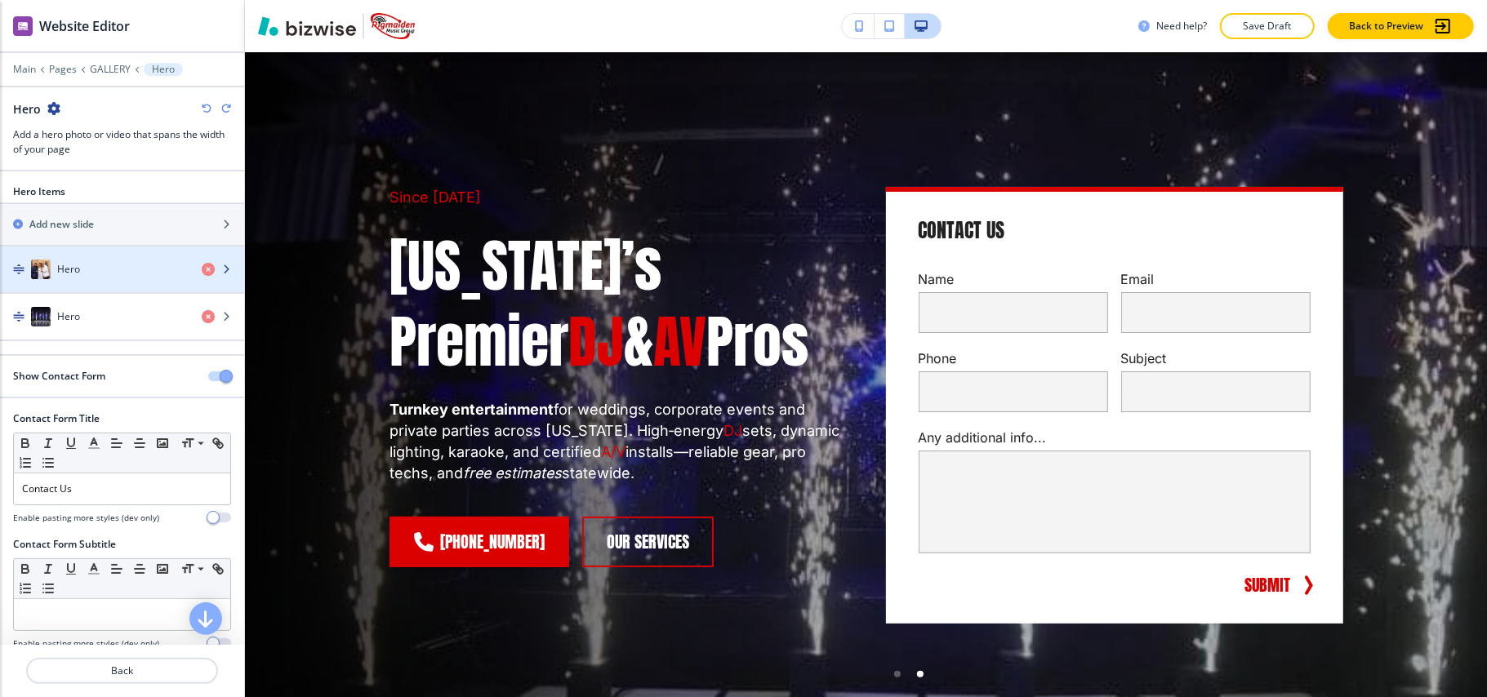
click at [102, 271] on div "Hero" at bounding box center [94, 270] width 189 height 20
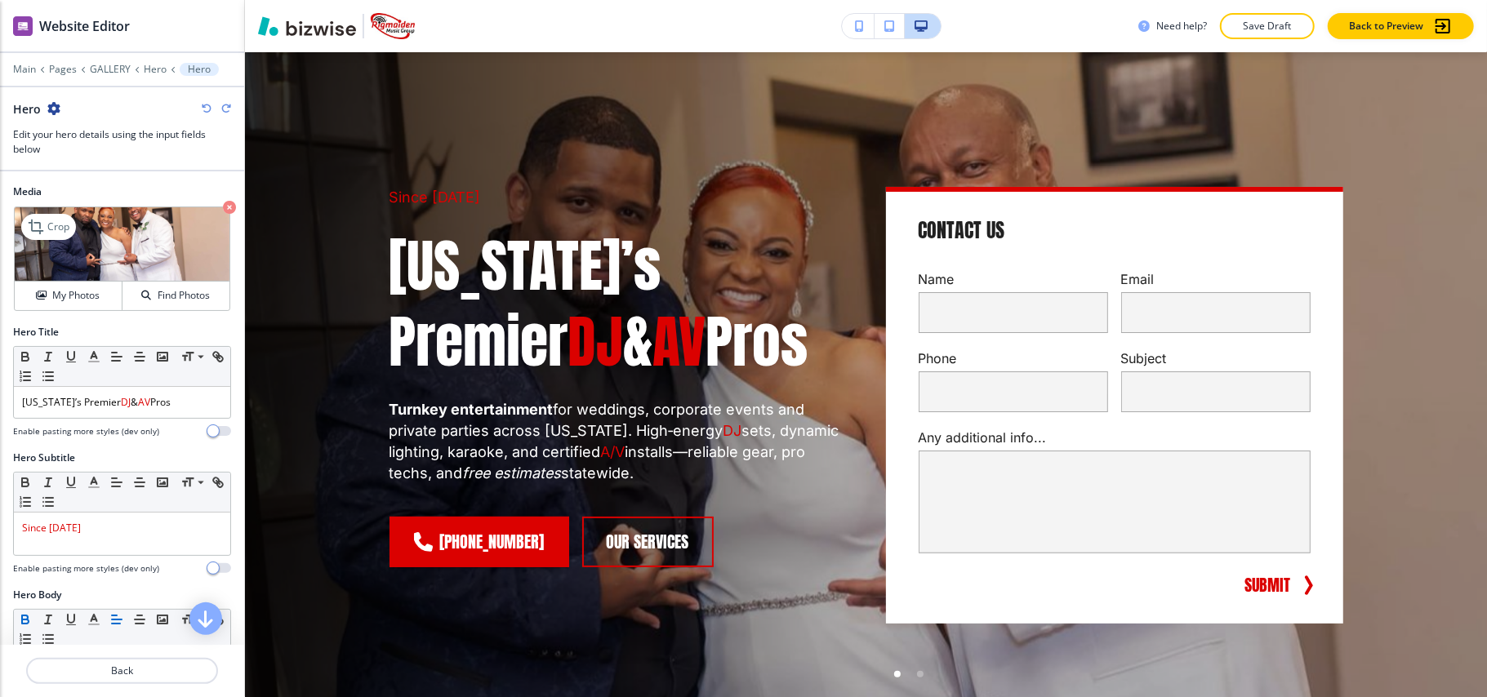
click at [223, 211] on icon "button" at bounding box center [229, 207] width 13 height 13
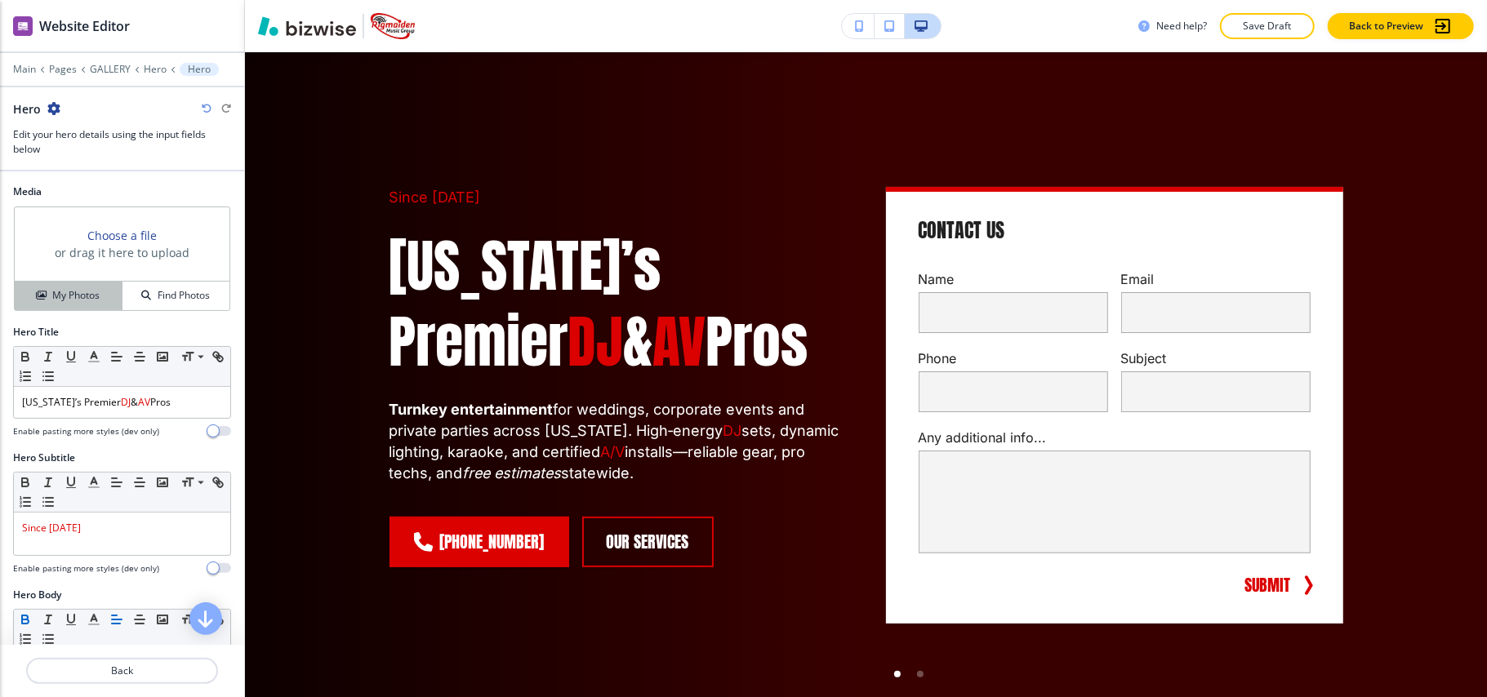
click at [85, 301] on h4 "My Photos" at bounding box center [75, 295] width 47 height 15
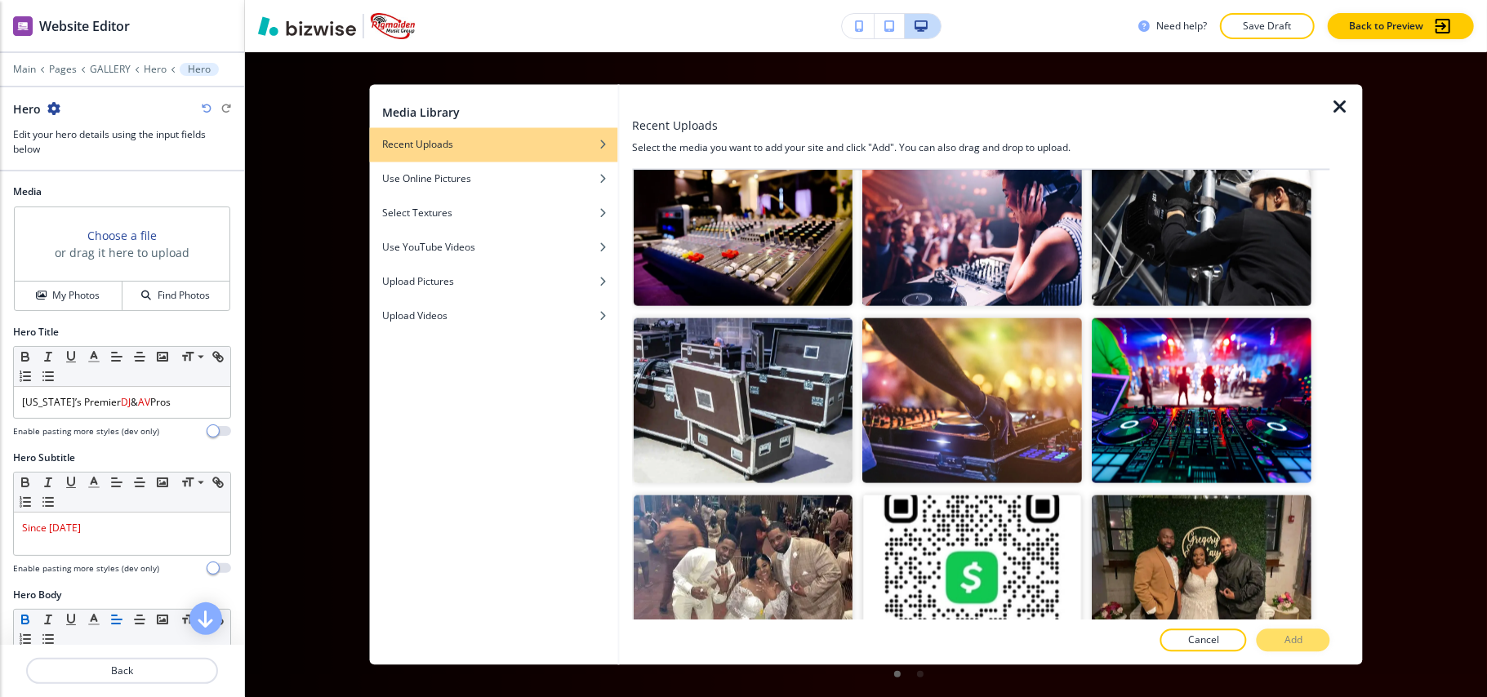
scroll to position [1633, 0]
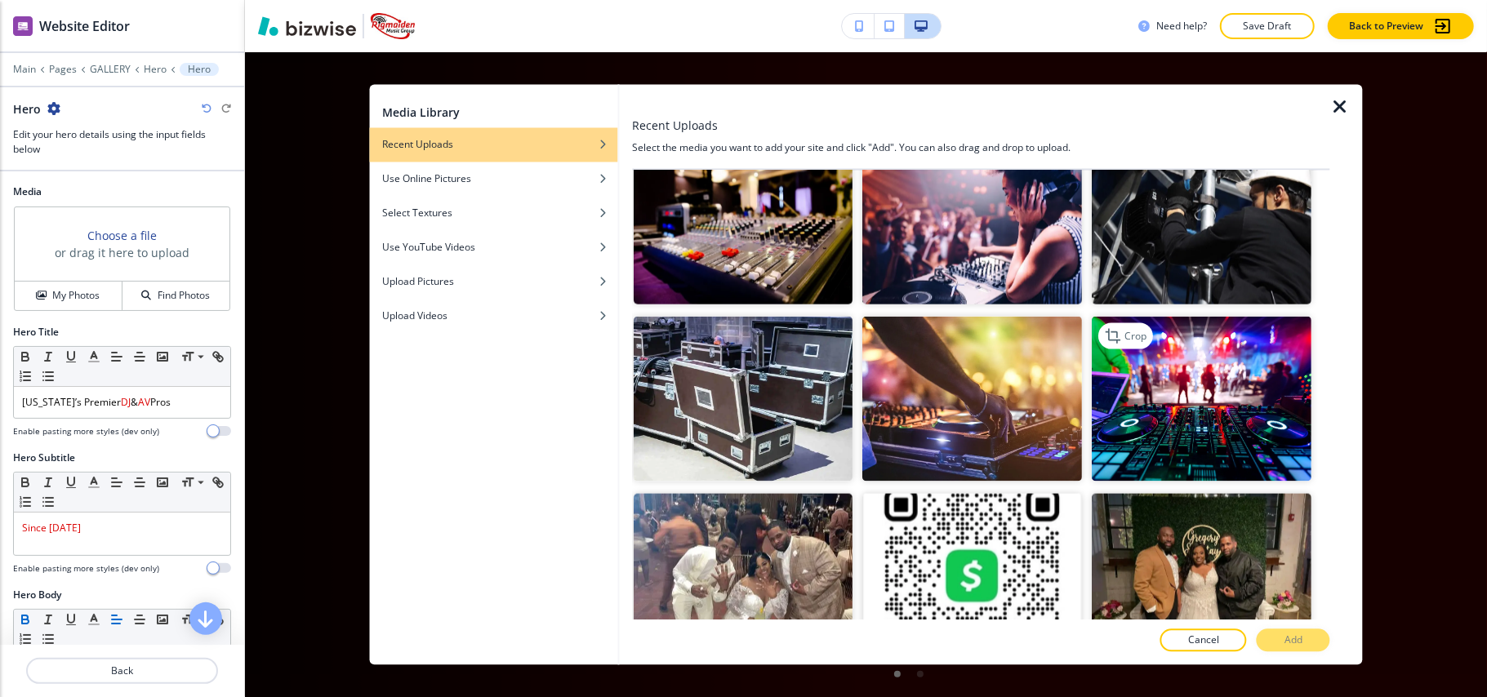
click at [1193, 380] on img "button" at bounding box center [1203, 399] width 220 height 165
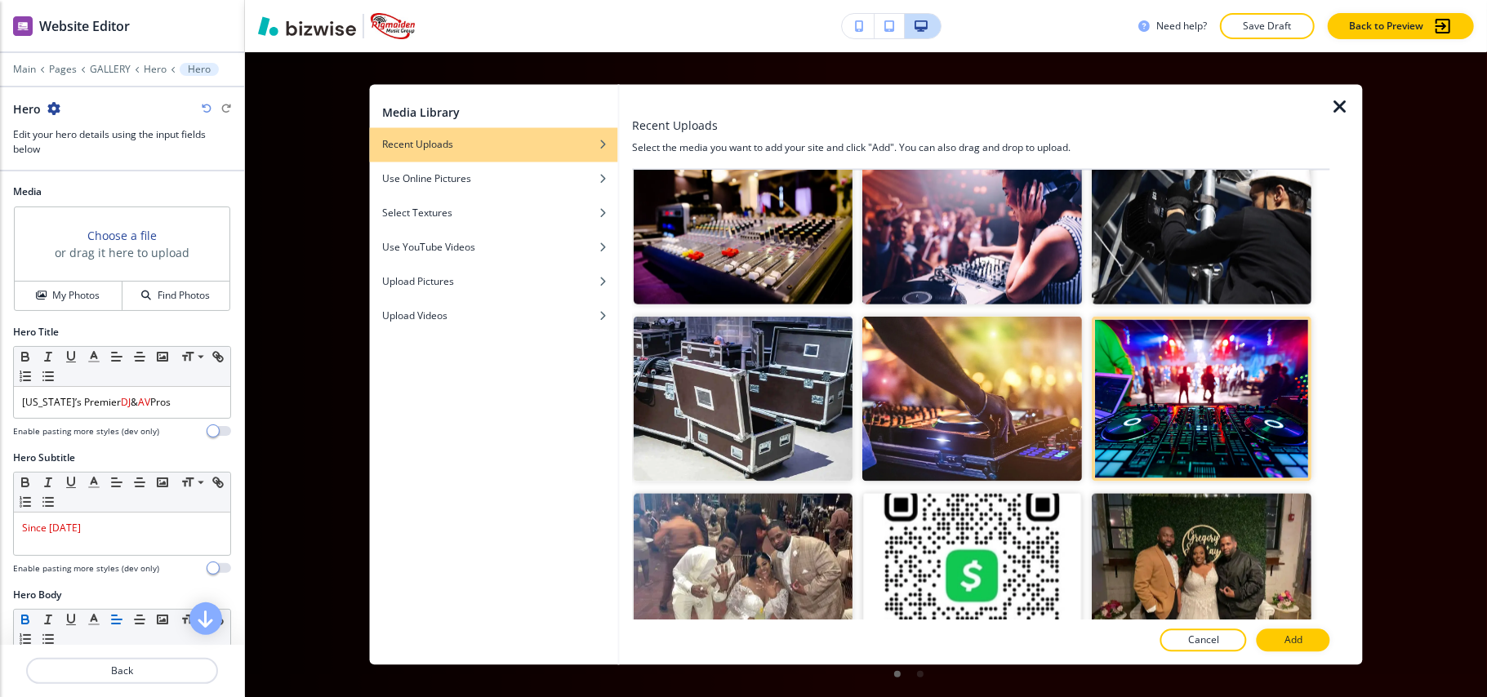
click at [1287, 635] on p "Add" at bounding box center [1294, 641] width 18 height 15
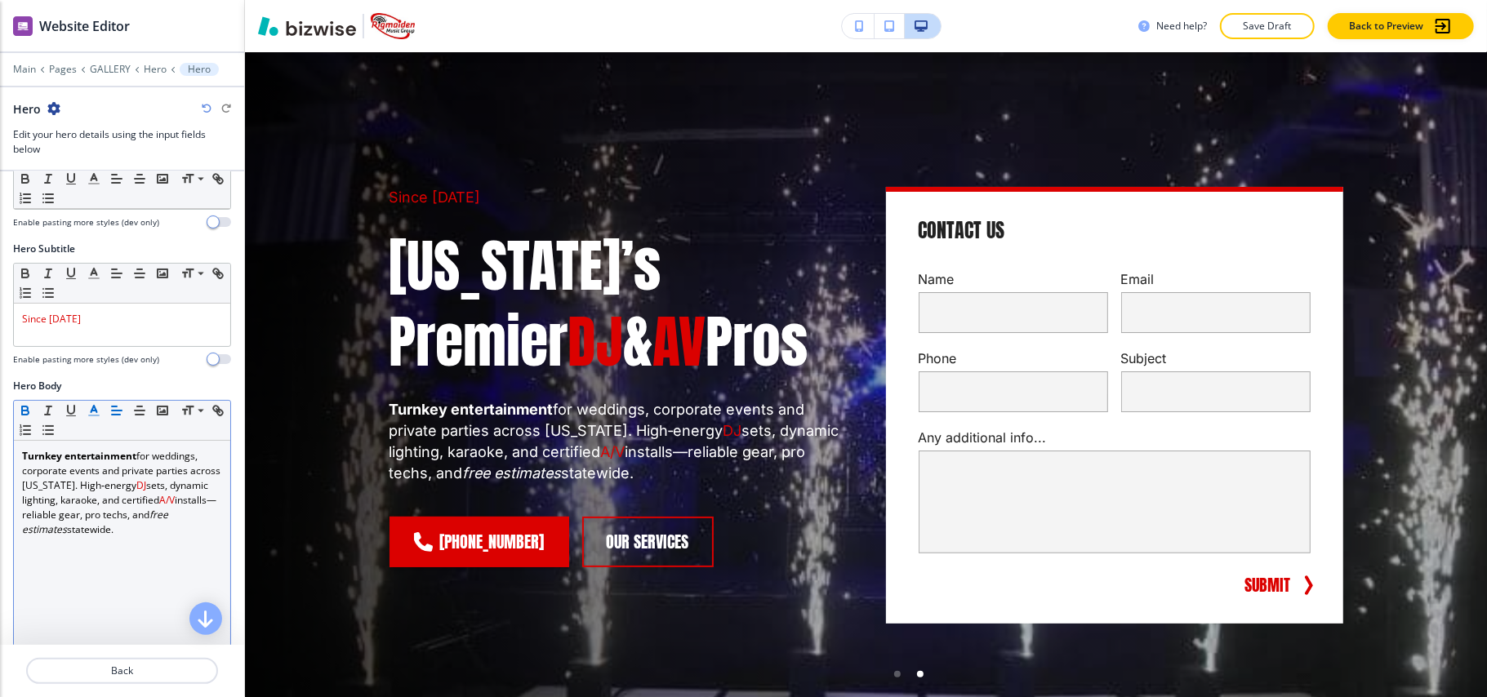
scroll to position [217, 0]
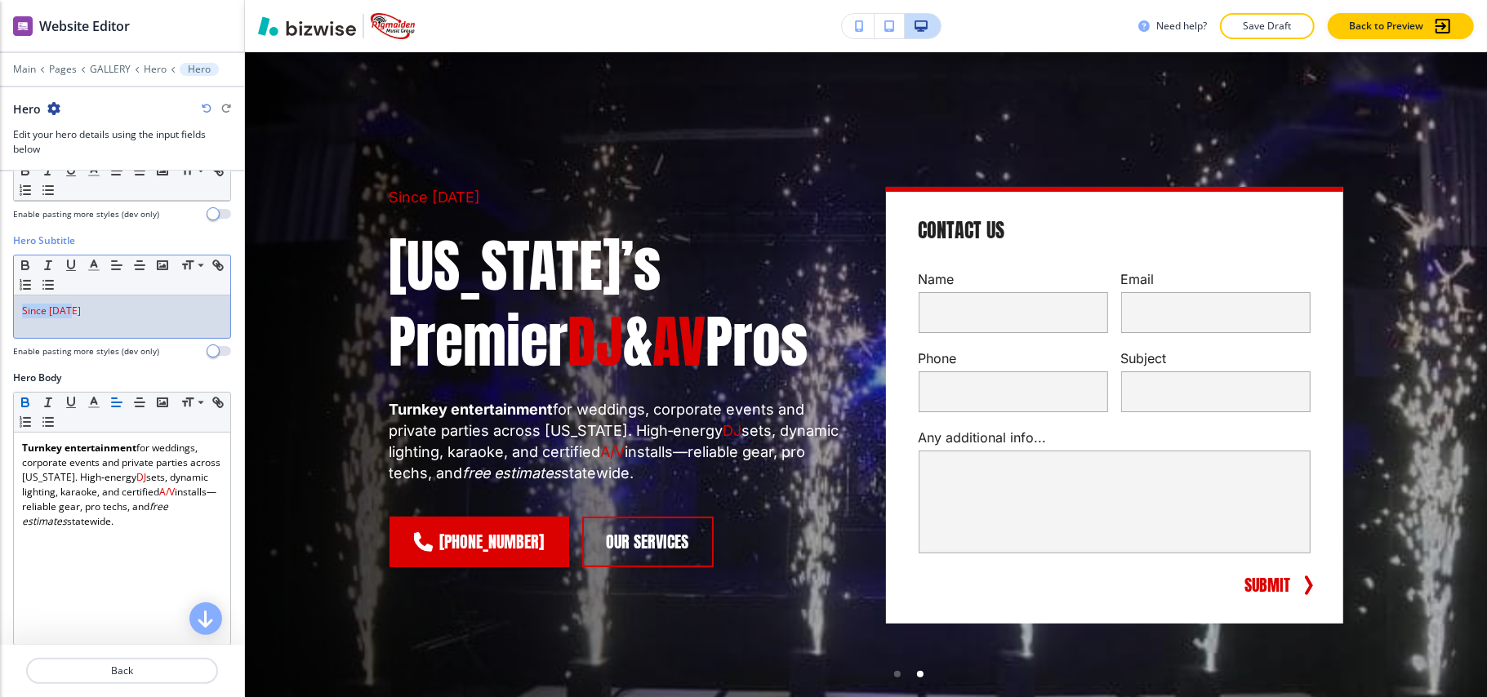
drag, startPoint x: 102, startPoint y: 310, endPoint x: 0, endPoint y: 309, distance: 102.1
click at [0, 309] on div "Hero Subtitle Small Normal Large Huge Since 2013 Enable pasting more styles (de…" at bounding box center [122, 302] width 244 height 137
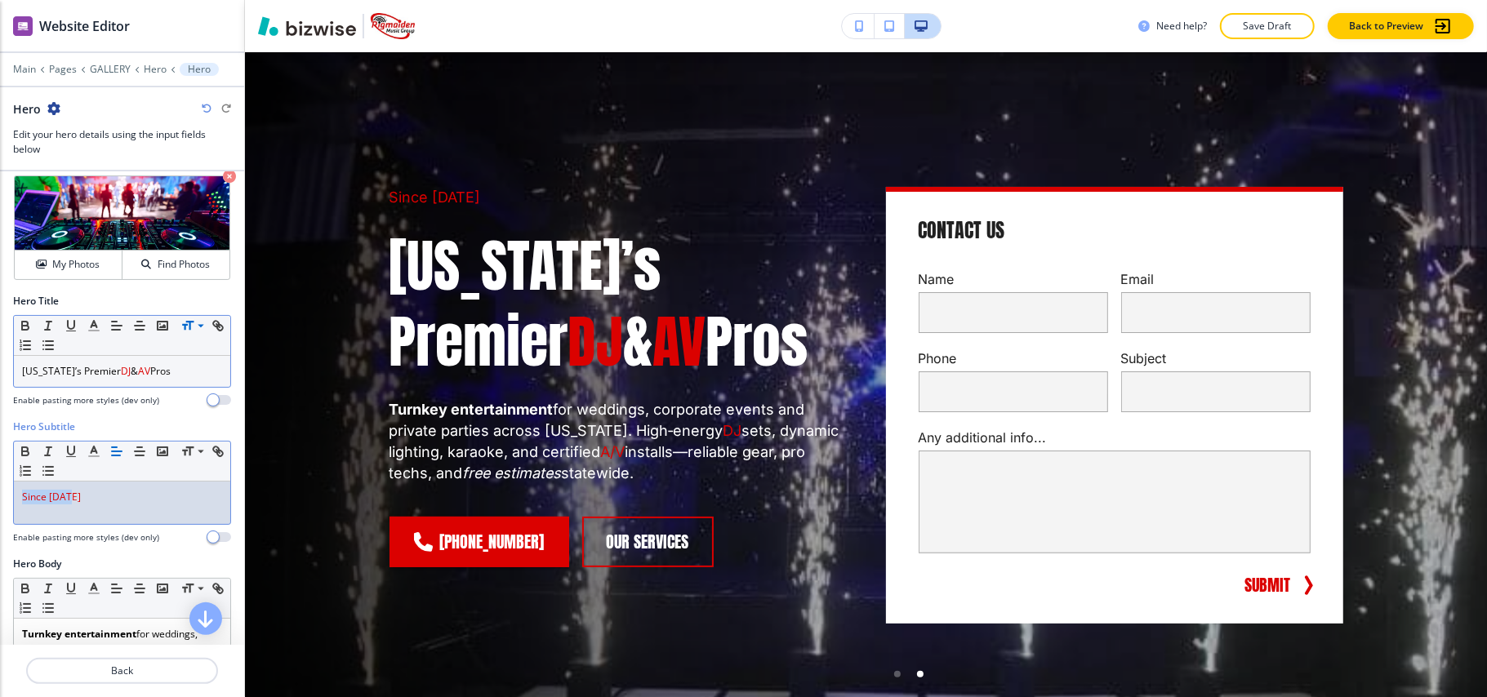
scroll to position [0, 0]
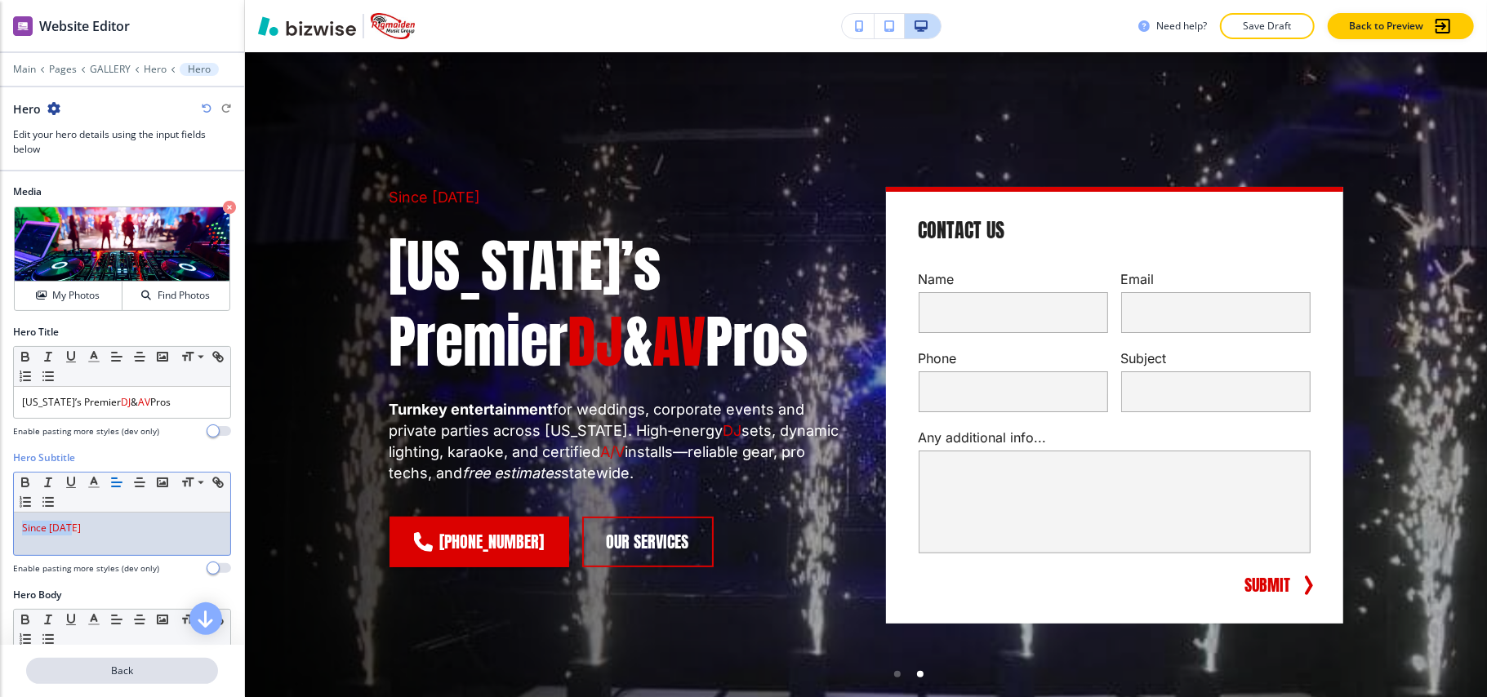
click at [152, 668] on p "Back" at bounding box center [122, 671] width 189 height 15
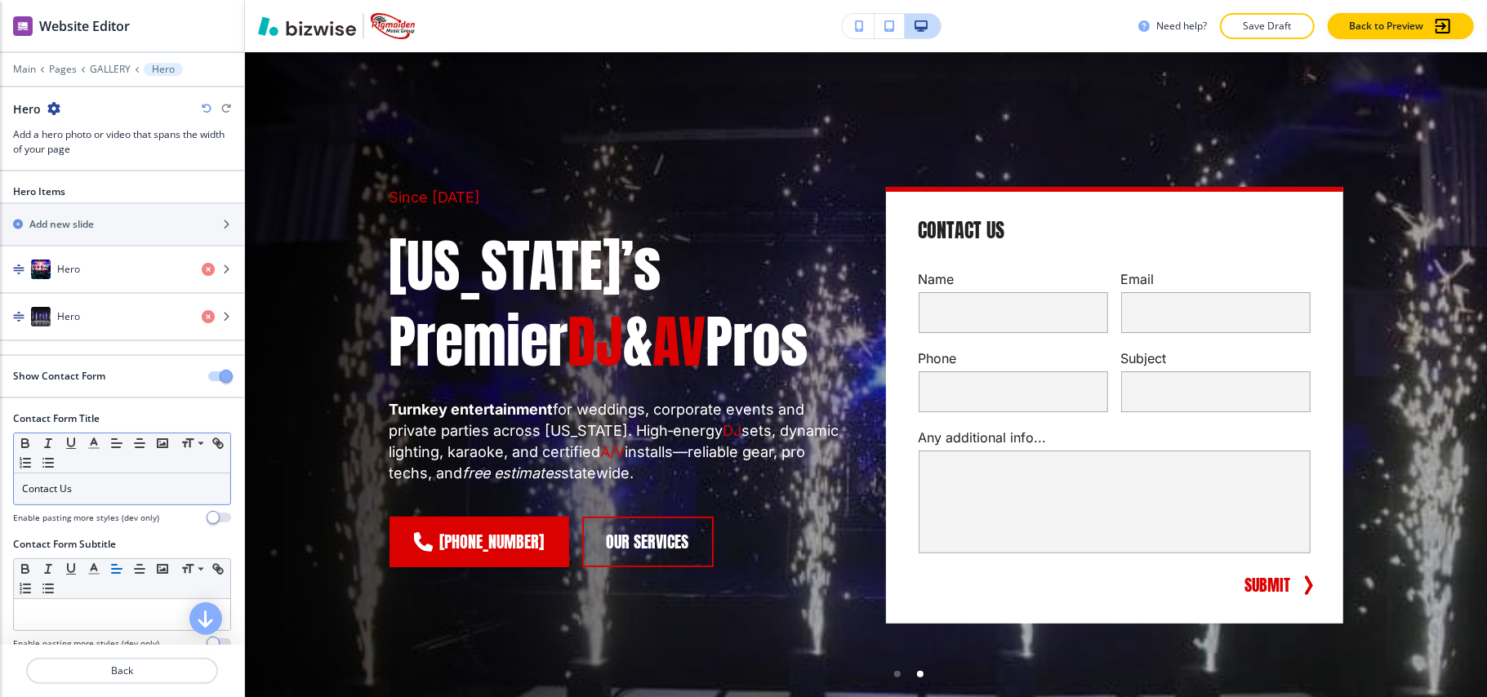
scroll to position [50, 0]
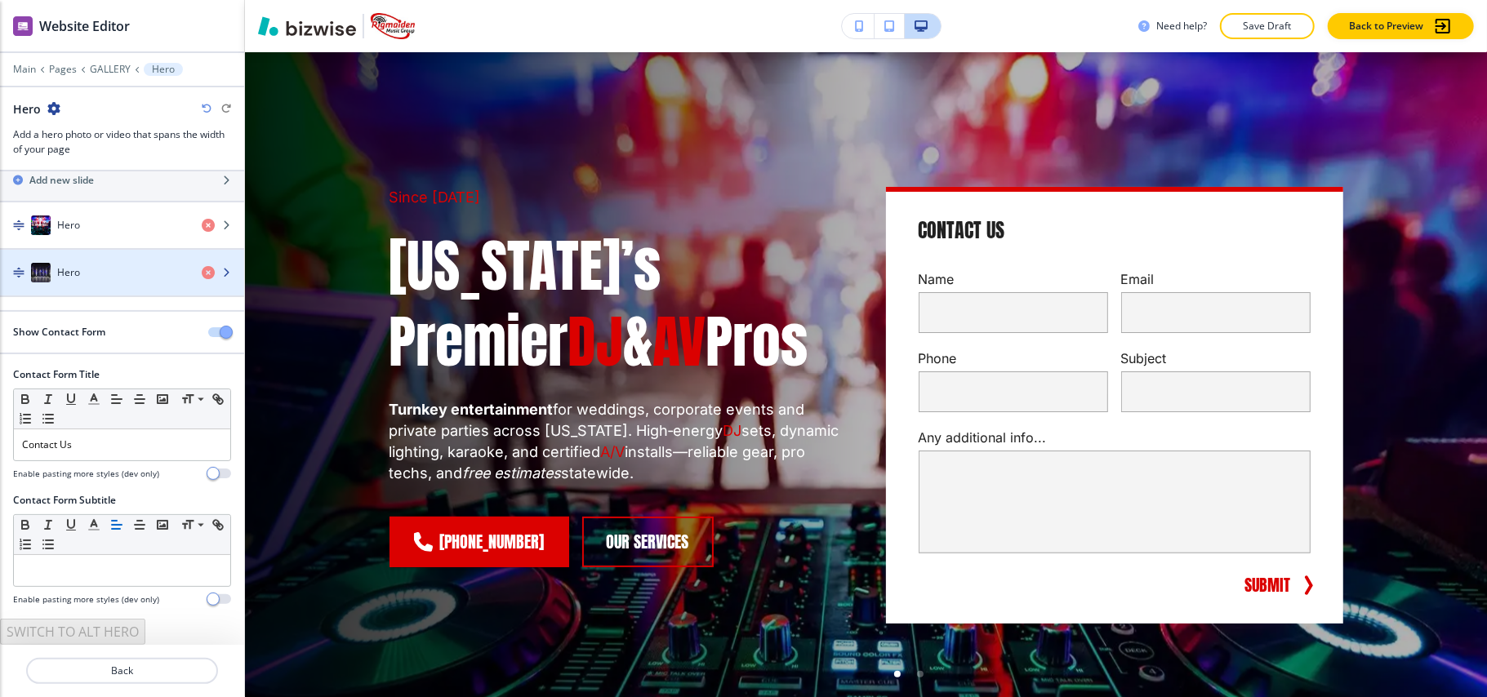
click at [76, 268] on h4 "Hero" at bounding box center [68, 272] width 23 height 15
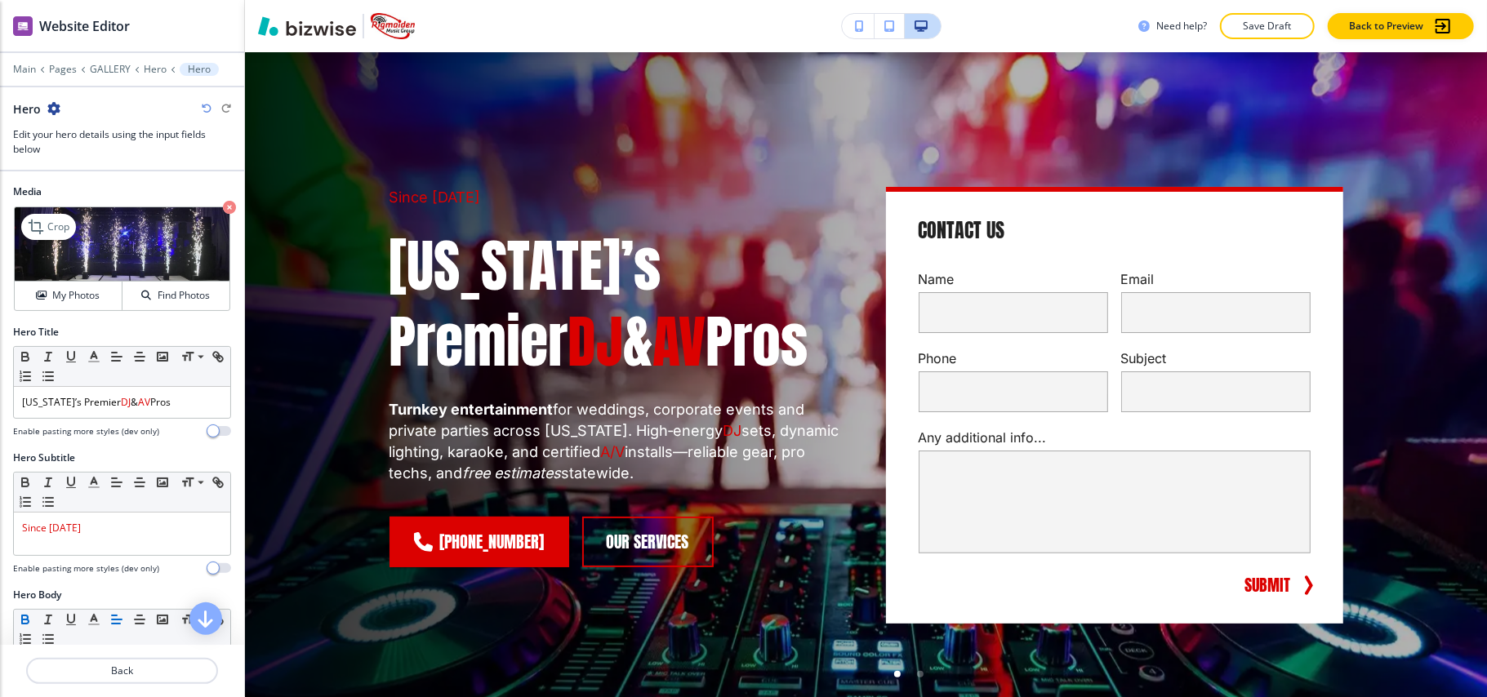
click at [223, 207] on icon "button" at bounding box center [229, 207] width 13 height 13
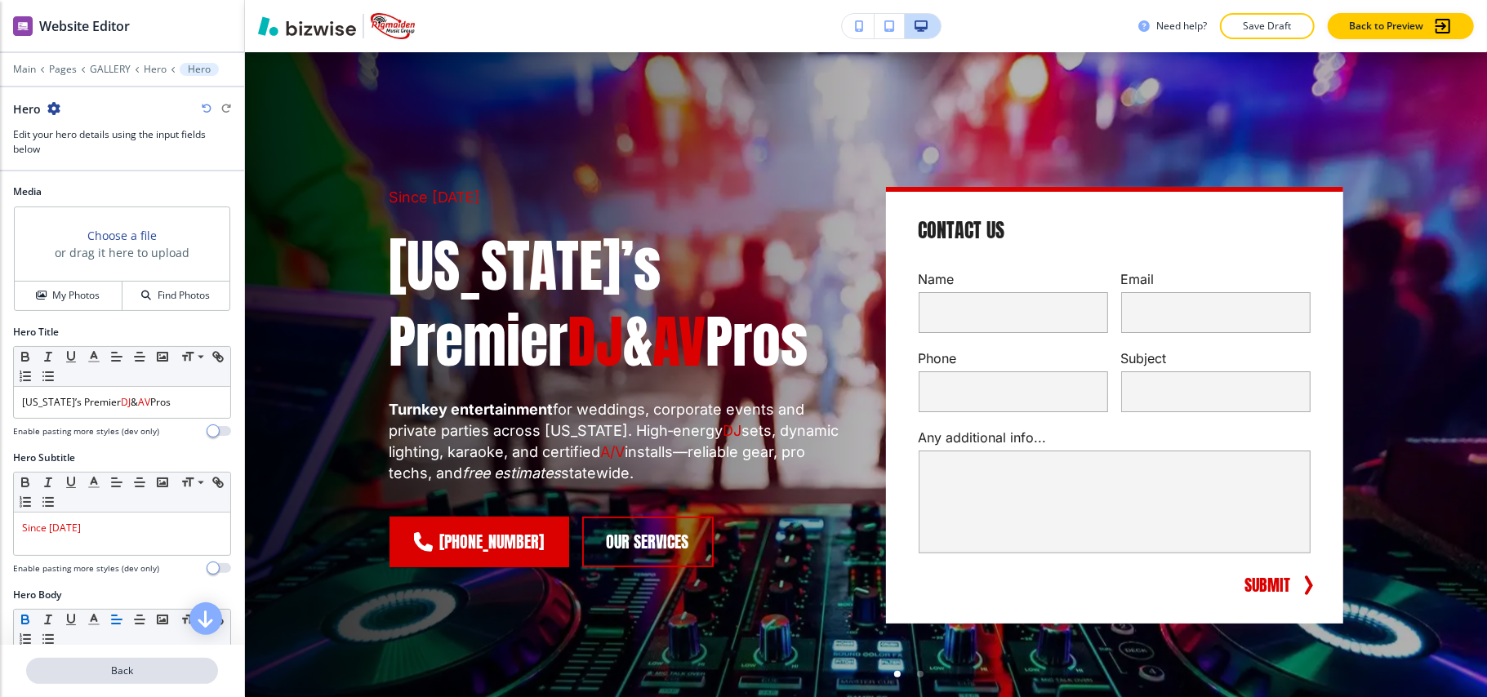
click at [140, 674] on p "Back" at bounding box center [122, 671] width 189 height 15
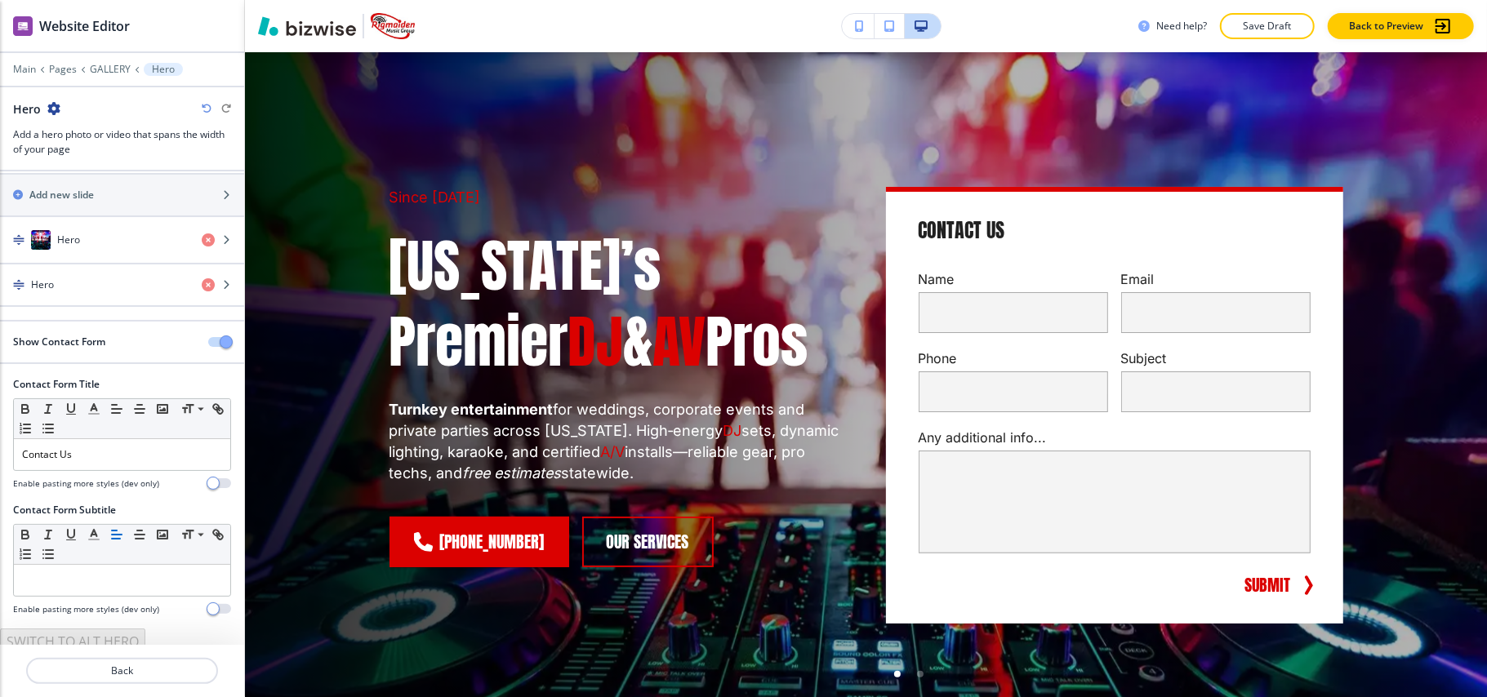
scroll to position [44, 0]
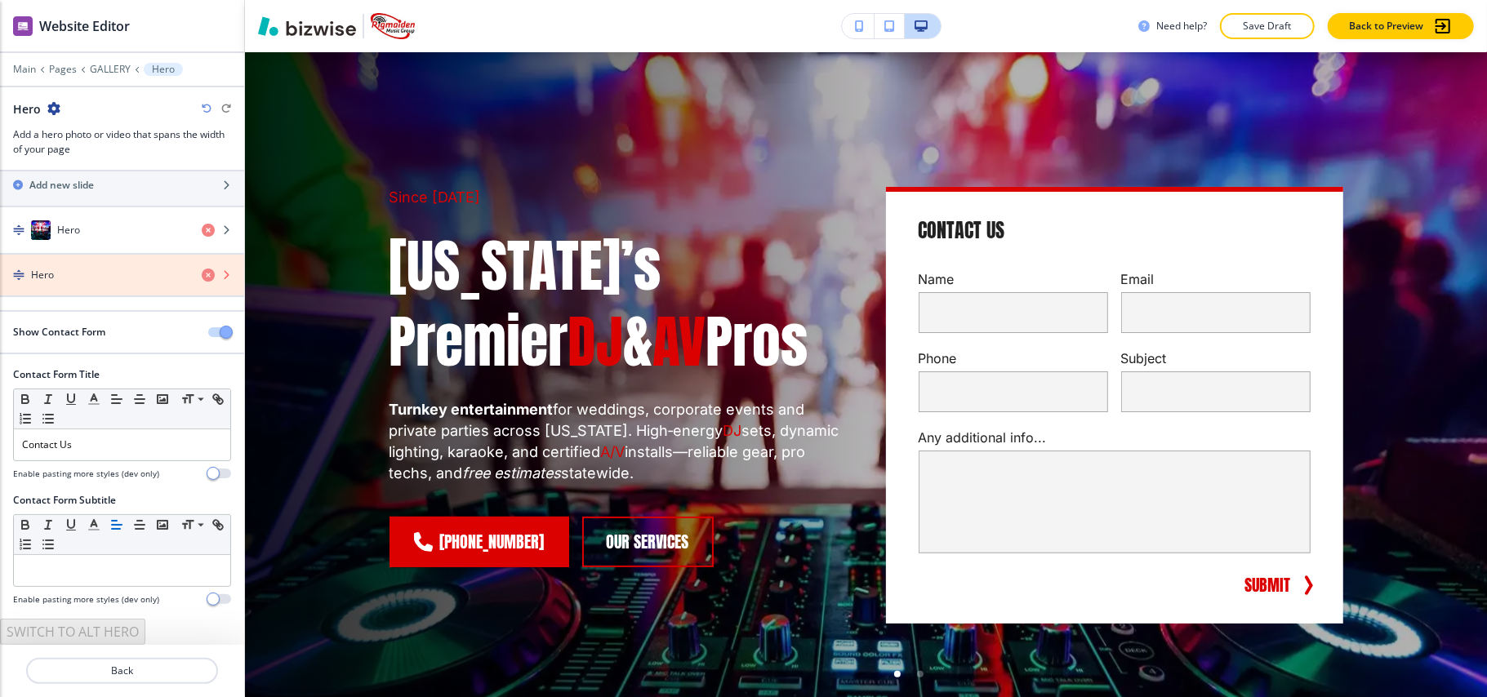
click at [202, 271] on icon "button" at bounding box center [208, 275] width 13 height 13
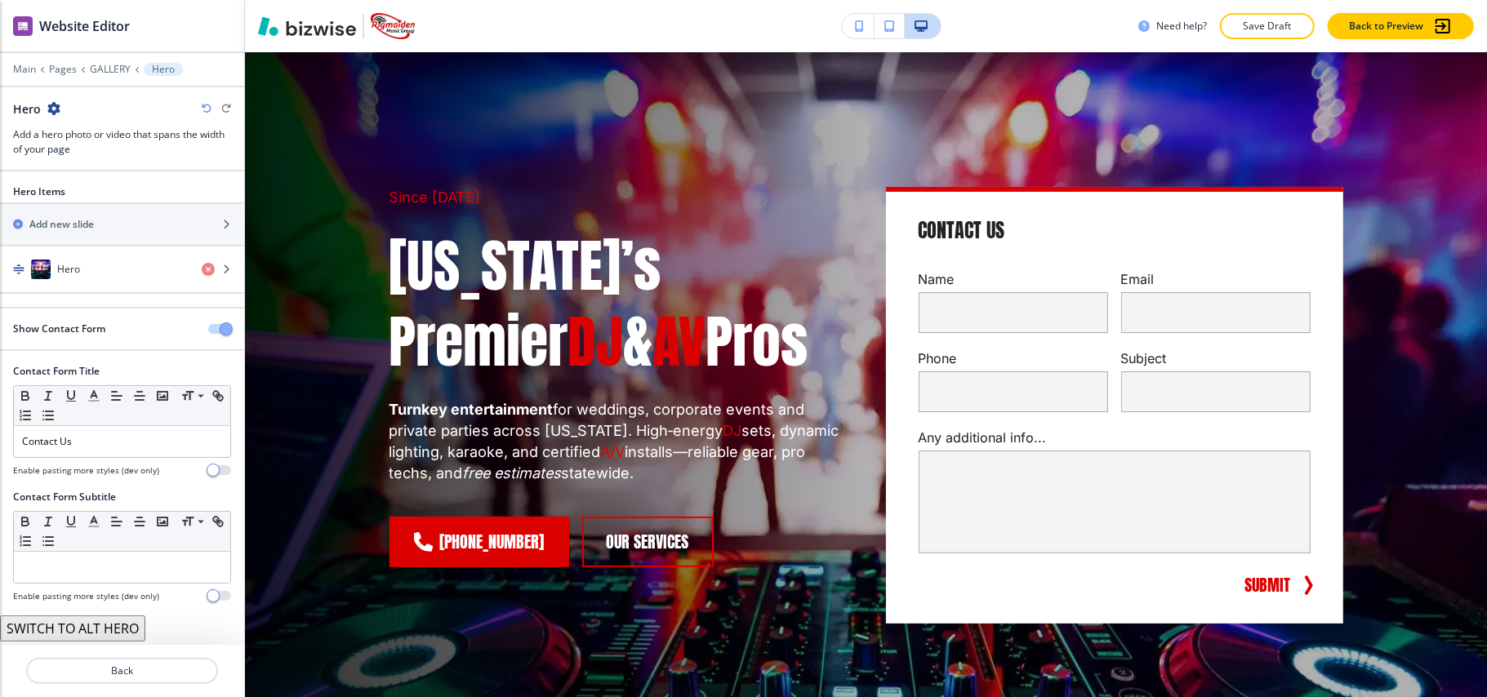
click at [208, 333] on button "button" at bounding box center [219, 329] width 23 height 10
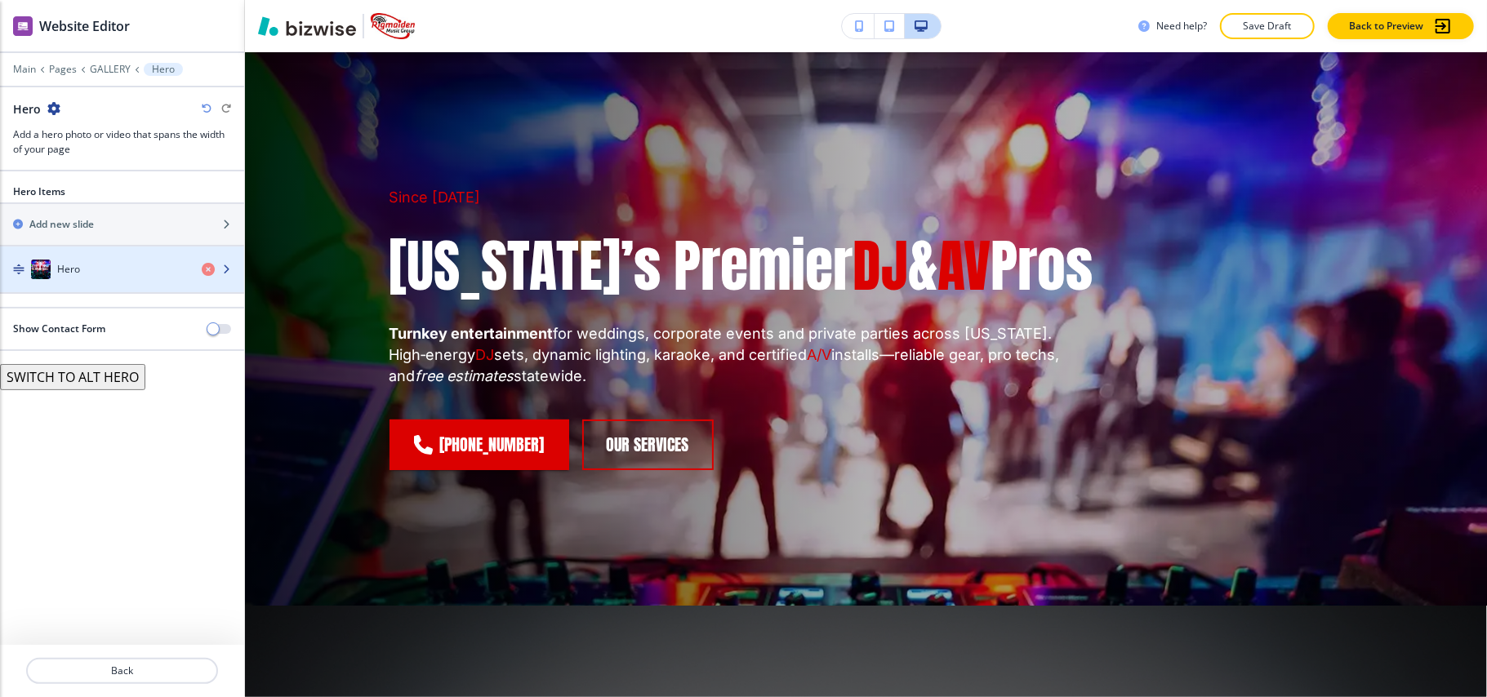
click at [105, 272] on div "Hero" at bounding box center [94, 270] width 189 height 20
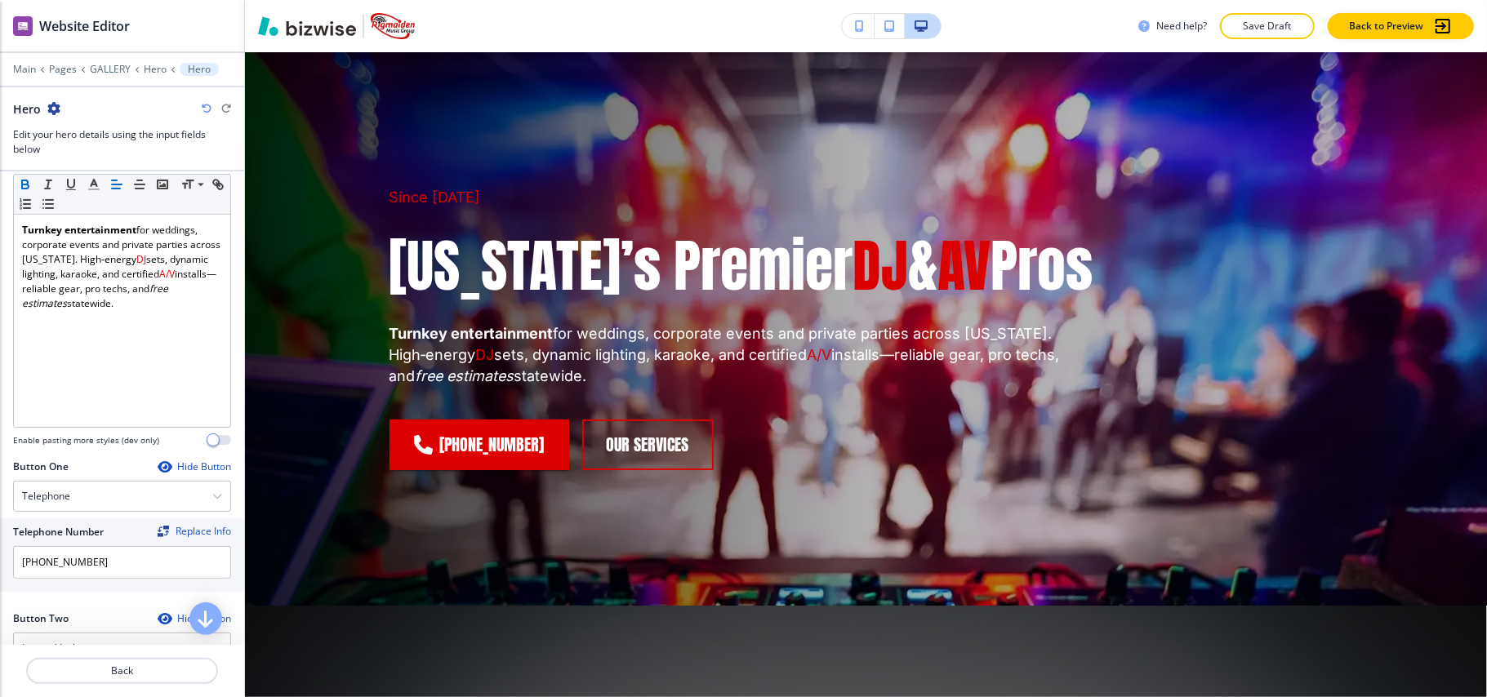
scroll to position [779, 0]
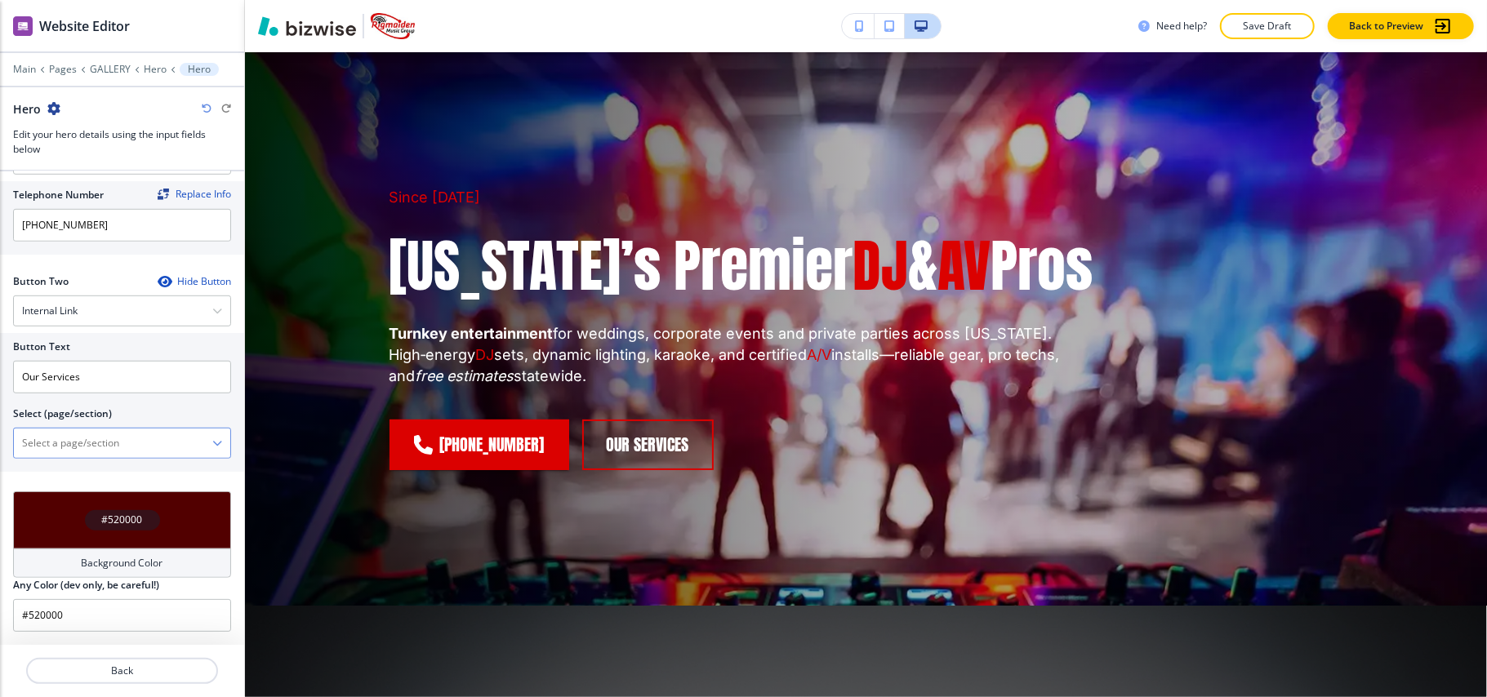
click at [98, 436] on \(page\/section\) "Manual Input" at bounding box center [113, 444] width 198 height 28
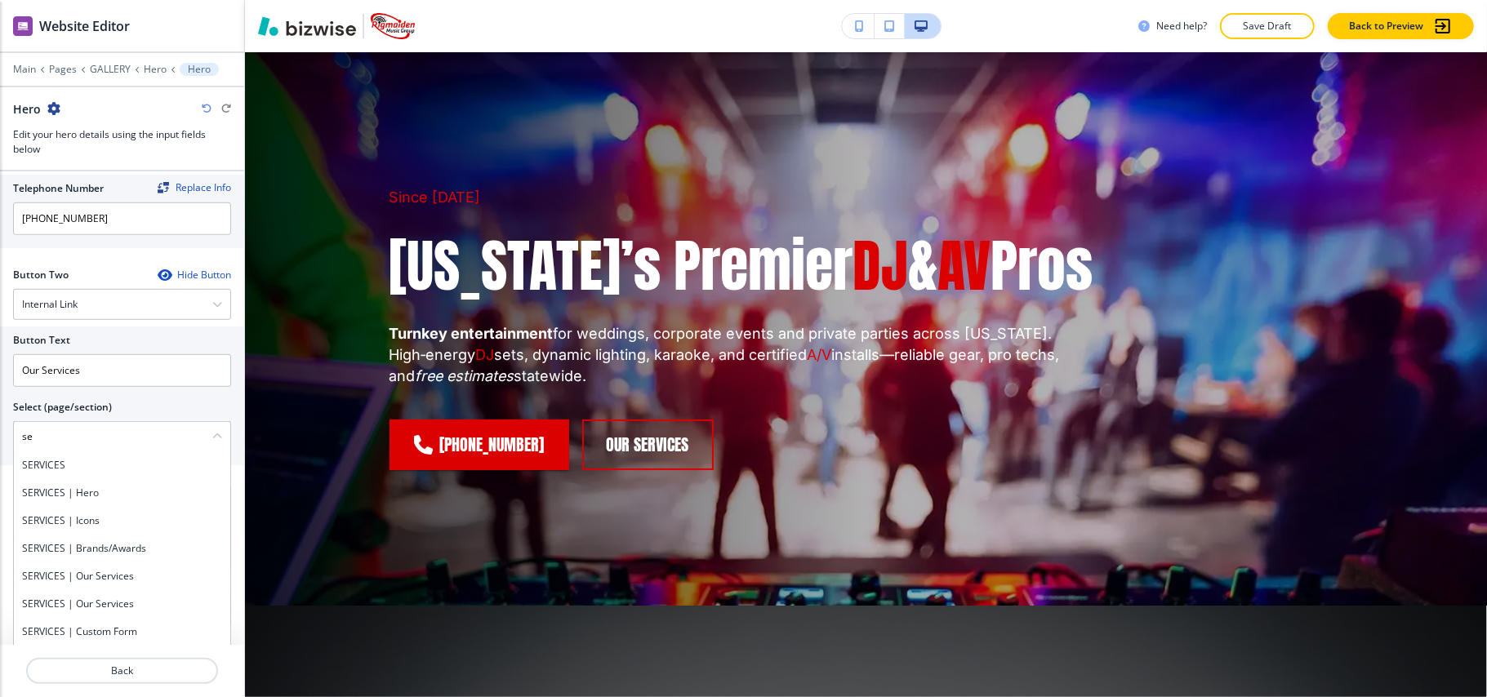
click at [51, 471] on h4 "SERVICES" at bounding box center [122, 465] width 200 height 15
type \(page\/section\) "SERVICES"
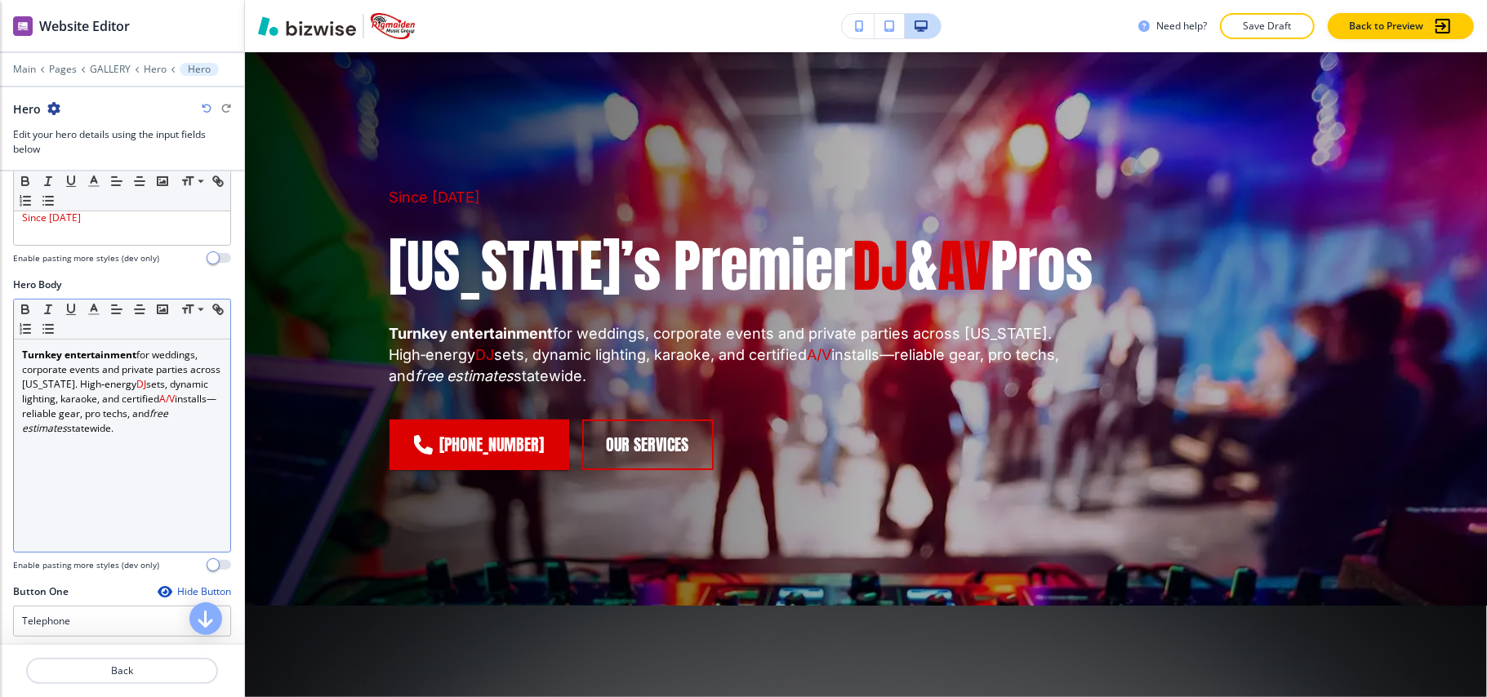
scroll to position [126, 0]
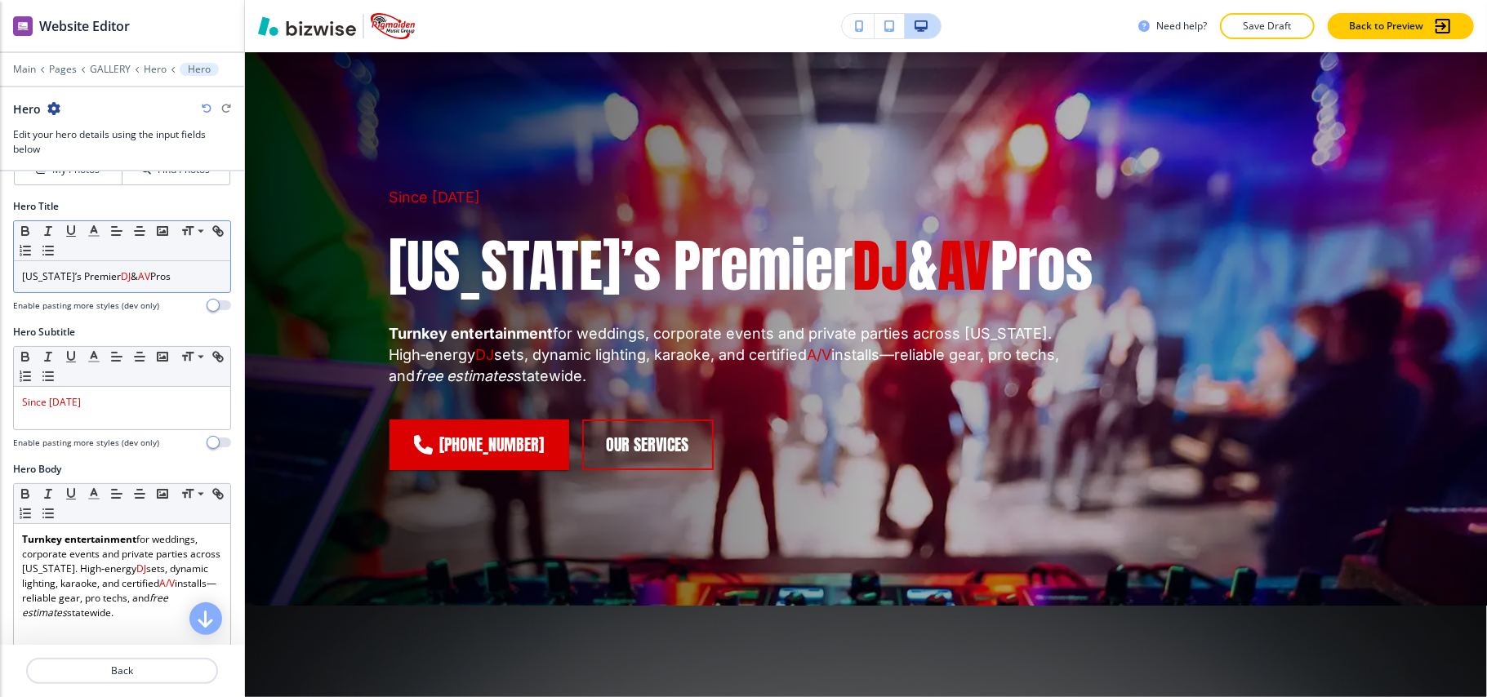
click at [122, 283] on span "DJ" at bounding box center [126, 277] width 10 height 14
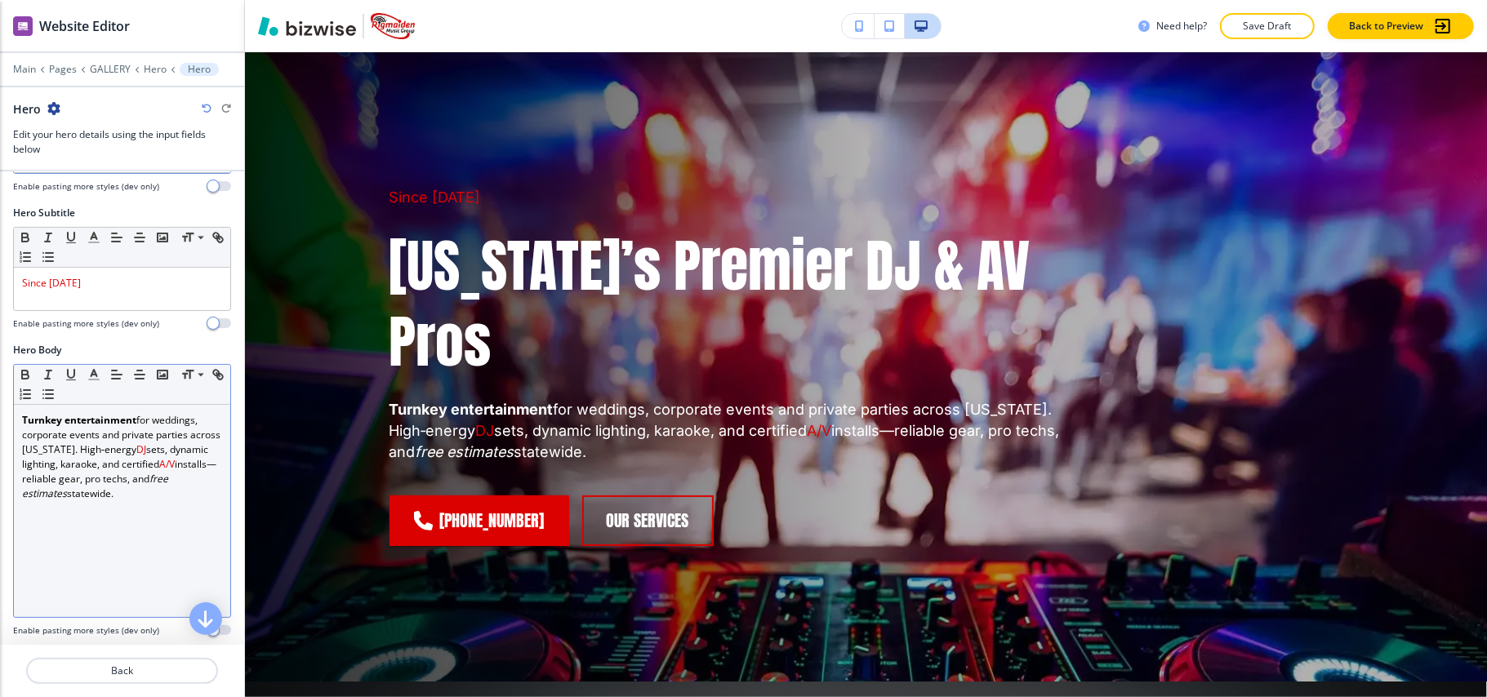
scroll to position [452, 0]
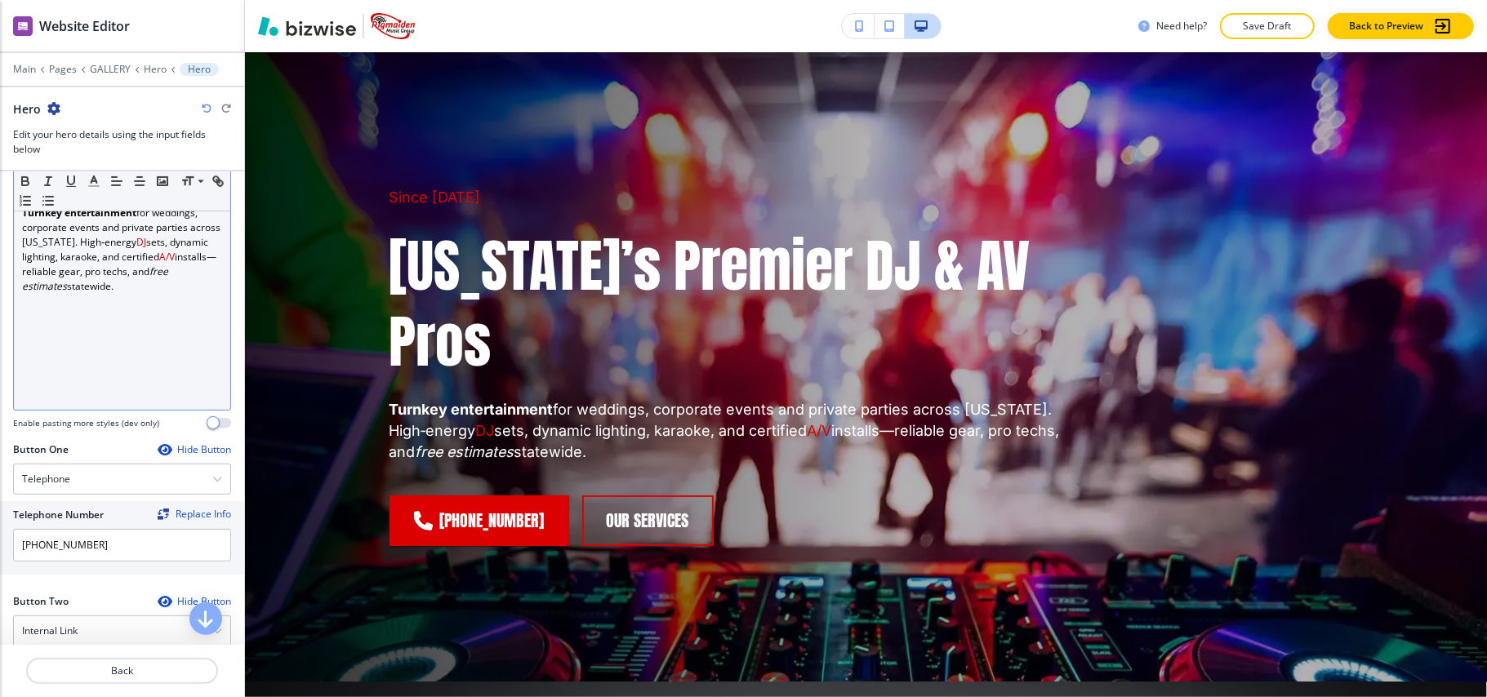
click at [121, 274] on p "Turnkey entertainment for weddings, corporate events and private parties across…" at bounding box center [122, 250] width 200 height 88
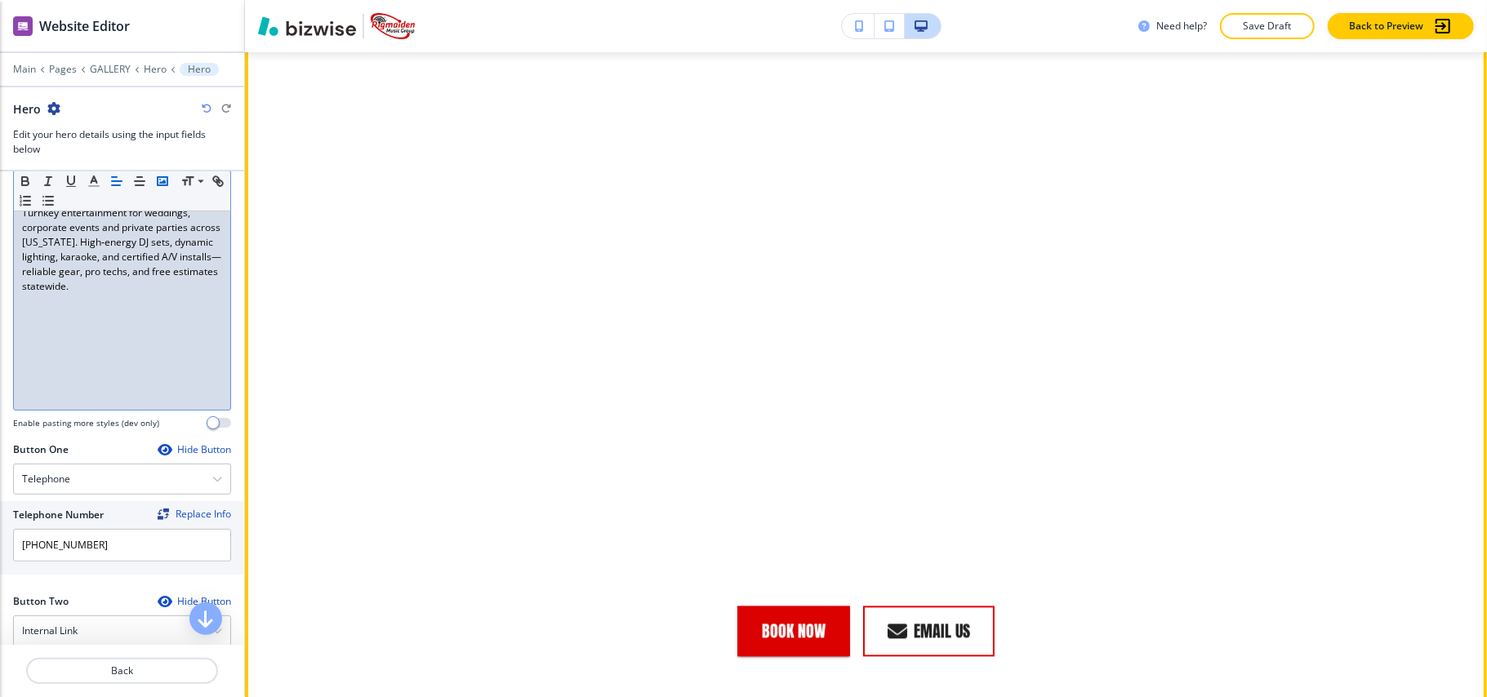
scroll to position [2586, 0]
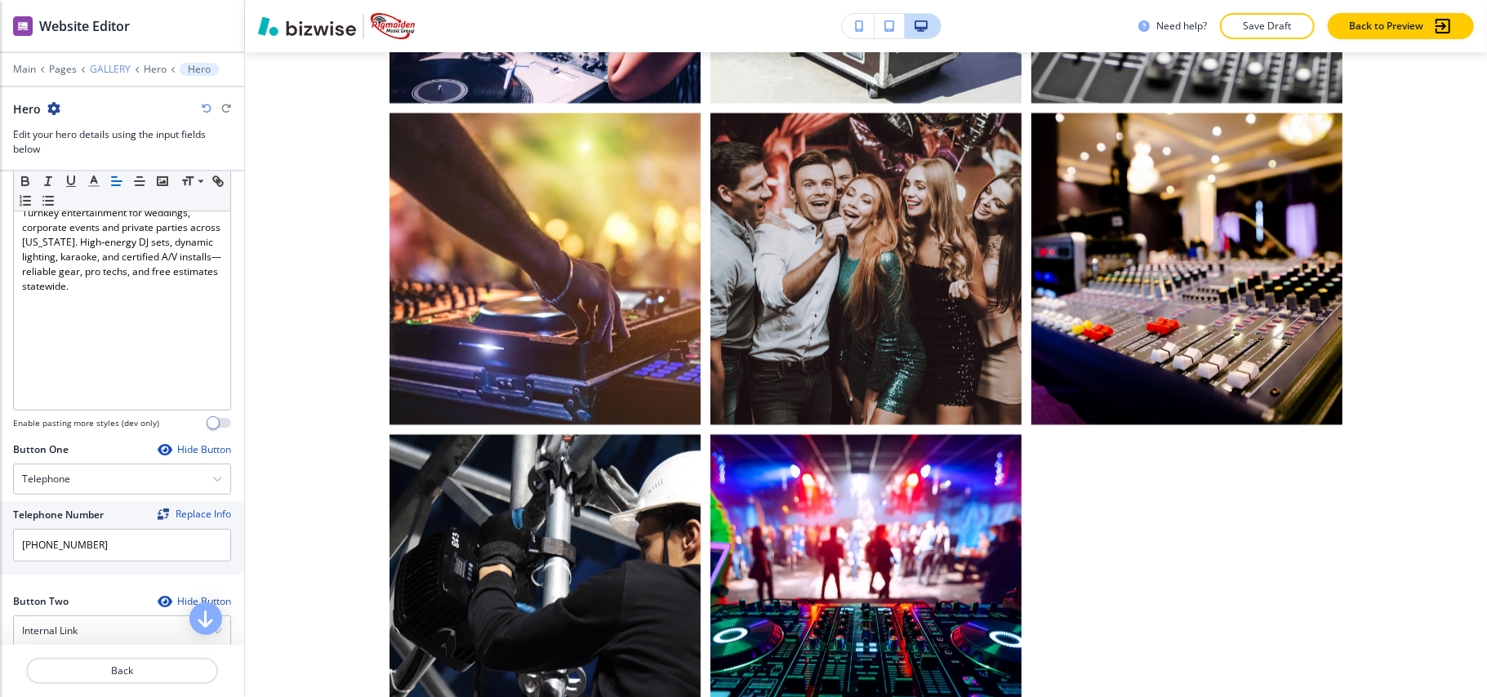
click at [105, 70] on p "GALLERY" at bounding box center [110, 69] width 41 height 11
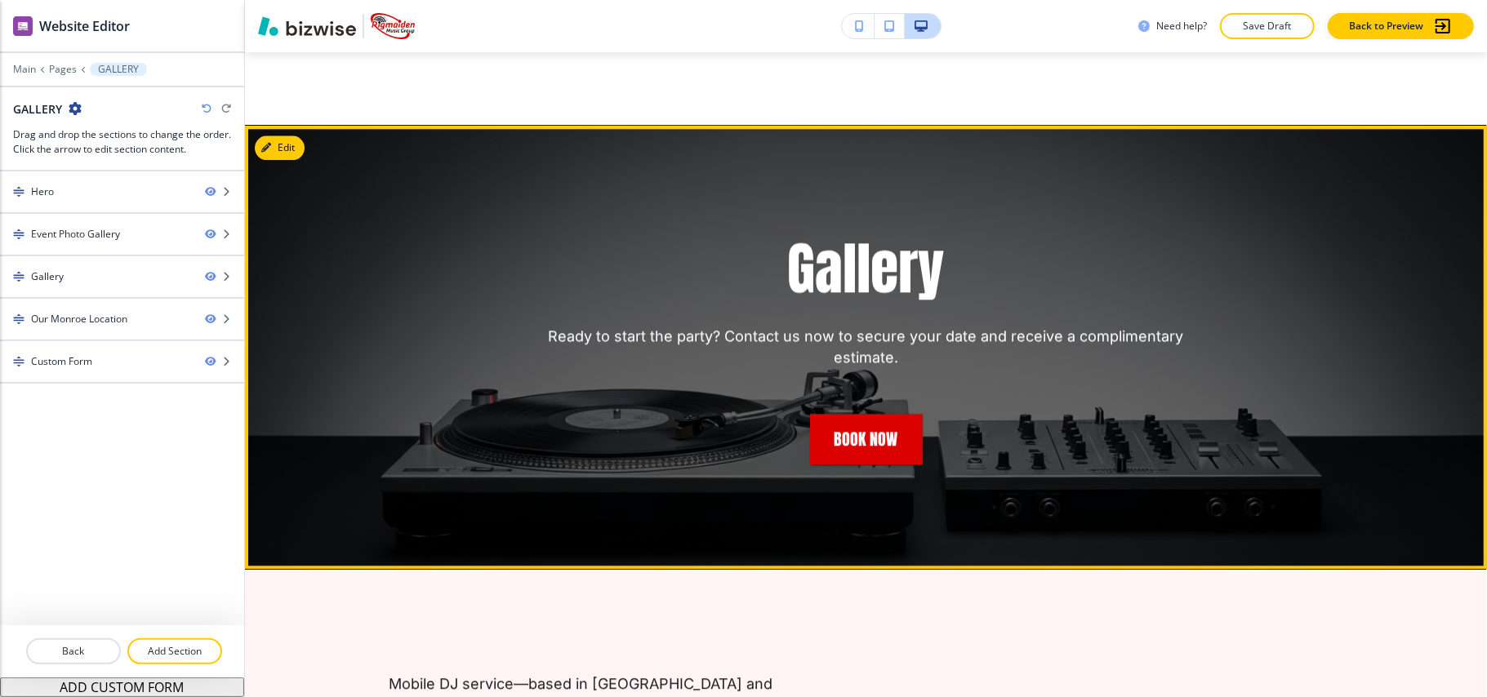
scroll to position [2984, 0]
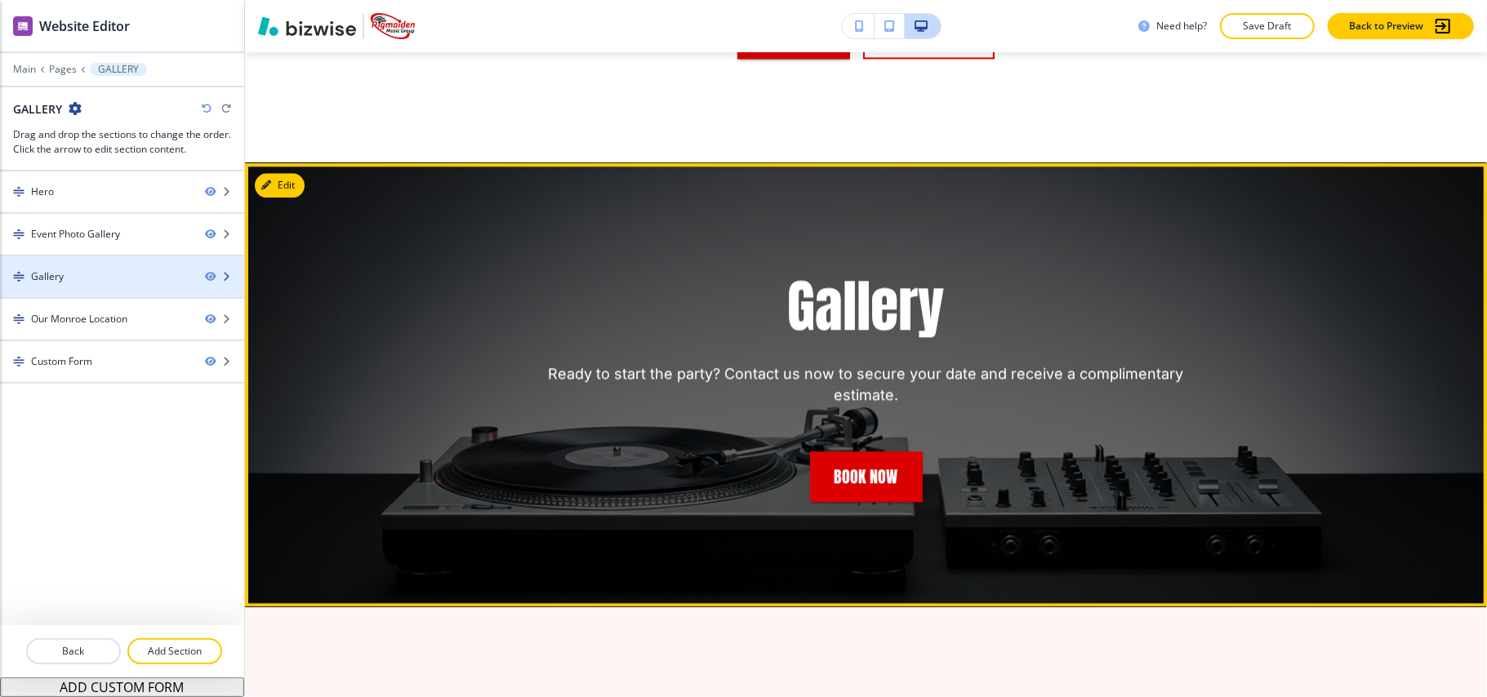
click at [99, 275] on div "Gallery" at bounding box center [96, 277] width 192 height 15
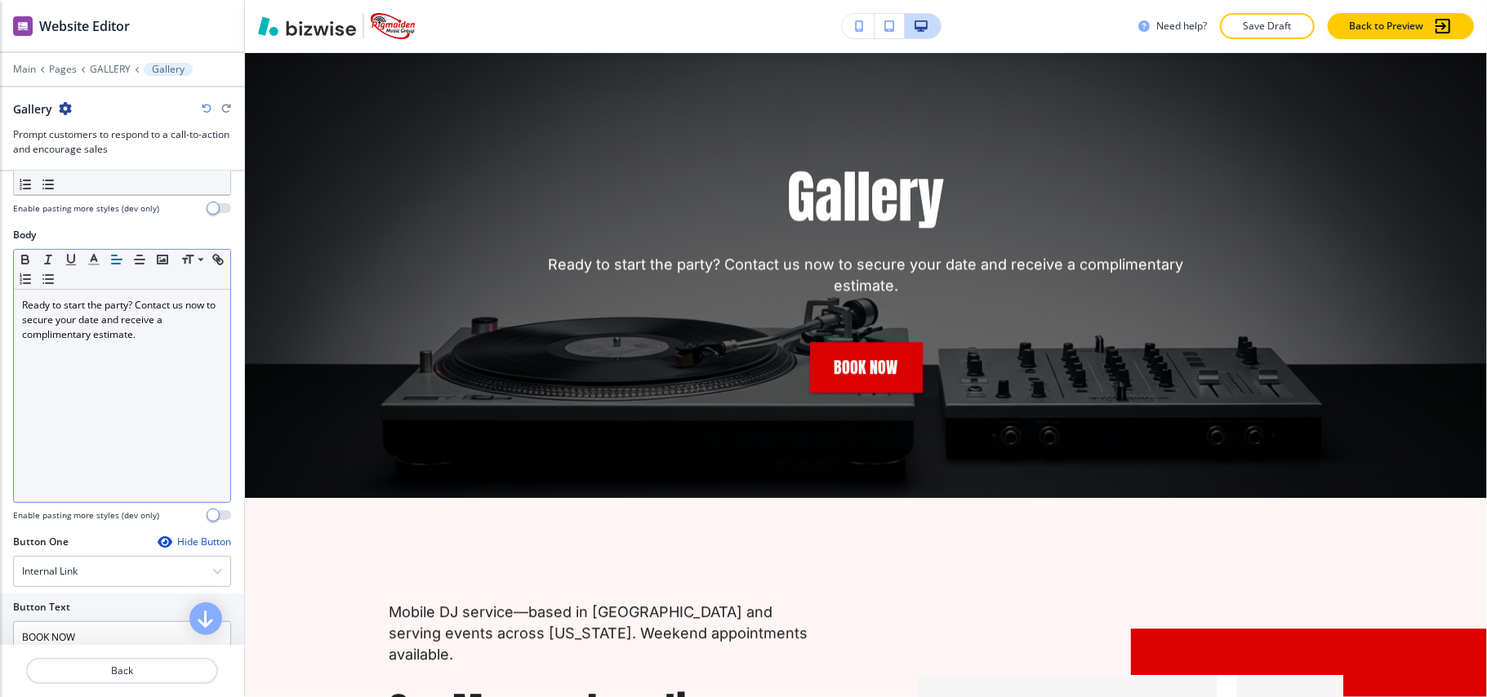
scroll to position [653, 0]
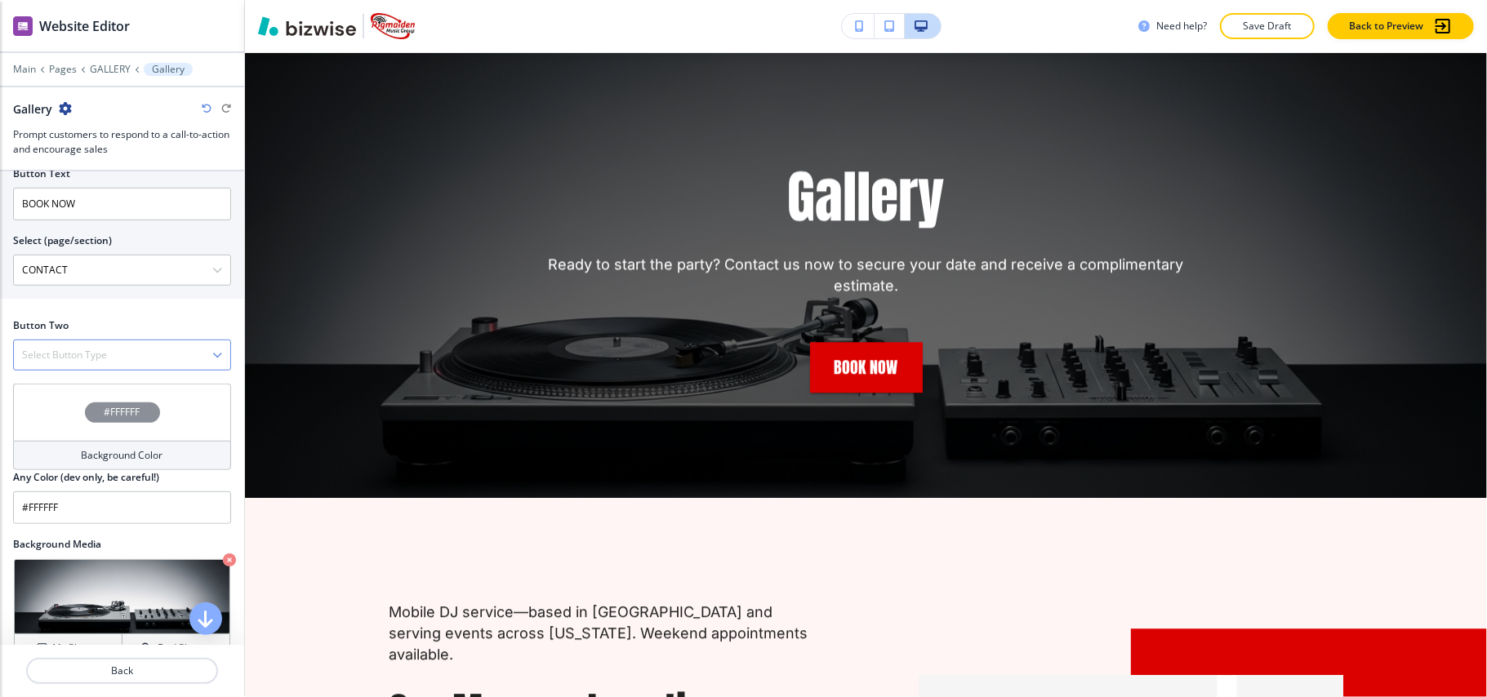
click at [100, 363] on h4 "Select Button Type" at bounding box center [64, 355] width 85 height 15
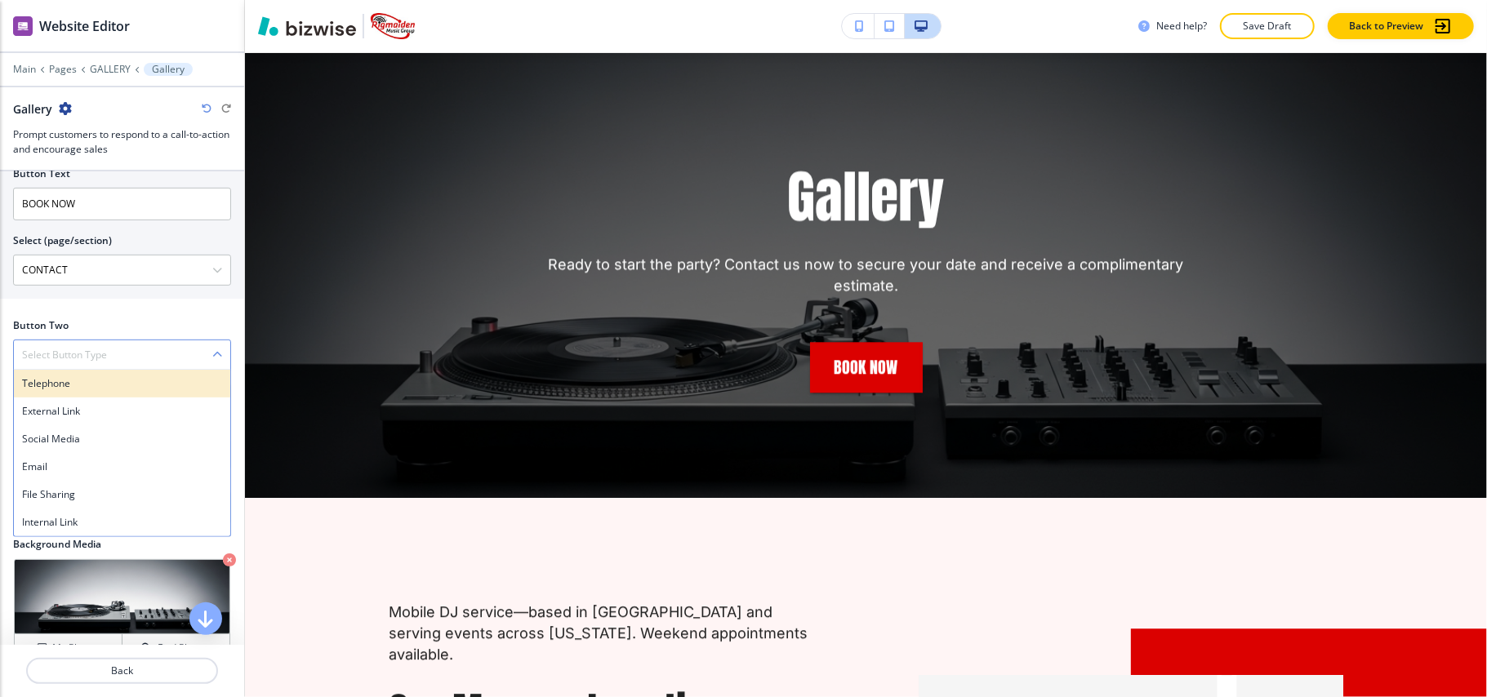
click at [90, 386] on h4 "Telephone" at bounding box center [122, 384] width 200 height 15
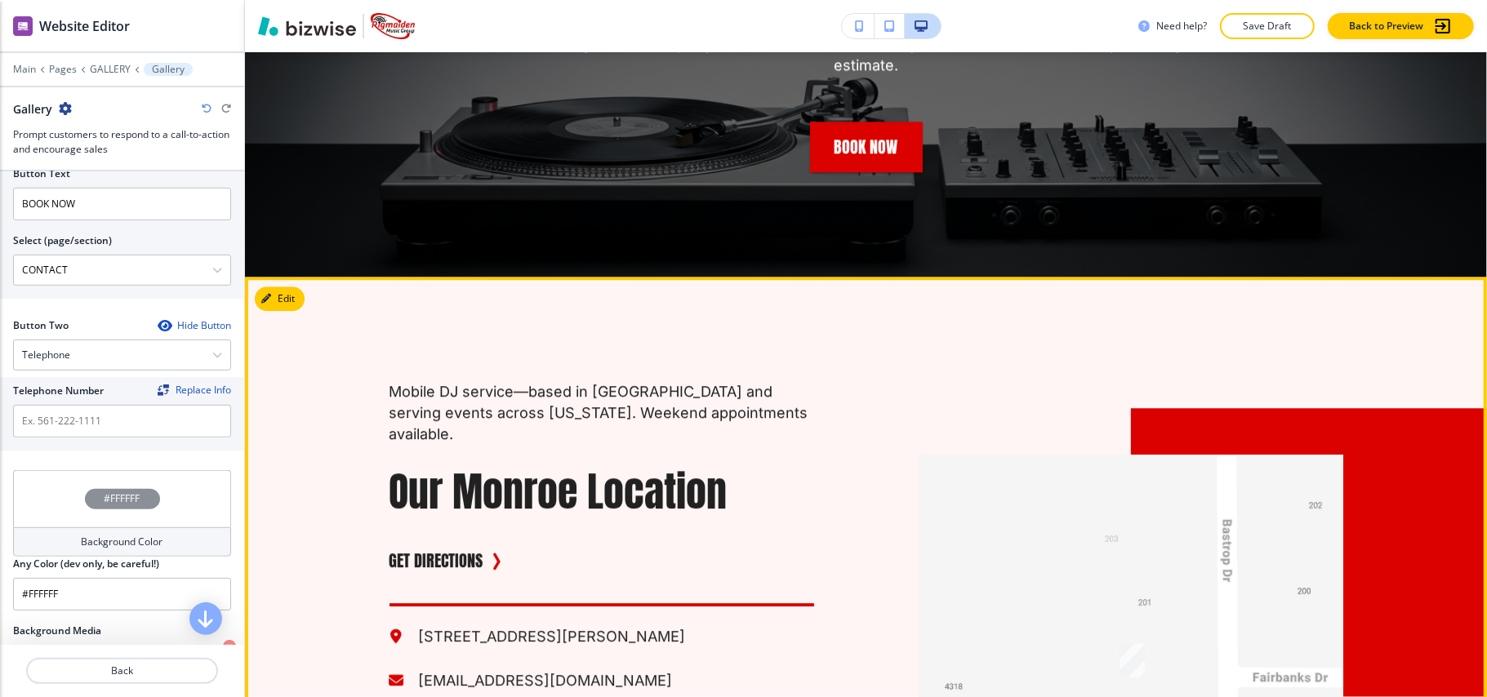
scroll to position [3638, 0]
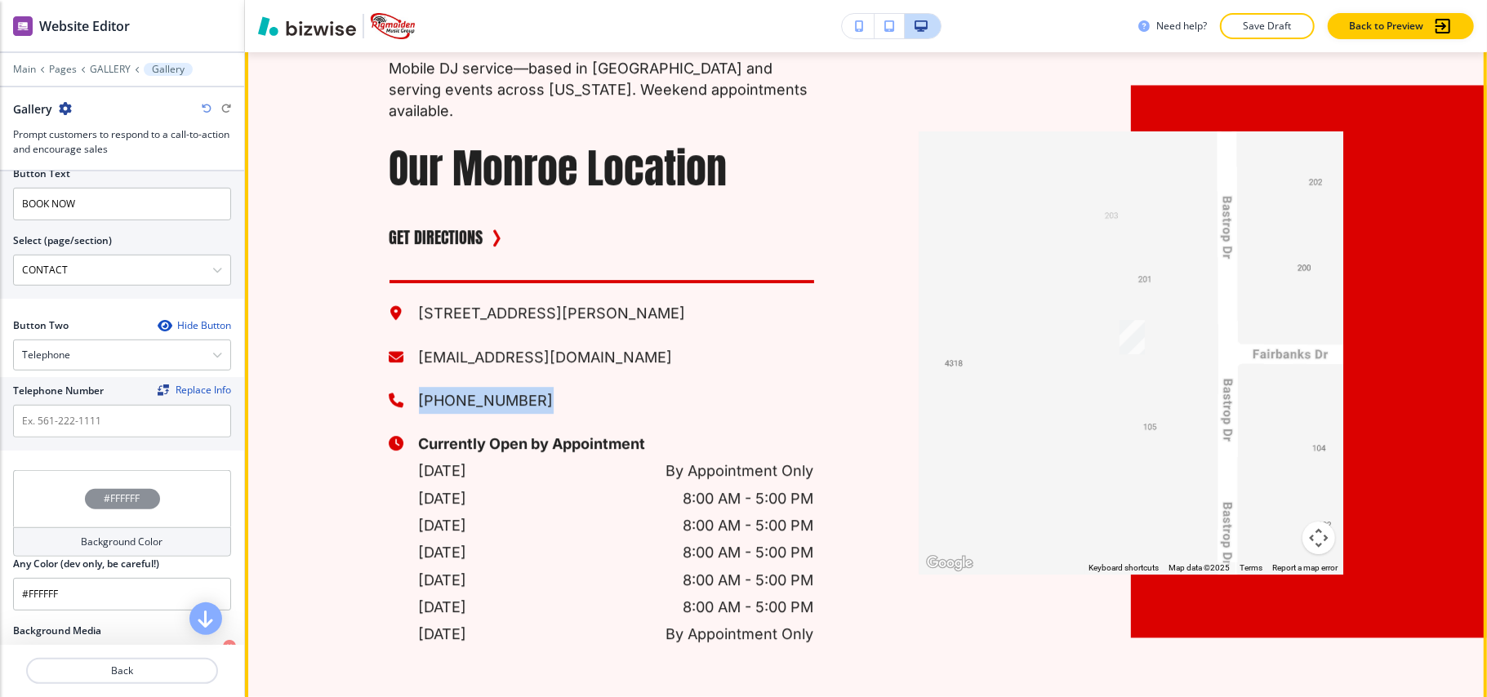
drag, startPoint x: 514, startPoint y: 359, endPoint x: 377, endPoint y: 367, distance: 137.4
click at [377, 367] on div "107 Bastrop Dr, Monroe, LA 71203, USA cliftonrigmaiden@yahoo.com (318) 614-7466…" at bounding box center [584, 456] width 461 height 384
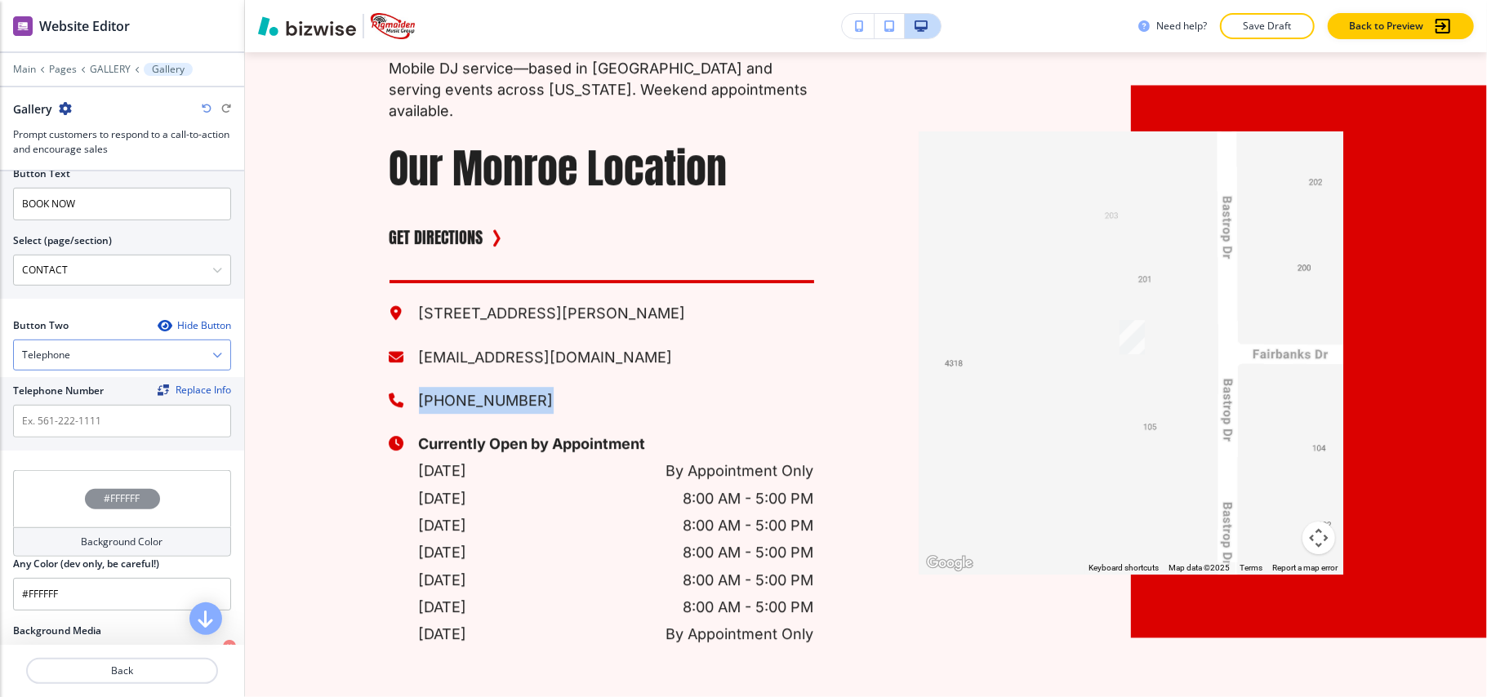
copy p "[PHONE_NUMBER]"
click at [73, 426] on input "text" at bounding box center [122, 421] width 218 height 33
paste input "[PHONE_NUMBER]"
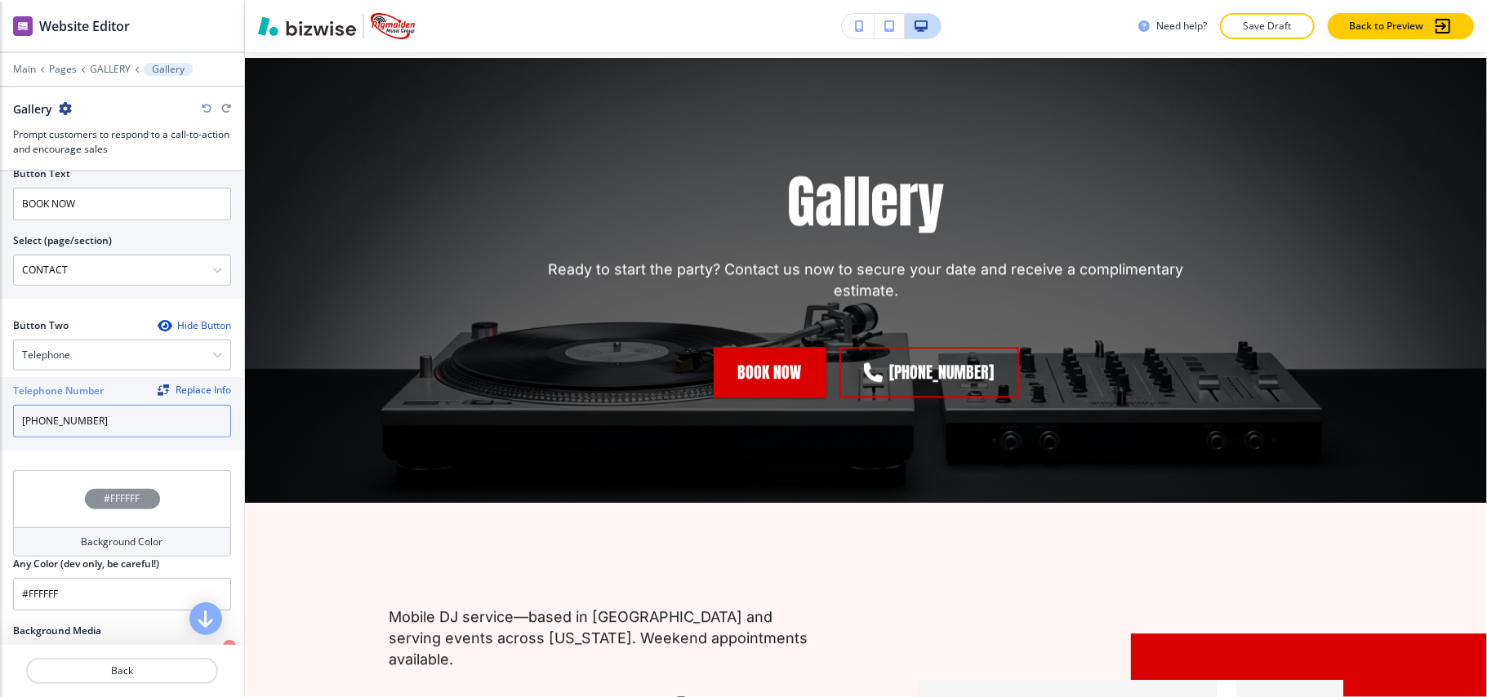
scroll to position [2984, 0]
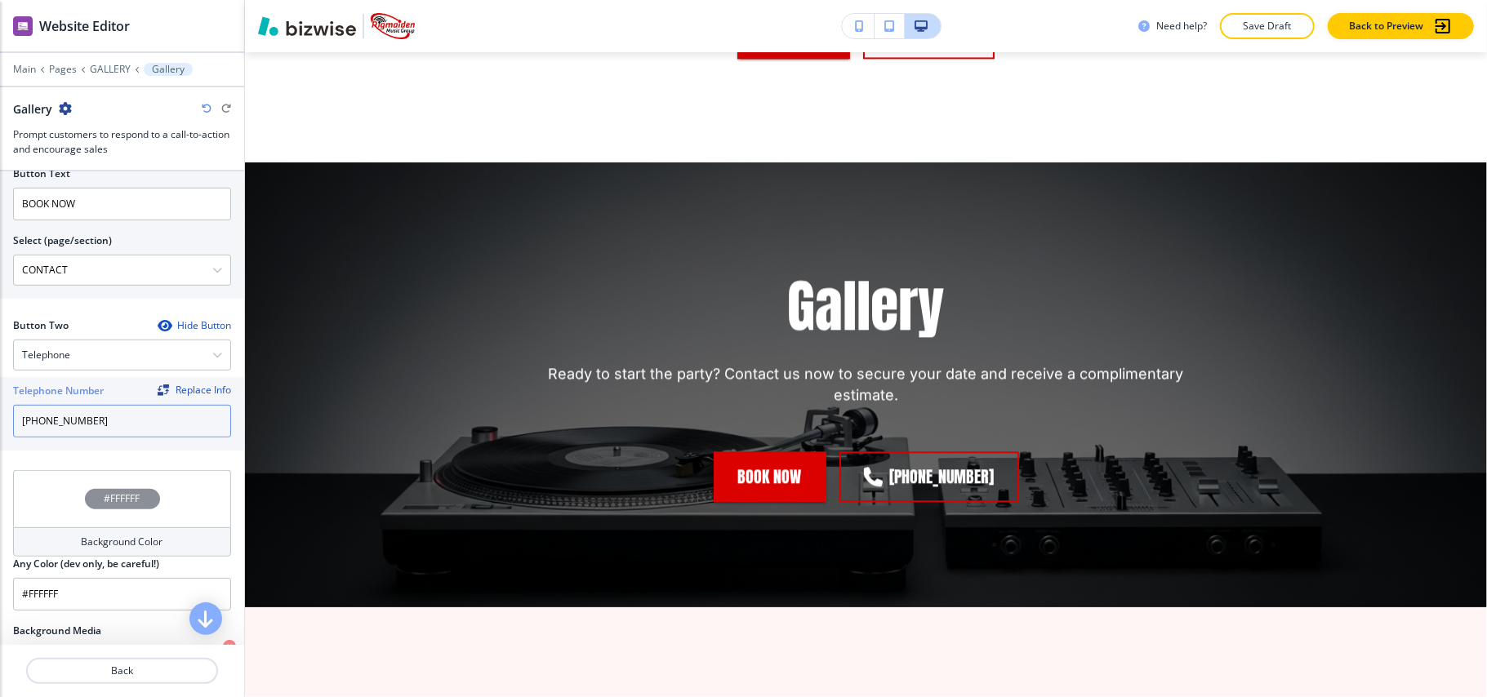
type input "[PHONE_NUMBER]"
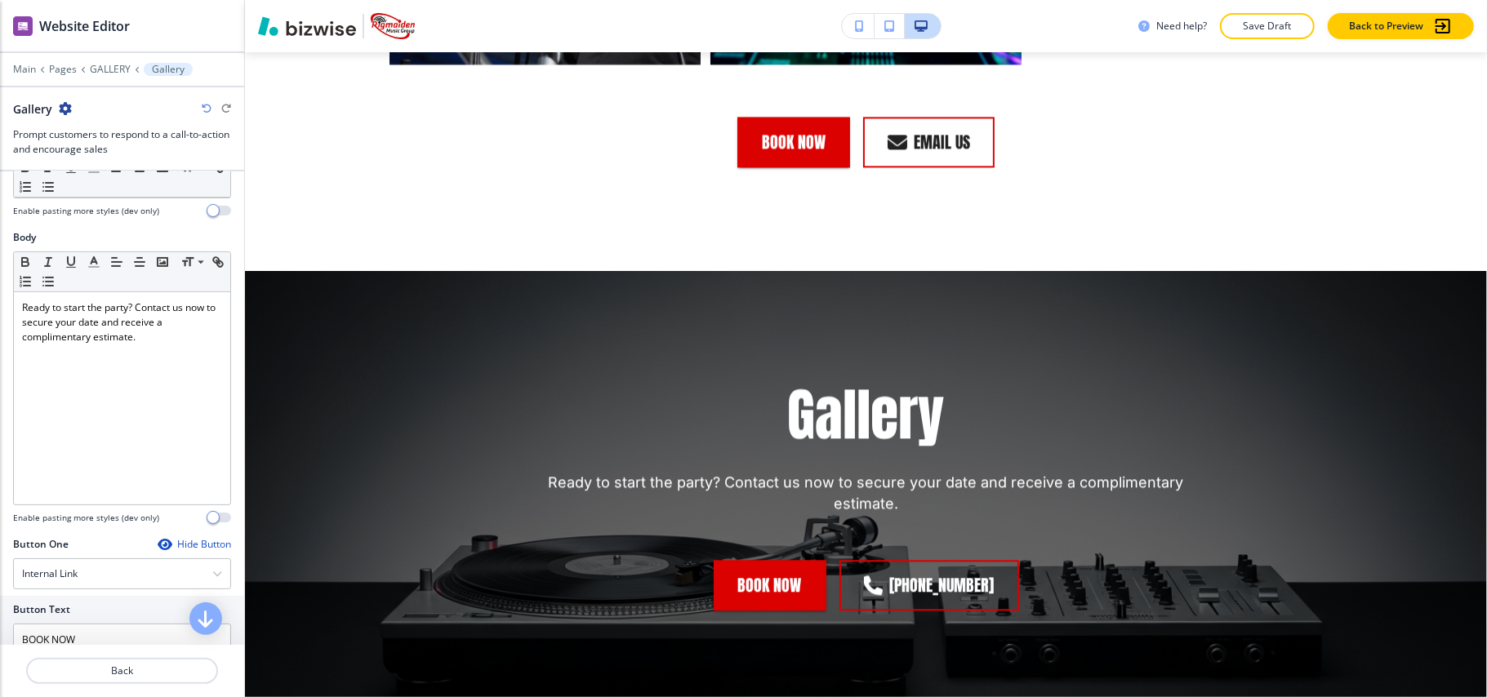
scroll to position [0, 0]
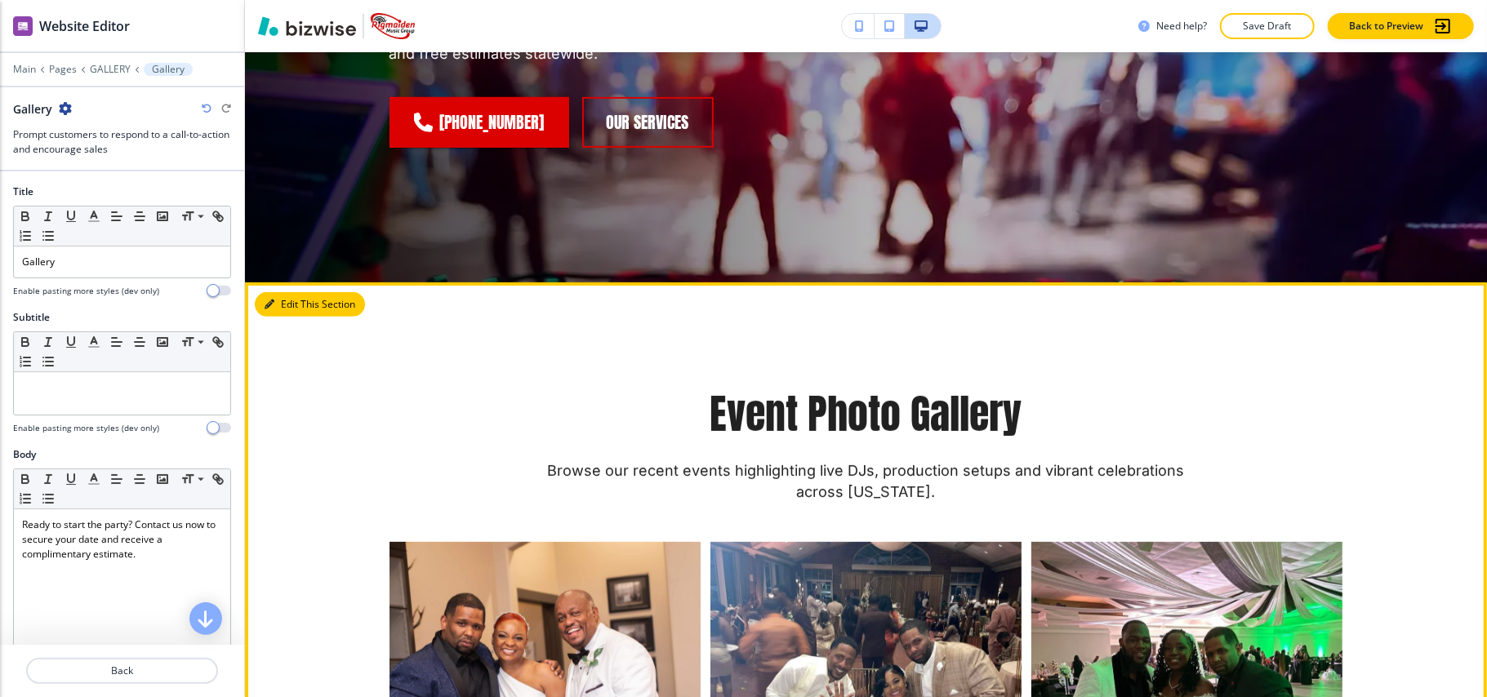
click at [281, 301] on button "Edit This Section" at bounding box center [310, 304] width 110 height 25
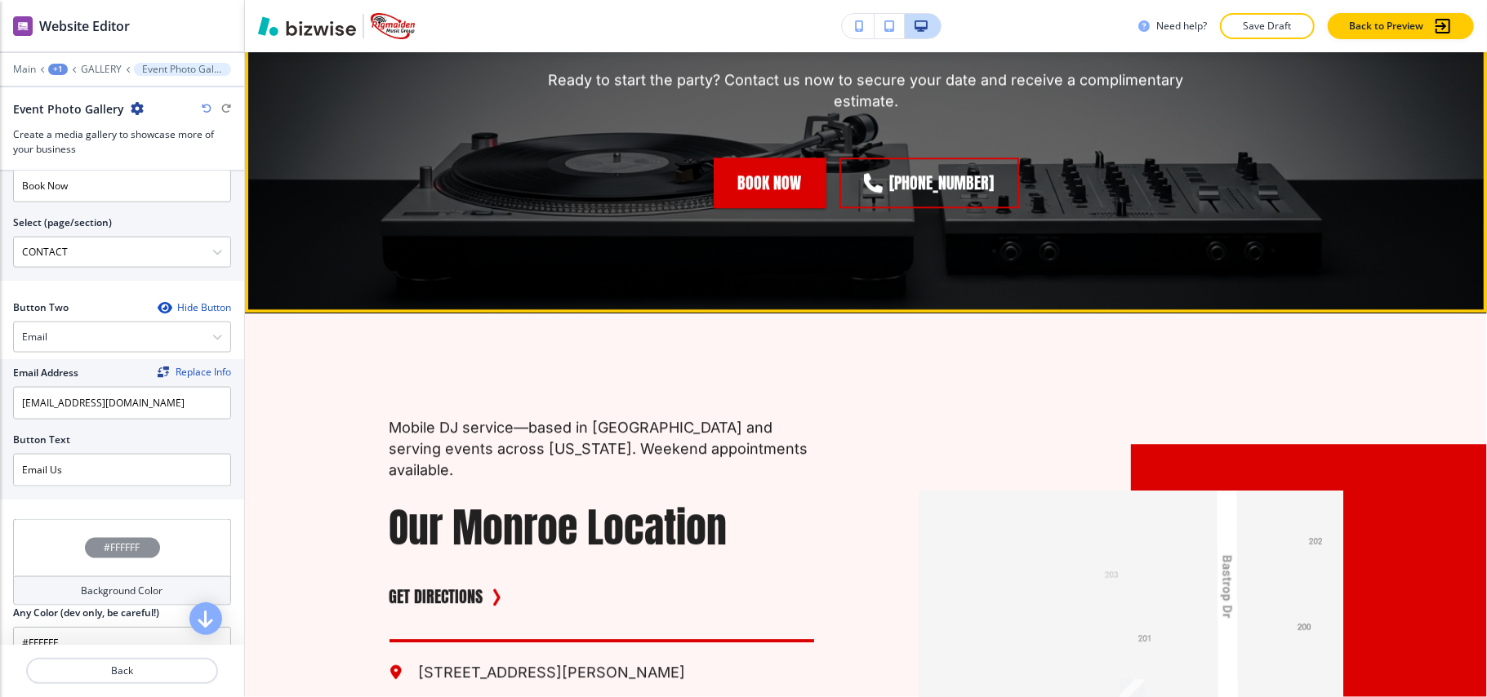
scroll to position [3540, 0]
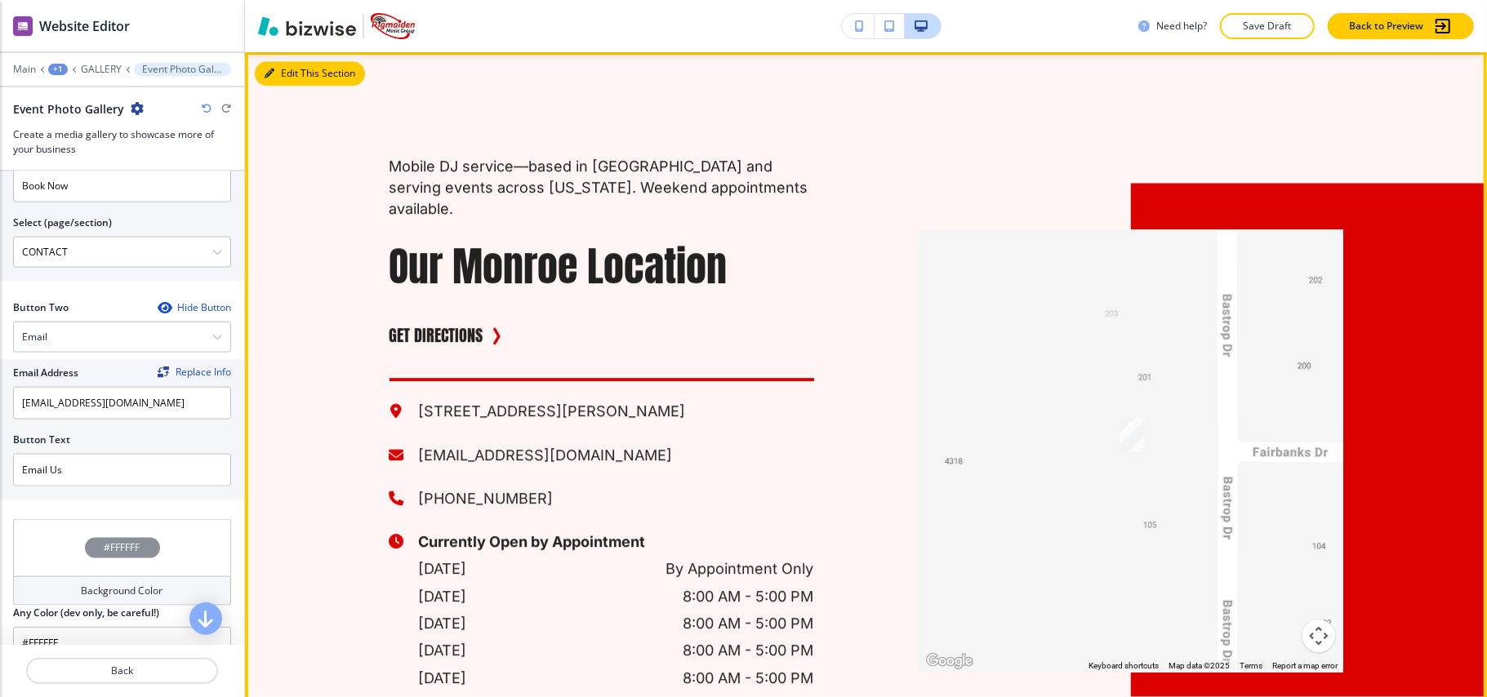
click at [279, 69] on button "Edit This Section" at bounding box center [310, 73] width 110 height 25
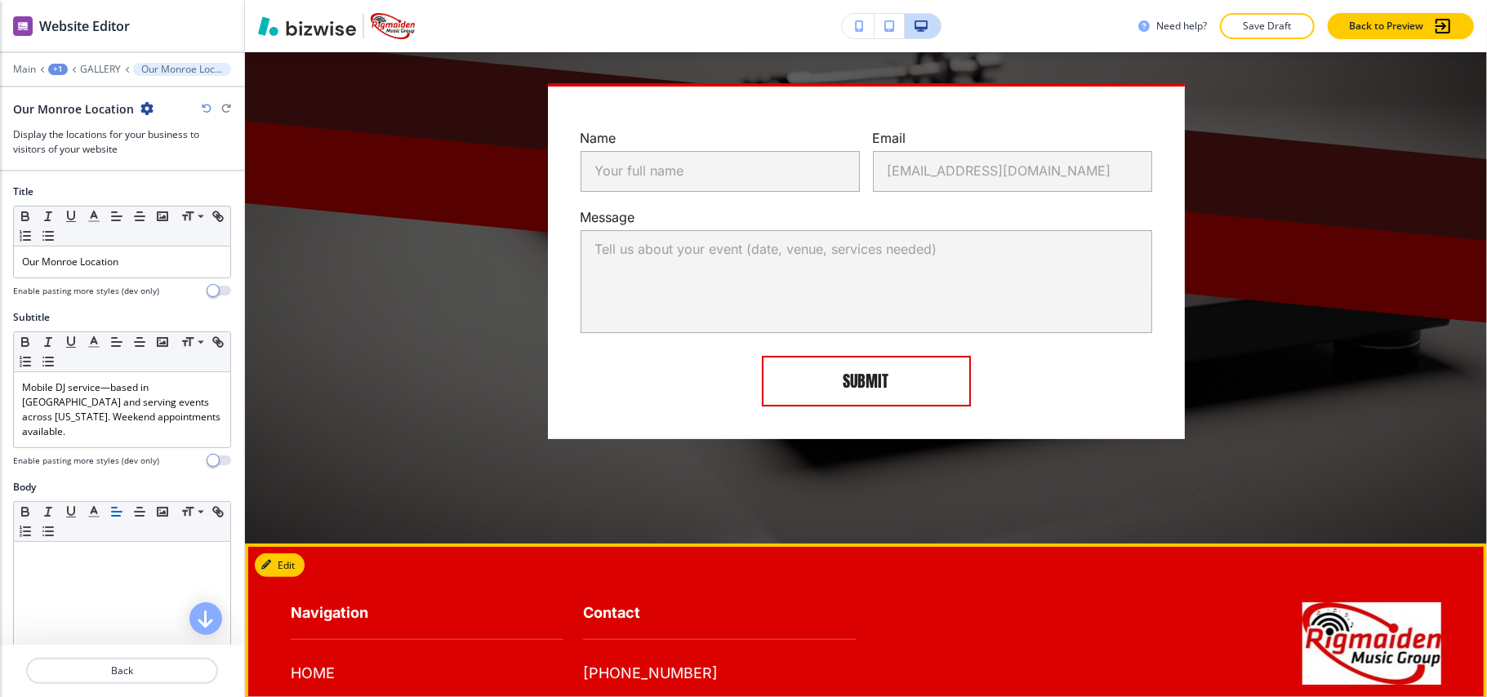
scroll to position [4840, 0]
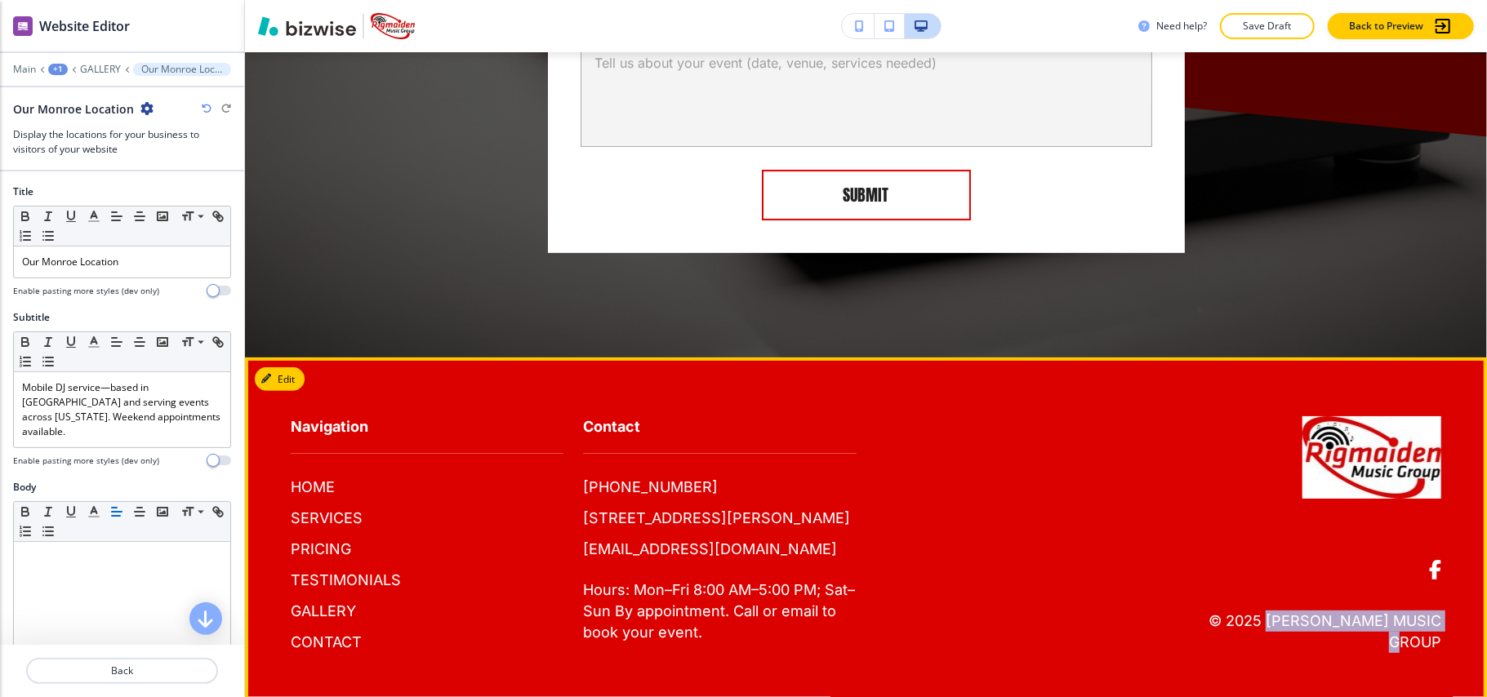
drag, startPoint x: 1317, startPoint y: 625, endPoint x: 1053, endPoint y: 543, distance: 276.2
click at [1232, 627] on footer "Navigation HOME SERVICES PRICING TESTIMONIALS GALLERY CONTACT Contact (318) 614…" at bounding box center [866, 535] width 1242 height 354
copy p "[PERSON_NAME] Music Group"
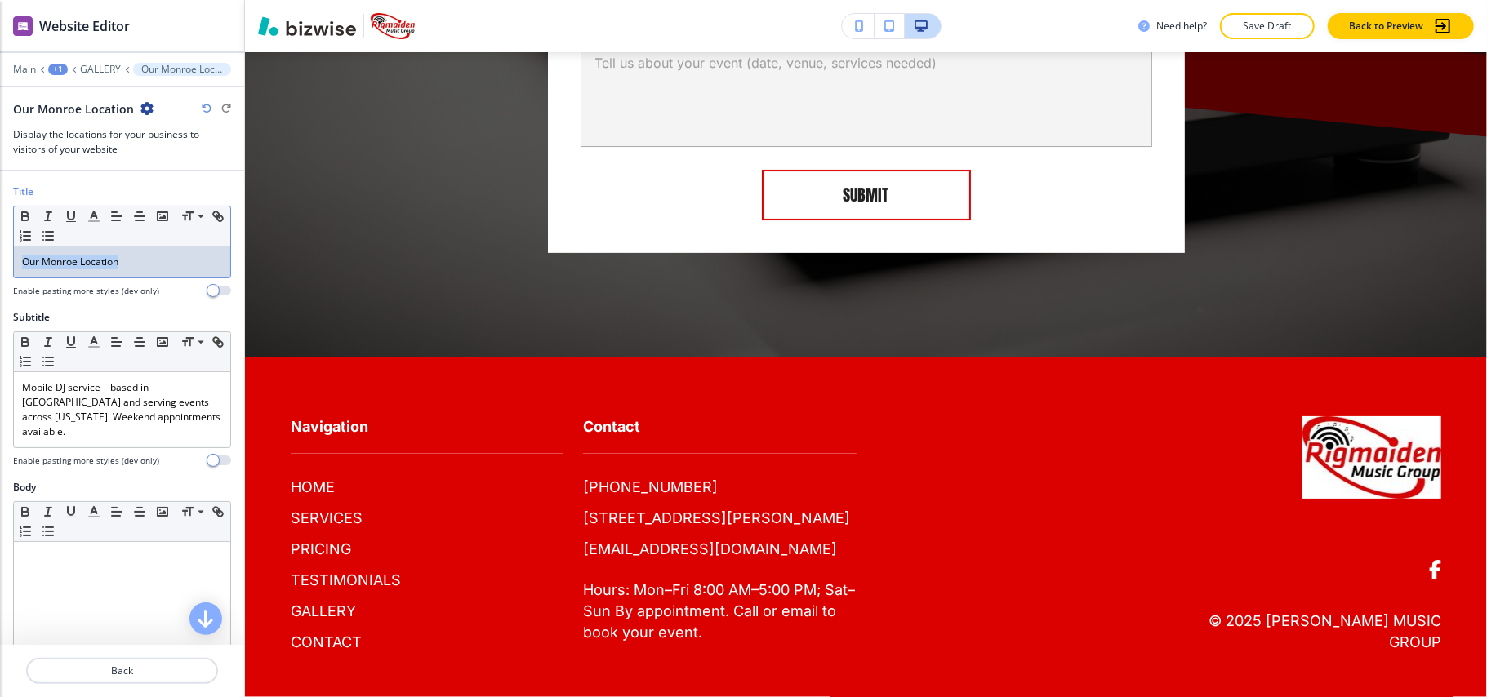
drag, startPoint x: 118, startPoint y: 262, endPoint x: 66, endPoint y: 263, distance: 52.3
click at [5, 262] on div "Title Small Normal Large Huge Our Monroe Location Enable pasting more styles (d…" at bounding box center [122, 248] width 244 height 126
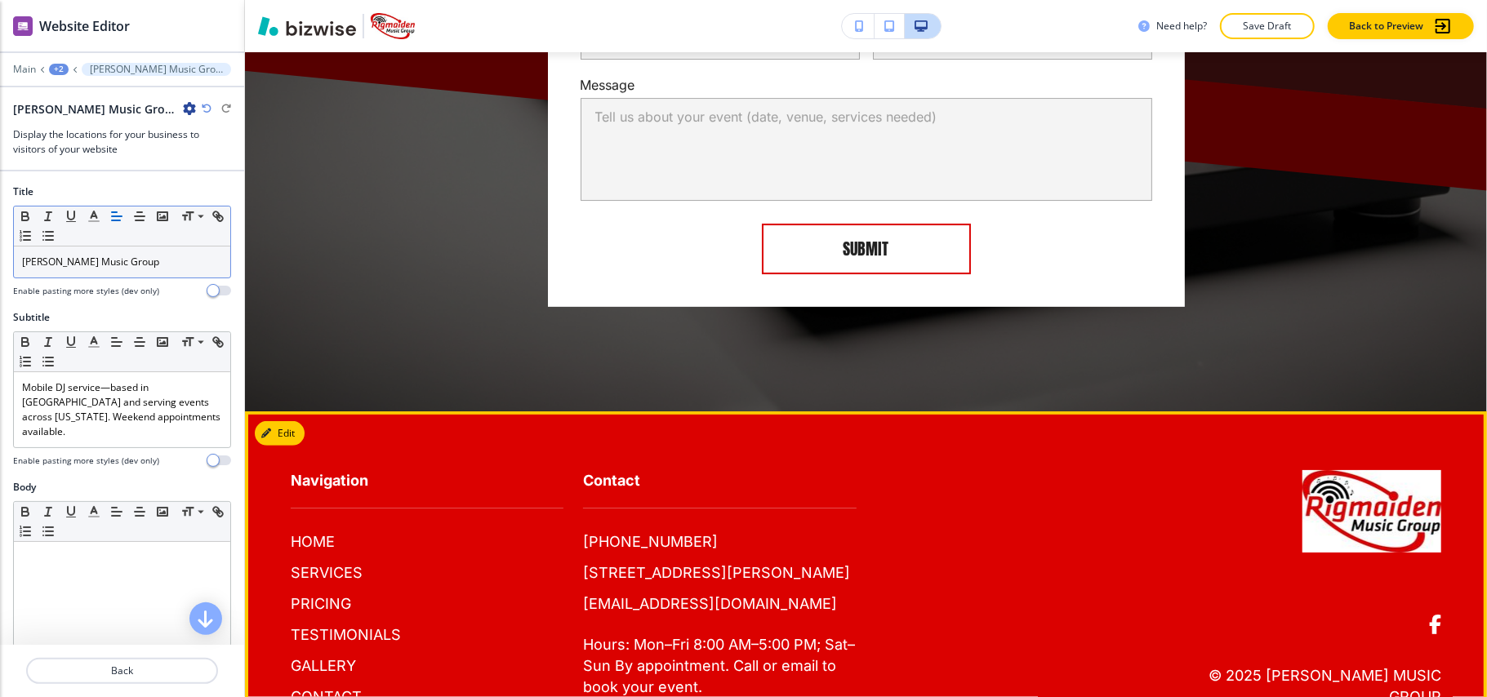
click at [305, 412] on footer "Navigation HOME SERVICES PRICING TESTIMONIALS GALLERY CONTACT Contact (318) 614…" at bounding box center [866, 589] width 1242 height 354
click at [265, 429] on icon "button" at bounding box center [266, 434] width 10 height 10
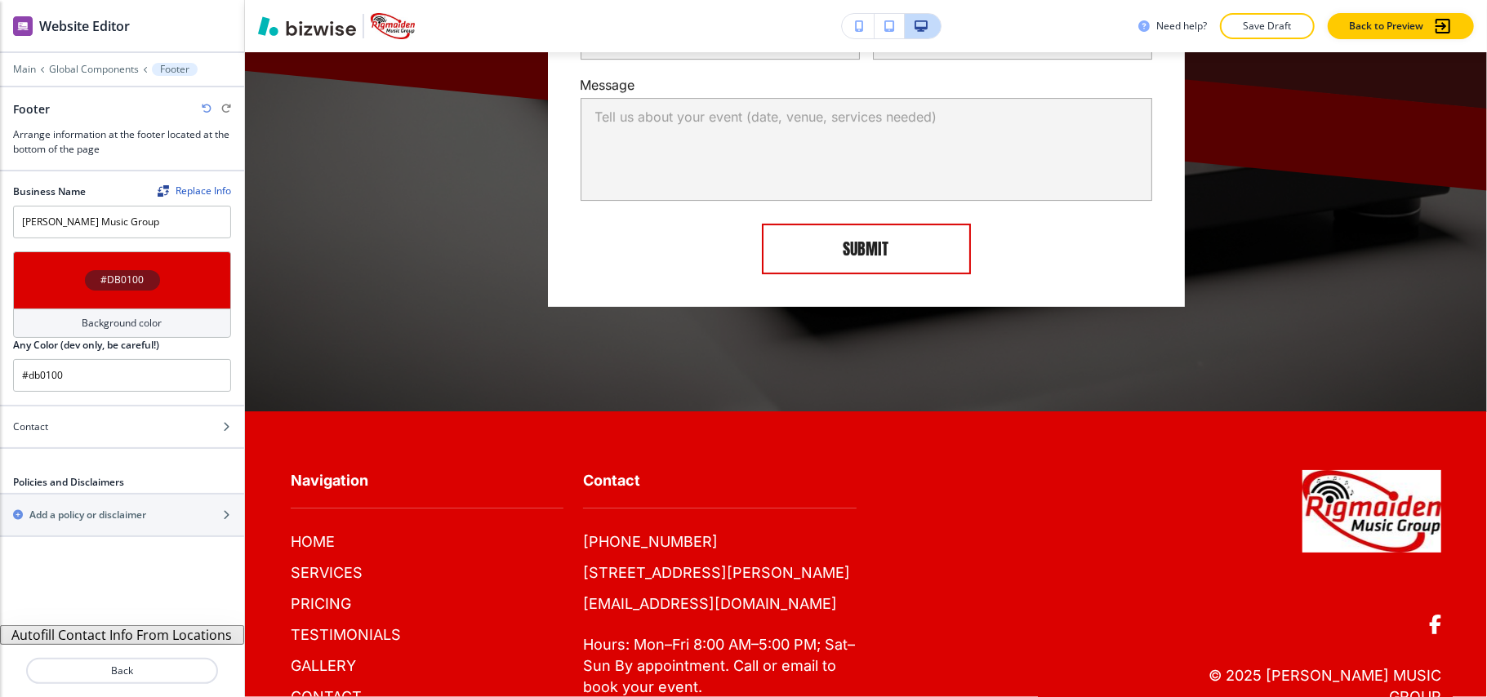
click at [46, 287] on div "#DB0100" at bounding box center [122, 280] width 218 height 57
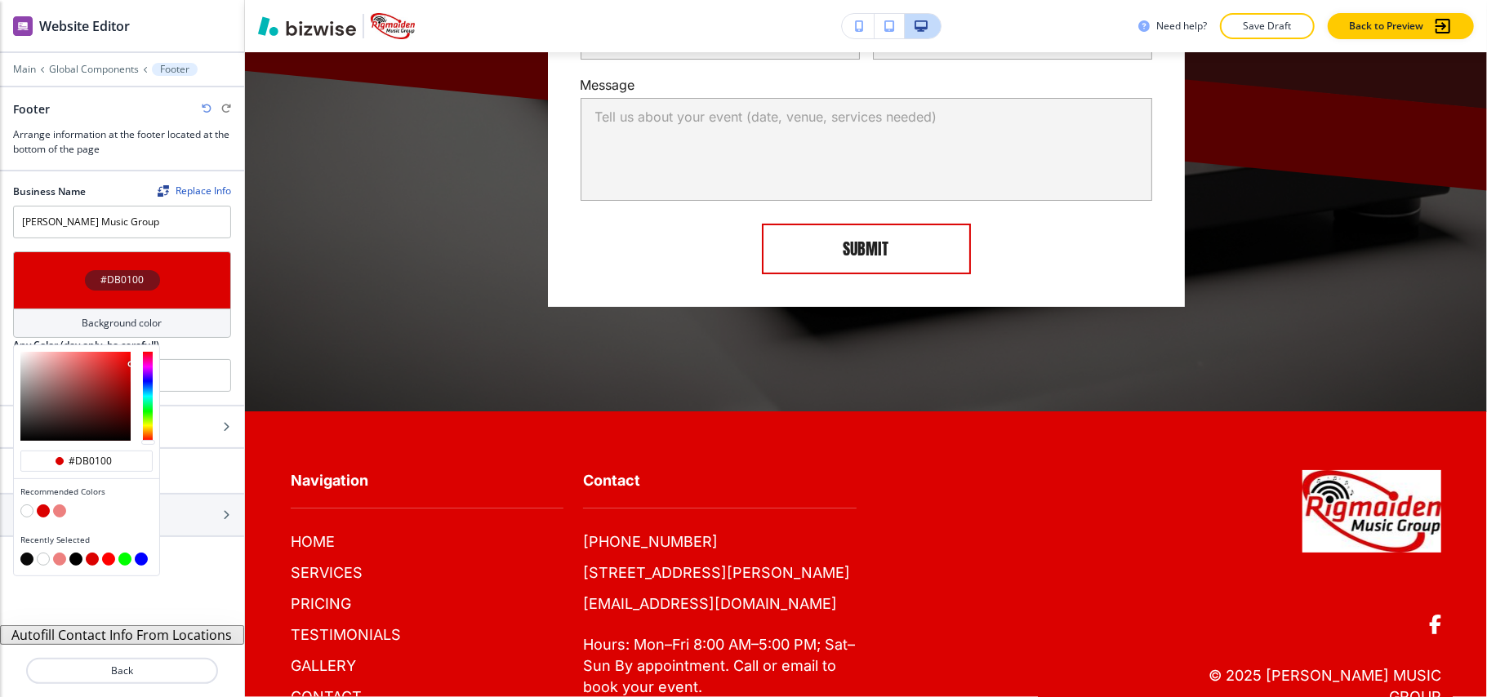
click at [23, 560] on button "button" at bounding box center [26, 559] width 13 height 13
type input "#0a0a0a"
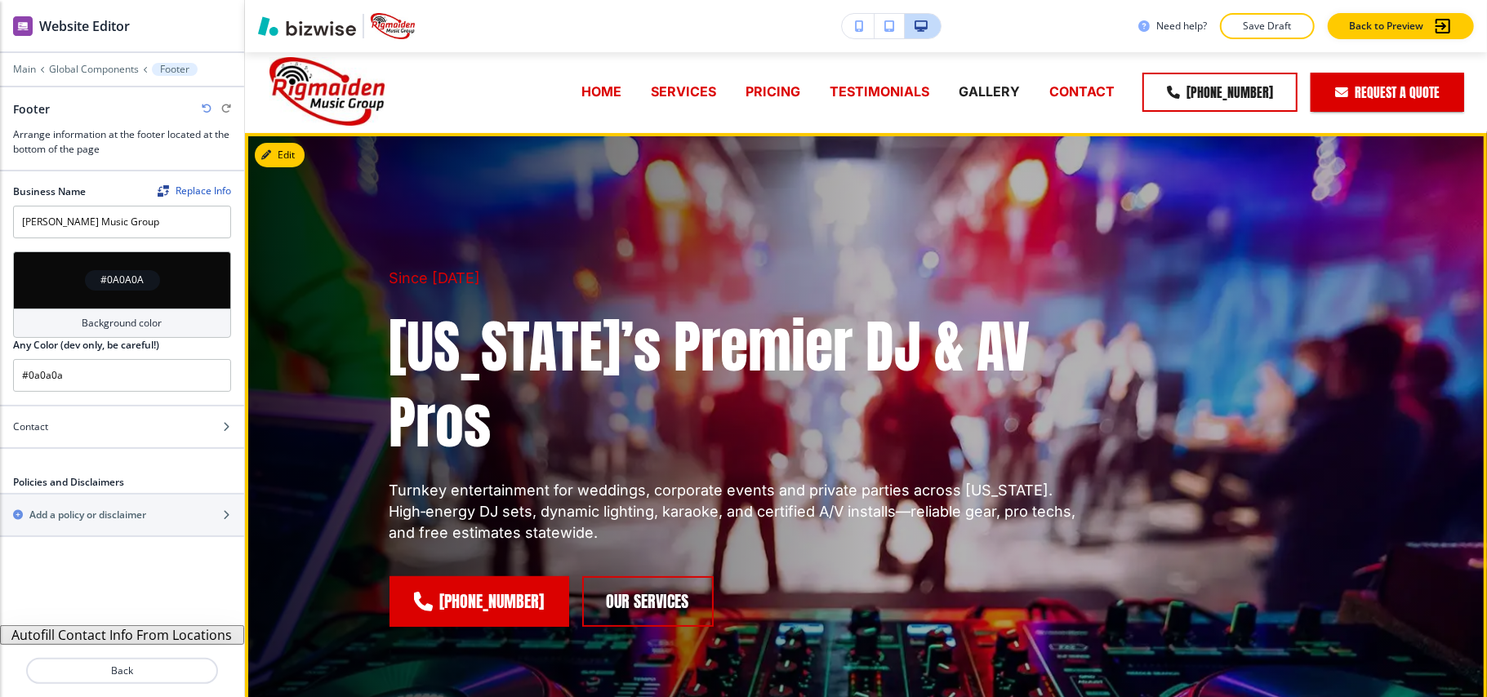
scroll to position [0, 0]
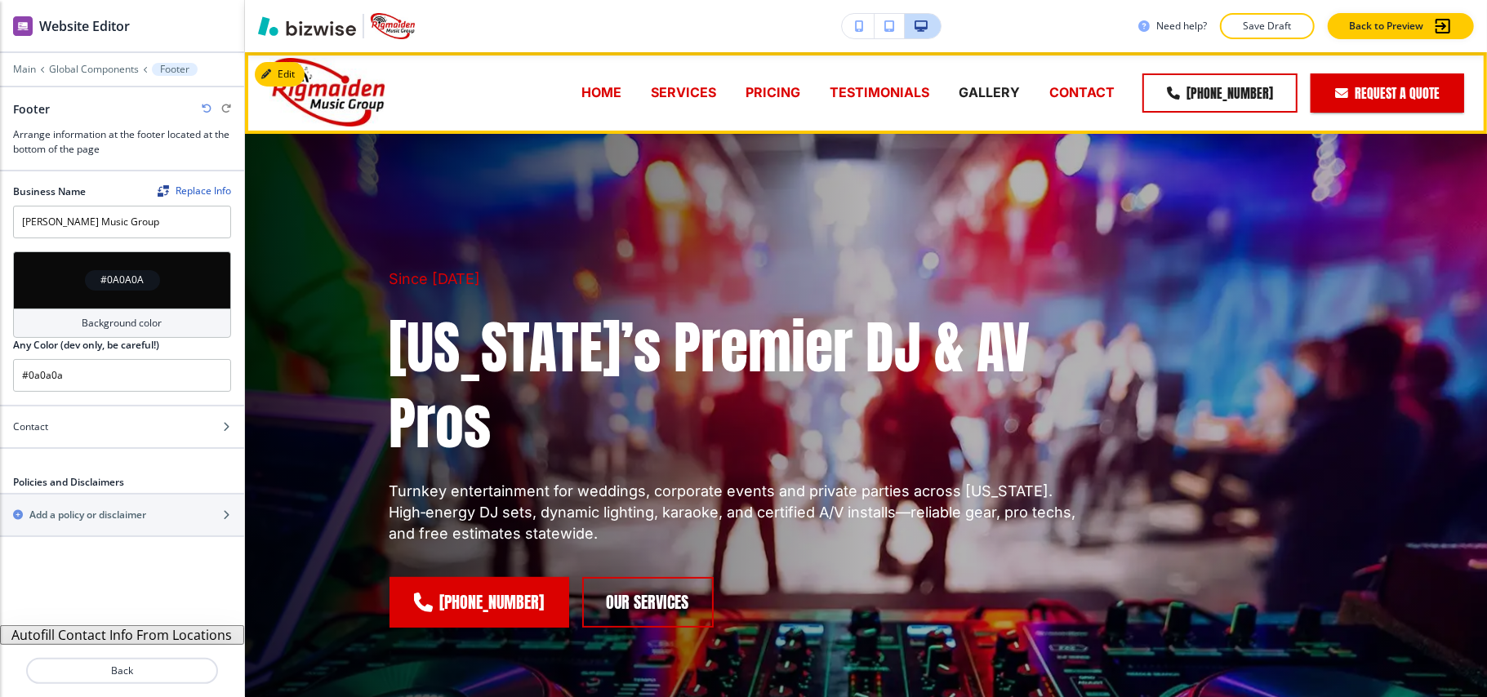
click at [1094, 89] on p "CONTACT" at bounding box center [1082, 92] width 65 height 19
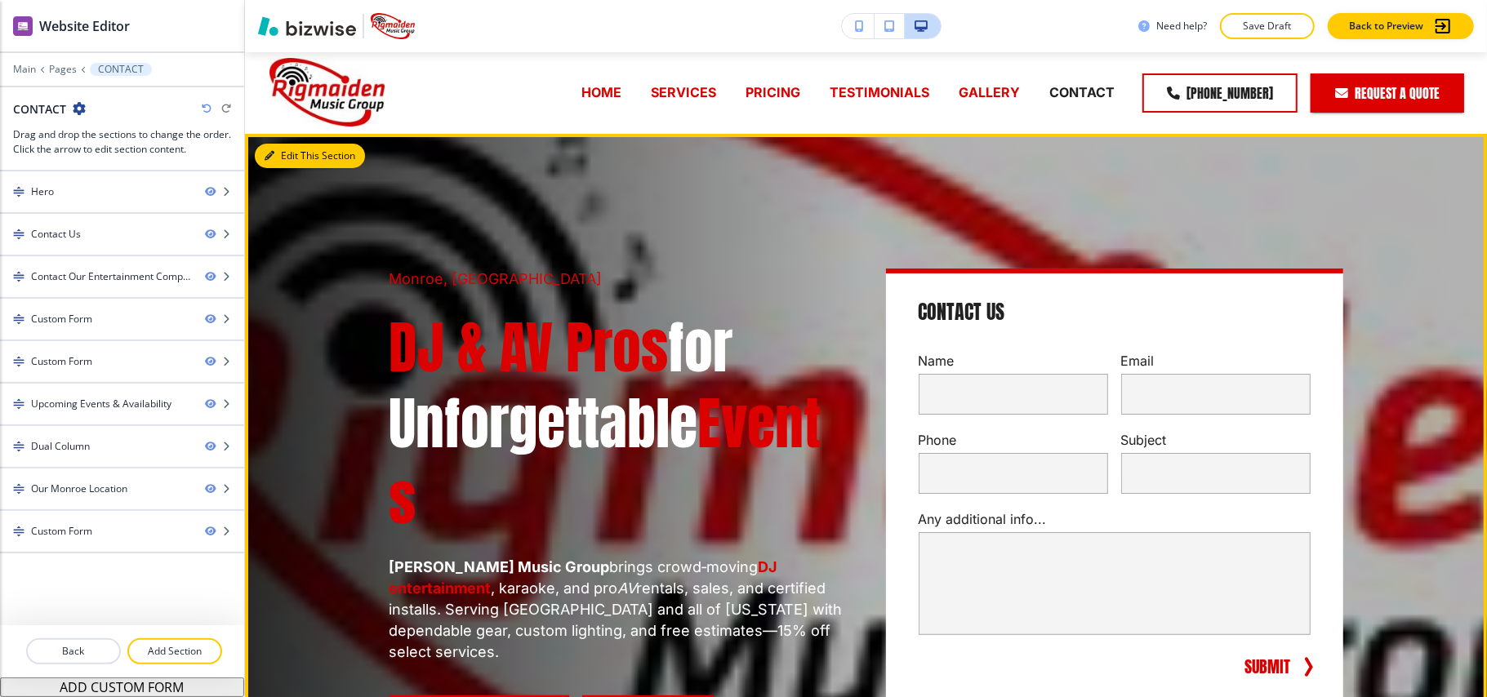
click at [270, 149] on button "Edit This Section" at bounding box center [310, 156] width 110 height 25
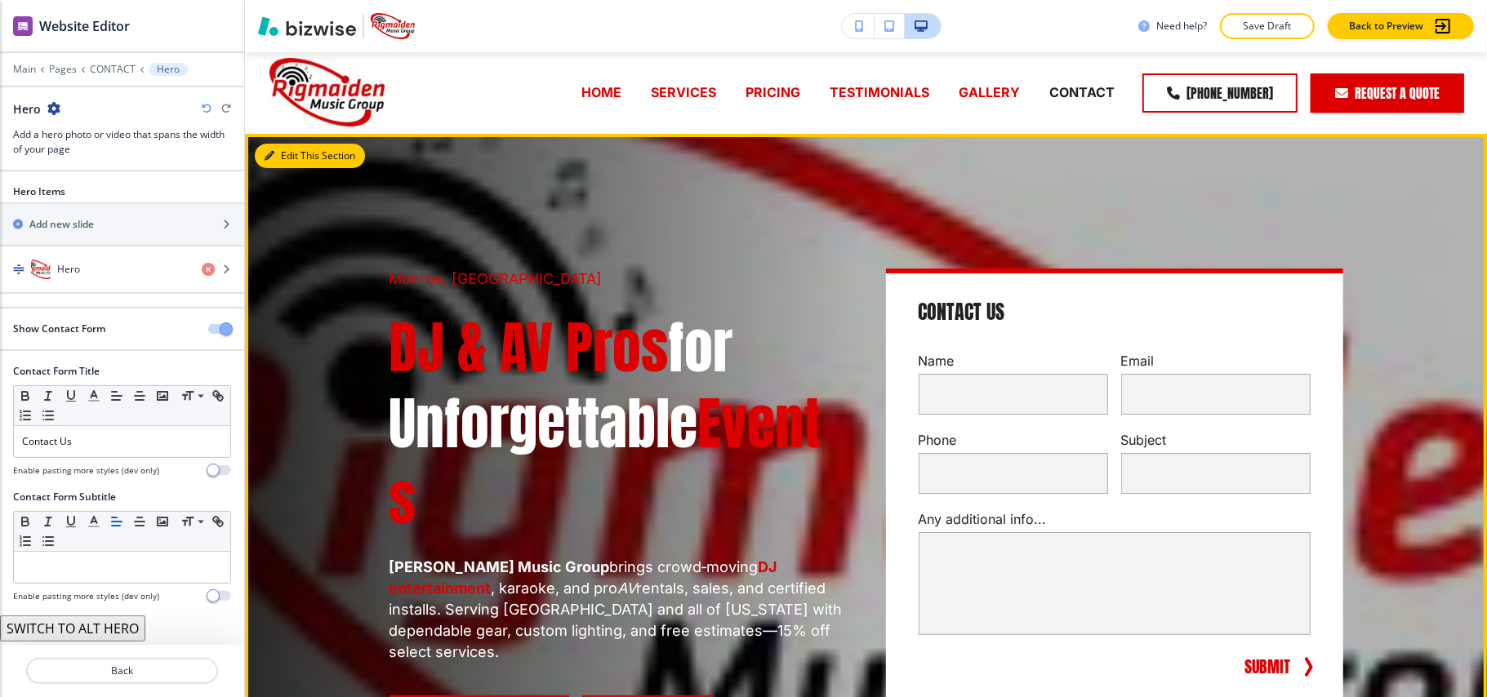
scroll to position [82, 0]
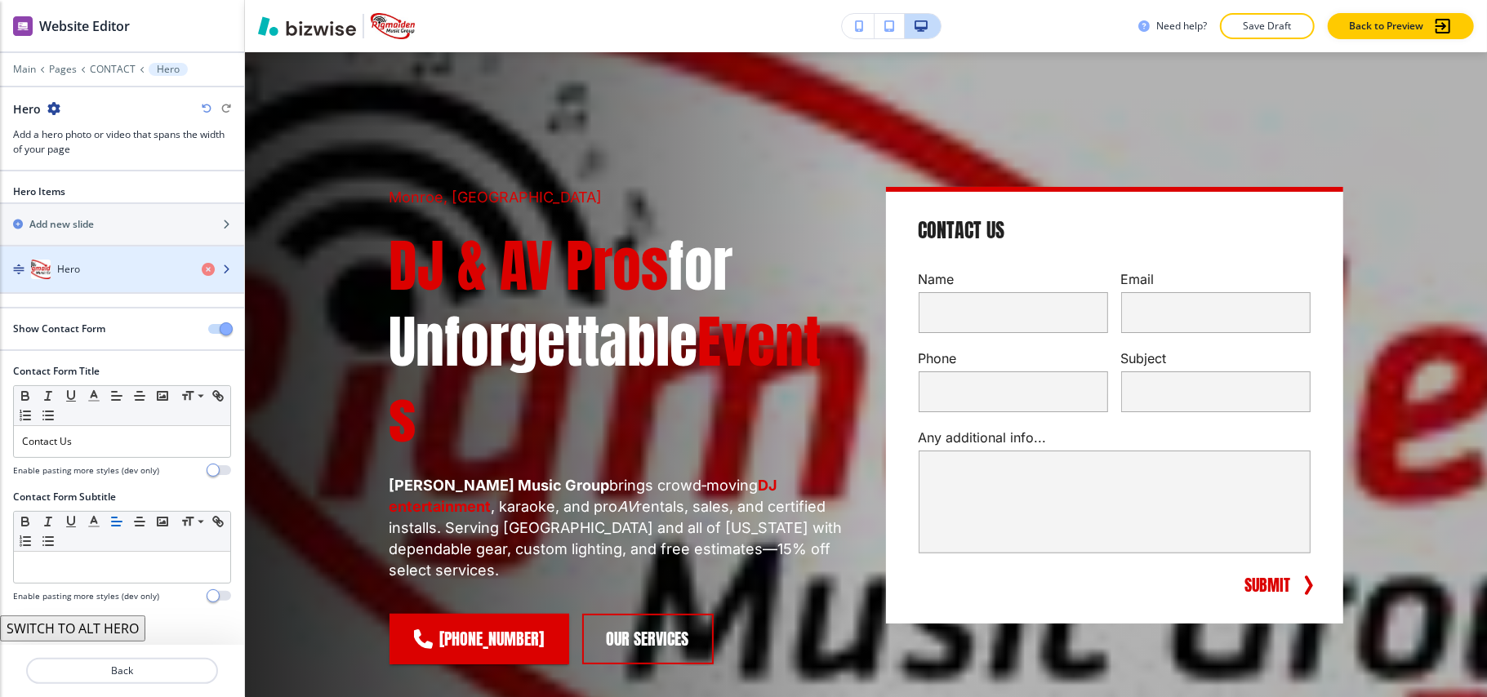
click at [89, 265] on div "Hero" at bounding box center [94, 270] width 189 height 20
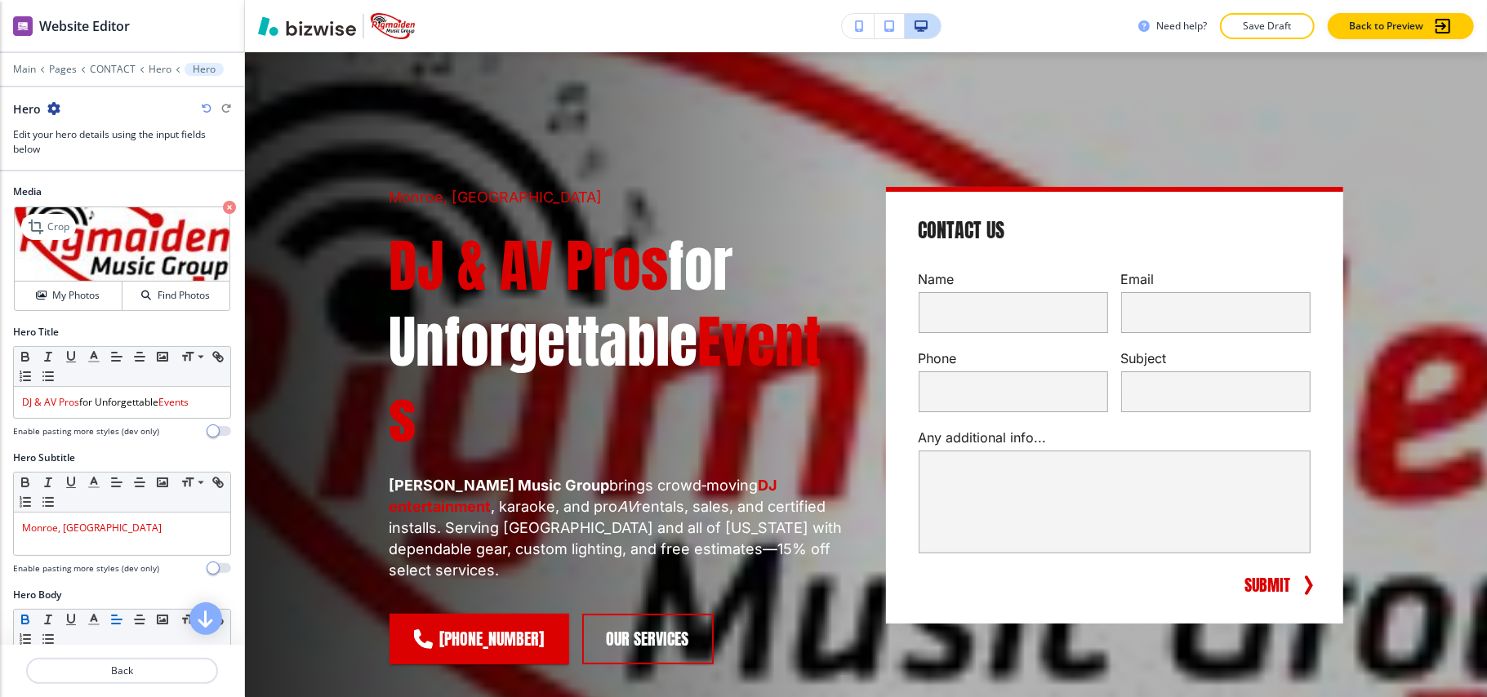
click at [223, 209] on icon "button" at bounding box center [229, 207] width 13 height 13
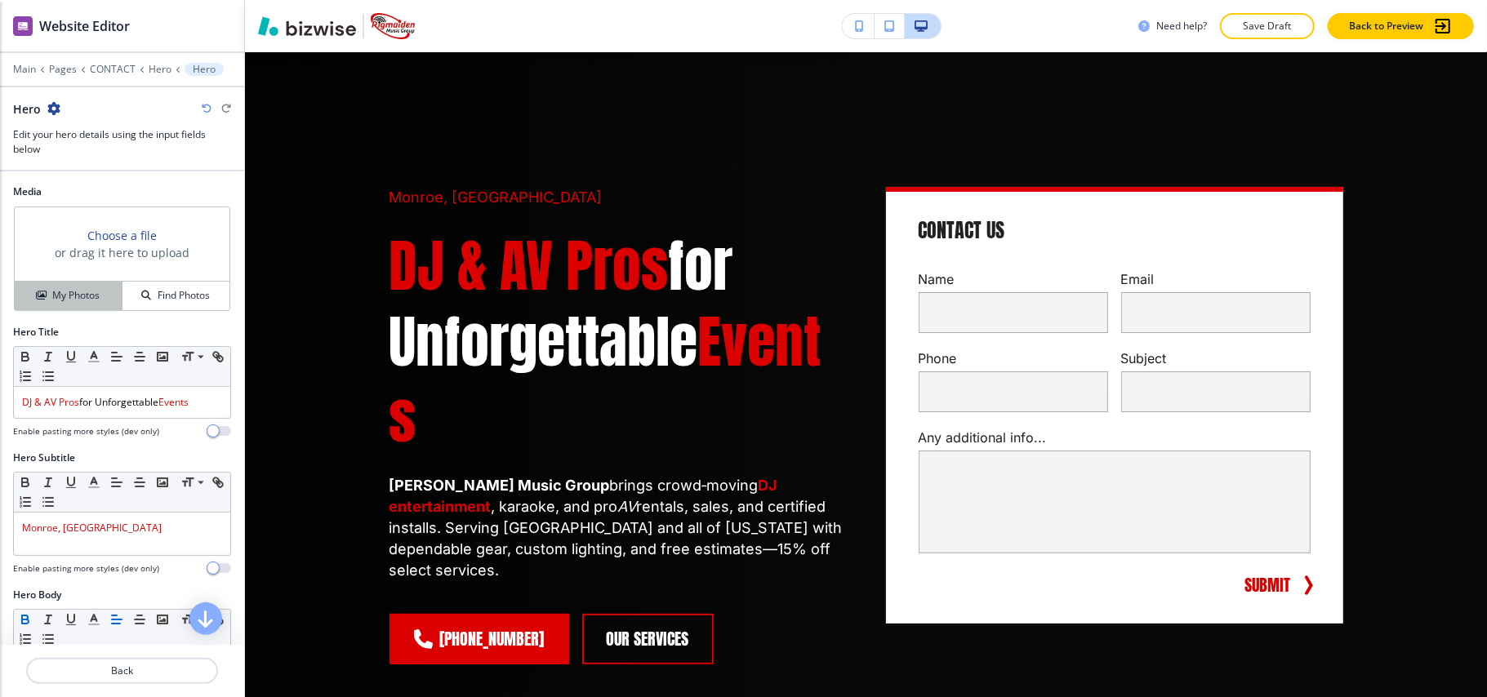
click at [70, 296] on h4 "My Photos" at bounding box center [75, 295] width 47 height 15
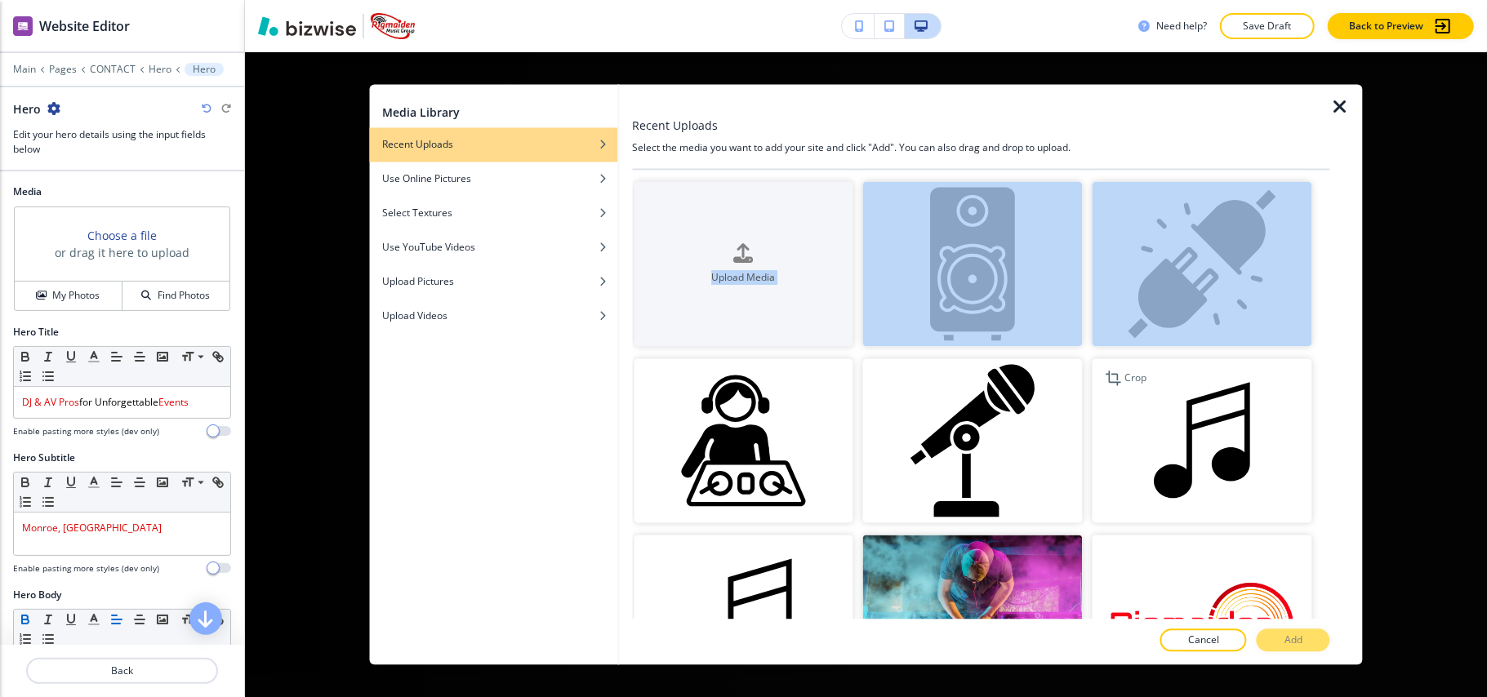
drag, startPoint x: 1312, startPoint y: 201, endPoint x: 1265, endPoint y: 367, distance: 172.2
click at [1323, 524] on div "Upload Media Crop Crop Crop Crop Crop Crop Crop Crop Crop Crop Crop Crop Crop C…" at bounding box center [981, 395] width 698 height 449
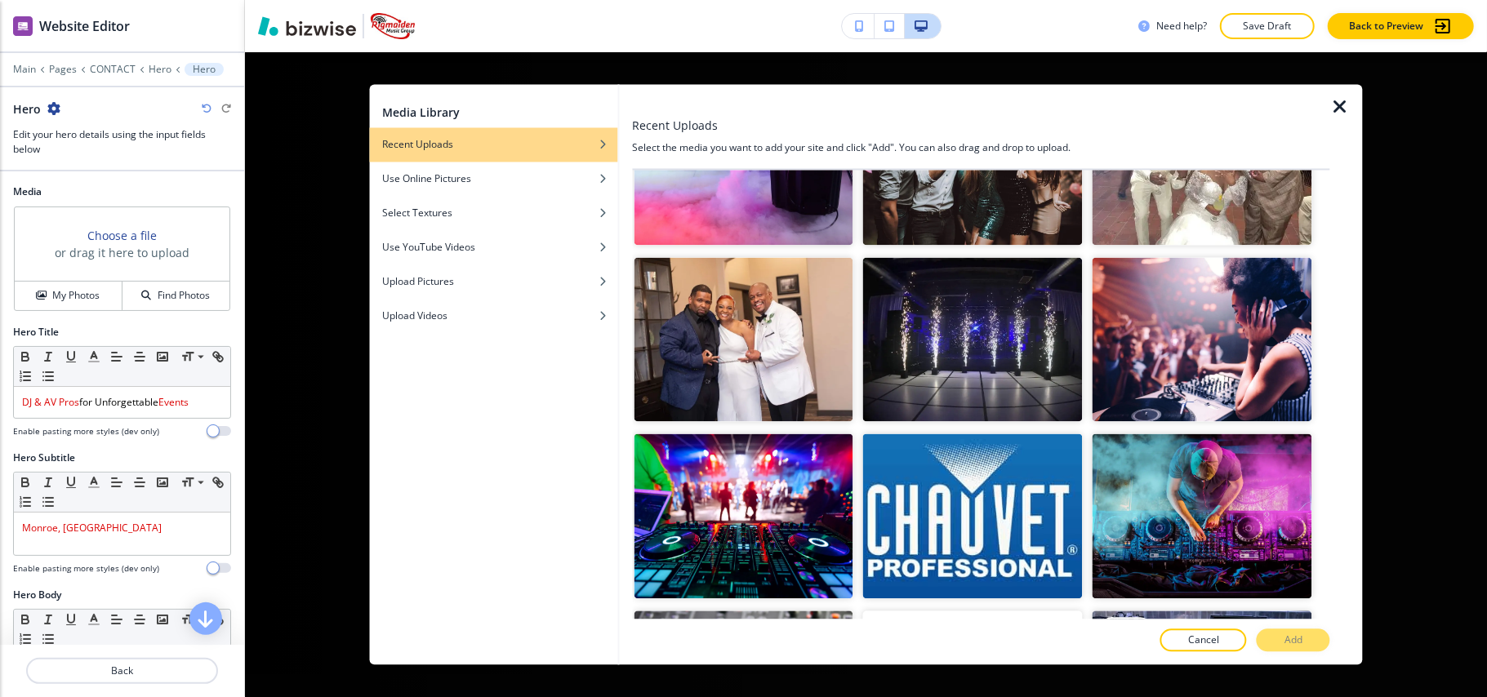
scroll to position [5581, 0]
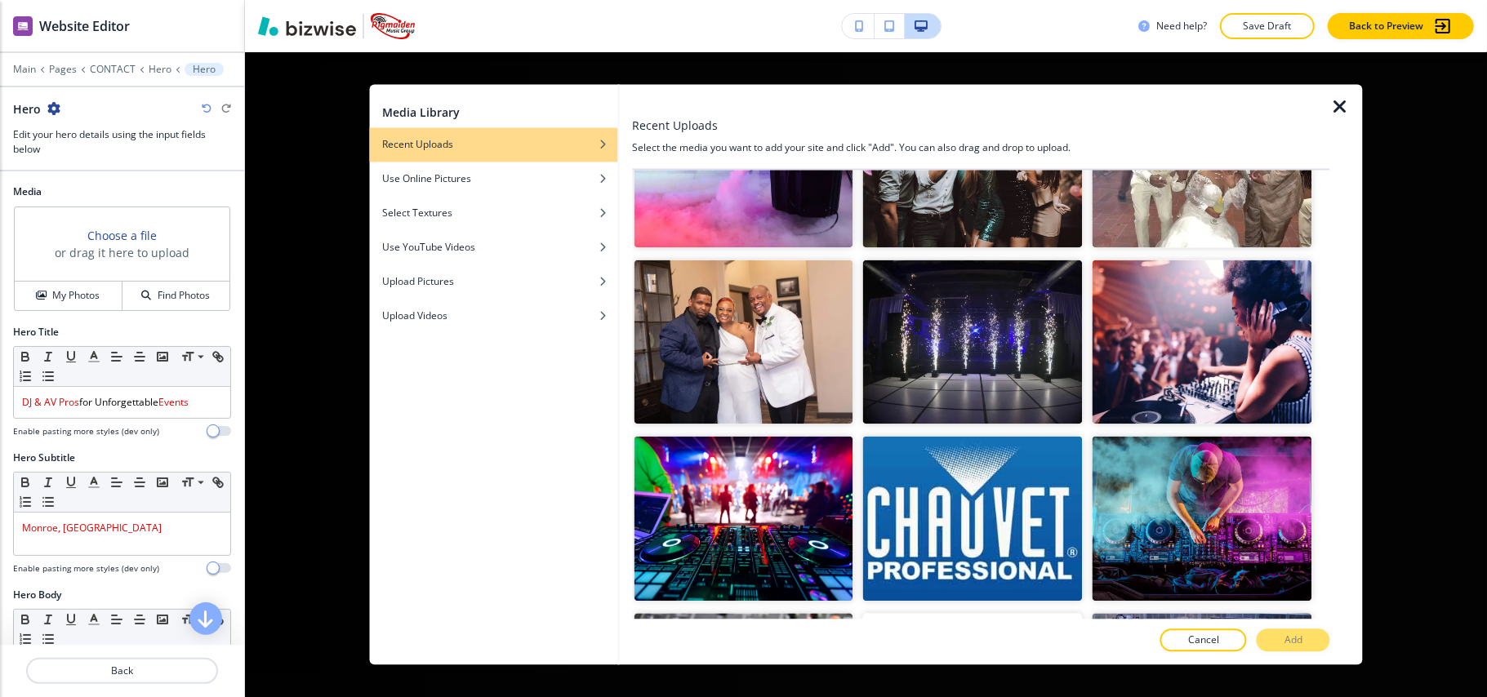
click at [778, 613] on img "button" at bounding box center [744, 695] width 220 height 165
click at [1284, 644] on button "Add" at bounding box center [1294, 641] width 74 height 23
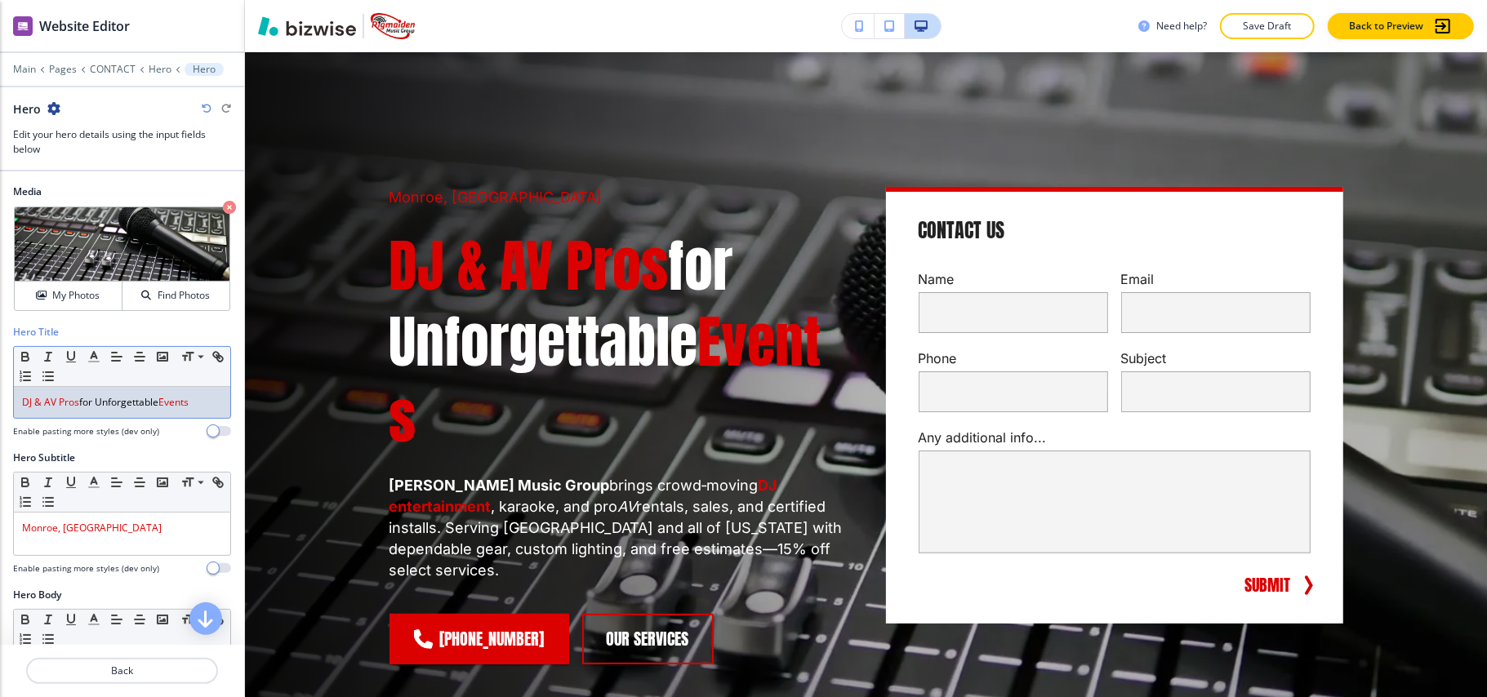
click at [134, 403] on p "DJ & AV Pros for Unforgettable Events" at bounding box center [122, 402] width 200 height 15
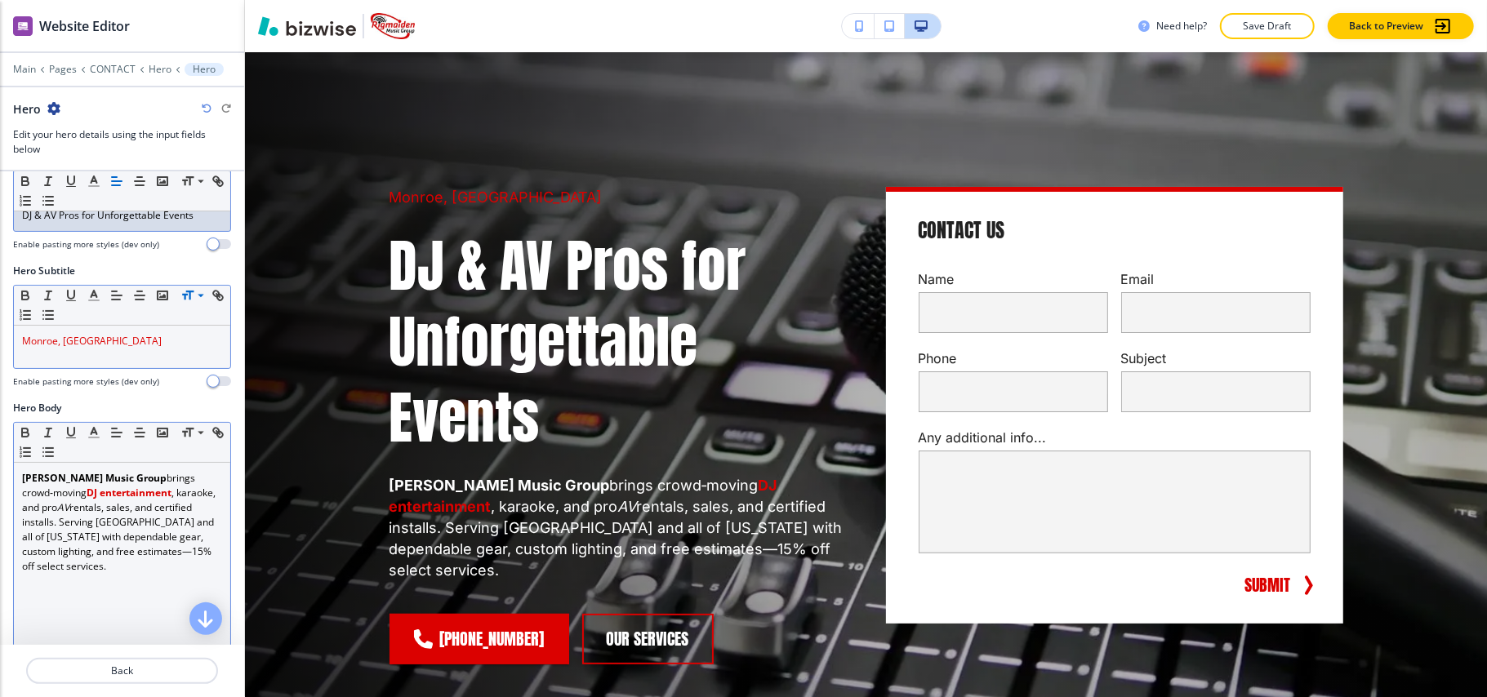
scroll to position [217, 0]
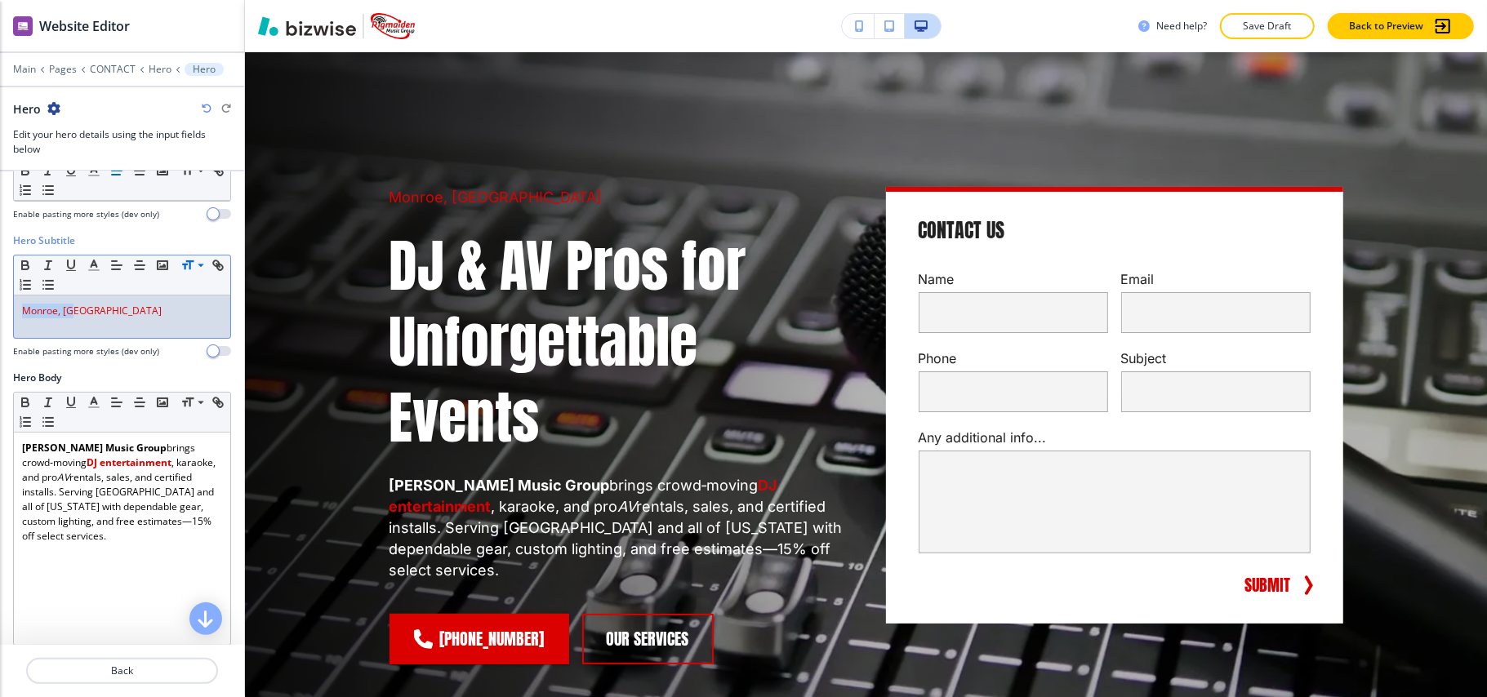
drag, startPoint x: 98, startPoint y: 314, endPoint x: 0, endPoint y: 314, distance: 98.0
click at [0, 314] on div "Hero Subtitle Small Normal Large Huge Monroe, LA Enable pasting more styles (de…" at bounding box center [122, 302] width 244 height 137
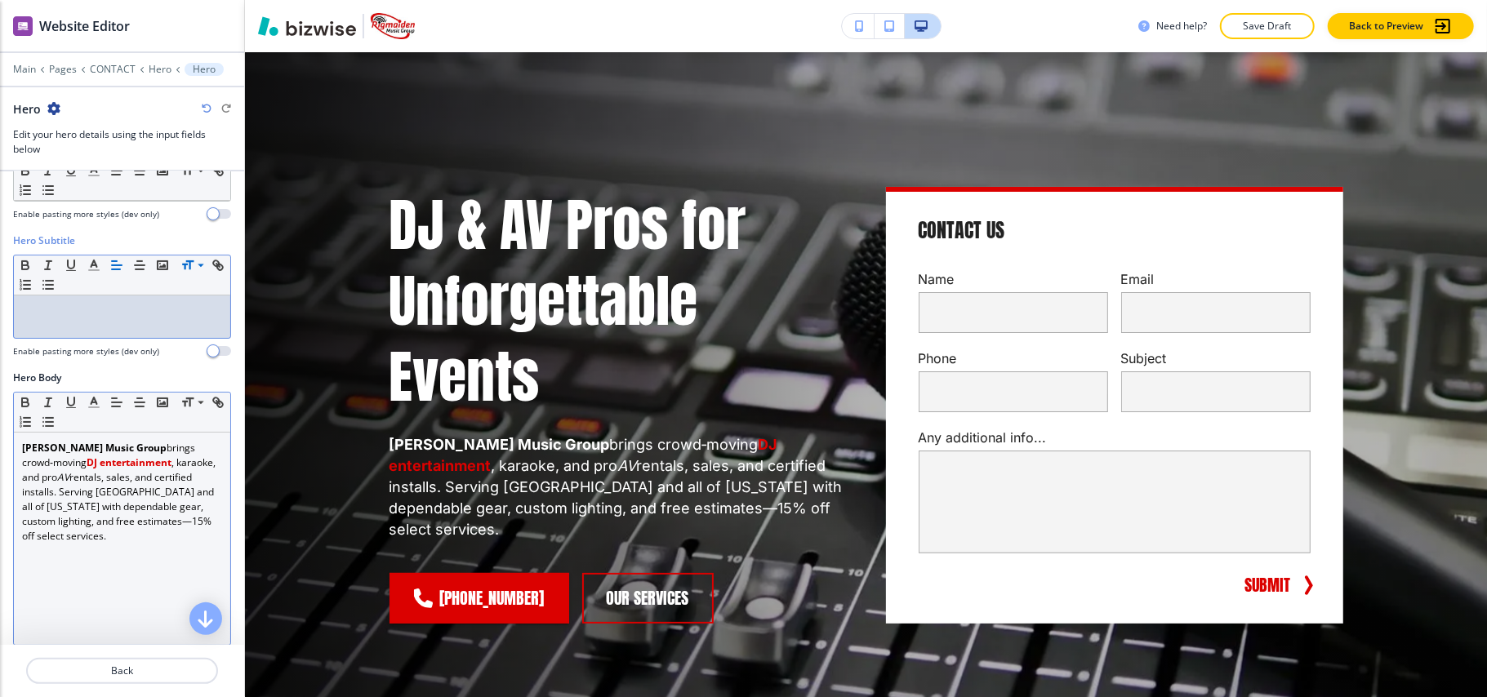
click at [70, 537] on p "Rigmaiden Music Group brings crowd‑moving DJ entertainment , karaoke, and pro A…" at bounding box center [122, 492] width 200 height 103
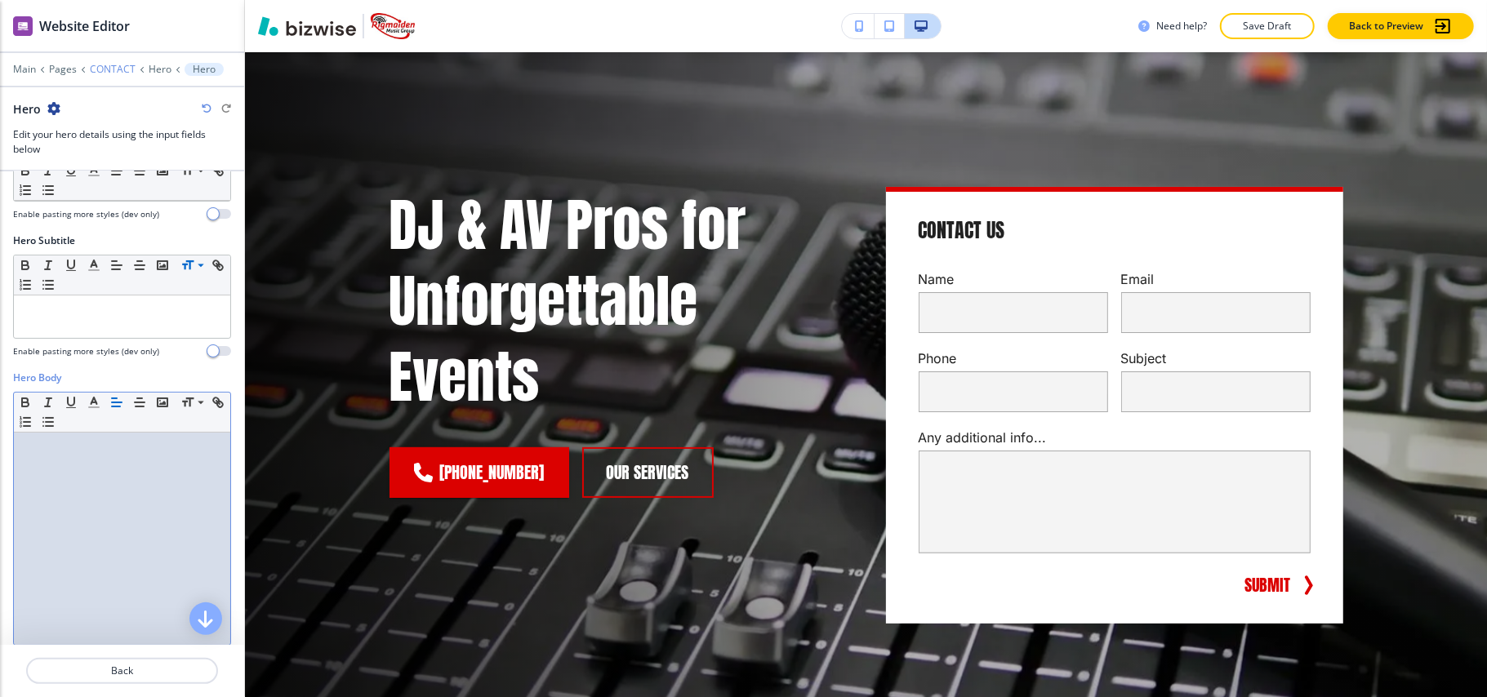
click at [119, 65] on p "CONTACT" at bounding box center [113, 69] width 46 height 11
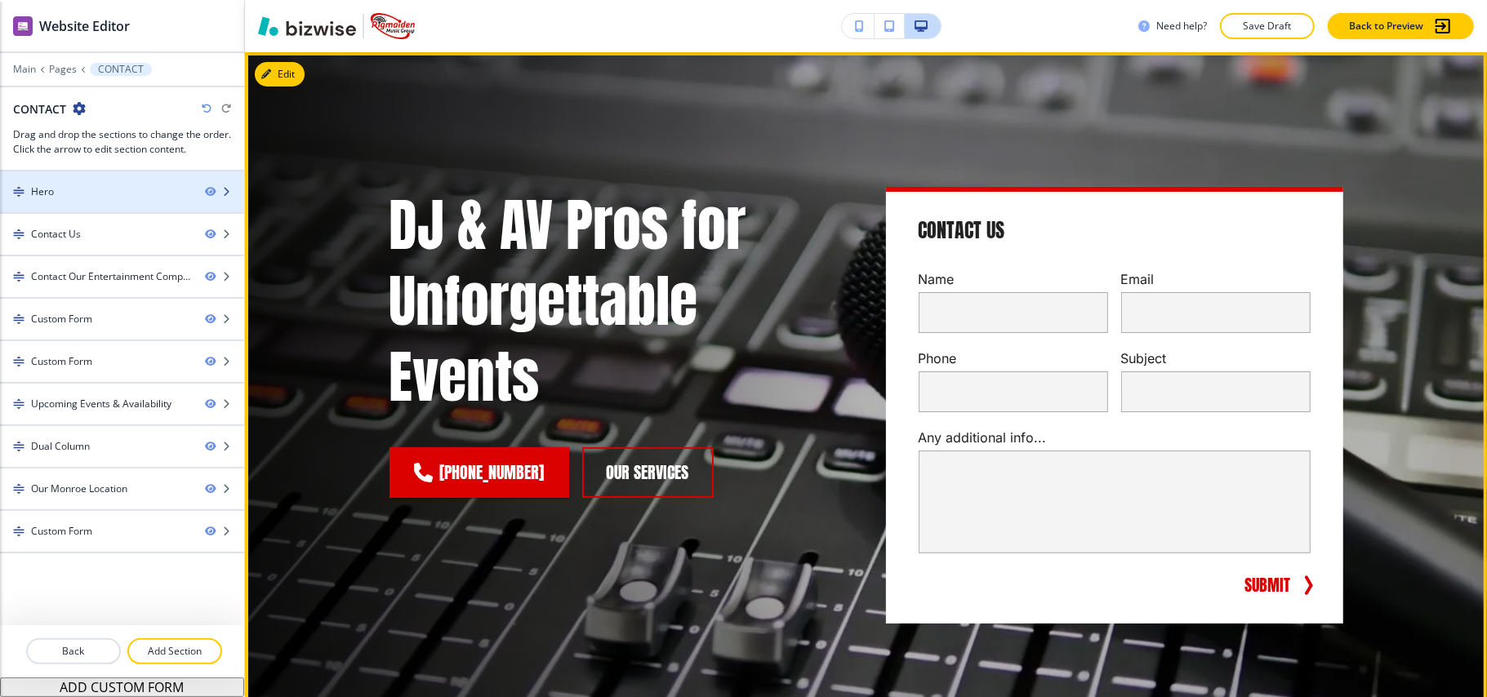
click at [115, 193] on div "Hero" at bounding box center [96, 192] width 192 height 15
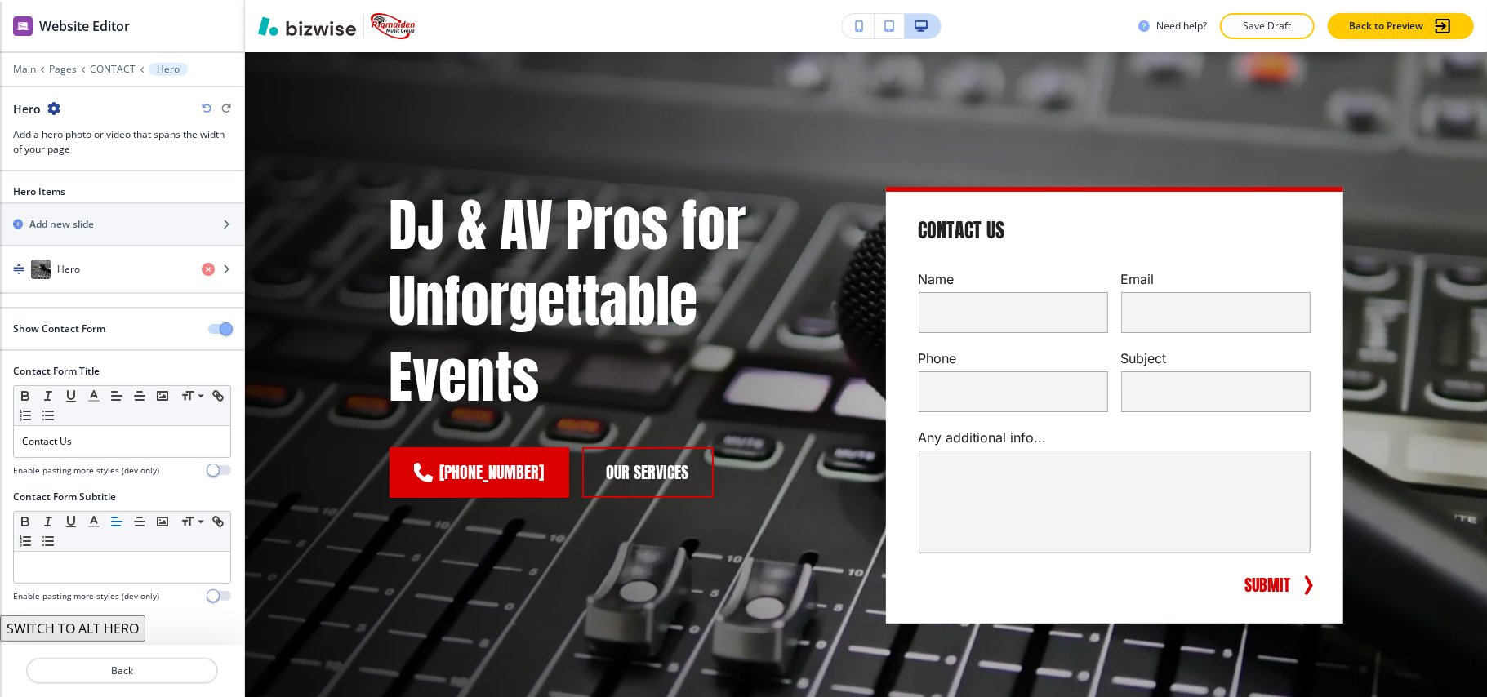
click at [190, 328] on div "Show Contact Form" at bounding box center [122, 329] width 244 height 15
click at [208, 330] on button "button" at bounding box center [219, 329] width 23 height 10
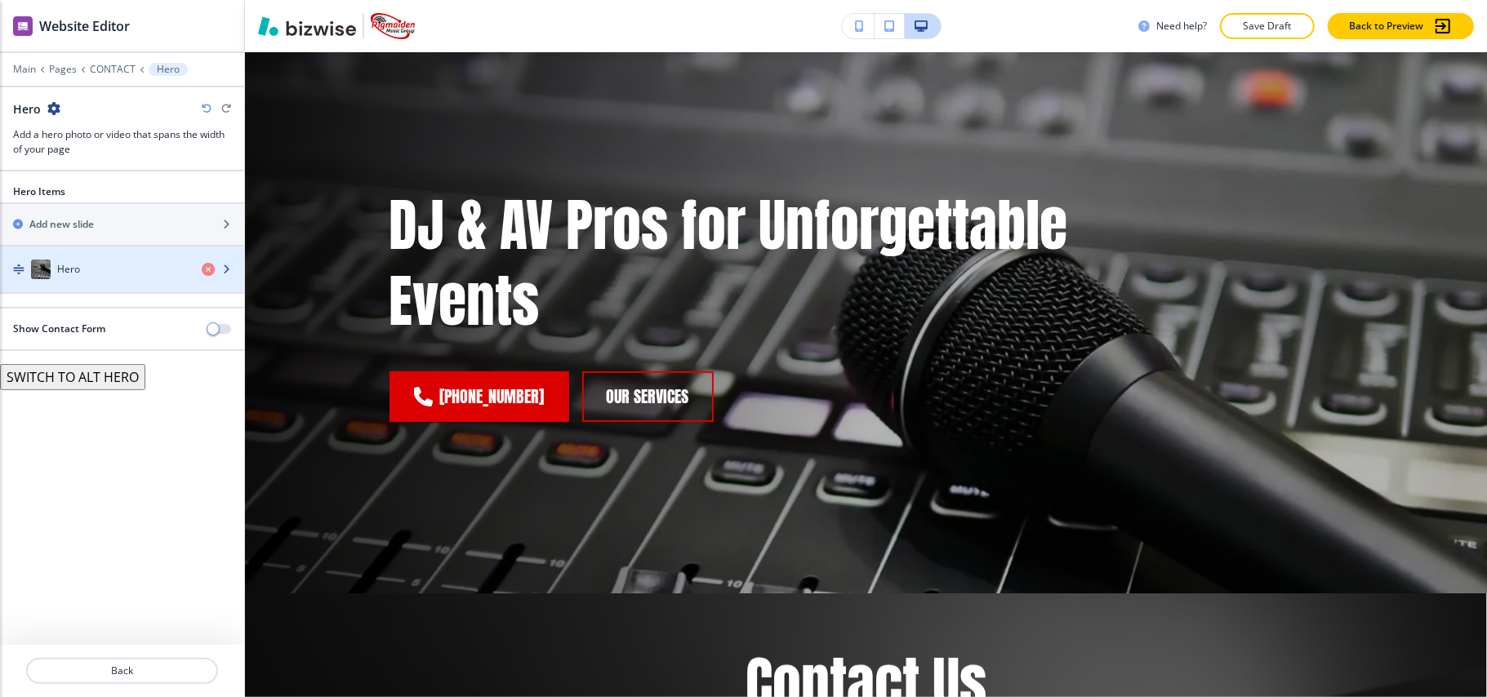
click at [96, 279] on div "Hero" at bounding box center [94, 270] width 189 height 20
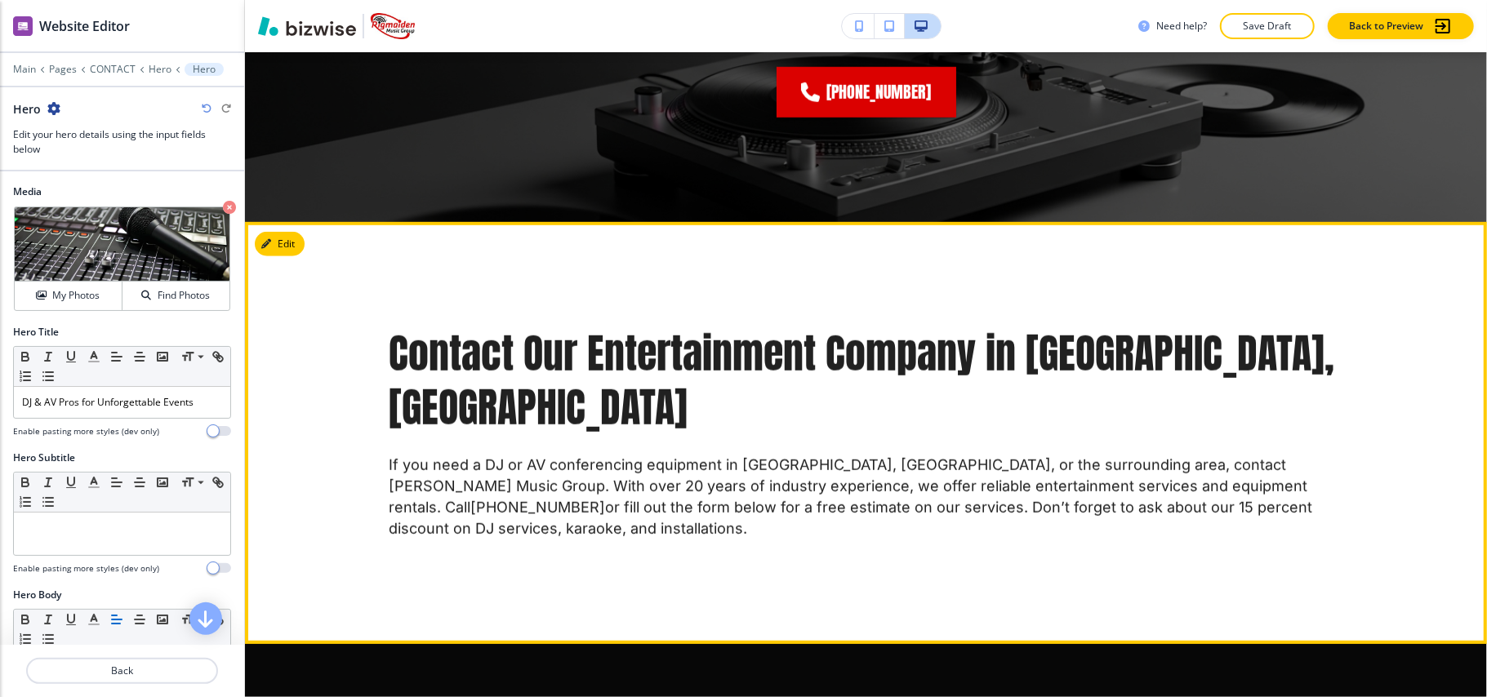
scroll to position [626, 0]
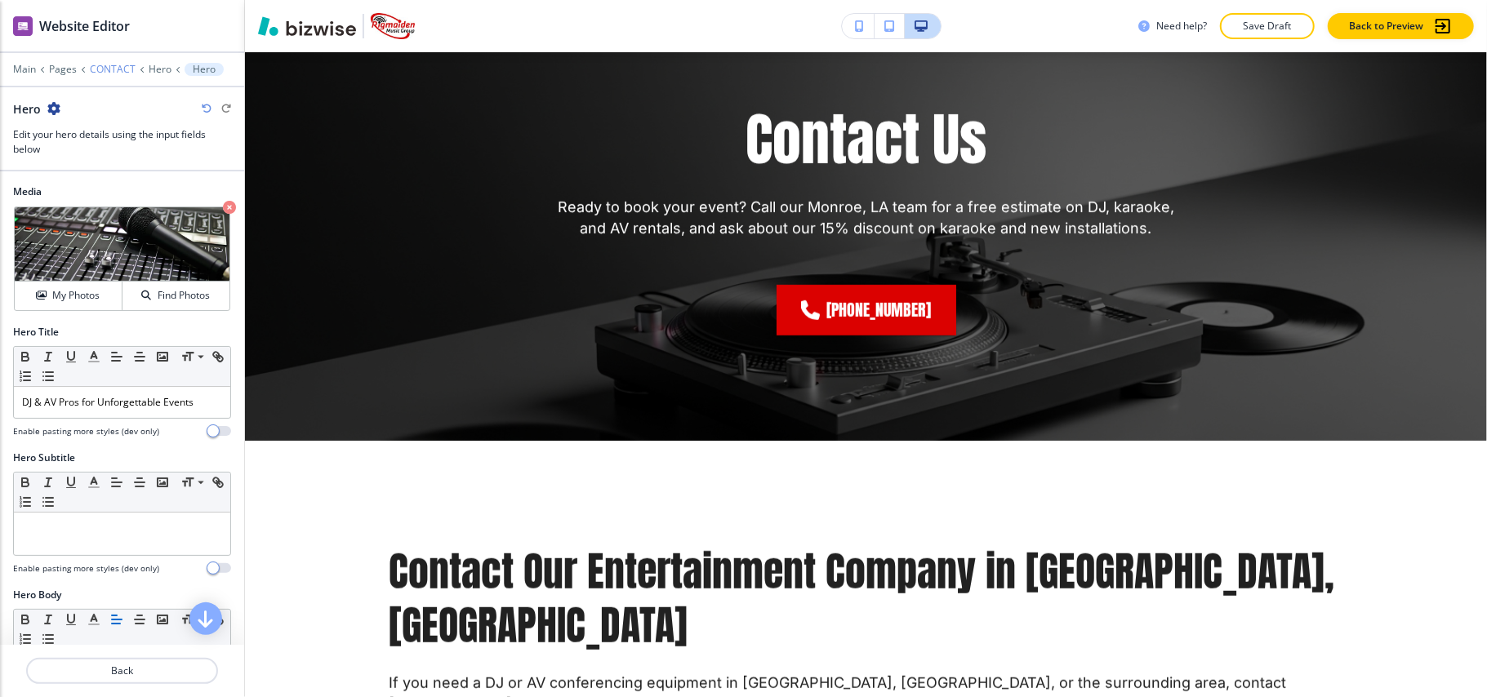
click at [122, 72] on p "CONTACT" at bounding box center [113, 69] width 46 height 11
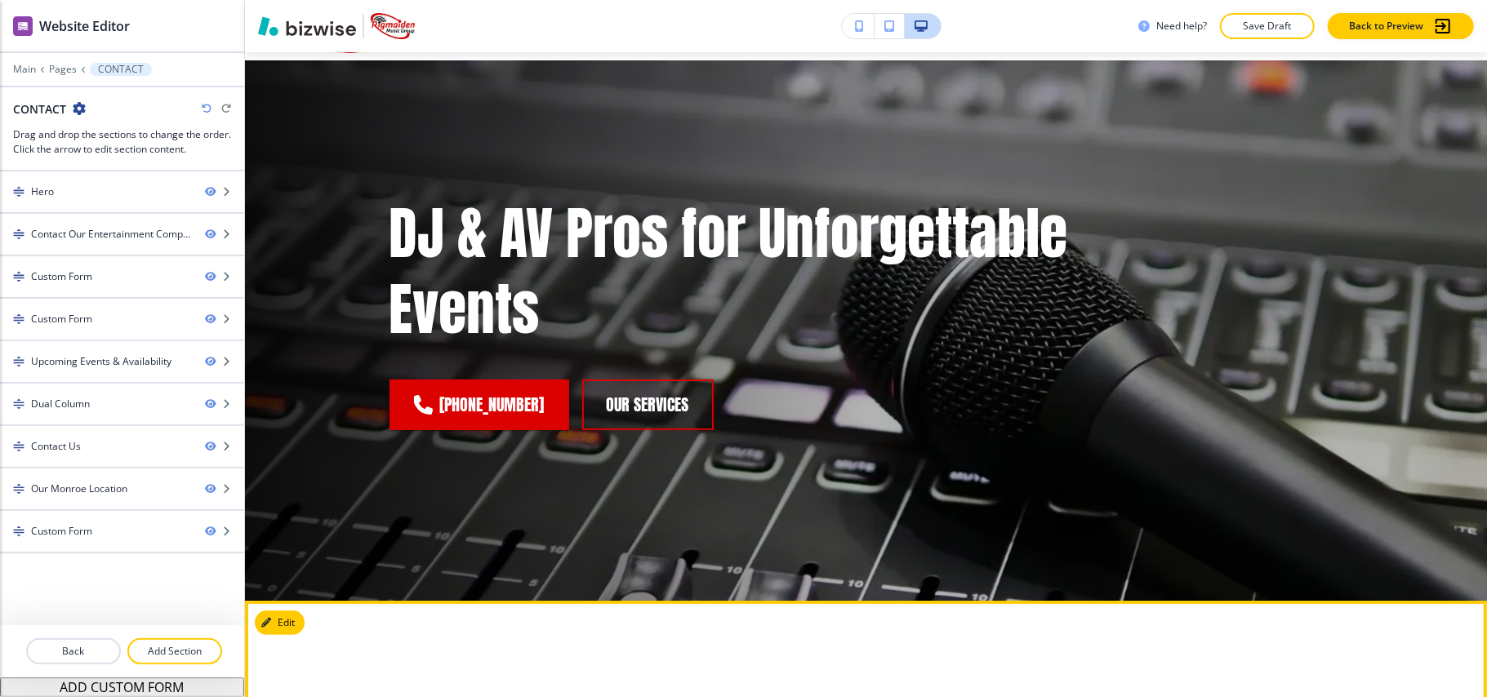
scroll to position [0, 0]
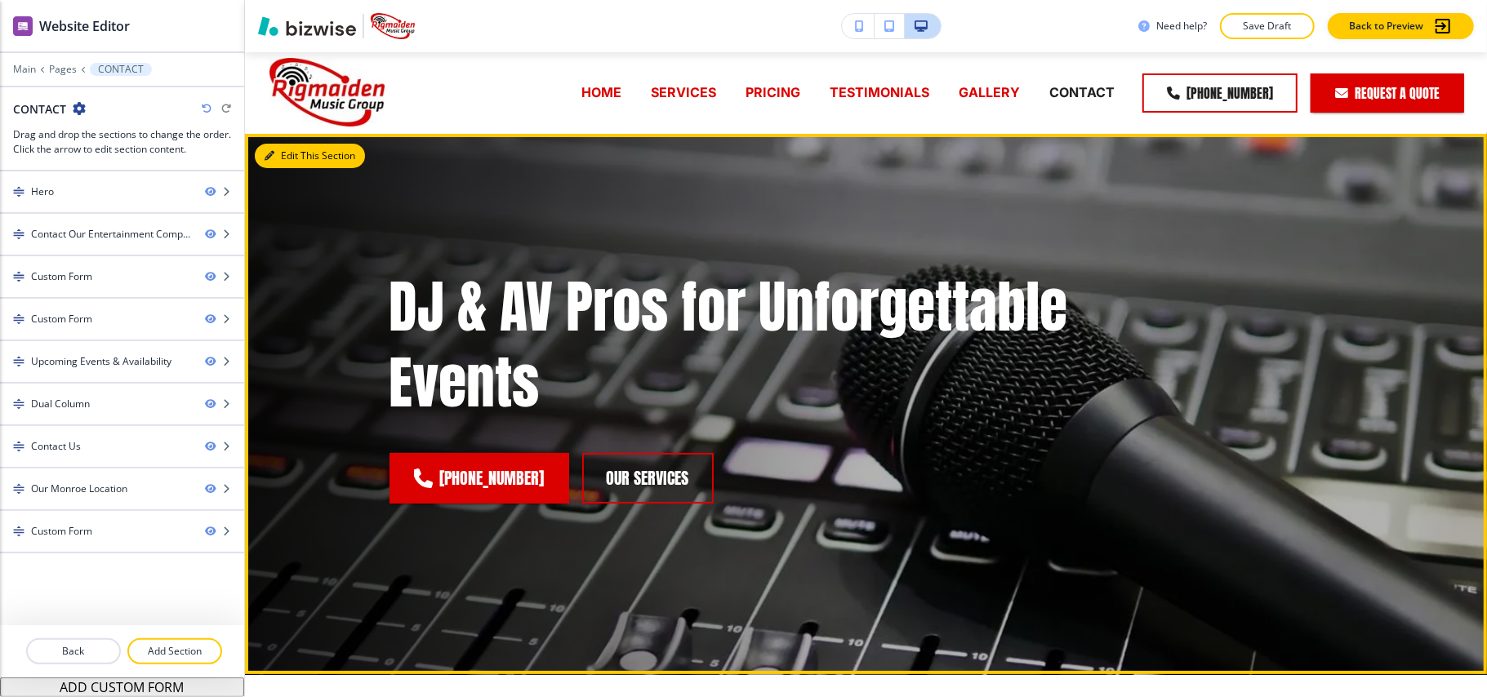
click at [298, 152] on button "Edit This Section" at bounding box center [310, 156] width 110 height 25
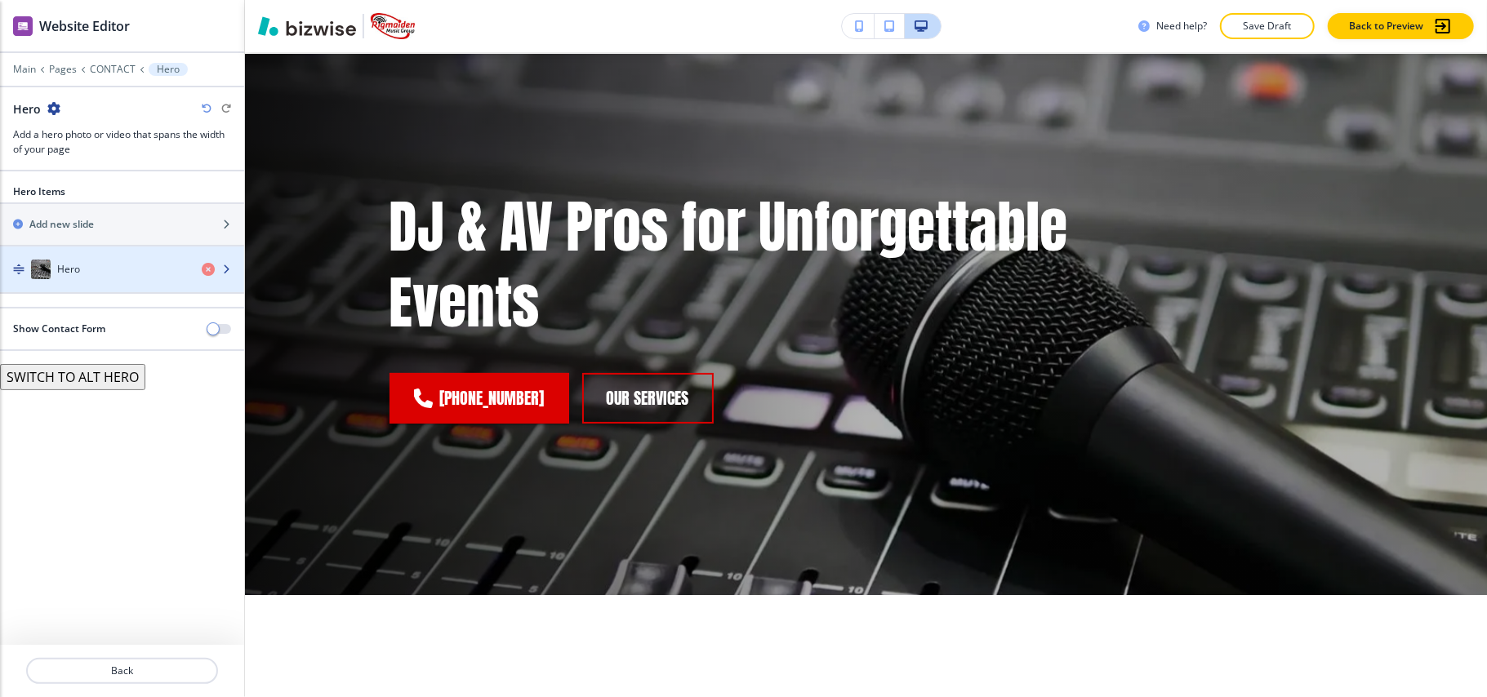
scroll to position [82, 0]
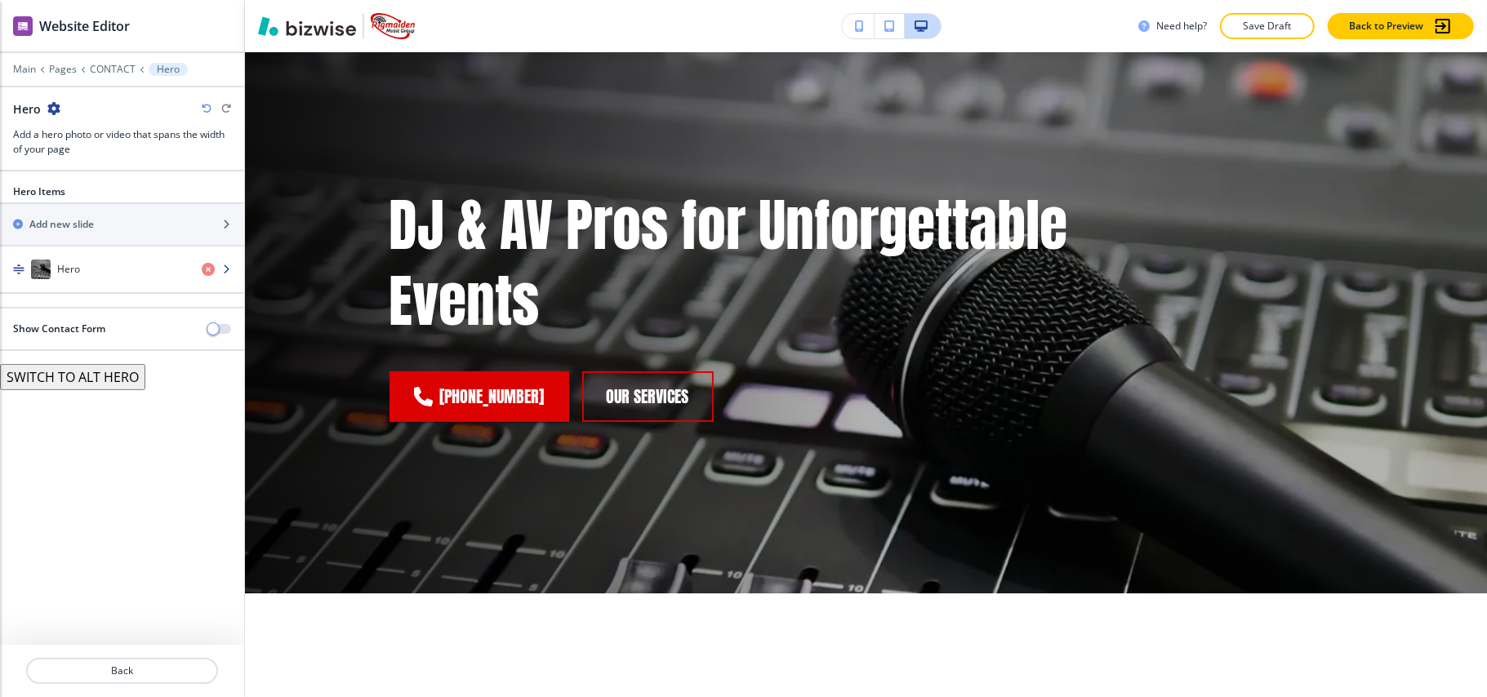
click at [100, 276] on div "Hero" at bounding box center [94, 270] width 189 height 20
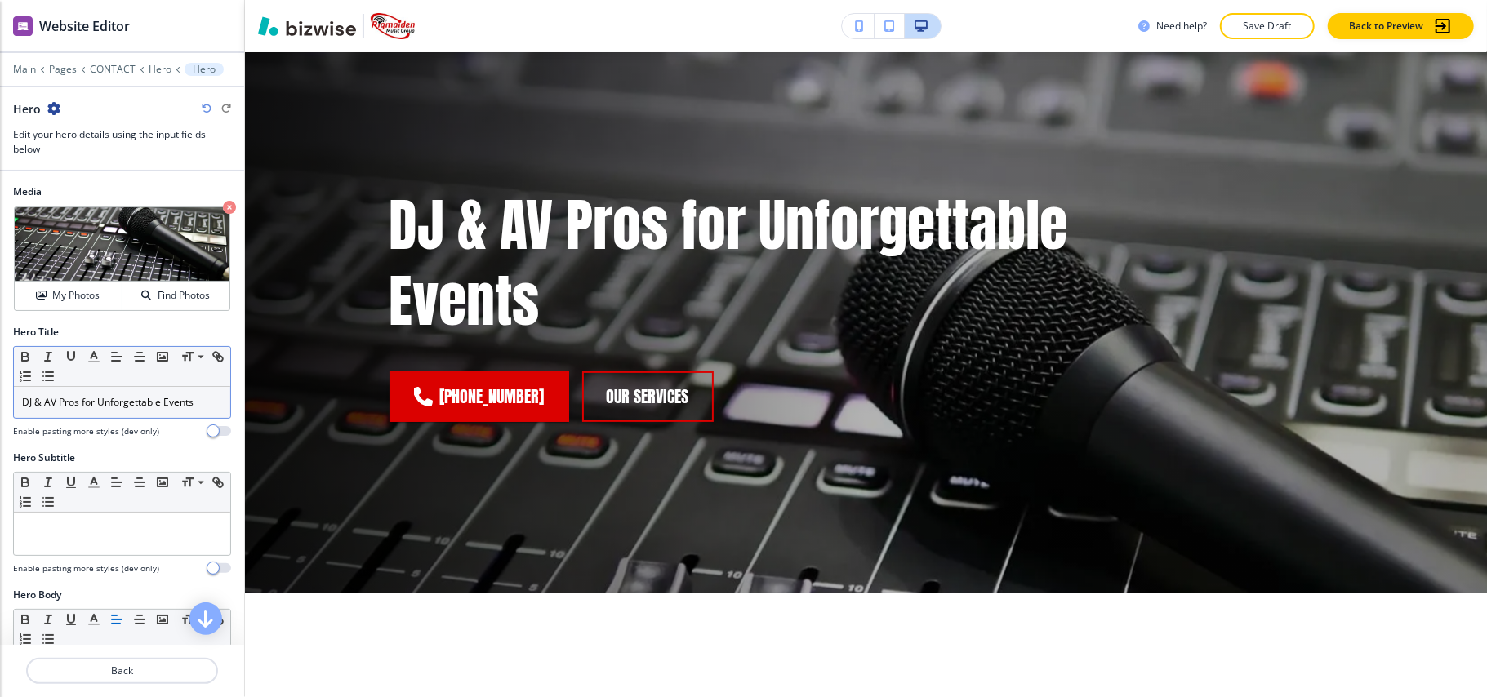
click at [88, 397] on p "DJ & AV Pros for Unforgettable Events" at bounding box center [122, 402] width 200 height 15
click at [89, 396] on div "DJ & AV Pros for Unforgettable Events" at bounding box center [122, 402] width 216 height 31
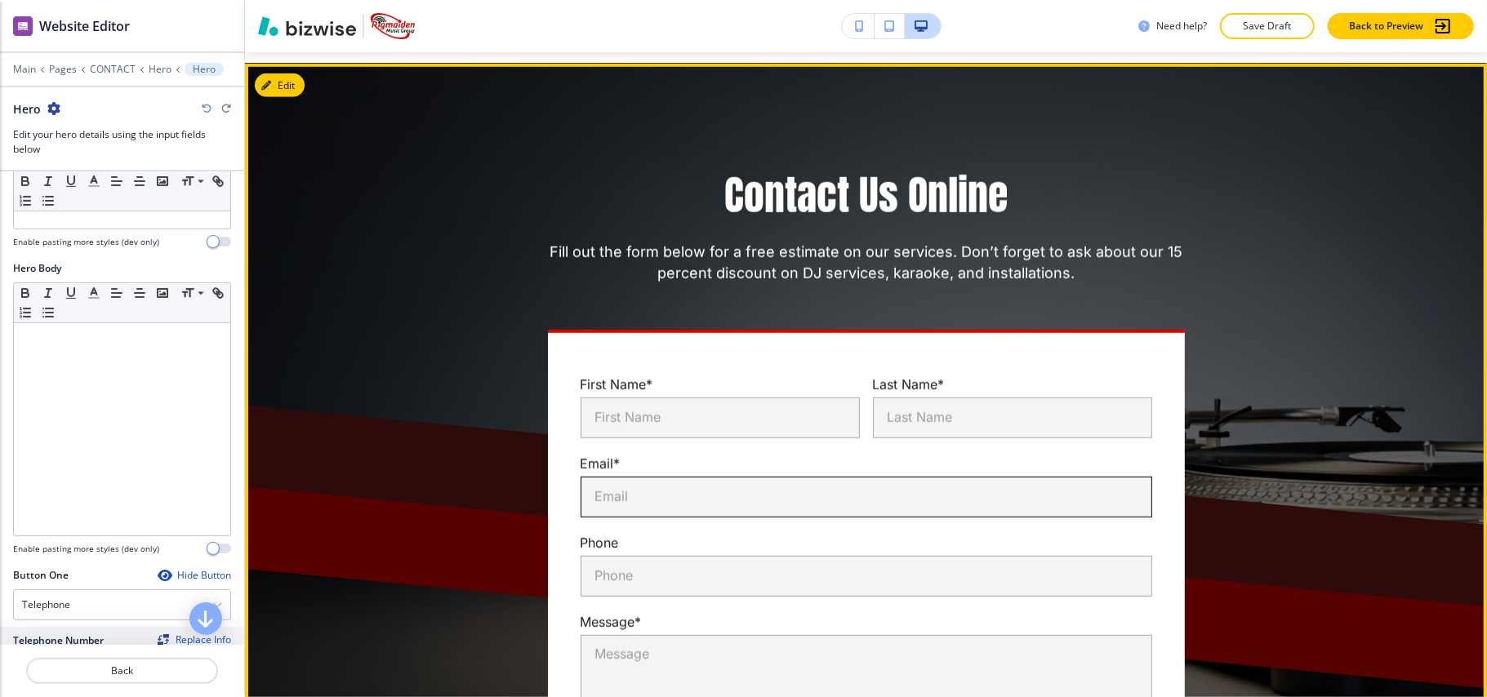
scroll to position [844, 0]
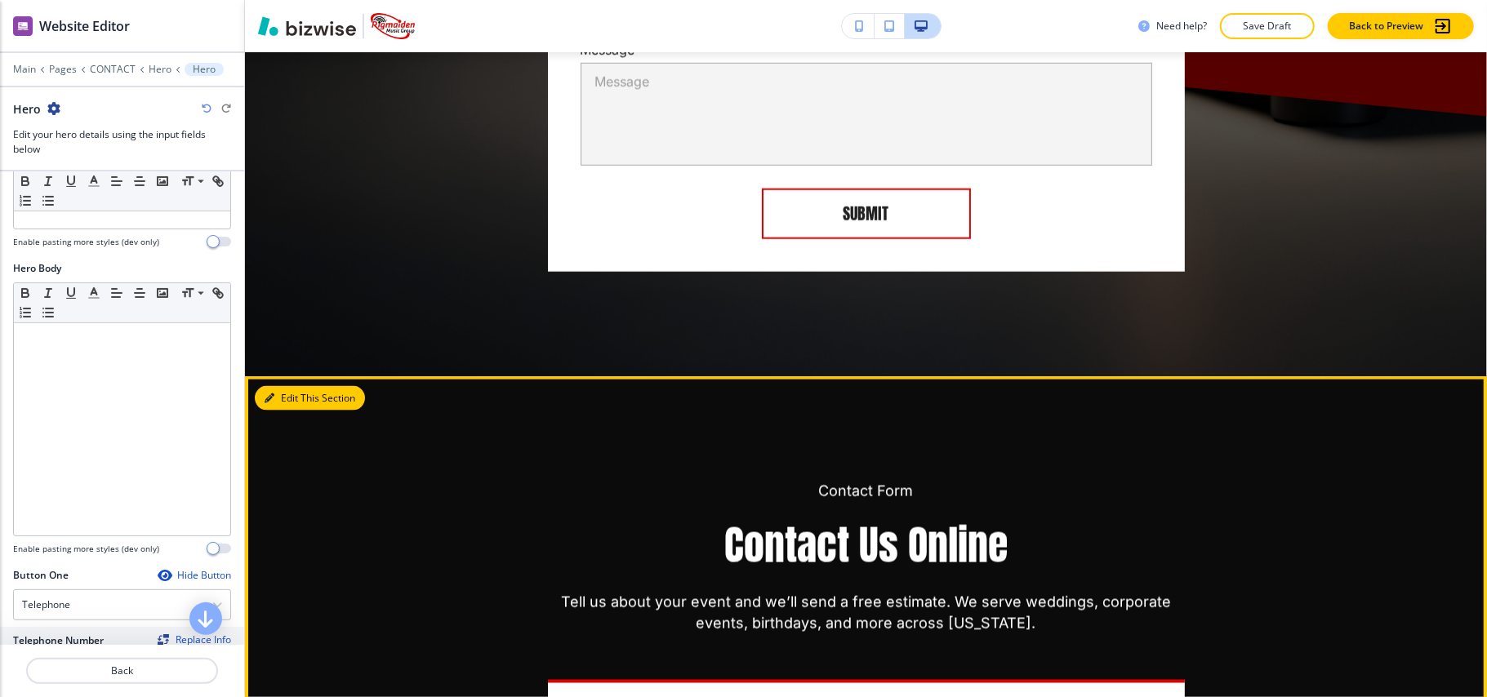
click at [289, 386] on button "Edit This Section" at bounding box center [310, 398] width 110 height 25
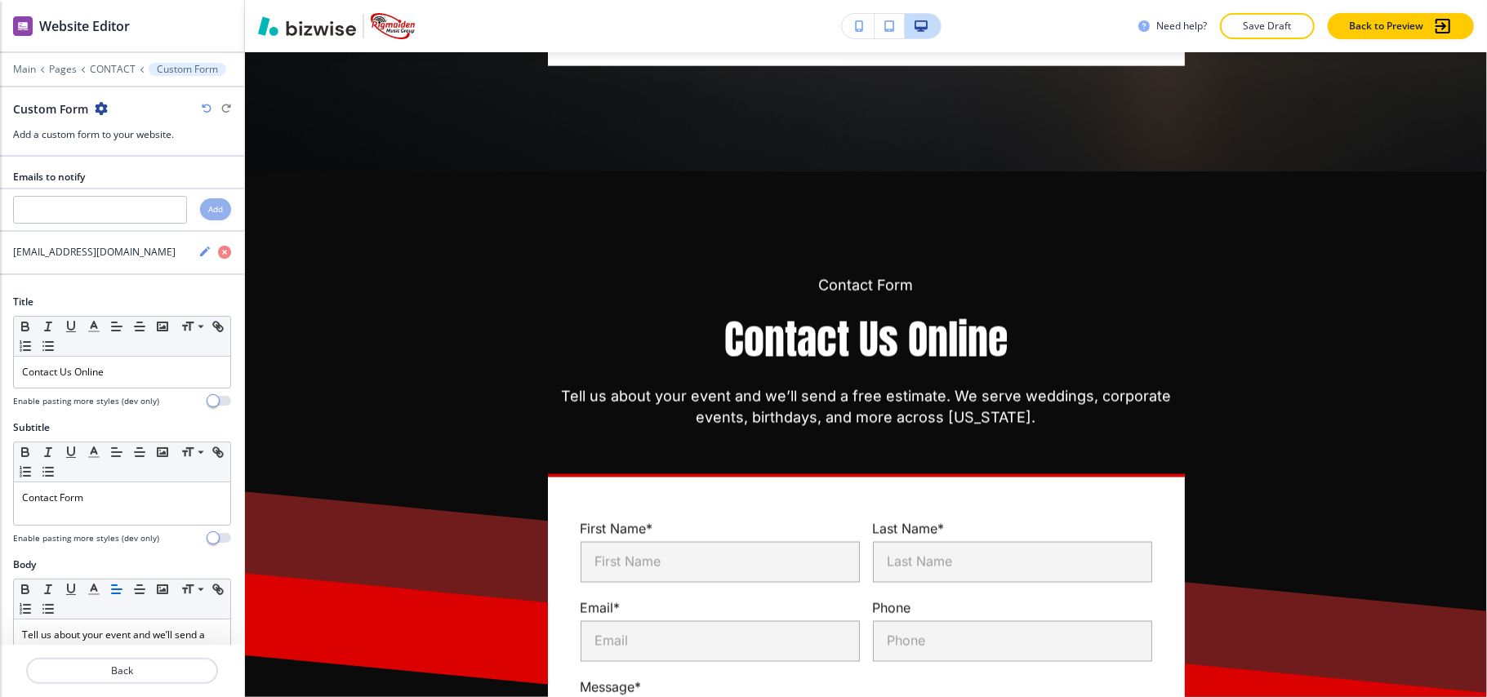
scroll to position [1853, 0]
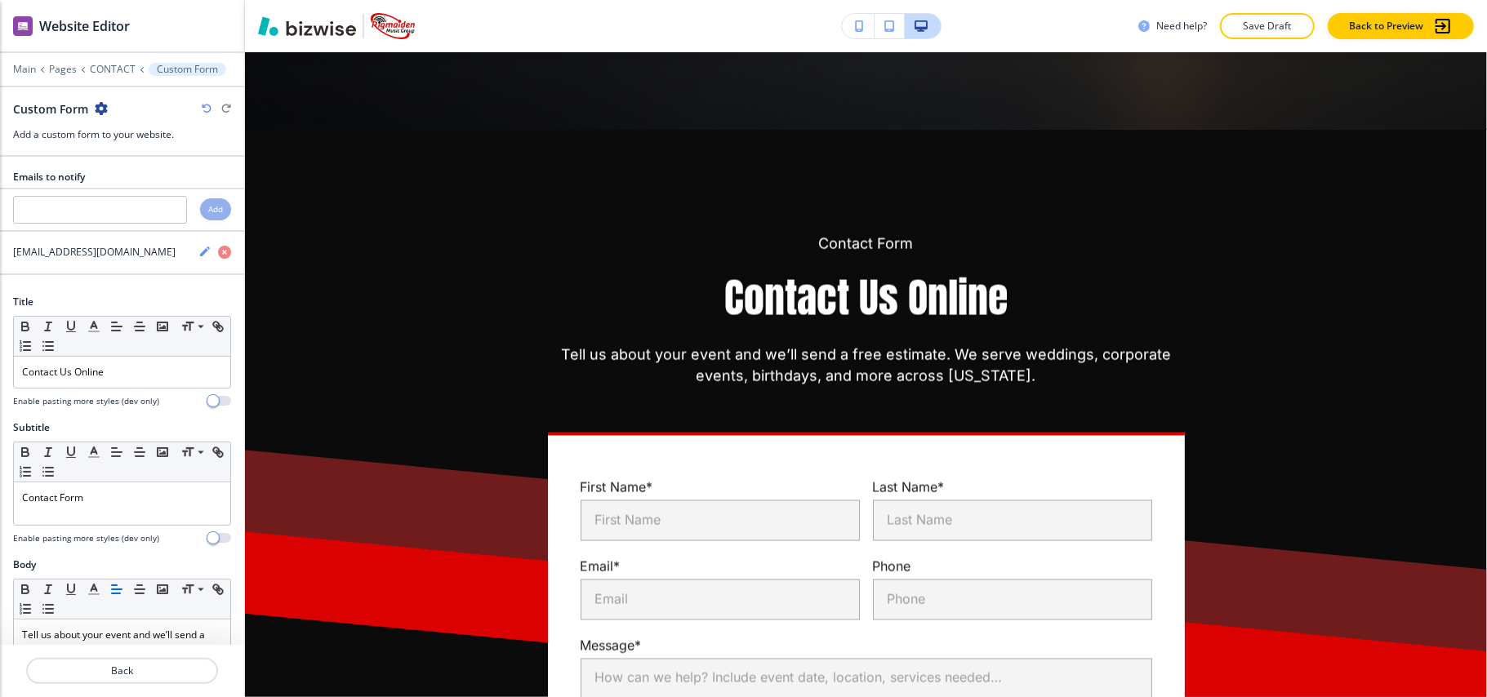
click at [102, 108] on icon "button" at bounding box center [101, 108] width 13 height 13
click at [138, 201] on p "Delete Section" at bounding box center [146, 195] width 83 height 15
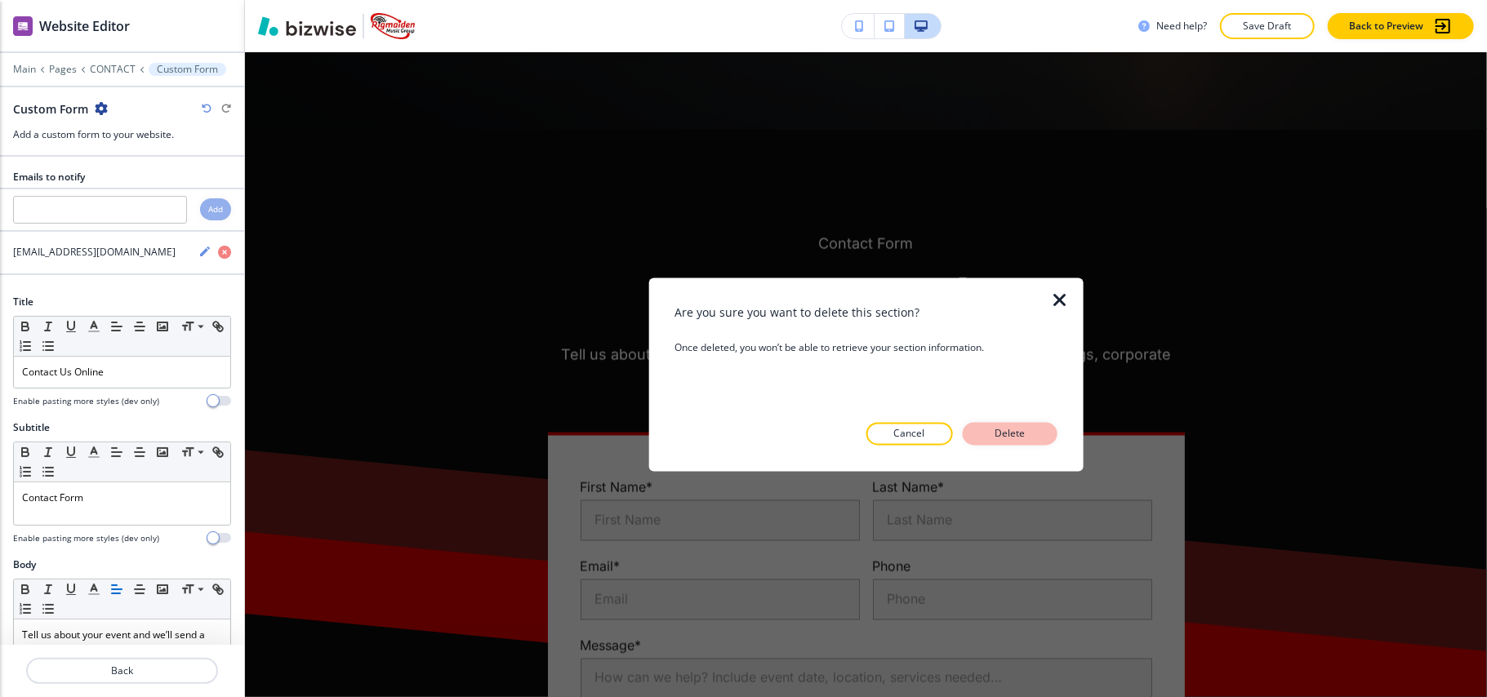
click at [1032, 444] on button "Delete" at bounding box center [1010, 434] width 95 height 23
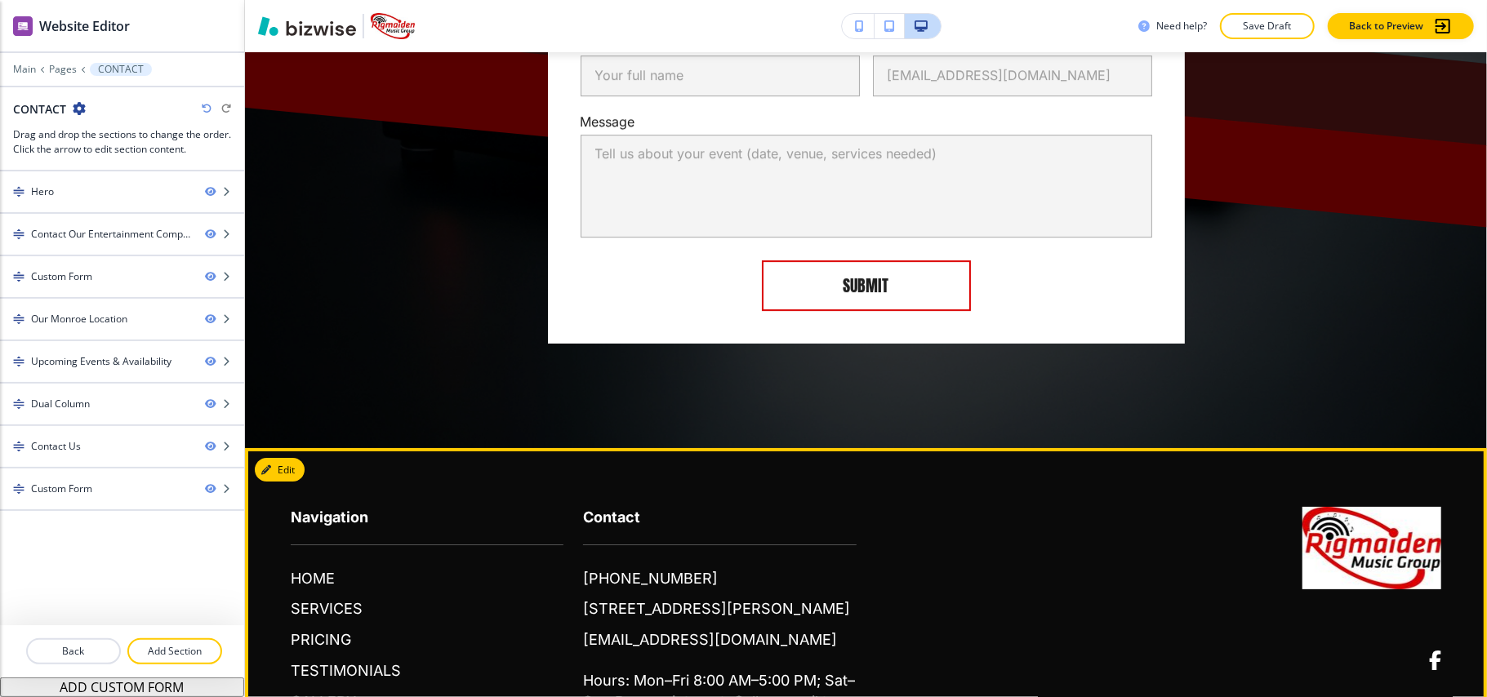
scroll to position [4410, 0]
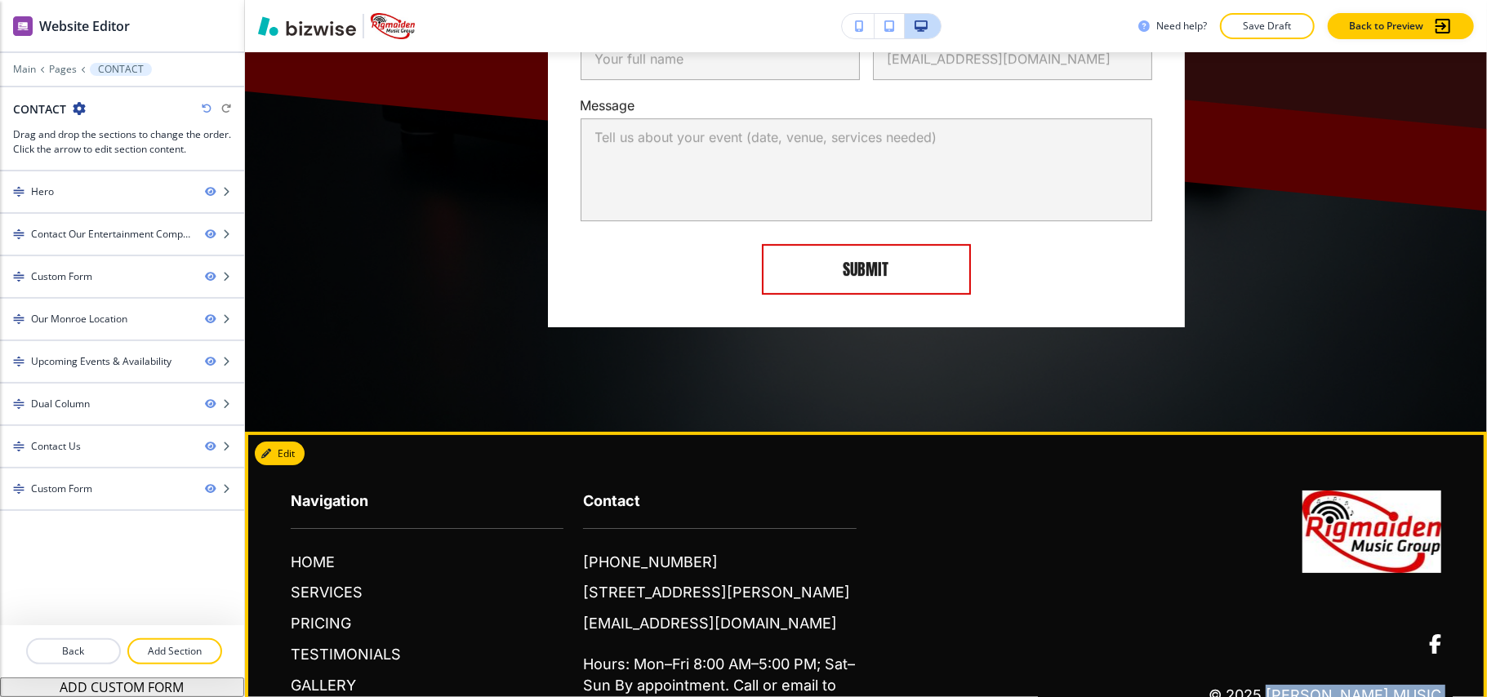
drag, startPoint x: 1442, startPoint y: 622, endPoint x: 1232, endPoint y: 606, distance: 211.3
click at [1237, 624] on footer "Navigation HOME SERVICES PRICING TESTIMONIALS GALLERY CONTACT Contact (318) 614…" at bounding box center [866, 609] width 1242 height 354
copy p "[PERSON_NAME] Music Group"
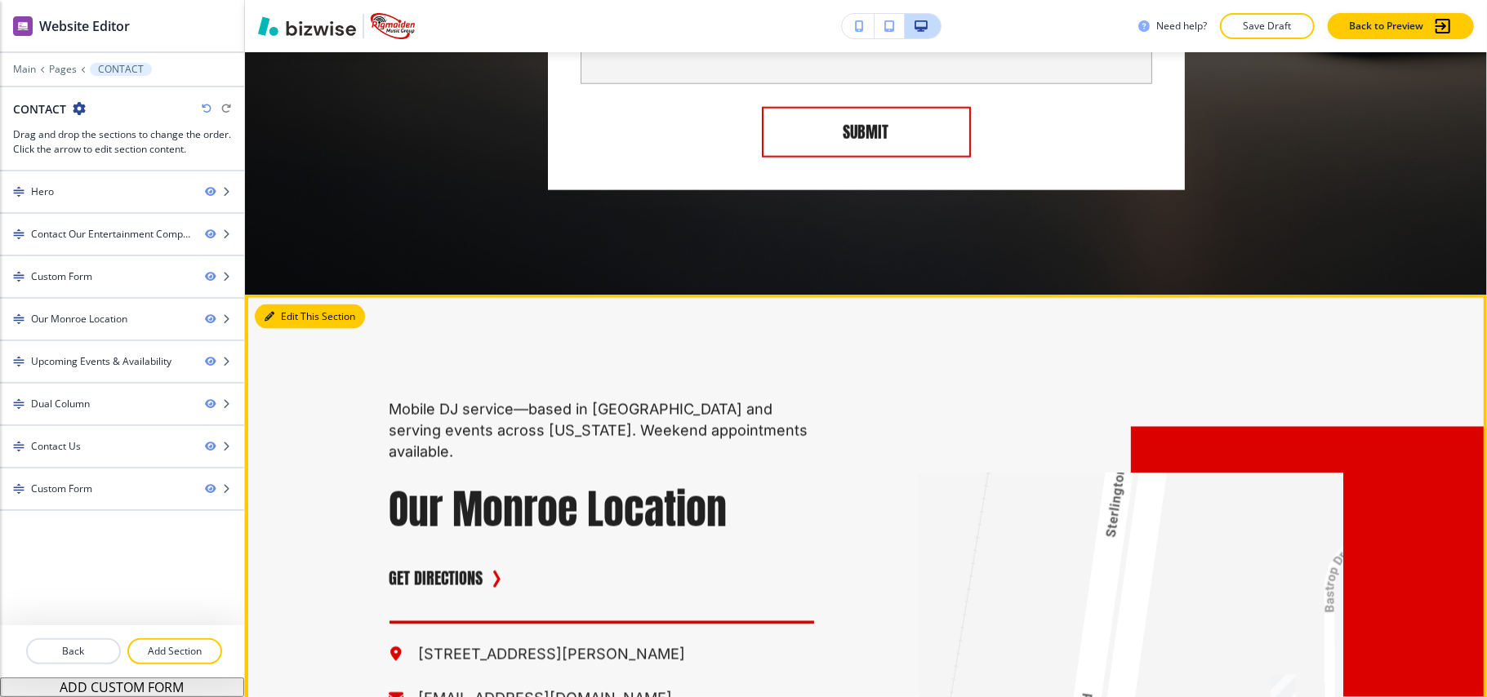
click at [281, 305] on button "Edit This Section" at bounding box center [310, 317] width 110 height 25
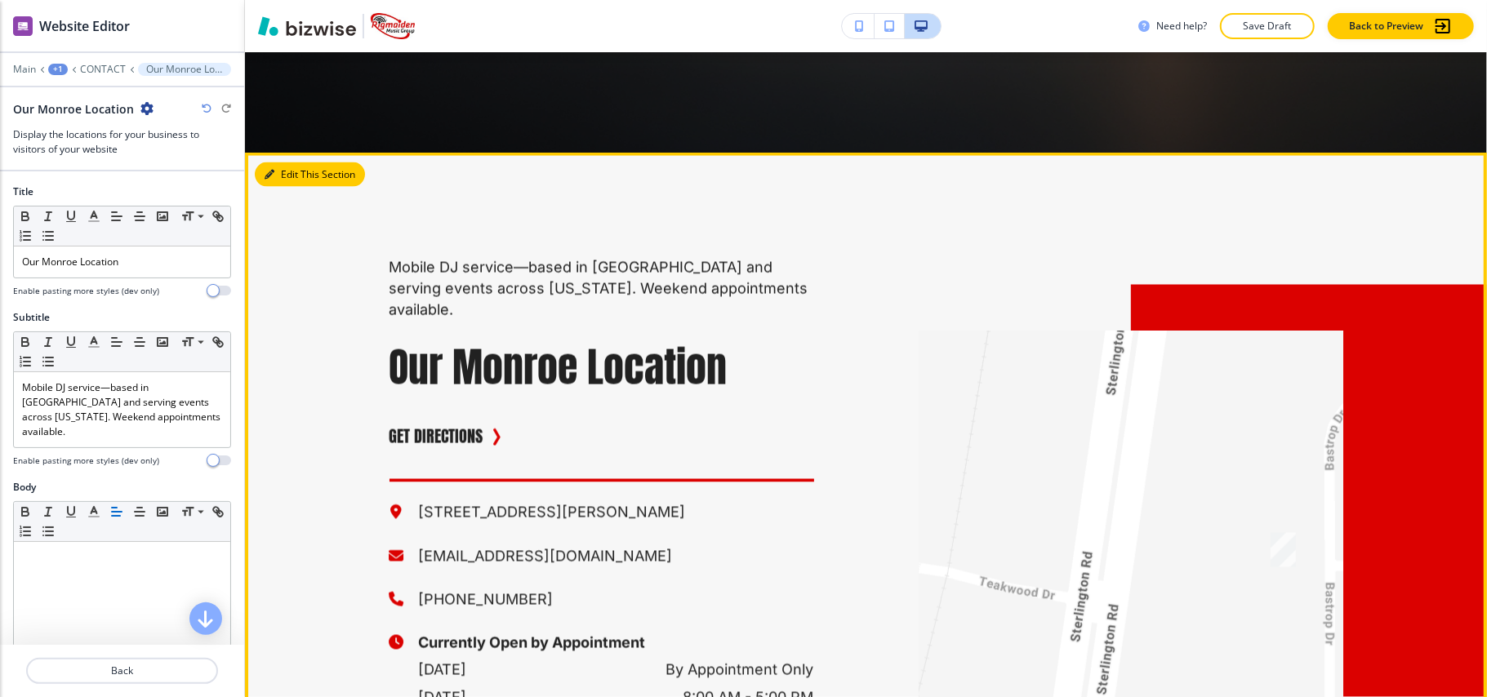
scroll to position [1853, 0]
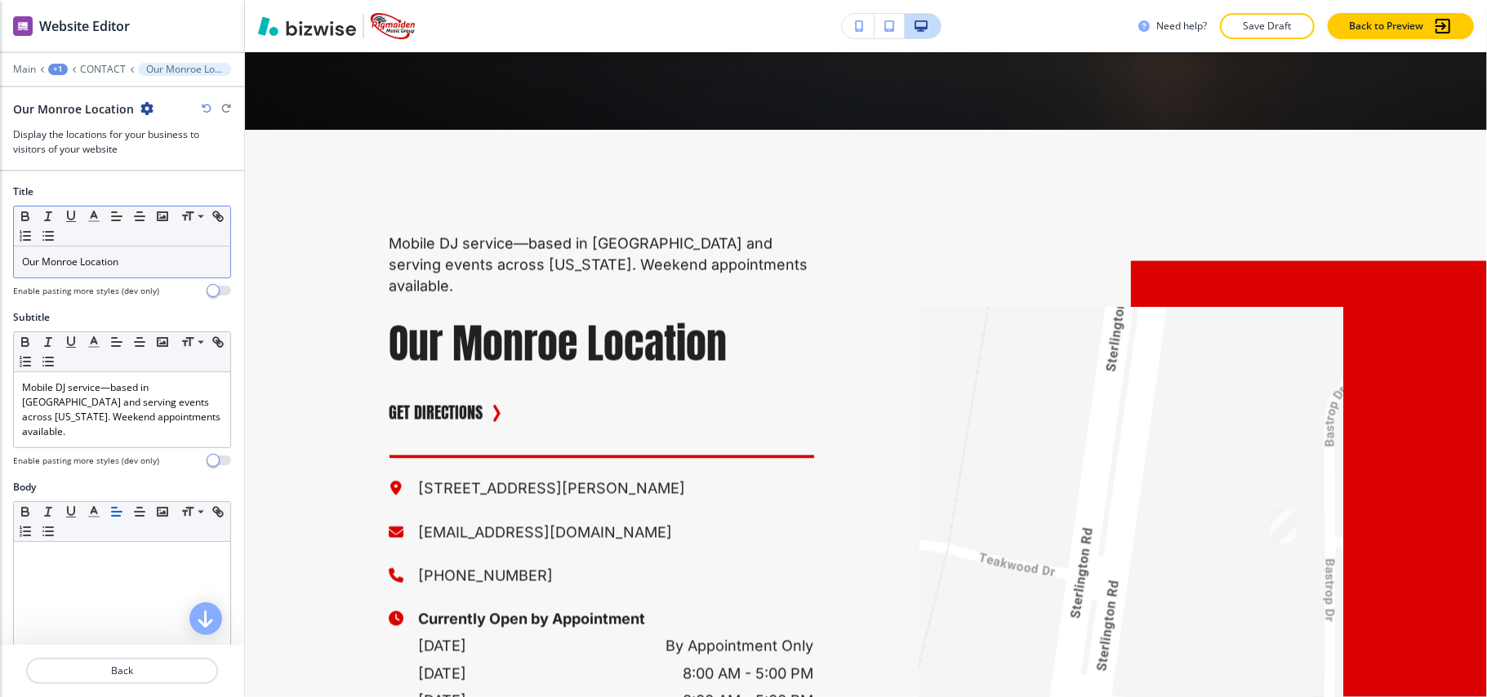
click at [163, 263] on p "Our Monroe Location" at bounding box center [122, 262] width 200 height 15
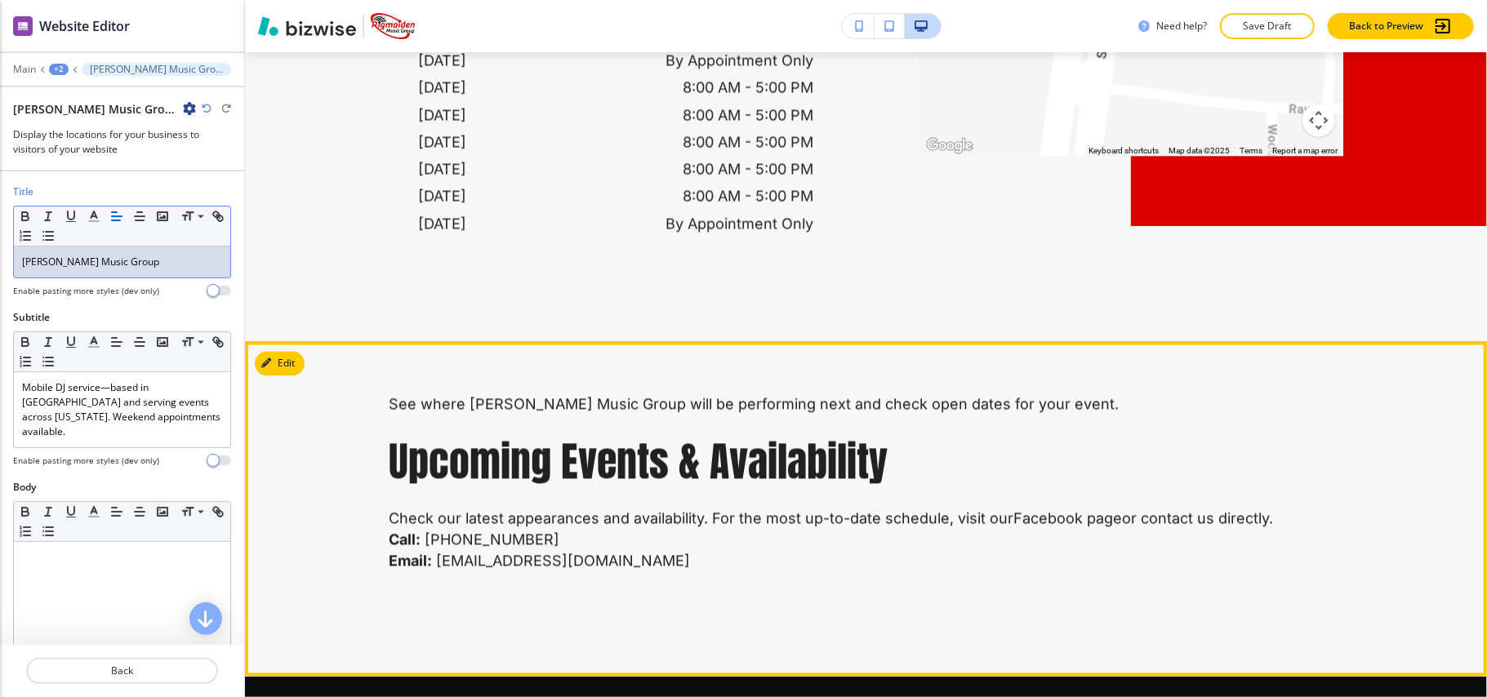
scroll to position [2507, 0]
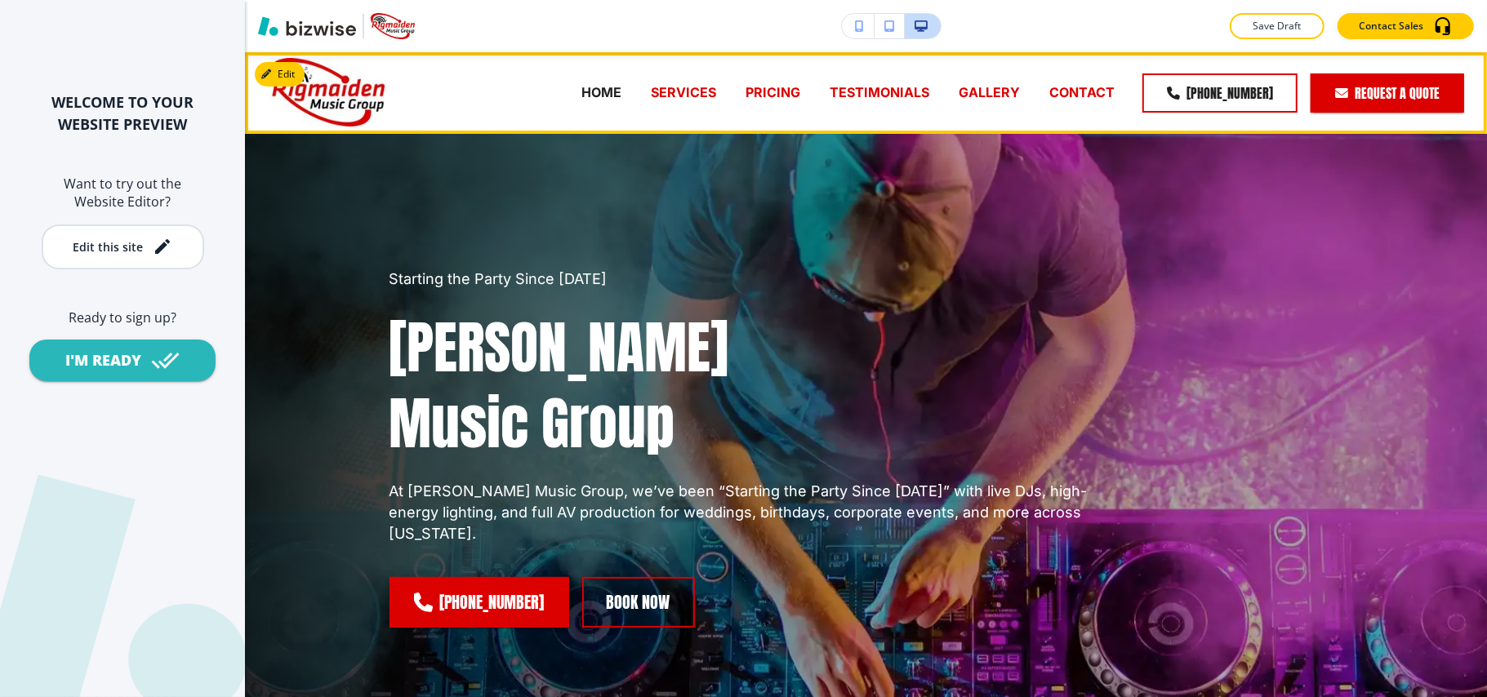
click at [1099, 89] on p "CONTACT" at bounding box center [1082, 92] width 65 height 19
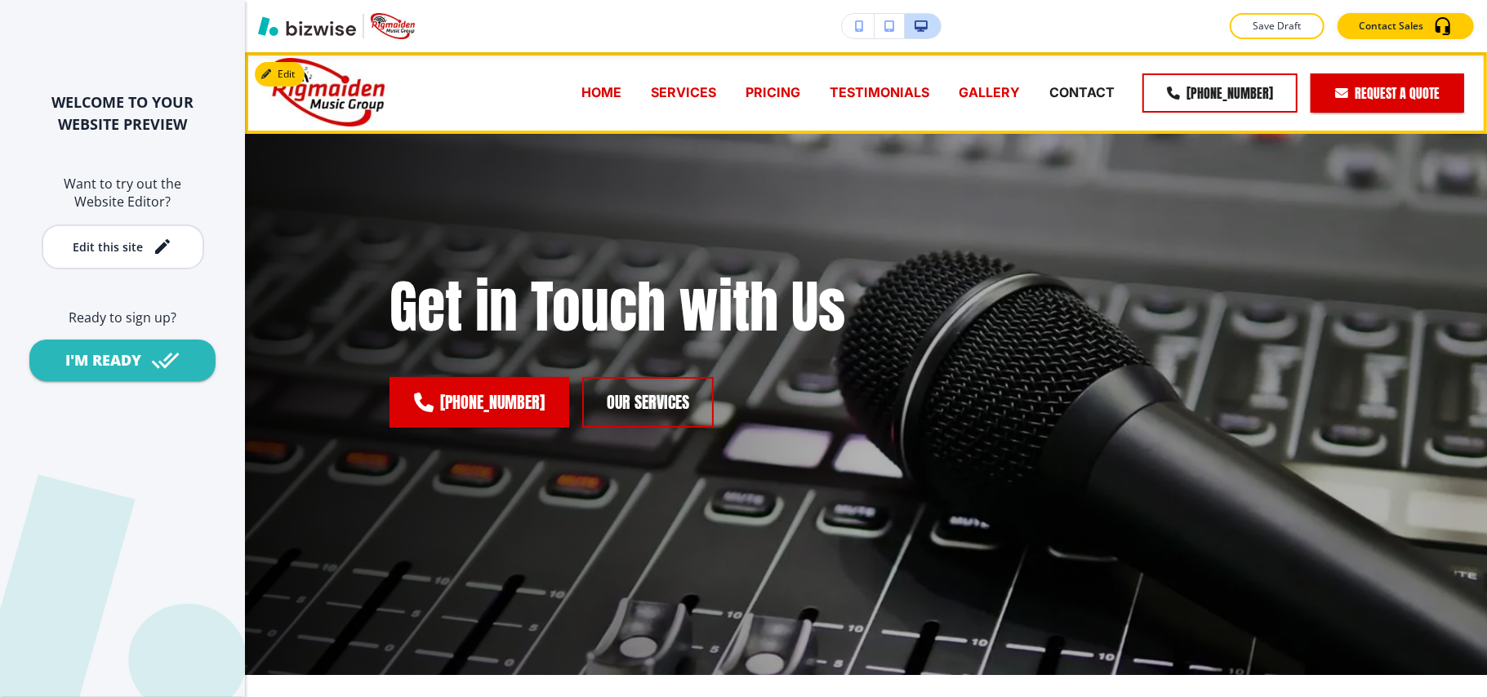
click at [998, 90] on p "GALLERY" at bounding box center [989, 92] width 61 height 19
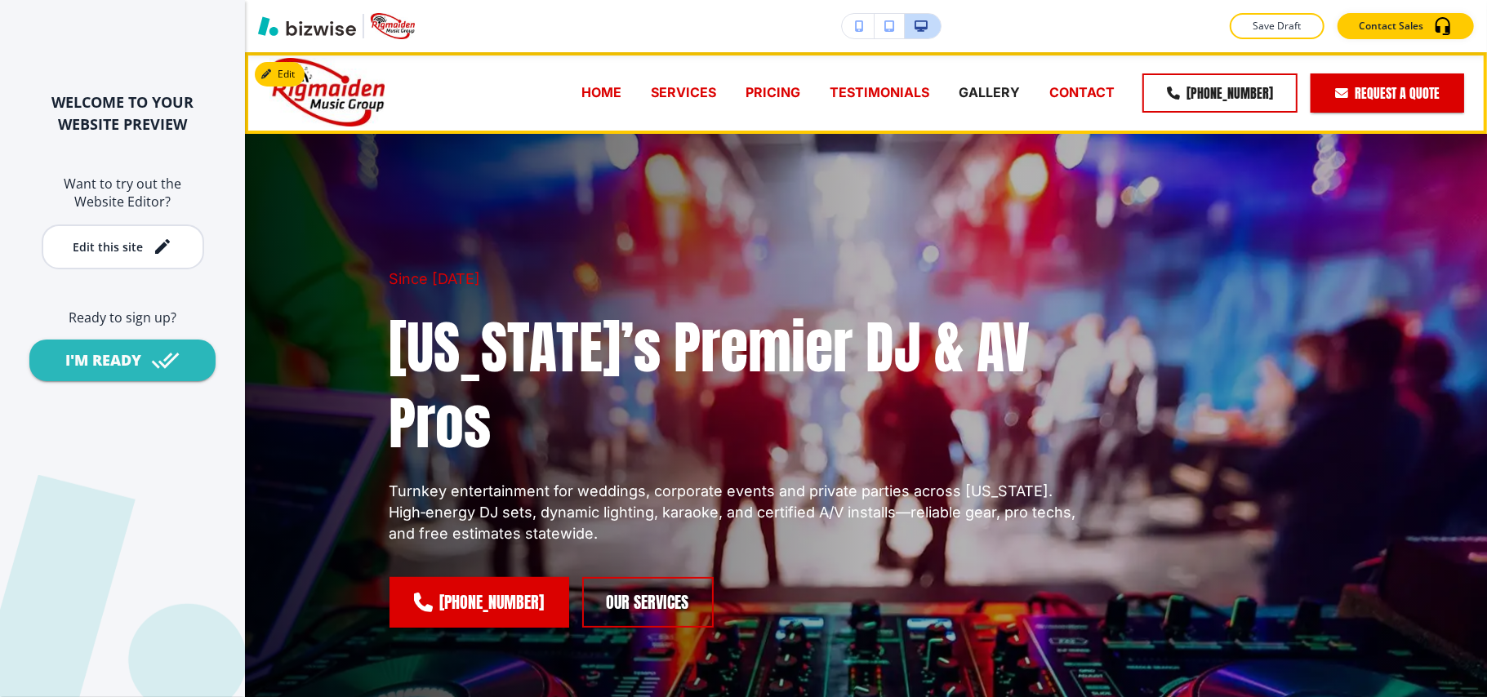
click at [1086, 91] on p "CONTACT" at bounding box center [1082, 92] width 65 height 19
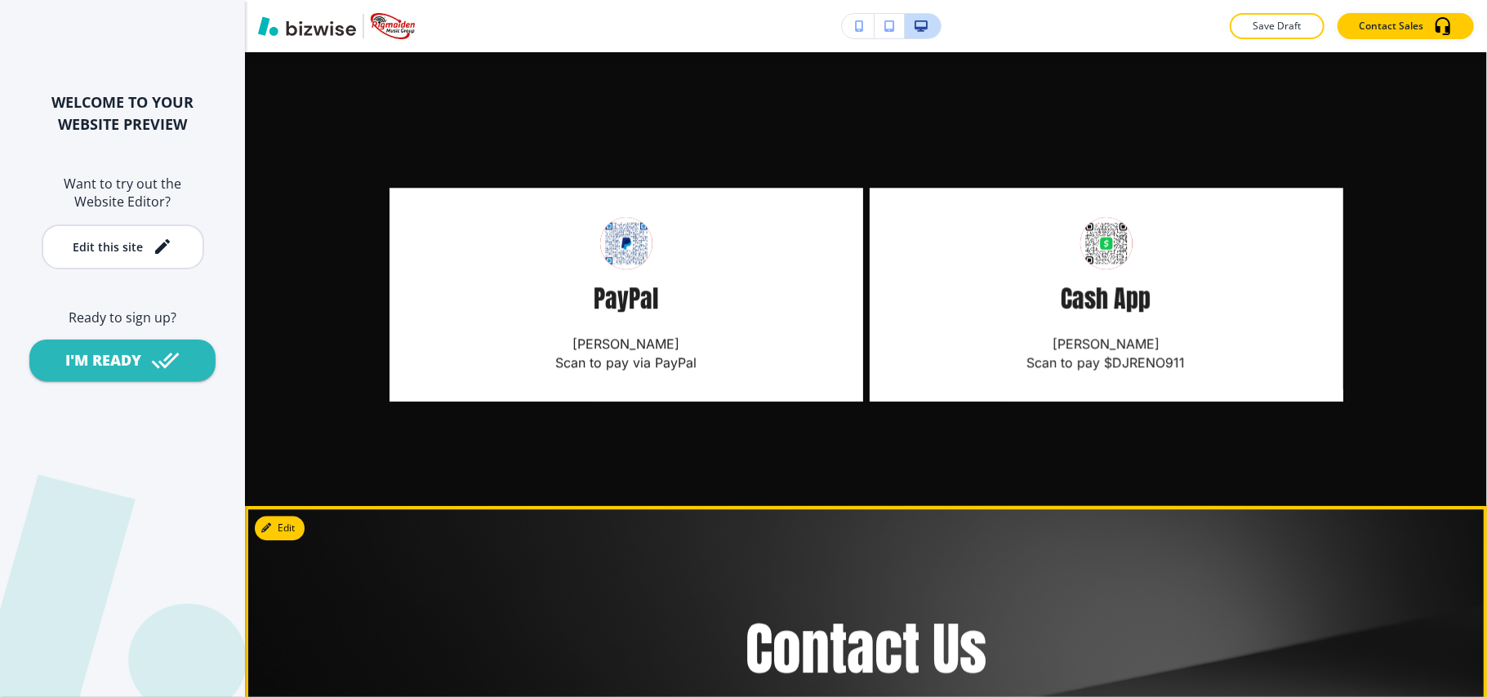
scroll to position [2940, 0]
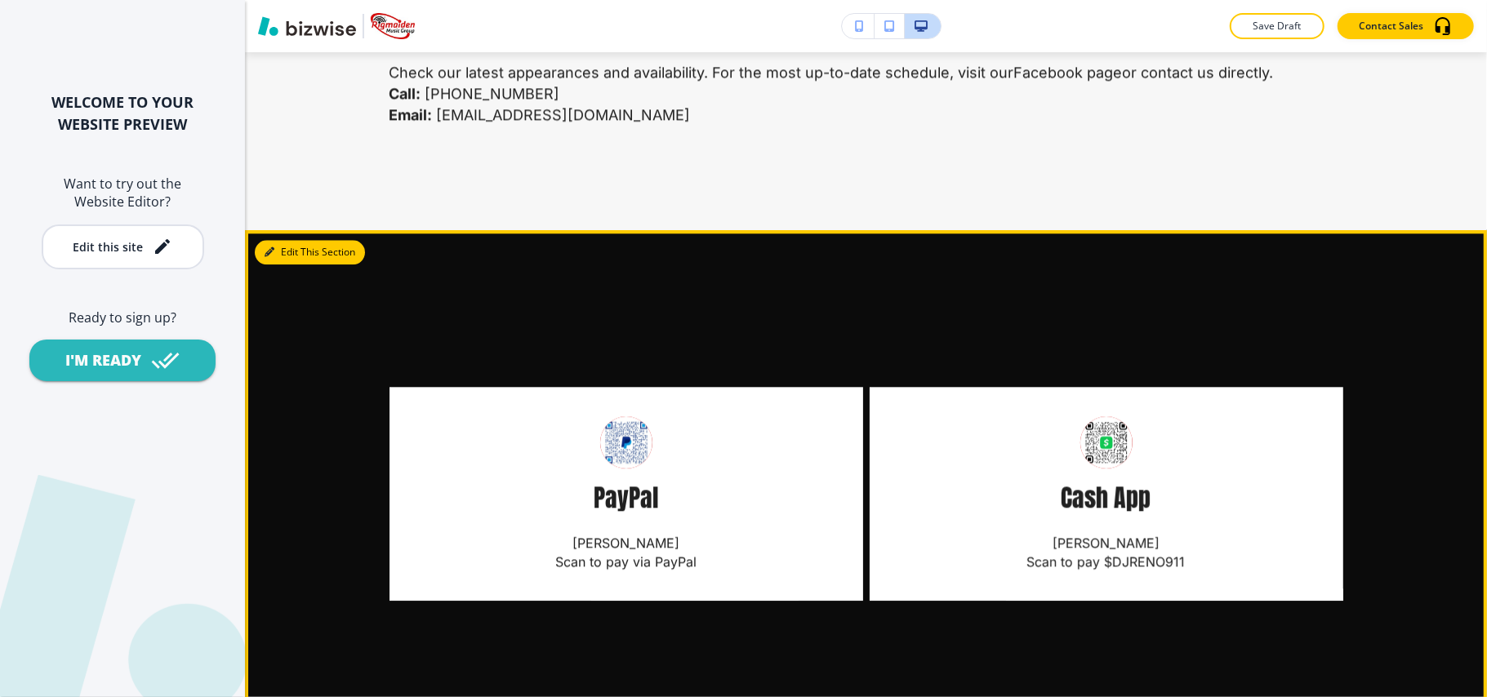
drag, startPoint x: 292, startPoint y: 108, endPoint x: 248, endPoint y: 144, distance: 56.3
click at [292, 240] on button "Edit This Section" at bounding box center [310, 252] width 110 height 25
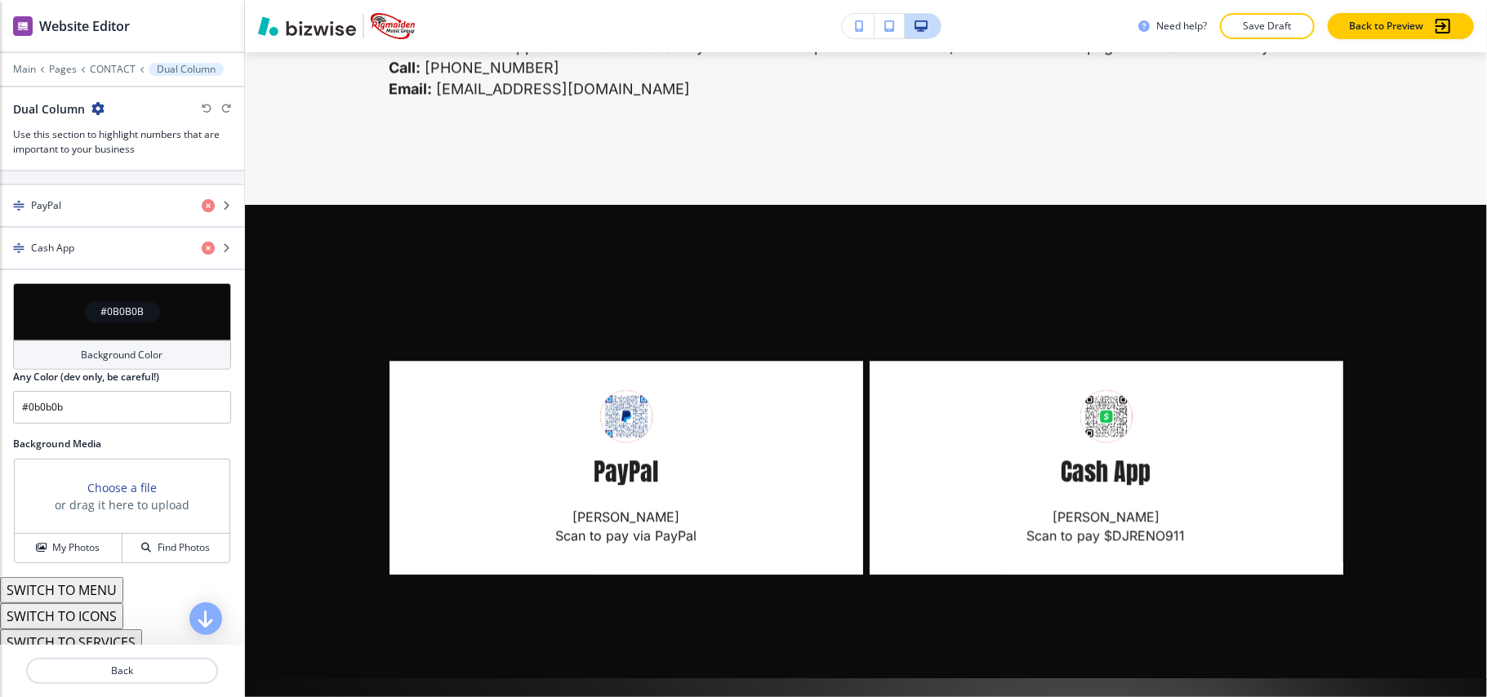
scroll to position [807, 0]
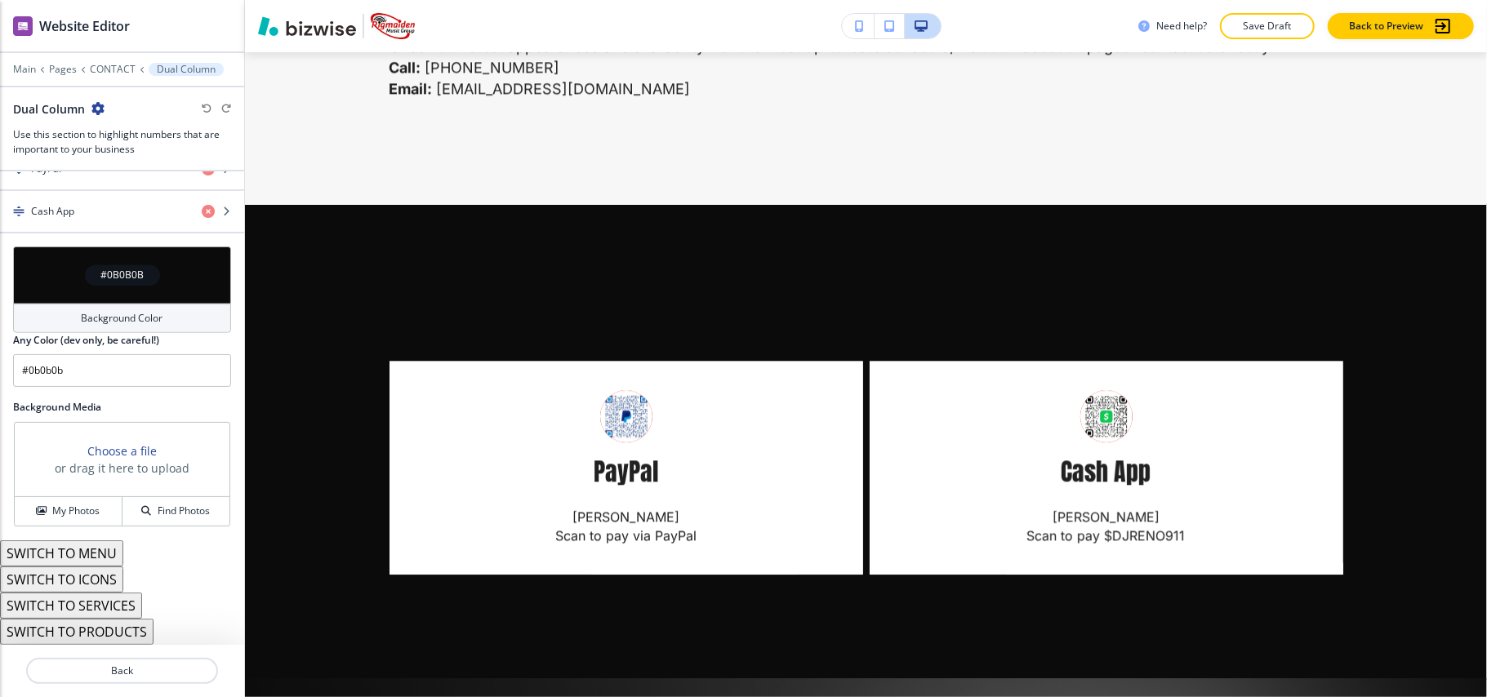
click at [80, 552] on button "SWITCH TO MENU" at bounding box center [61, 554] width 123 height 26
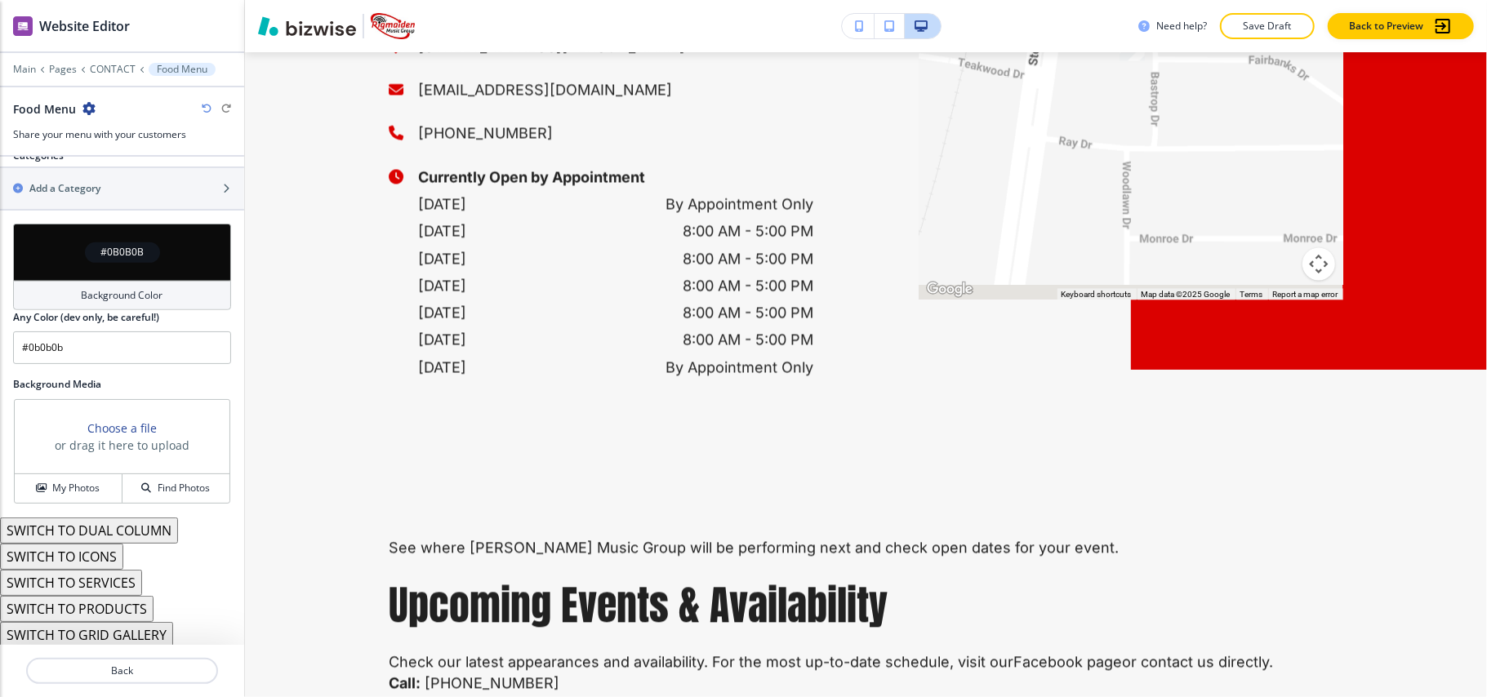
scroll to position [2239, 0]
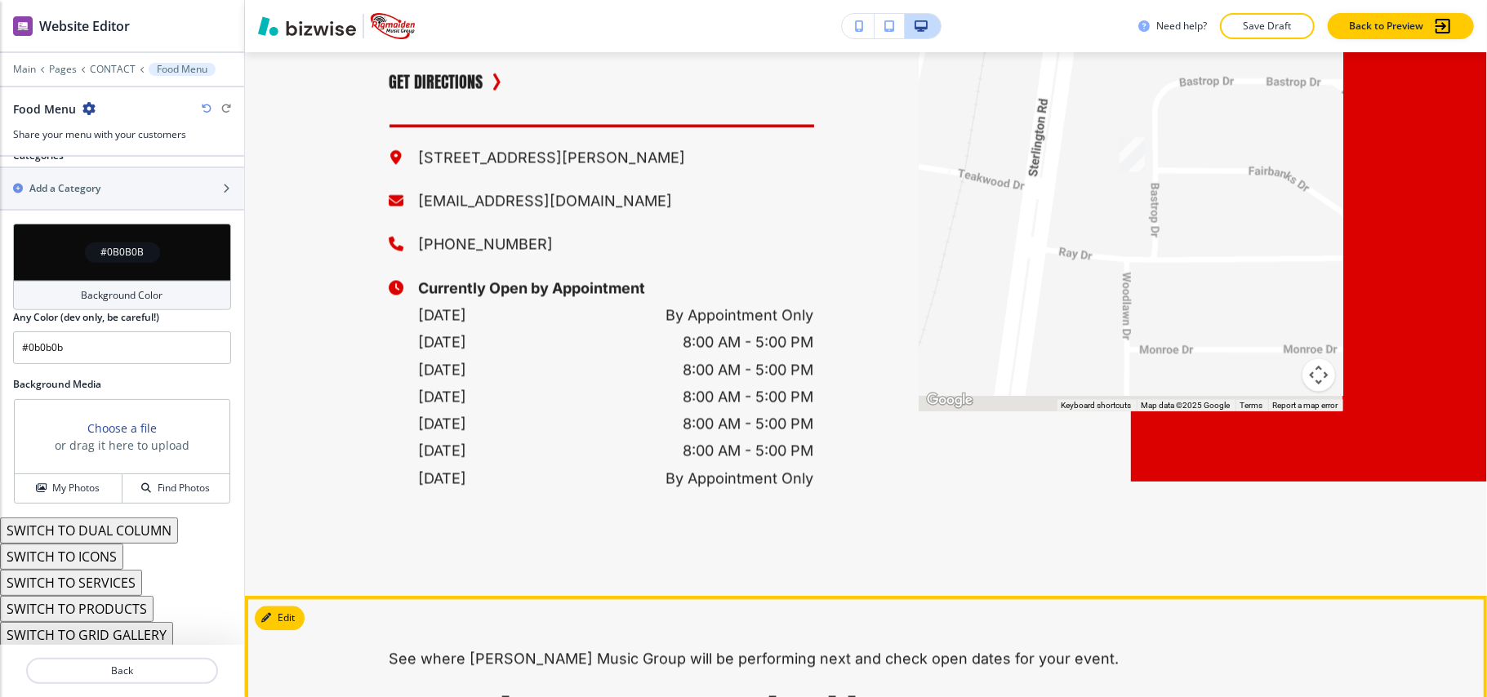
click at [275, 607] on button "Edit This Section" at bounding box center [310, 619] width 110 height 25
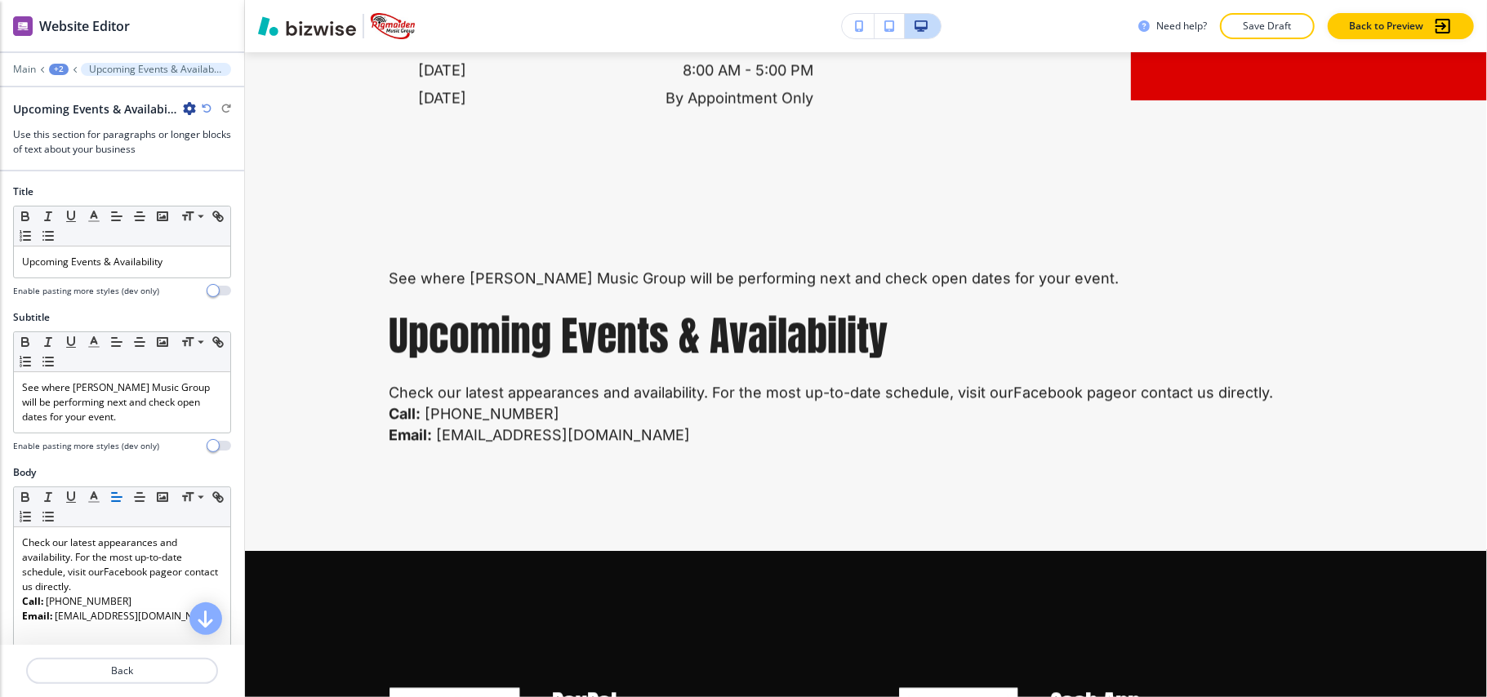
scroll to position [2631, 0]
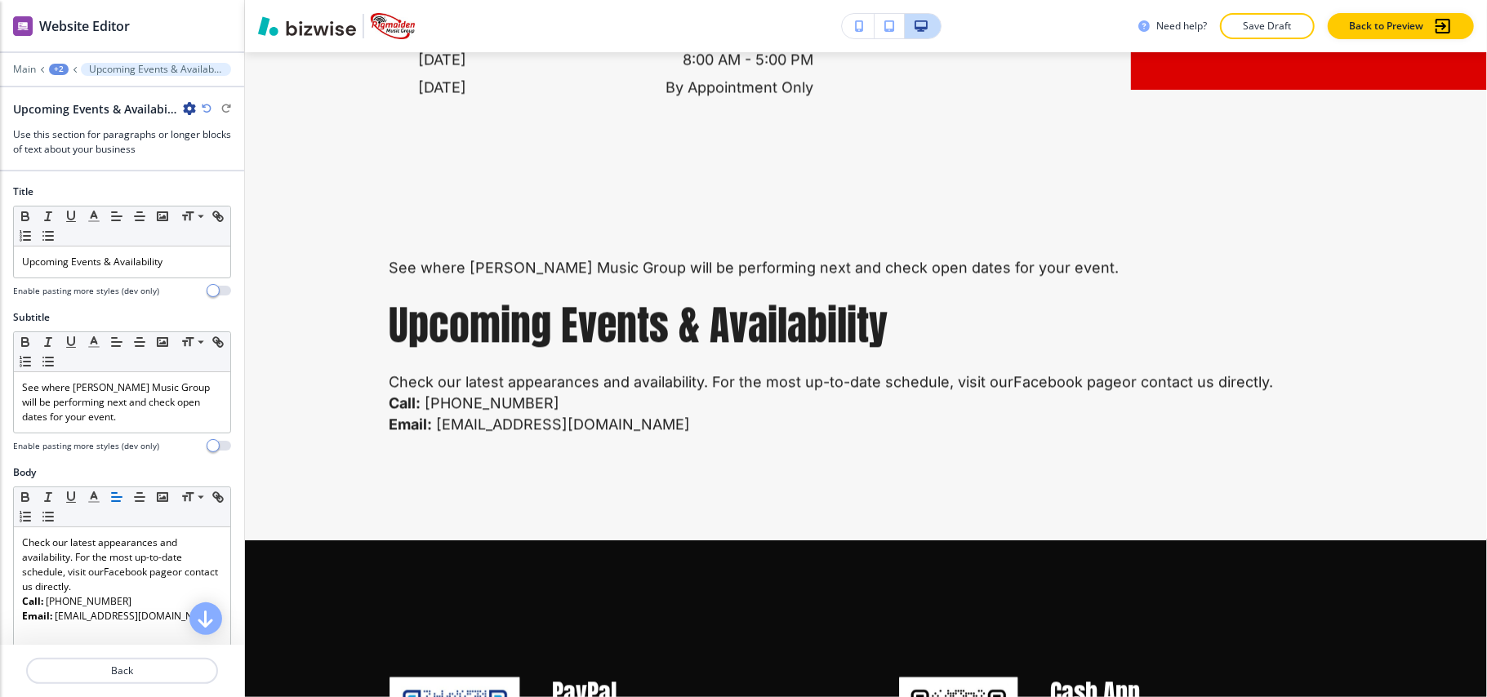
click at [193, 108] on icon "button" at bounding box center [189, 108] width 13 height 13
click at [220, 185] on button "Delete Section" at bounding box center [235, 194] width 105 height 29
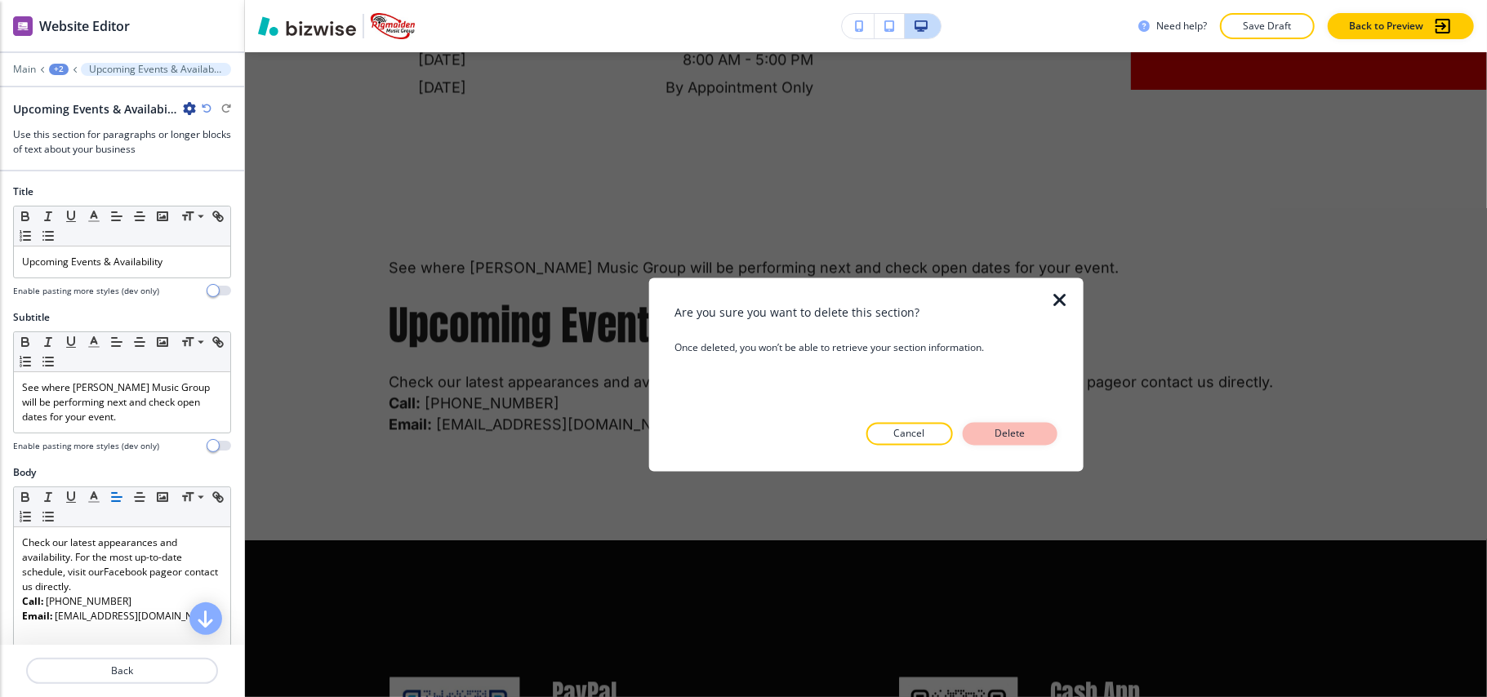
click at [1019, 432] on p "Delete" at bounding box center [1010, 434] width 39 height 15
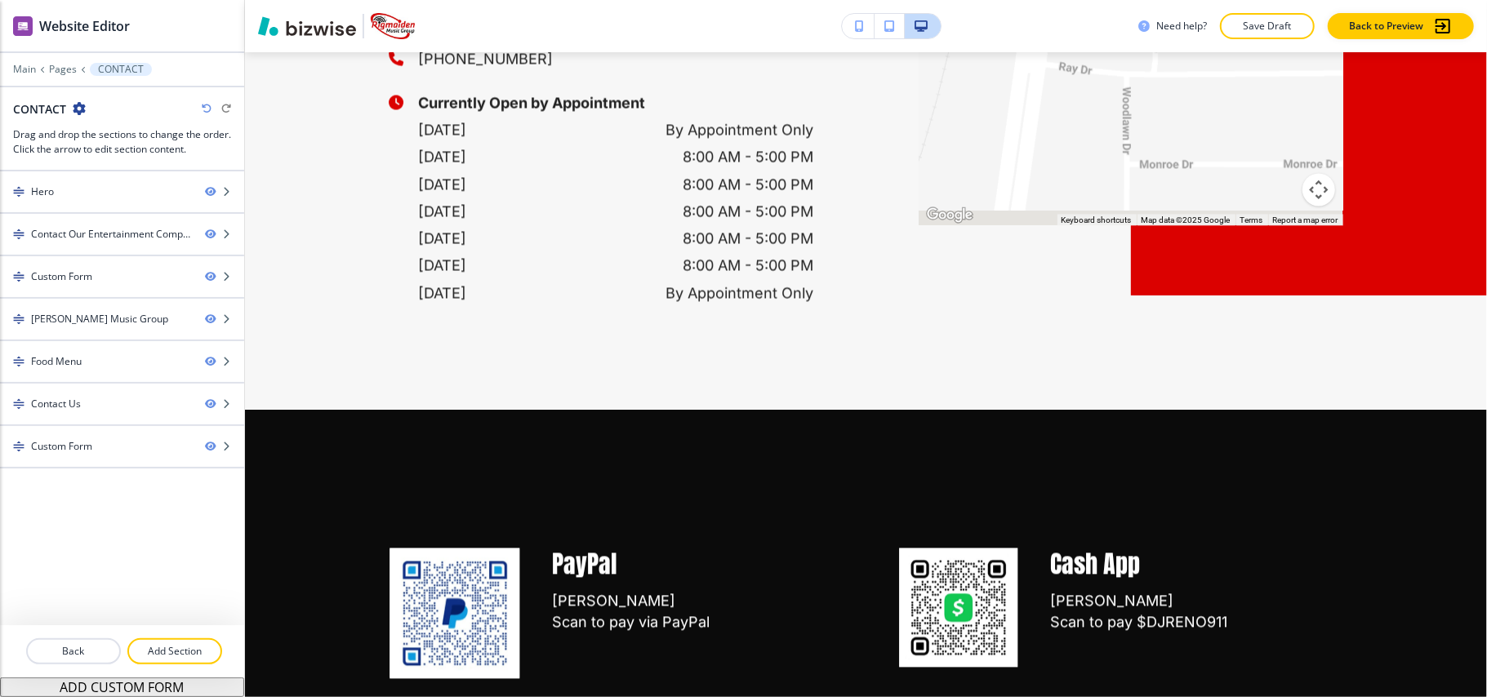
scroll to position [2413, 0]
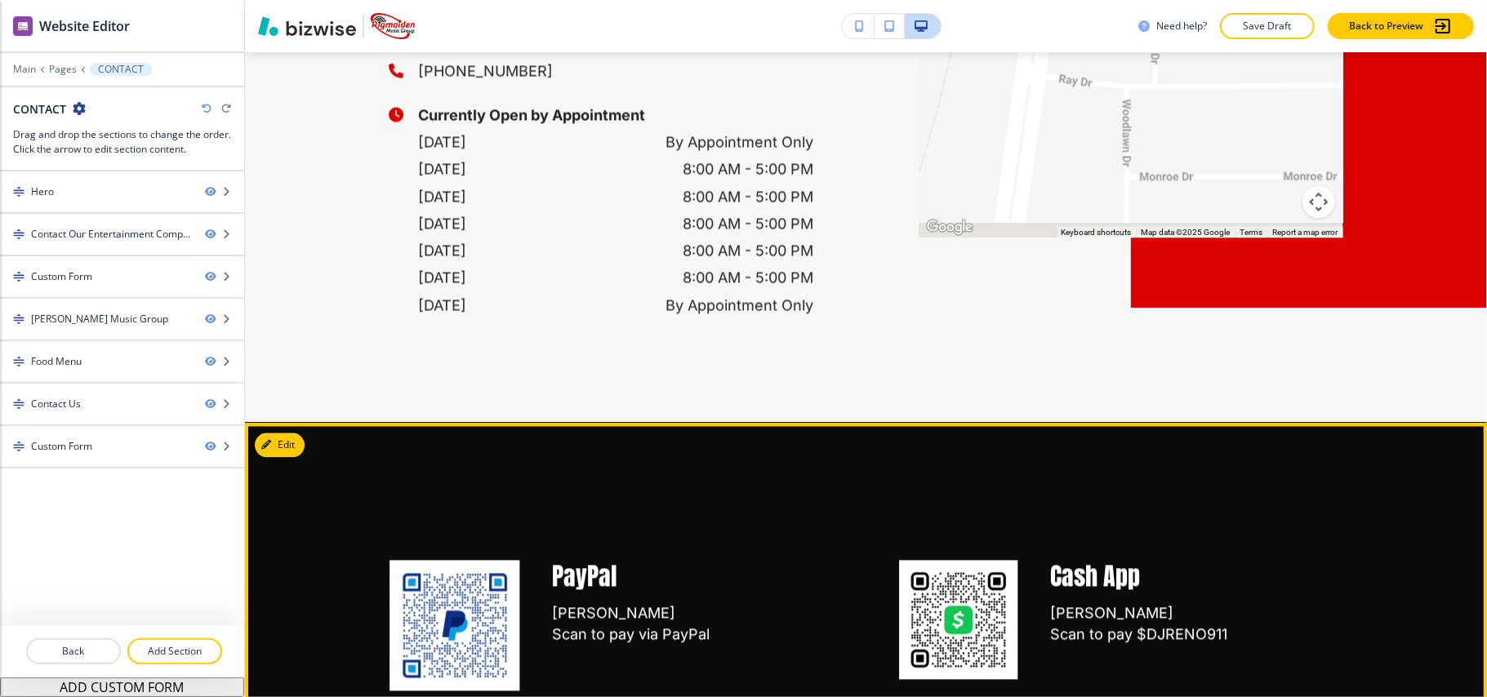
click at [304, 423] on div "PayPal [PERSON_NAME] Scan to pay via PayPal Cash App [PERSON_NAME] Scan to pay …" at bounding box center [866, 609] width 1242 height 372
click at [296, 433] on button "Edit This Section" at bounding box center [310, 445] width 110 height 25
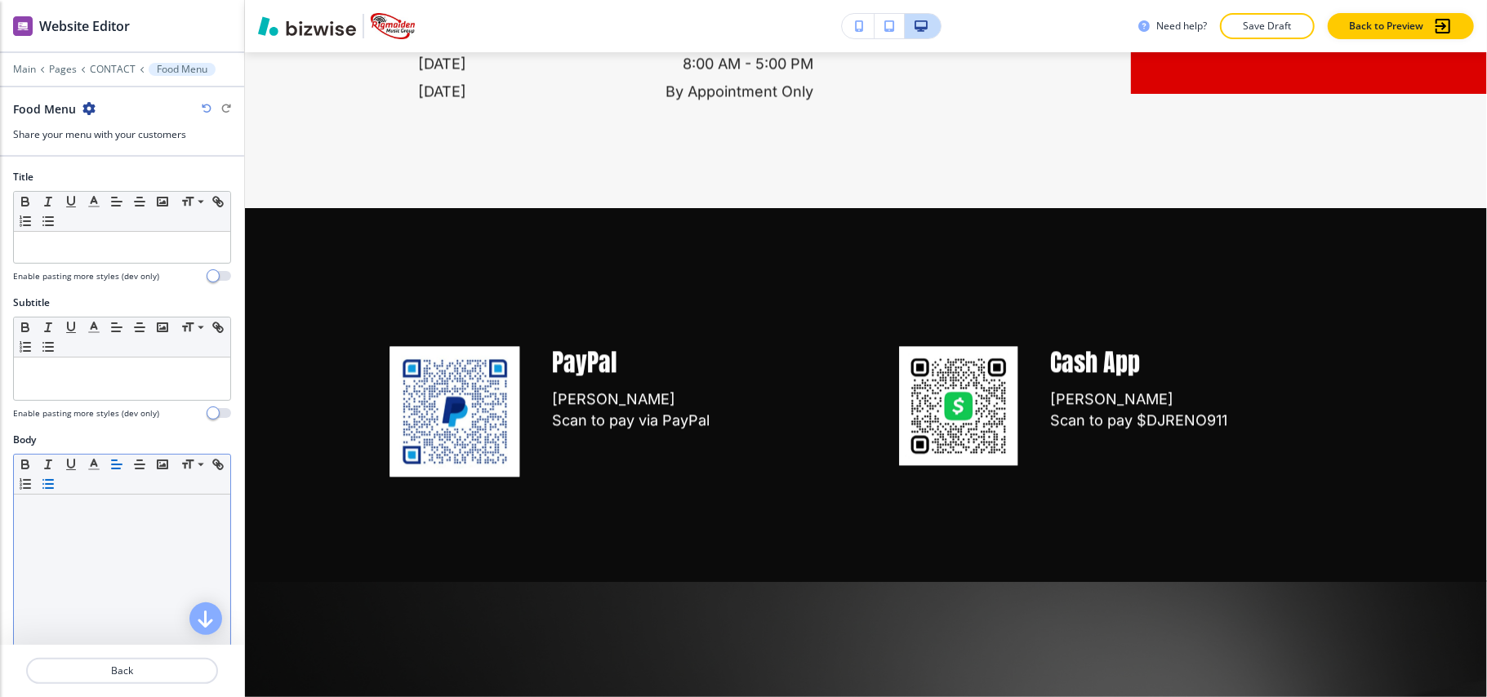
scroll to position [2631, 0]
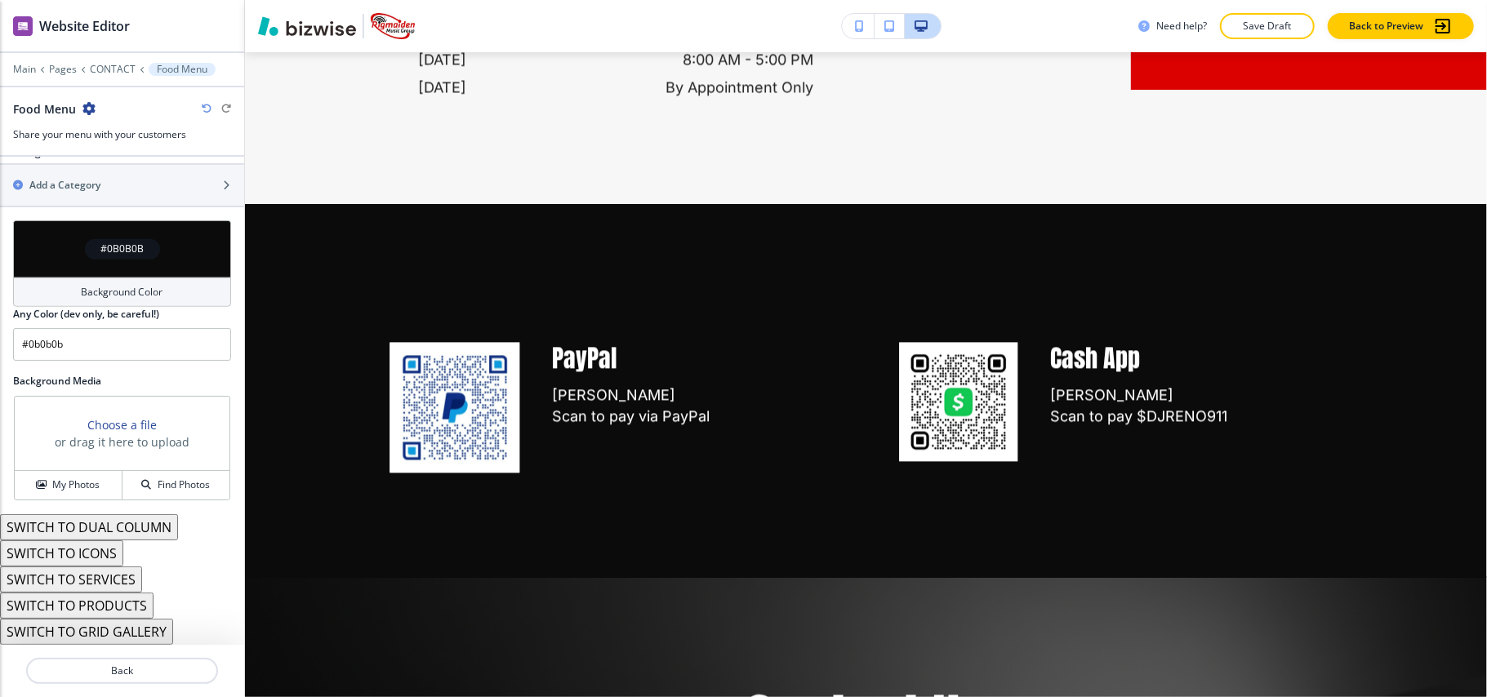
click at [63, 256] on div "#0B0B0B" at bounding box center [122, 249] width 218 height 57
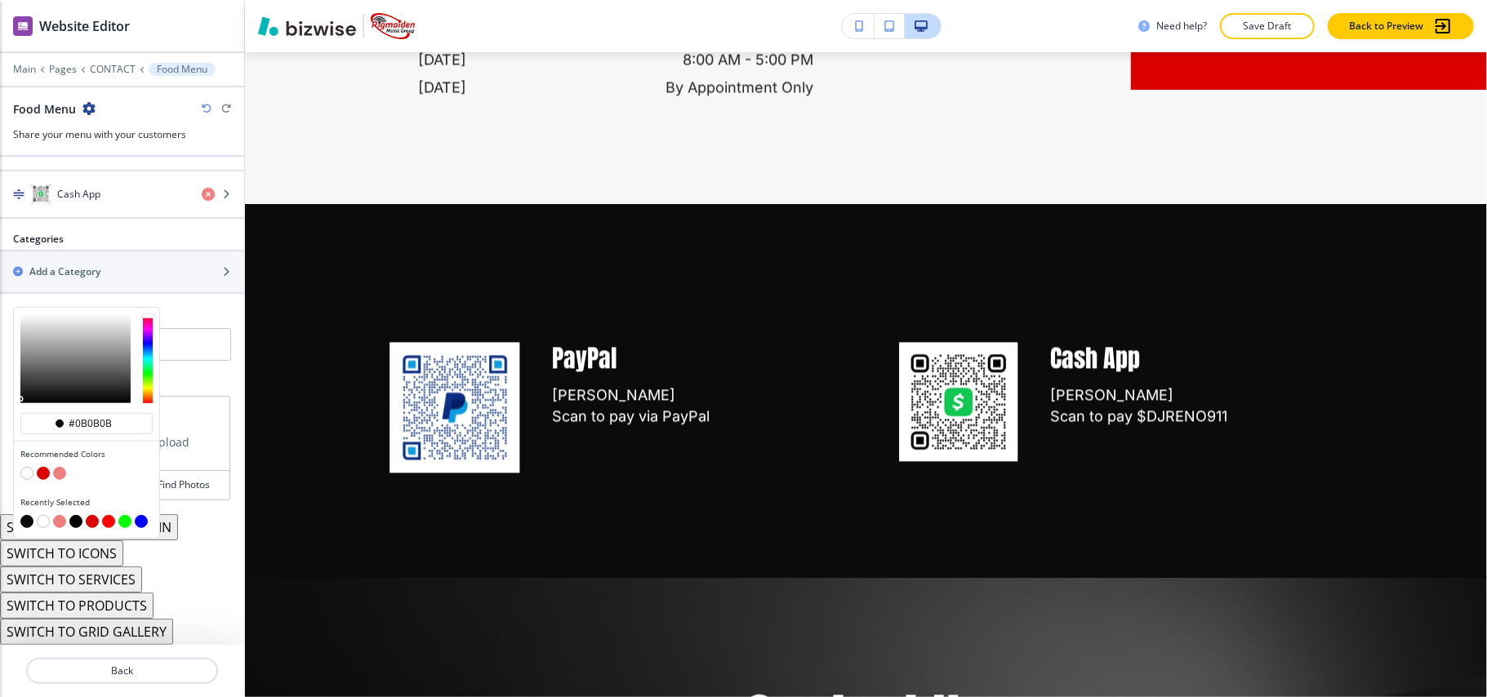
scroll to position [684, 0]
click at [28, 475] on button "button" at bounding box center [26, 473] width 13 height 13
type input "#FFFFFF"
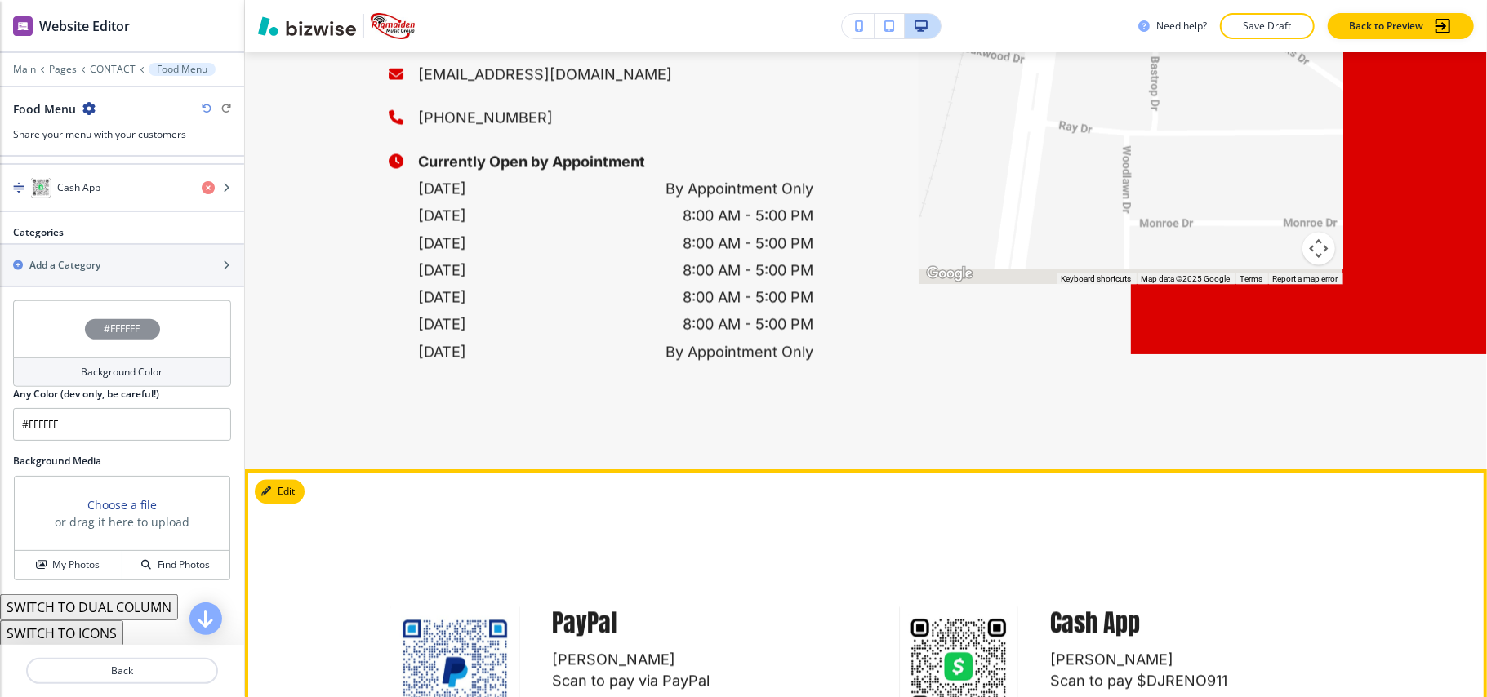
scroll to position [2230, 0]
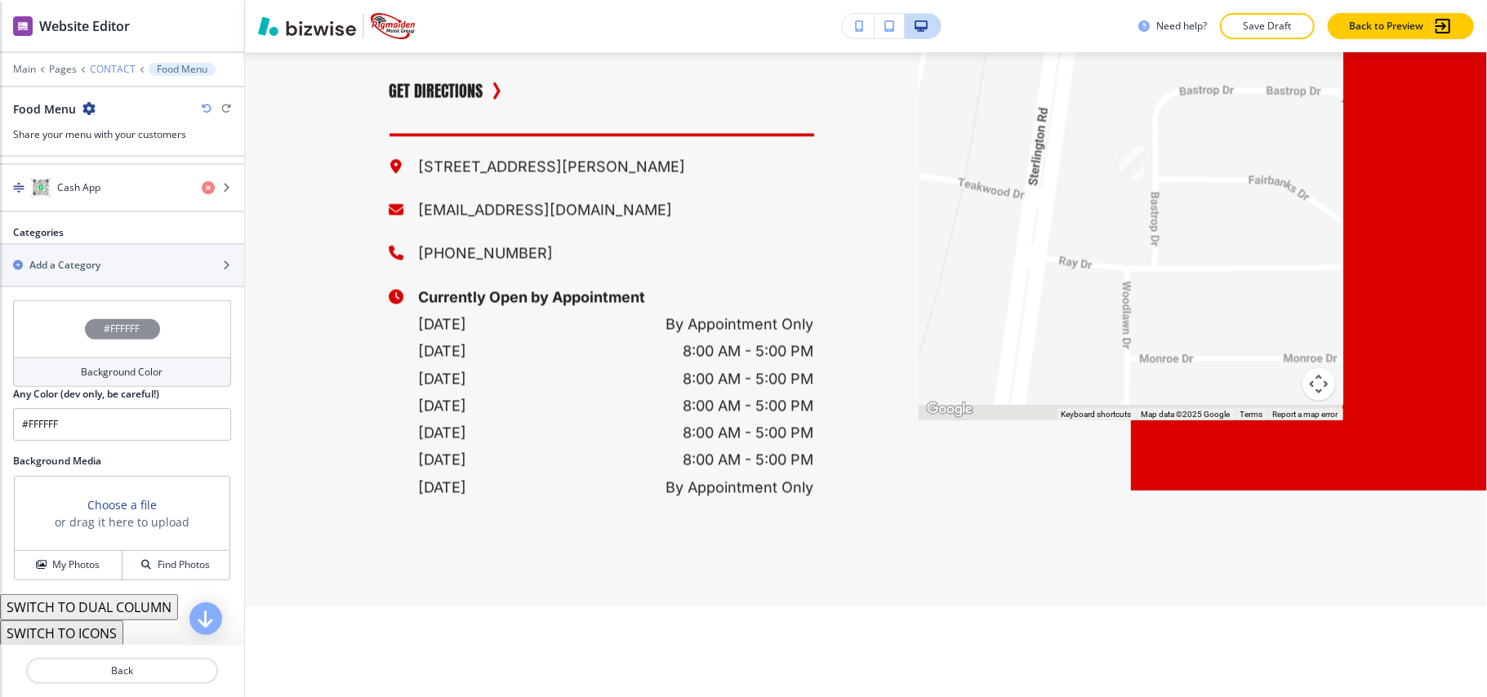
click at [112, 72] on p "CONTACT" at bounding box center [113, 69] width 46 height 11
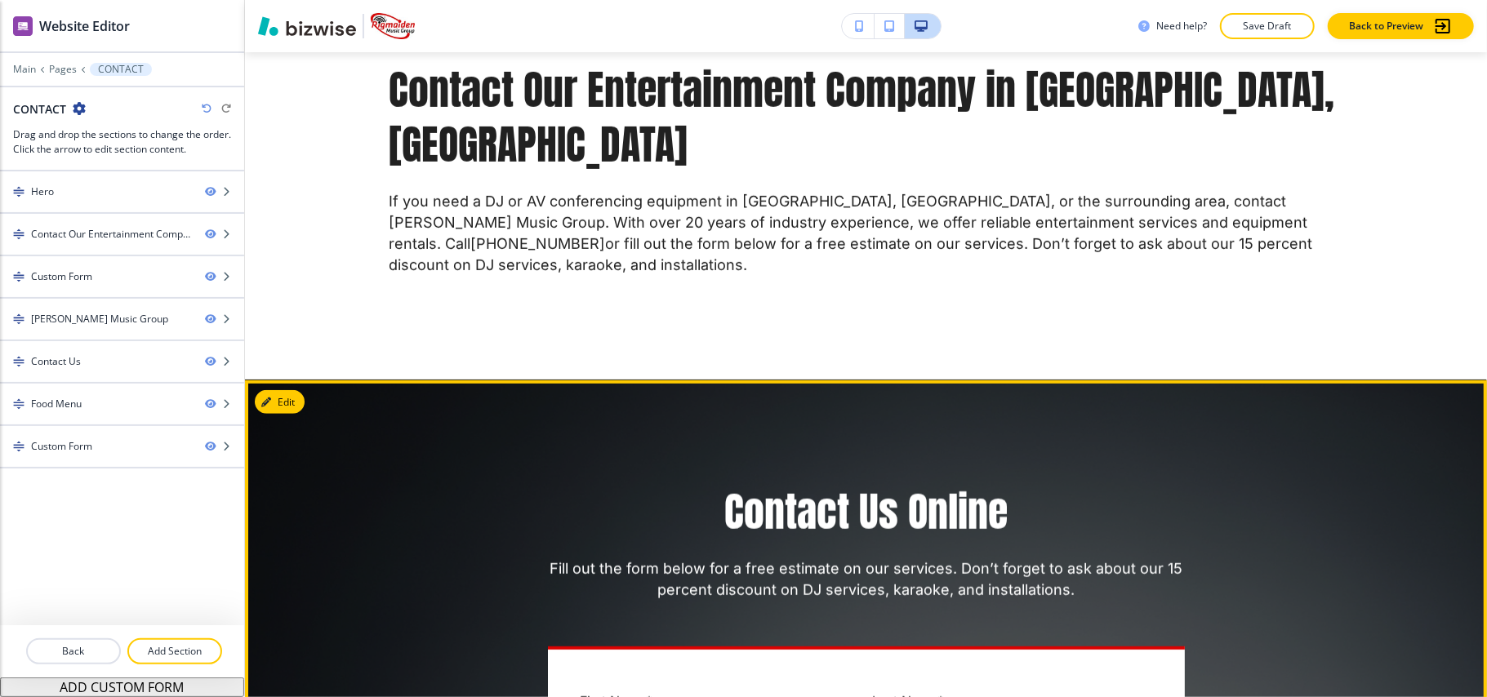
scroll to position [678, 0]
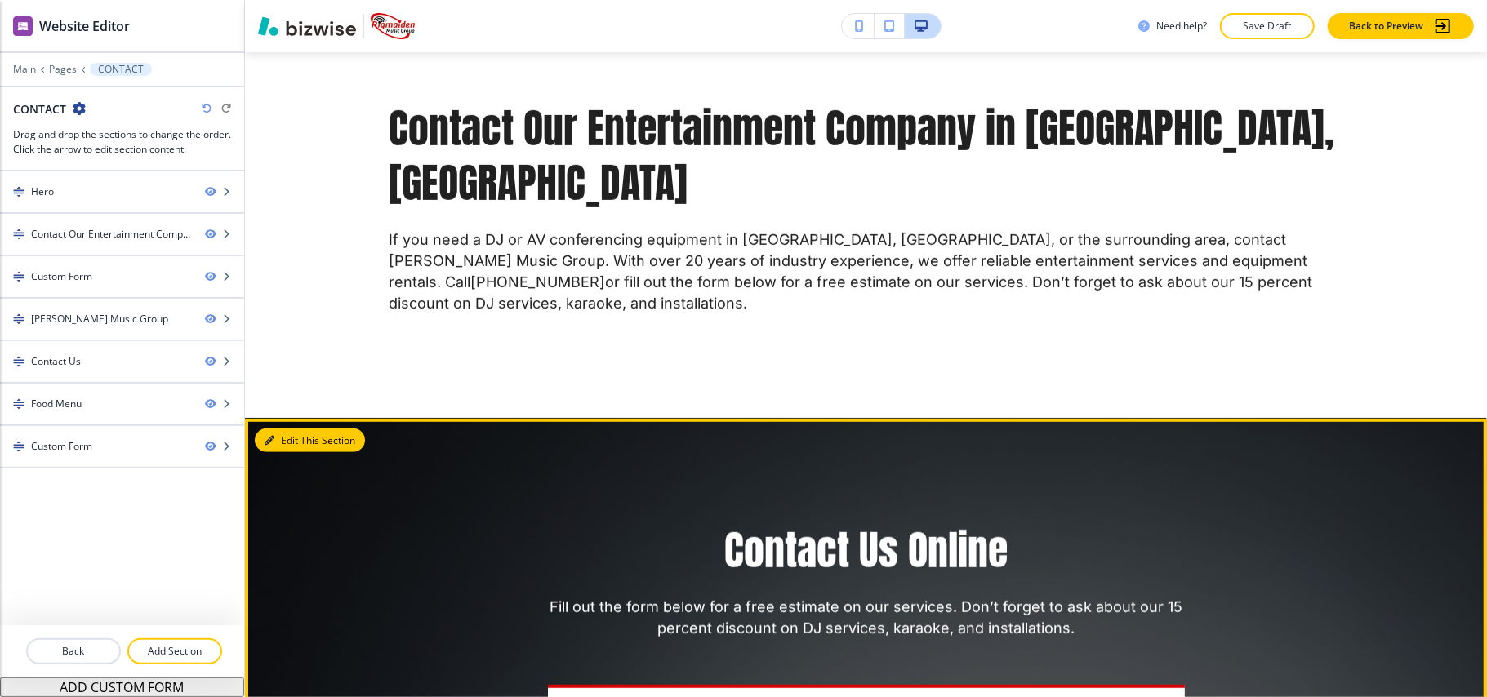
click at [276, 429] on button "Edit This Section" at bounding box center [310, 441] width 110 height 25
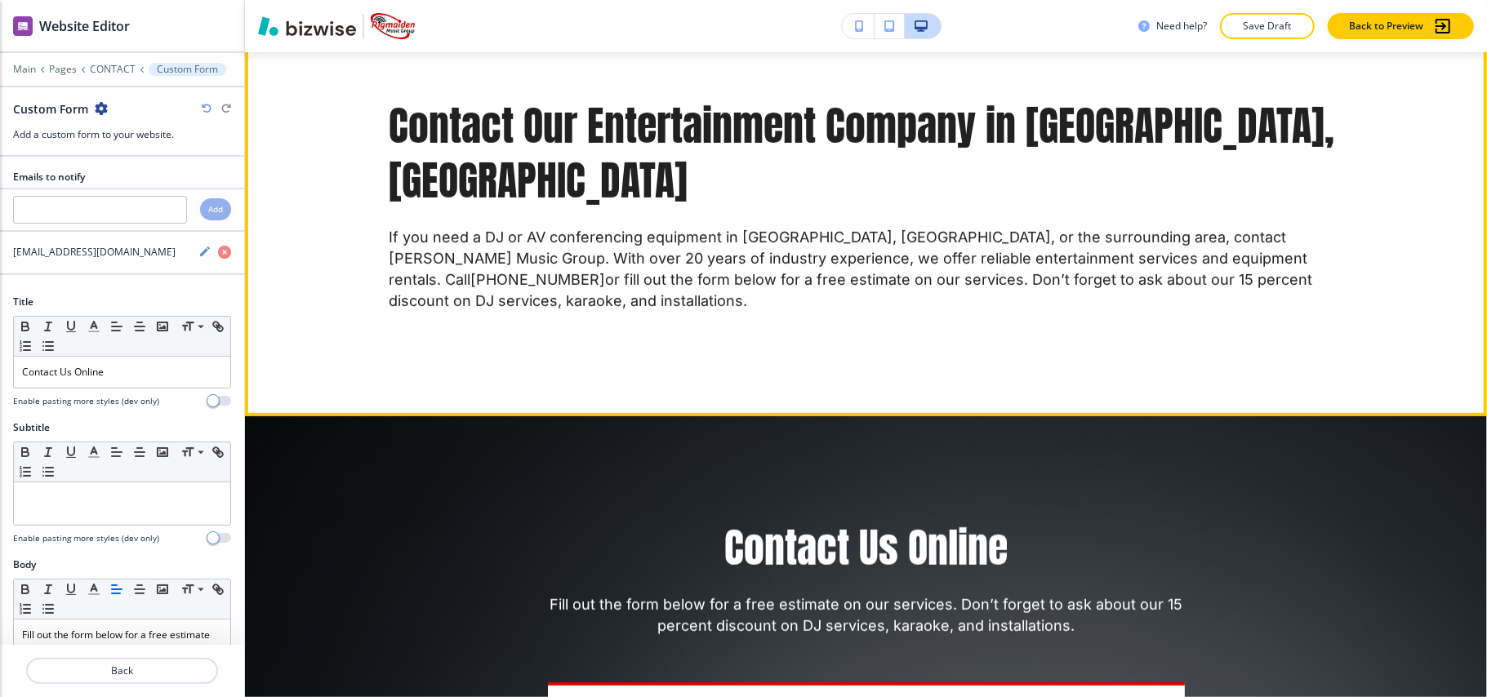
scroll to position [642, 0]
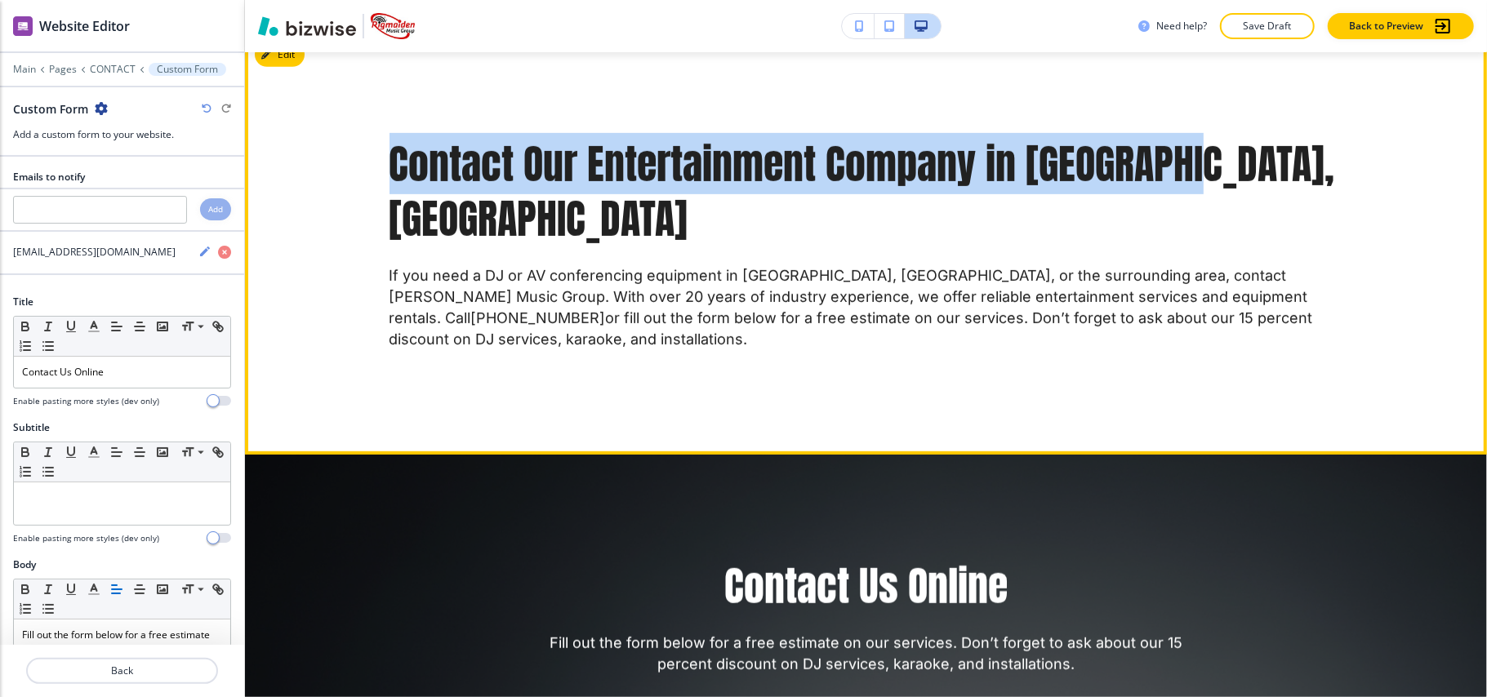
drag, startPoint x: 387, startPoint y: 163, endPoint x: 1326, endPoint y: 145, distance: 939.4
click at [1326, 145] on h3 "Contact Our Entertainment Company in [GEOGRAPHIC_DATA], [GEOGRAPHIC_DATA]" at bounding box center [867, 191] width 954 height 109
copy h3 "Contact Our Entertainment Company in [GEOGRAPHIC_DATA], [GEOGRAPHIC_DATA]"
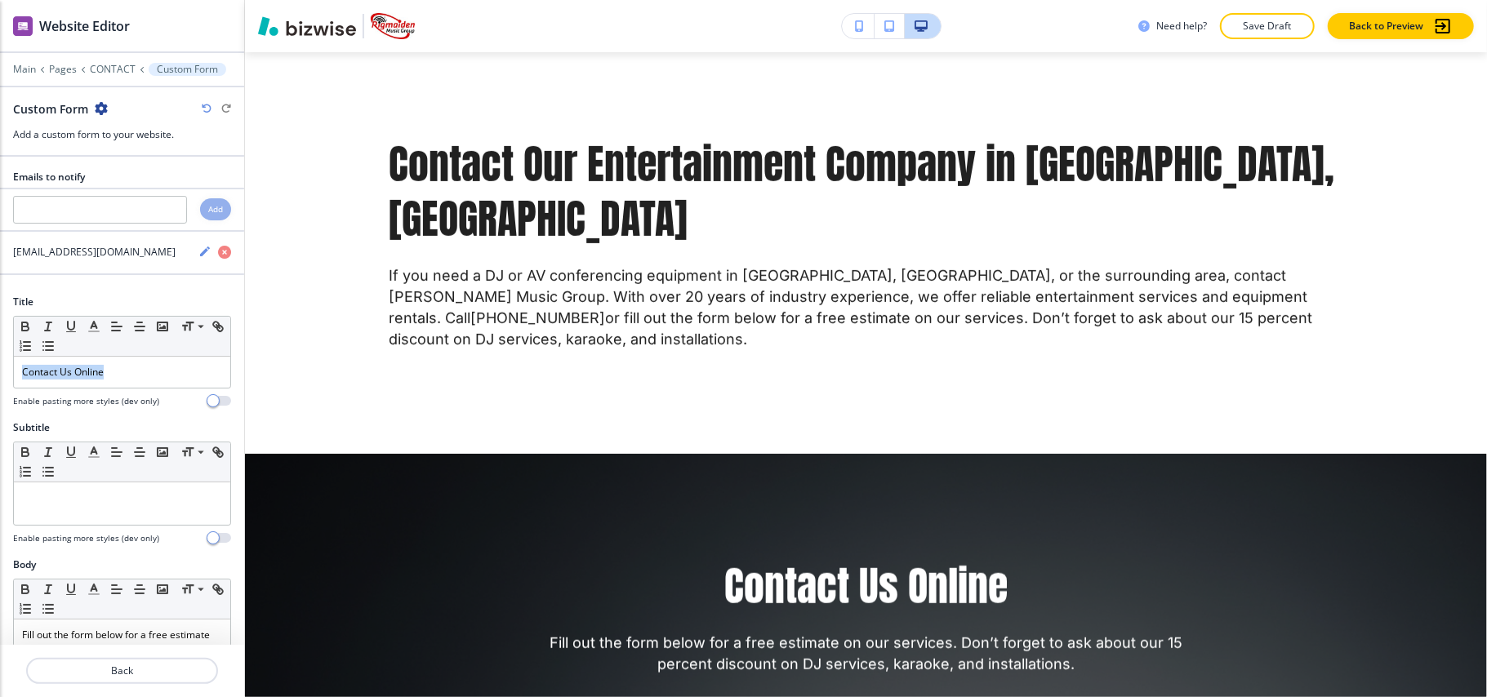
drag, startPoint x: 122, startPoint y: 366, endPoint x: 0, endPoint y: 364, distance: 121.7
click at [0, 364] on div "Title Small Normal Large Huge Contact Us Online Enable pasting more styles (dev…" at bounding box center [122, 358] width 244 height 126
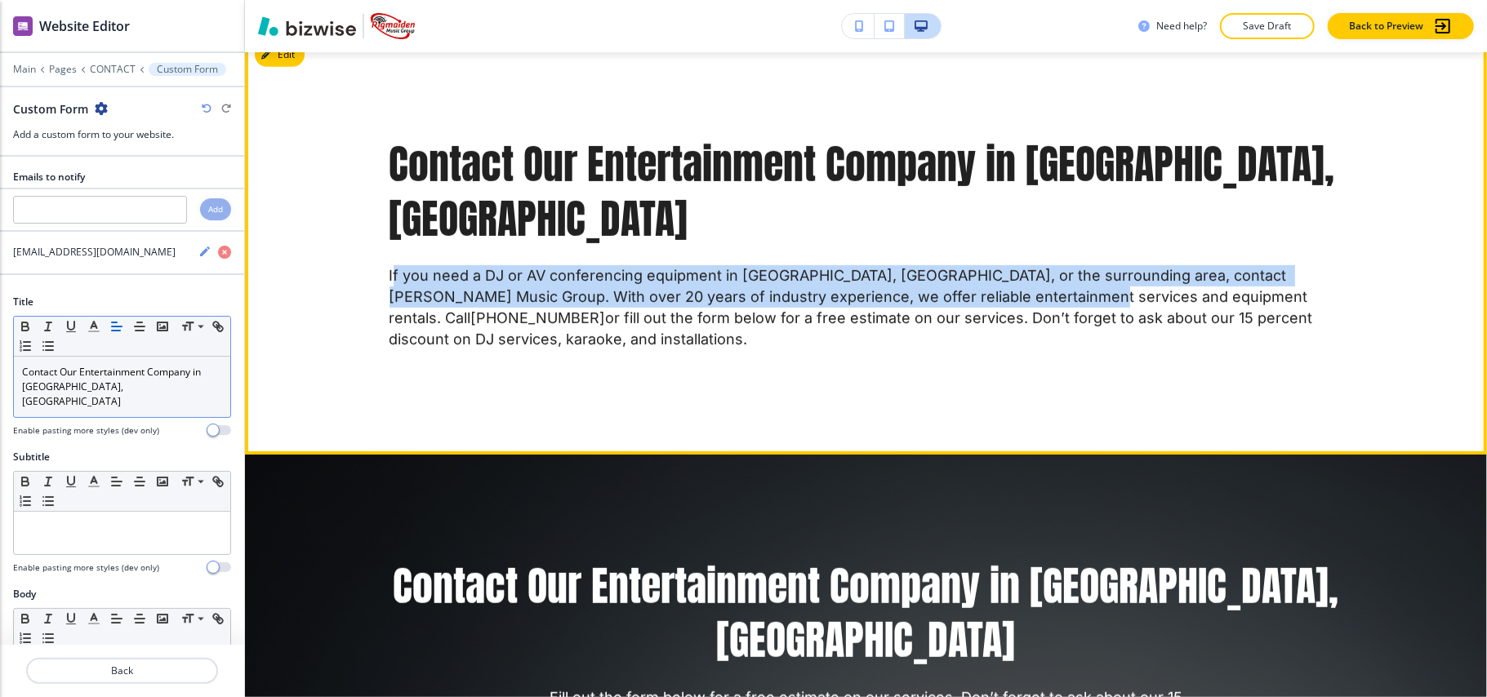
drag, startPoint x: 386, startPoint y: 224, endPoint x: 1011, endPoint y: 242, distance: 625.1
click at [1011, 265] on p "If you need a DJ or AV conferencing equipment in [GEOGRAPHIC_DATA], [GEOGRAPHIC…" at bounding box center [867, 307] width 954 height 85
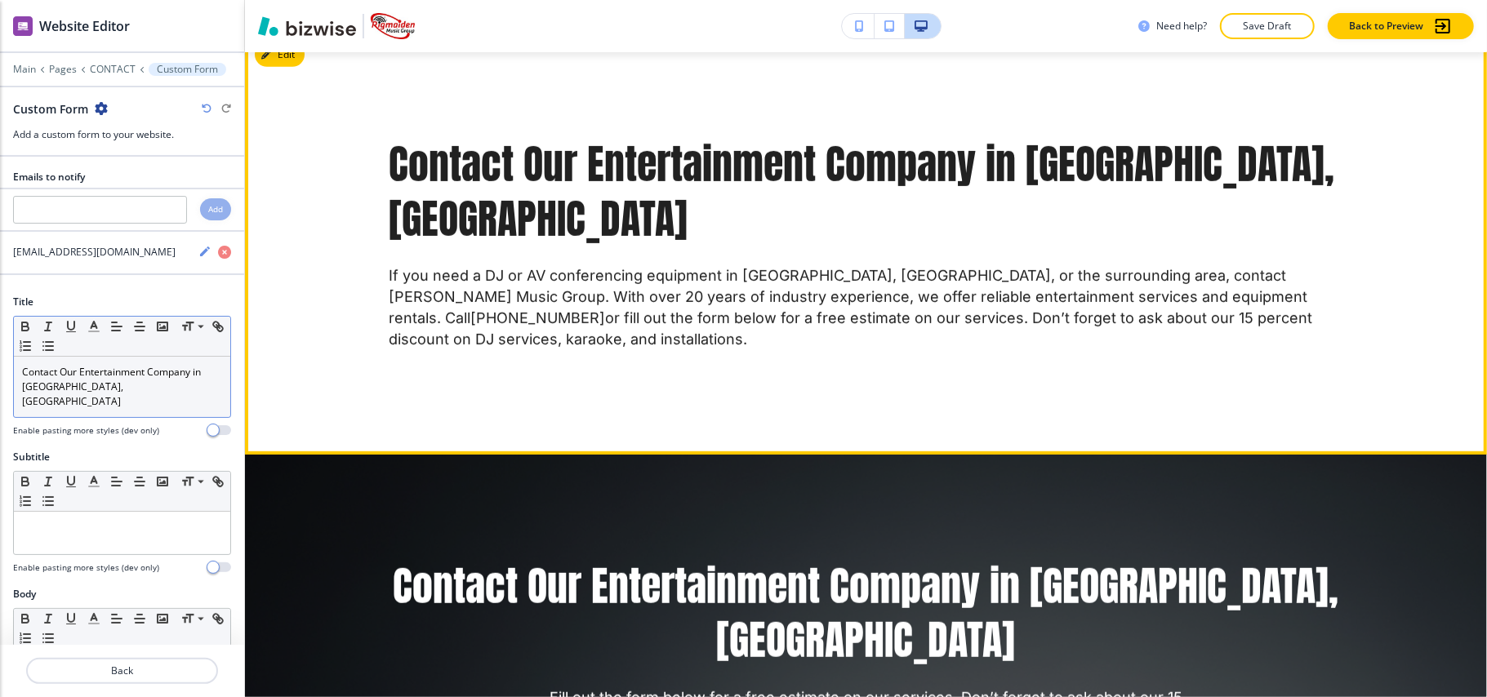
click at [1312, 265] on p "If you need a DJ or AV conferencing equipment in [GEOGRAPHIC_DATA], [GEOGRAPHIC…" at bounding box center [867, 307] width 954 height 85
drag, startPoint x: 1323, startPoint y: 262, endPoint x: 461, endPoint y: 221, distance: 862.7
click at [344, 219] on div "Contact Our Entertainment Company in [GEOGRAPHIC_DATA], [GEOGRAPHIC_DATA] If yo…" at bounding box center [866, 243] width 1045 height 213
copy p "If you need a DJ or AV conferencing equipment in [GEOGRAPHIC_DATA], [GEOGRAPHIC…"
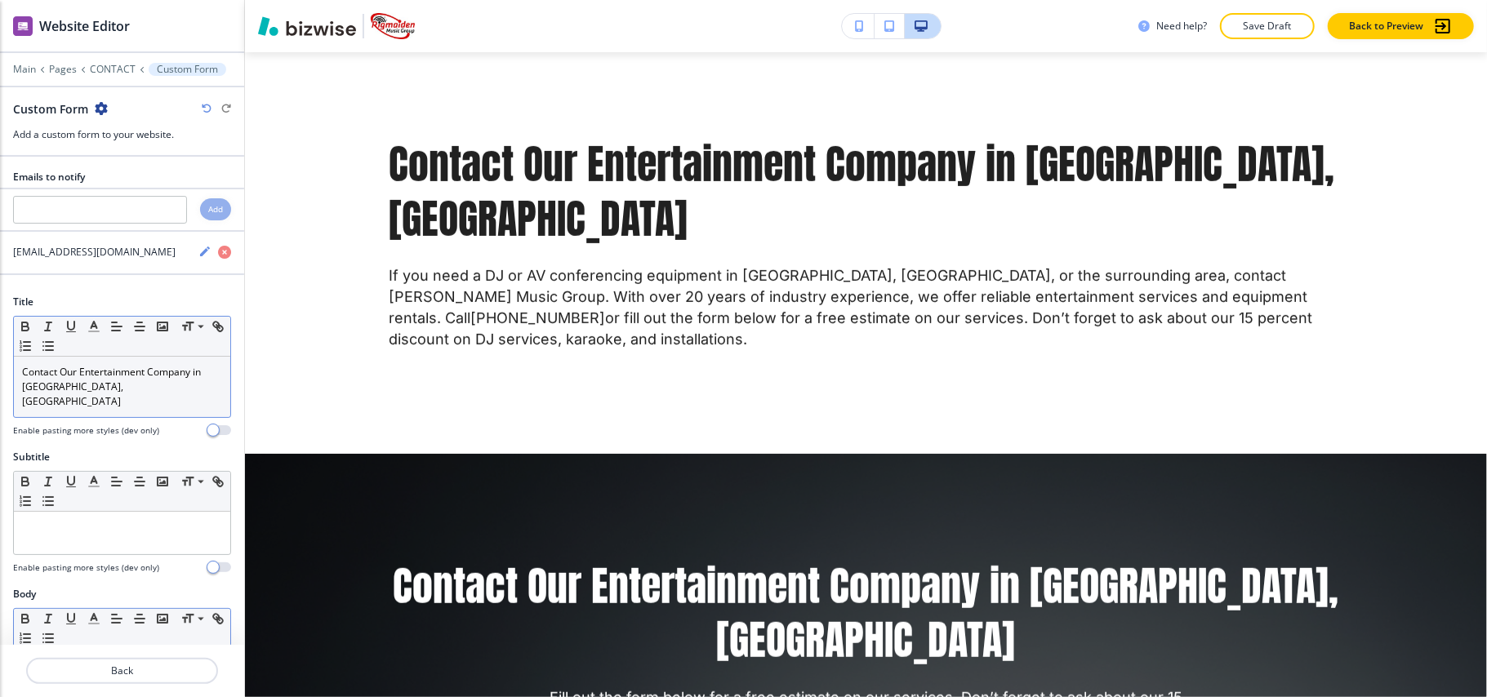
scroll to position [217, 0]
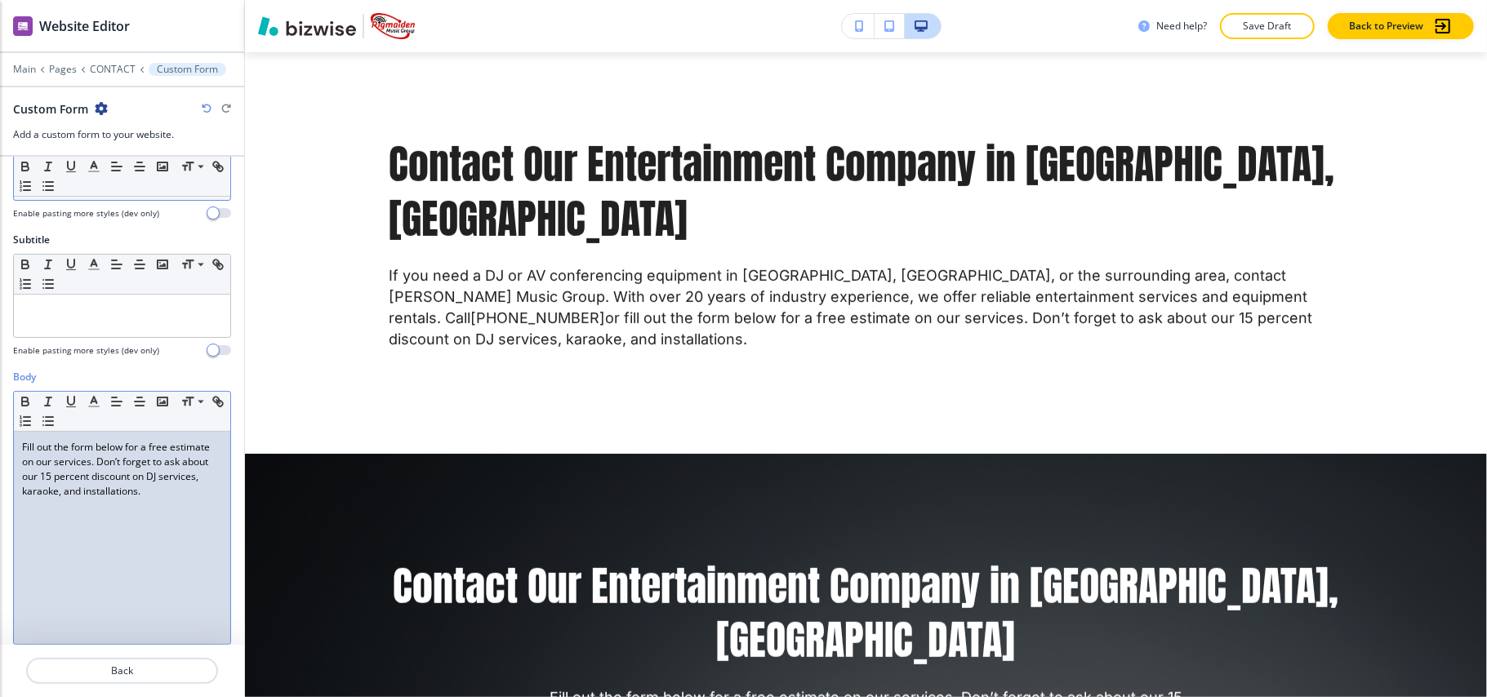
click at [126, 519] on div "Fill out the form below for a free estimate on our services. Don’t forget to as…" at bounding box center [122, 538] width 216 height 212
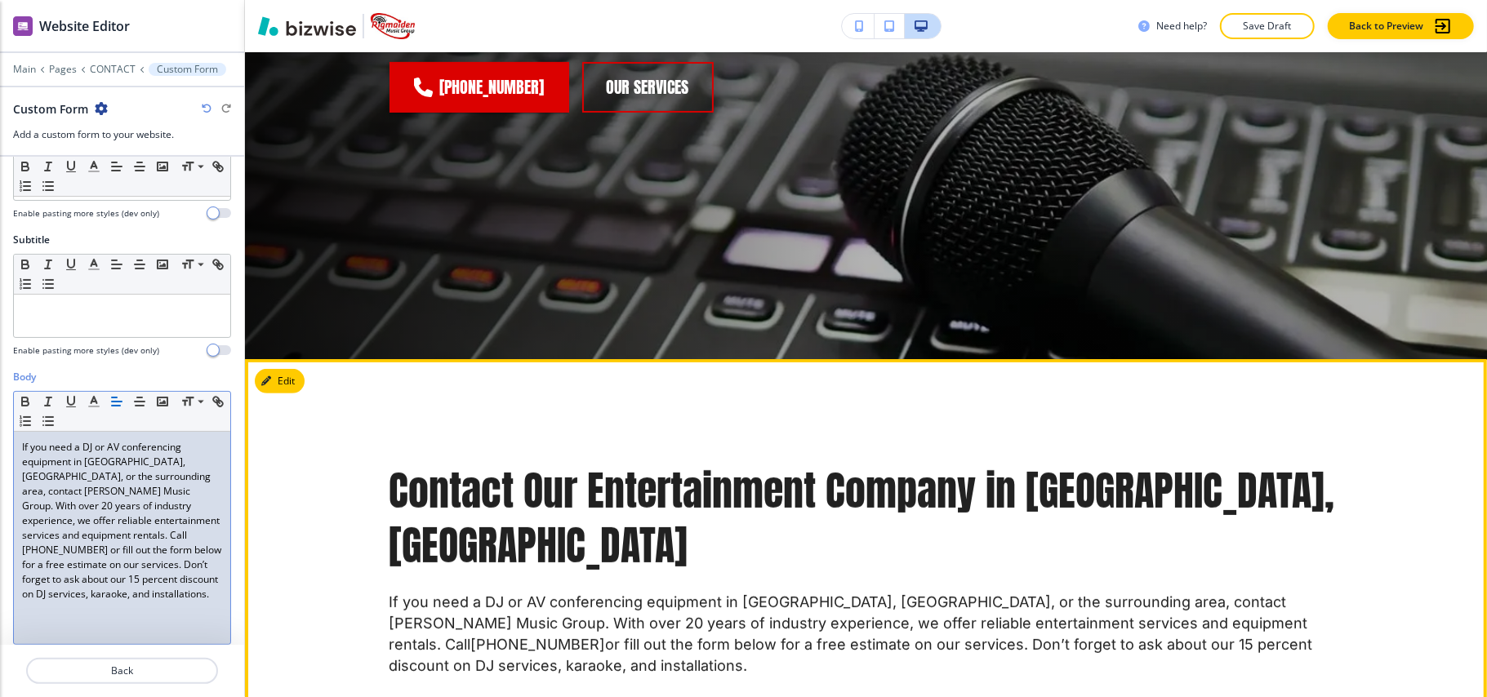
click at [285, 385] on button "Edit" at bounding box center [280, 381] width 50 height 25
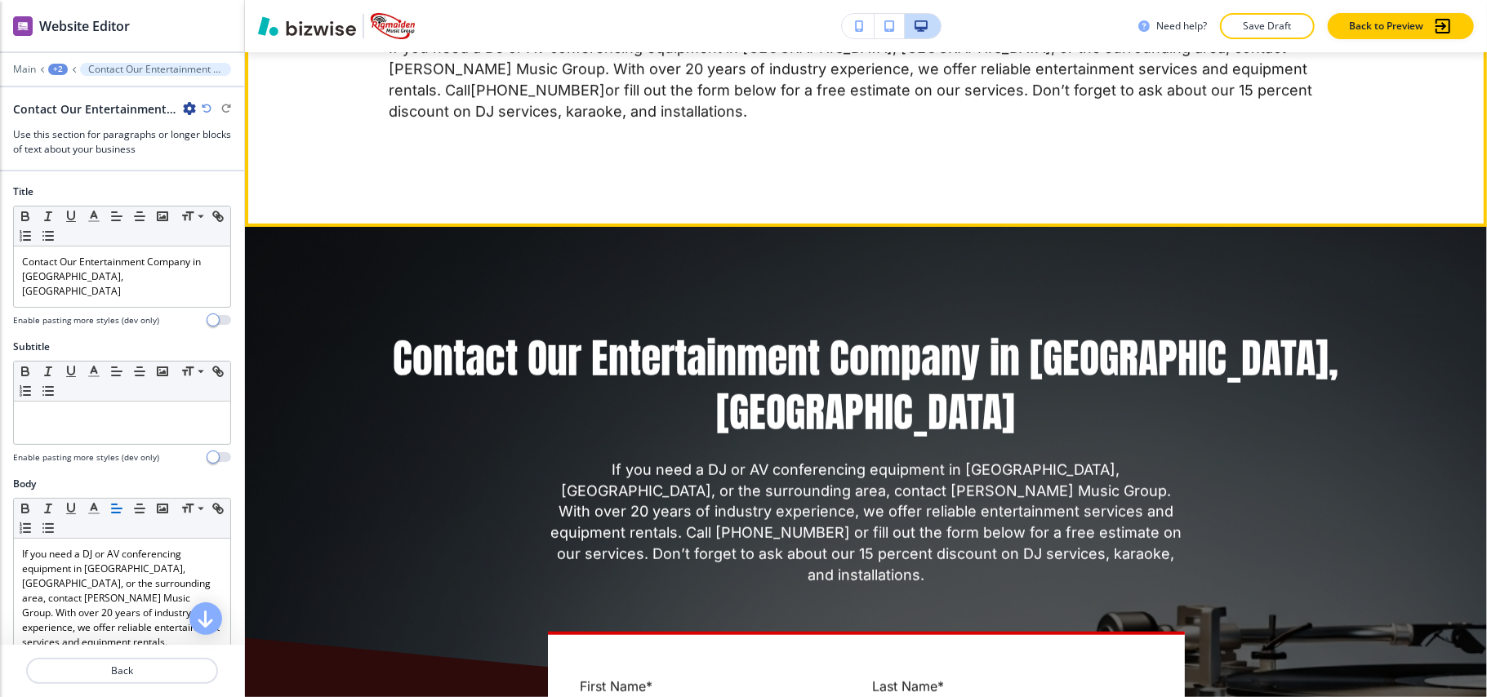
scroll to position [871, 0]
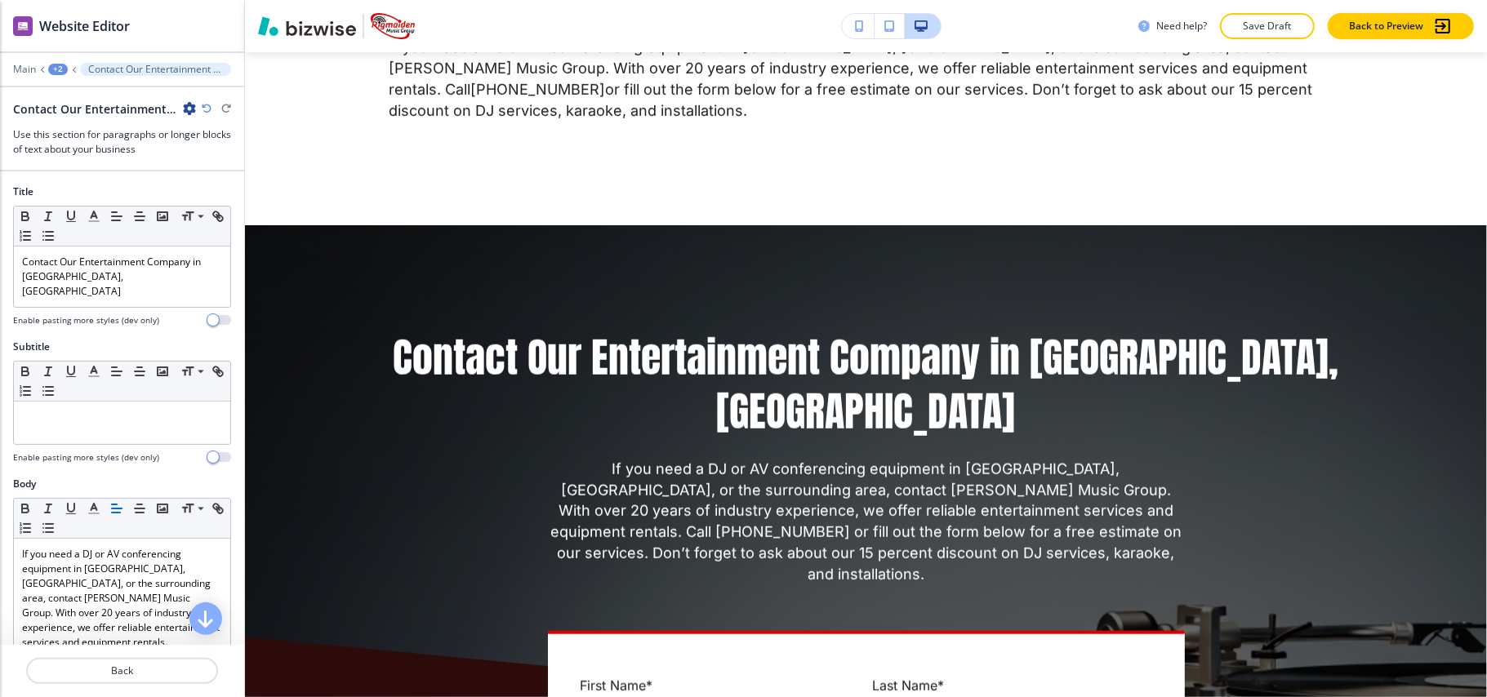
click at [184, 106] on icon "button" at bounding box center [189, 108] width 13 height 13
click at [222, 197] on p "Delete Section" at bounding box center [235, 195] width 83 height 15
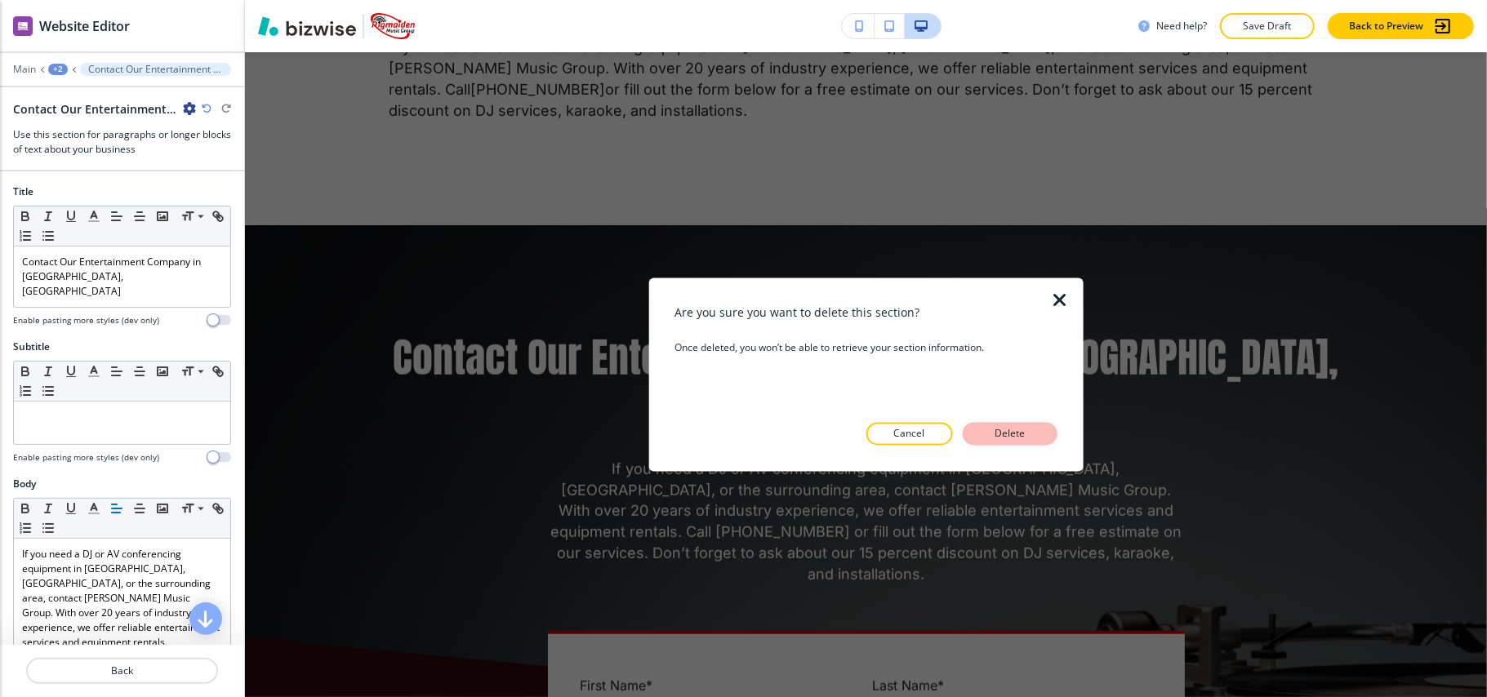
click at [1011, 436] on p "Delete" at bounding box center [1010, 434] width 39 height 15
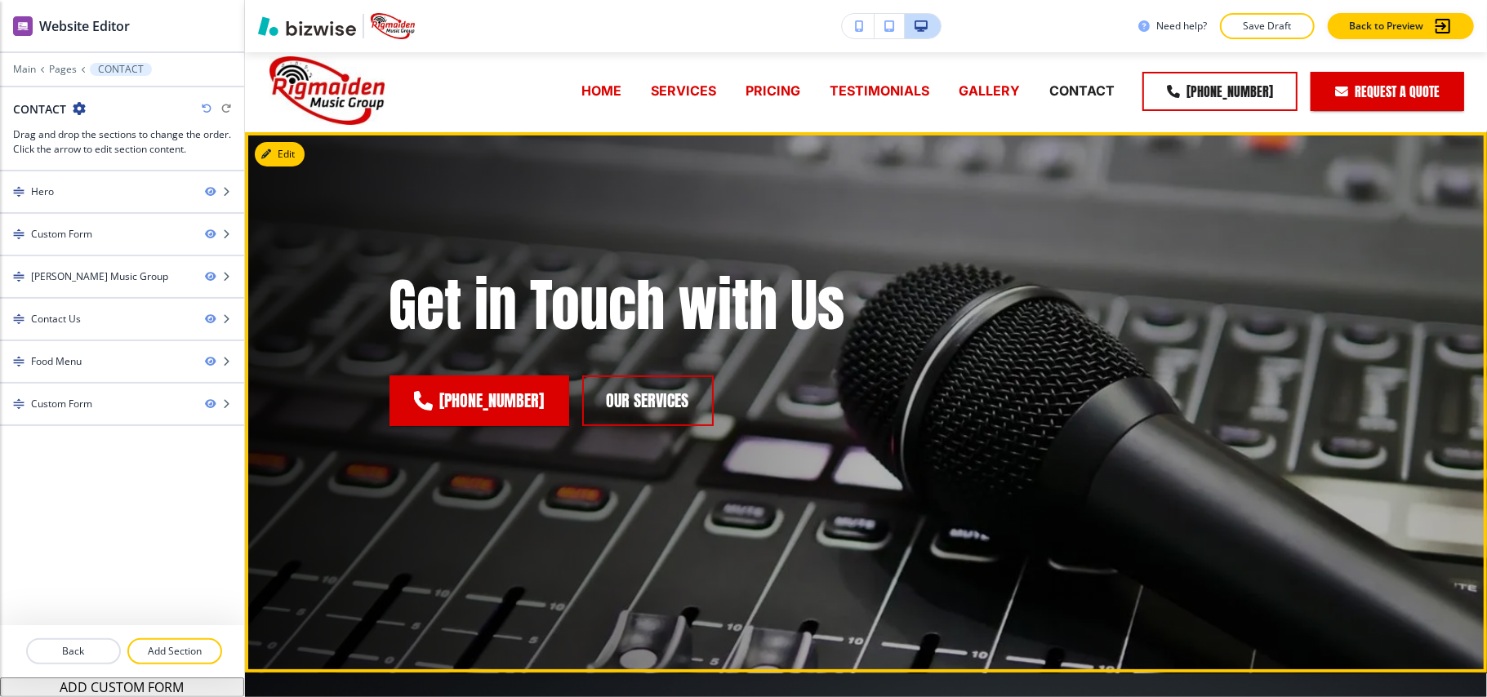
scroll to position [0, 0]
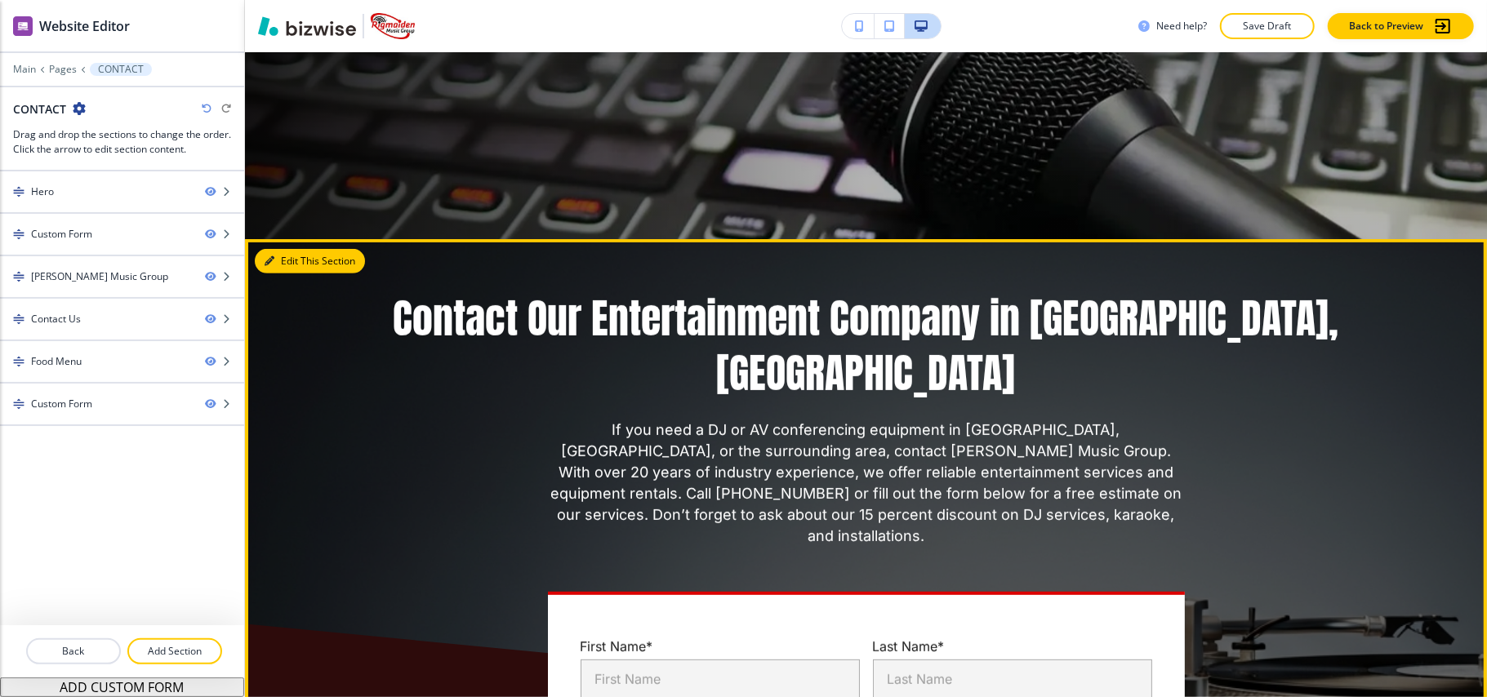
click at [284, 256] on button "Edit This Section" at bounding box center [310, 261] width 110 height 25
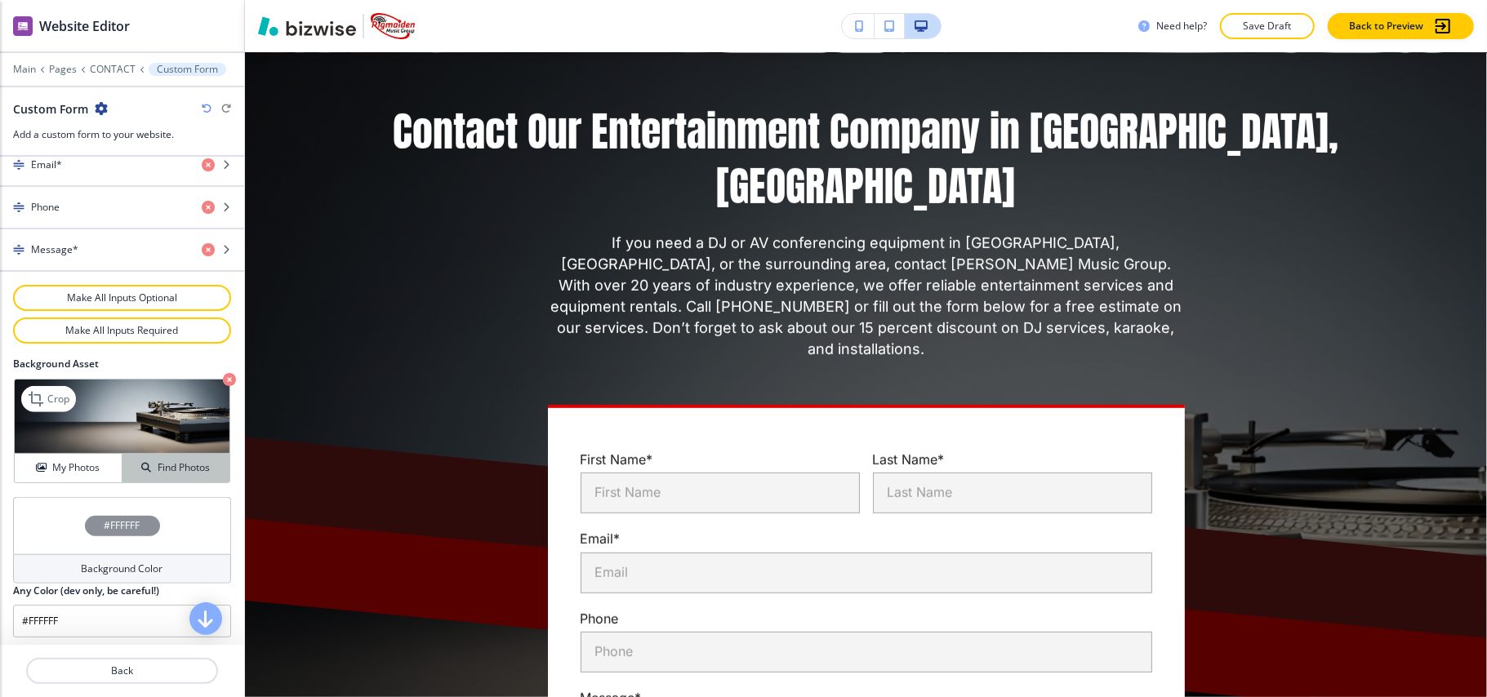
scroll to position [880, 0]
click at [223, 372] on icon "button" at bounding box center [229, 378] width 13 height 13
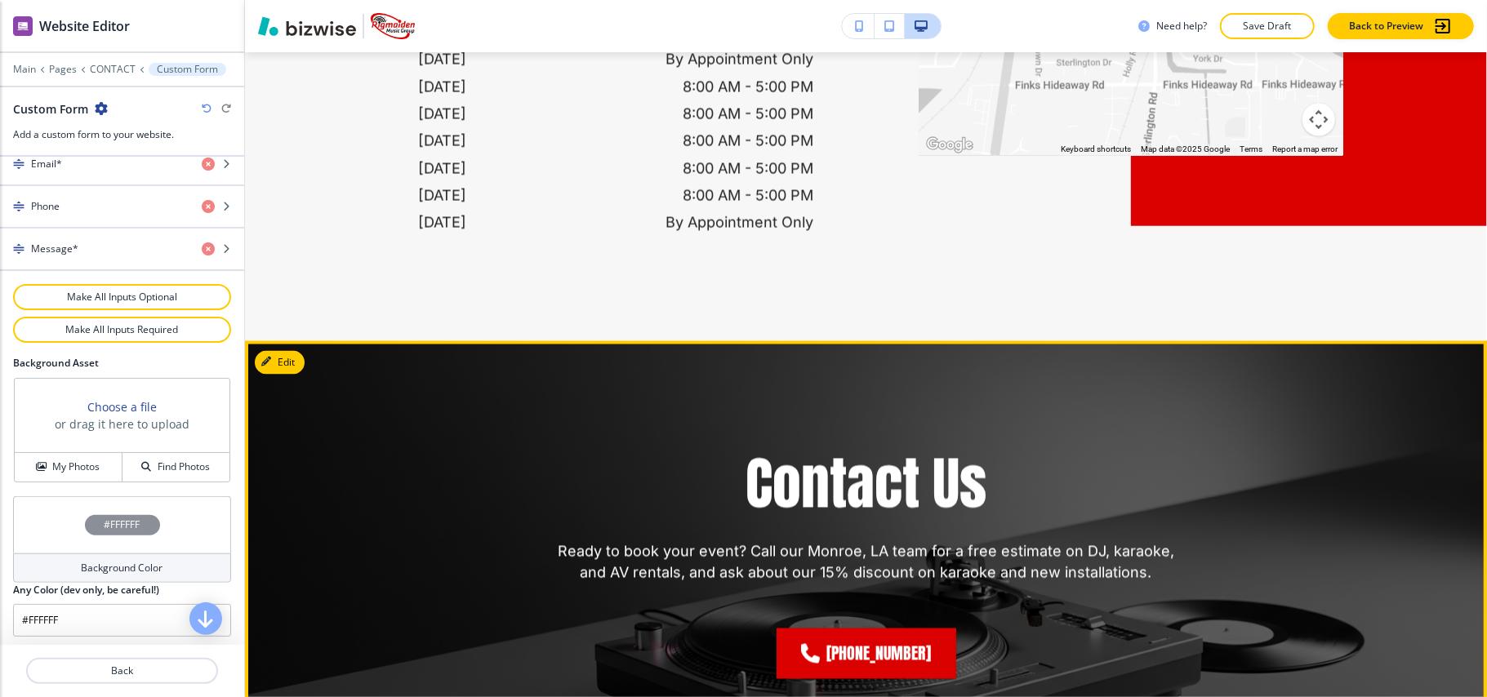
scroll to position [2365, 0]
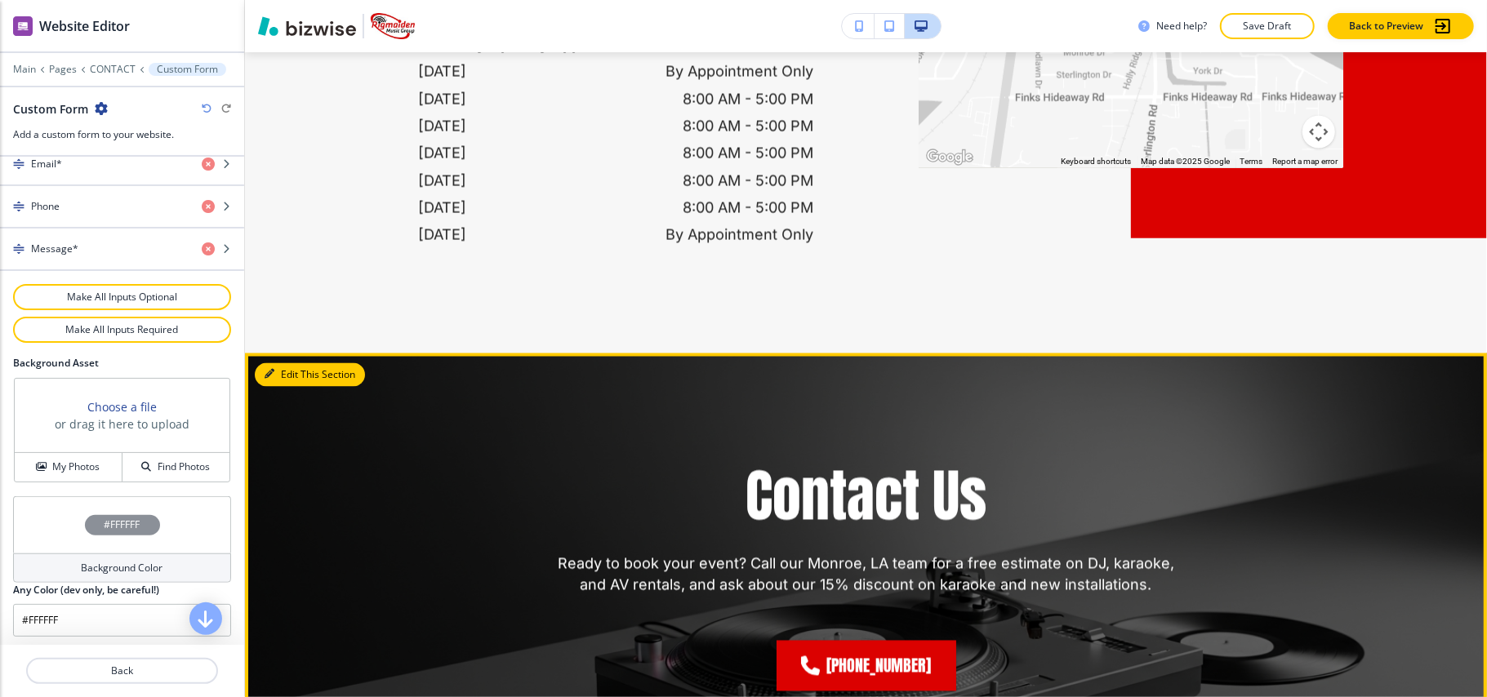
click at [282, 363] on button "Edit This Section" at bounding box center [310, 375] width 110 height 25
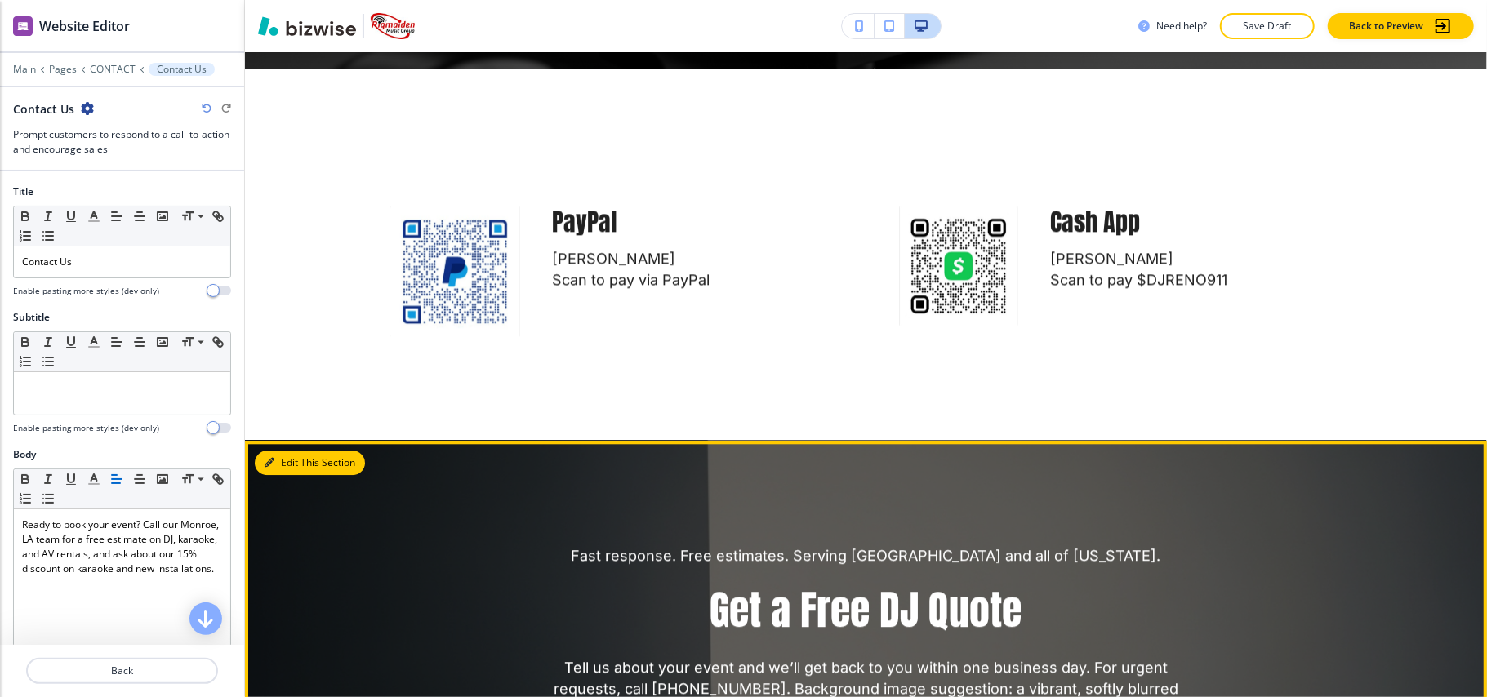
click at [289, 451] on button "Edit This Section" at bounding box center [310, 463] width 110 height 25
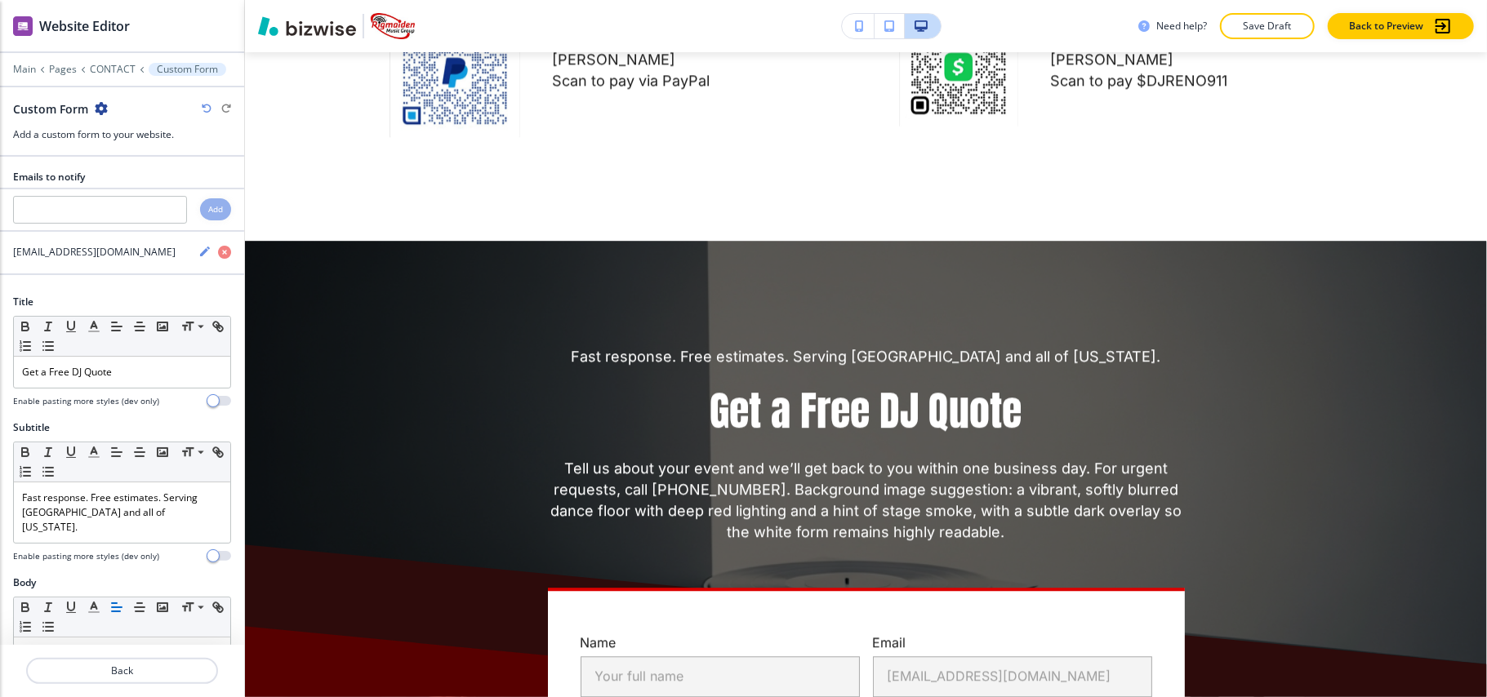
scroll to position [3111, 0]
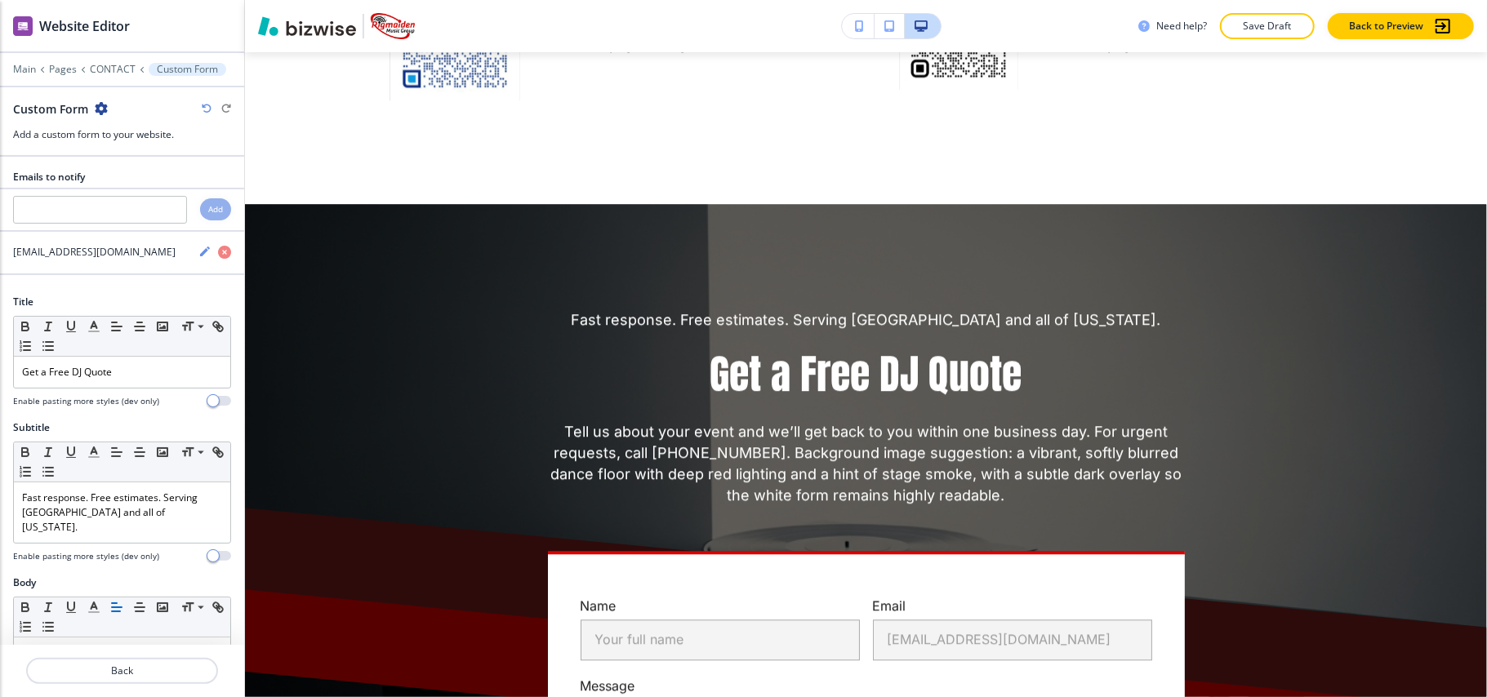
click at [103, 105] on icon "button" at bounding box center [101, 108] width 13 height 13
click at [139, 204] on button "Delete Section" at bounding box center [146, 194] width 105 height 29
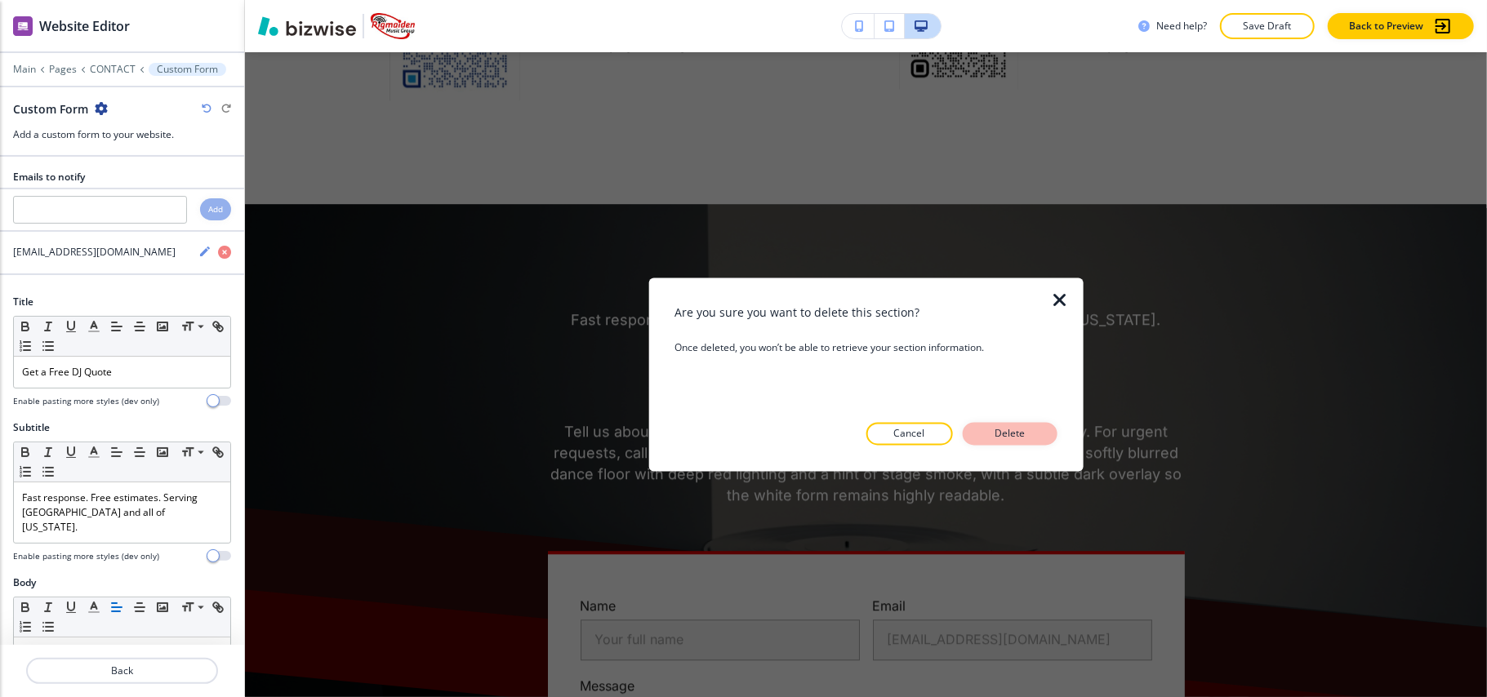
click at [1011, 430] on p "Delete" at bounding box center [1010, 434] width 39 height 15
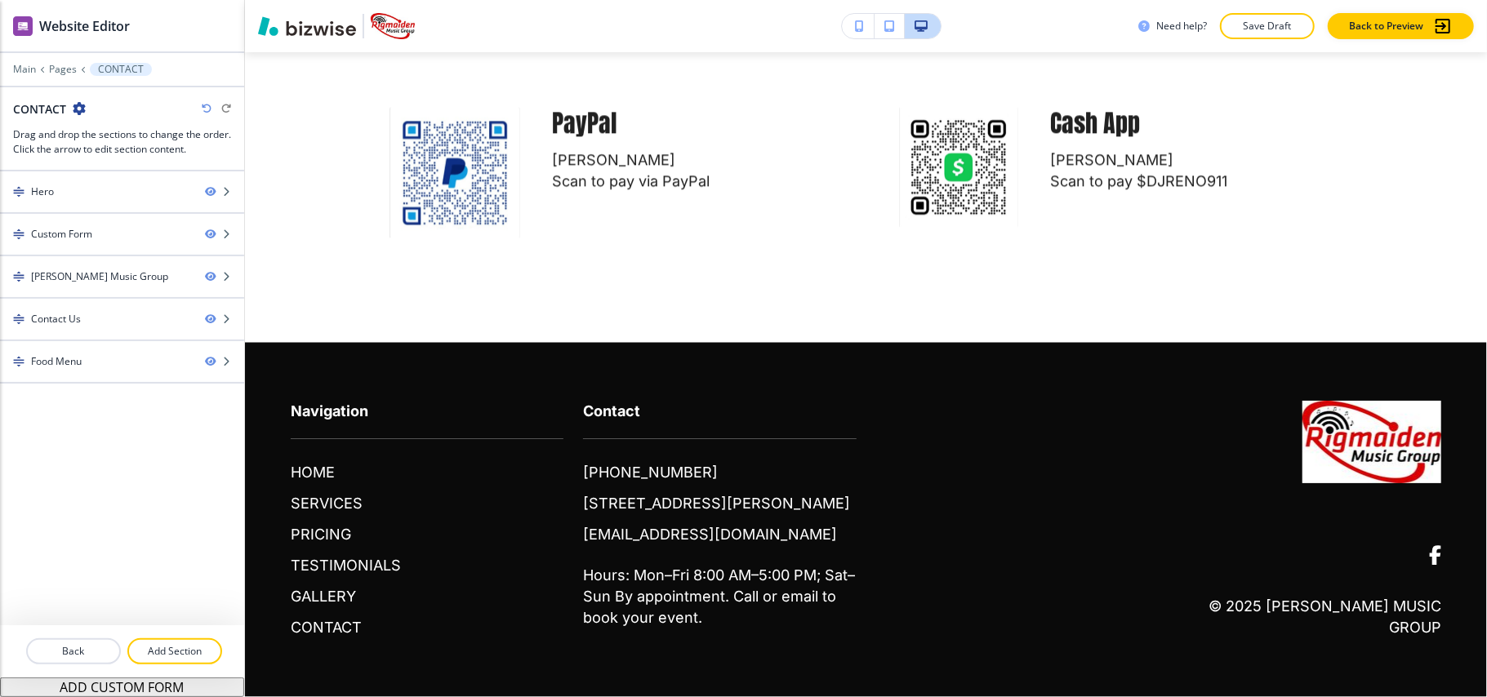
scroll to position [2831, 0]
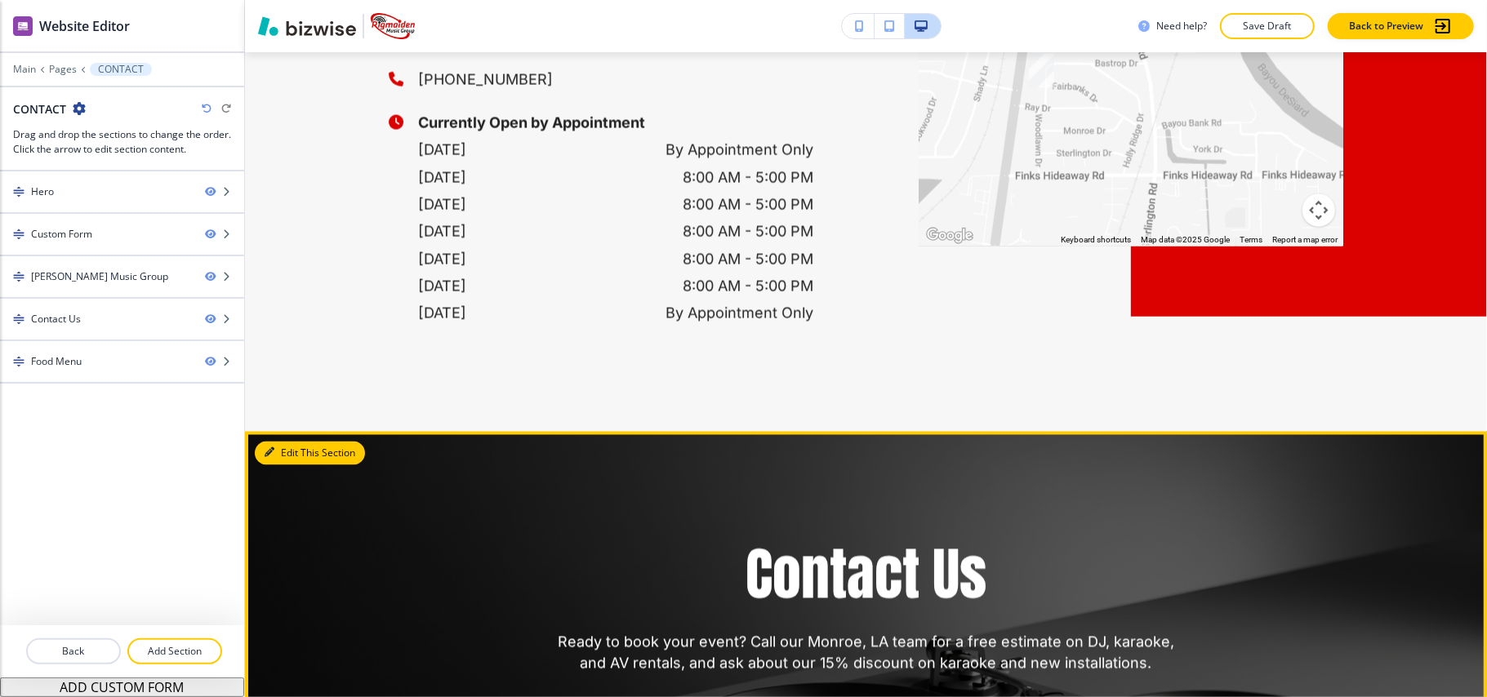
click at [281, 442] on button "Edit This Section" at bounding box center [310, 454] width 110 height 25
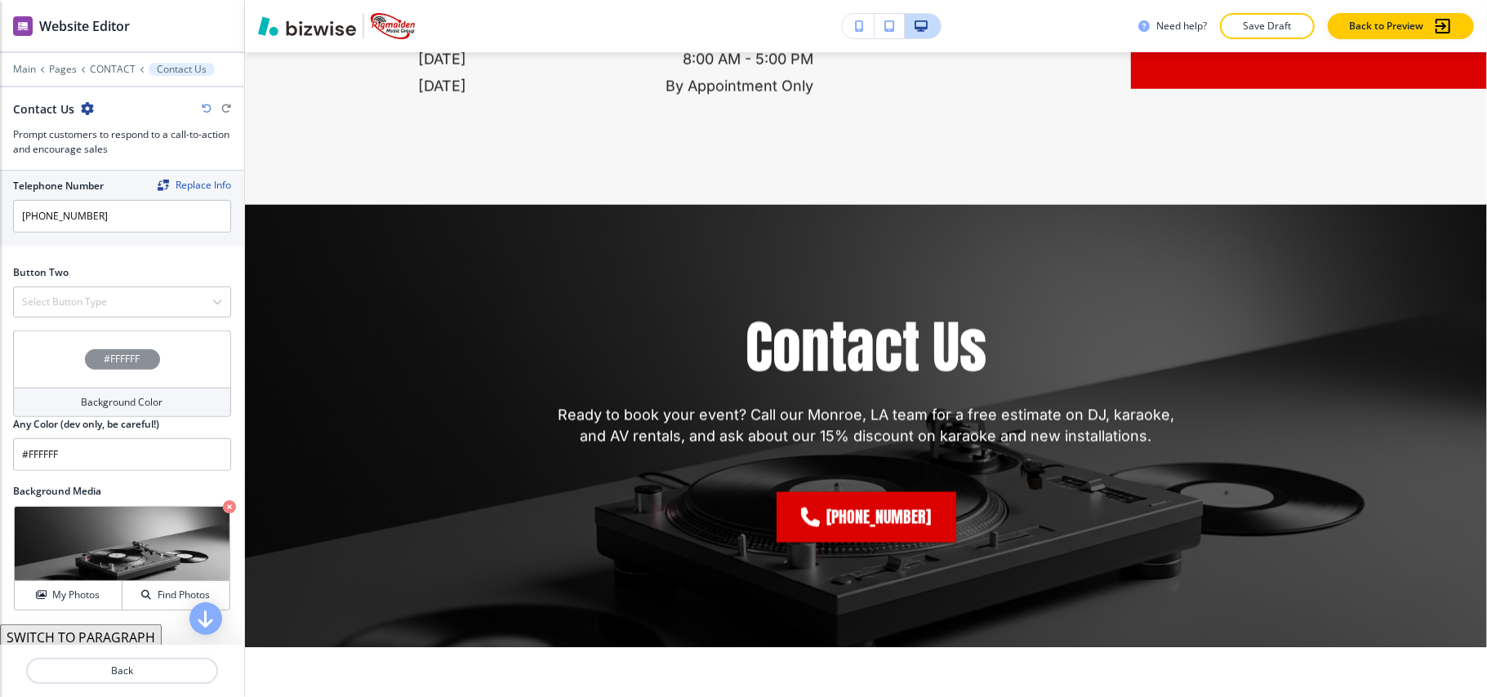
scroll to position [653, 0]
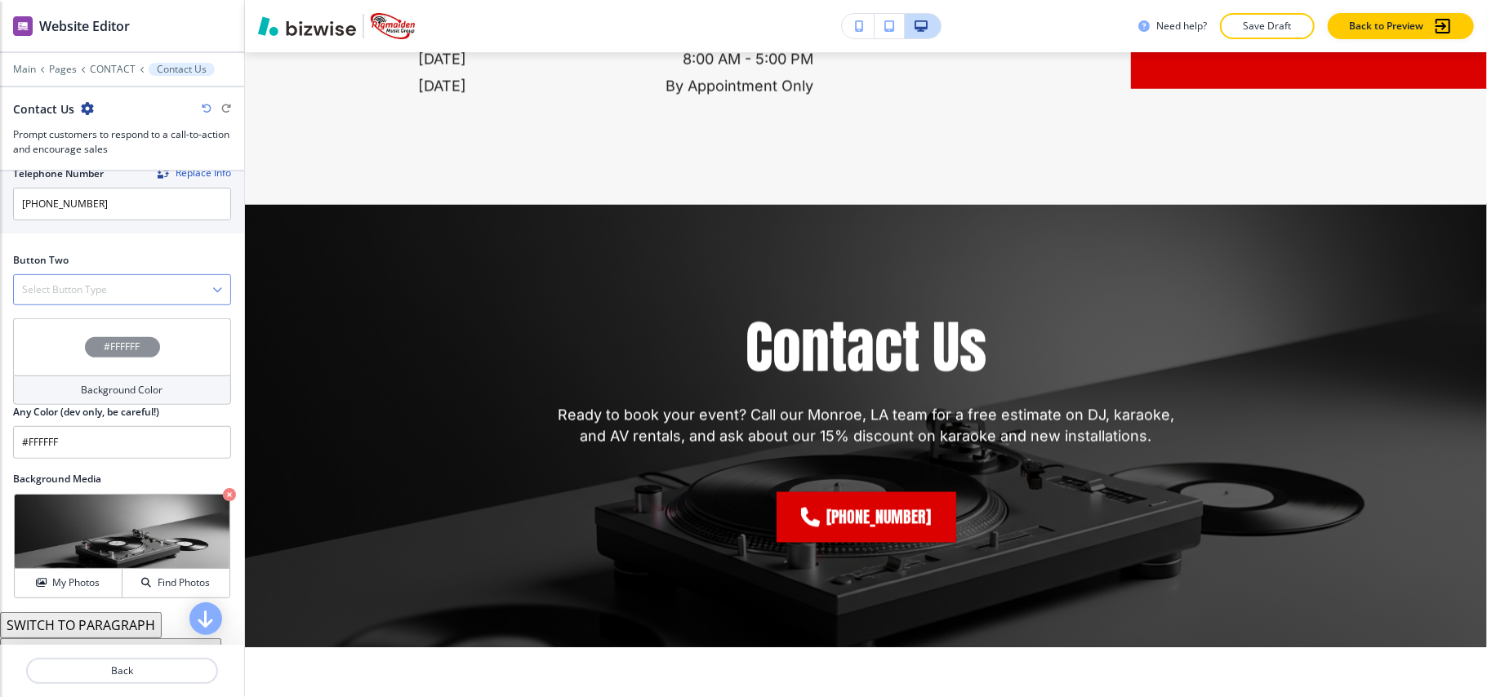
click at [47, 296] on h4 "Select Button Type" at bounding box center [64, 290] width 85 height 15
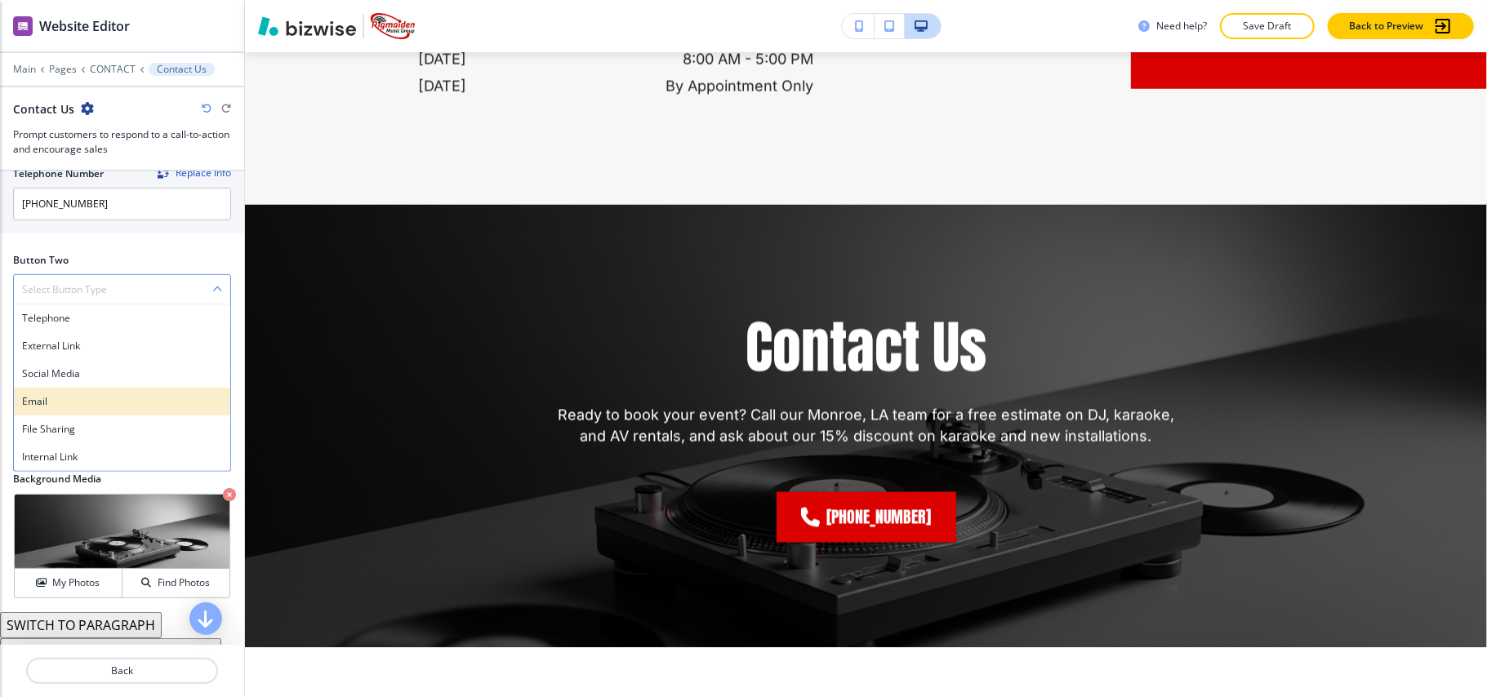
click at [47, 405] on h4 "Email" at bounding box center [122, 401] width 200 height 15
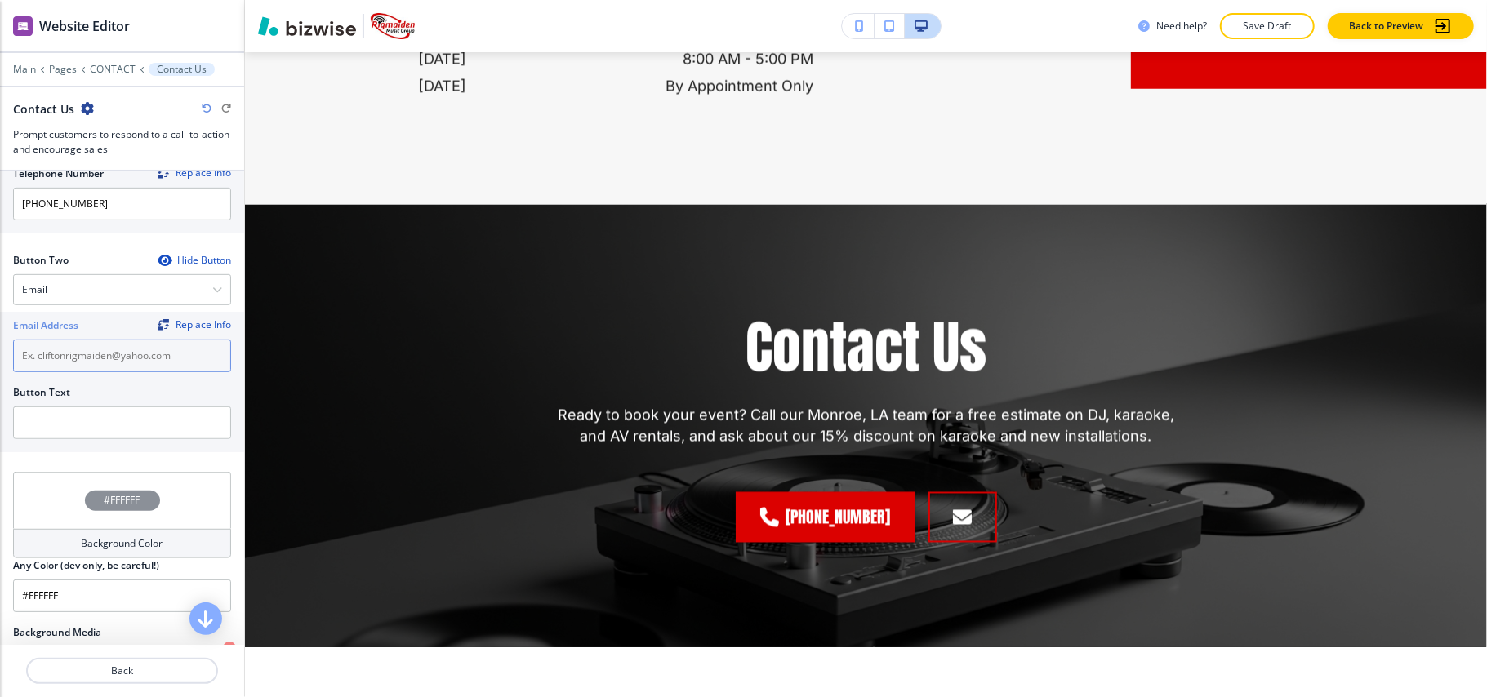
paste input "[EMAIL_ADDRESS][DOMAIN_NAME]"
type input "[EMAIL_ADDRESS][DOMAIN_NAME]"
click at [86, 435] on input "text" at bounding box center [122, 423] width 218 height 33
type input "d"
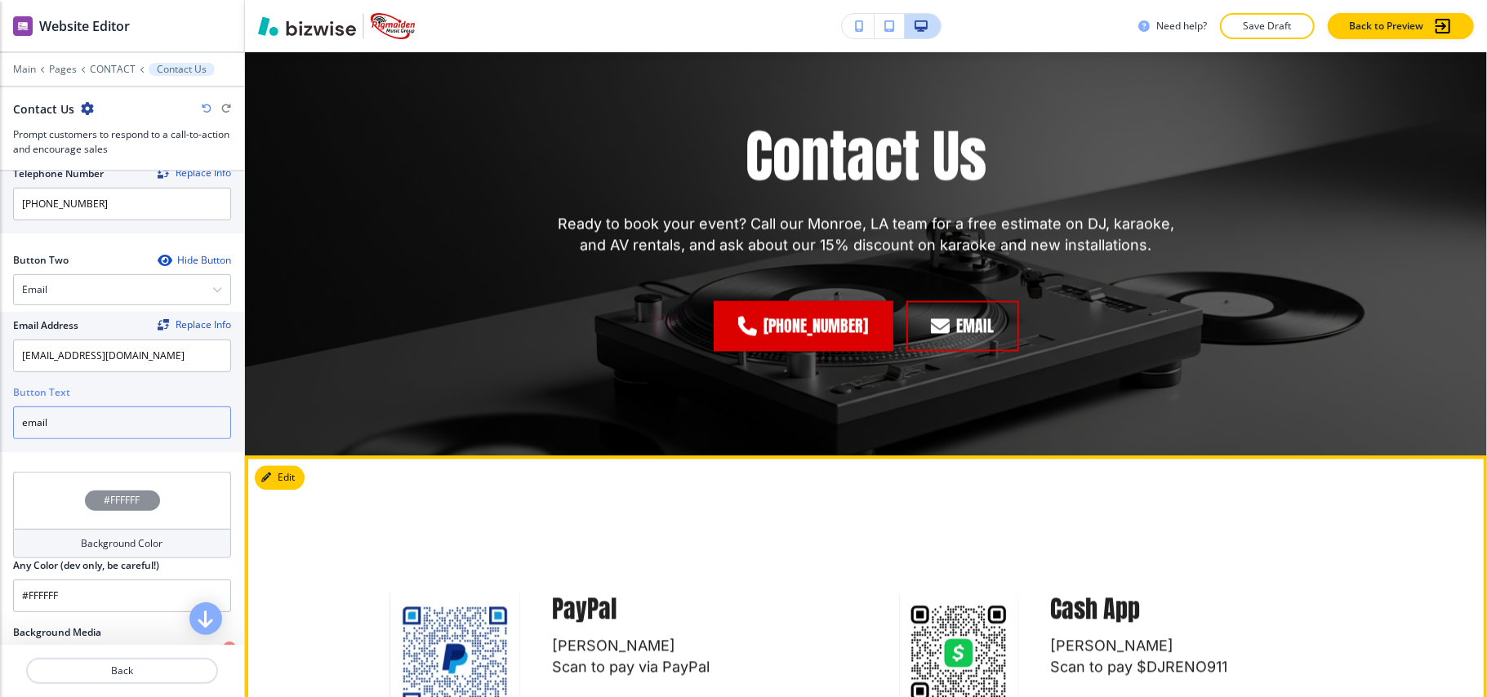
scroll to position [2831, 0]
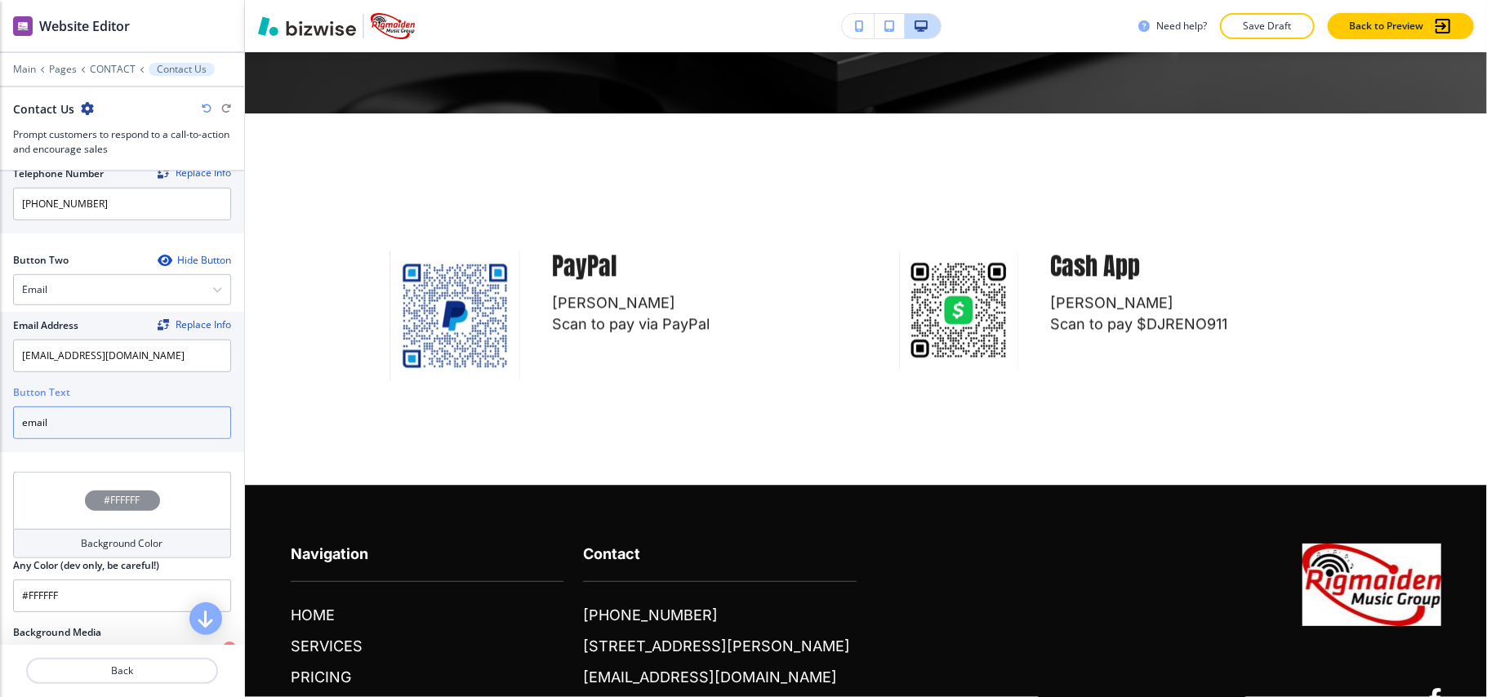
type input "email"
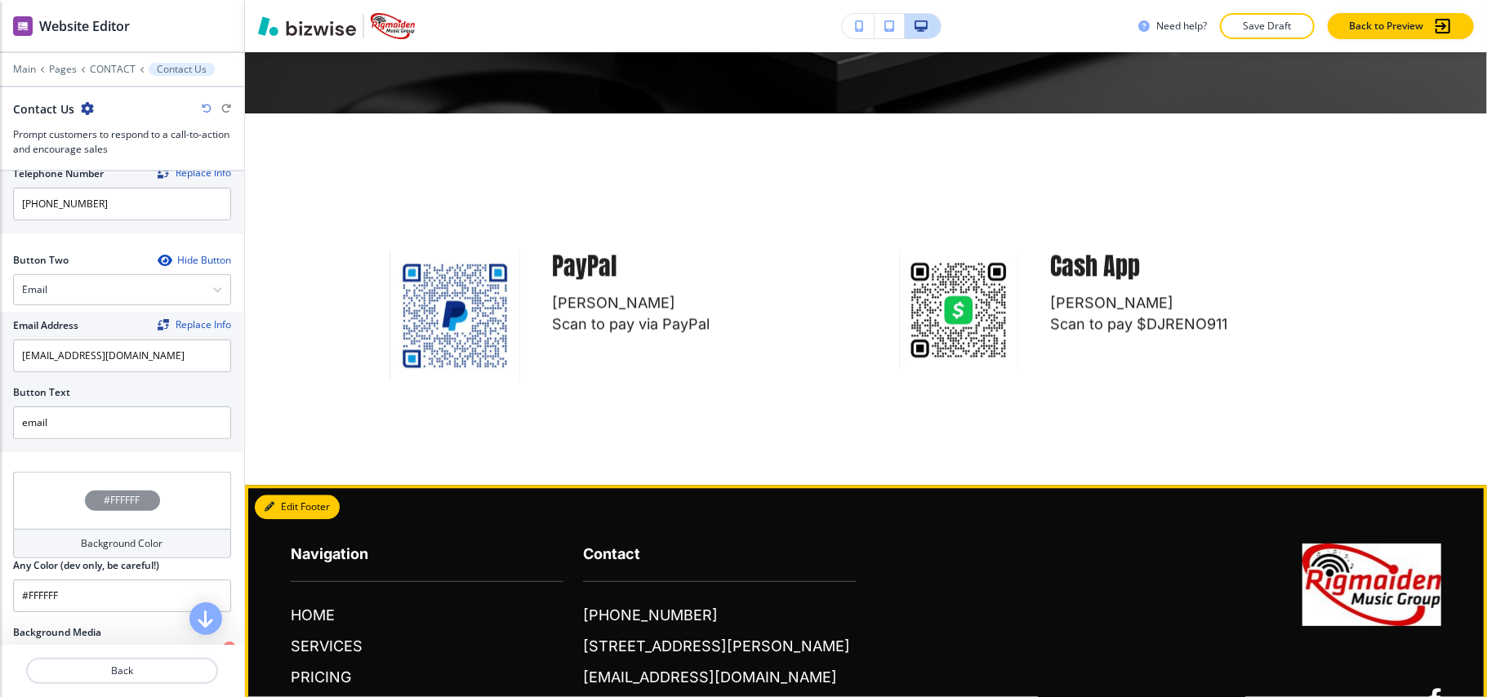
click at [266, 502] on icon "button" at bounding box center [270, 507] width 10 height 10
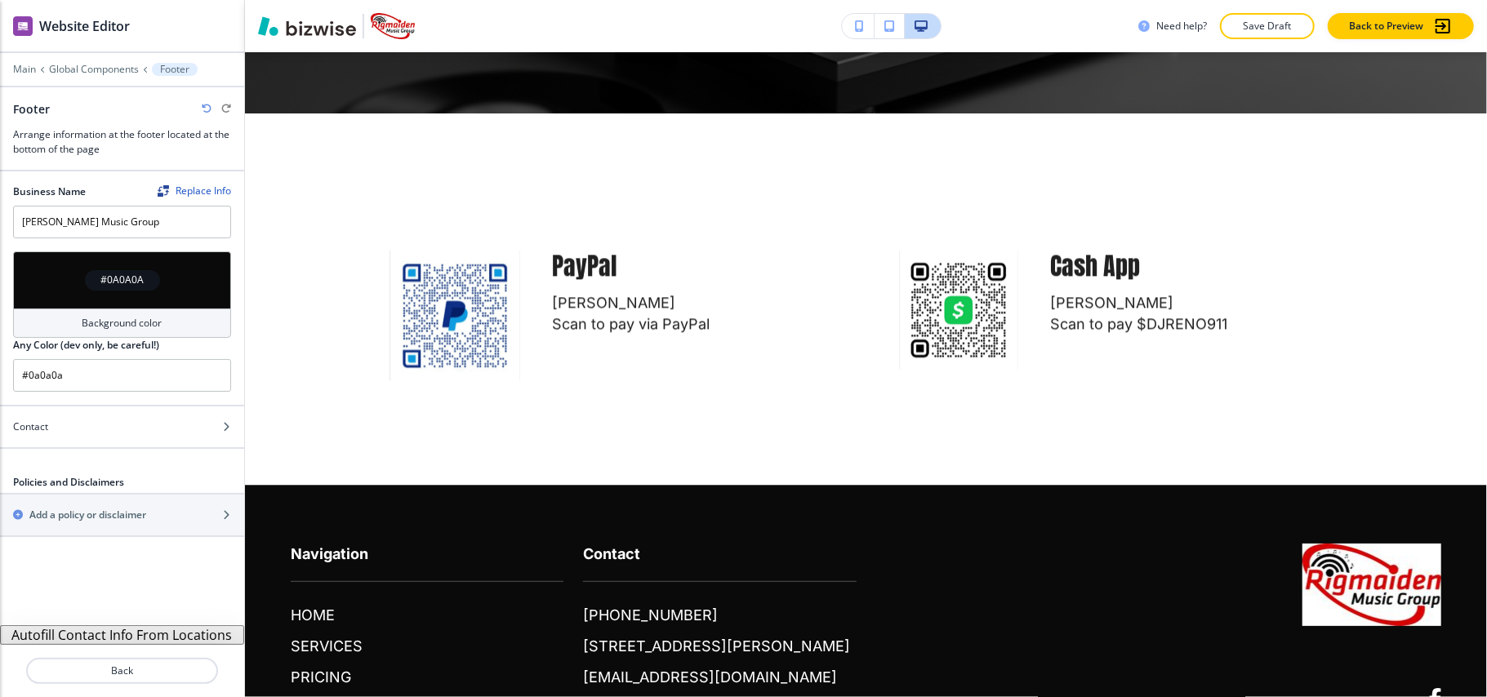
click at [127, 637] on button "Autofill Contact Info From Locations" at bounding box center [122, 636] width 244 height 20
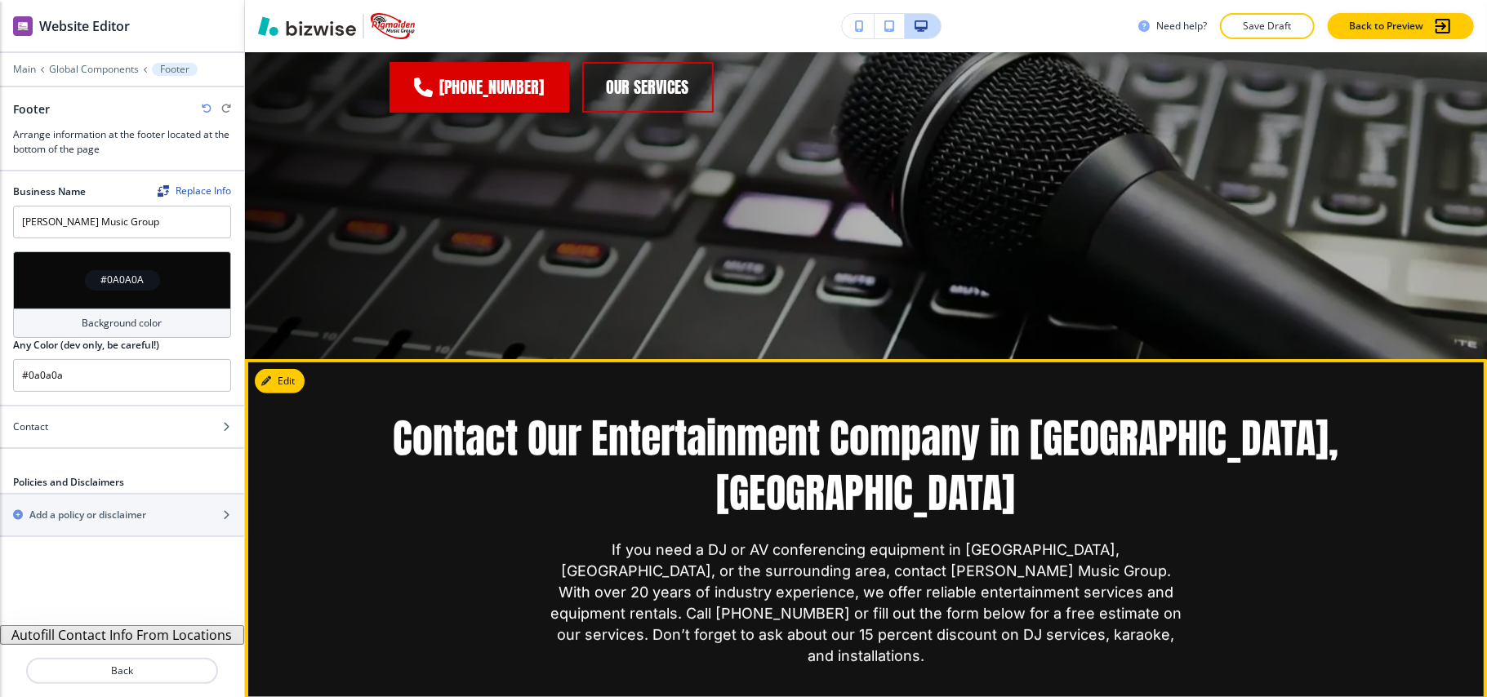
scroll to position [0, 0]
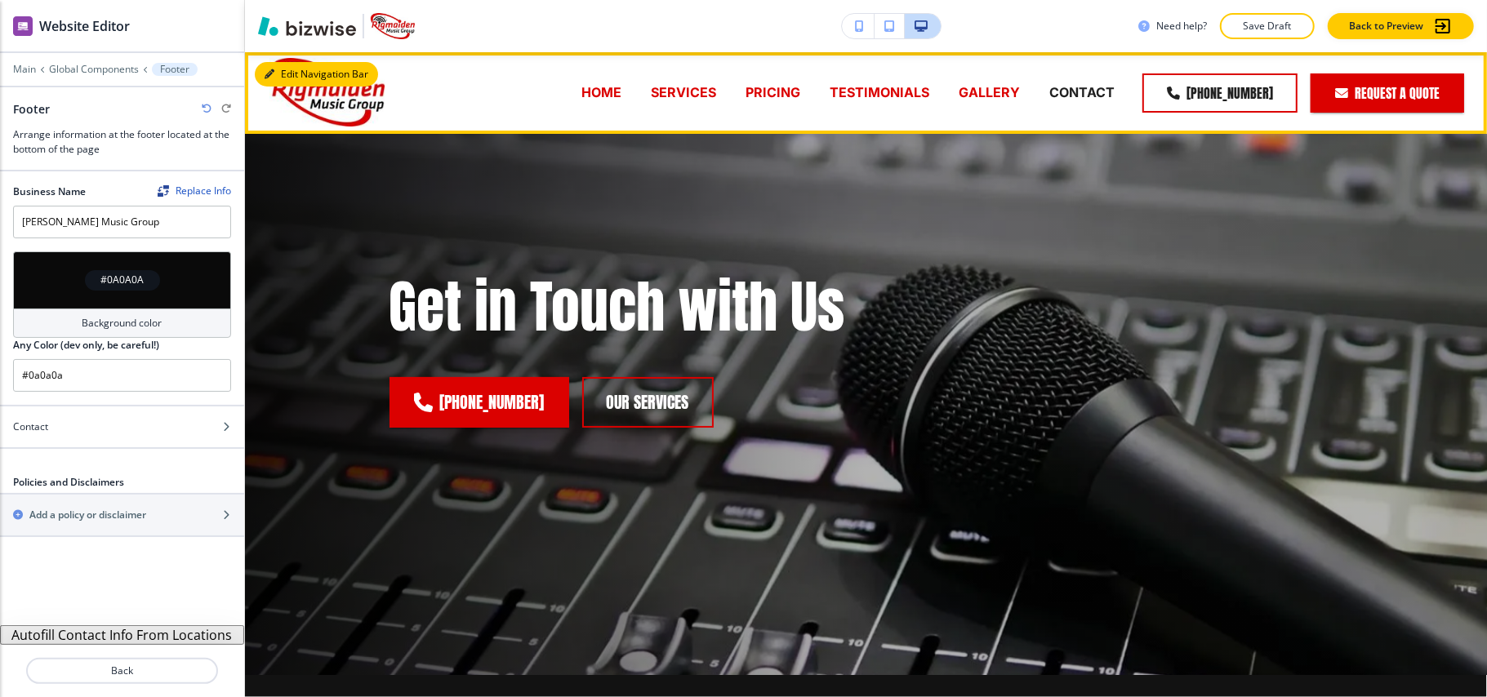
click at [295, 73] on button "Edit Navigation Bar" at bounding box center [316, 74] width 123 height 25
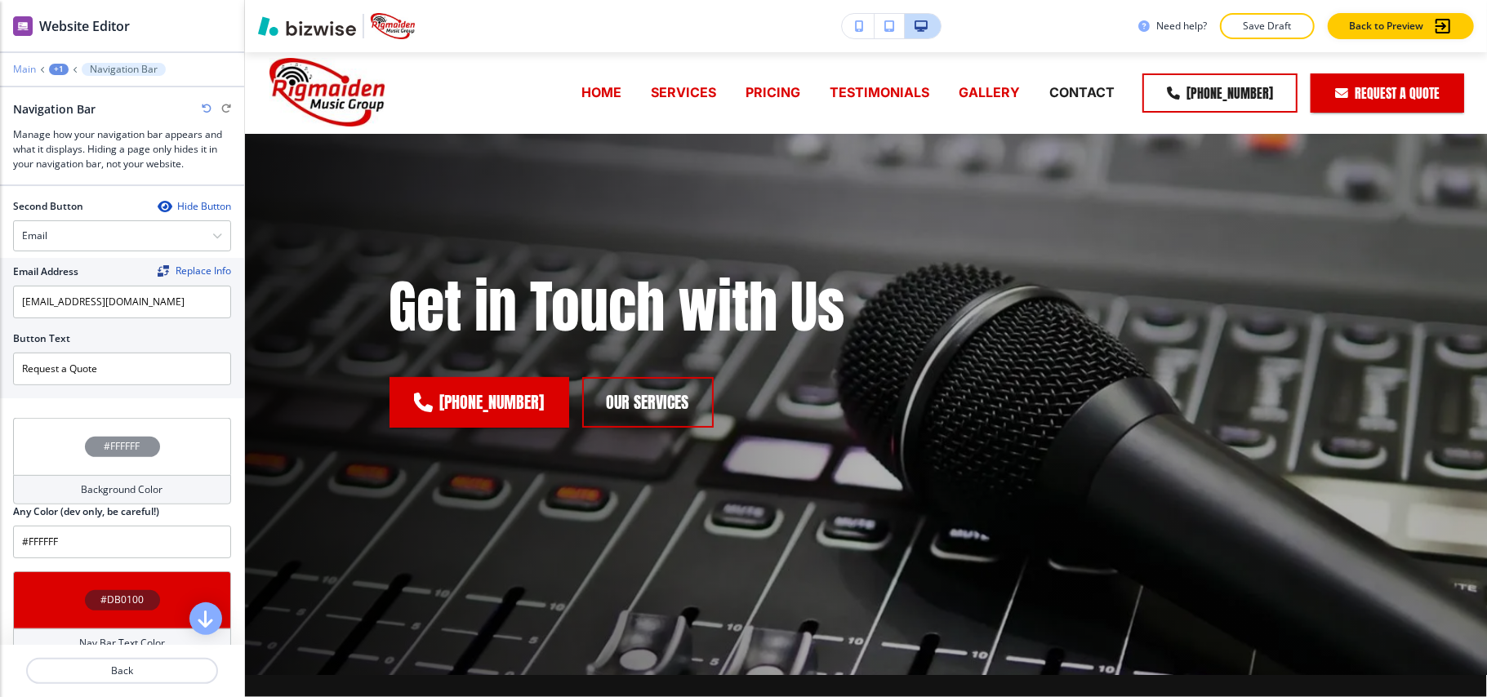
click at [28, 70] on p "Main" at bounding box center [24, 69] width 23 height 11
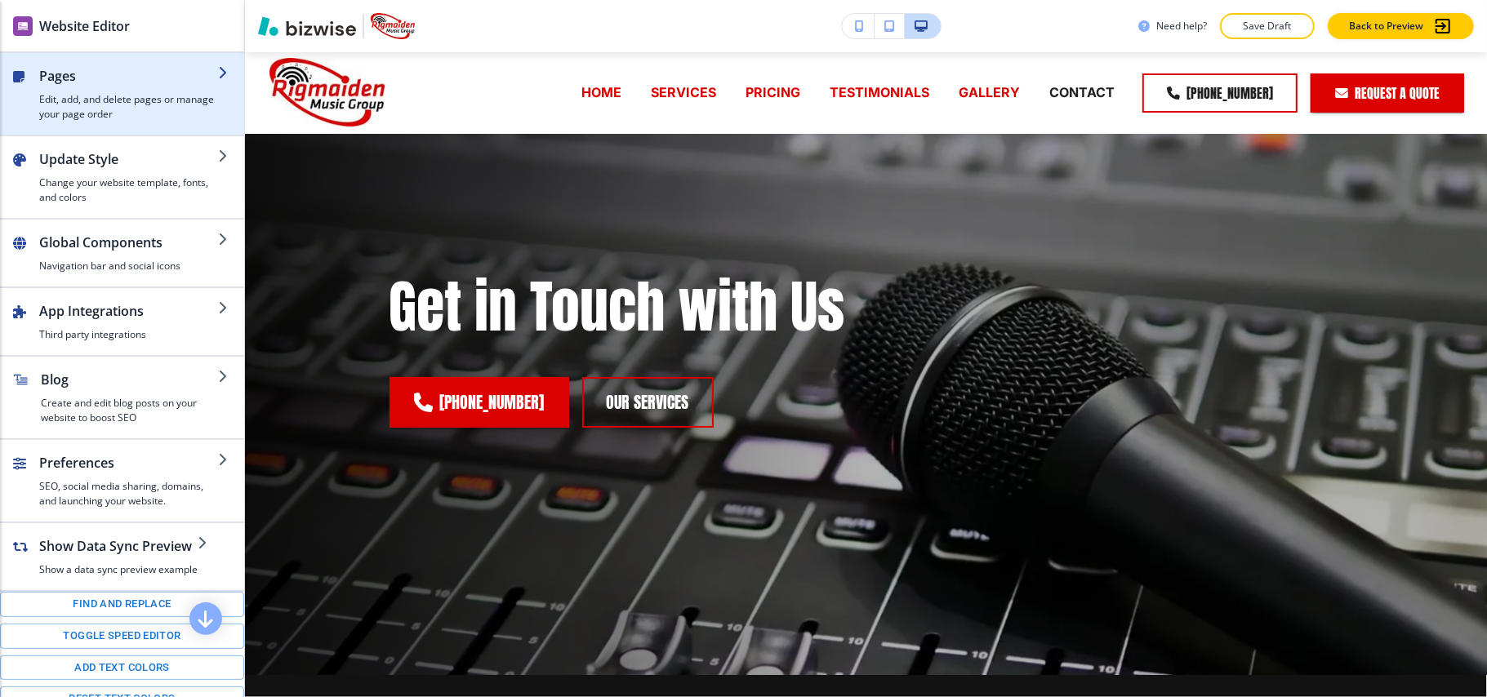
click at [103, 100] on h4 "Edit, add, and delete pages or manage your page order" at bounding box center [128, 106] width 179 height 29
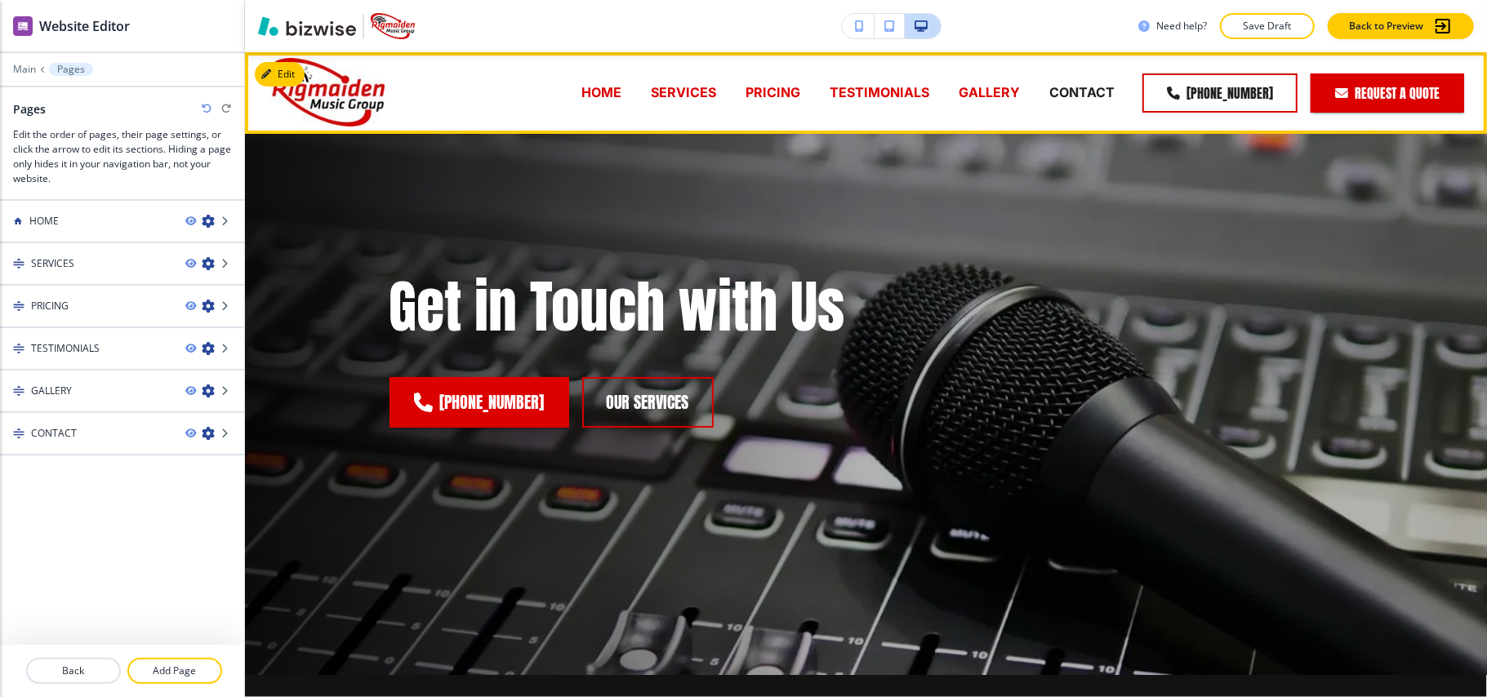
click at [612, 98] on p "HOME" at bounding box center [602, 92] width 40 height 19
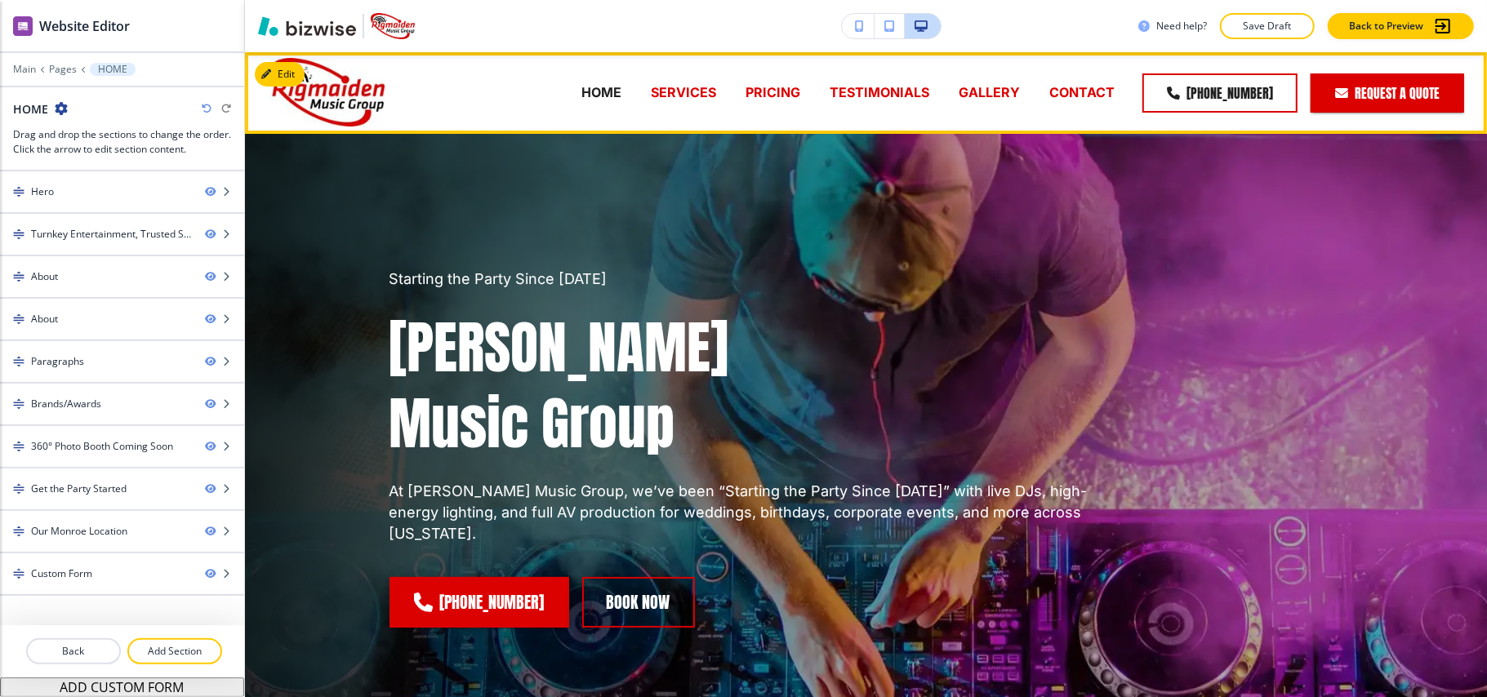
click at [680, 90] on p "SERVICES" at bounding box center [683, 92] width 65 height 19
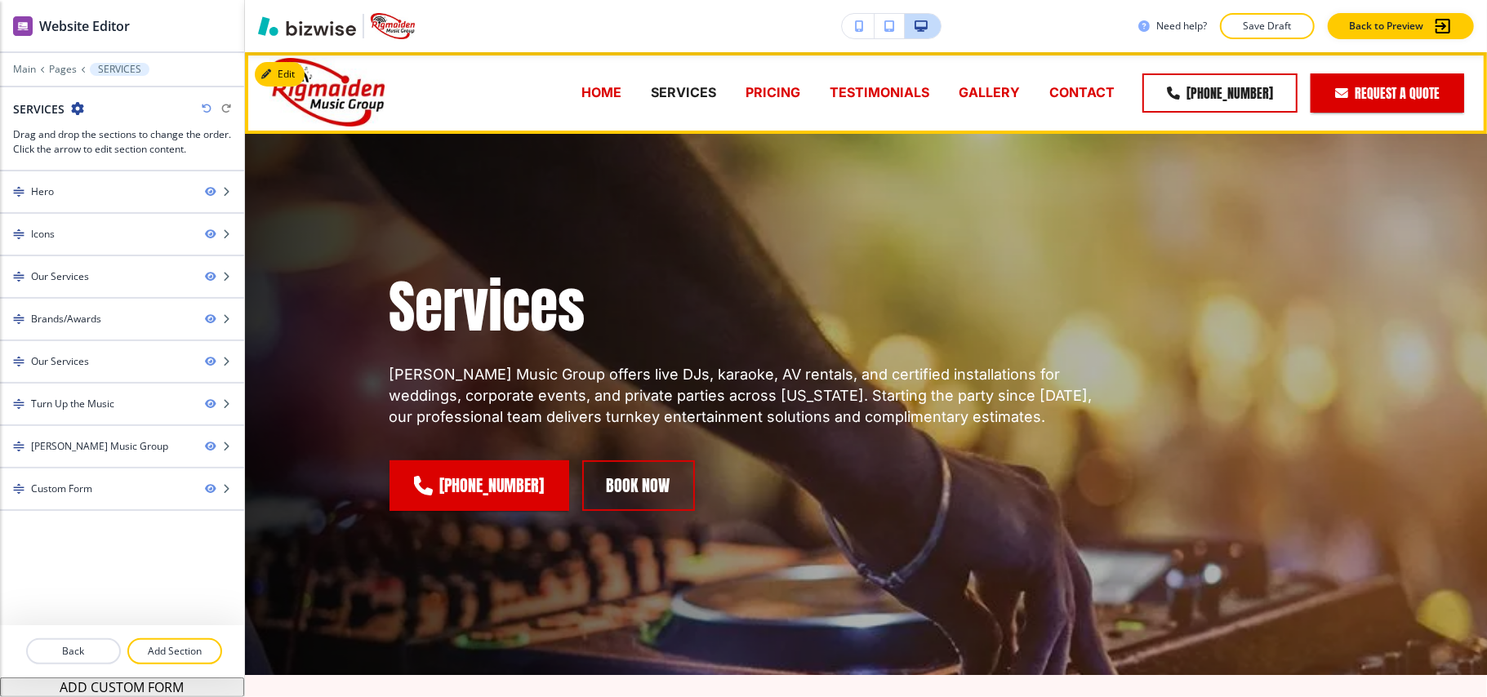
click at [808, 98] on div "PRICING" at bounding box center [773, 92] width 84 height 19
click at [769, 90] on p "PRICING" at bounding box center [773, 92] width 55 height 19
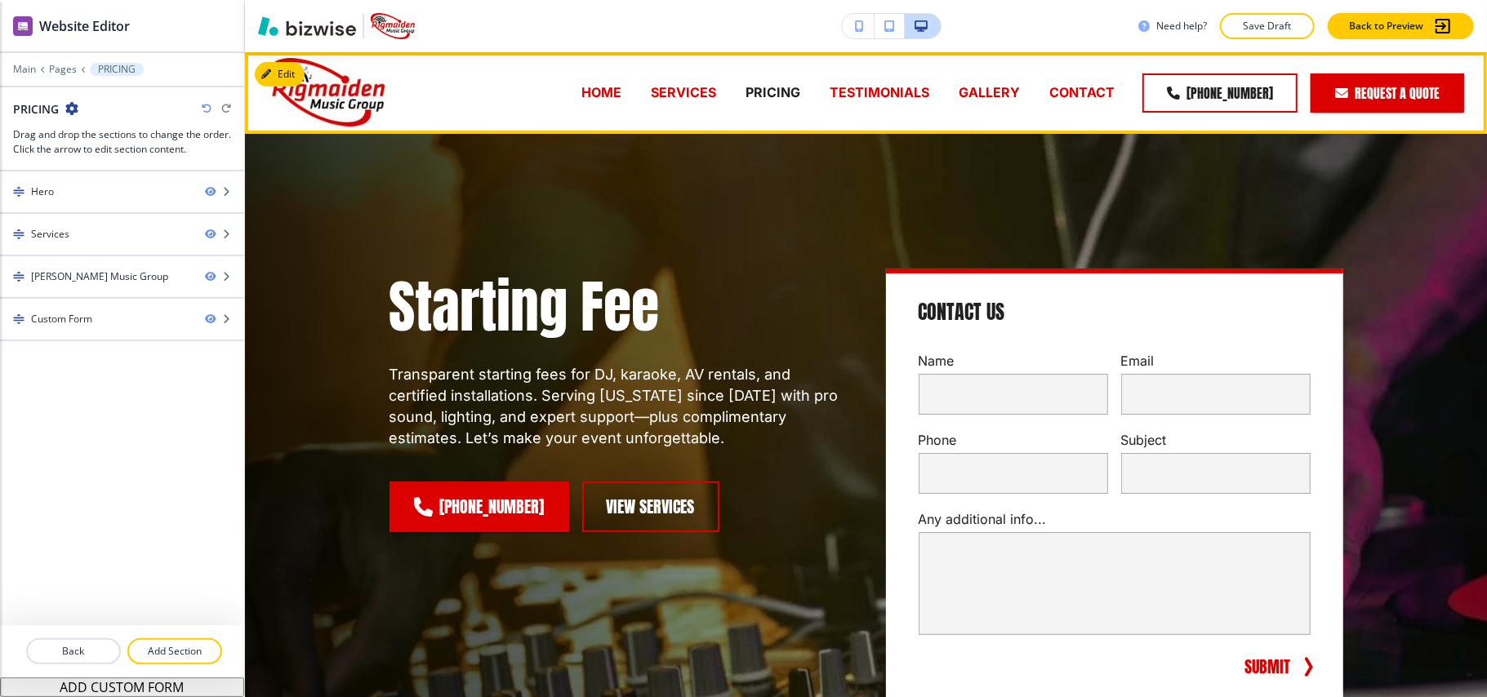
click at [898, 92] on p "TESTIMONIALS" at bounding box center [880, 92] width 100 height 19
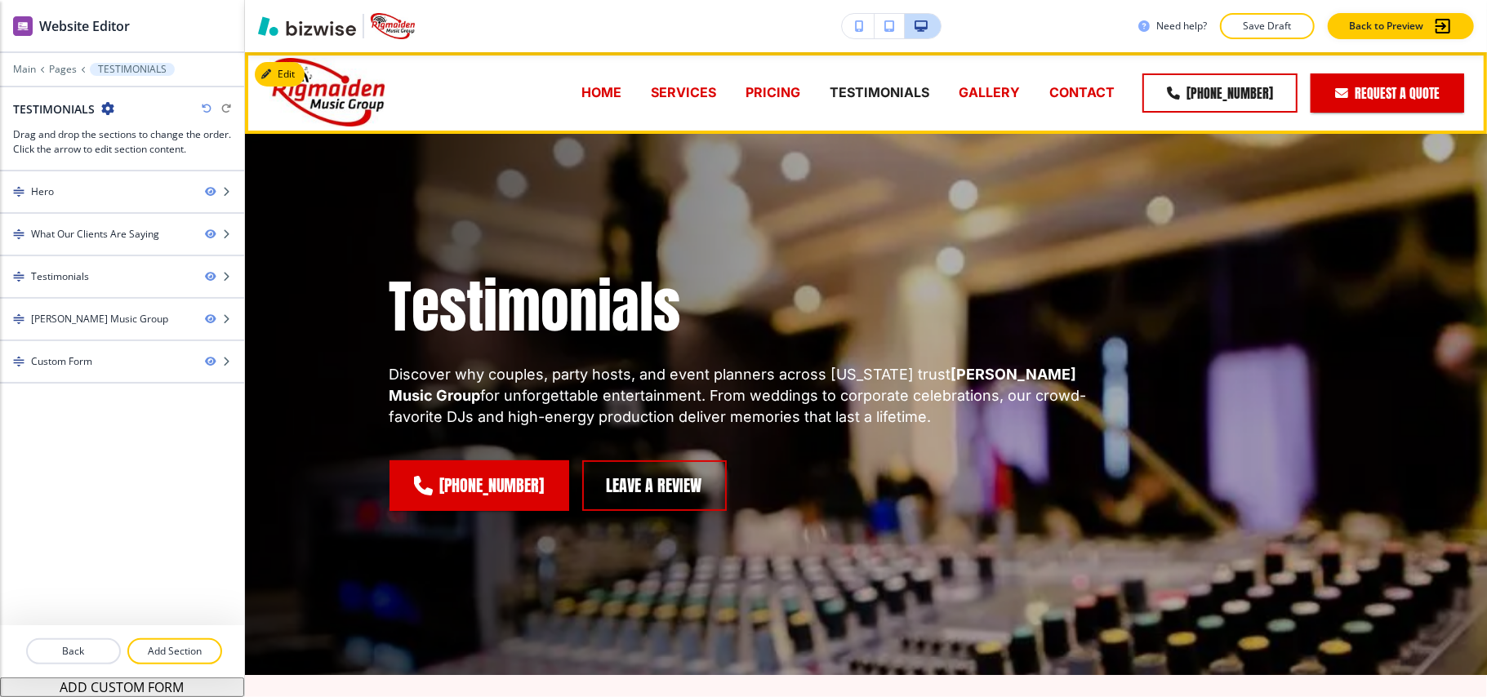
click at [982, 96] on p "GALLERY" at bounding box center [989, 92] width 61 height 19
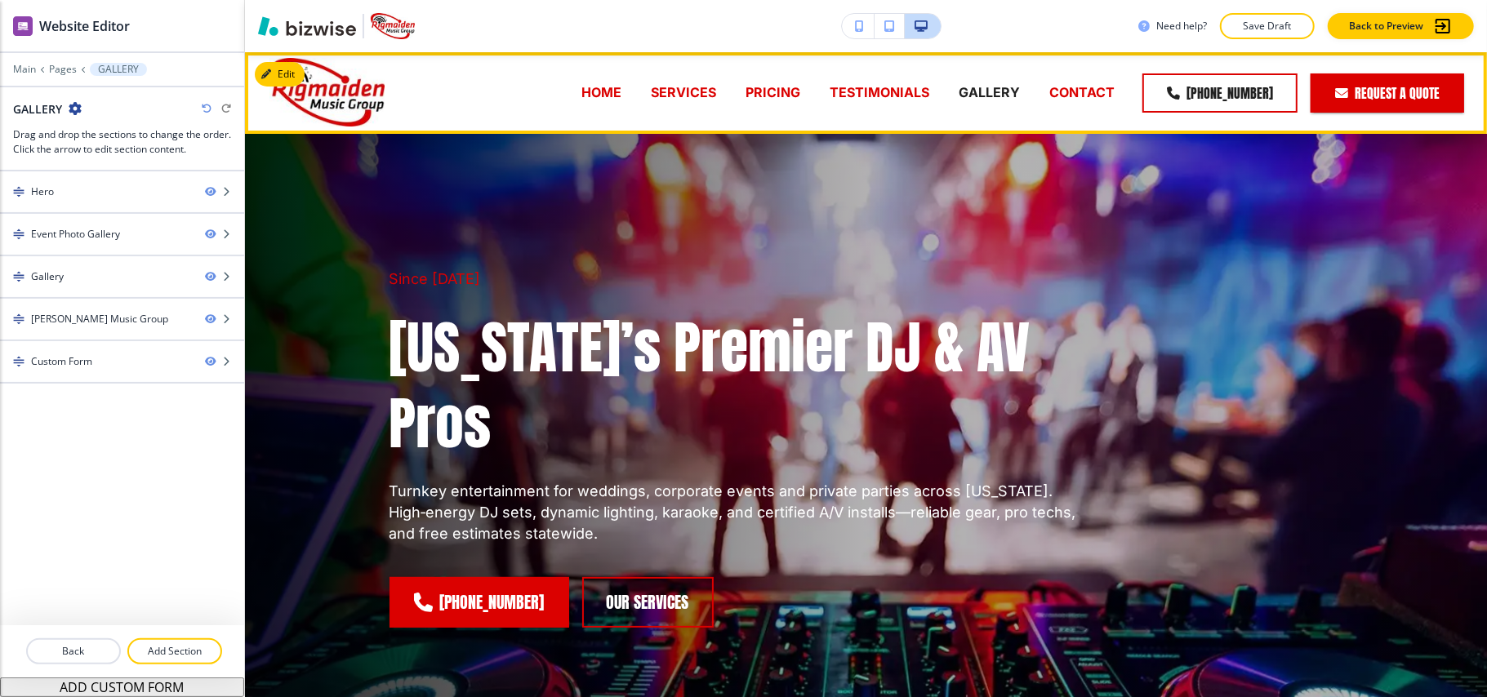
click at [602, 90] on p "HOME" at bounding box center [602, 92] width 40 height 19
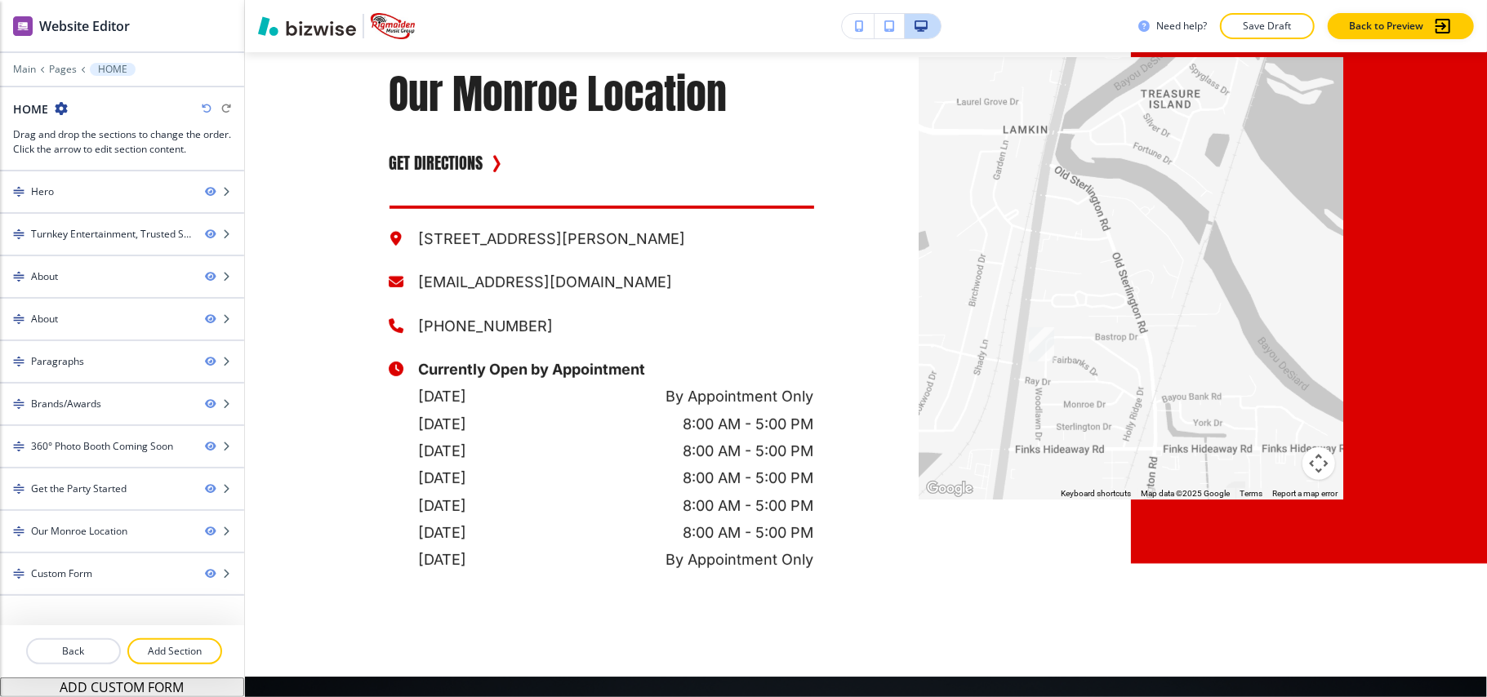
scroll to position [5013, 0]
